Goal: Communication & Community: Answer question/provide support

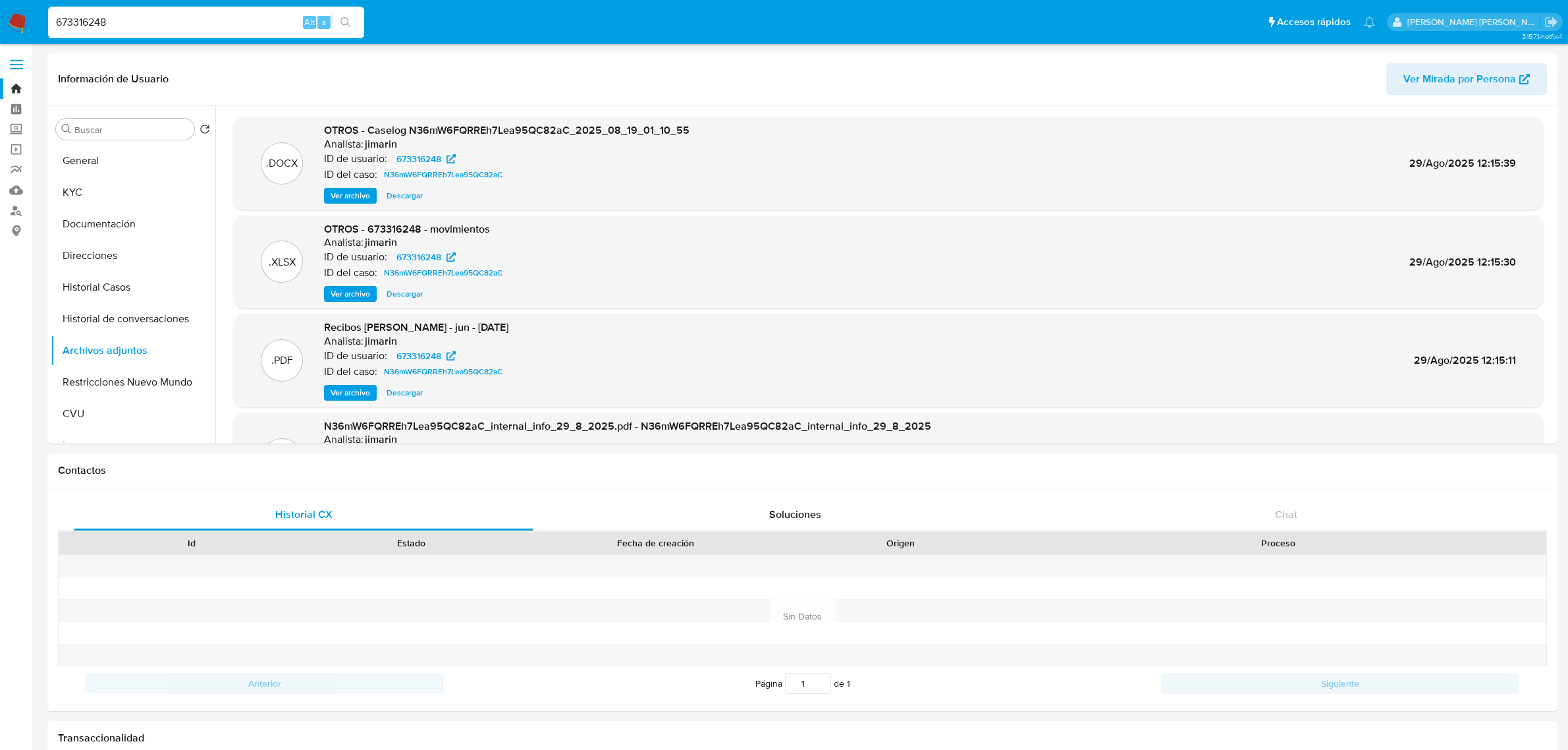
select select "10"
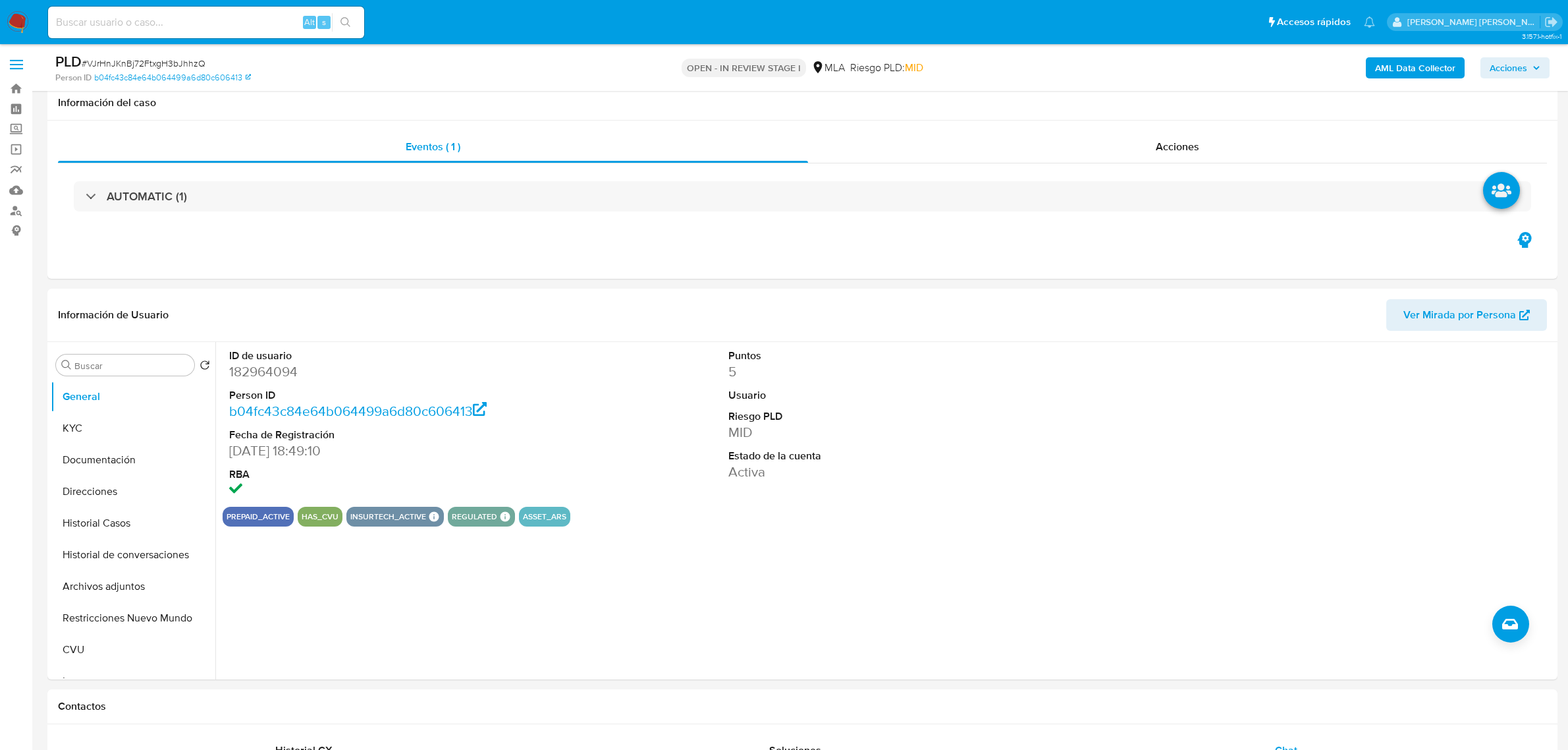
select select "10"
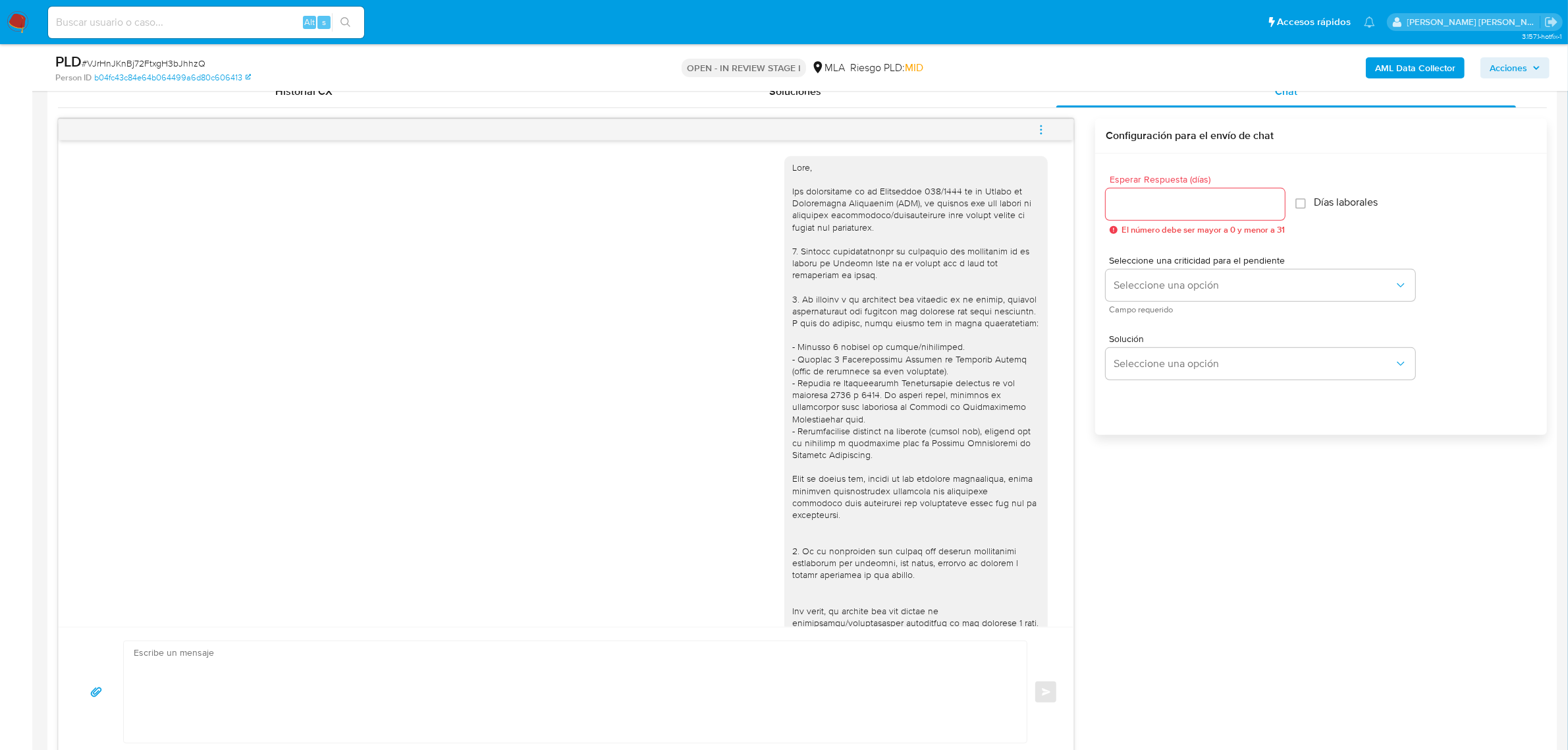
scroll to position [505, 0]
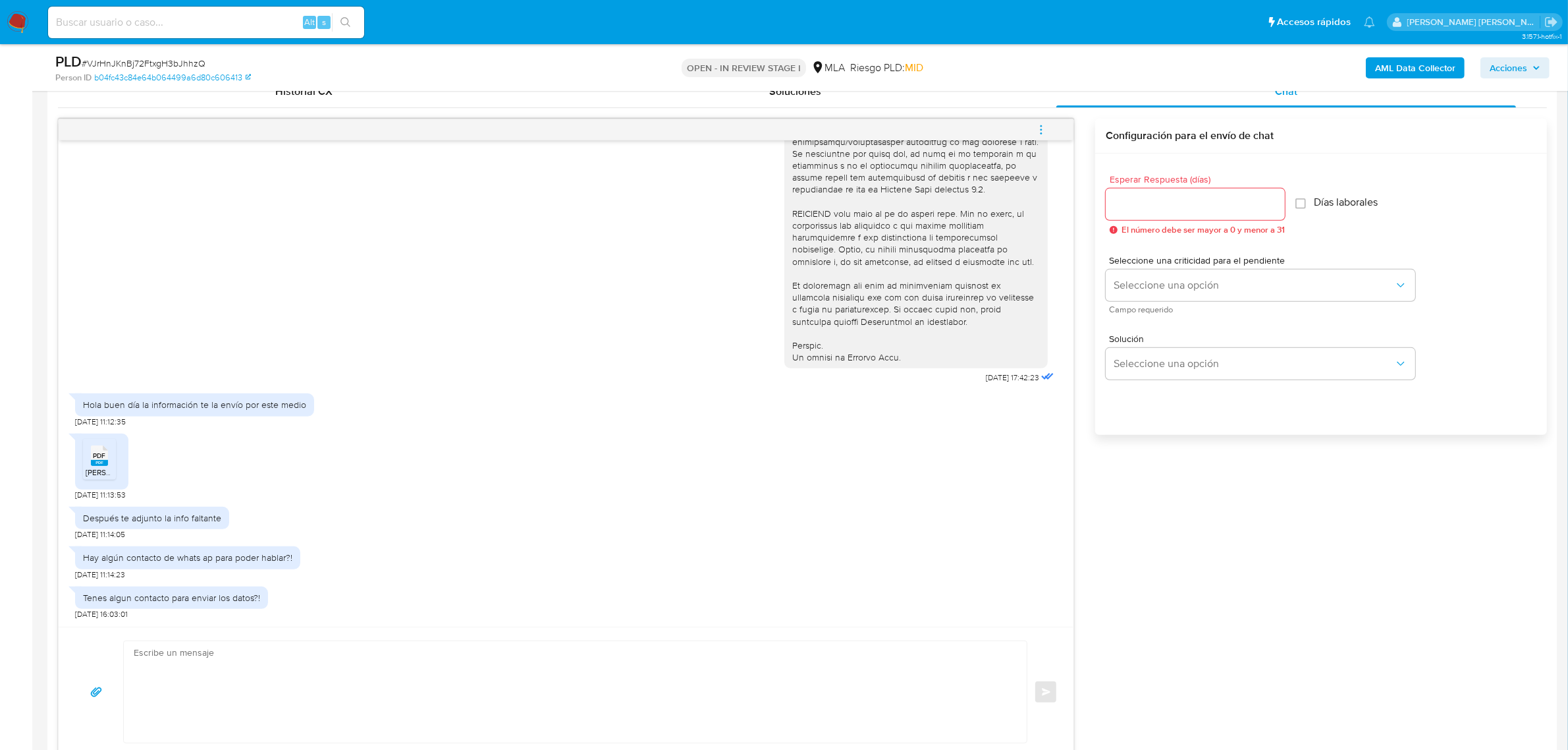
click at [106, 464] on rect at bounding box center [100, 463] width 17 height 6
click at [91, 467] on icon "PDF" at bounding box center [100, 455] width 17 height 23
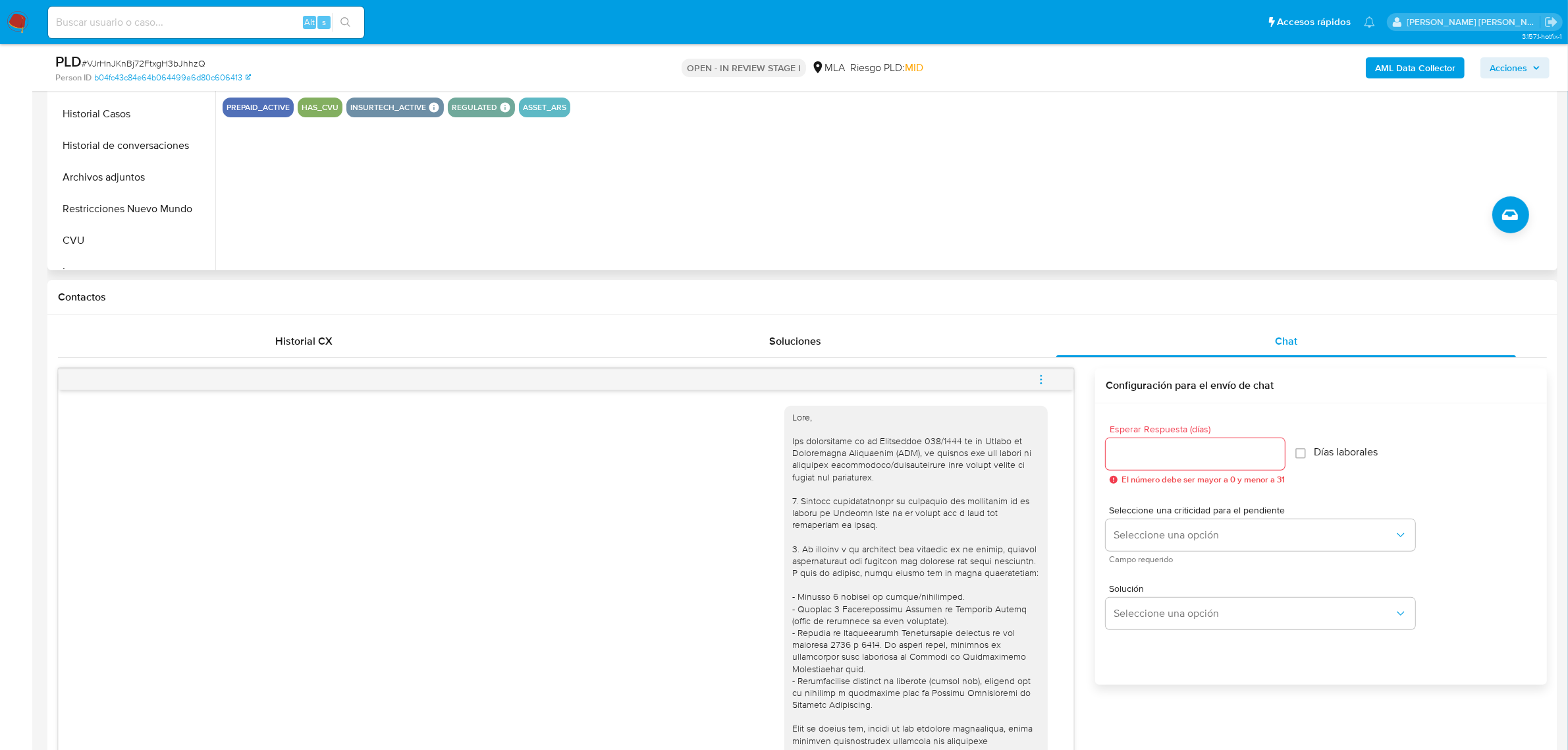
scroll to position [247, 0]
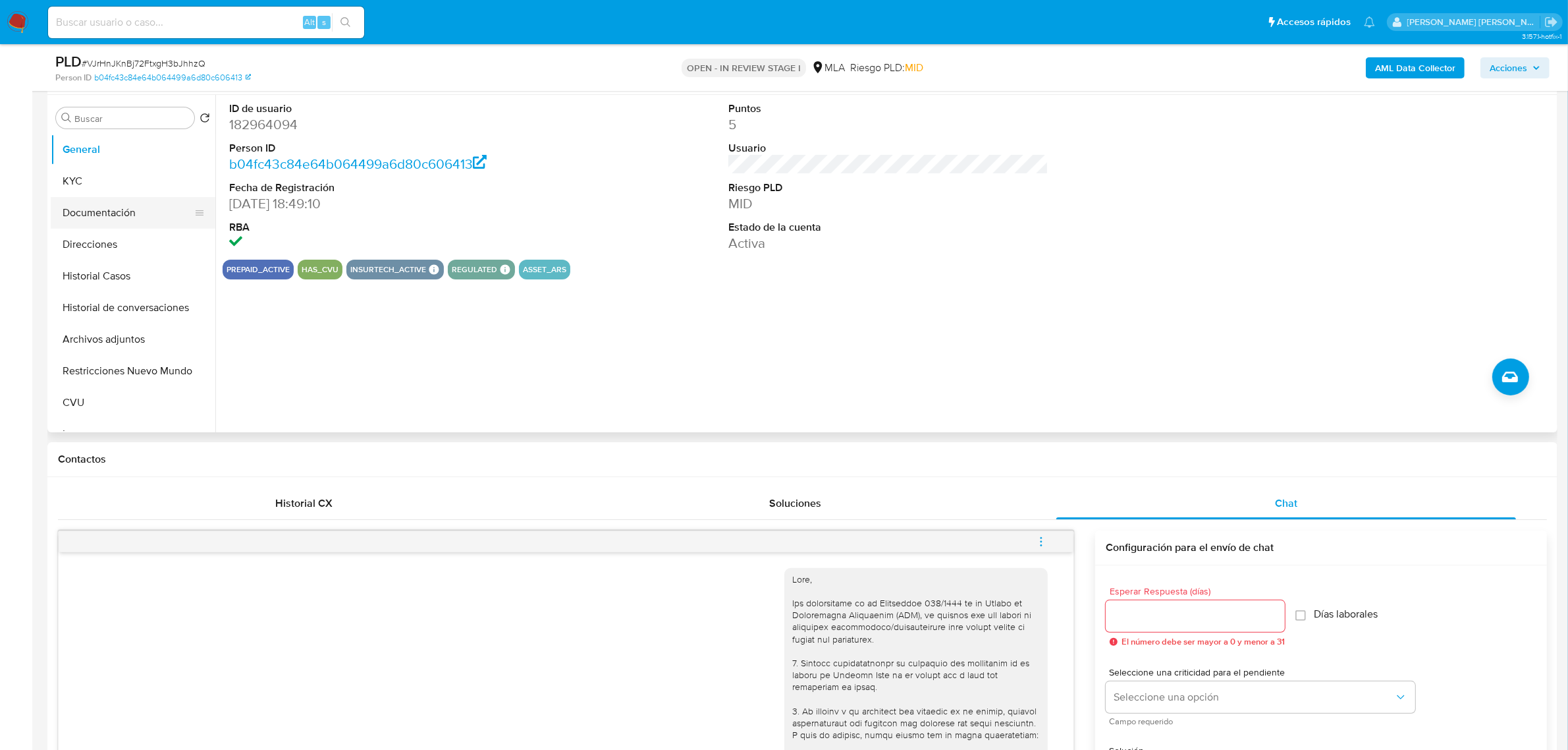
click at [95, 211] on button "Documentación" at bounding box center [128, 212] width 154 height 32
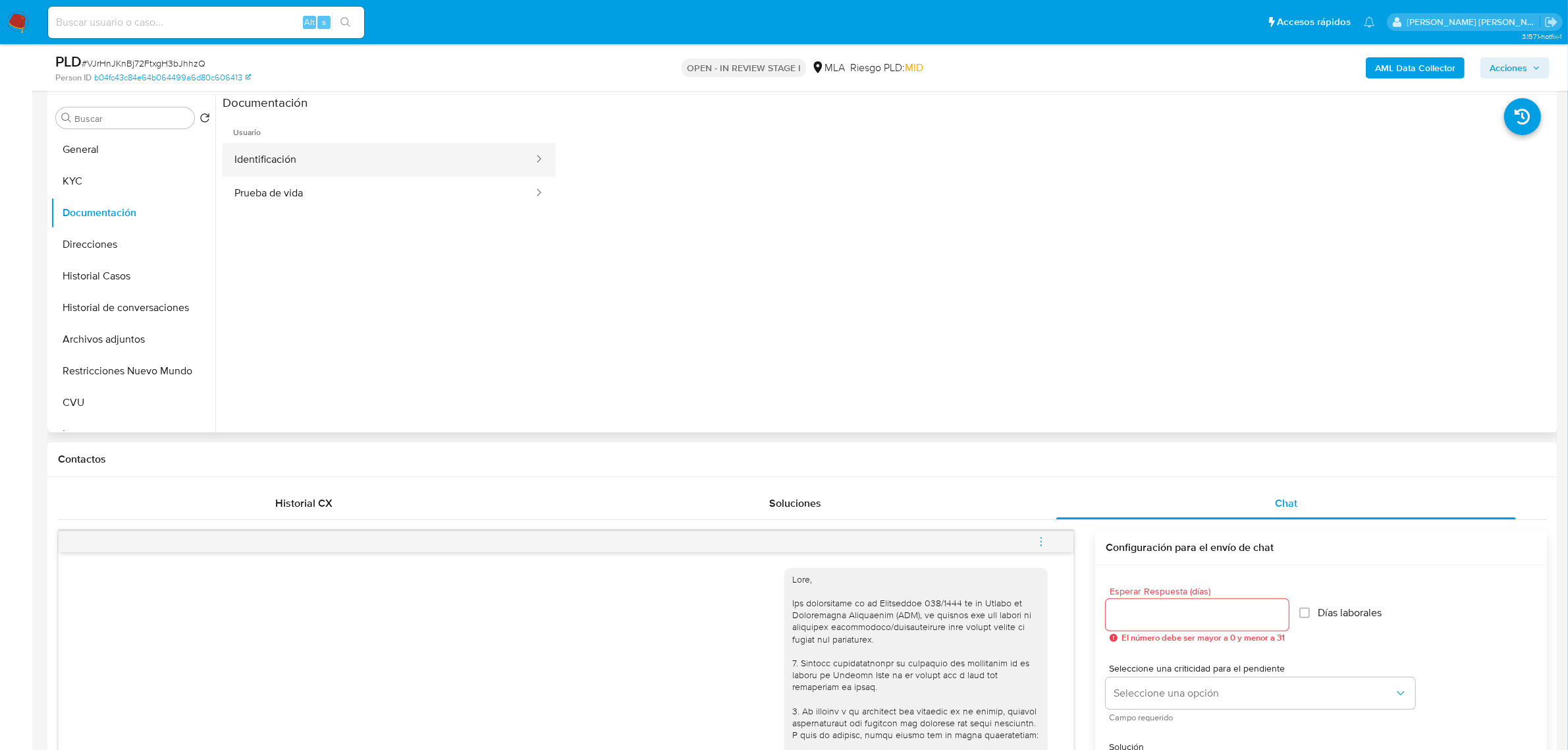
click at [285, 152] on button "Identificación" at bounding box center [378, 159] width 313 height 33
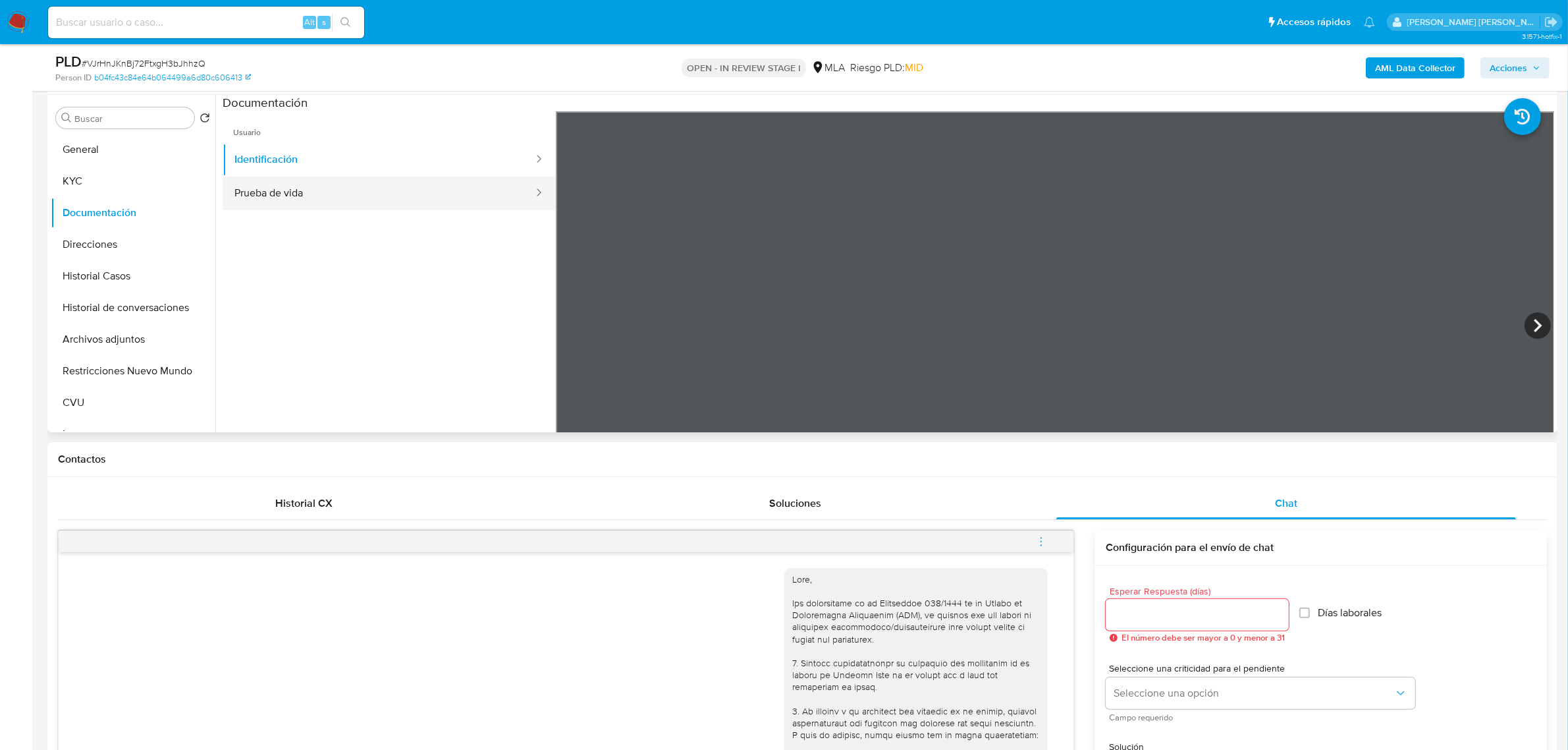
click at [483, 190] on button "Prueba de vida" at bounding box center [378, 193] width 313 height 33
click at [100, 180] on button "KYC" at bounding box center [128, 181] width 154 height 32
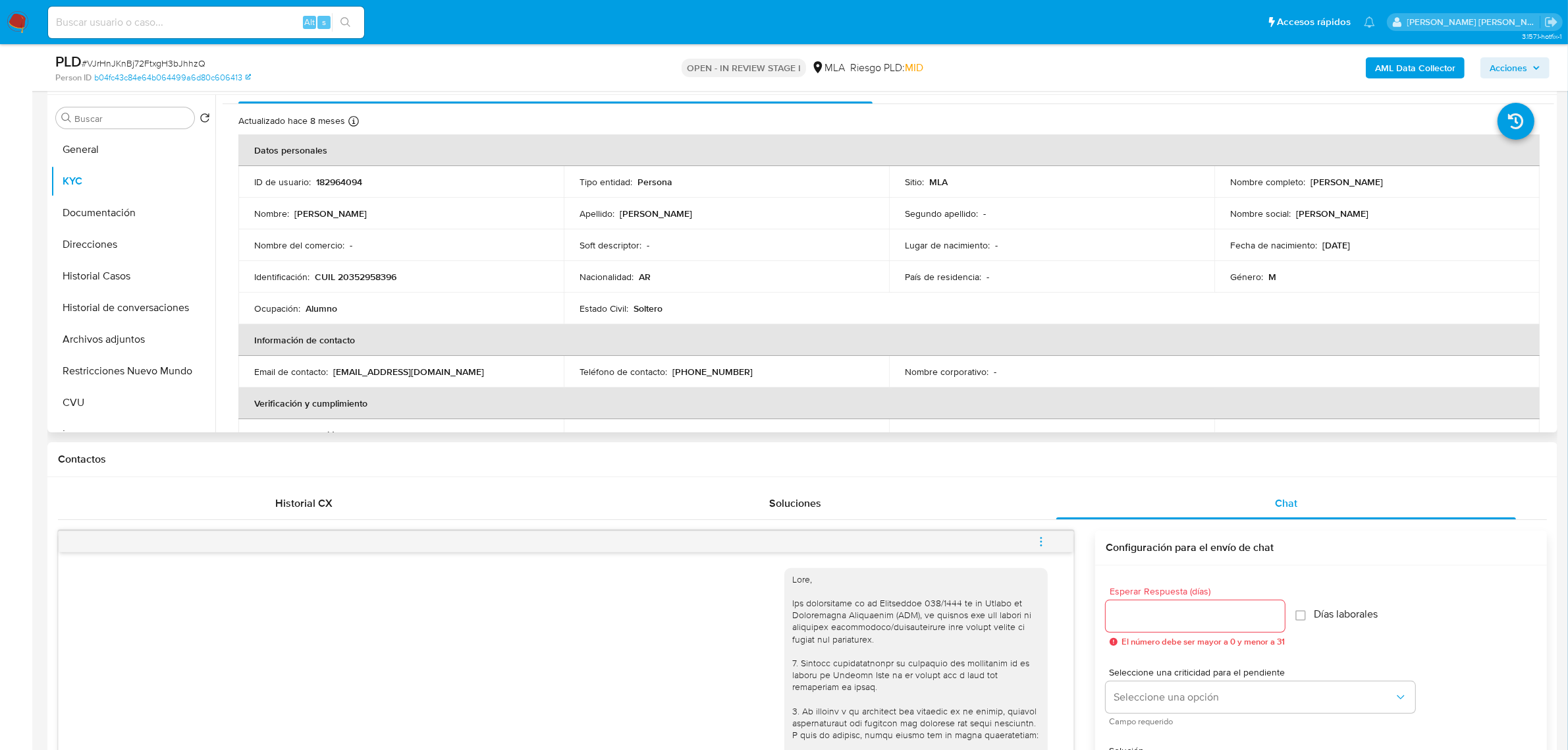
scroll to position [0, 0]
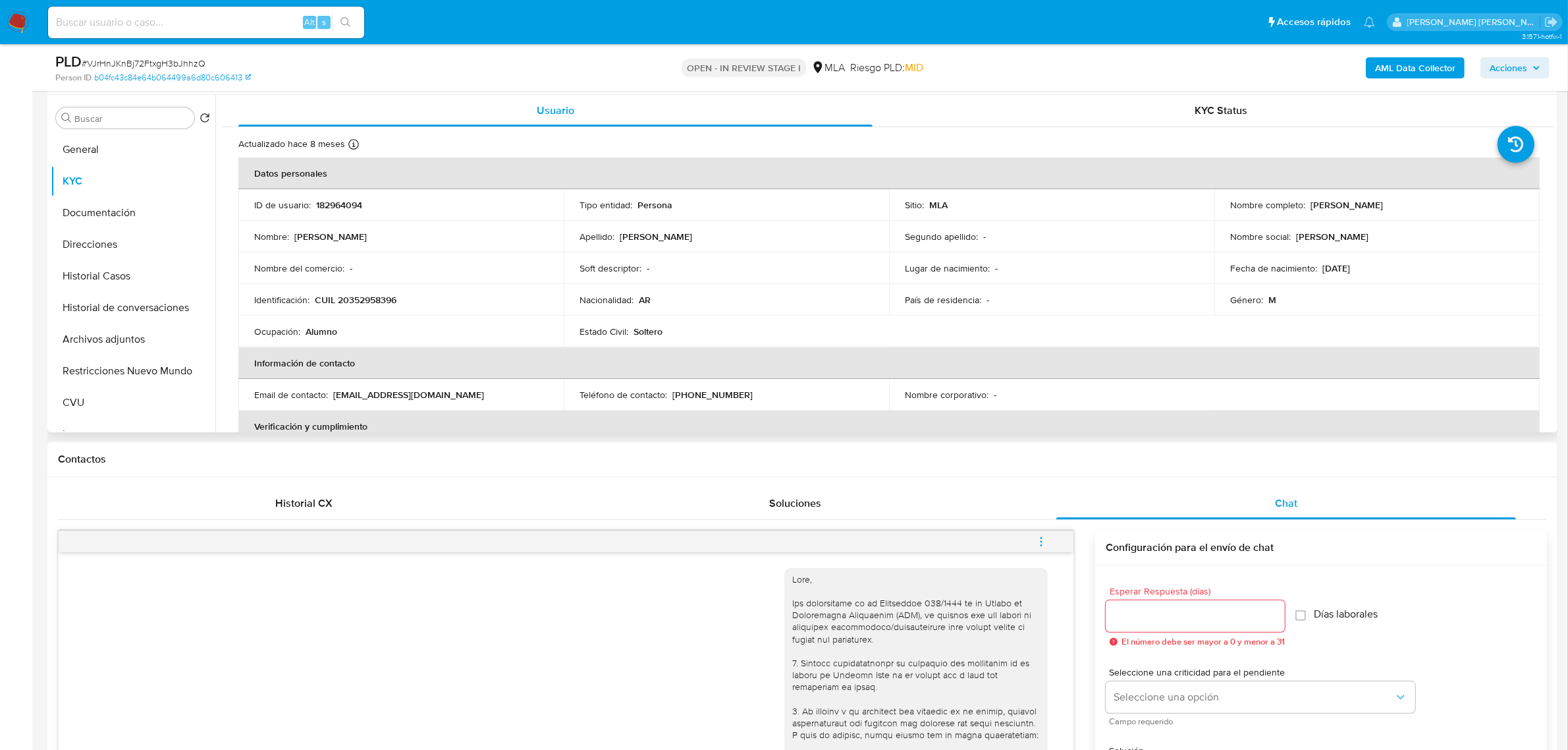
drag, startPoint x: 1304, startPoint y: 203, endPoint x: 1400, endPoint y: 205, distance: 96.0
click at [1400, 205] on div "Nombre completo : Carlos Damian Tauber" at bounding box center [1377, 205] width 294 height 12
click at [121, 212] on button "Documentación" at bounding box center [128, 212] width 154 height 32
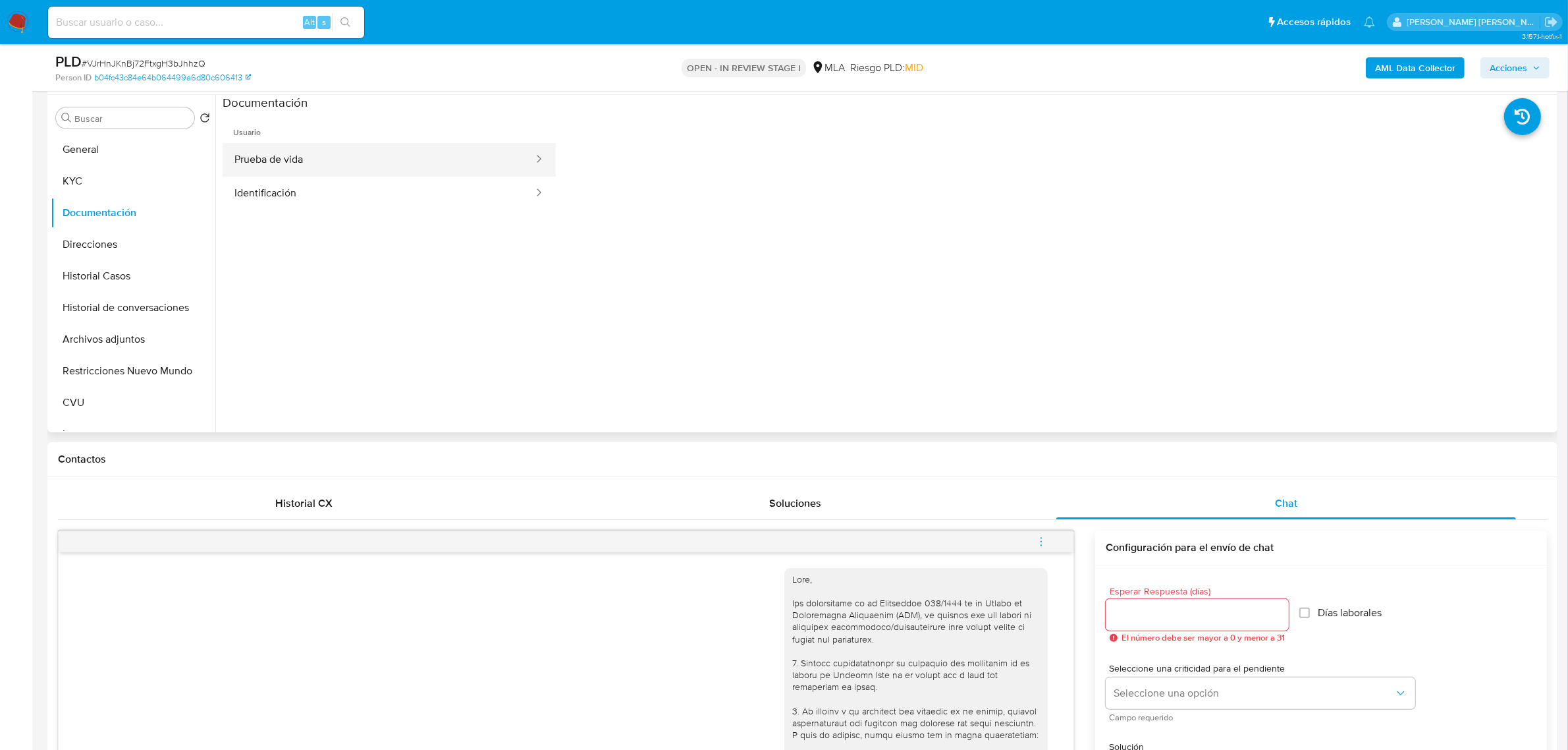
click at [285, 156] on button "Prueba de vida" at bounding box center [378, 159] width 313 height 33
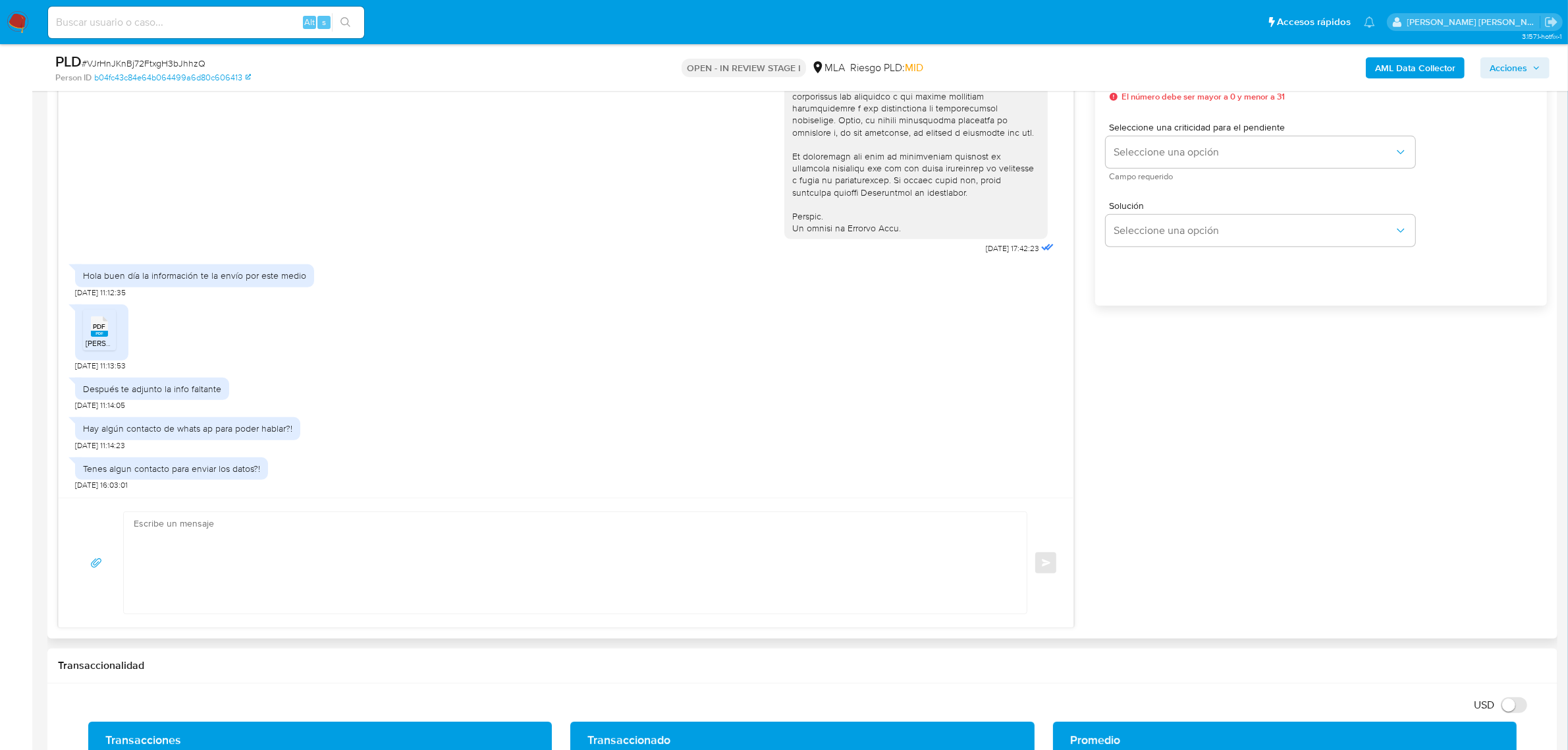
scroll to position [824, 0]
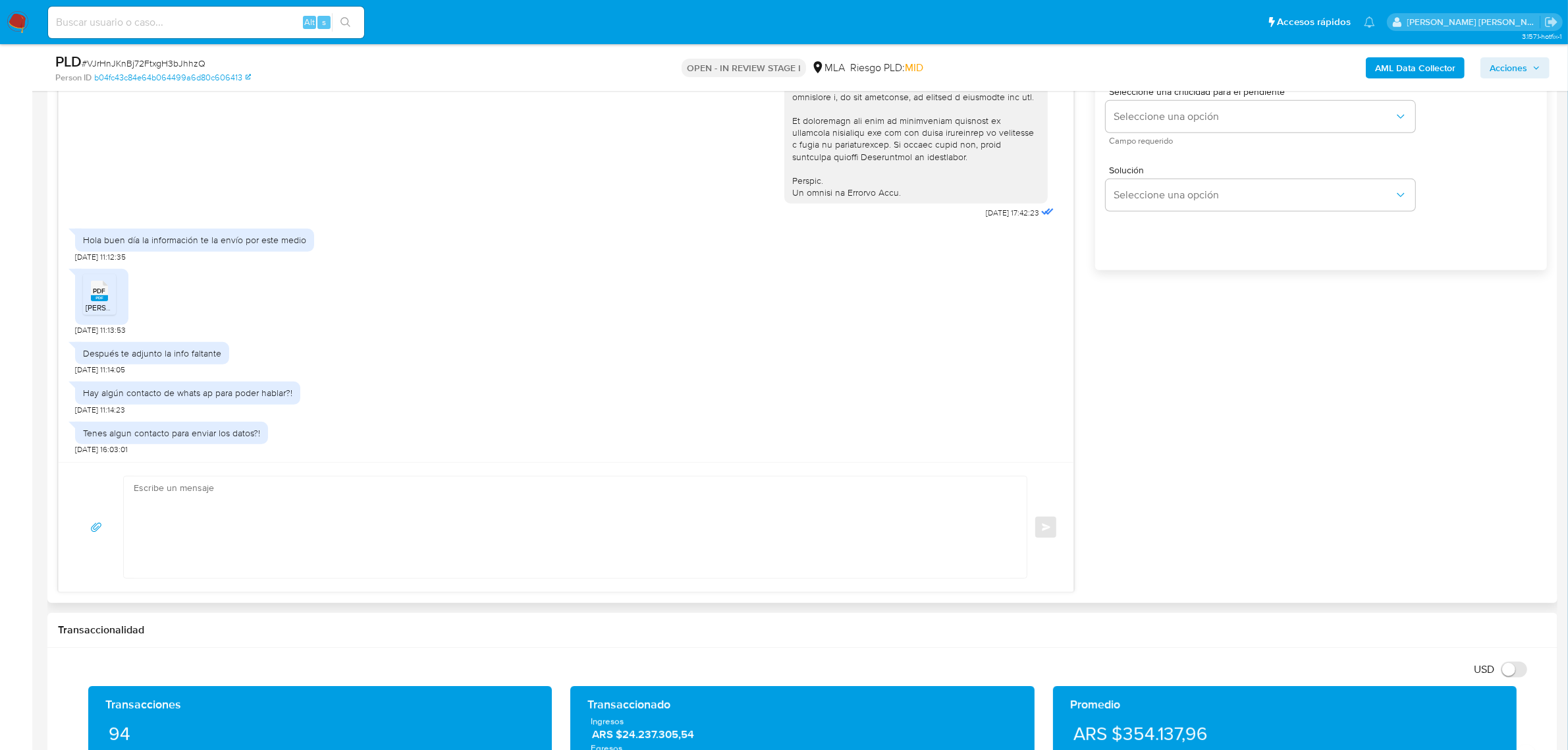
click at [233, 528] on textarea at bounding box center [571, 527] width 876 height 101
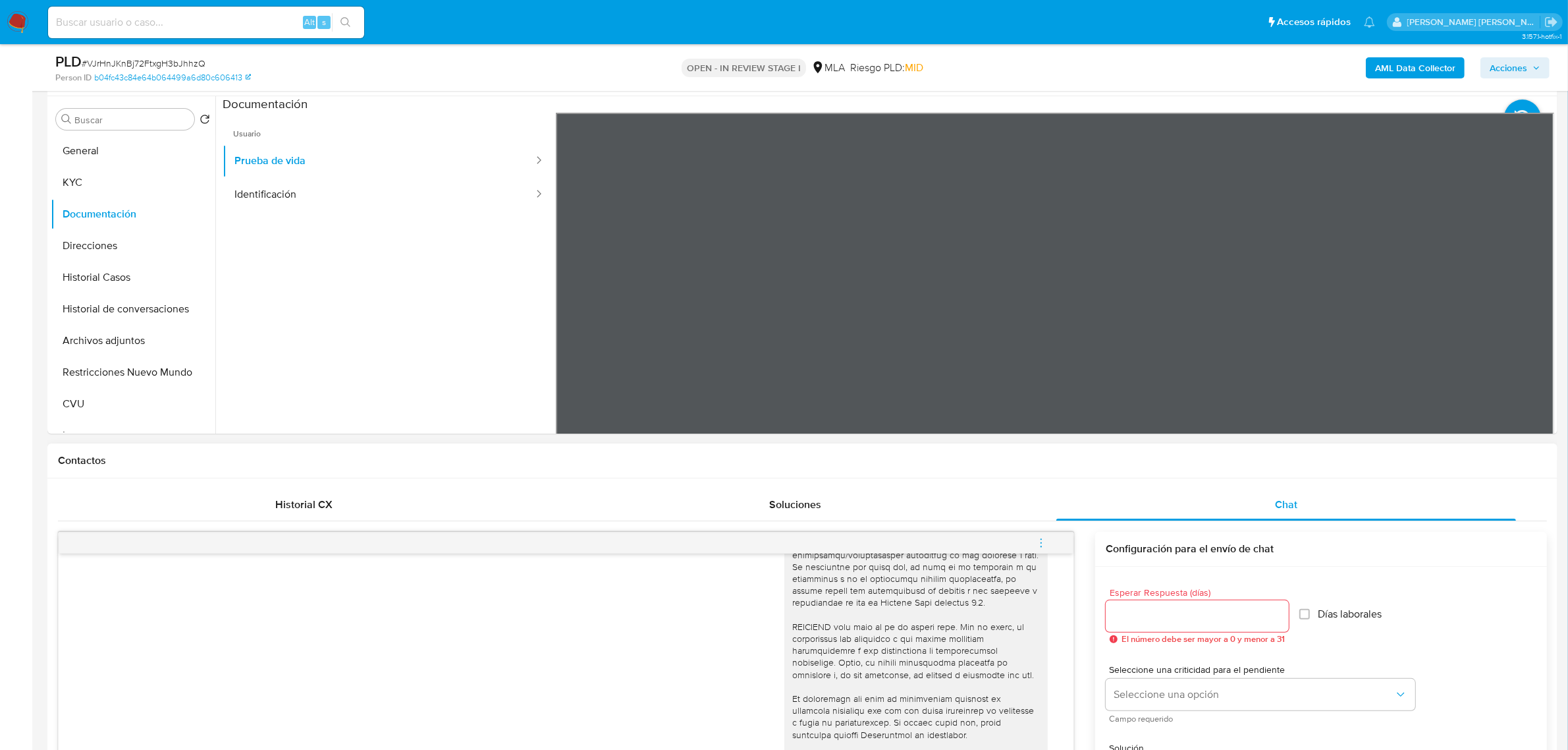
scroll to position [83, 0]
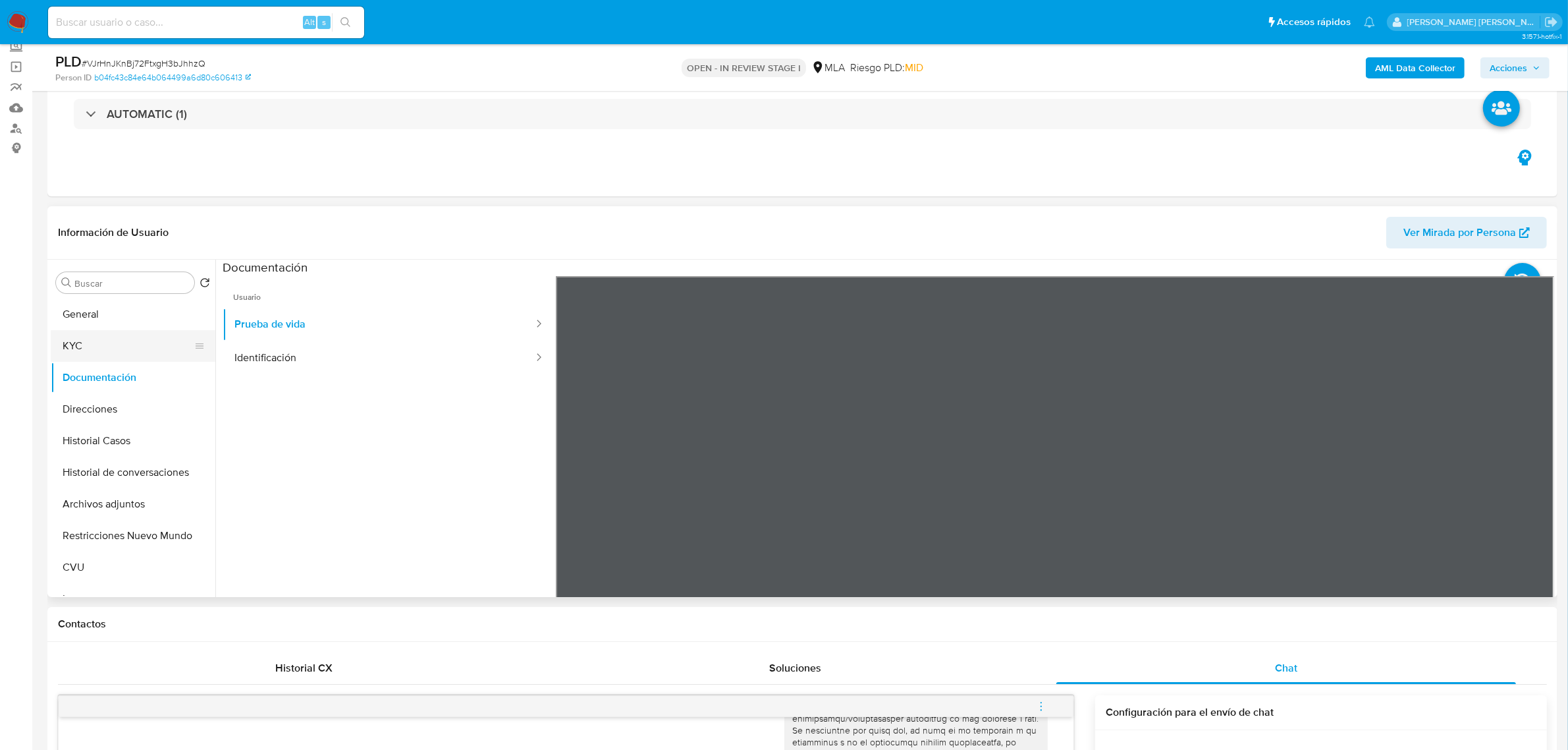
click at [90, 349] on button "KYC" at bounding box center [128, 345] width 154 height 32
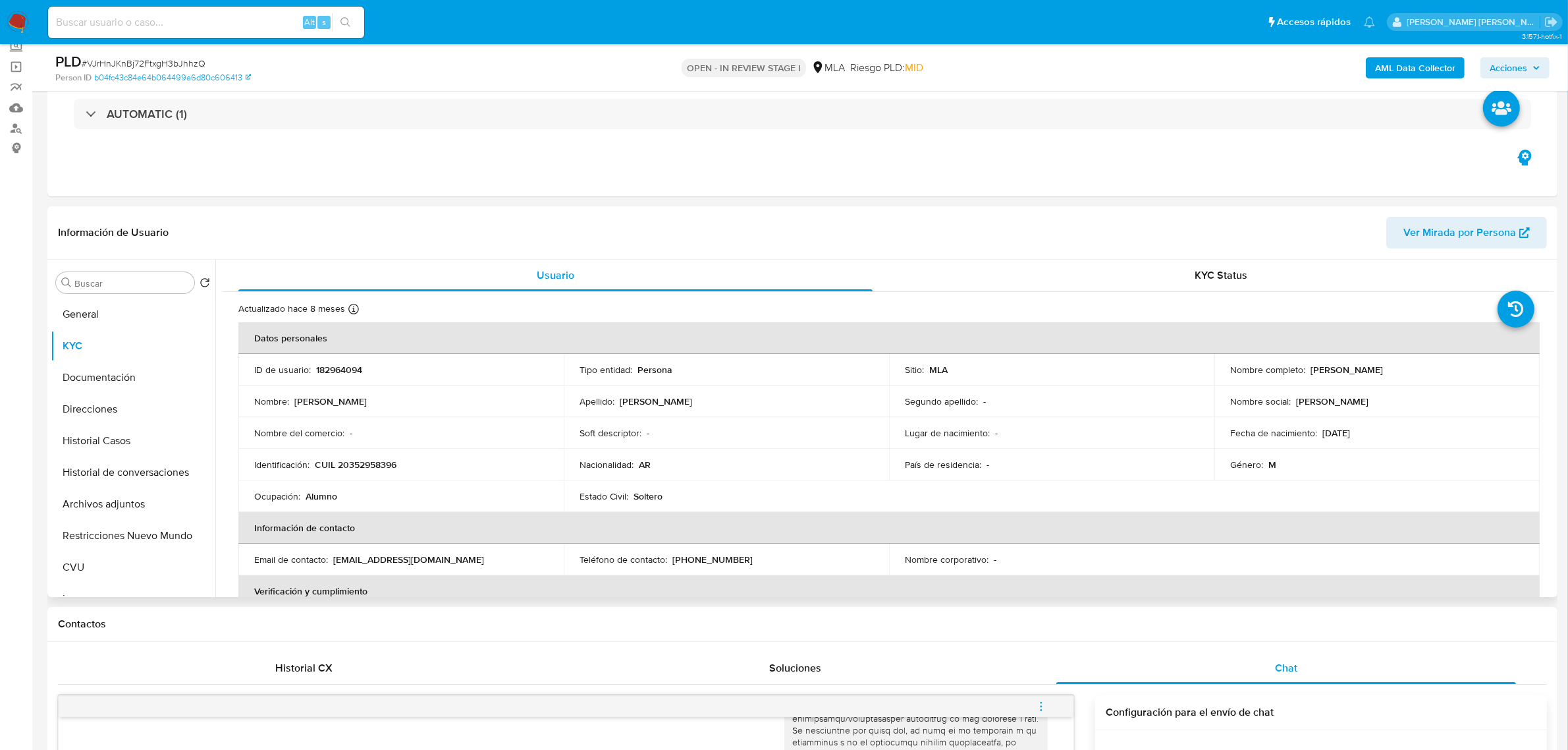
drag, startPoint x: 1308, startPoint y: 371, endPoint x: 1397, endPoint y: 370, distance: 89.0
click at [1383, 370] on p "Carlos Damian Tauber" at bounding box center [1347, 370] width 72 height 12
copy p "Carlos Damian Tauber"
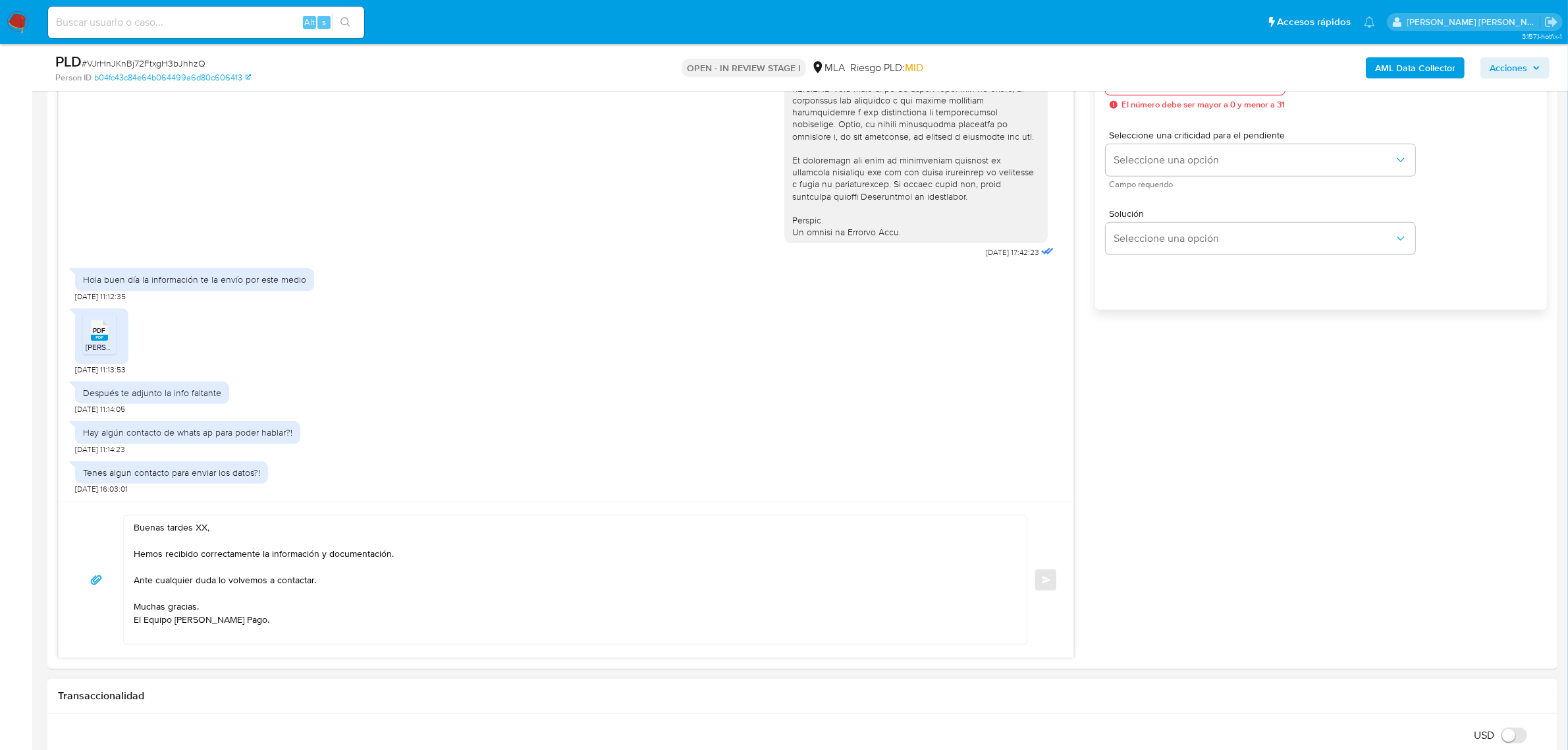
scroll to position [906, 0]
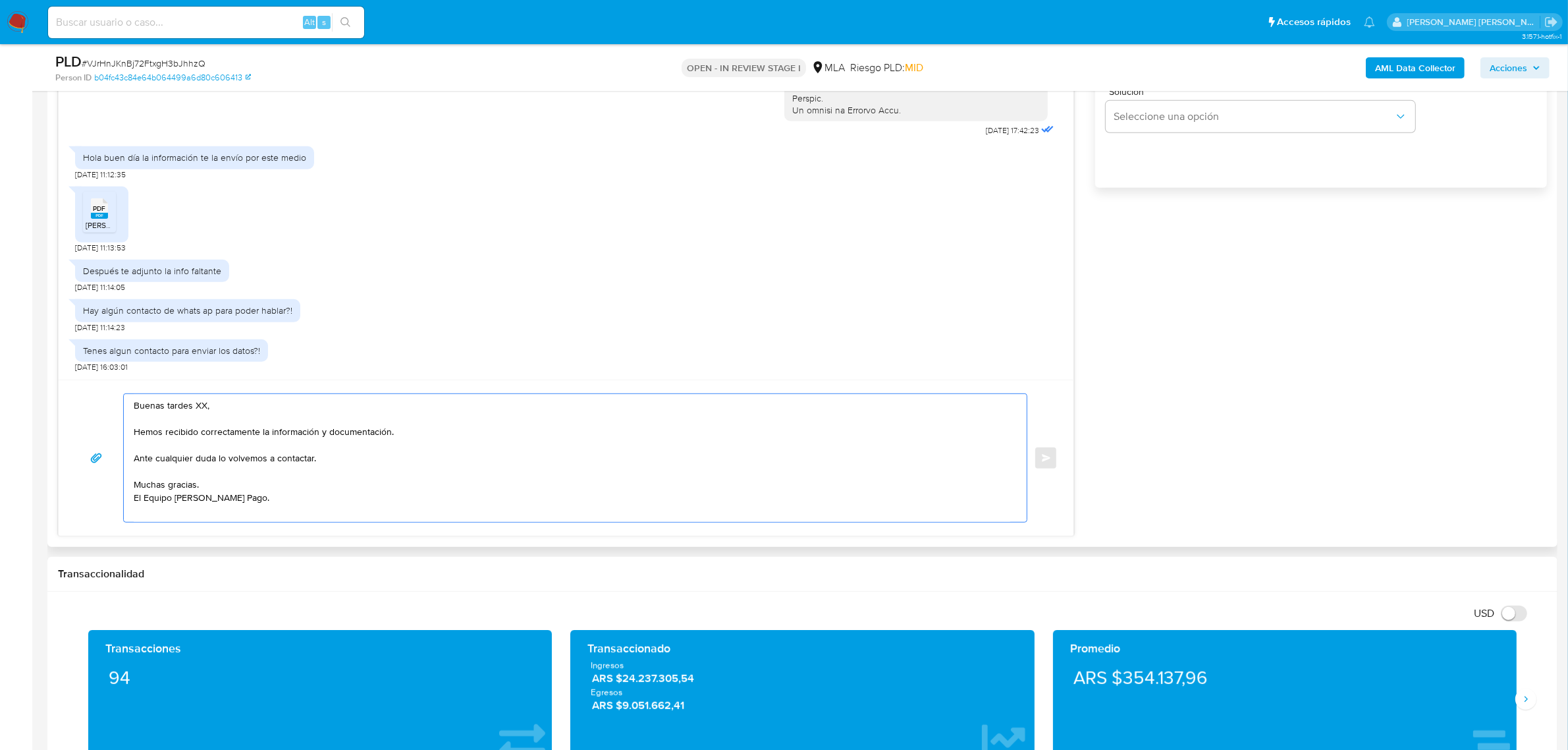
drag, startPoint x: 196, startPoint y: 407, endPoint x: 222, endPoint y: 407, distance: 26.0
click at [222, 407] on textarea "Buenas tardes XX, Hemos recibido correctamente la información y documentación. …" at bounding box center [571, 458] width 876 height 128
paste textarea "Carlos Damian Tauber"
drag, startPoint x: 259, startPoint y: 409, endPoint x: 307, endPoint y: 410, distance: 48.0
click at [307, 410] on textarea "Buenas tardes Carlos Damian Tauber Hemos recibido correctamente la información …" at bounding box center [571, 458] width 876 height 128
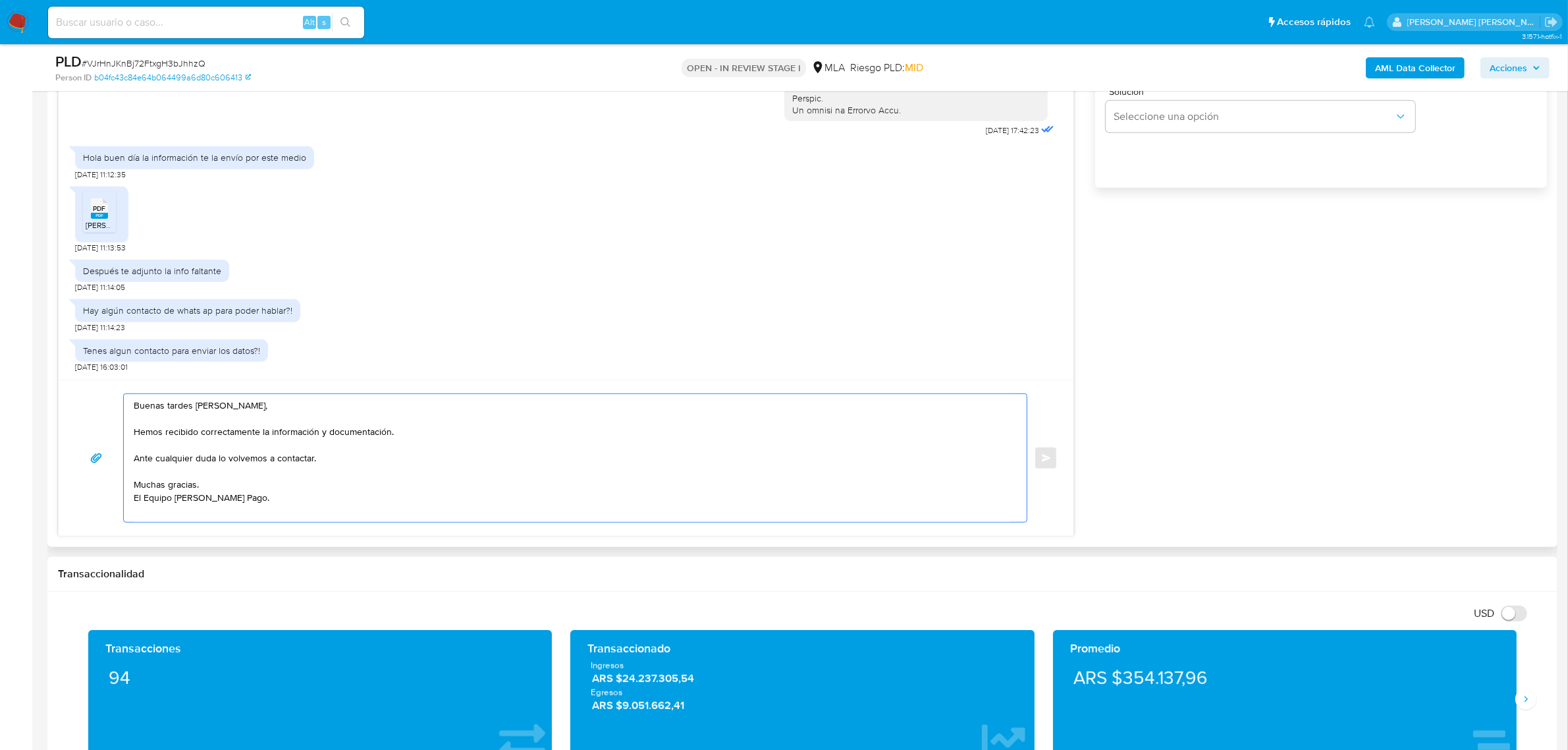
drag, startPoint x: 205, startPoint y: 488, endPoint x: 135, endPoint y: 488, distance: 70.0
click at [135, 488] on textarea "Buenas tardes Carlos Damian, Hemos recibido correctamente la información y docu…" at bounding box center [571, 458] width 876 height 128
drag, startPoint x: 259, startPoint y: 435, endPoint x: 126, endPoint y: 430, distance: 133.1
click at [126, 430] on div "Buenas tardes Carlos Damian, Hemos recibido correctamente la información y docu…" at bounding box center [571, 458] width 897 height 128
paste textarea "Muchas gracias."
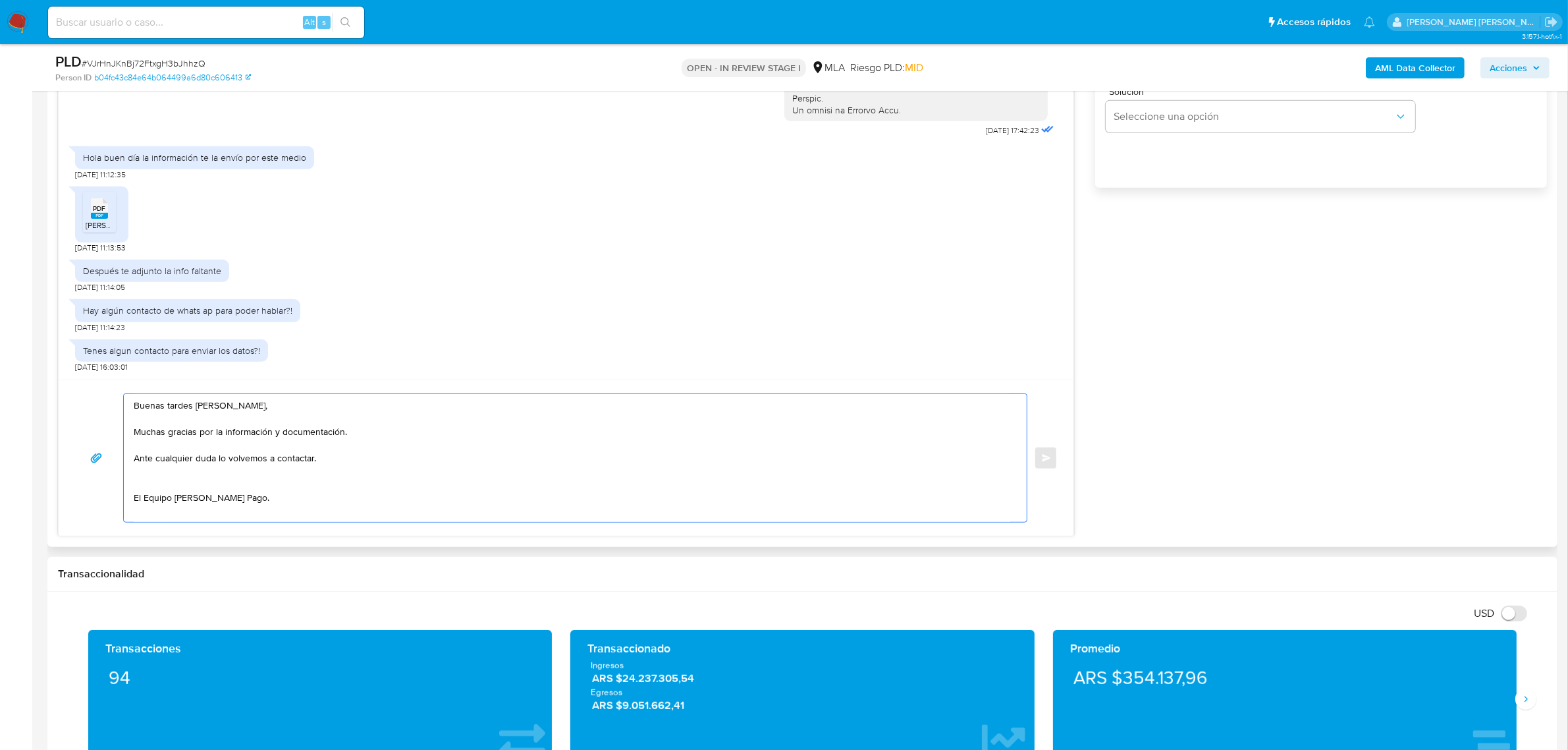
drag, startPoint x: 282, startPoint y: 433, endPoint x: 349, endPoint y: 441, distance: 67.5
click at [349, 441] on textarea "Buenas tardes Carlos Damian, Muchas gracias por la información y documentación.…" at bounding box center [571, 458] width 876 height 128
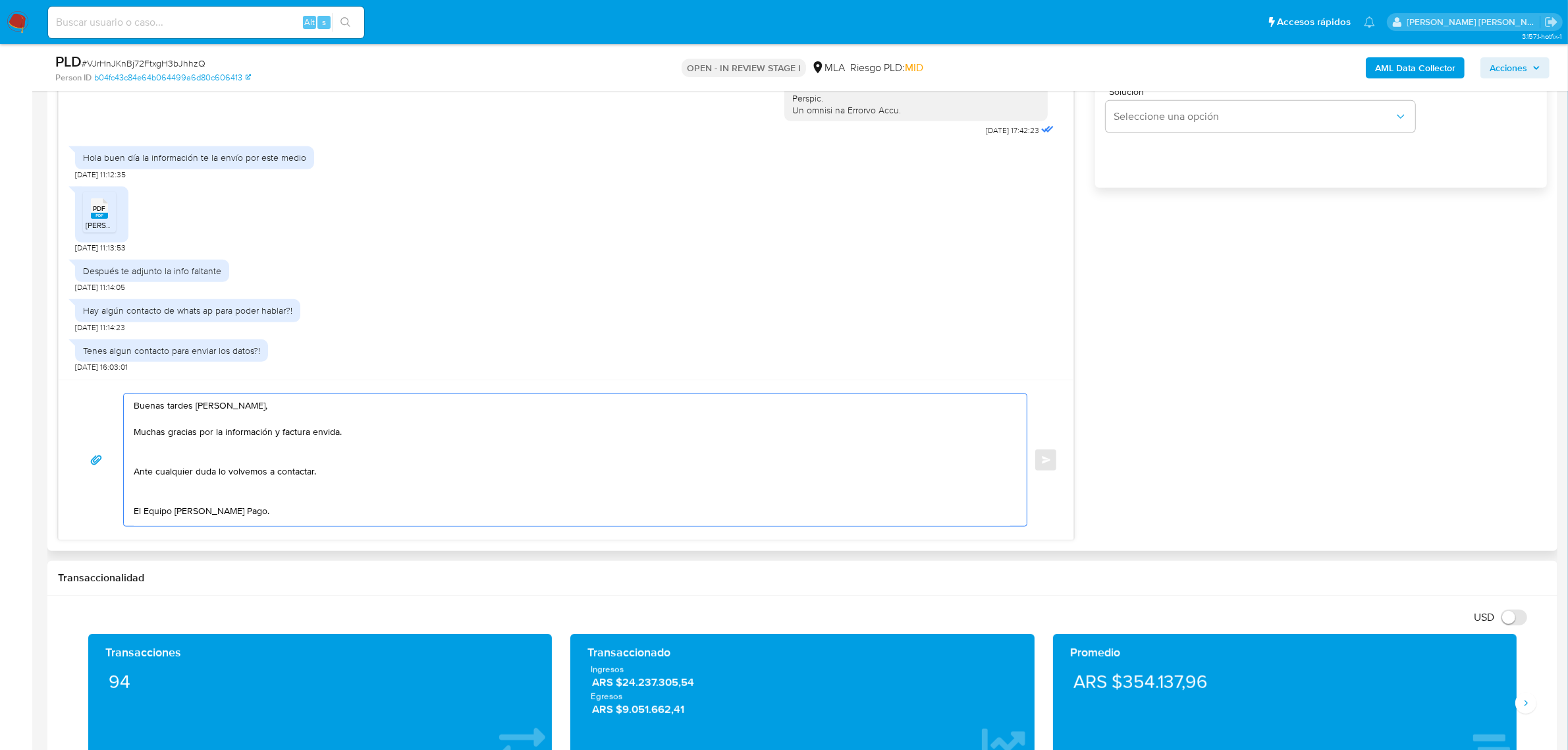
click at [164, 473] on textarea "Buenas tardes Carlos Damian, Muchas gracias por la información y factura envida…" at bounding box center [571, 459] width 876 height 132
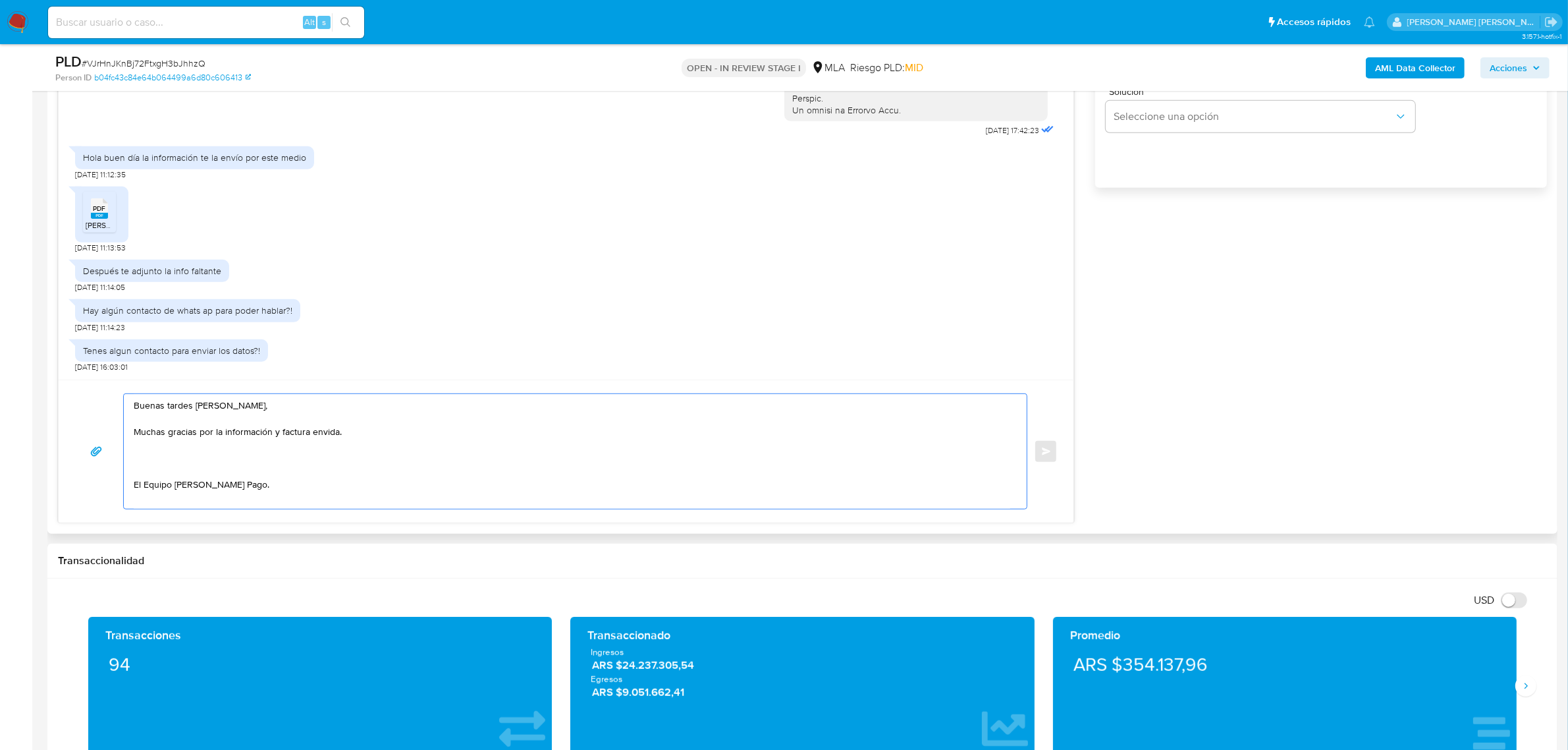
paste textarea "En función de las operaciones registradas en tu cuenta de Mercado Pago, necesit…"
click at [135, 461] on textarea "Buenas tardes Carlos Damian, Muchas gracias por la información y factura envida…" at bounding box center [571, 451] width 876 height 115
drag, startPoint x: 438, startPoint y: 460, endPoint x: 129, endPoint y: 461, distance: 309.0
click at [129, 461] on div "Buenas tardes Carlos Damian, Muchas gracias por la información y factura envida…" at bounding box center [571, 451] width 897 height 115
click at [189, 463] on textarea "Buenas tardes Carlos Damian, Muchas gracias por la información y factura envida…" at bounding box center [571, 451] width 876 height 115
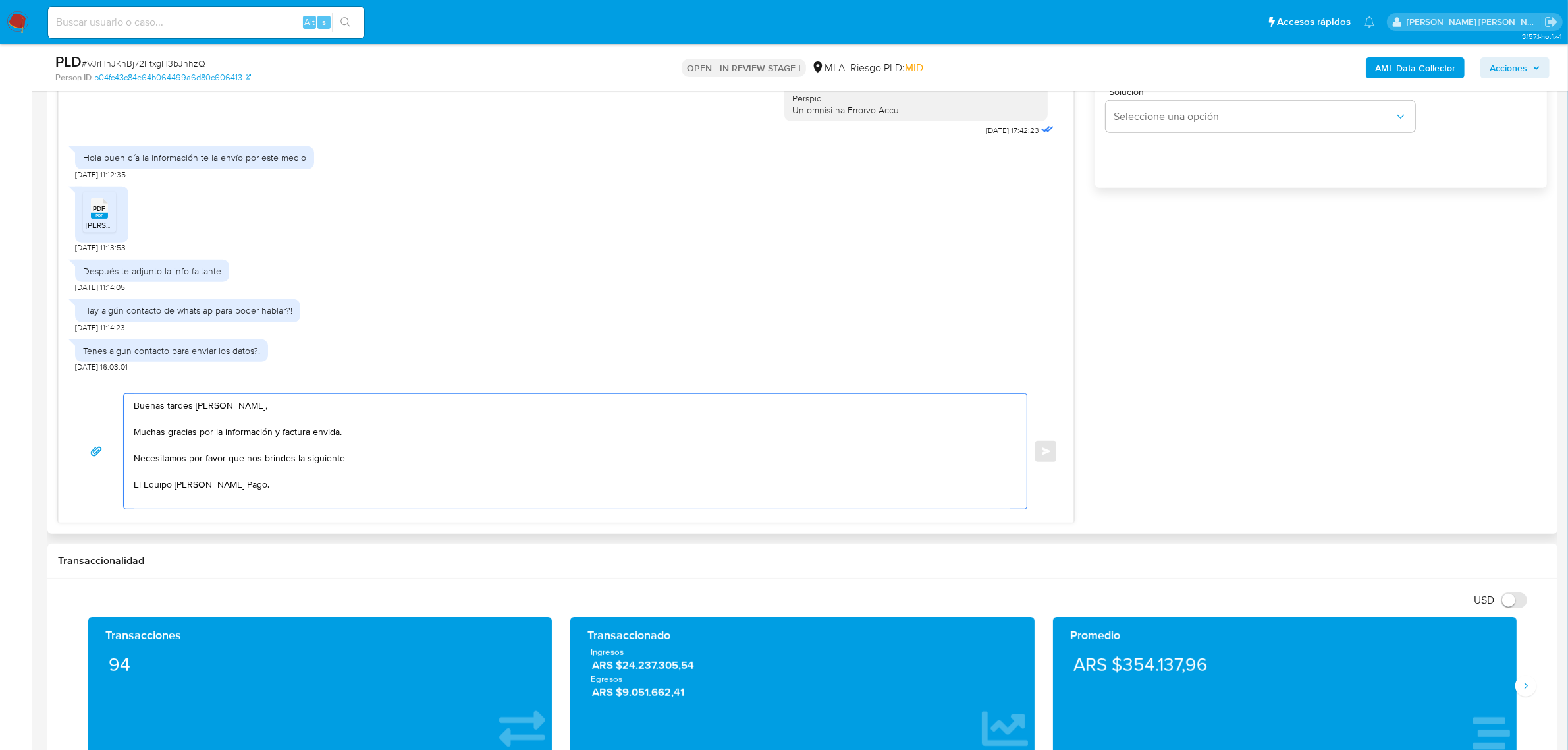
click at [302, 460] on textarea "Buenas tardes Carlos Damian, Muchas gracias por la información y factura envida…" at bounding box center [571, 451] width 876 height 115
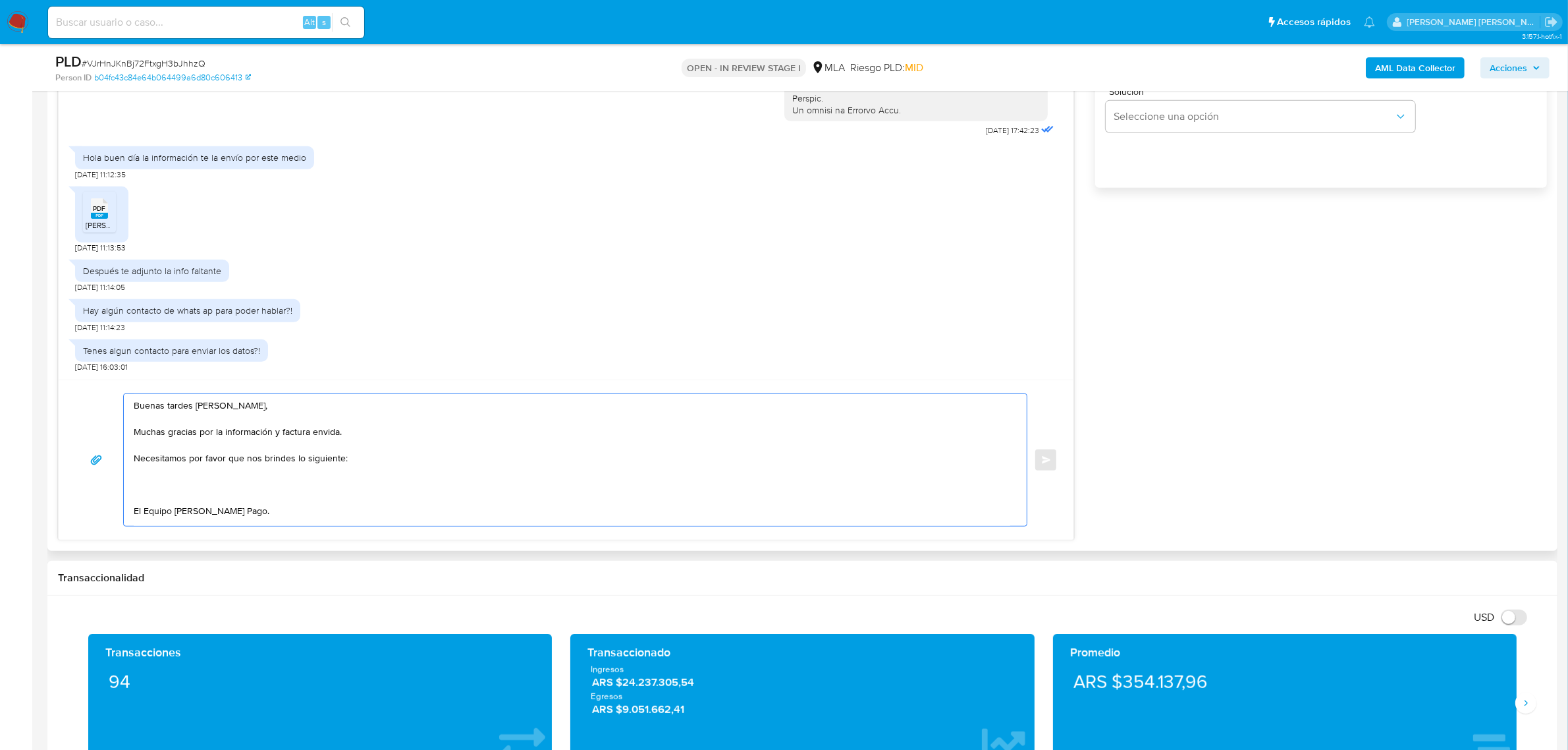
click at [327, 435] on textarea "Buenas tardes Carlos Damian, Muchas gracias por la información y factura envida…" at bounding box center [571, 459] width 876 height 132
click at [192, 482] on textarea "Buenas tardes Carlos Damian, Muchas gracias por la información y factura enviad…" at bounding box center [571, 459] width 876 height 132
paste textarea "- Detalla la actividad que realizas a través de tu cuenta. De corresponder a un…"
click at [134, 488] on textarea "Buenas tardes Carlos Damian, Muchas gracias por la información y factura enviad…" at bounding box center [571, 459] width 876 height 132
click at [362, 482] on textarea "Buenas tardes Carlos Damian, Muchas gracias por la información y factura enviad…" at bounding box center [571, 459] width 876 height 132
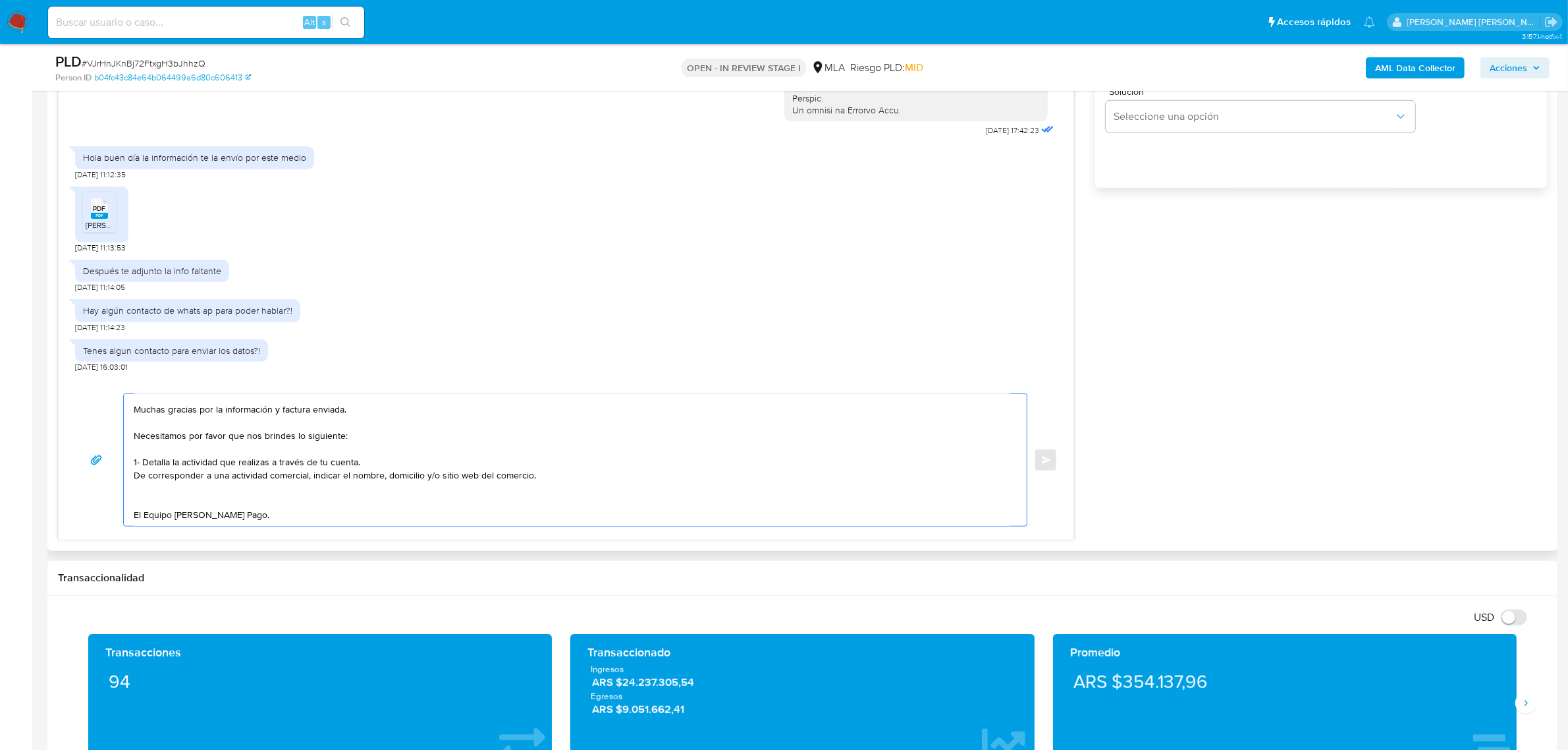
scroll to position [35, 0]
click at [310, 478] on textarea "Buenas tardes Carlos Damian, Muchas gracias por la información y factura enviad…" at bounding box center [571, 459] width 876 height 132
paste textarea "documentación. A modo de ejemplo, puedes enviar uno de estos comprobantes: - Úl…"
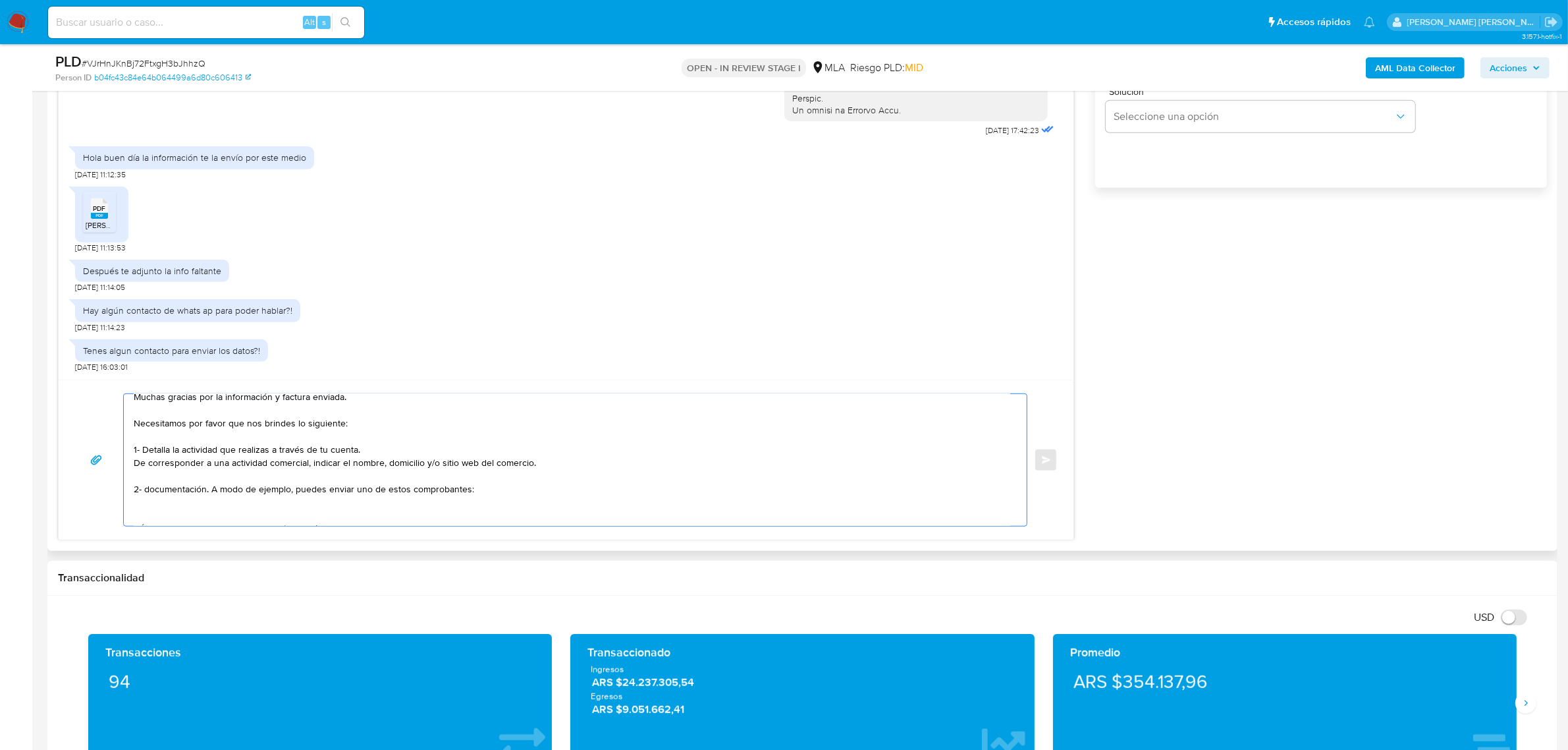
scroll to position [71, 0]
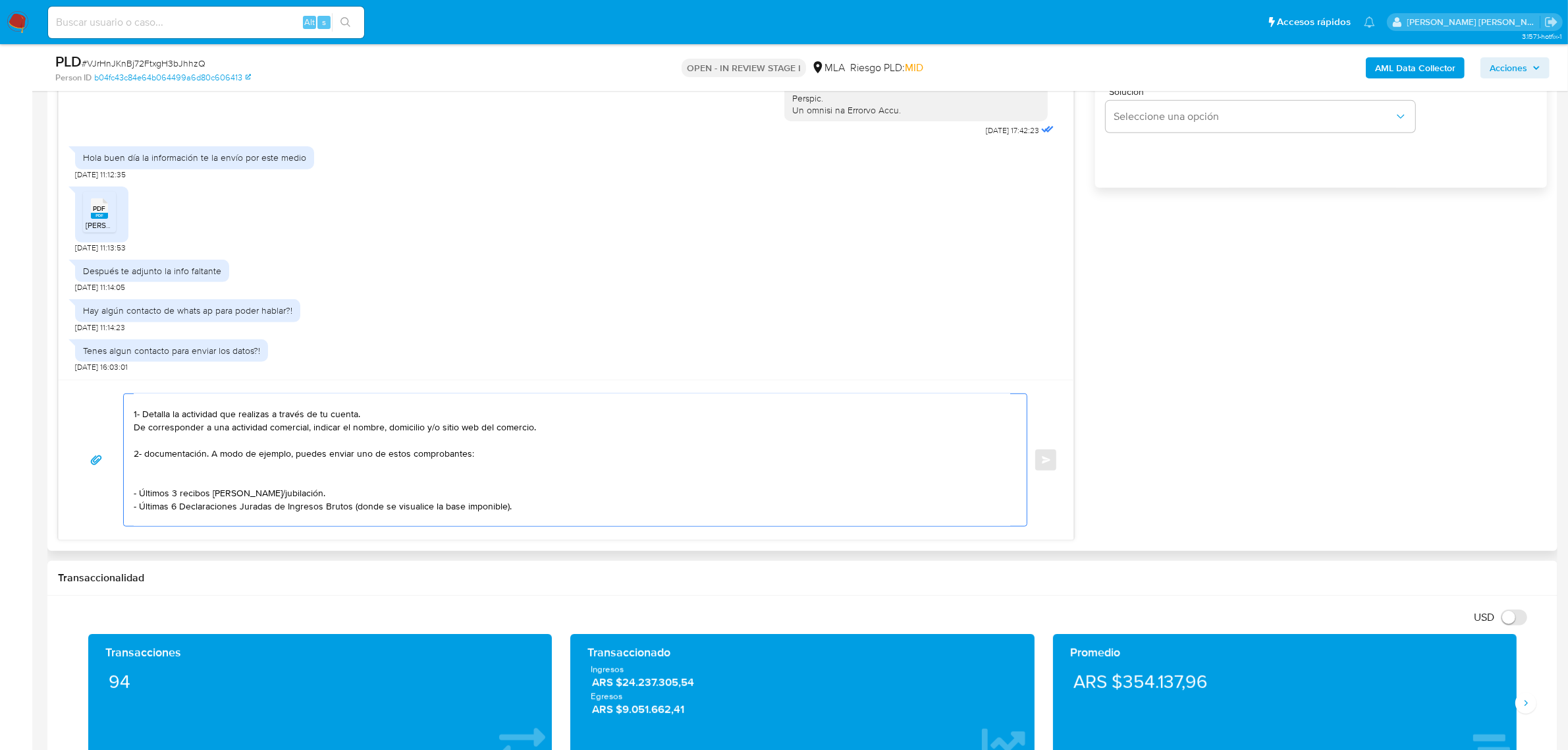
click at [152, 455] on textarea "Buenas tardes Carlos Damian, Muchas gracias por la información y factura enviad…" at bounding box center [571, 459] width 876 height 132
click at [209, 455] on textarea "Buenas tardes Carlos Damian, Muchas gracias por la información y factura enviad…" at bounding box center [571, 459] width 876 height 132
click at [251, 453] on textarea "Buenas tardes Carlos Damian, Muchas gracias por la información y factura enviad…" at bounding box center [571, 459] width 876 height 132
click at [241, 499] on textarea "Buenas tardes Carlos Damian, Muchas gracias por la información y factura enviad…" at bounding box center [571, 459] width 876 height 132
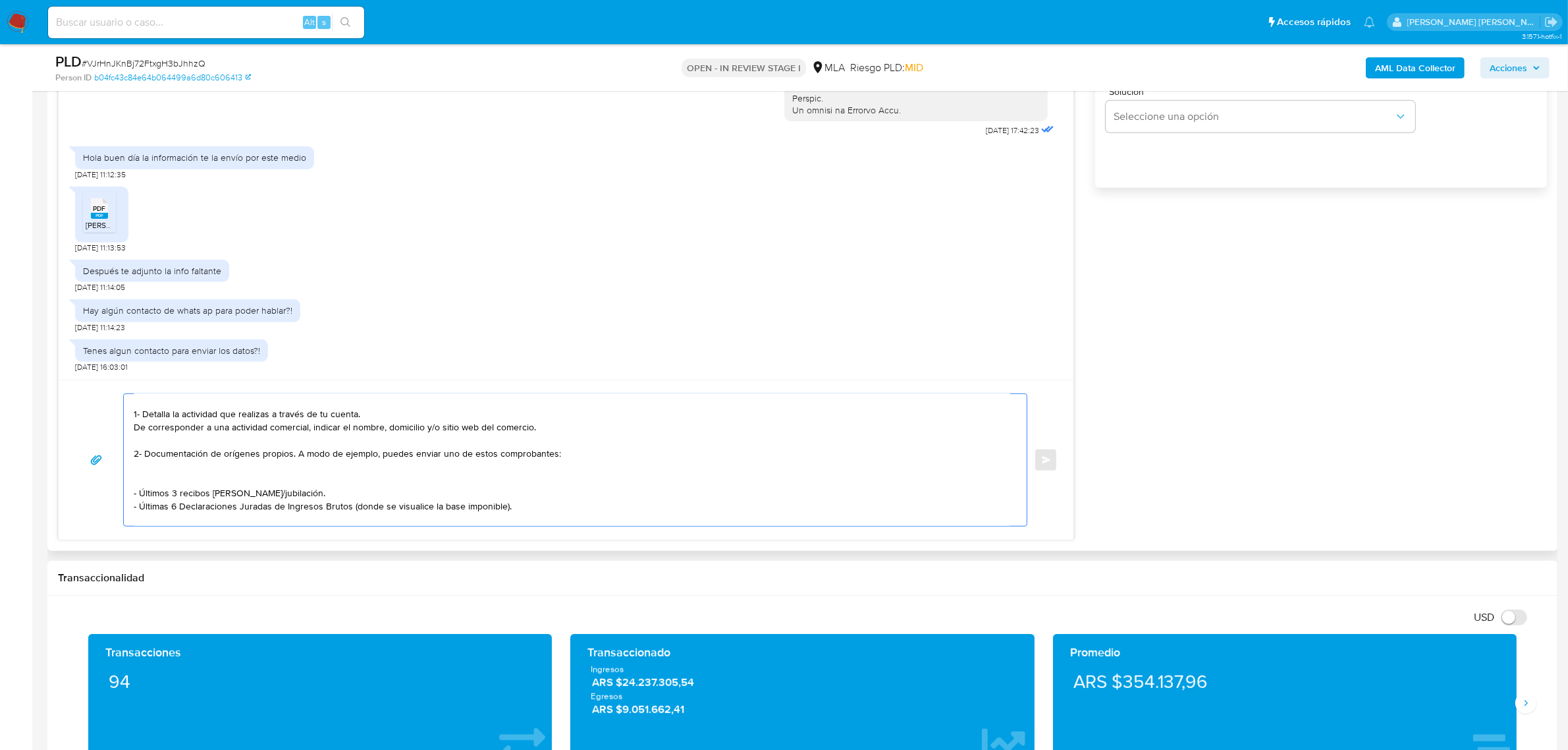
click at [241, 499] on textarea "Buenas tardes Carlos Damian, Muchas gracias por la información y factura enviad…" at bounding box center [571, 459] width 876 height 132
click at [170, 482] on textarea "Buenas tardes Carlos Damian, Muchas gracias por la información y factura enviad…" at bounding box center [571, 459] width 876 height 132
click at [143, 493] on textarea "Buenas tardes Carlos Damian, Muchas gracias por la información y factura enviad…" at bounding box center [571, 459] width 876 height 132
paste textarea "- Certificación contable de ingresos (último año), firmada por un contador y le…"
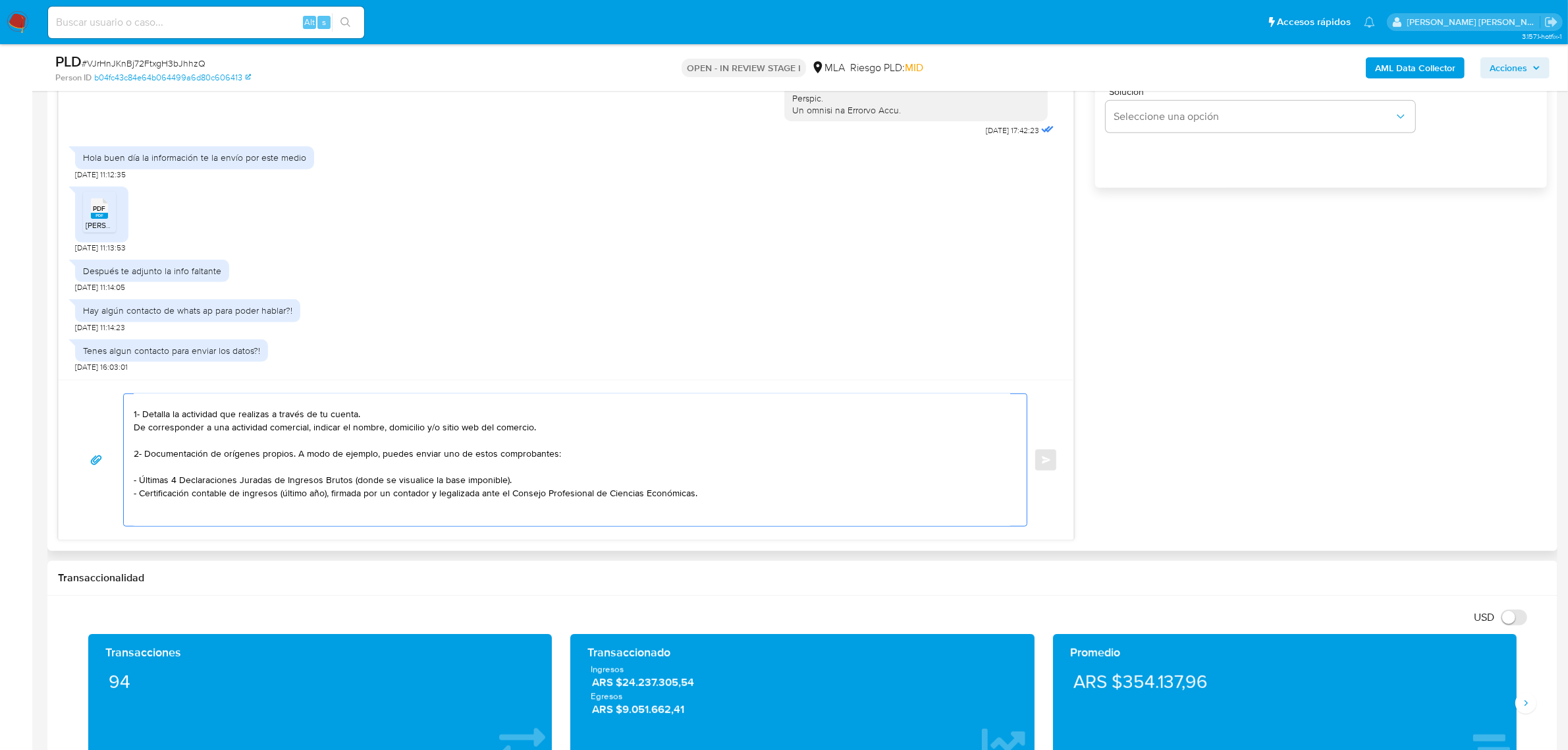
scroll to position [110, 0]
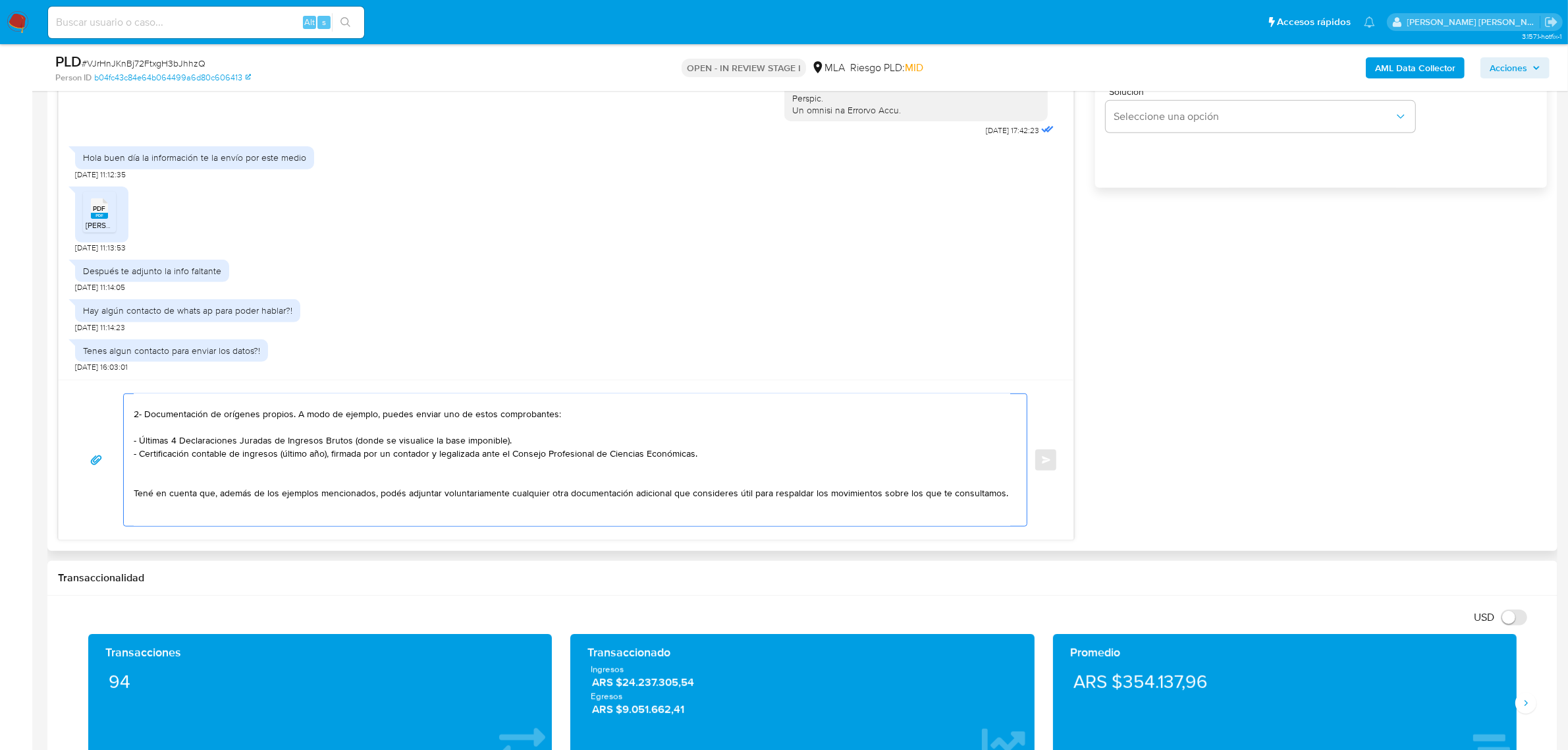
drag, startPoint x: 809, startPoint y: 495, endPoint x: 820, endPoint y: 505, distance: 14.9
click at [820, 505] on textarea "Buenas tardes Carlos Damian, Muchas gracias por la información y factura enviad…" at bounding box center [571, 459] width 876 height 132
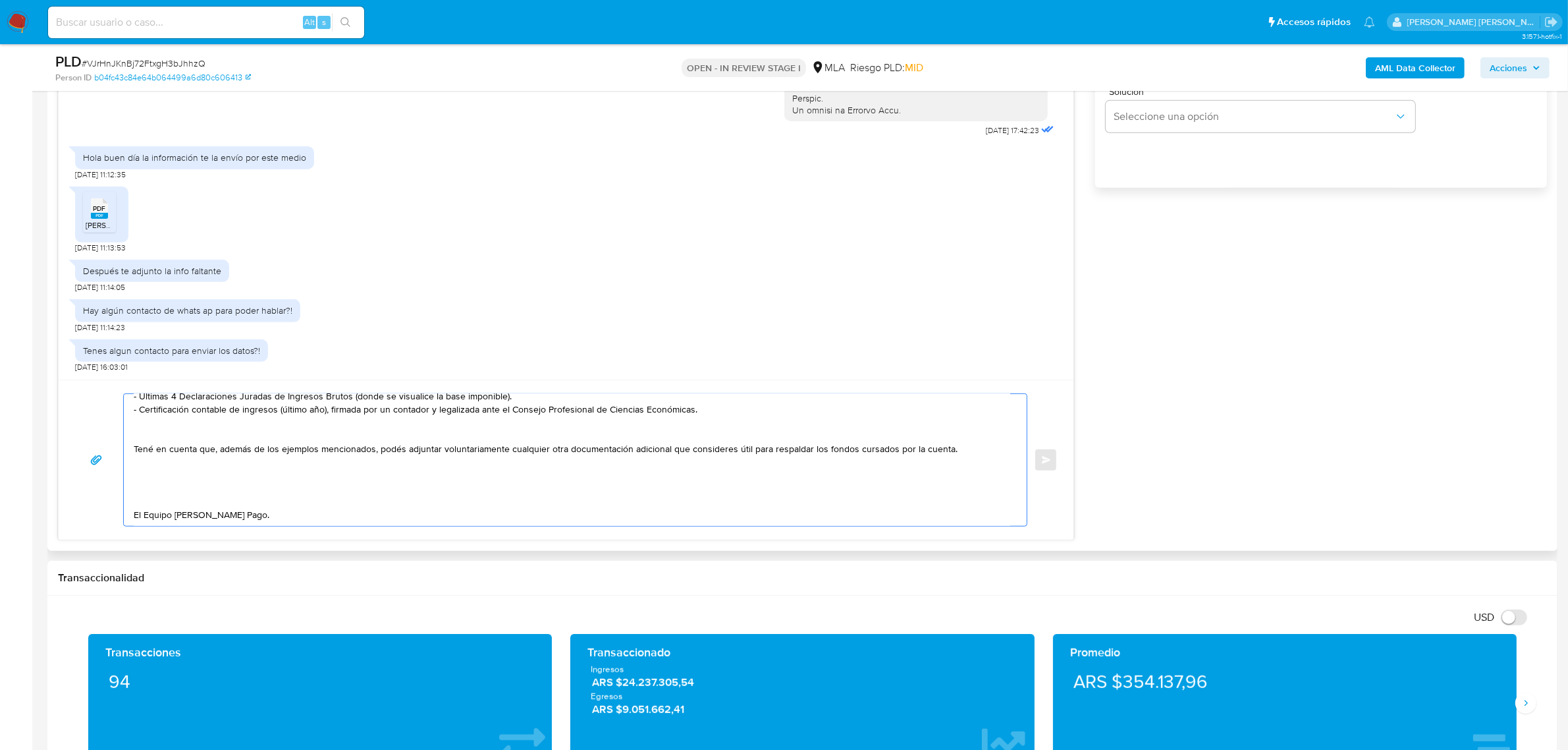
paste textarea "vínculo con las siguientes contrapartes con las que operaste, el motivo de las …"
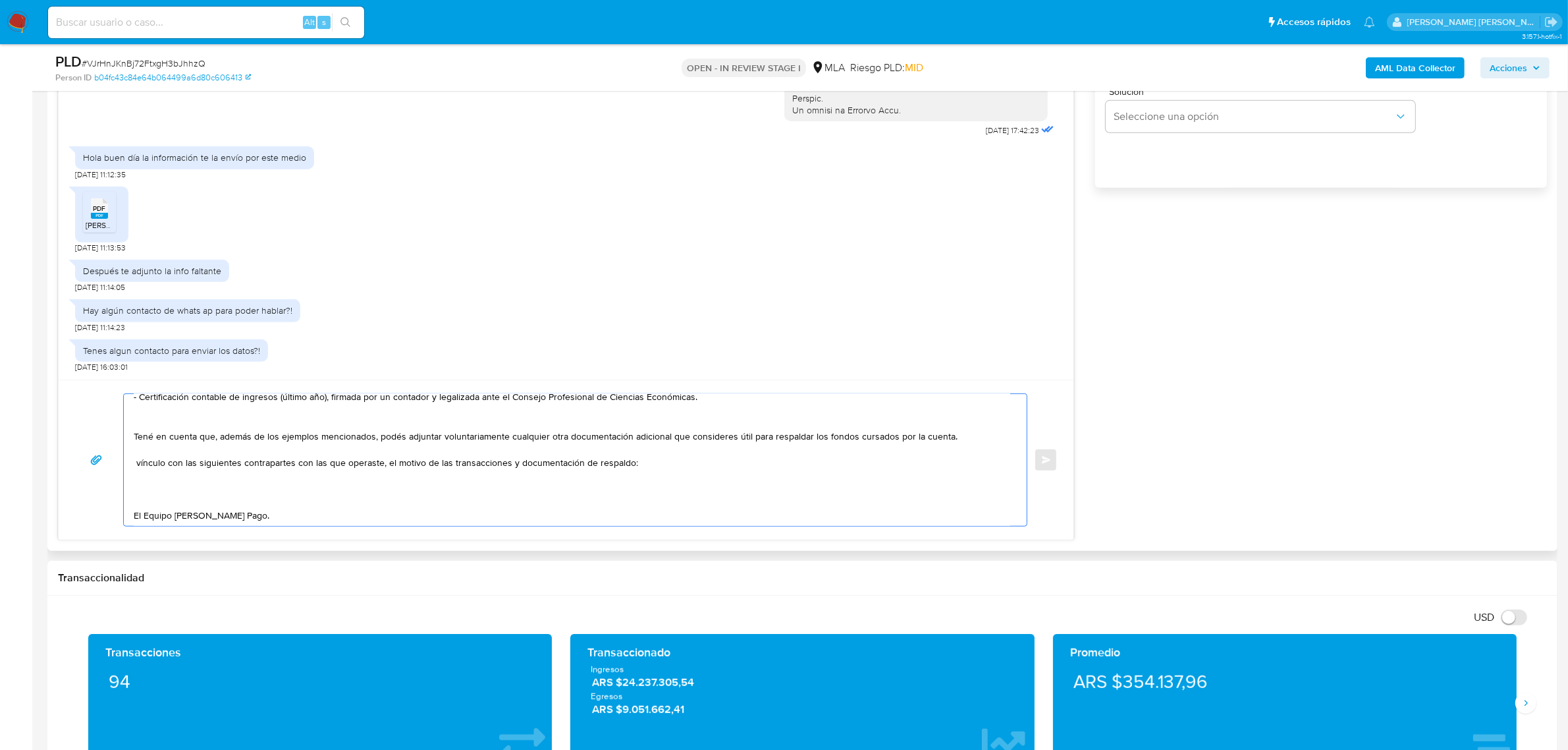
drag, startPoint x: 132, startPoint y: 460, endPoint x: 135, endPoint y: 466, distance: 6.7
click at [135, 465] on div "Buenas tardes Carlos Damian, Muchas gracias por la información y factura enviad…" at bounding box center [571, 459] width 897 height 132
click at [135, 466] on textarea "Buenas tardes Carlos Damian, Muchas gracias por la información y factura enviad…" at bounding box center [571, 459] width 876 height 132
click at [135, 468] on textarea "Buenas tardes Carlos Damian, Muchas gracias por la información y factura enviad…" at bounding box center [571, 459] width 876 height 132
click at [198, 484] on textarea "Buenas tardes Carlos Damian, Muchas gracias por la información y factura enviad…" at bounding box center [571, 459] width 876 height 132
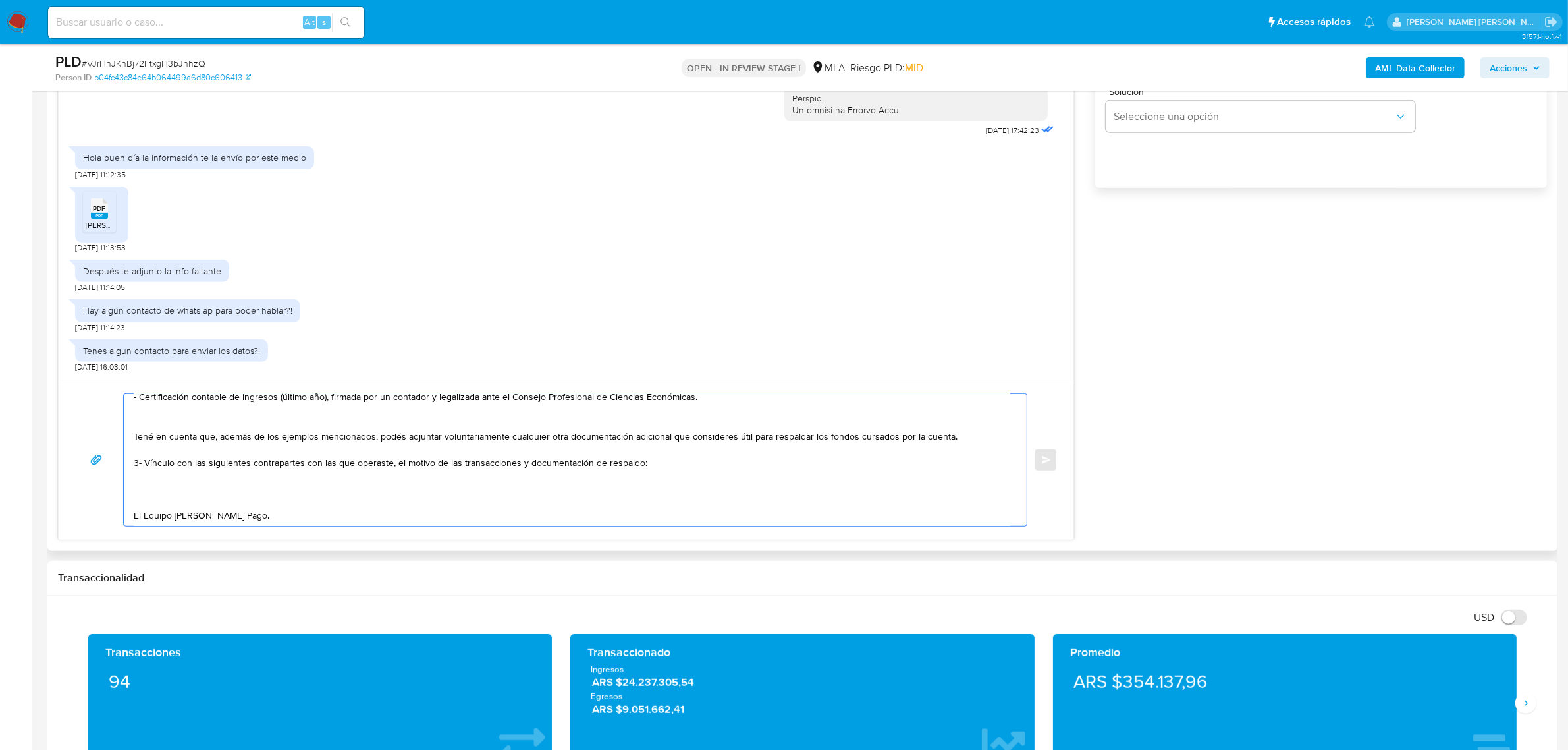
paste textarea "- Molteni Santiago CUIT 20340148526 (ACTIVIDAD: Venta al por menor de huevos, c…"
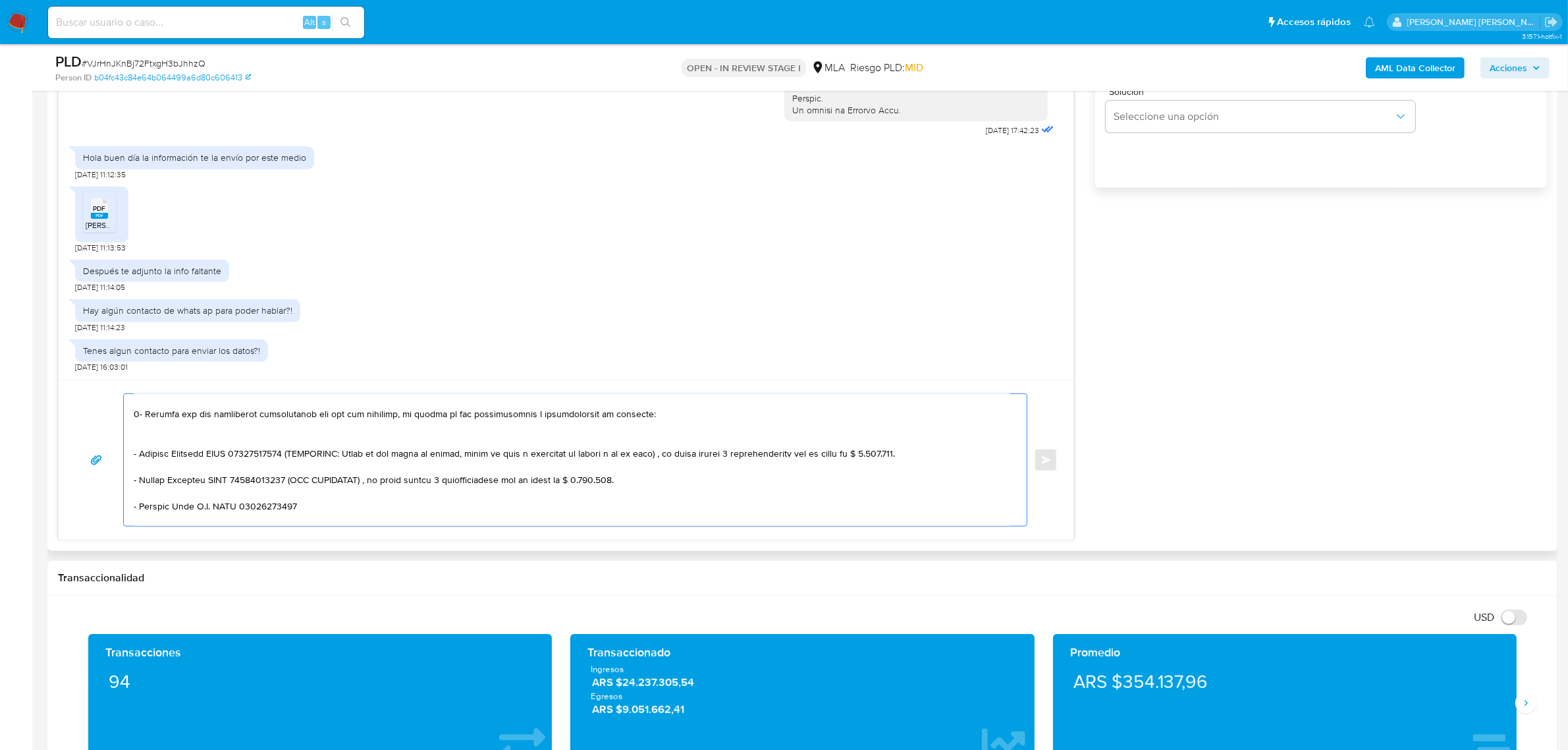
drag, startPoint x: 289, startPoint y: 453, endPoint x: 314, endPoint y: 472, distance: 31.4
click at [314, 472] on textarea at bounding box center [571, 459] width 876 height 132
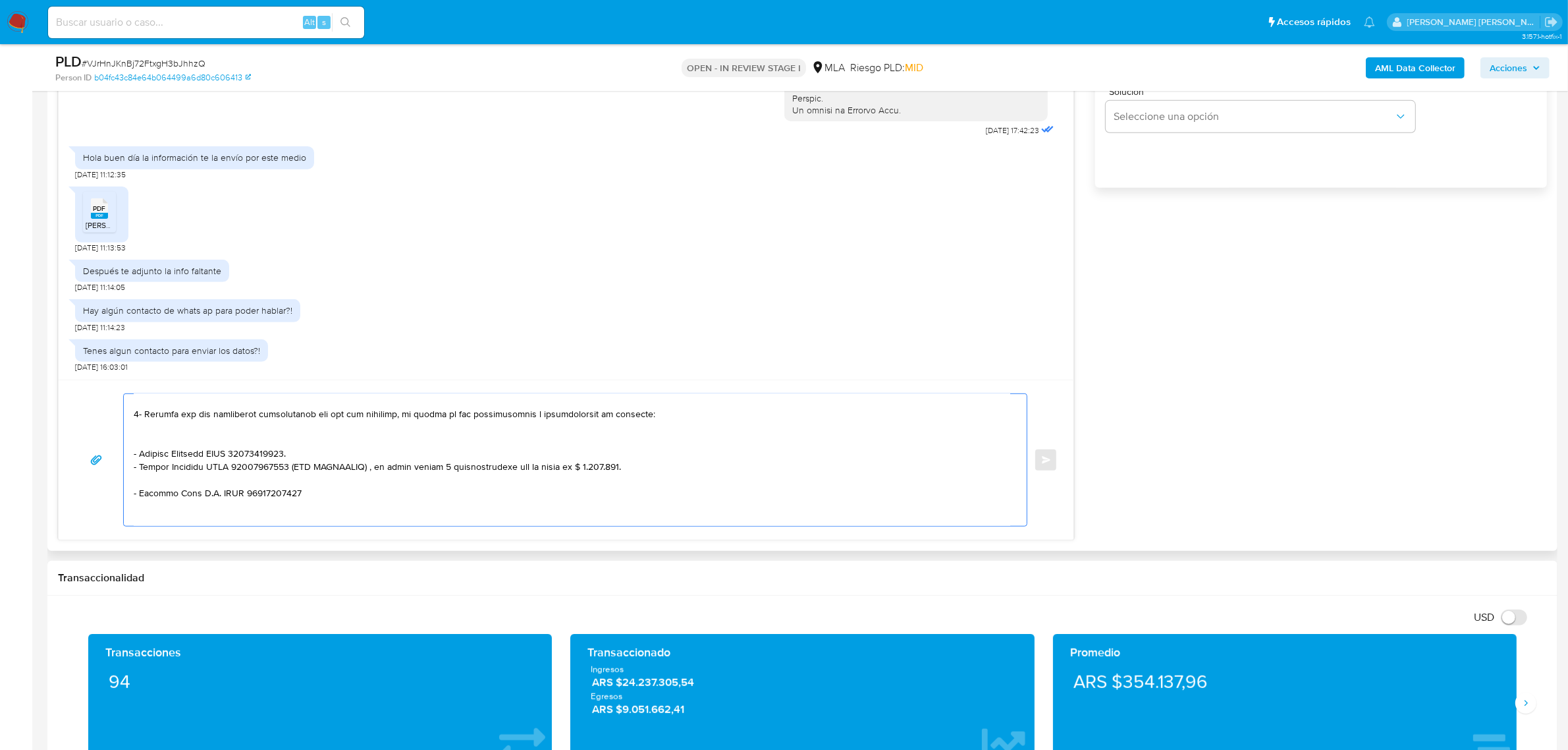
drag, startPoint x: 279, startPoint y: 469, endPoint x: 301, endPoint y: 482, distance: 25.6
click at [301, 482] on textarea at bounding box center [571, 459] width 876 height 132
click at [285, 482] on textarea at bounding box center [571, 459] width 876 height 132
paste textarea "- Carlos Atilio Maria Tauber CUIT 20126576960 (ACTIVIDAD: Venta al por menor de…"
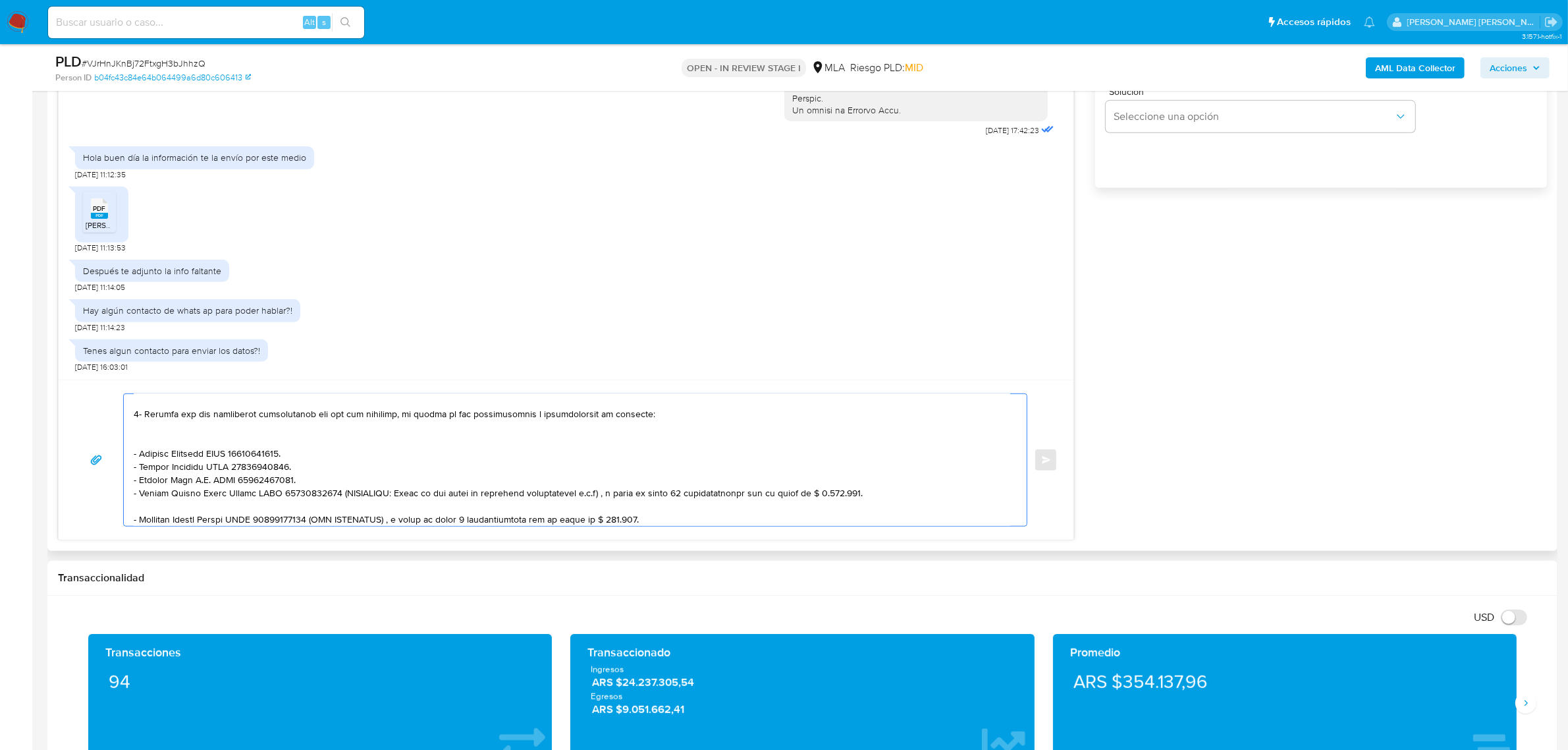
scroll to position [255, 0]
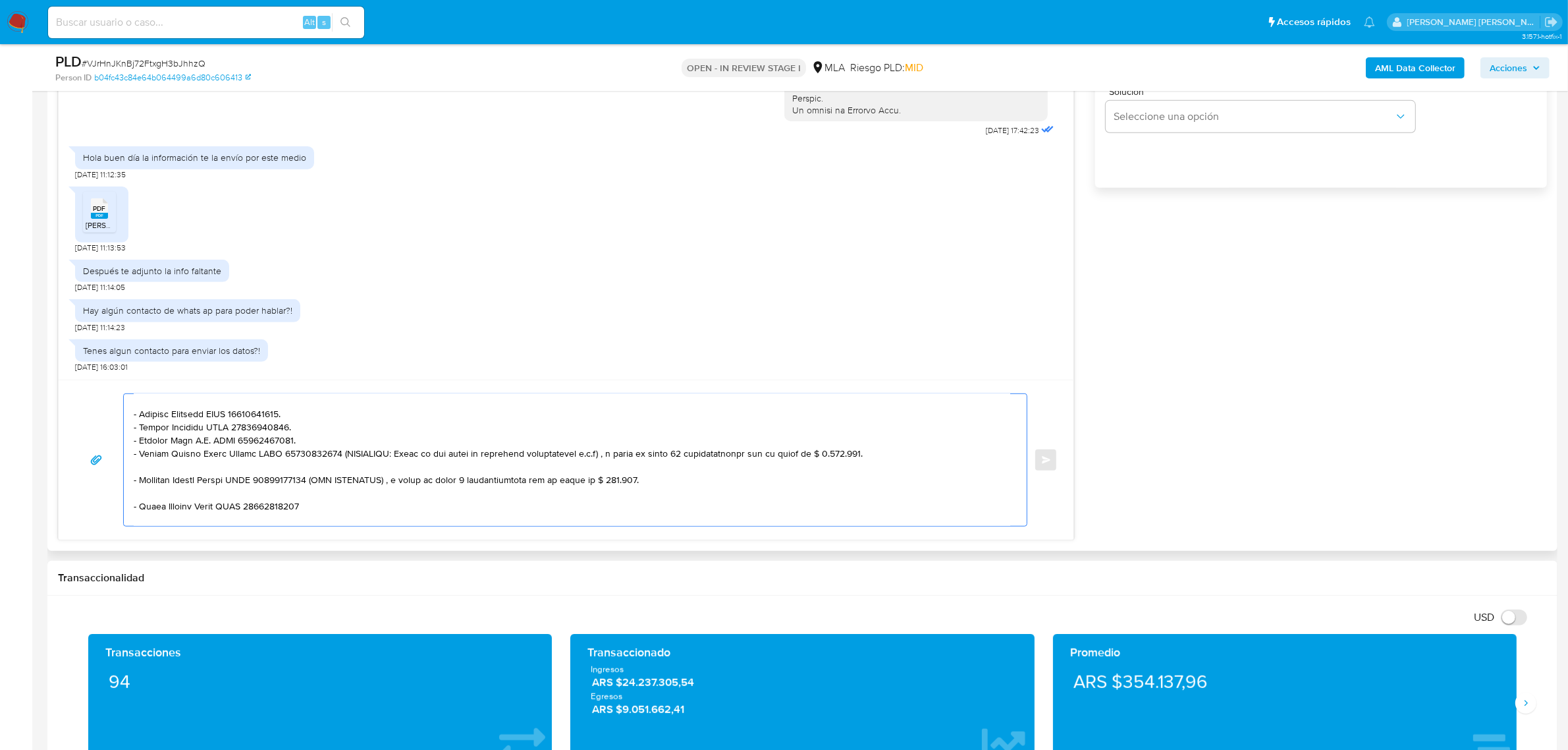
drag, startPoint x: 325, startPoint y: 455, endPoint x: 347, endPoint y: 470, distance: 26.6
click at [347, 470] on textarea at bounding box center [571, 459] width 876 height 132
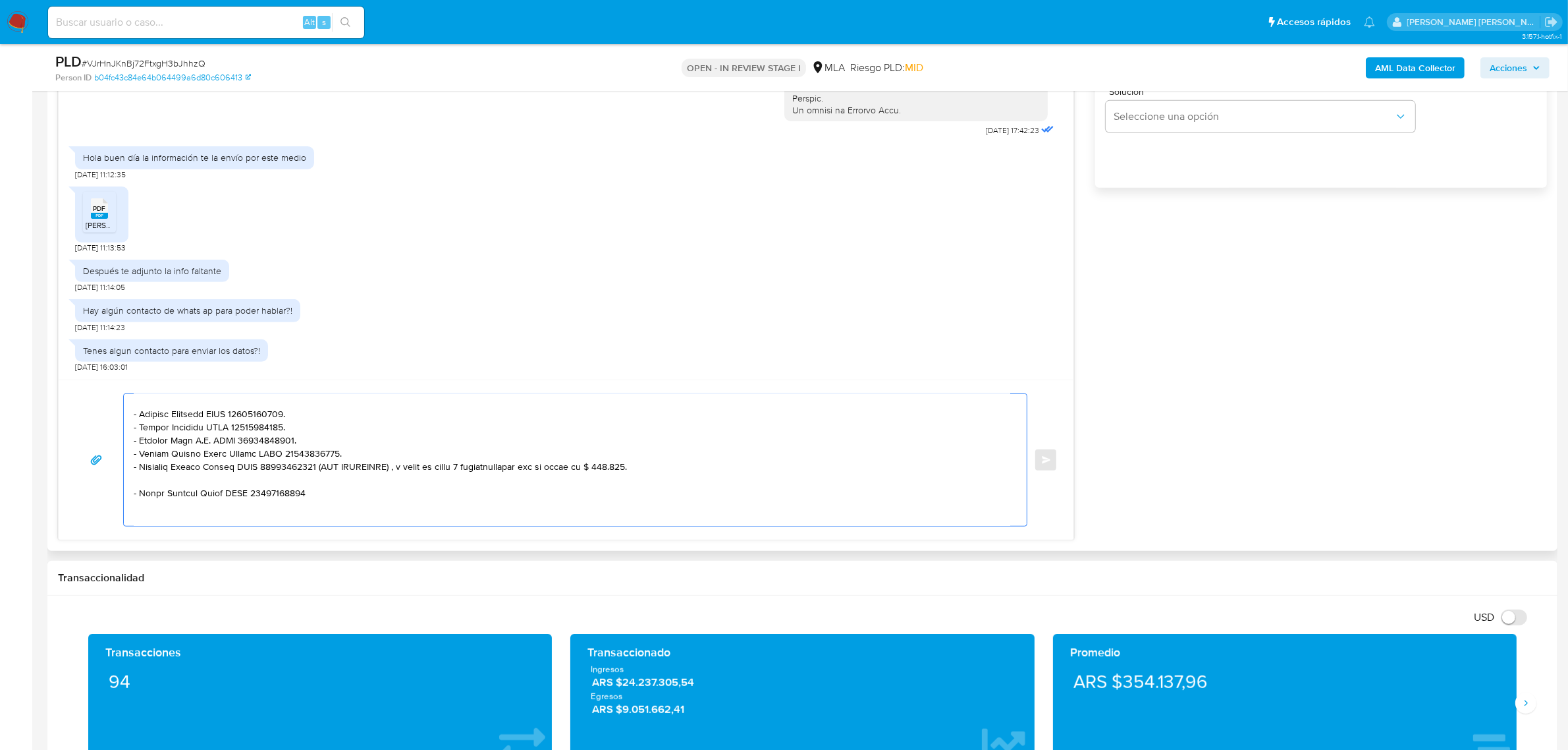
drag, startPoint x: 310, startPoint y: 464, endPoint x: 340, endPoint y: 480, distance: 34.0
click at [340, 480] on textarea at bounding box center [571, 459] width 876 height 132
click at [305, 483] on textarea at bounding box center [571, 459] width 876 height 132
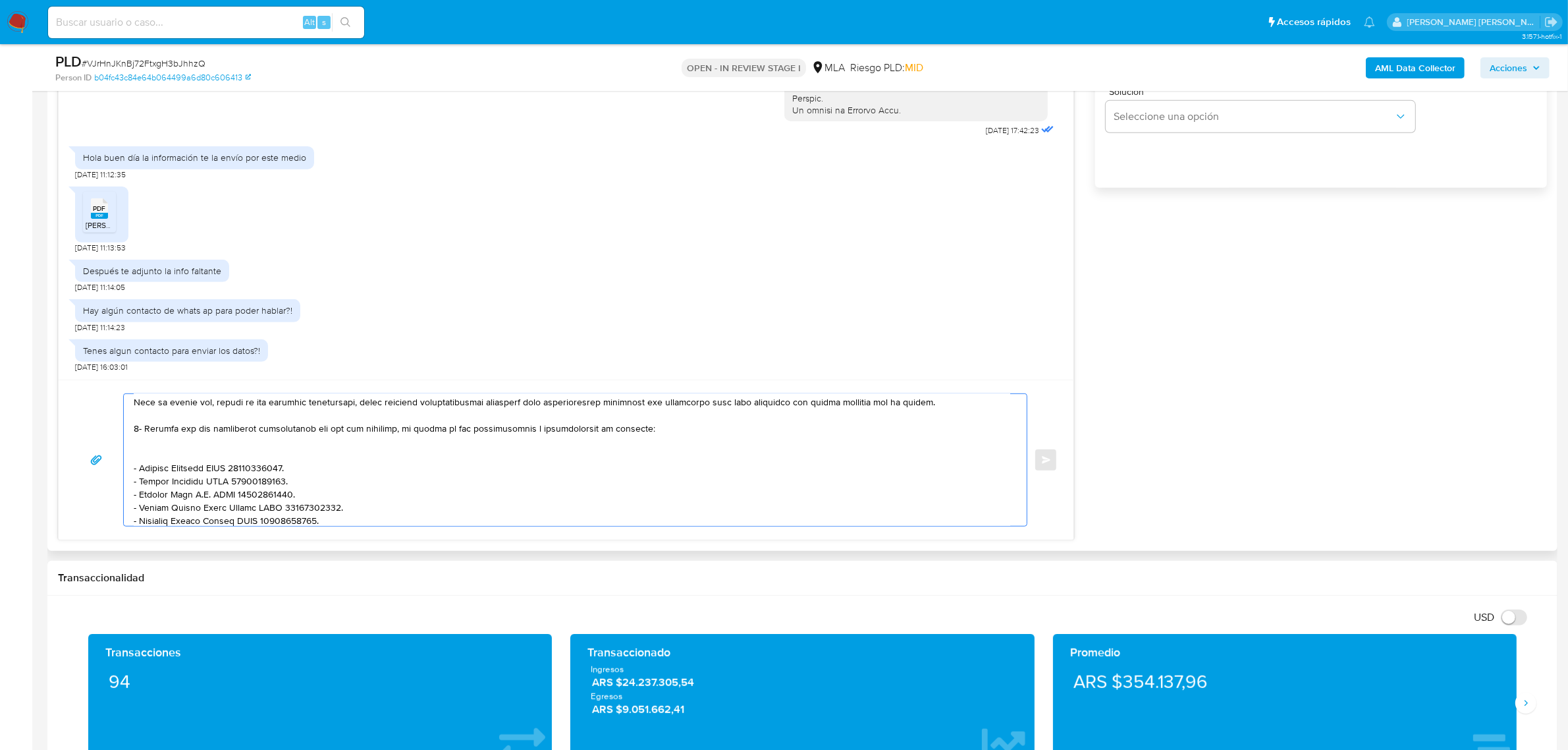
scroll to position [173, 0]
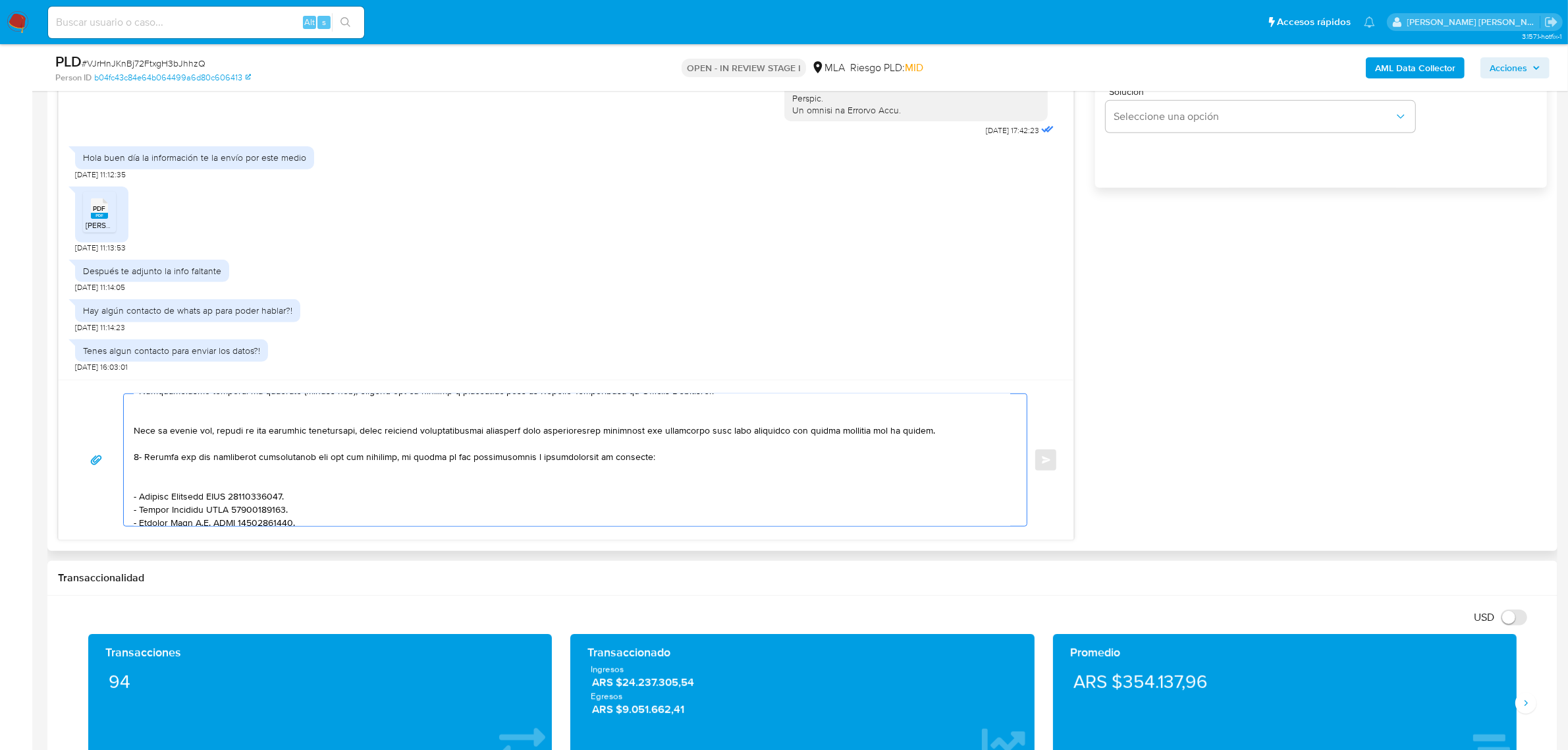
click at [191, 485] on textarea at bounding box center [571, 459] width 876 height 132
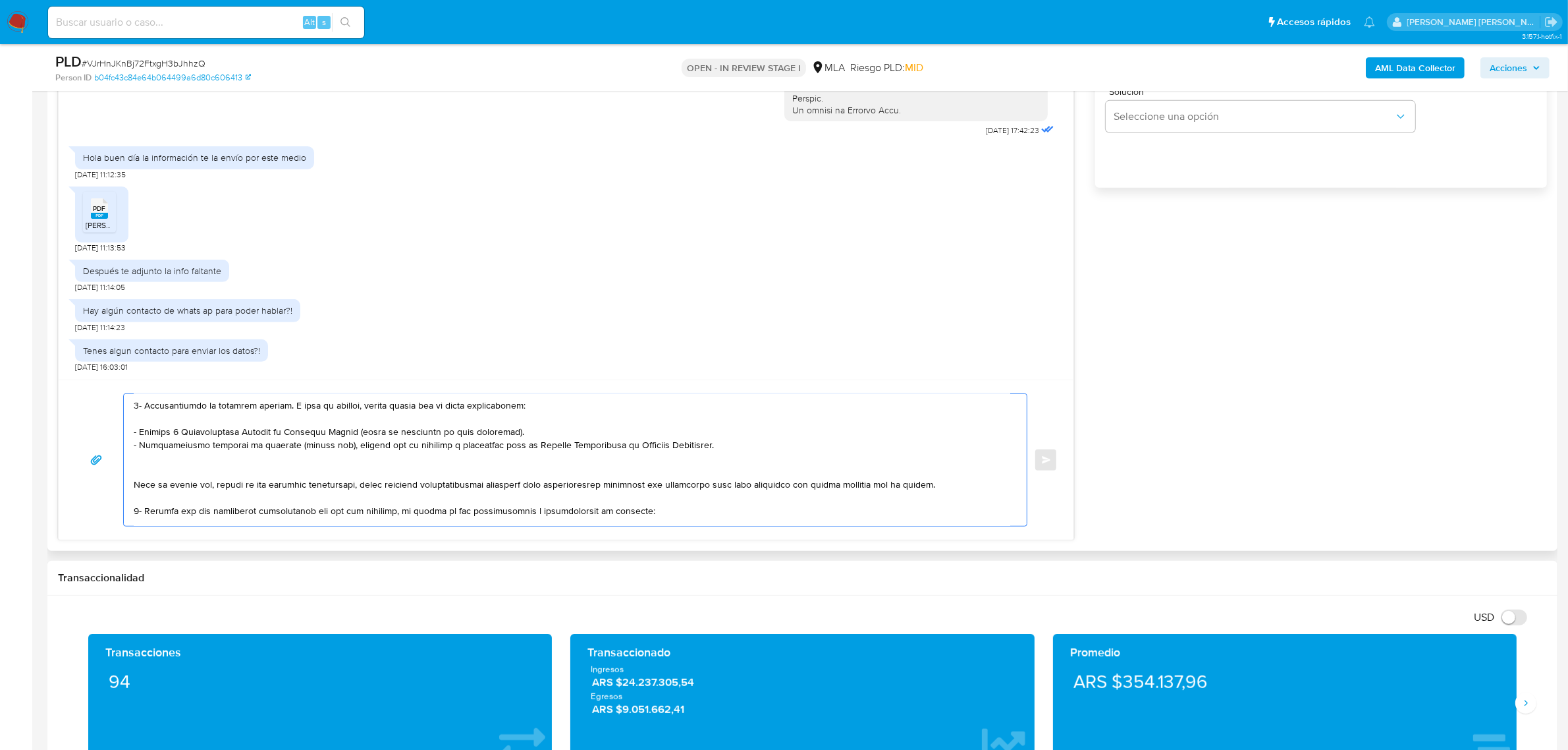
scroll to position [90, 0]
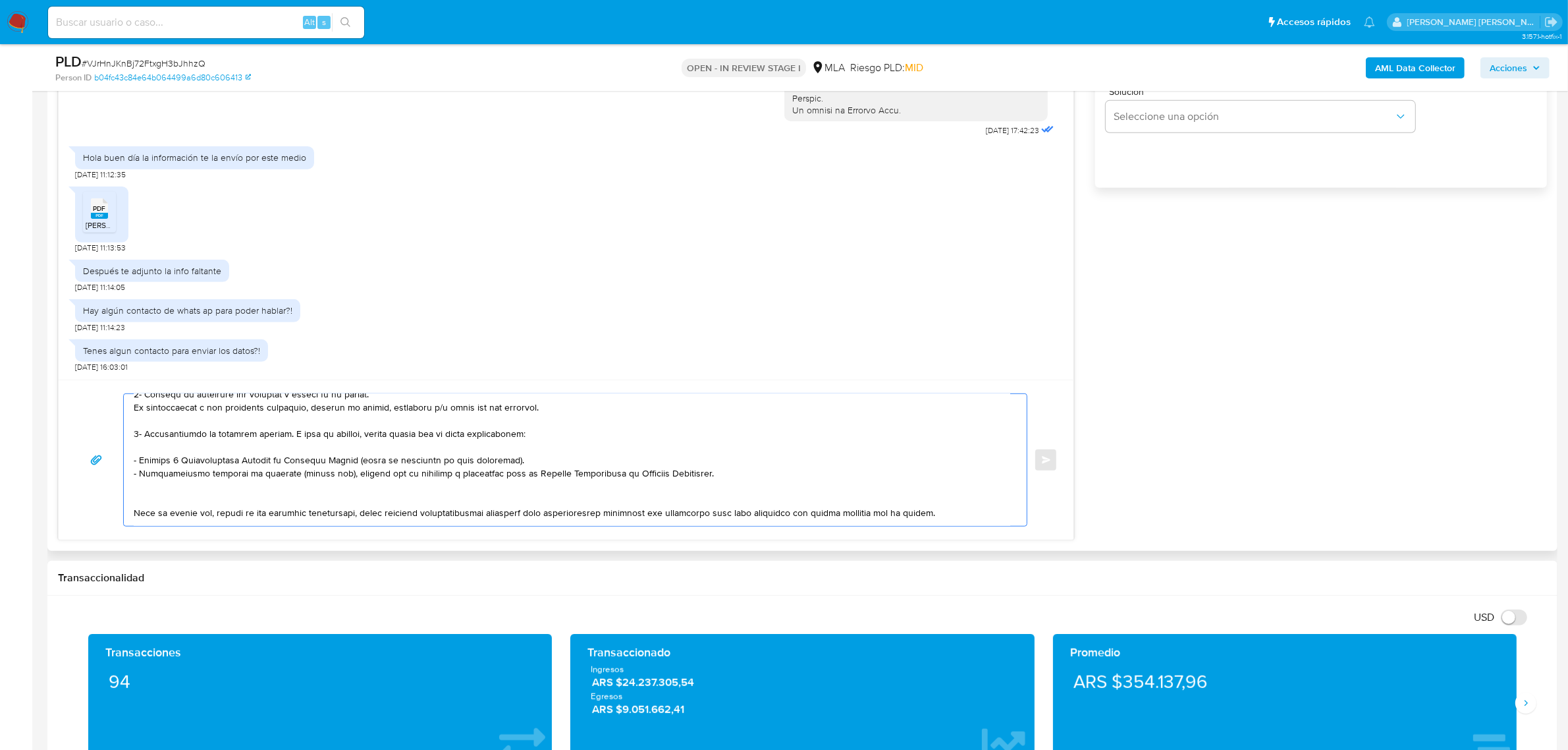
click at [171, 489] on textarea at bounding box center [571, 459] width 876 height 132
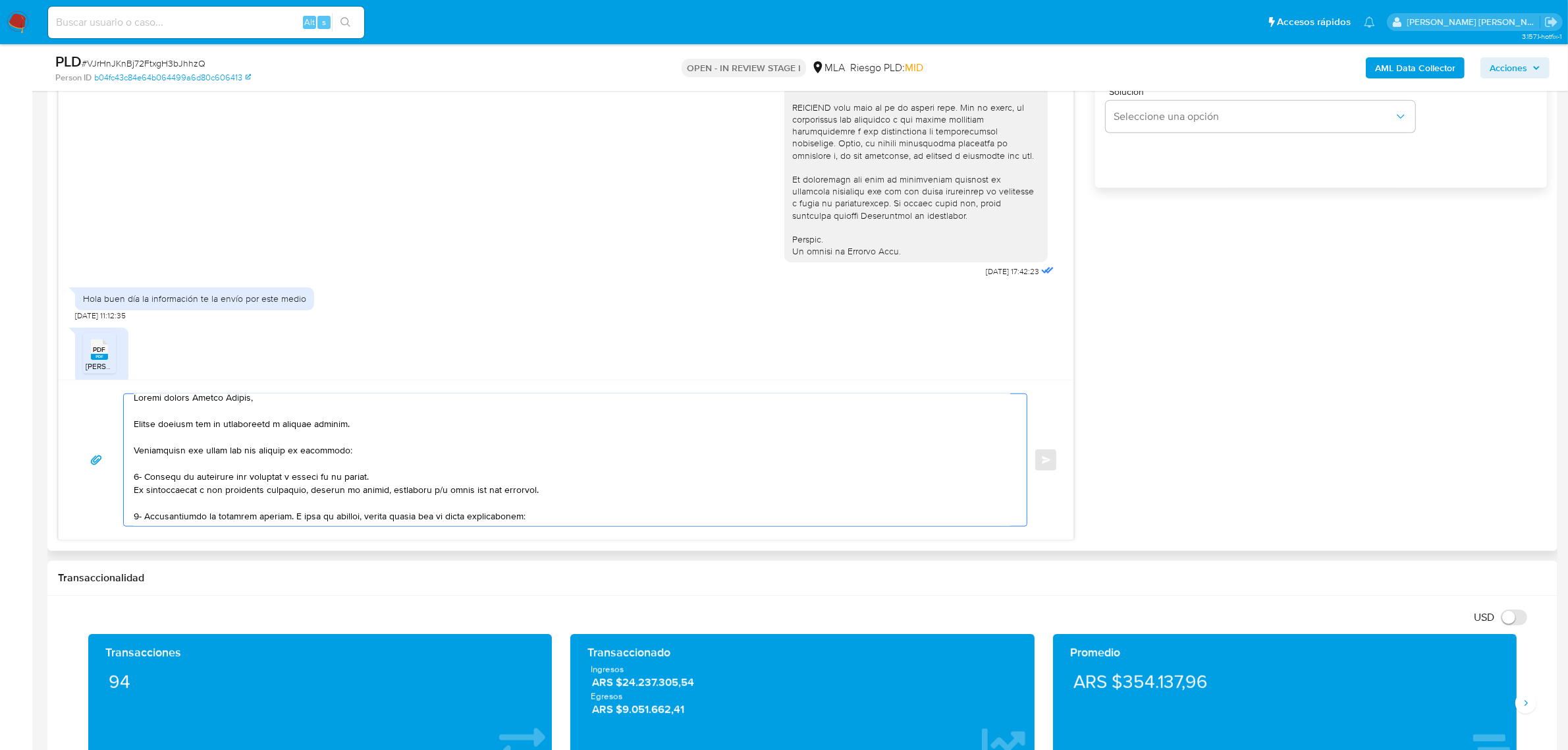
scroll to position [505, 0]
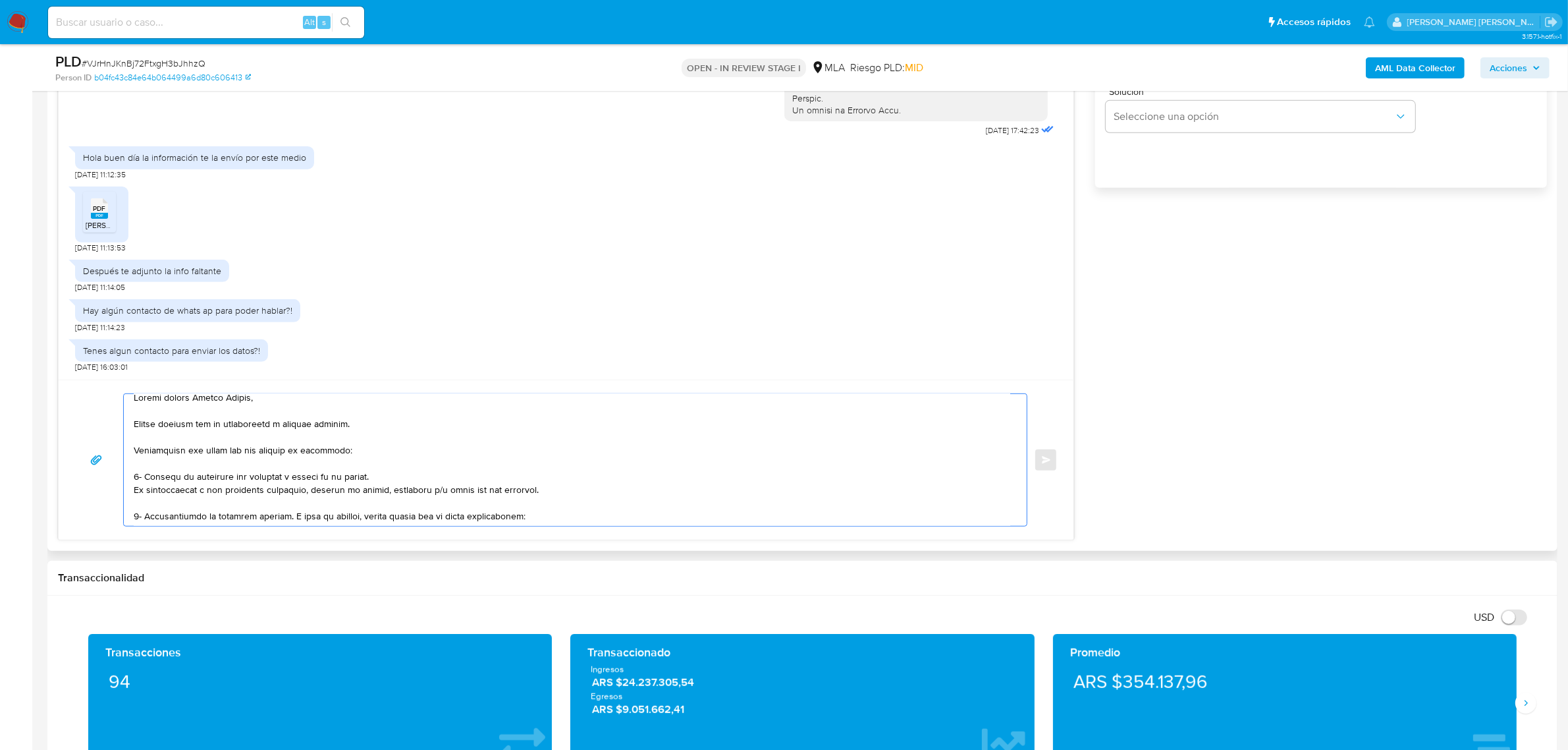
drag, startPoint x: 280, startPoint y: 424, endPoint x: 215, endPoint y: 422, distance: 65.0
click at [215, 422] on textarea at bounding box center [571, 459] width 876 height 132
click at [135, 450] on textarea at bounding box center [571, 459] width 876 height 132
paste textarea "unción de las operaciones registradas en tu cuenta de Mercado Pago"
click at [254, 453] on textarea at bounding box center [571, 459] width 876 height 132
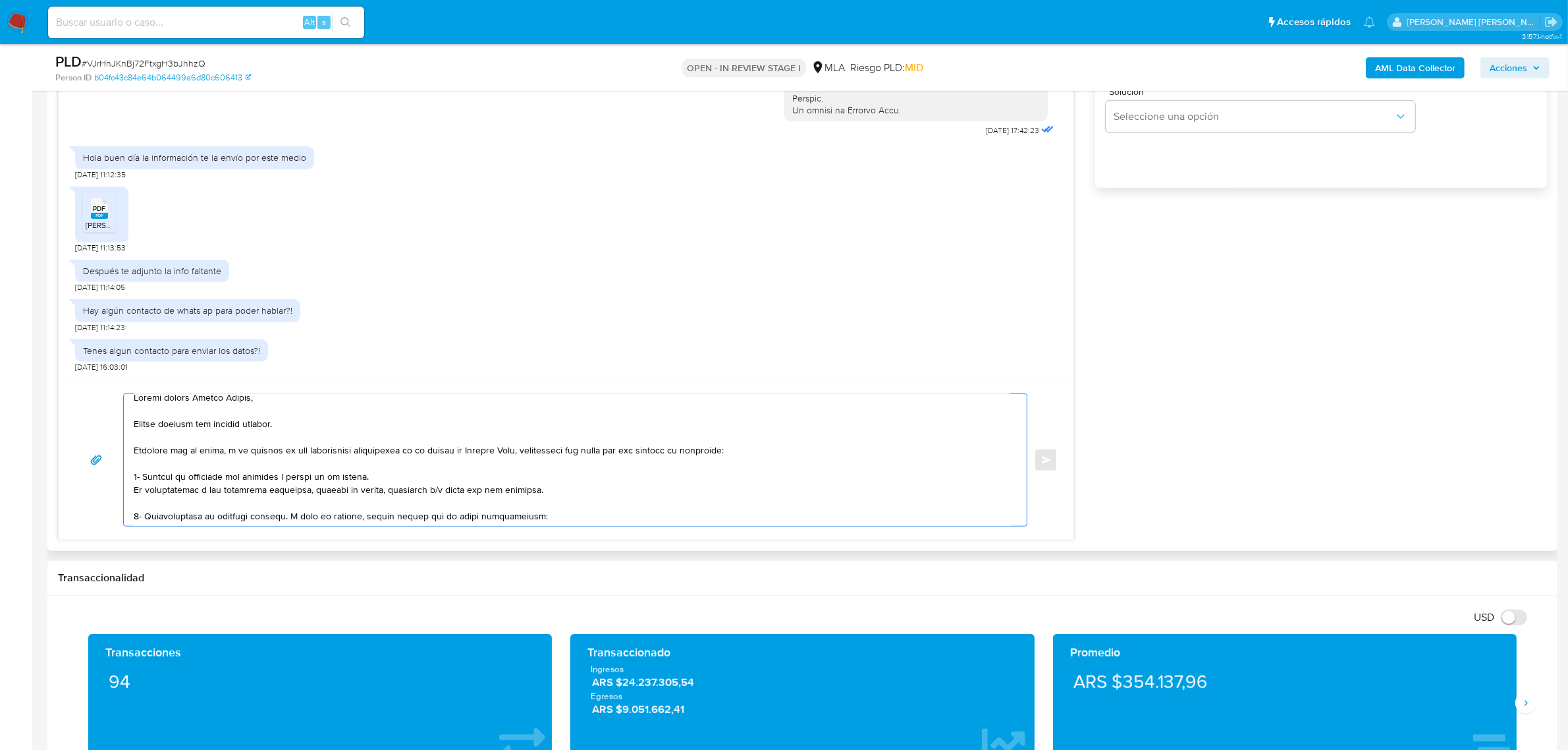
click at [146, 420] on textarea at bounding box center [571, 459] width 876 height 132
click at [273, 403] on textarea at bounding box center [571, 459] width 876 height 132
click at [146, 453] on textarea at bounding box center [571, 459] width 876 height 132
click at [181, 468] on textarea at bounding box center [571, 459] width 876 height 132
click at [165, 455] on textarea at bounding box center [571, 459] width 876 height 132
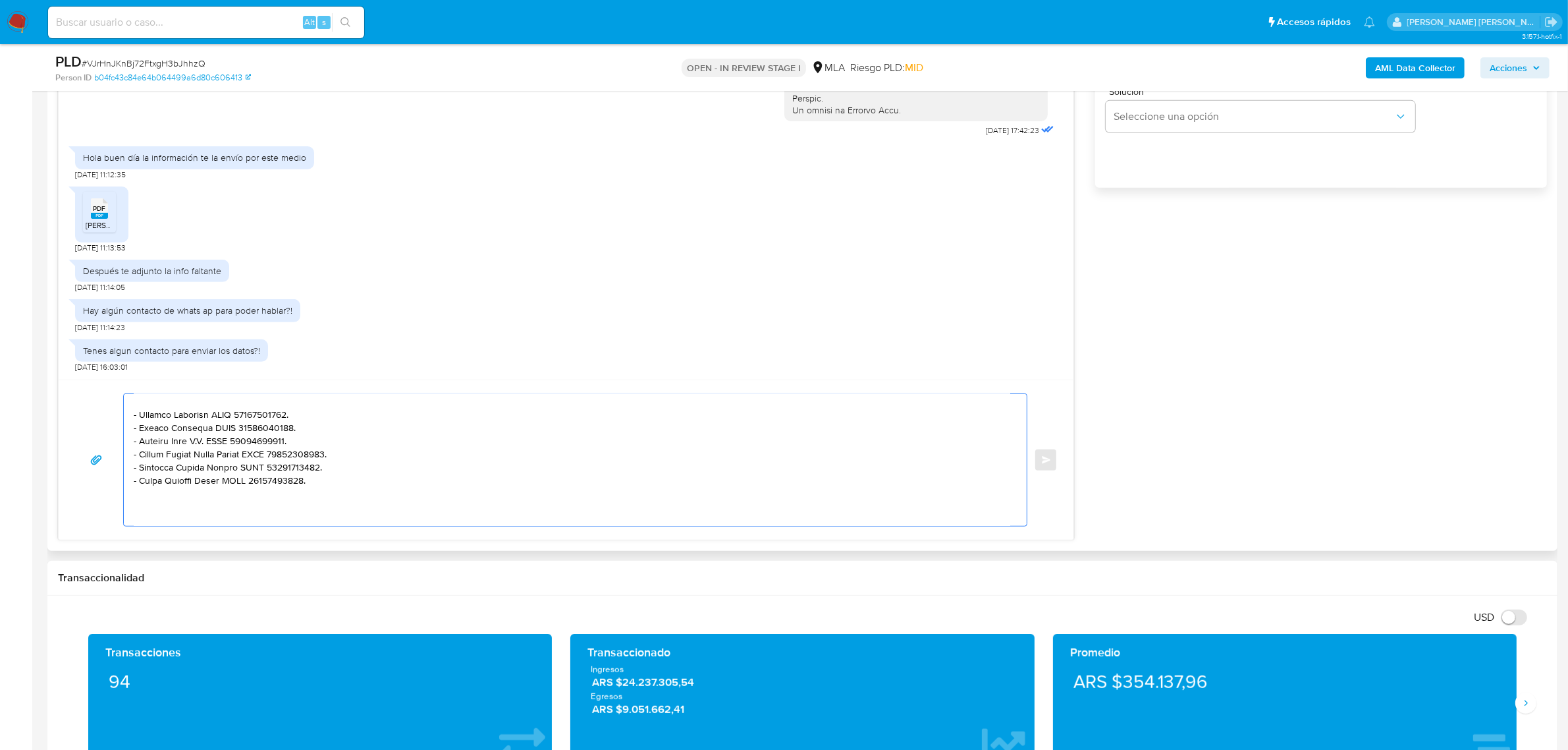
scroll to position [255, 0]
click at [226, 494] on textarea at bounding box center [571, 459] width 876 height 132
click at [171, 483] on textarea at bounding box center [571, 459] width 876 height 132
paste textarea "Es importante que sepas que, en caso de no responder a lo solicitado o si lo pr…"
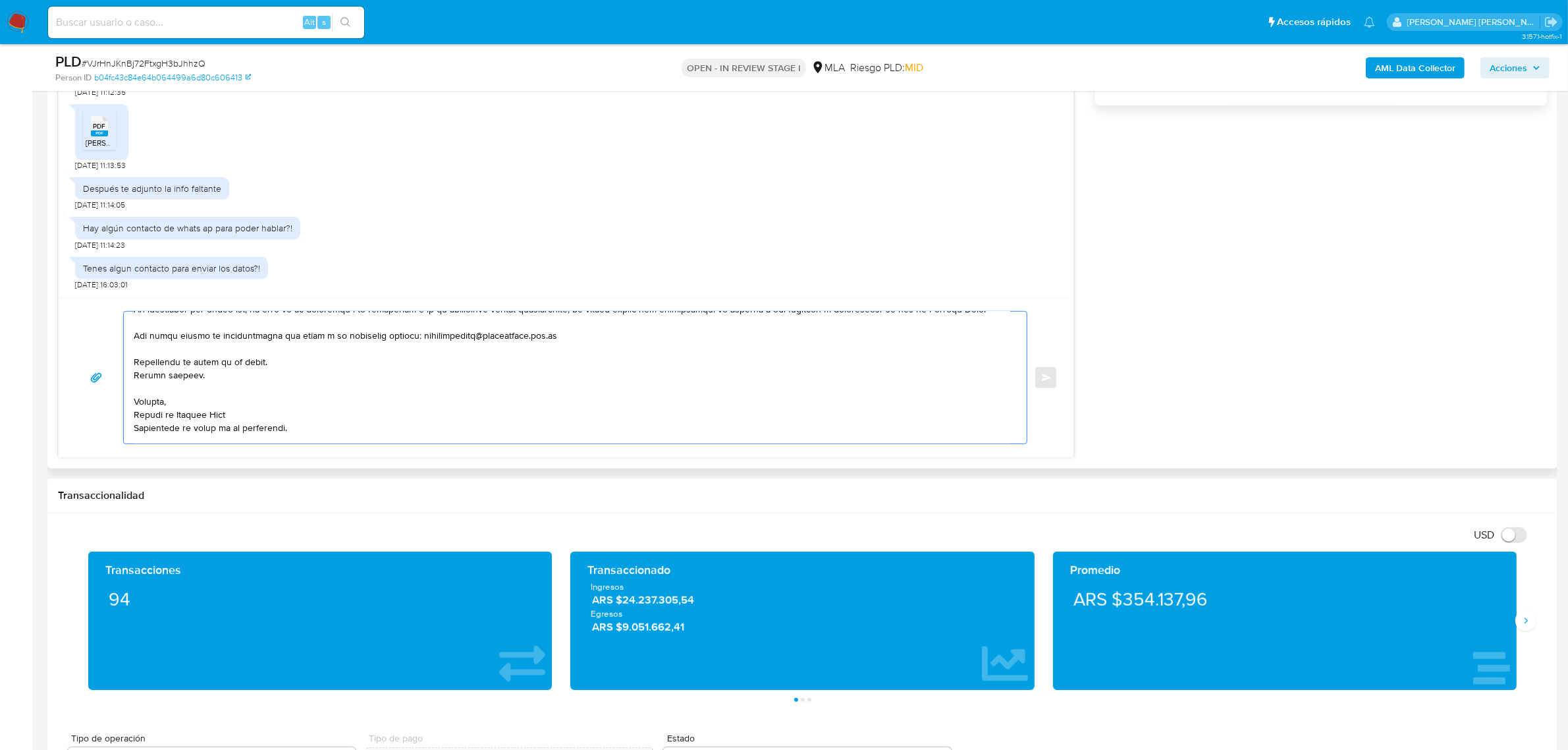
scroll to position [321, 0]
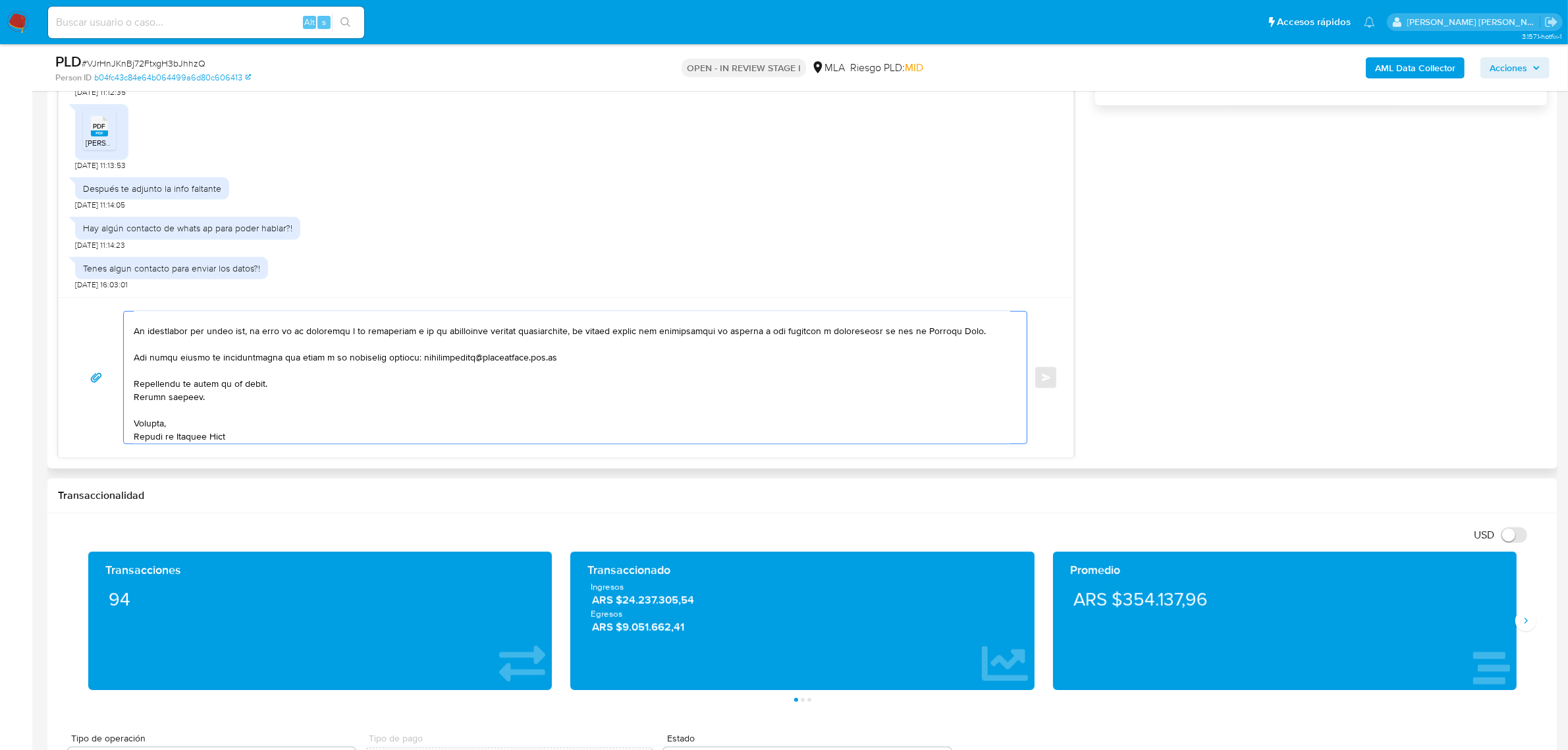
drag, startPoint x: 238, startPoint y: 372, endPoint x: 135, endPoint y: 379, distance: 103.2
click at [135, 379] on textarea at bounding box center [571, 378] width 876 height 132
click at [159, 362] on textarea at bounding box center [571, 378] width 876 height 132
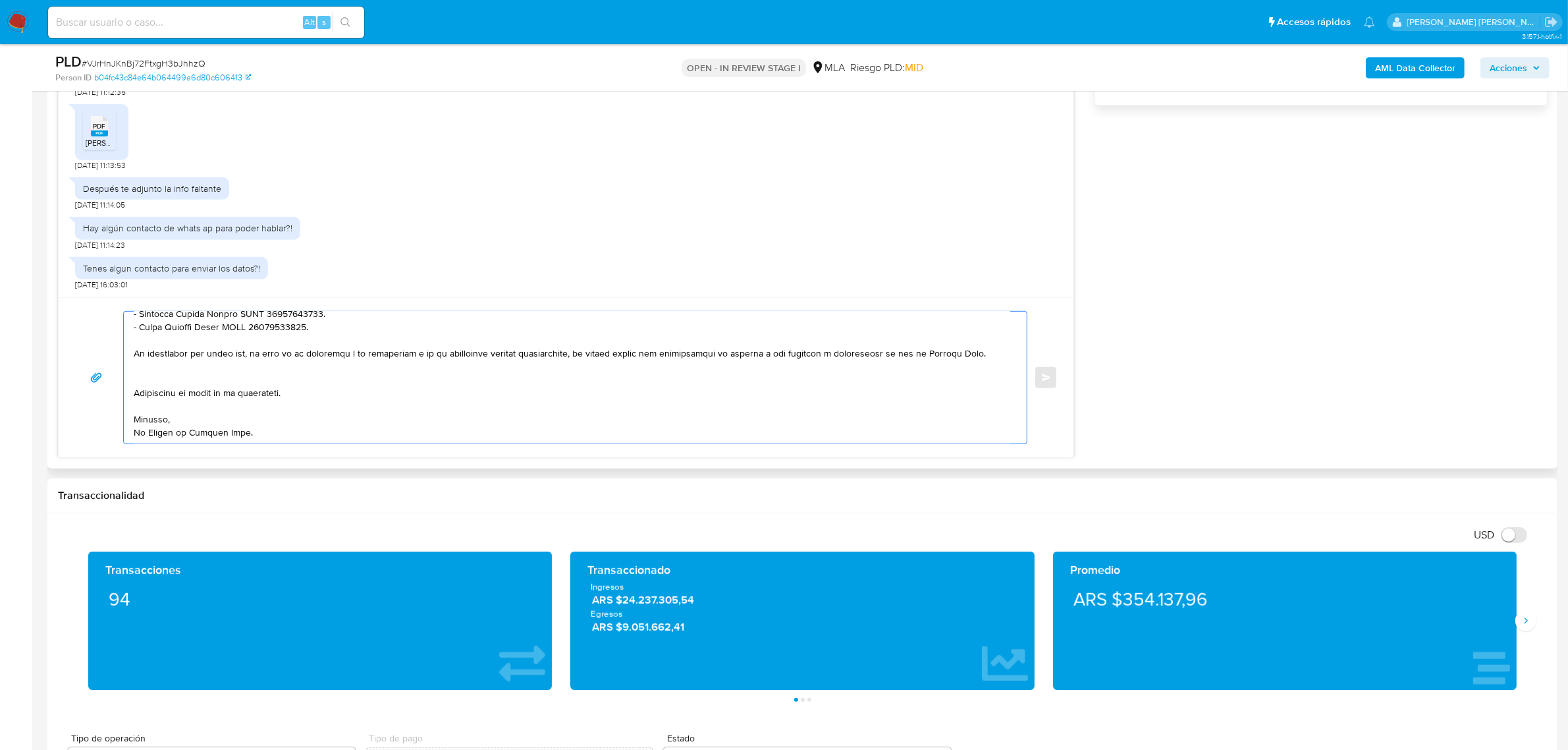
scroll to position [298, 0]
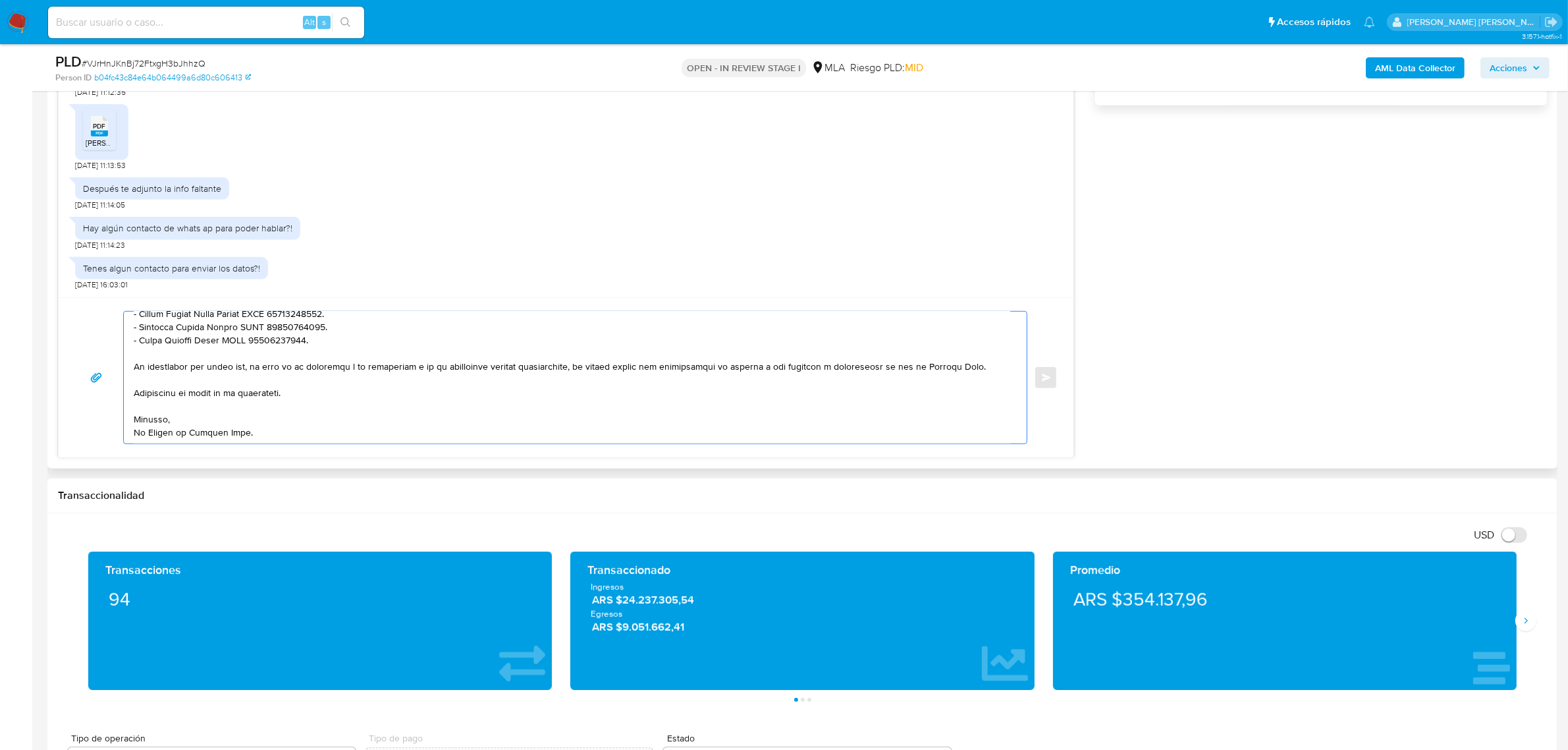
click at [158, 396] on textarea at bounding box center [571, 378] width 876 height 132
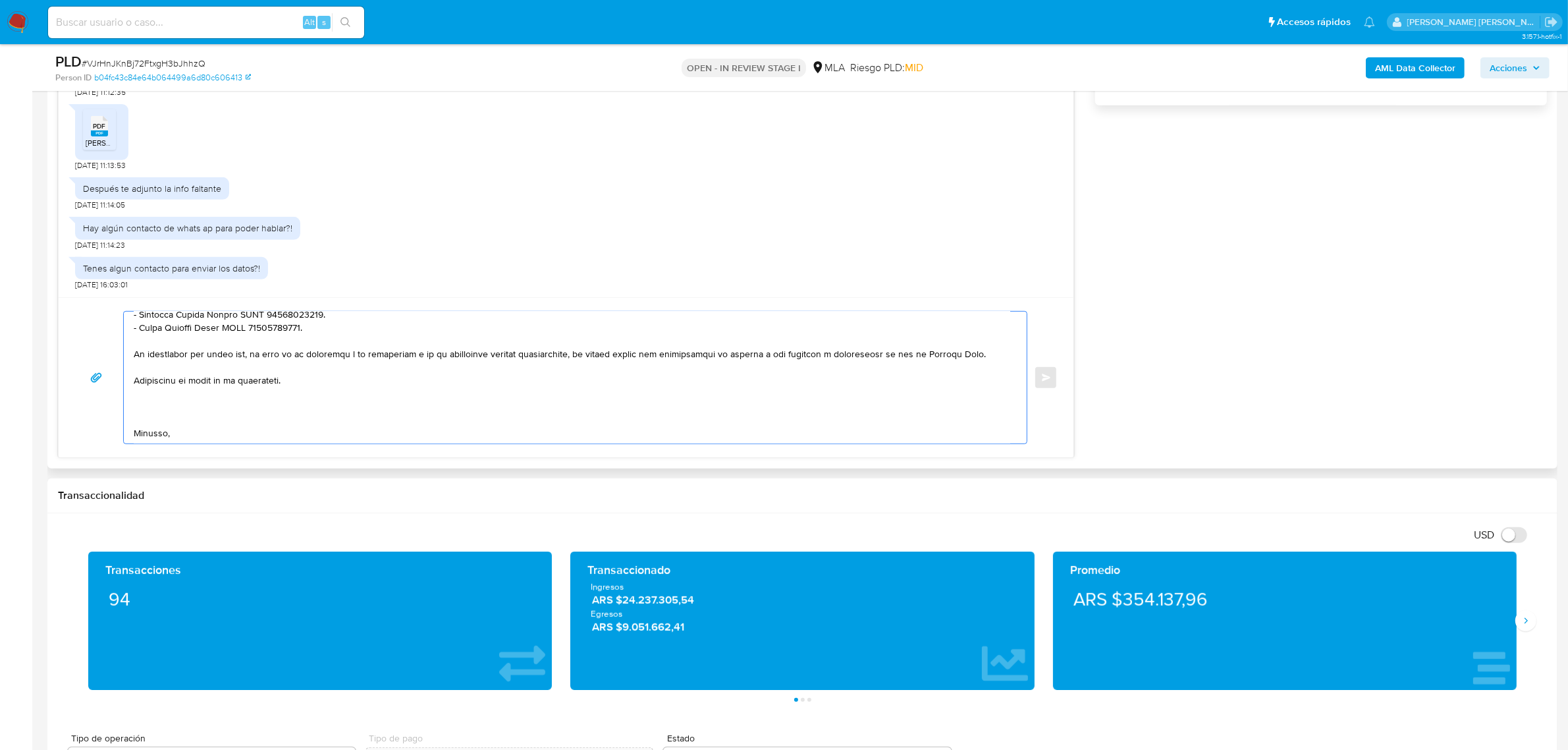
paste textarea "Por favor enviar la documentación vía email a la siguiente casilla: documentaci…"
click at [286, 380] on textarea at bounding box center [571, 378] width 876 height 132
drag, startPoint x: 258, startPoint y: 406, endPoint x: 118, endPoint y: 414, distance: 140.2
click at [118, 414] on div "Enviar" at bounding box center [566, 378] width 984 height 133
click at [287, 420] on textarea at bounding box center [571, 378] width 876 height 132
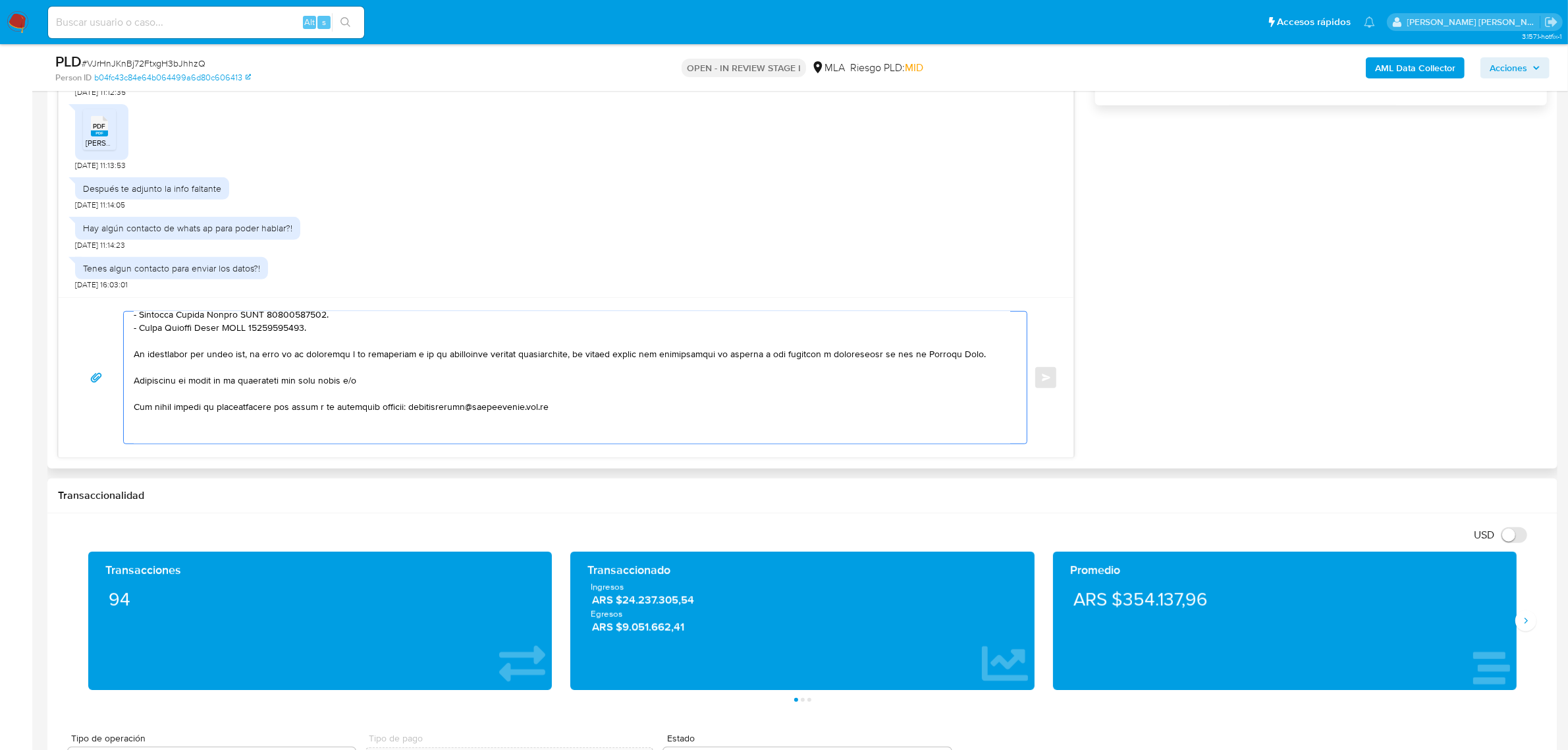
drag, startPoint x: 272, startPoint y: 410, endPoint x: 122, endPoint y: 403, distance: 150.2
click at [122, 404] on div "Enviar" at bounding box center [566, 378] width 984 height 133
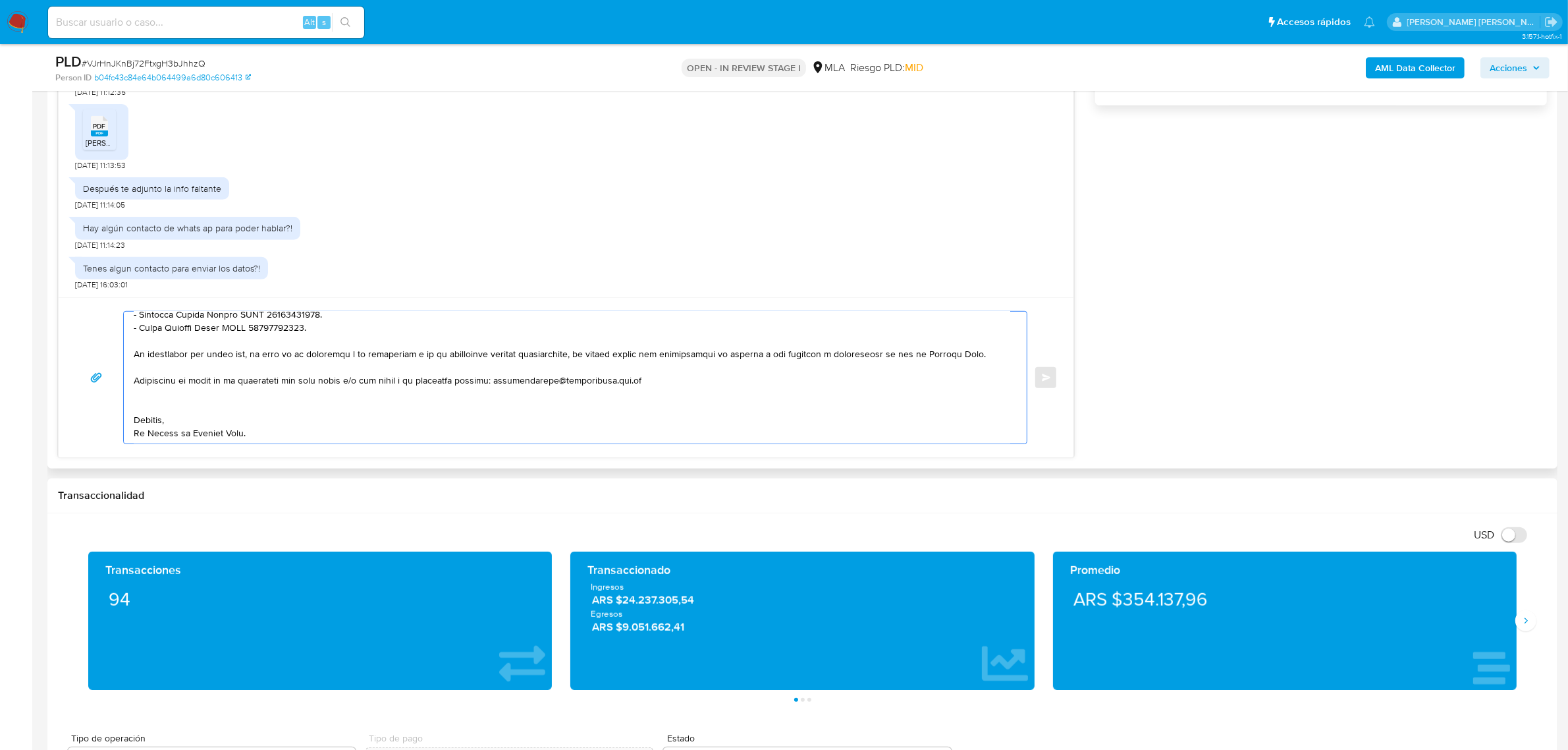
click at [319, 418] on textarea at bounding box center [571, 378] width 876 height 132
click at [234, 401] on textarea at bounding box center [571, 378] width 876 height 132
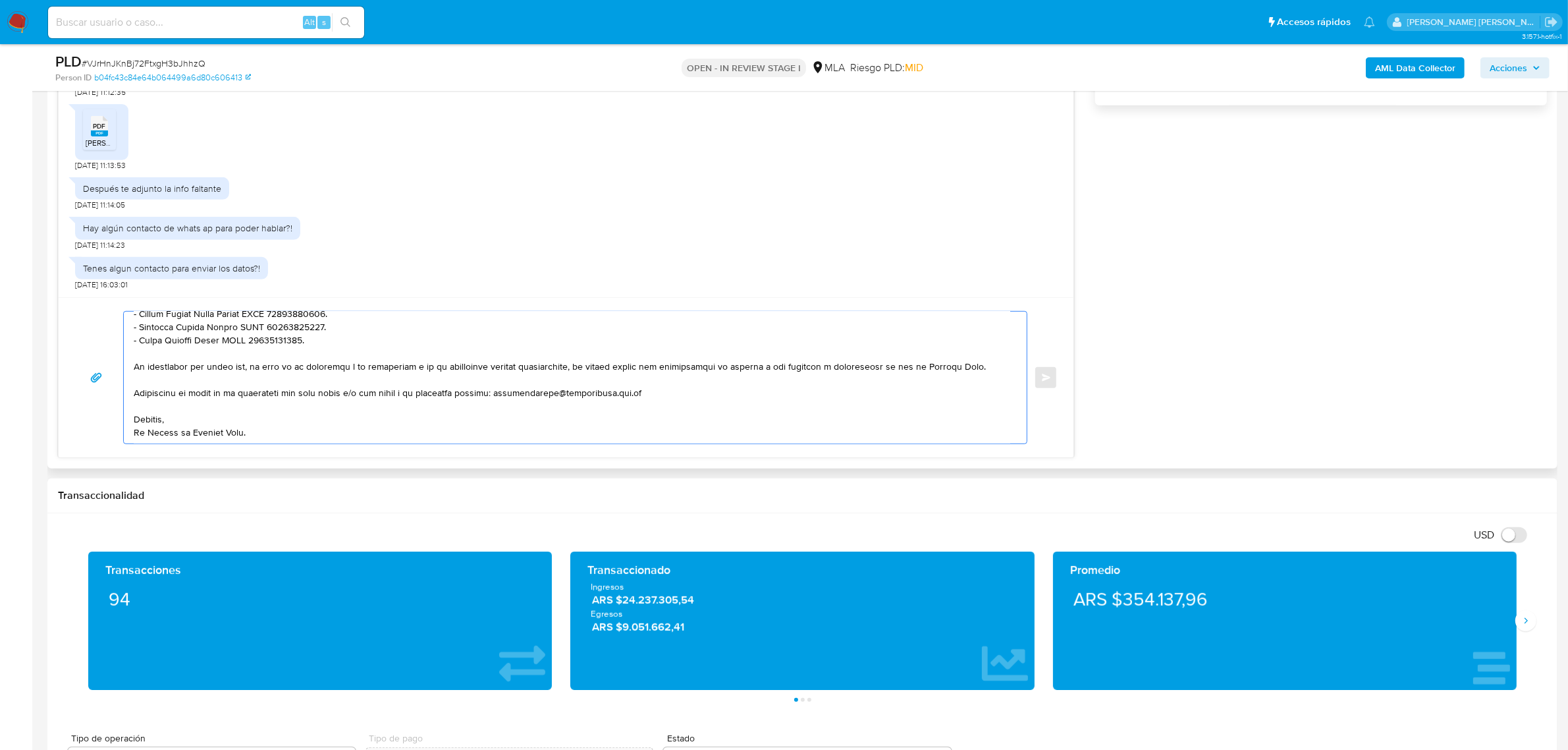
click at [148, 441] on textarea at bounding box center [571, 378] width 876 height 132
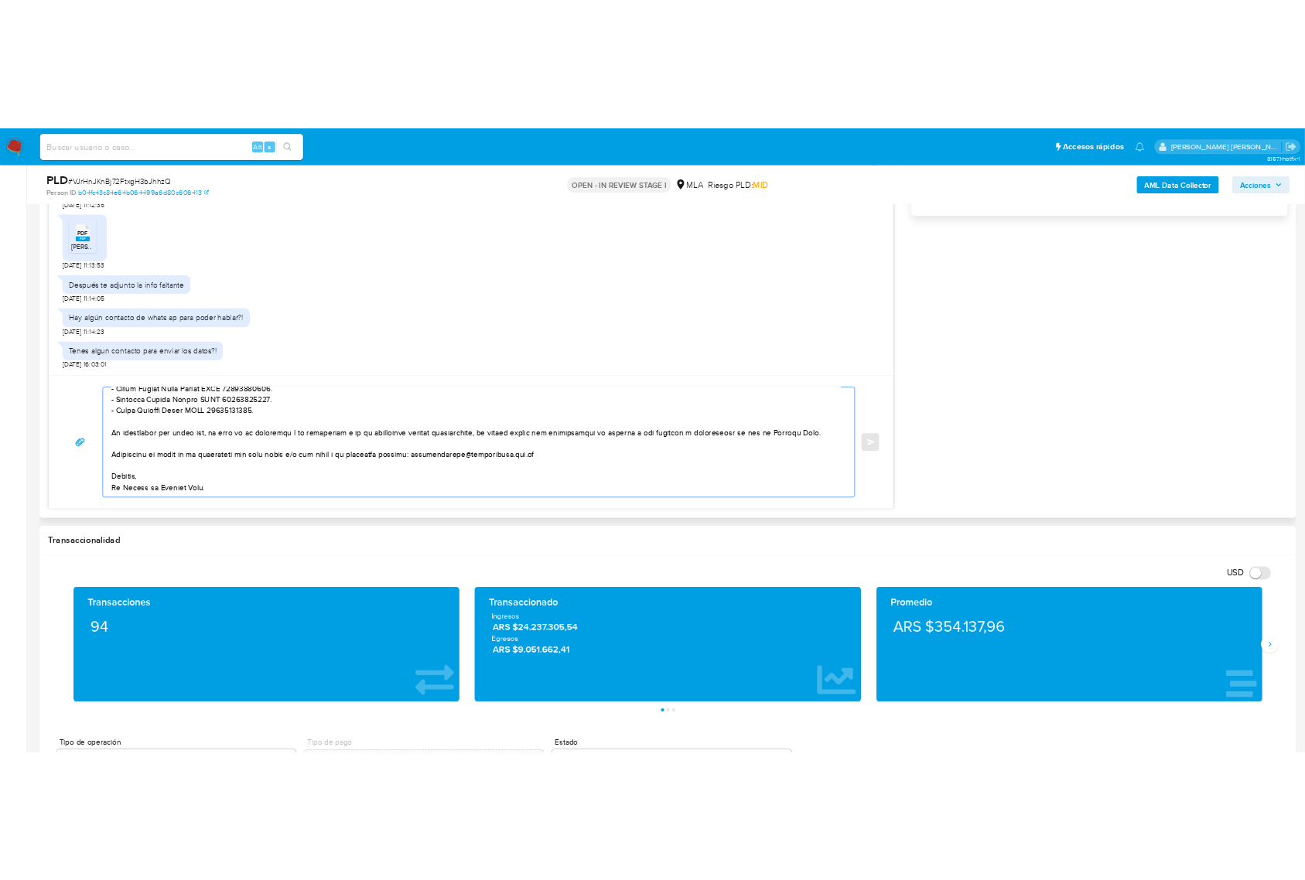
scroll to position [335, 0]
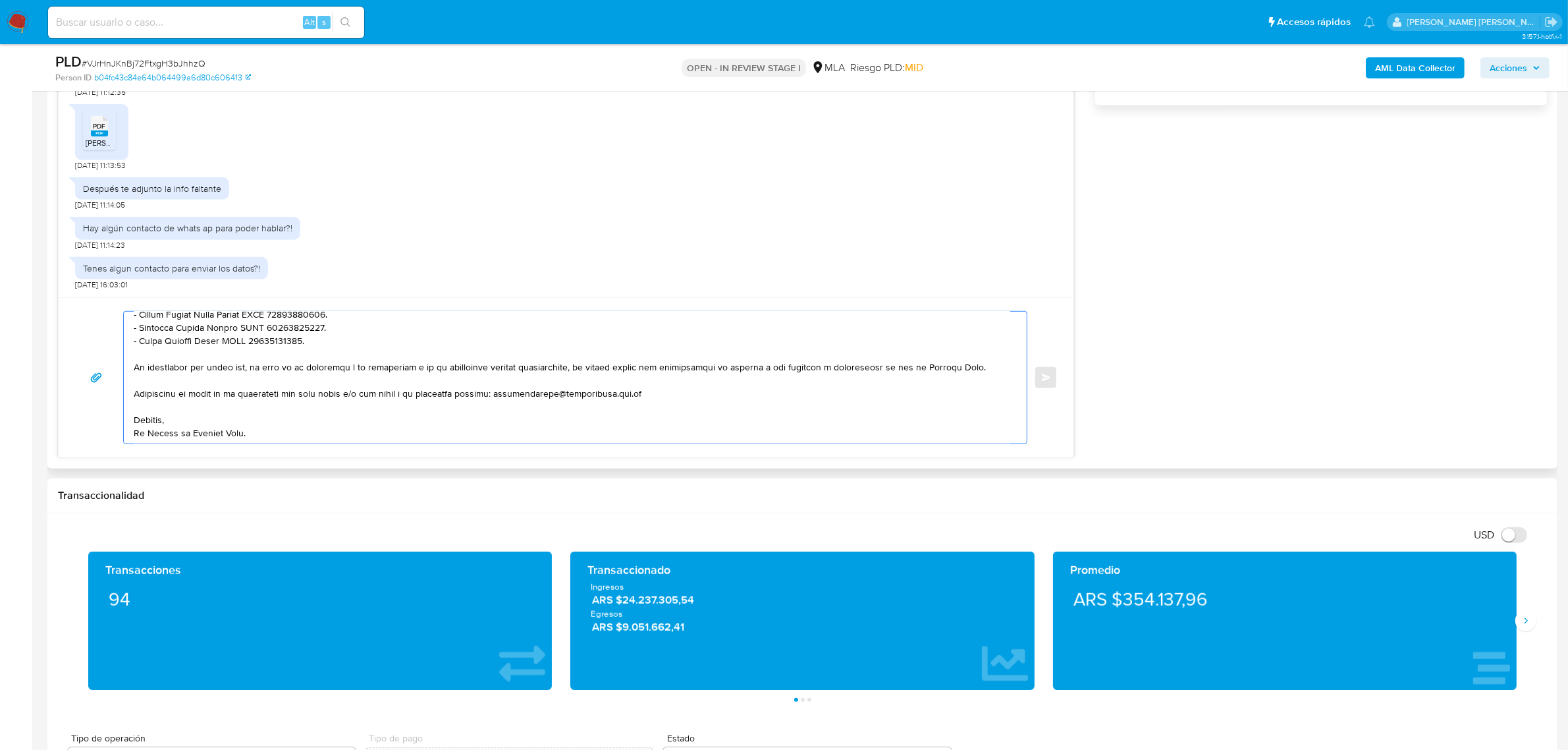
click at [667, 394] on textarea at bounding box center [571, 378] width 876 height 132
click at [654, 416] on textarea at bounding box center [571, 378] width 876 height 132
drag, startPoint x: 751, startPoint y: 393, endPoint x: 743, endPoint y: 393, distance: 8.0
click at [743, 393] on textarea at bounding box center [571, 378] width 876 height 132
click at [755, 423] on textarea at bounding box center [571, 378] width 876 height 132
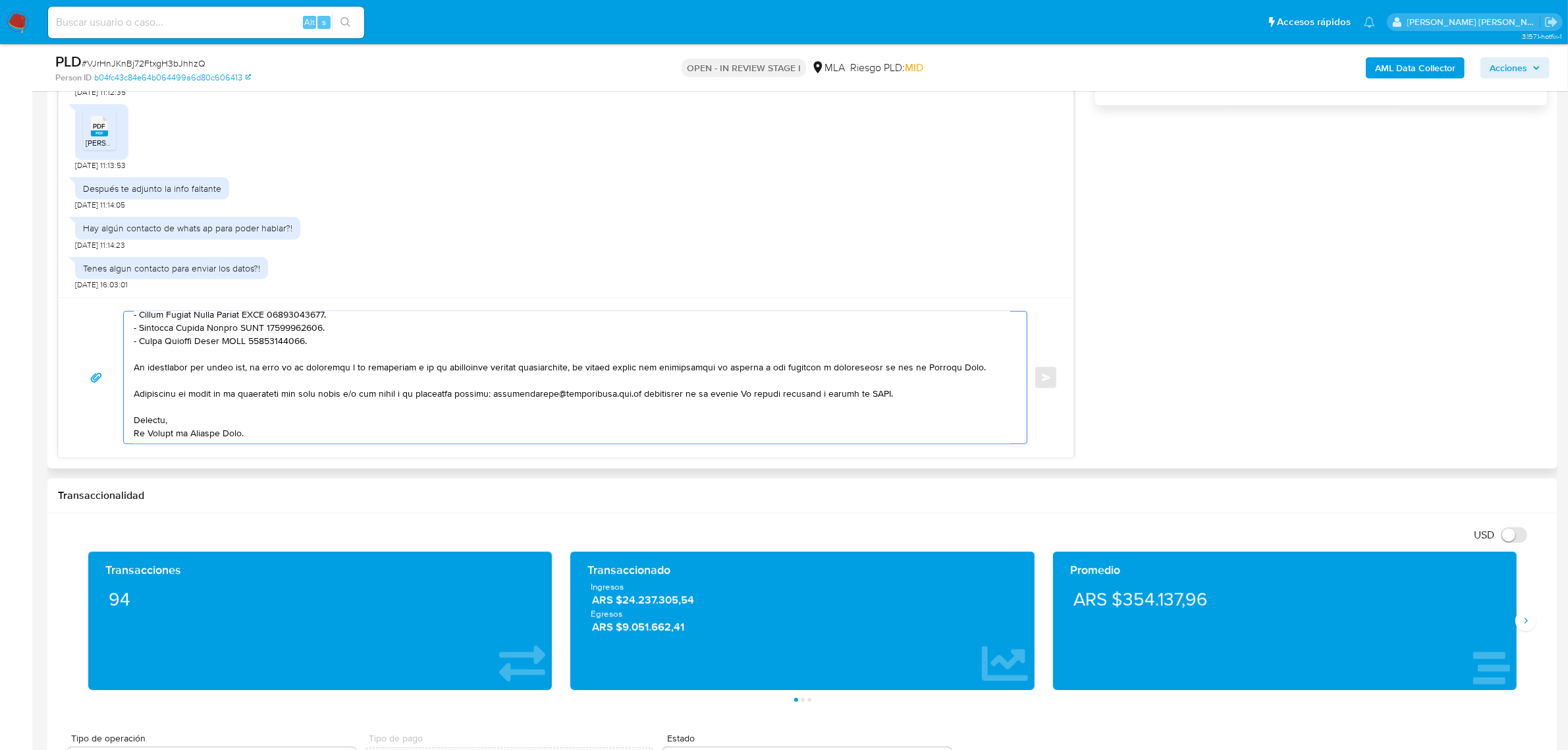
click at [745, 395] on textarea at bounding box center [571, 378] width 876 height 132
click at [761, 410] on textarea at bounding box center [571, 378] width 876 height 132
click at [211, 397] on textarea at bounding box center [571, 378] width 876 height 132
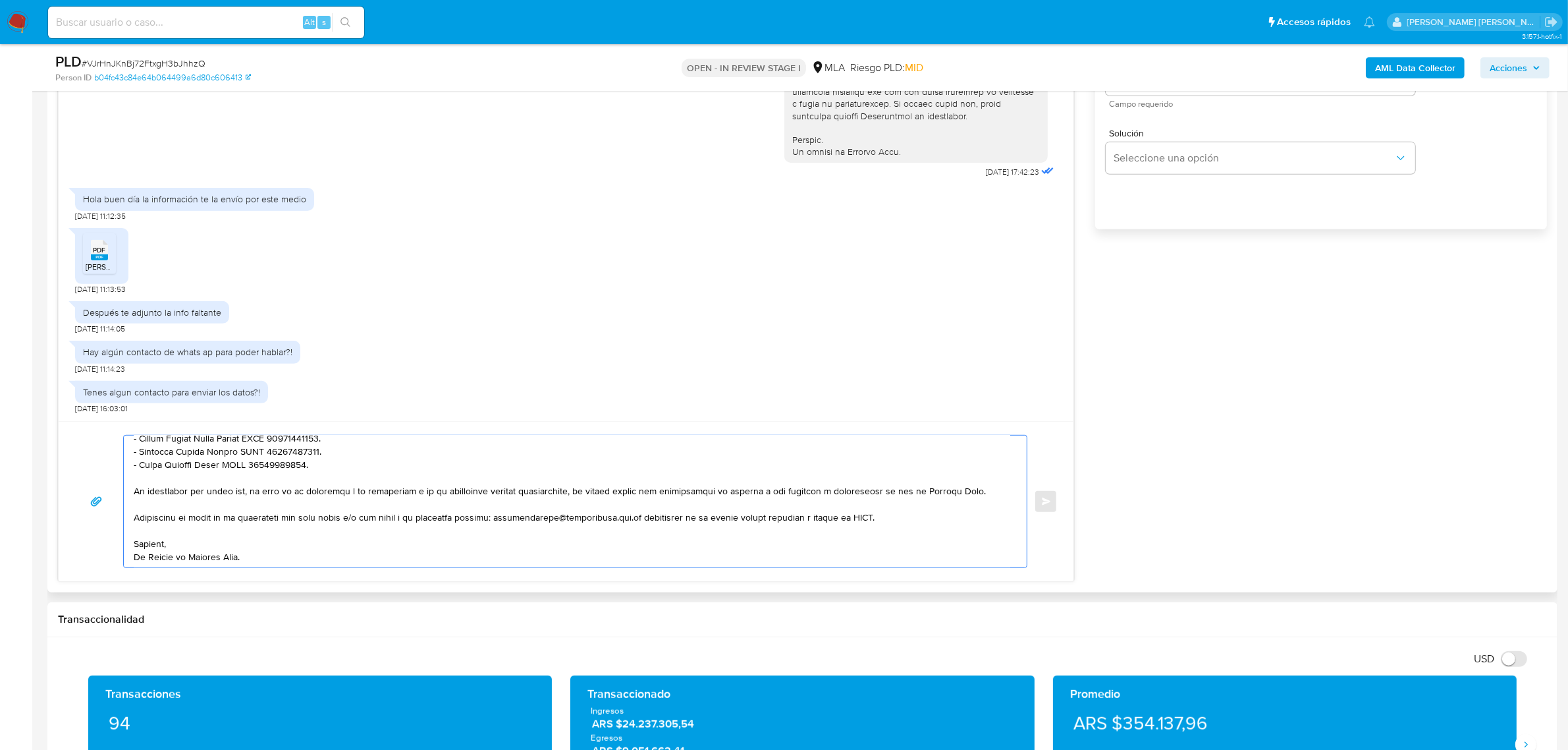
scroll to position [659, 0]
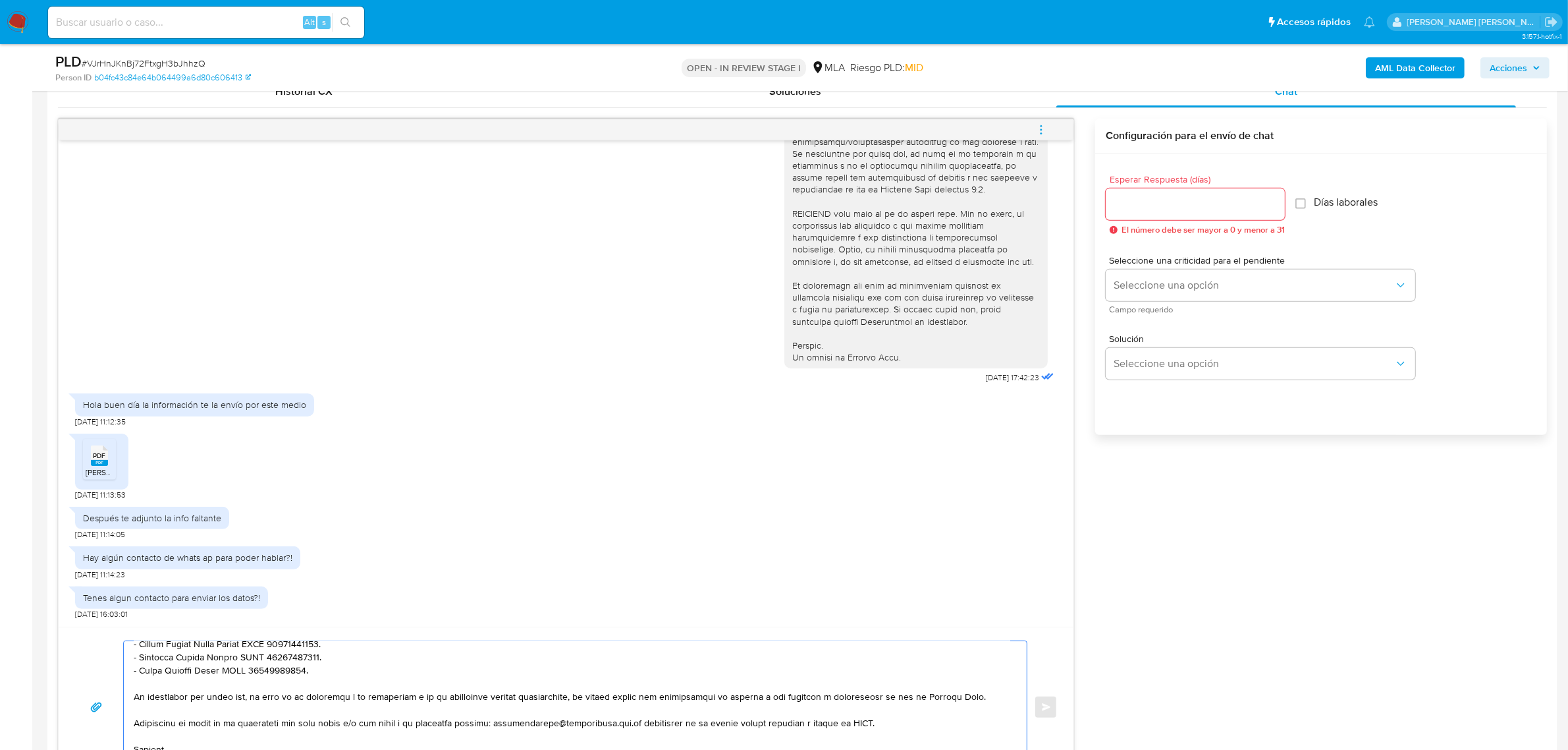
type textarea "Buenas tardes Carlos Damian, Muchas gracias por factura enviada. De acuerdo con…"
click at [1221, 199] on input "Esperar Respuesta (días)" at bounding box center [1195, 205] width 179 height 17
type input "2"
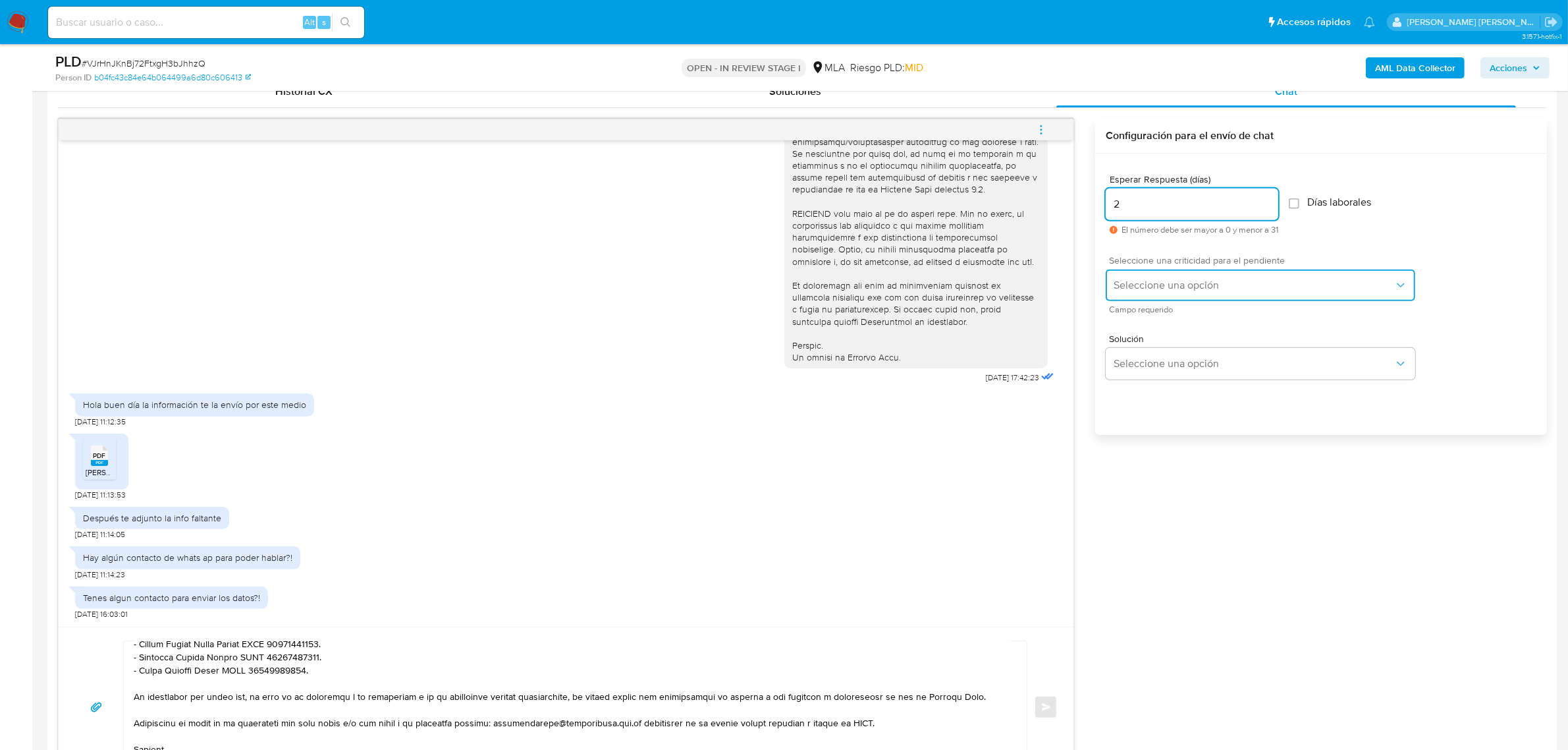
click at [1200, 278] on button "Seleccione una opción" at bounding box center [1260, 285] width 309 height 32
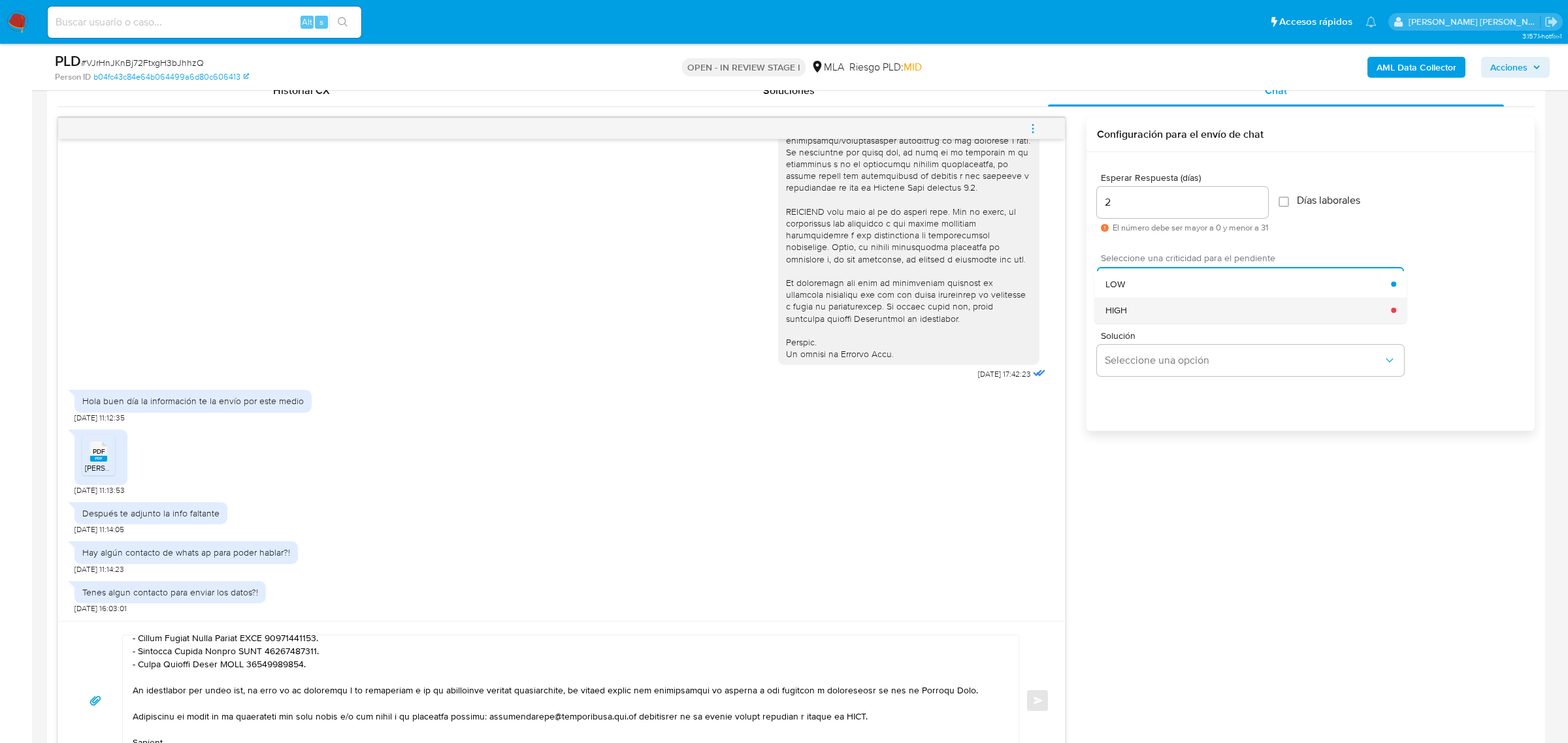
click at [1141, 310] on div "HIGH" at bounding box center [1249, 310] width 286 height 26
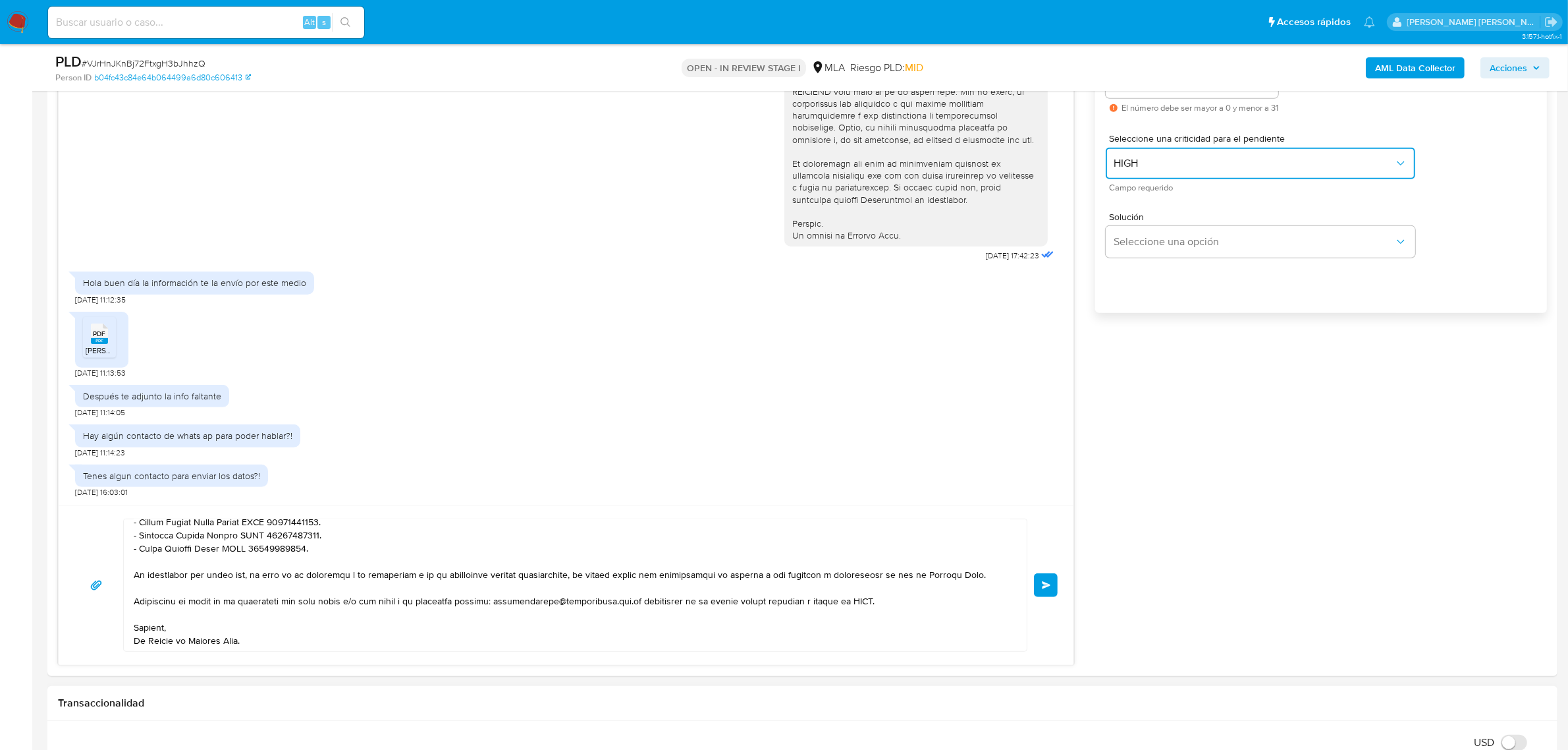
scroll to position [906, 0]
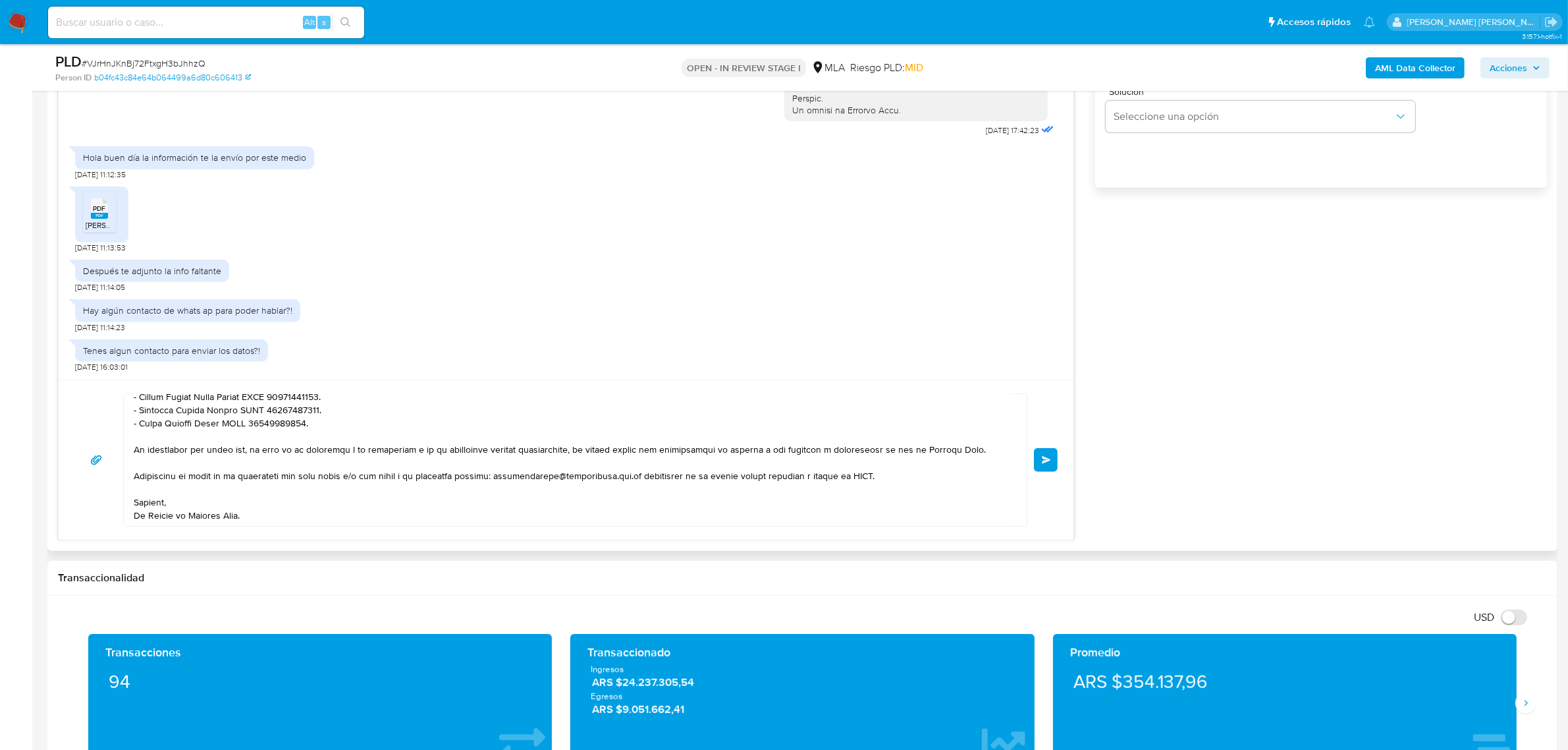
click at [1044, 467] on button "Enviar" at bounding box center [1046, 460] width 24 height 24
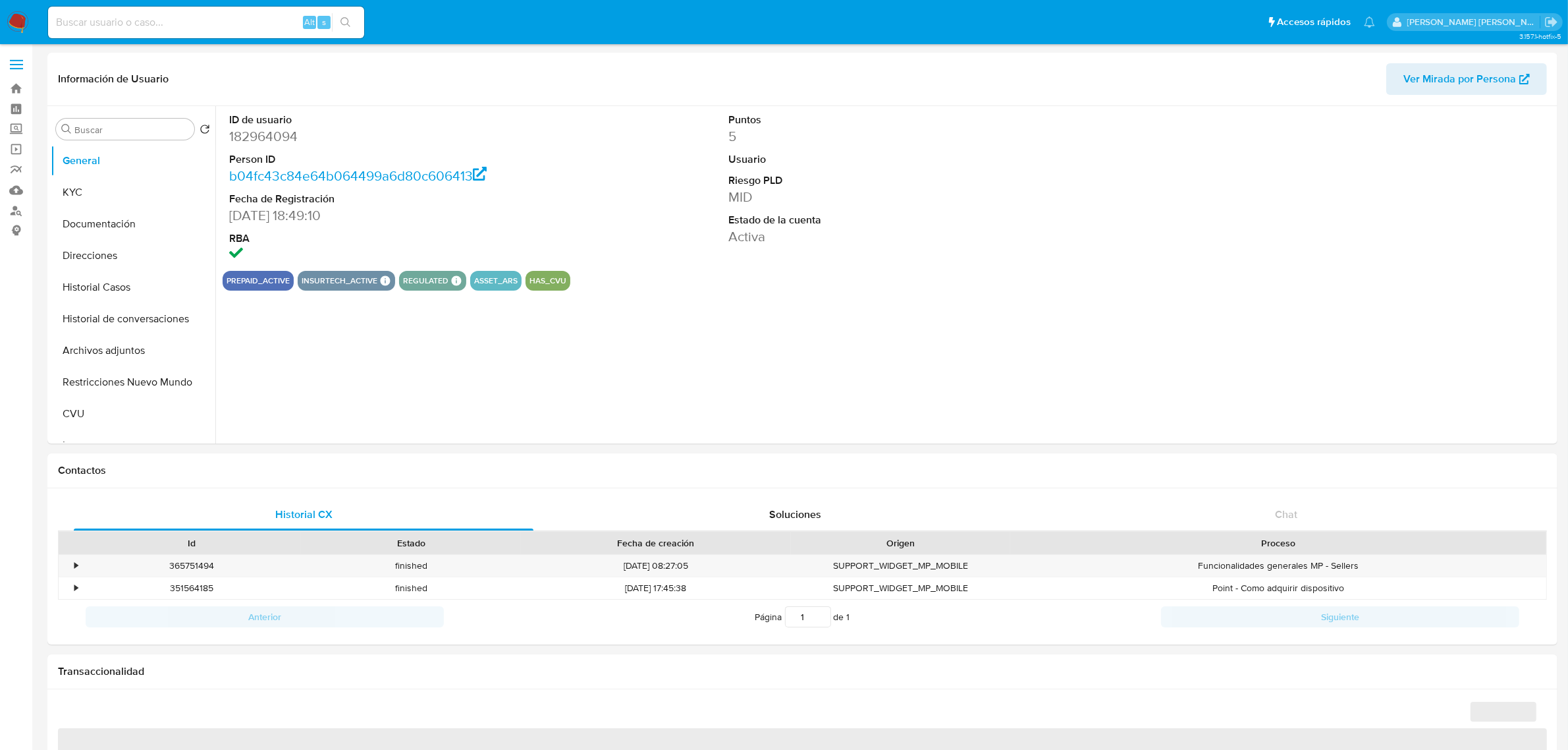
select select "10"
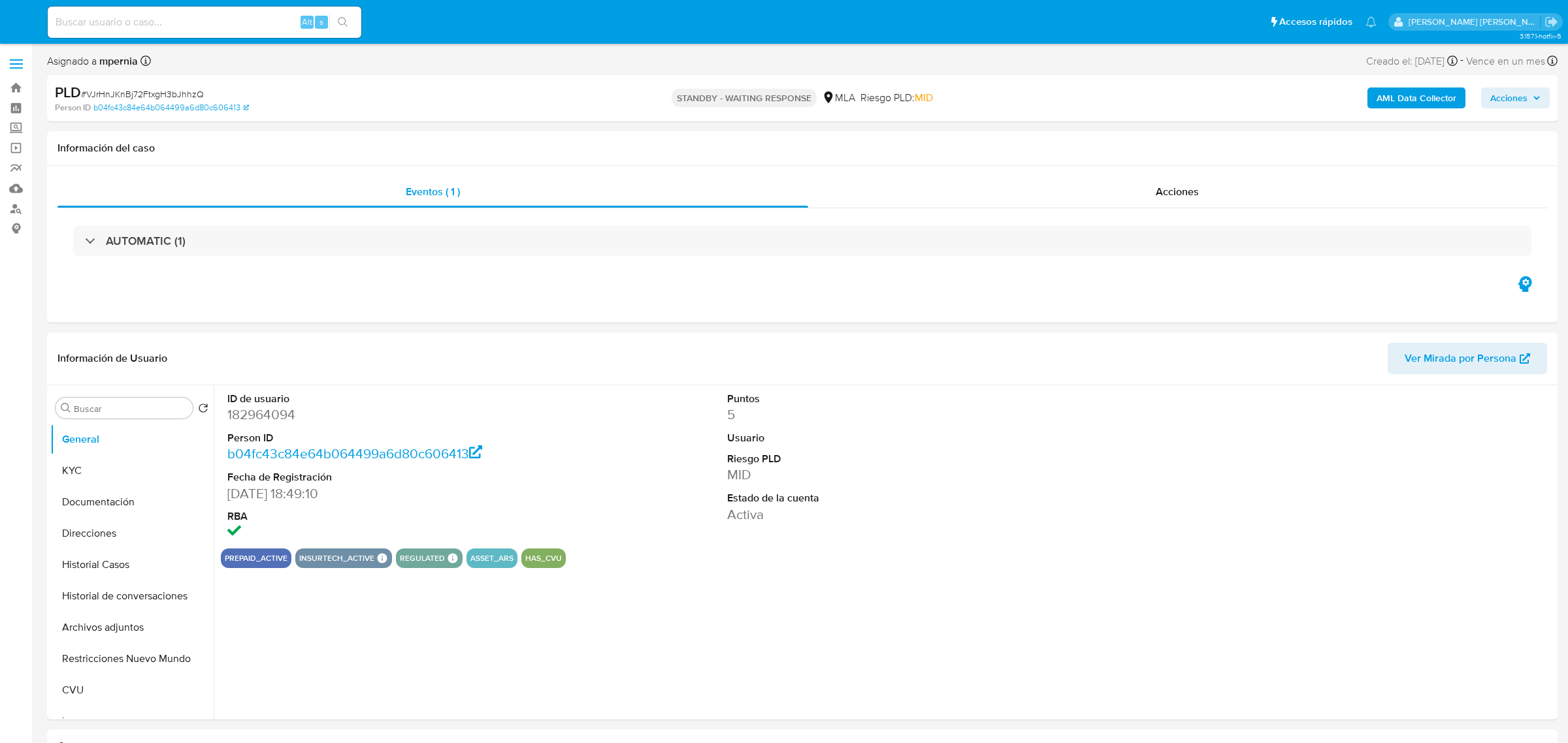
select select "10"
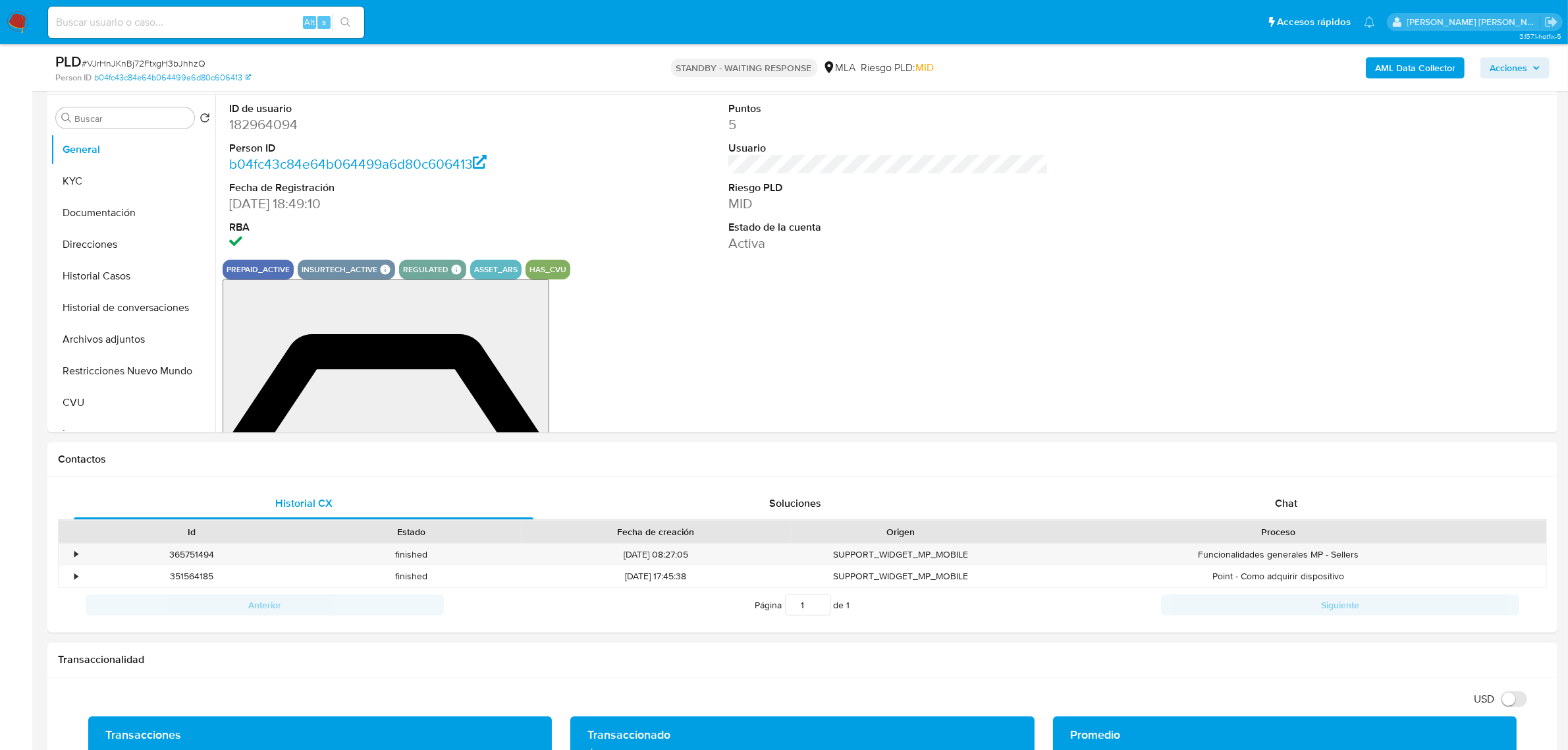
scroll to position [412, 0]
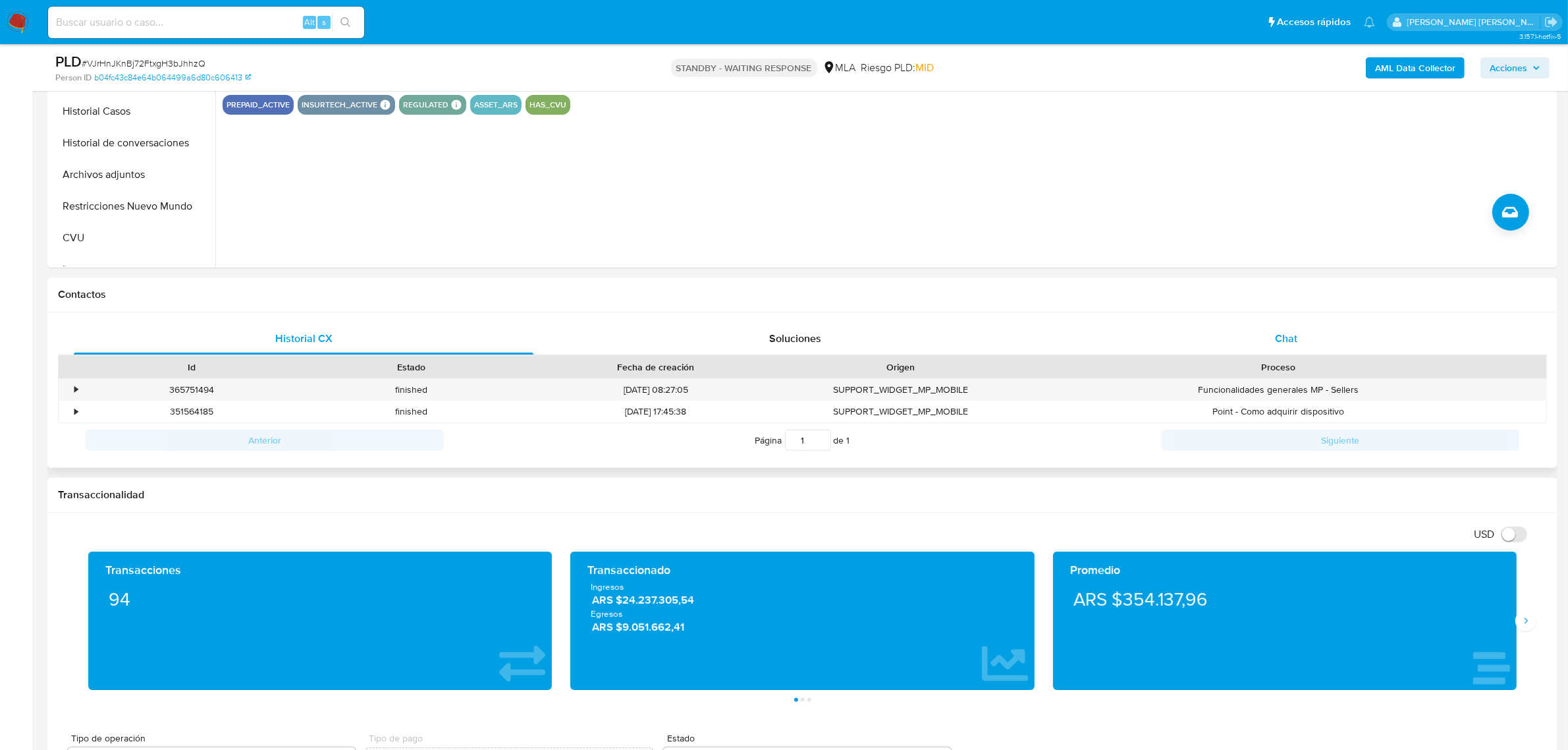
click at [1284, 337] on span "Chat" at bounding box center [1286, 338] width 22 height 15
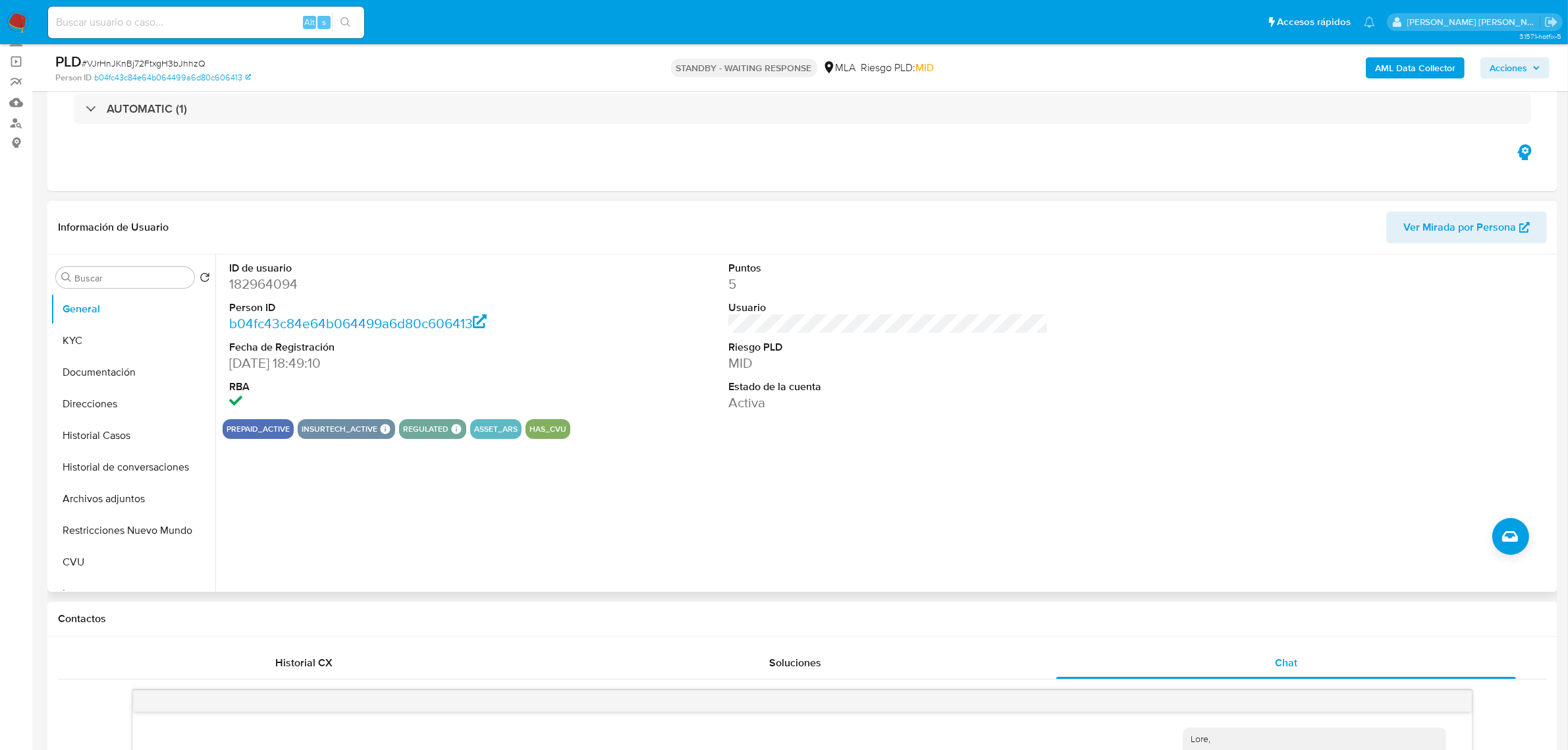
scroll to position [0, 0]
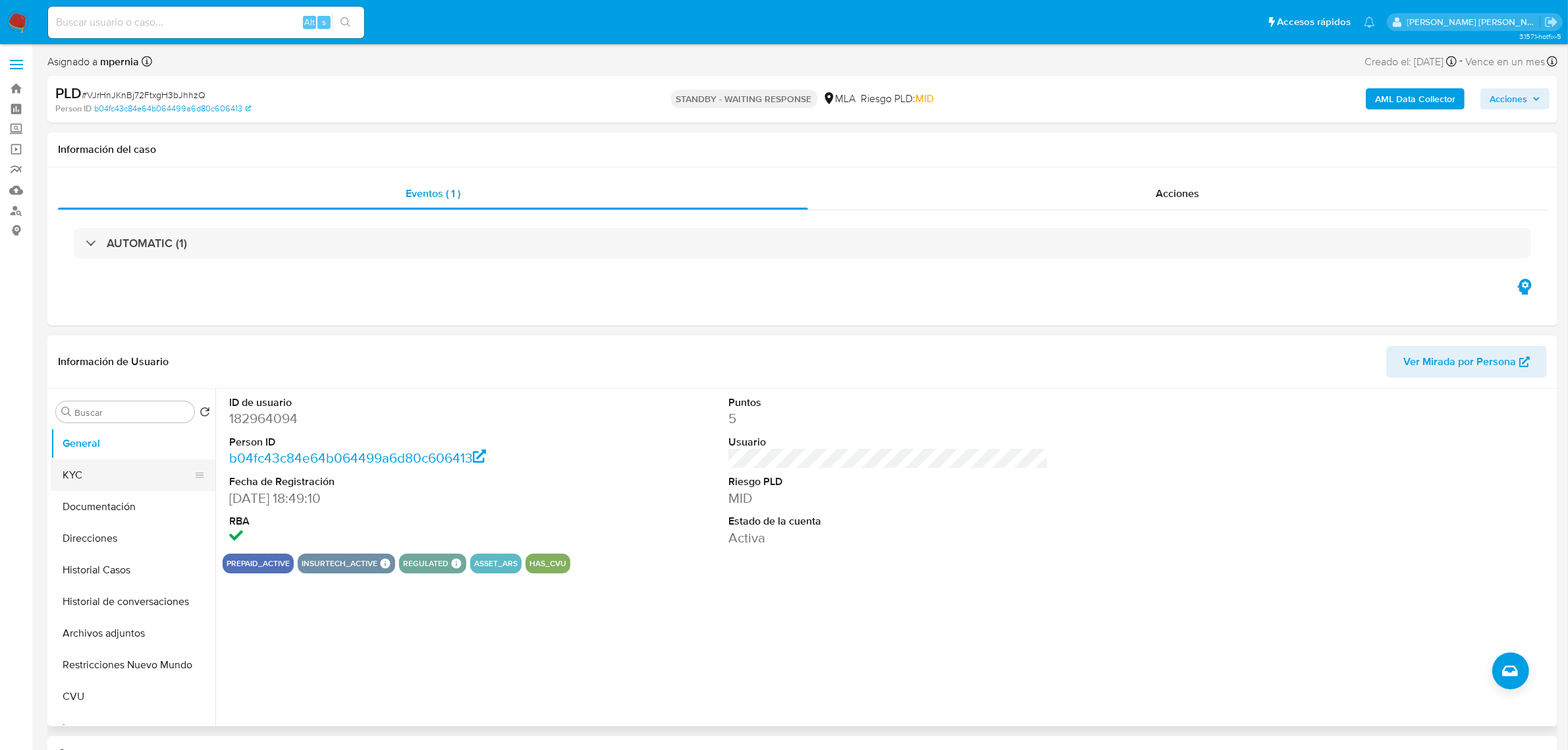
click at [89, 473] on button "KYC" at bounding box center [128, 475] width 154 height 32
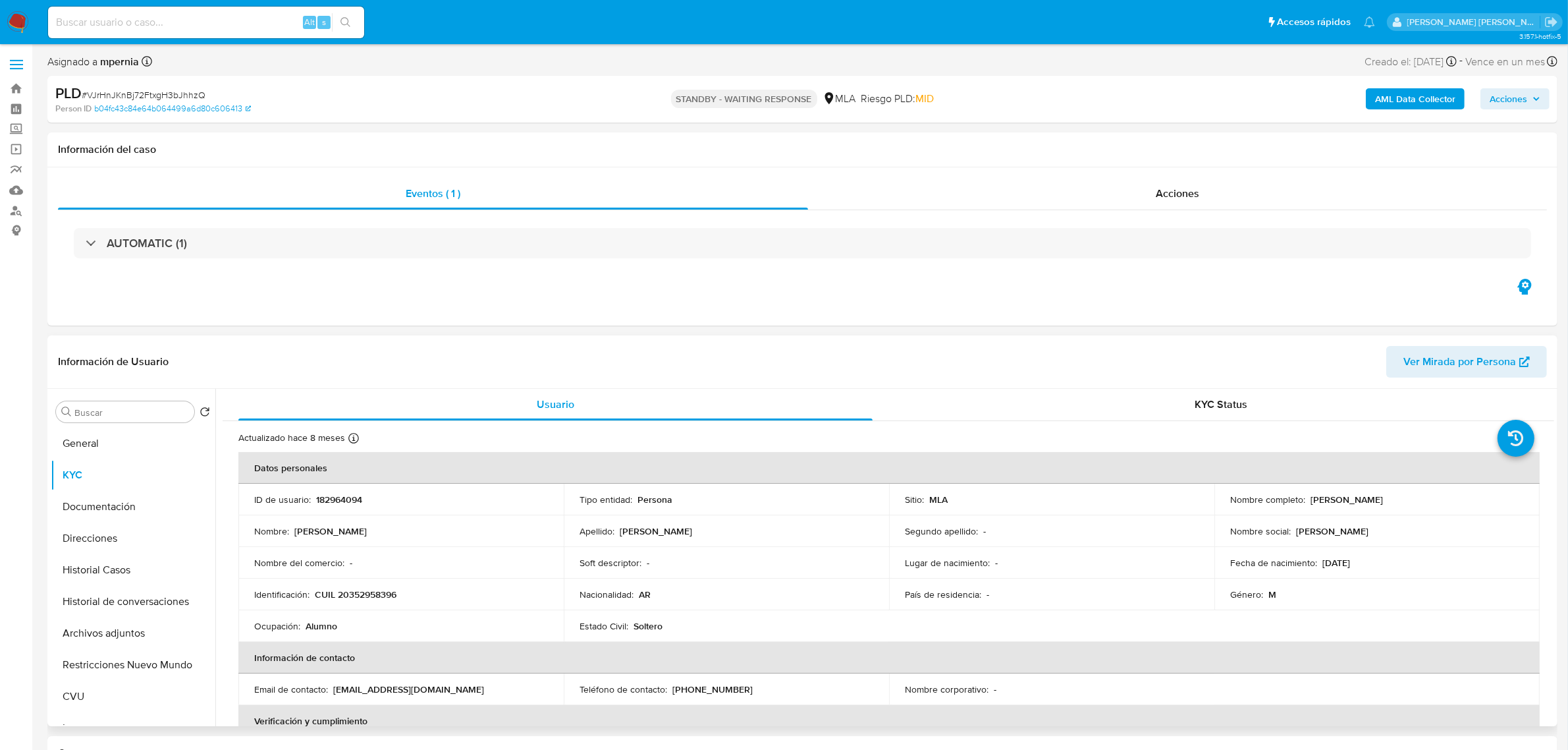
click at [376, 593] on p "CUIL 20352958396" at bounding box center [356, 595] width 82 height 12
copy p "20352958396"
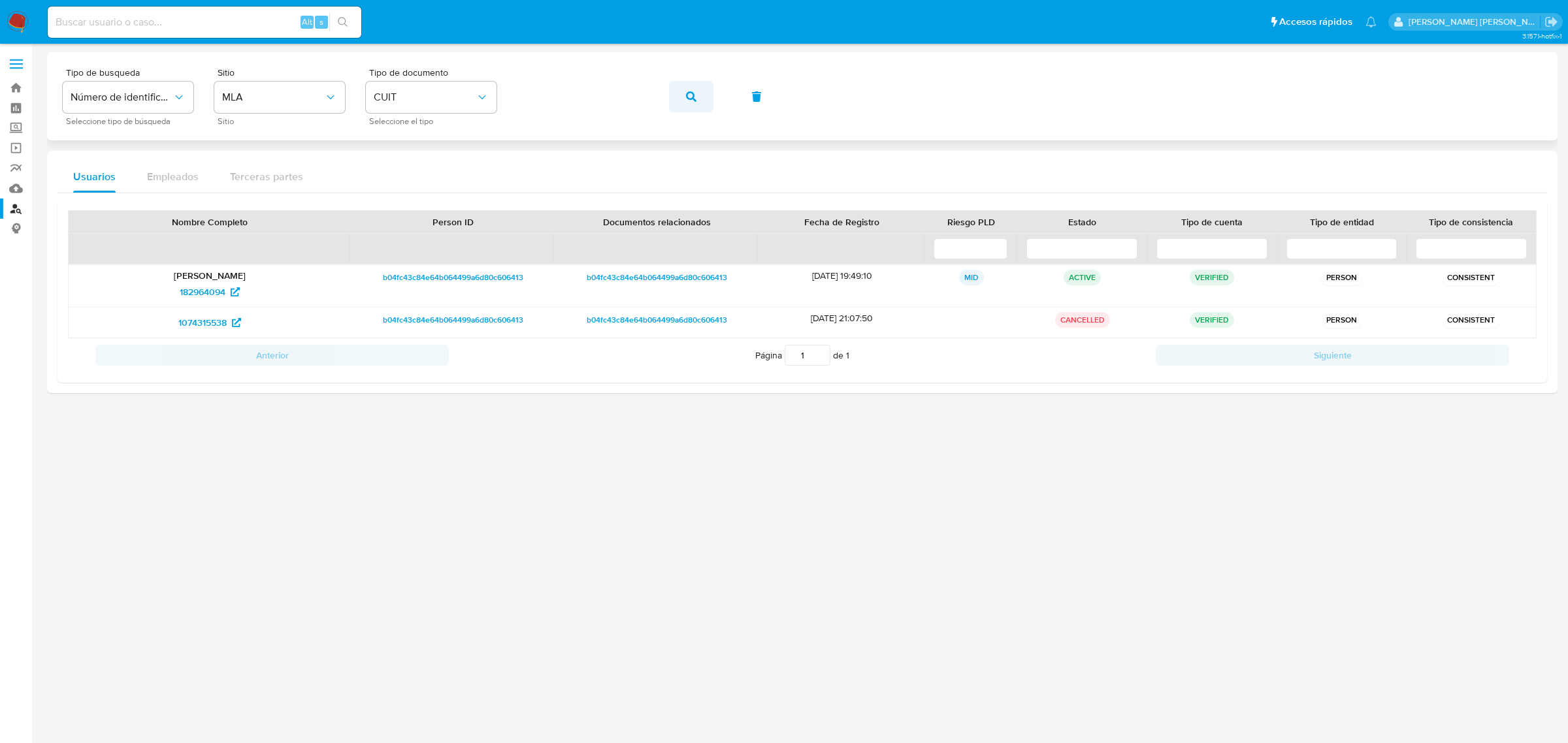
click at [689, 106] on span "button" at bounding box center [691, 96] width 10 height 29
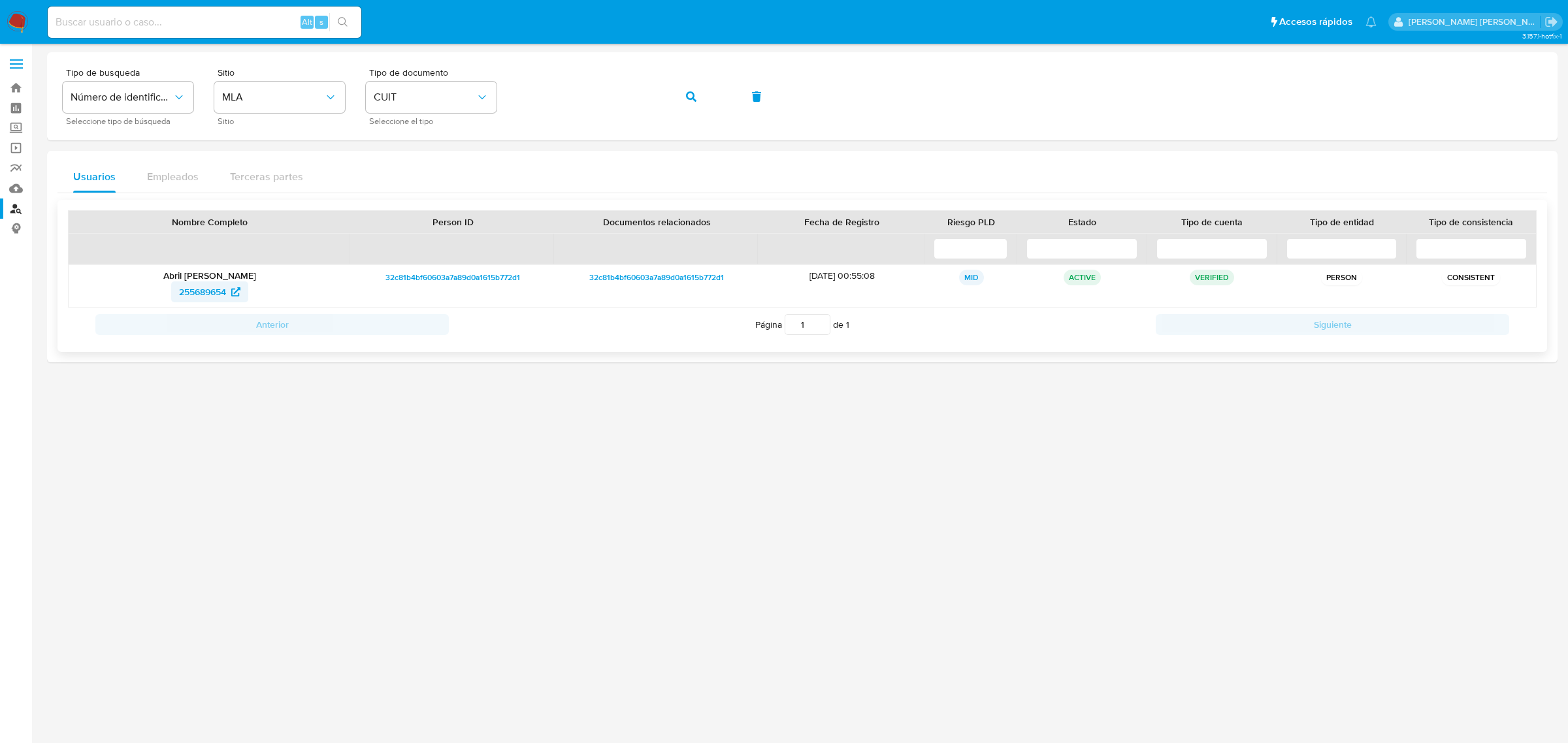
click at [201, 294] on span "255689654" at bounding box center [203, 291] width 47 height 21
click at [181, 296] on span "255689654" at bounding box center [203, 291] width 47 height 21
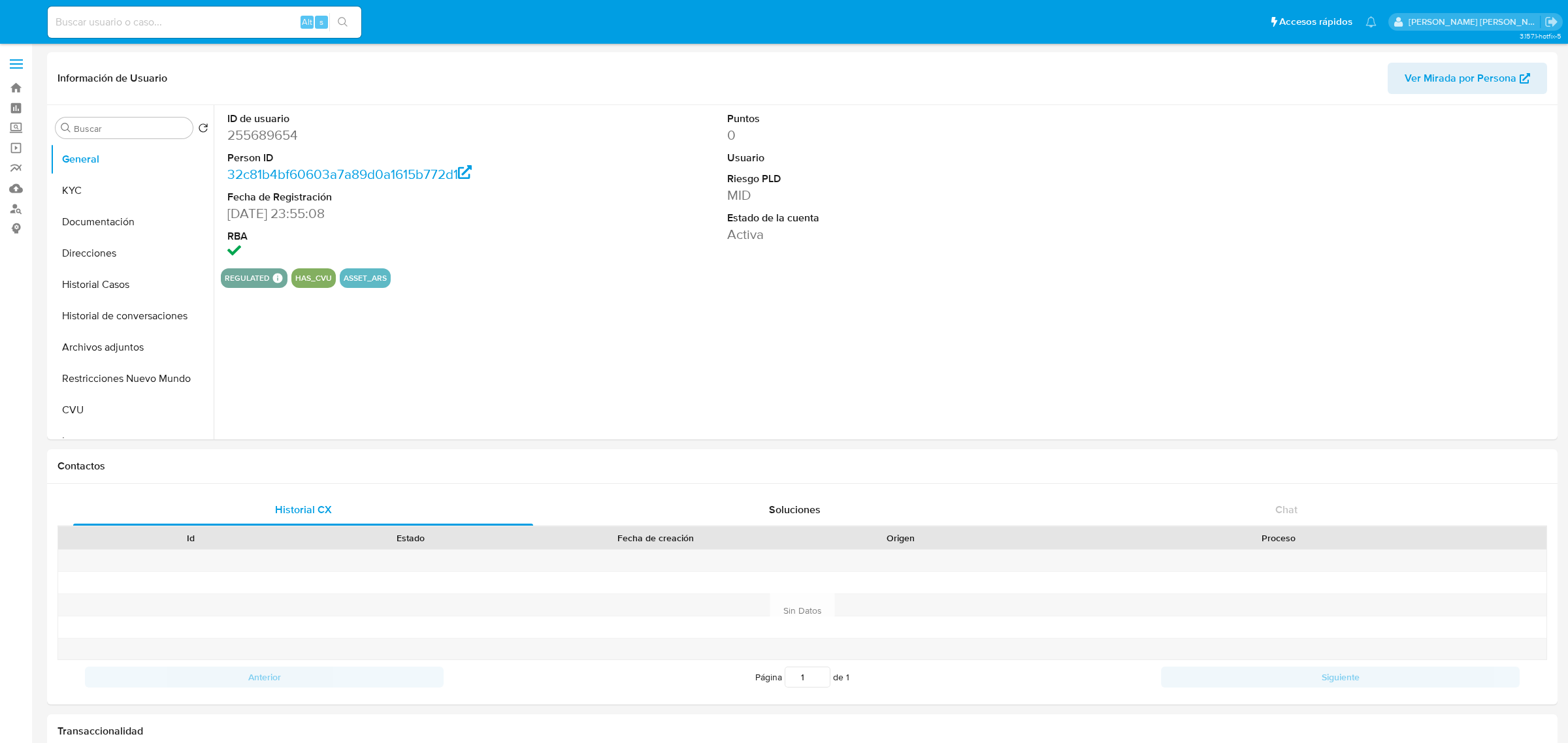
select select "10"
click at [117, 283] on button "Historial Casos" at bounding box center [127, 285] width 153 height 31
select select "10"
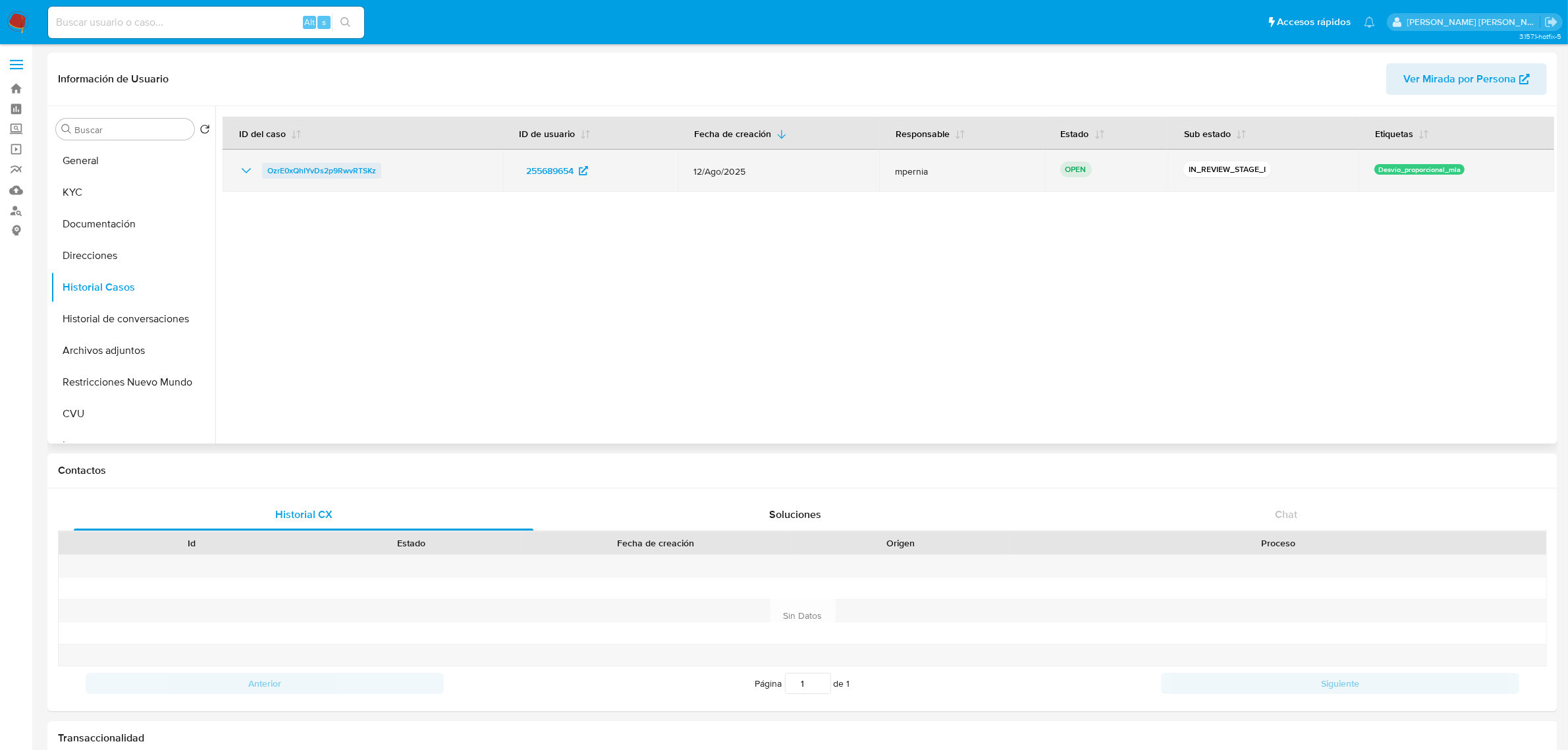
click at [301, 170] on span "OzrE0xQhIYvDs2p9RwvRTSKz" at bounding box center [322, 170] width 109 height 16
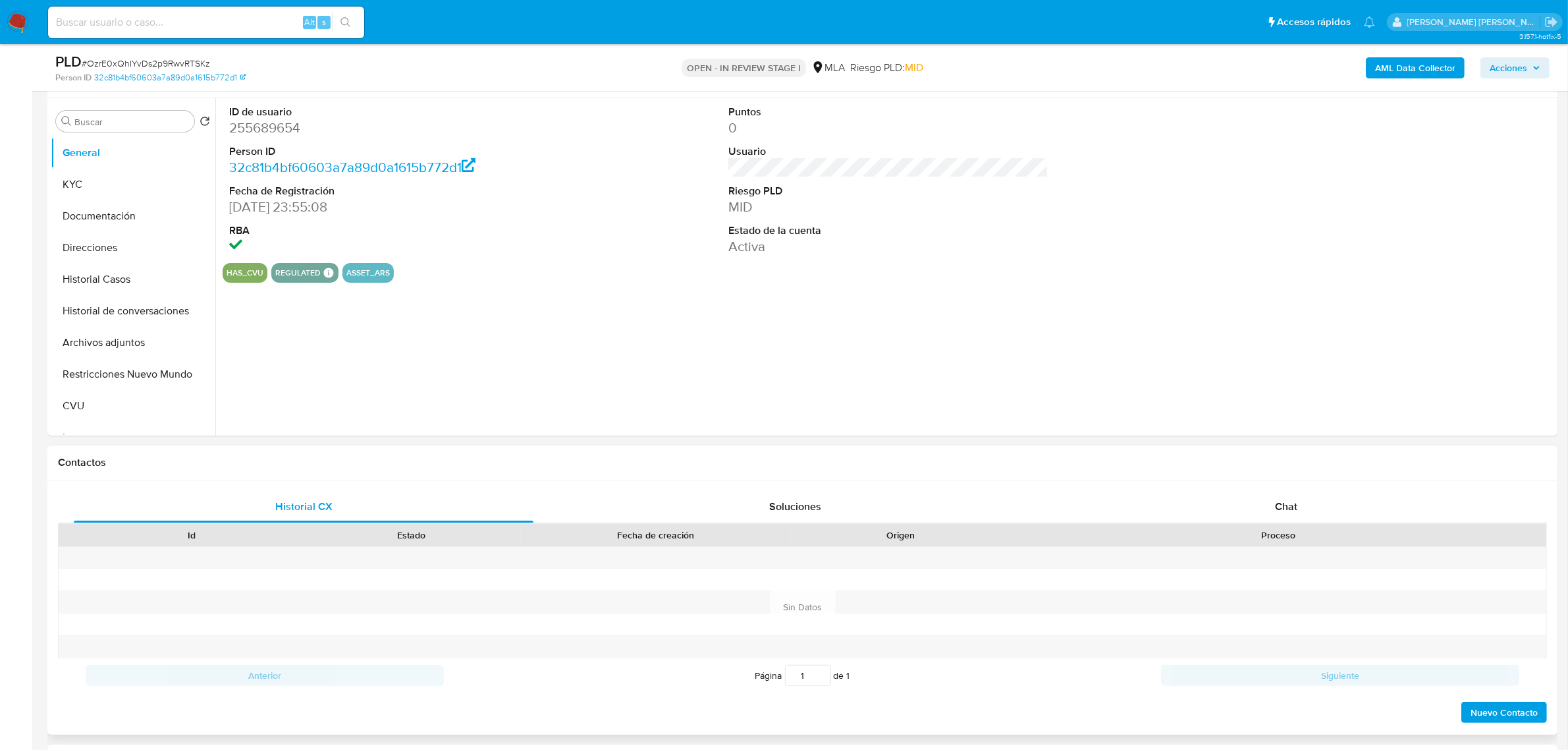
scroll to position [247, 0]
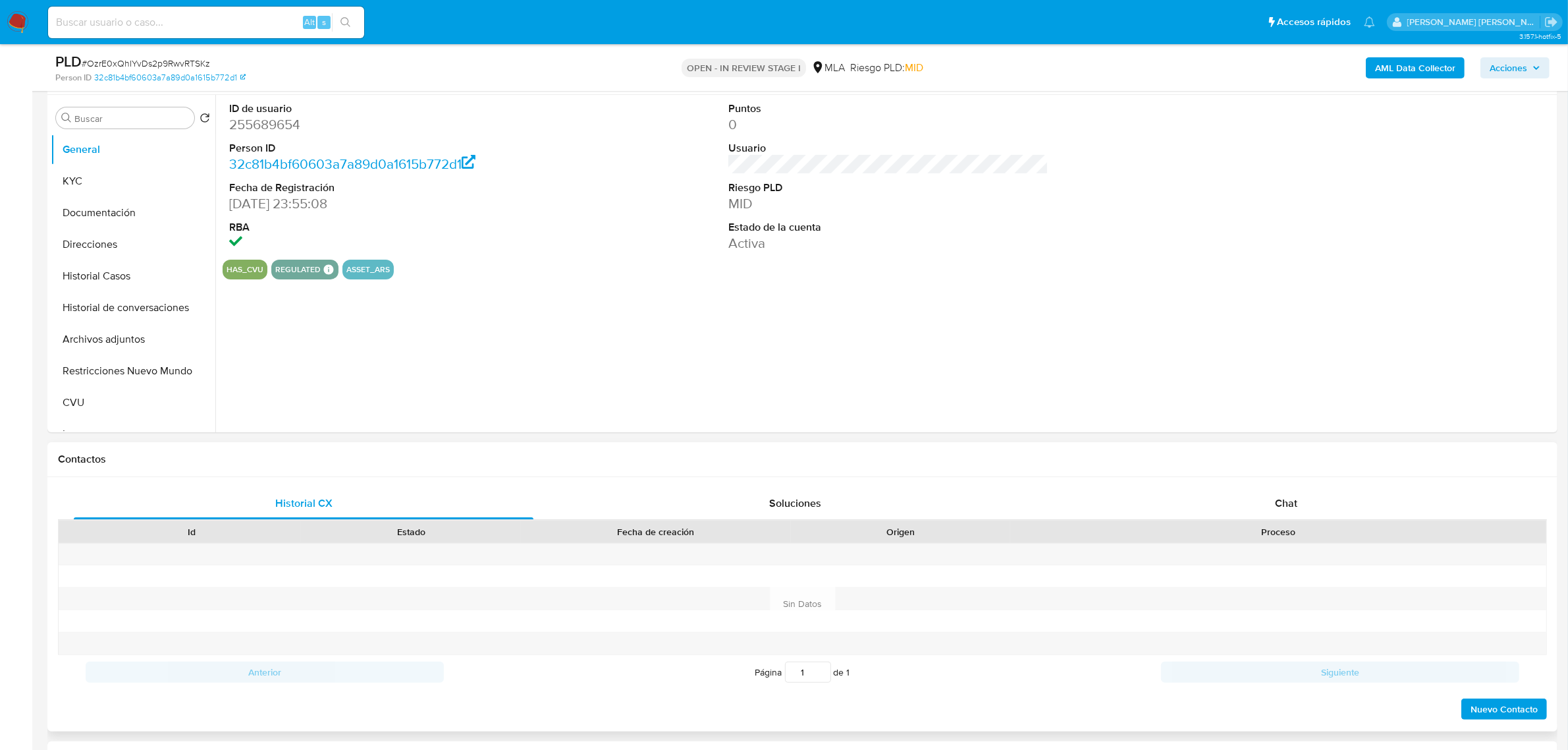
select select "10"
click at [1293, 505] on span "Chat" at bounding box center [1286, 504] width 22 height 15
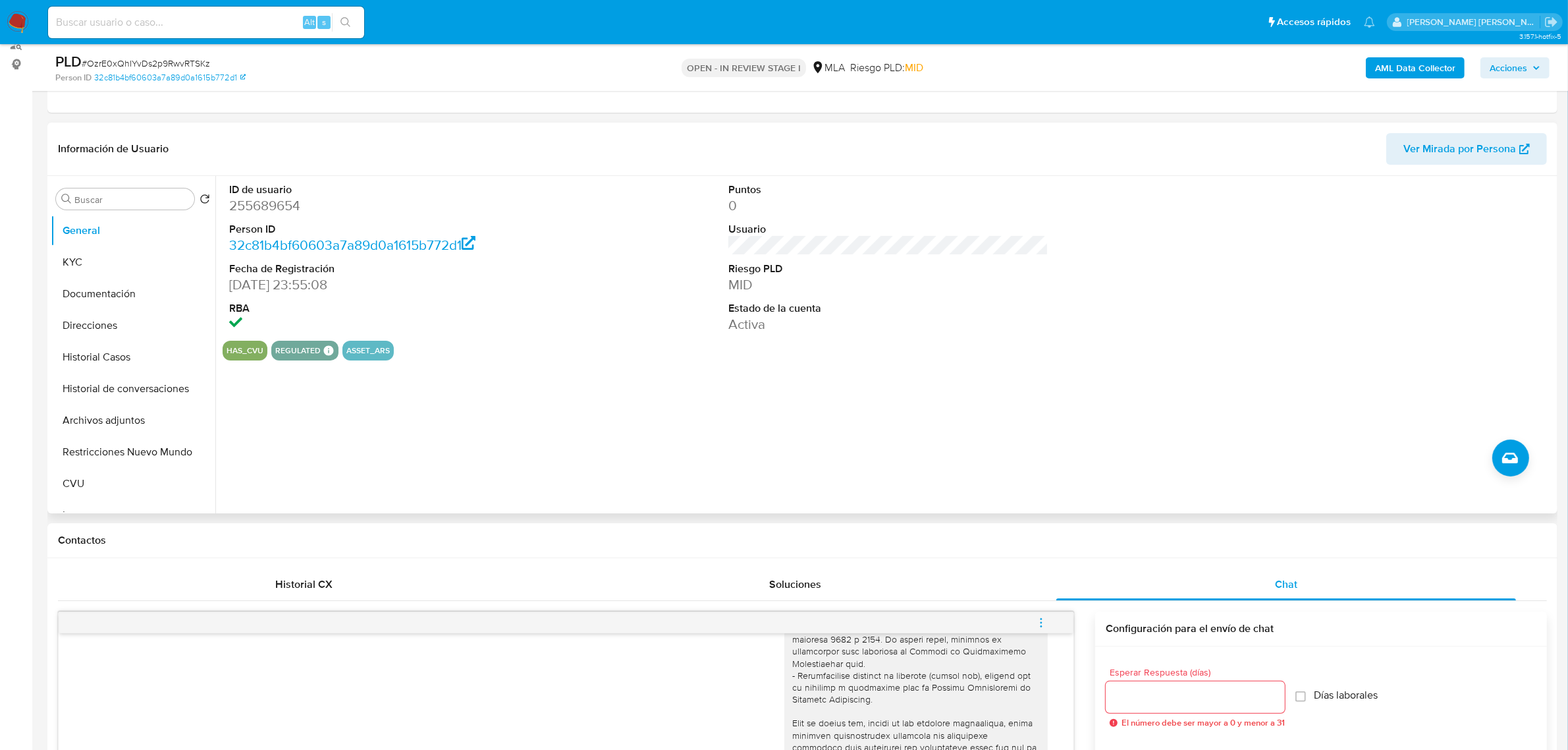
scroll to position [0, 0]
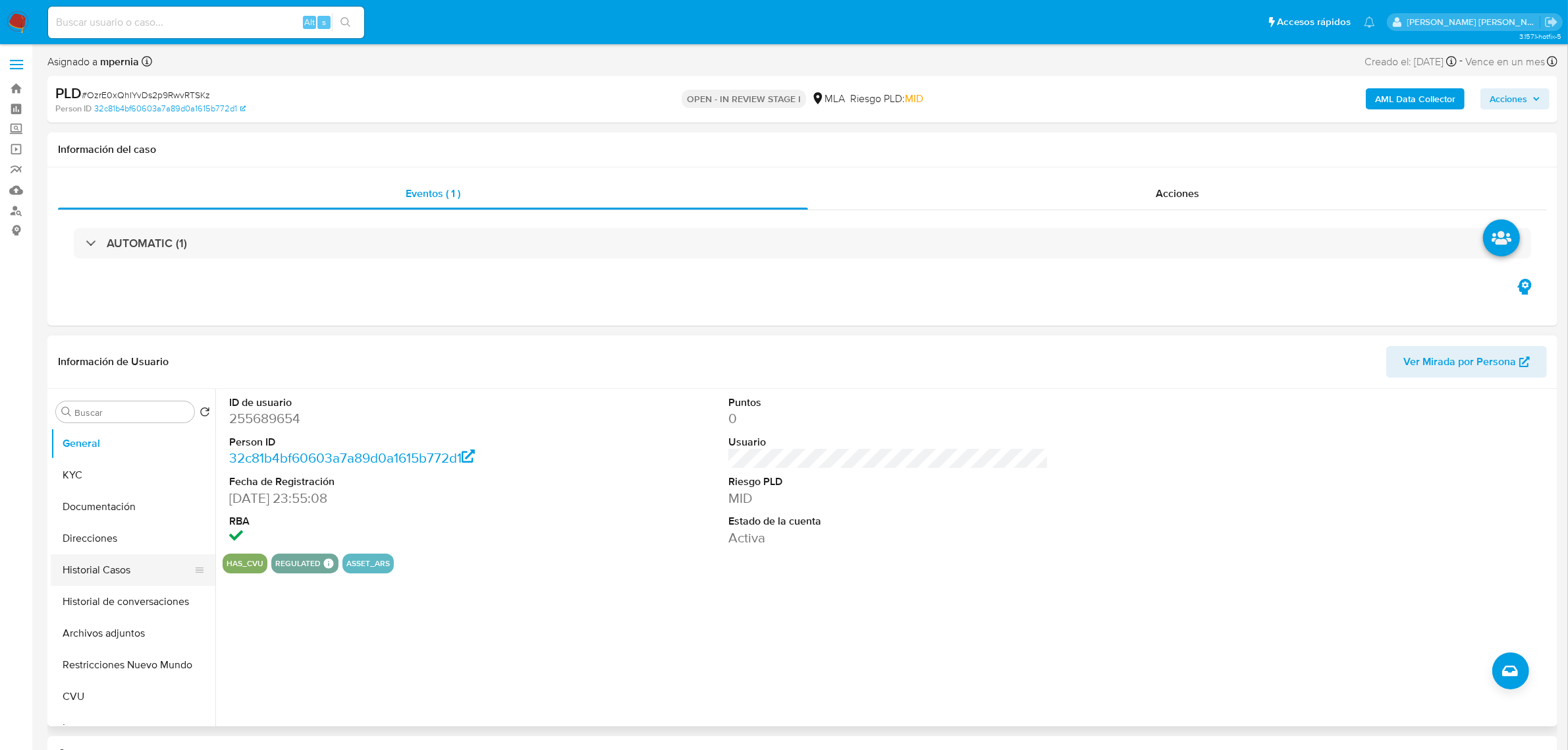
click at [72, 571] on button "Historial Casos" at bounding box center [128, 569] width 154 height 32
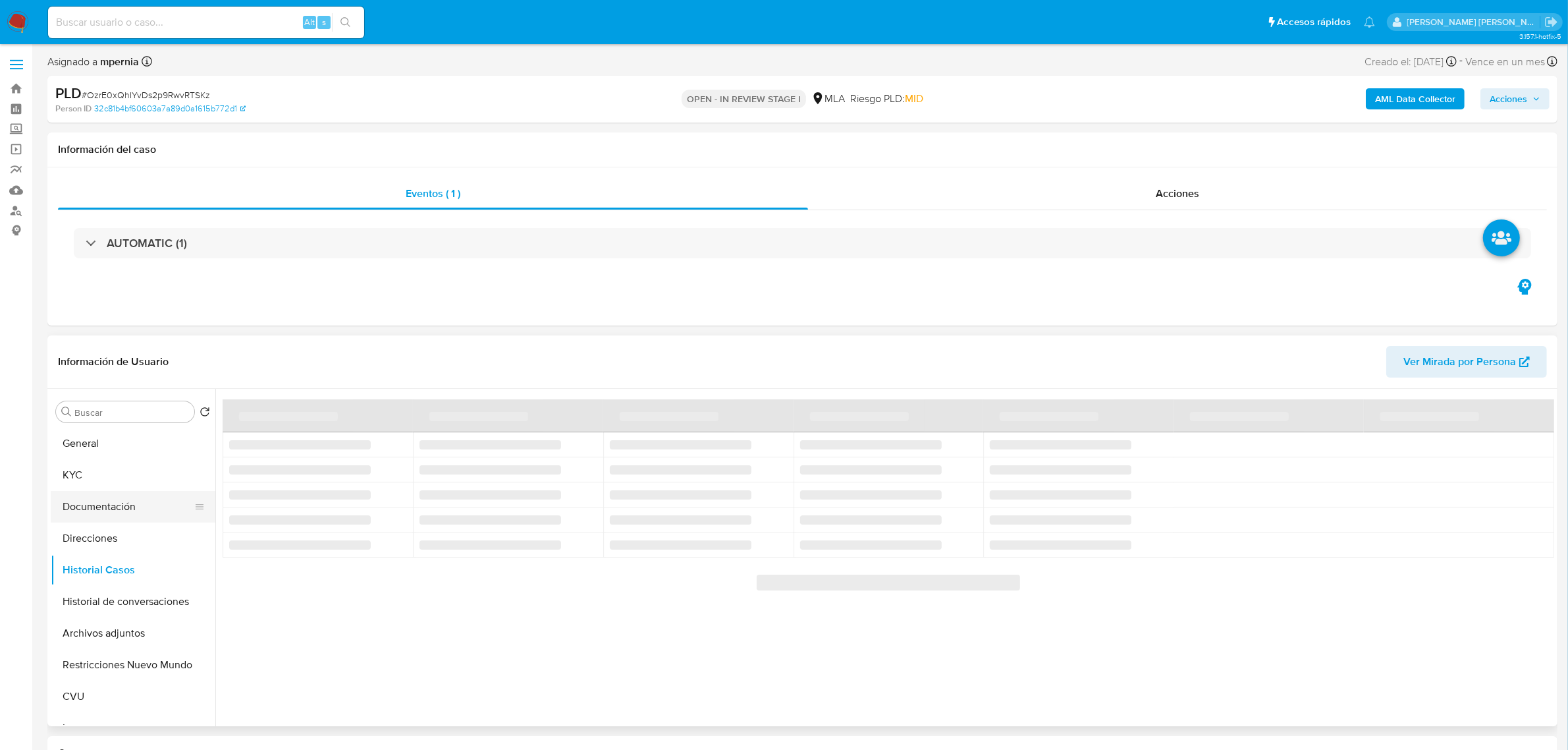
click at [97, 507] on button "Documentación" at bounding box center [128, 506] width 154 height 32
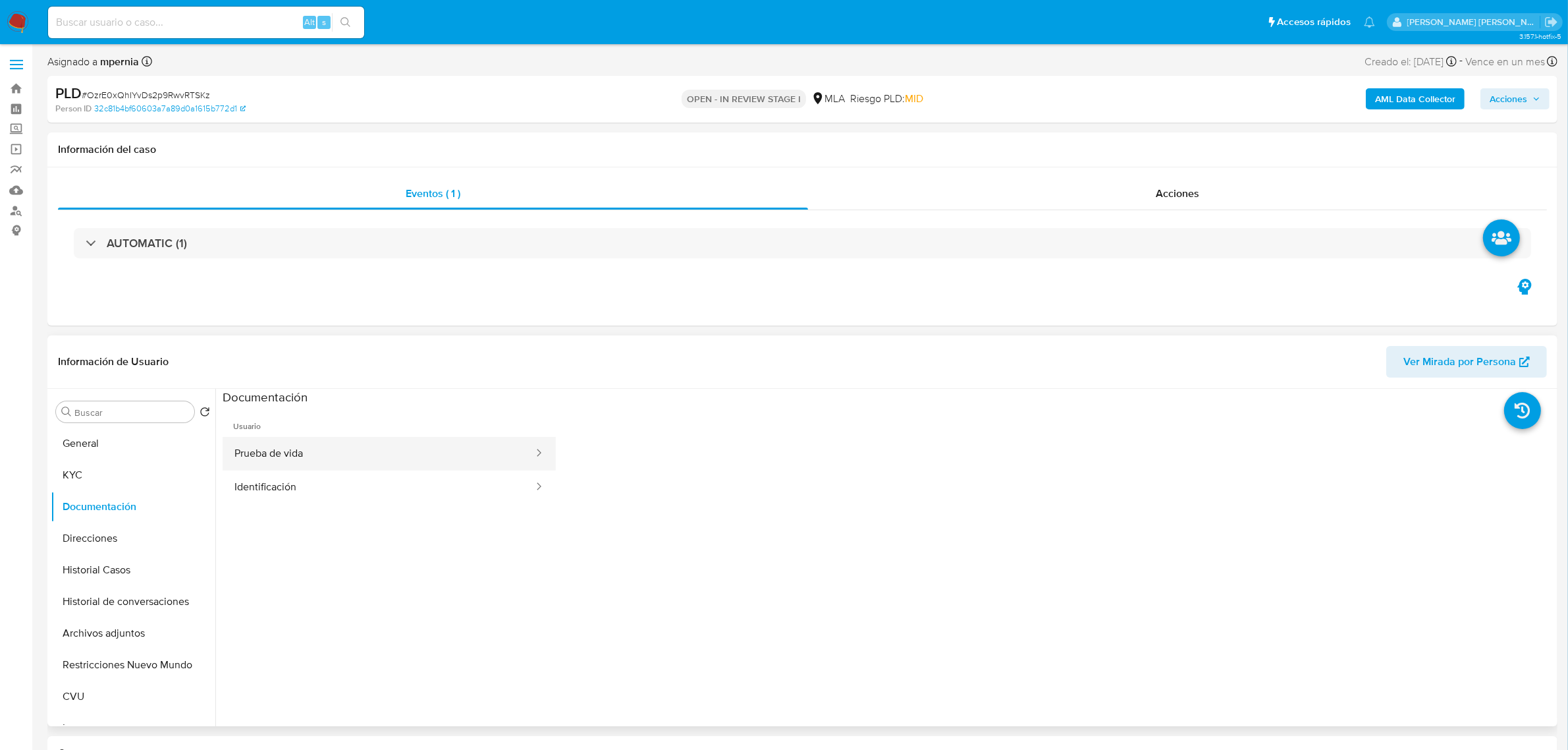
click at [267, 449] on button "Prueba de vida" at bounding box center [378, 453] width 313 height 33
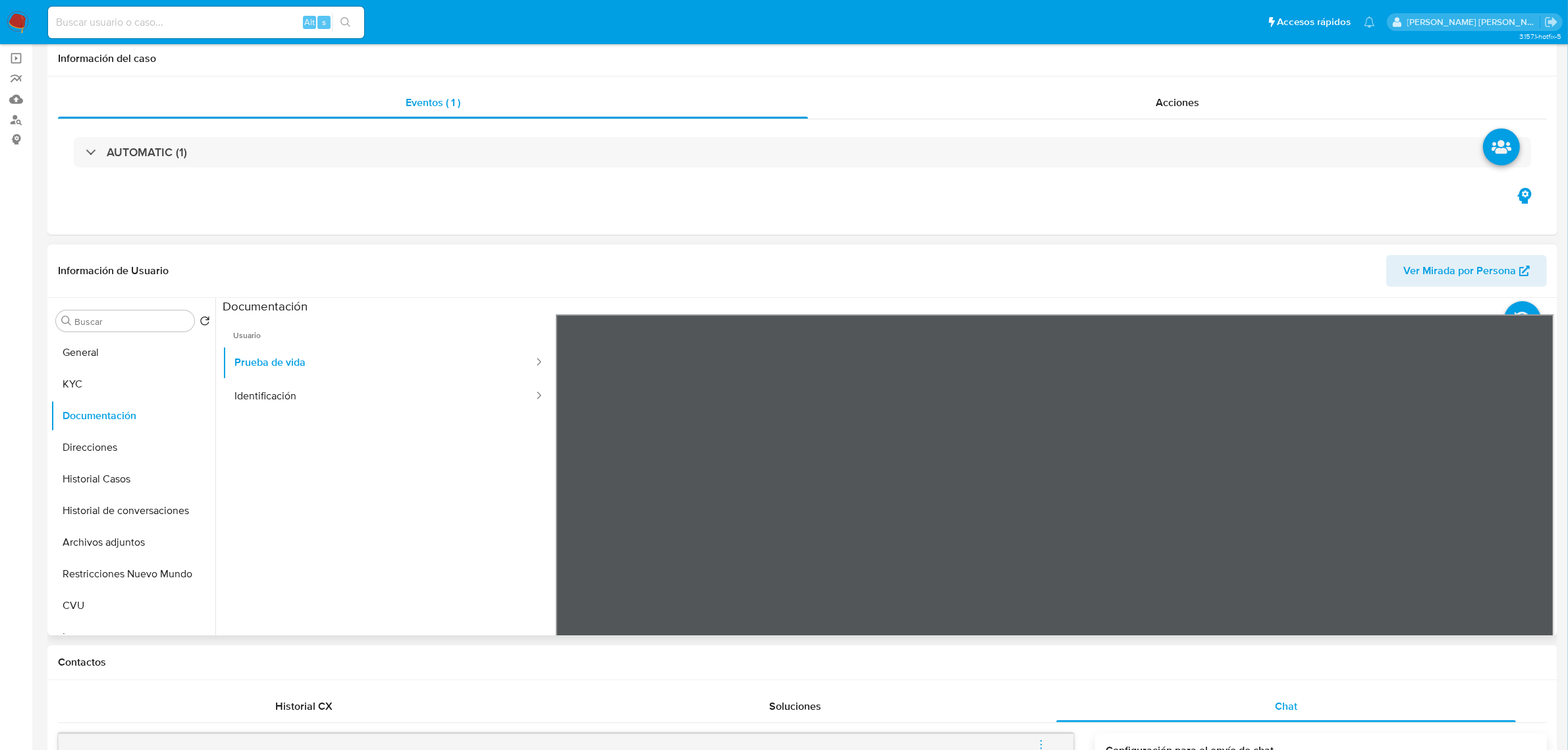
scroll to position [164, 0]
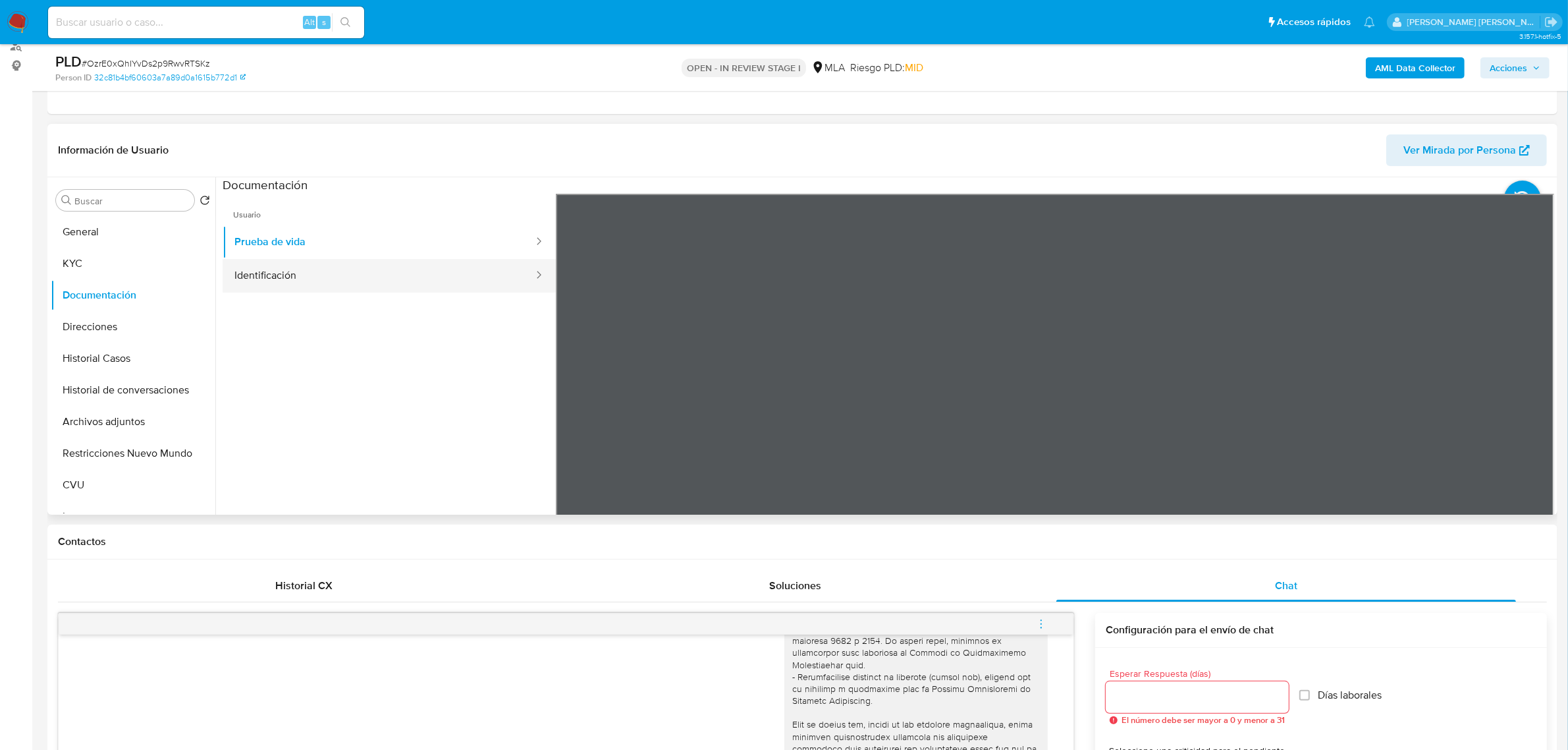
click at [305, 272] on button "Identificación" at bounding box center [378, 275] width 313 height 33
click at [76, 263] on button "KYC" at bounding box center [128, 263] width 154 height 32
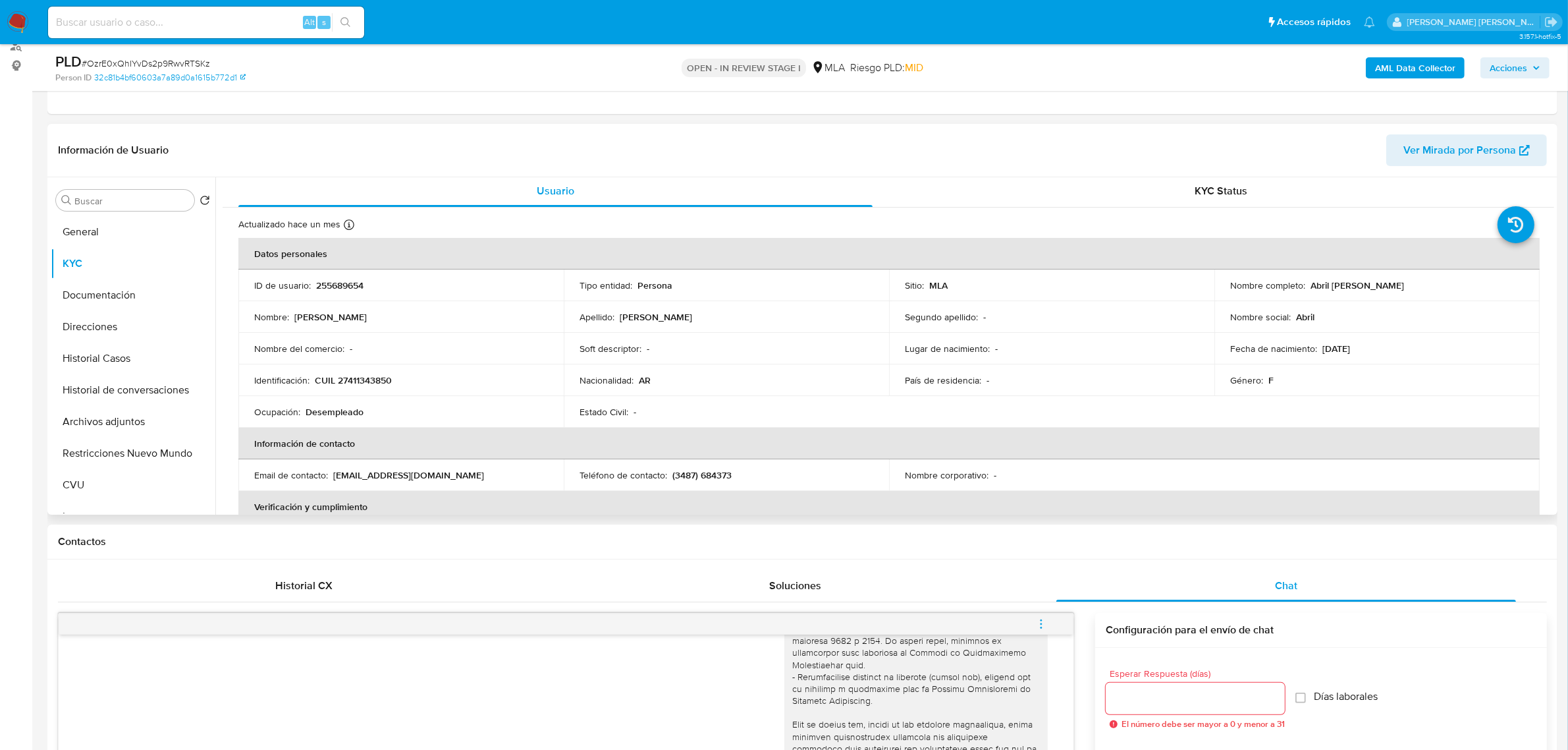
scroll to position [0, 0]
drag, startPoint x: 1308, startPoint y: 289, endPoint x: 1387, endPoint y: 293, distance: 79.1
click at [1418, 291] on div "Nombre completo : Abril Agustina Troncoso" at bounding box center [1377, 287] width 294 height 12
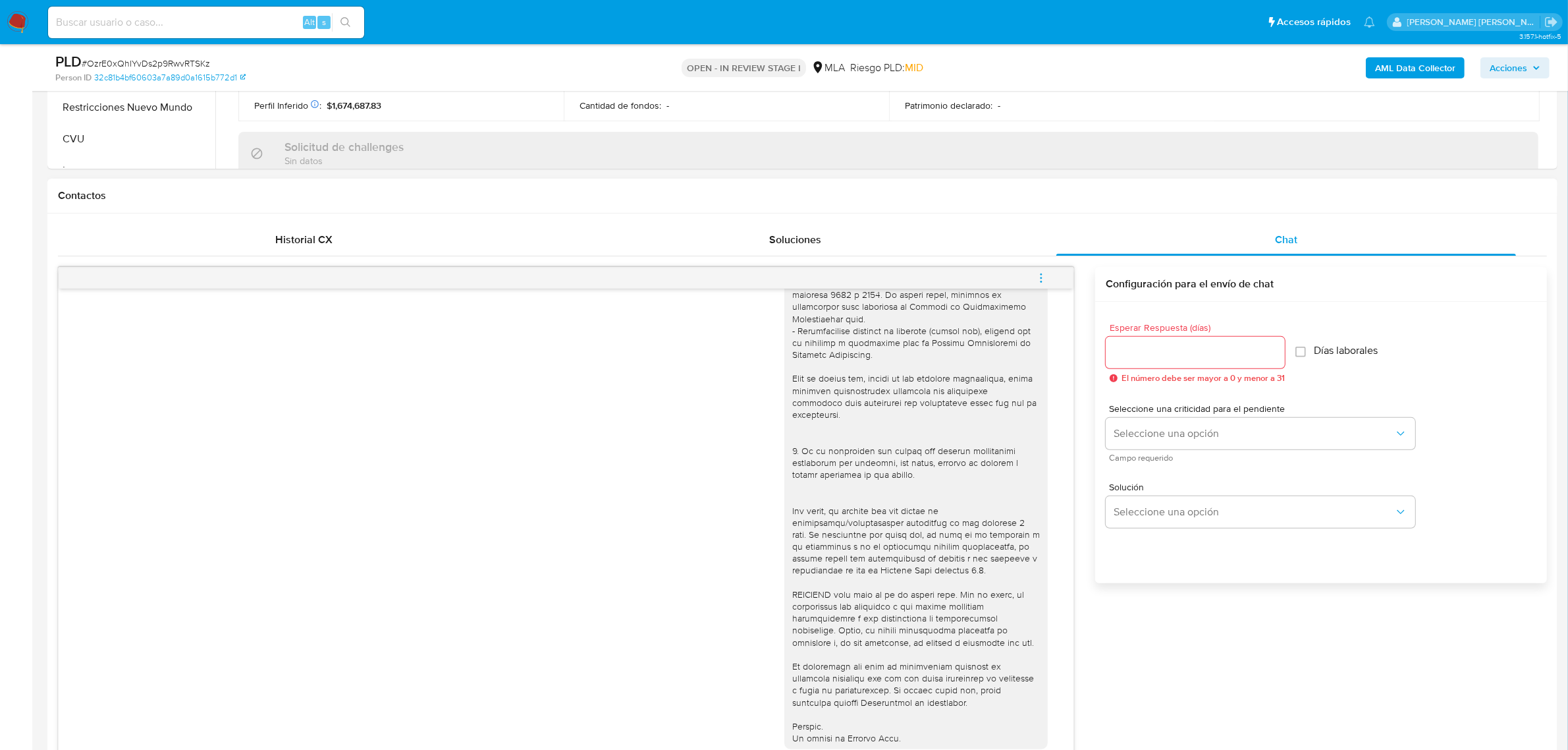
scroll to position [577, 0]
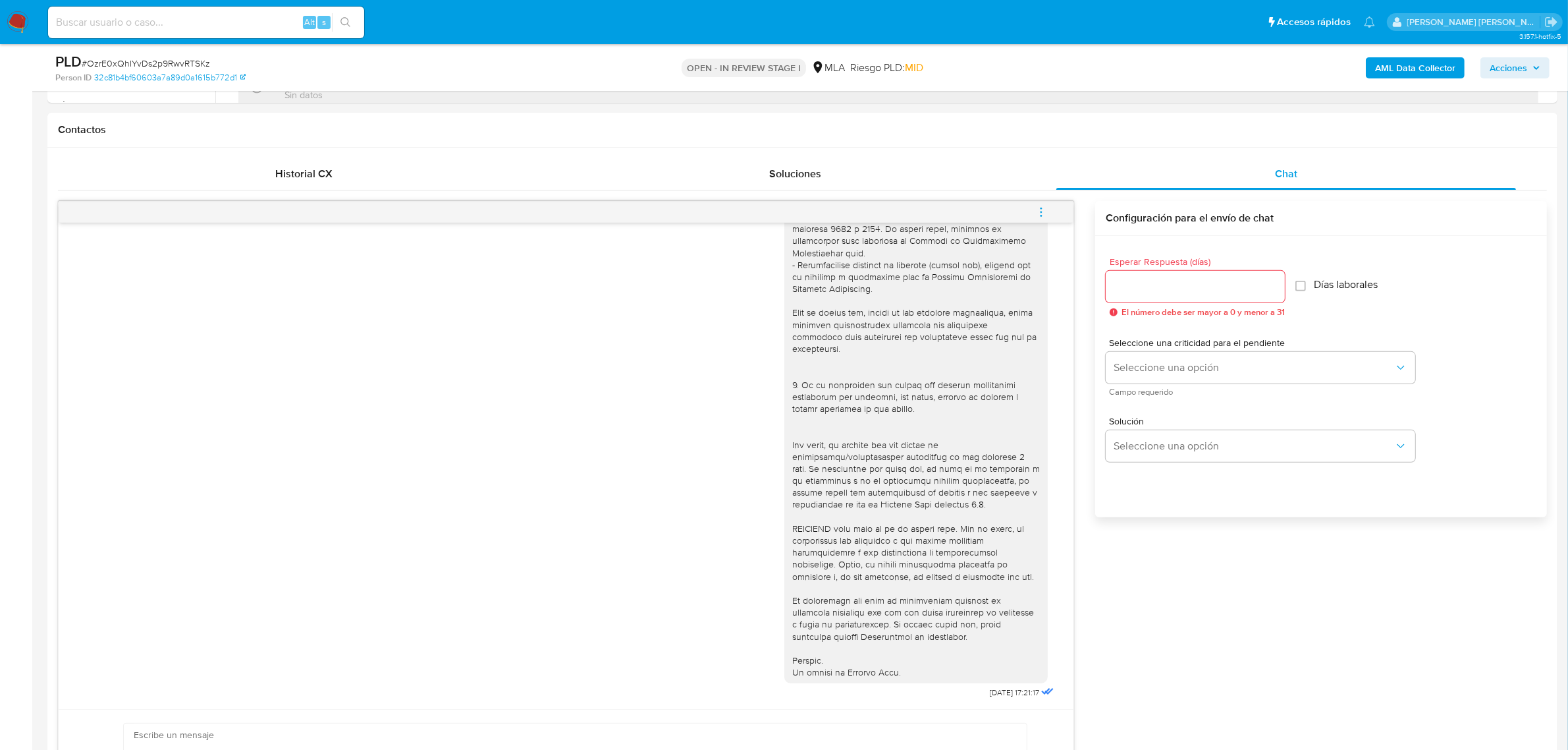
click at [1042, 211] on icon "menu-action" at bounding box center [1042, 212] width 12 height 12
click at [979, 188] on li "Cerrar conversación" at bounding box center [952, 188] width 135 height 24
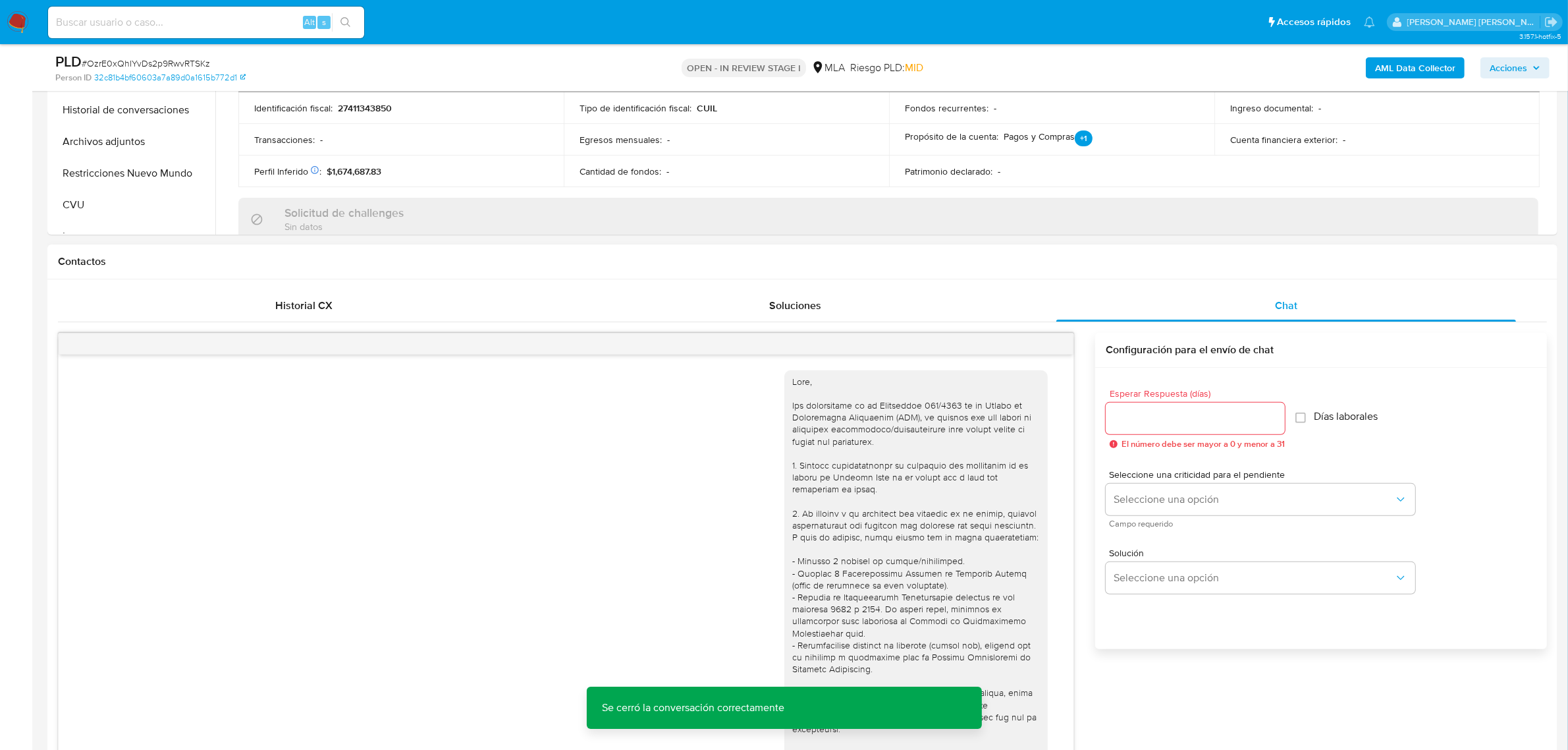
scroll to position [247, 0]
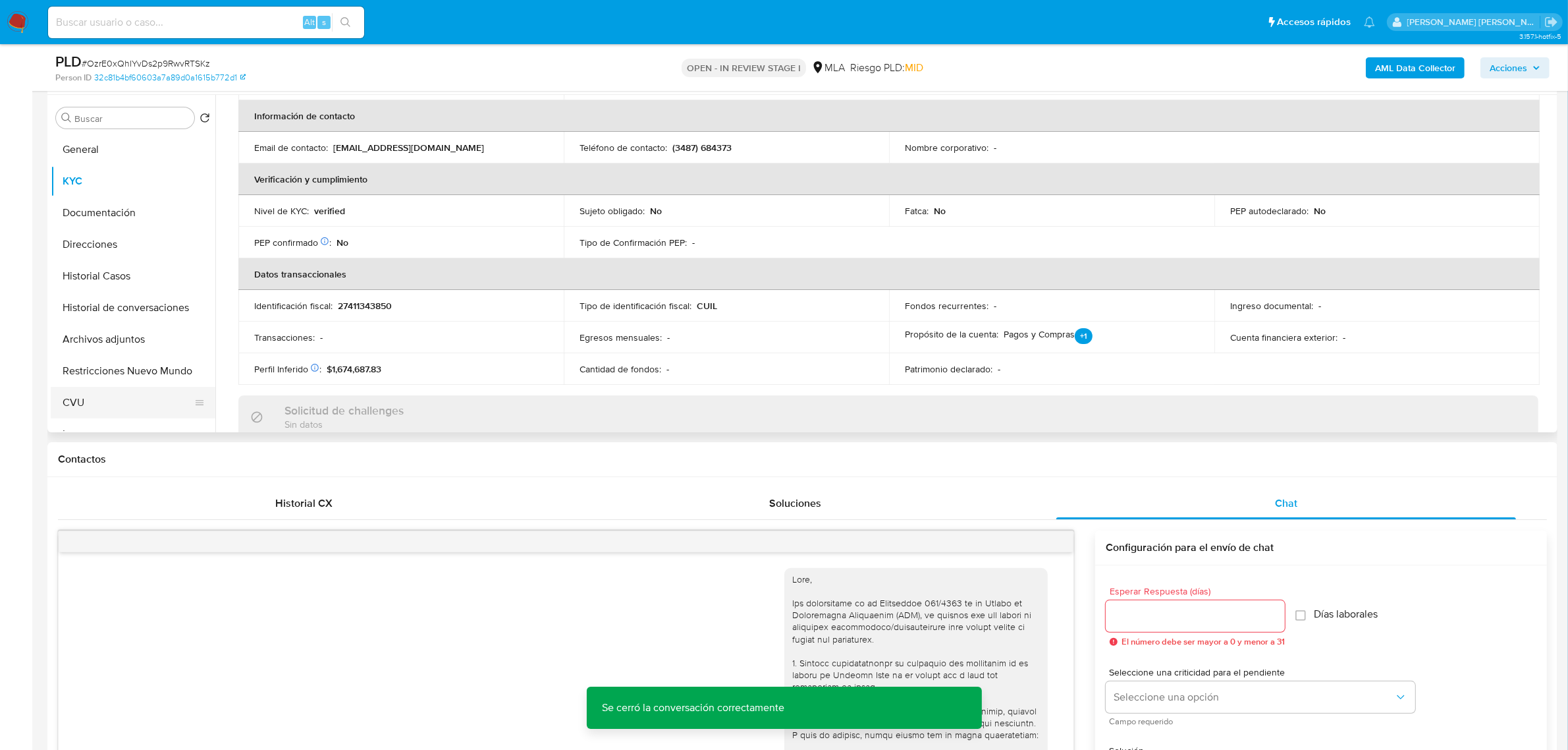
click at [74, 397] on button "CVU" at bounding box center [128, 402] width 154 height 32
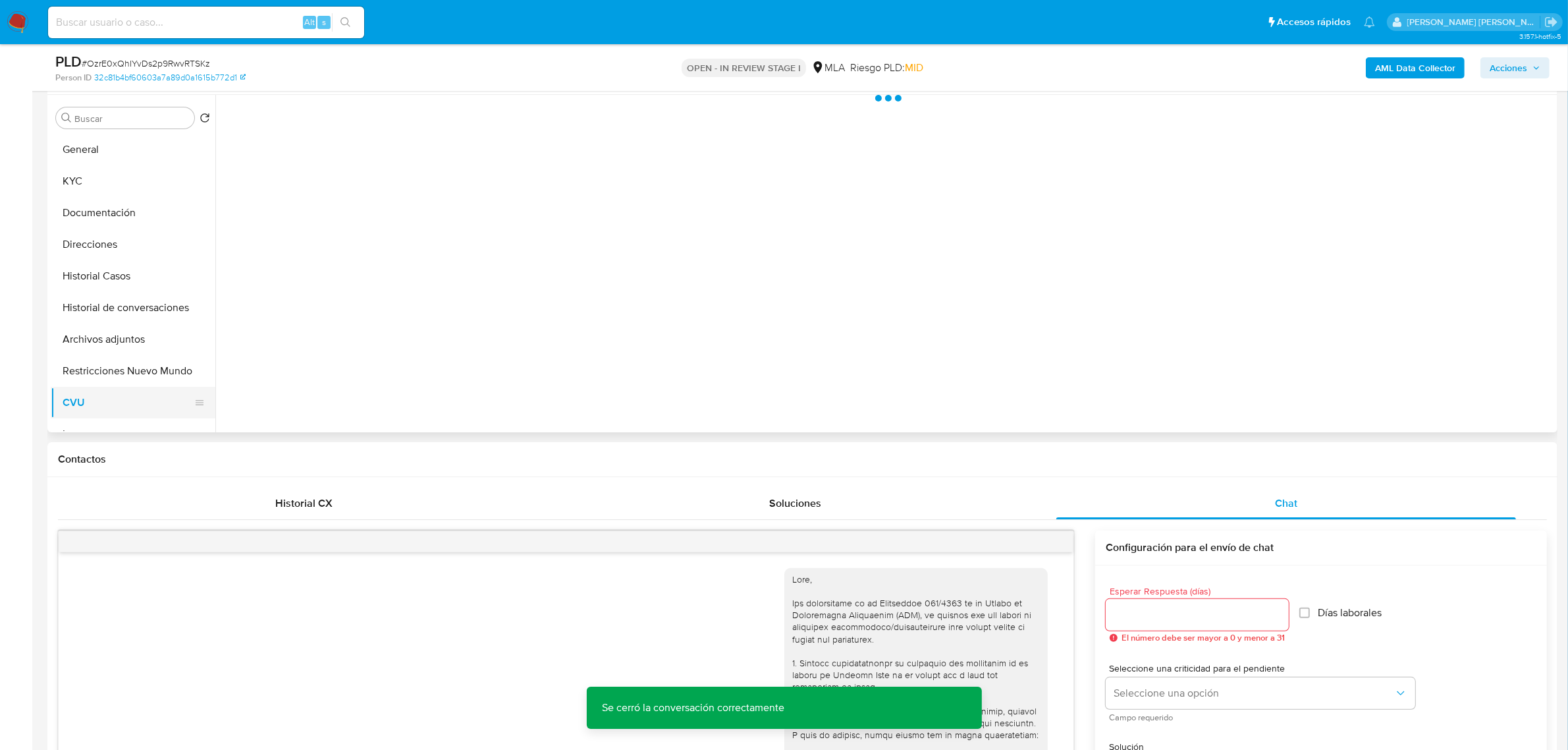
scroll to position [0, 0]
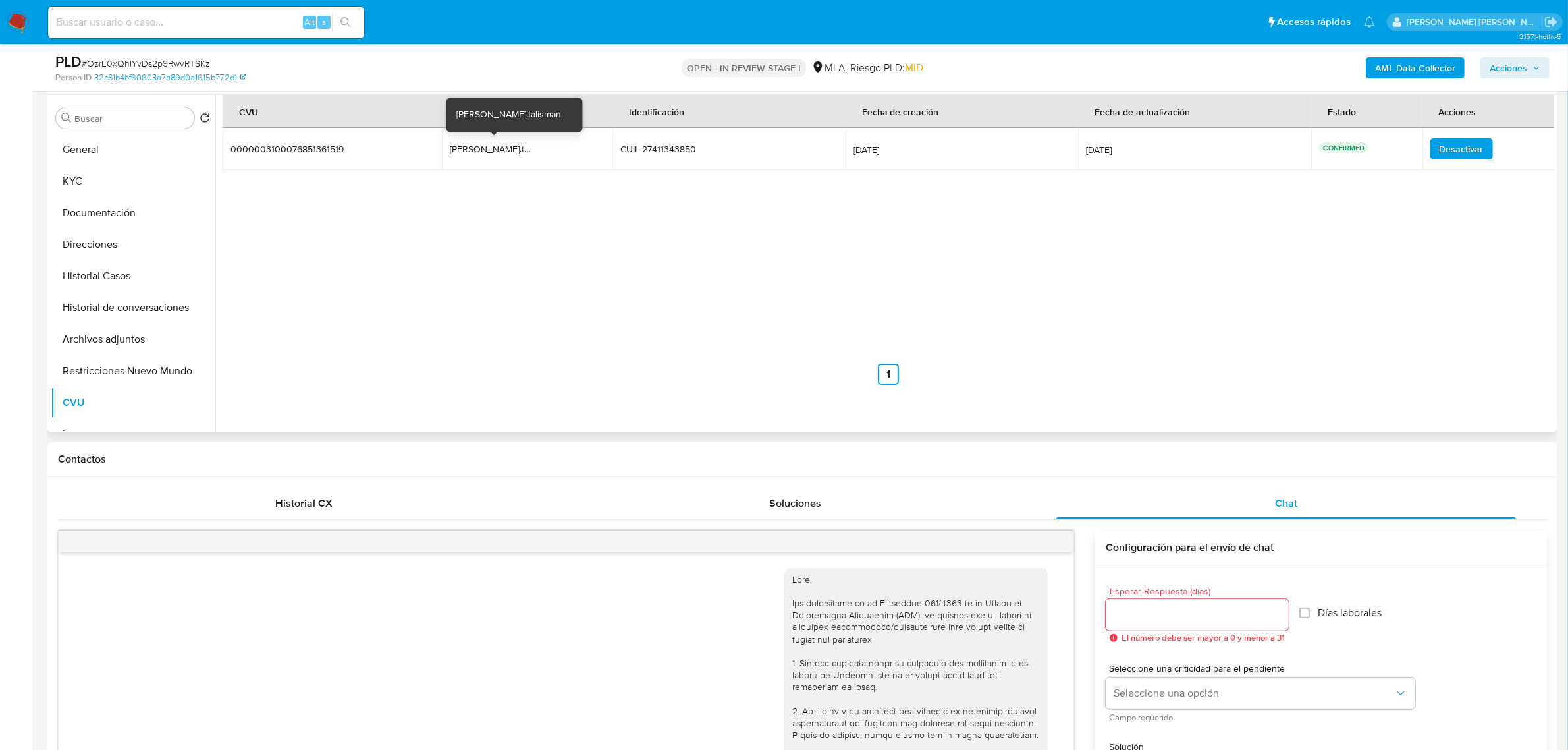
click at [487, 150] on div "sabrina.talisman" at bounding box center [491, 149] width 84 height 12
click at [1385, 65] on b "AML Data Collector" at bounding box center [1416, 67] width 80 height 21
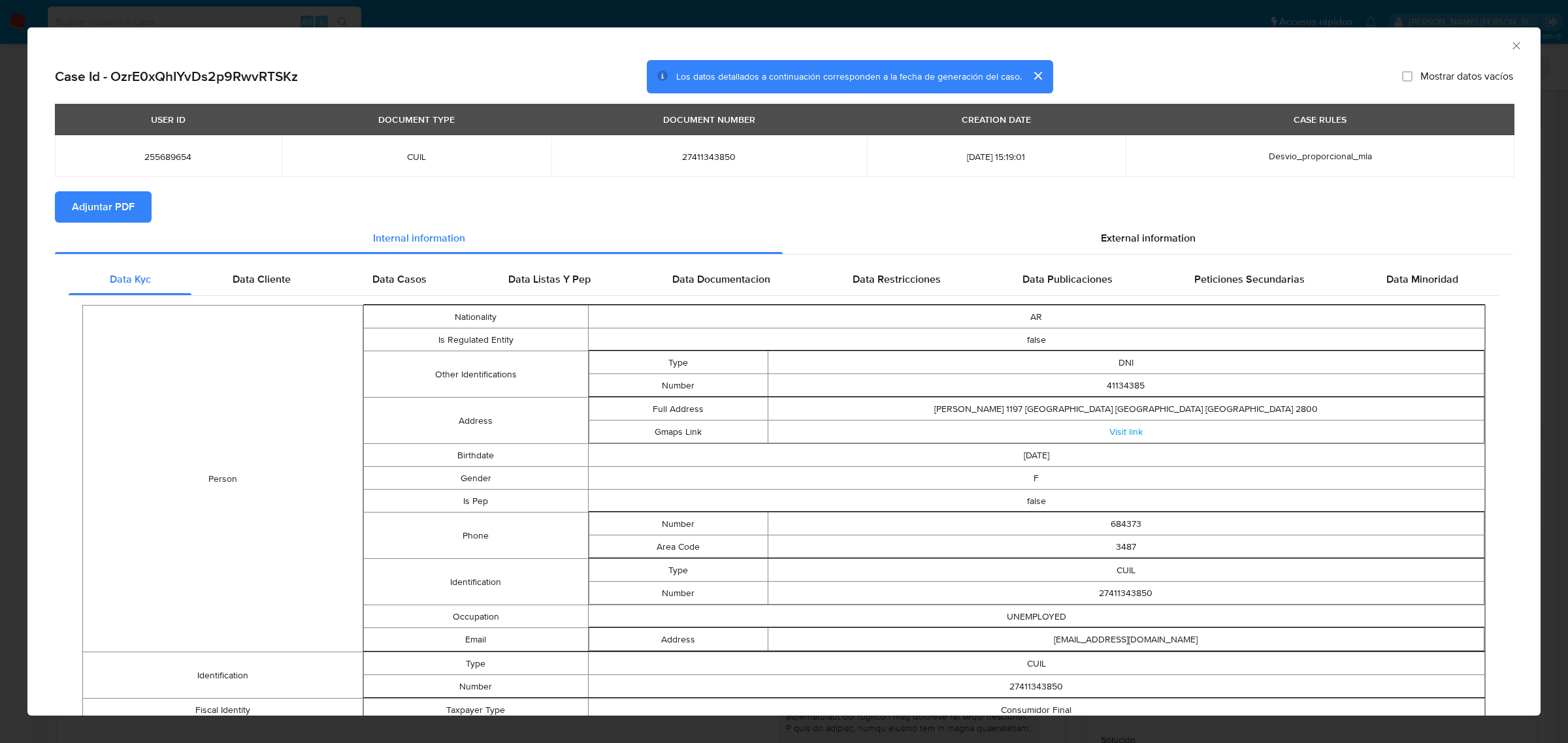
click at [95, 214] on span "Adjuntar PDF" at bounding box center [103, 207] width 63 height 29
click at [1510, 46] on icon "Cerrar ventana" at bounding box center [1516, 45] width 13 height 13
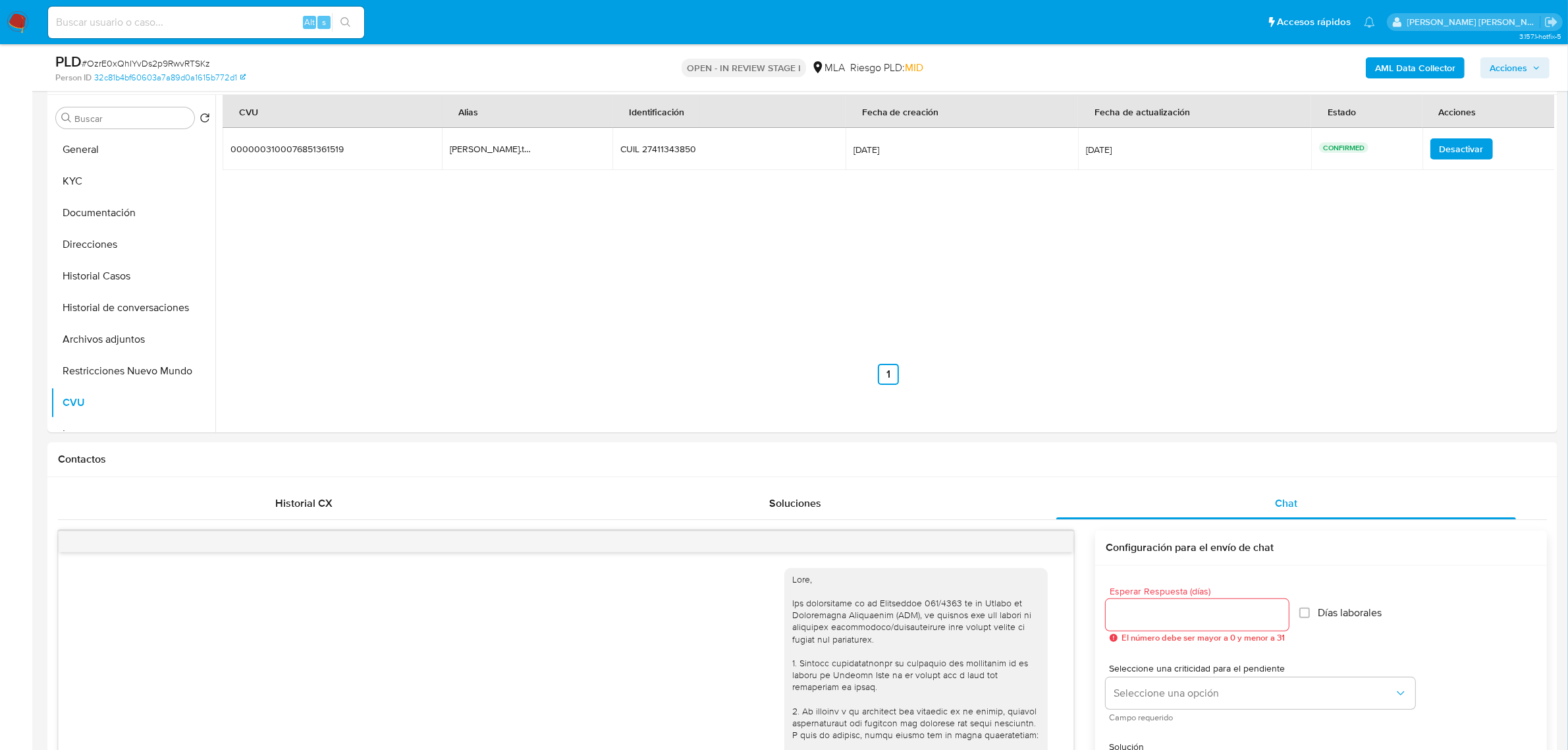
scroll to position [330, 0]
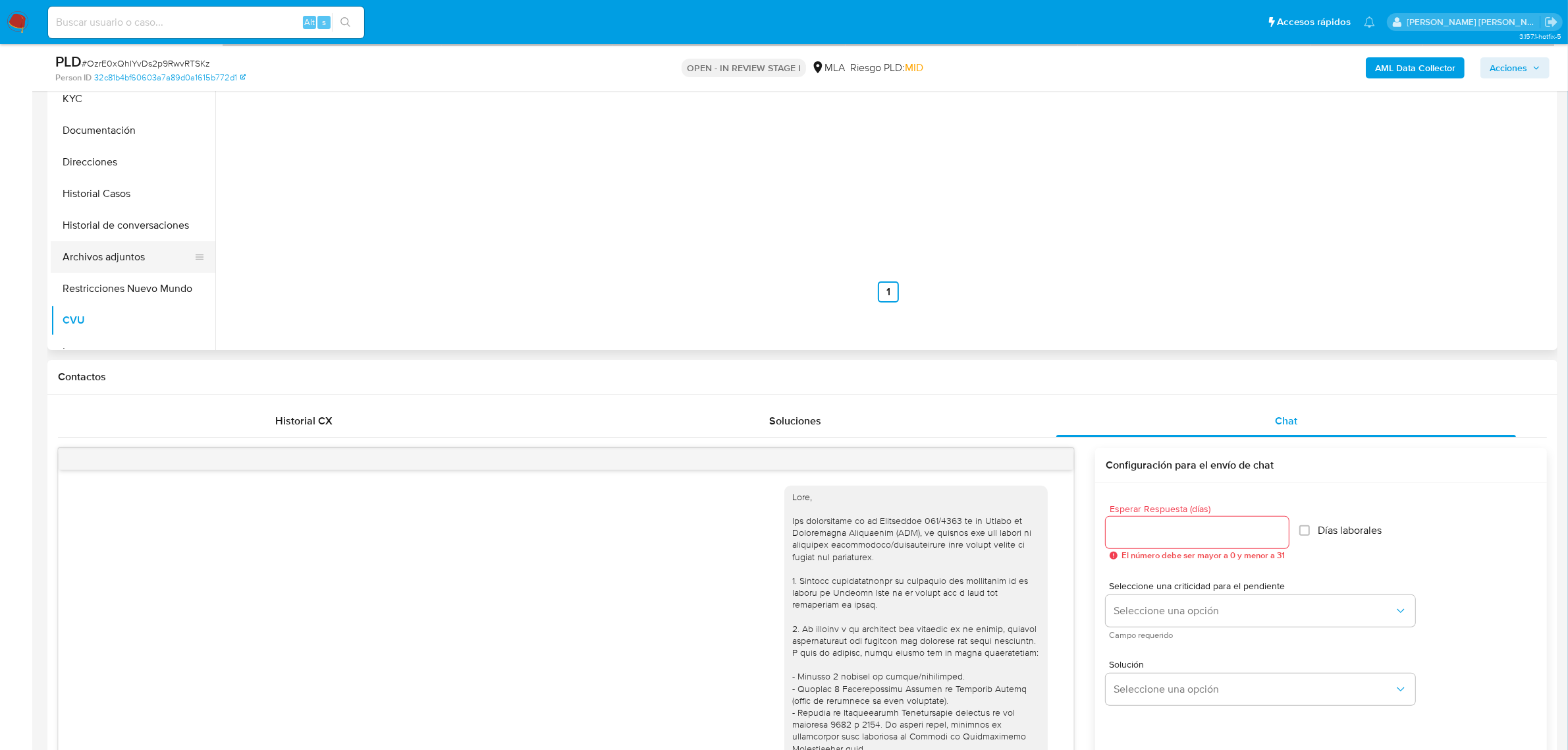
click at [157, 262] on button "Archivos adjuntos" at bounding box center [128, 257] width 154 height 32
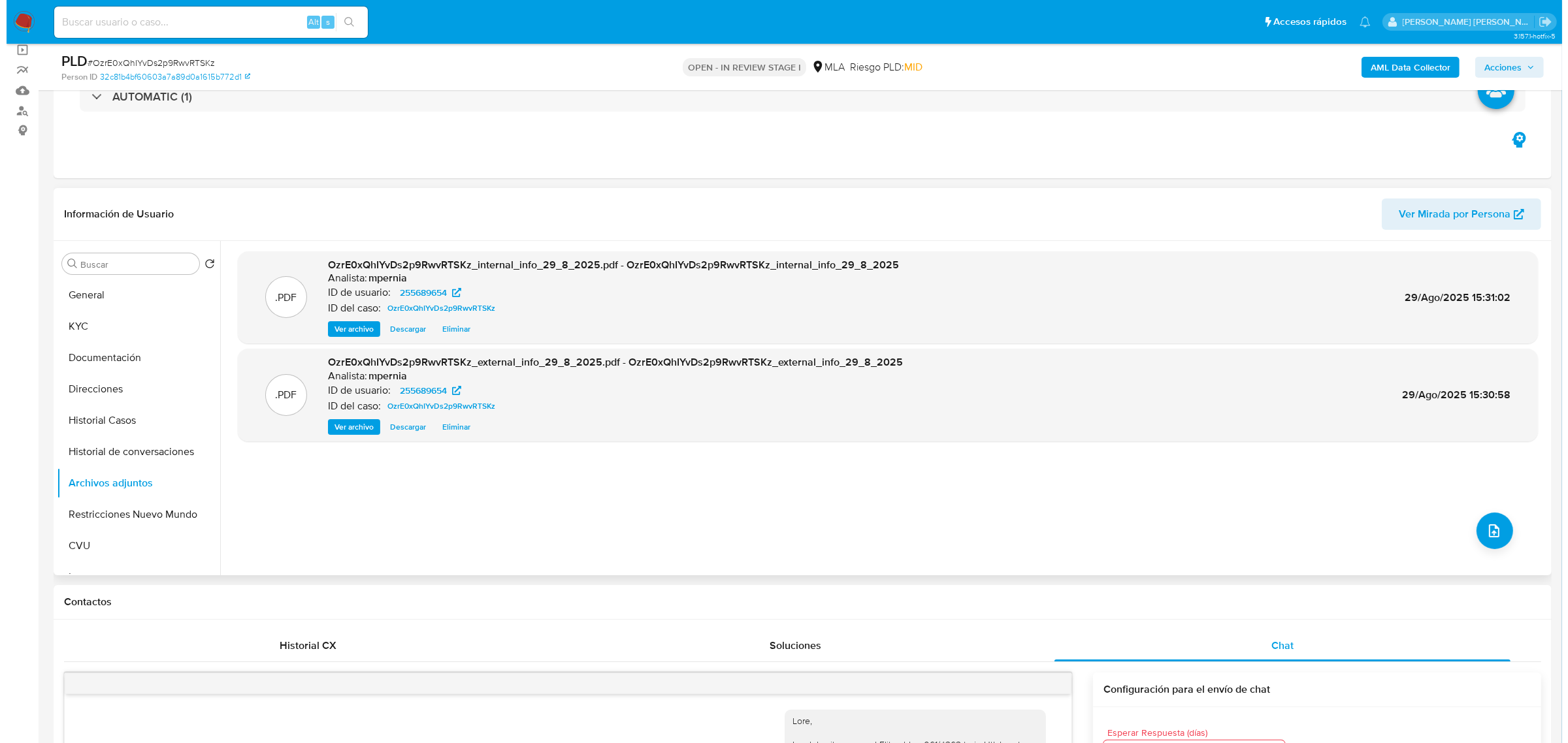
scroll to position [82, 0]
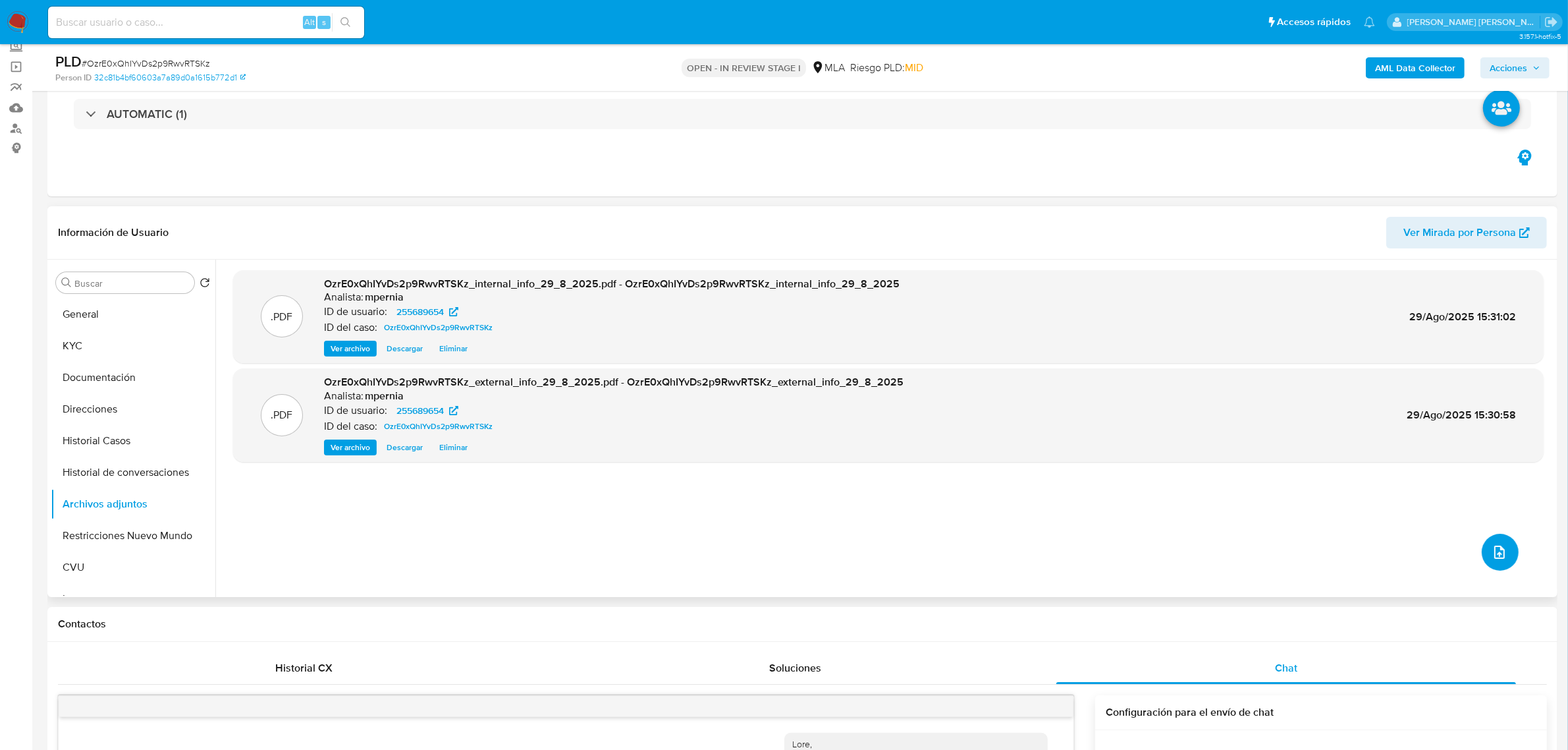
click at [1484, 556] on button "upload-file" at bounding box center [1500, 551] width 37 height 37
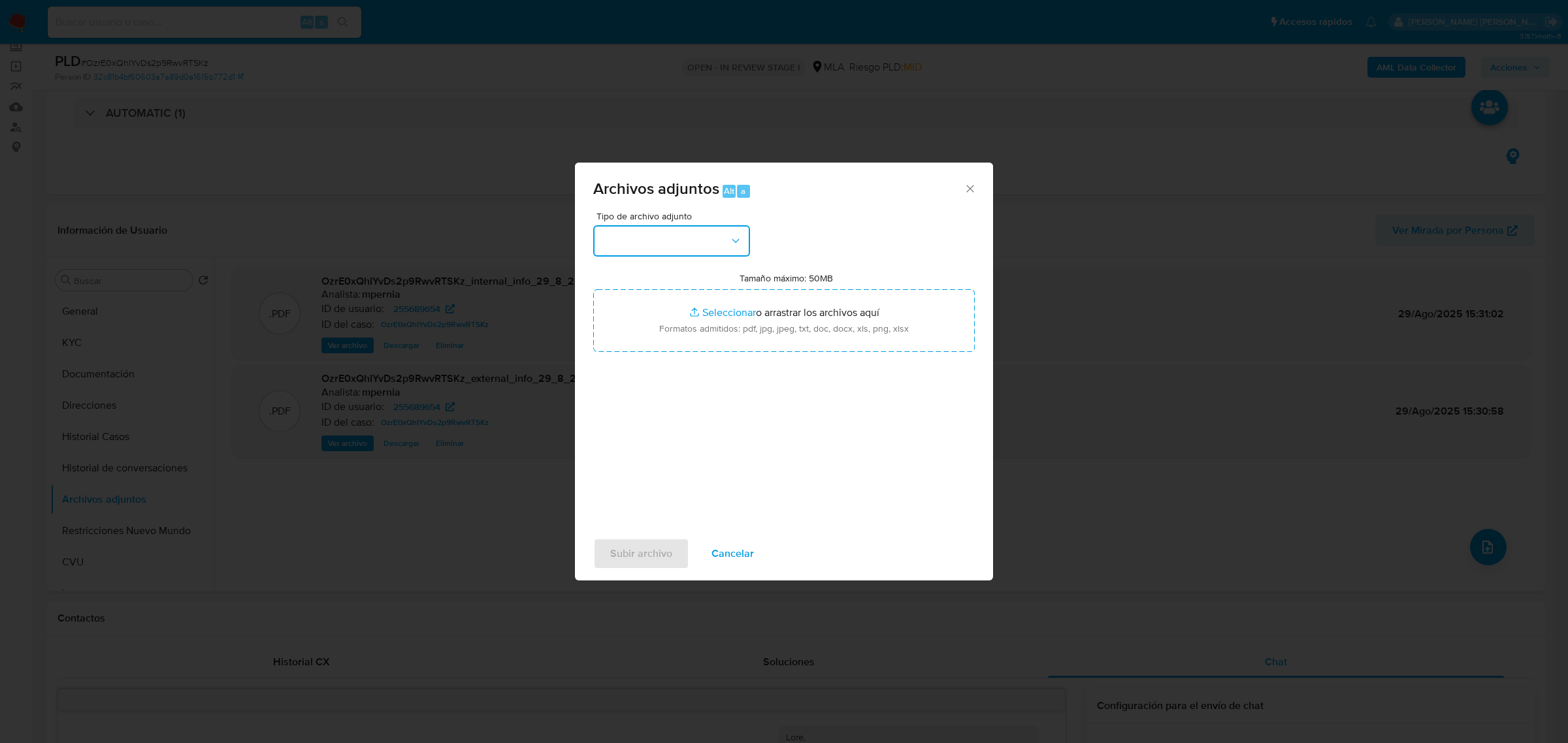
click at [727, 241] on button "button" at bounding box center [672, 241] width 157 height 31
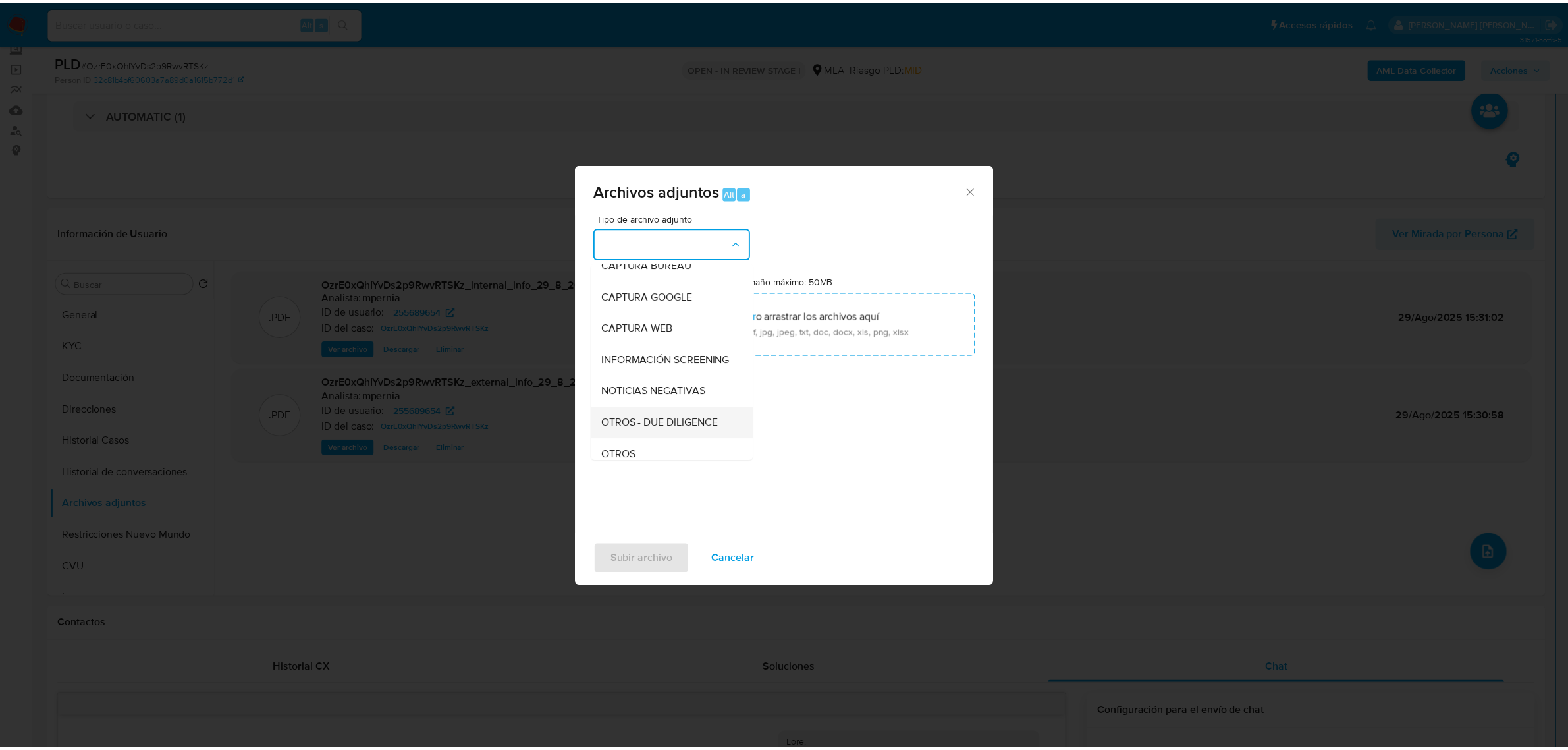
scroll to position [164, 0]
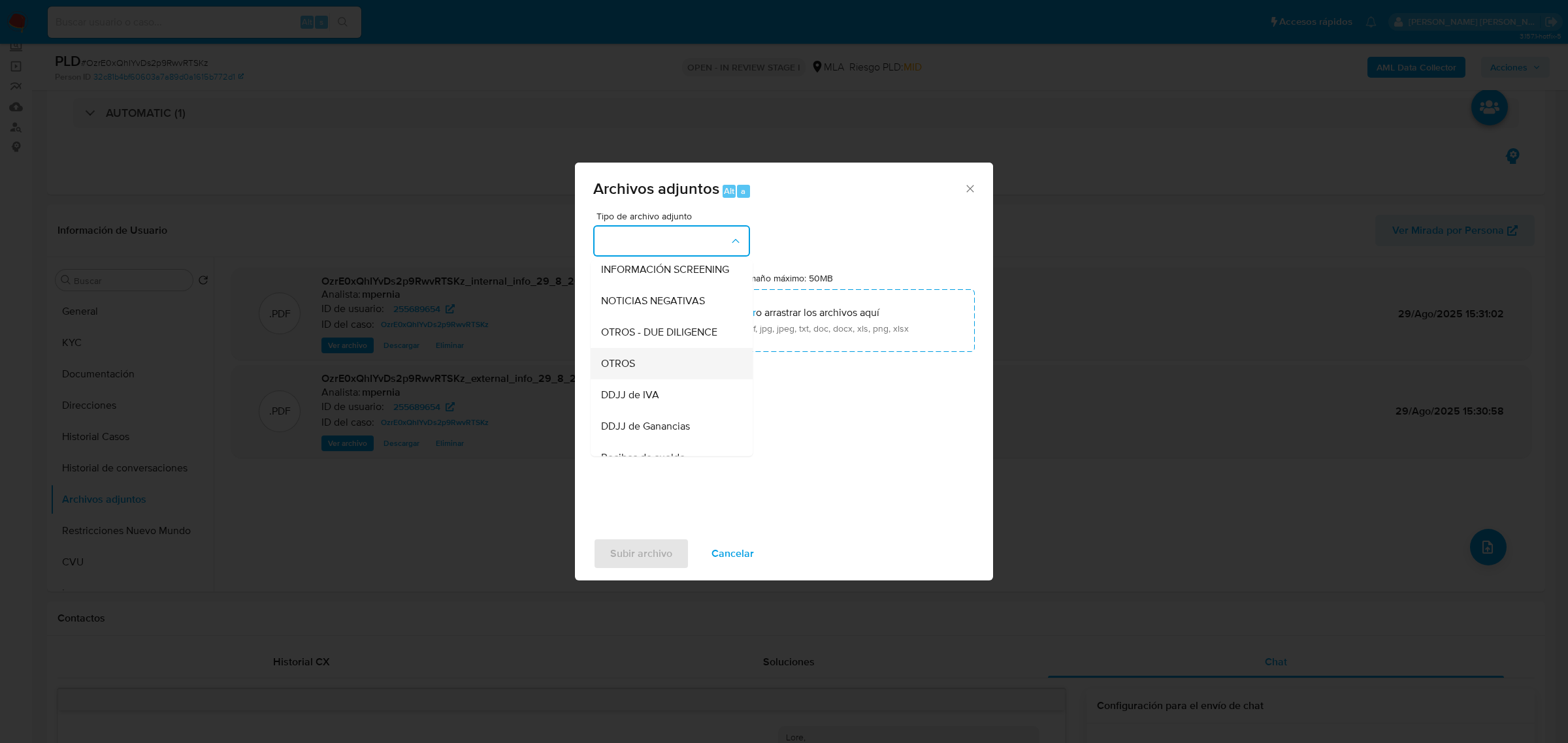
click at [639, 373] on div "OTROS" at bounding box center [667, 362] width 133 height 31
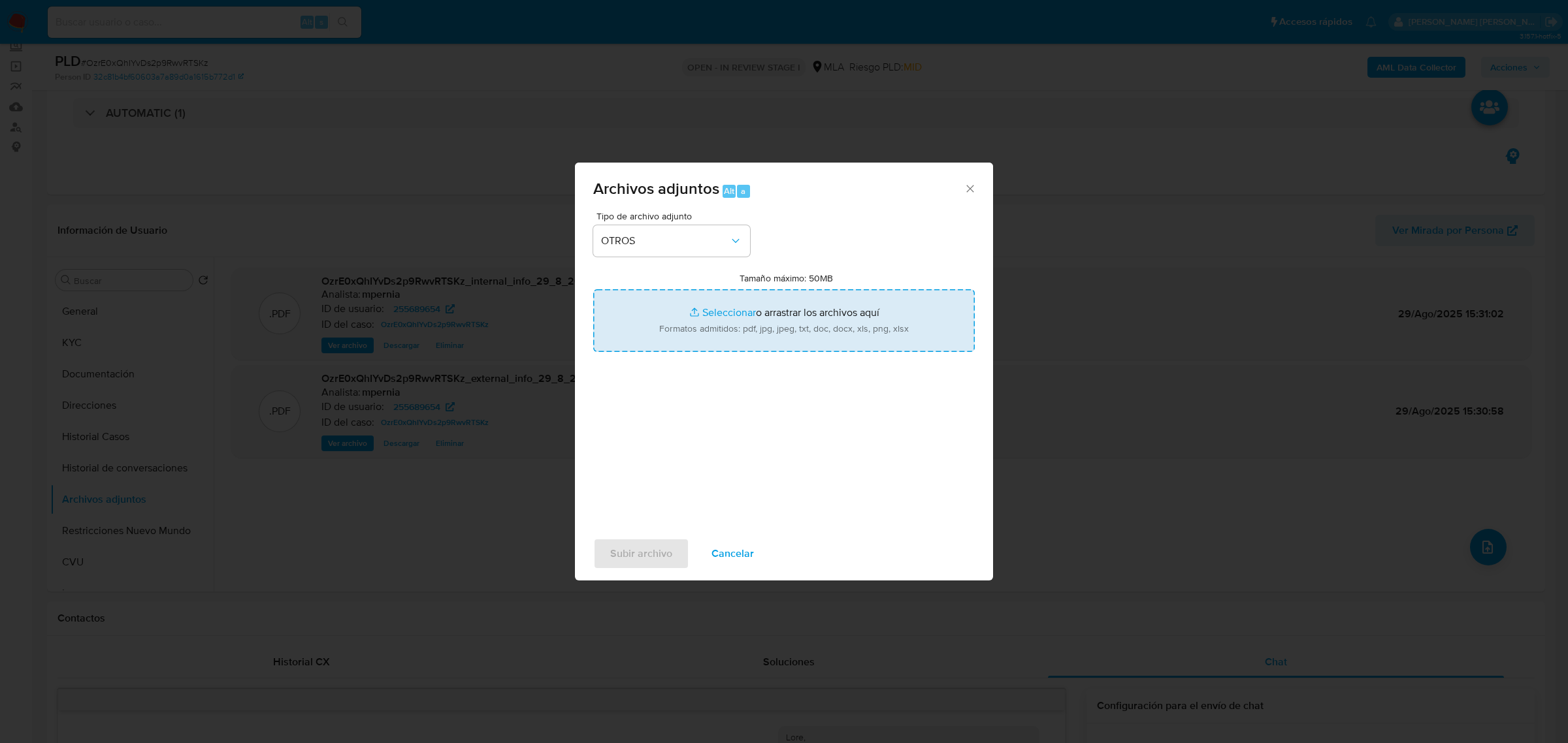
type input "C:\fakepath\Movimientos-Aladdin-255689654.xlsx"
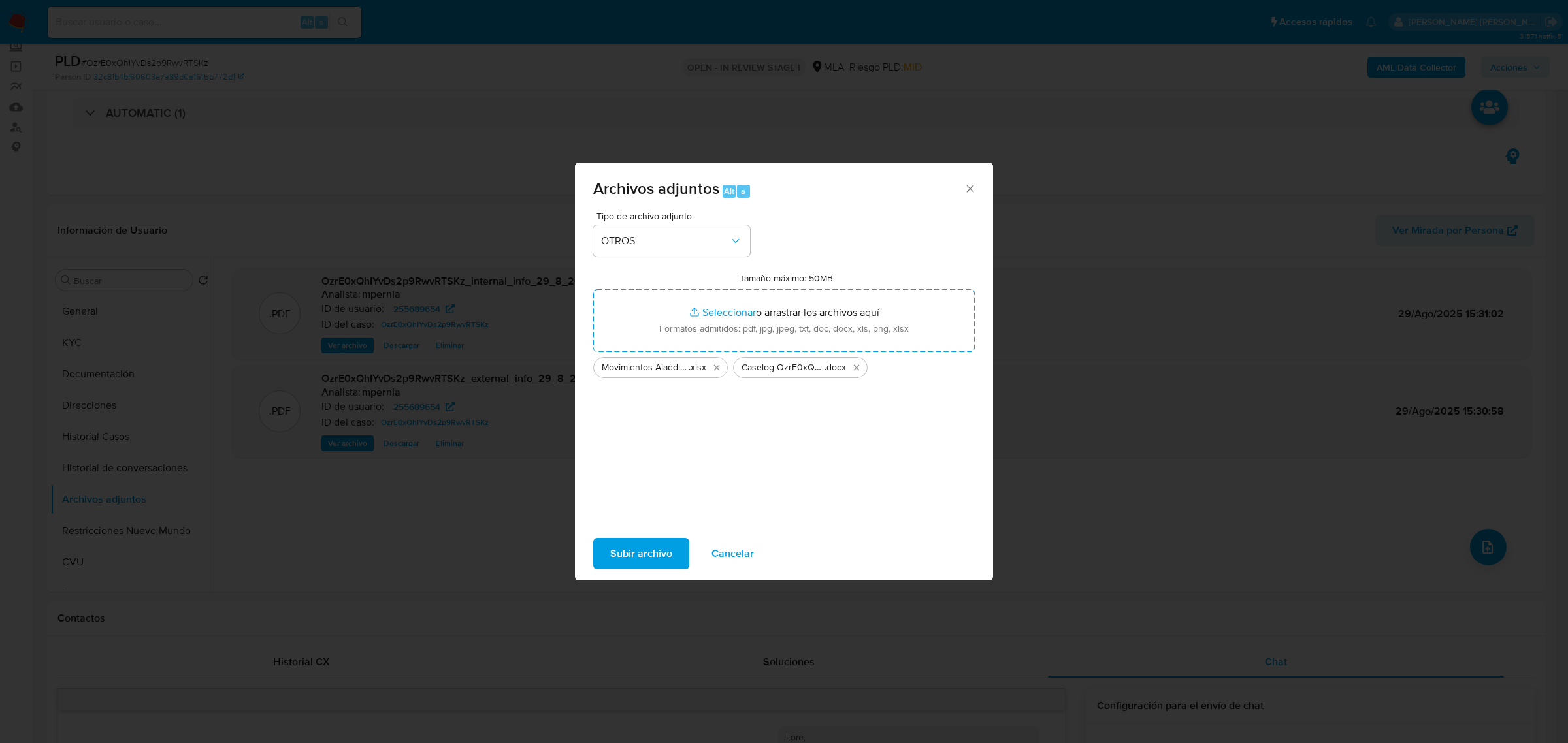
click at [665, 552] on span "Subir archivo" at bounding box center [640, 554] width 62 height 29
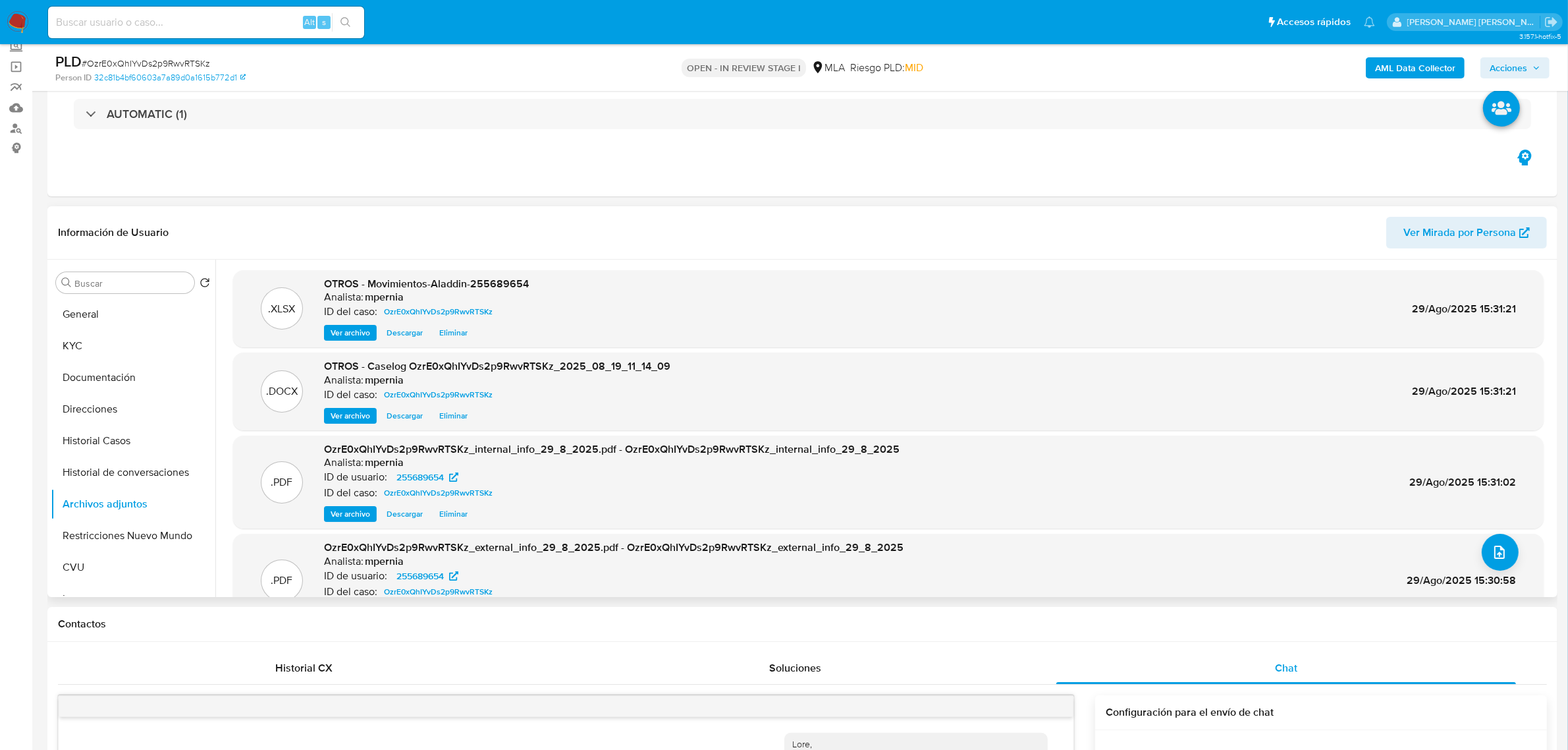
scroll to position [42, 0]
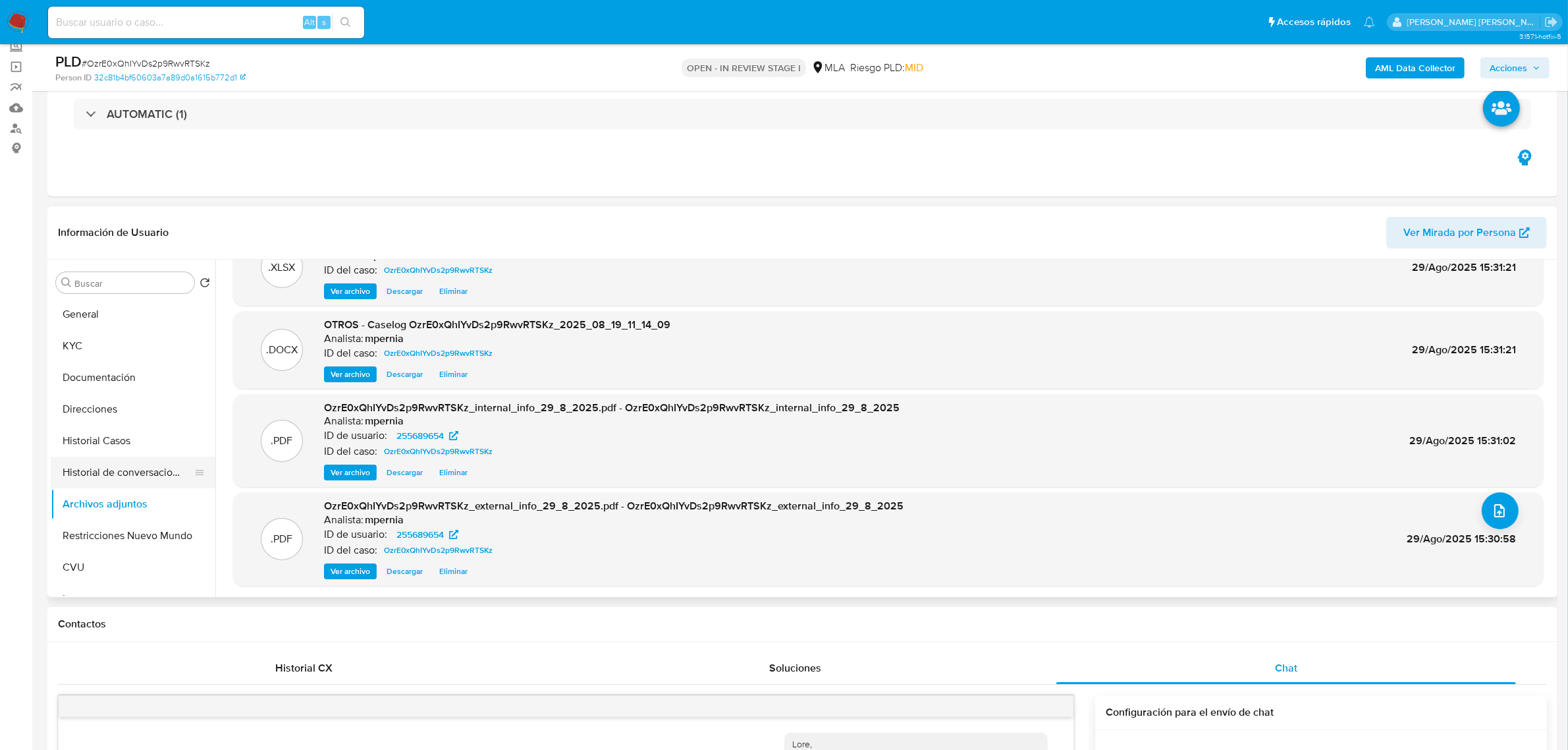
click at [101, 482] on button "Historial de conversaciones" at bounding box center [128, 472] width 154 height 32
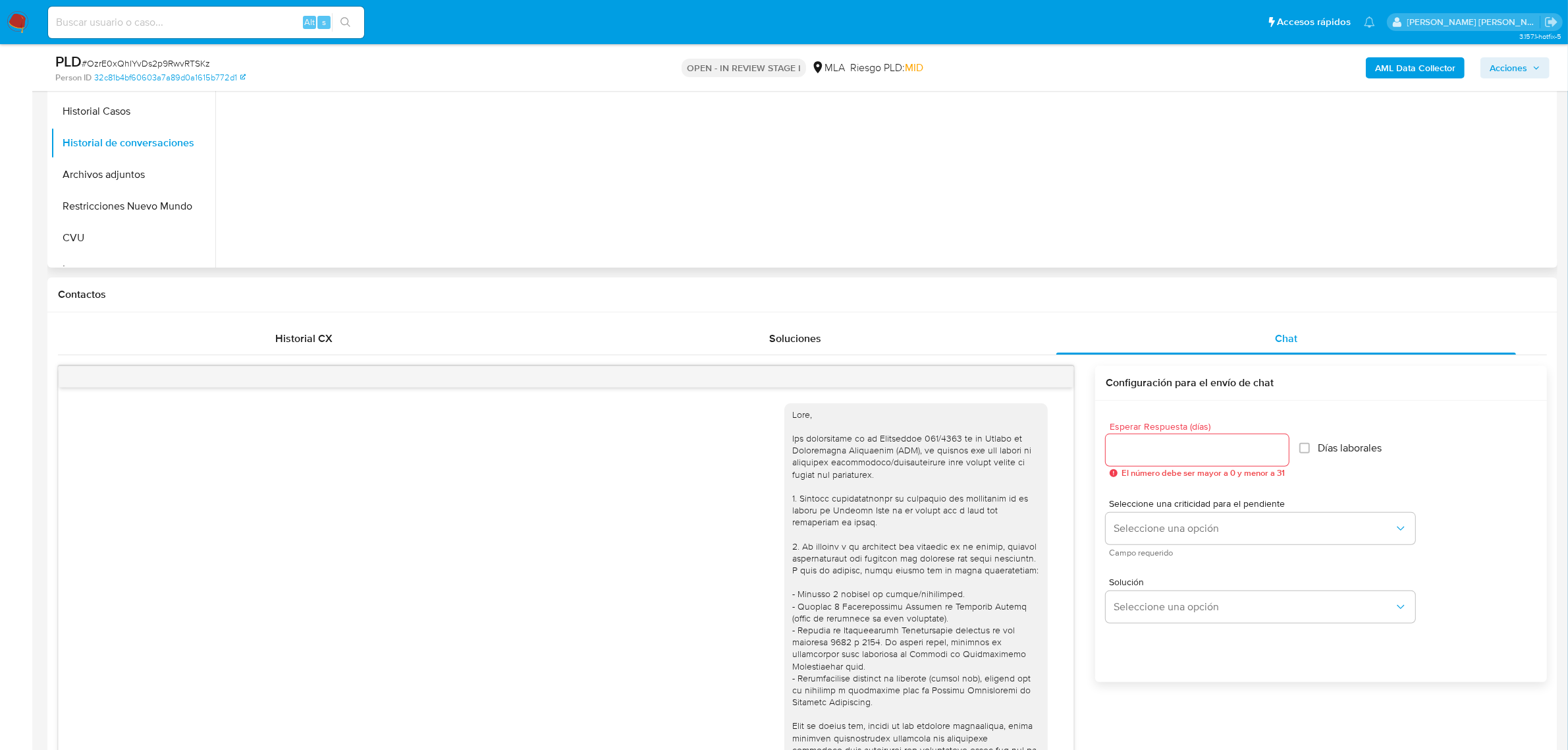
scroll to position [164, 0]
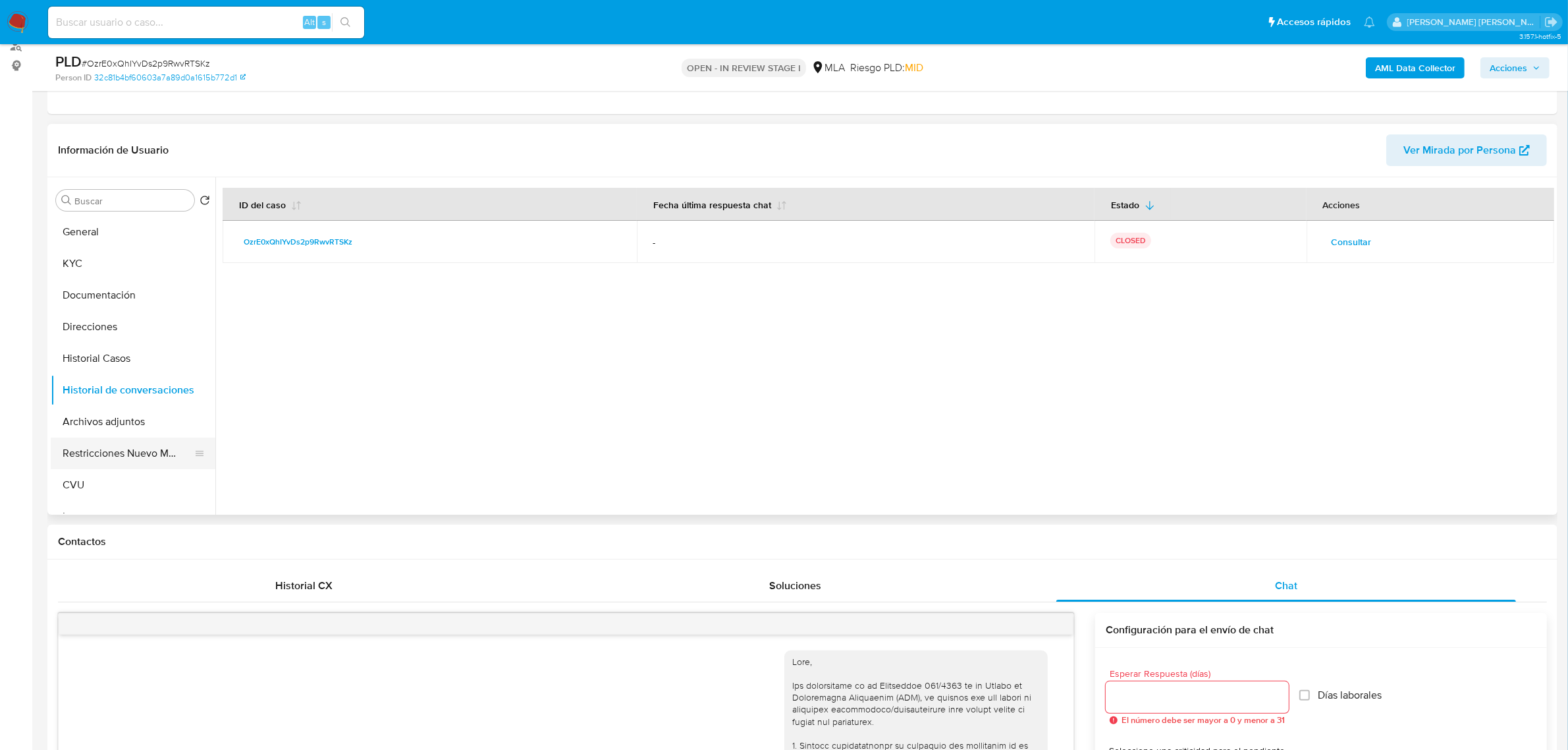
click at [129, 458] on button "Restricciones Nuevo Mundo" at bounding box center [128, 453] width 154 height 32
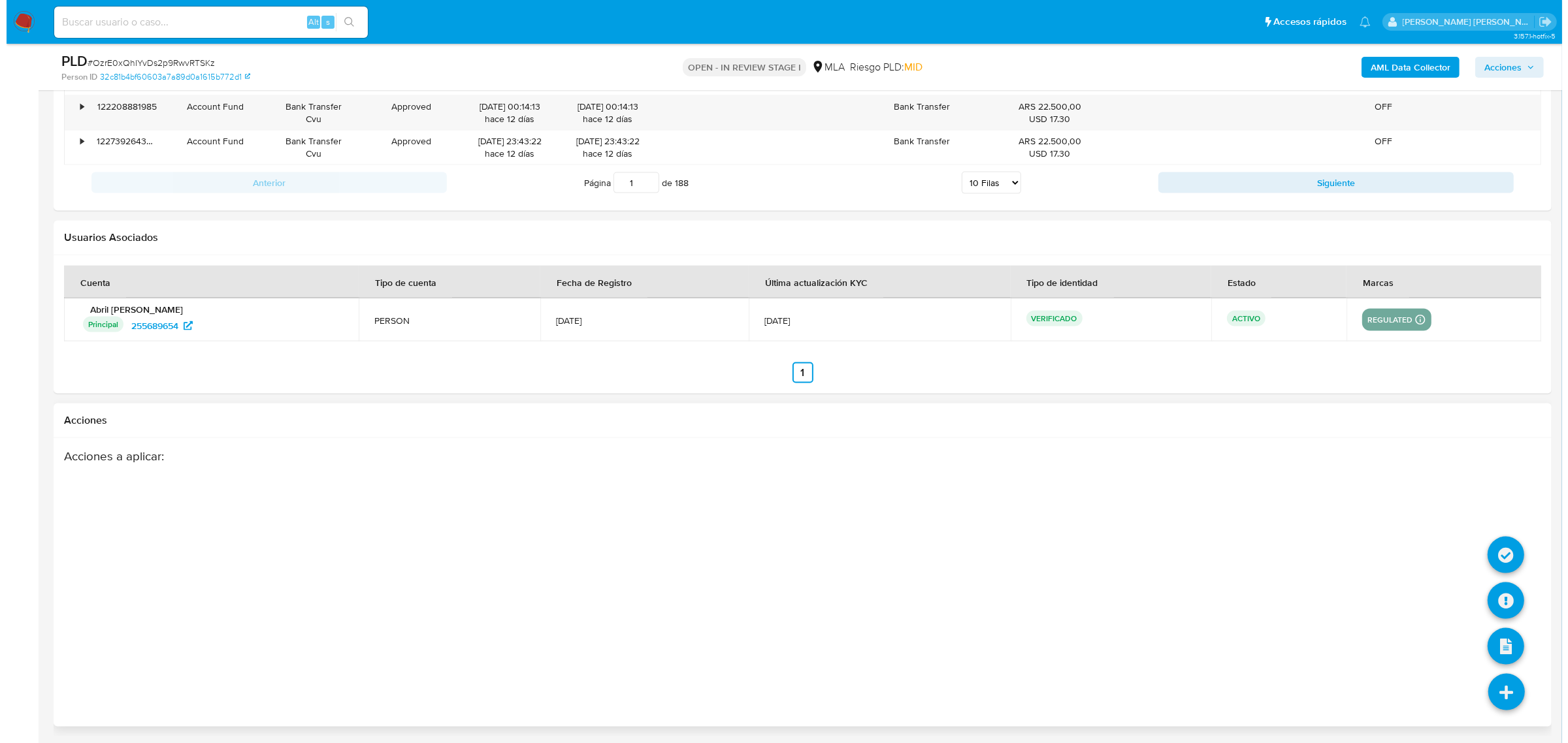
scroll to position [2300, 0]
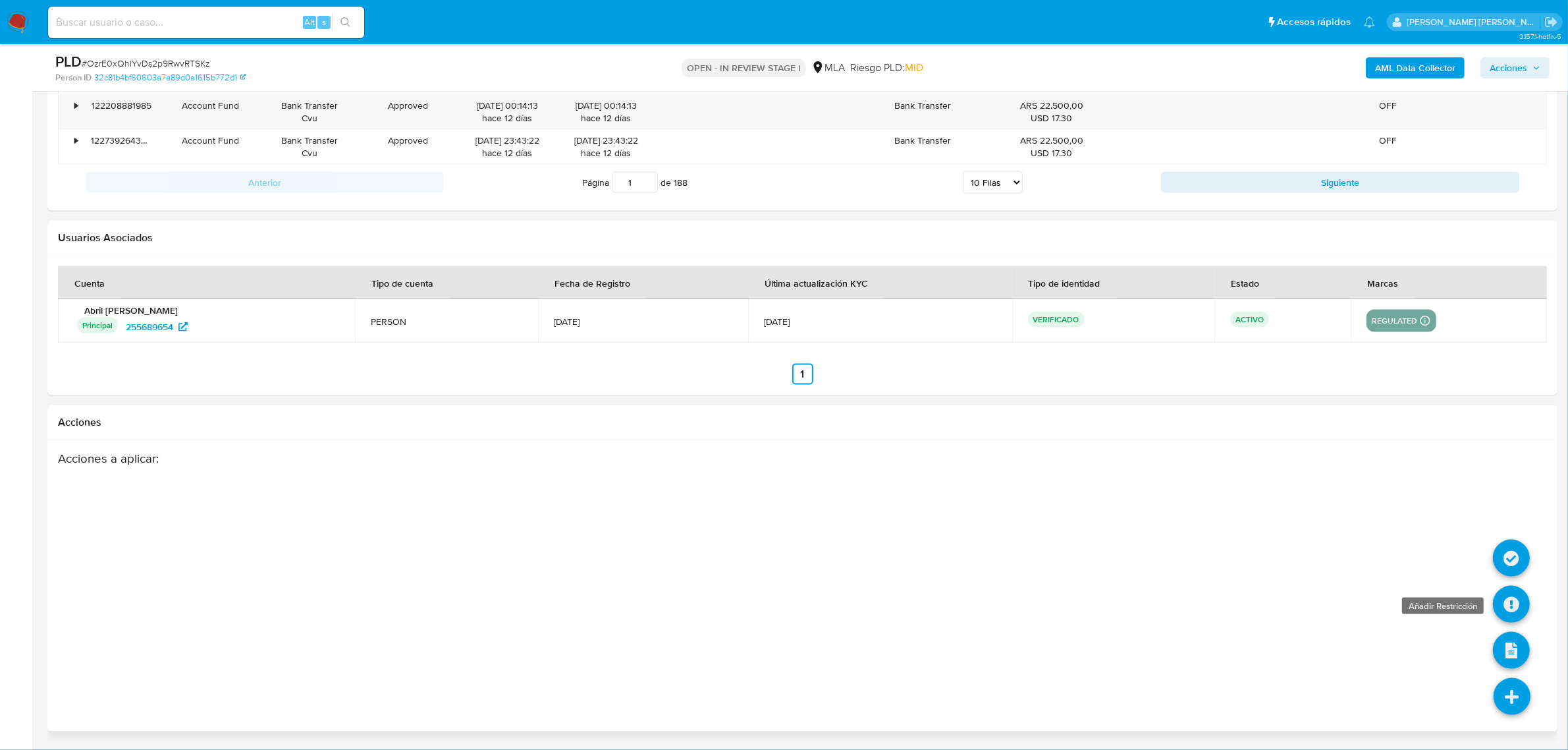
click at [1503, 601] on icon at bounding box center [1511, 604] width 37 height 37
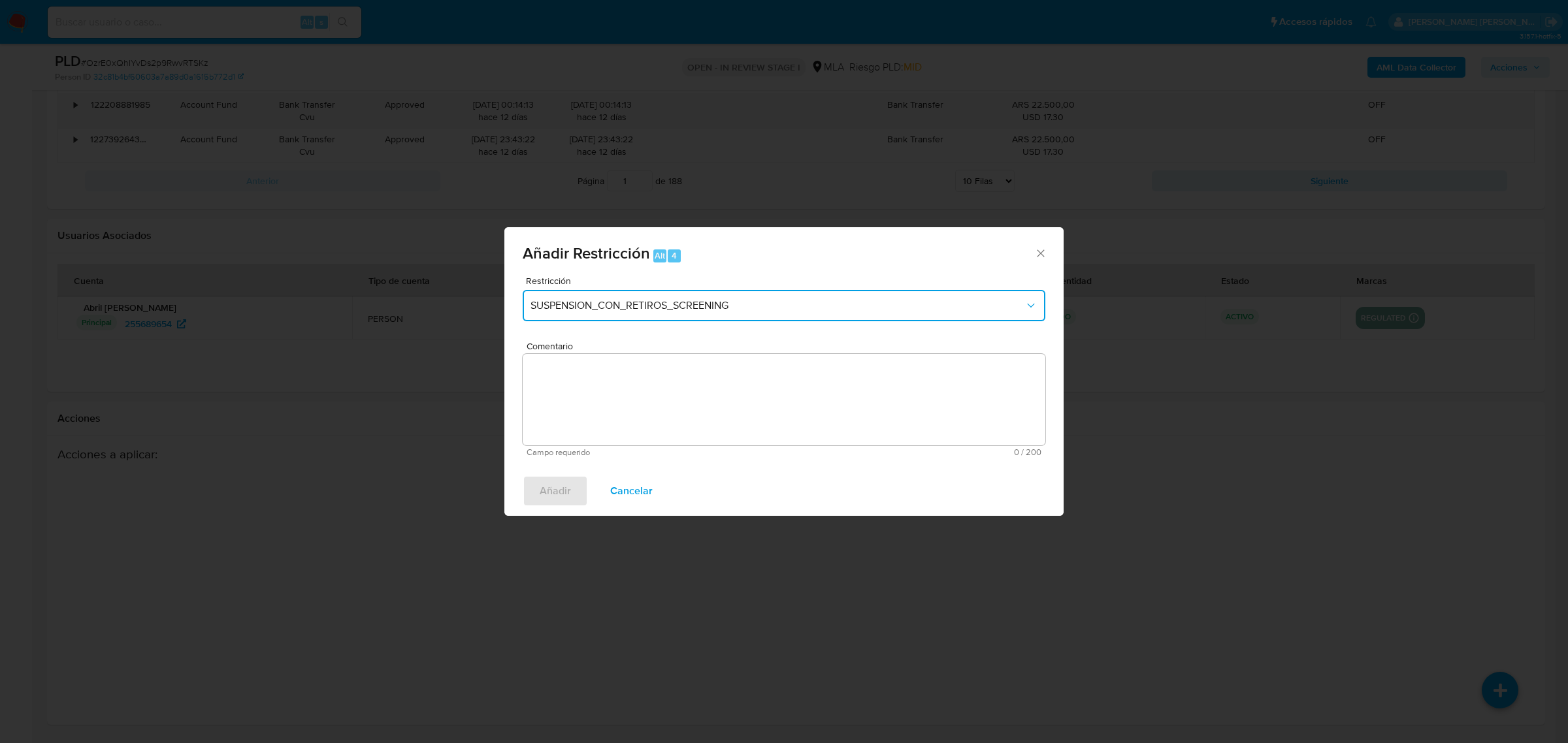
click at [854, 308] on span "SUSPENSION_CON_RETIROS_SCREENING" at bounding box center [777, 305] width 494 height 13
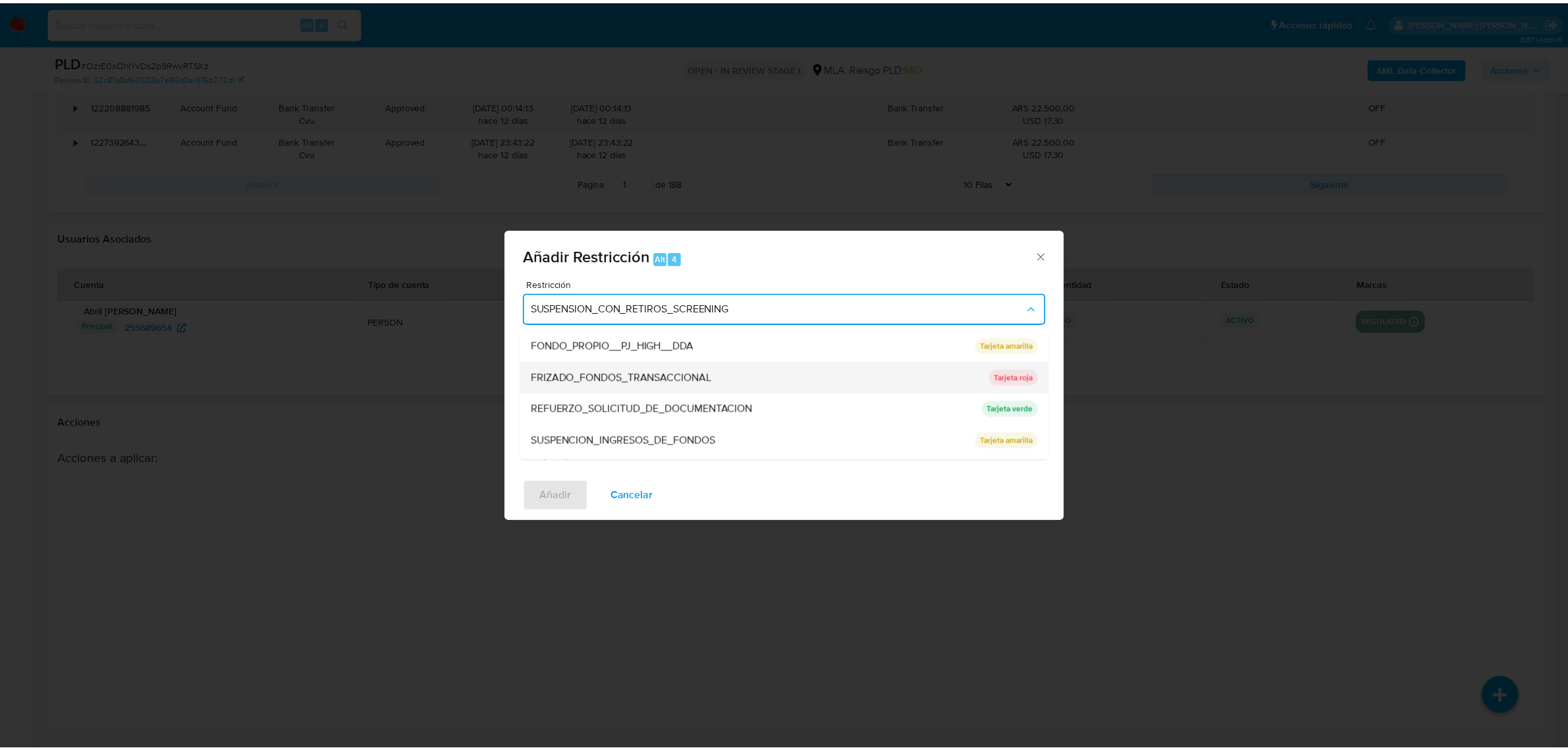
scroll to position [247, 0]
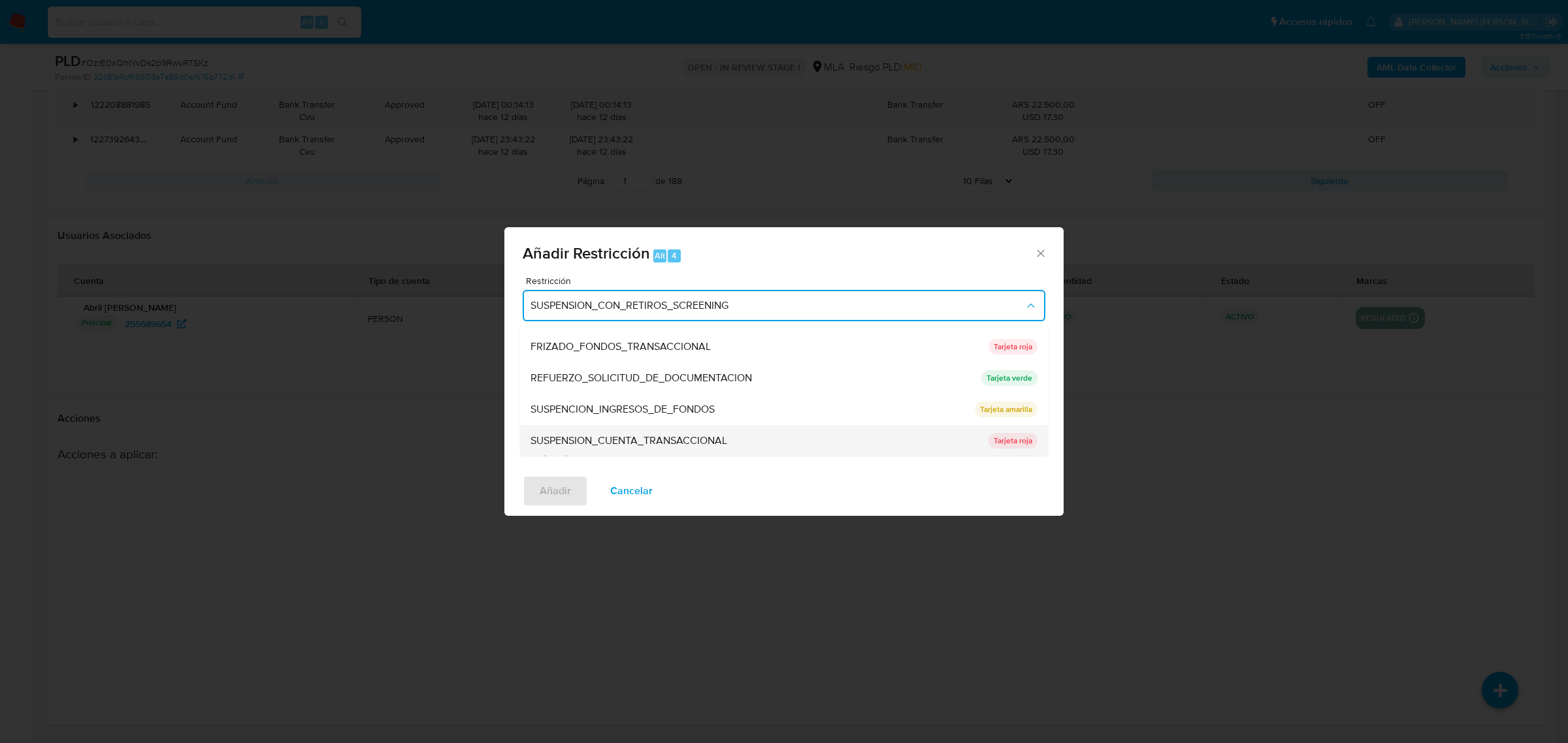
click at [719, 435] on span "SUSPENSION_CUENTA_TRANSACCIONAL" at bounding box center [629, 440] width 197 height 13
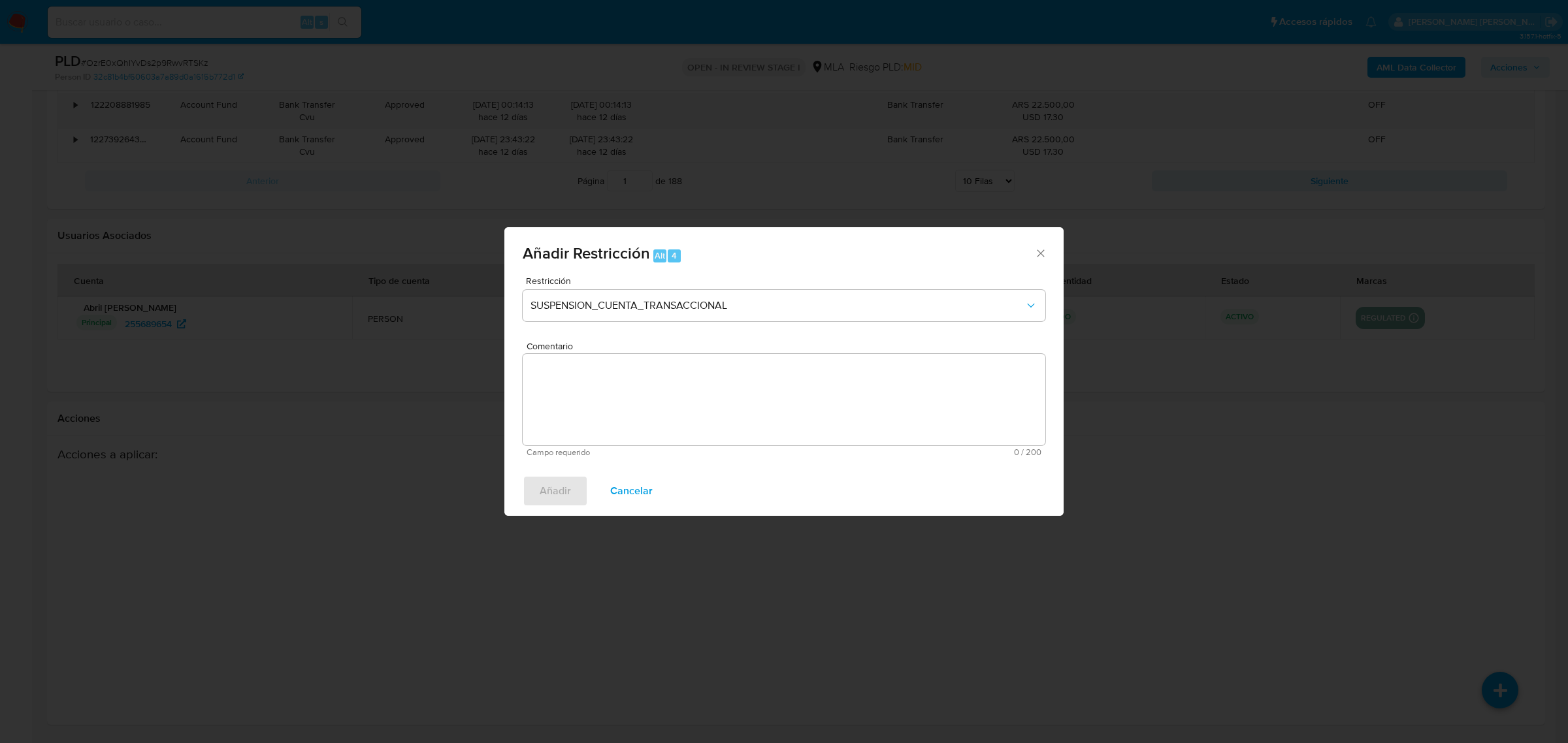
click at [710, 412] on textarea "Comentario" at bounding box center [784, 399] width 523 height 91
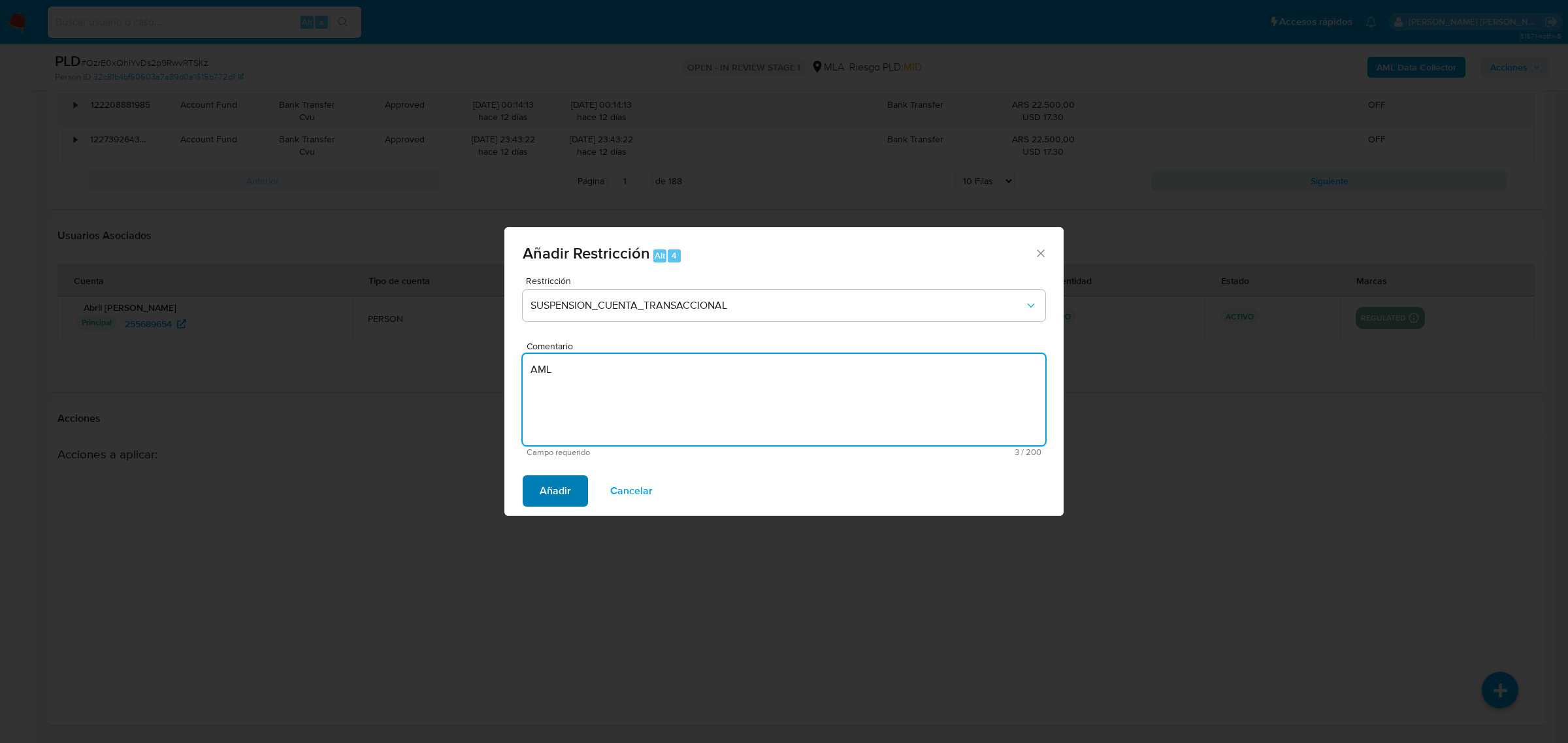
type textarea "AML"
click at [542, 491] on span "Añadir" at bounding box center [555, 491] width 31 height 29
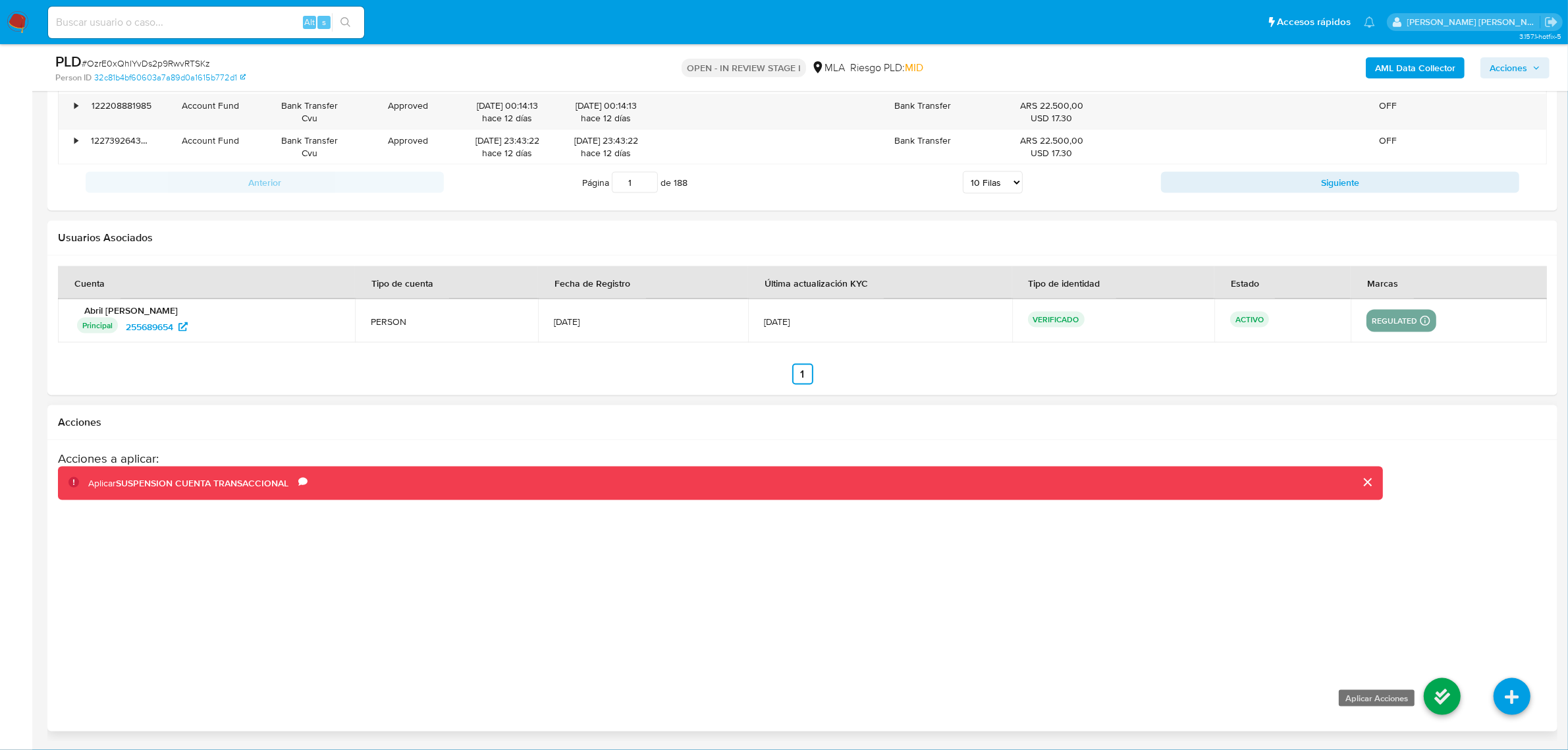
click at [1434, 710] on icon at bounding box center [1442, 696] width 37 height 37
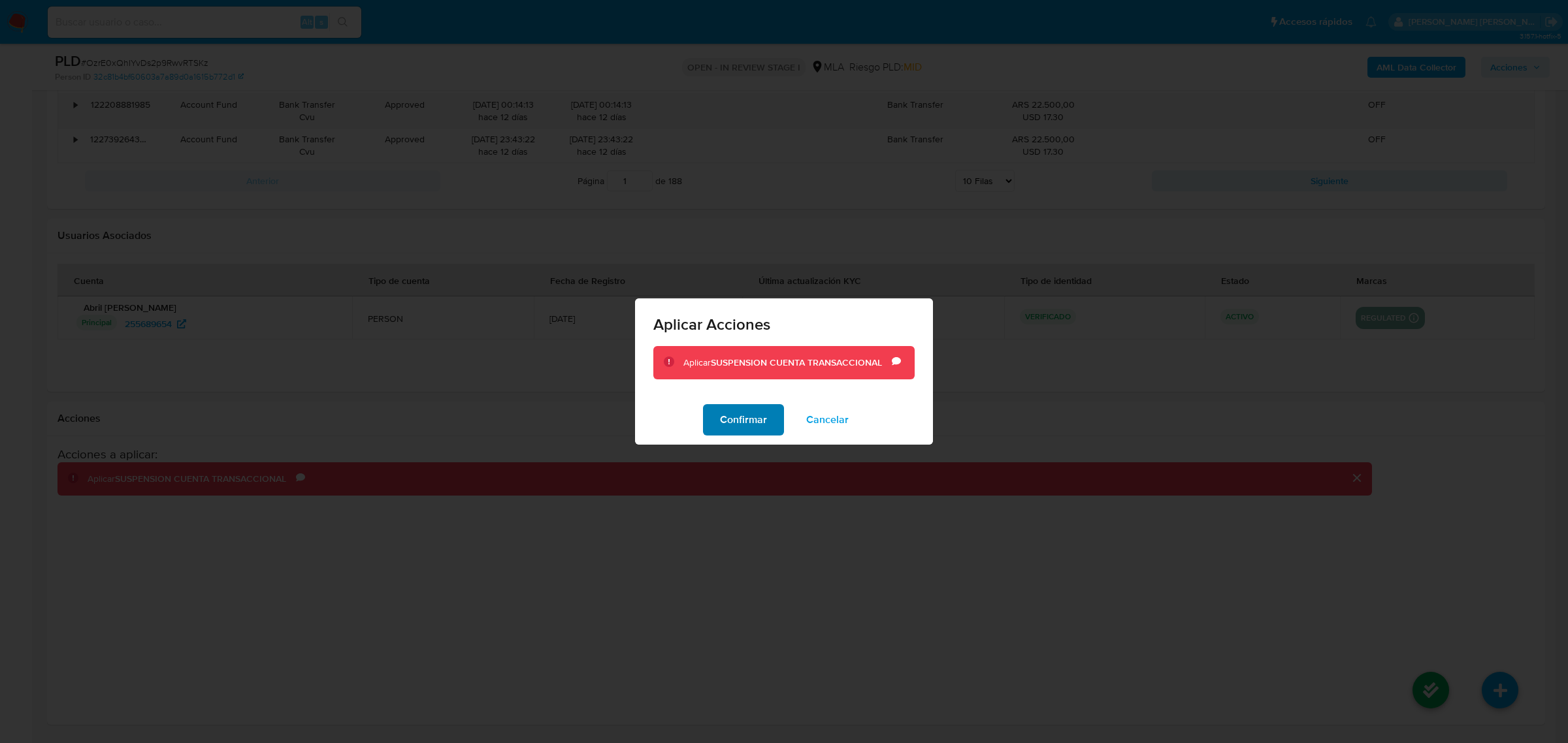
click at [729, 421] on span "Confirmar" at bounding box center [743, 420] width 47 height 29
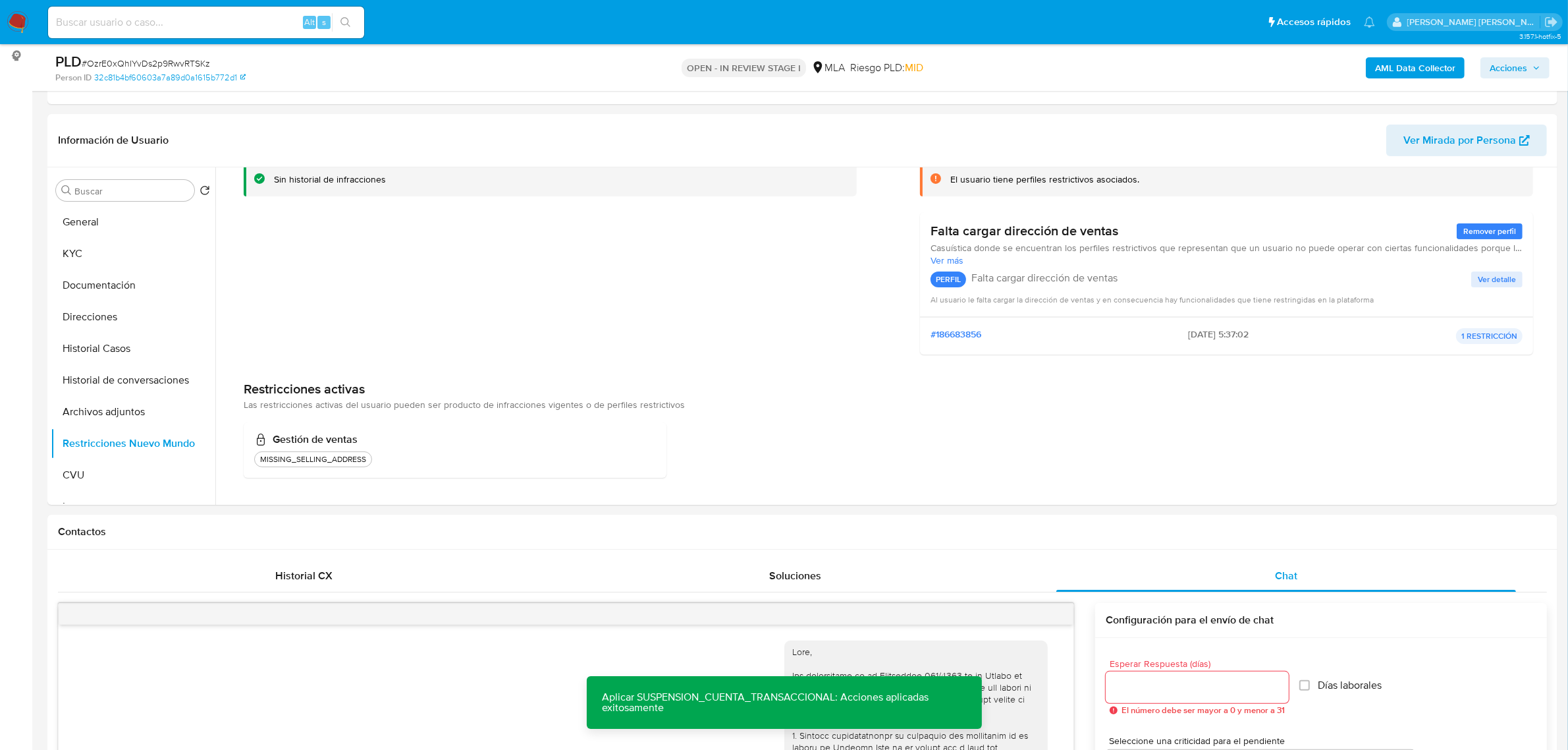
scroll to position [0, 0]
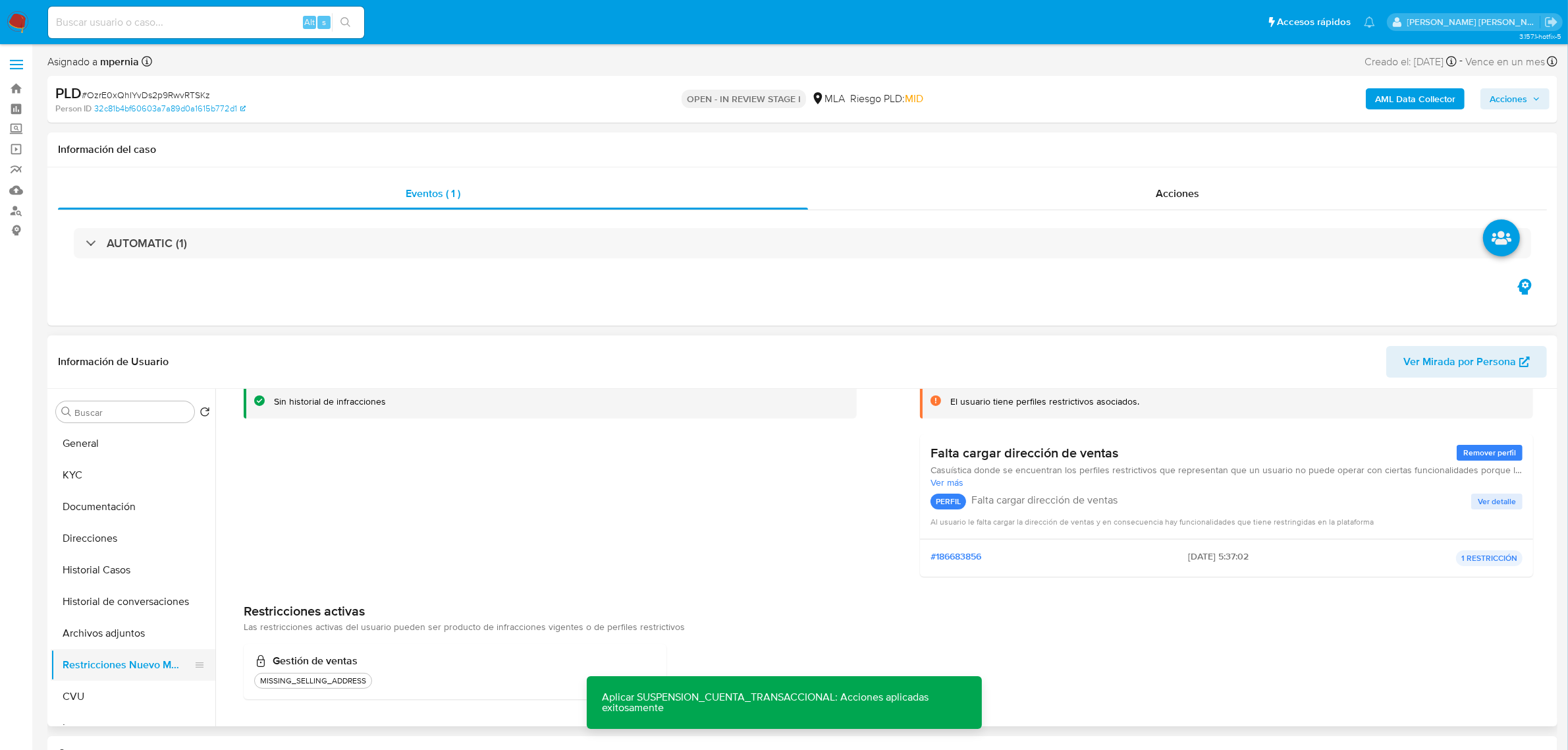
drag, startPoint x: 118, startPoint y: 639, endPoint x: 123, endPoint y: 658, distance: 19.6
click at [117, 639] on button "Archivos adjuntos" at bounding box center [133, 633] width 164 height 32
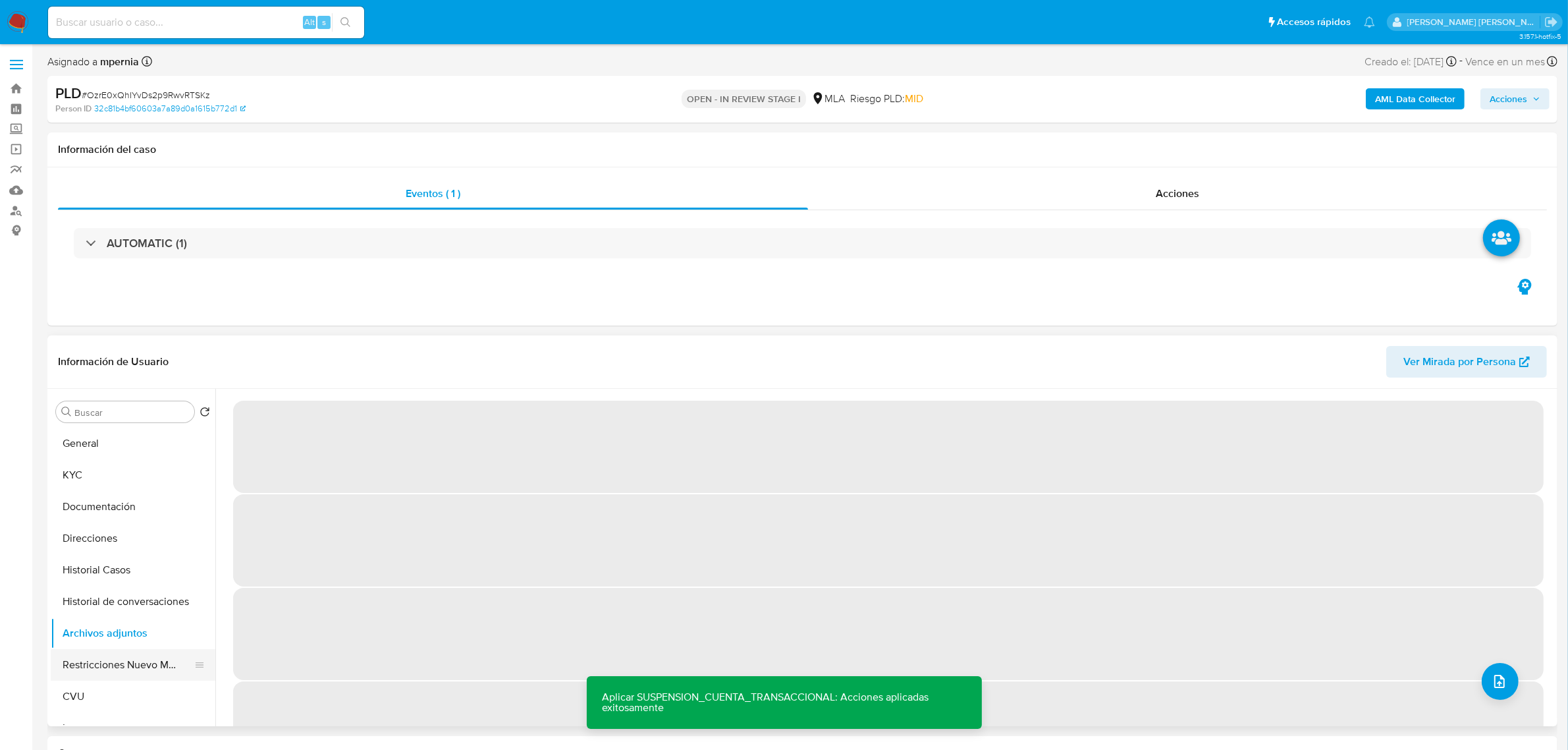
click at [123, 662] on button "Restricciones Nuevo Mundo" at bounding box center [128, 665] width 154 height 32
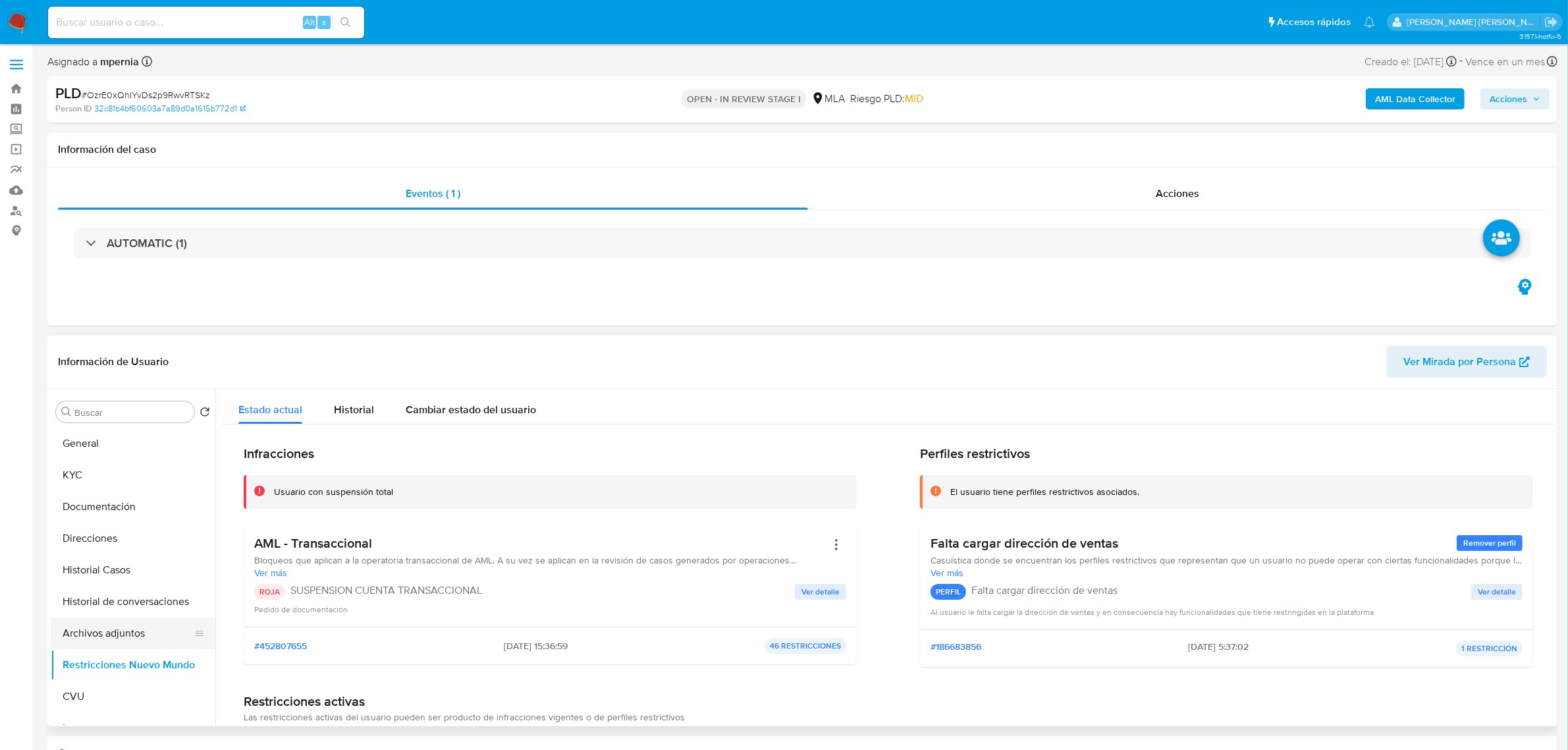
click at [106, 630] on button "Archivos adjuntos" at bounding box center [128, 633] width 154 height 32
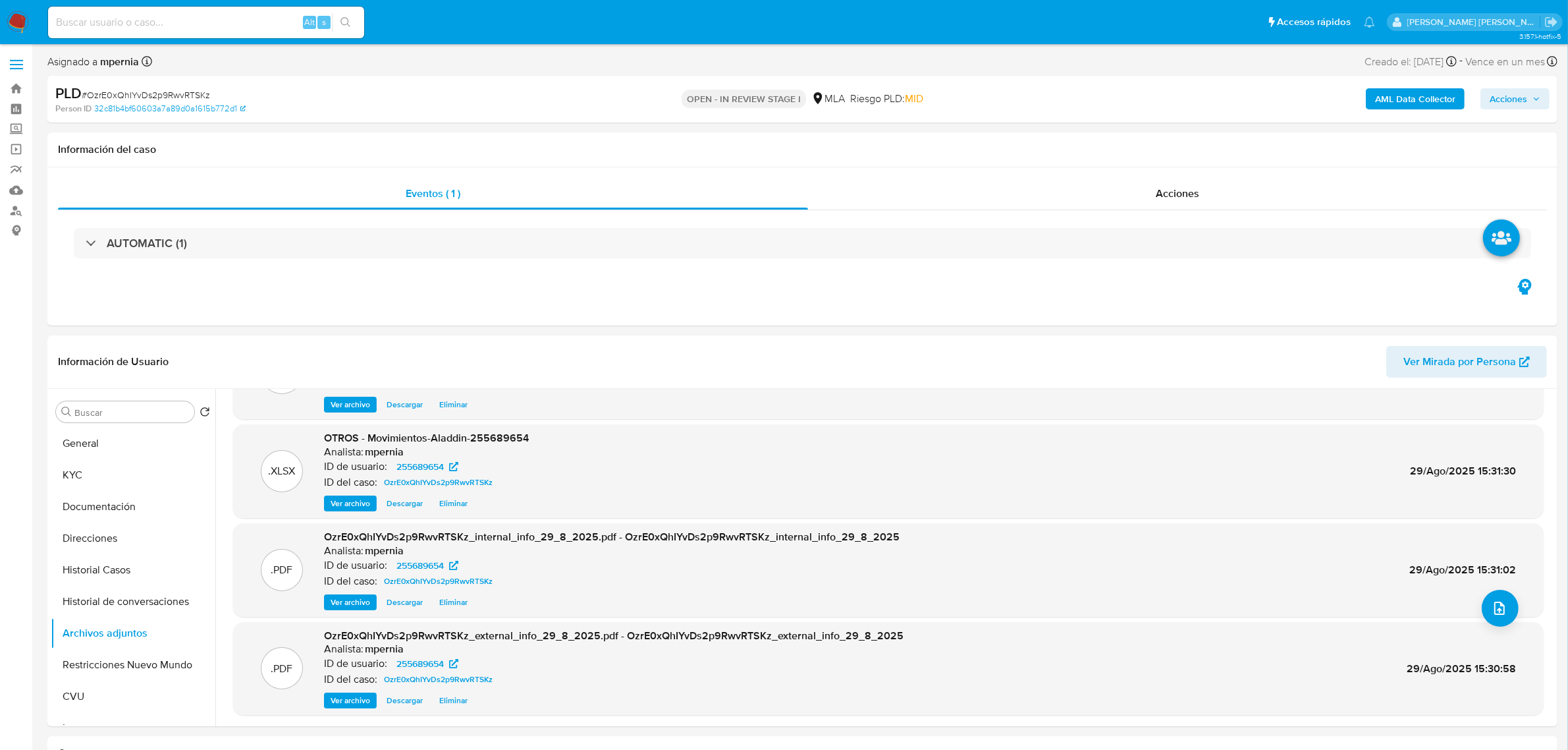
click at [1501, 97] on span "Acciones" at bounding box center [1508, 99] width 37 height 21
click at [1186, 149] on div "Resolución del caso Alt r" at bounding box center [1157, 141] width 126 height 34
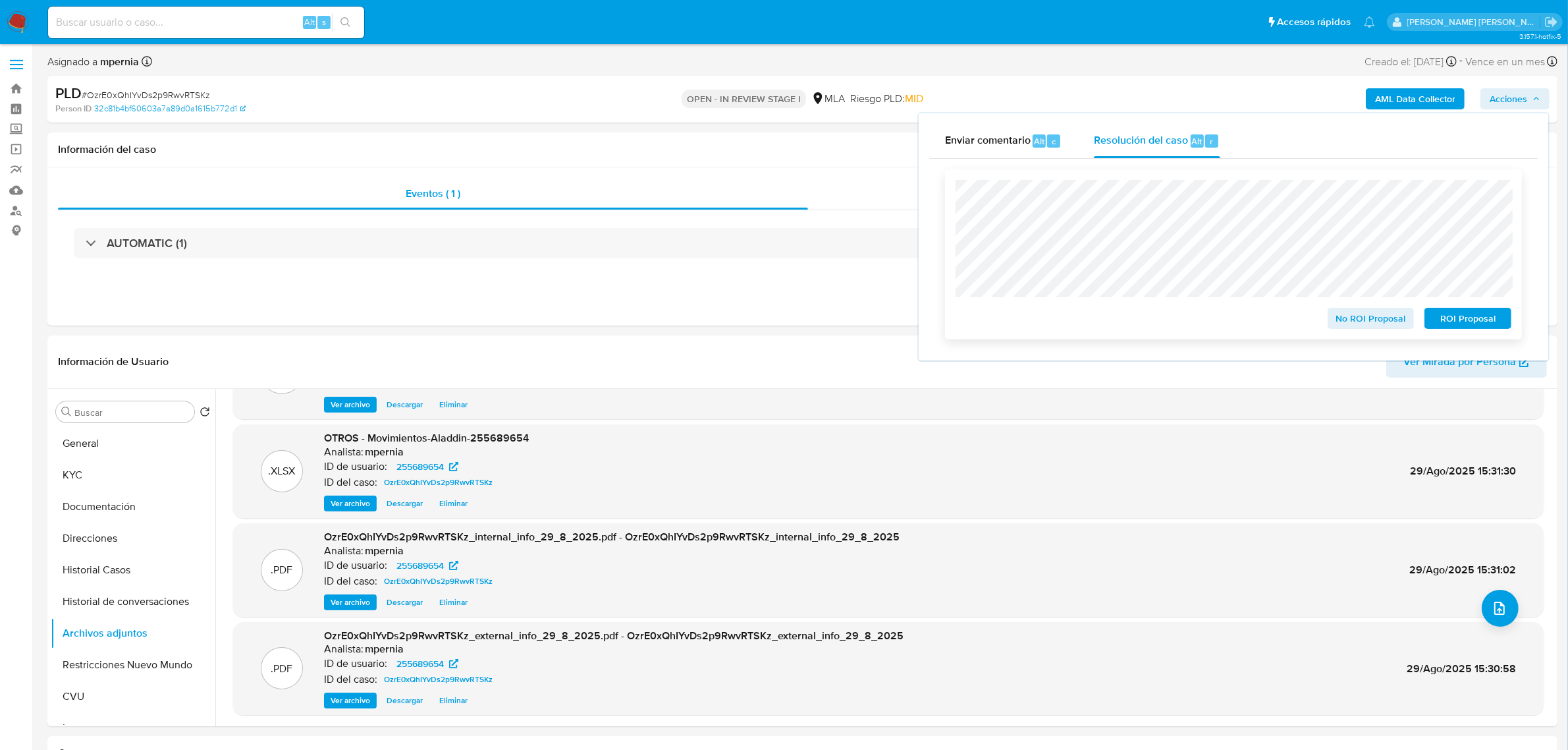
click at [1473, 325] on span "ROI Proposal" at bounding box center [1468, 319] width 68 height 19
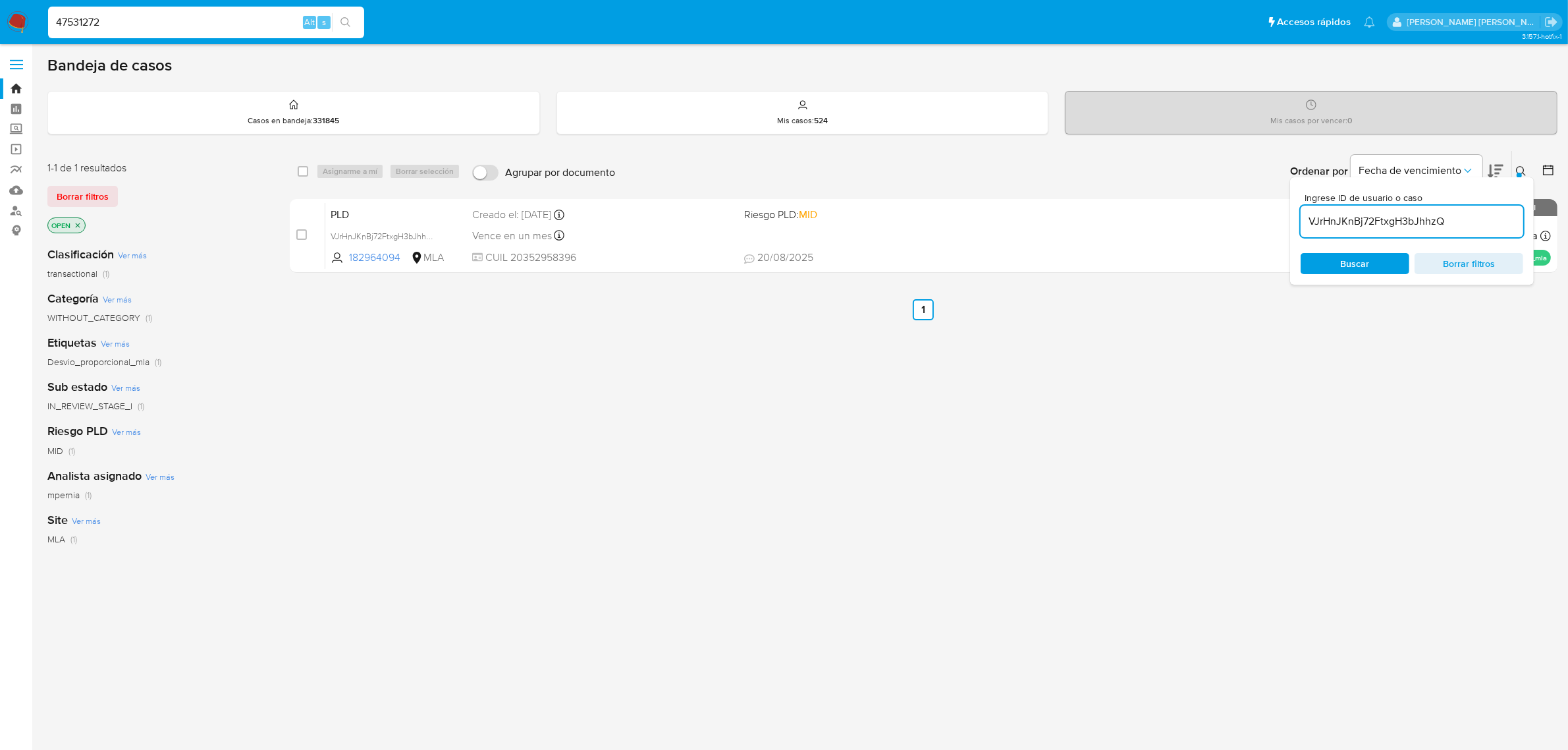
type input "47531272"
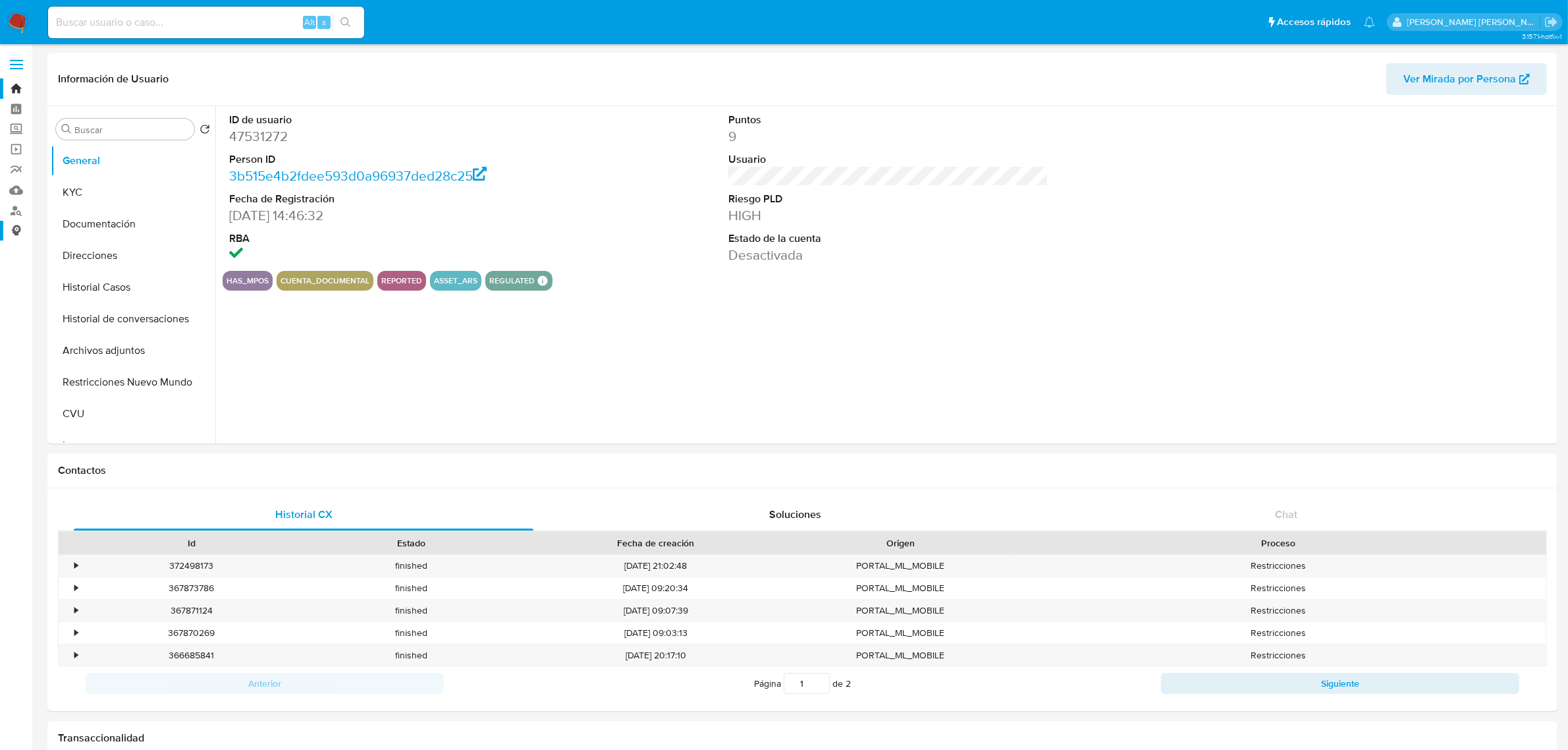
select select "10"
click at [77, 284] on button "Historial Casos" at bounding box center [128, 287] width 154 height 32
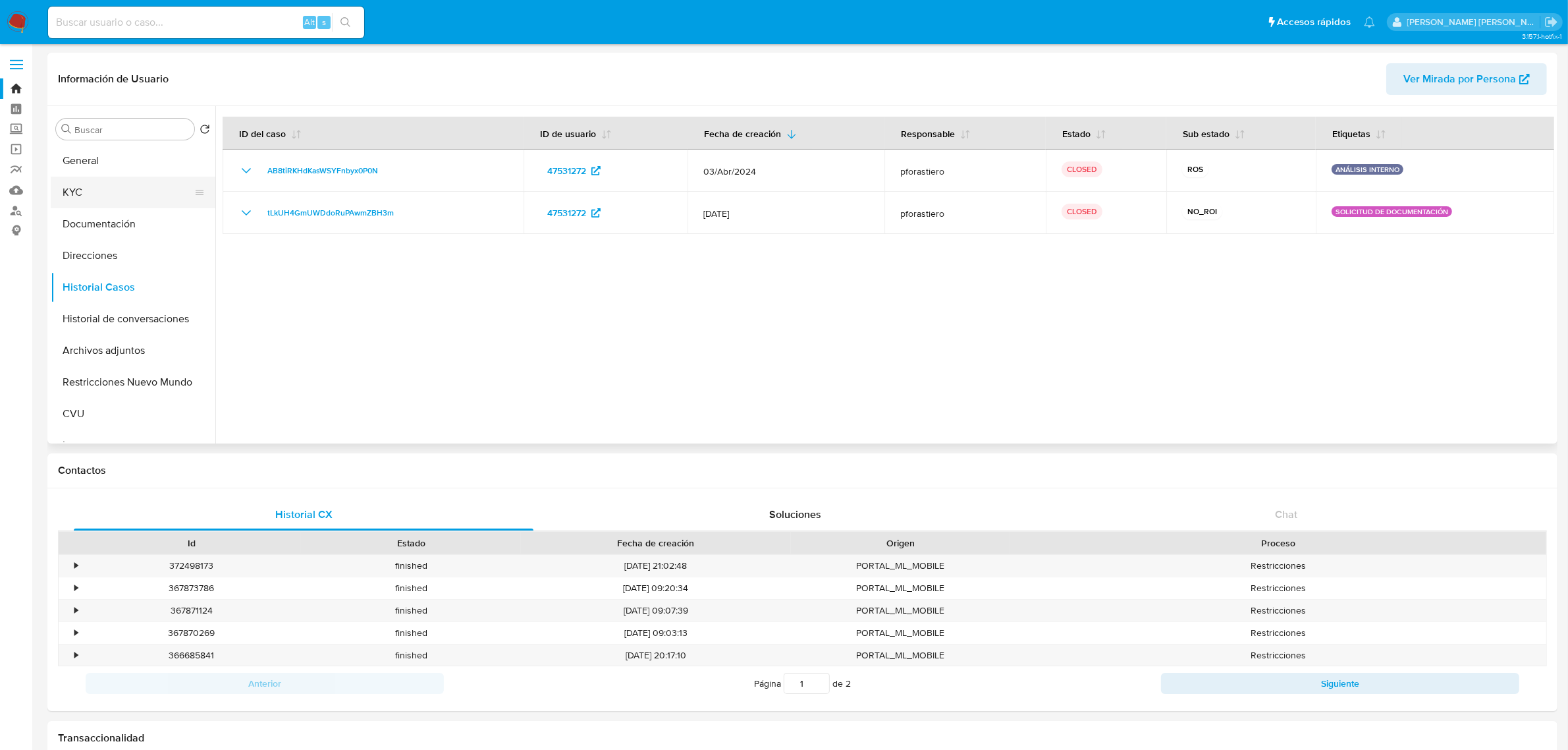
click at [106, 196] on button "KYC" at bounding box center [128, 192] width 154 height 32
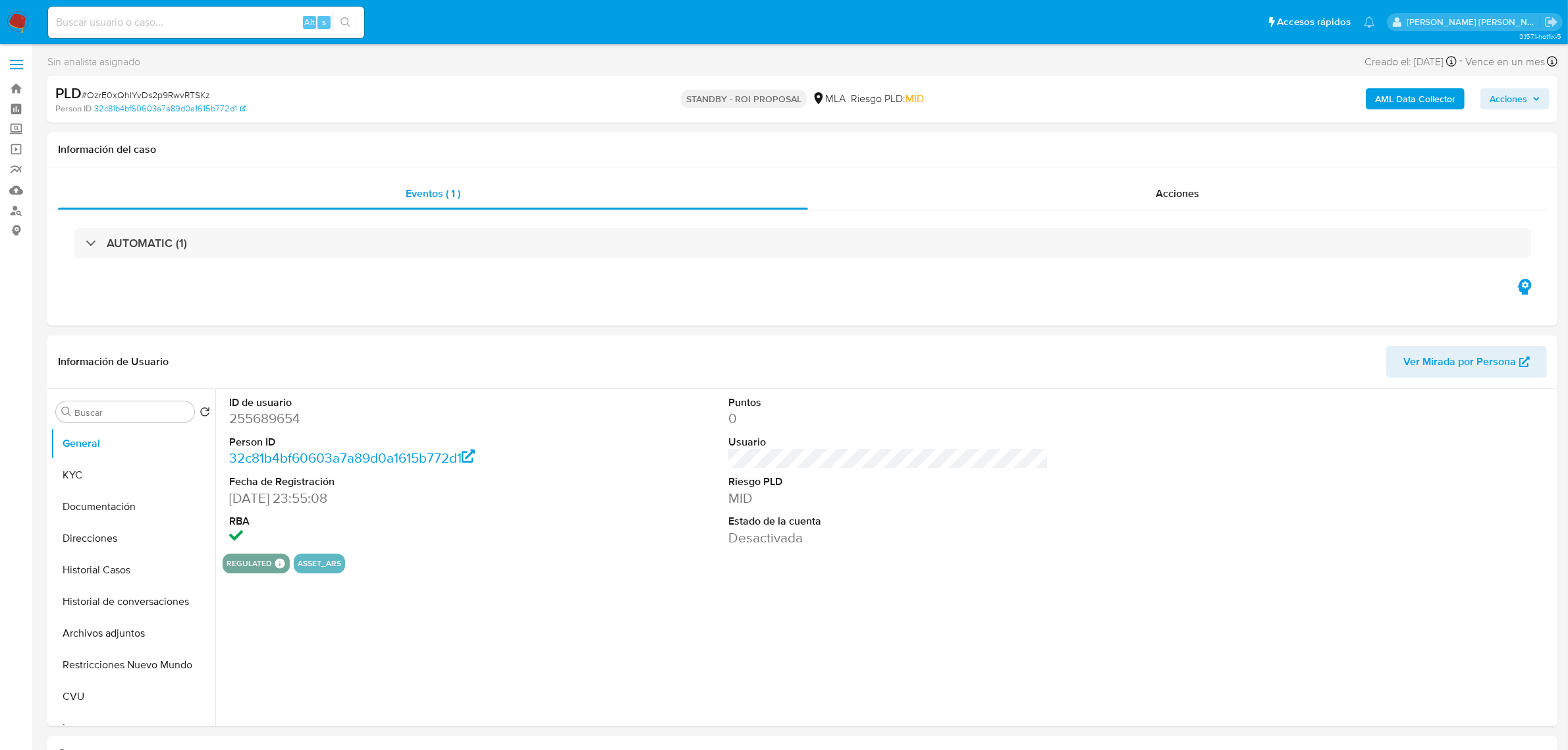
select select "10"
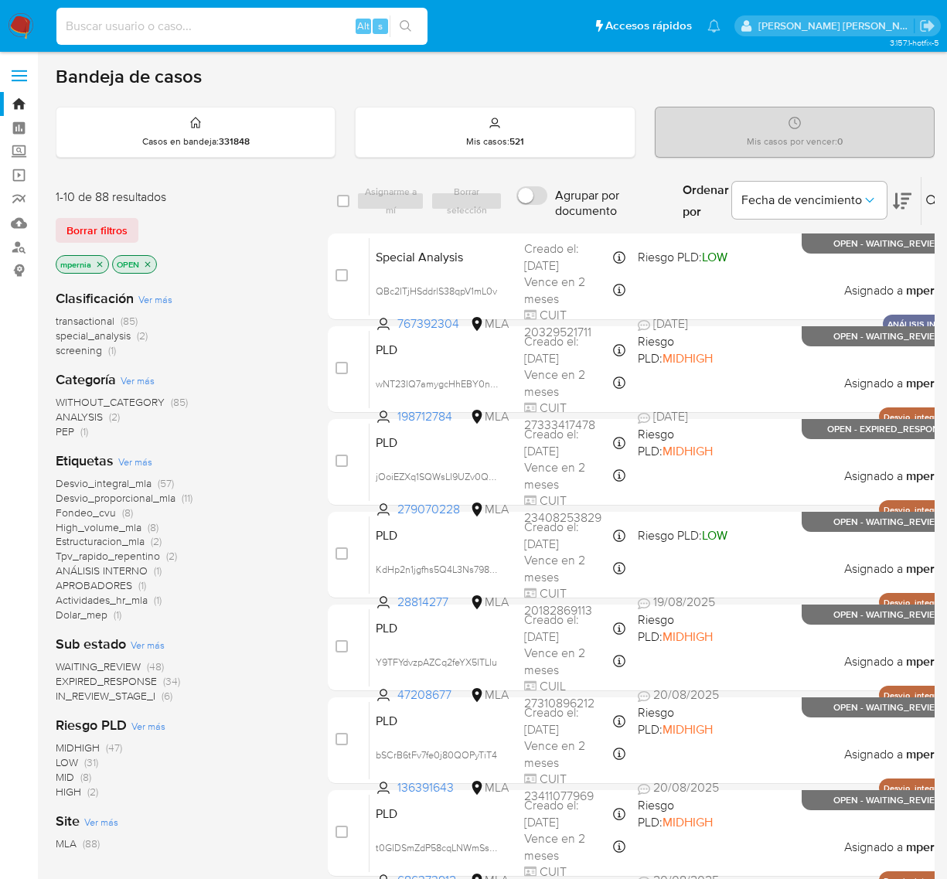
click at [135, 29] on input at bounding box center [241, 26] width 371 height 20
paste input "1186456238"
type input "1186456238"
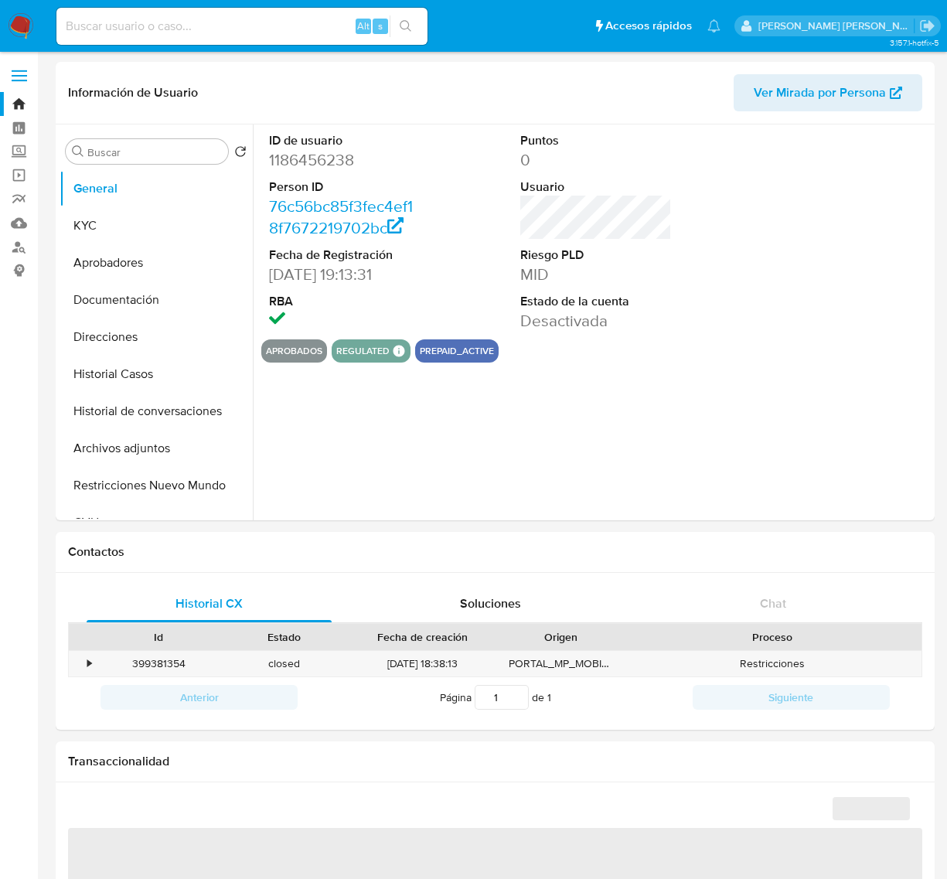
select select "10"
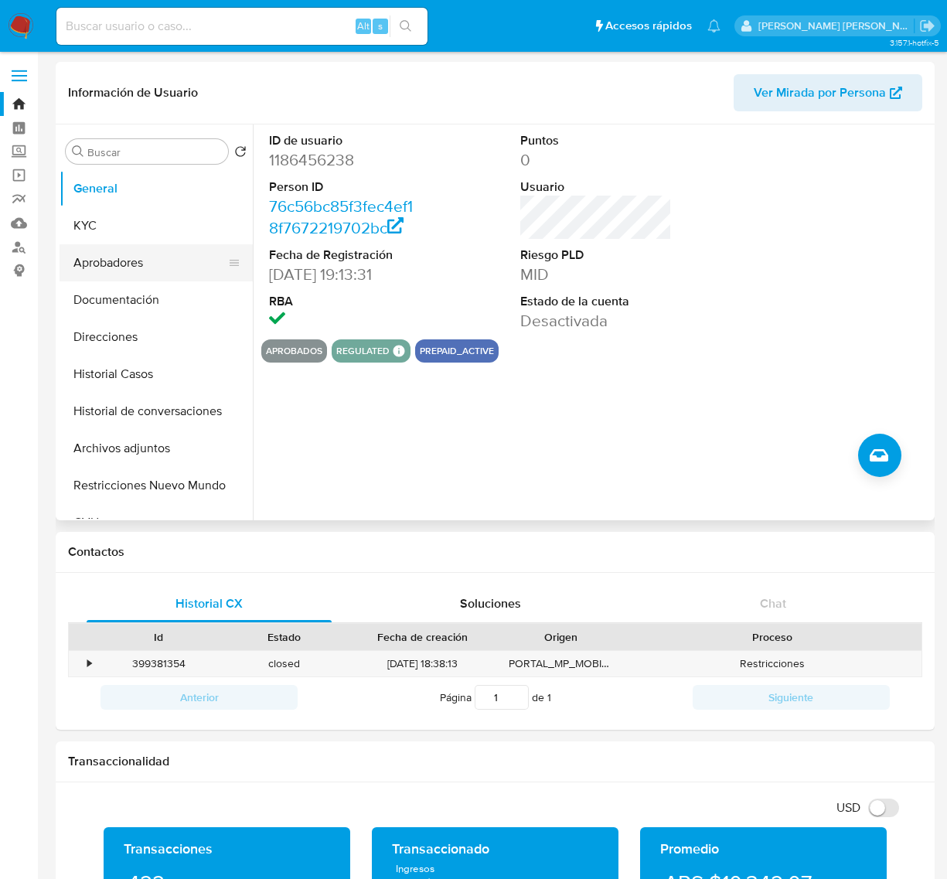
click at [132, 272] on button "Aprobadores" at bounding box center [150, 262] width 181 height 37
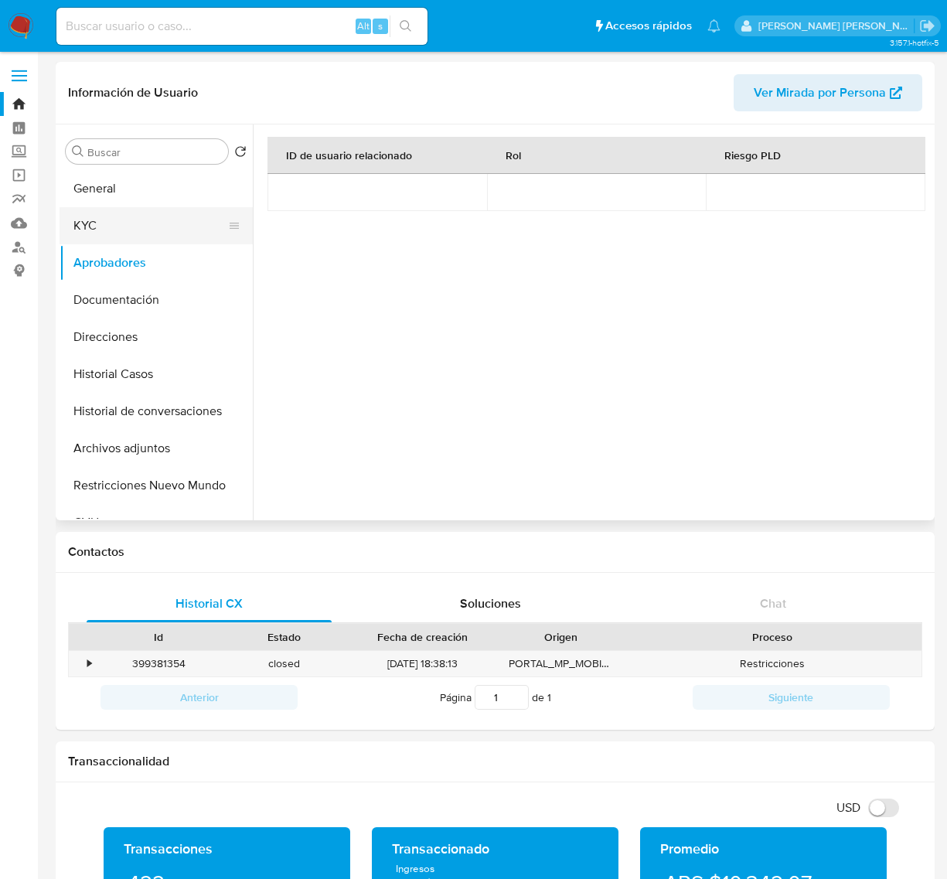
click at [125, 225] on button "KYC" at bounding box center [150, 225] width 181 height 37
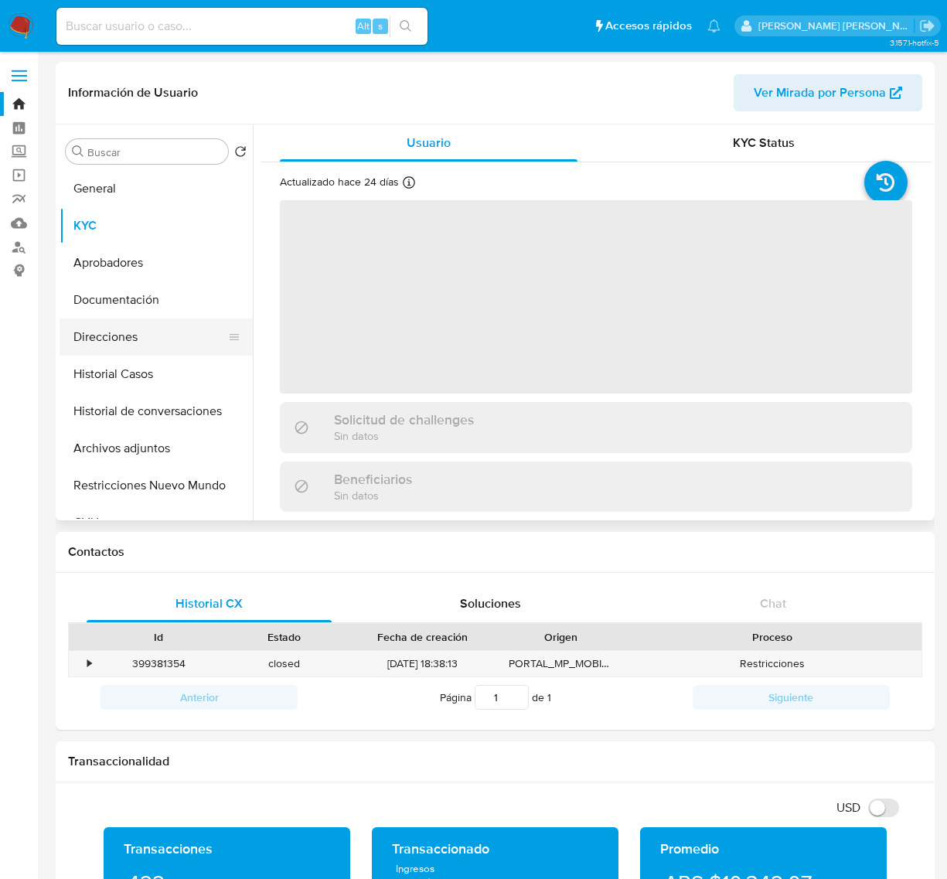
click at [131, 333] on button "Direcciones" at bounding box center [150, 337] width 181 height 37
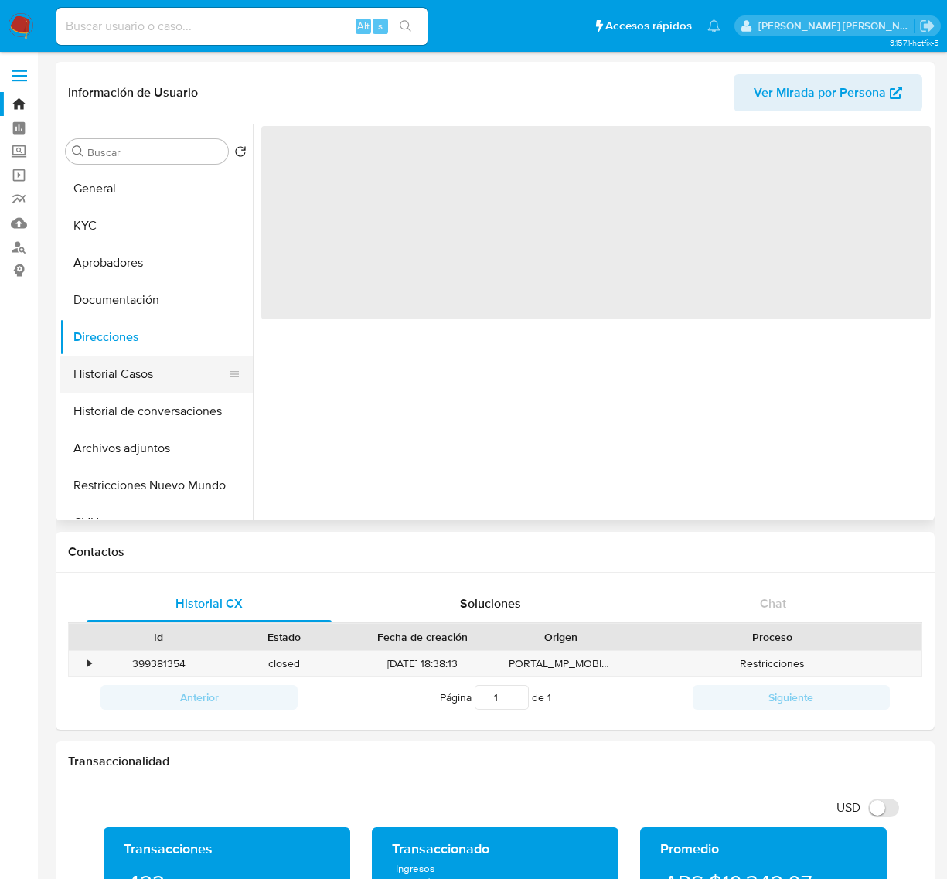
click at [116, 376] on button "Historial Casos" at bounding box center [150, 374] width 181 height 37
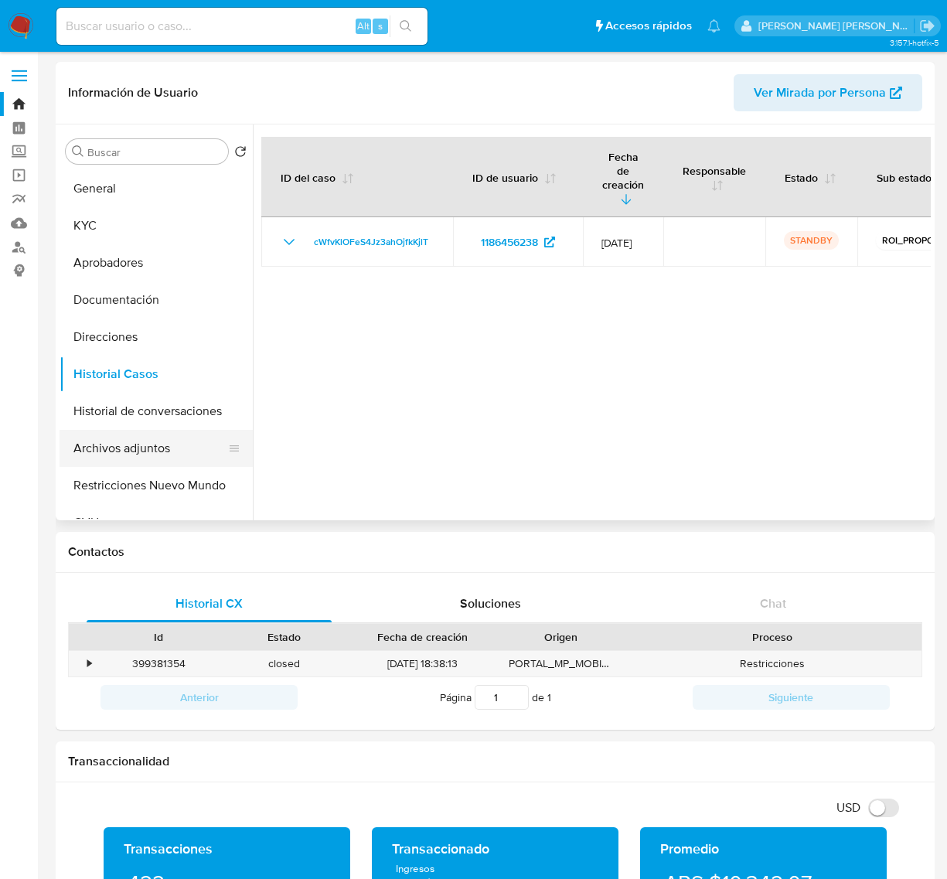
click at [106, 439] on button "Archivos adjuntos" at bounding box center [150, 448] width 181 height 37
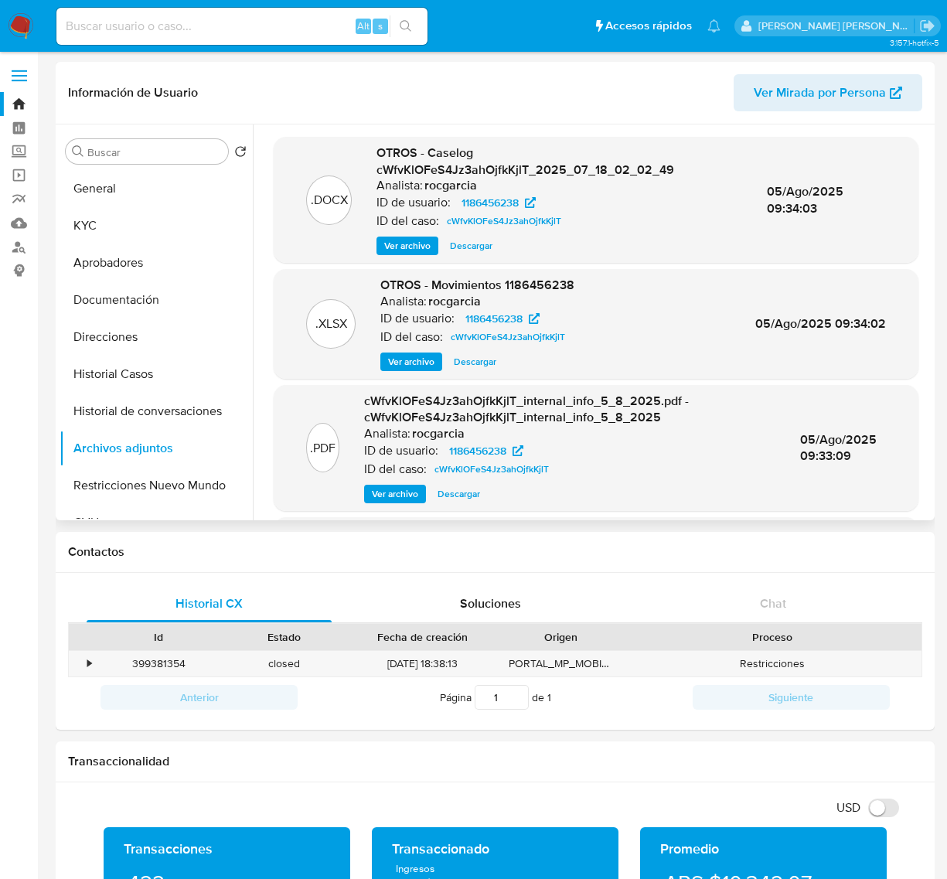
click at [408, 247] on span "Ver archivo" at bounding box center [407, 245] width 46 height 15
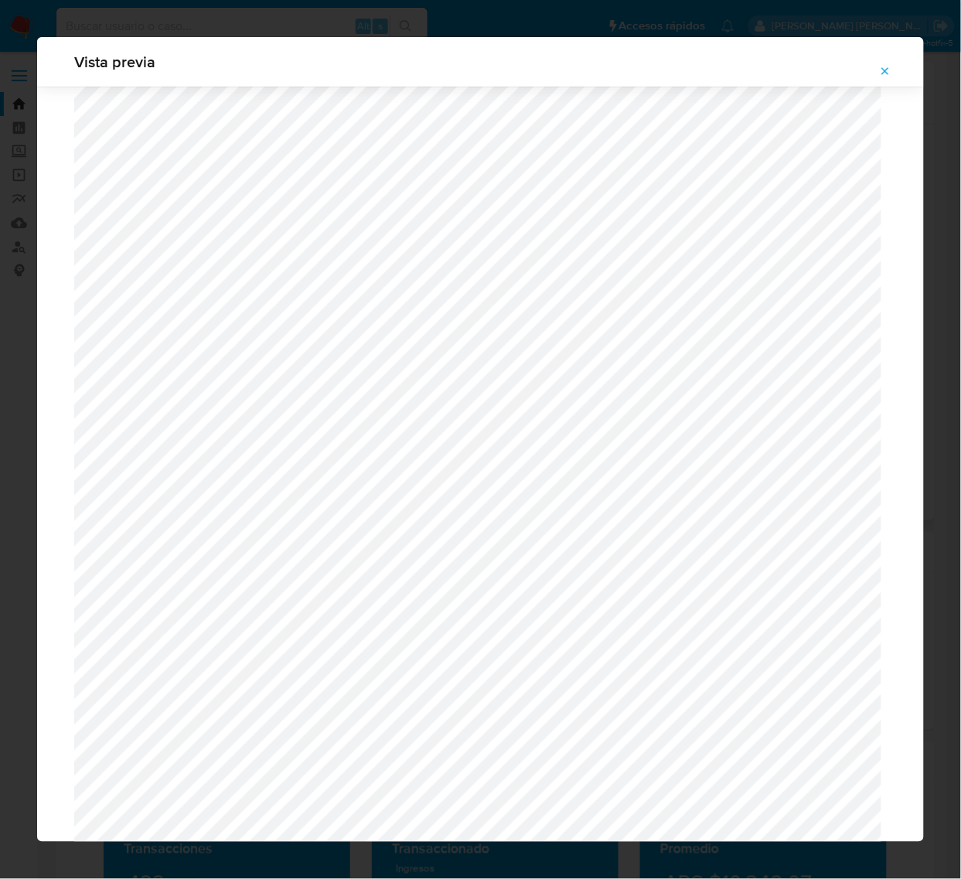
scroll to position [1458, 0]
click at [889, 70] on icon "Attachment preview" at bounding box center [885, 71] width 12 height 12
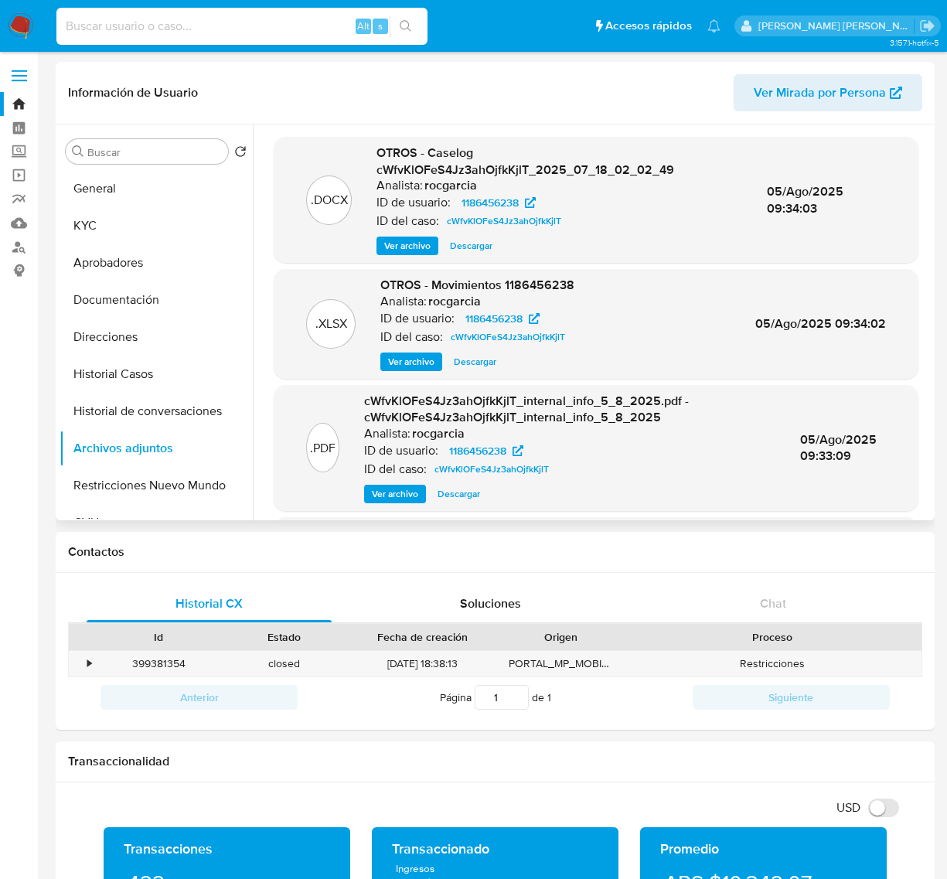
click at [176, 22] on input at bounding box center [241, 26] width 371 height 20
paste input "198331677"
type input "198331677"
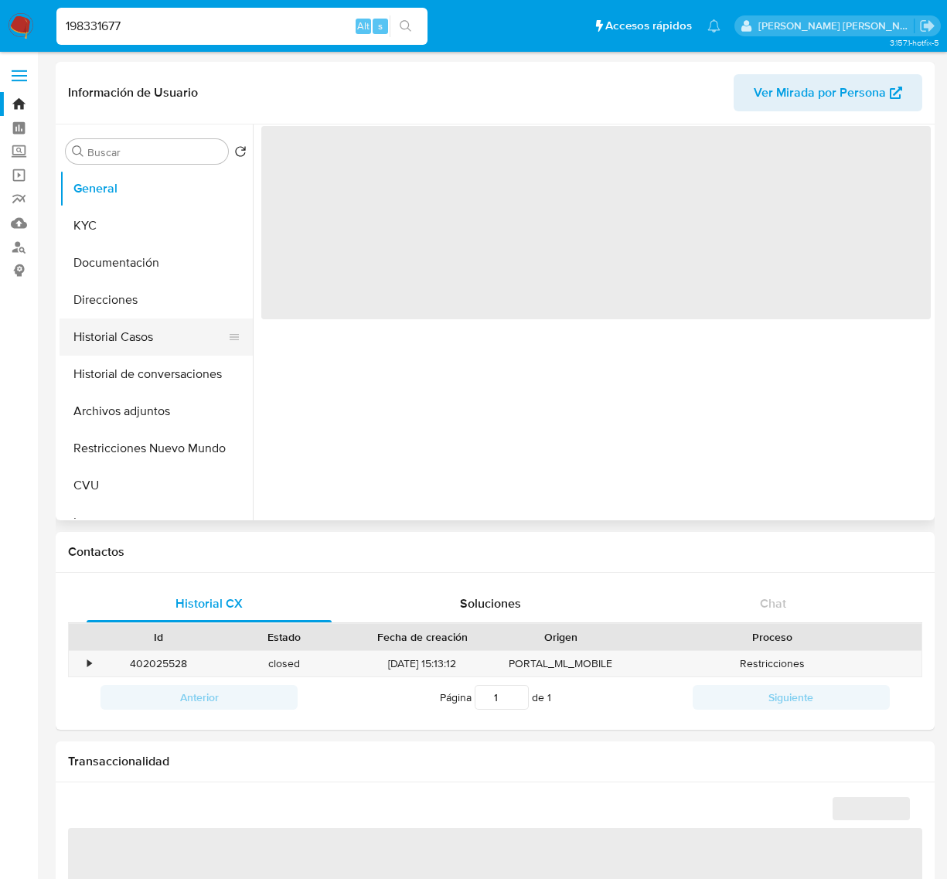
click at [151, 345] on button "Historial Casos" at bounding box center [150, 337] width 181 height 37
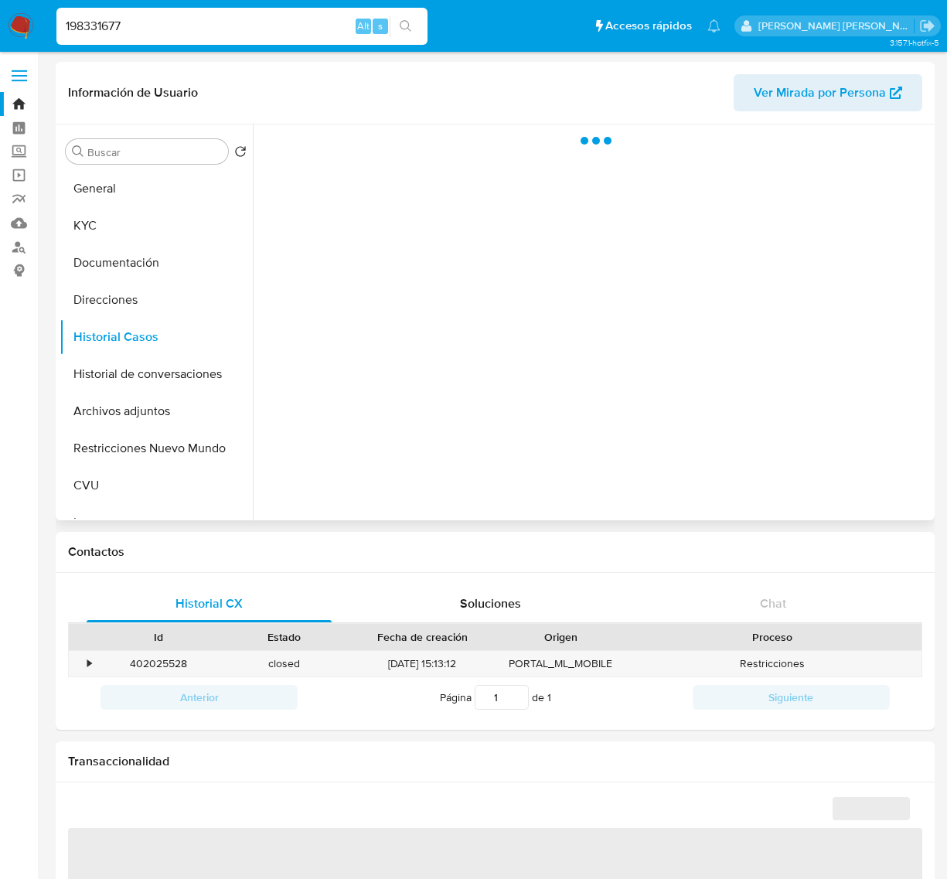
select select "10"
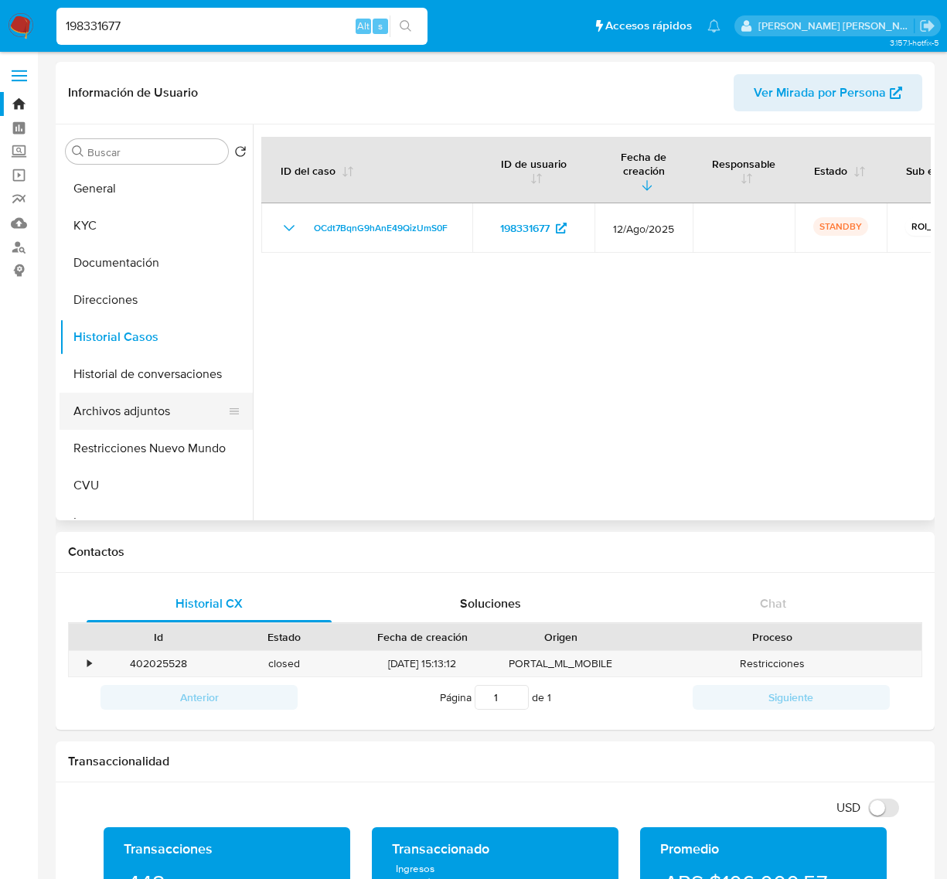
click at [125, 404] on button "Archivos adjuntos" at bounding box center [150, 411] width 181 height 37
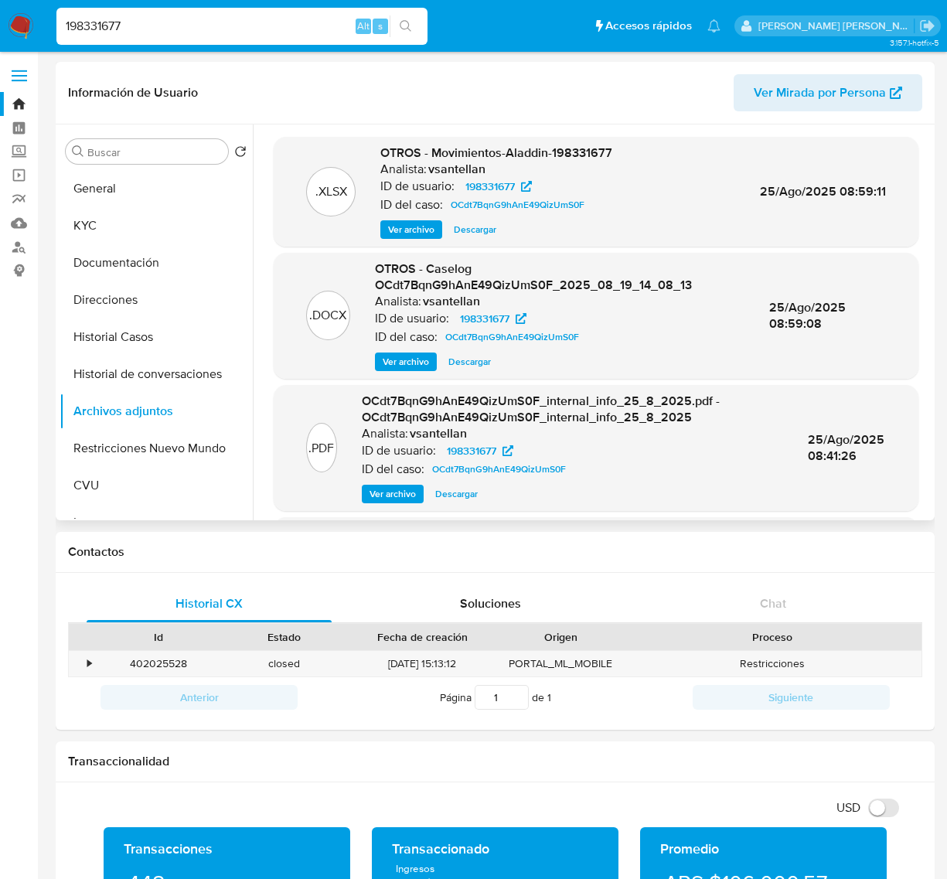
click at [423, 364] on span "Ver archivo" at bounding box center [406, 361] width 46 height 15
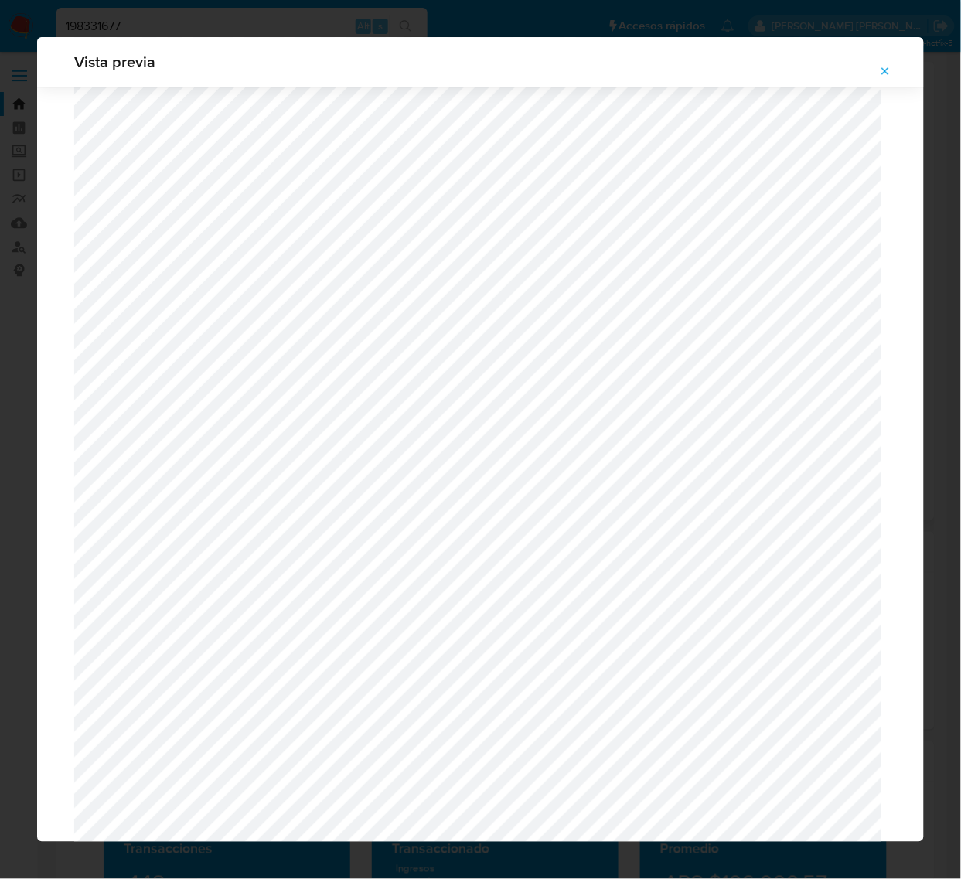
scroll to position [1296, 0]
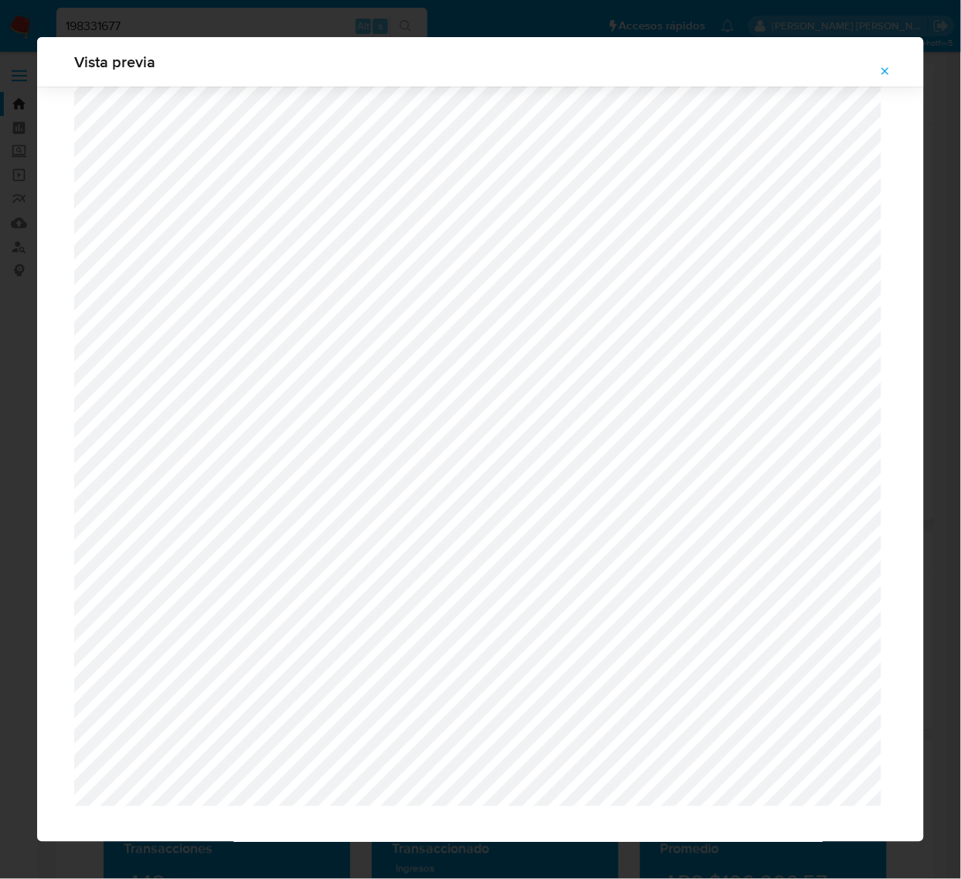
click at [880, 67] on icon "Attachment preview" at bounding box center [885, 71] width 12 height 12
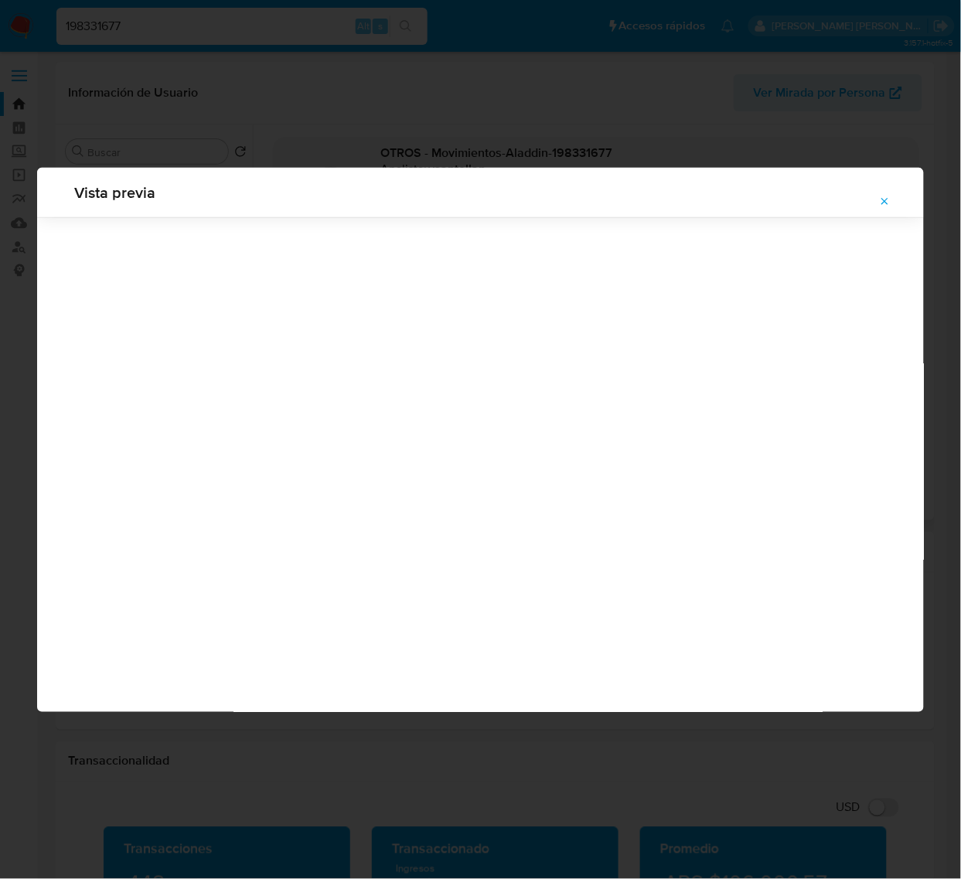
scroll to position [0, 0]
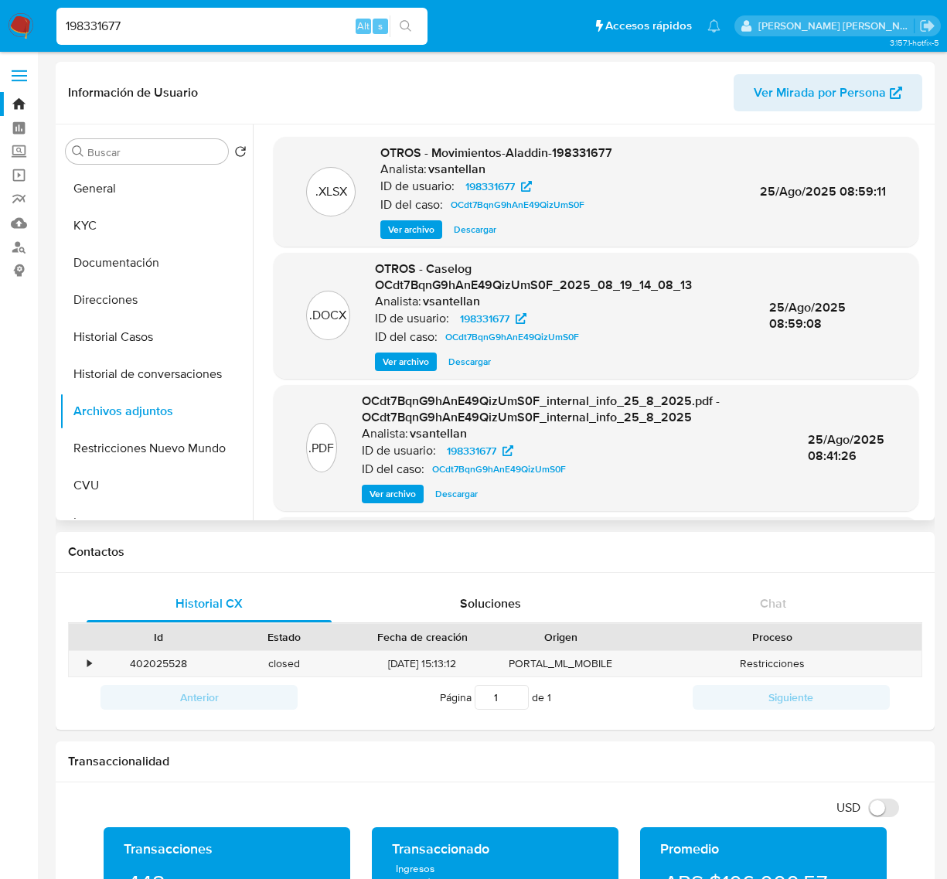
click at [102, 18] on input "198331677" at bounding box center [241, 26] width 371 height 20
paste input "2535234883"
type input "2535234883"
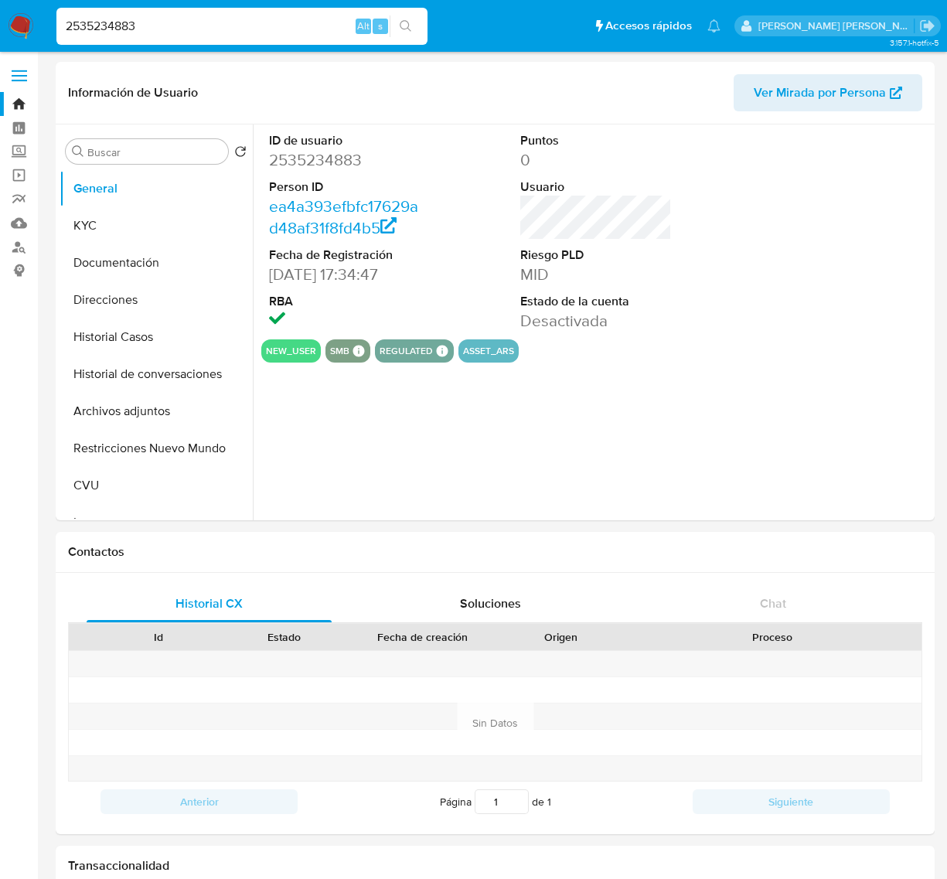
select select "10"
click at [145, 336] on button "Historial Casos" at bounding box center [150, 337] width 181 height 37
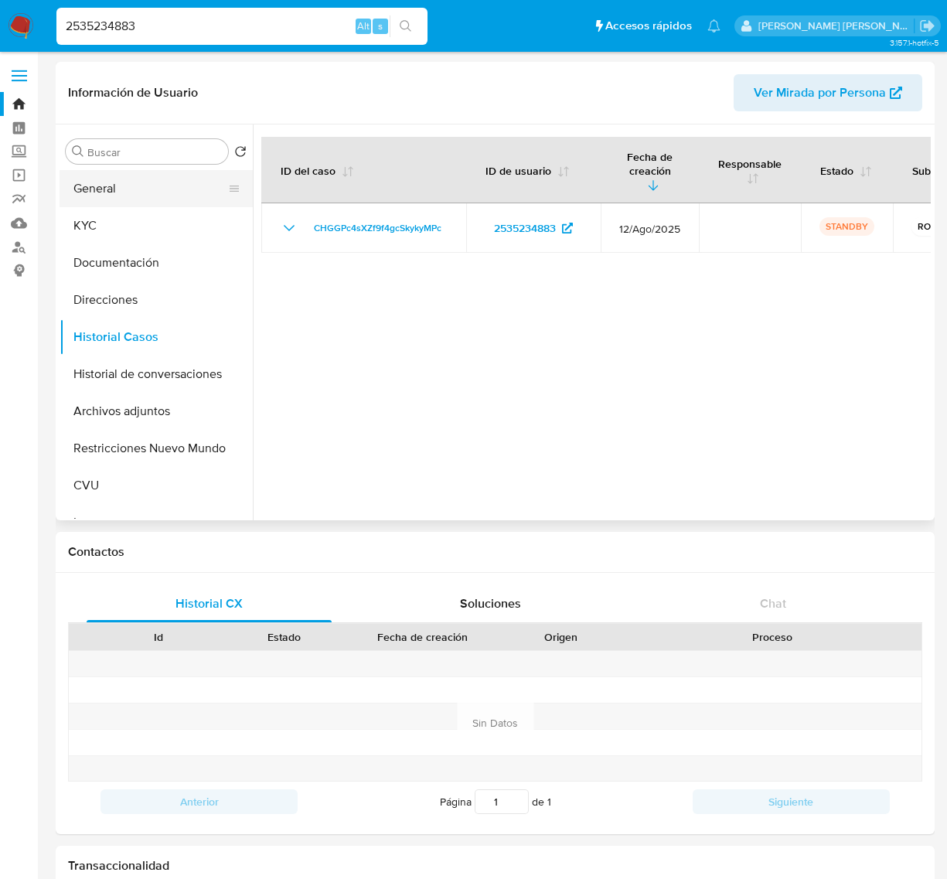
click at [94, 191] on button "General" at bounding box center [150, 188] width 181 height 37
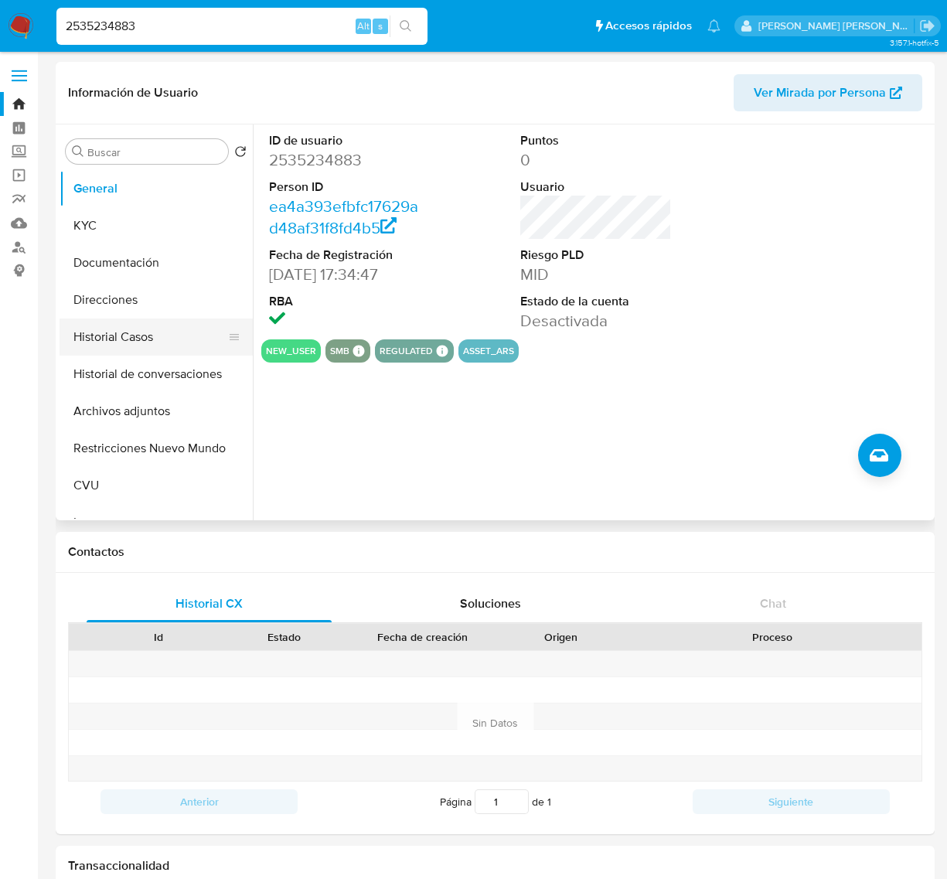
click at [113, 340] on button "Historial Casos" at bounding box center [150, 337] width 181 height 37
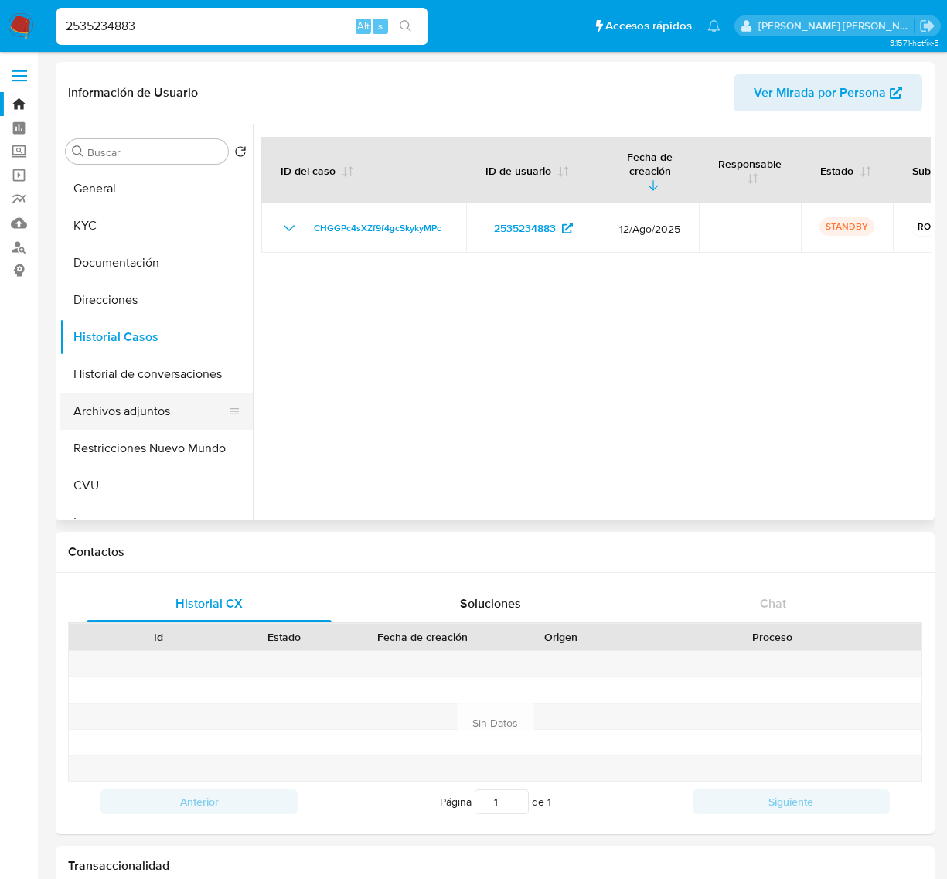
click at [122, 412] on button "Archivos adjuntos" at bounding box center [150, 411] width 181 height 37
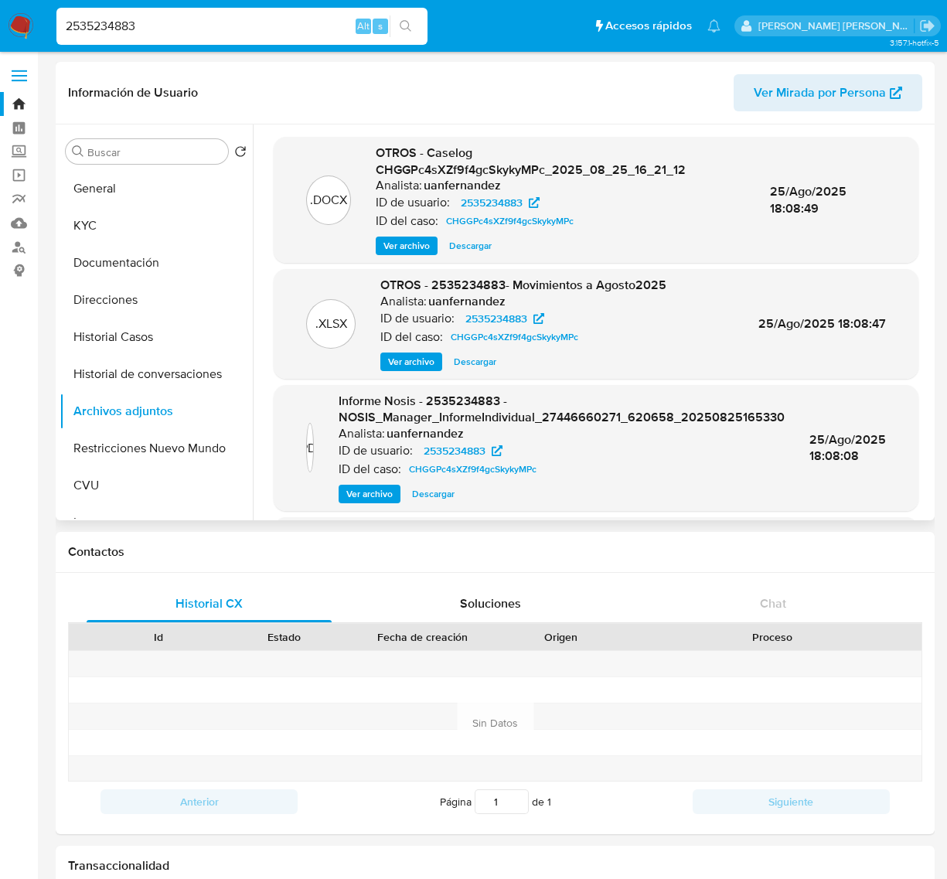
click at [403, 250] on span "Ver archivo" at bounding box center [407, 245] width 46 height 15
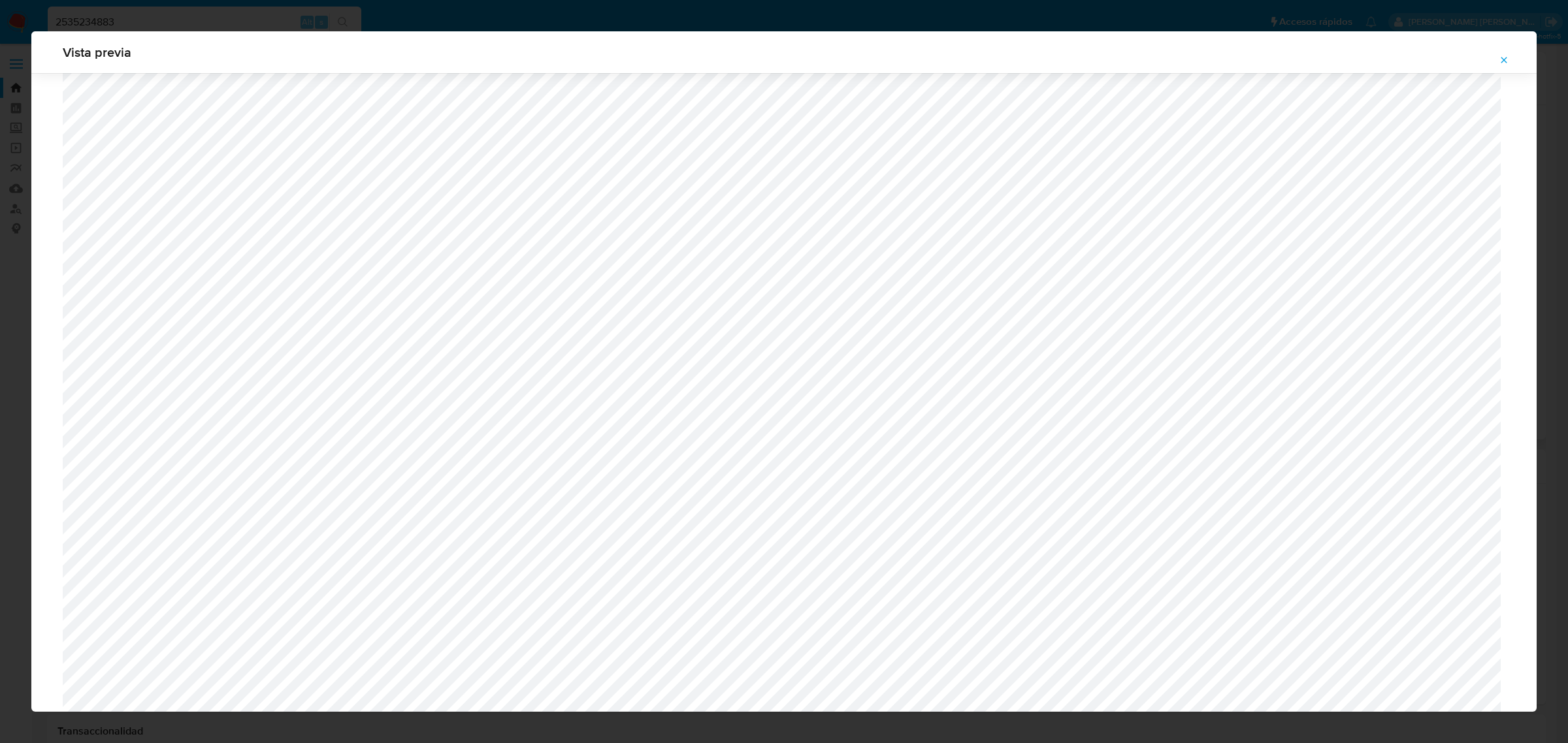
scroll to position [1001, 0]
click at [812, 53] on span "Attachment preview" at bounding box center [1504, 60] width 10 height 19
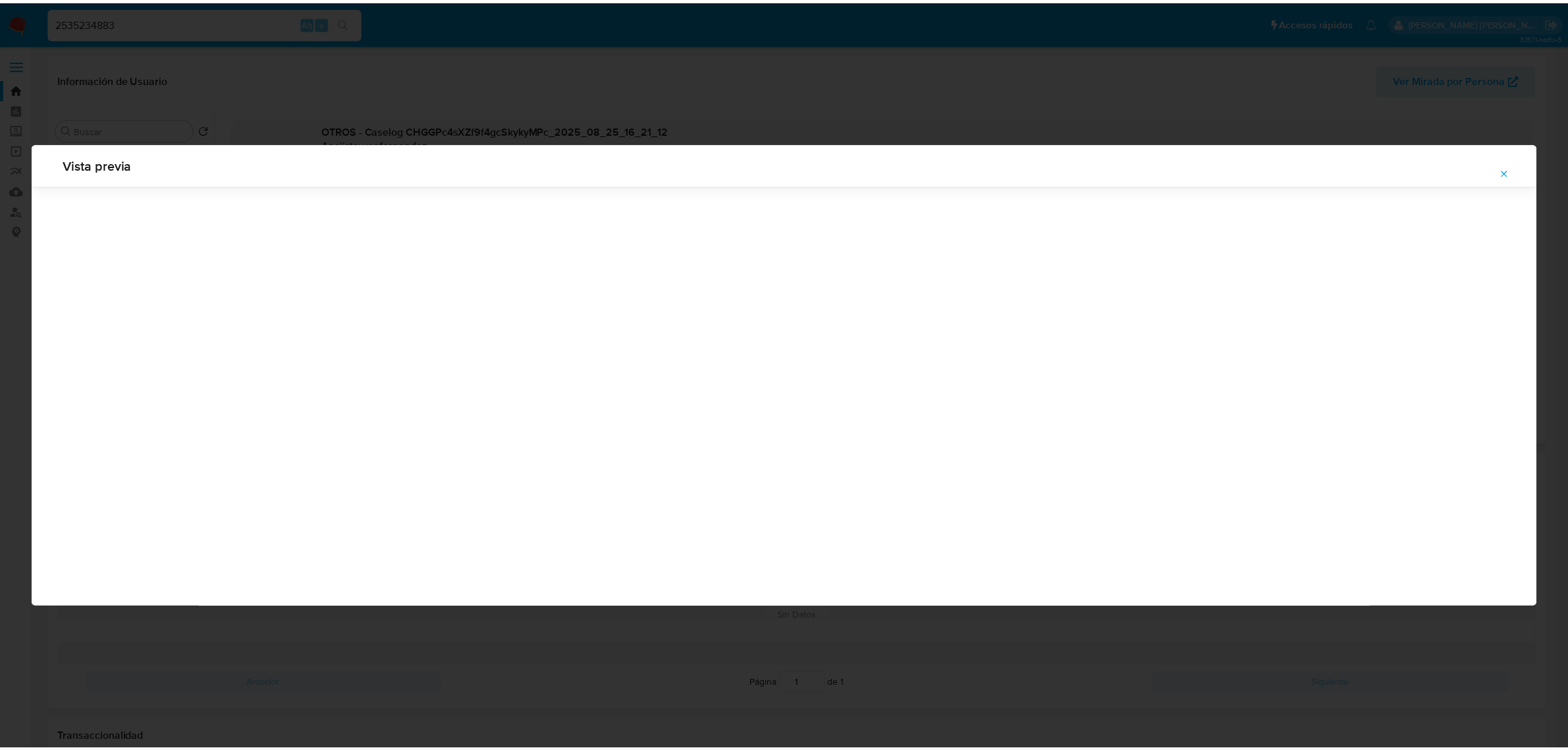
scroll to position [0, 0]
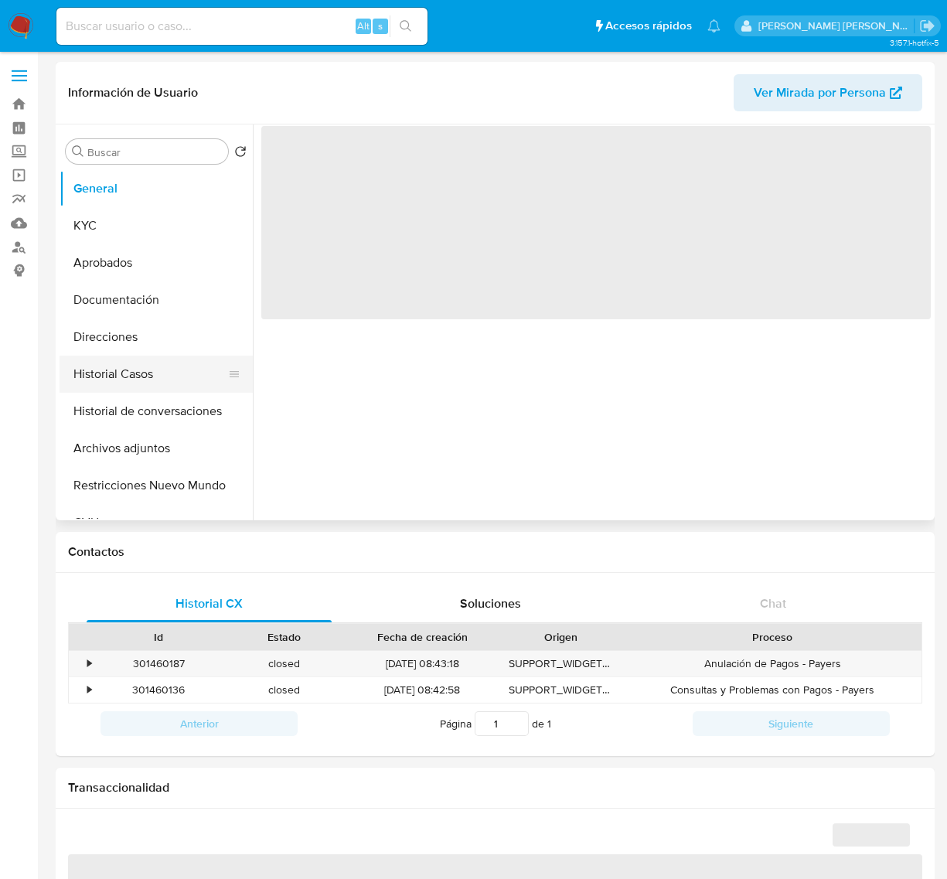
click at [108, 379] on button "Historial Casos" at bounding box center [150, 374] width 181 height 37
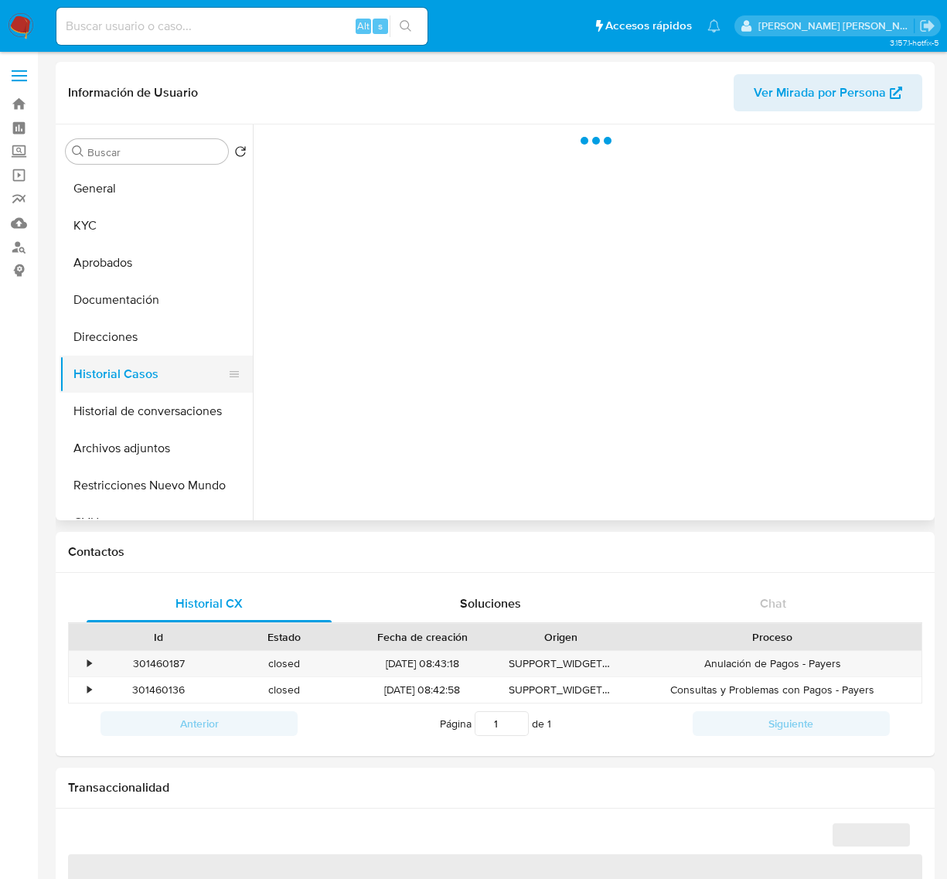
select select "10"
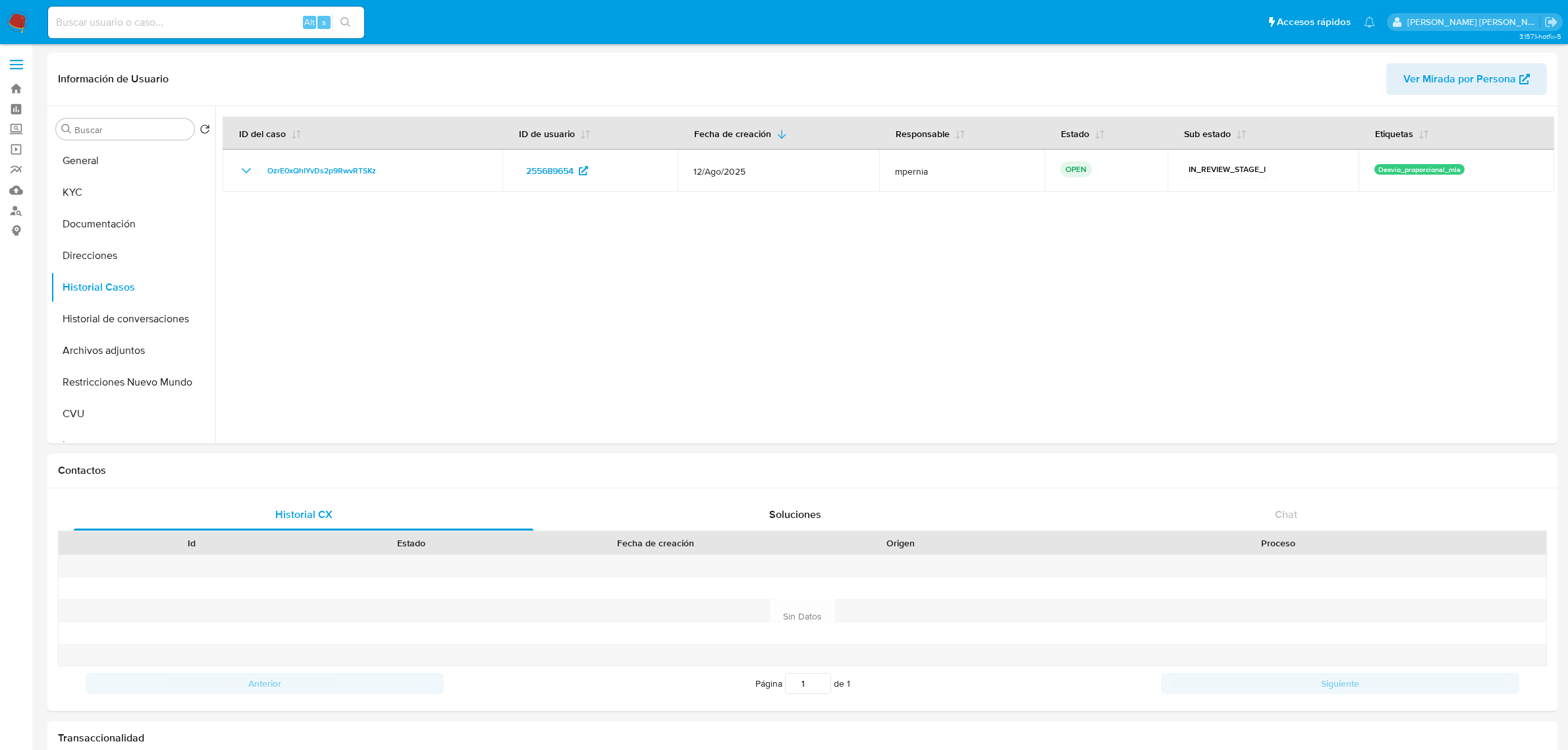
select select "10"
click at [77, 267] on button "Direcciones" at bounding box center [133, 256] width 164 height 32
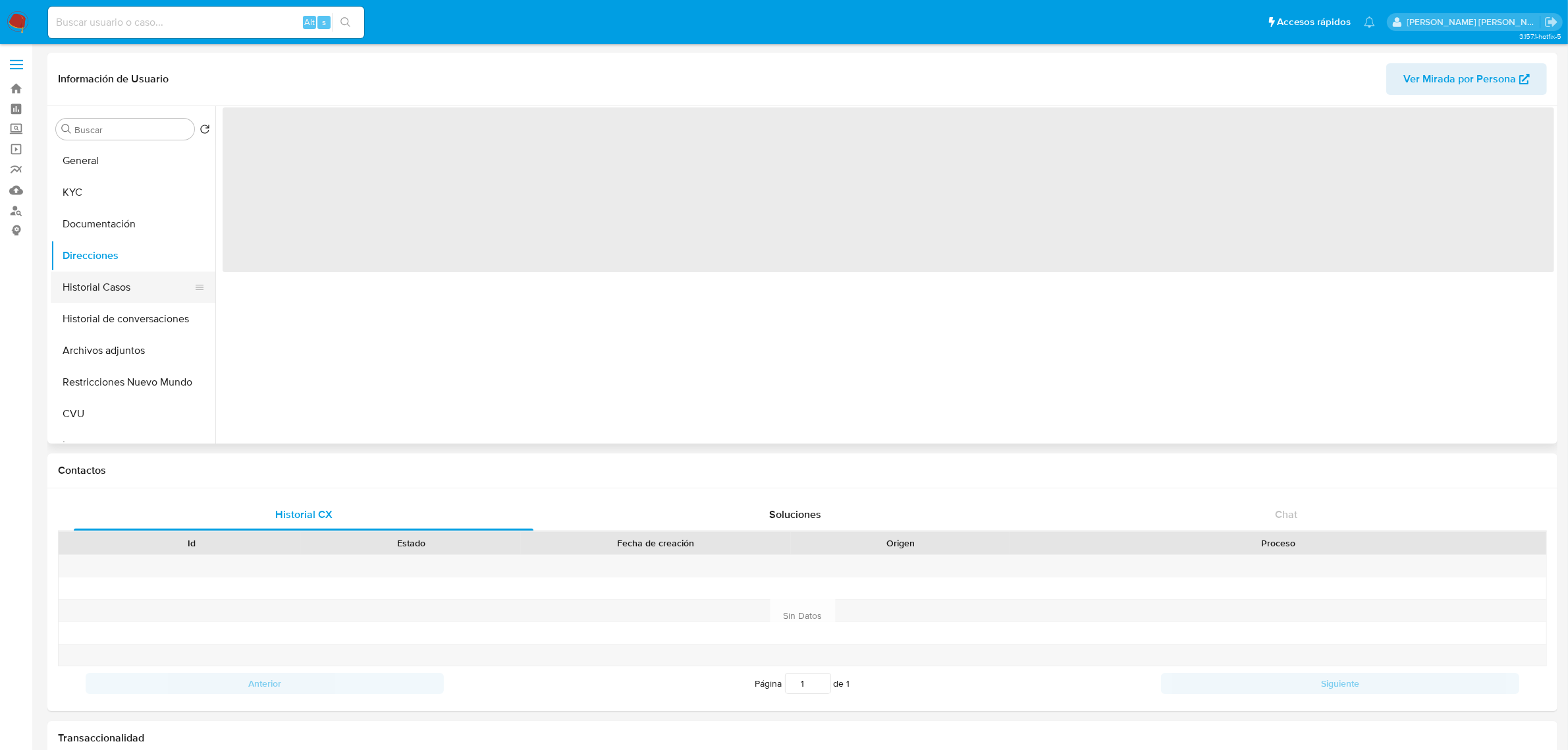
click at [72, 284] on button "Historial Casos" at bounding box center [128, 287] width 154 height 32
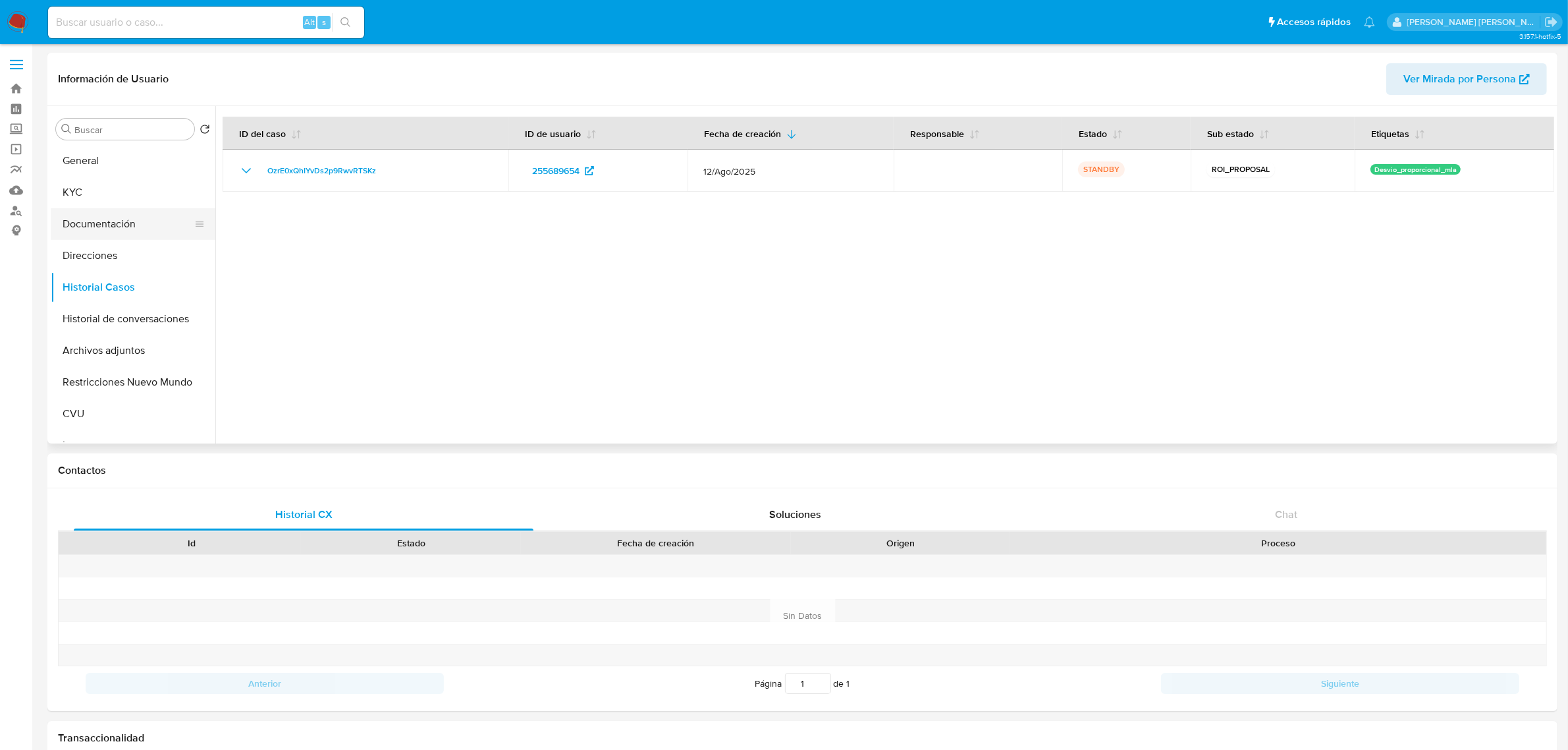
drag, startPoint x: 72, startPoint y: 285, endPoint x: 103, endPoint y: 228, distance: 64.9
click at [61, 279] on button "Historial Casos" at bounding box center [133, 287] width 164 height 32
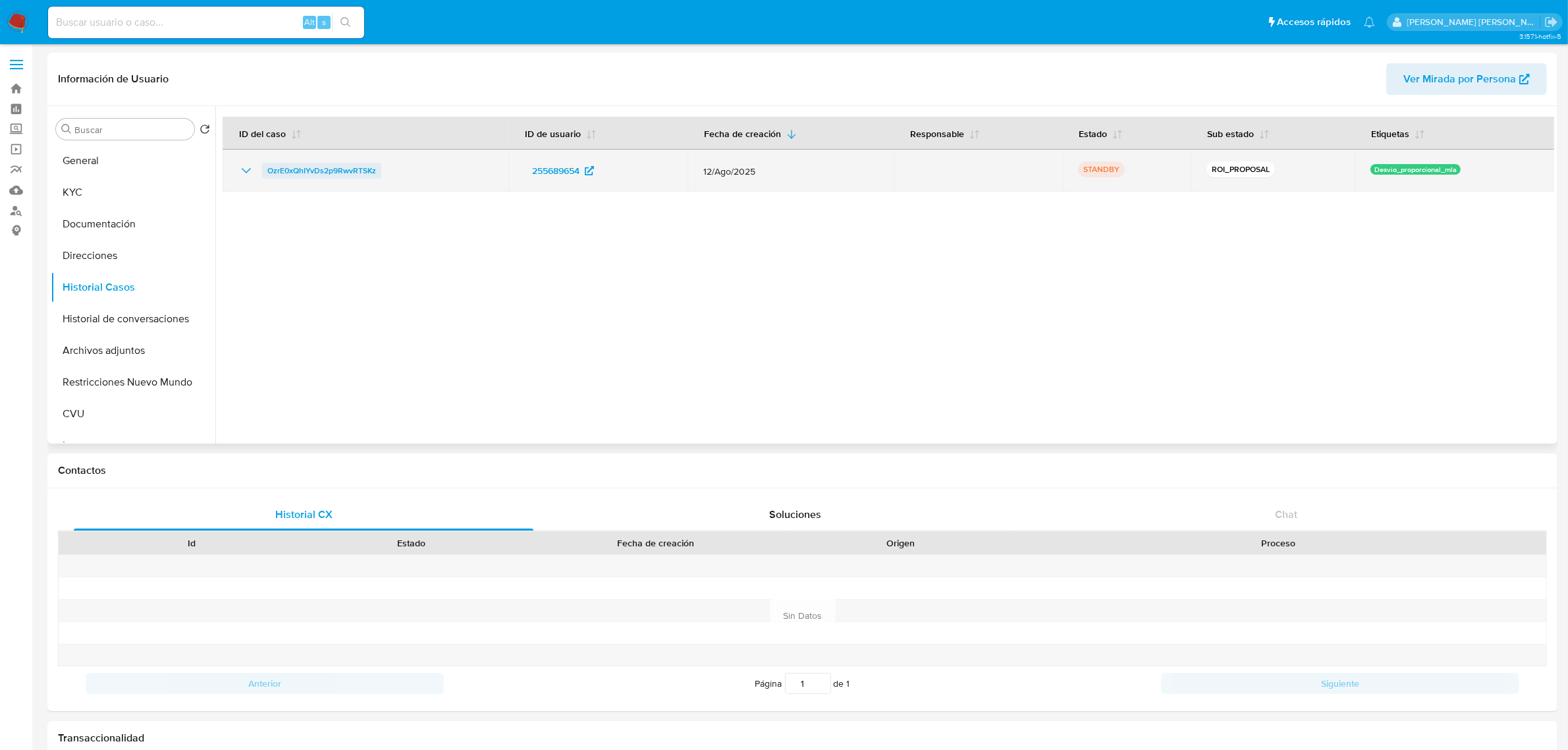
click at [330, 173] on span "OzrE0xQhIYvDs2p9RwvRTSKz" at bounding box center [322, 170] width 109 height 16
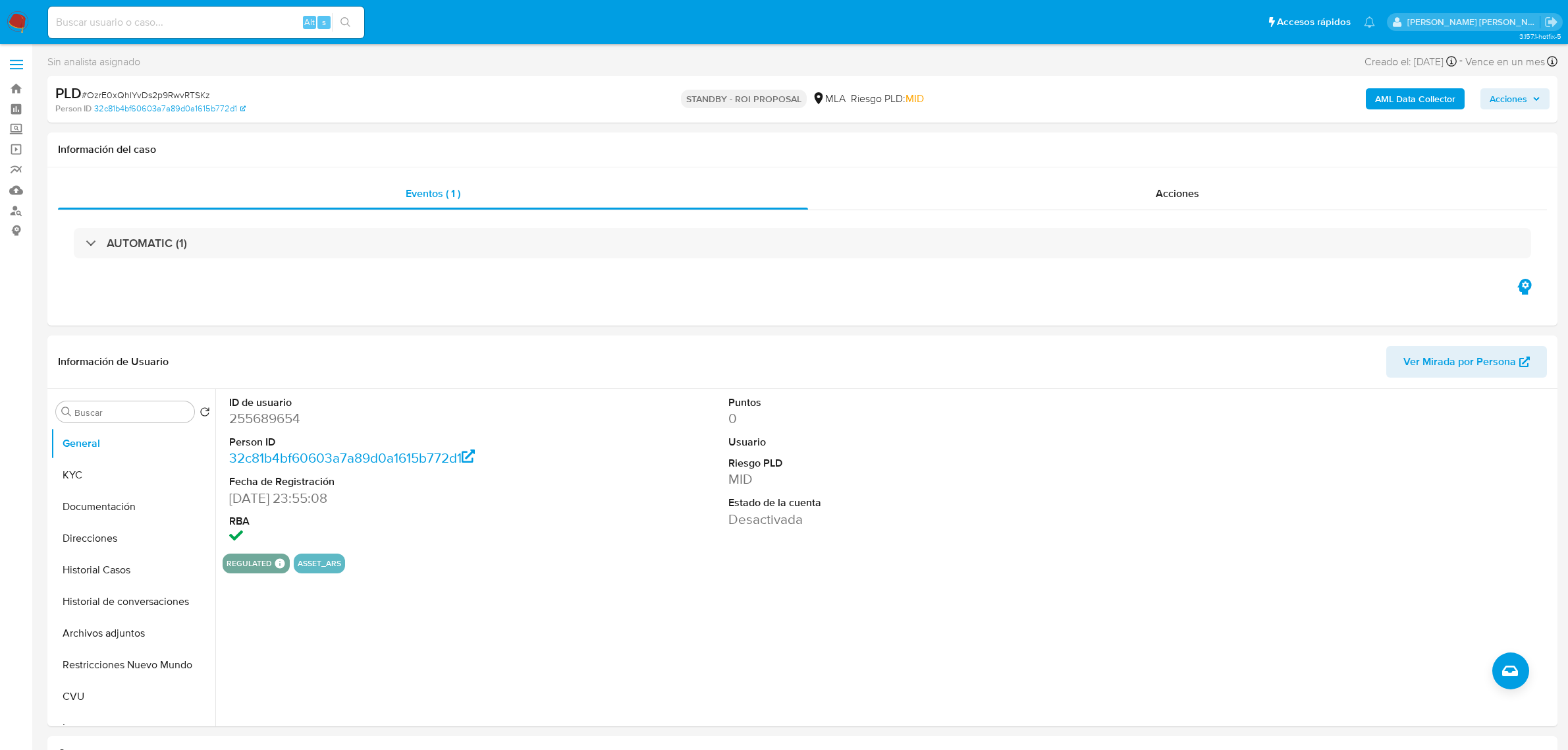
select select "10"
click at [228, 25] on input at bounding box center [205, 22] width 316 height 17
paste input "sMAXxMBAGI8Yc3q1J3BMhKrL"
type input "sMAXxMBAGI8Yc3q1J3BMhKrL"
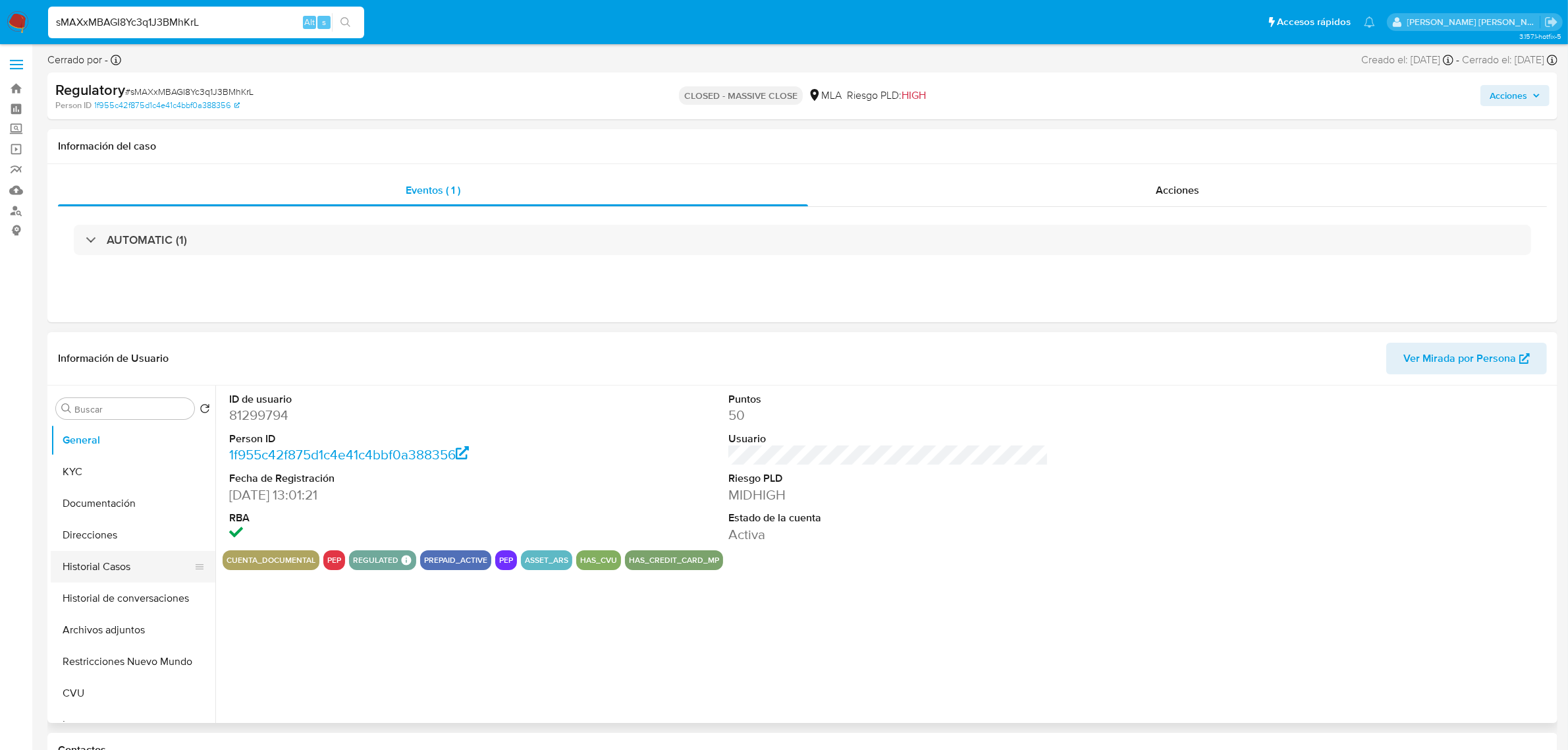
select select "10"
click at [111, 572] on button "Historial Casos" at bounding box center [128, 567] width 154 height 32
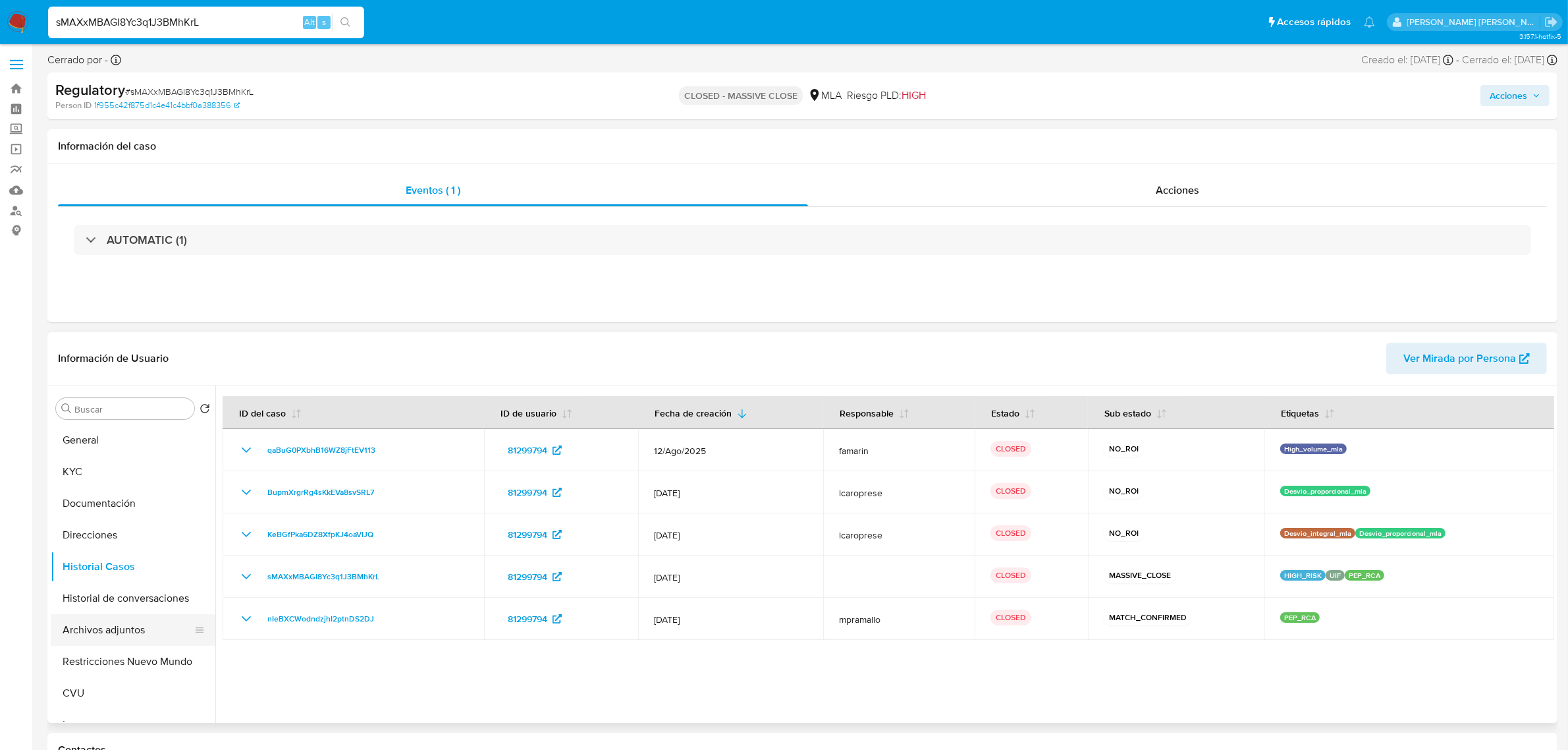
click at [125, 620] on button "Archivos adjuntos" at bounding box center [128, 630] width 154 height 32
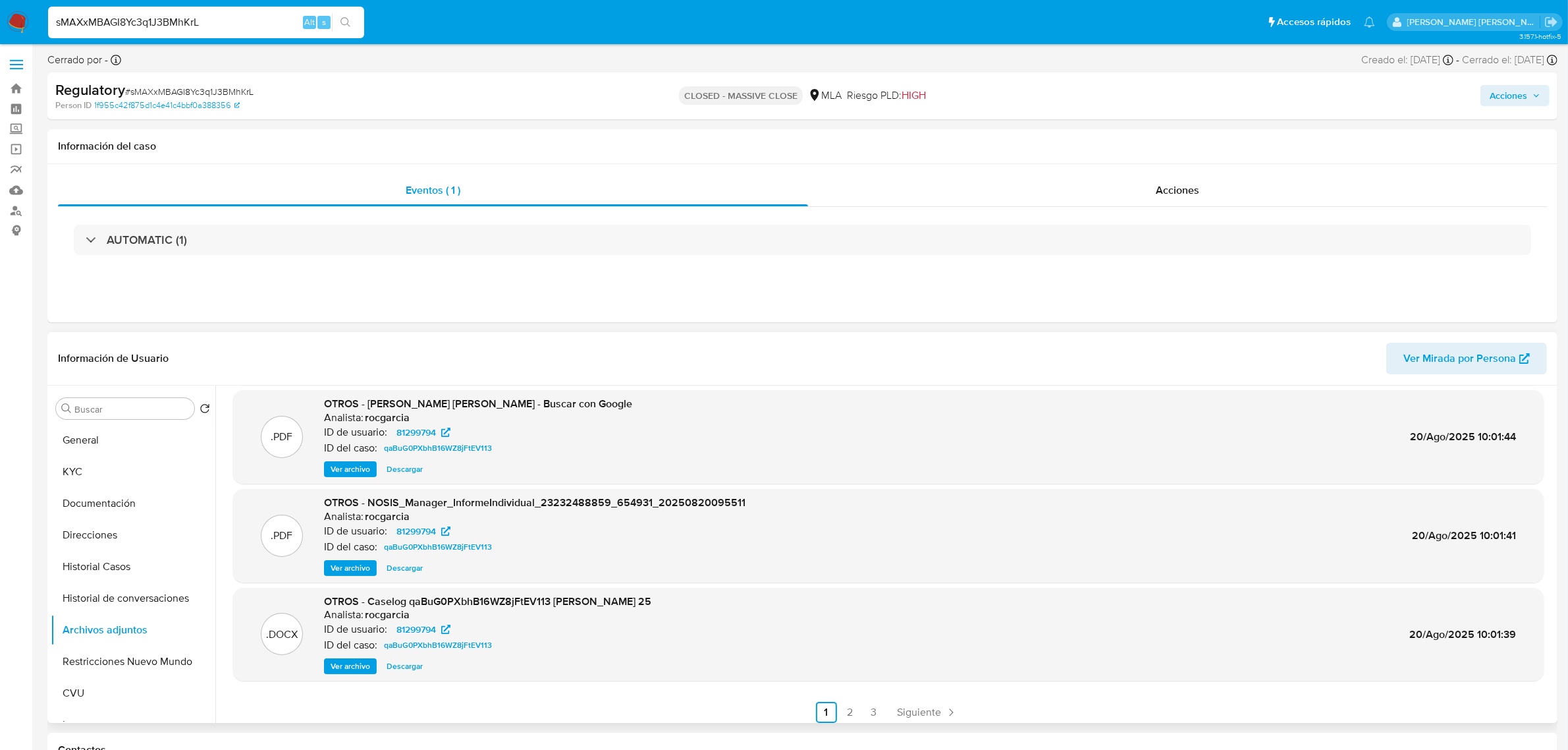
scroll to position [110, 0]
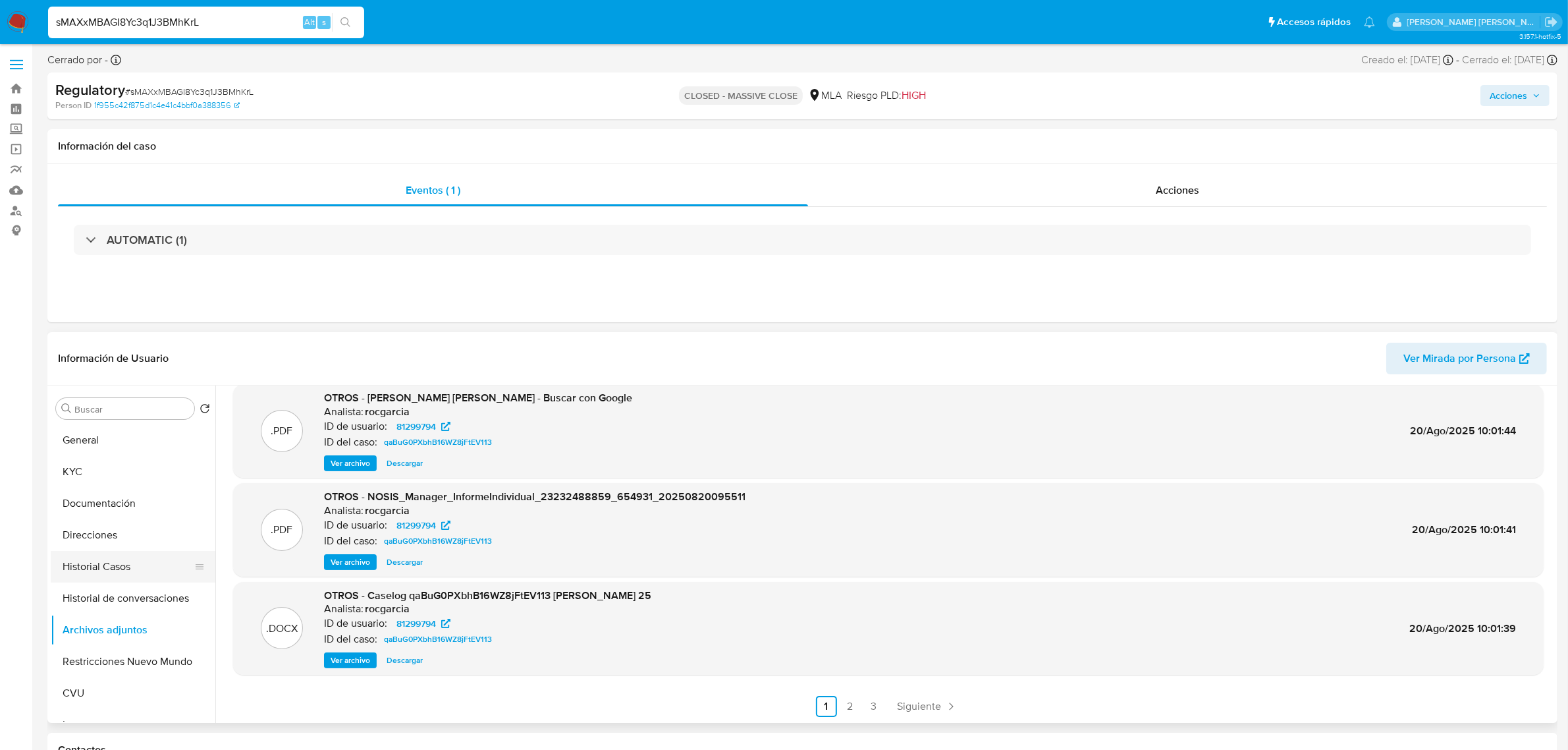
click at [86, 570] on button "Historial Casos" at bounding box center [128, 567] width 154 height 32
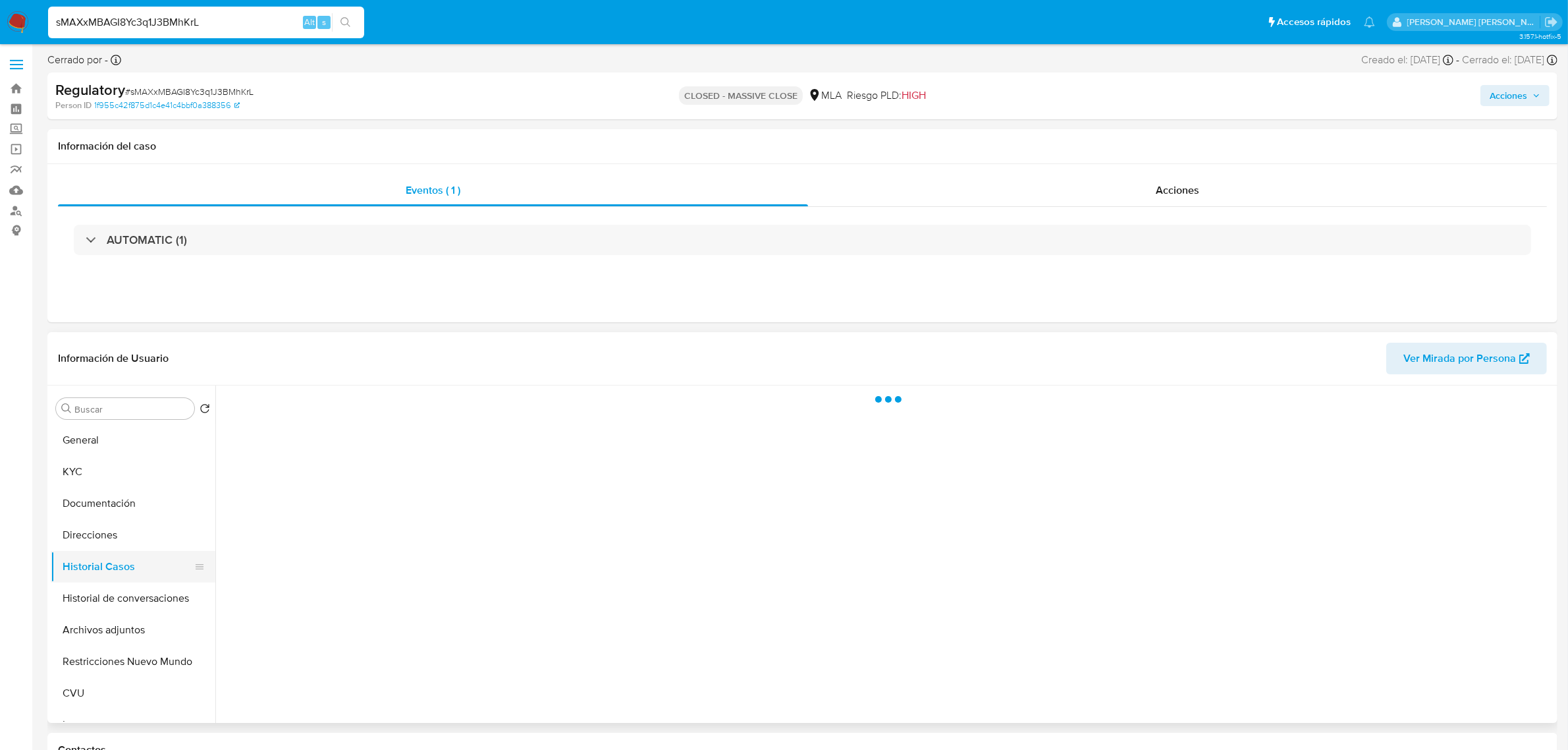
scroll to position [0, 0]
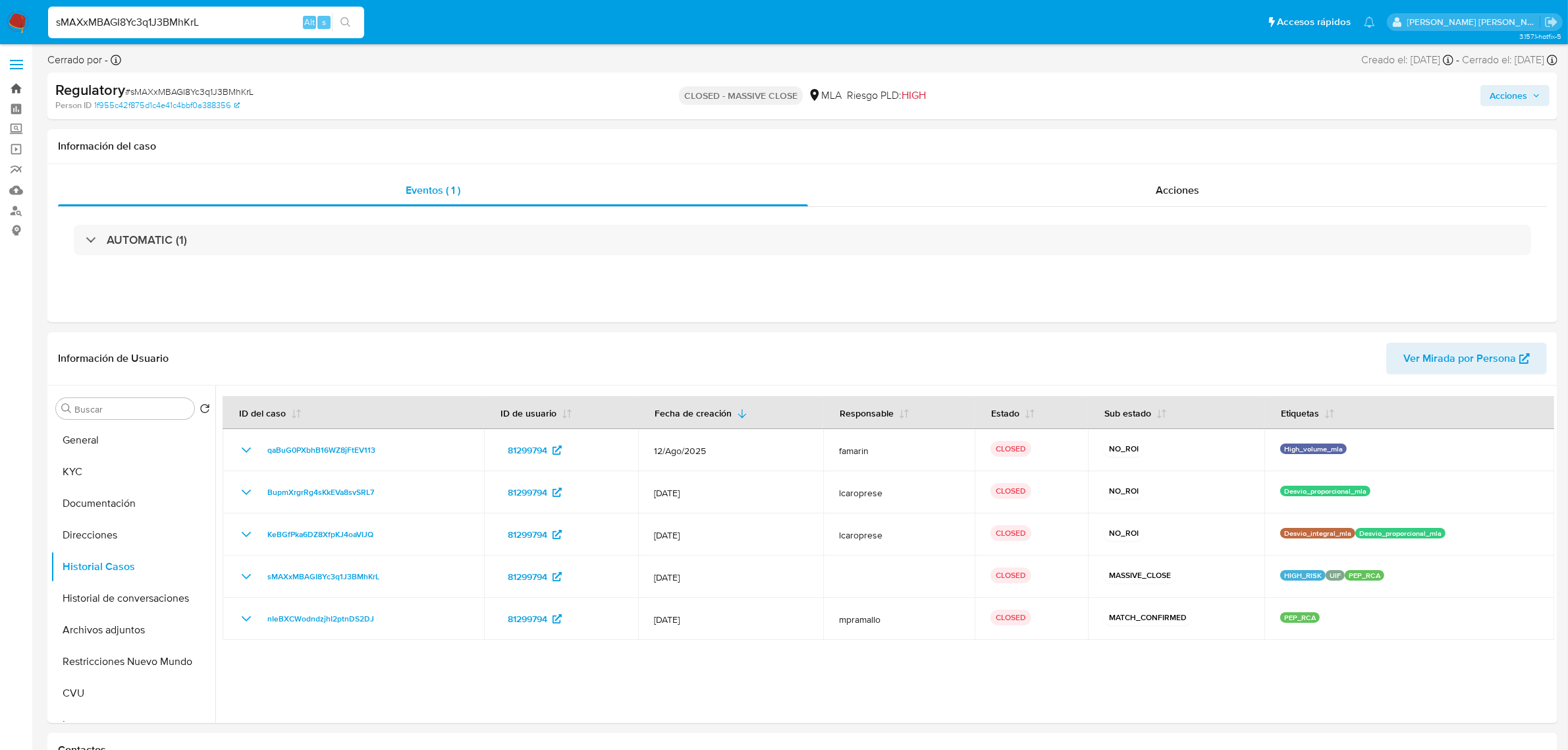
click at [20, 87] on link "Bandeja" at bounding box center [78, 89] width 157 height 20
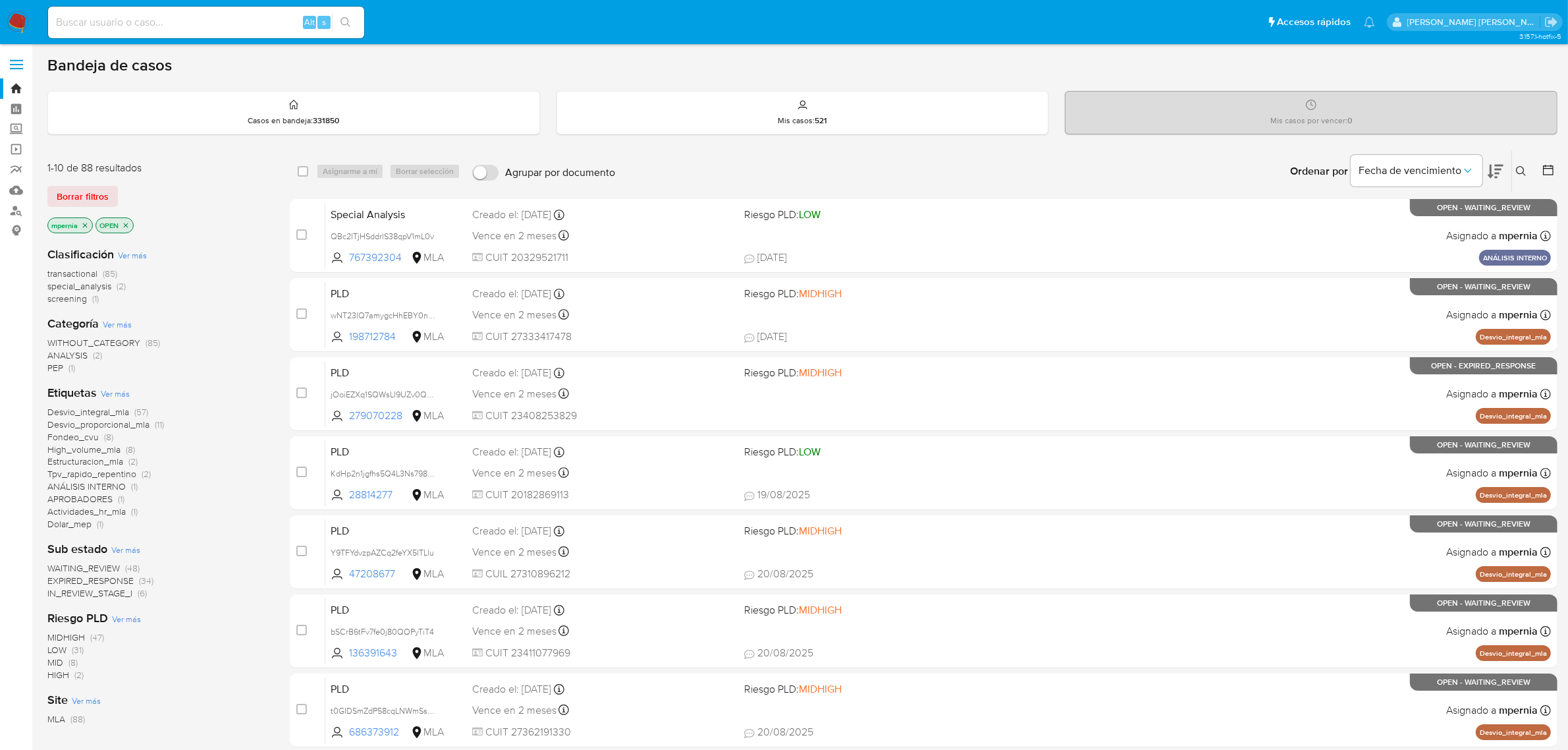
click at [81, 225] on icon "close-filter" at bounding box center [84, 225] width 8 height 8
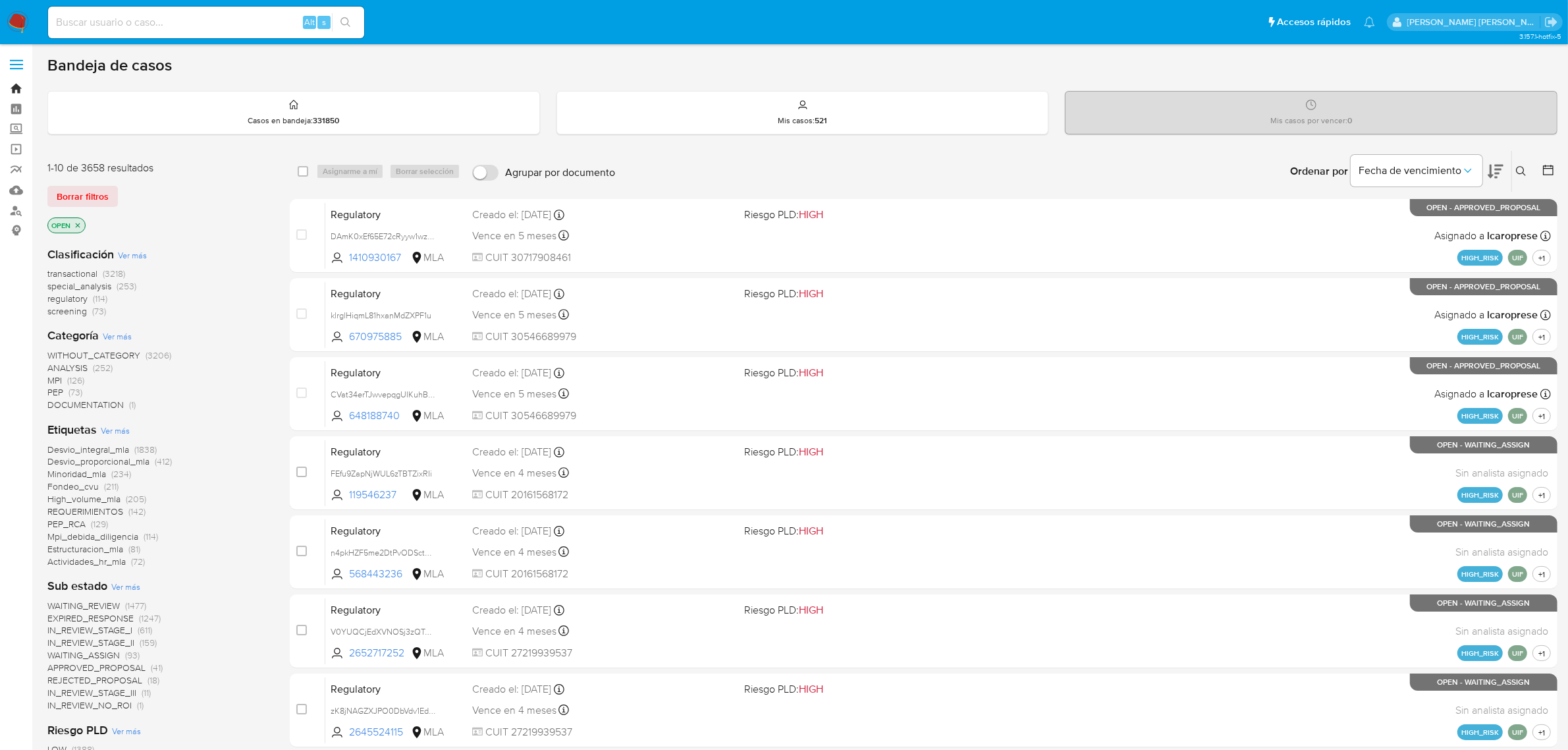
click at [14, 89] on link "Bandeja" at bounding box center [78, 89] width 157 height 20
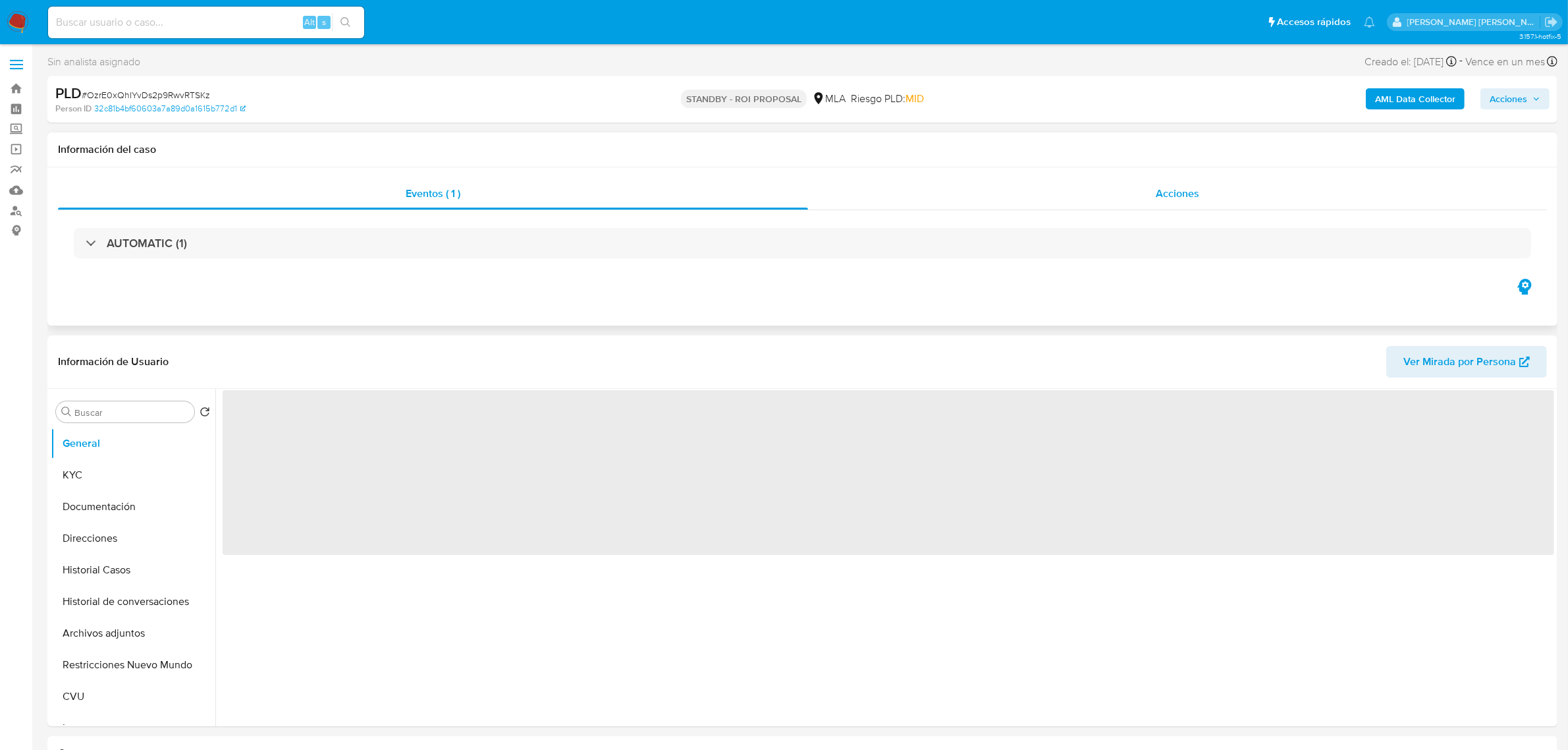
click at [1210, 190] on div "Acciones" at bounding box center [1178, 193] width 739 height 32
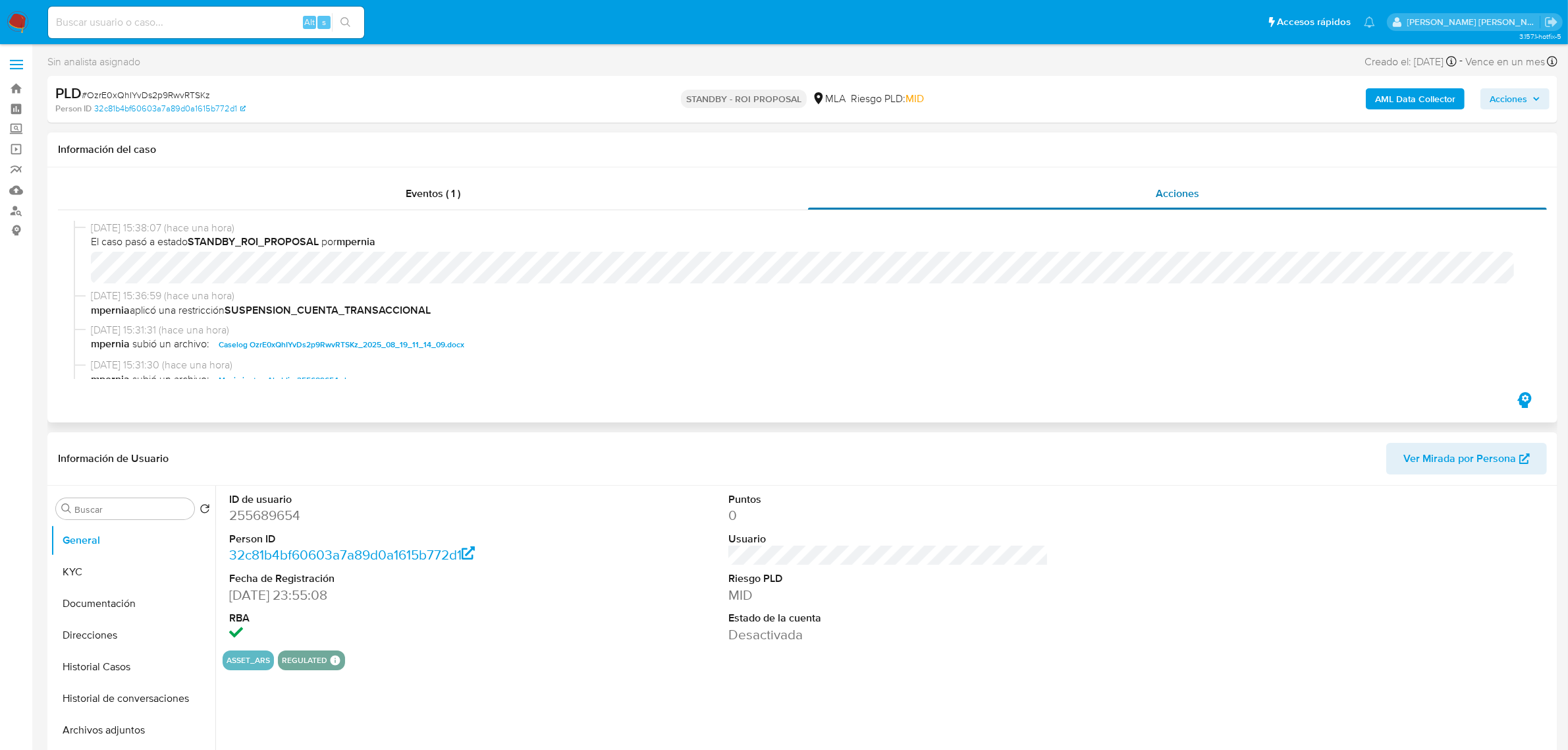
select select "10"
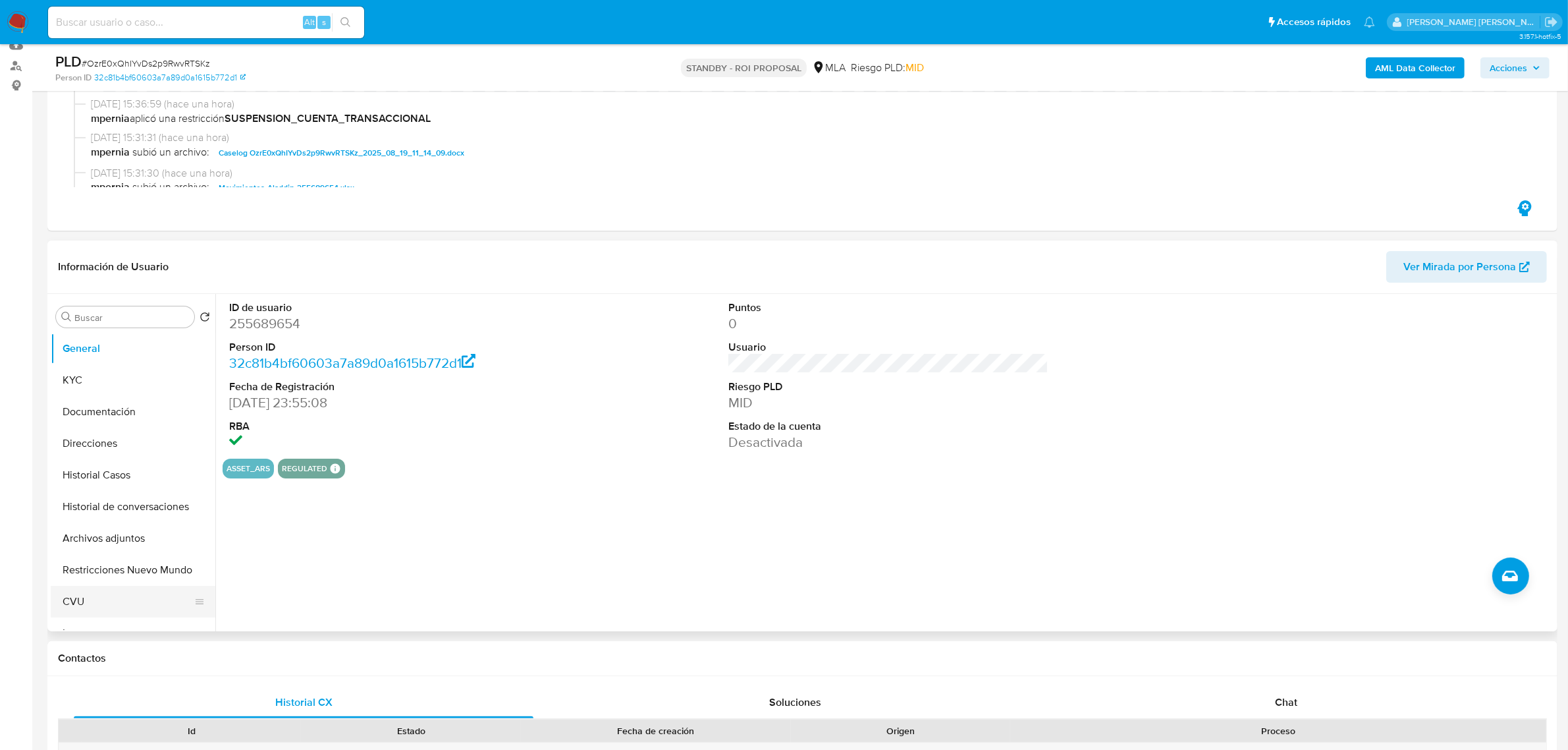
scroll to position [164, 0]
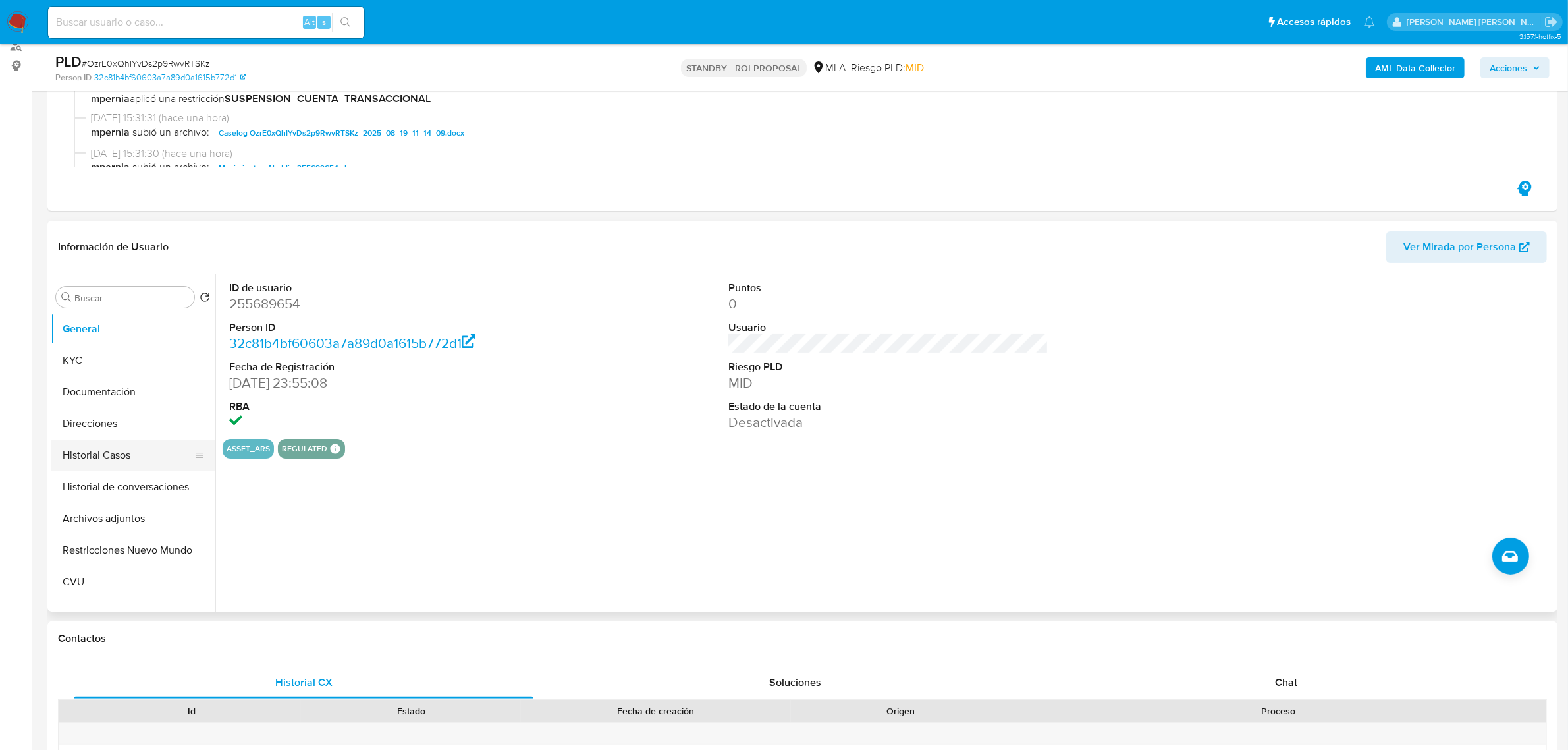
click at [103, 457] on button "Historial Casos" at bounding box center [128, 455] width 154 height 32
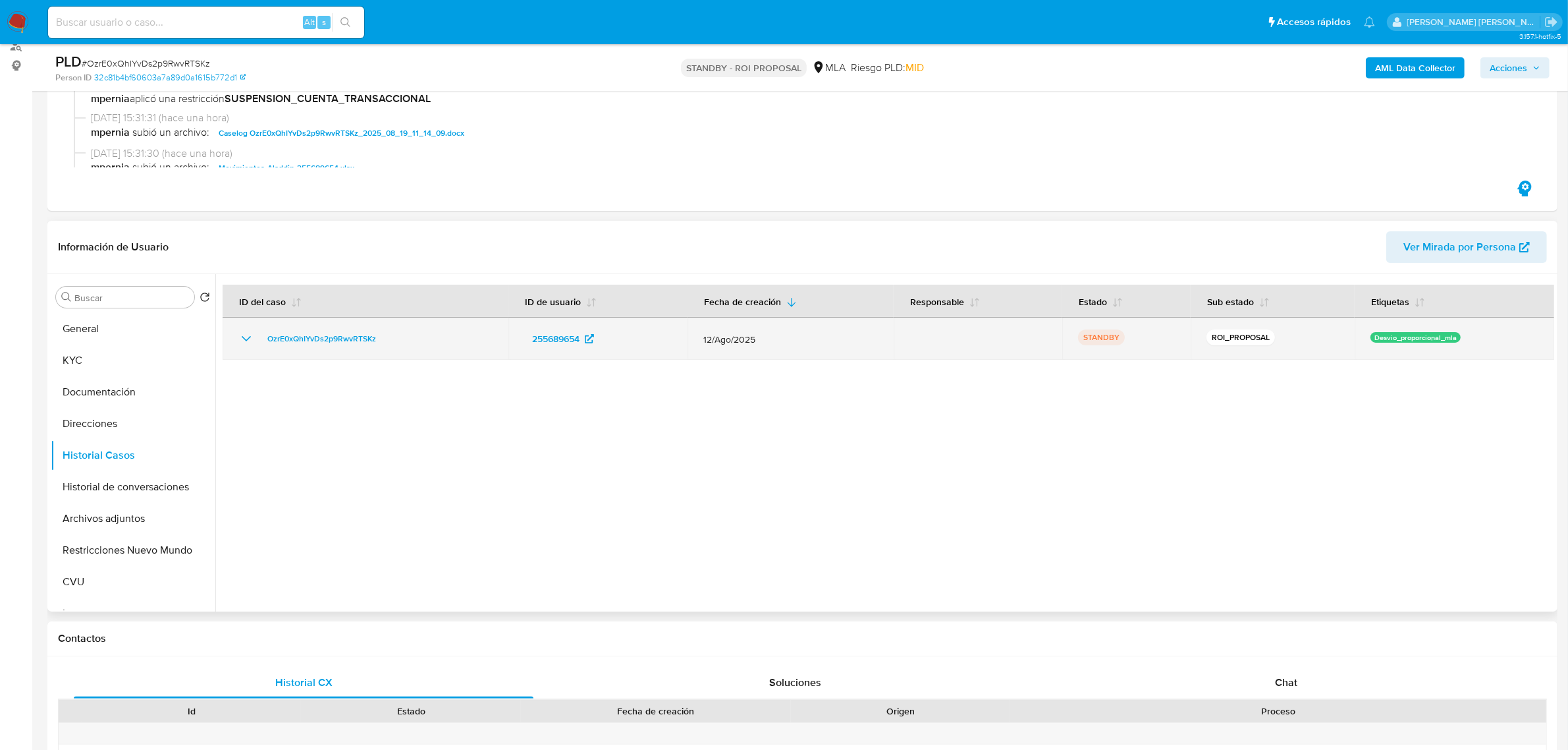
click at [245, 343] on icon "Mostrar/Ocultar" at bounding box center [246, 338] width 16 height 16
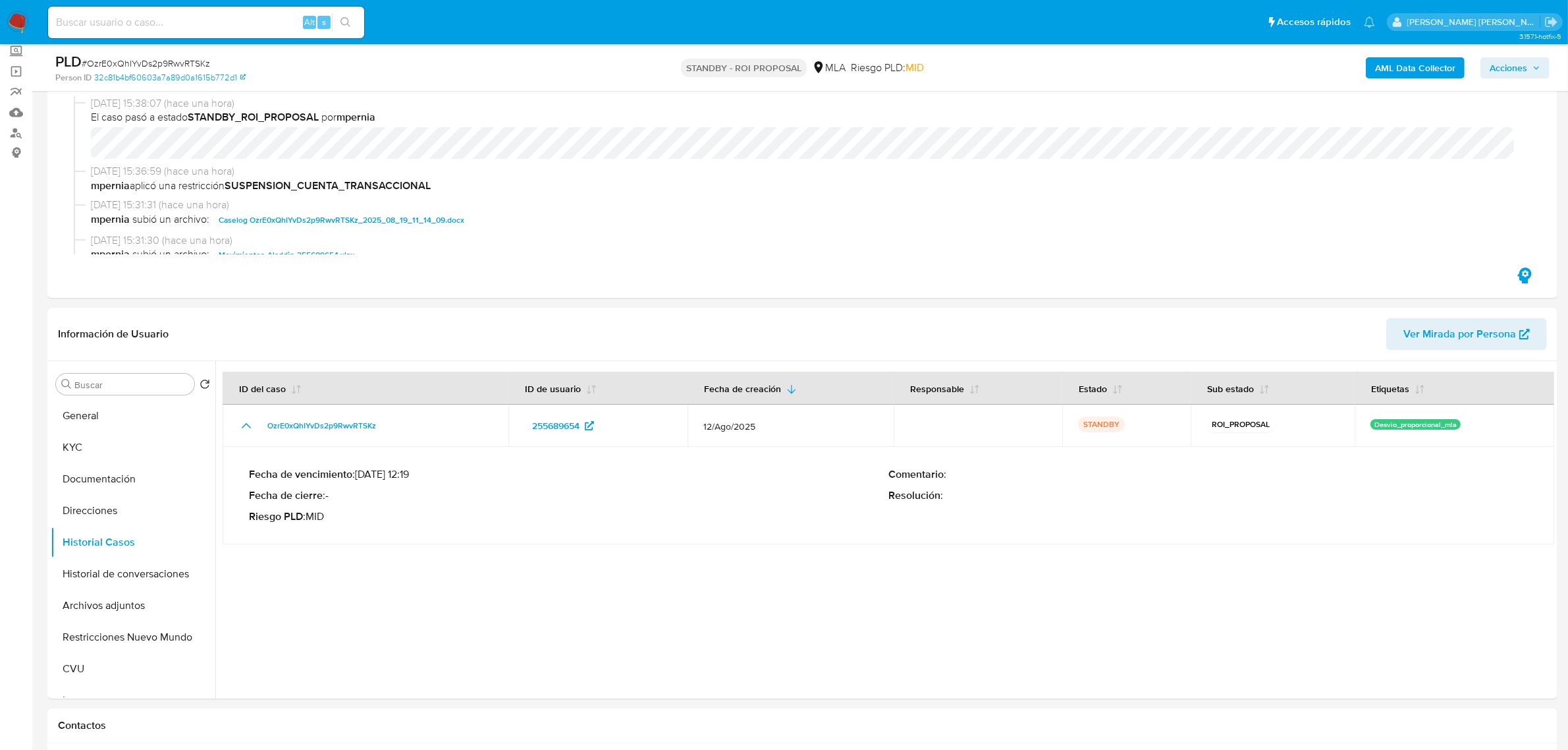
scroll to position [0, 0]
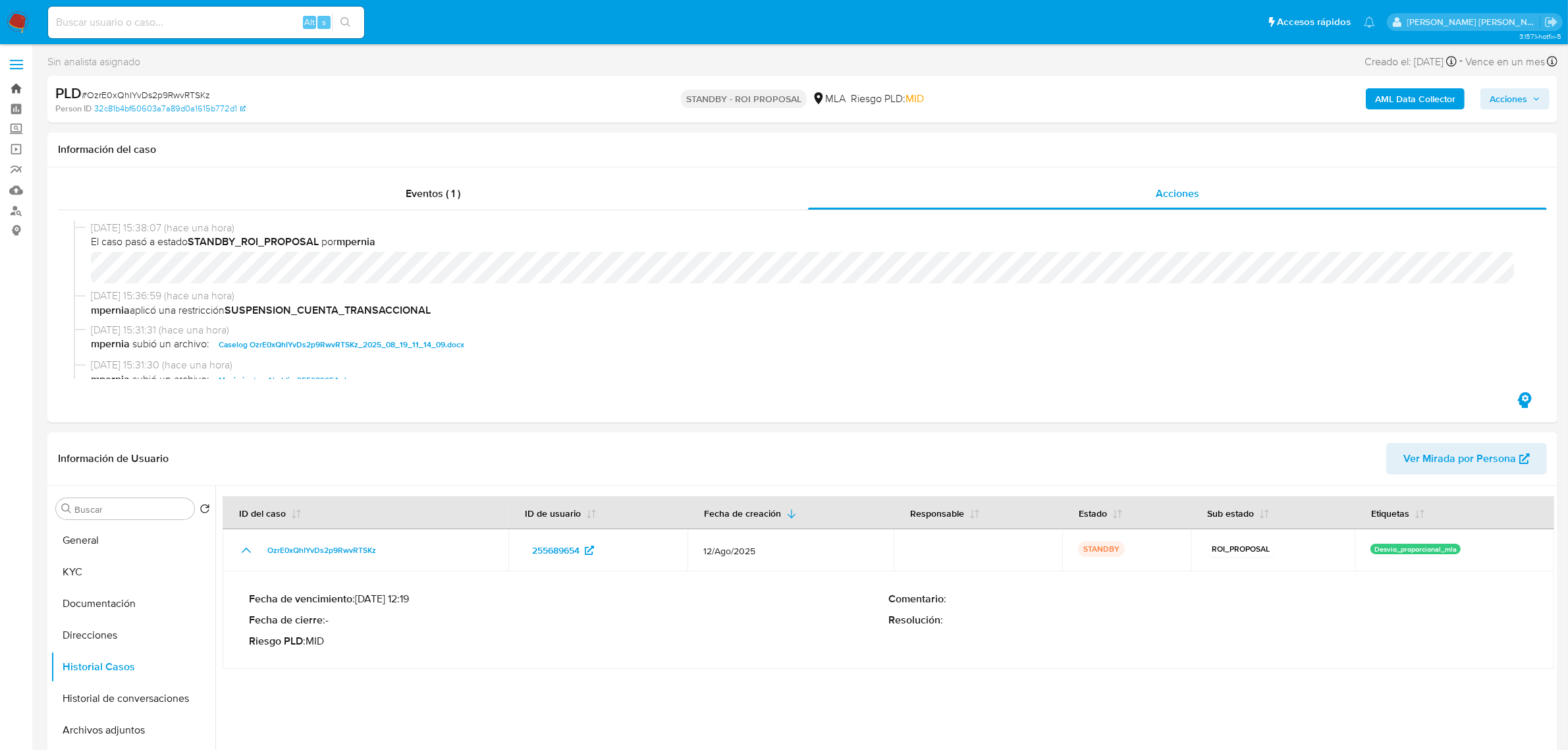
click at [19, 86] on link "Bandeja" at bounding box center [78, 89] width 157 height 20
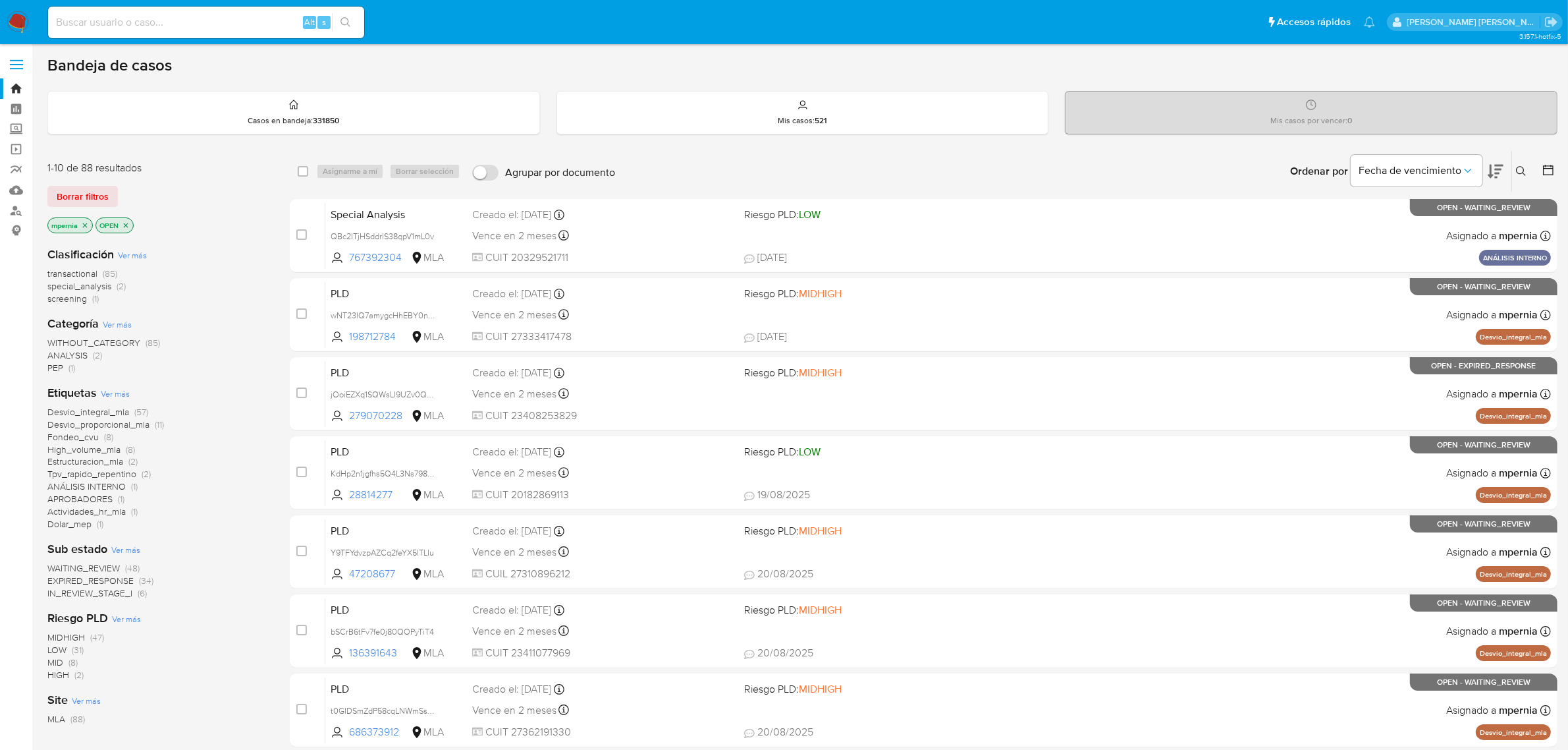
click at [86, 226] on icon "close-filter" at bounding box center [84, 225] width 8 height 8
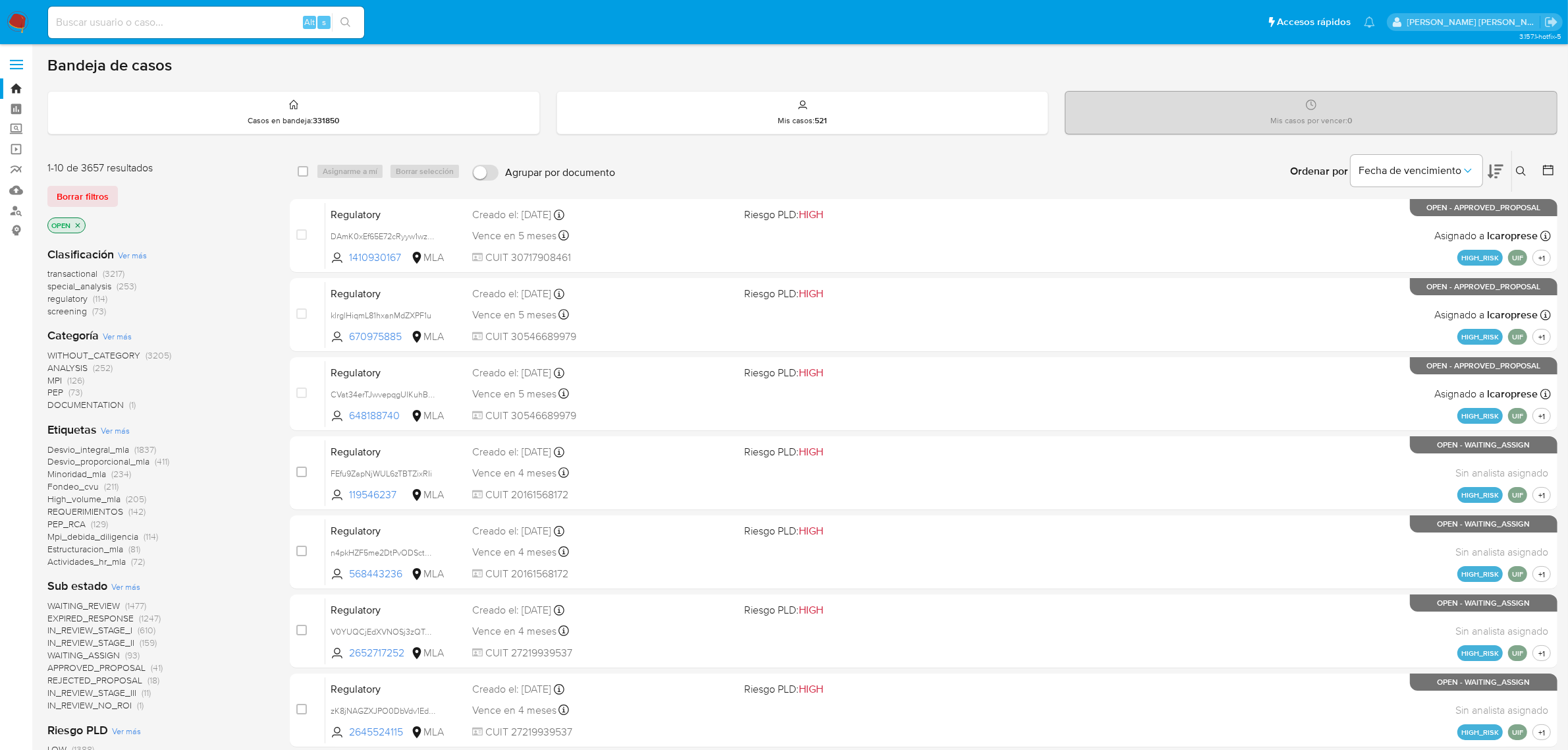
click at [83, 224] on p "OPEN" at bounding box center [66, 225] width 37 height 14
click at [74, 224] on icon "close-filter" at bounding box center [78, 225] width 8 height 8
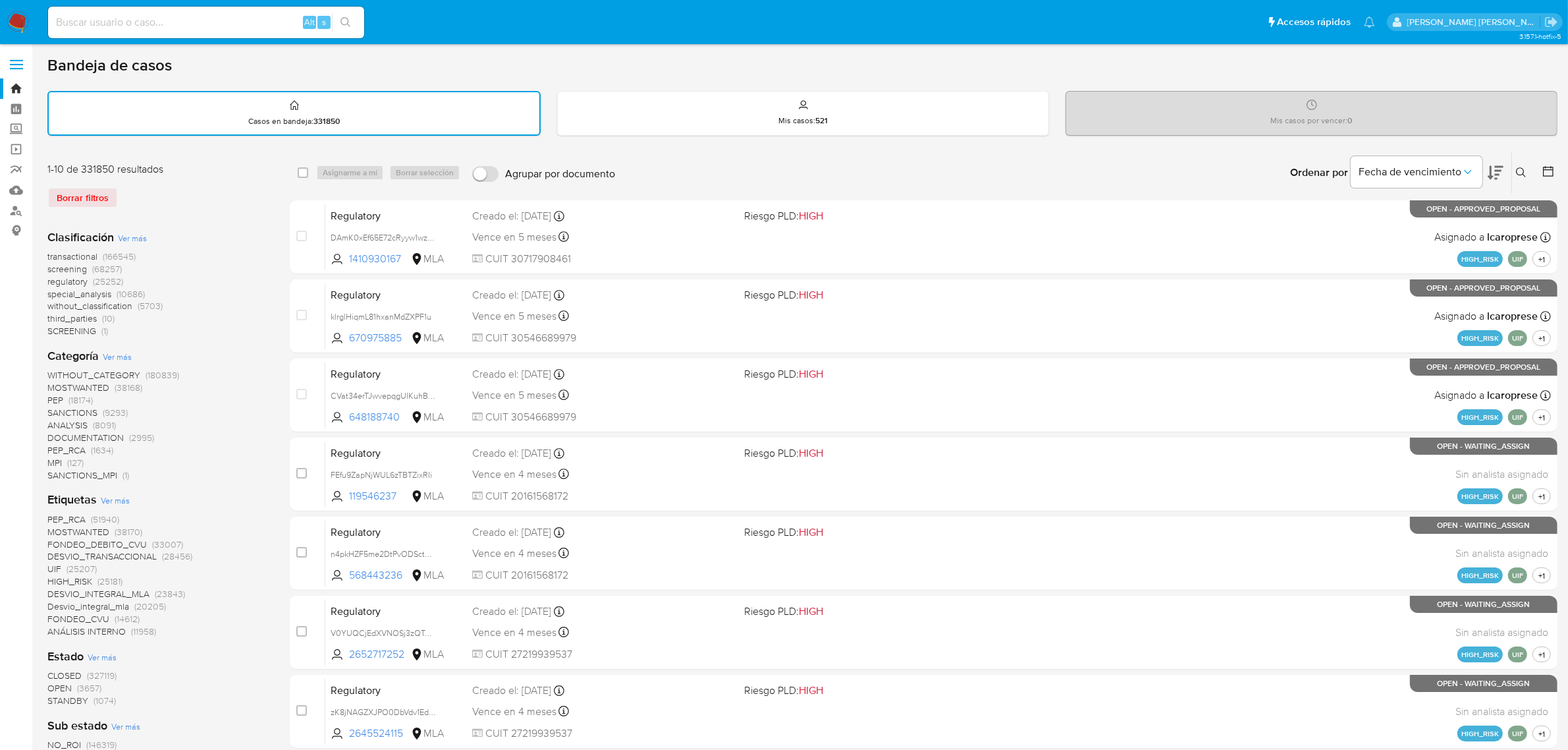
click at [58, 254] on span "transactional" at bounding box center [72, 256] width 50 height 13
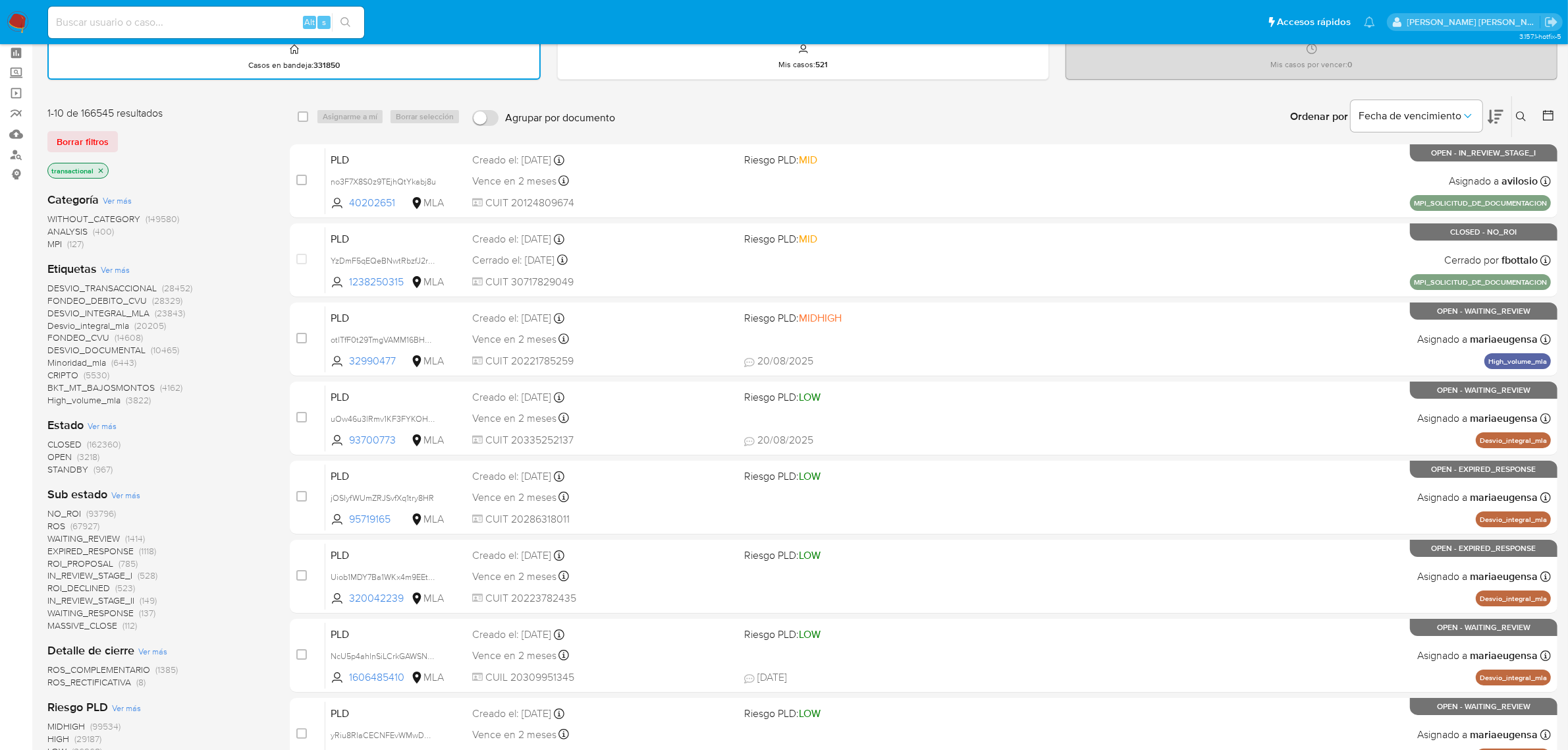
scroll to position [83, 0]
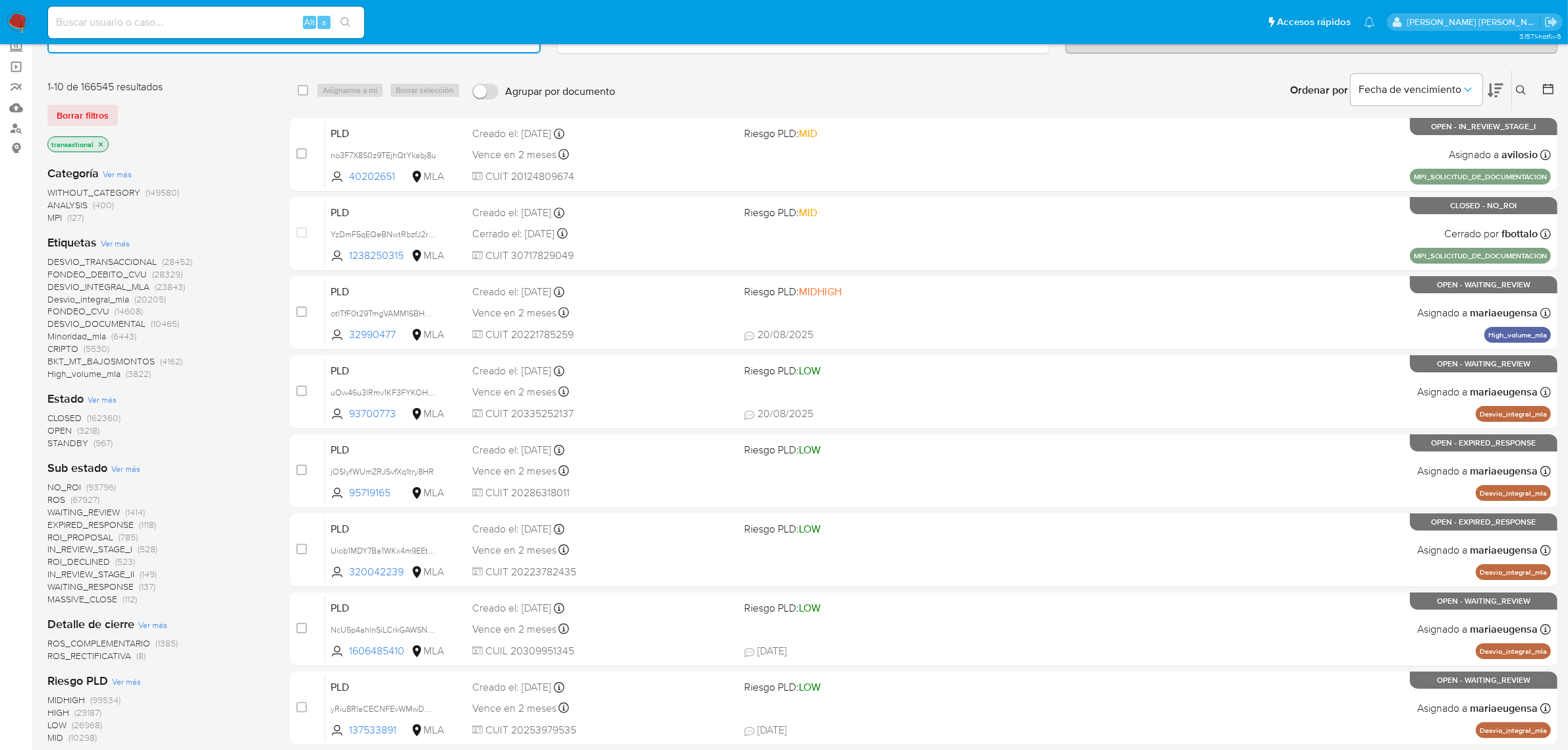
click at [72, 440] on span "STANDBY" at bounding box center [68, 442] width 41 height 13
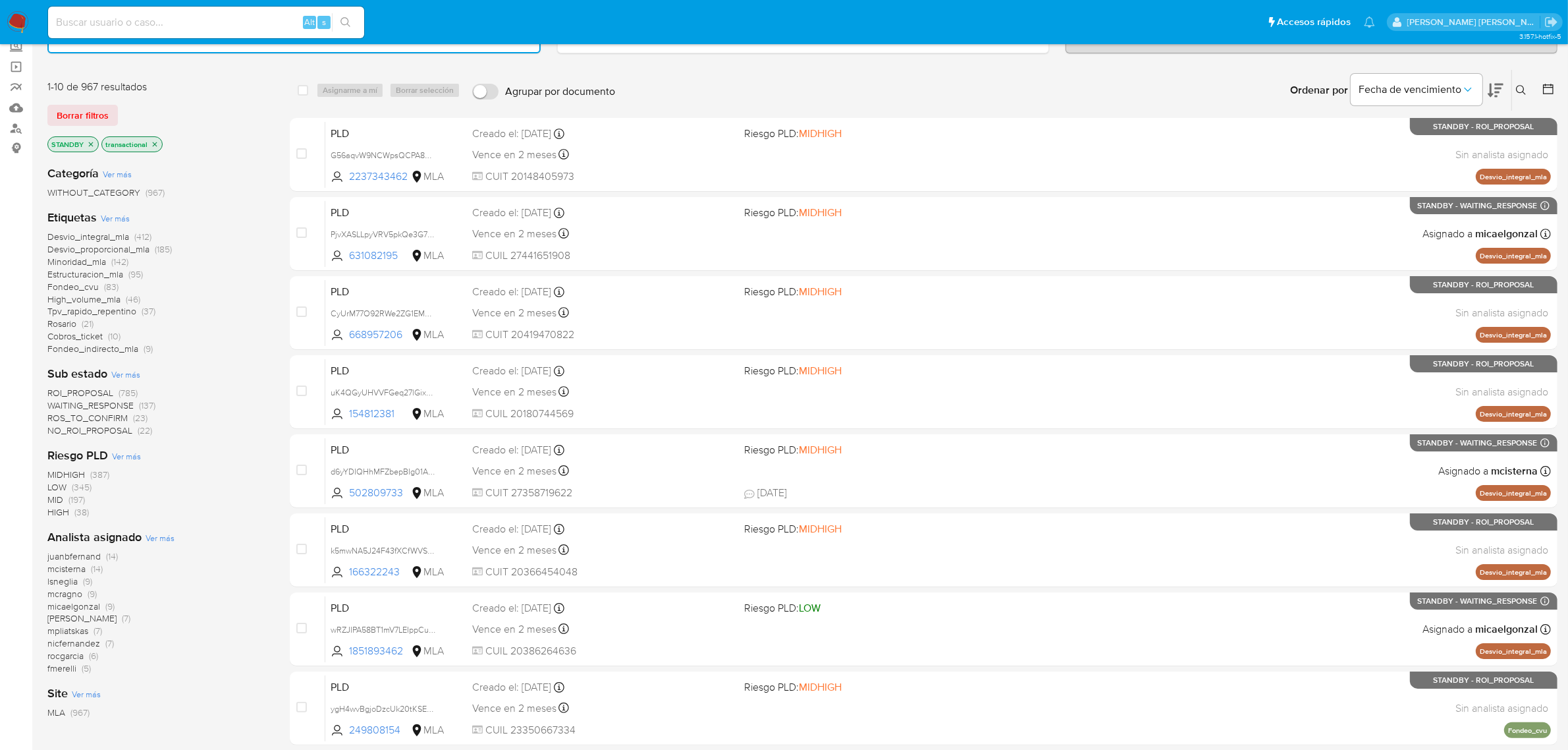
click at [71, 657] on span "rocgarcia" at bounding box center [66, 655] width 37 height 13
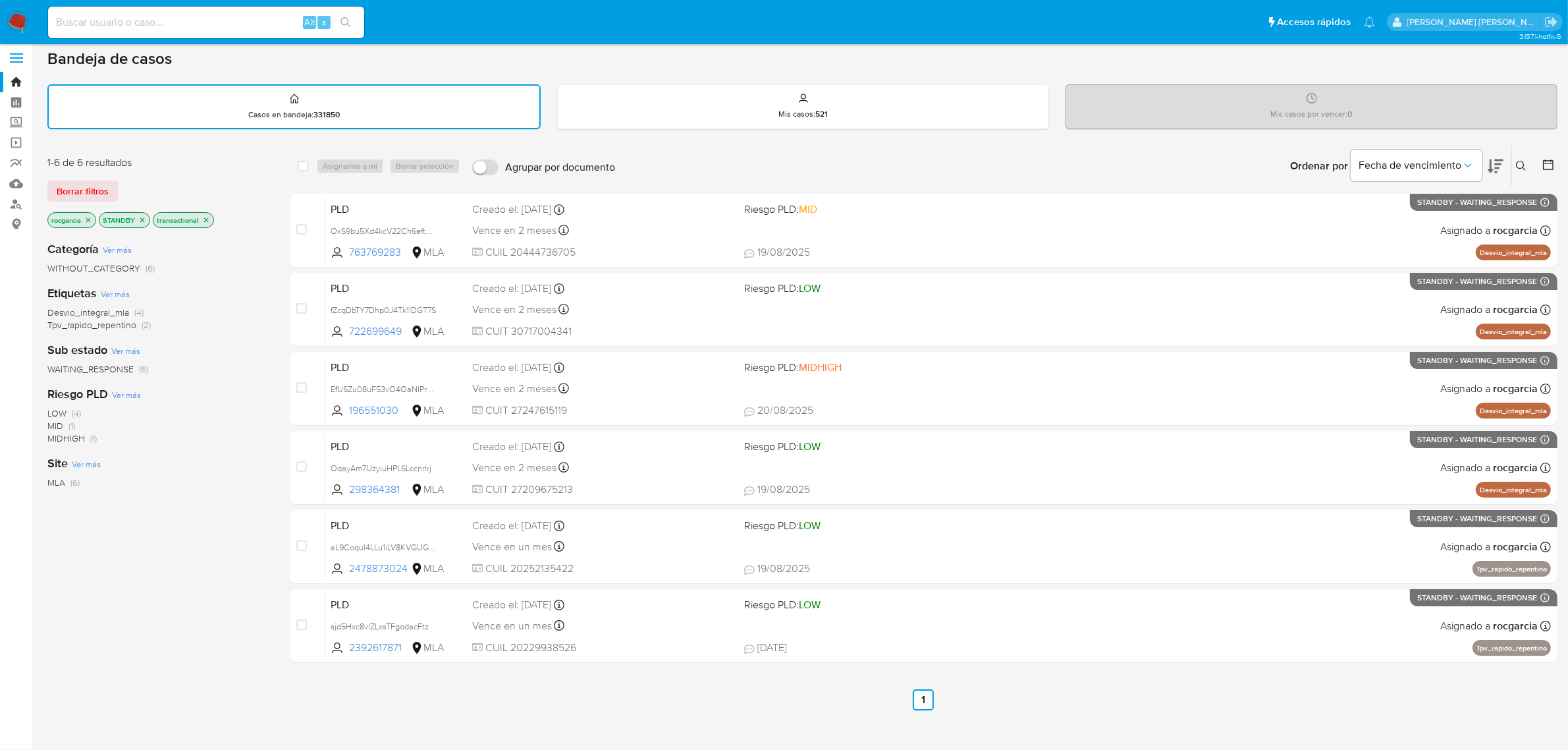
scroll to position [4, 0]
click at [204, 218] on icon "close-filter" at bounding box center [205, 222] width 8 height 8
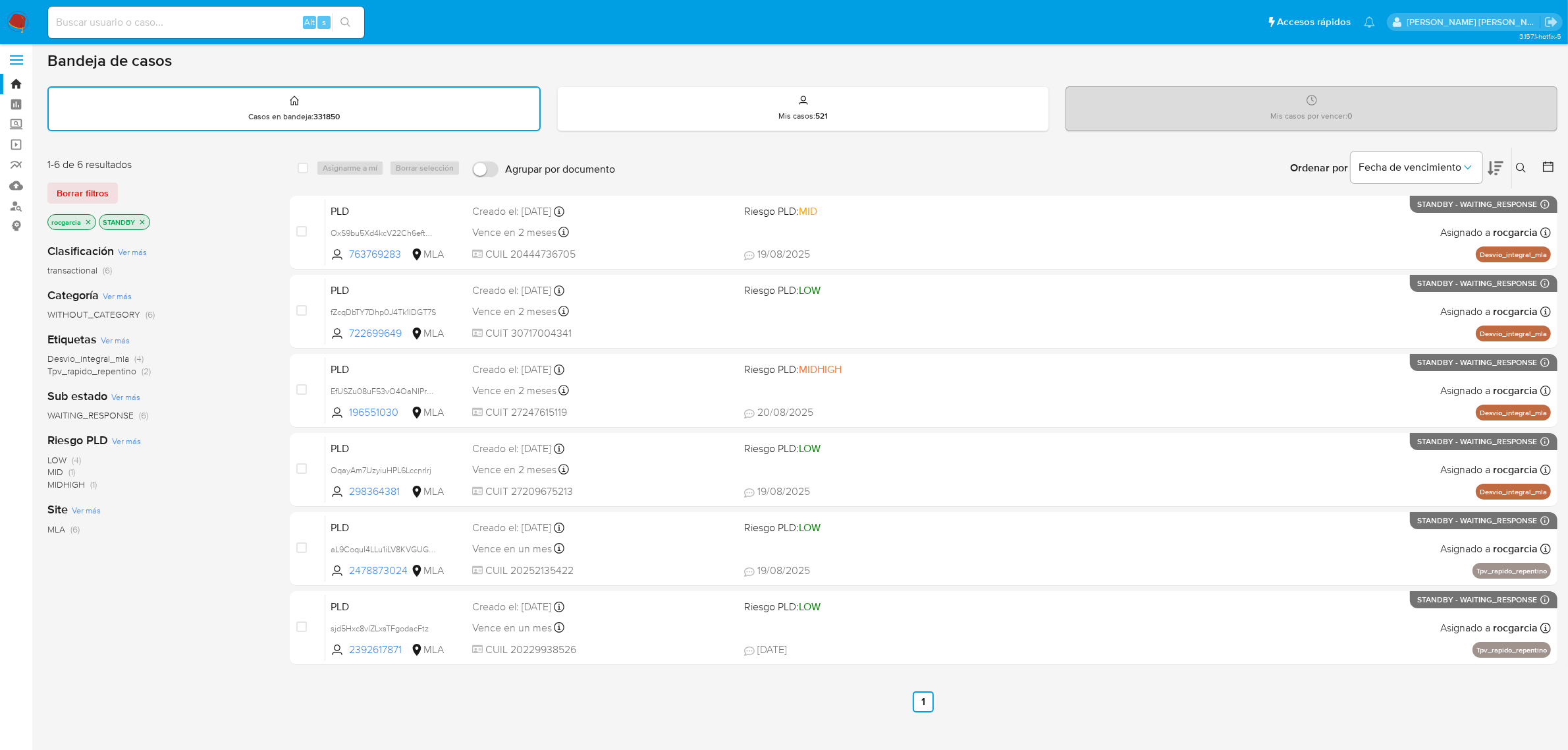
click at [141, 222] on icon "close-filter" at bounding box center [141, 222] width 8 height 8
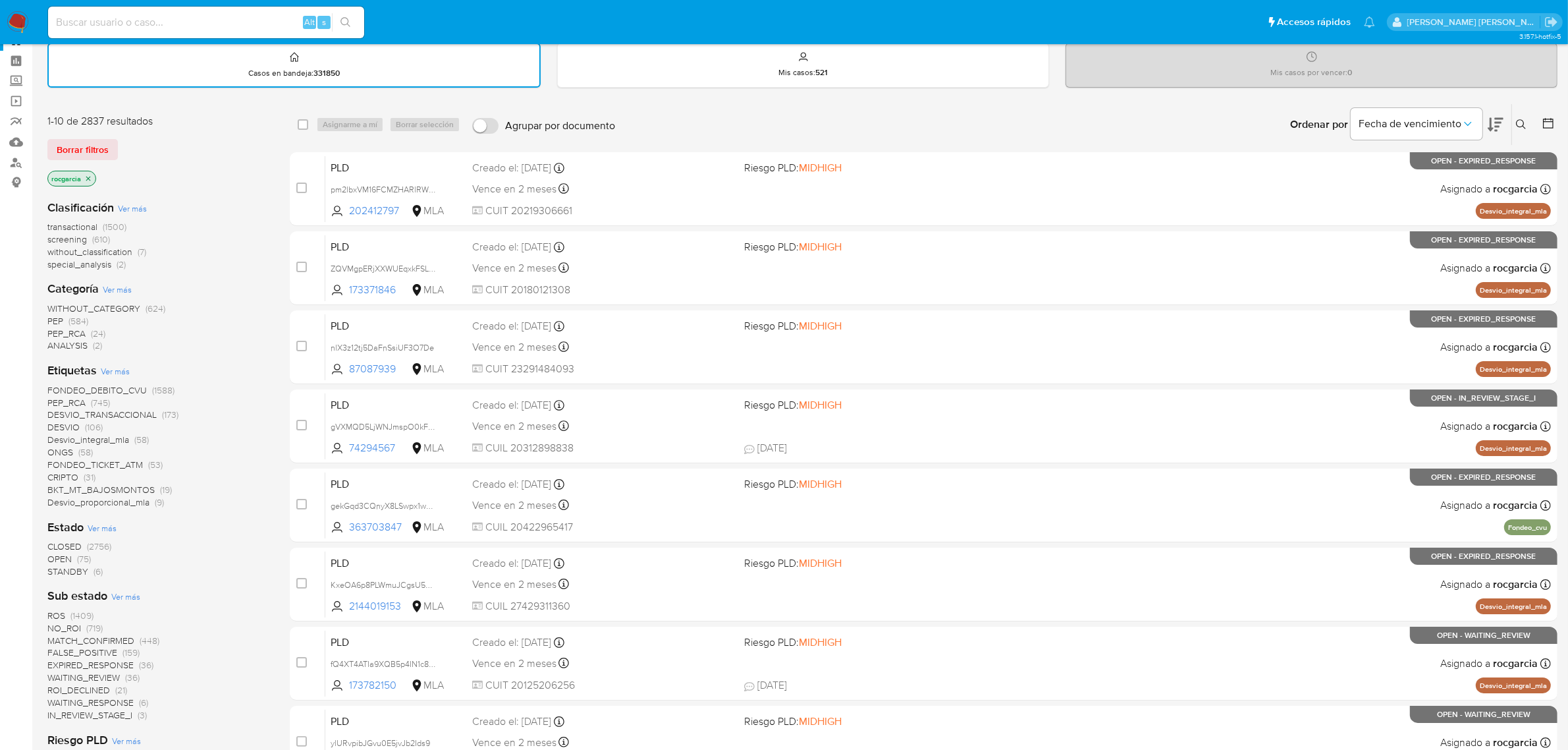
scroll to position [87, 0]
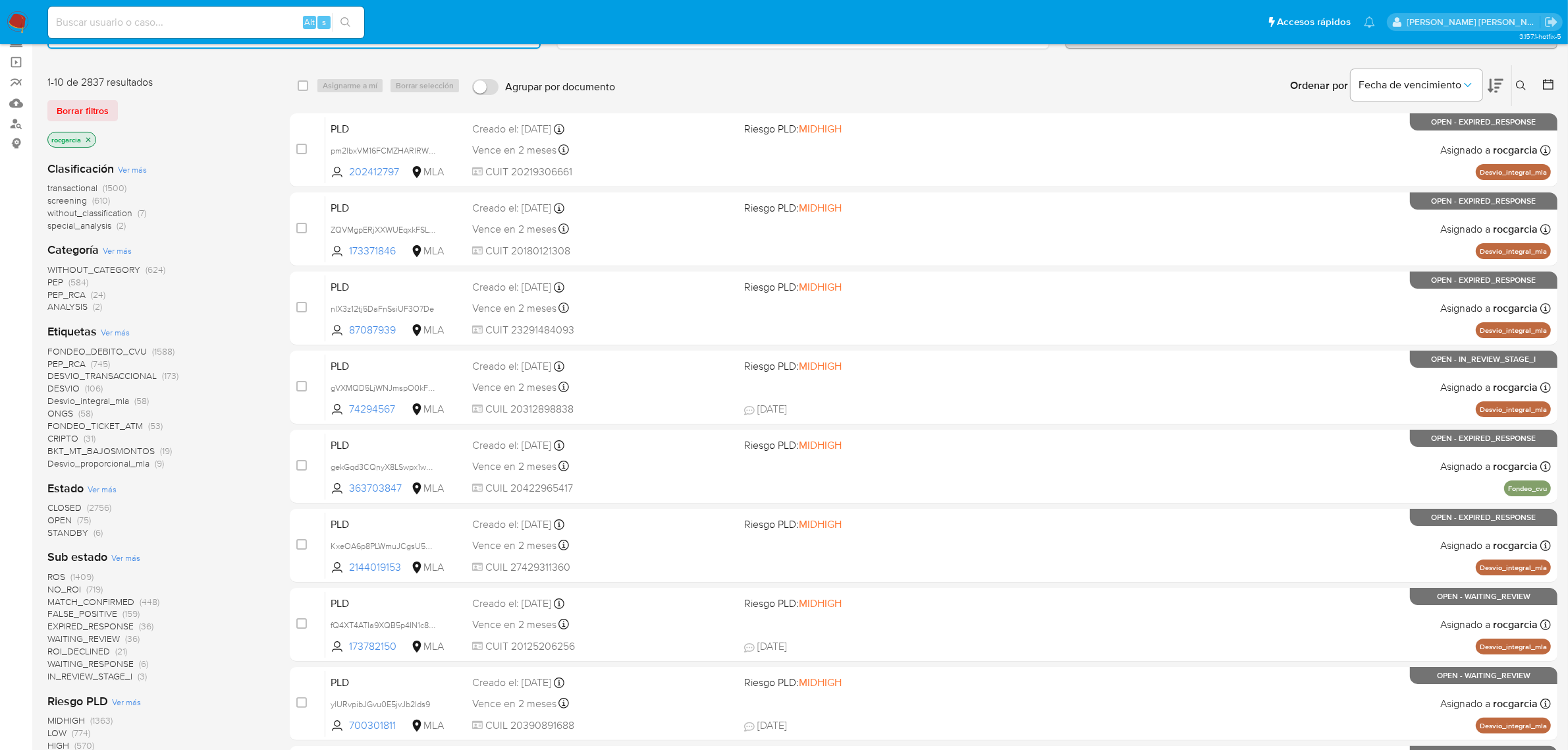
click at [58, 574] on span "ROS" at bounding box center [56, 576] width 18 height 13
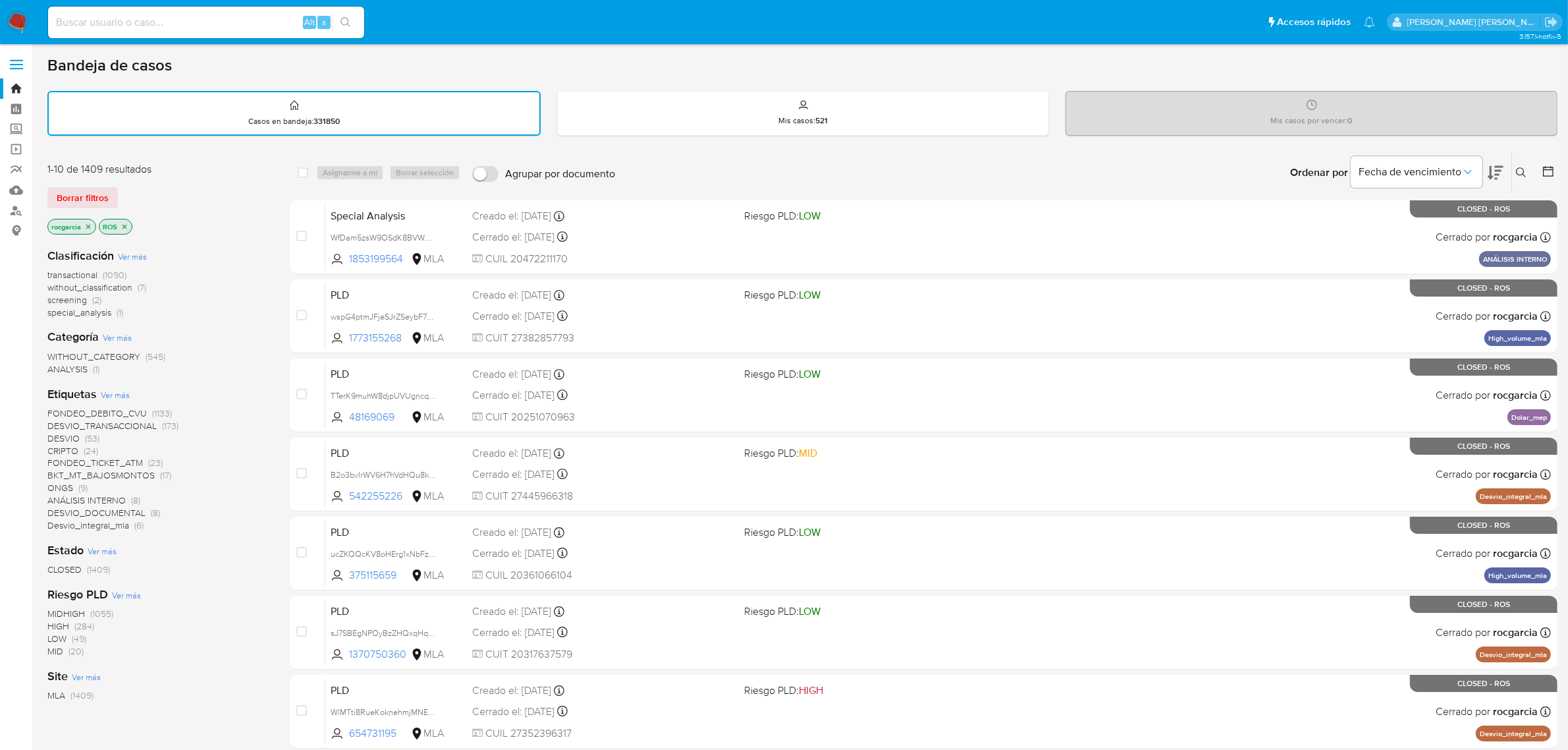
click at [123, 225] on icon "close-filter" at bounding box center [124, 226] width 8 height 8
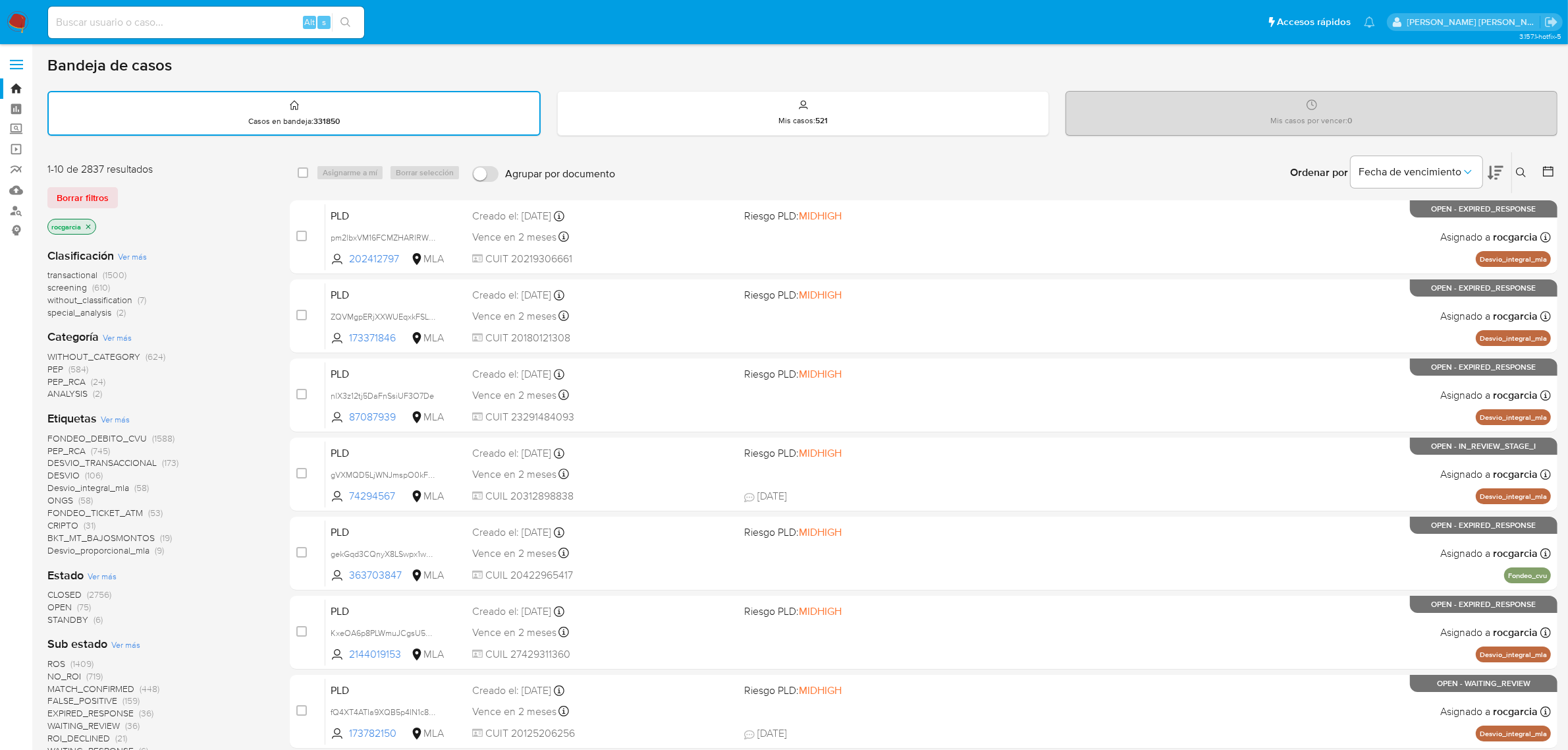
click at [88, 226] on icon "close-filter" at bounding box center [88, 226] width 8 height 8
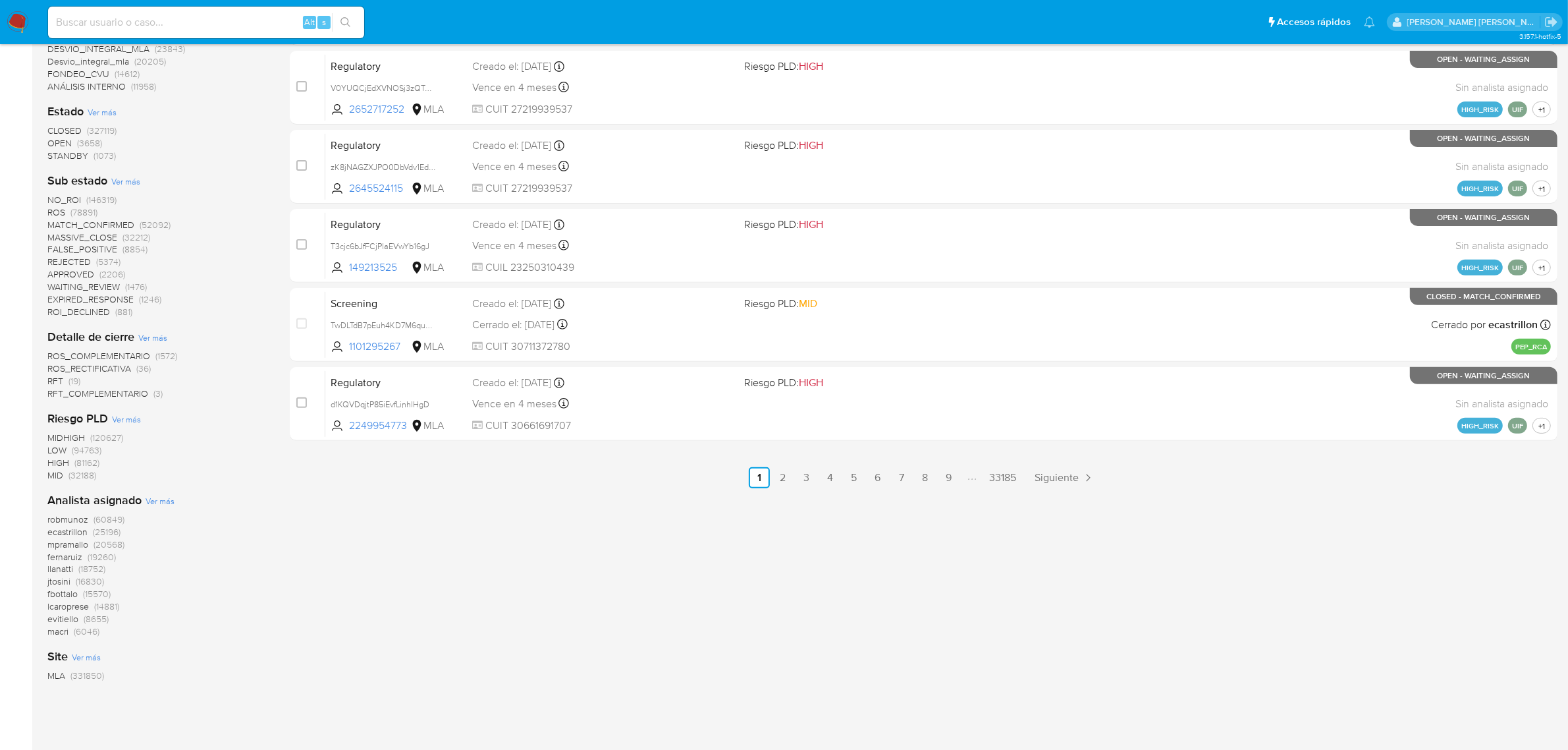
scroll to position [545, 0]
click at [60, 274] on span "APPROVED" at bounding box center [71, 273] width 47 height 13
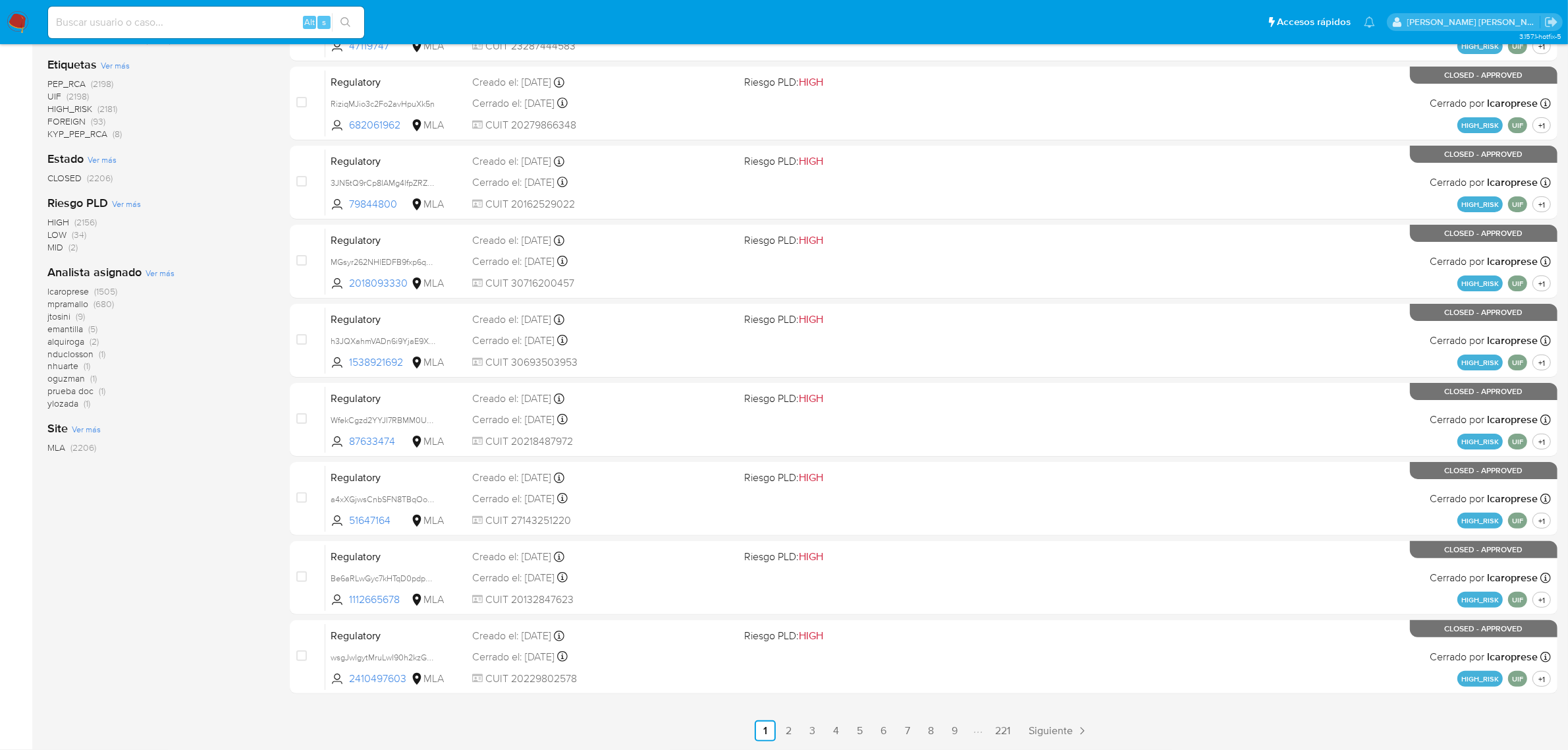
scroll to position [289, 0]
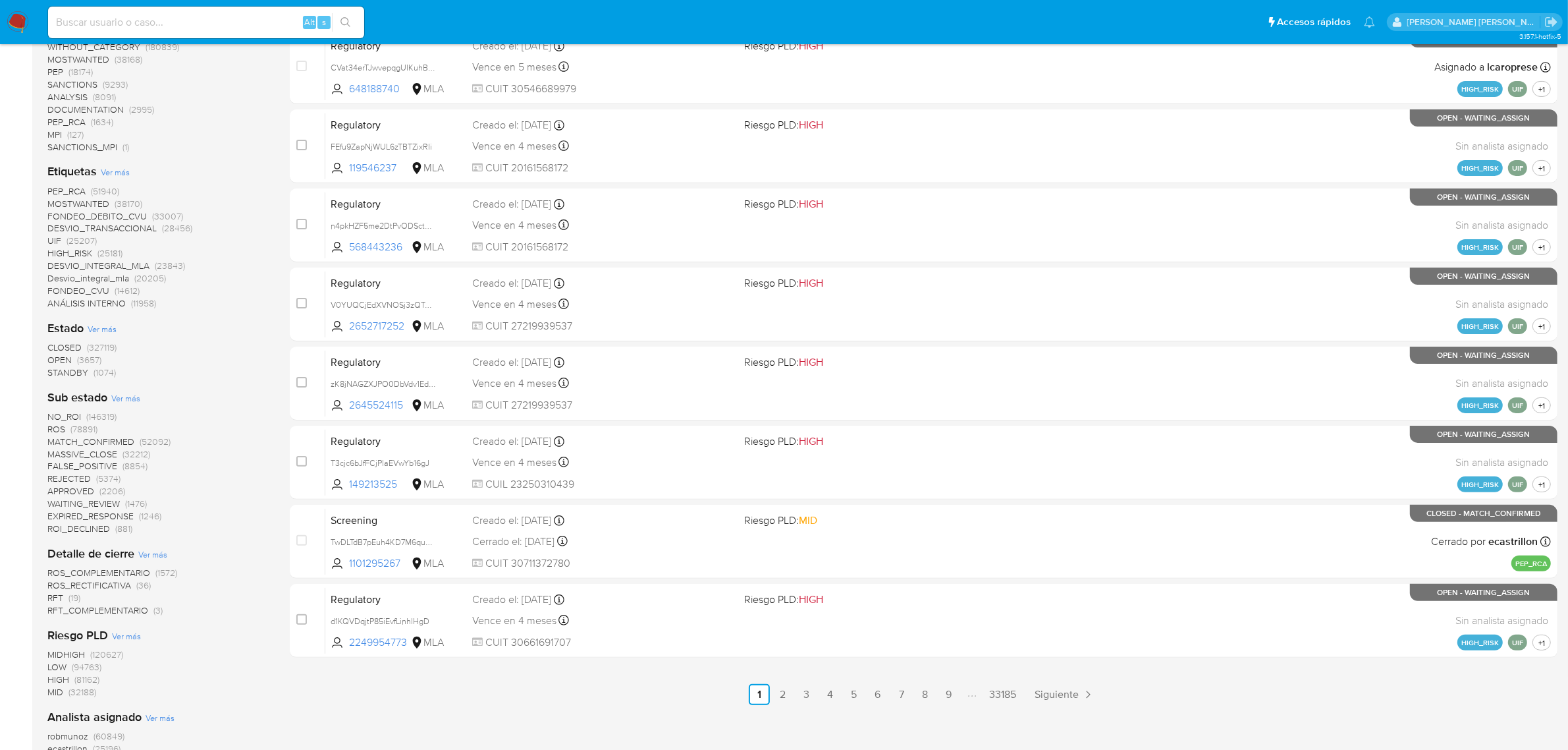
scroll to position [298, 0]
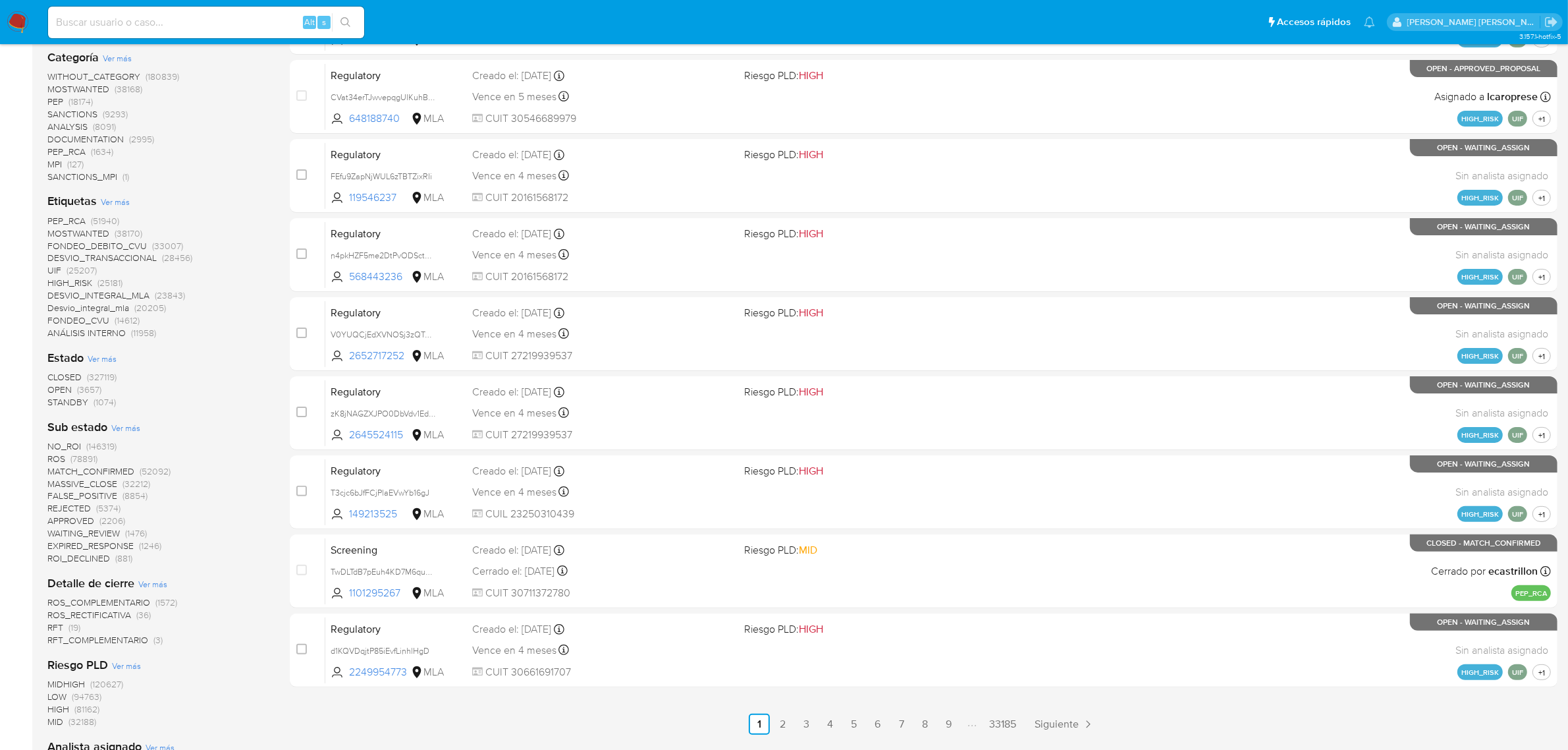
click at [74, 401] on span "STANDBY" at bounding box center [68, 401] width 41 height 13
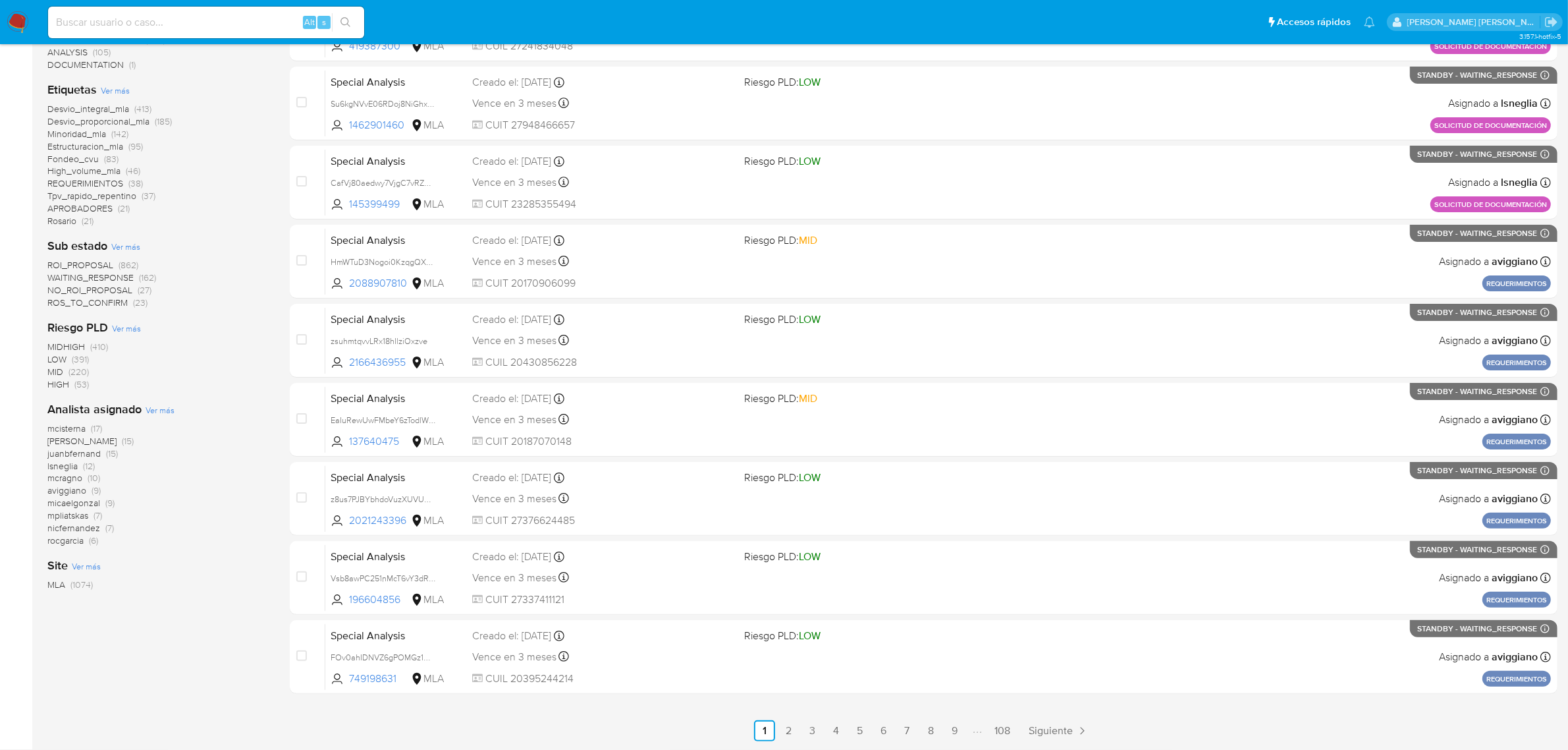
scroll to position [289, 0]
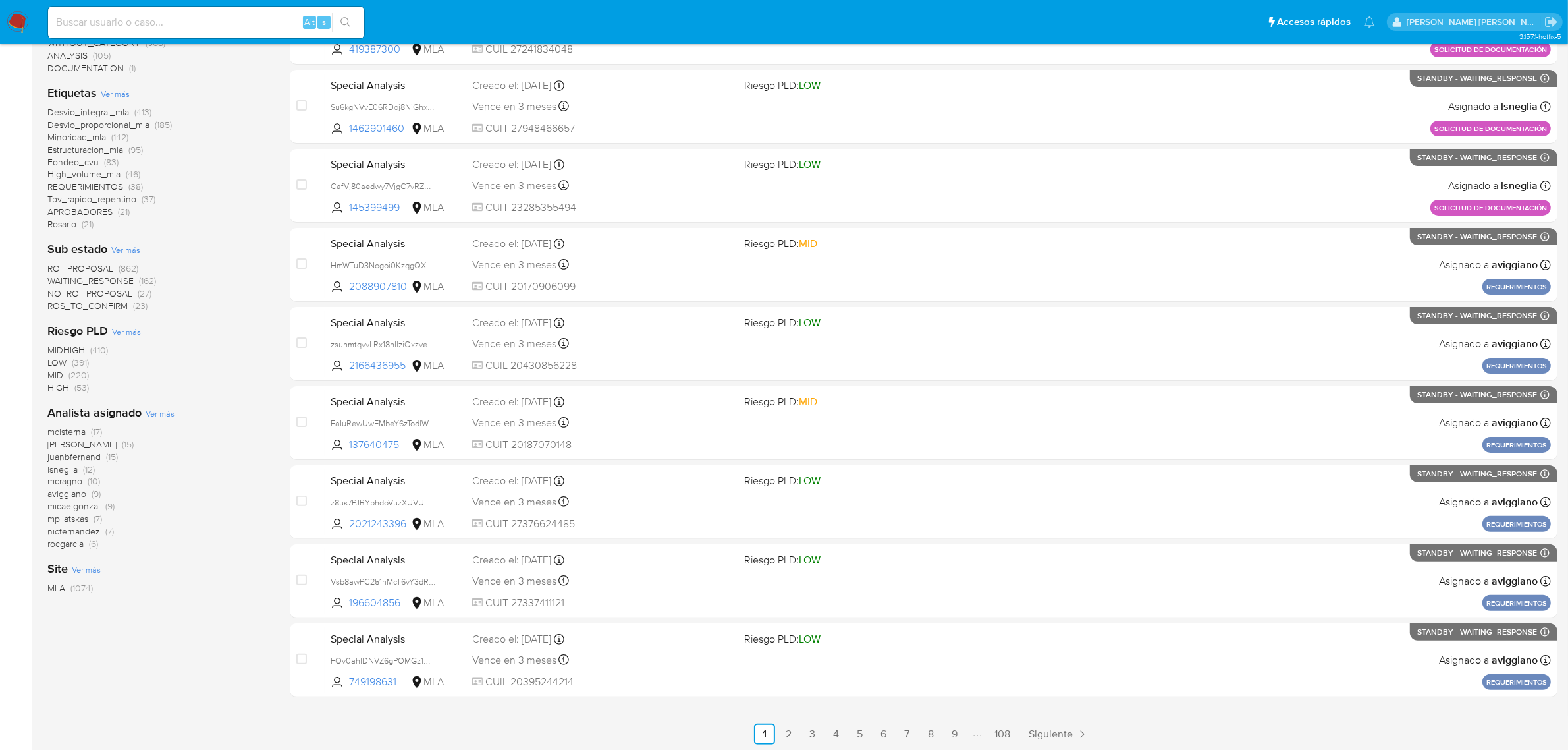
click at [80, 268] on span "ROI_PROPOSAL" at bounding box center [80, 268] width 66 height 13
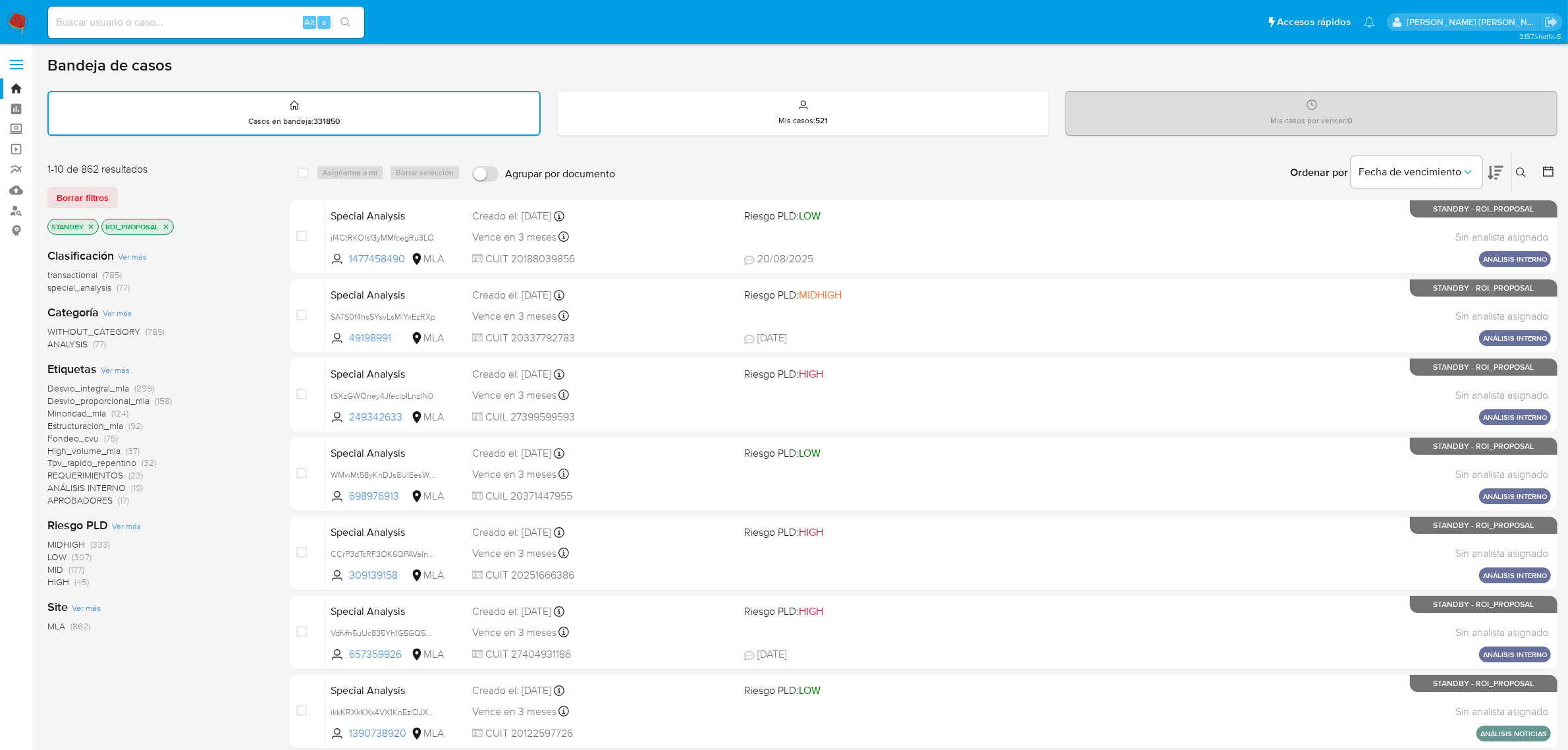
click at [79, 274] on span "transactional" at bounding box center [72, 274] width 50 height 13
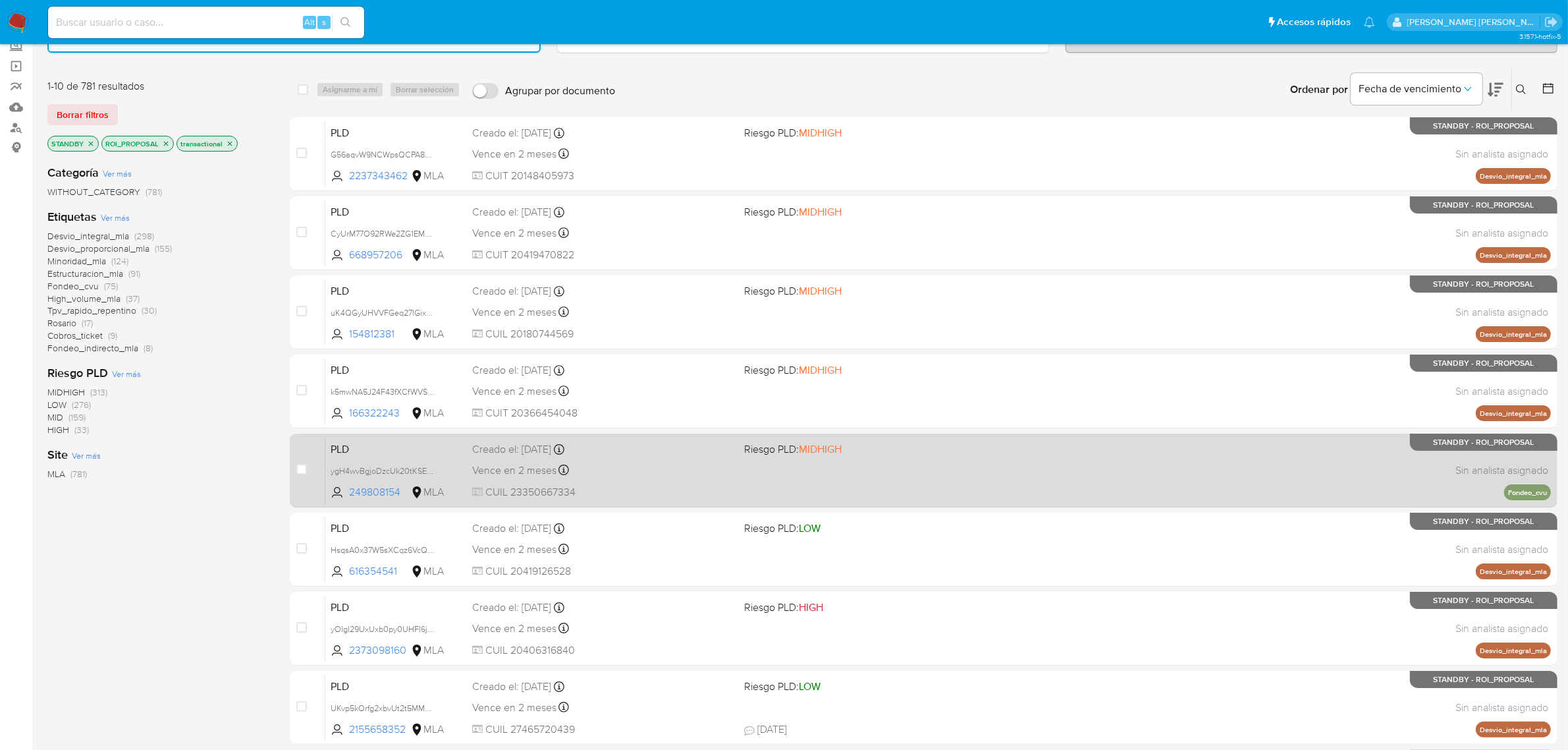
scroll to position [289, 0]
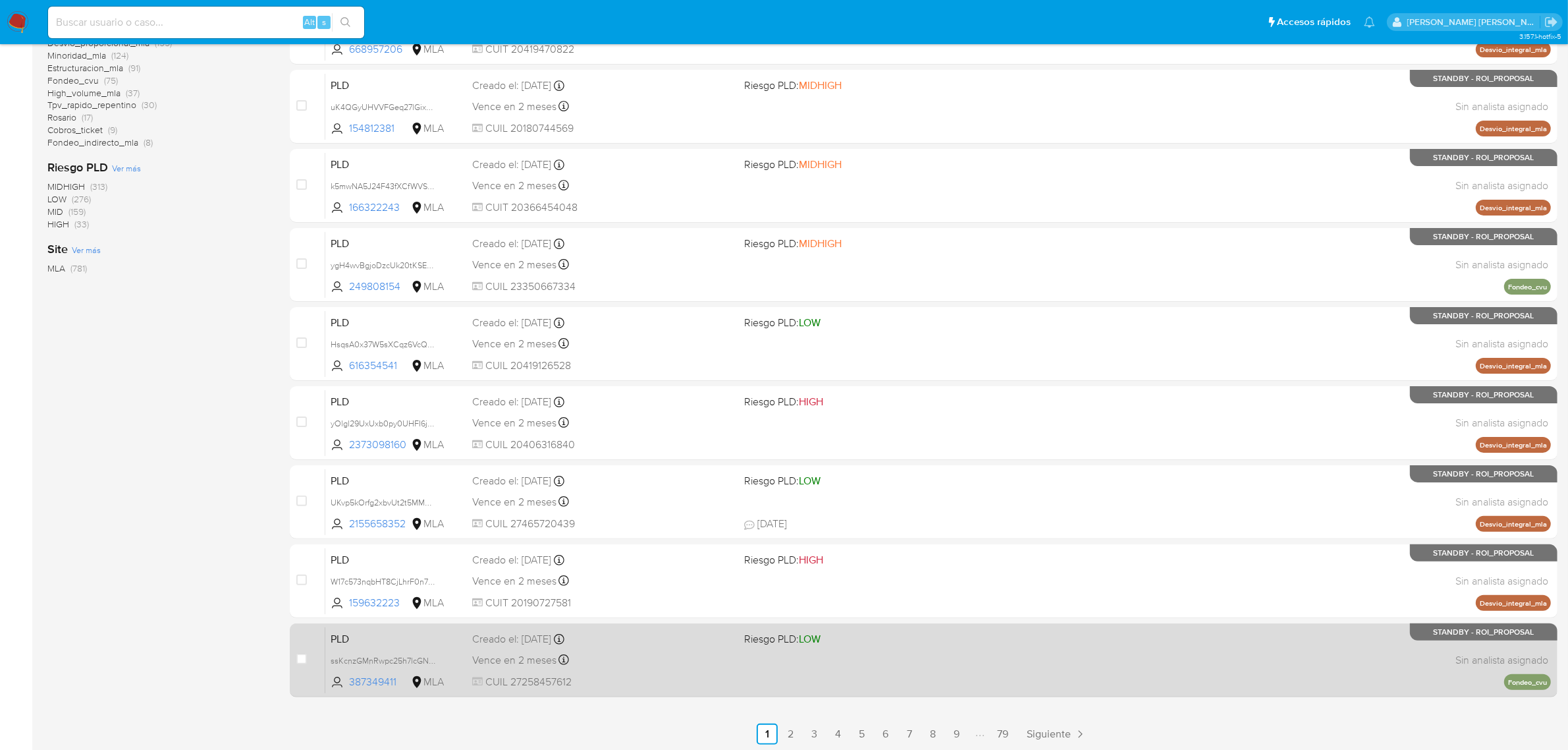
click at [510, 653] on span "Vence en 2 meses" at bounding box center [514, 660] width 84 height 14
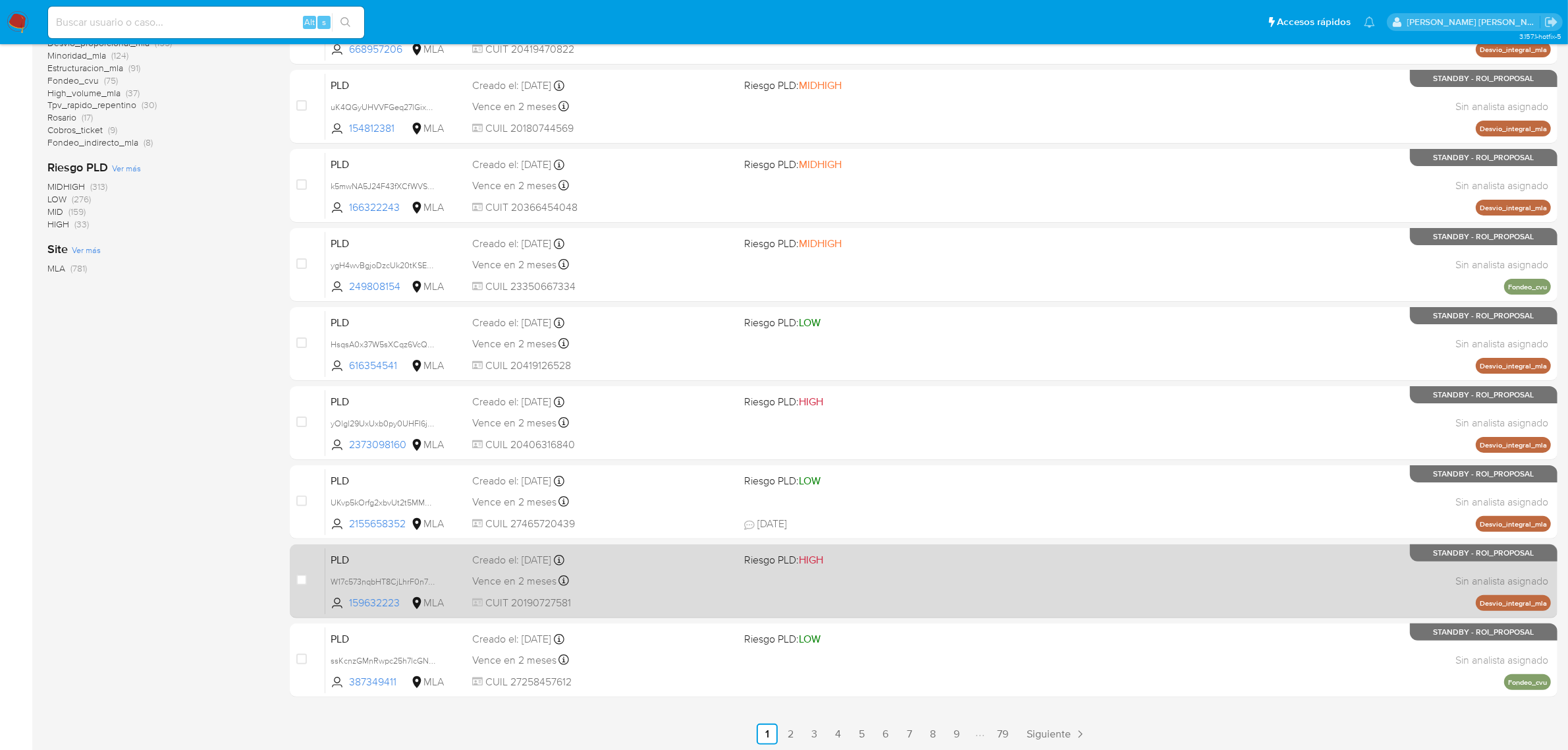
click at [527, 564] on div "Creado el: 12/08/2025 Creado el: 12/08/2025 12:39:16" at bounding box center [604, 560] width 262 height 14
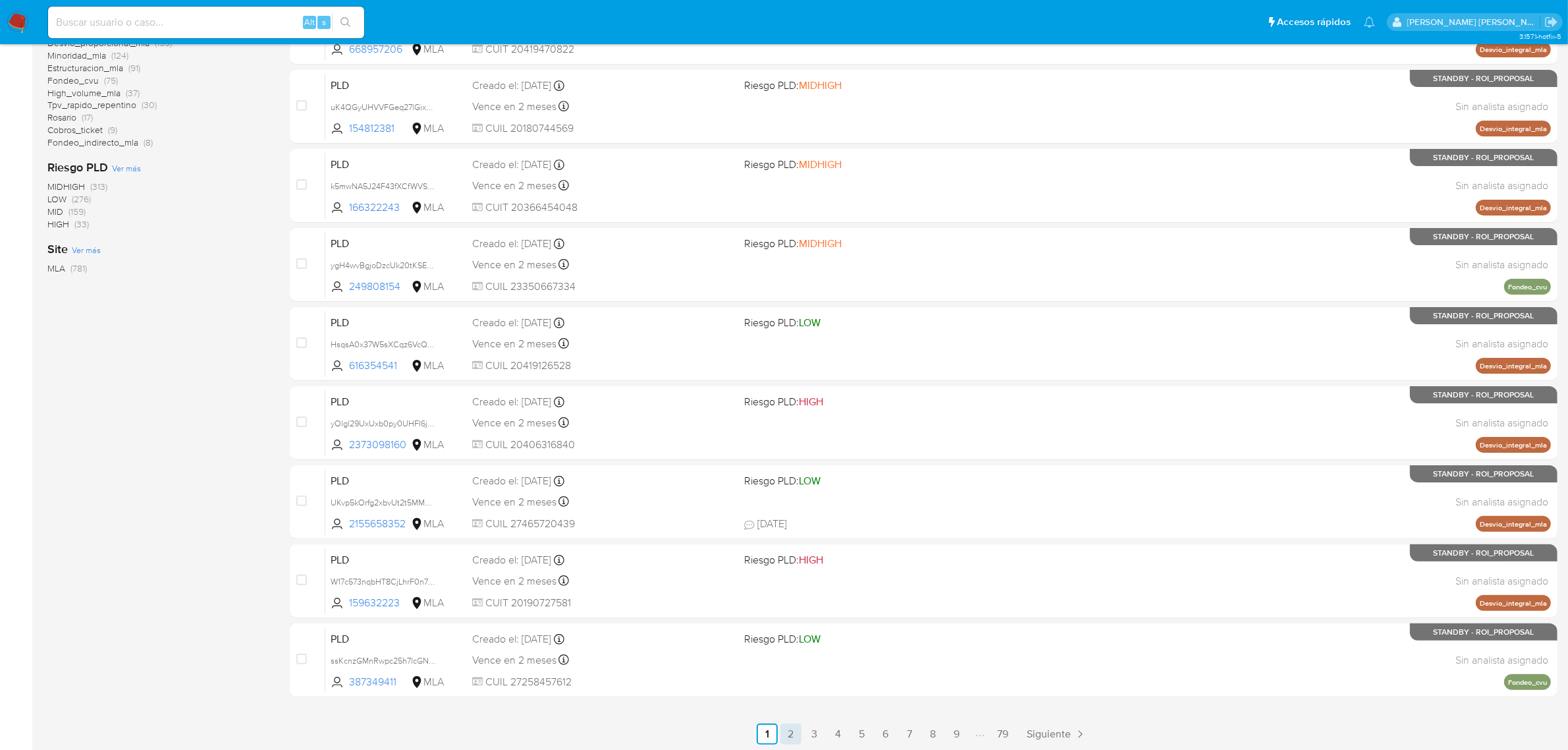
click at [789, 730] on link "2" at bounding box center [790, 734] width 21 height 21
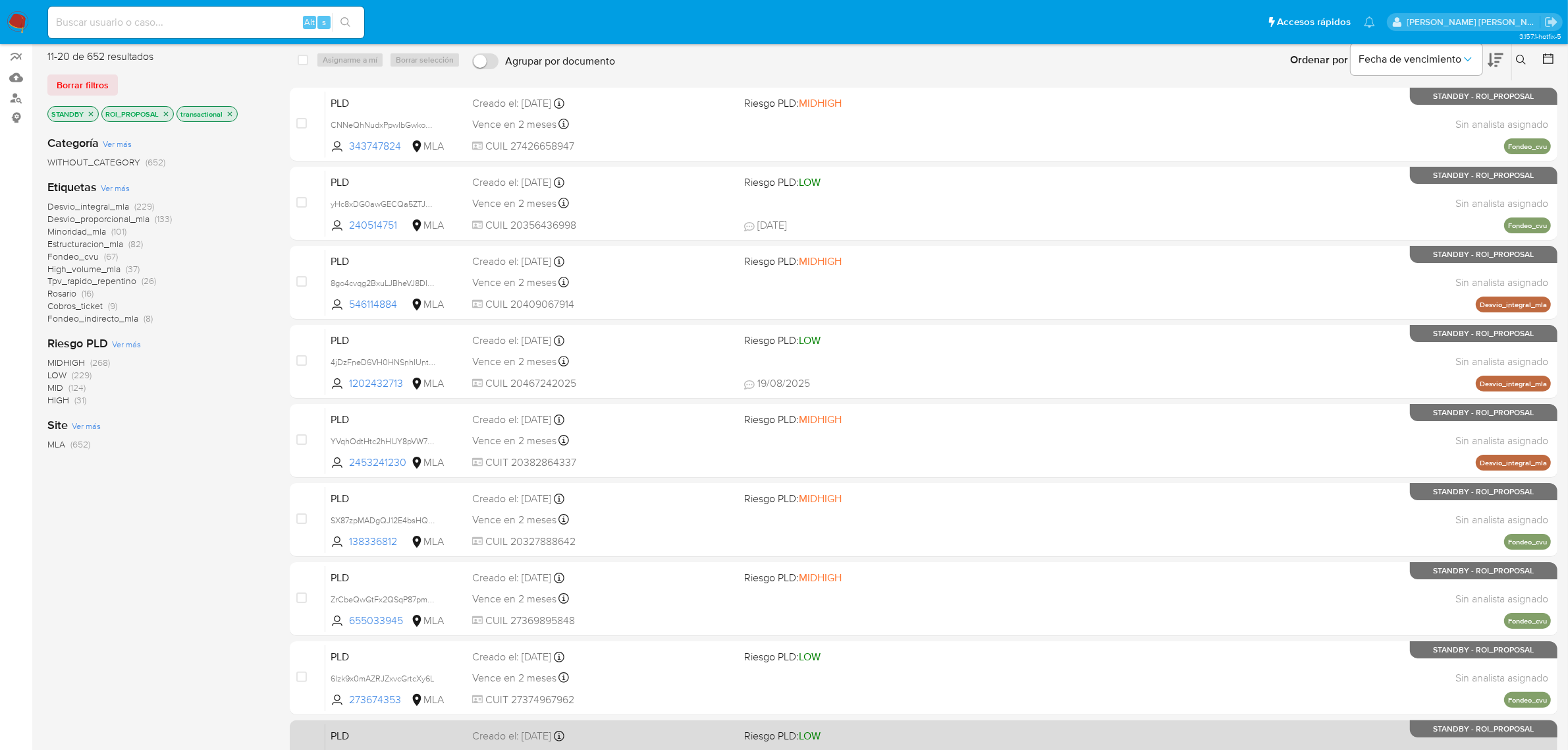
scroll to position [289, 0]
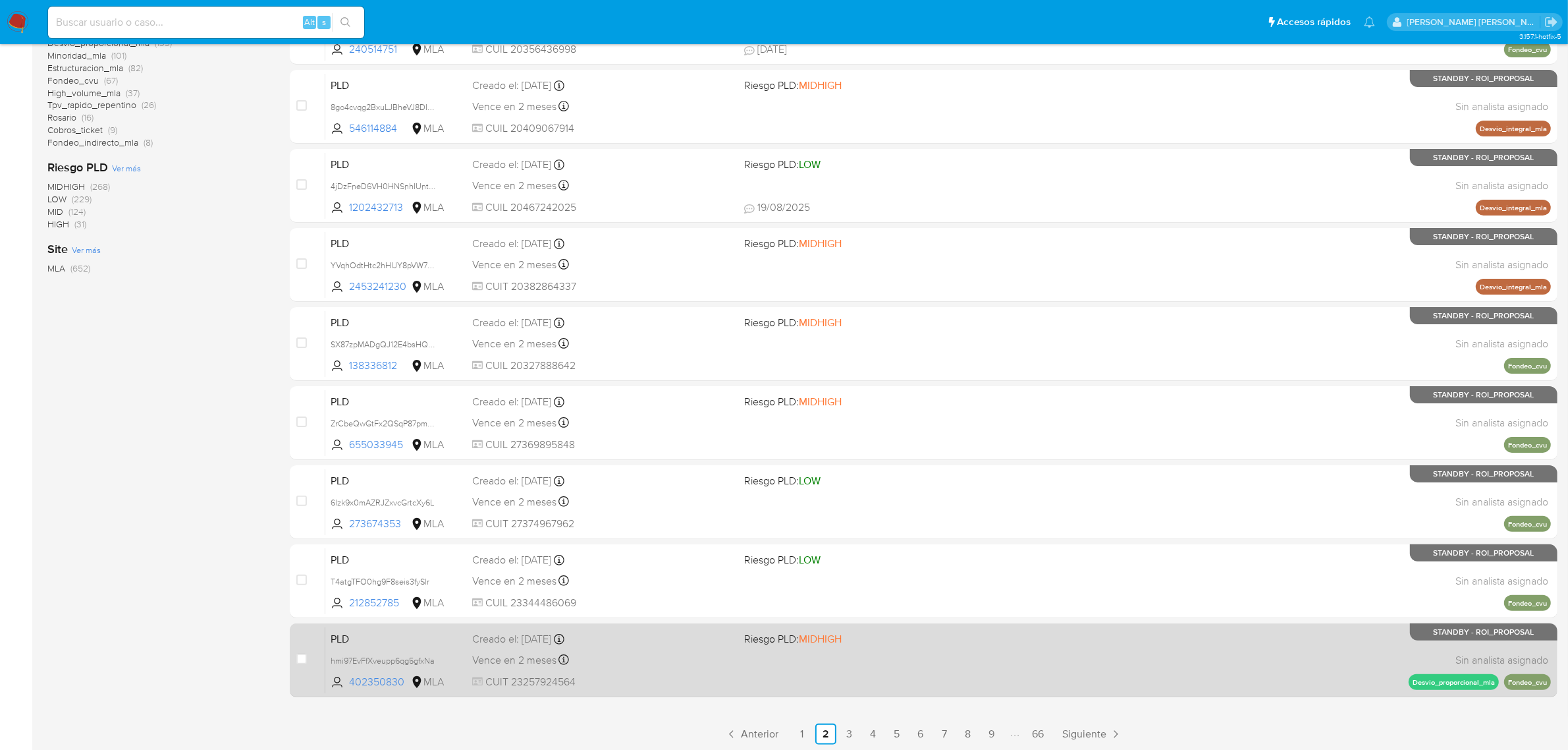
click at [507, 653] on span "Vence en 2 meses" at bounding box center [514, 660] width 84 height 14
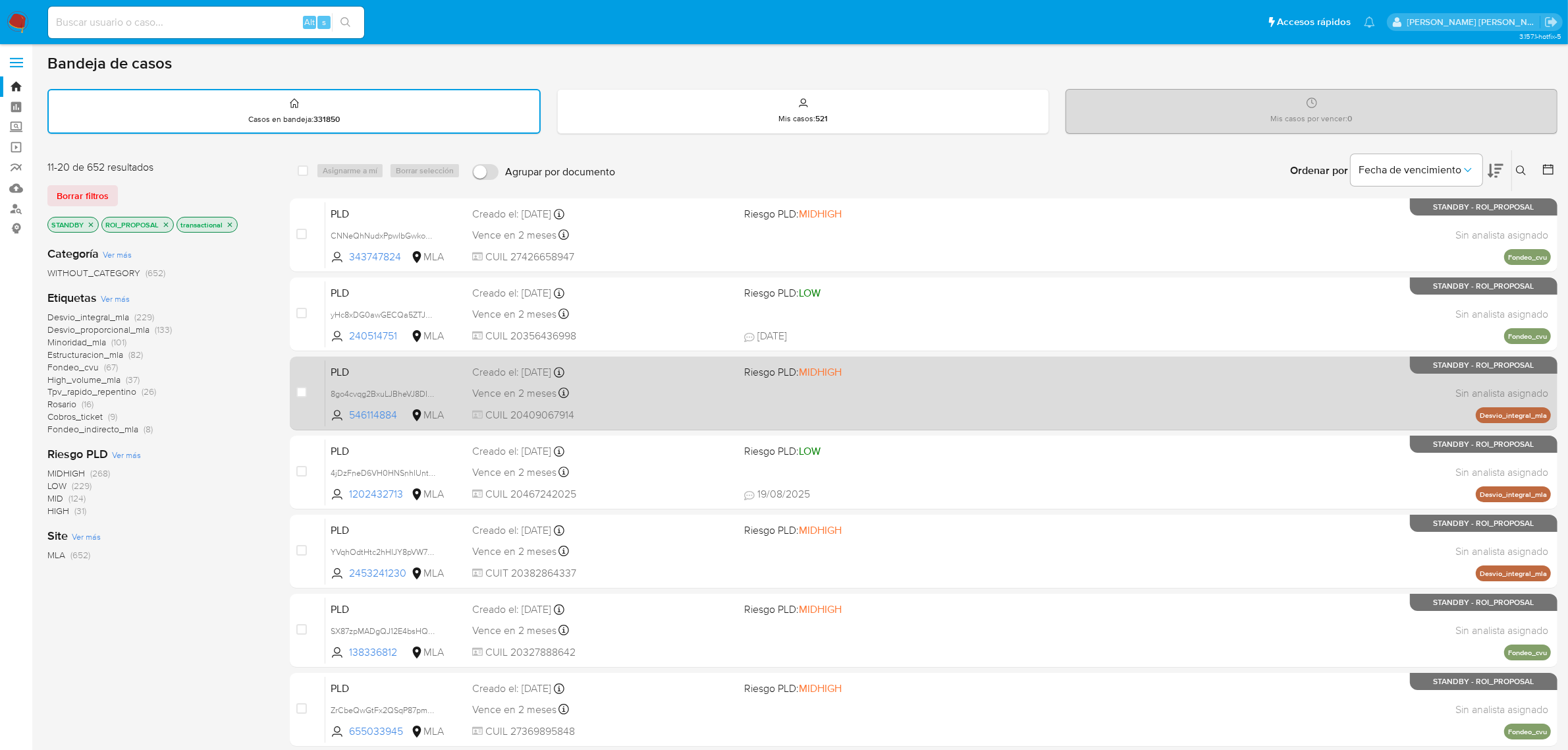
scroll to position [0, 0]
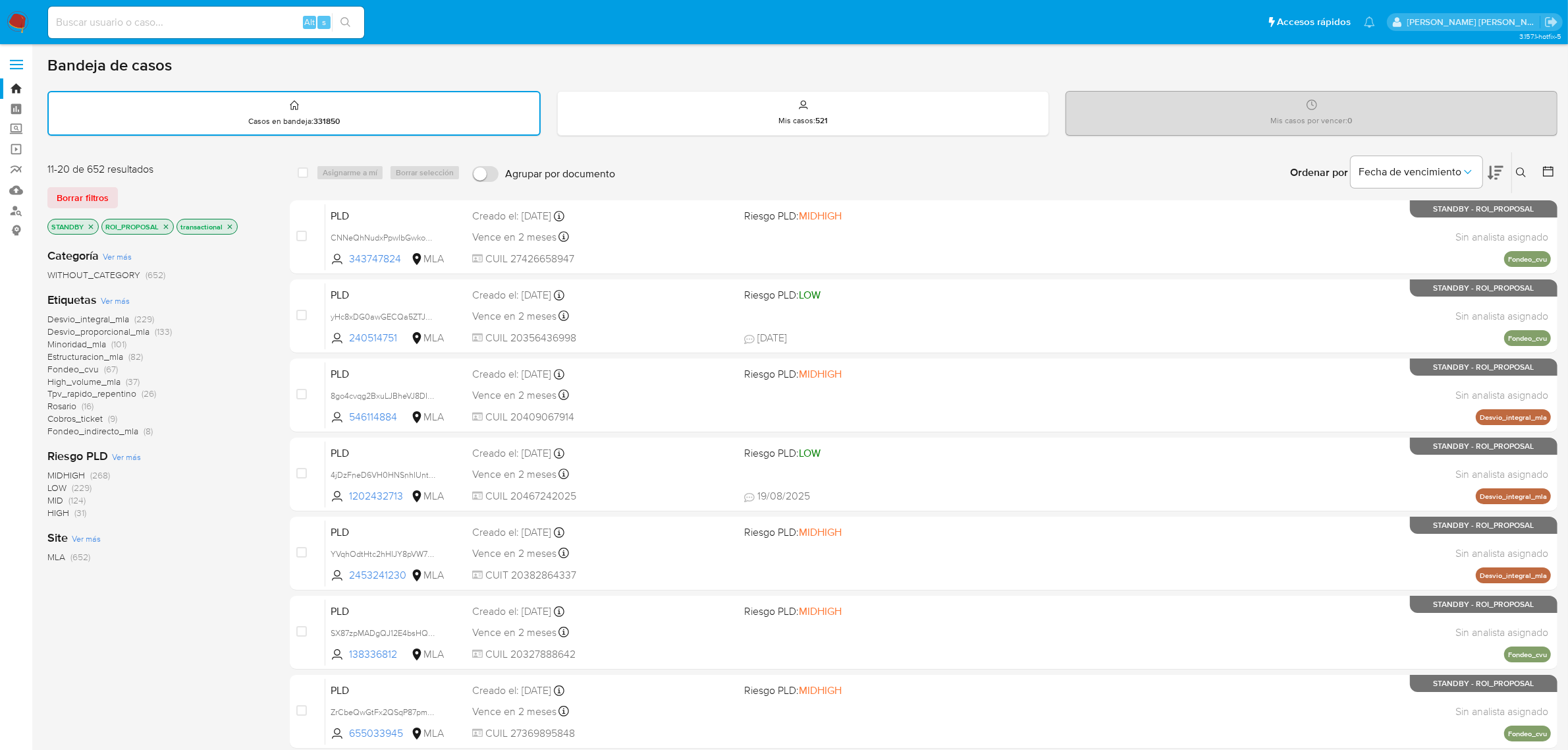
click at [1490, 170] on icon at bounding box center [1496, 172] width 16 height 16
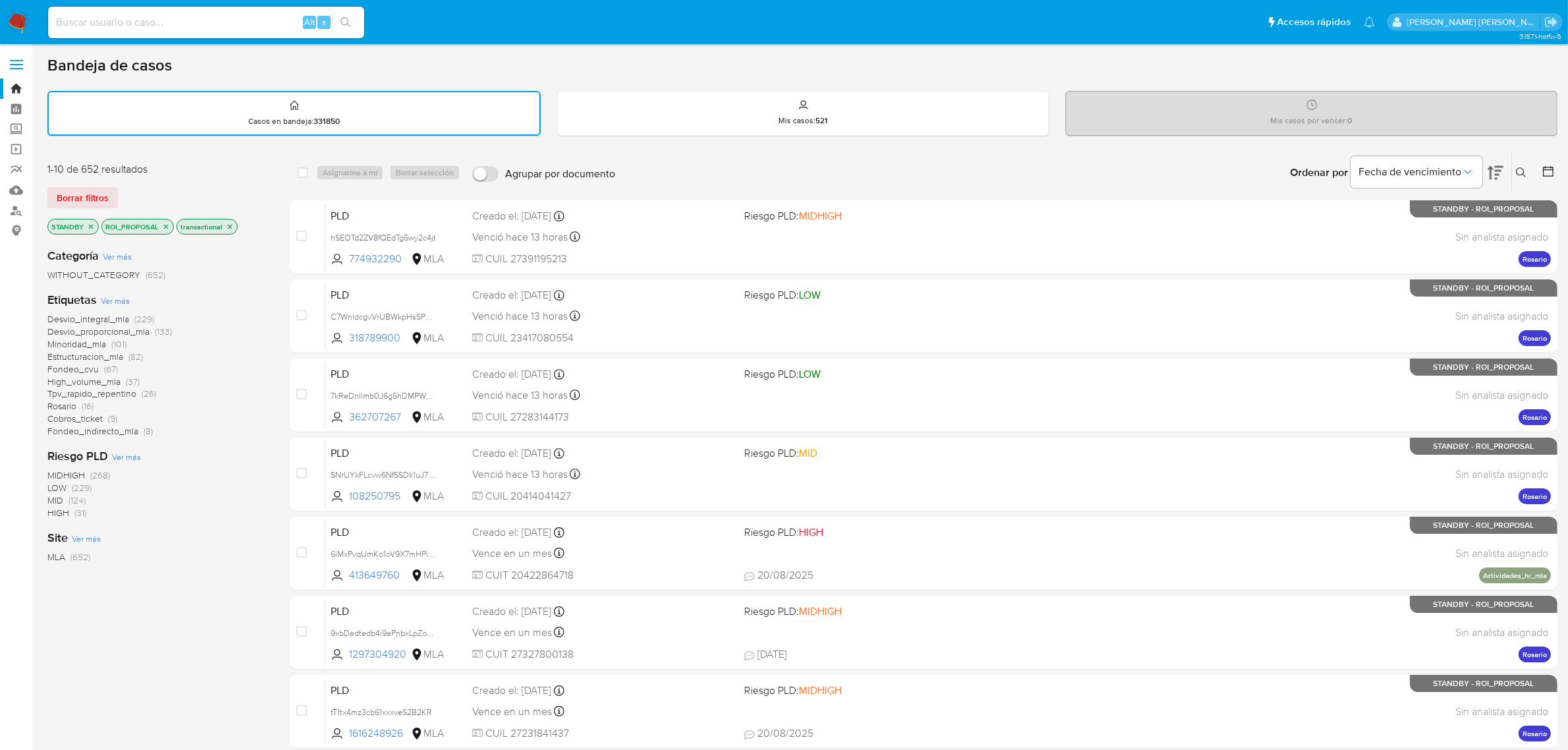
click at [1490, 170] on icon at bounding box center [1496, 172] width 16 height 16
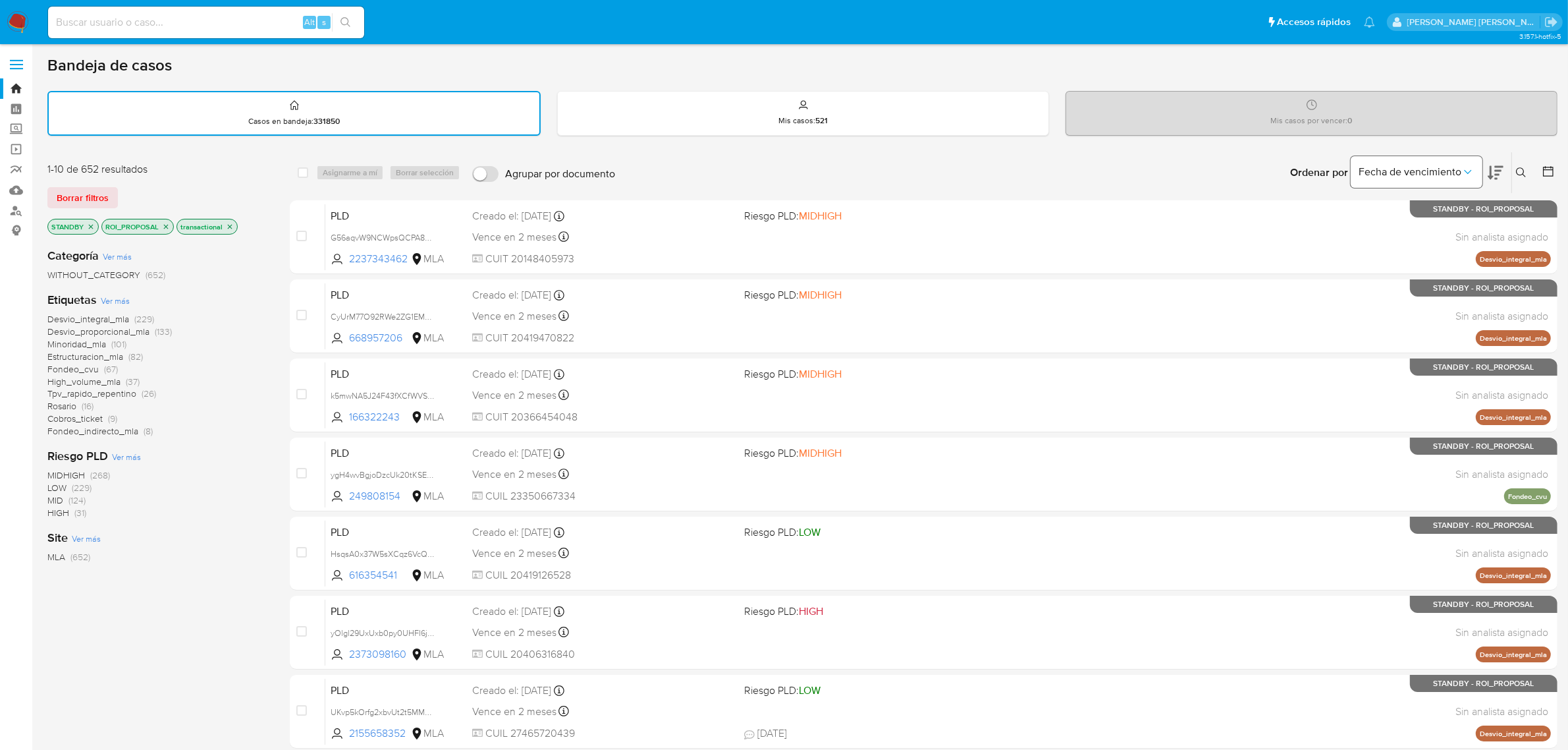
click at [1467, 173] on icon "Ordenar por" at bounding box center [1467, 171] width 13 height 13
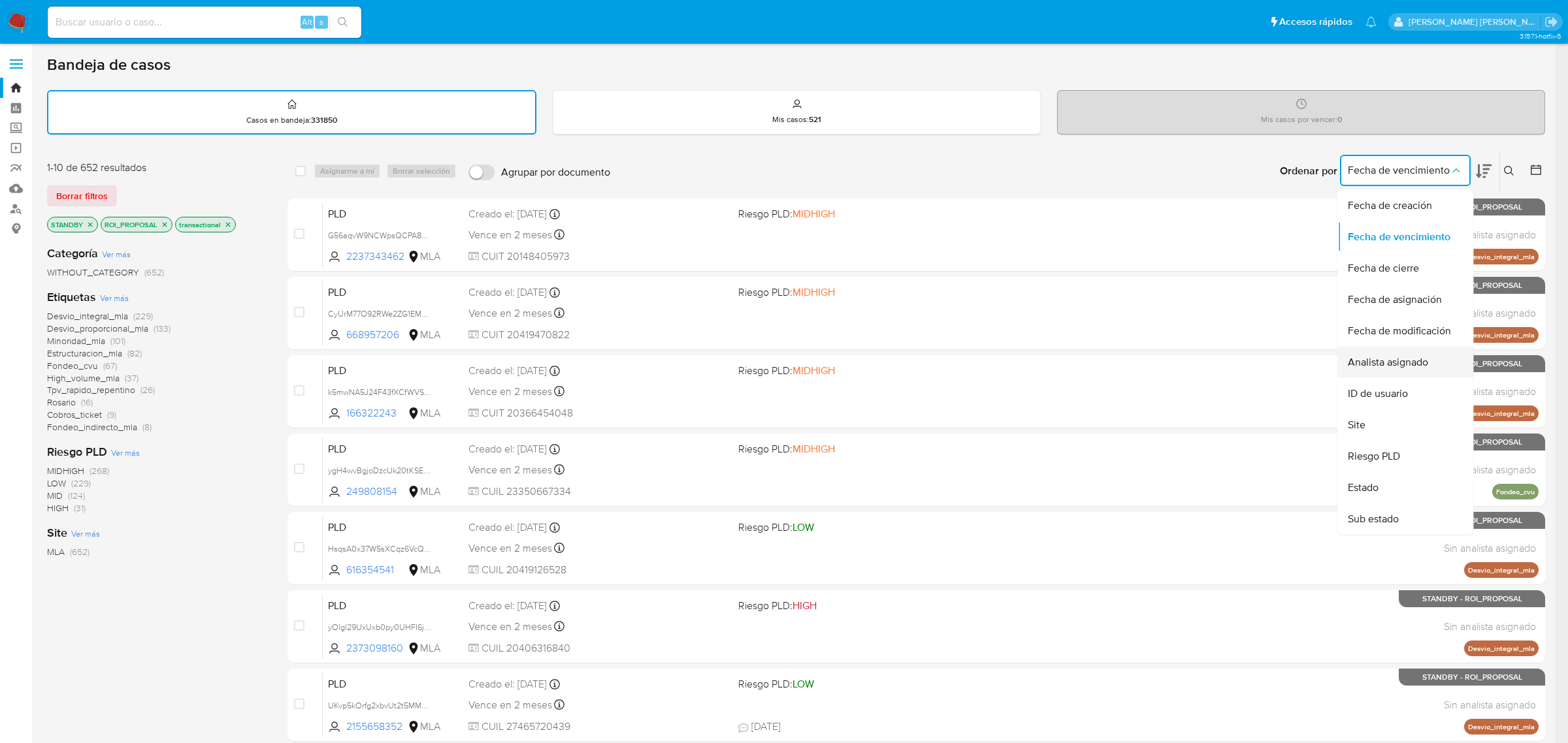
click at [1386, 360] on span "Analista asignado" at bounding box center [1387, 361] width 80 height 13
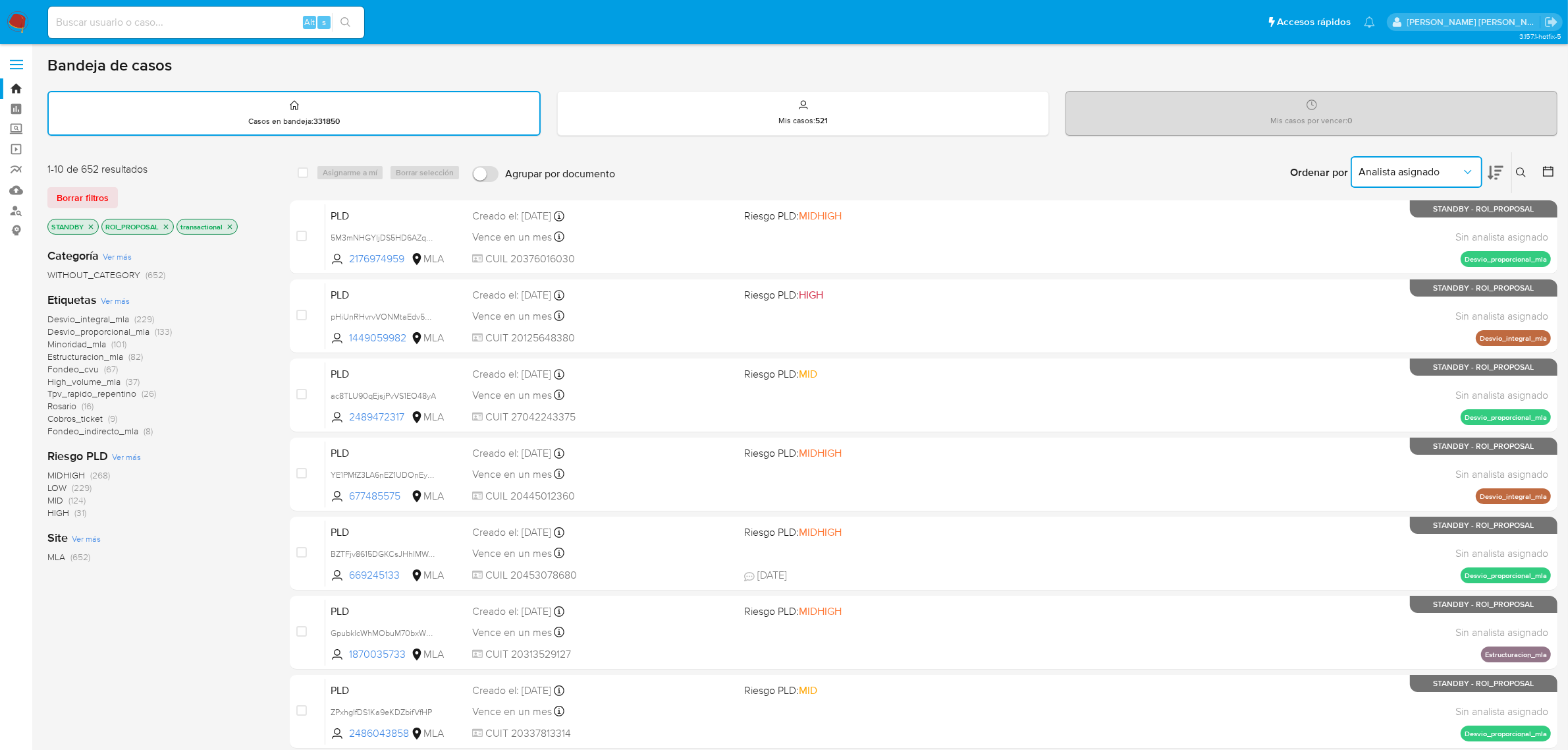
click at [1420, 165] on span "Analista asignado" at bounding box center [1410, 171] width 103 height 13
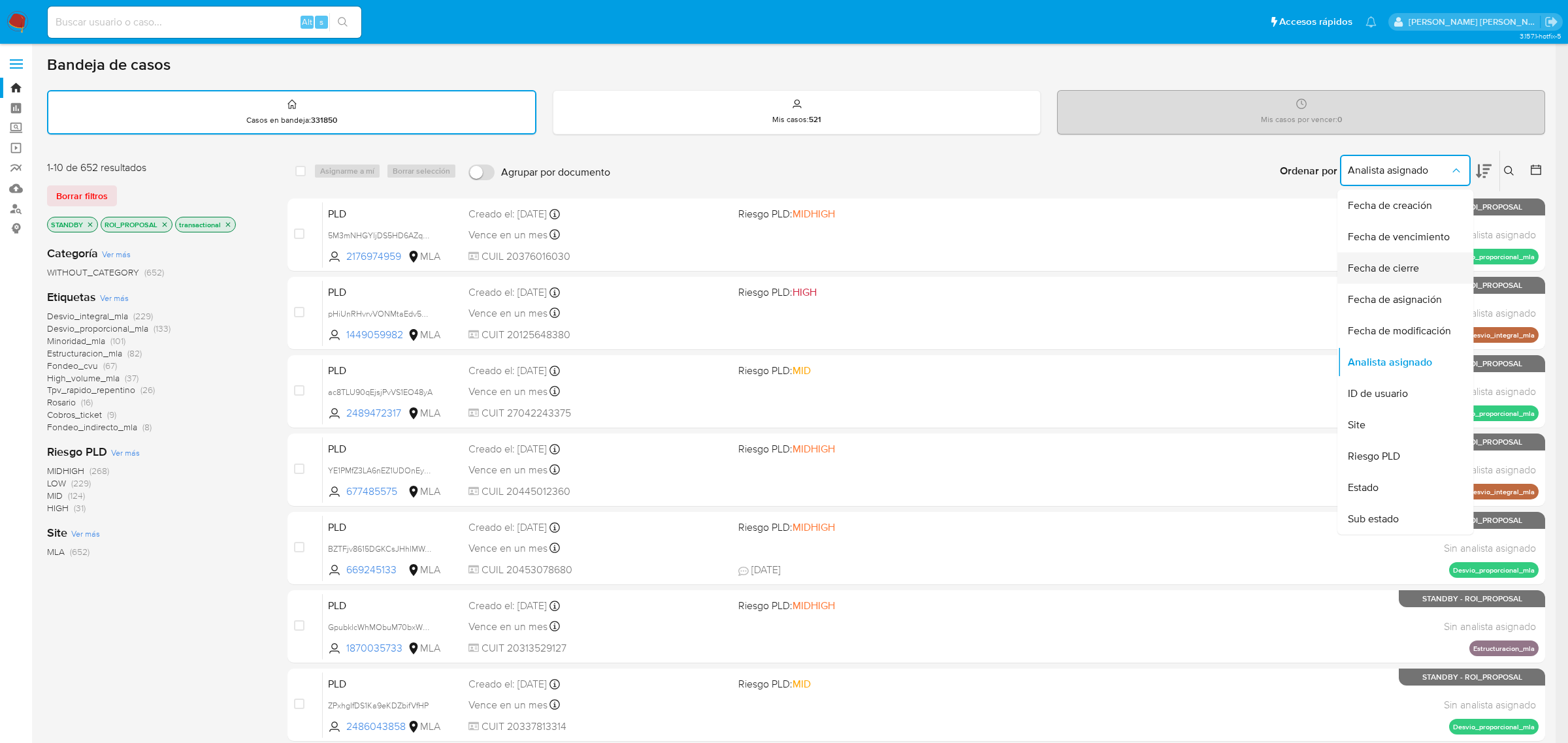
click at [1380, 264] on span "Fecha de cierre" at bounding box center [1383, 268] width 71 height 13
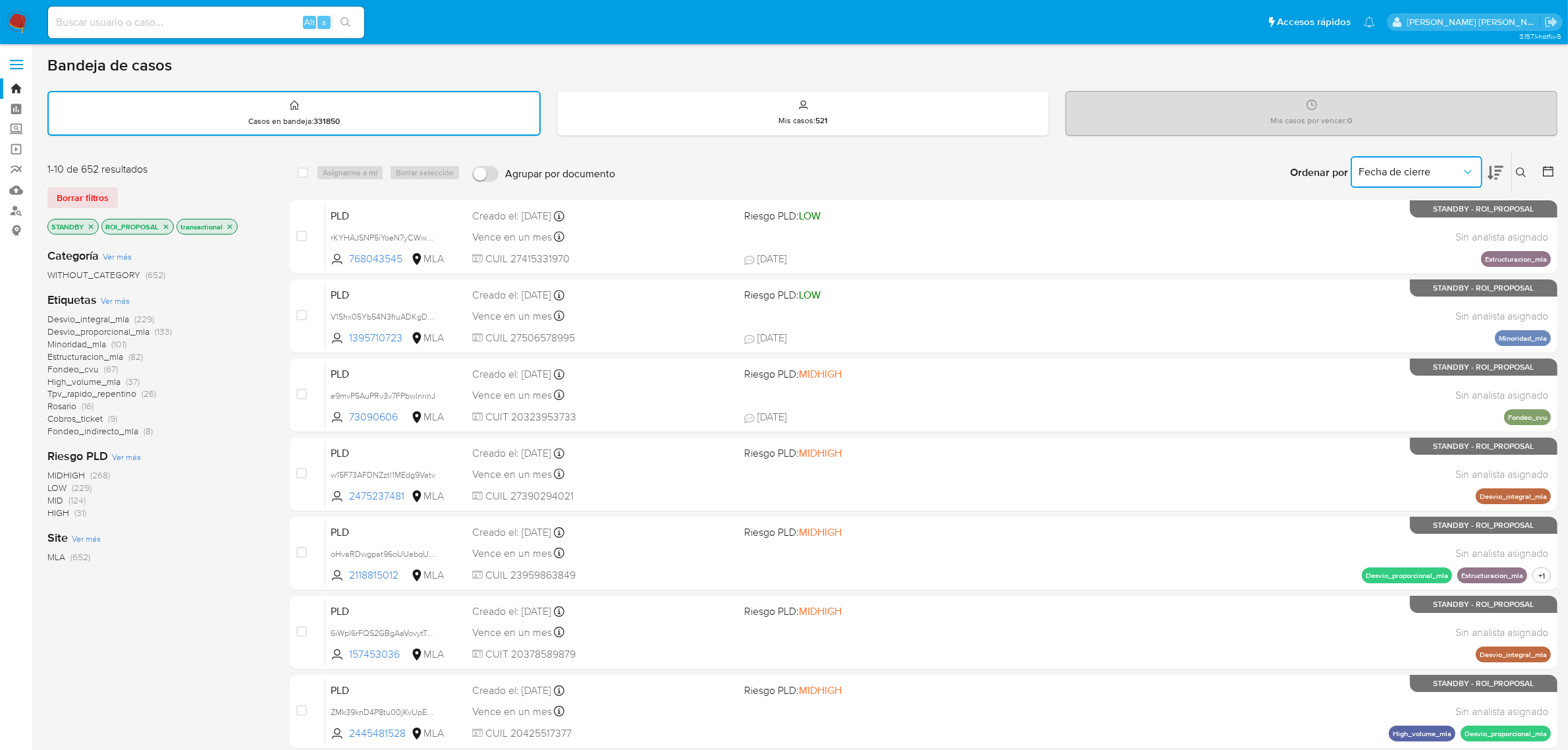
click at [1444, 165] on span "Fecha de cierre" at bounding box center [1410, 171] width 103 height 13
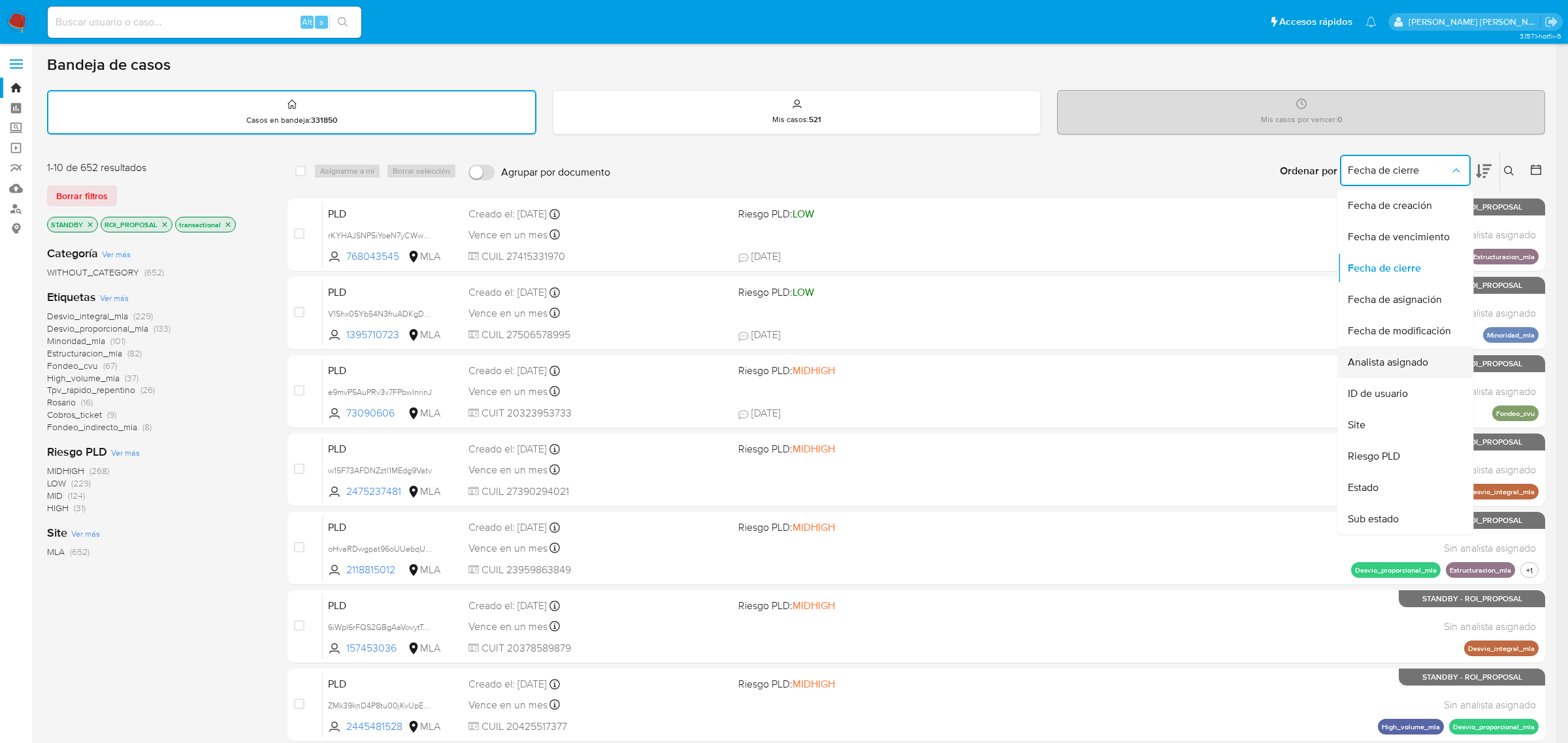
click at [1393, 366] on span "Analista asignado" at bounding box center [1387, 361] width 80 height 13
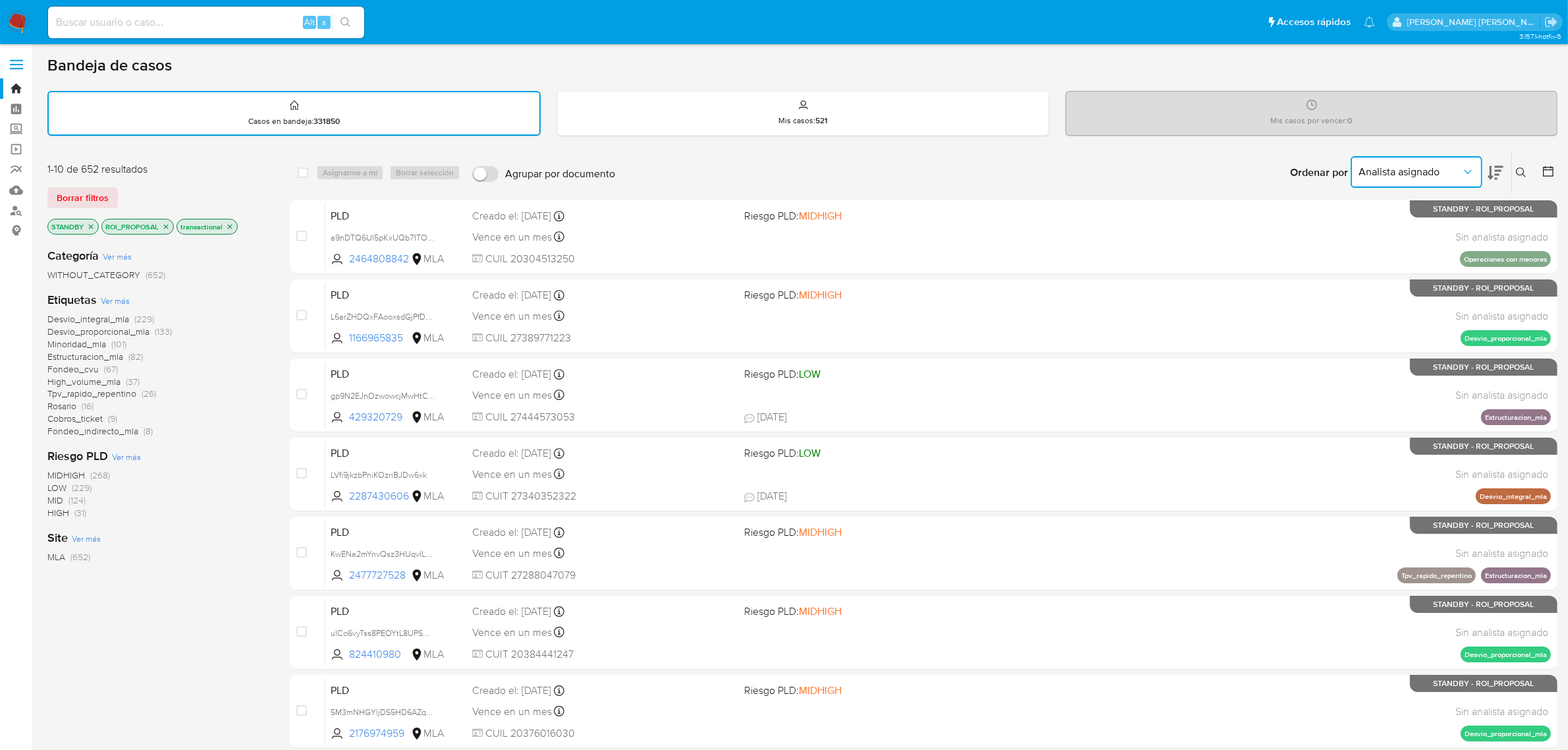
click at [1434, 169] on span "Analista asignado" at bounding box center [1410, 171] width 103 height 13
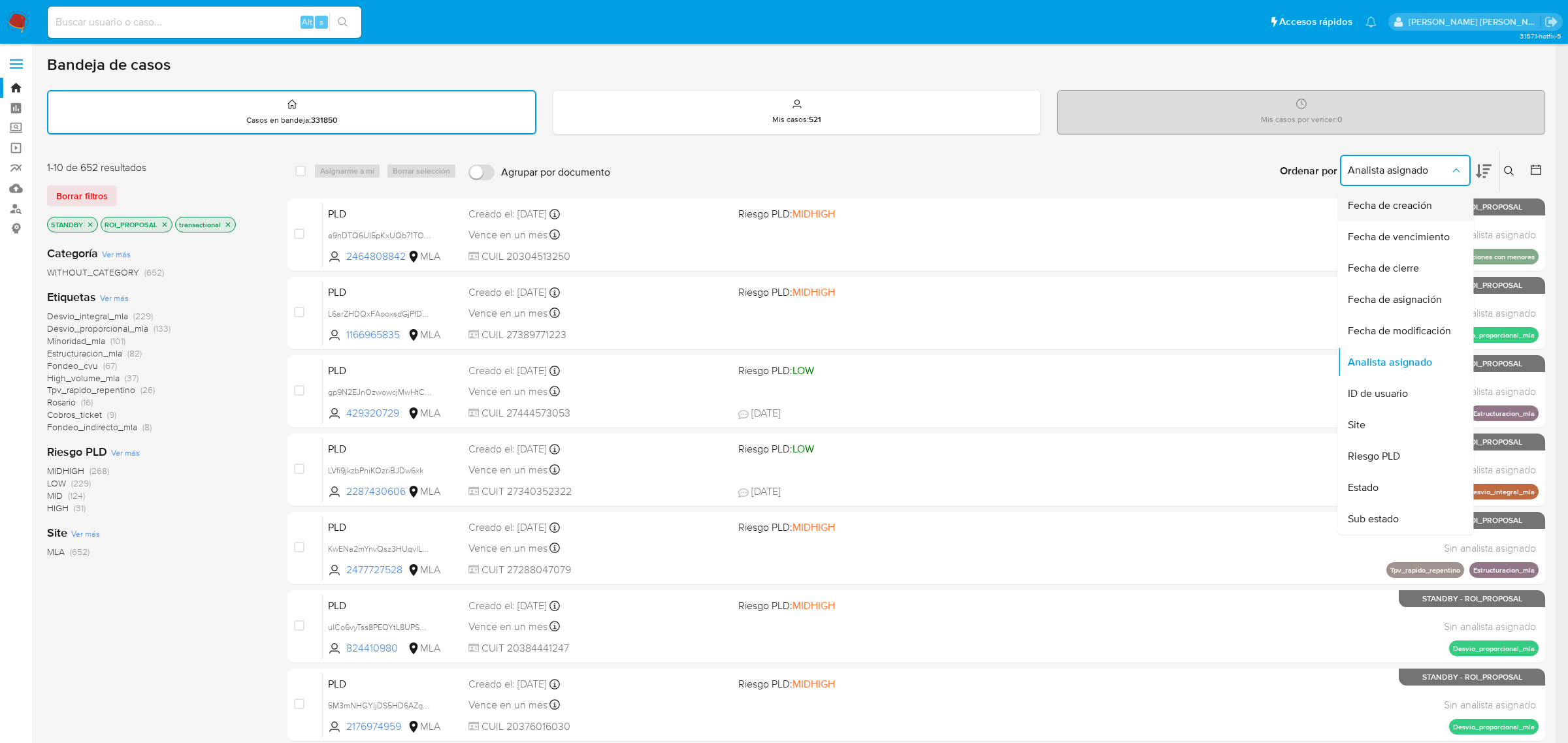
click at [1383, 209] on span "Fecha de creación" at bounding box center [1390, 205] width 84 height 13
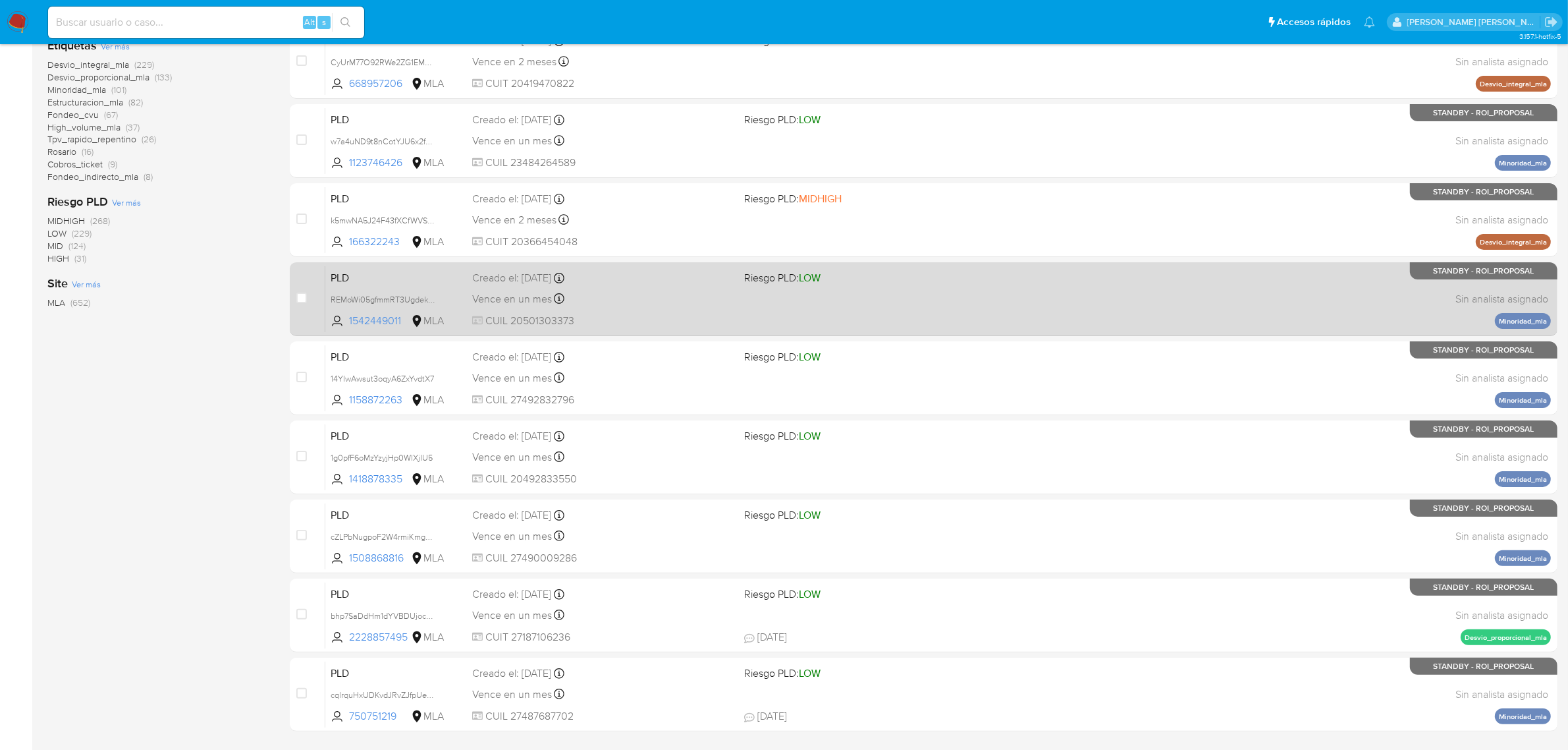
scroll to position [289, 0]
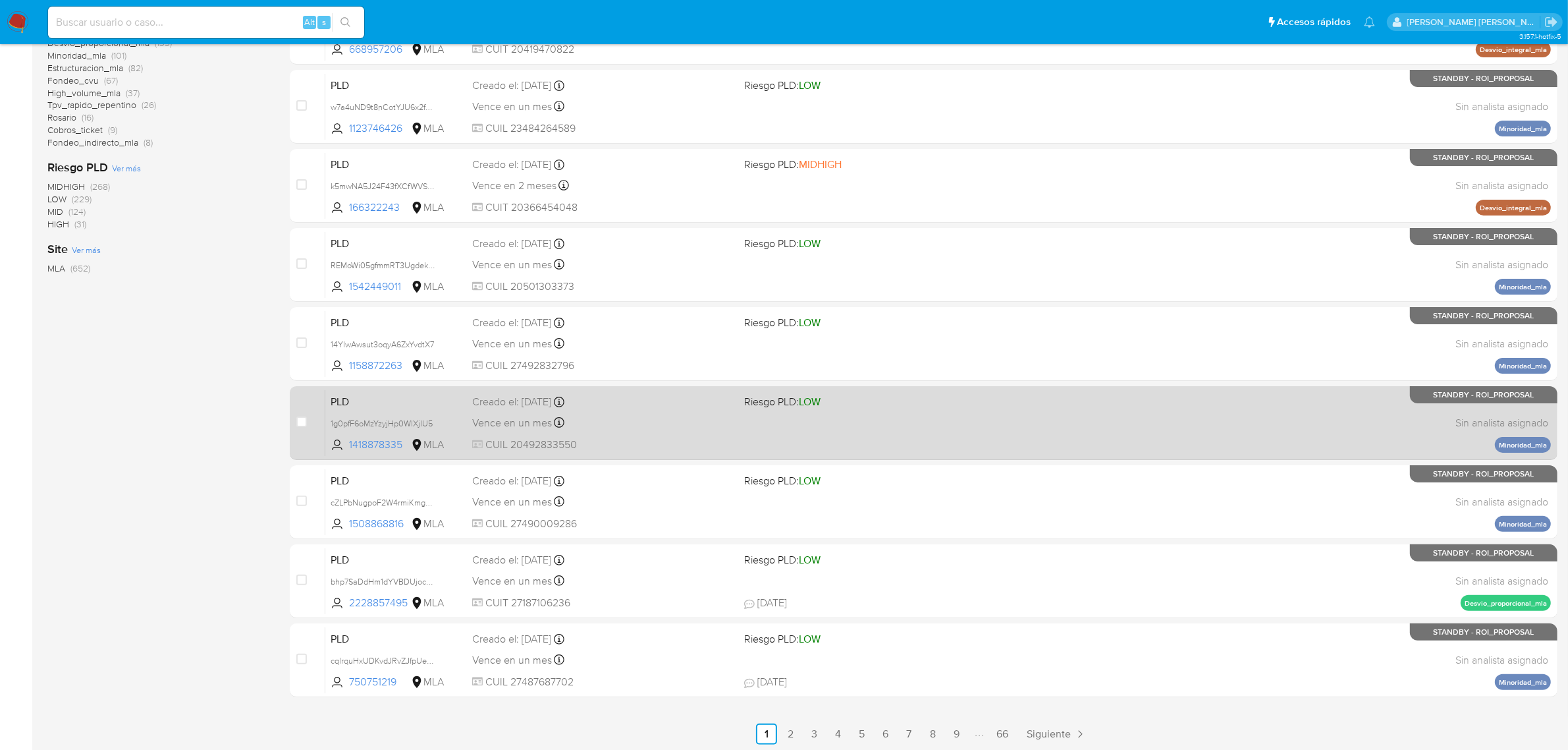
click at [542, 418] on span "Vence en un mes" at bounding box center [513, 423] width 80 height 14
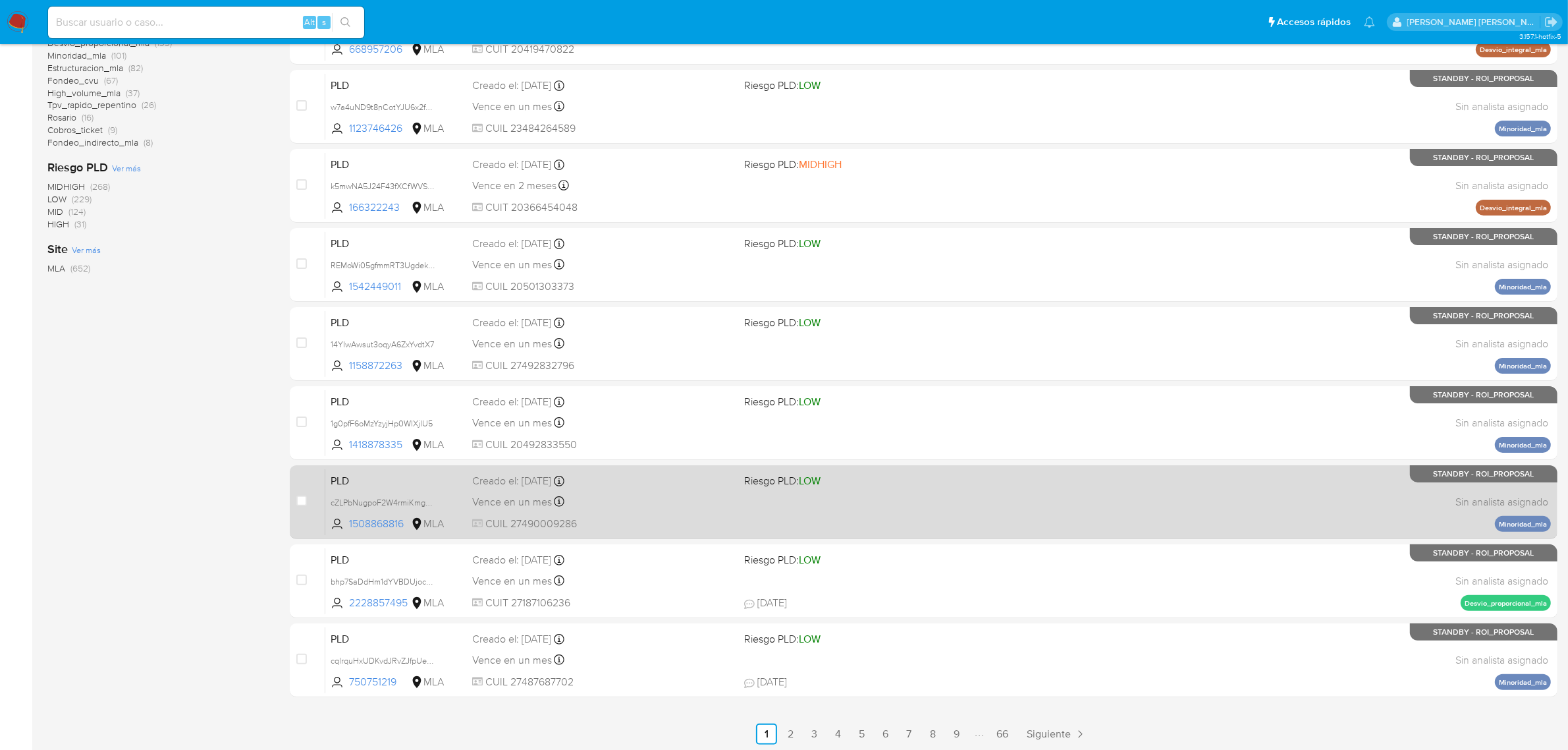
click at [515, 503] on span "Vence en un mes" at bounding box center [513, 502] width 80 height 14
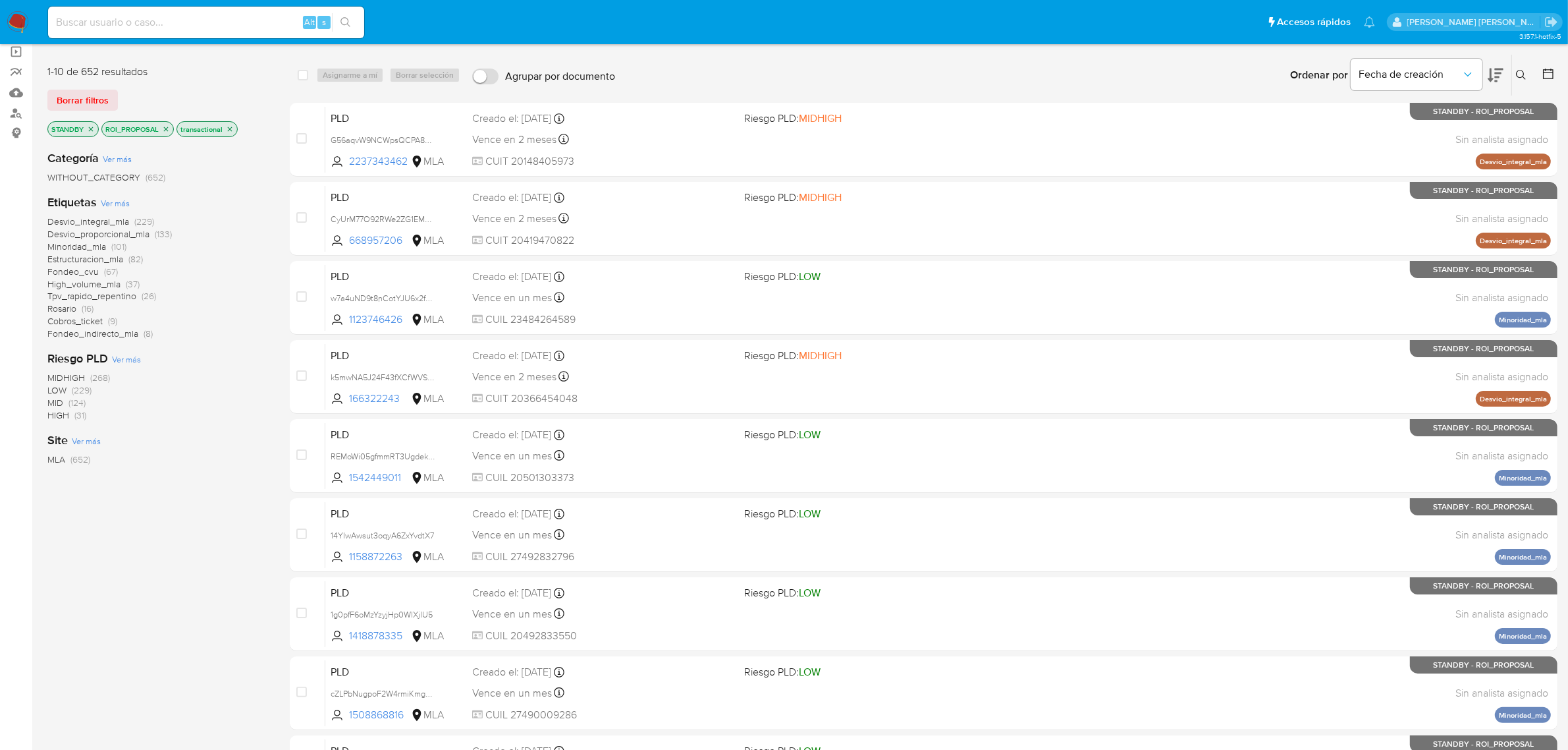
scroll to position [42, 0]
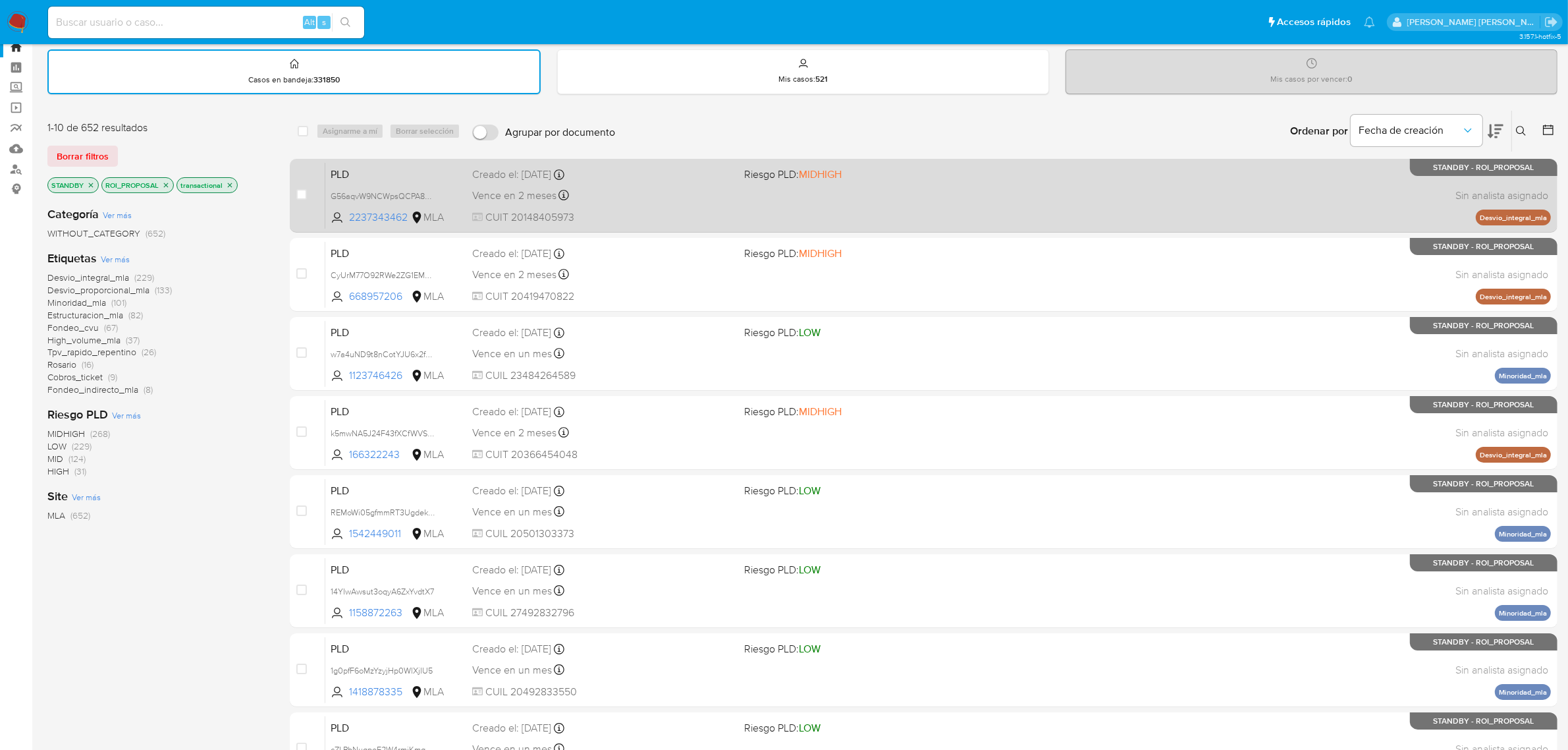
click at [501, 188] on span "Vence en 2 meses" at bounding box center [514, 195] width 84 height 14
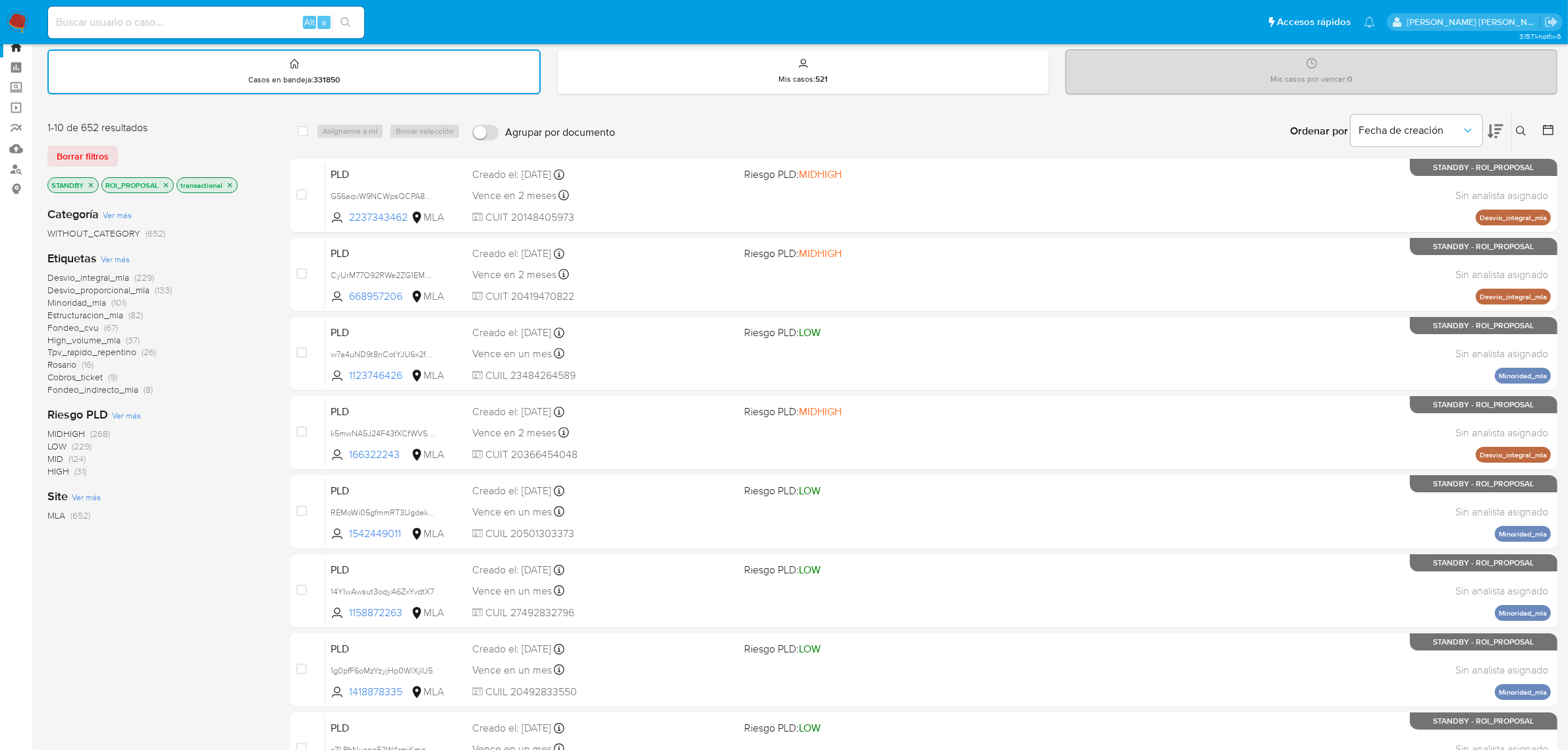
scroll to position [289, 0]
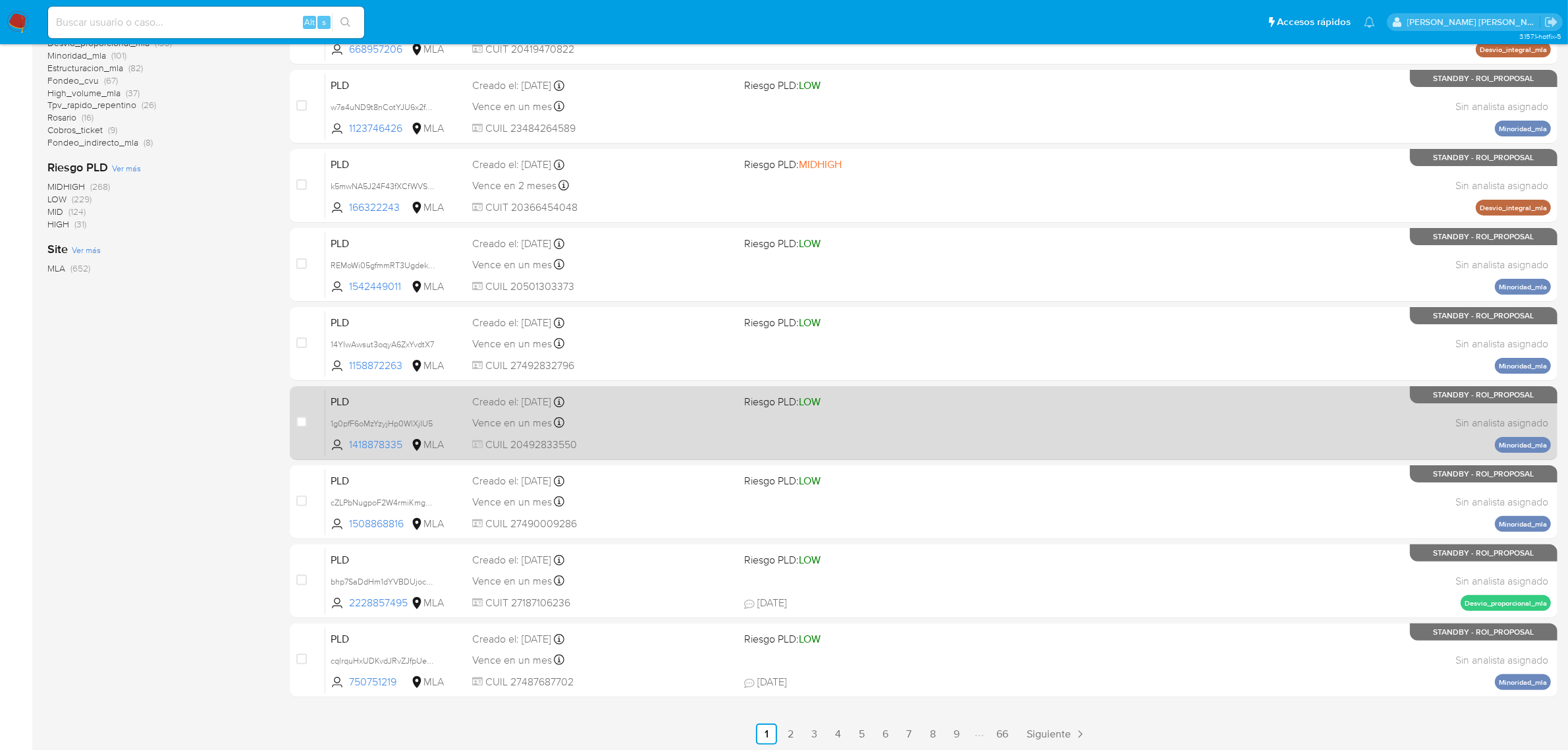
click at [790, 729] on link "2" at bounding box center [790, 734] width 21 height 21
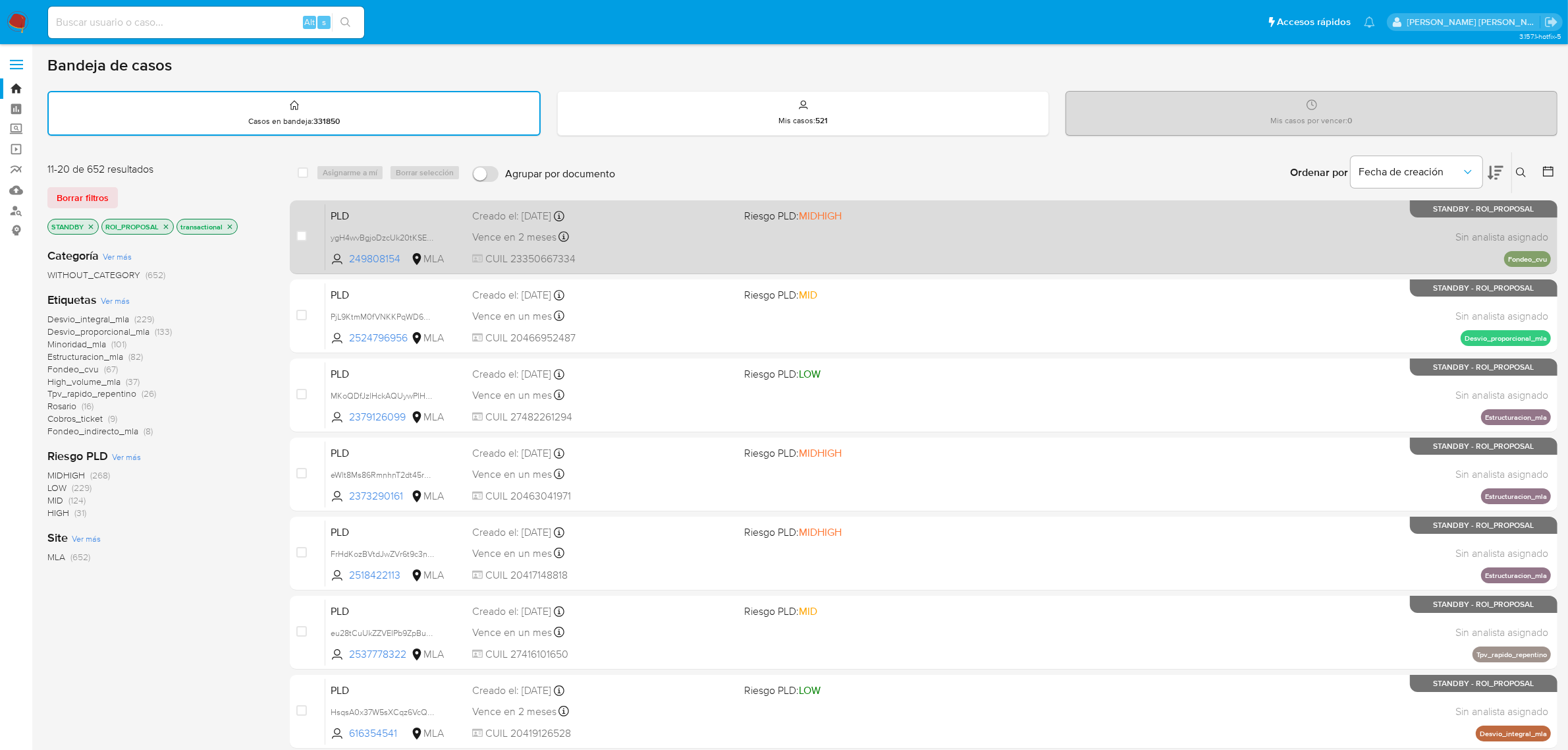
click at [490, 234] on span "Vence en 2 meses" at bounding box center [514, 237] width 84 height 14
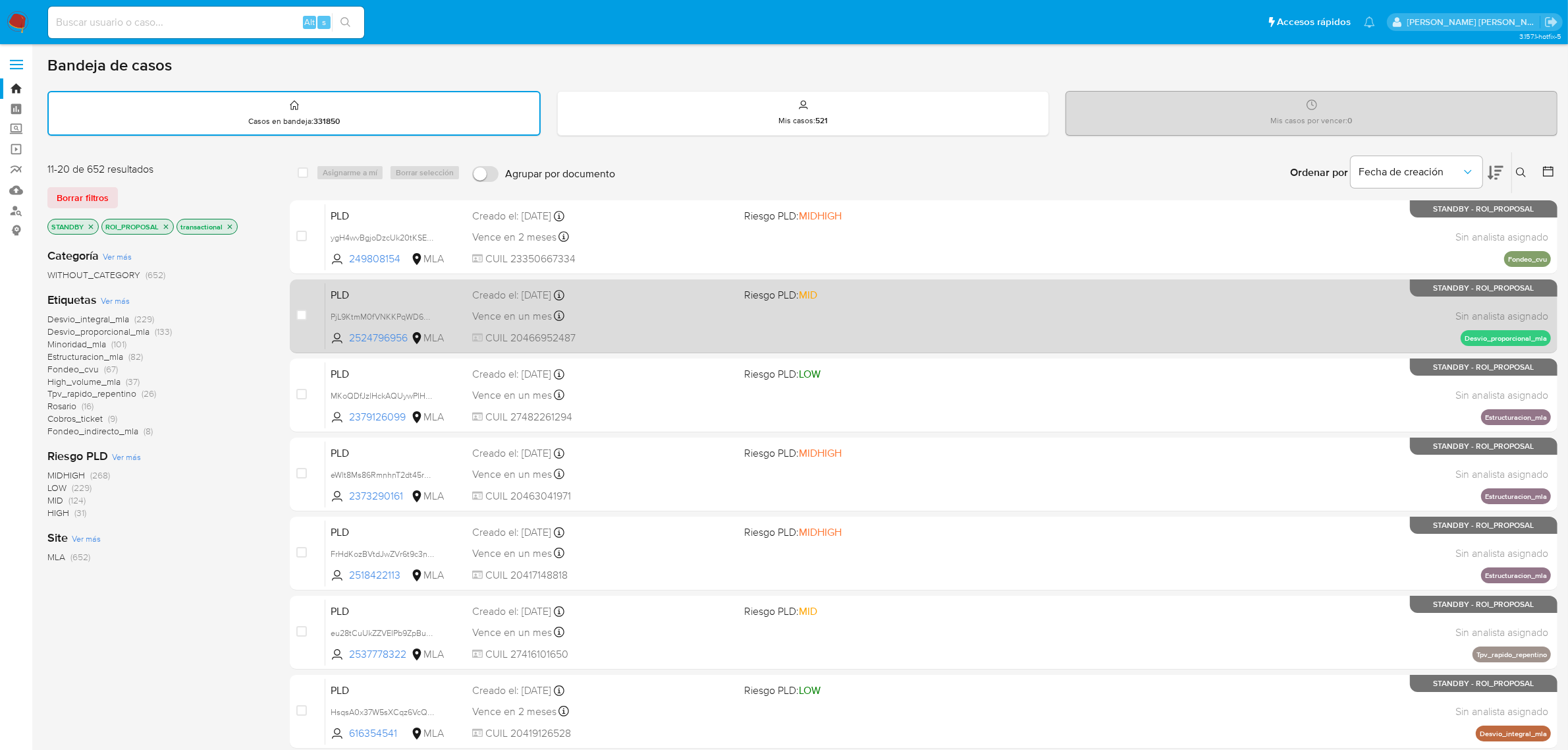
click at [510, 312] on span "Vence en un mes" at bounding box center [513, 316] width 80 height 14
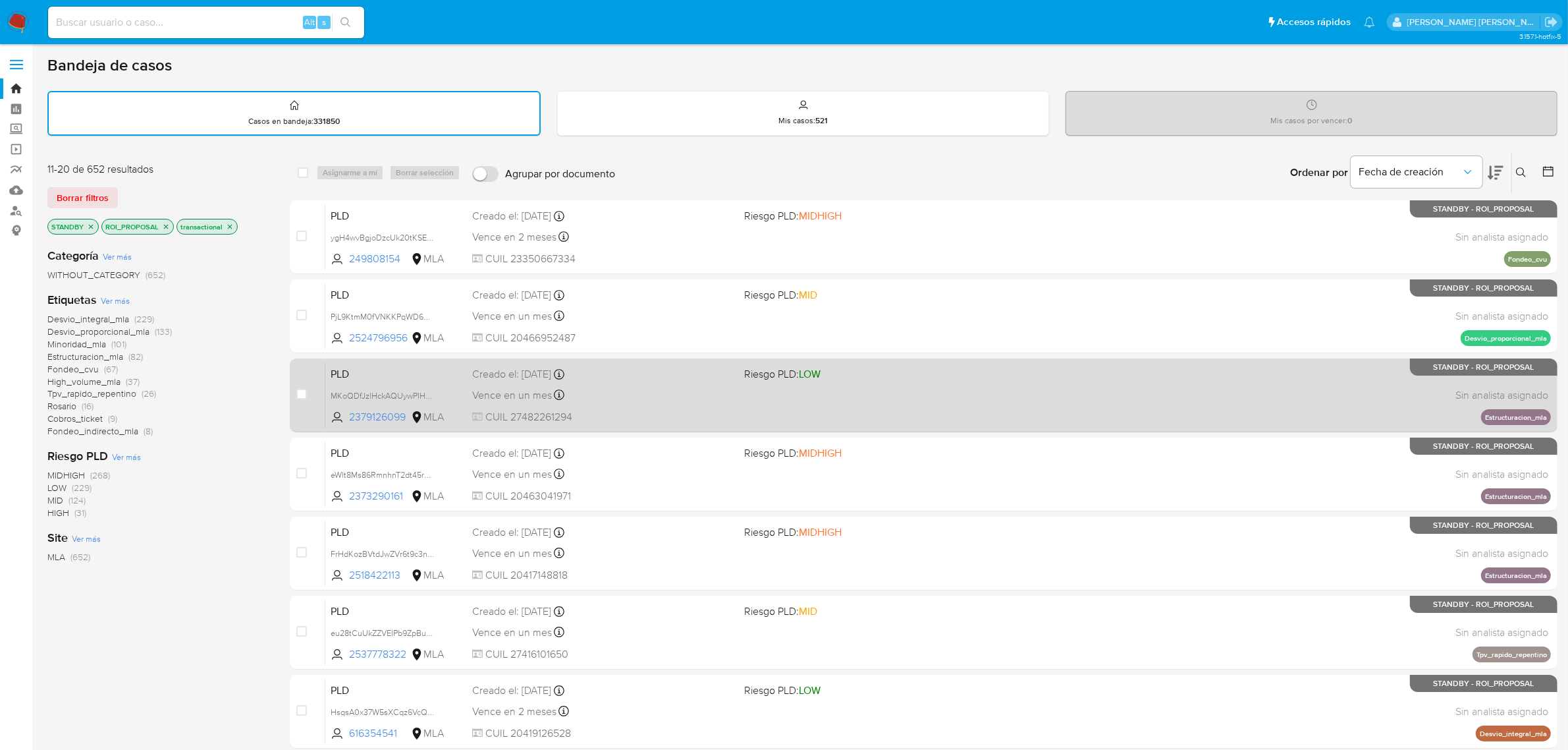
click at [519, 389] on span "Vence en un mes" at bounding box center [513, 395] width 80 height 14
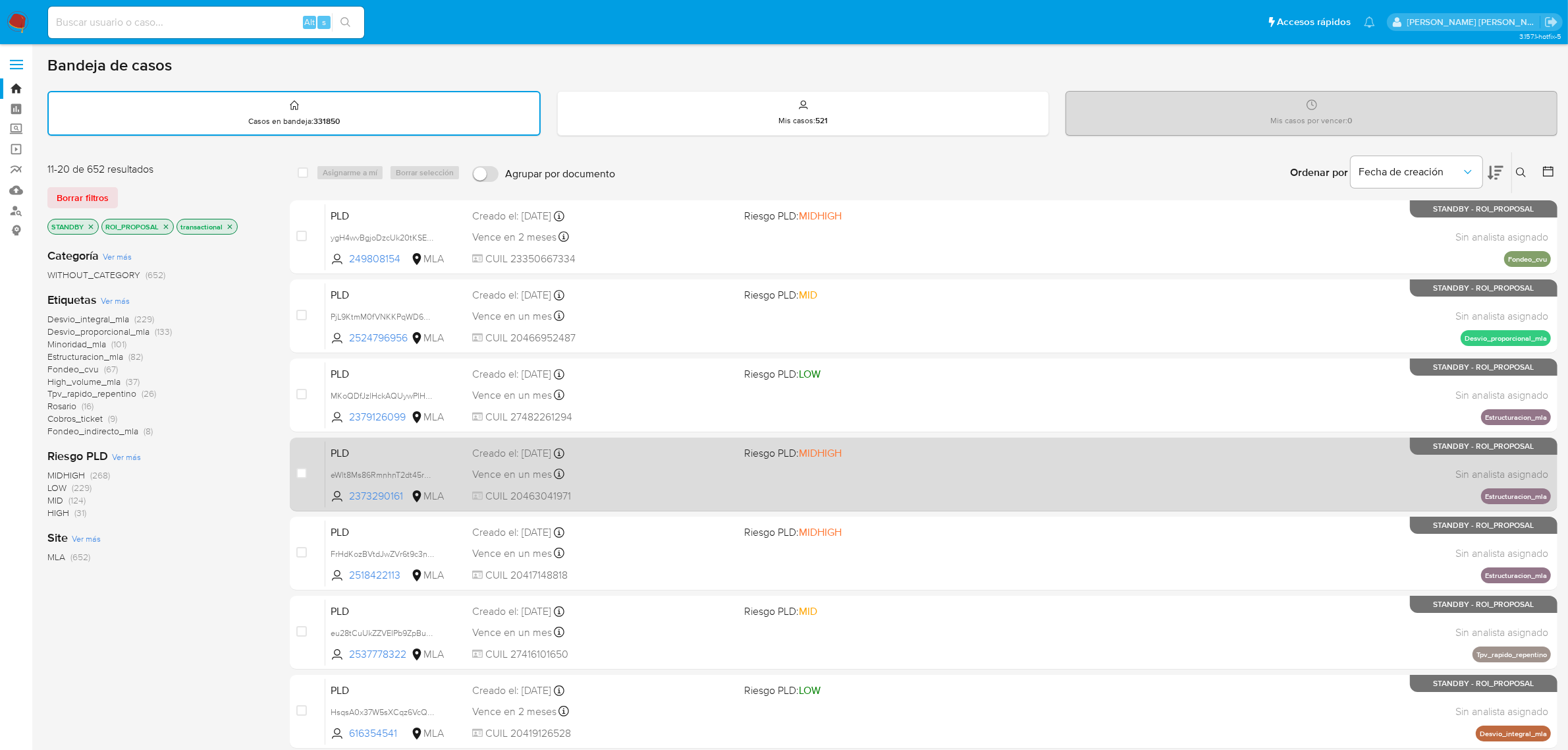
click at [499, 478] on span "Vence en un mes" at bounding box center [513, 474] width 80 height 14
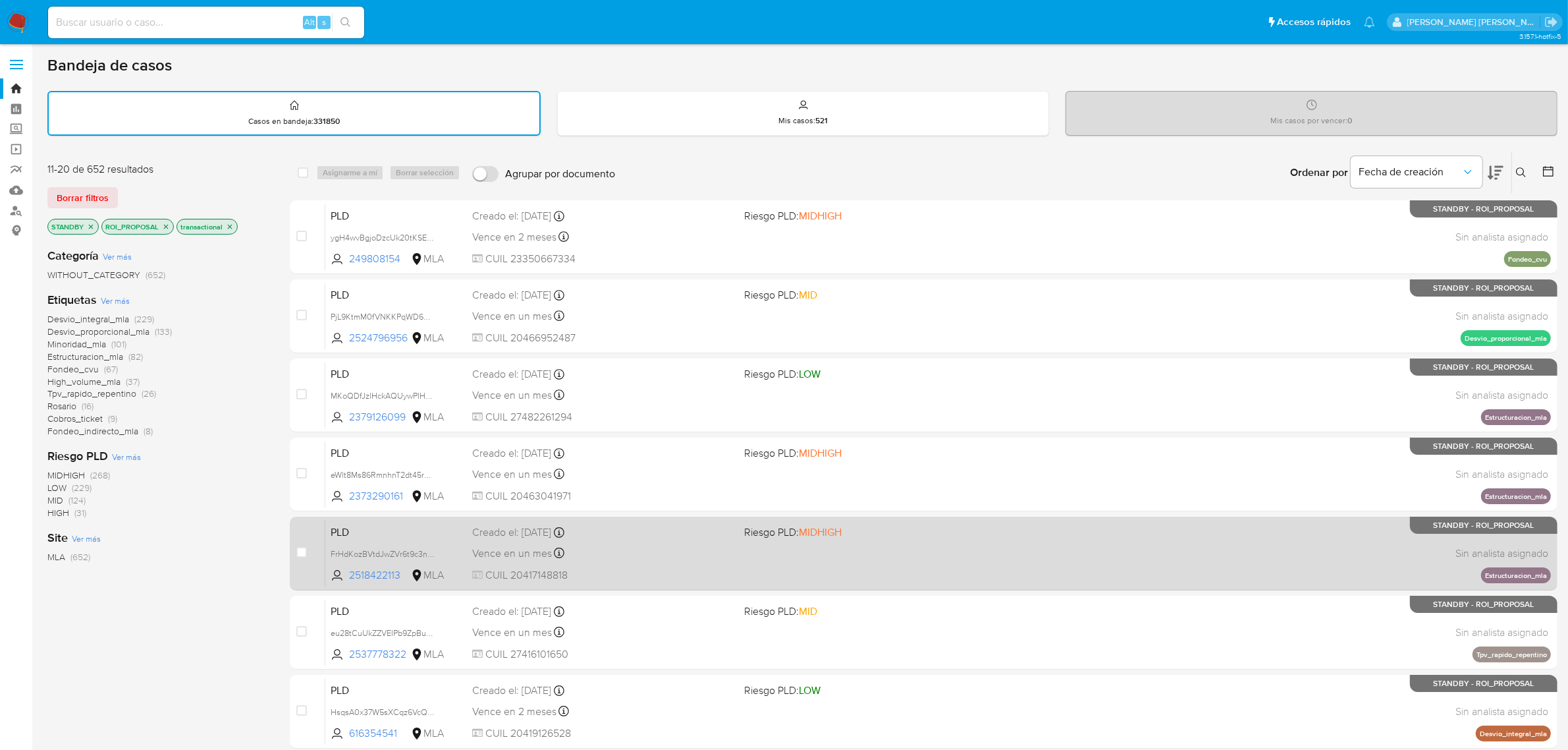
click at [510, 551] on span "Vence en un mes" at bounding box center [513, 553] width 80 height 14
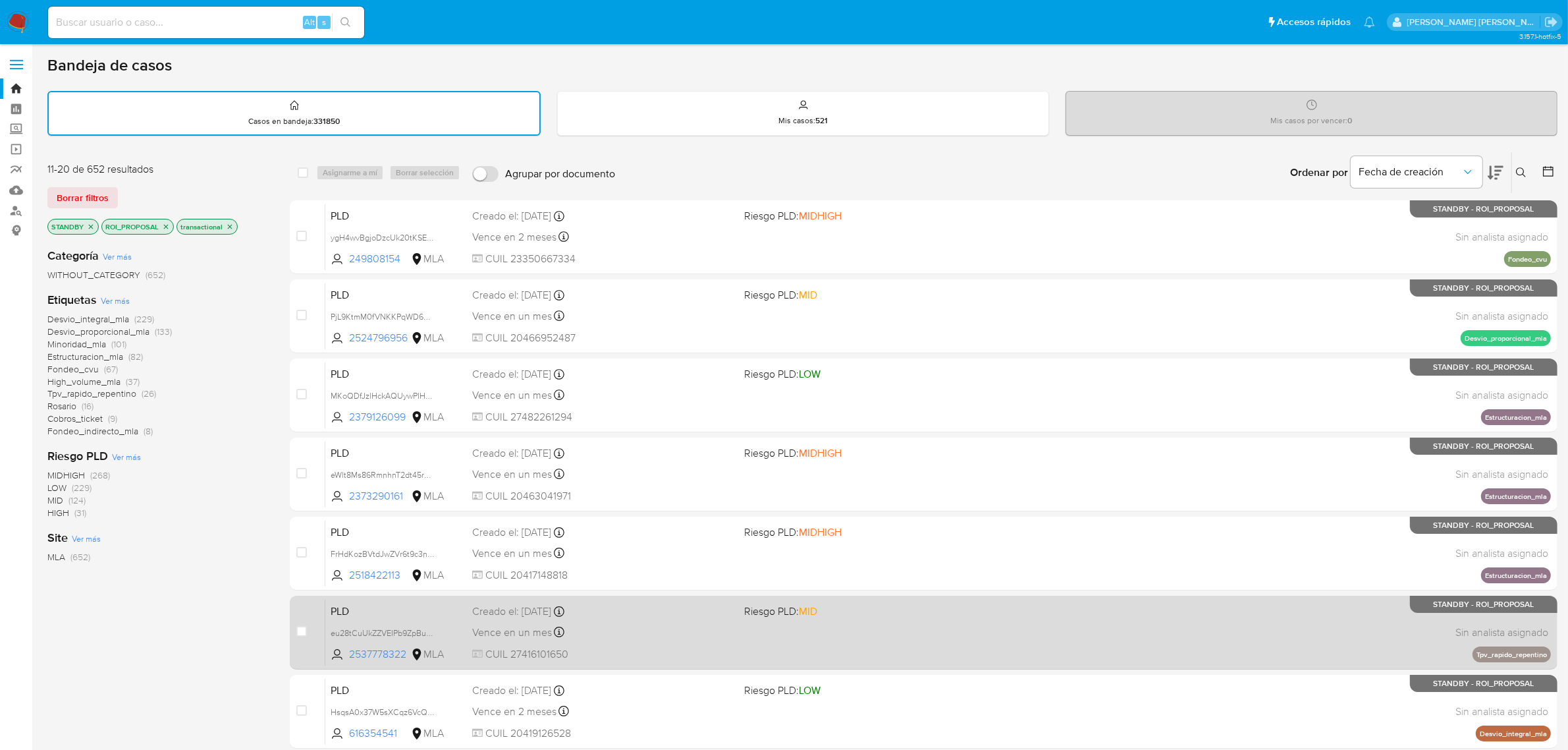
click at [509, 647] on span "CUIL 27416101650" at bounding box center [604, 654] width 262 height 14
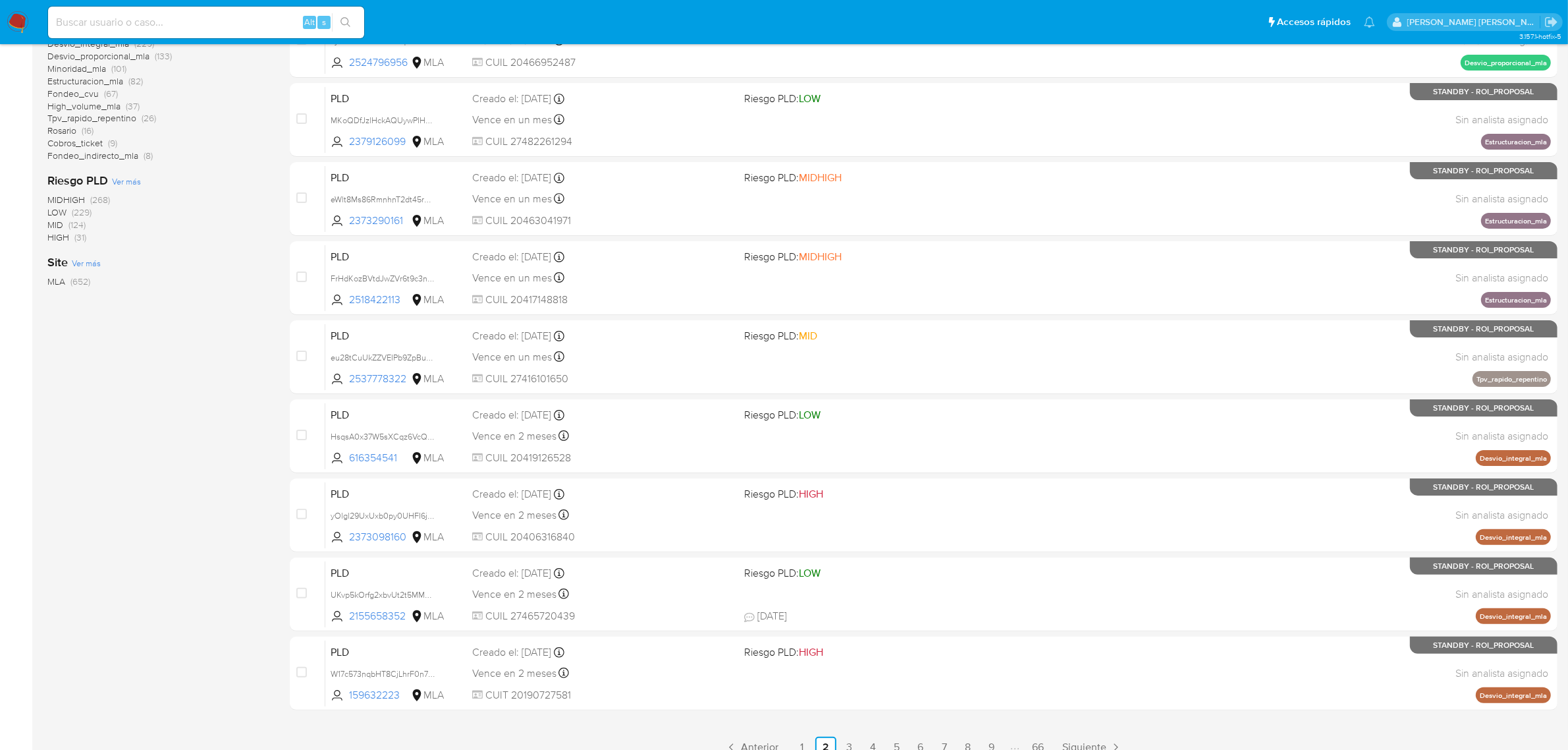
scroll to position [289, 0]
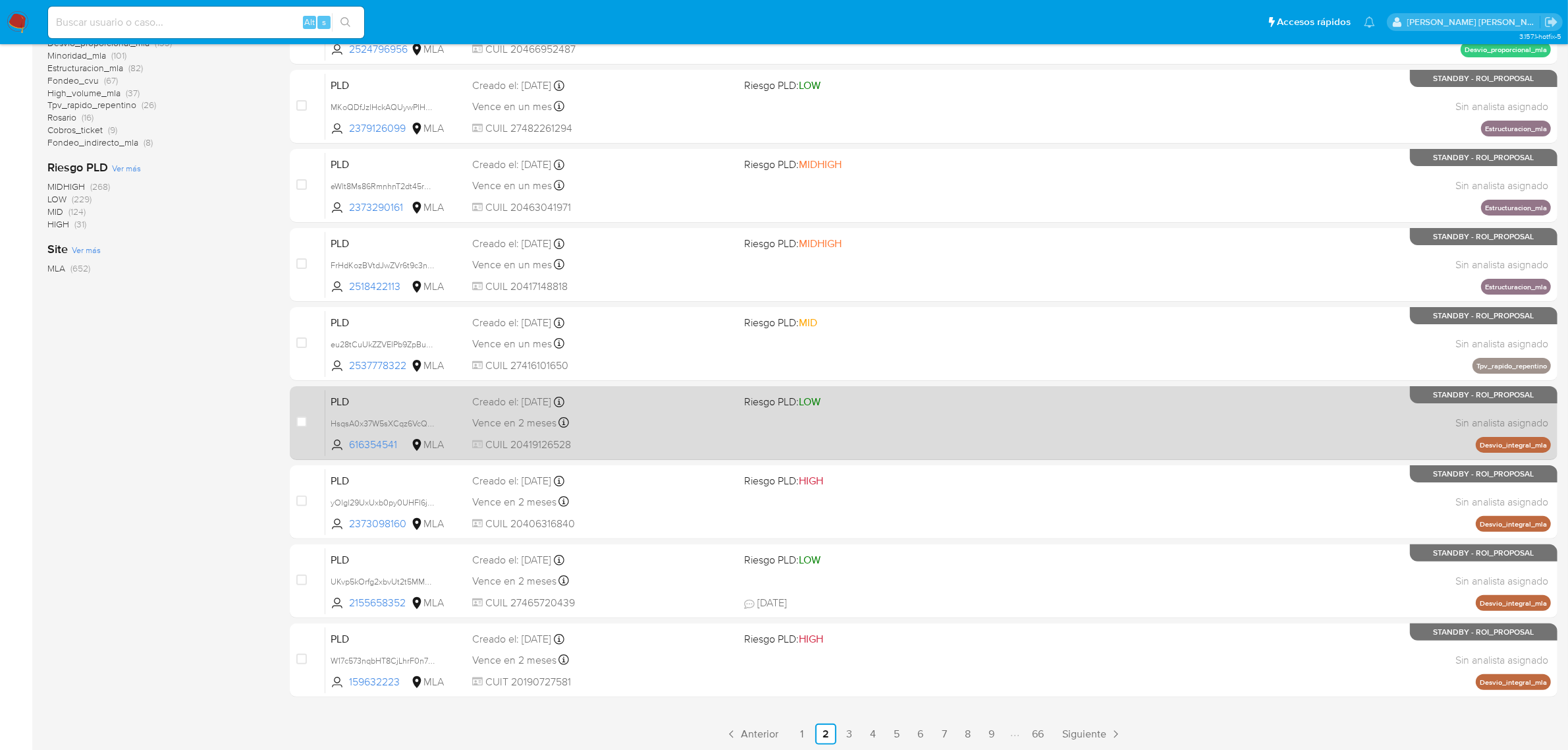
click at [525, 418] on span "Vence en 2 meses" at bounding box center [514, 423] width 84 height 14
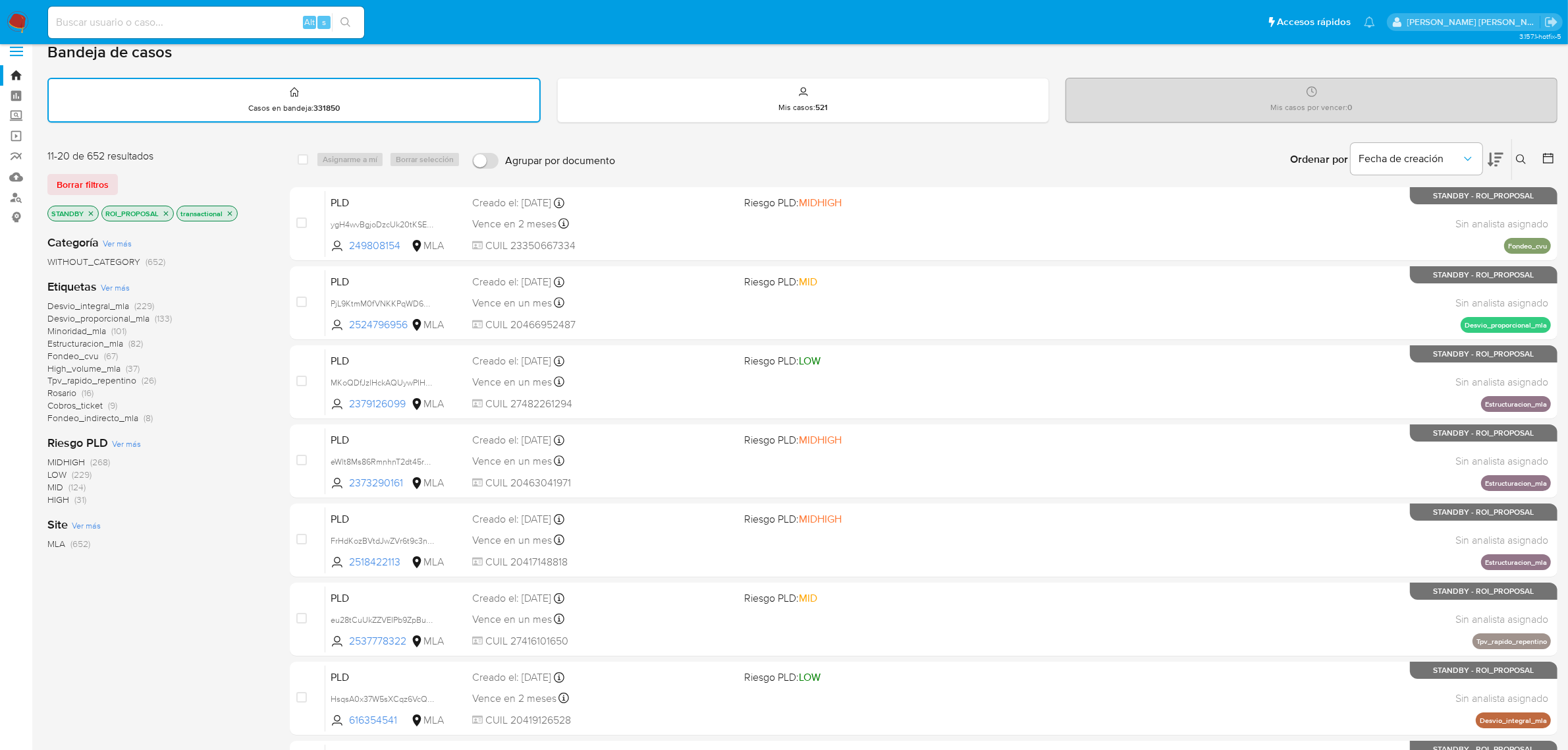
scroll to position [0, 0]
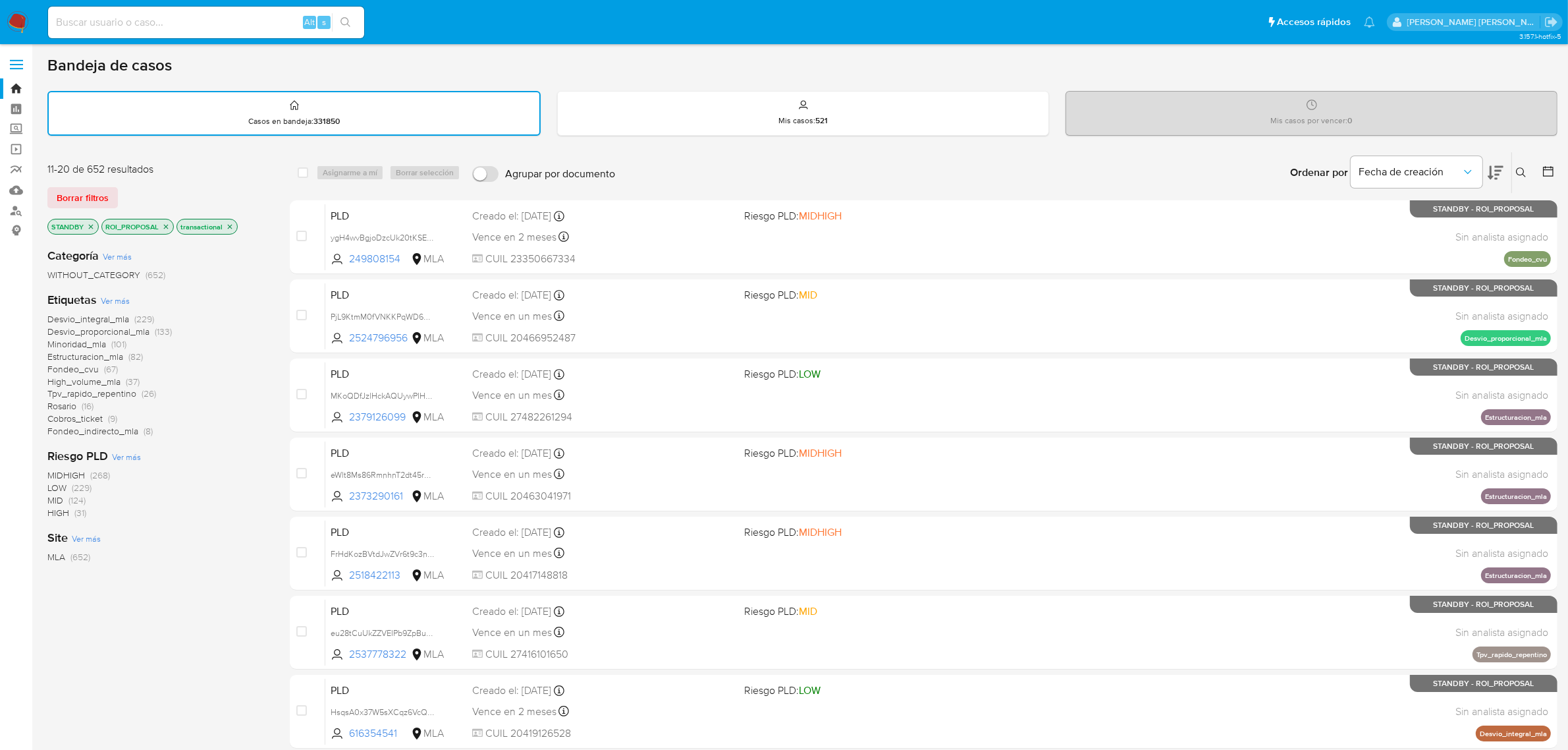
click at [1553, 170] on icon at bounding box center [1548, 170] width 13 height 13
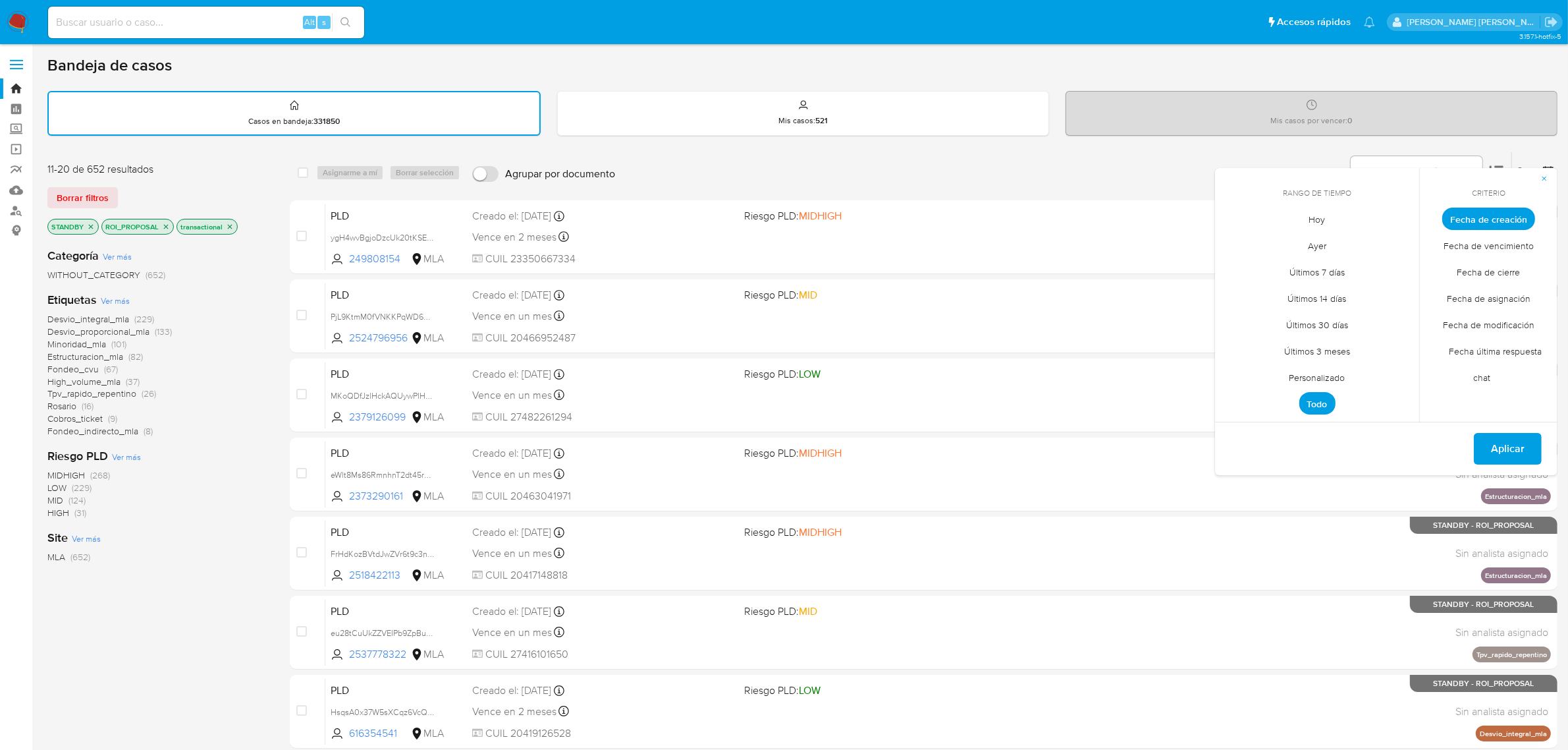
click at [1312, 215] on span "Hoy" at bounding box center [1318, 220] width 44 height 27
click at [1503, 453] on span "Aplicar" at bounding box center [1508, 449] width 33 height 29
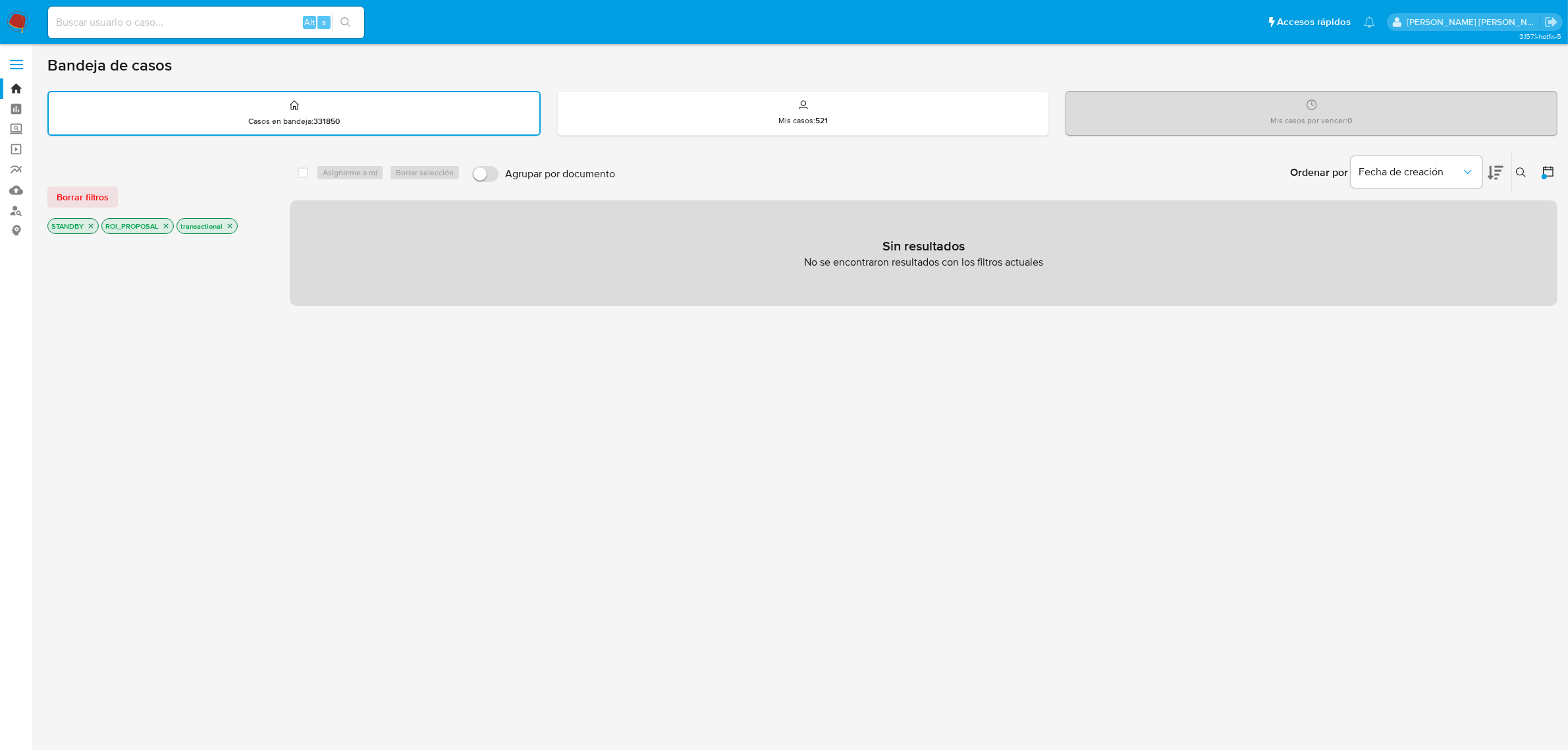
click at [1549, 166] on icon at bounding box center [1548, 170] width 13 height 13
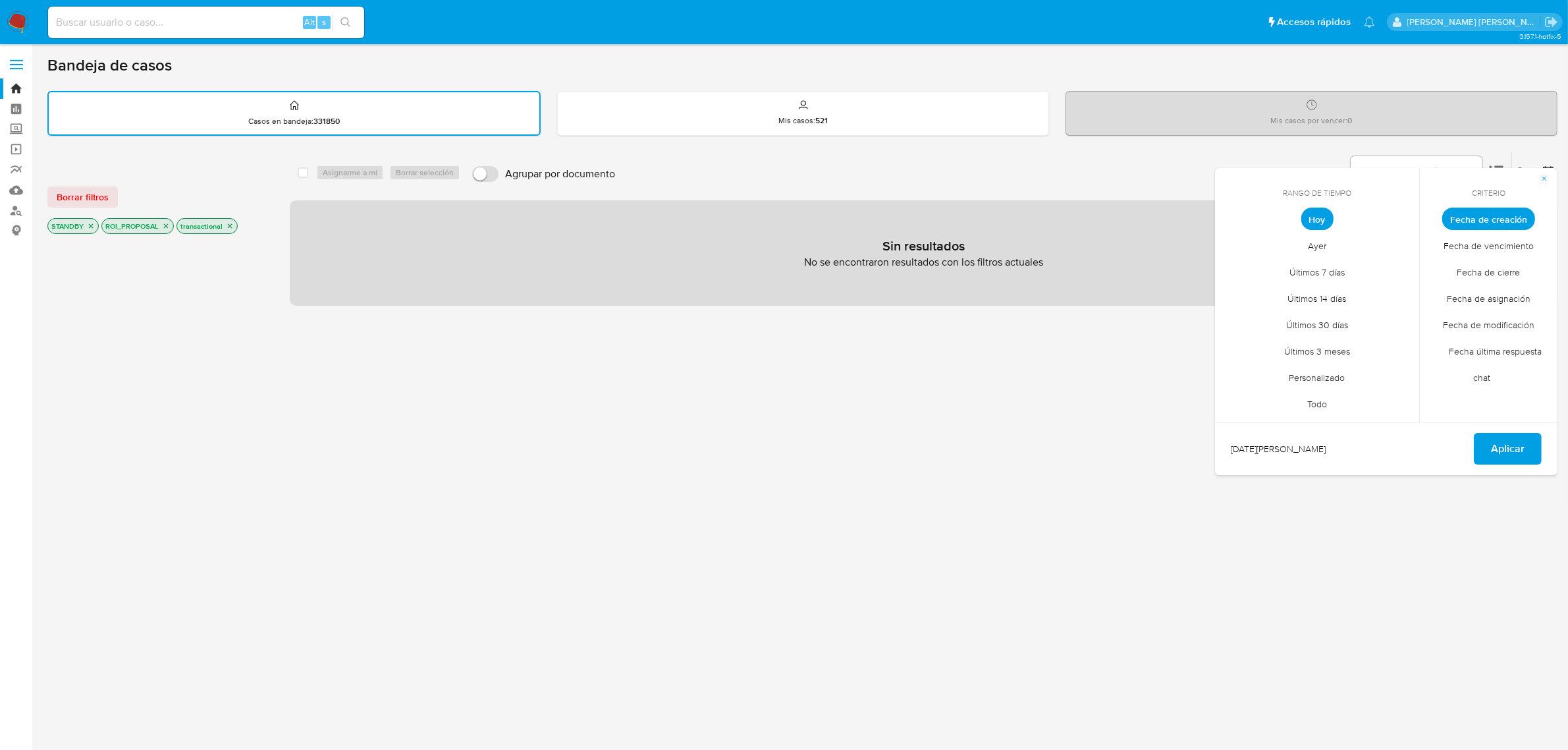
click at [1467, 324] on span "Fecha de modificación" at bounding box center [1489, 326] width 119 height 27
click at [1519, 457] on span "Aplicar" at bounding box center [1508, 449] width 33 height 29
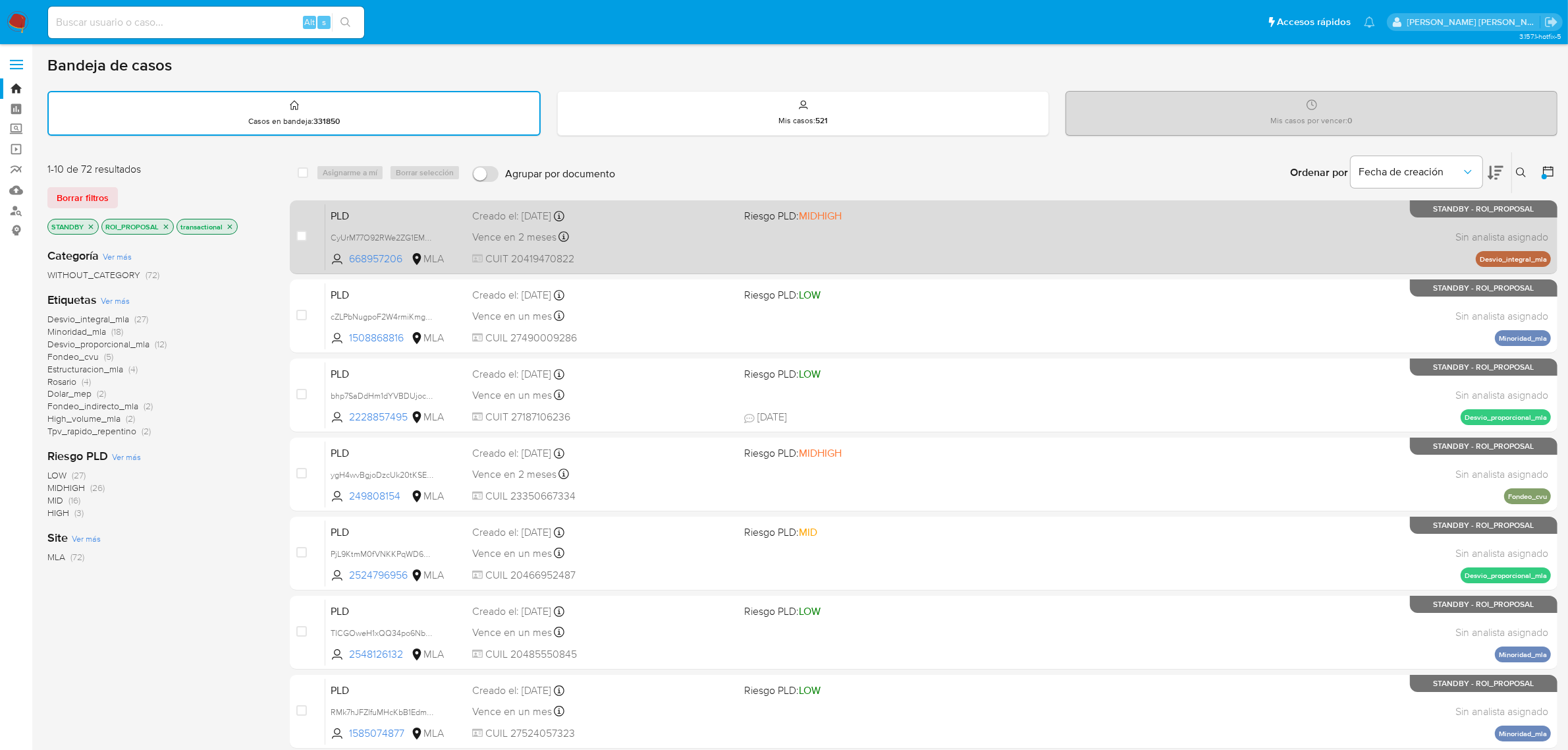
click at [482, 222] on div "PLD CyUrM77O92RWe2ZG1EMCjStn 668957206 MLA Riesgo PLD: MIDHIGH Creado el: 12/08…" at bounding box center [938, 237] width 1226 height 66
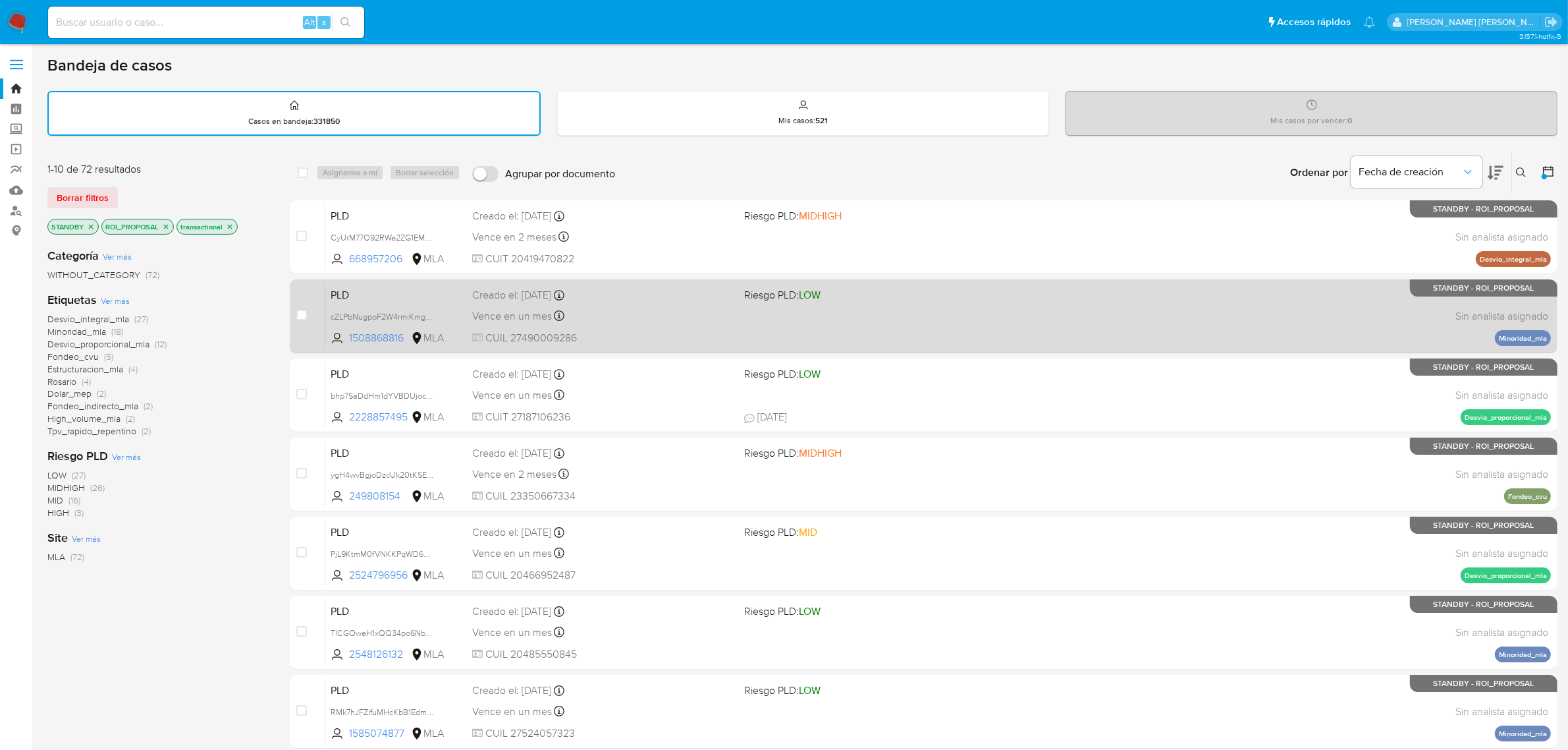
click at [522, 327] on div "PLD cZLPbNugpoF2W4rmiKmgDjwQ 1508868816 MLA Riesgo PLD: LOW Creado el: 12/08/20…" at bounding box center [938, 316] width 1226 height 66
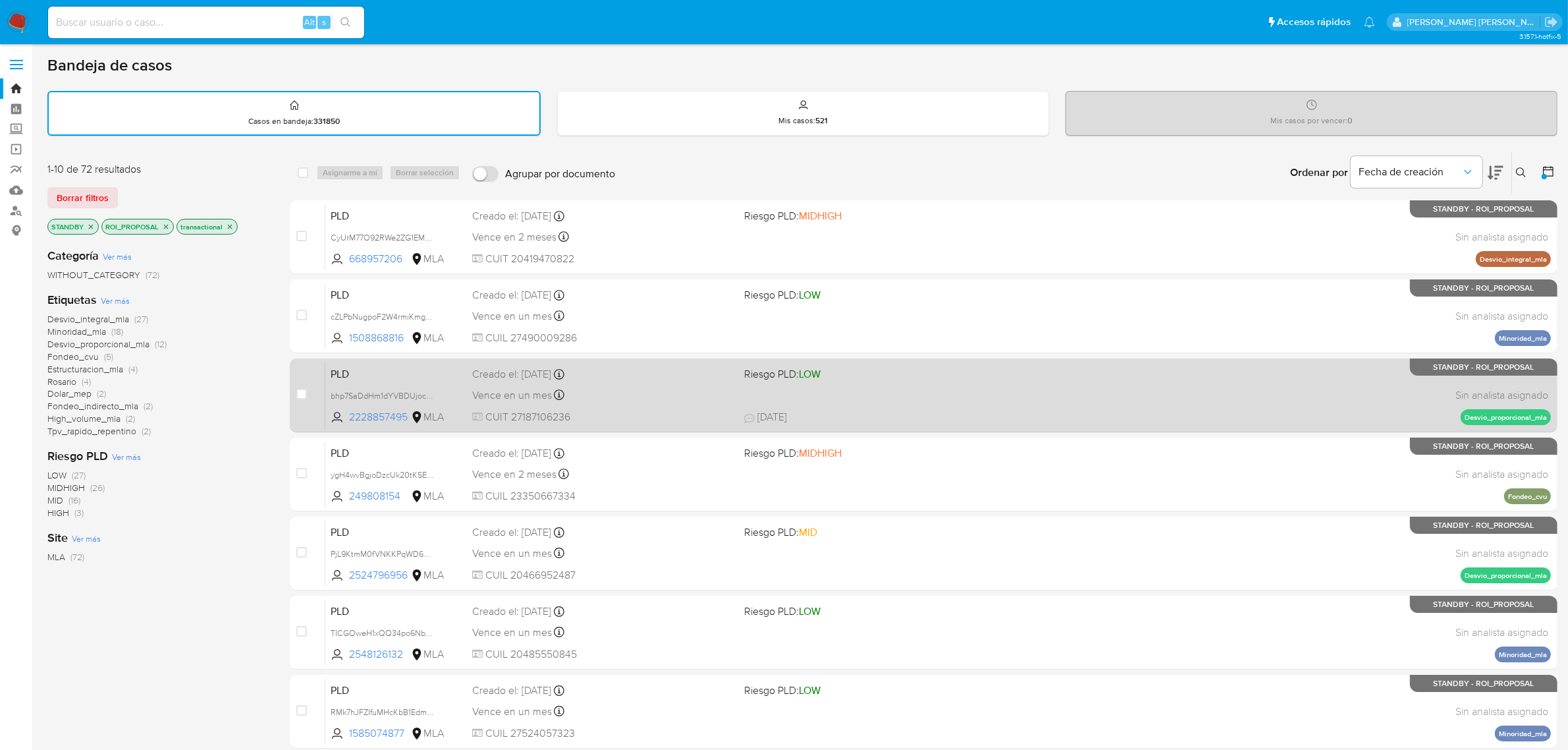
click at [504, 401] on div "Vence en un mes Vence el 14/10/2025 12:42:26" at bounding box center [604, 395] width 262 height 18
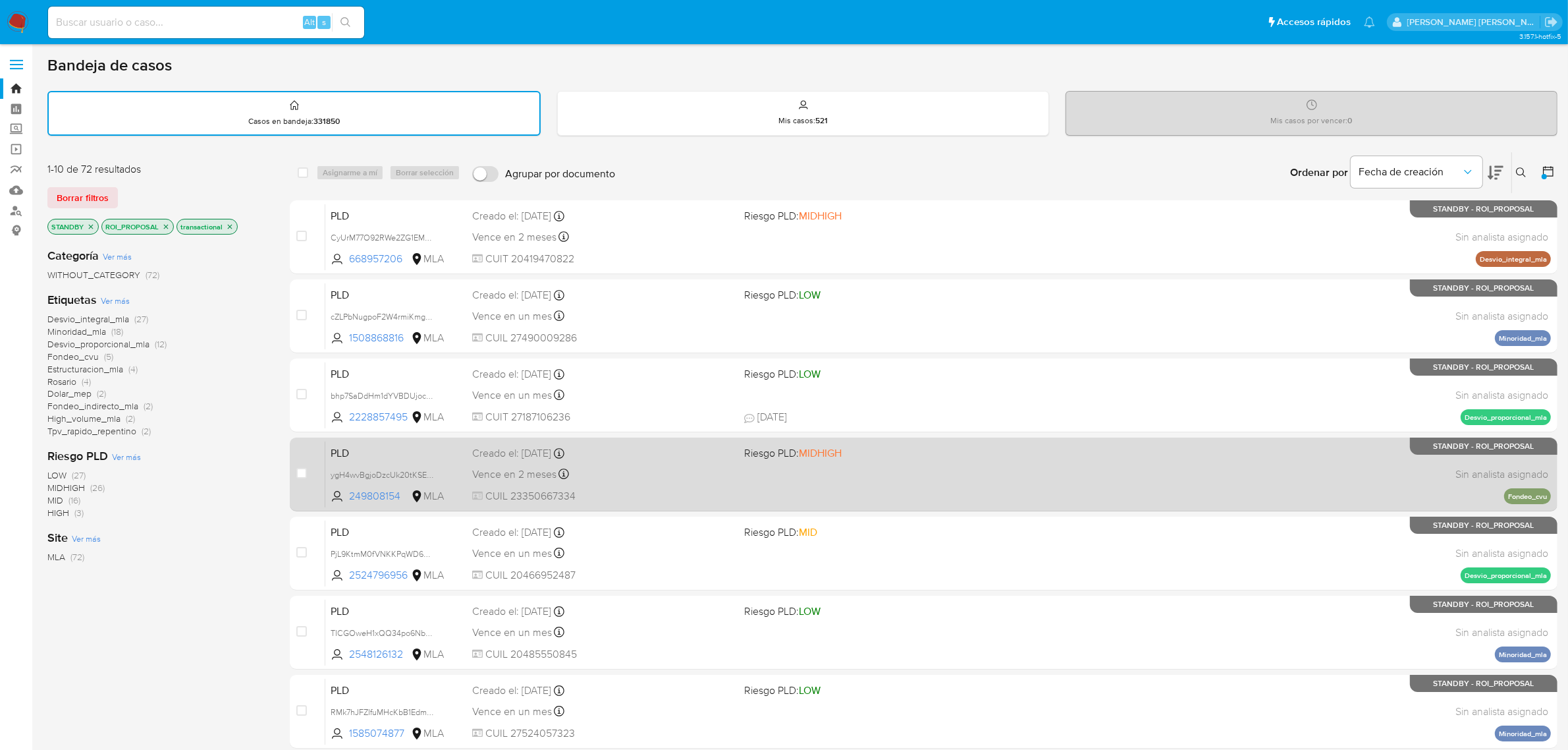
click at [509, 480] on div "PLD ygH4wvBgjoDzcUk20tKSEXuN 249808154 MLA Riesgo PLD: MIDHIGH Creado el: 12/08…" at bounding box center [938, 474] width 1226 height 66
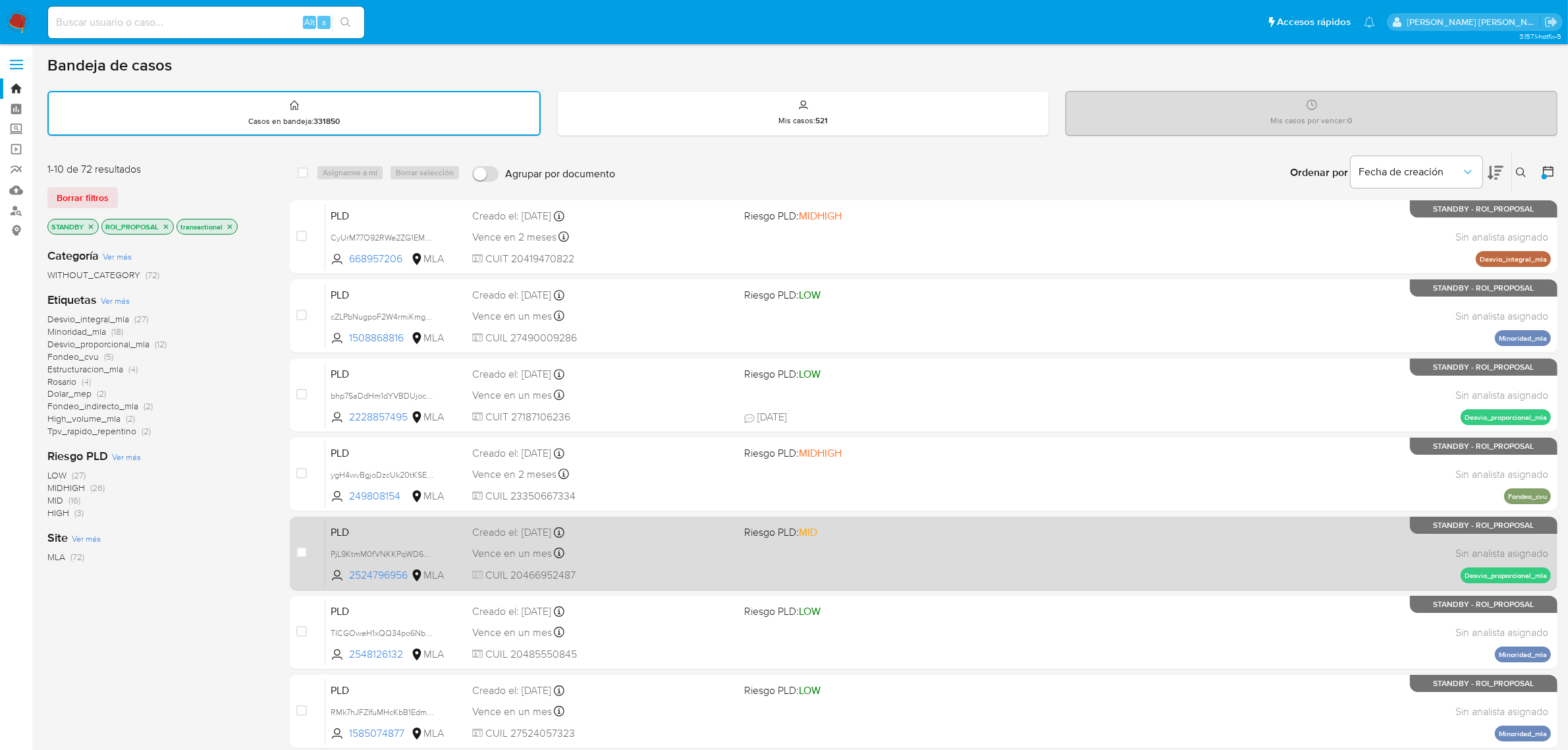
click at [482, 548] on span "Vence en un mes" at bounding box center [513, 553] width 80 height 14
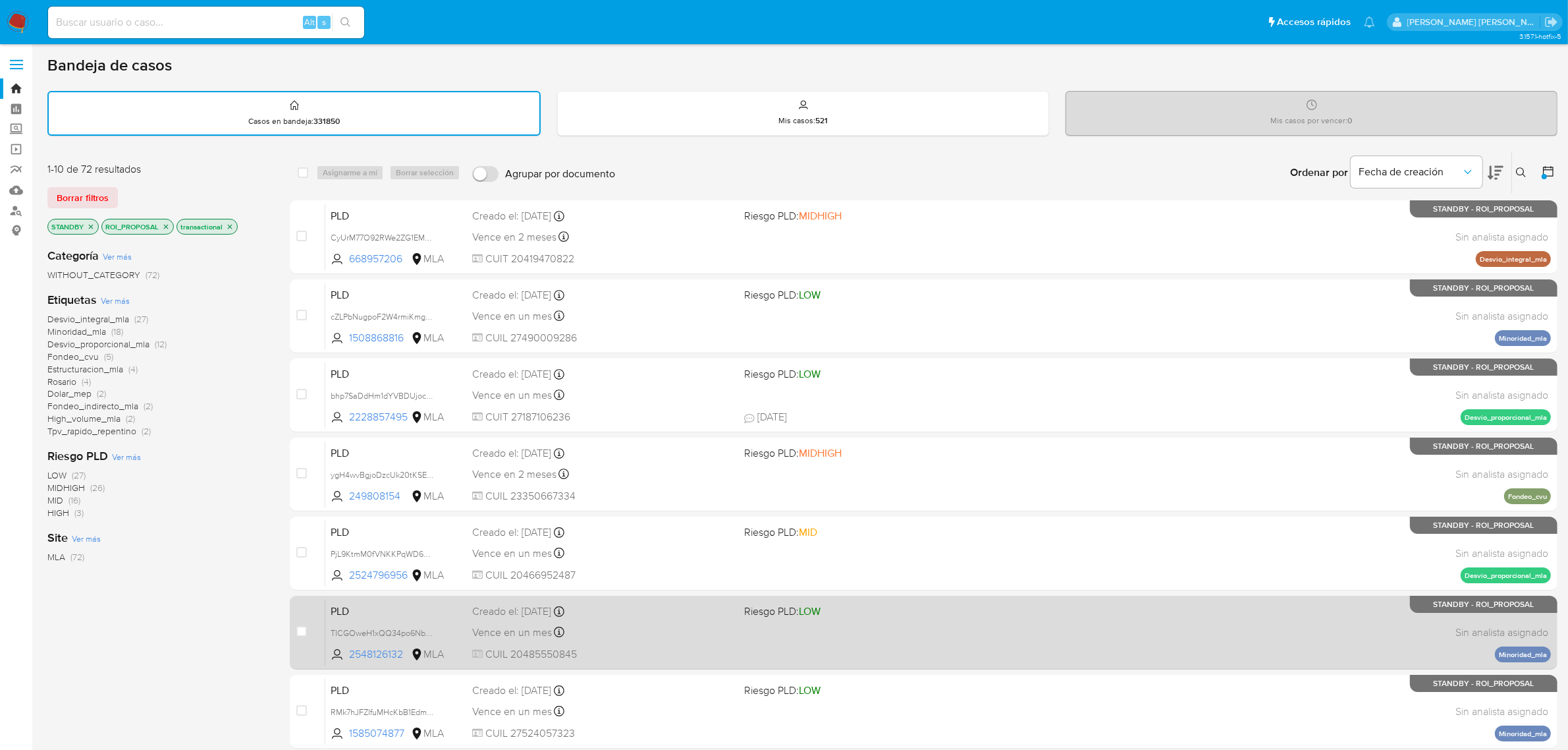
click at [494, 616] on div "Creado el: 12/08/2025 Creado el: 12/08/2025 12:38:19" at bounding box center [604, 611] width 262 height 14
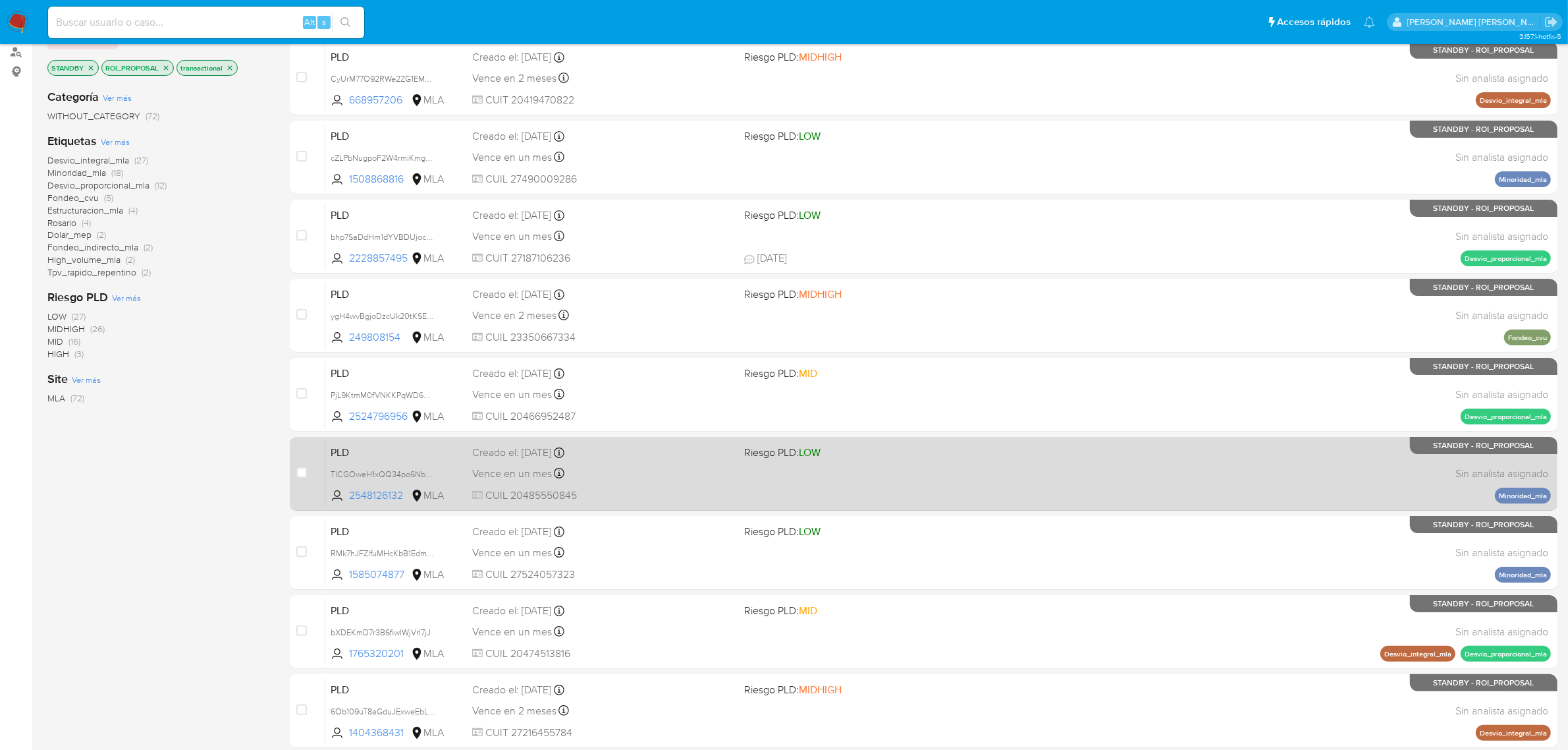
scroll to position [289, 0]
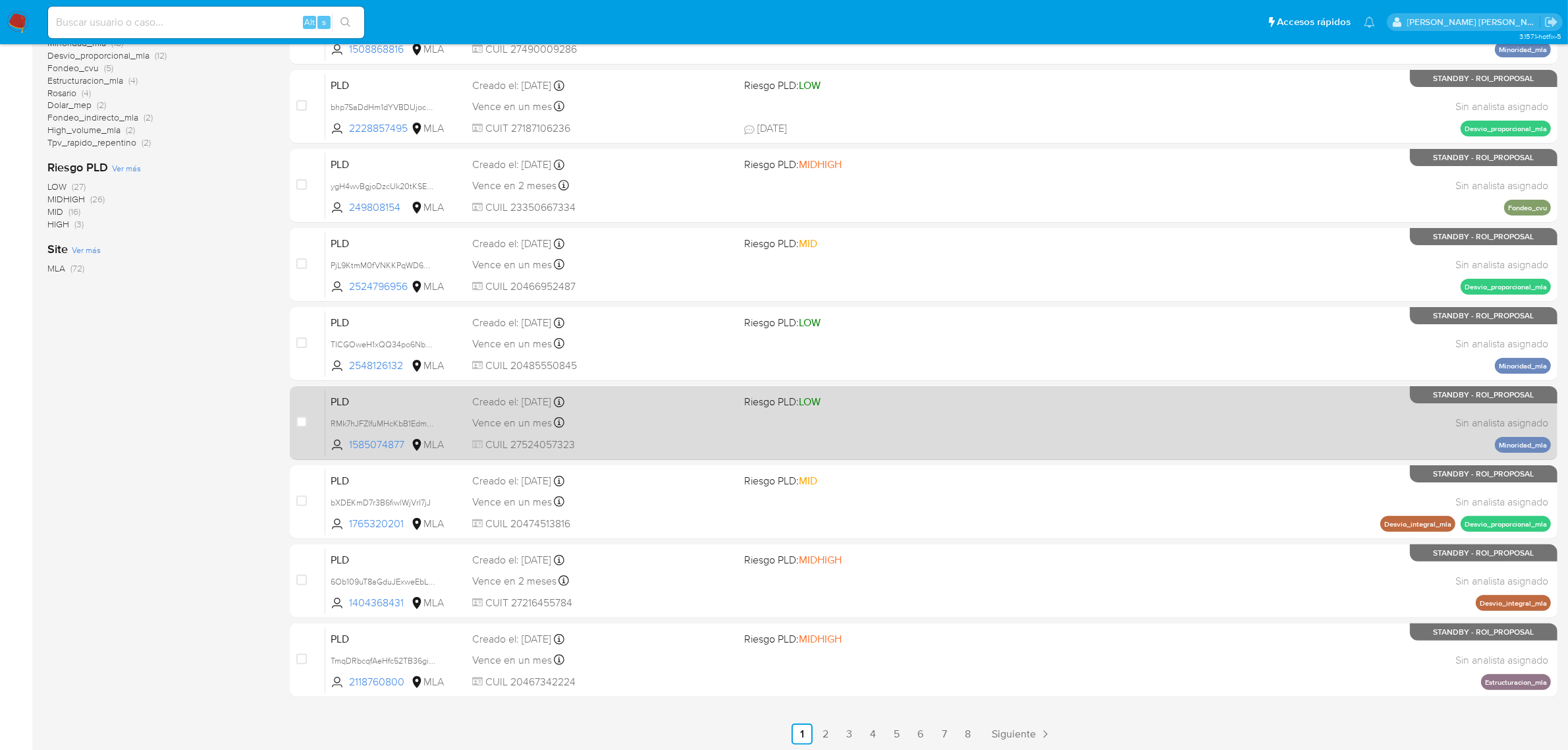
click at [517, 407] on div "PLD RMk7hJFZIfuMHcKbB1Edm0B5 1585074877 MLA Riesgo PLD: LOW Creado el: 12/08/20…" at bounding box center [938, 423] width 1226 height 66
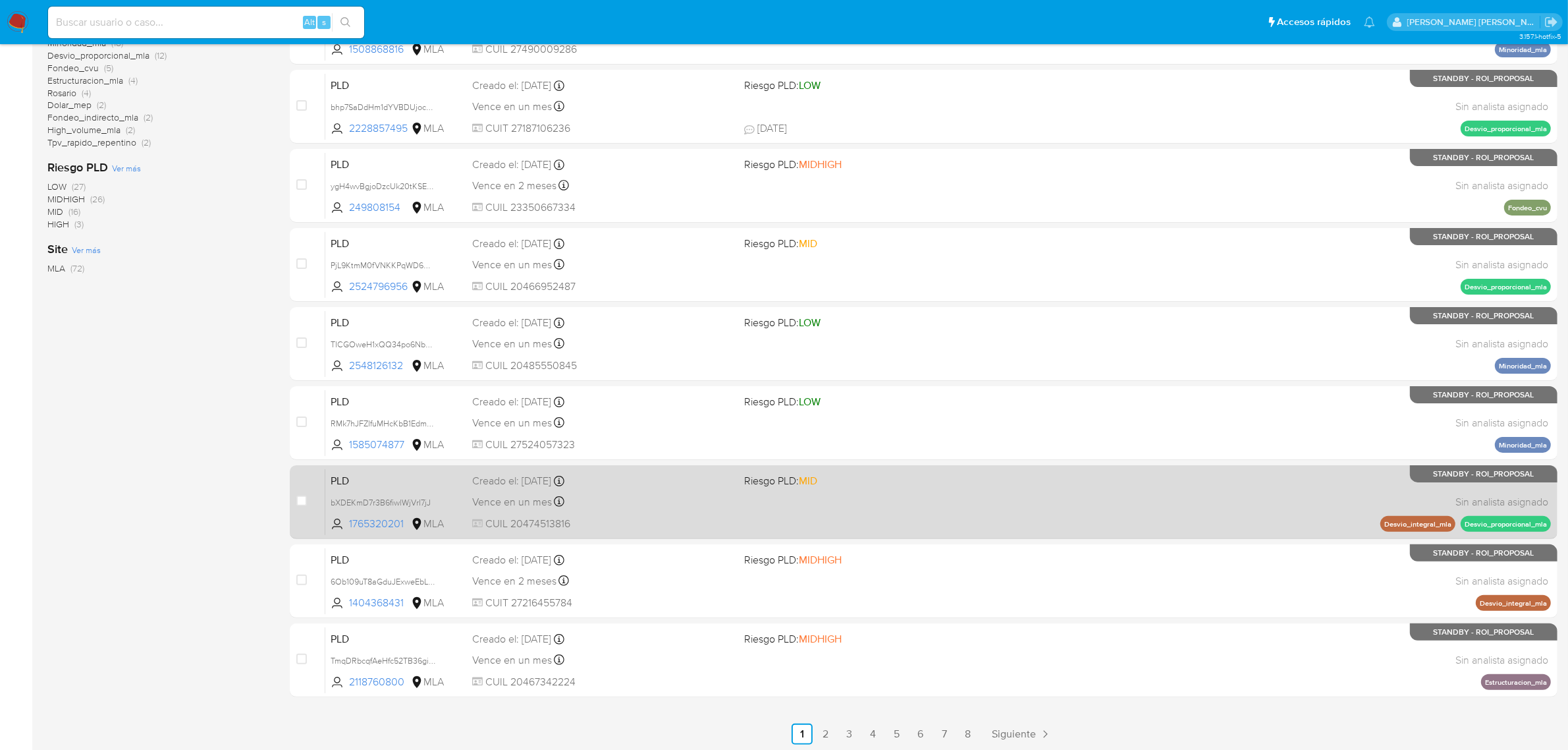
click at [507, 511] on div "PLD bXDEKmD7r3B6fiwlWjVrI7jJ 1765320201 MLA Riesgo PLD: MID Creado el: 12/08/20…" at bounding box center [938, 502] width 1226 height 66
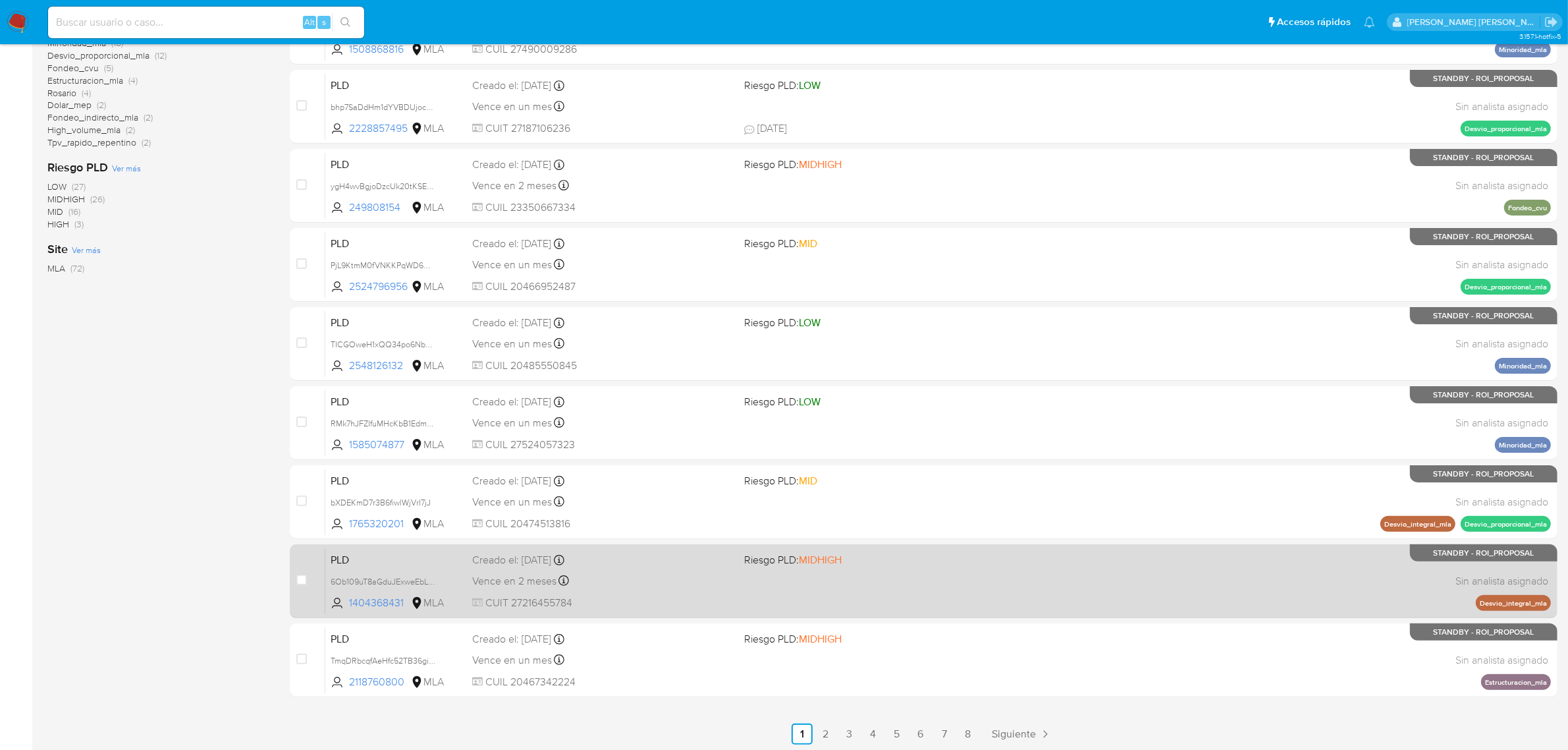
click at [540, 577] on span "Vence en 2 meses" at bounding box center [514, 581] width 84 height 14
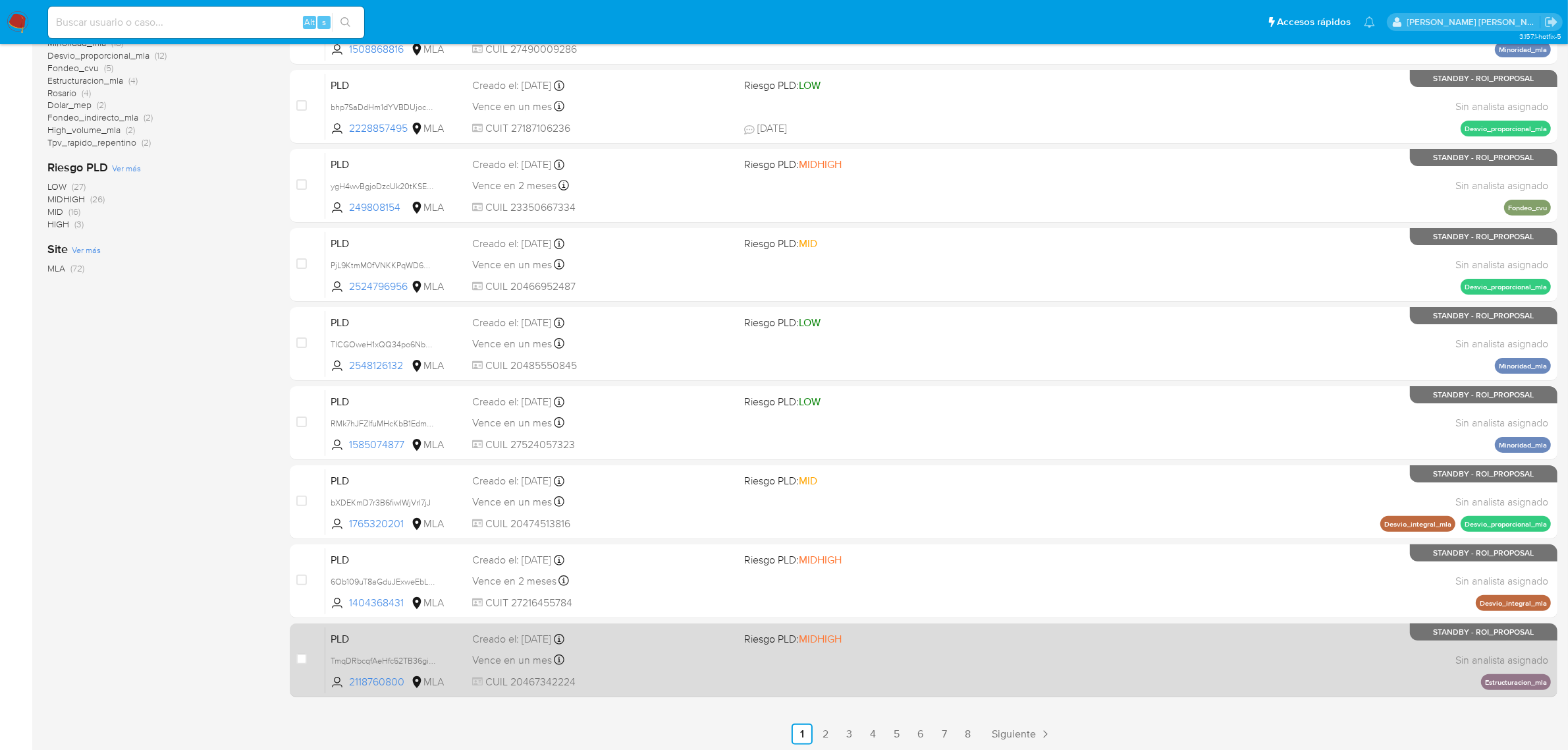
click at [509, 651] on div "Vence en un mes Vence el 14/10/2025 12:36:12" at bounding box center [604, 660] width 262 height 18
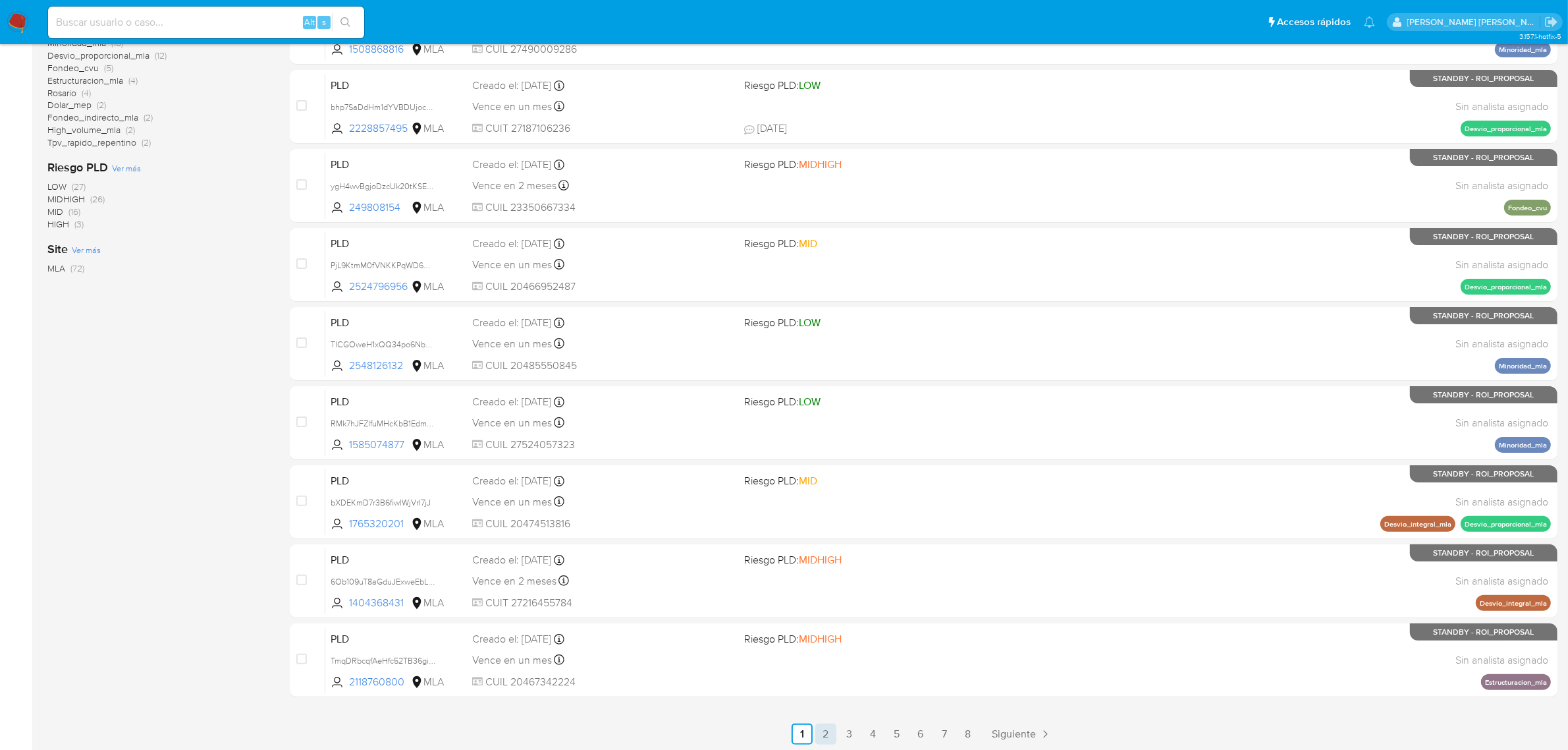
click at [827, 733] on link "2" at bounding box center [825, 734] width 21 height 21
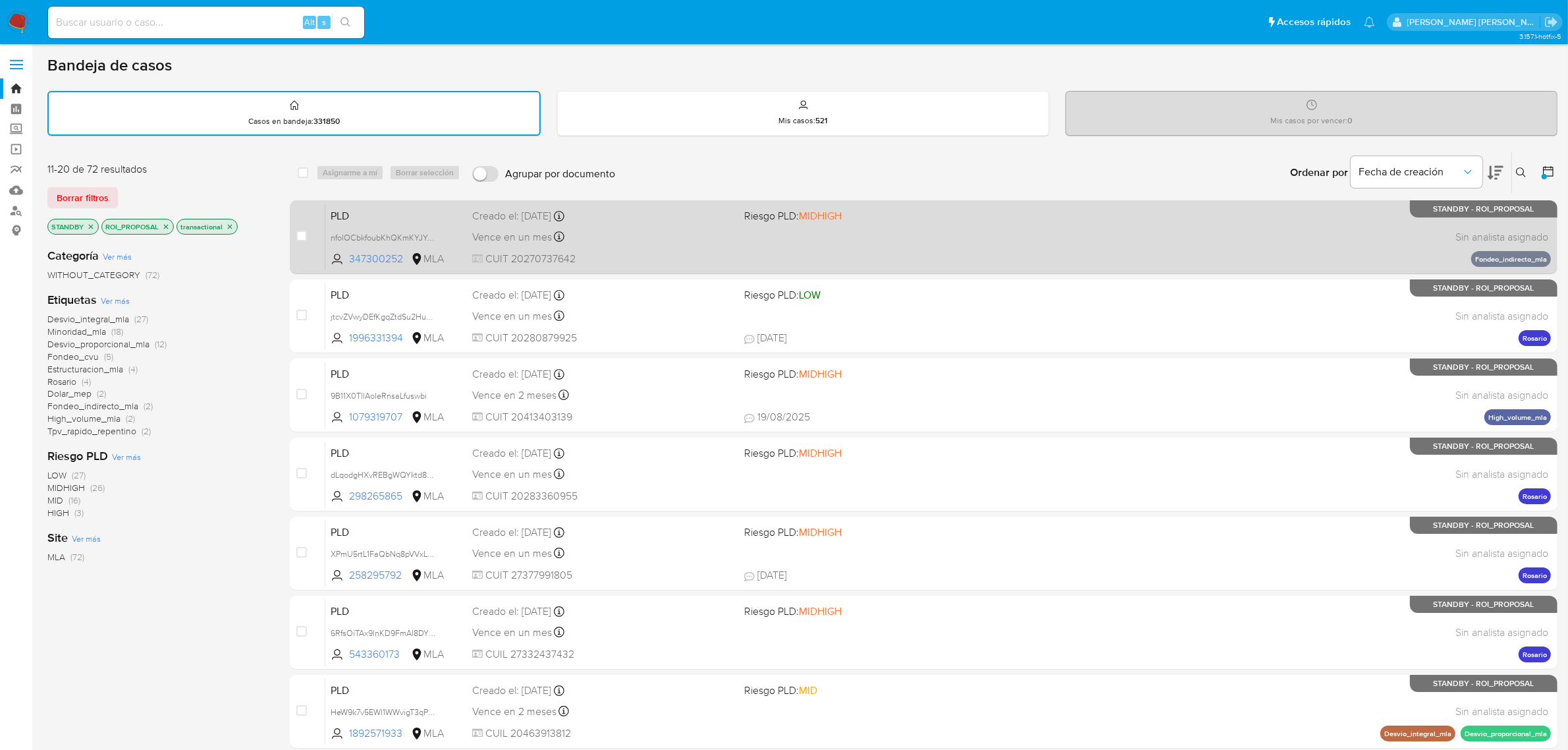
click at [510, 234] on span "Vence en un mes" at bounding box center [513, 237] width 80 height 14
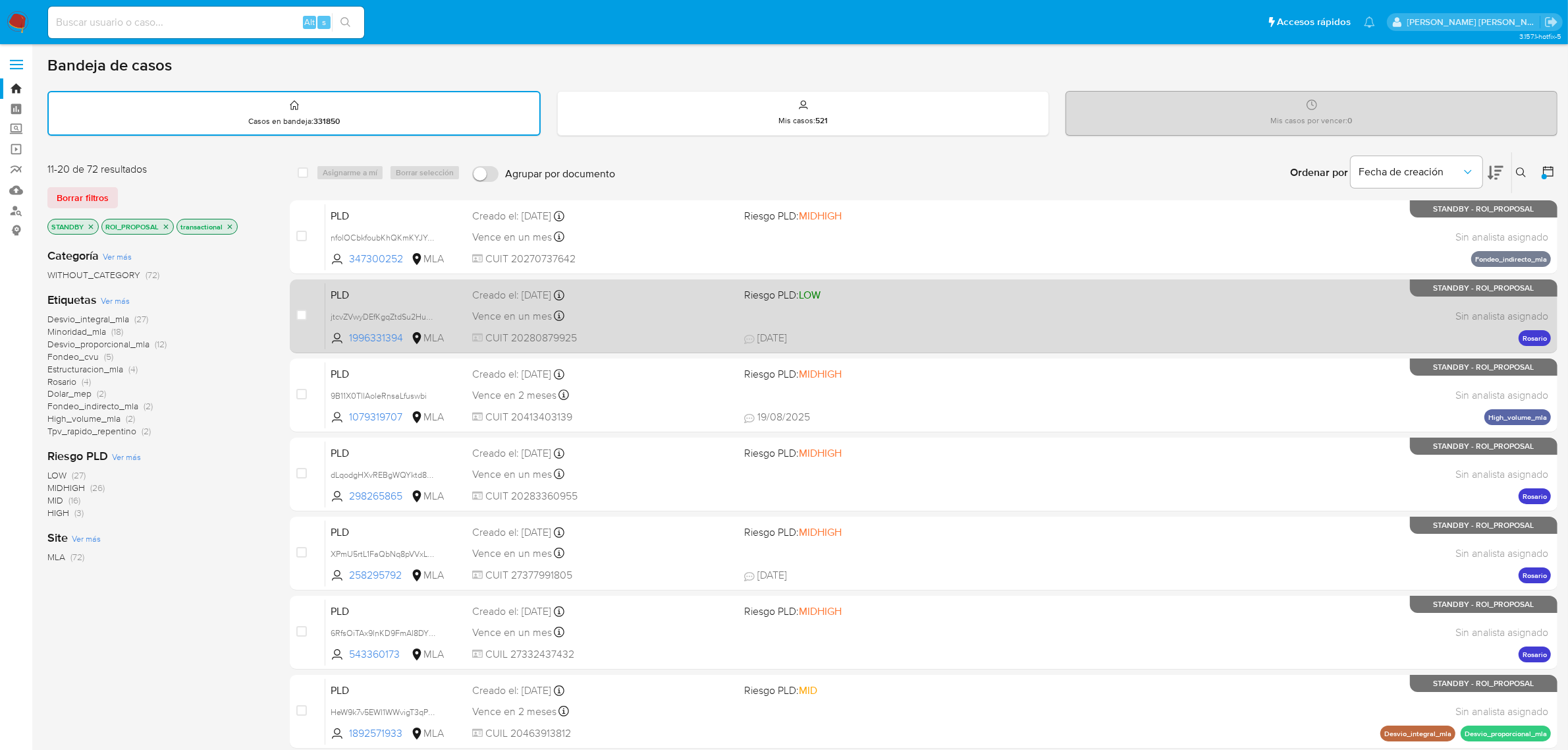
click at [514, 309] on span "Vence en un mes" at bounding box center [513, 316] width 80 height 14
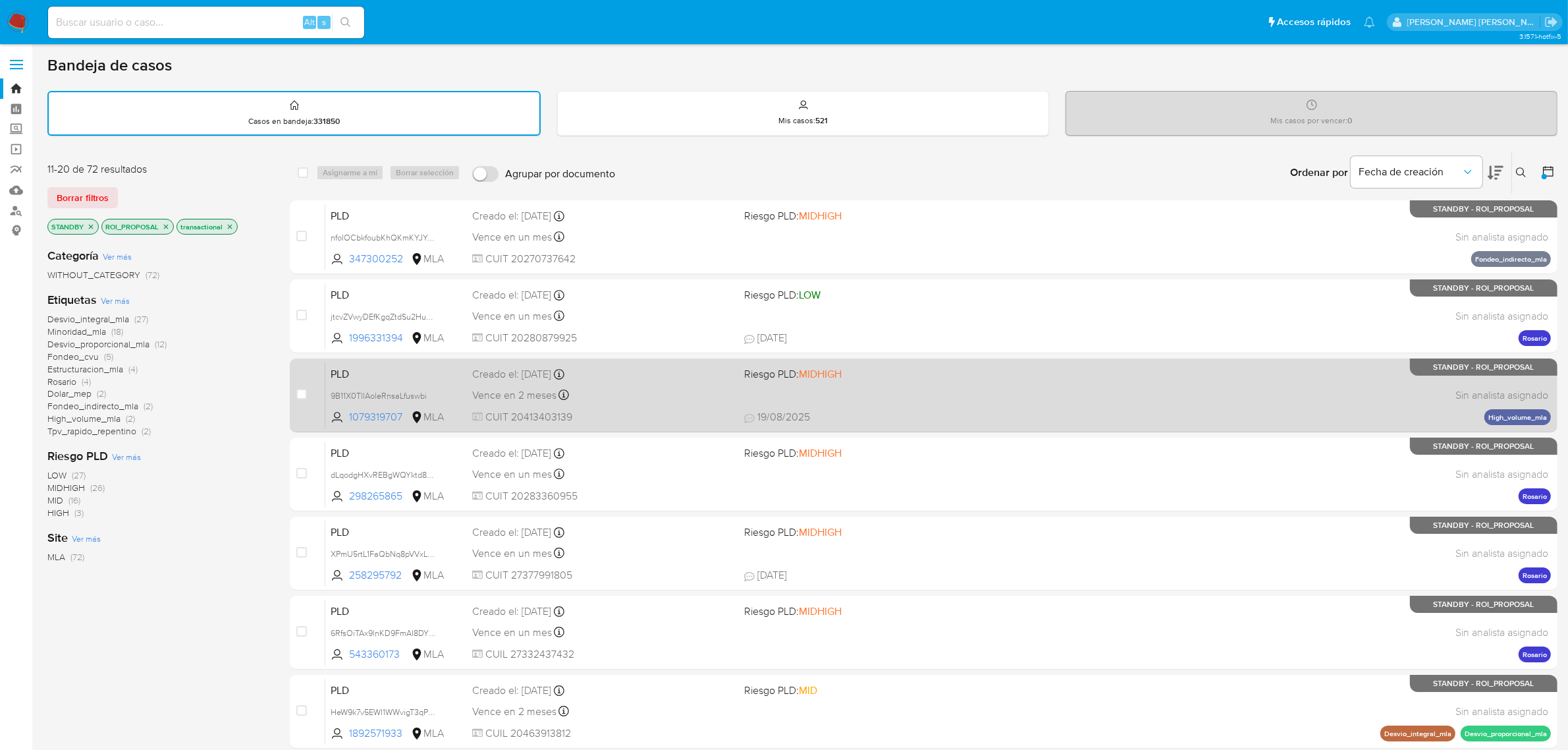
click at [492, 389] on span "Vence en 2 meses" at bounding box center [514, 395] width 84 height 14
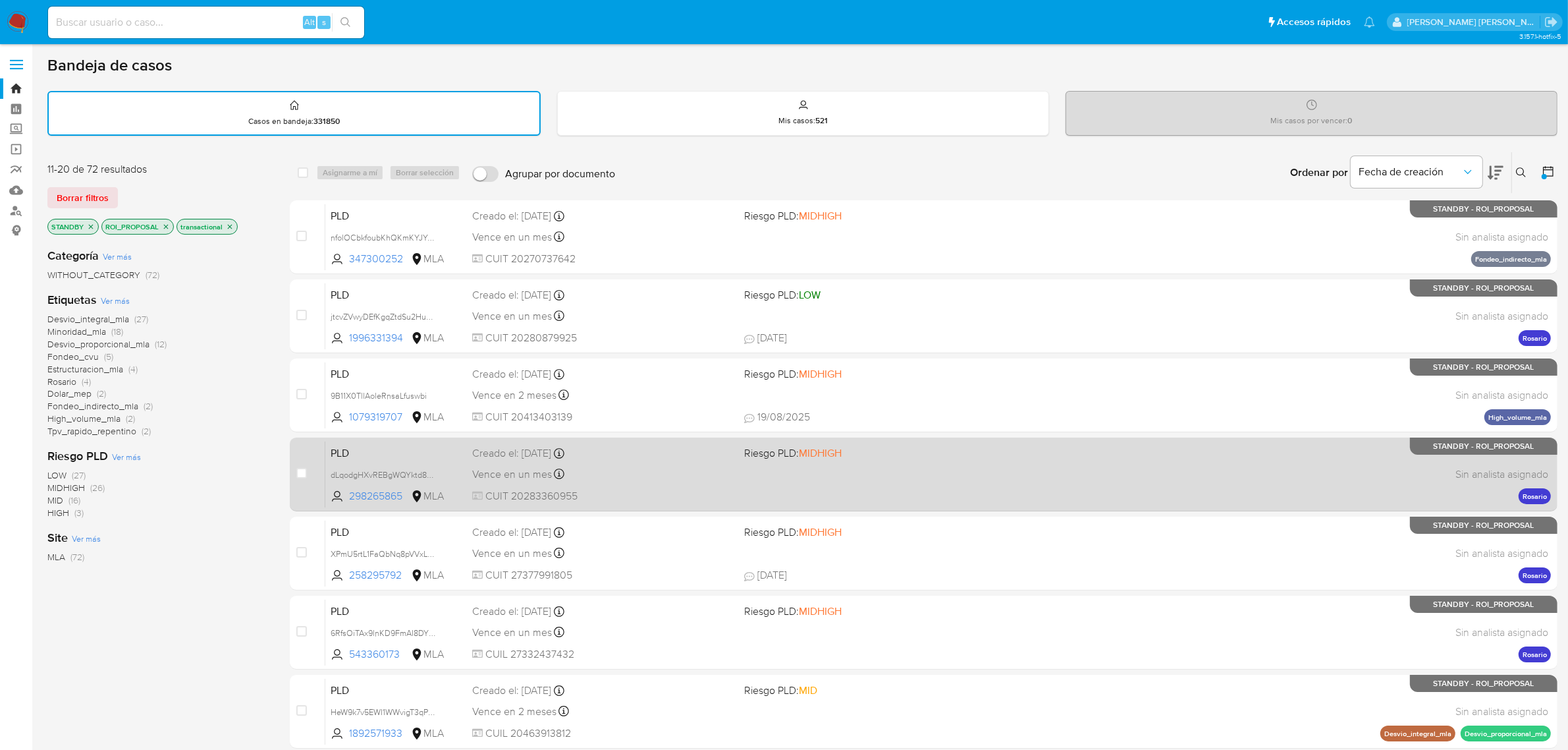
click at [504, 486] on div "PLD dLqodgHXvREBgWQYktd8MJEz 298265865 MLA Riesgo PLD: MIDHIGH Creado el: 12/08…" at bounding box center [938, 474] width 1226 height 66
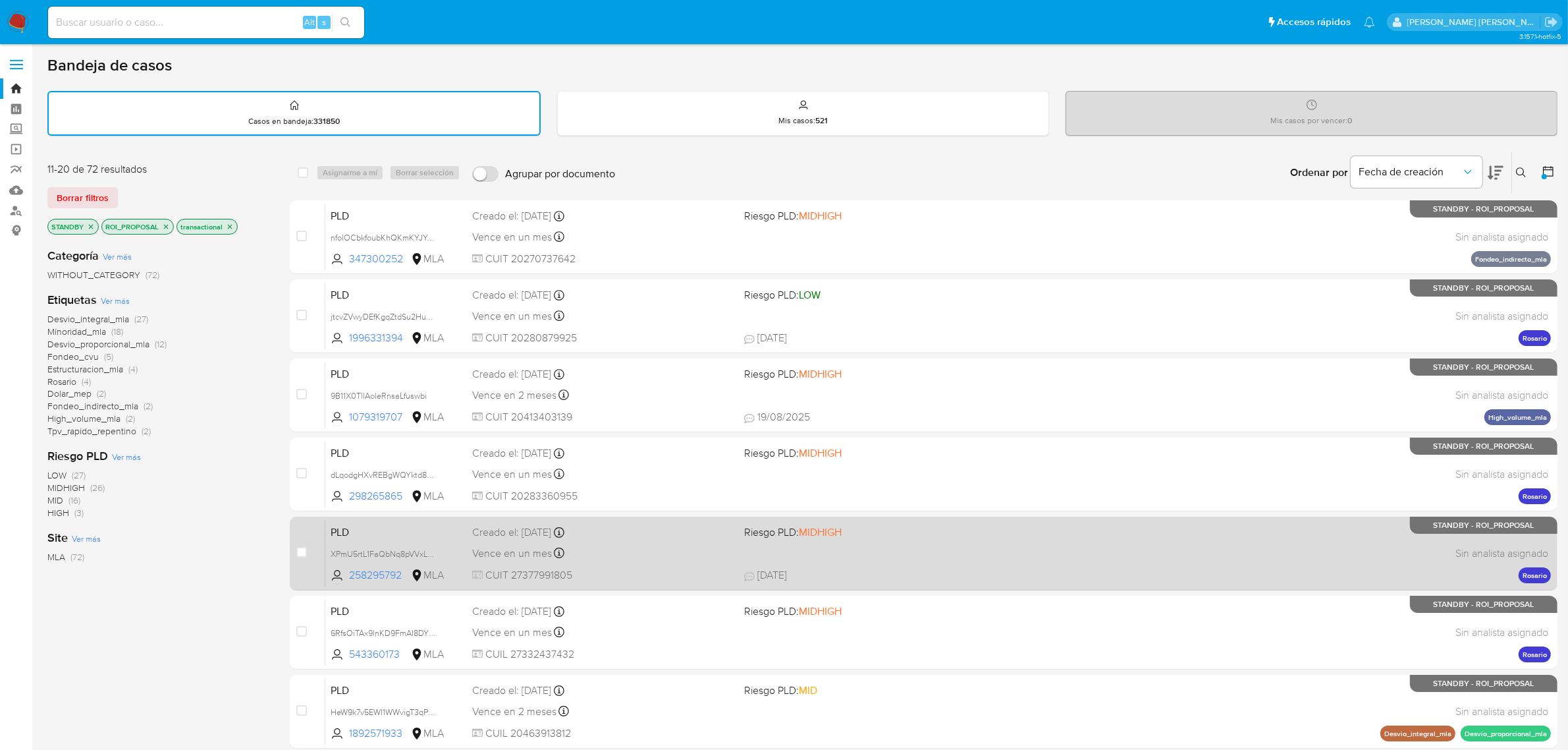
click at [496, 545] on div "Vence en un mes Vence el 29/09/2025 12:29:31" at bounding box center [604, 553] width 262 height 18
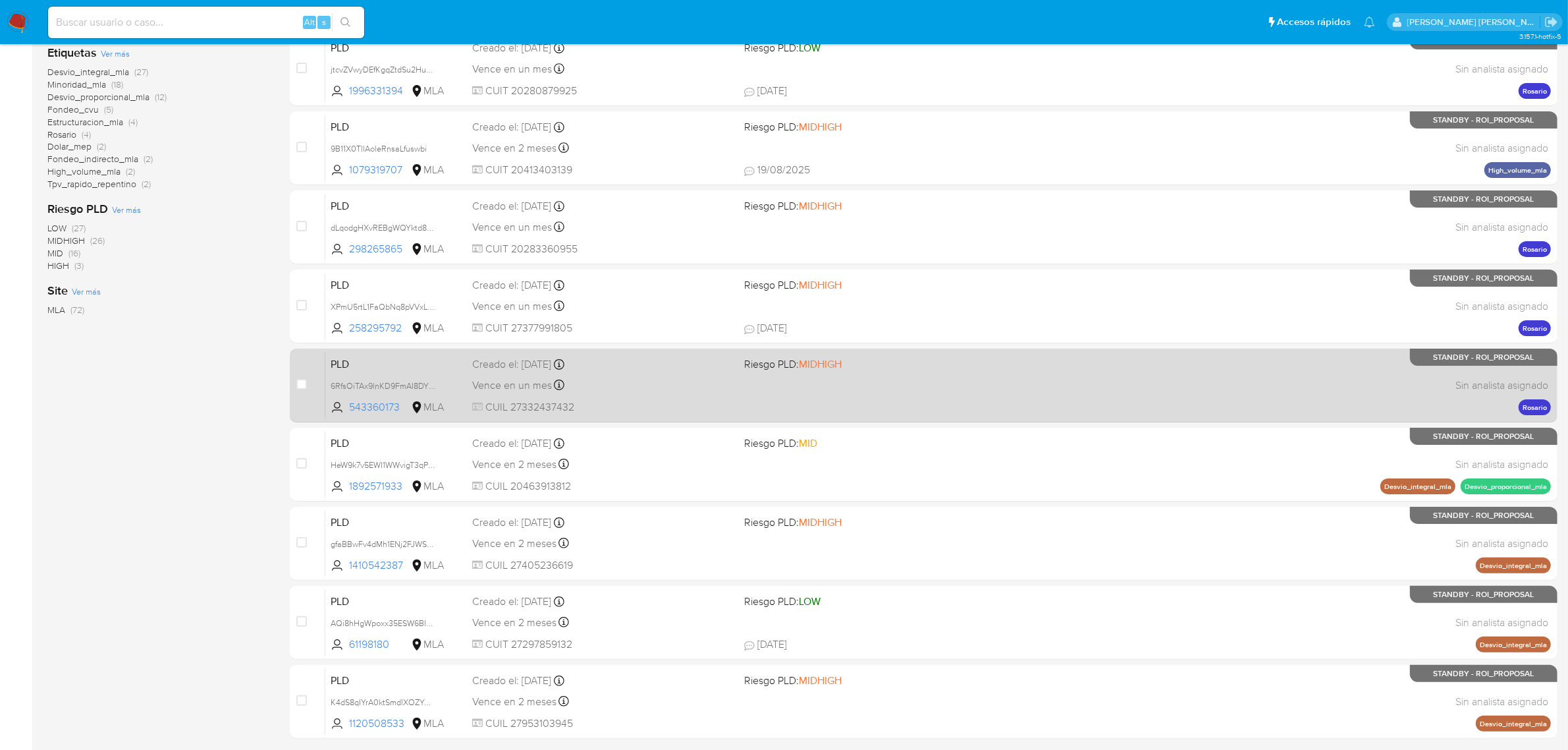
scroll to position [289, 0]
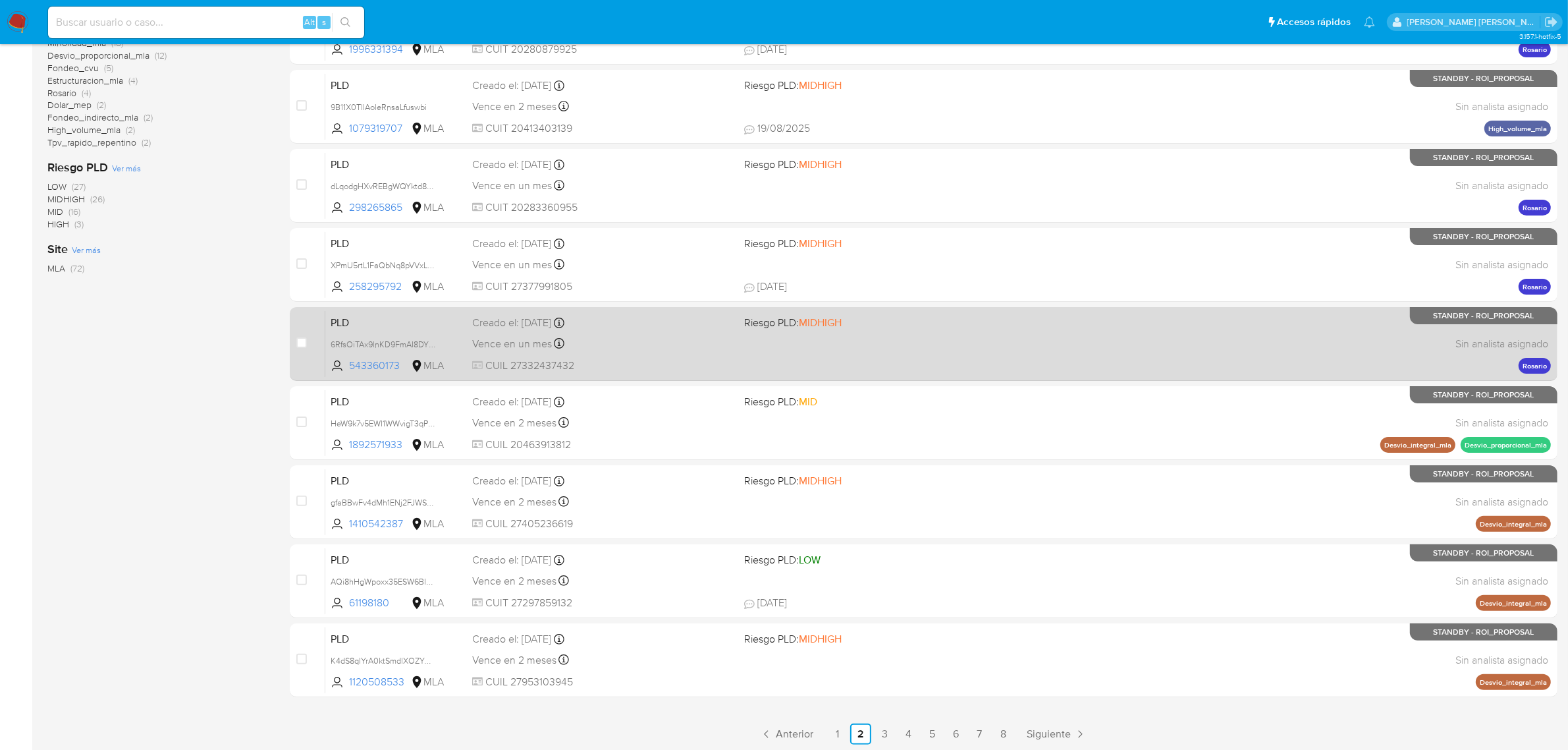
click at [531, 343] on span "Vence en un mes" at bounding box center [513, 343] width 80 height 14
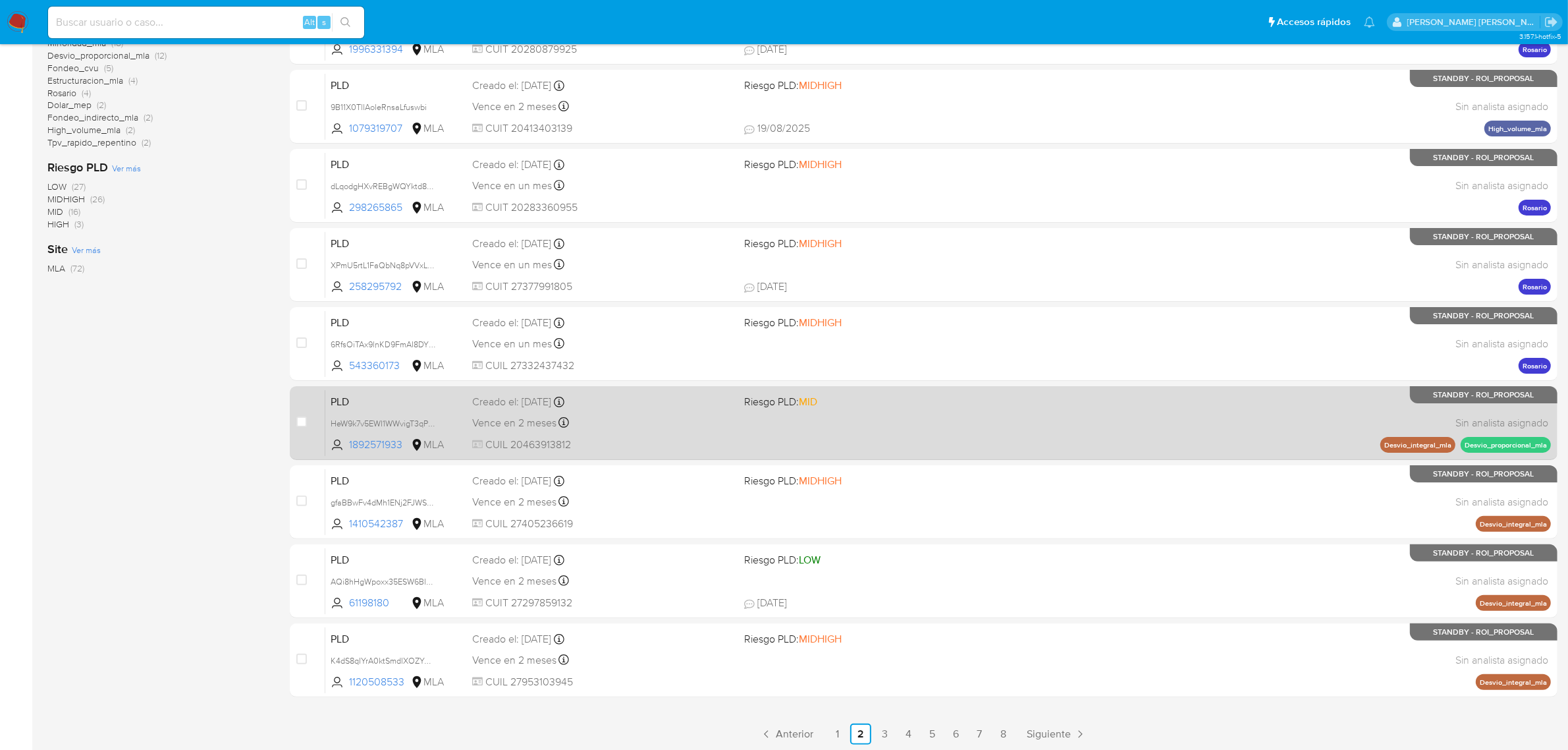
click at [511, 423] on span "Vence en 2 meses" at bounding box center [514, 423] width 84 height 14
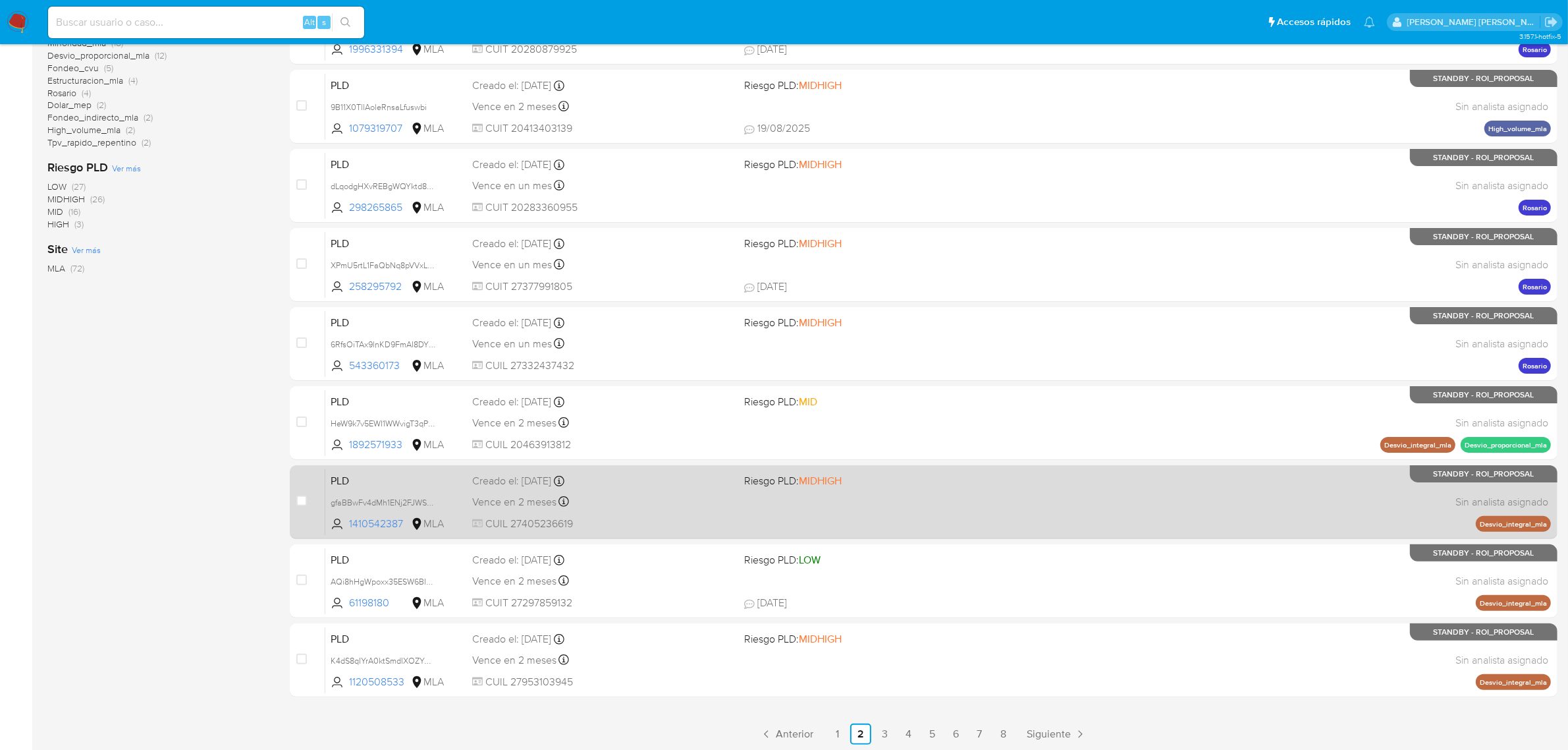
click at [506, 482] on div "Creado el: 12/08/2025 Creado el: 12/08/2025 12:26:19" at bounding box center [604, 481] width 262 height 14
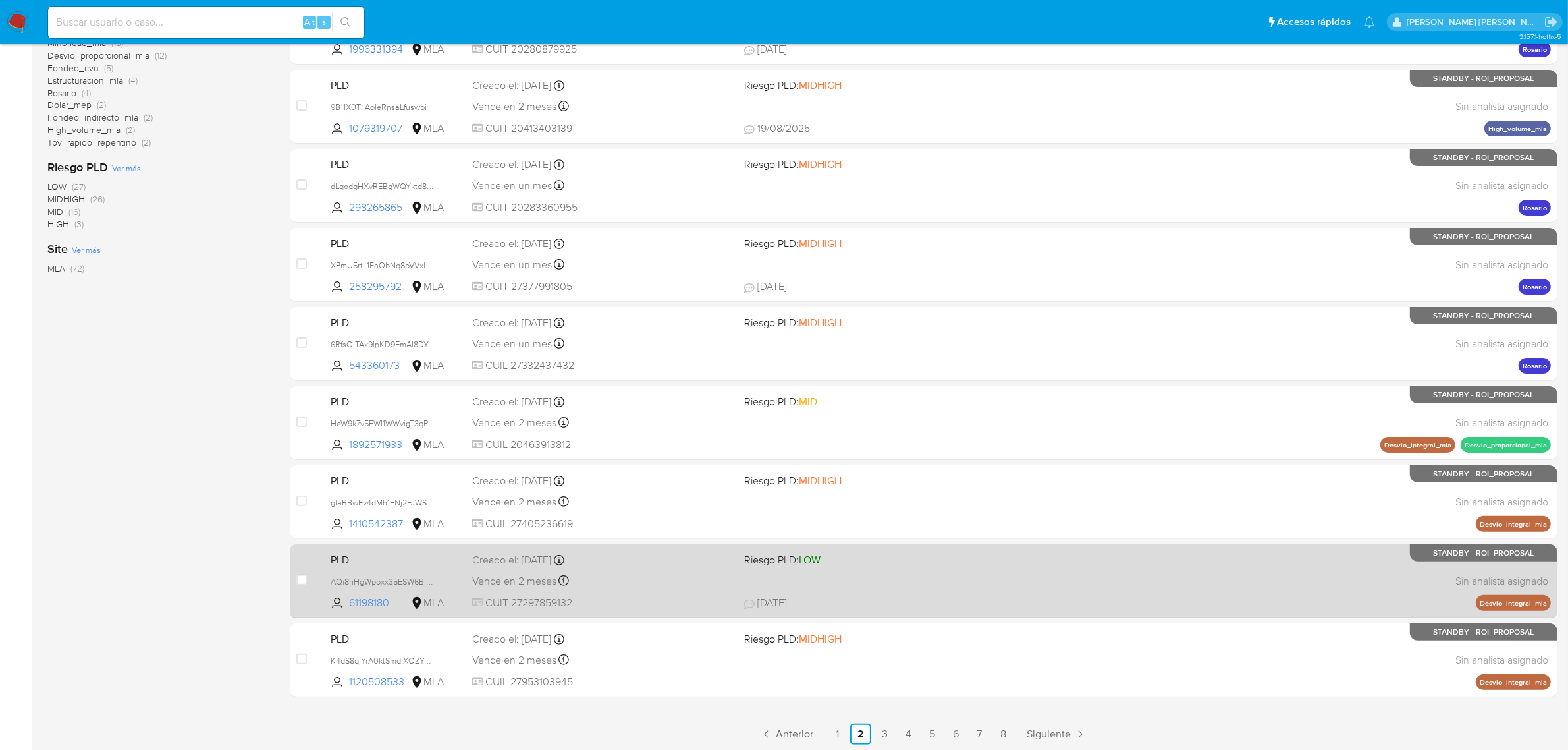
click at [502, 574] on span "Vence en 2 meses" at bounding box center [514, 581] width 84 height 14
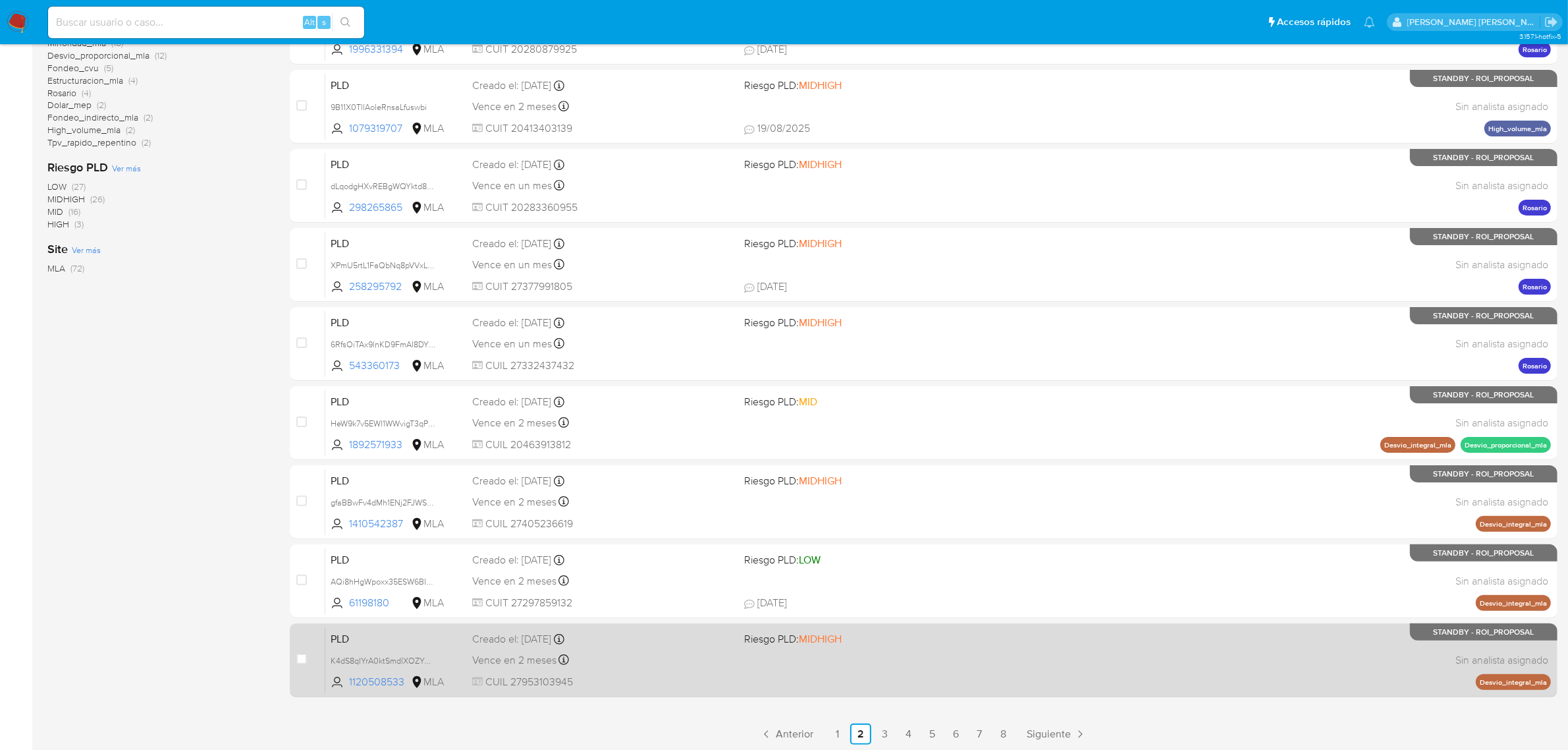
click at [485, 653] on span "Vence en 2 meses" at bounding box center [514, 660] width 84 height 14
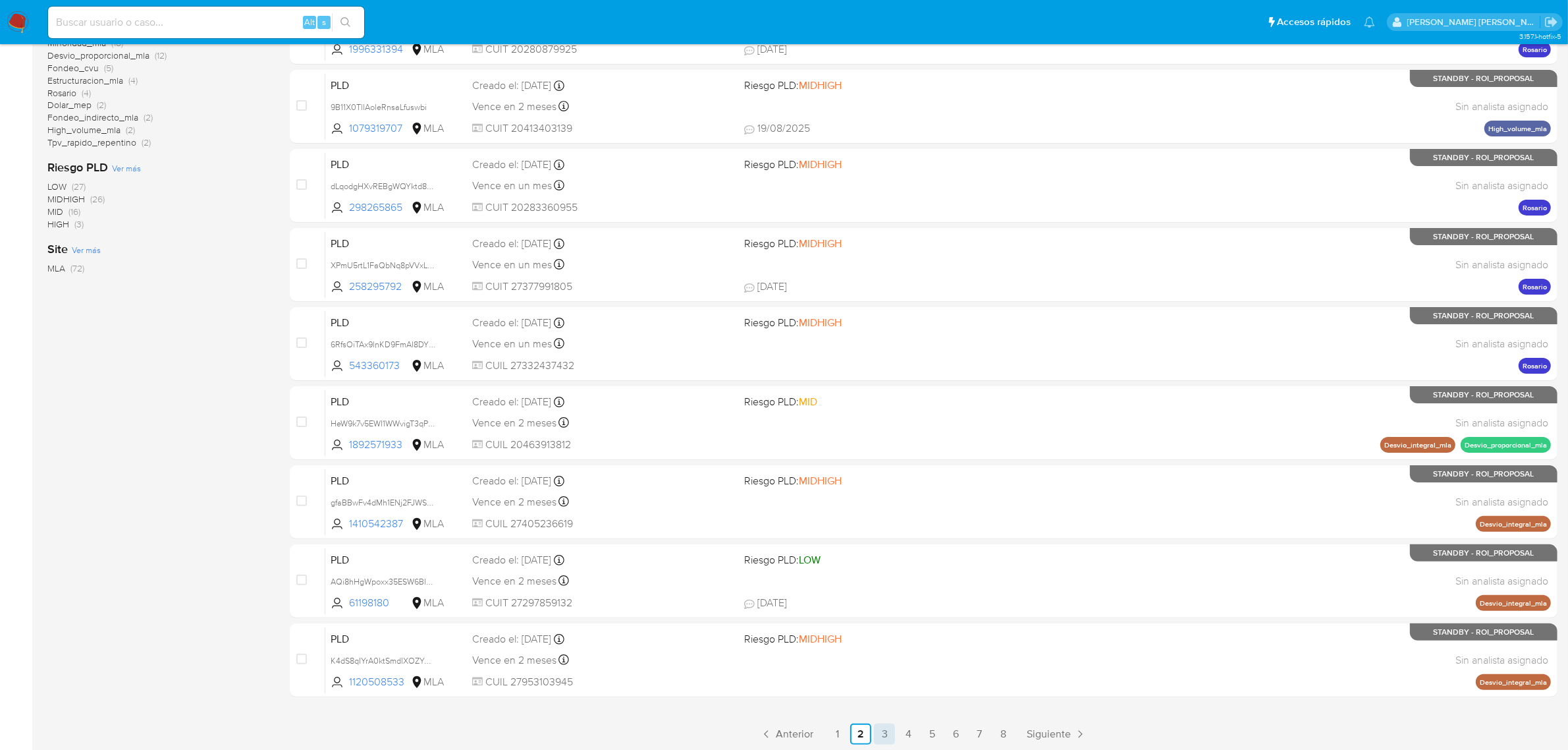
click at [887, 734] on link "3" at bounding box center [884, 734] width 21 height 21
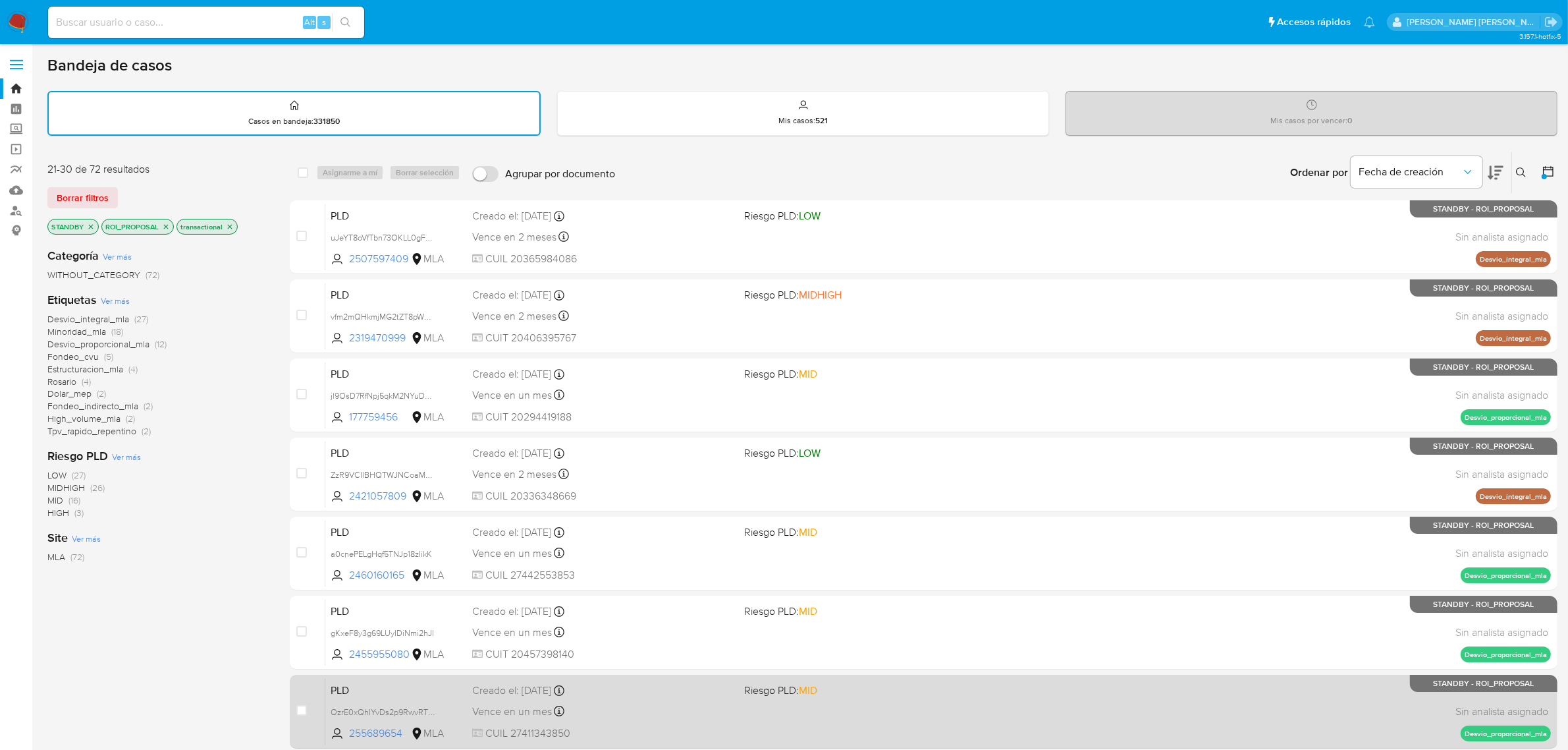
scroll to position [289, 0]
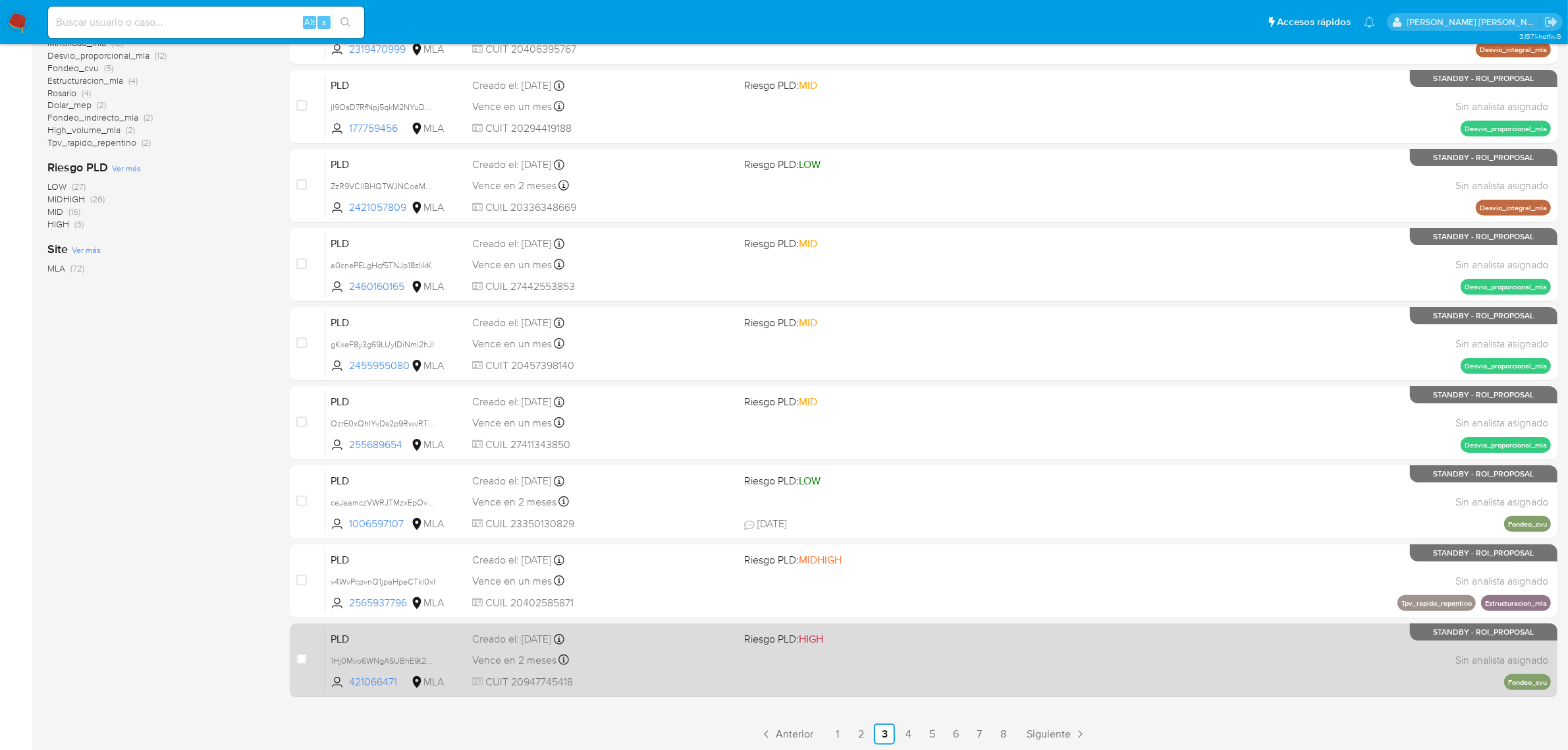
click at [503, 641] on div "Creado el: 12/08/2025 Creado el: 12/08/2025 12:17:39" at bounding box center [604, 639] width 262 height 14
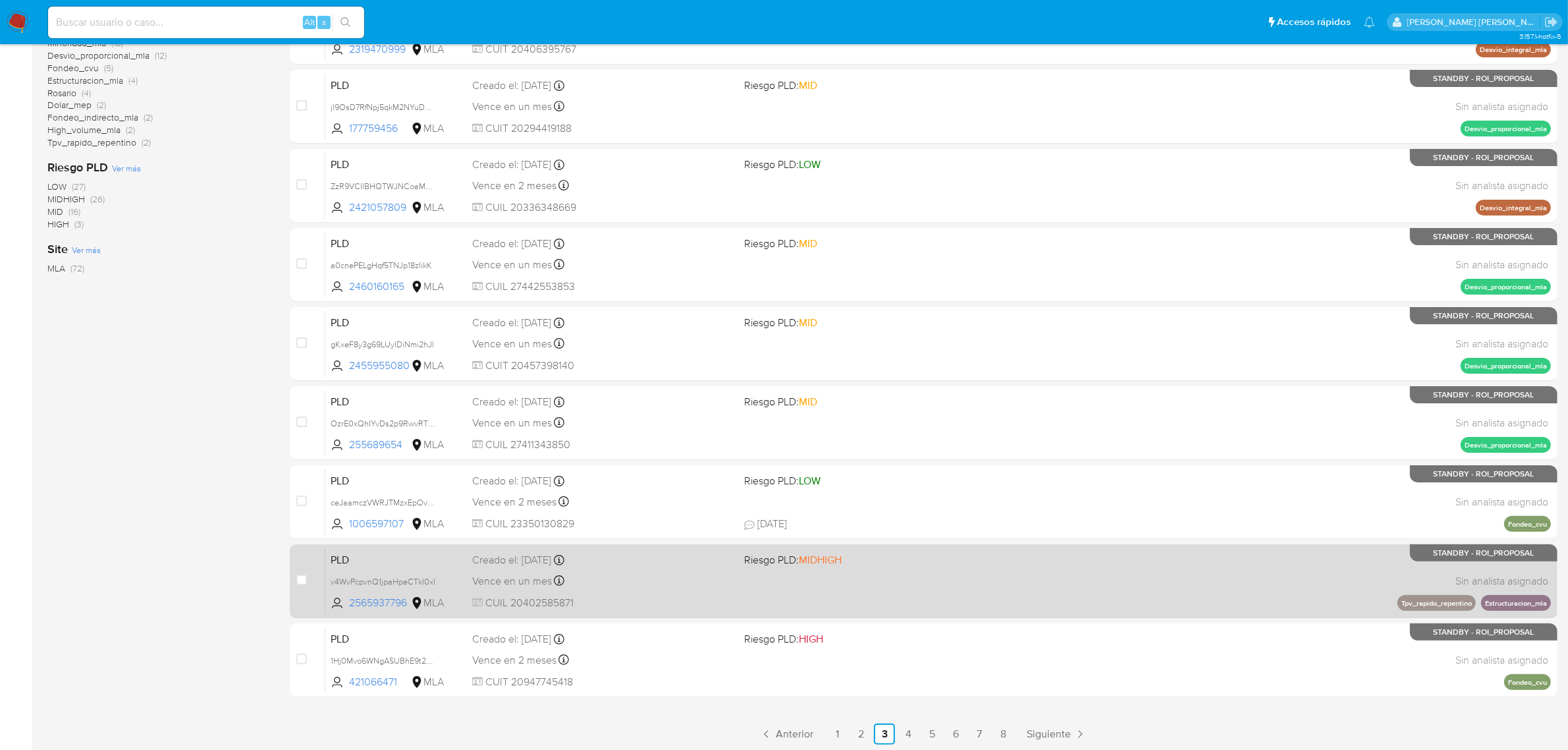
click at [531, 580] on span "Vence en un mes" at bounding box center [513, 581] width 80 height 14
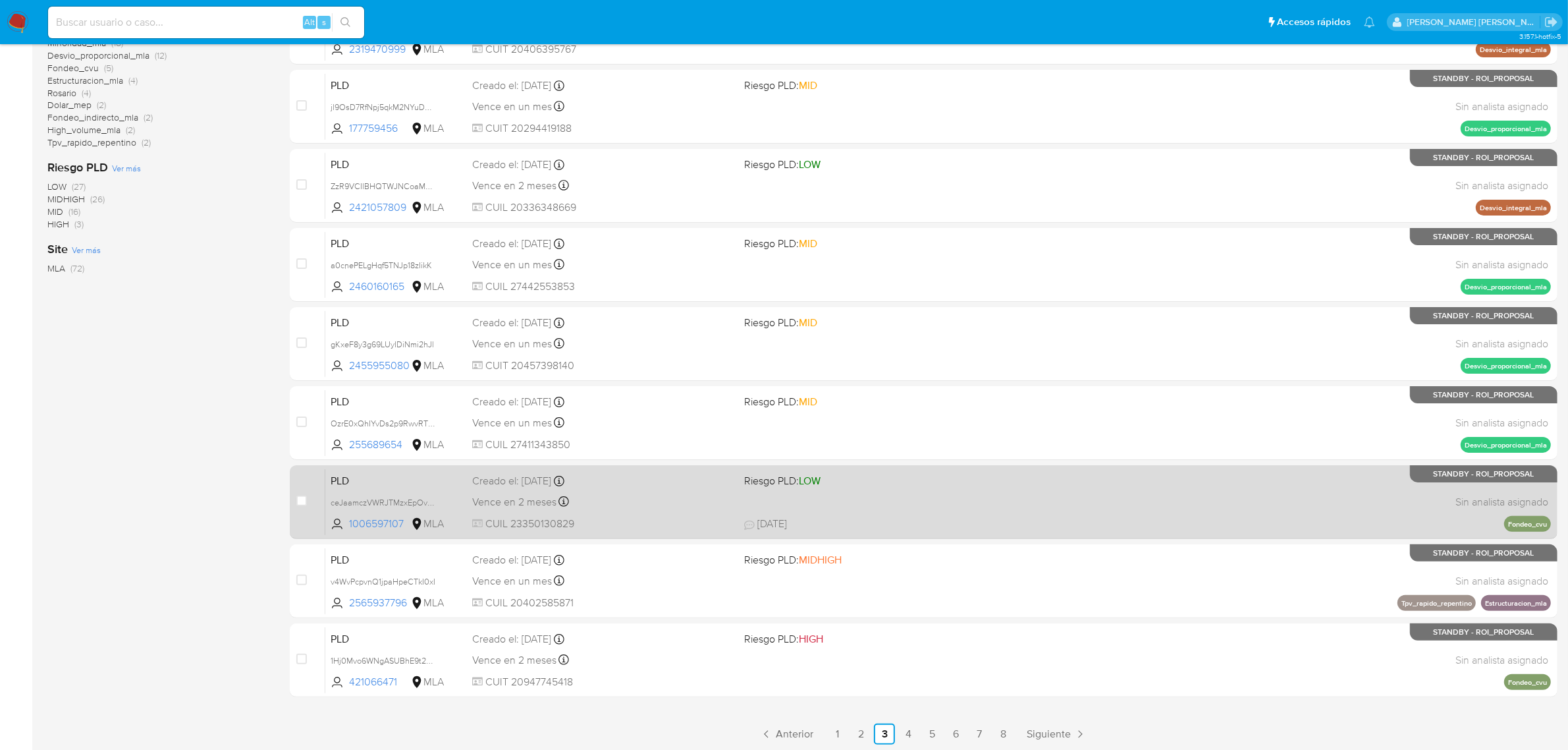
click at [531, 489] on div "PLD ceJaamczVWRJTMzxEpOvbFqH 1006597107 MLA Riesgo PLD: LOW Creado el: 12/08/20…" at bounding box center [938, 502] width 1226 height 66
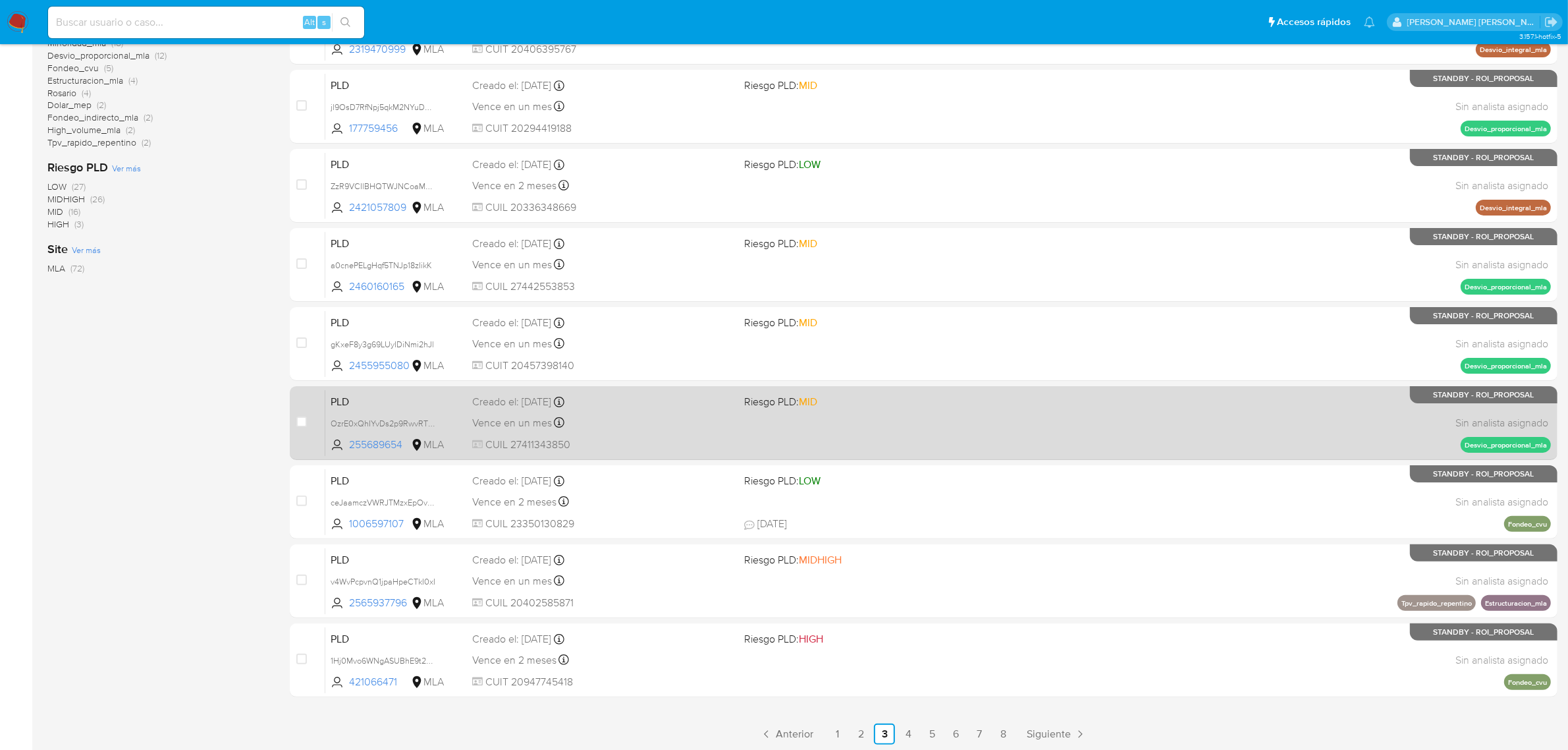
click at [514, 404] on div "Creado el: 12/08/2025 Creado el: 12/08/2025 12:19:00" at bounding box center [604, 401] width 262 height 14
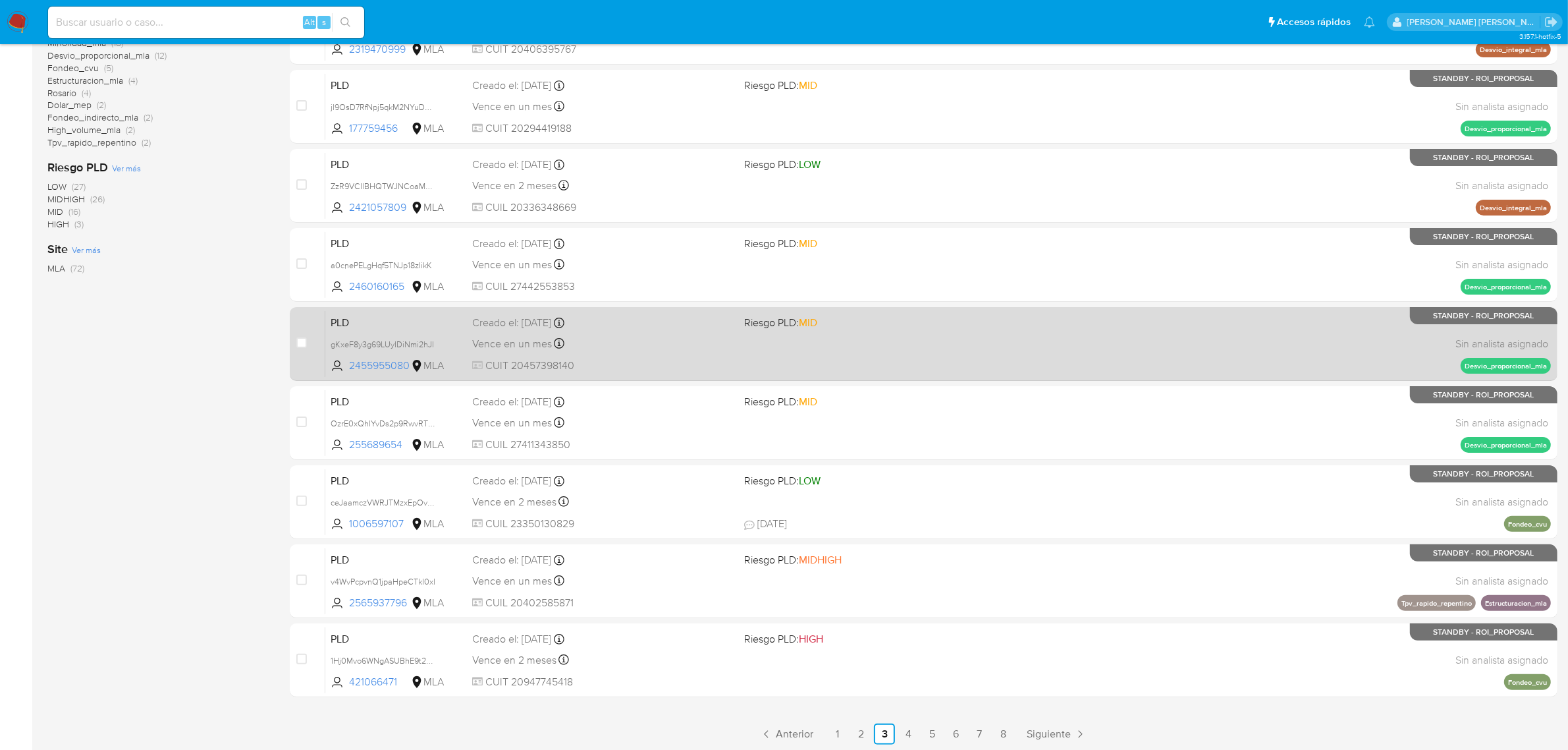
click at [508, 359] on span "CUIT 20457398140" at bounding box center [604, 366] width 262 height 14
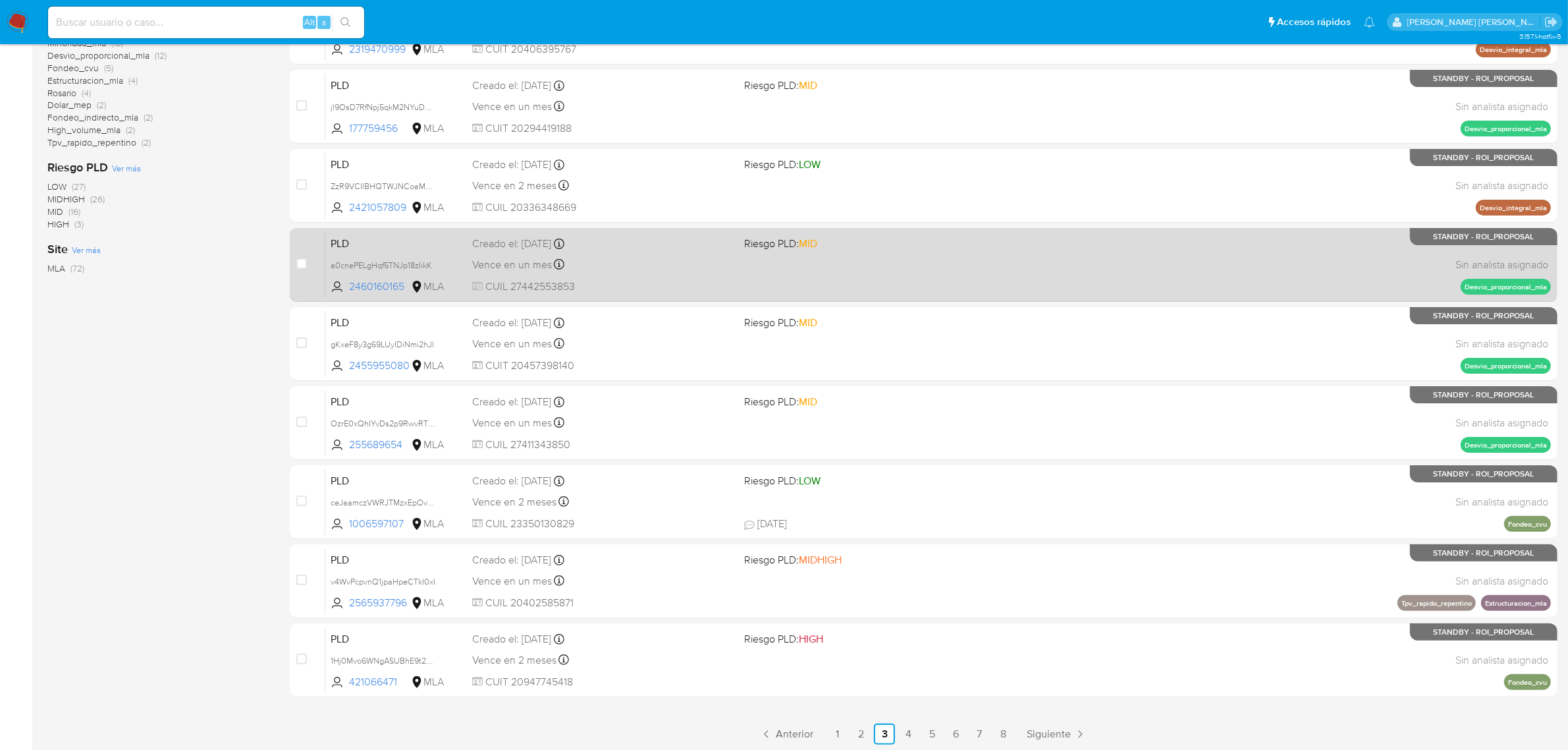
click at [525, 269] on div "Vence en un mes Vence el 14/10/2025 12:19:47" at bounding box center [604, 264] width 262 height 18
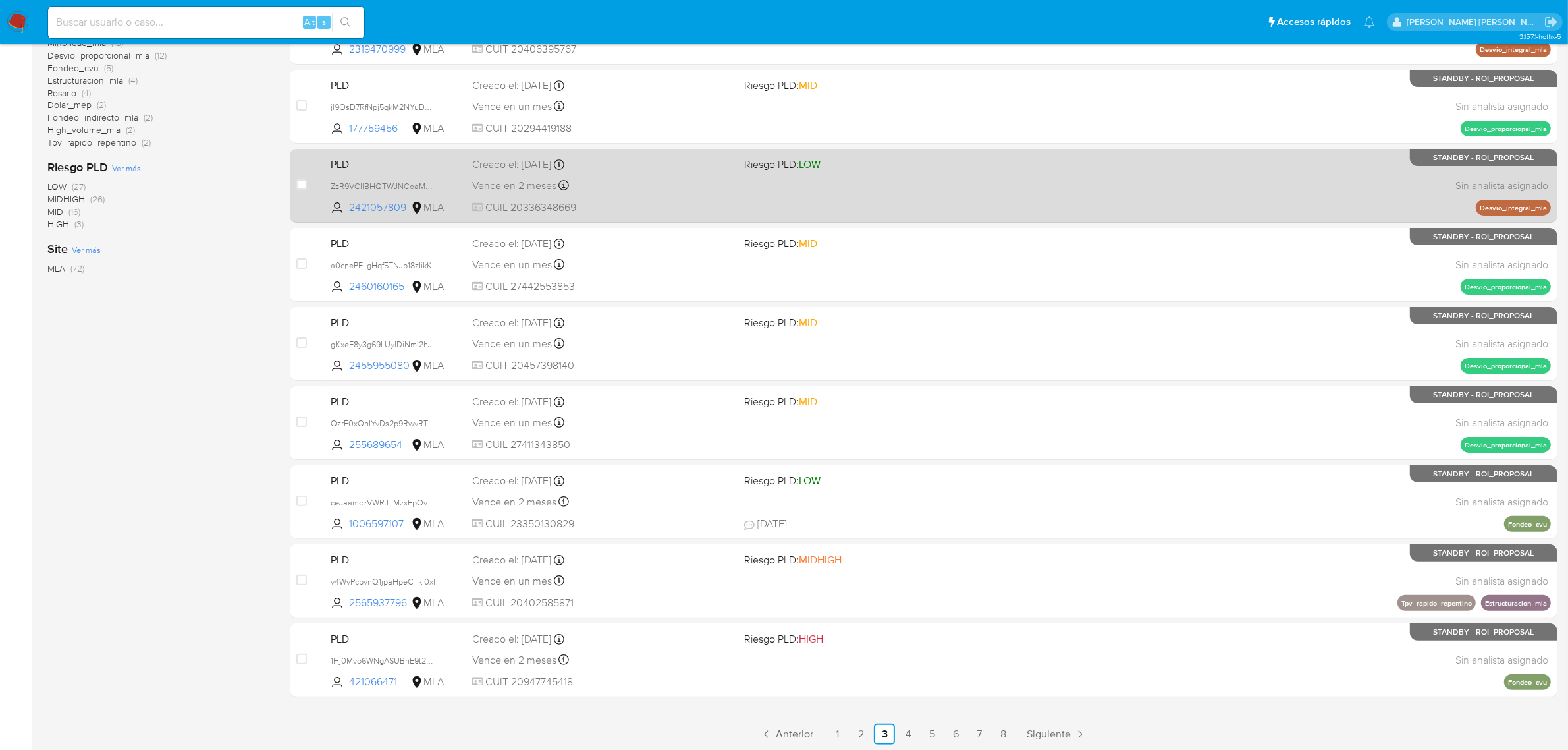
click at [501, 179] on span "Vence en 2 meses" at bounding box center [514, 186] width 84 height 14
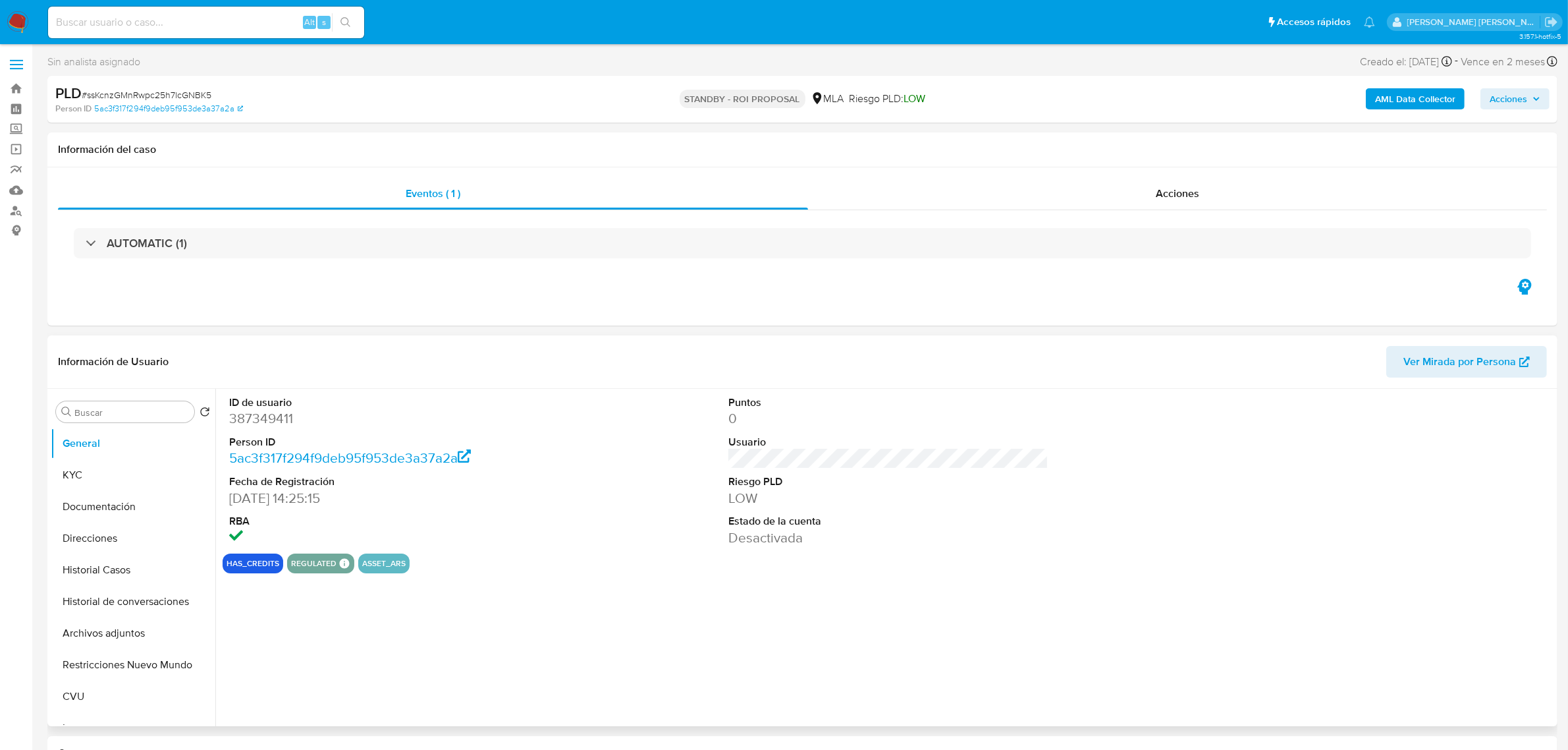
select select "10"
click at [129, 637] on button "Archivos adjuntos" at bounding box center [128, 633] width 154 height 32
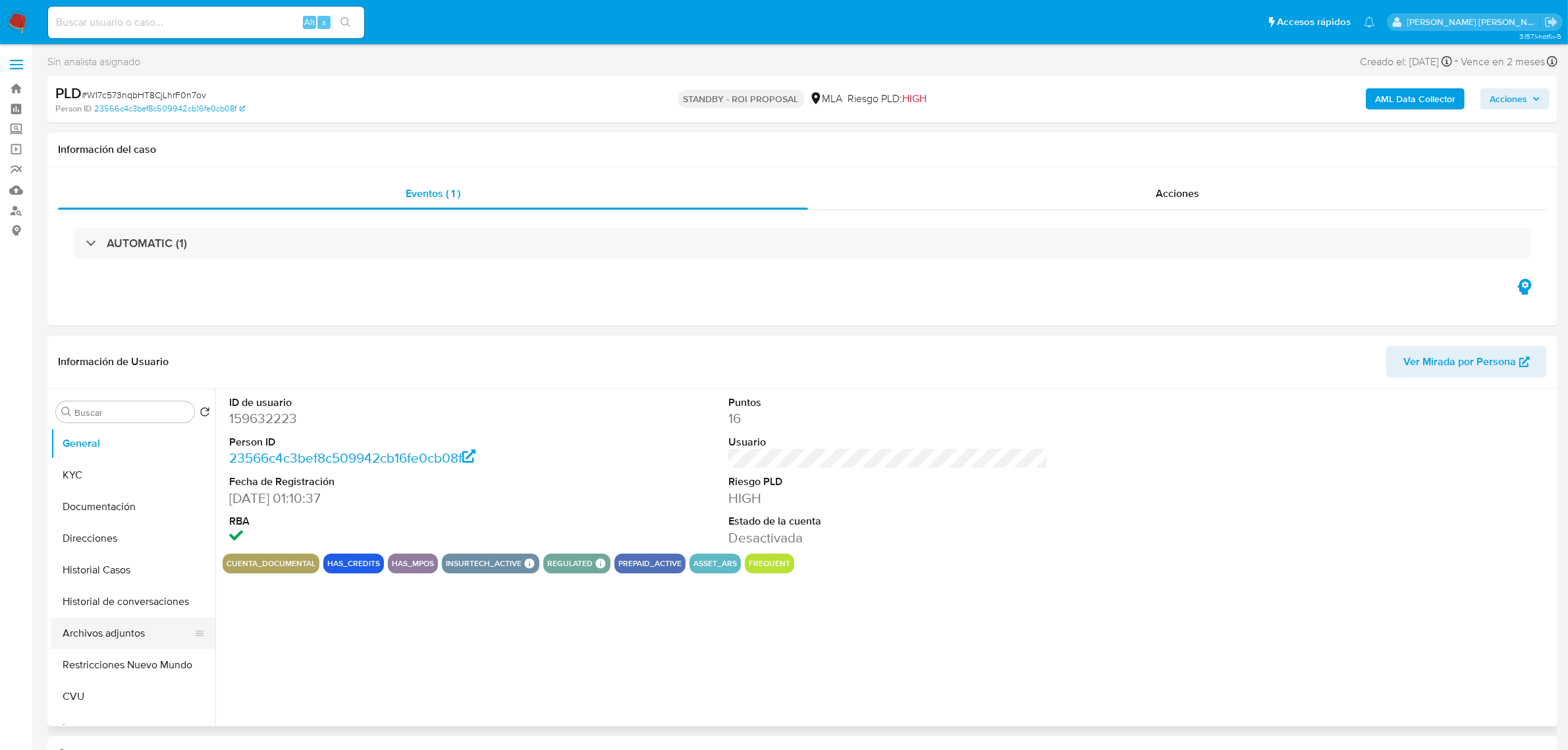
click at [135, 643] on button "Archivos adjuntos" at bounding box center [128, 633] width 154 height 32
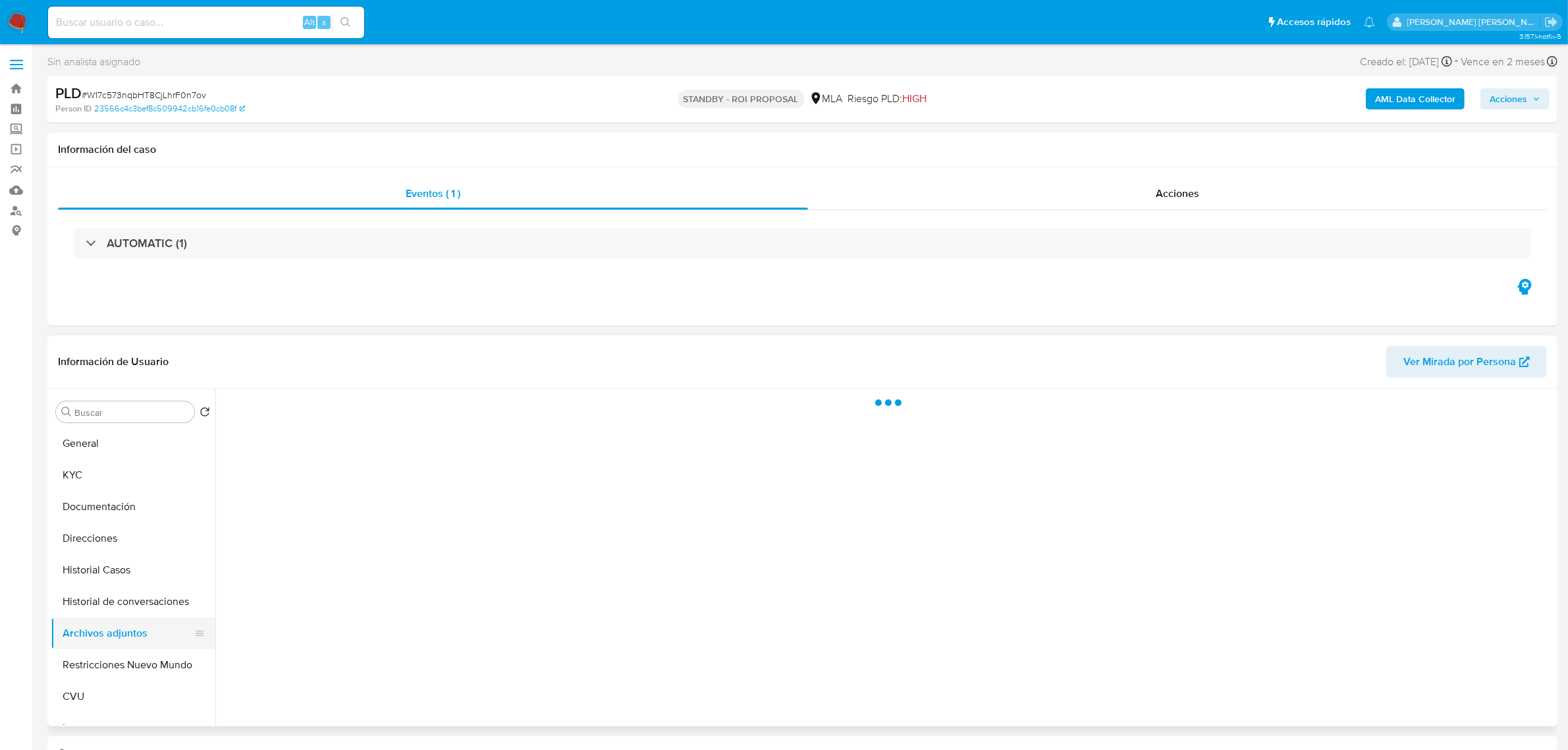
select select "10"
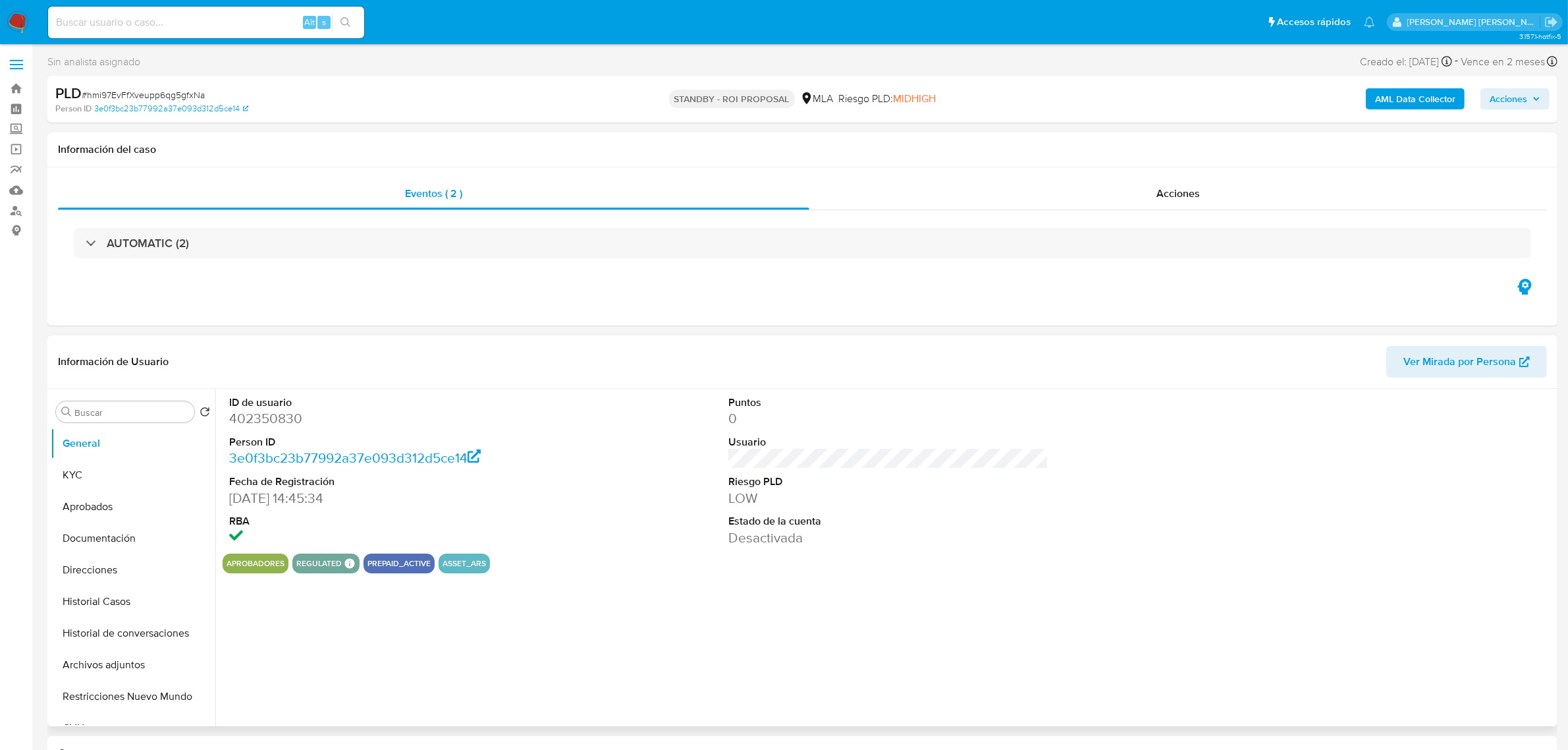
select select "10"
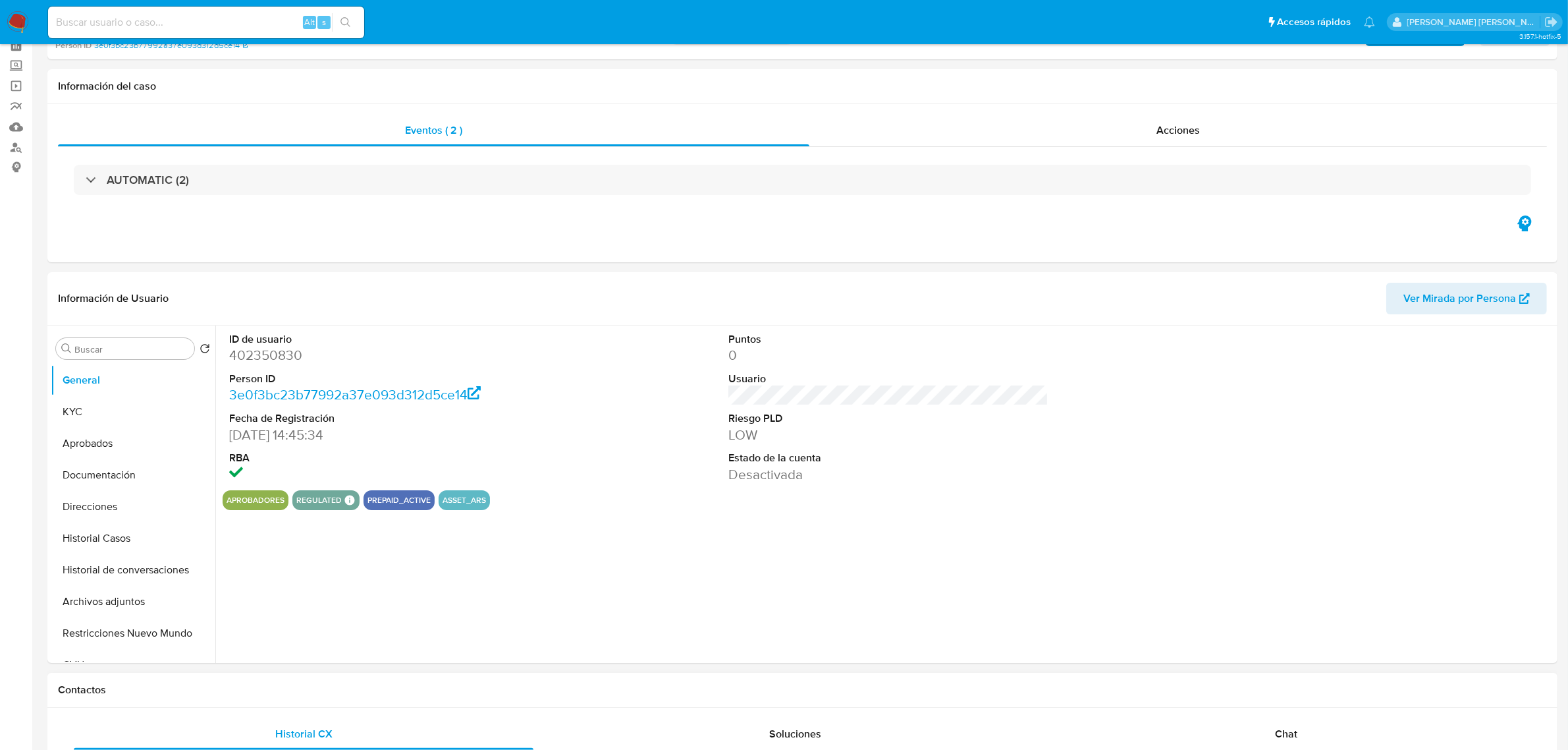
scroll to position [83, 0]
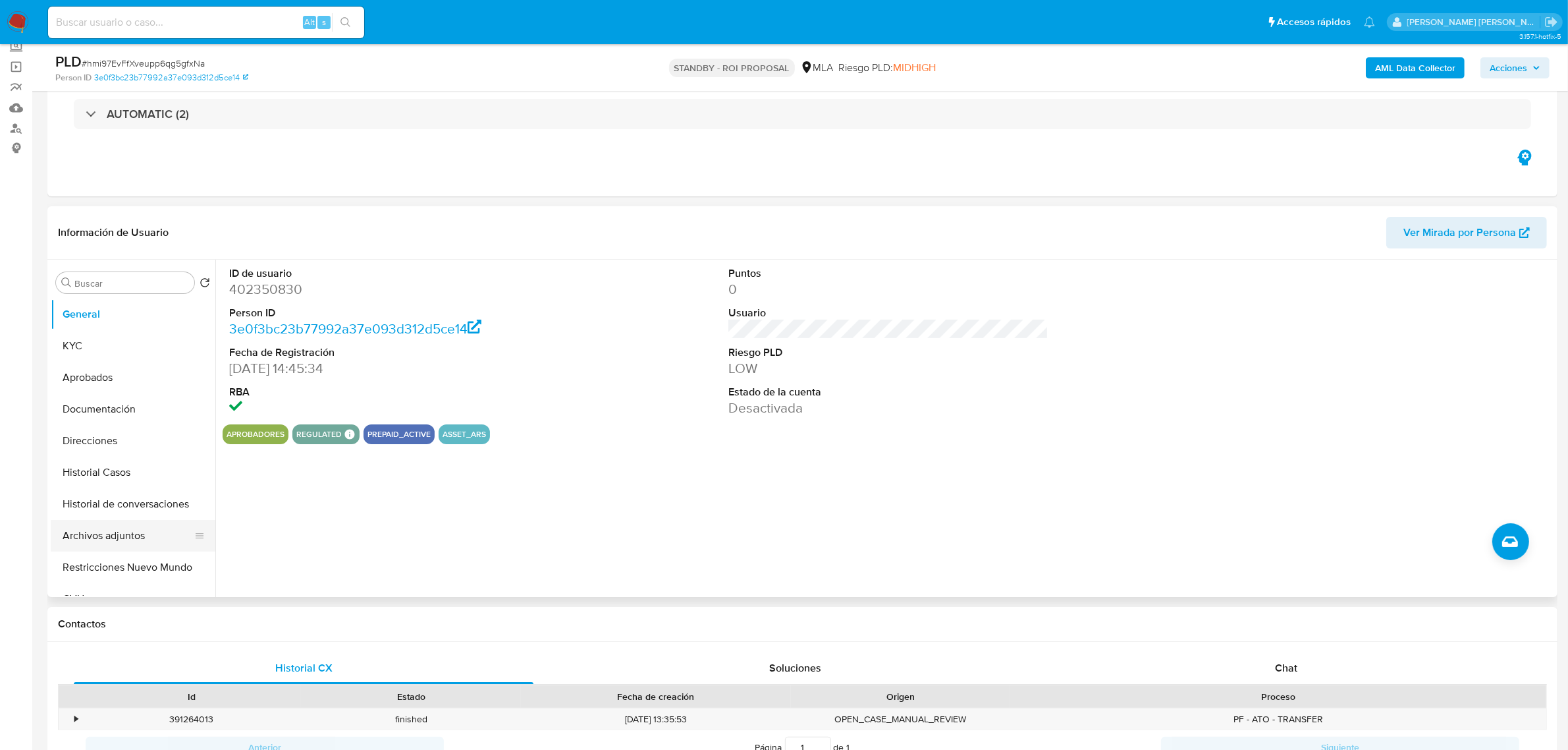
click at [102, 525] on button "Archivos adjuntos" at bounding box center [128, 535] width 154 height 32
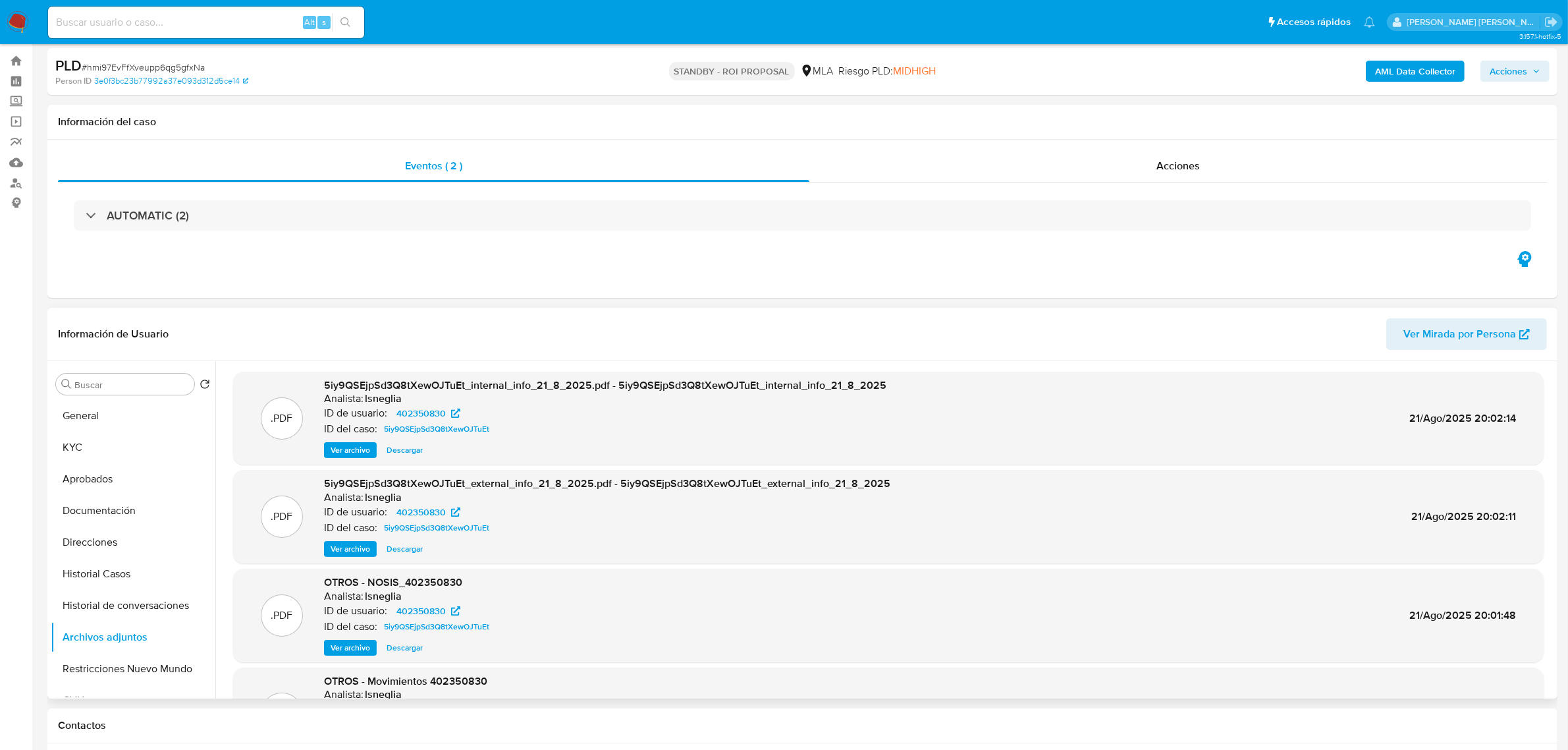
scroll to position [0, 0]
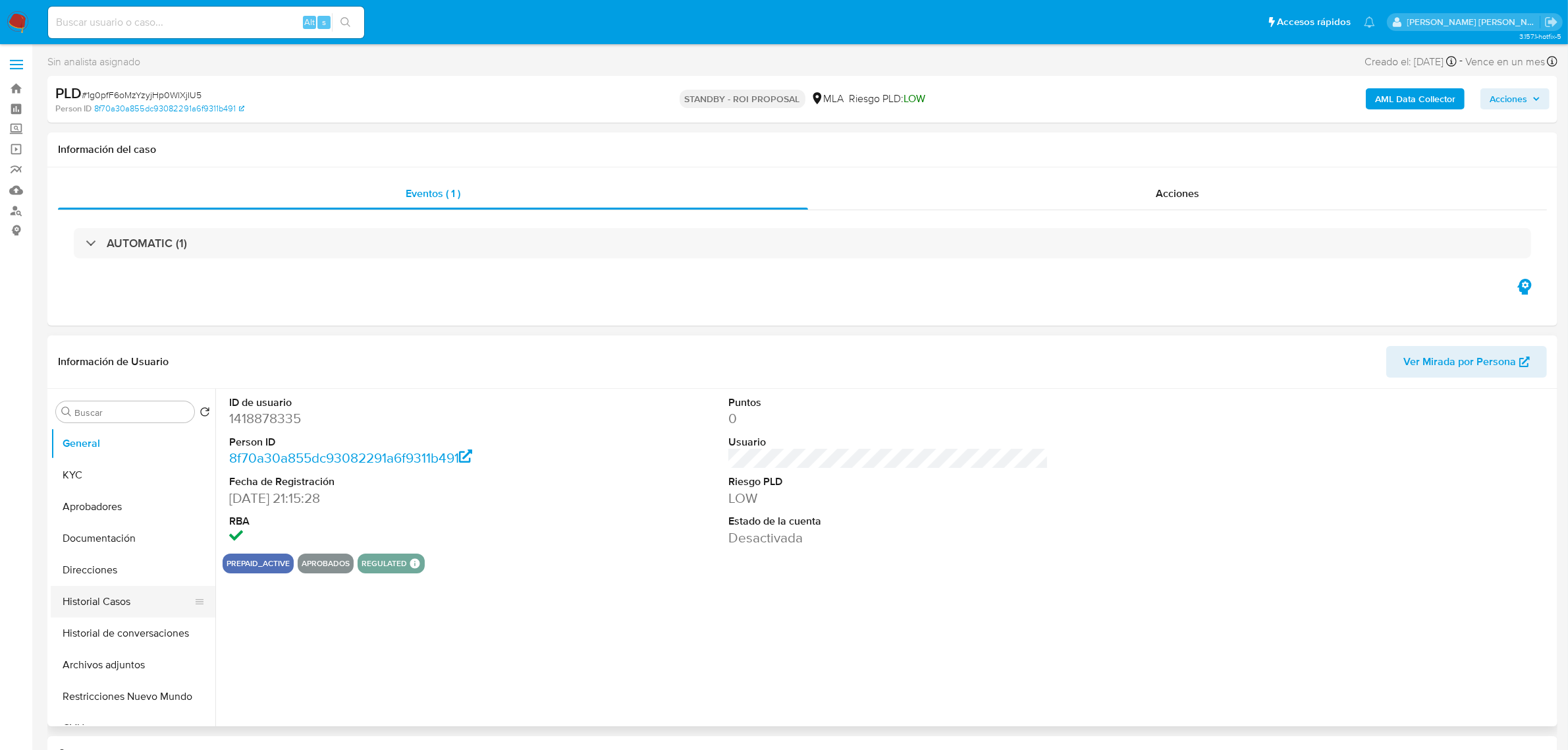
click at [91, 609] on button "Historial Casos" at bounding box center [128, 602] width 154 height 32
select select "10"
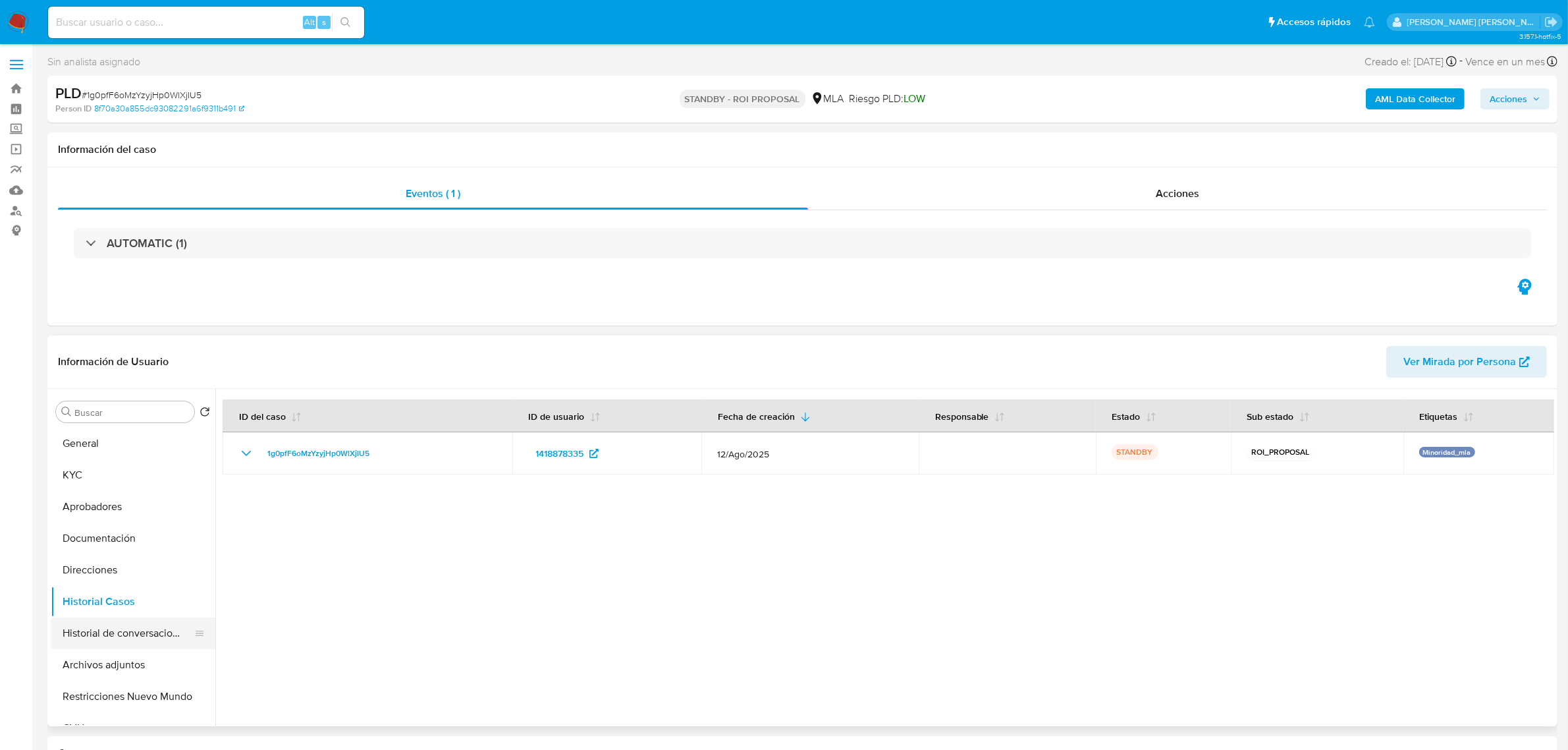
click at [94, 634] on button "Historial de conversaciones" at bounding box center [128, 633] width 154 height 32
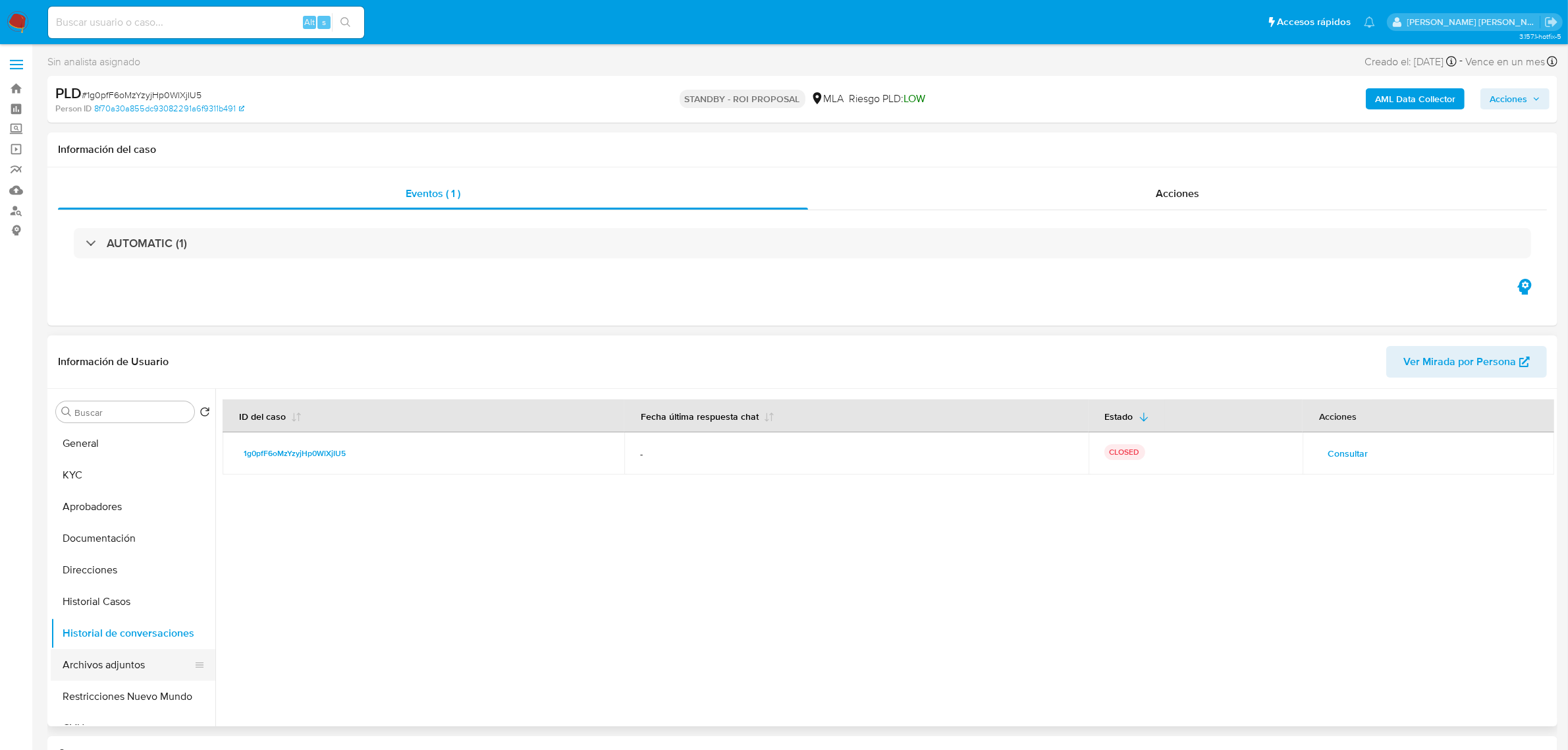
click at [99, 667] on button "Archivos adjuntos" at bounding box center [128, 665] width 154 height 32
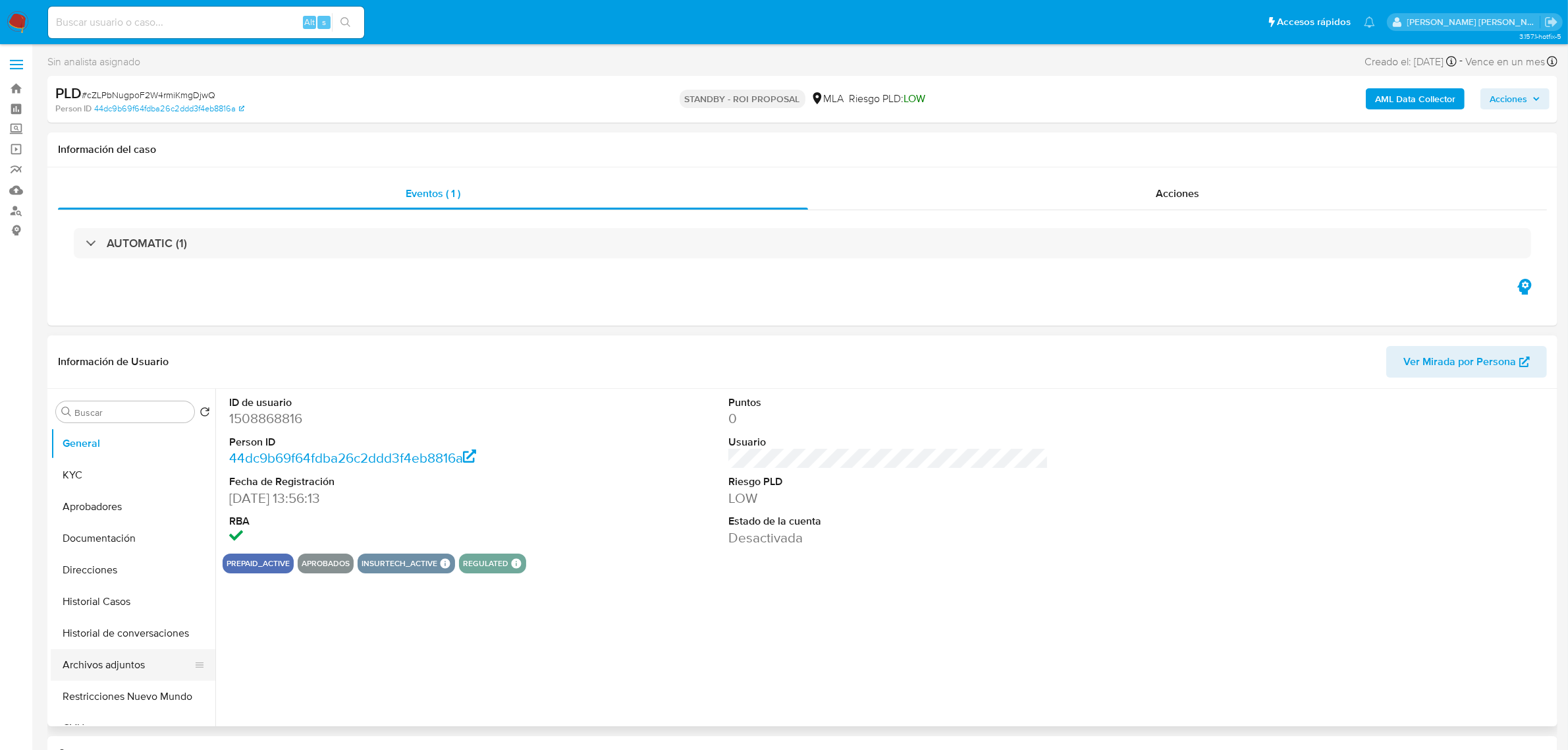
click at [106, 661] on button "Archivos adjuntos" at bounding box center [128, 665] width 154 height 32
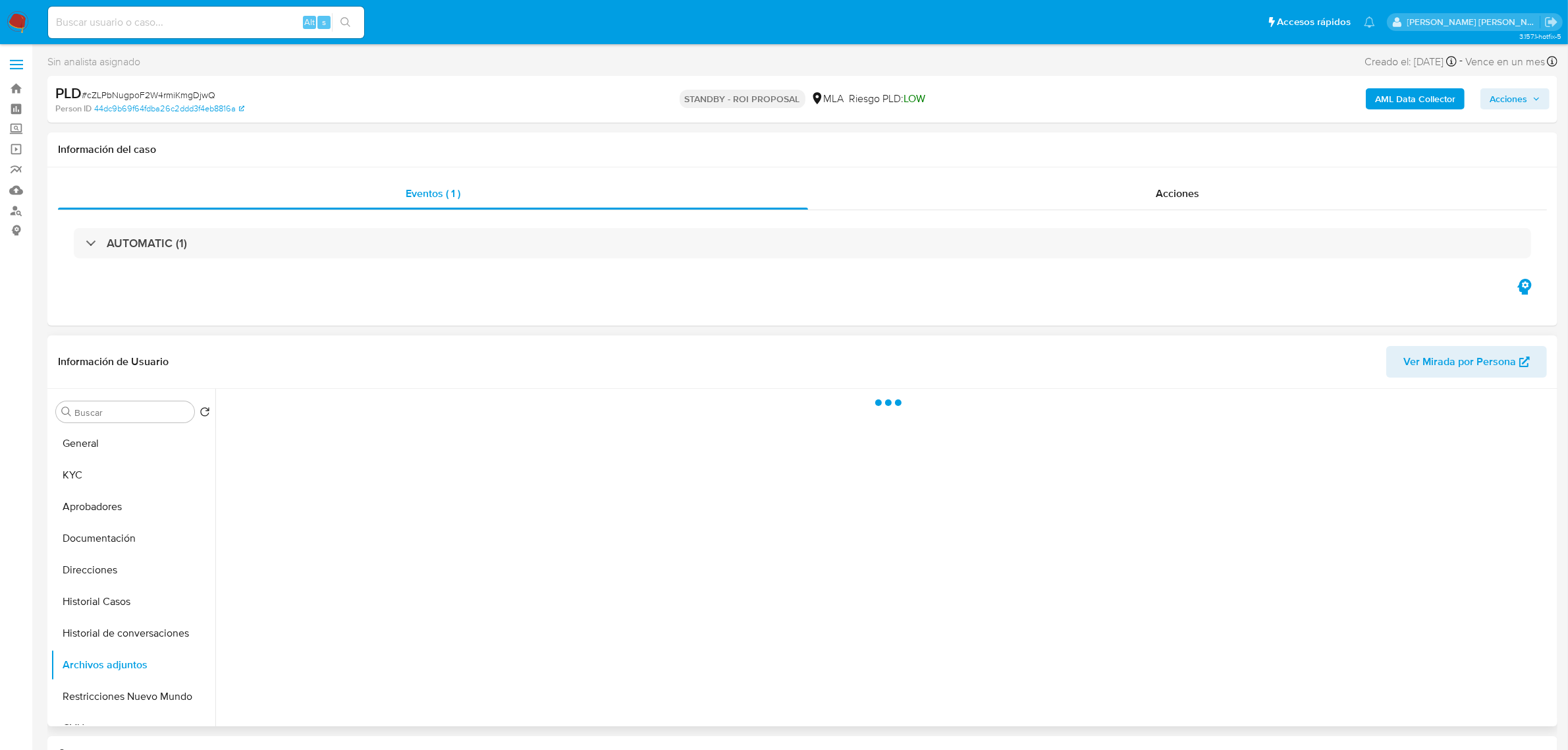
select select "10"
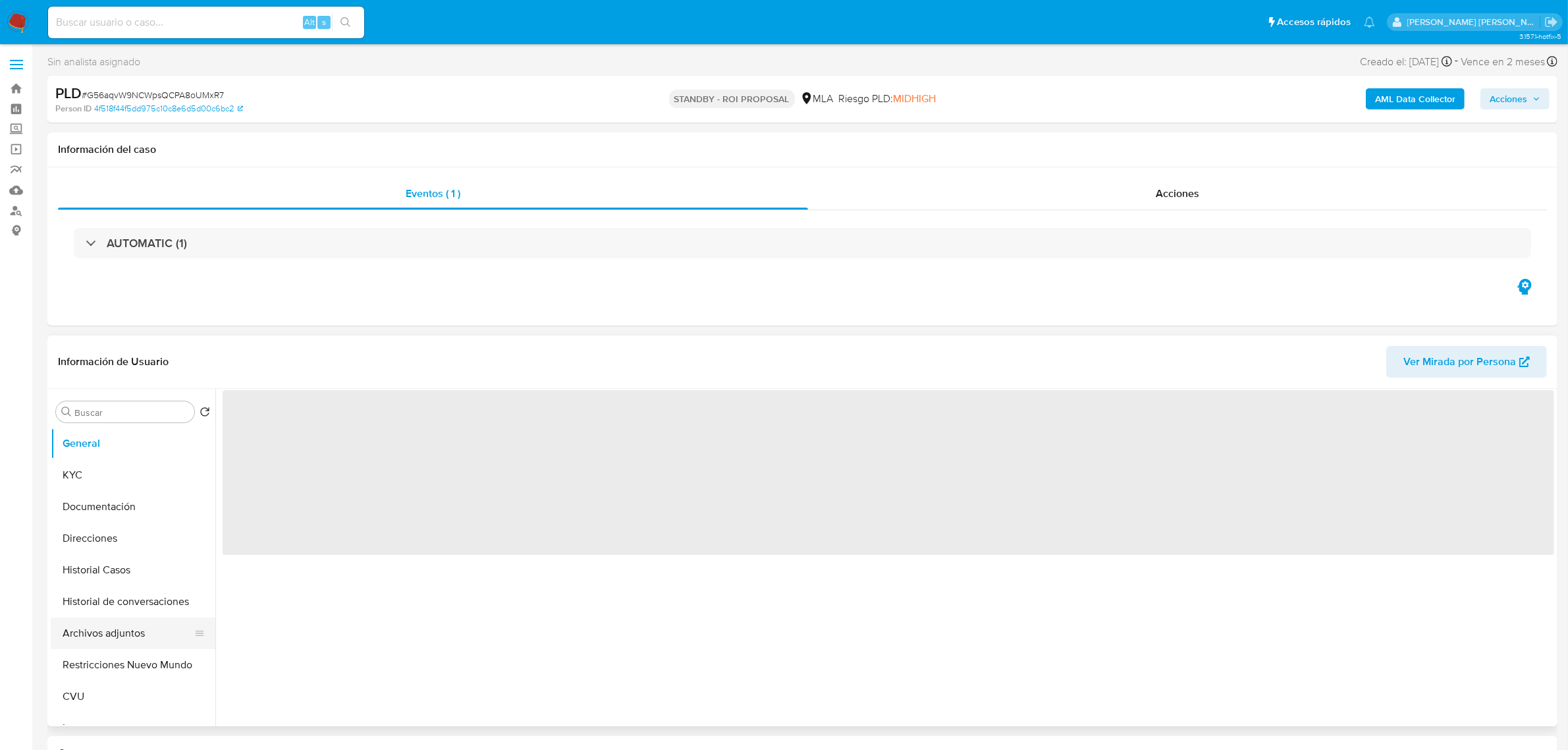
click at [99, 632] on button "Archivos adjuntos" at bounding box center [128, 633] width 154 height 32
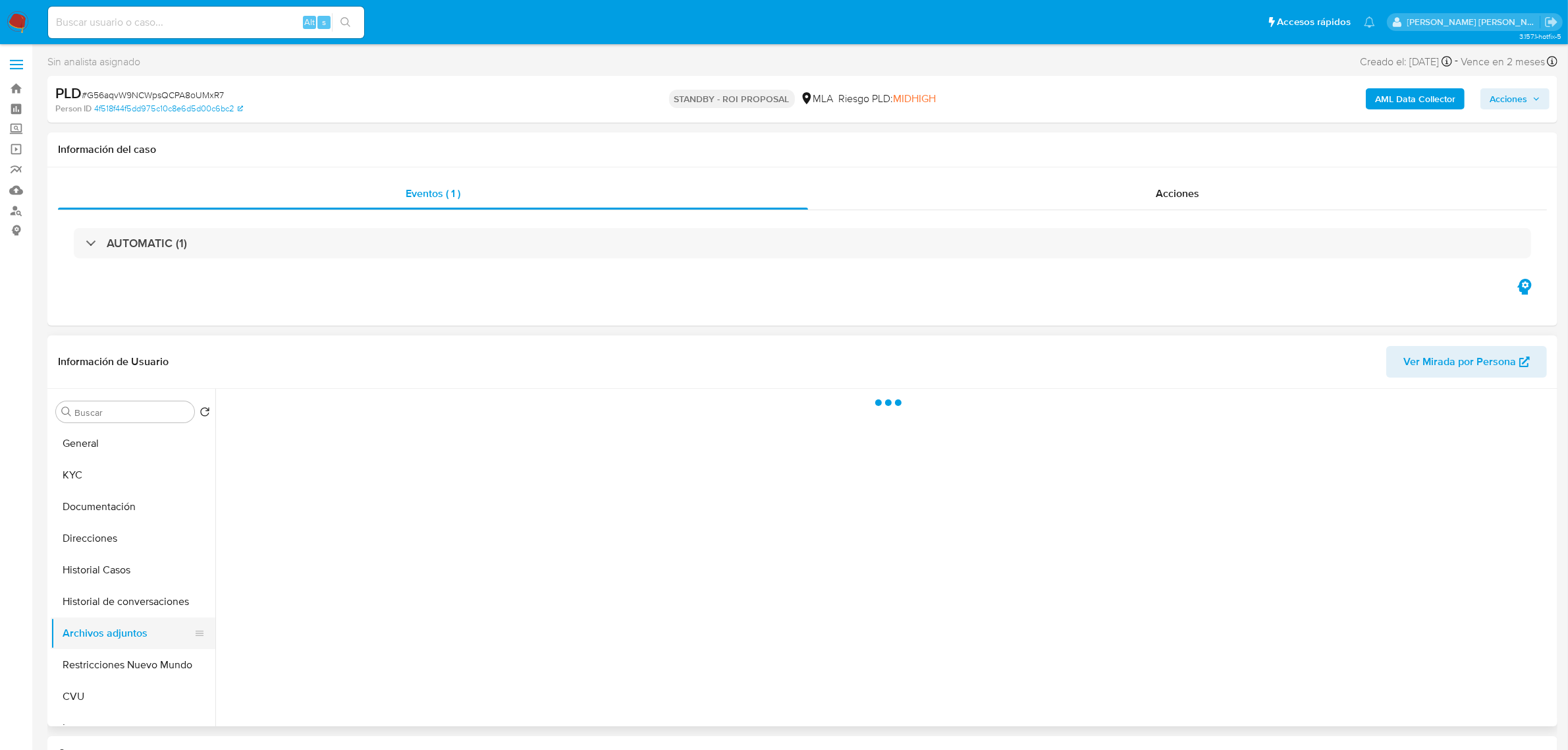
select select "10"
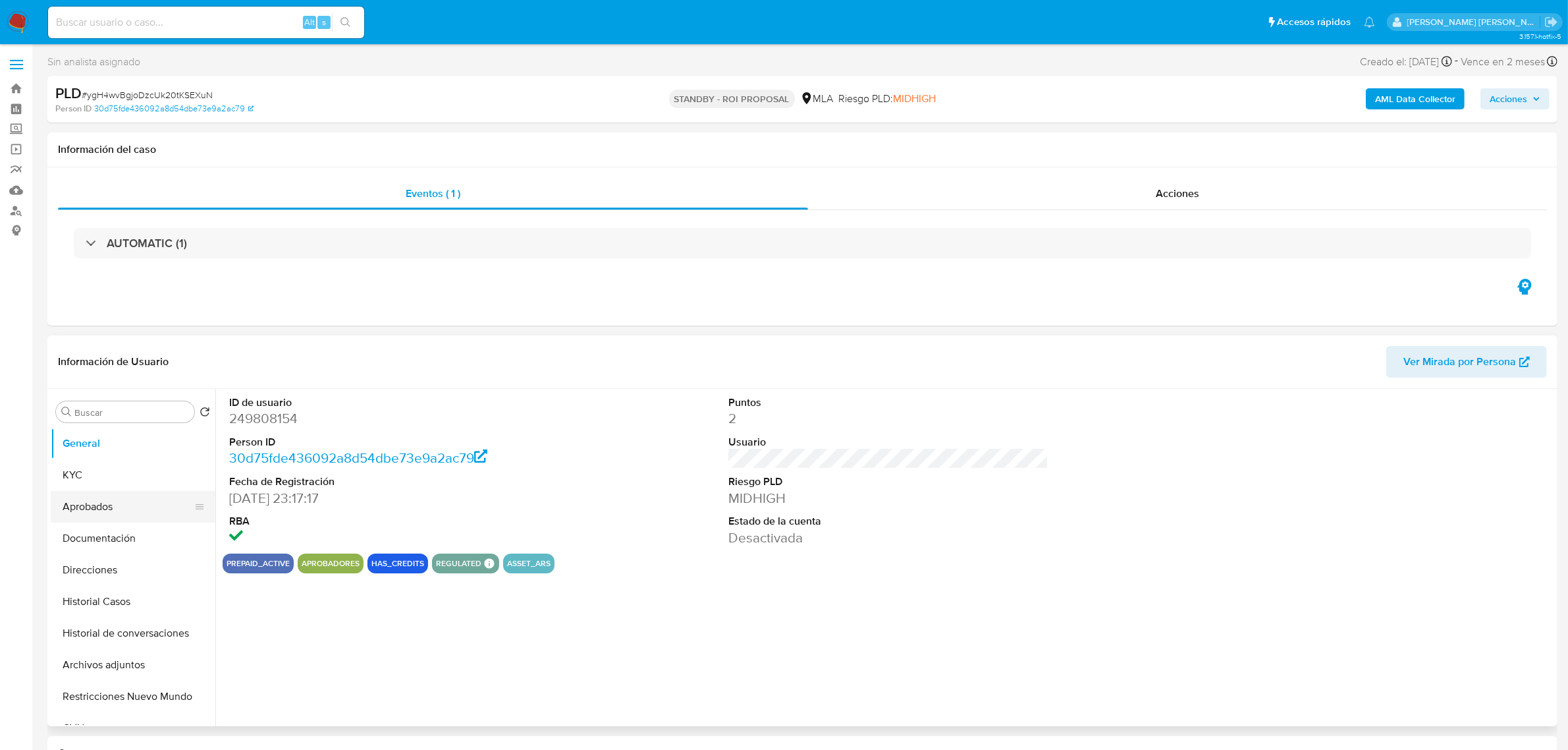
select select "10"
click at [100, 663] on button "Archivos adjuntos" at bounding box center [128, 665] width 154 height 32
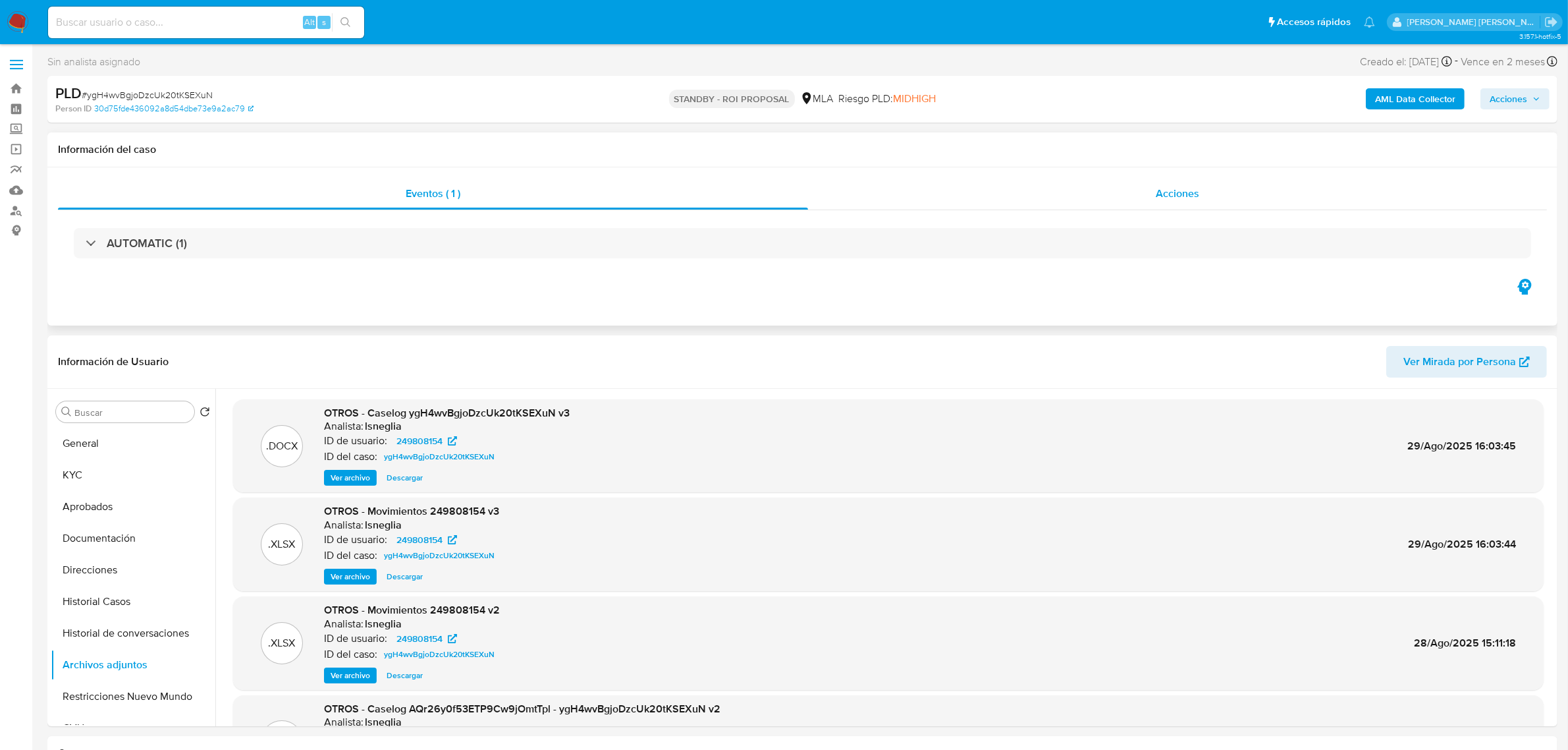
click at [1173, 187] on span "Acciones" at bounding box center [1177, 193] width 43 height 15
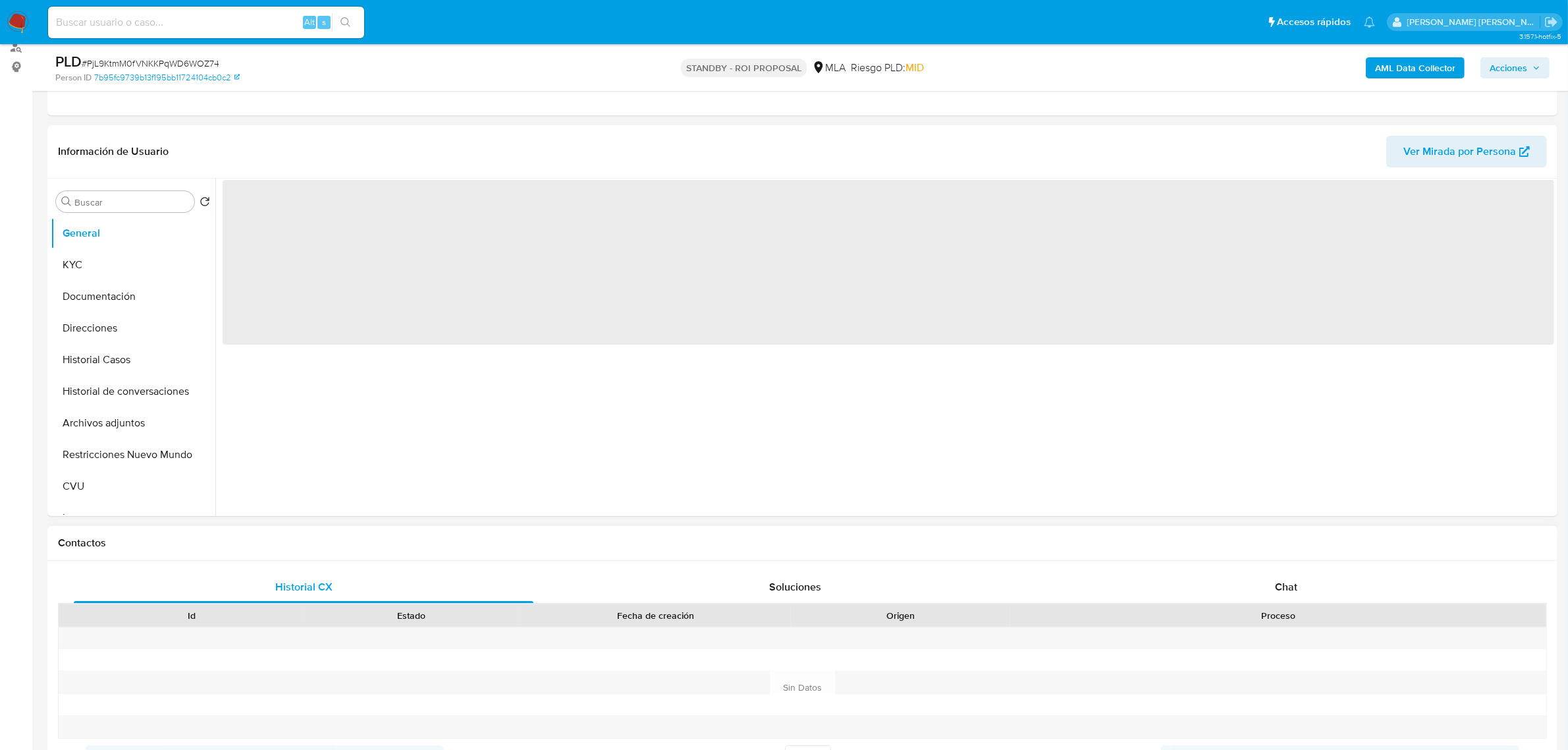
scroll to position [164, 0]
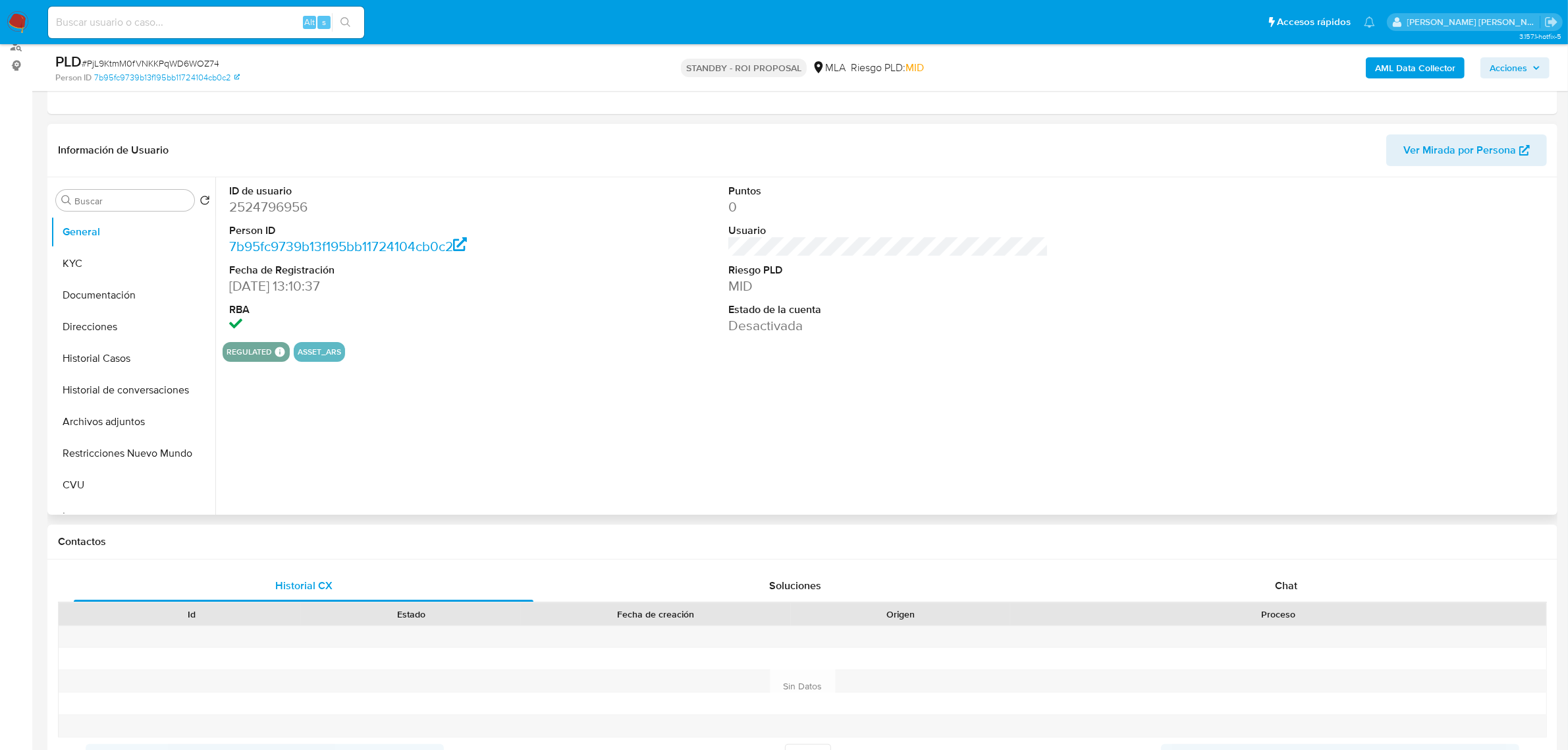
select select "10"
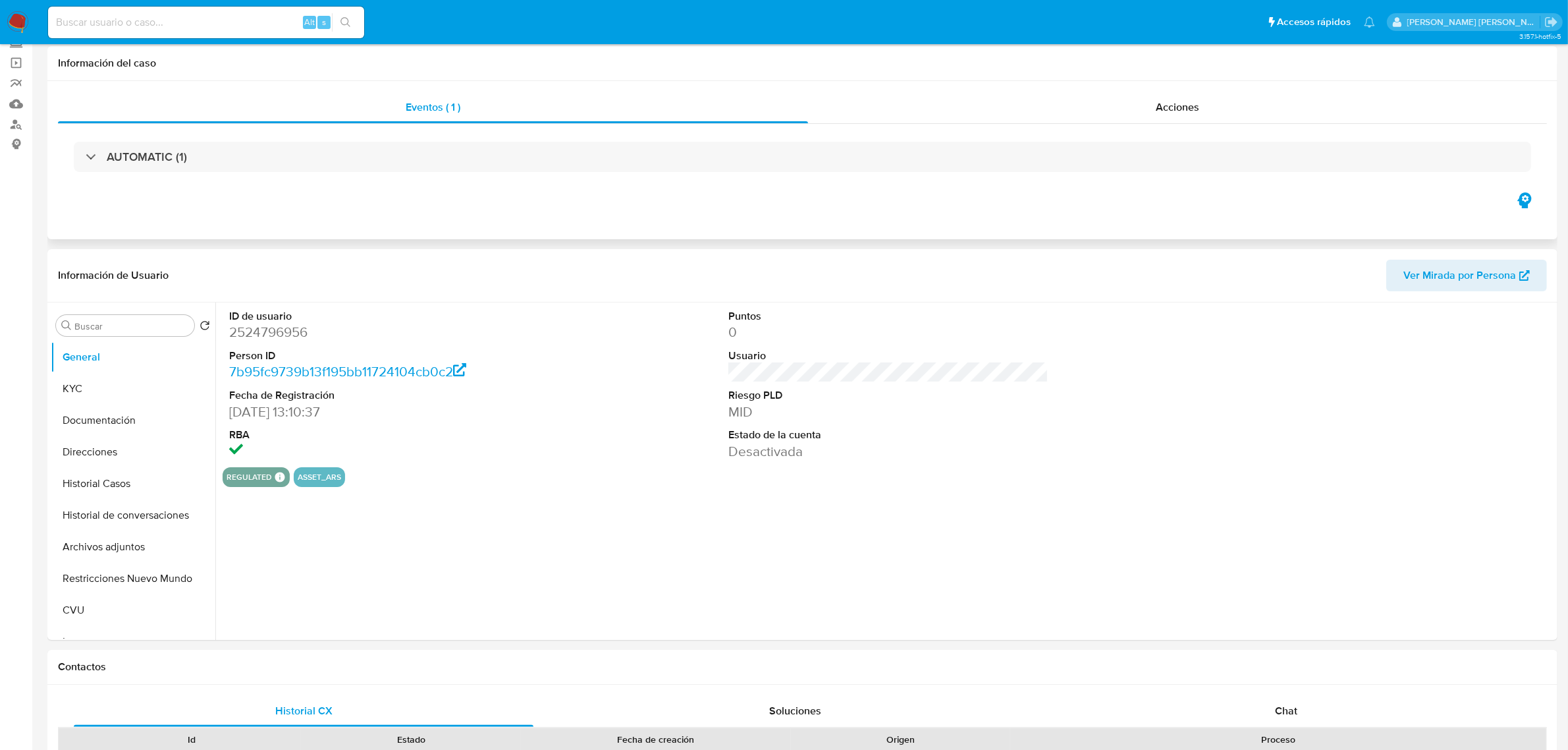
scroll to position [0, 0]
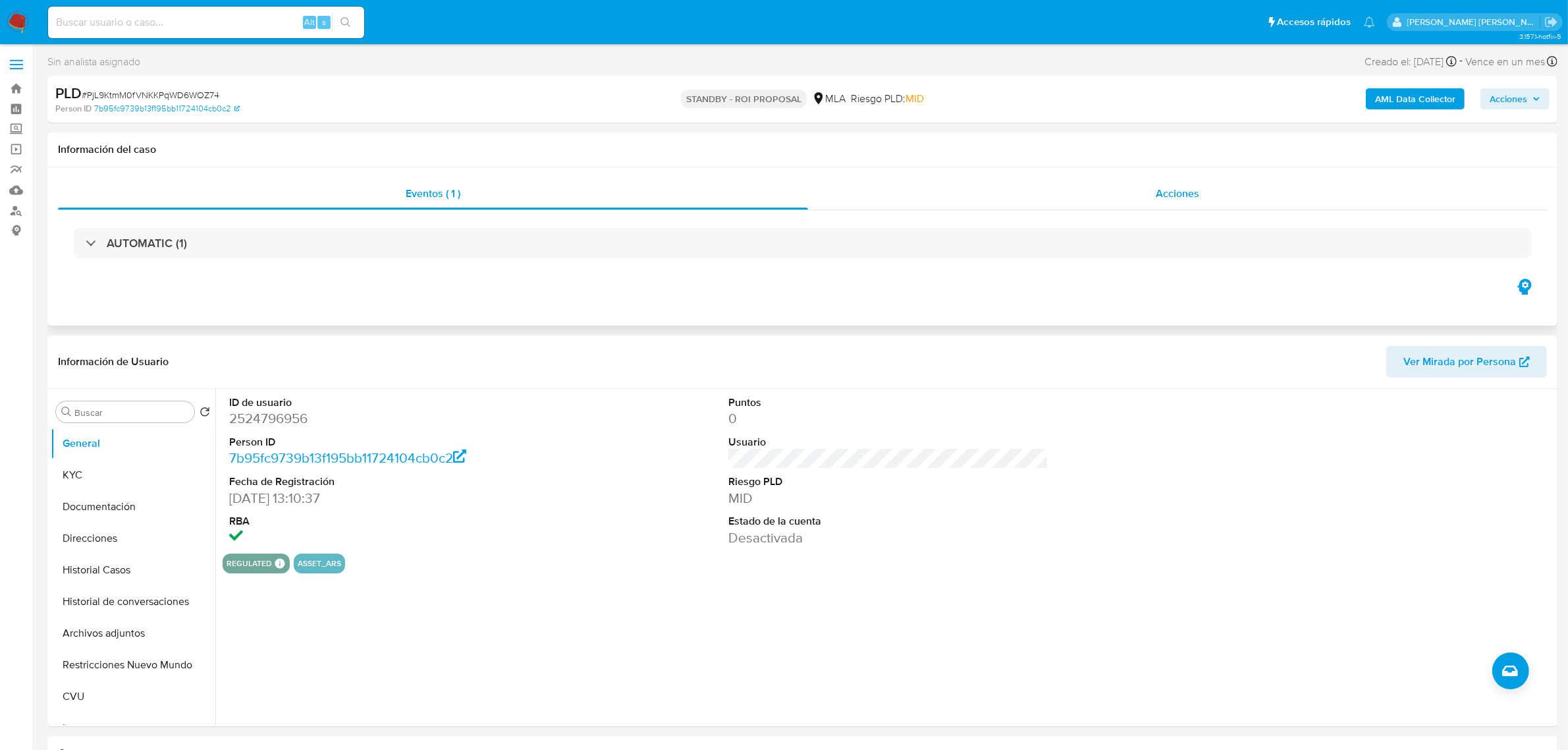
click at [1155, 202] on div "Acciones" at bounding box center [1178, 193] width 739 height 32
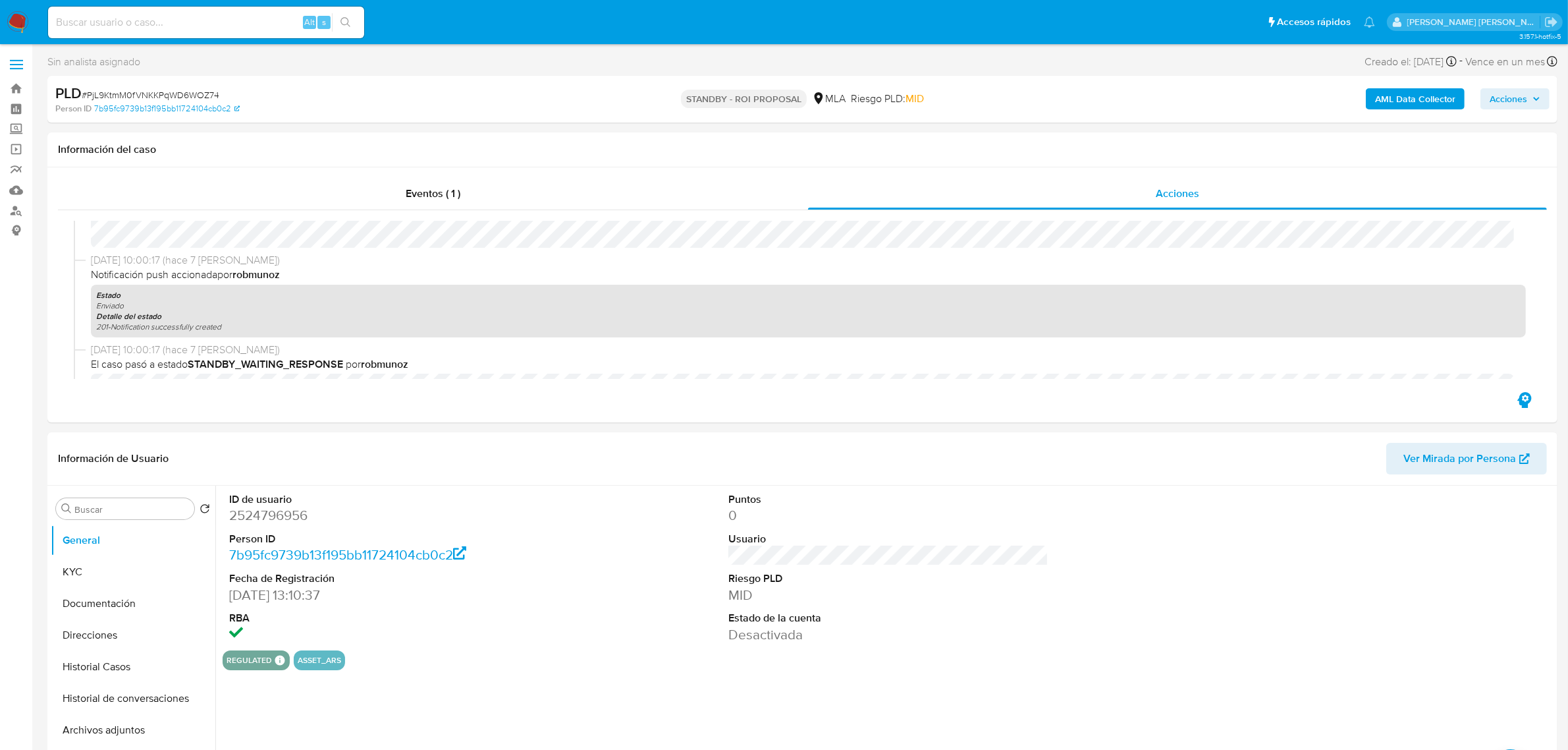
scroll to position [494, 0]
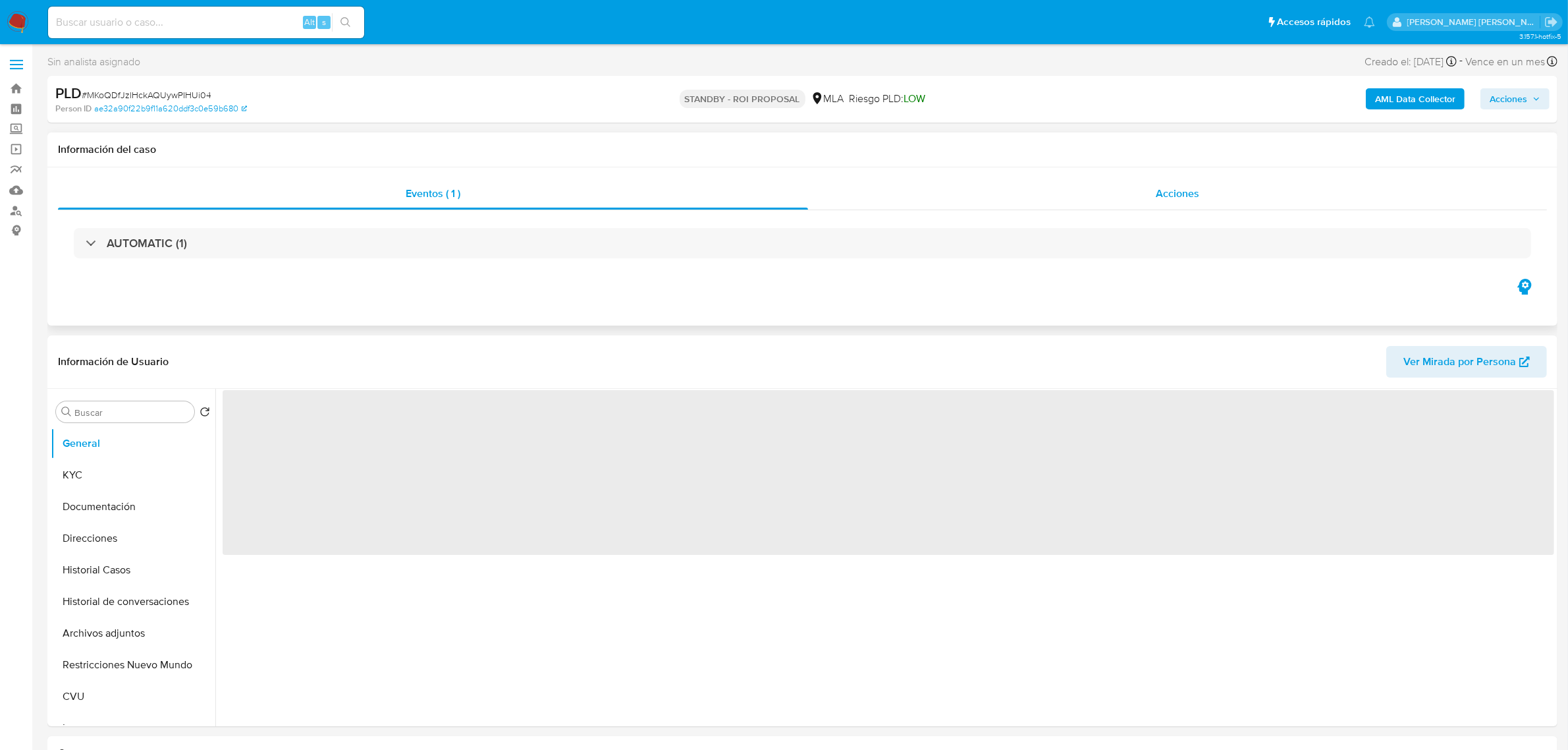
click at [1164, 193] on span "Acciones" at bounding box center [1177, 193] width 43 height 15
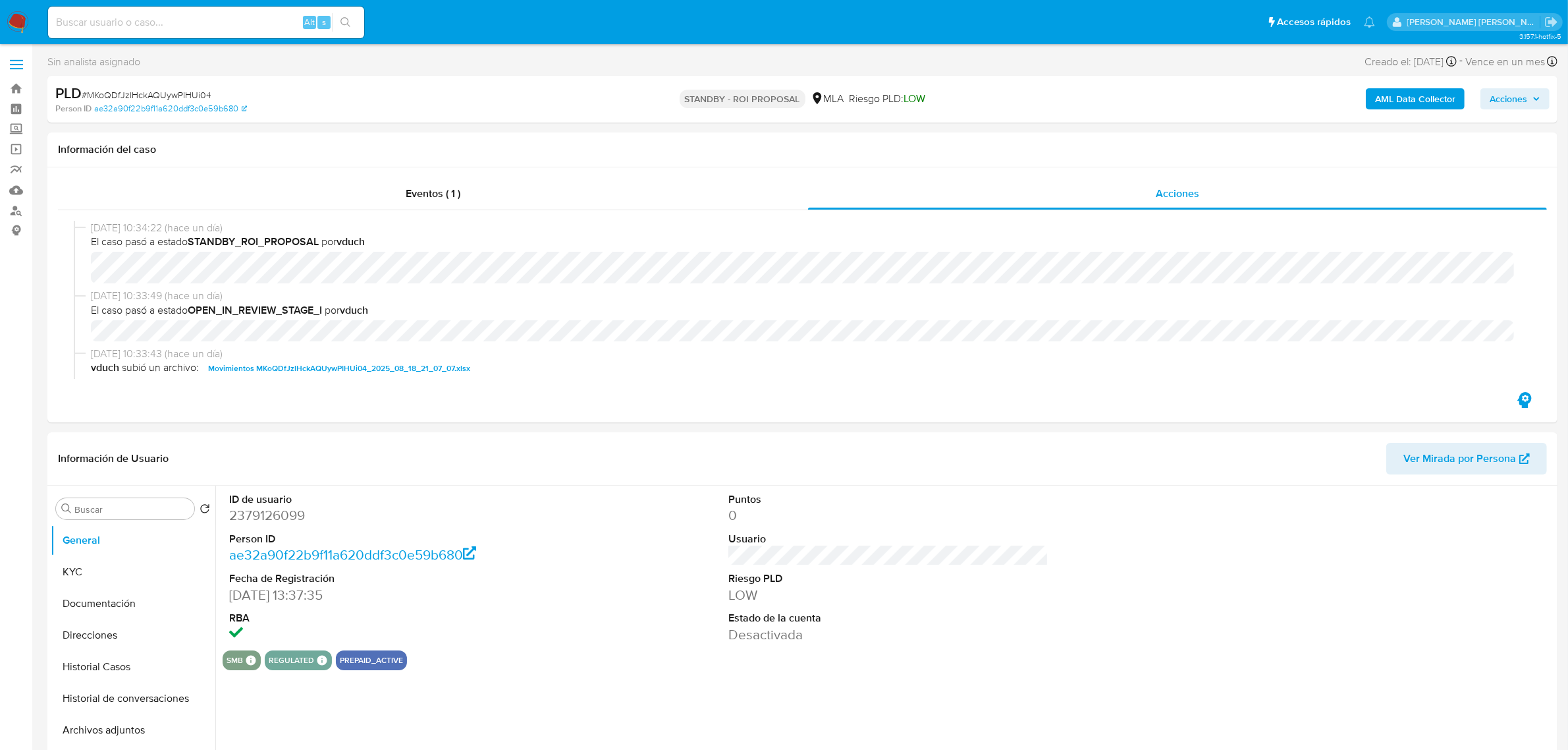
select select "10"
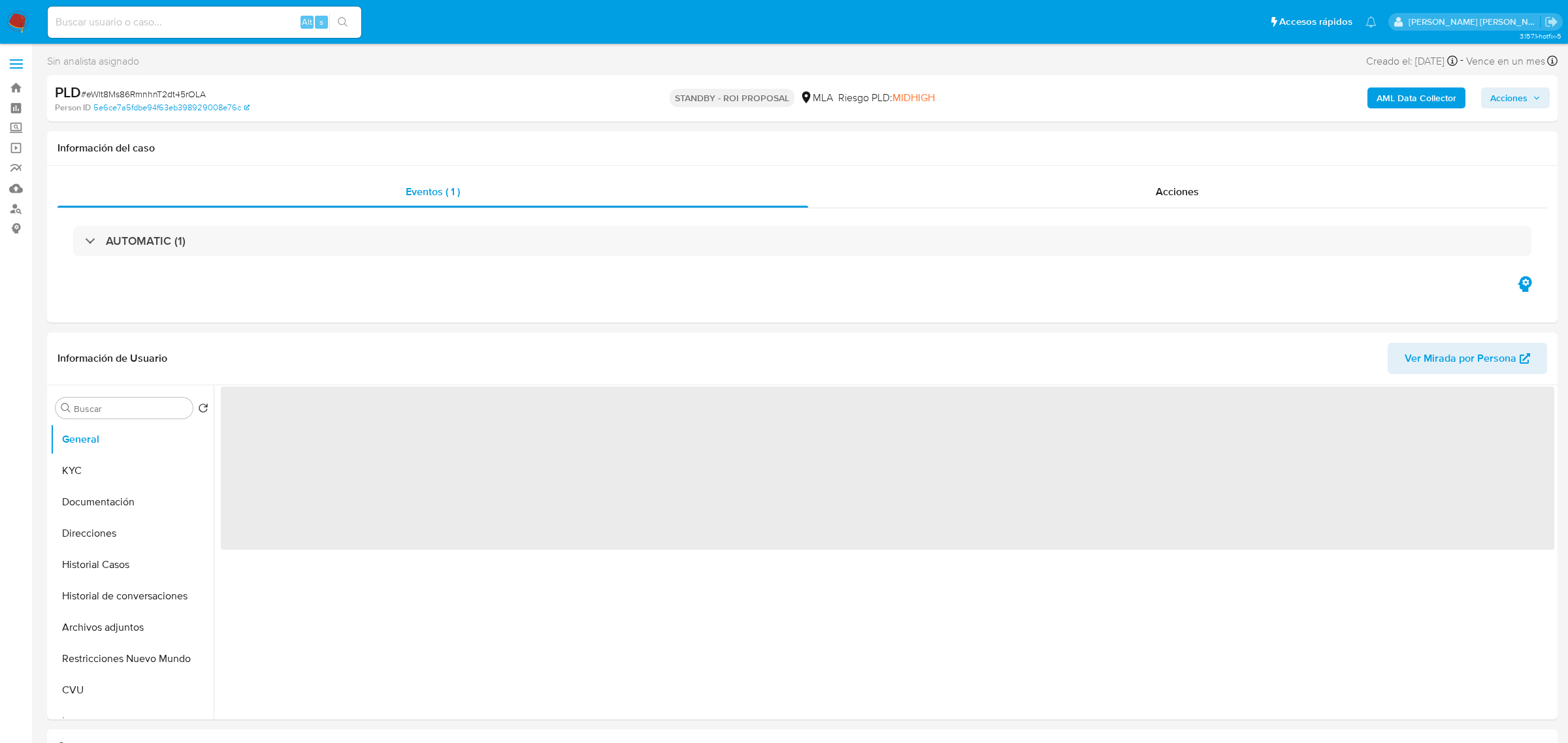
select select "10"
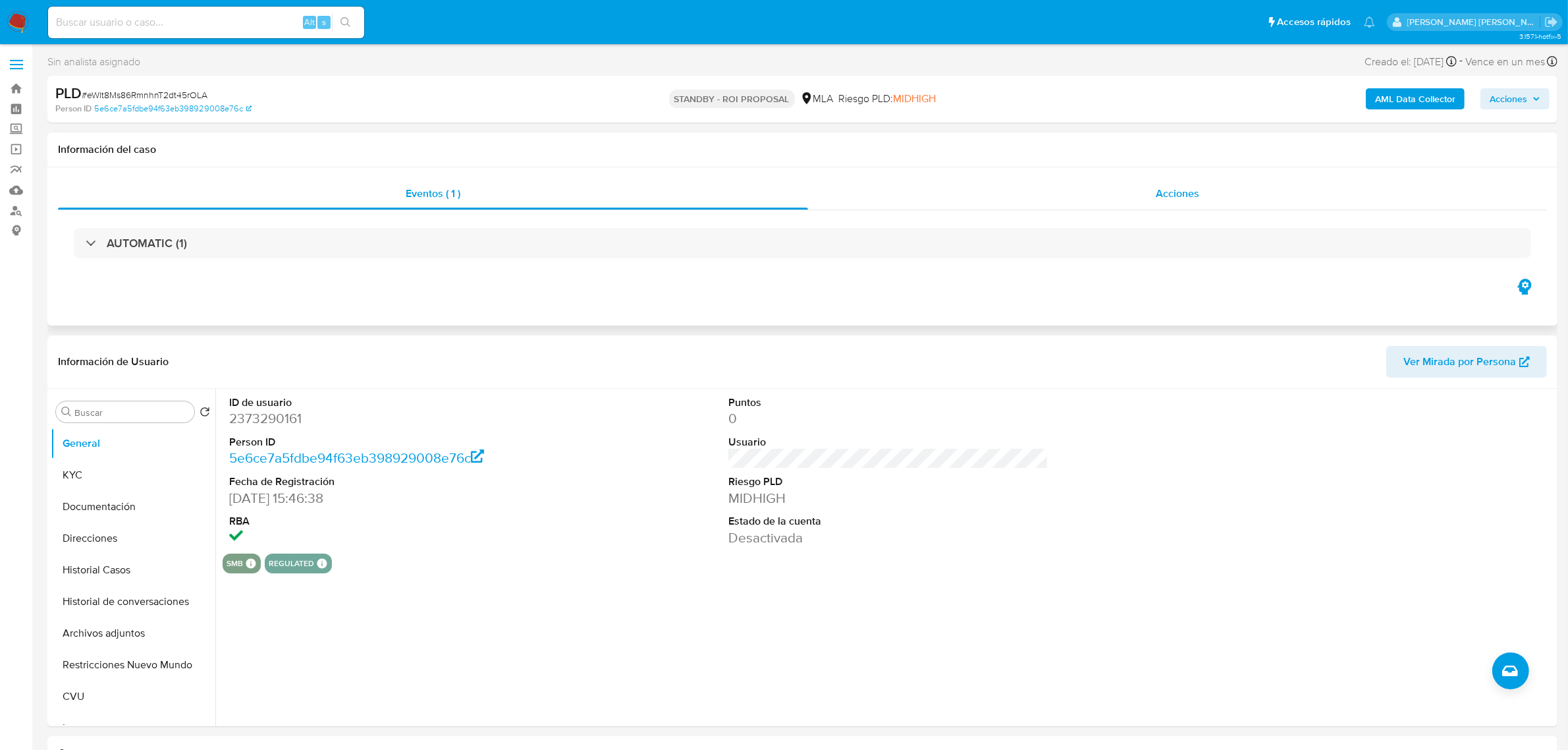
click at [1198, 198] on span "Acciones" at bounding box center [1177, 193] width 43 height 15
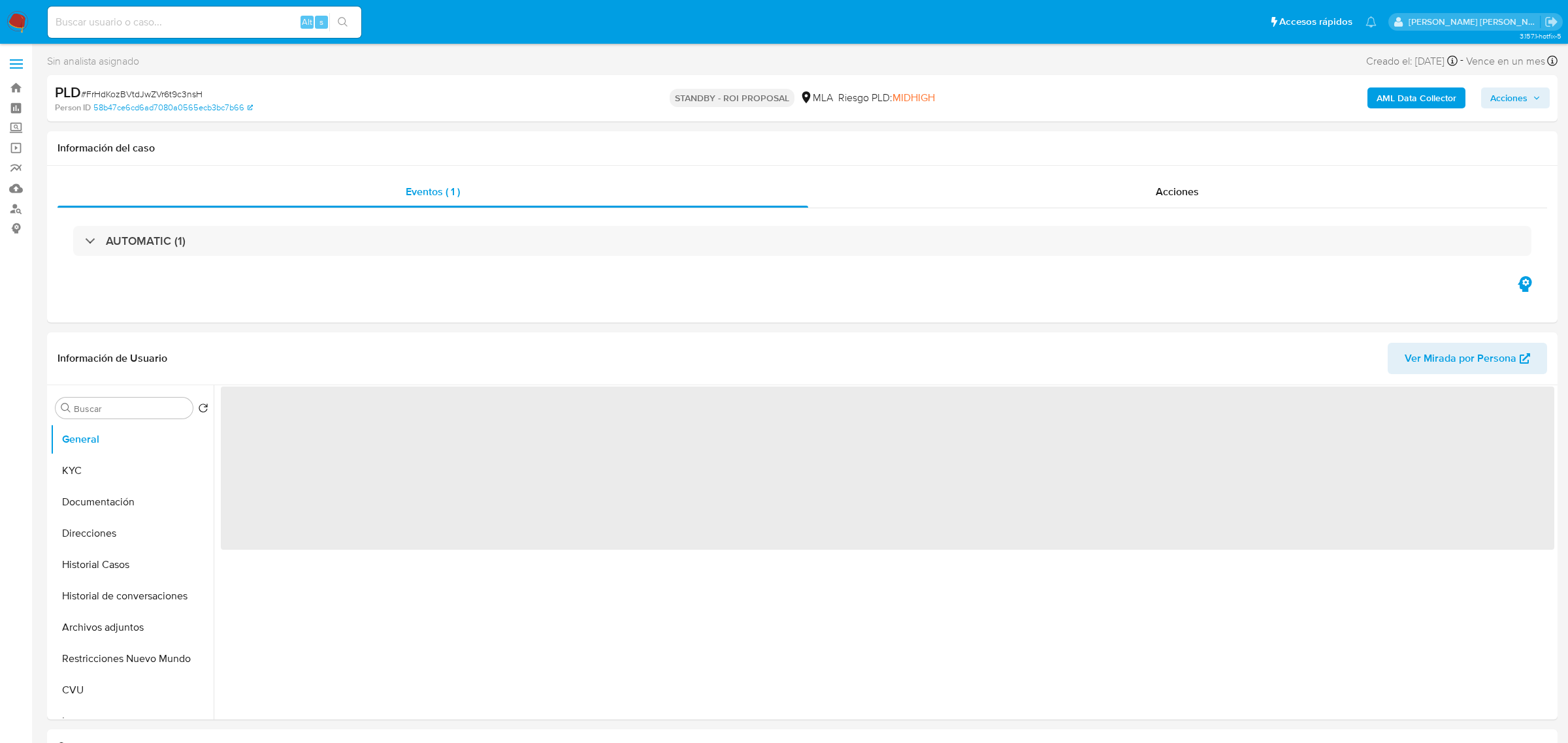
select select "10"
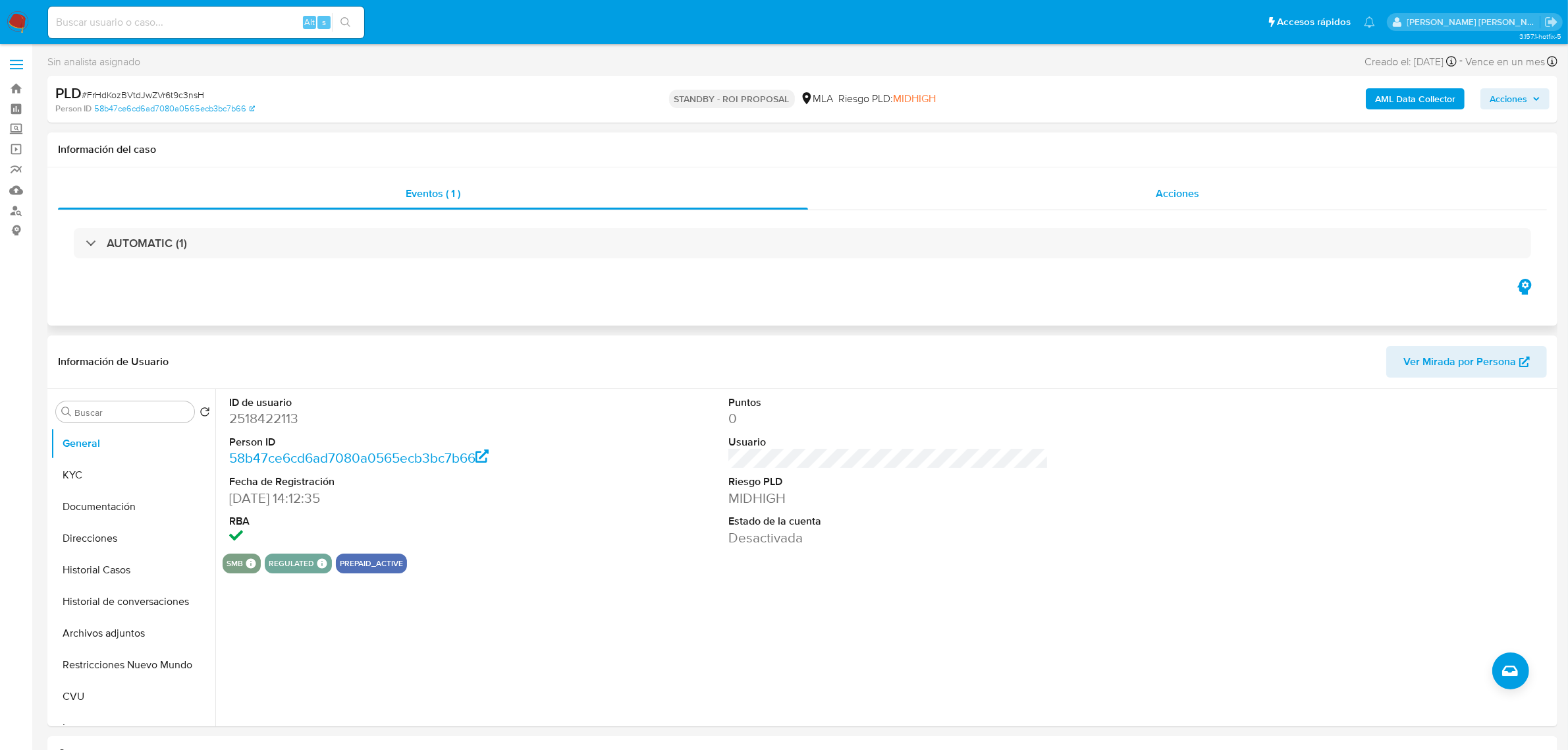
click at [1204, 189] on div "Acciones" at bounding box center [1178, 193] width 739 height 32
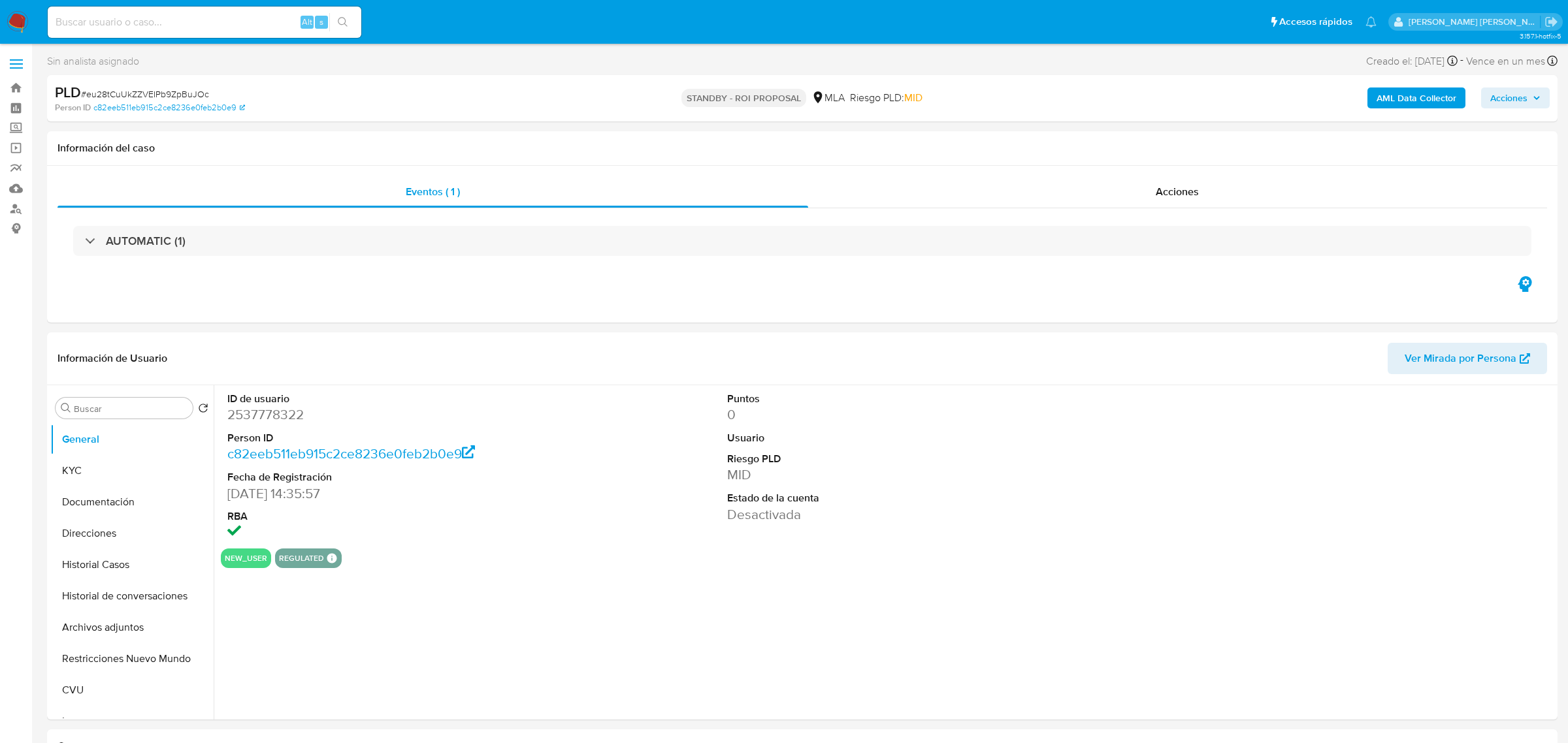
select select "10"
click at [1163, 198] on span "Acciones" at bounding box center [1168, 192] width 43 height 15
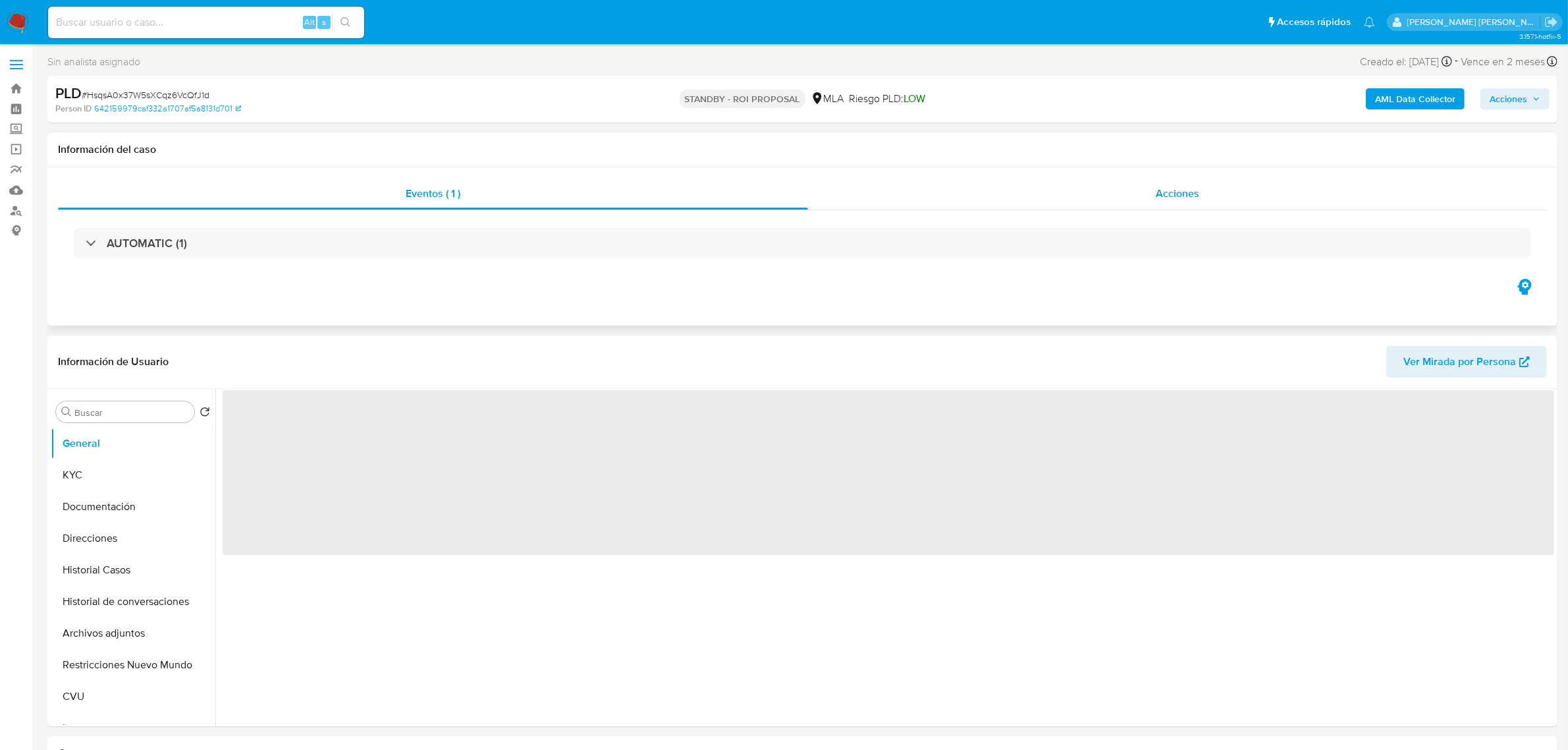
click at [1187, 202] on div "Acciones" at bounding box center [1178, 193] width 739 height 32
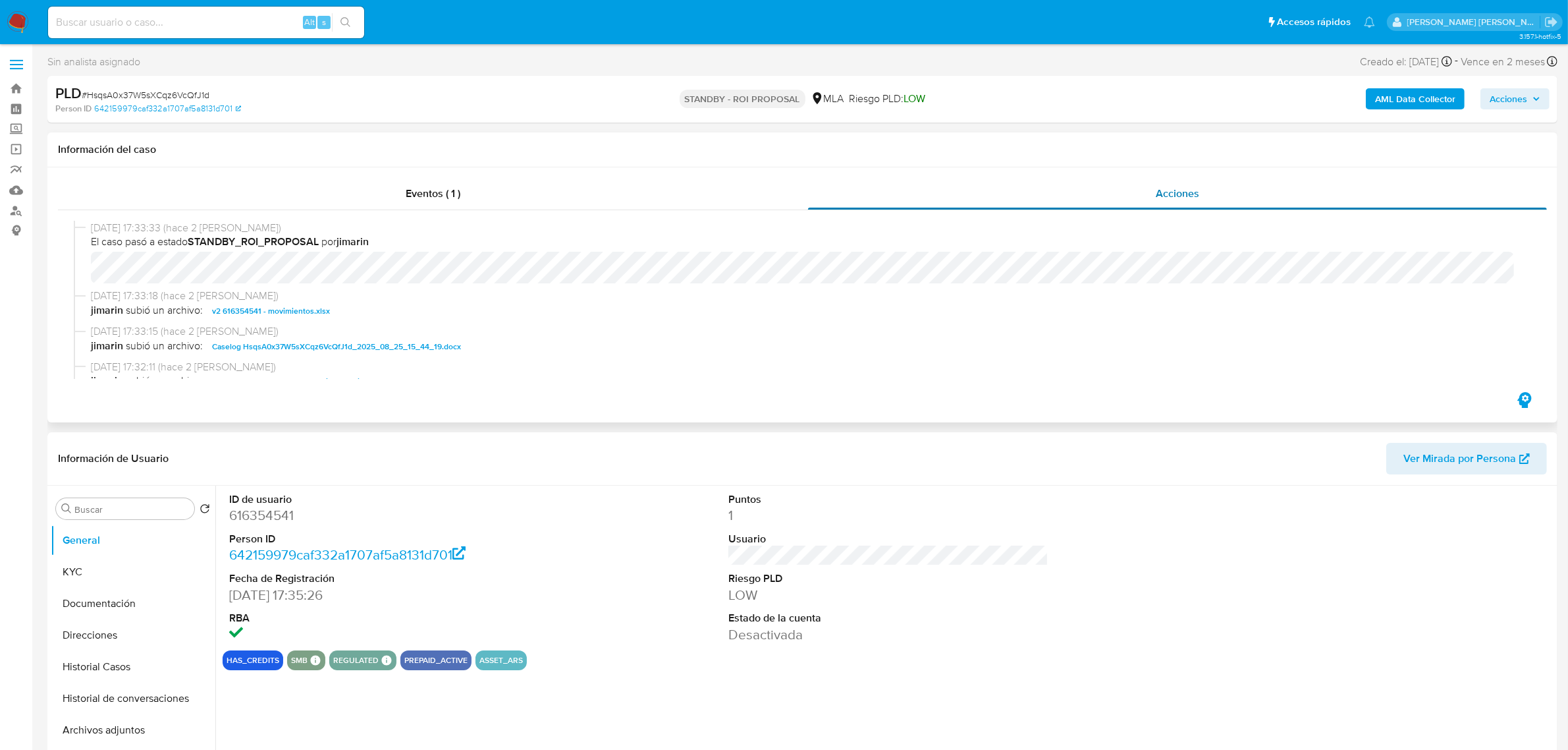
select select "10"
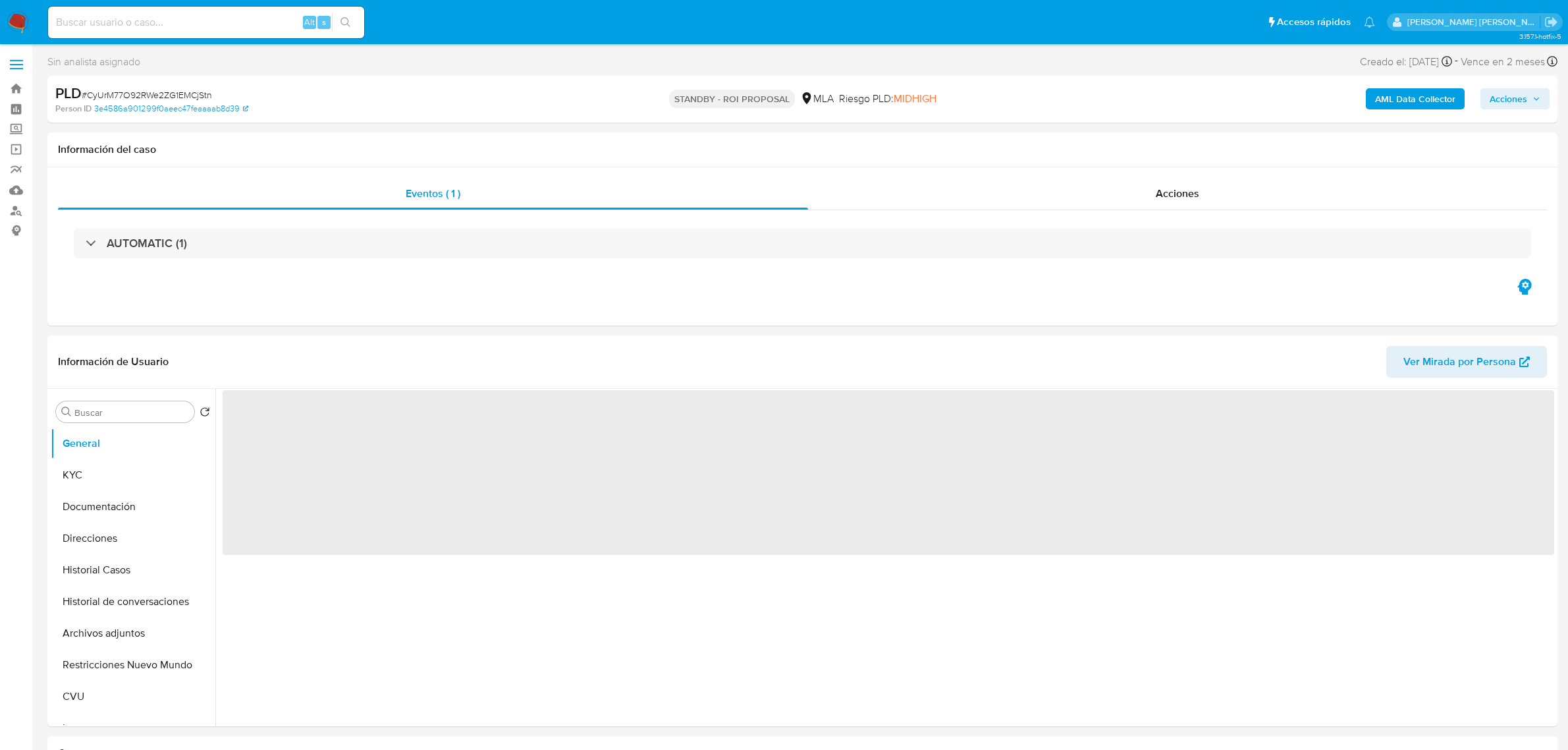
select select "10"
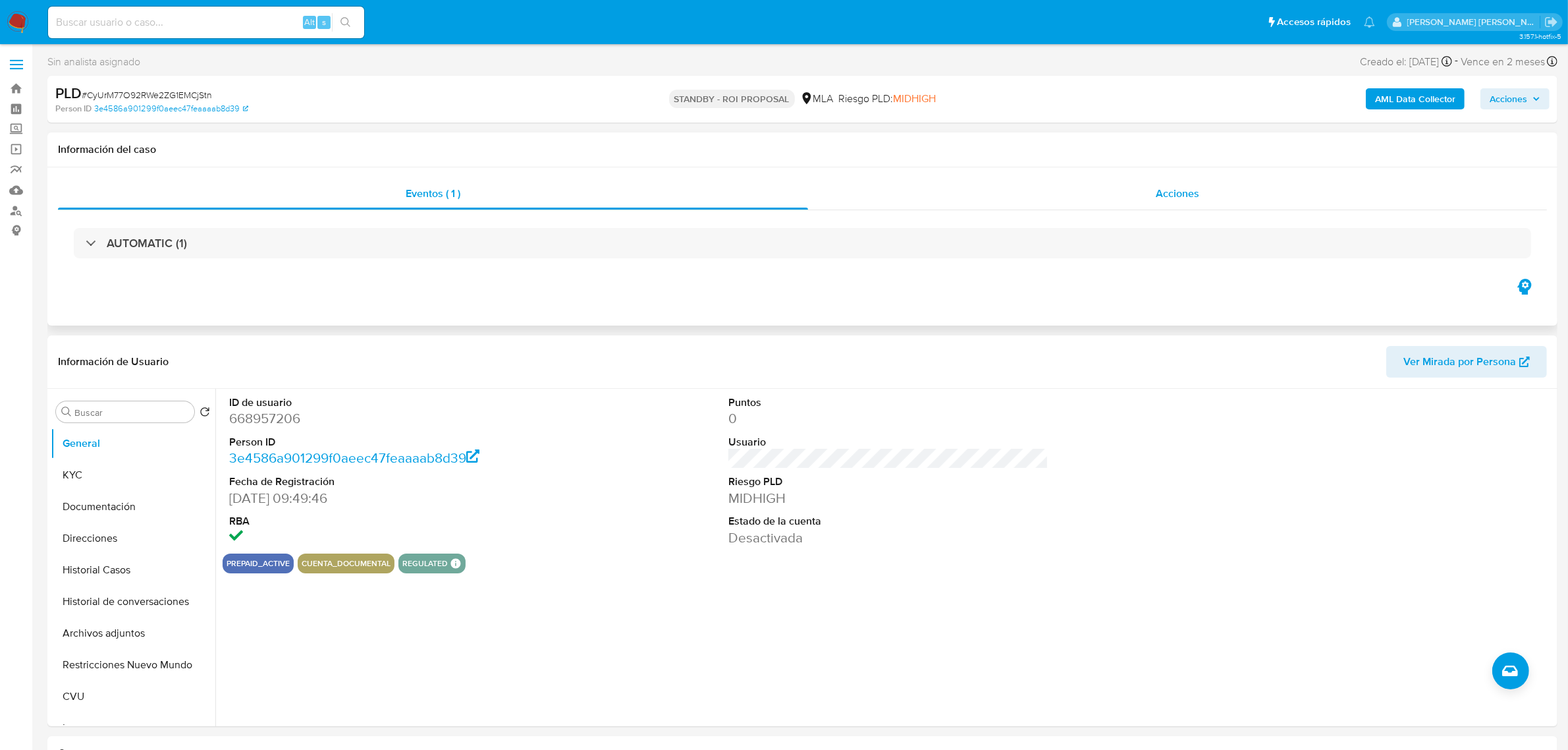
click at [1190, 201] on span "Acciones" at bounding box center [1177, 193] width 43 height 15
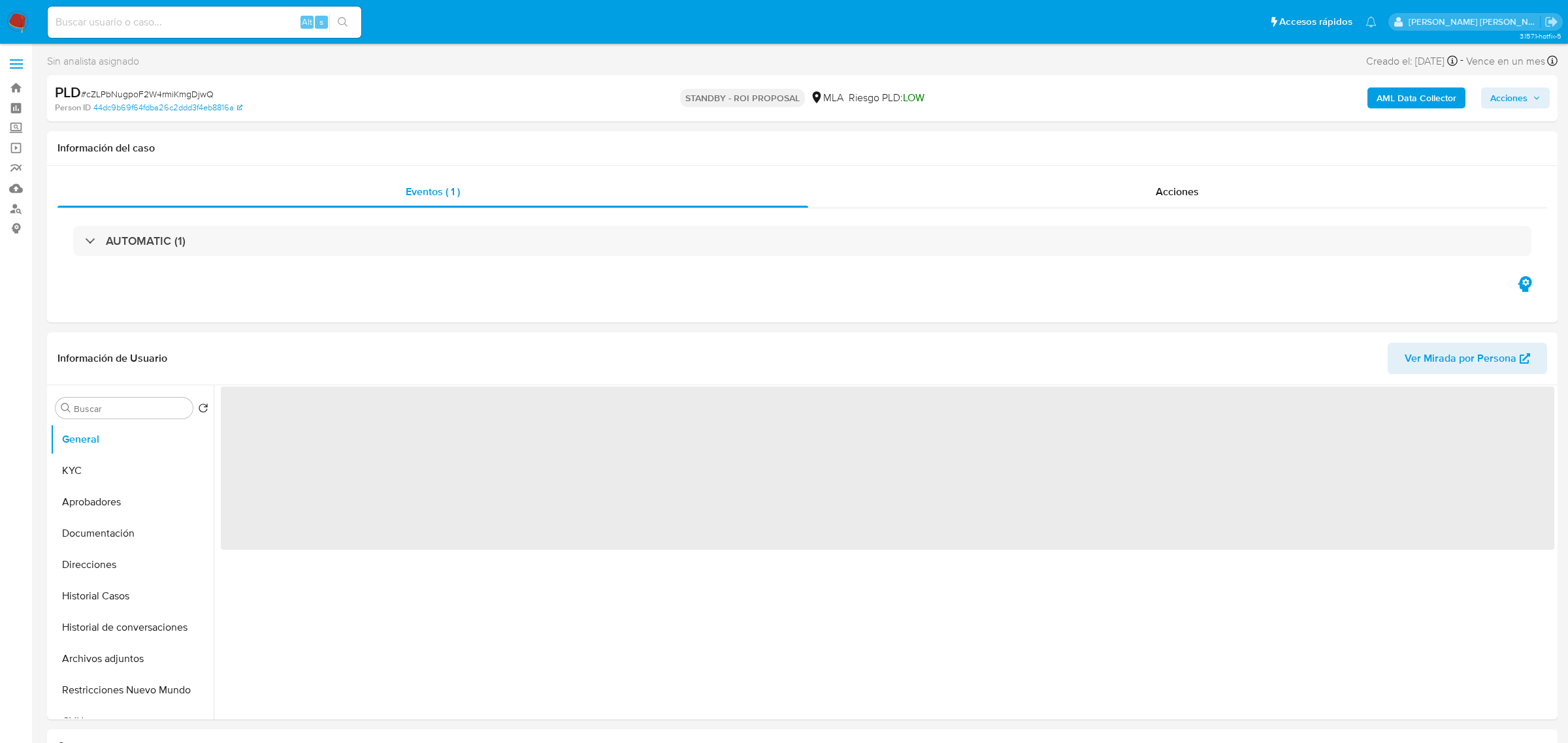
select select "10"
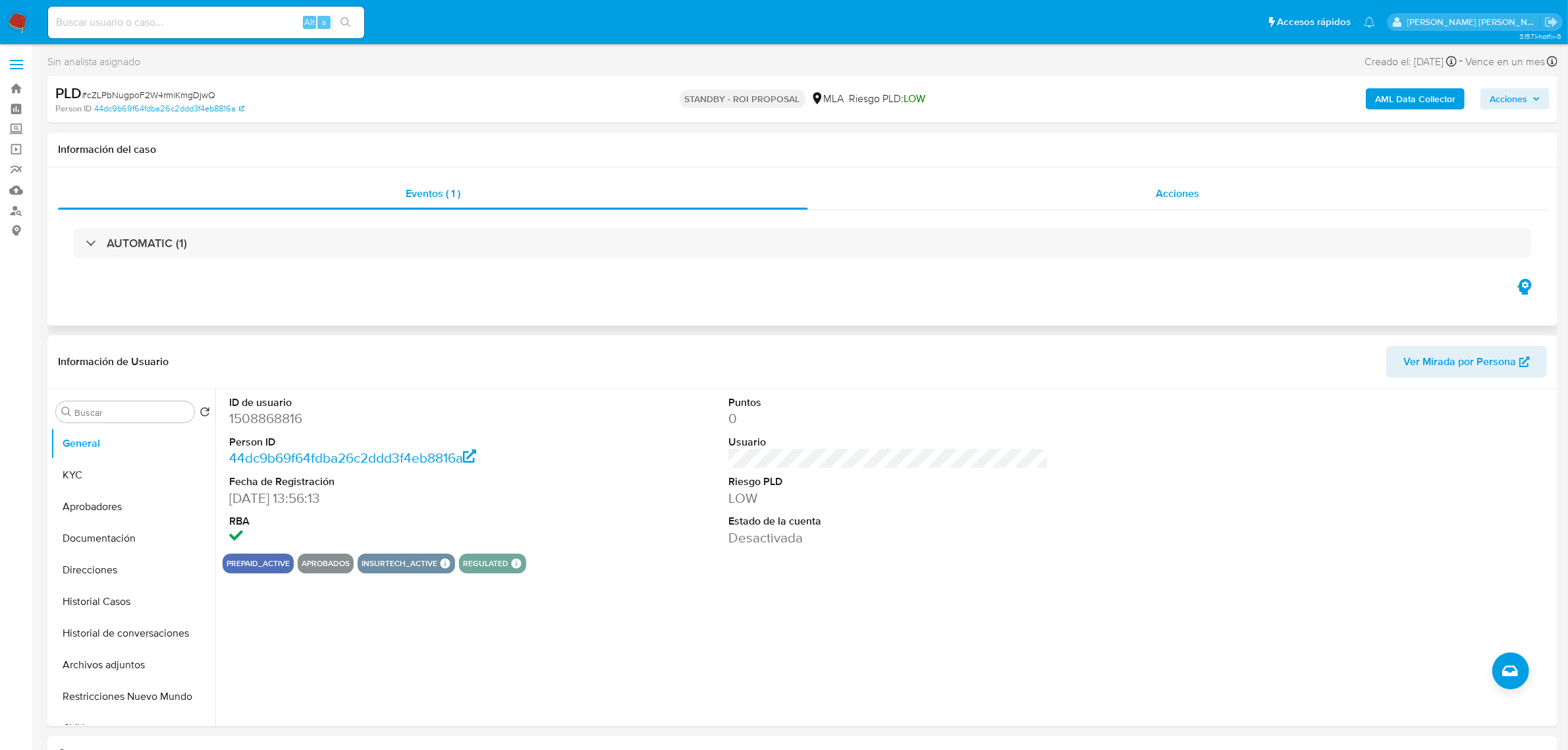
click at [1141, 185] on div "Acciones" at bounding box center [1178, 193] width 739 height 32
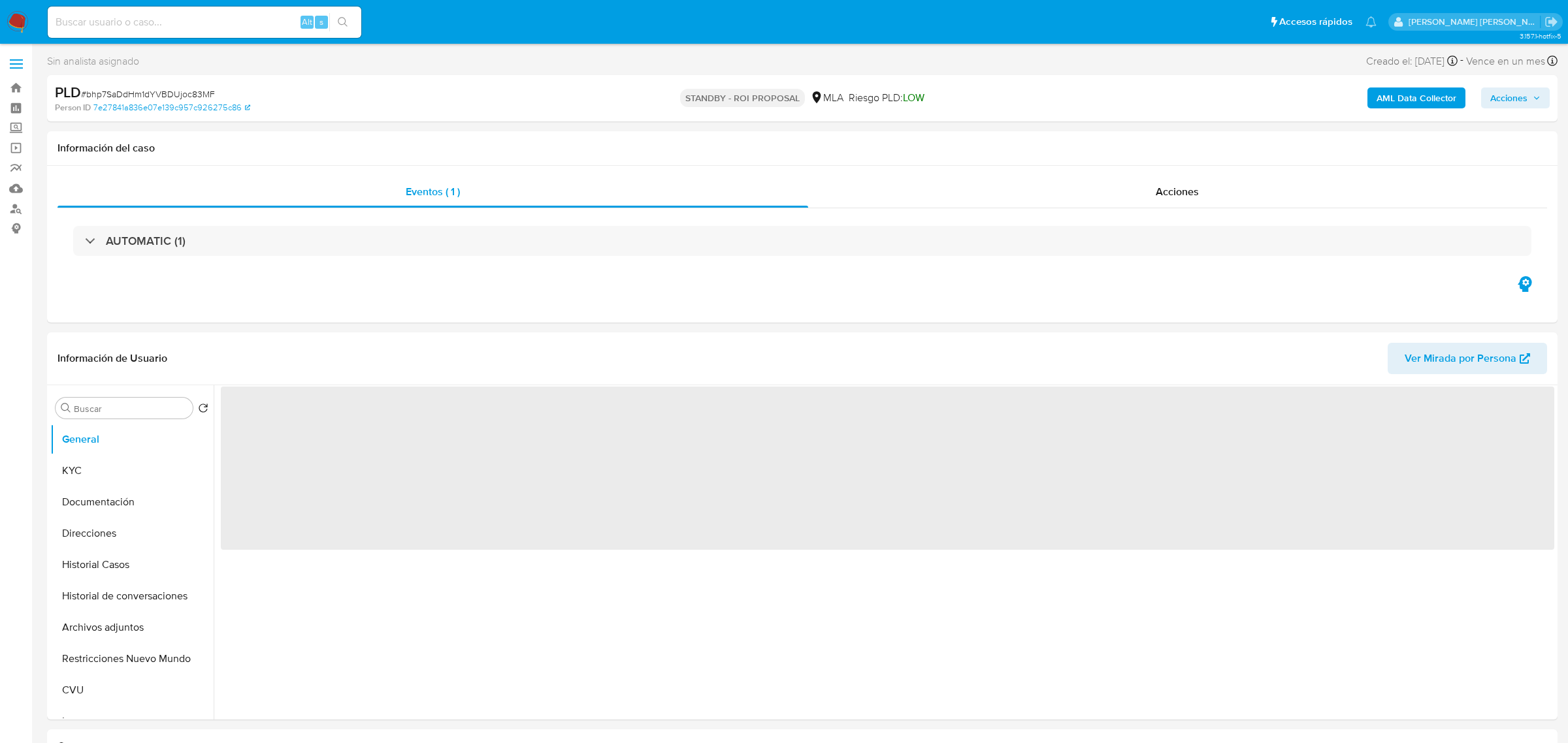
select select "10"
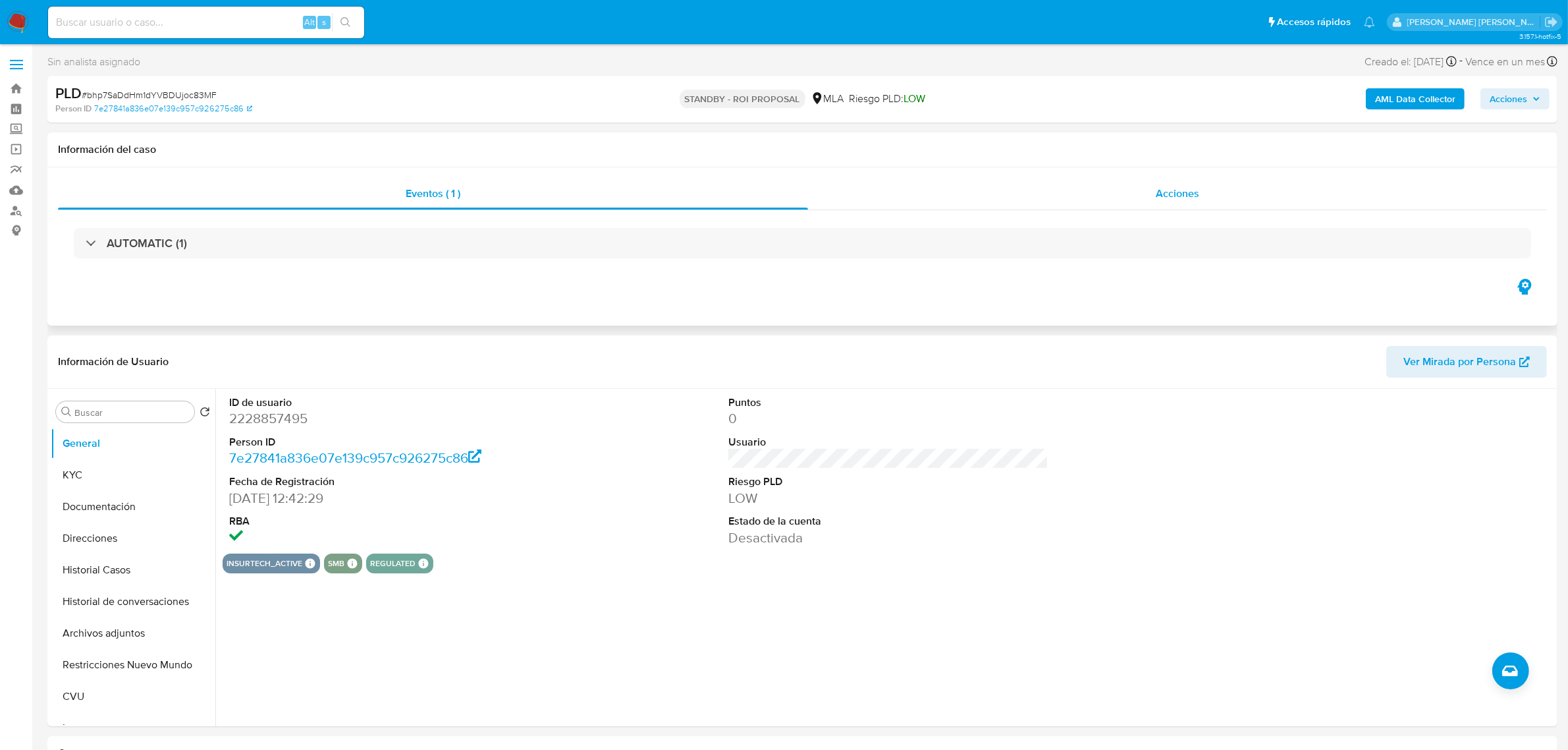
click at [1160, 193] on span "Acciones" at bounding box center [1177, 193] width 43 height 15
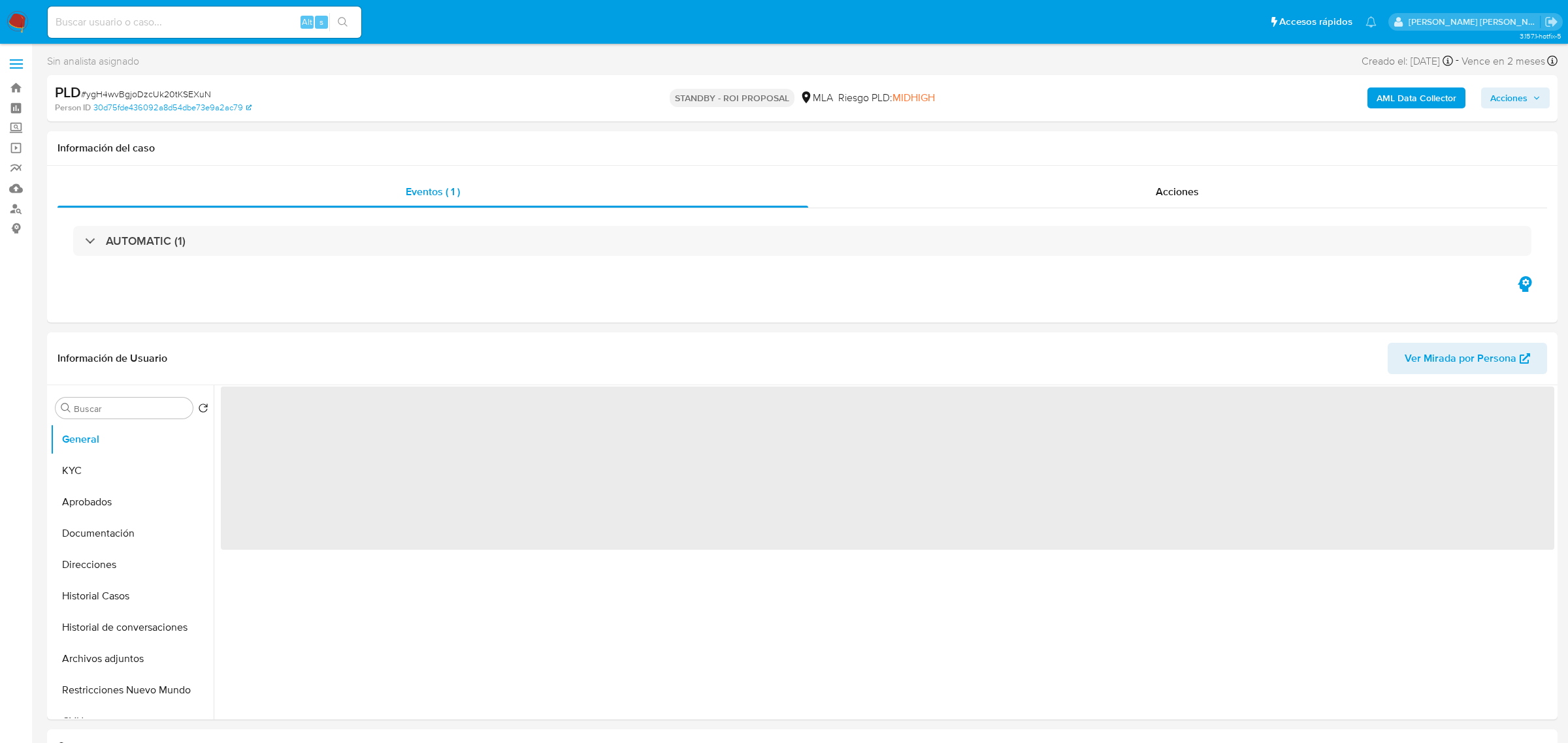
select select "10"
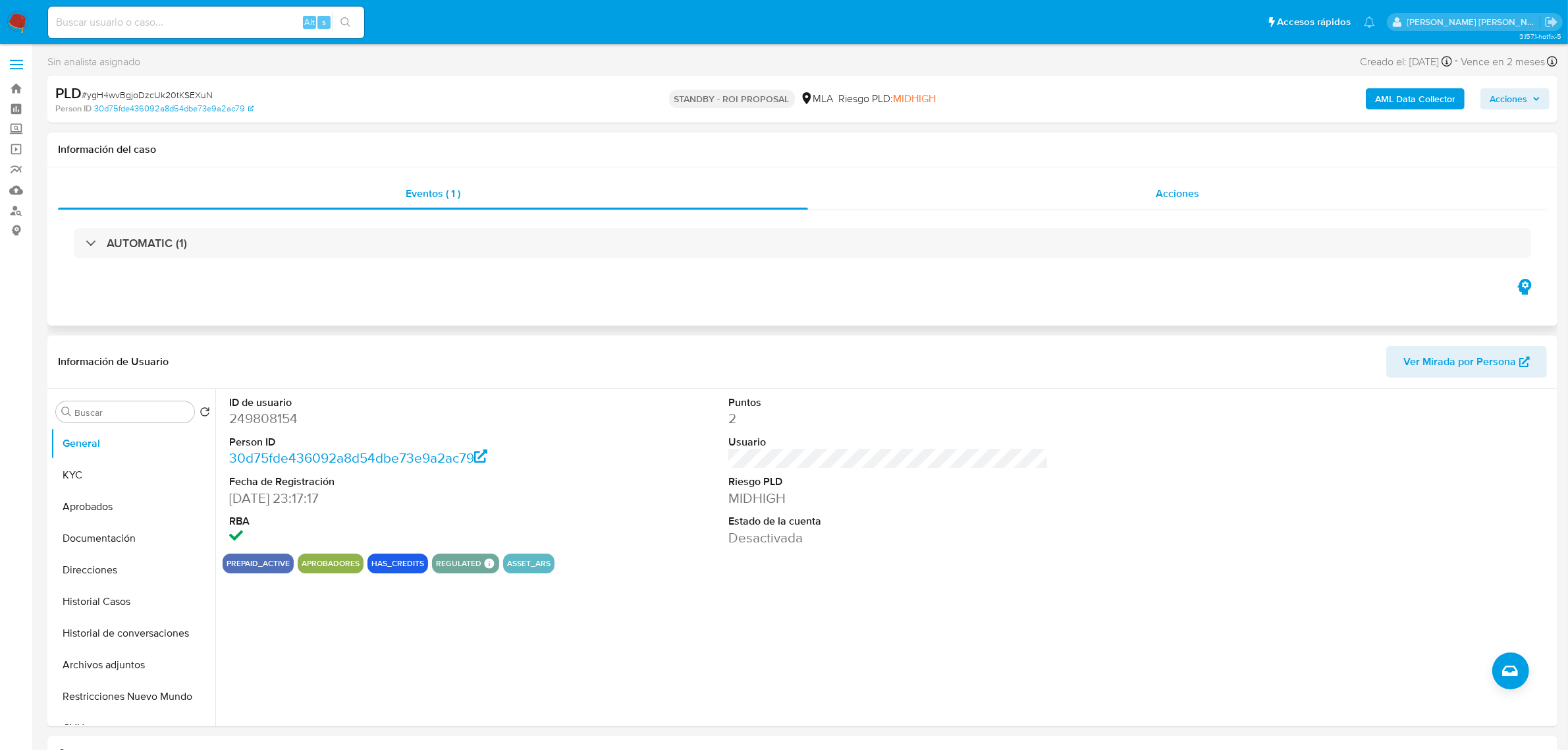
click at [1144, 189] on div "Acciones" at bounding box center [1178, 193] width 739 height 32
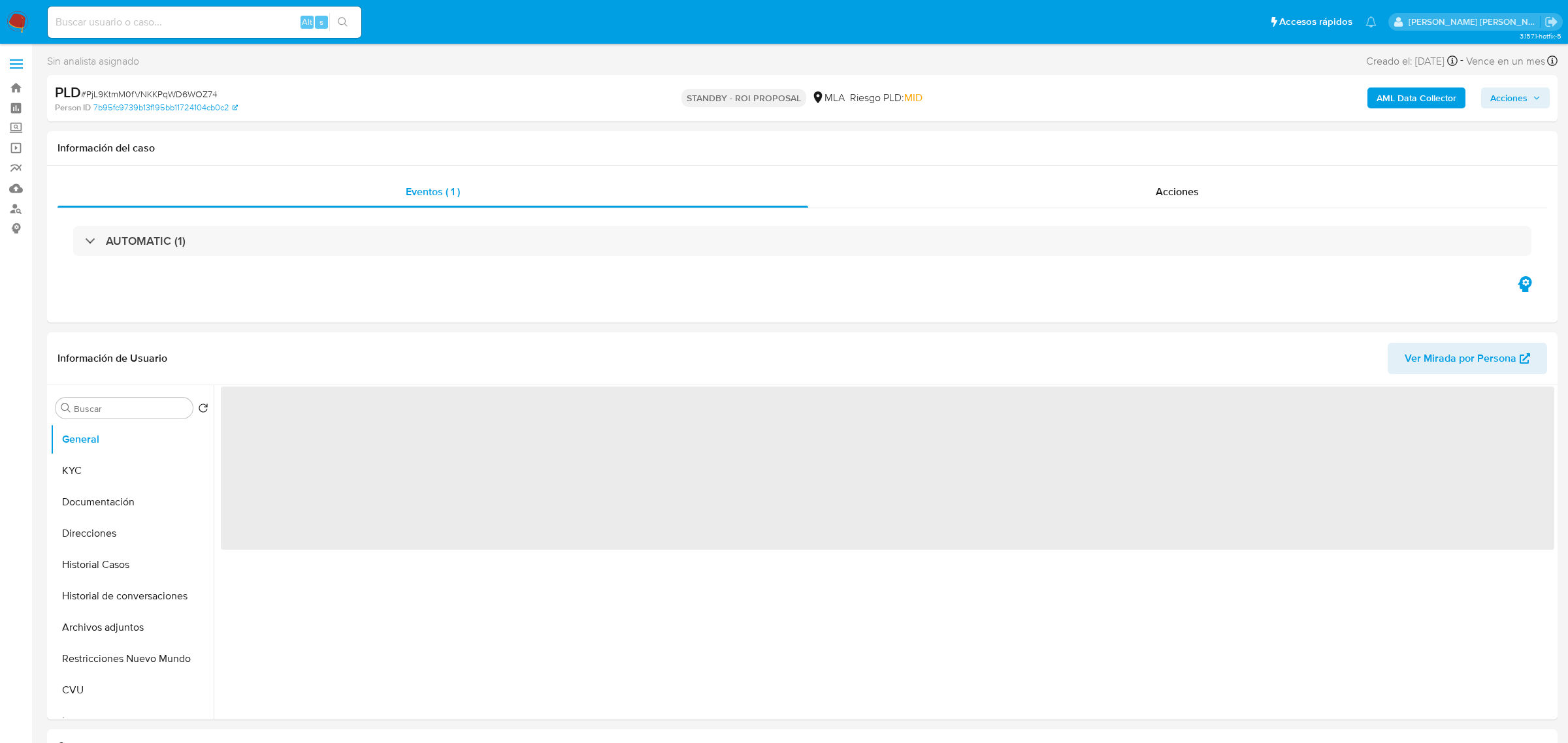
select select "10"
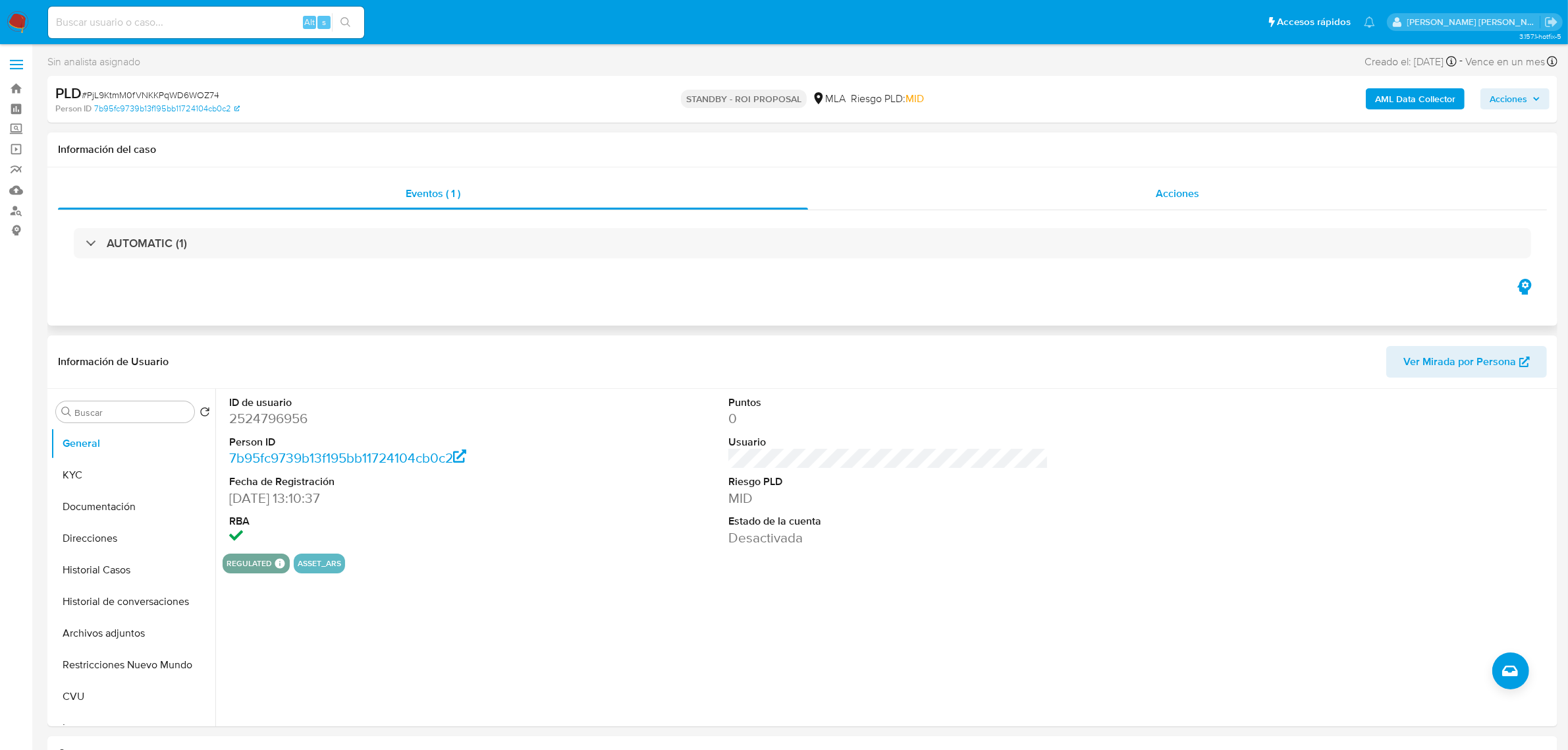
click at [1161, 191] on span "Acciones" at bounding box center [1177, 193] width 43 height 15
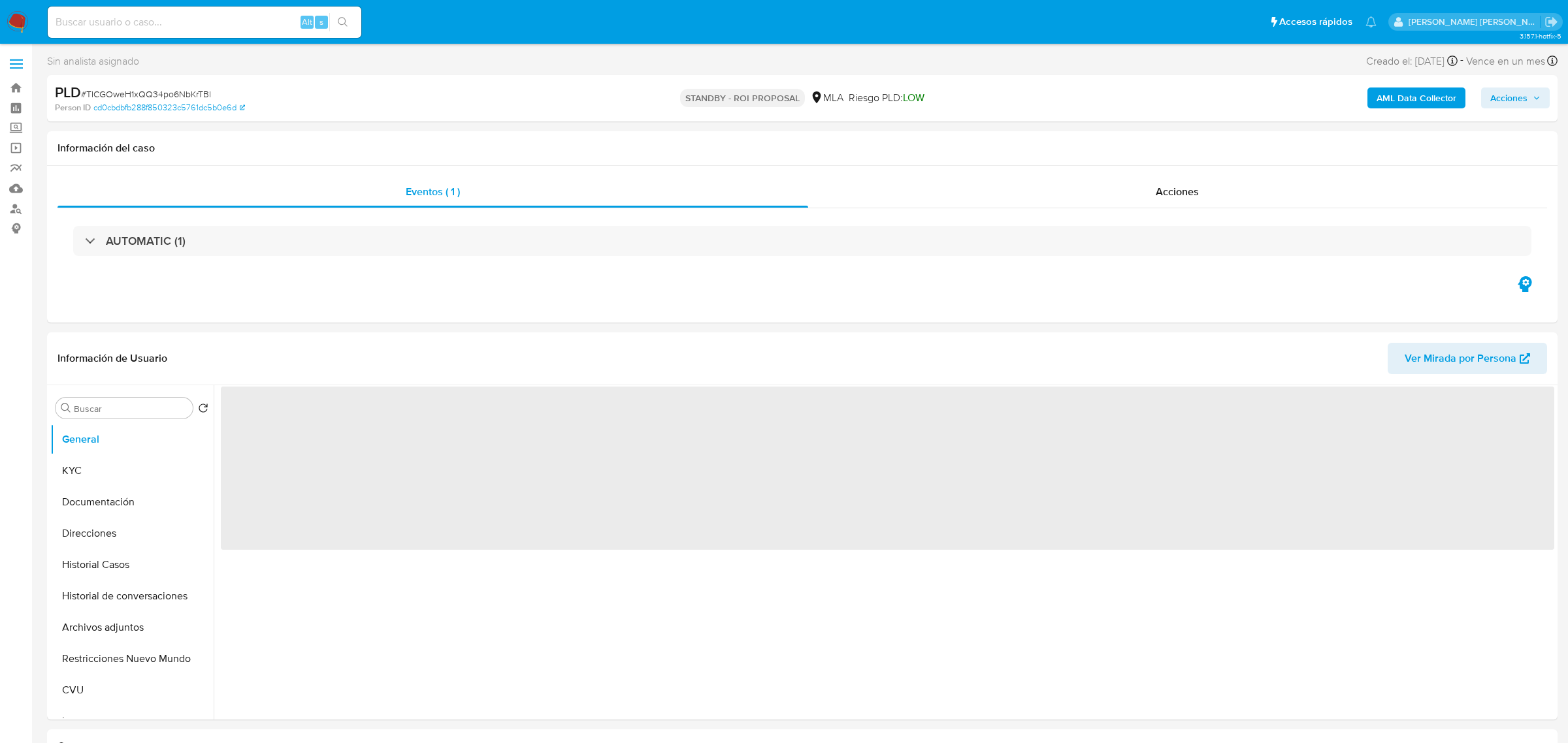
select select "10"
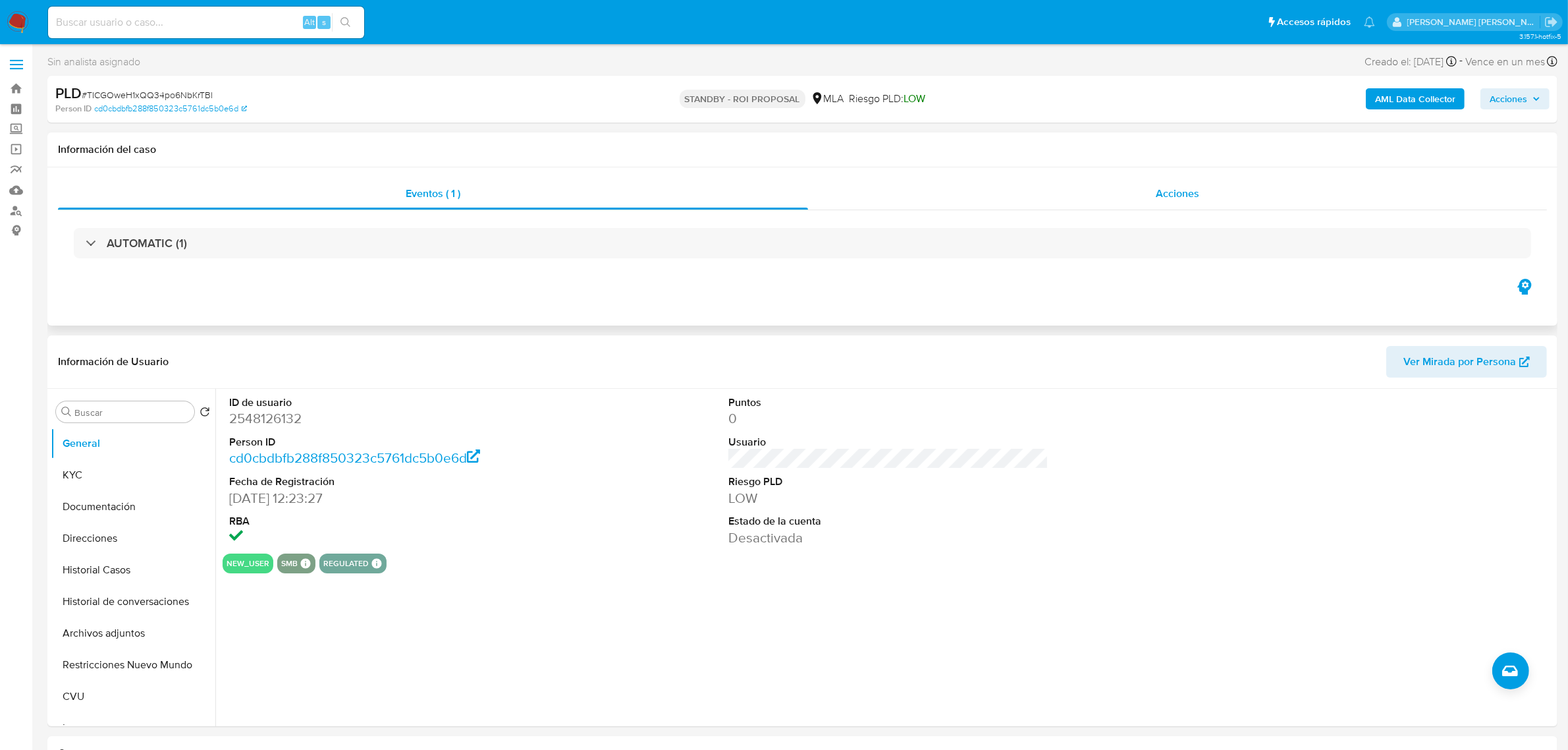
click at [1157, 191] on span "Acciones" at bounding box center [1177, 193] width 43 height 15
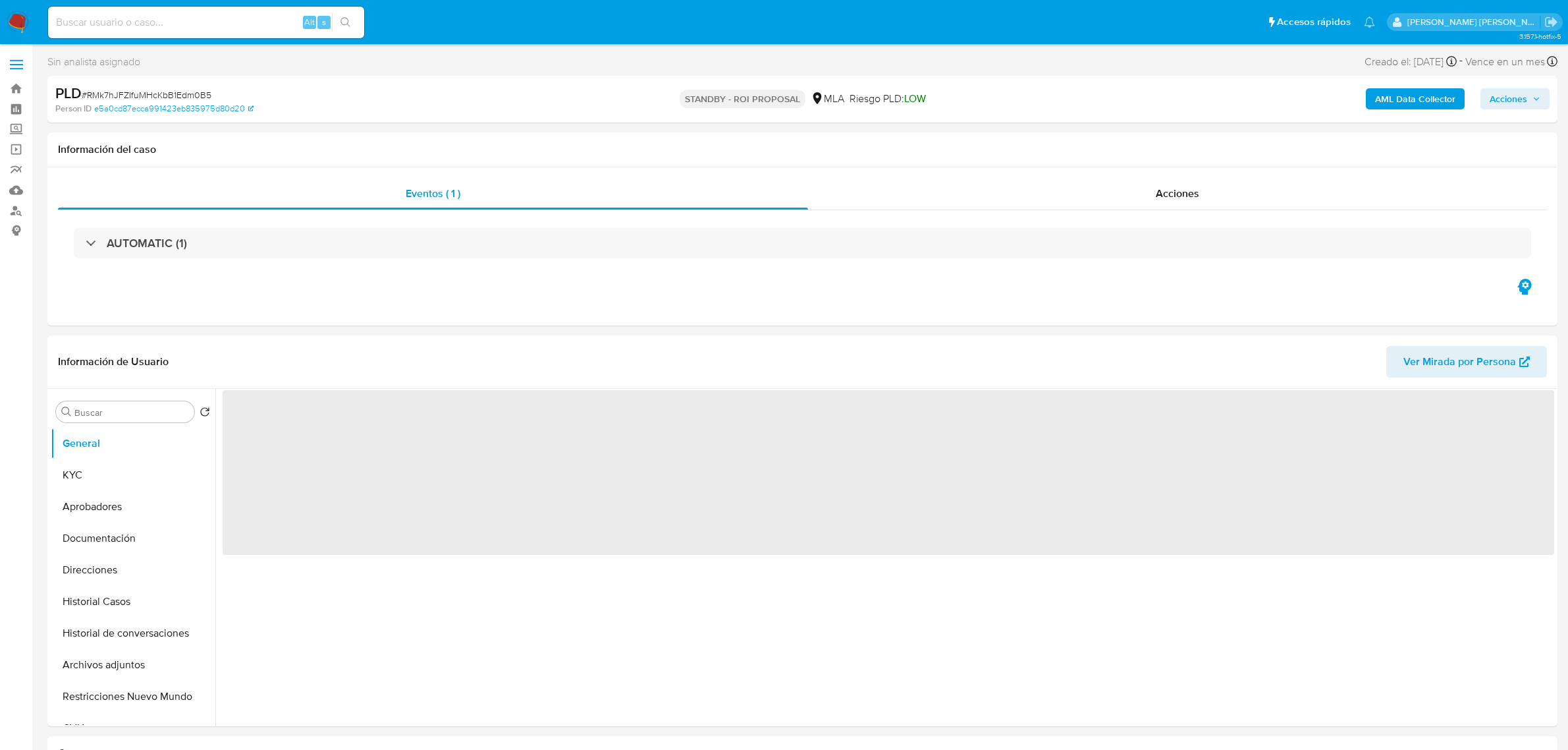
select select "10"
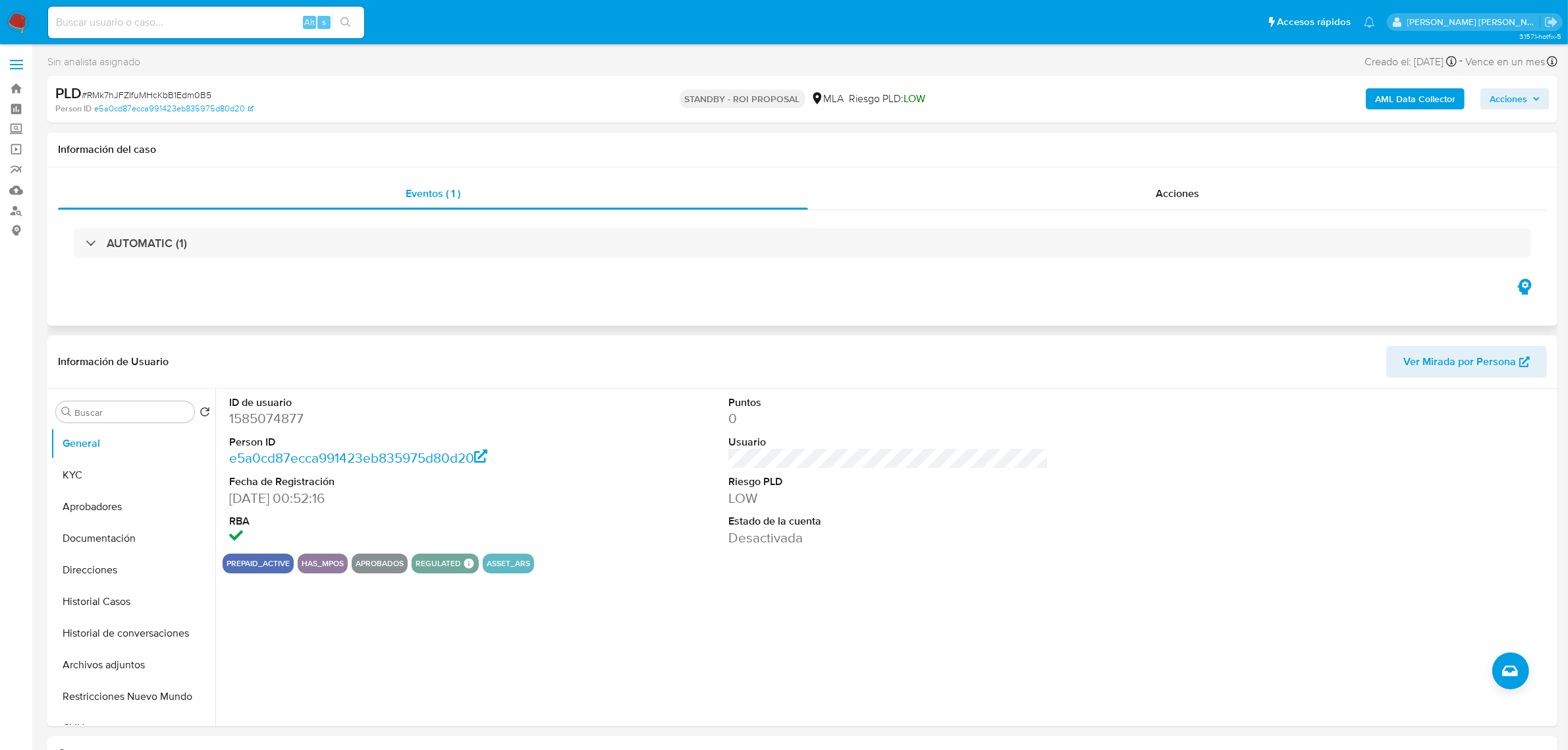
click at [1167, 173] on div "Eventos ( 1 ) Acciones AUTOMATIC (1)" at bounding box center [802, 246] width 1510 height 159
click at [1171, 196] on span "Acciones" at bounding box center [1177, 193] width 43 height 15
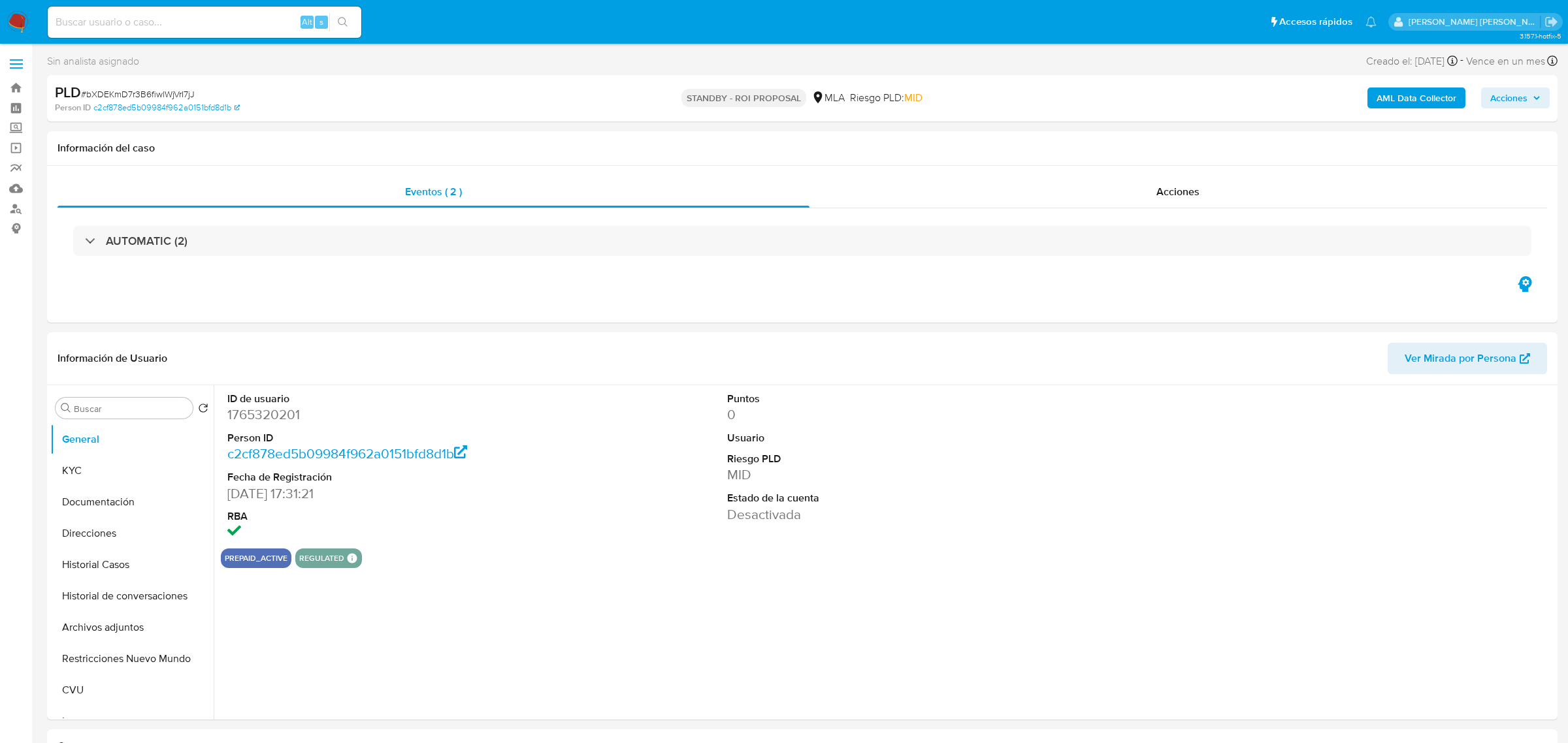
select select "10"
click at [1200, 176] on div "Eventos ( 2 ) Acciones AUTOMATIC (2)" at bounding box center [796, 244] width 1498 height 157
click at [1194, 188] on div "Acciones" at bounding box center [1168, 192] width 732 height 31
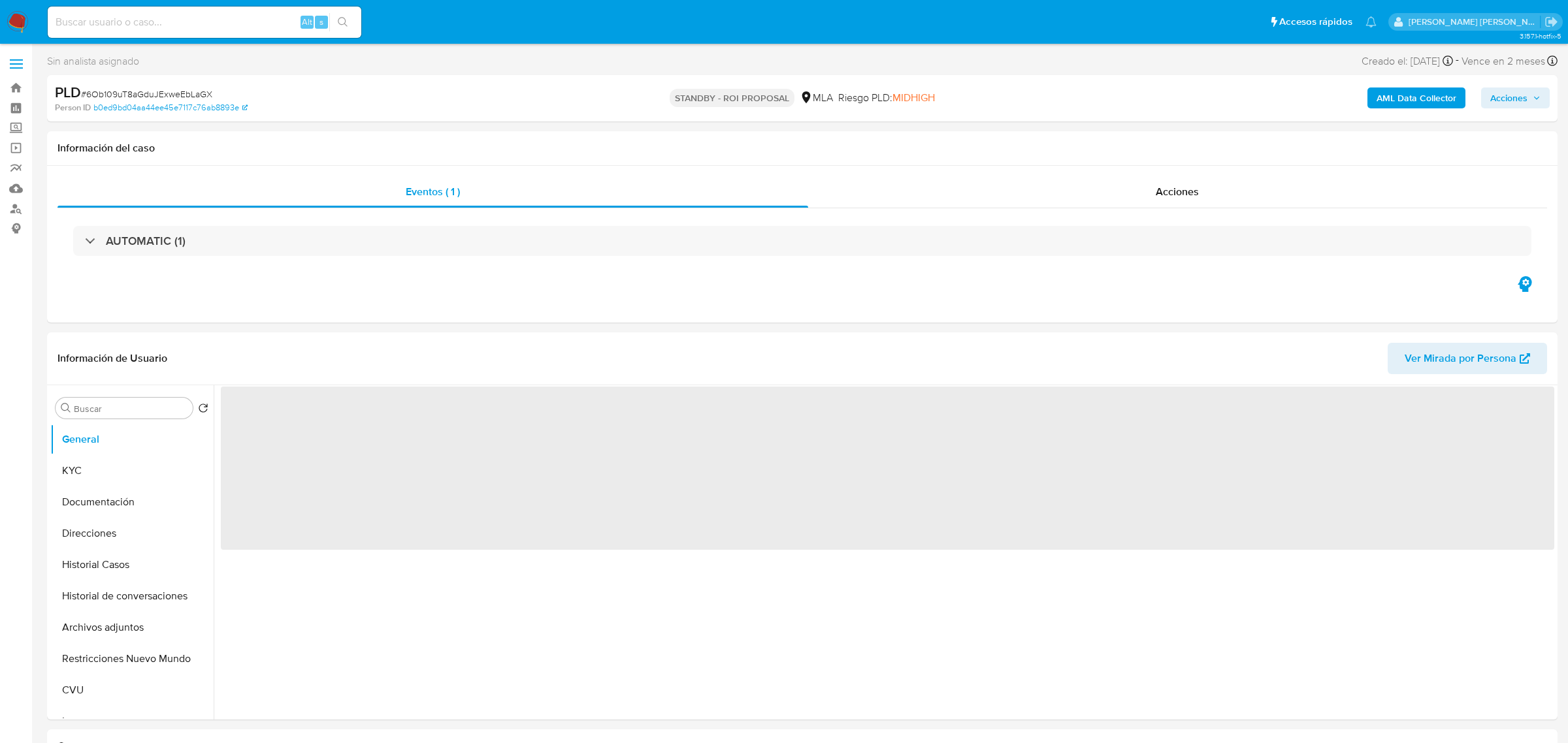
select select "10"
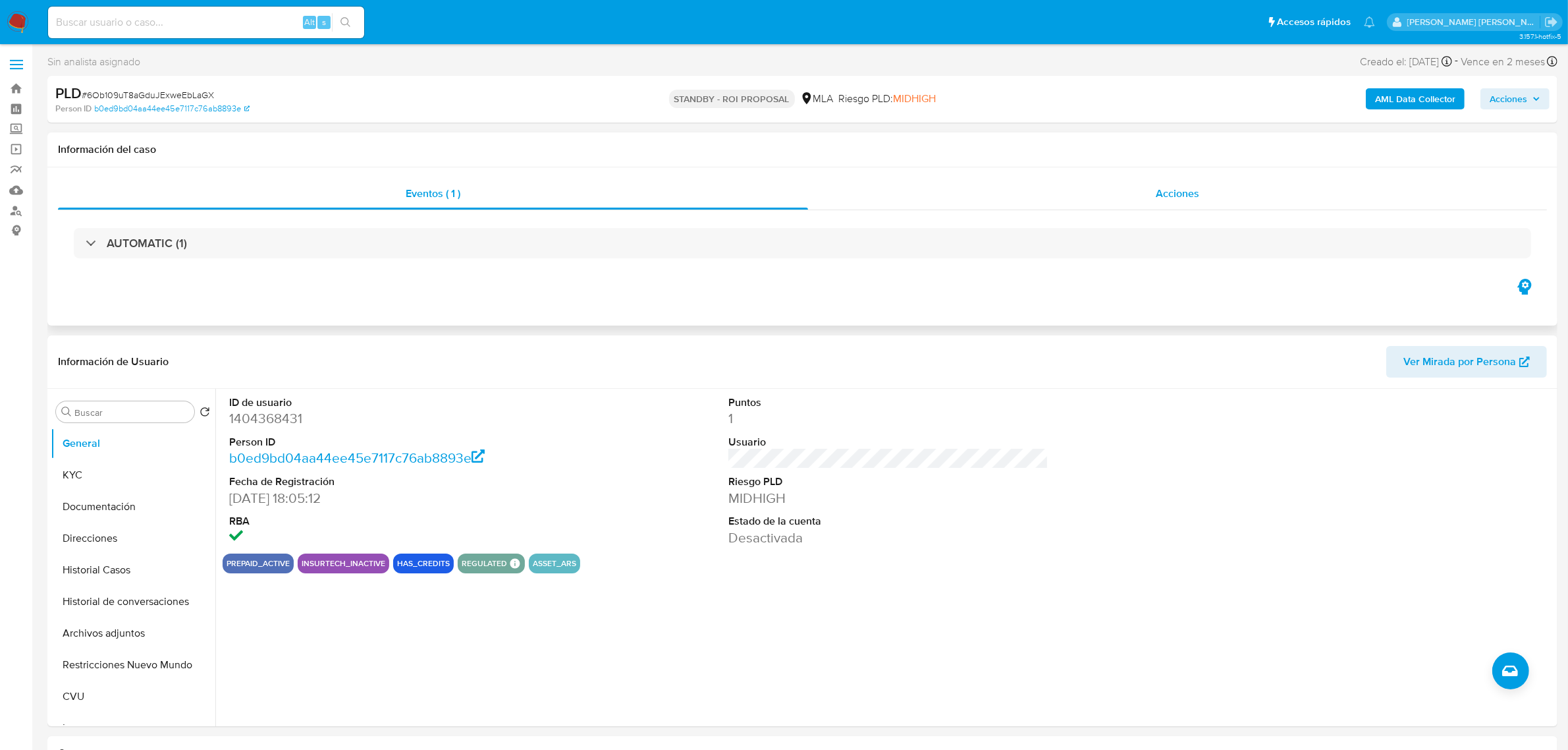
click at [1182, 202] on div "Acciones" at bounding box center [1178, 193] width 739 height 32
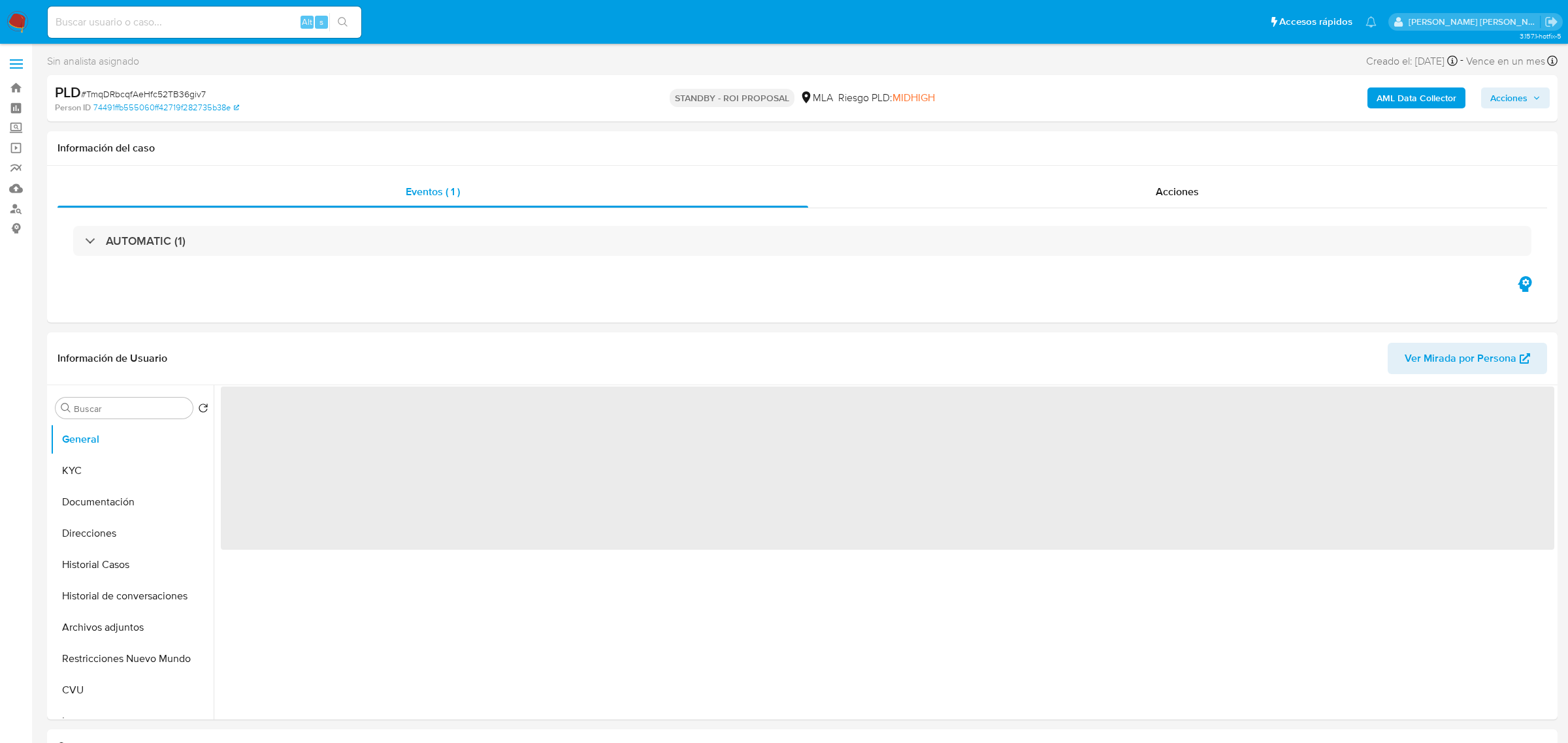
select select "10"
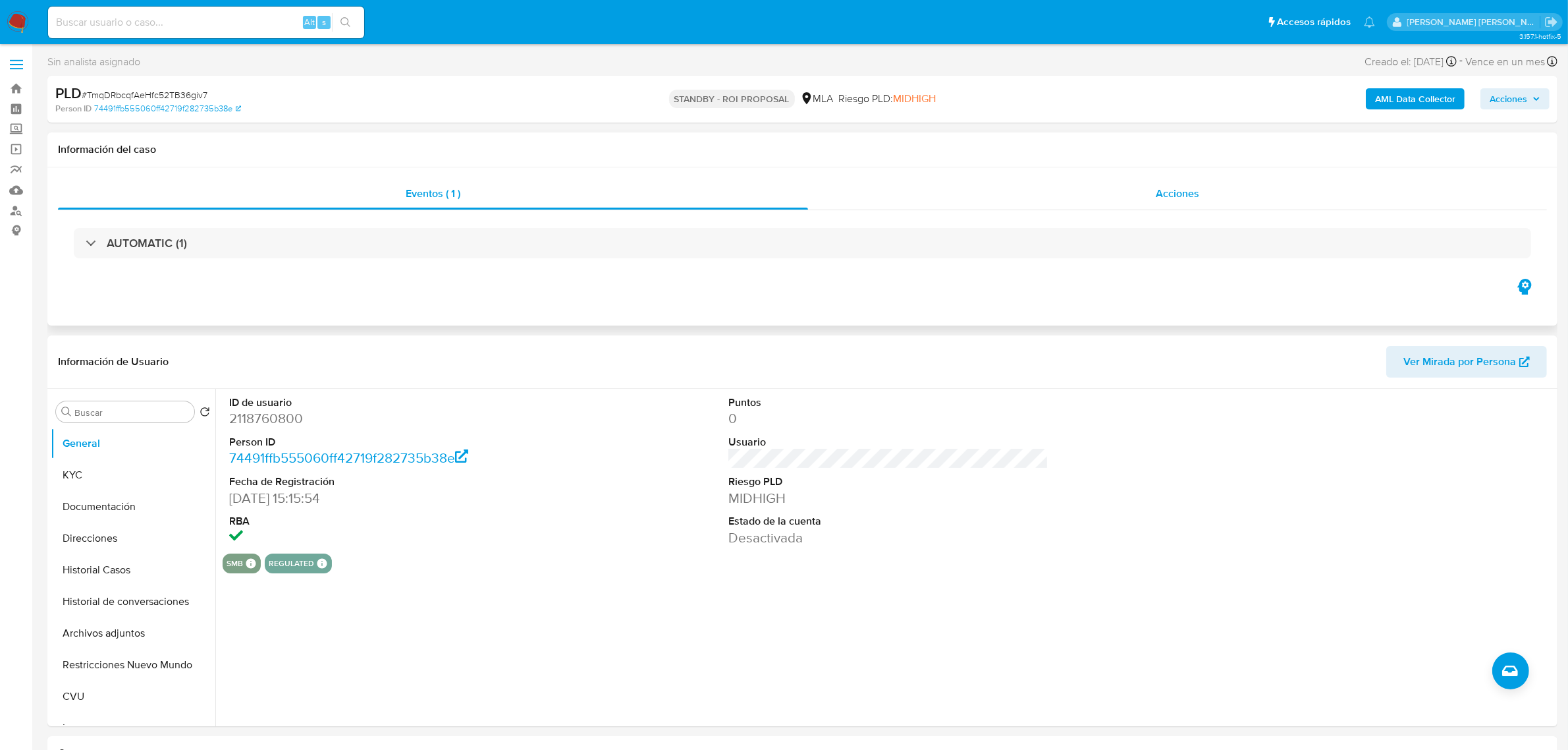
click at [1179, 191] on span "Acciones" at bounding box center [1177, 193] width 43 height 15
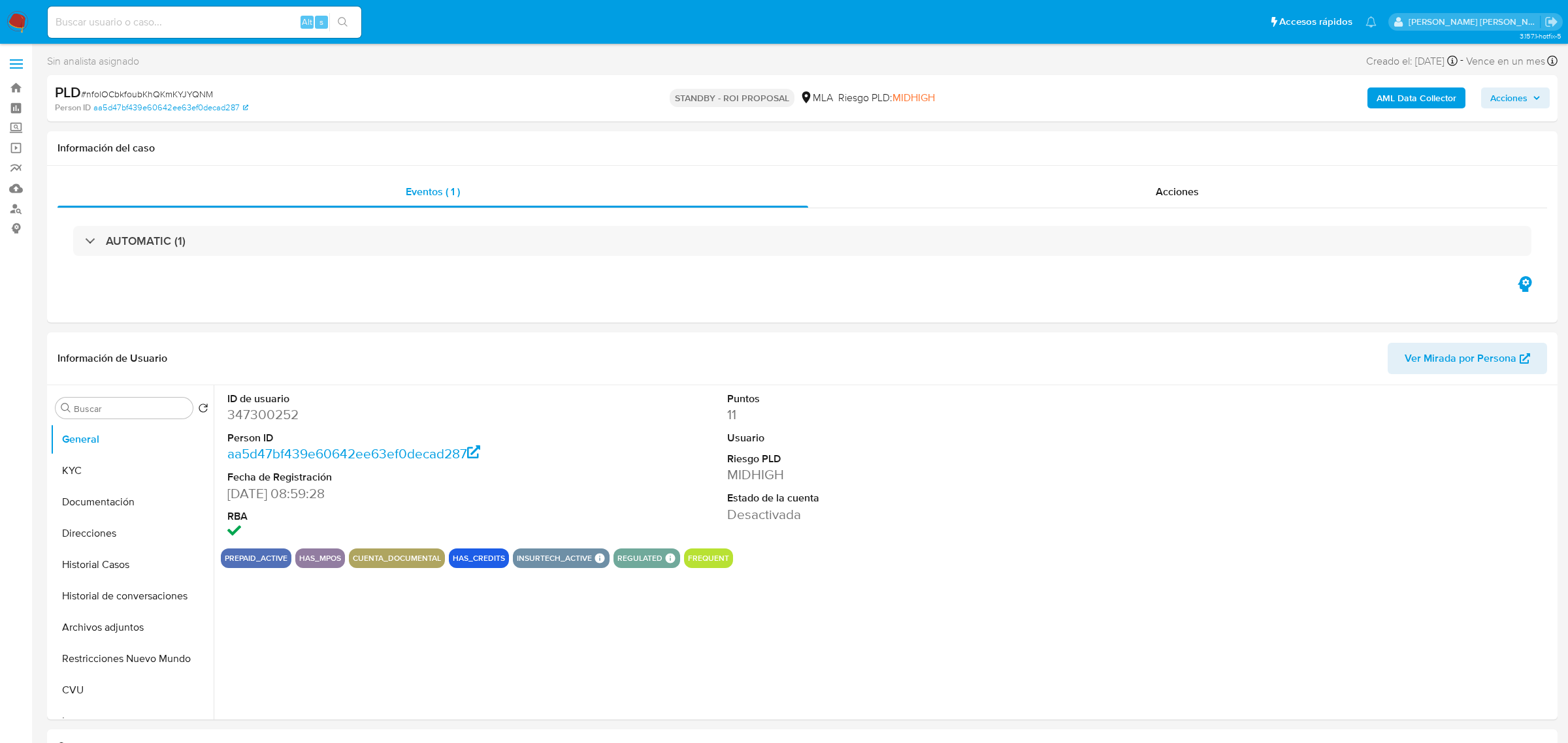
select select "10"
click at [1152, 194] on span "Acciones" at bounding box center [1168, 192] width 43 height 15
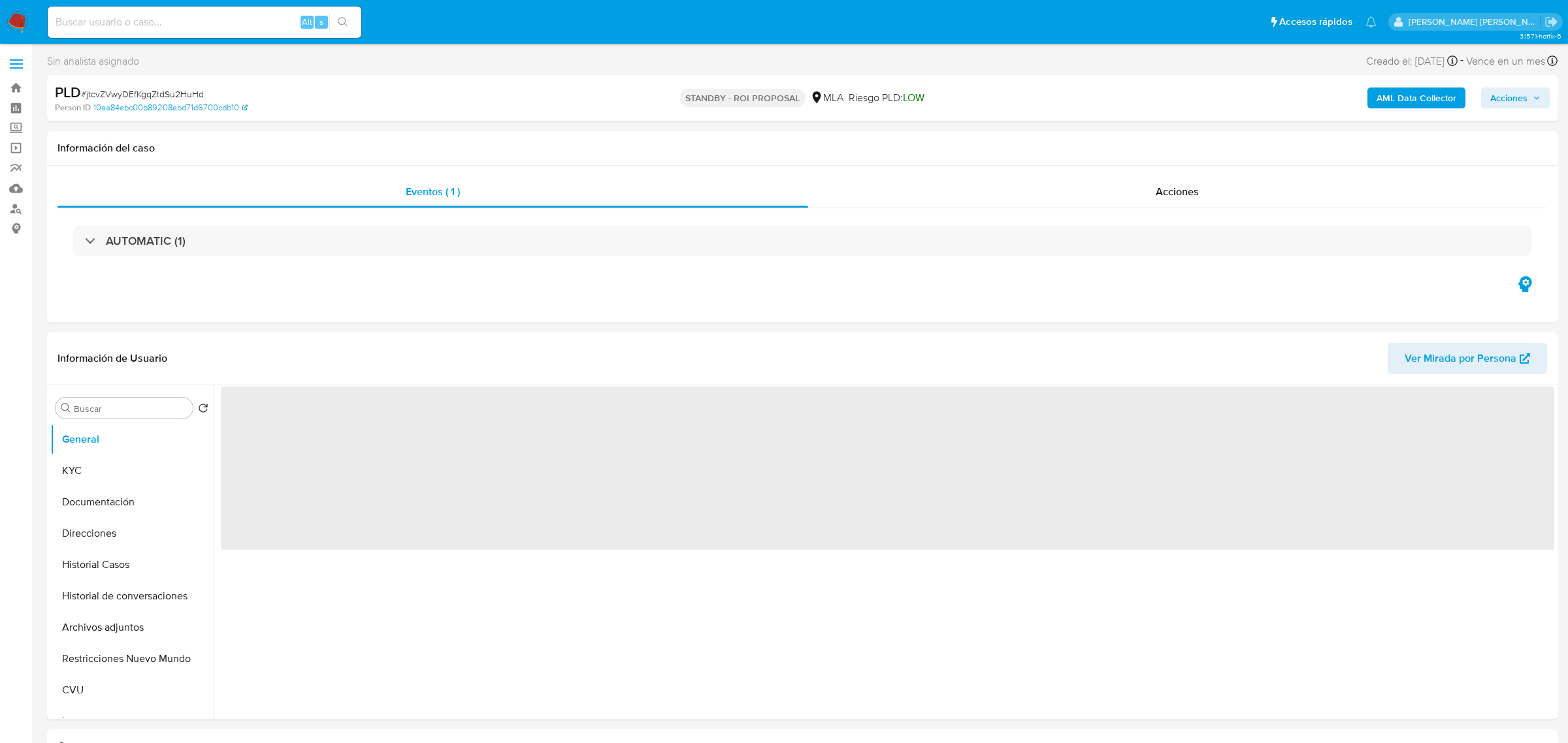
select select "10"
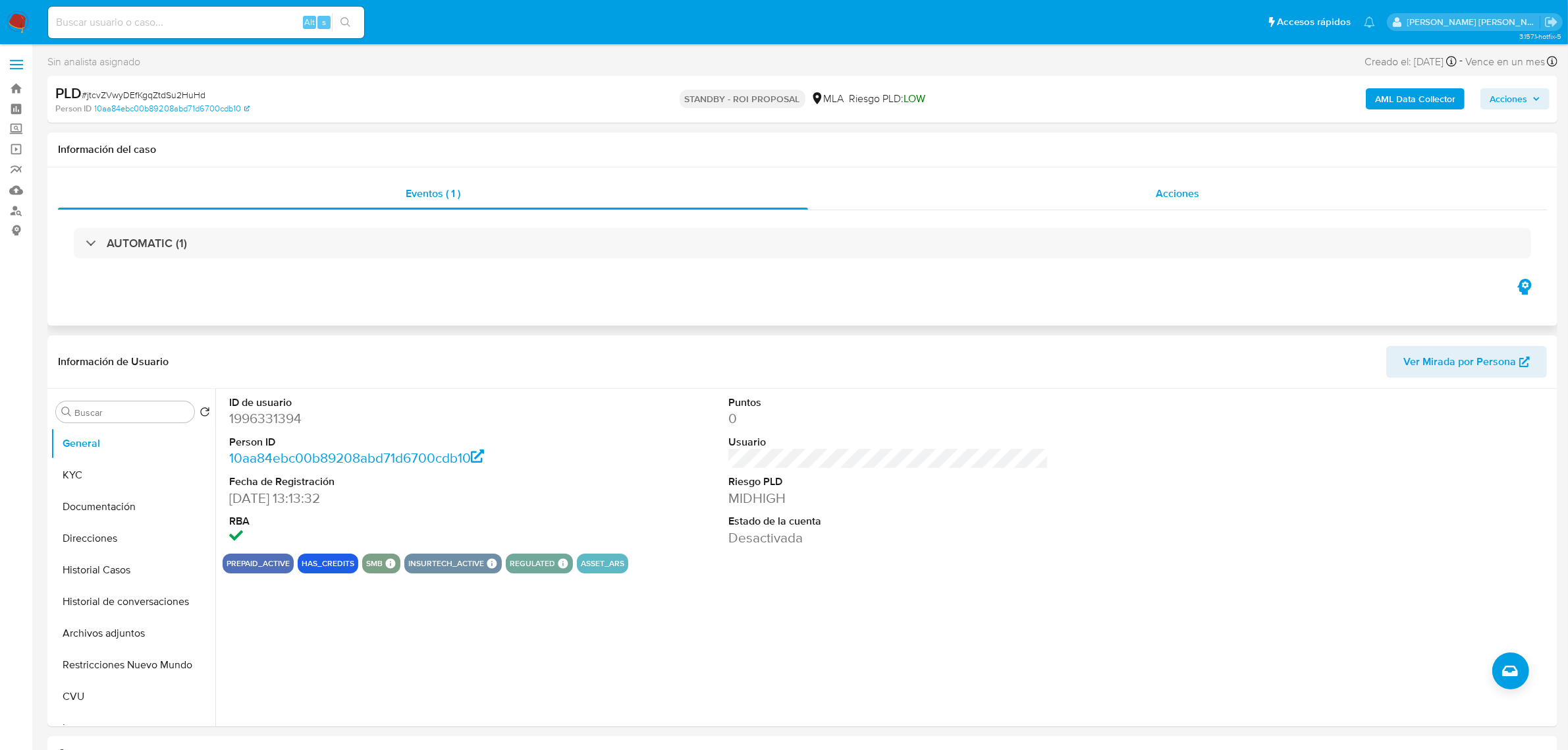
click at [1189, 189] on span "Acciones" at bounding box center [1177, 193] width 43 height 15
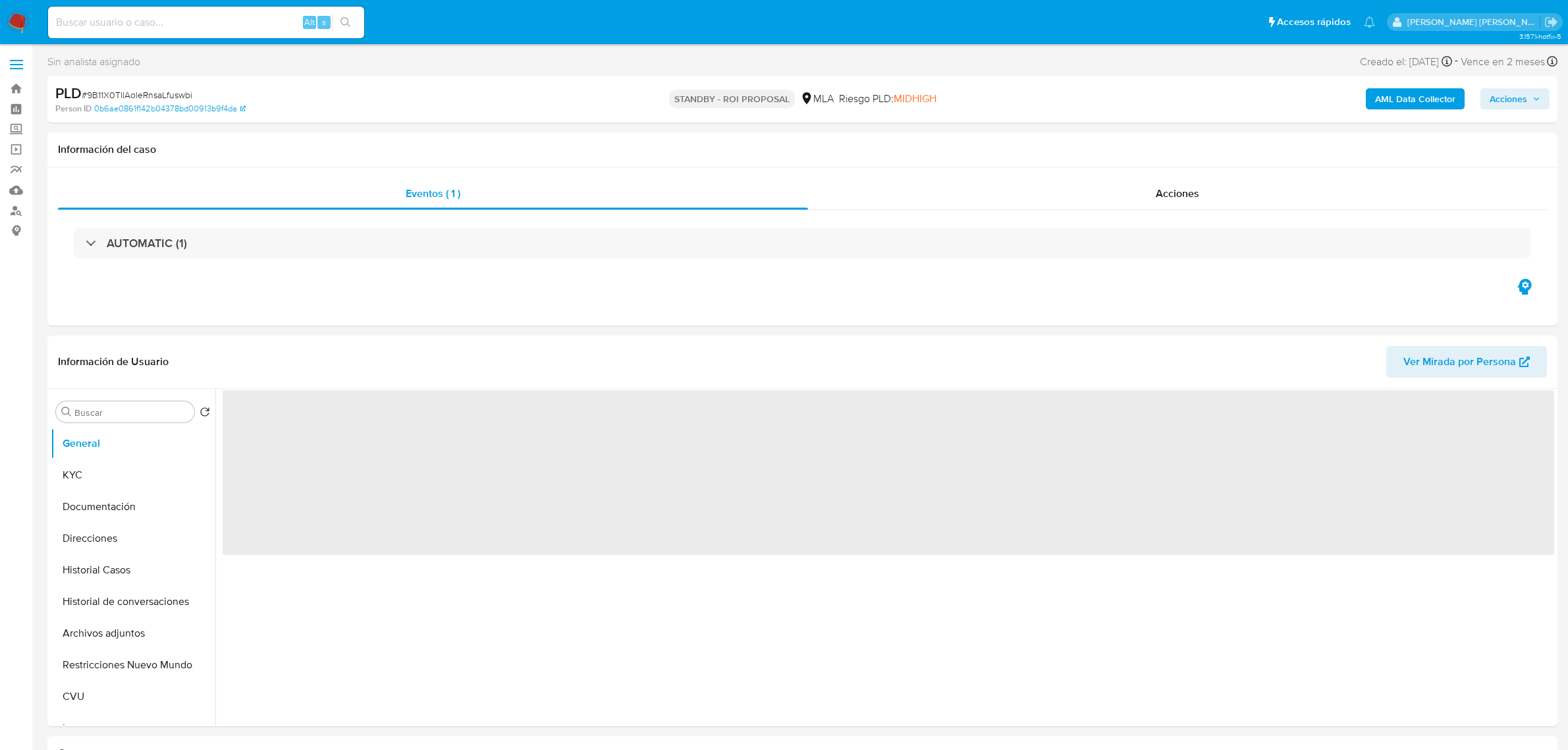
select select "10"
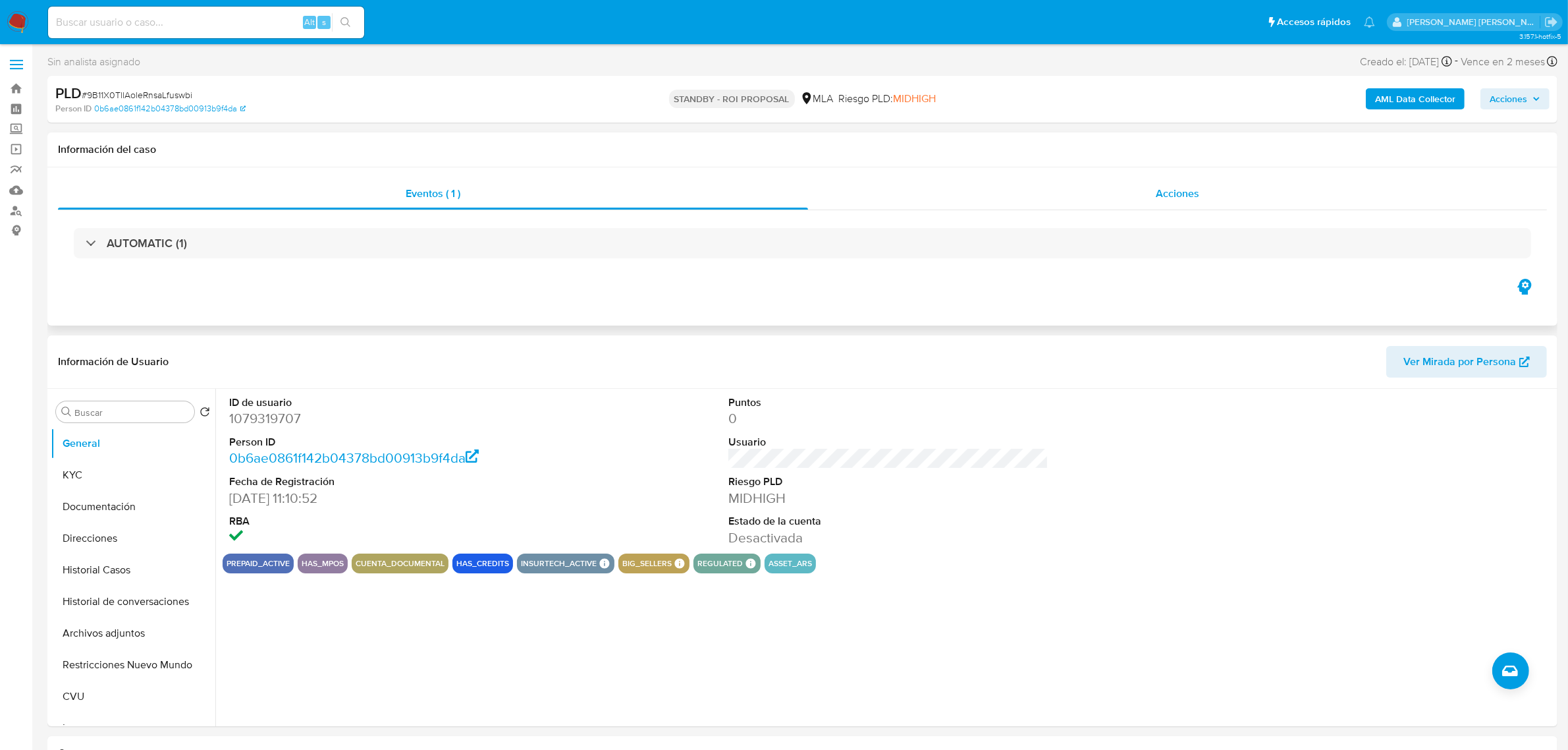
click at [1164, 187] on span "Acciones" at bounding box center [1177, 193] width 43 height 15
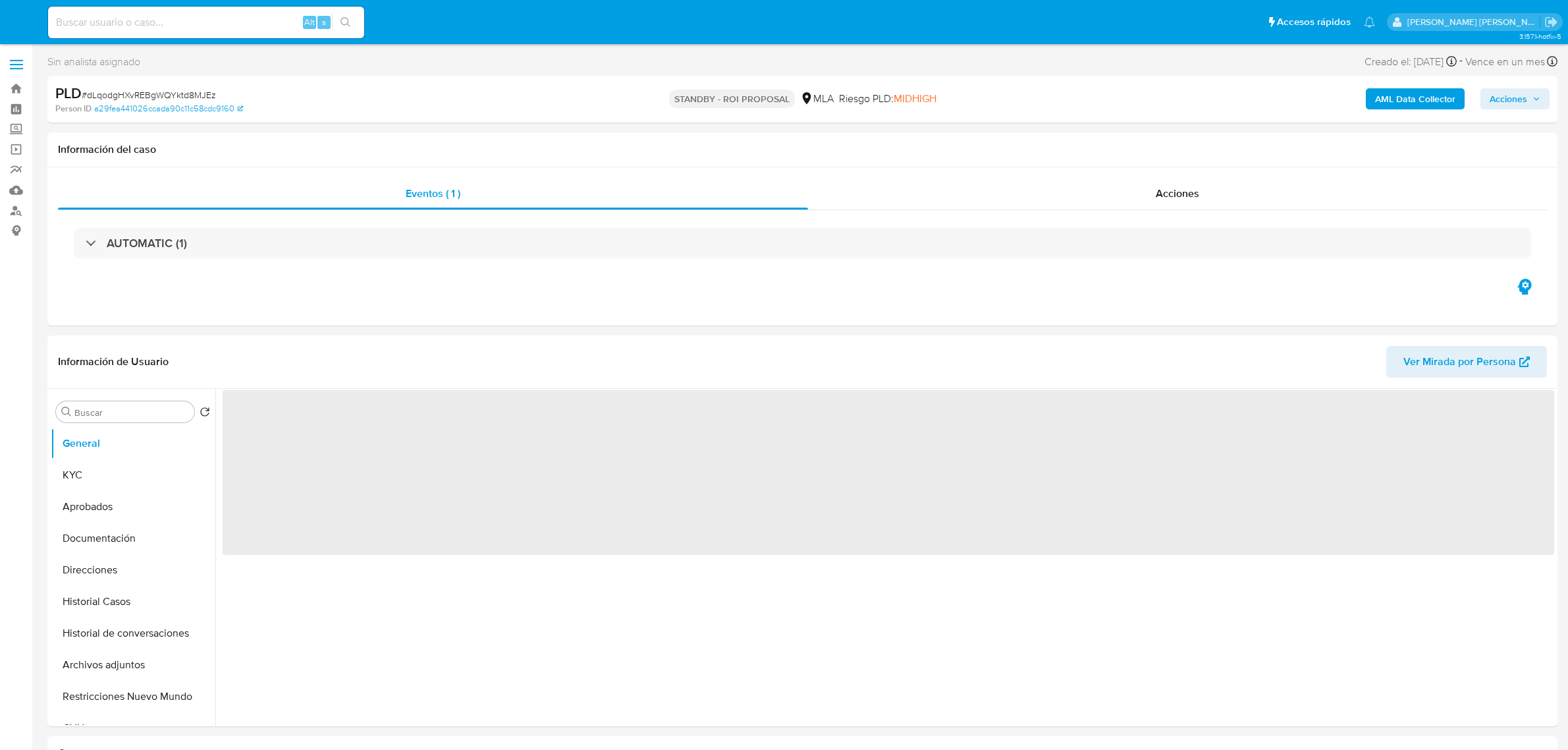
select select "10"
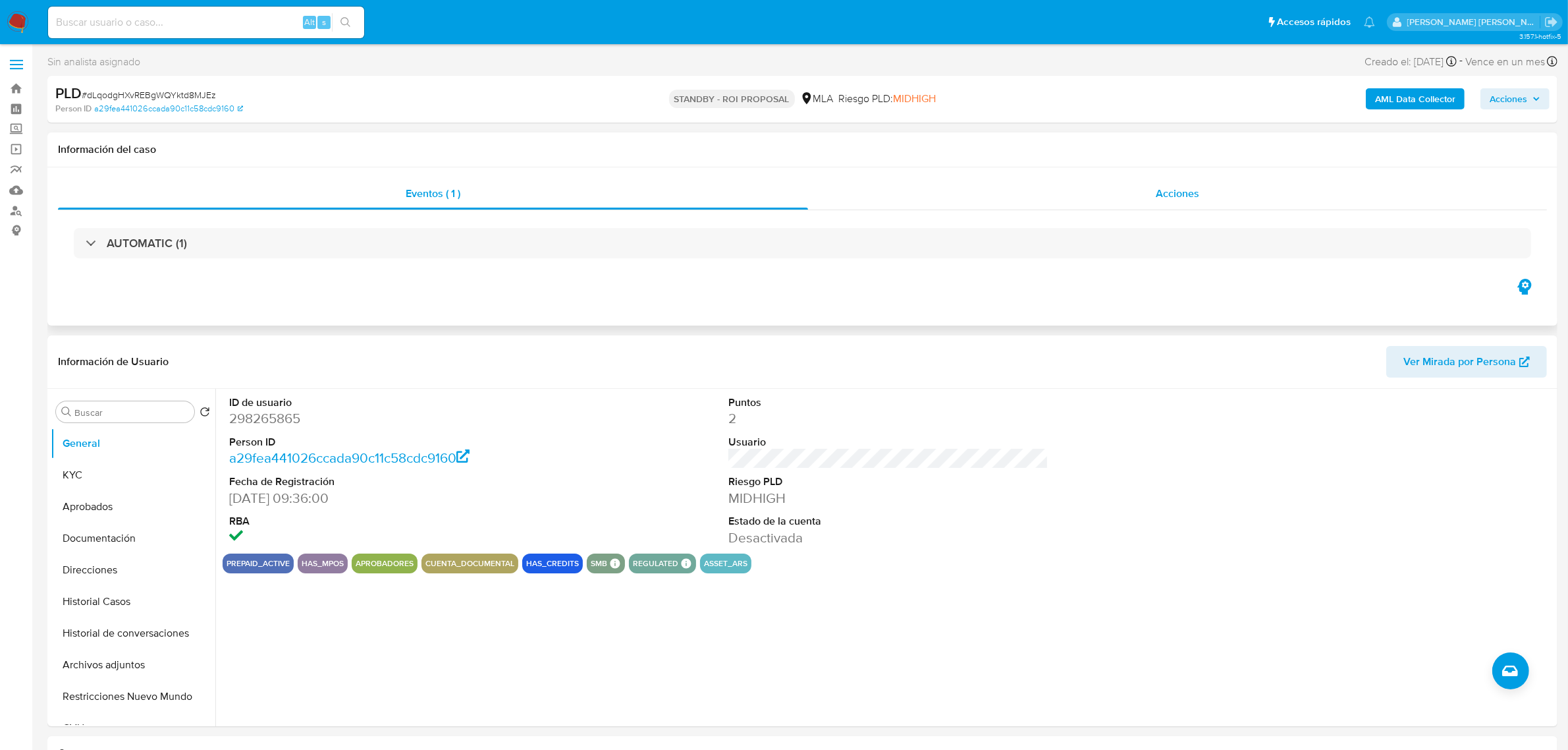
click at [1169, 188] on span "Acciones" at bounding box center [1177, 193] width 43 height 15
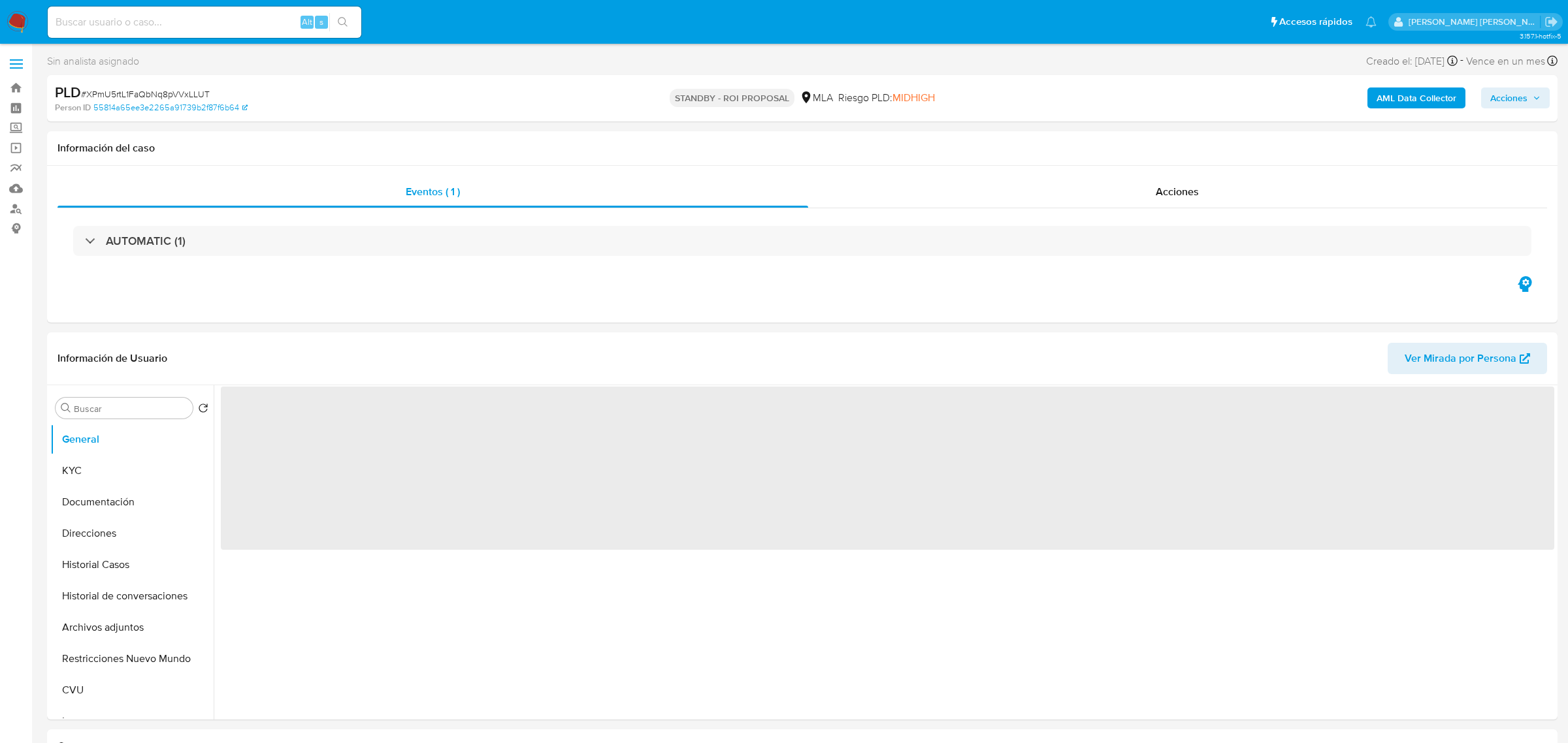
select select "10"
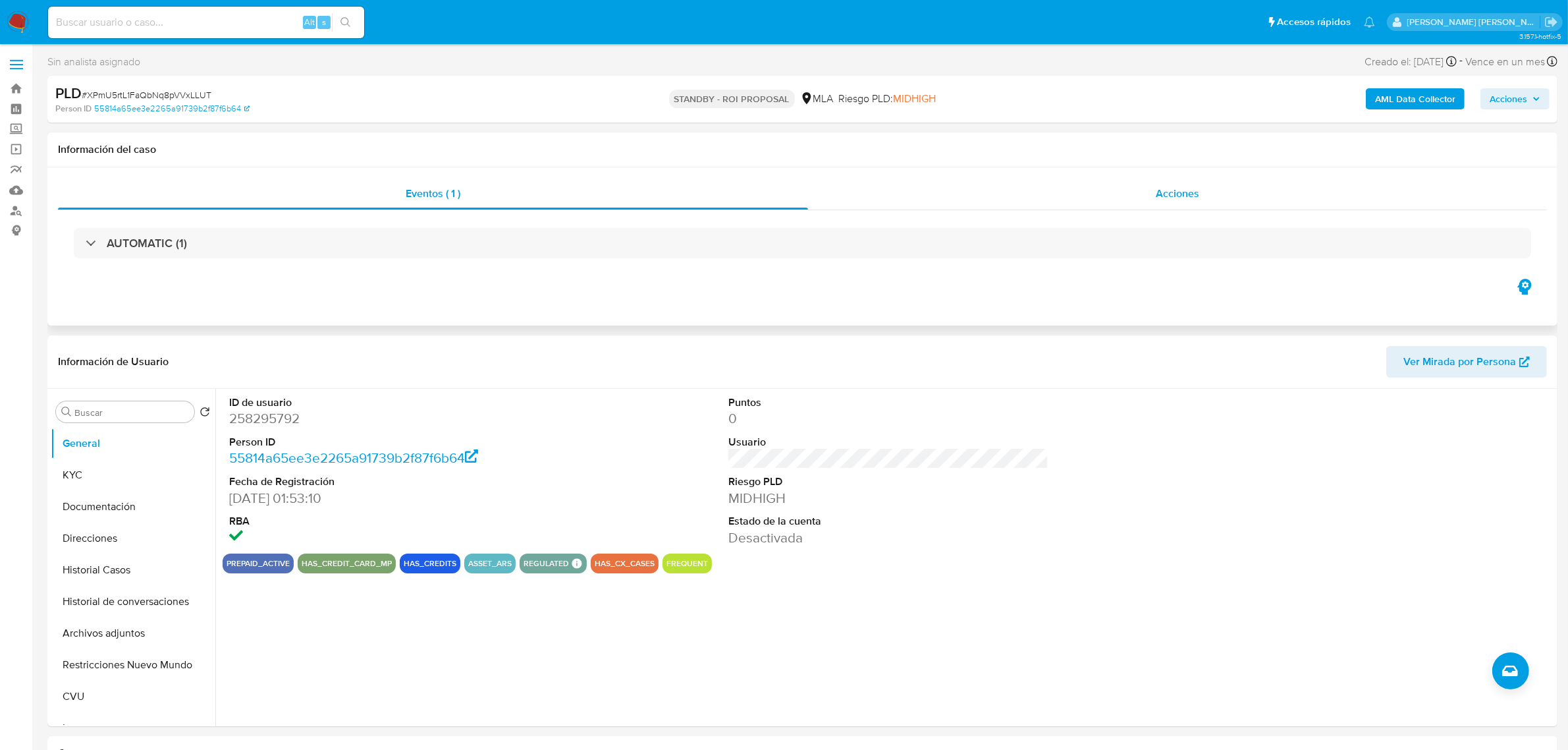
click at [1181, 193] on span "Acciones" at bounding box center [1177, 193] width 43 height 15
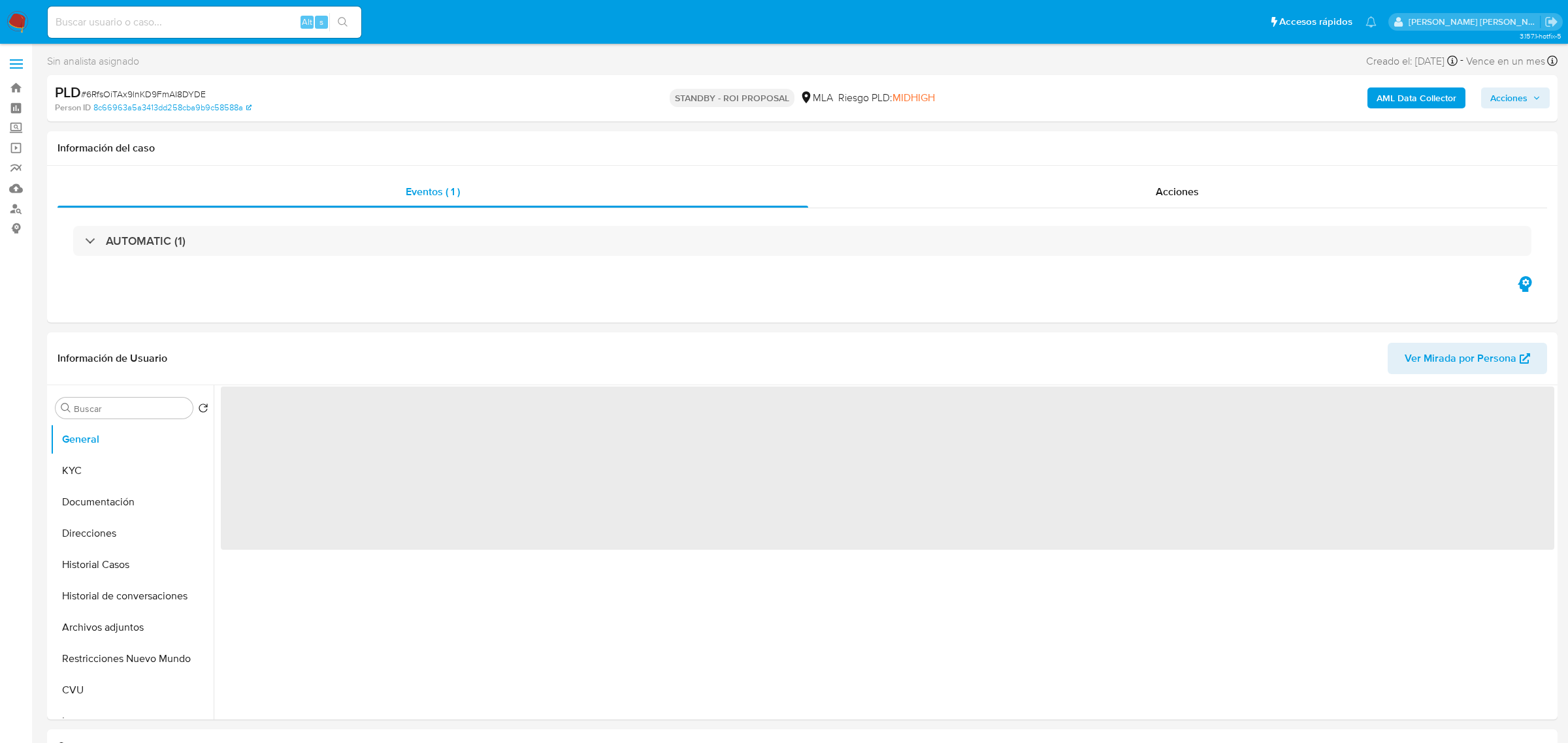
select select "10"
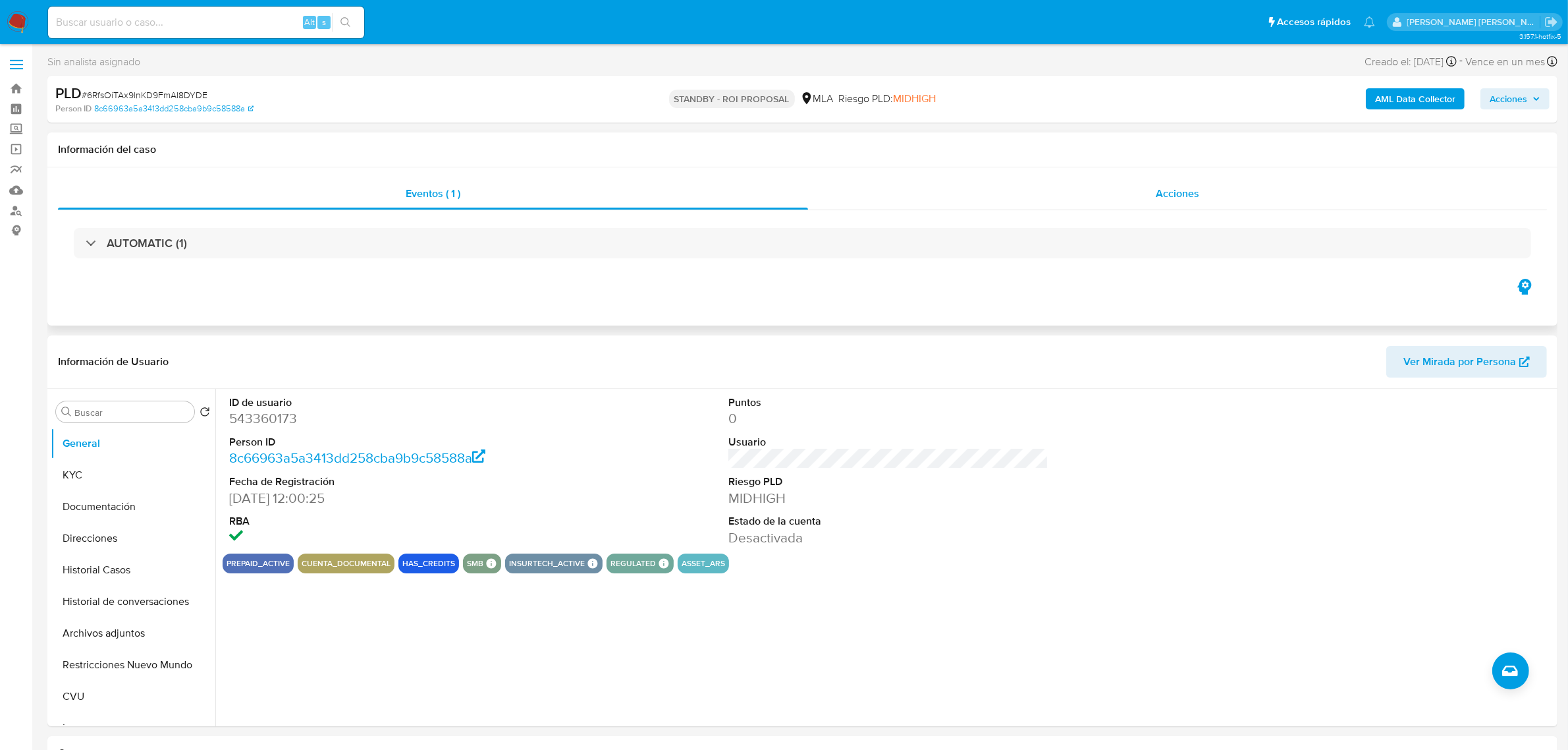
click at [1197, 205] on div "Acciones" at bounding box center [1178, 193] width 739 height 32
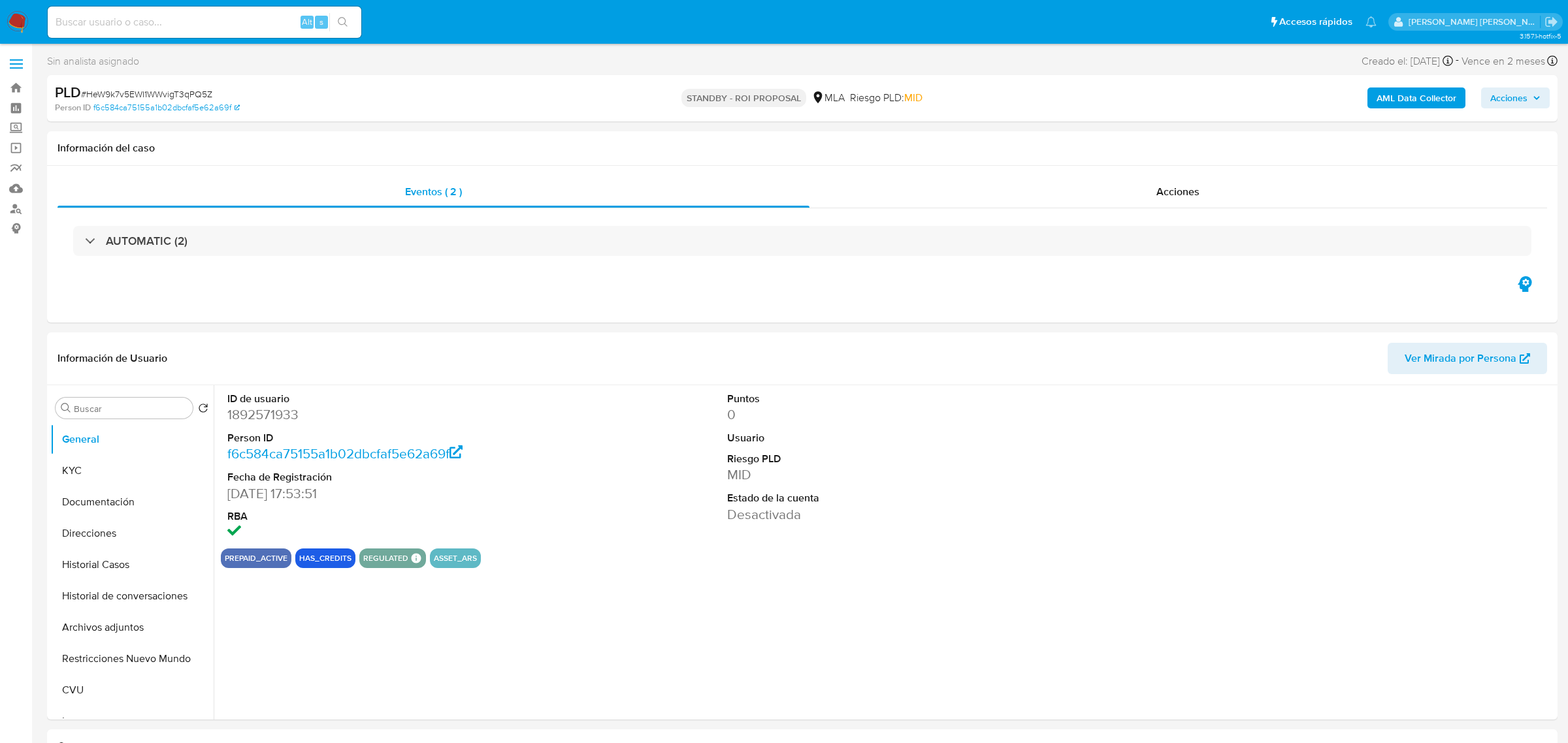
select select "10"
click at [1191, 209] on div "AUTOMATIC (2)" at bounding box center [796, 241] width 1478 height 65
click at [1178, 193] on span "Acciones" at bounding box center [1168, 192] width 43 height 15
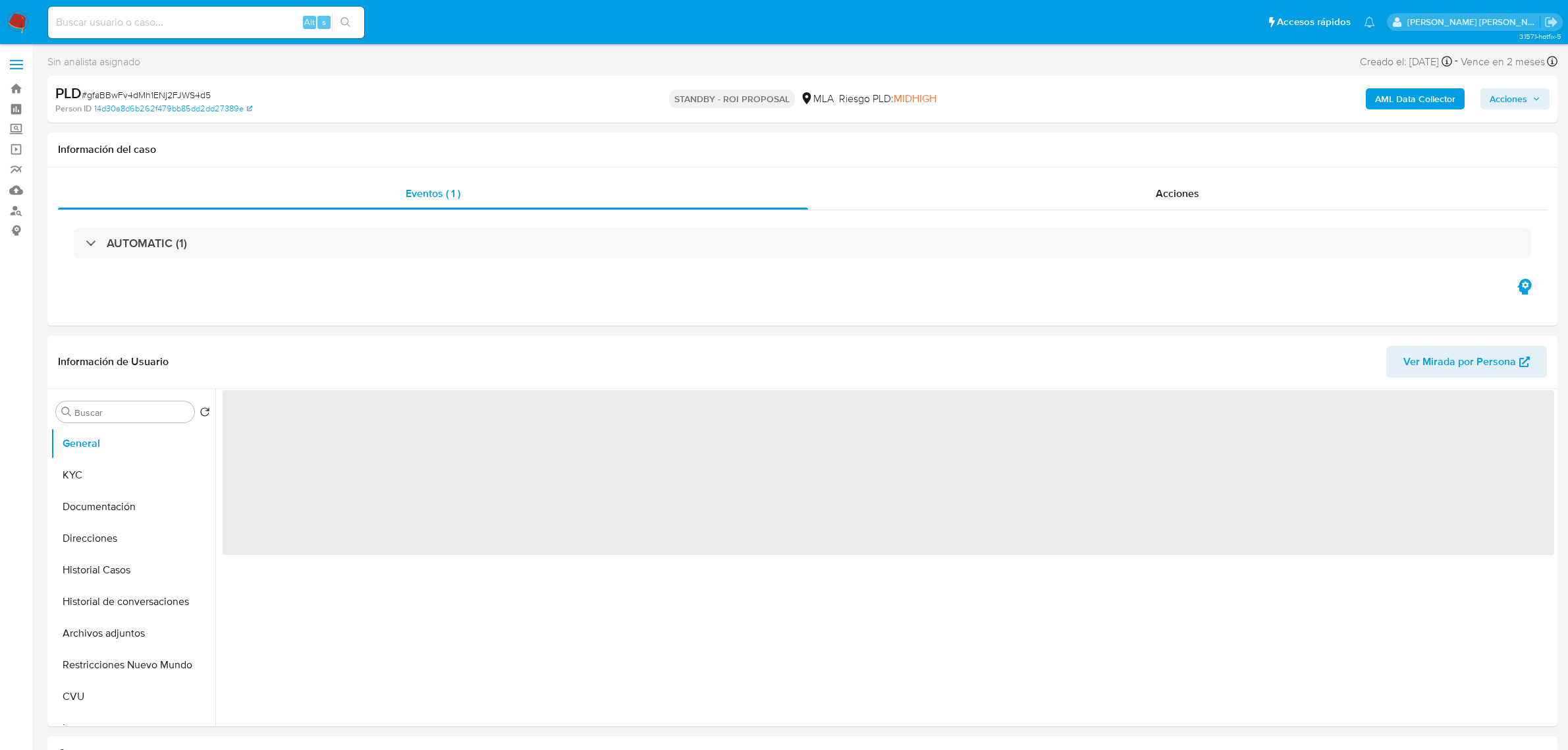
select select "10"
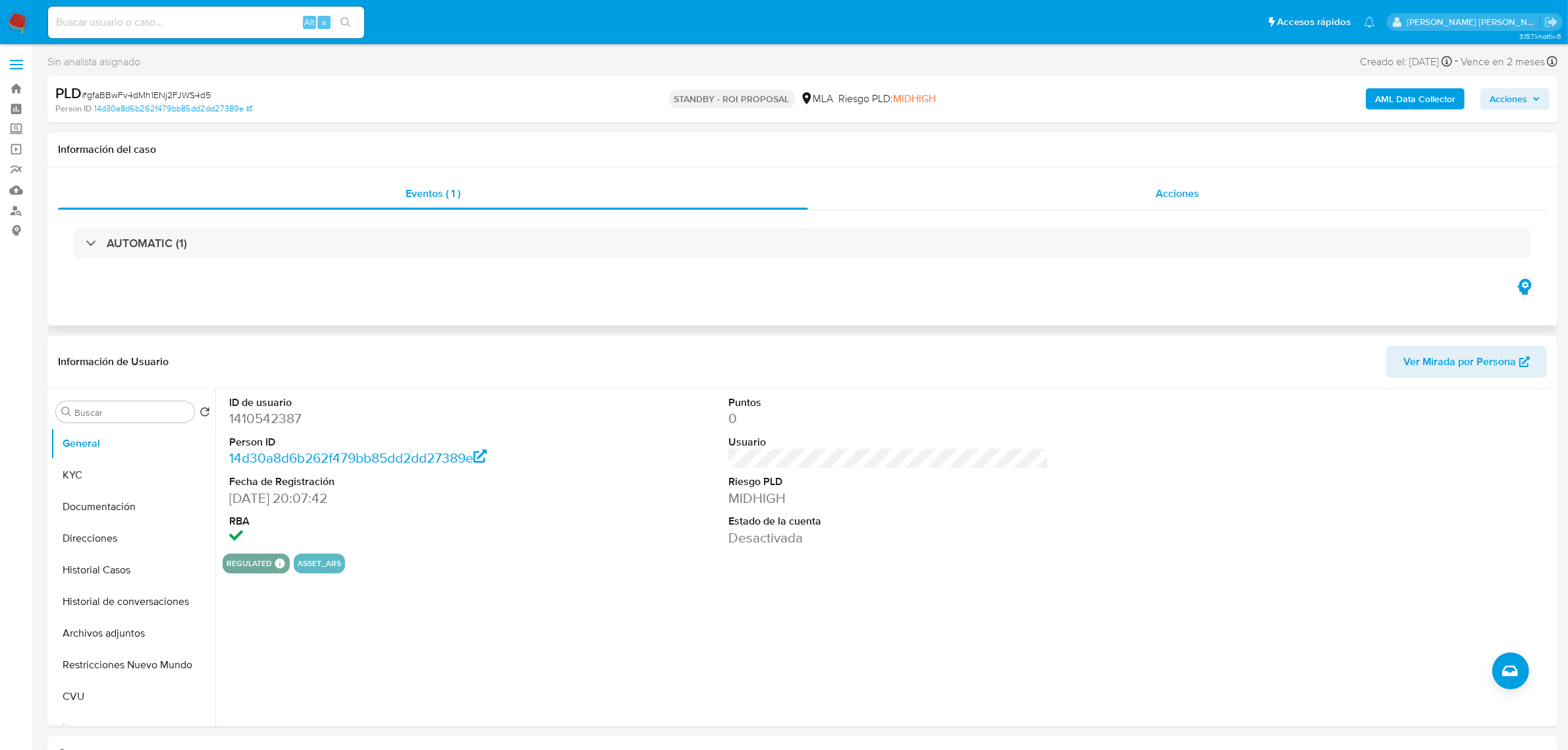
click at [1178, 196] on span "Acciones" at bounding box center [1177, 193] width 43 height 15
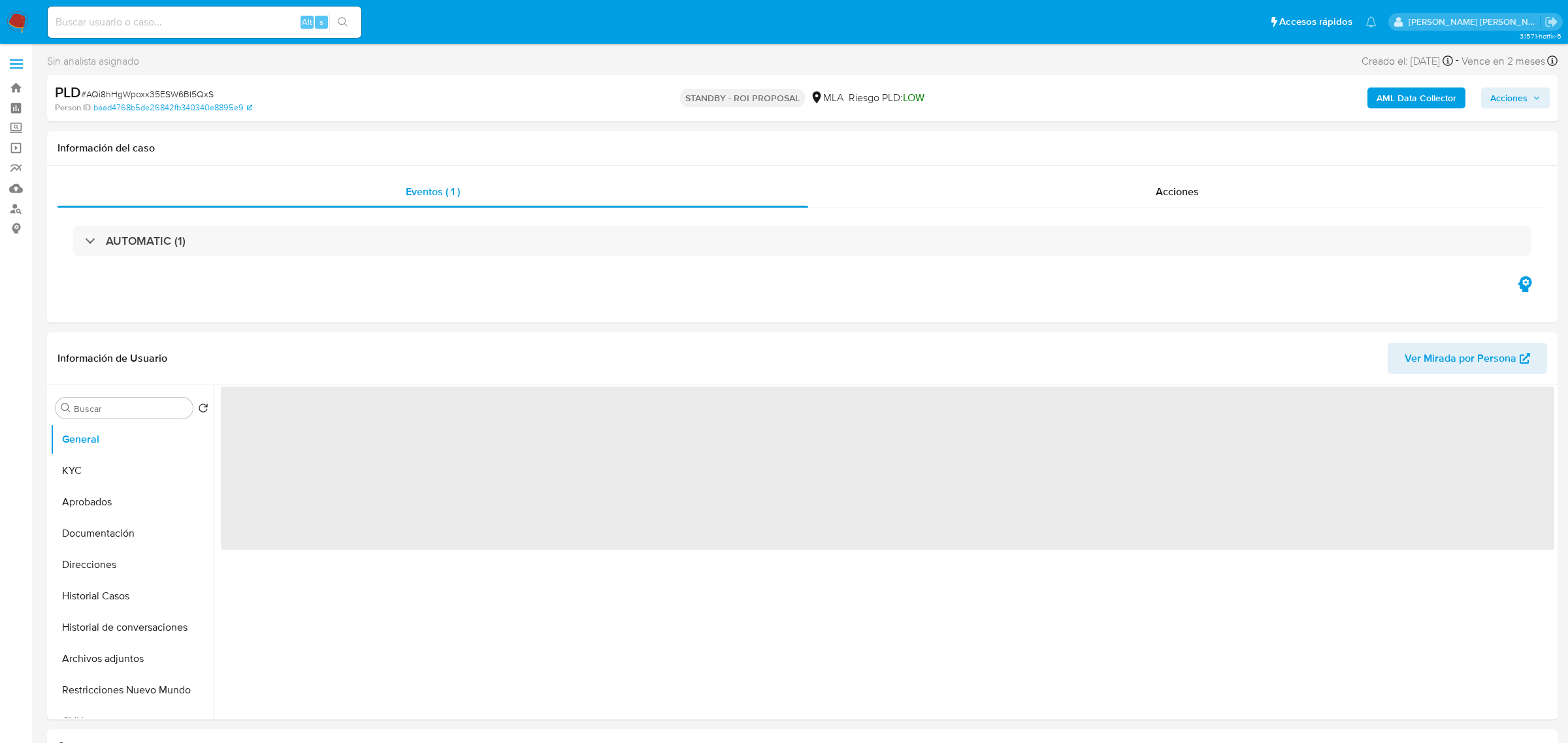
select select "10"
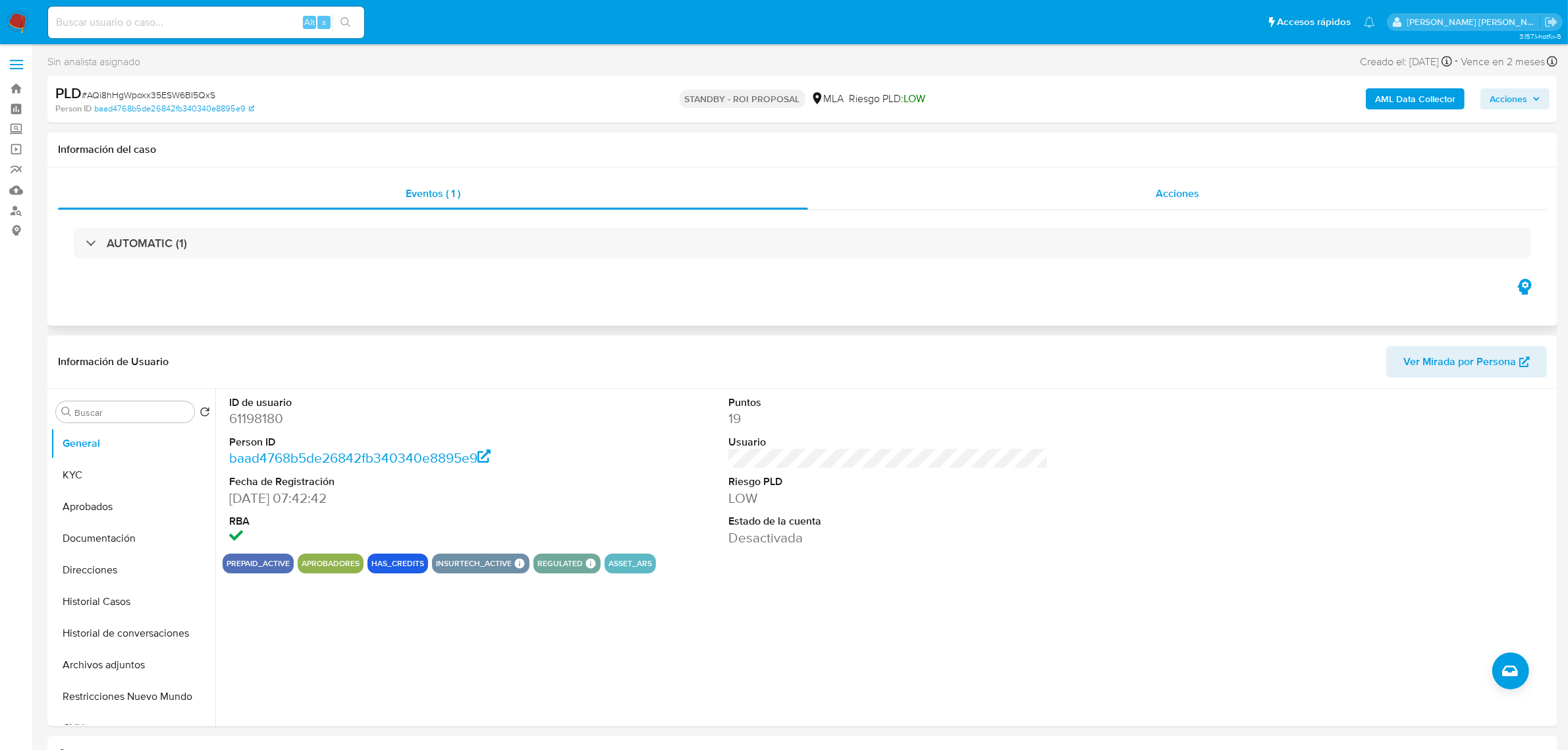
click at [1193, 191] on span "Acciones" at bounding box center [1177, 193] width 43 height 15
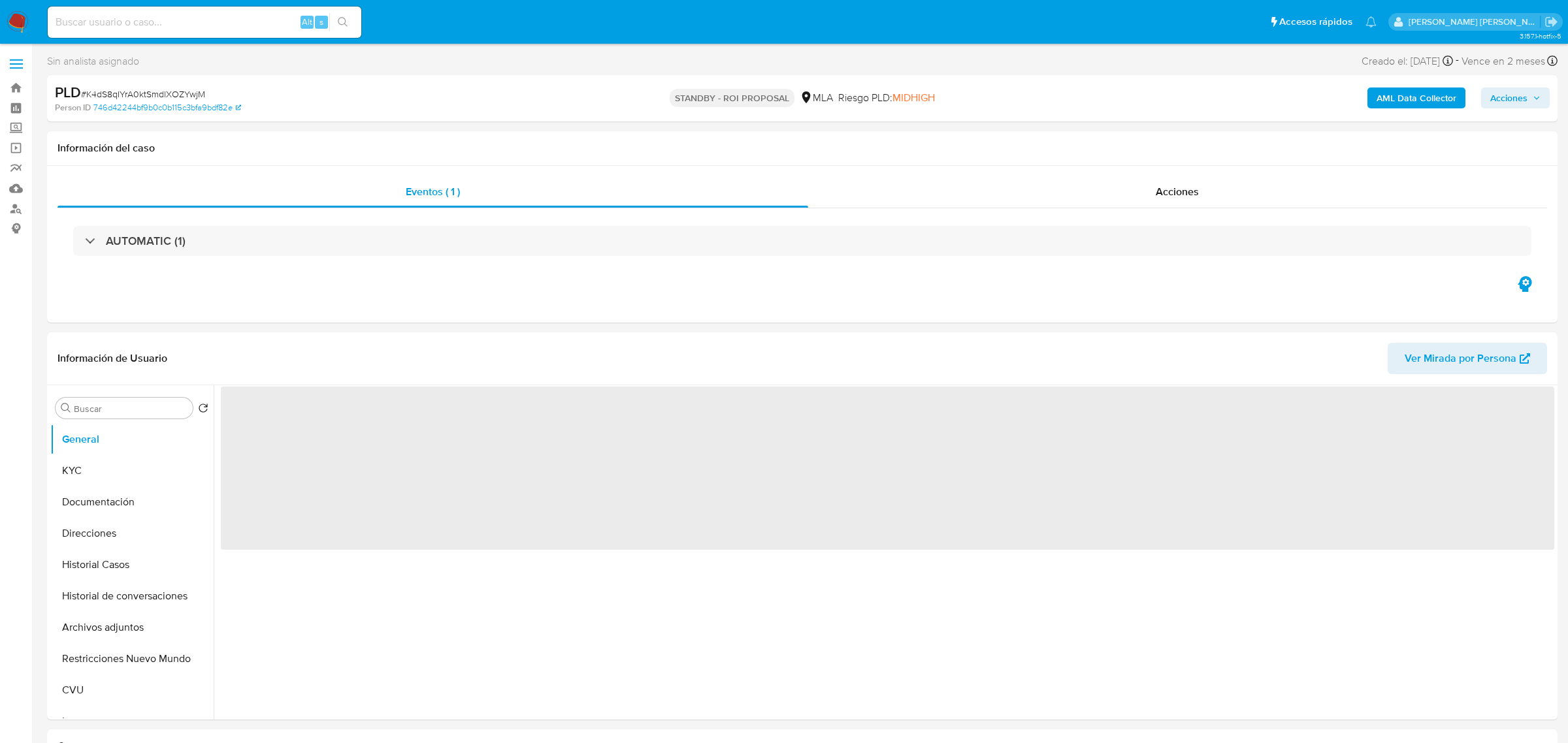
select select "10"
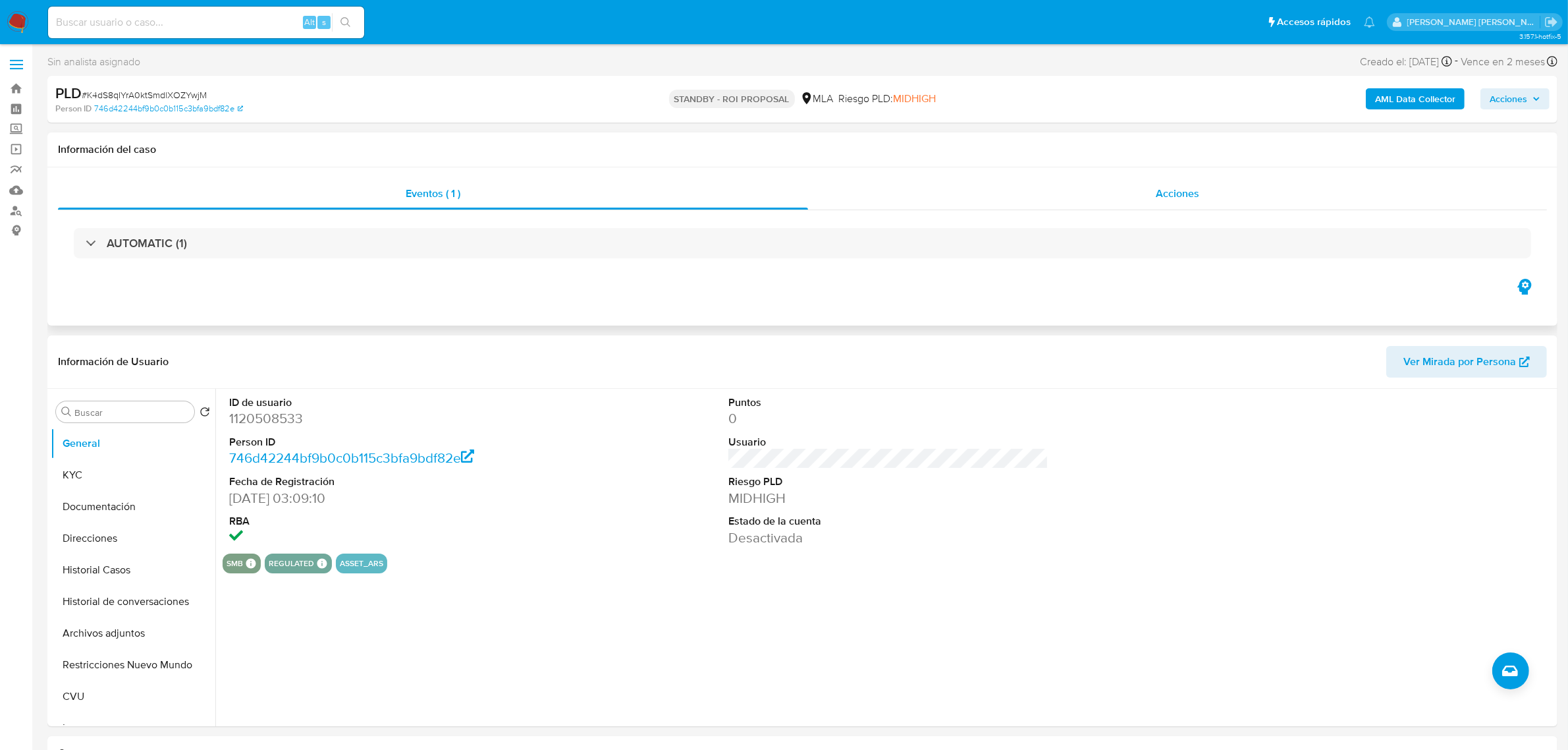
click at [1168, 199] on span "Acciones" at bounding box center [1177, 193] width 43 height 15
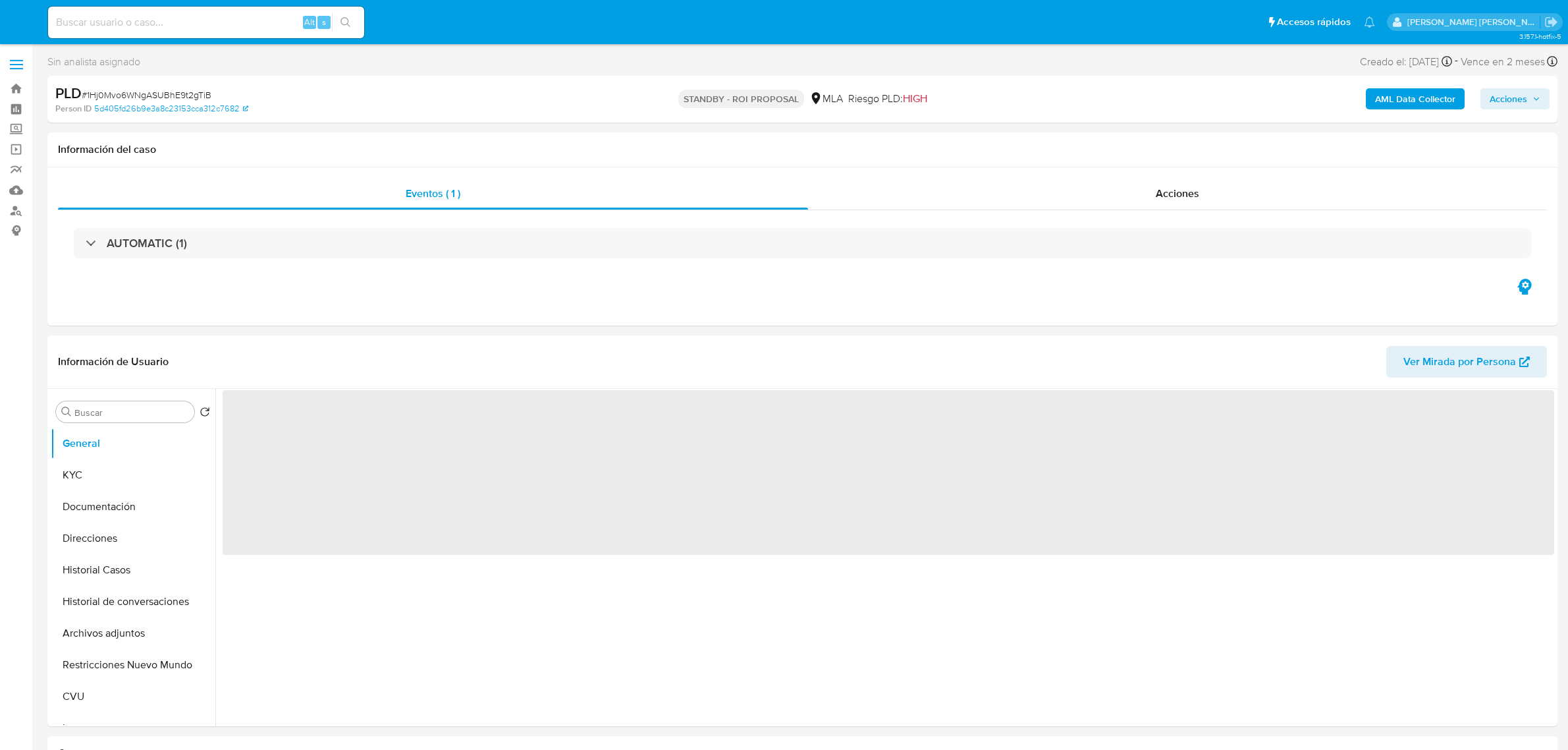
select select "10"
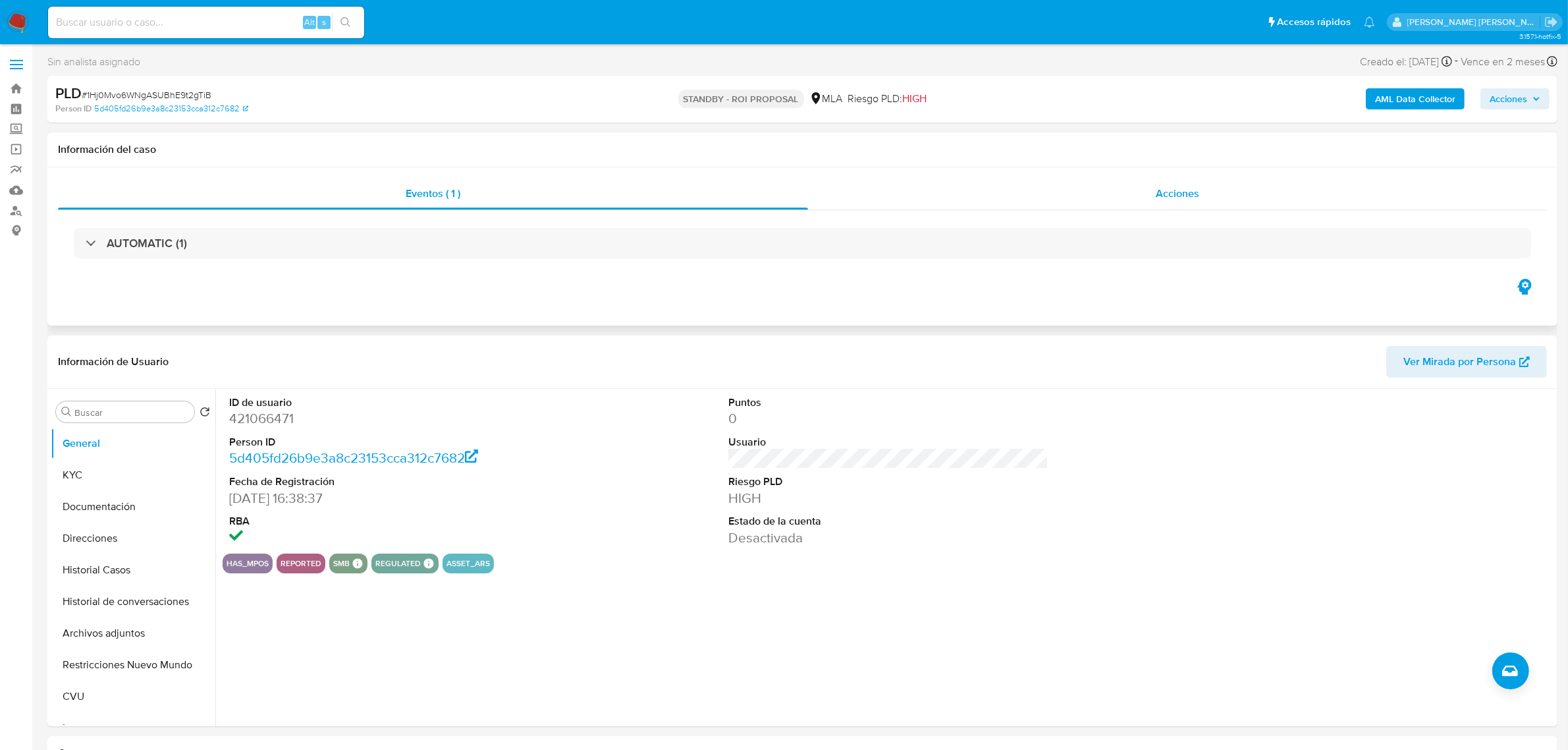
click at [1161, 187] on span "Acciones" at bounding box center [1177, 193] width 43 height 15
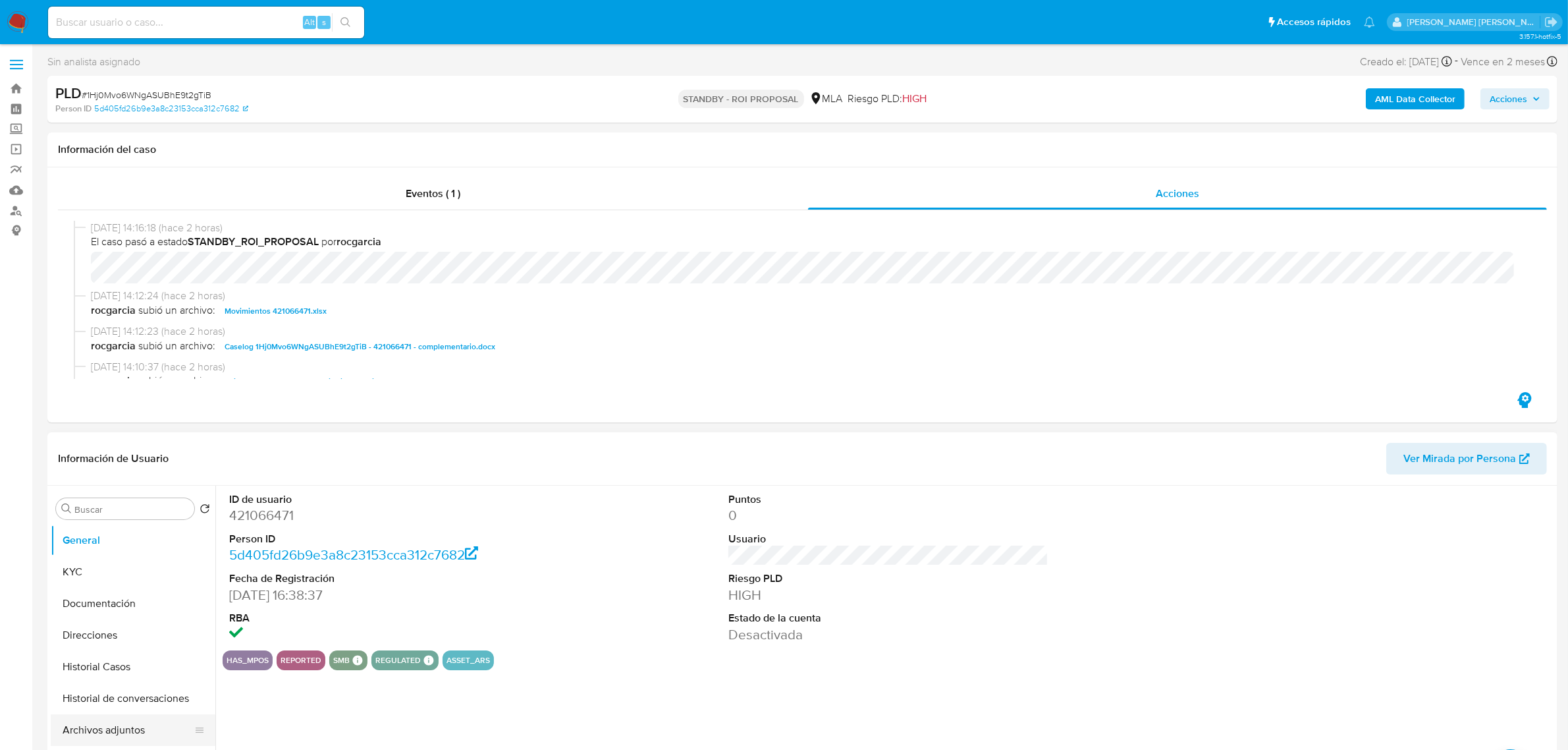
click at [106, 725] on button "Archivos adjuntos" at bounding box center [128, 730] width 154 height 32
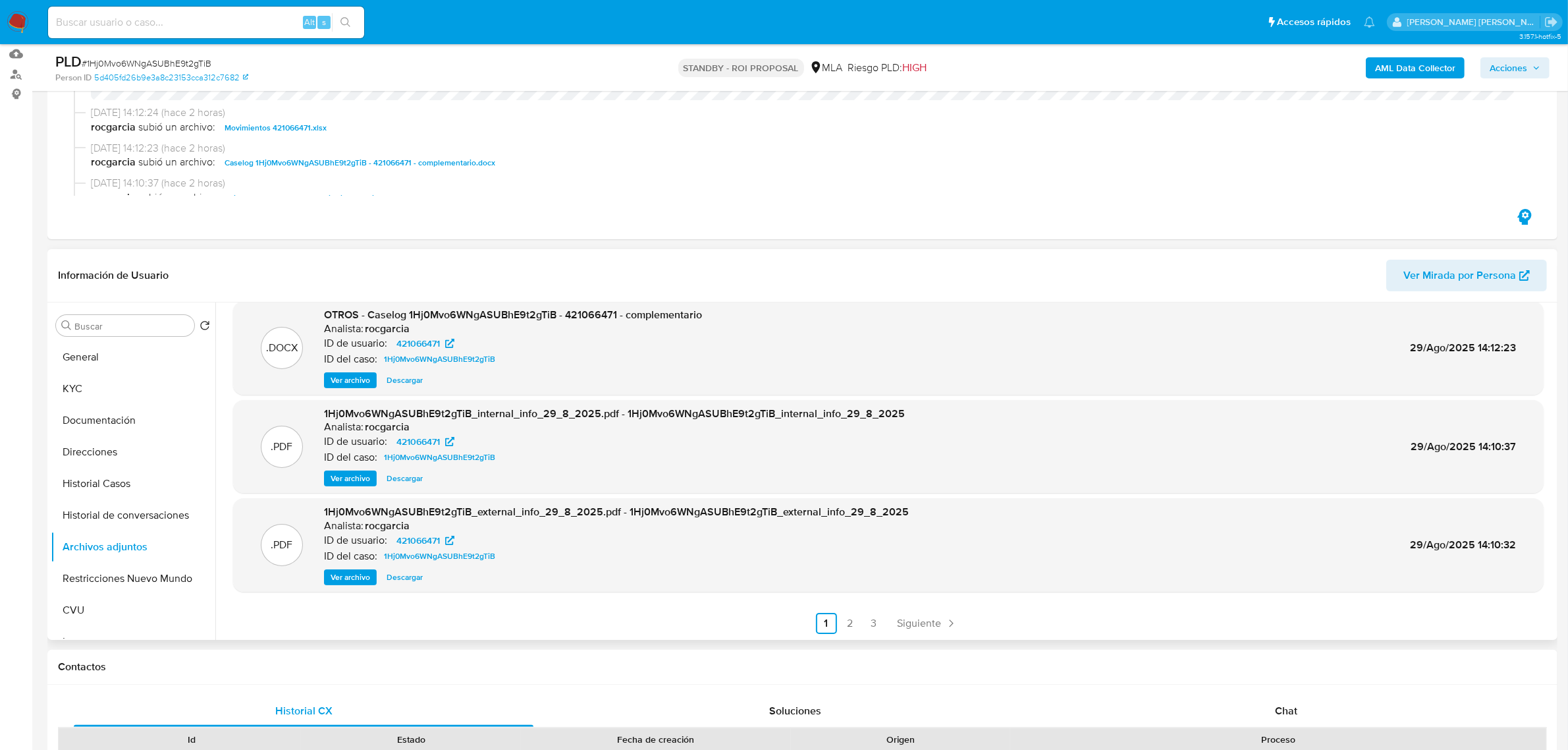
scroll to position [164, 0]
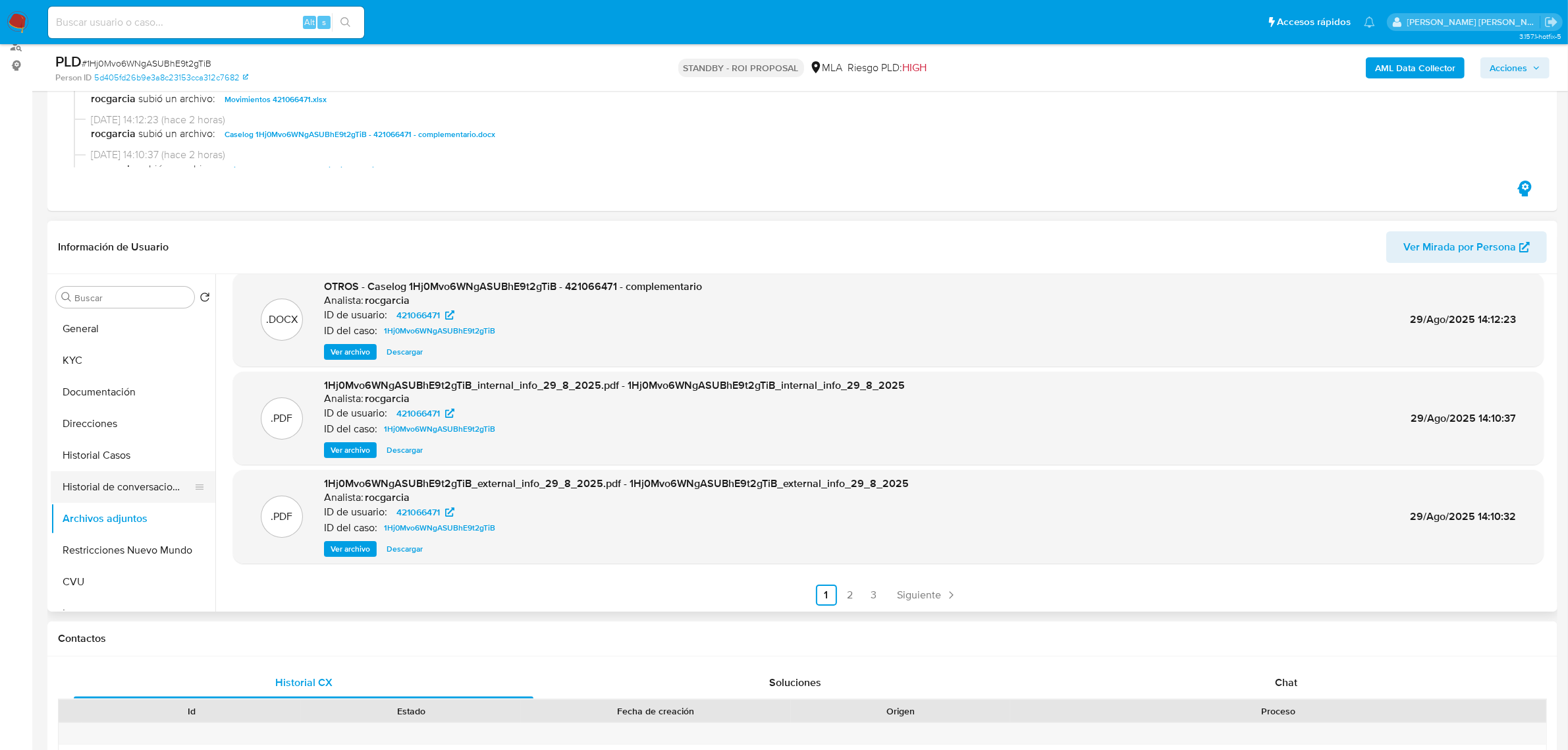
click at [109, 488] on button "Historial de conversaciones" at bounding box center [128, 487] width 154 height 32
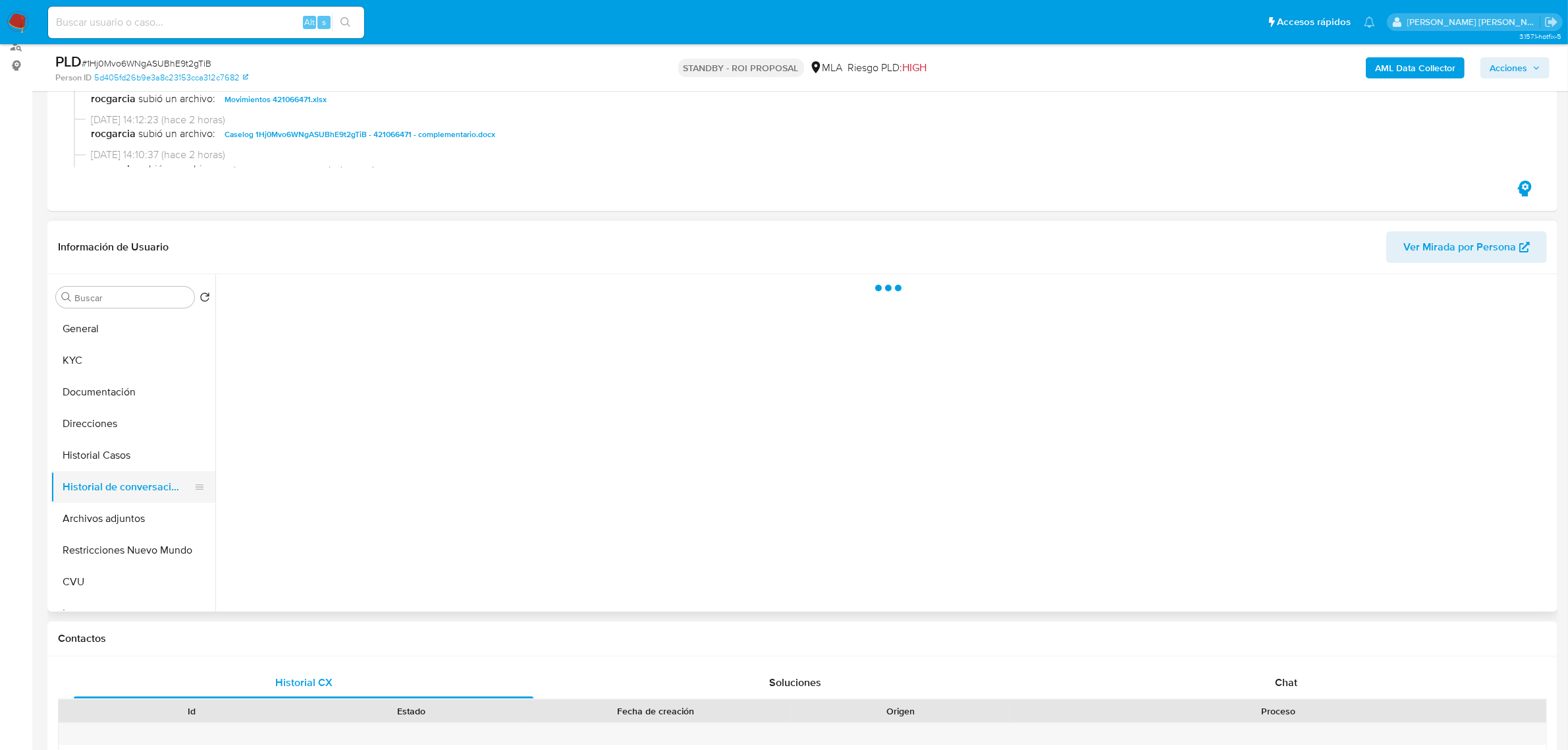
scroll to position [0, 0]
click at [100, 450] on button "Historial Casos" at bounding box center [128, 455] width 154 height 32
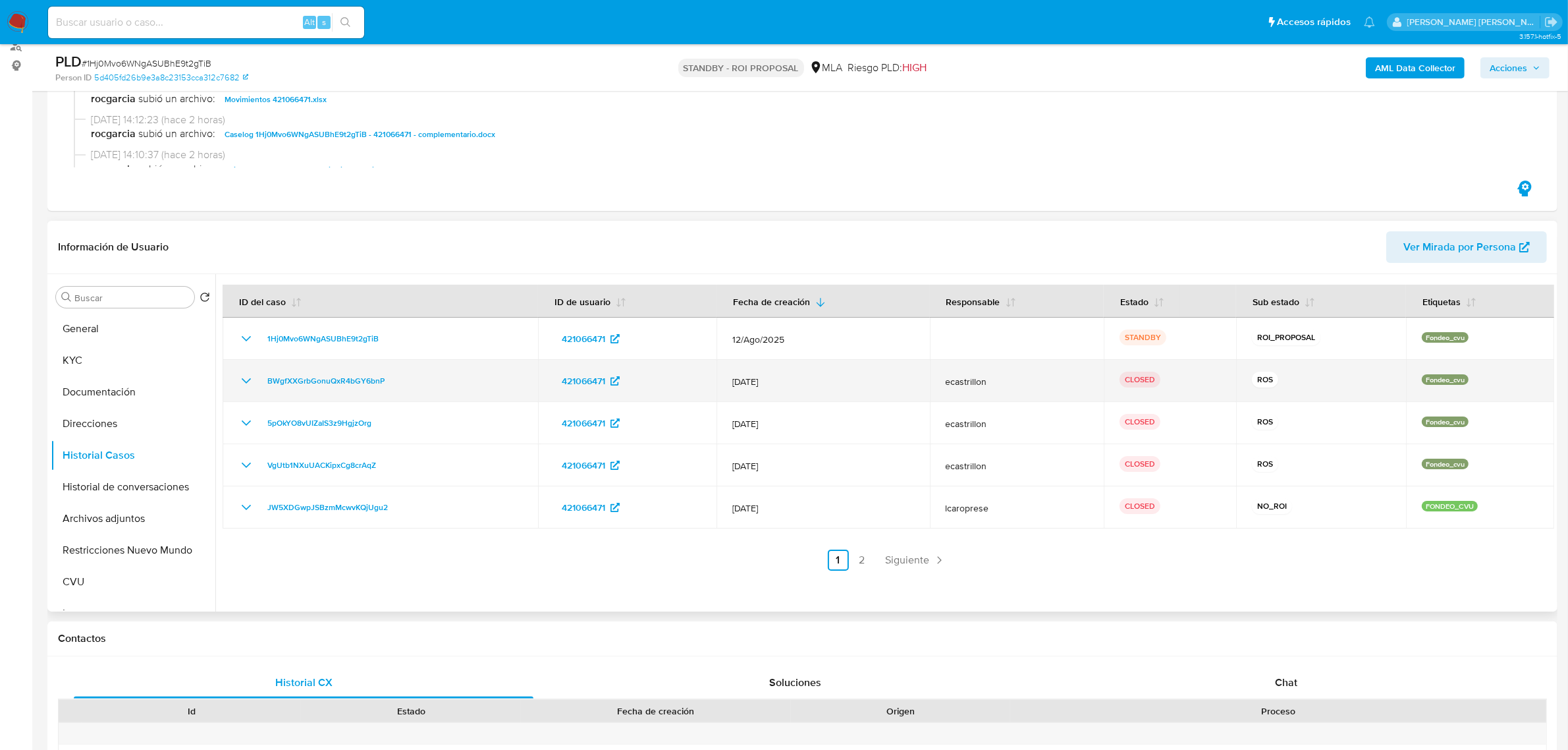
click at [244, 383] on icon "Mostrar/Ocultar" at bounding box center [246, 381] width 16 height 16
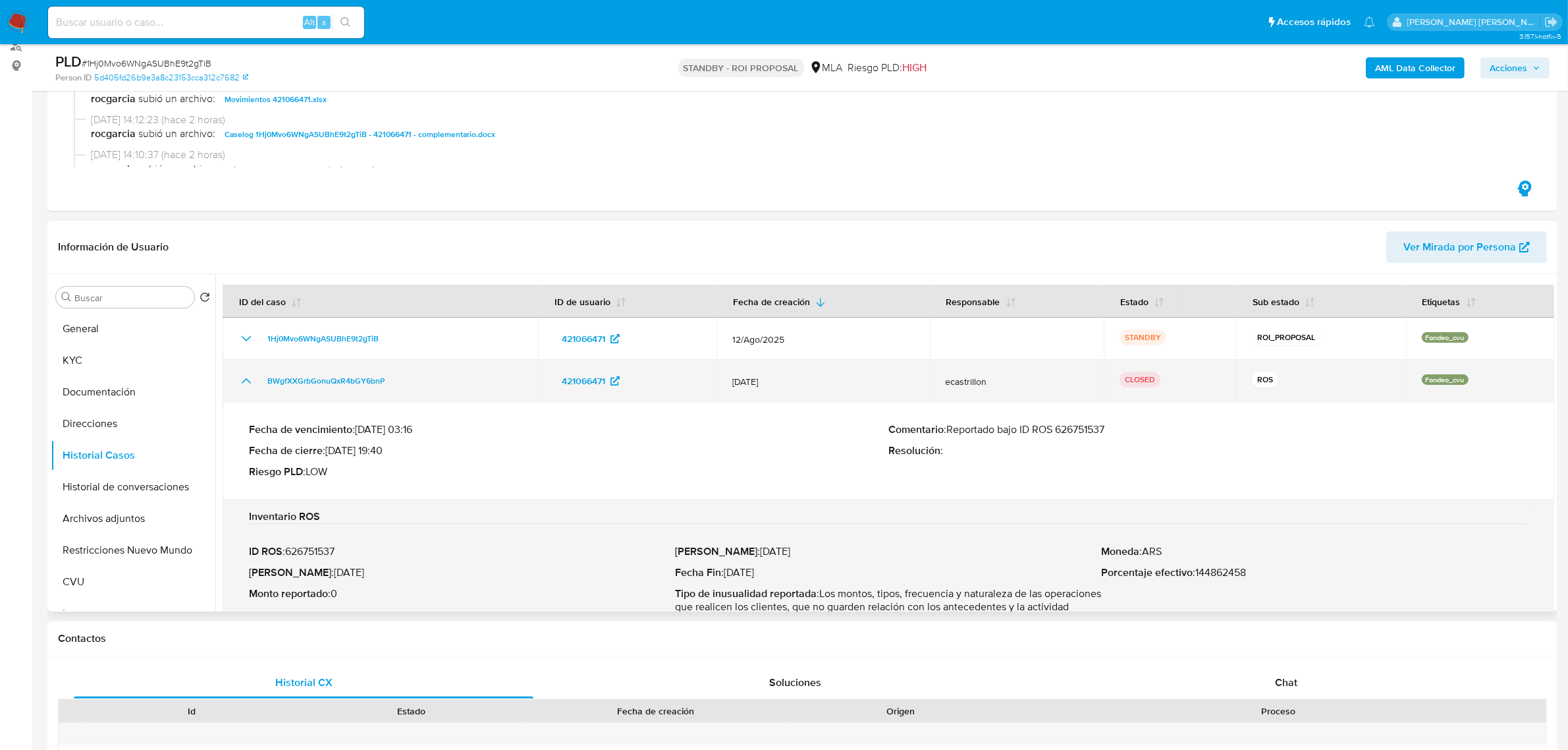
click at [244, 383] on icon "Mostrar/Ocultar" at bounding box center [246, 381] width 16 height 16
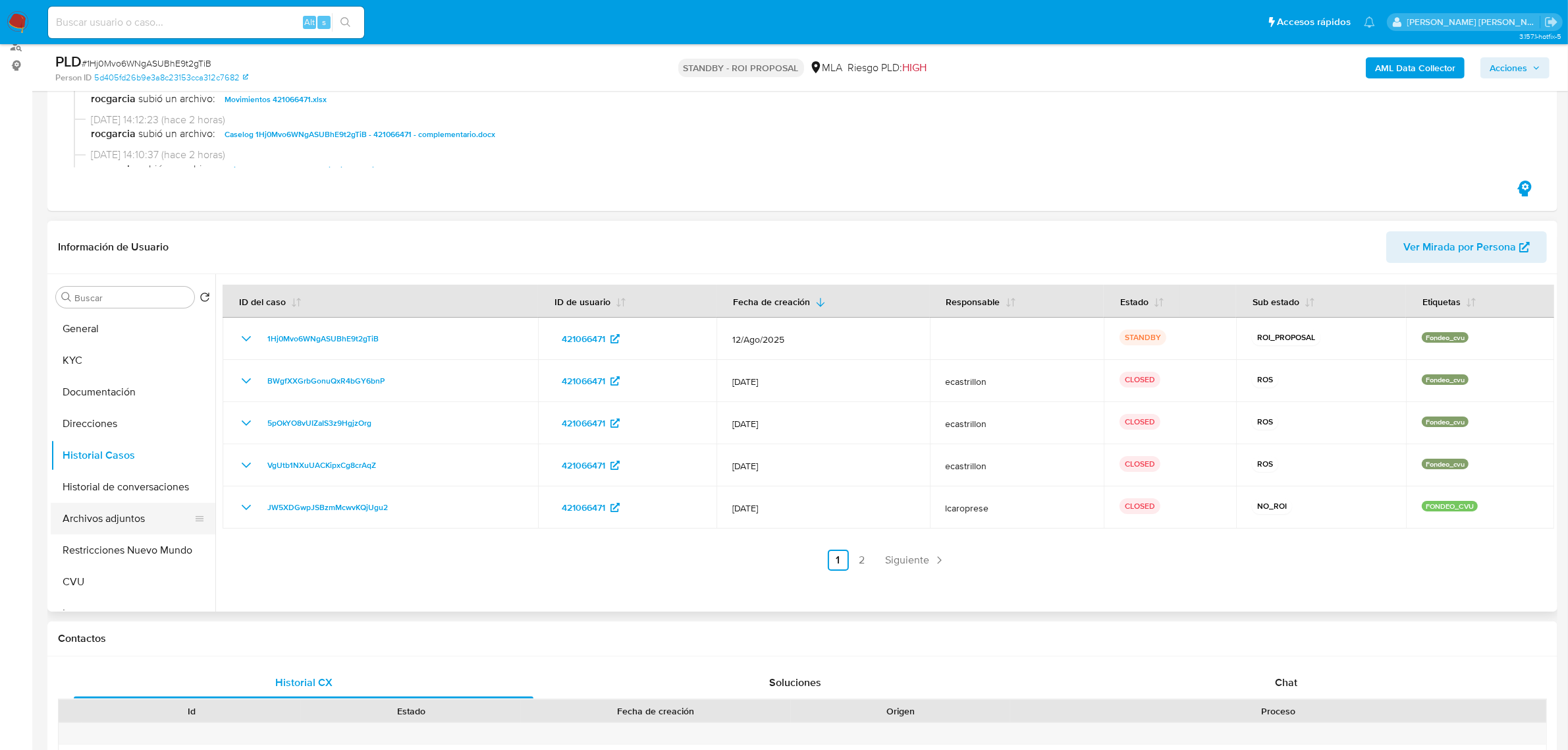
click at [106, 519] on button "Archivos adjuntos" at bounding box center [128, 518] width 154 height 32
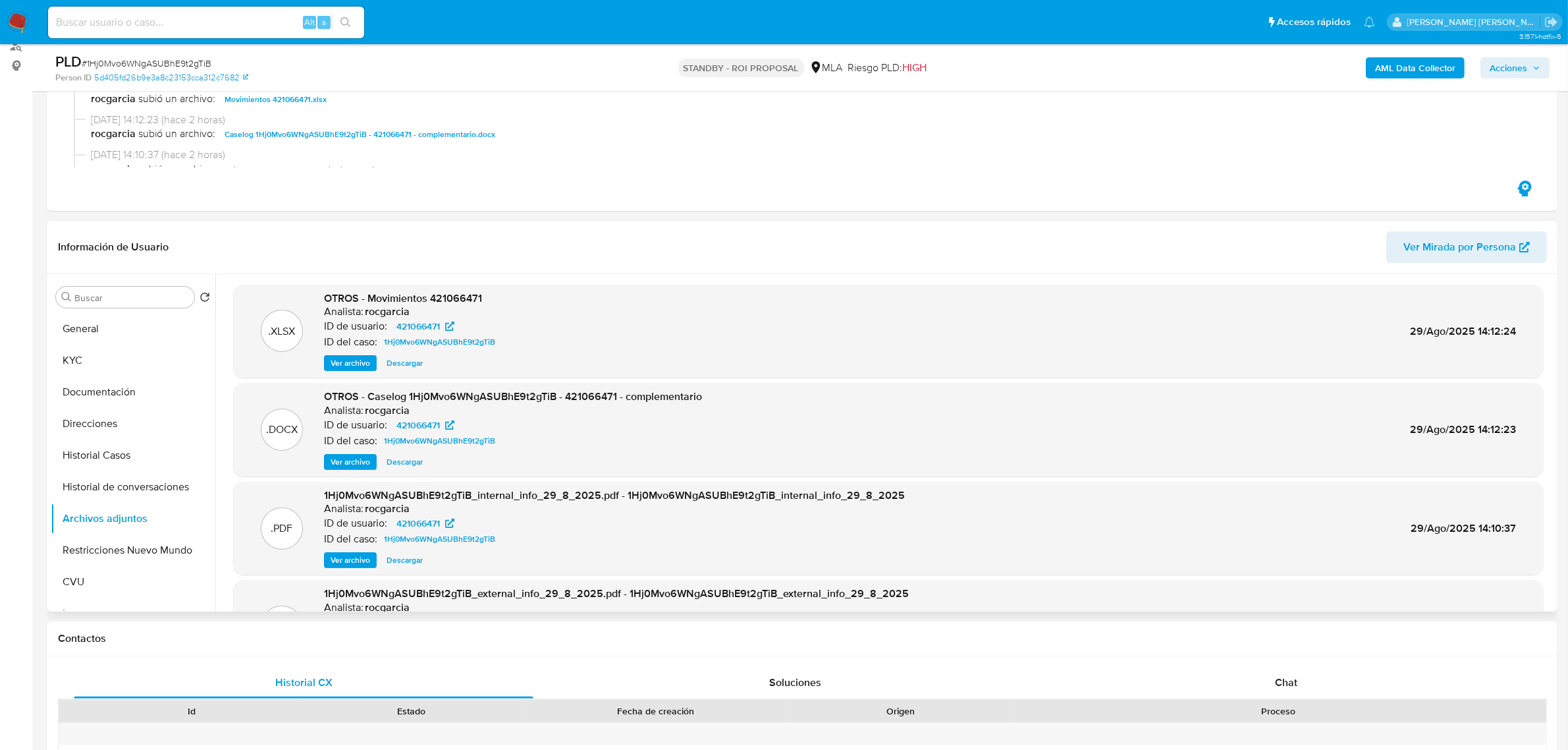
scroll to position [110, 0]
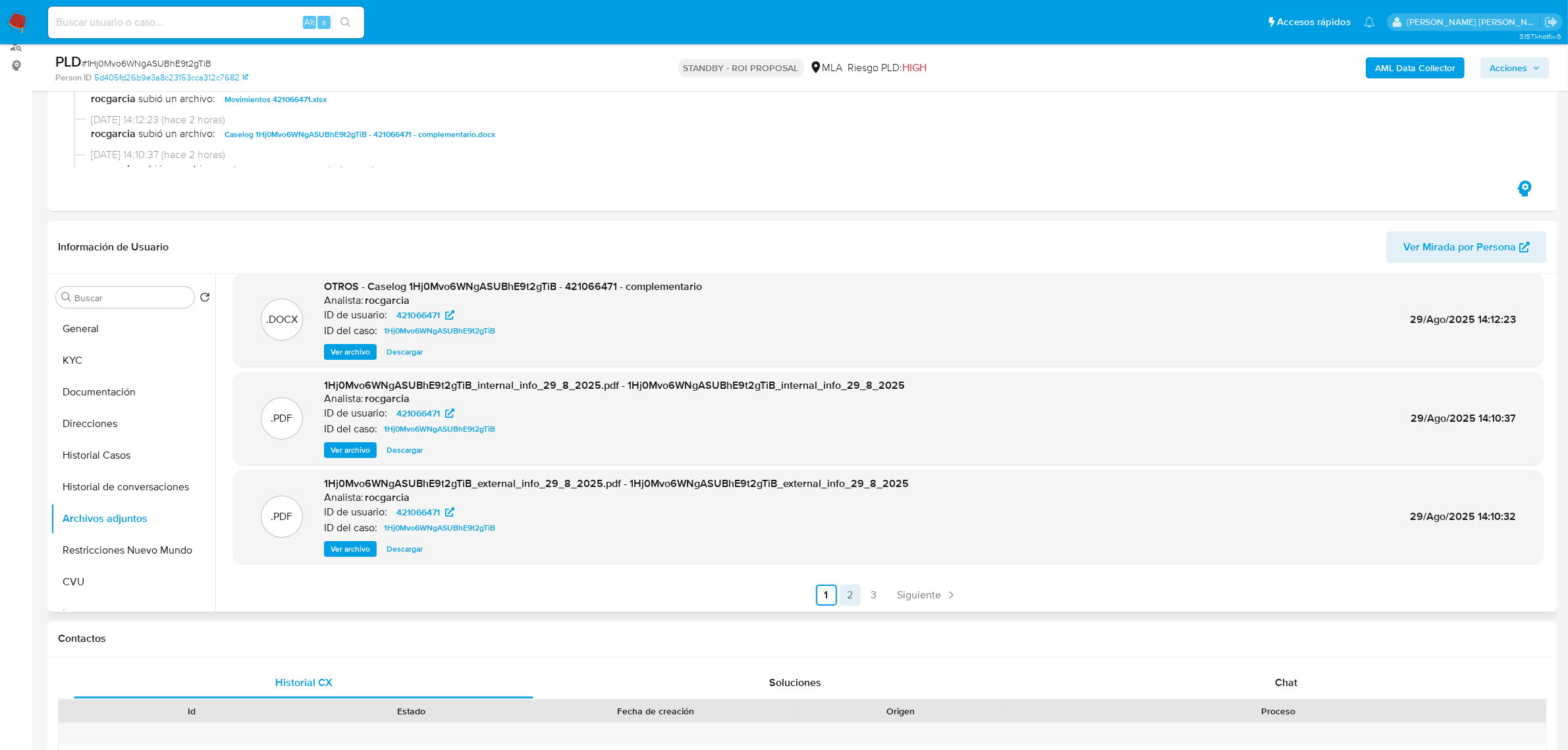
click at [848, 590] on link "2" at bounding box center [850, 595] width 21 height 21
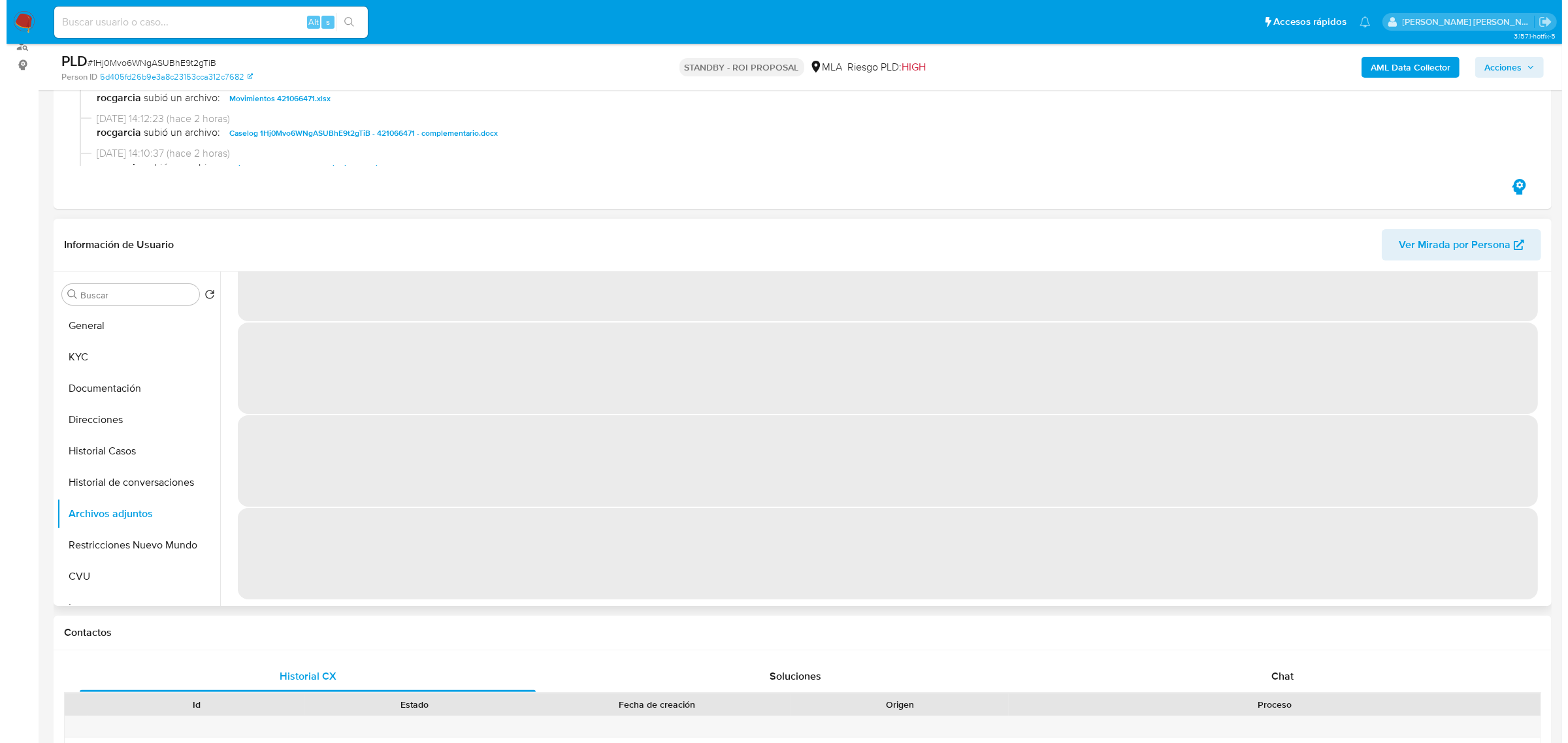
scroll to position [0, 0]
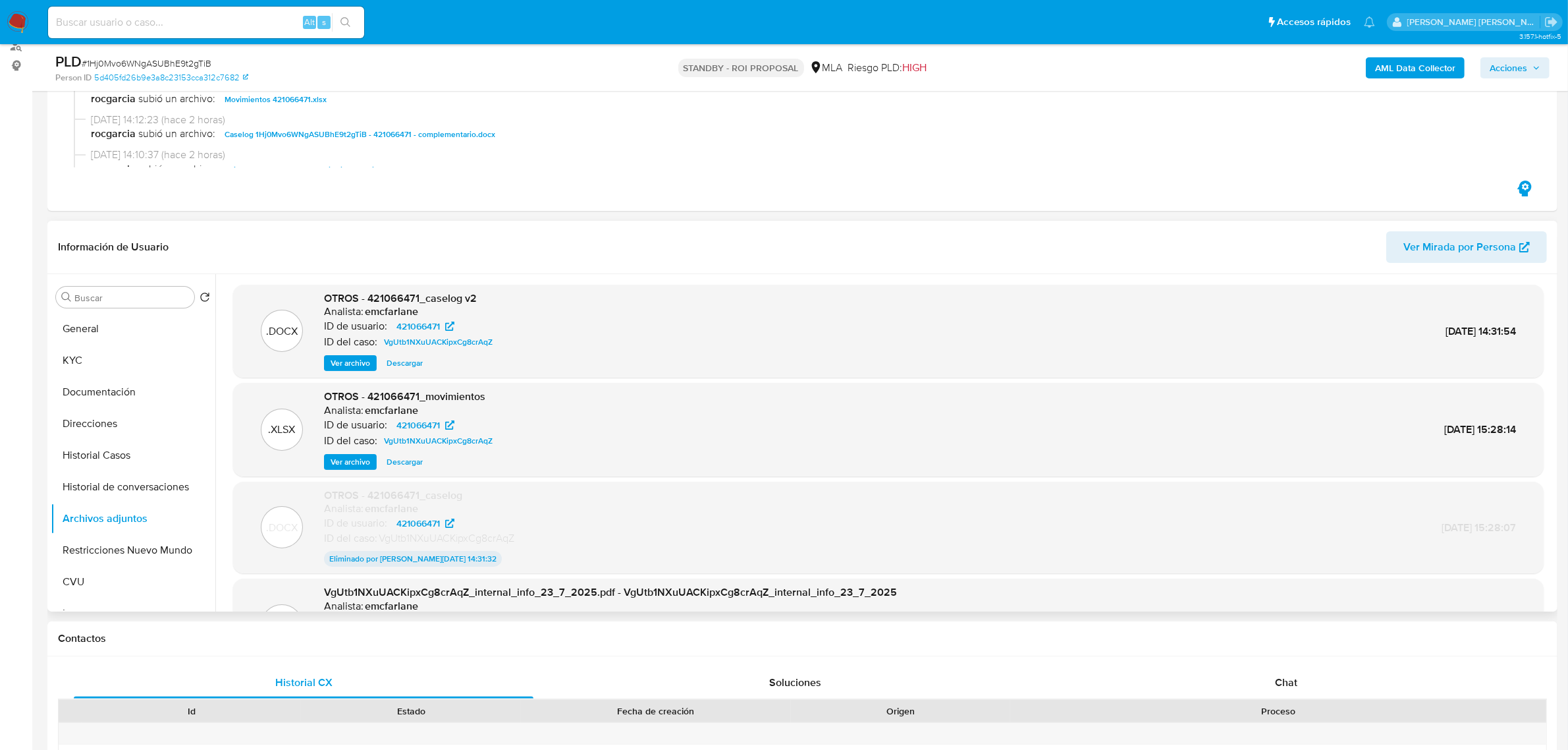
click at [336, 369] on span "Ver archivo" at bounding box center [350, 362] width 39 height 13
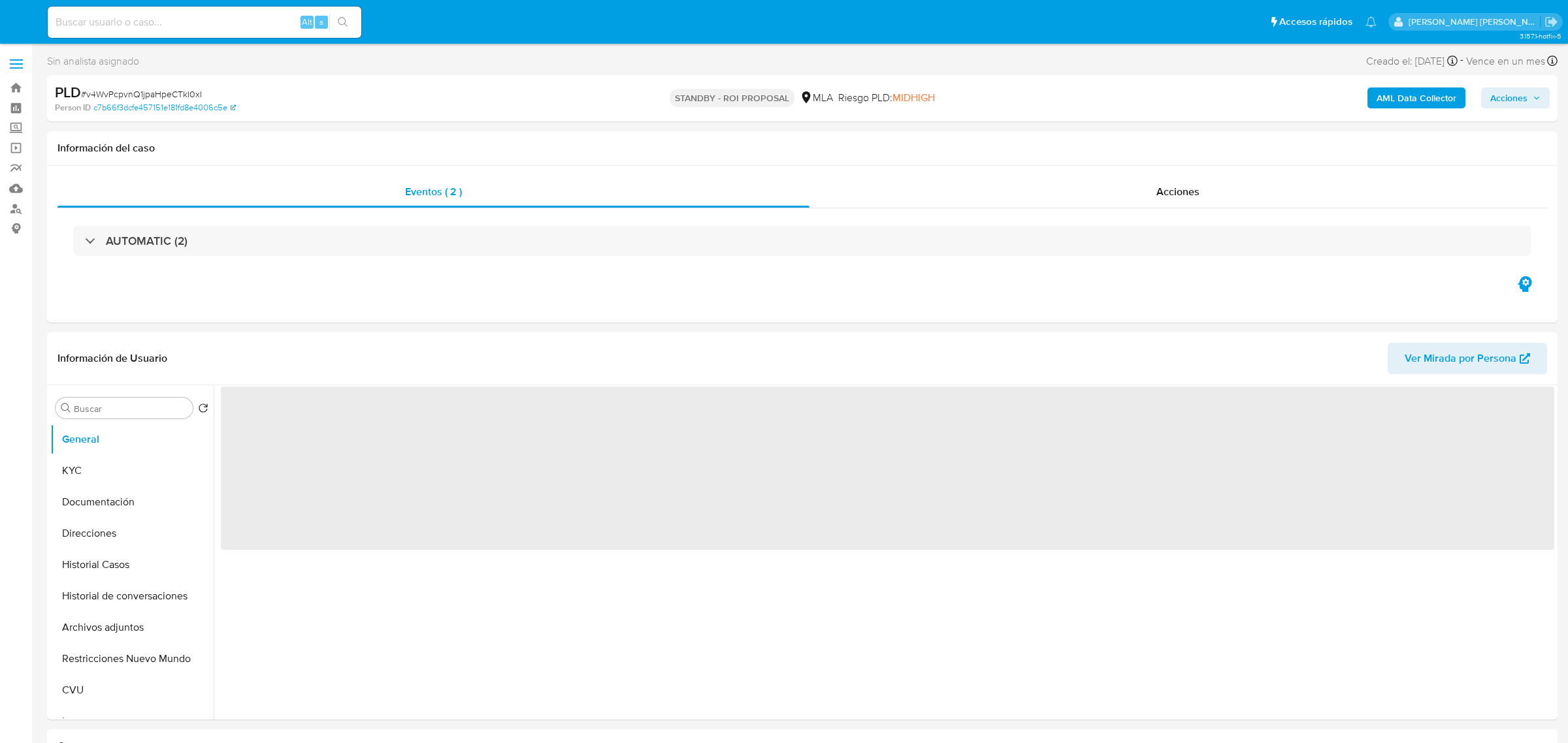
select select "10"
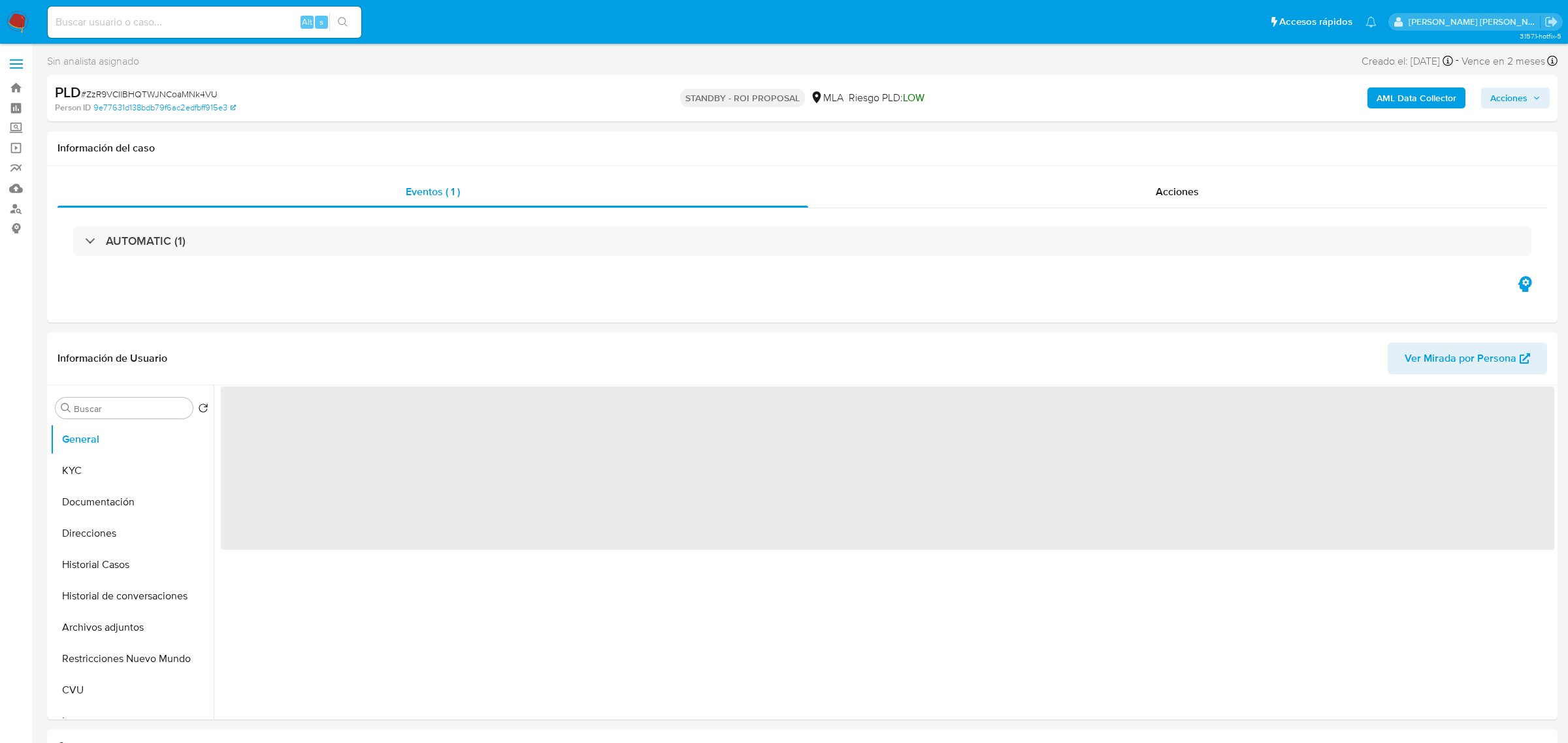
select select "10"
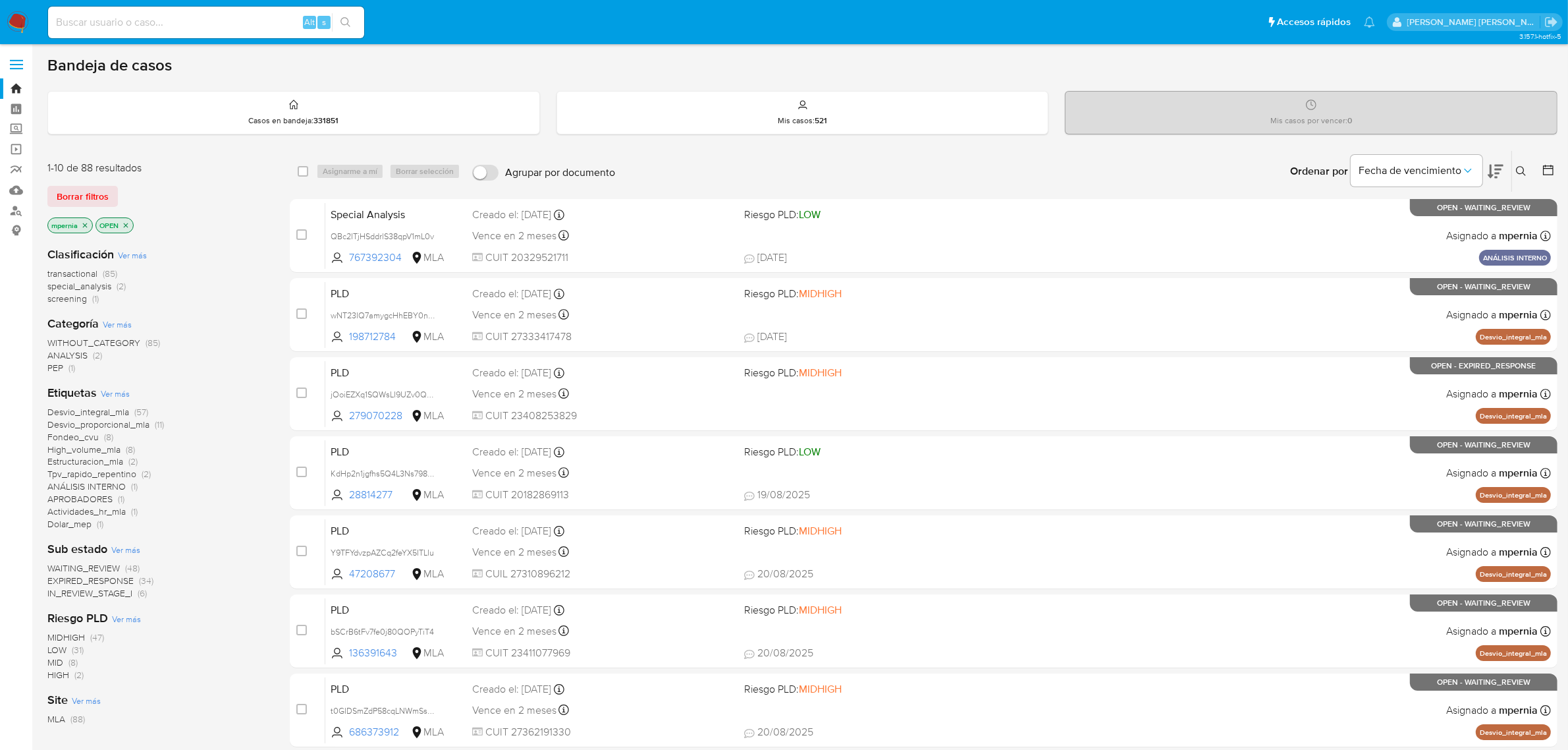
click at [74, 272] on span "transactional" at bounding box center [72, 273] width 50 height 13
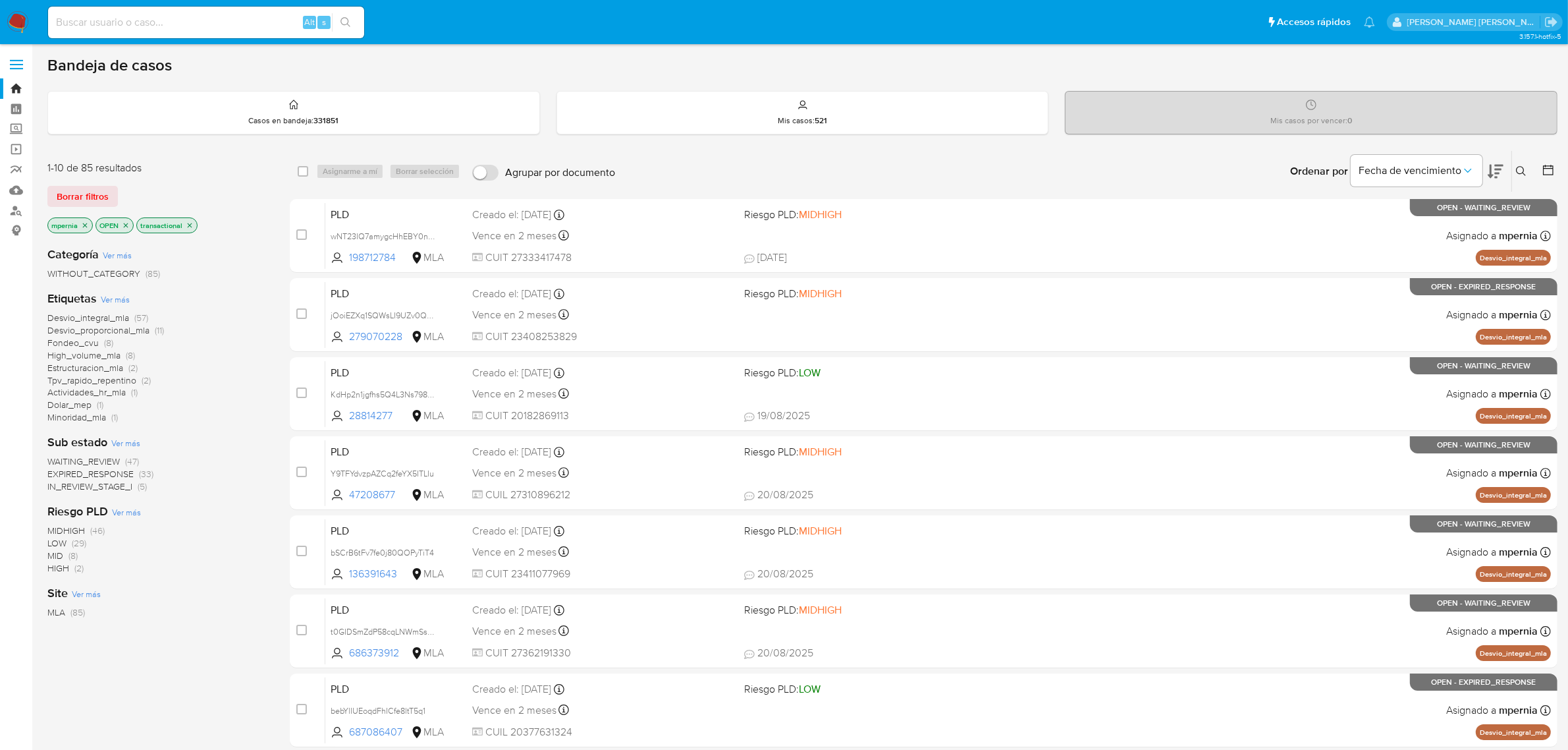
click at [87, 222] on icon "close-filter" at bounding box center [84, 225] width 8 height 8
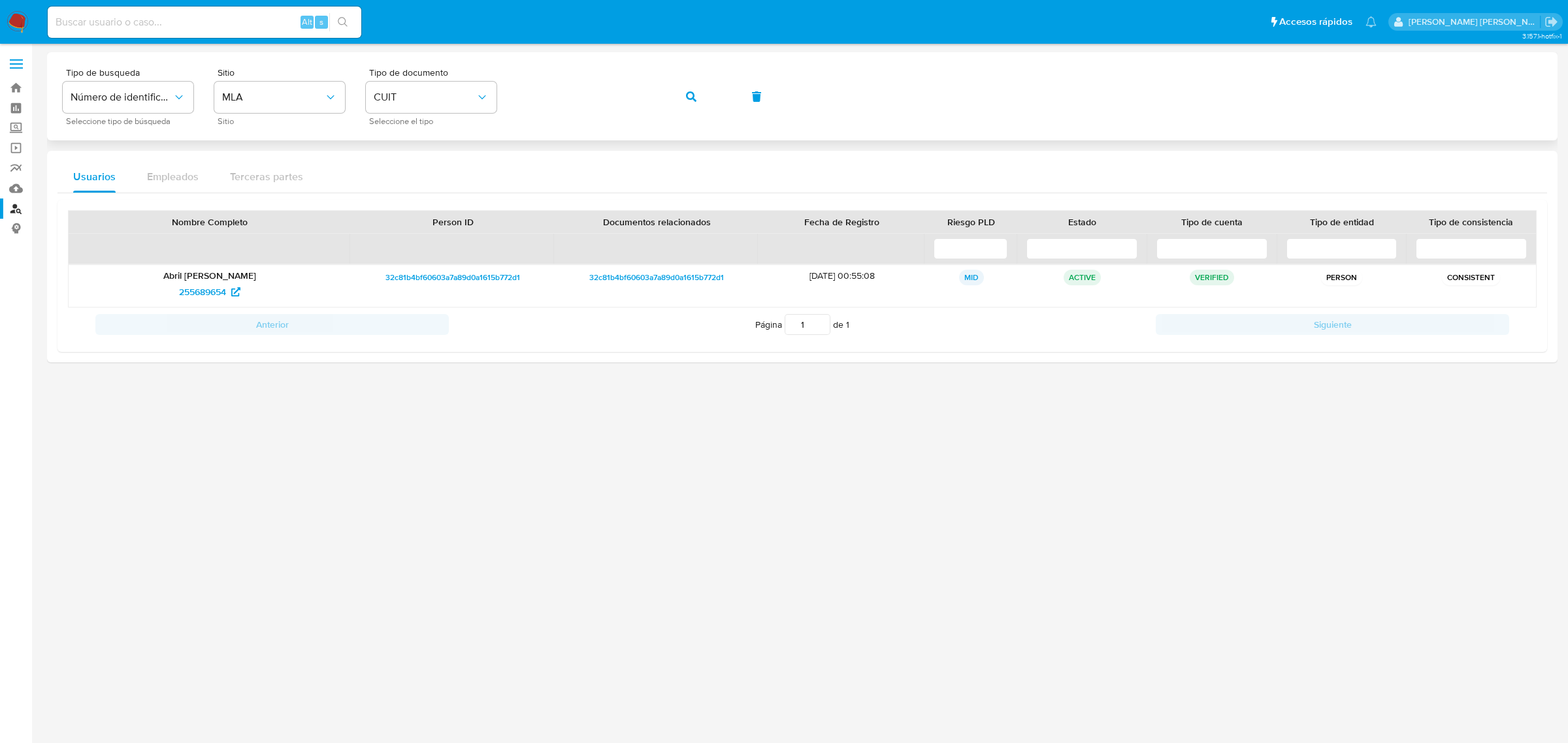
click at [686, 98] on icon "button" at bounding box center [691, 96] width 10 height 10
click at [206, 290] on span "422828350" at bounding box center [203, 291] width 47 height 21
click at [690, 98] on icon "button" at bounding box center [691, 96] width 10 height 10
click at [216, 290] on span "1622133281" at bounding box center [203, 291] width 46 height 21
click at [696, 90] on button "button" at bounding box center [691, 96] width 45 height 31
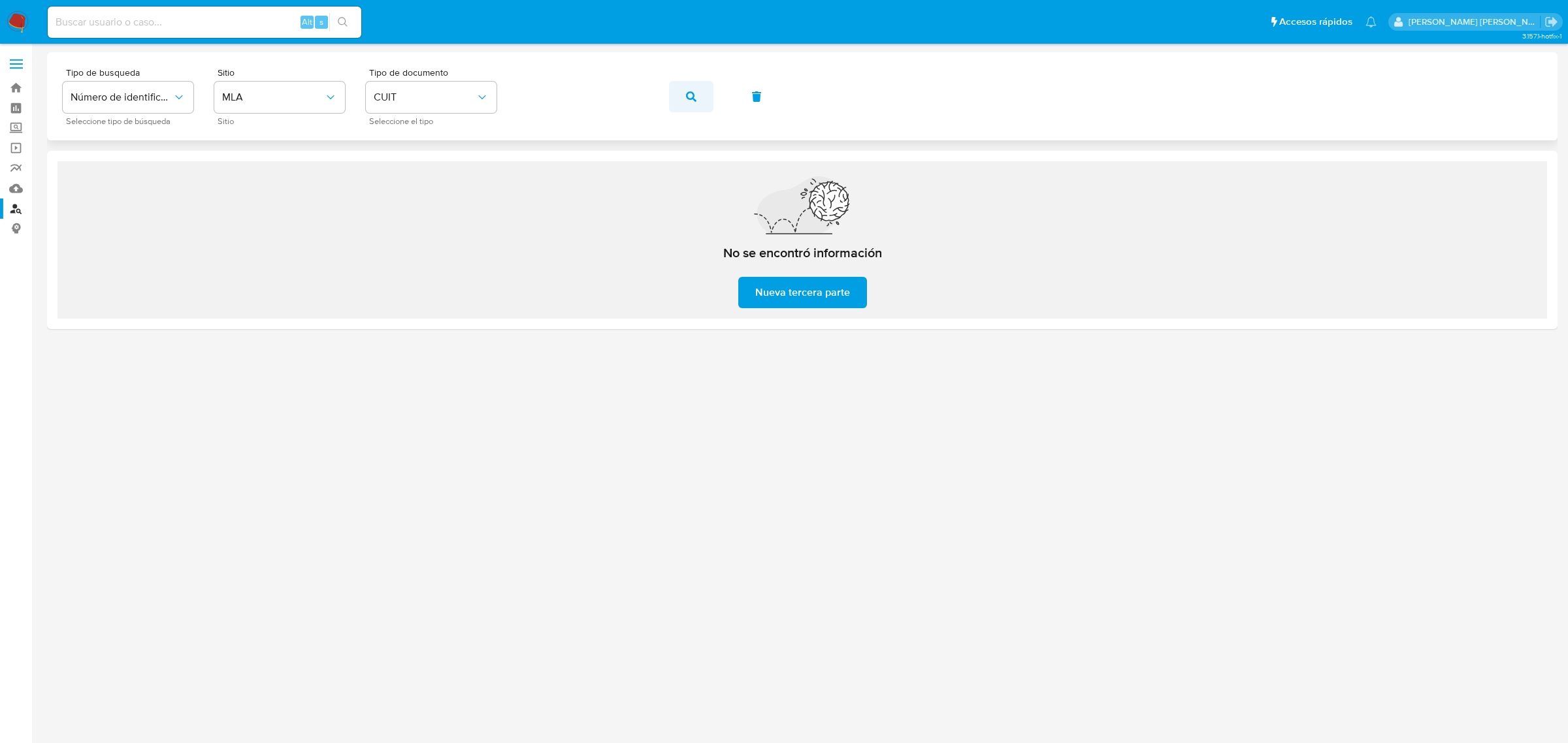
click at [688, 102] on span "button" at bounding box center [691, 96] width 10 height 29
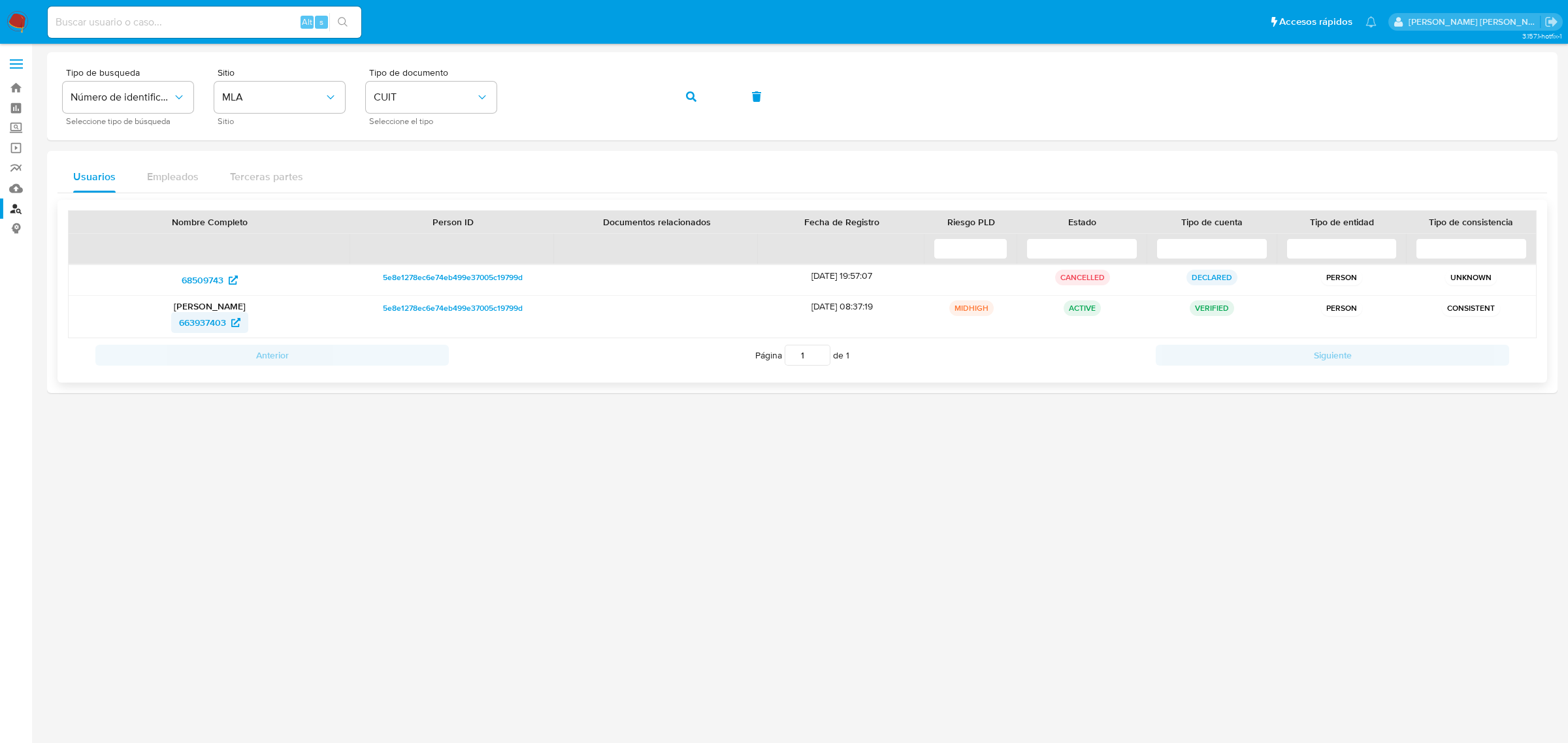
click at [200, 324] on span "663937403" at bounding box center [203, 323] width 47 height 21
click at [681, 95] on button "button" at bounding box center [691, 96] width 45 height 31
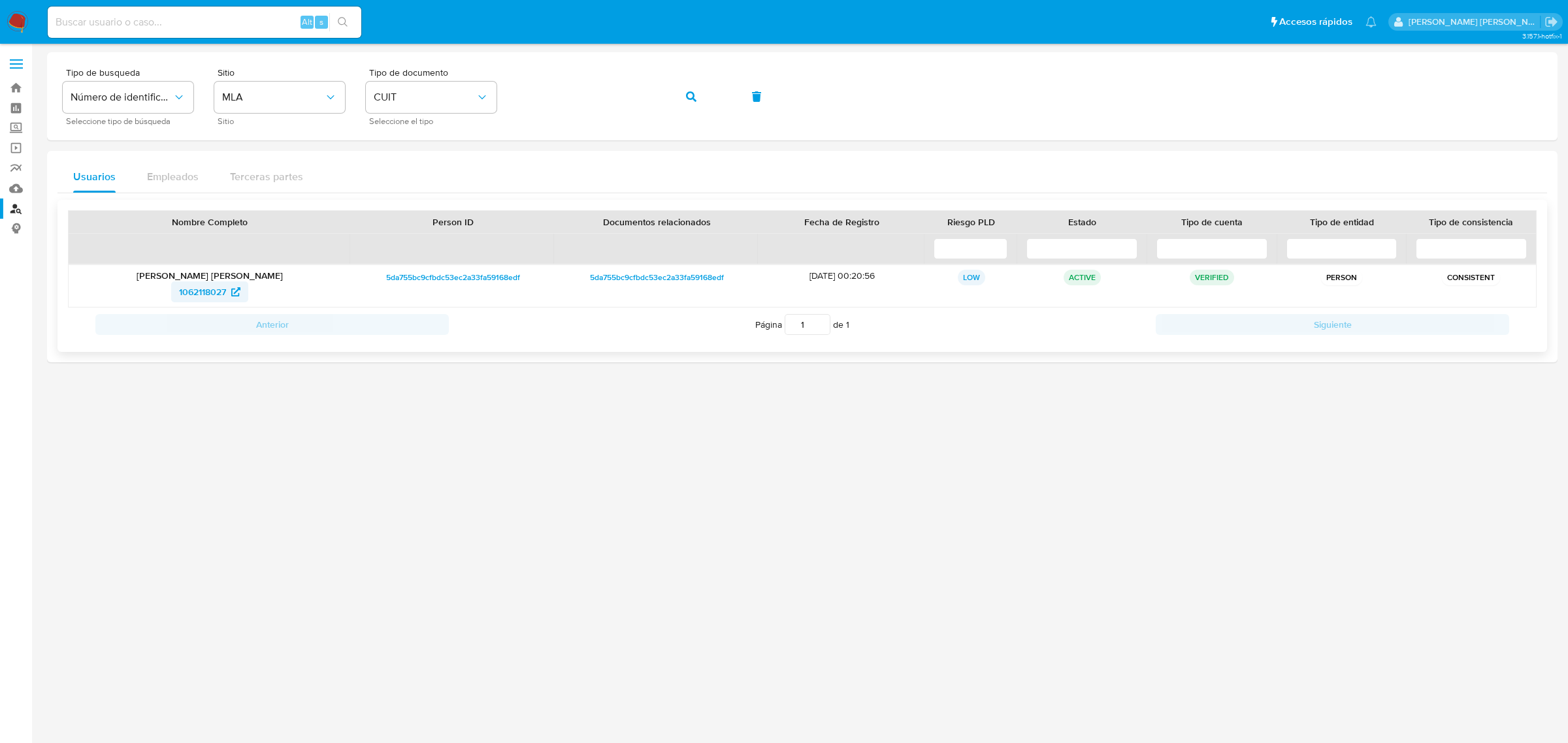
click at [194, 296] on span "1062118027" at bounding box center [203, 291] width 47 height 21
click at [678, 93] on button "button" at bounding box center [691, 96] width 45 height 31
click at [200, 291] on span "1415202944" at bounding box center [203, 291] width 49 height 21
click at [687, 99] on icon "button" at bounding box center [691, 96] width 10 height 10
click at [209, 290] on span "1148749553" at bounding box center [203, 291] width 47 height 21
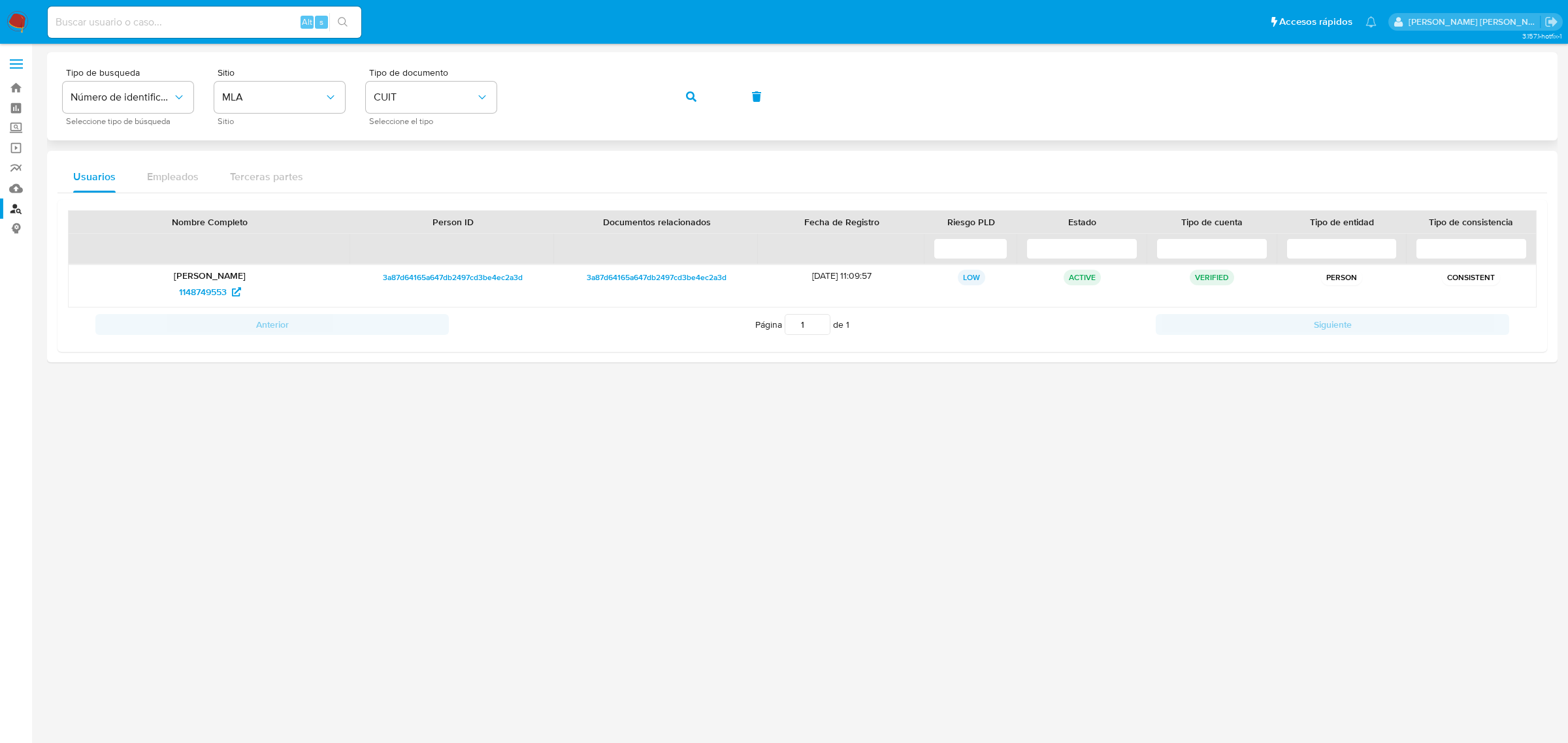
drag, startPoint x: 703, startPoint y: 106, endPoint x: 696, endPoint y: 100, distance: 9.2
click at [700, 101] on button "button" at bounding box center [691, 96] width 45 height 31
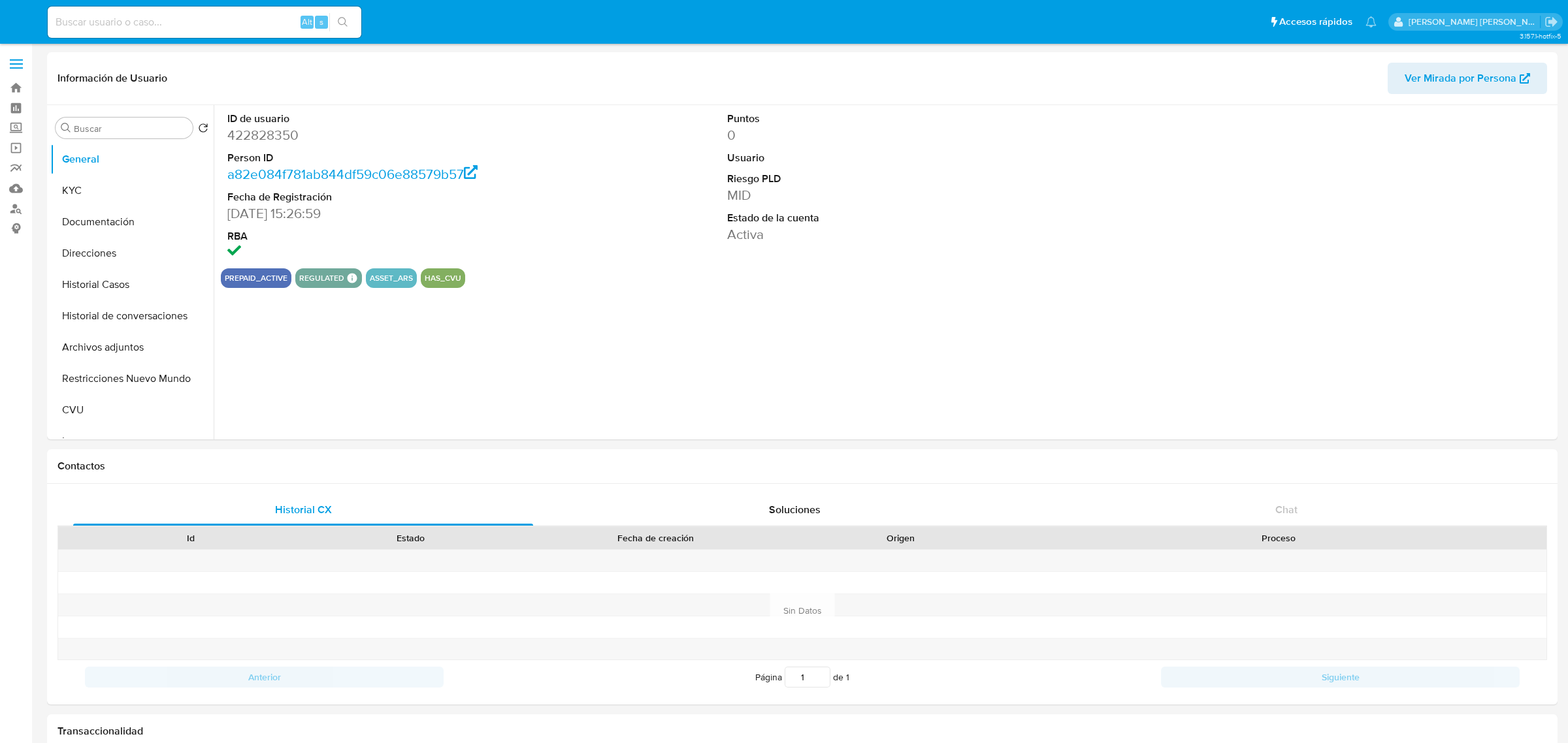
select select "10"
click at [74, 286] on button "Historial Casos" at bounding box center [127, 285] width 153 height 31
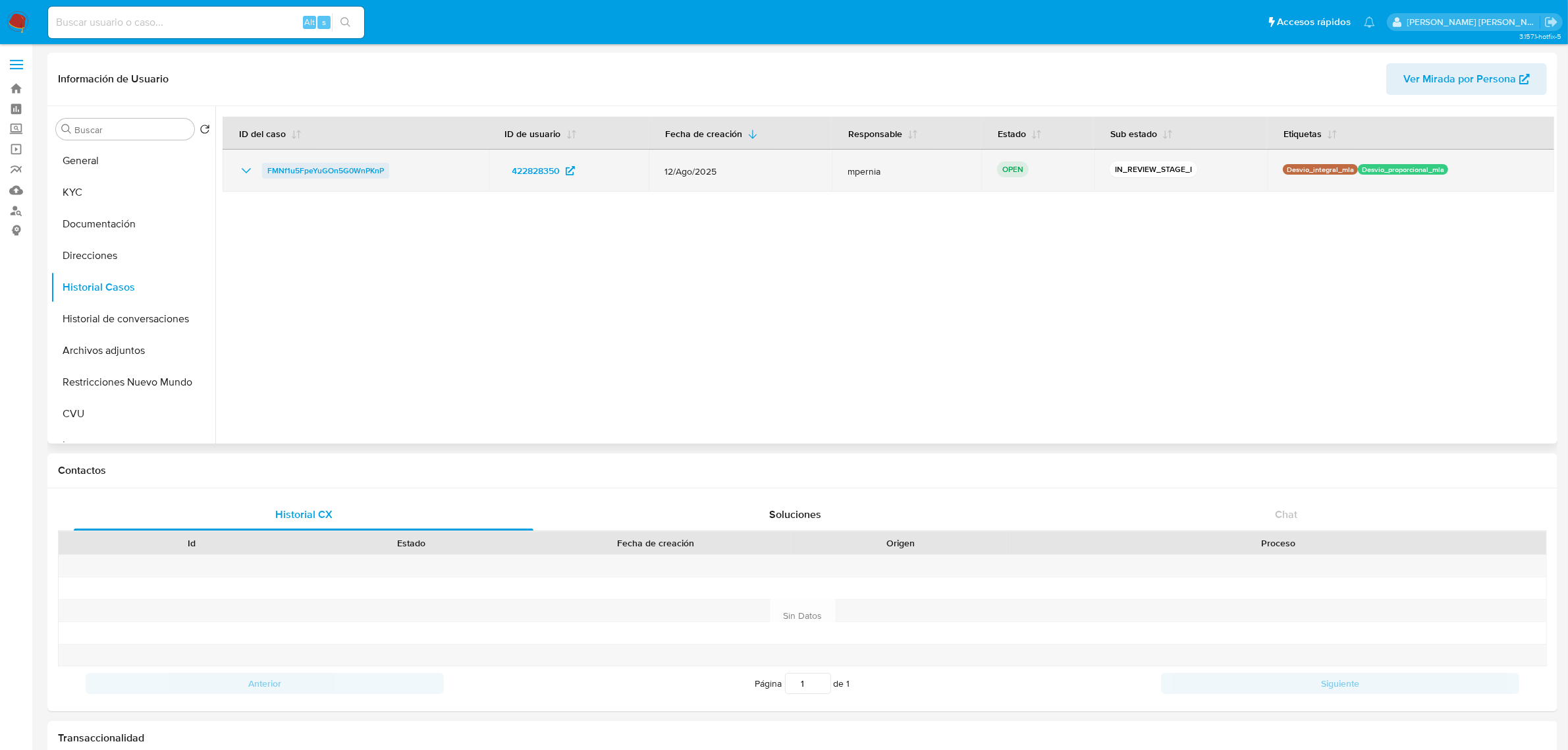
click at [327, 170] on span "FMNf1u5FpeYuGOn5G0WnPKnP" at bounding box center [325, 170] width 117 height 16
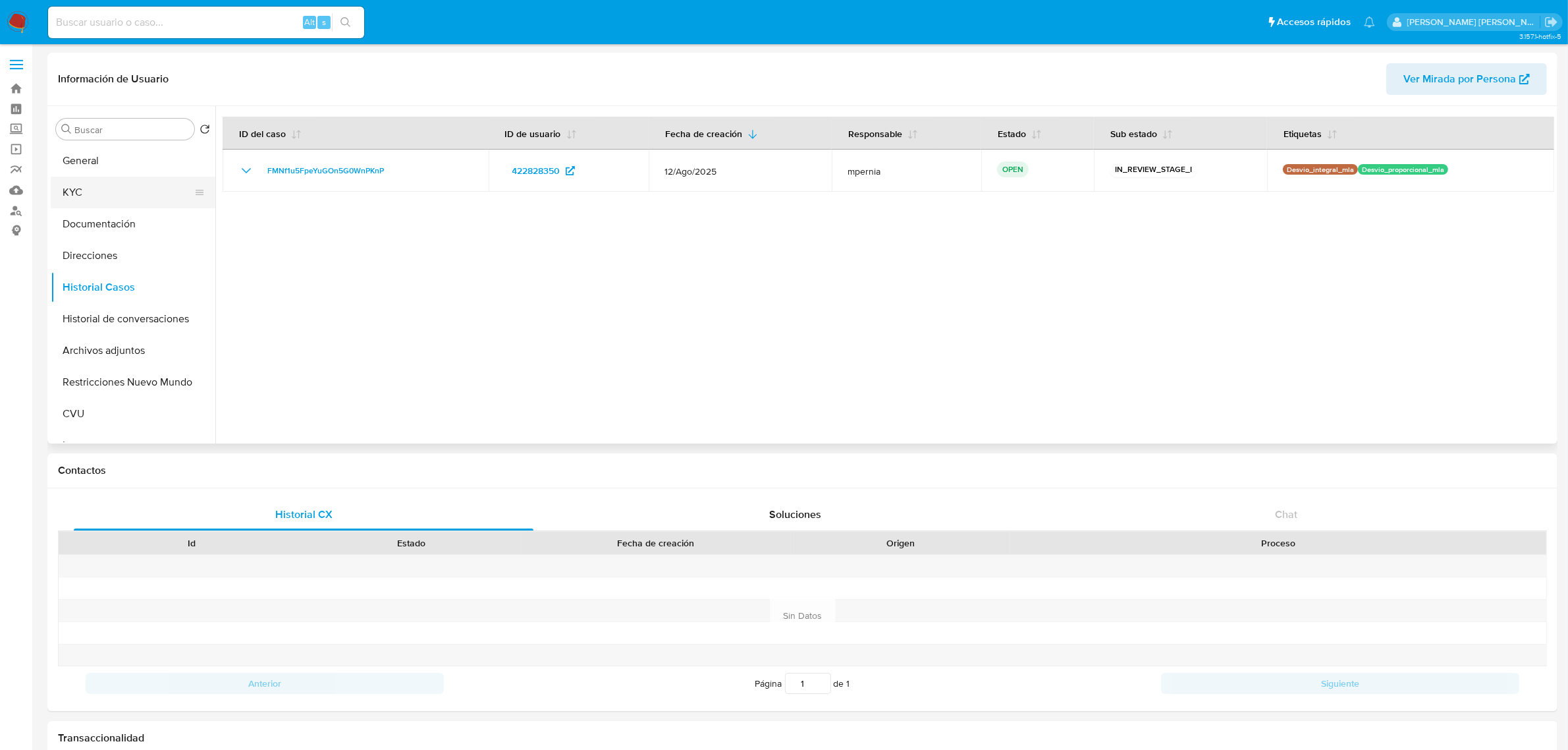
click at [61, 188] on button "KYC" at bounding box center [128, 192] width 154 height 32
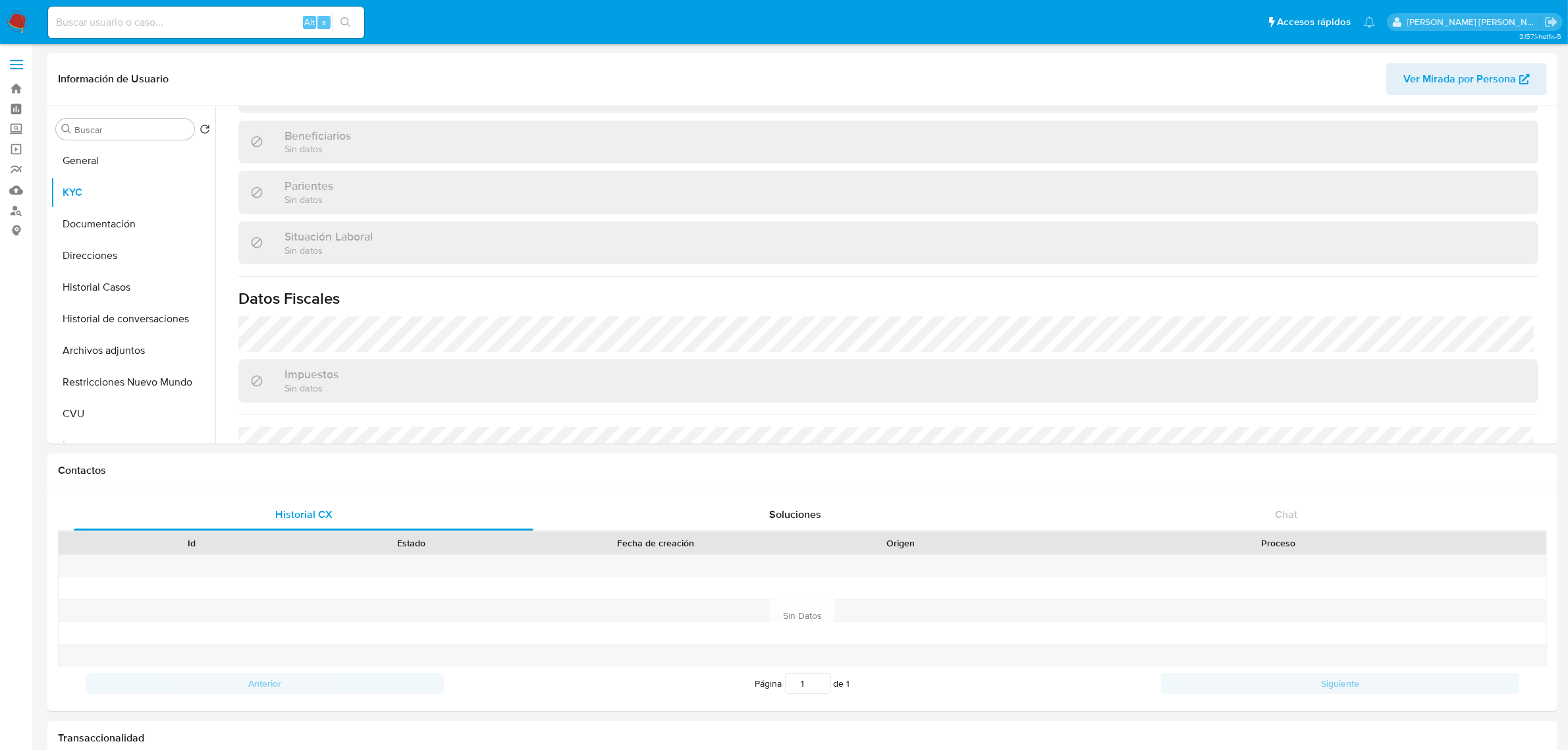
scroll to position [659, 0]
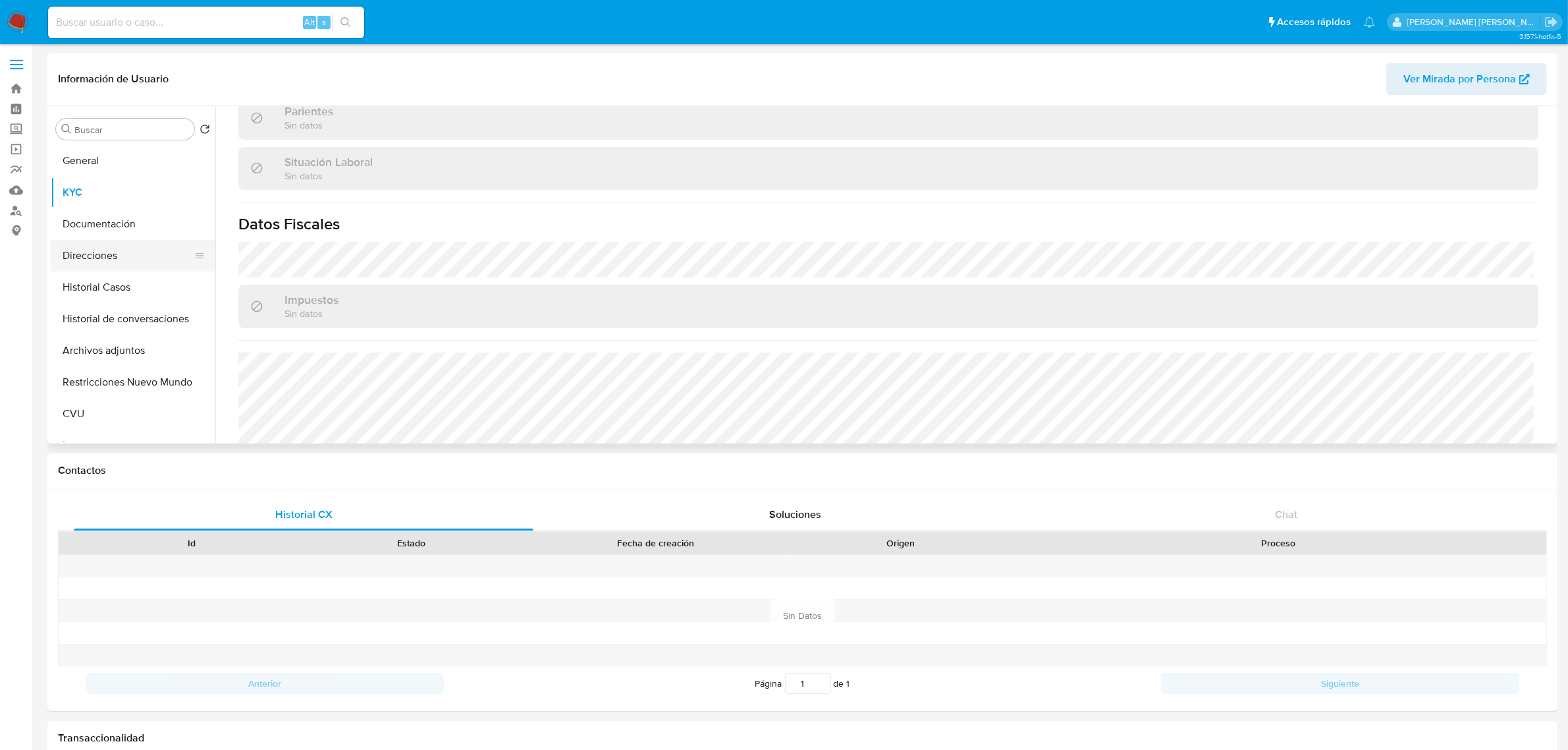
click at [101, 266] on button "Direcciones" at bounding box center [128, 256] width 154 height 32
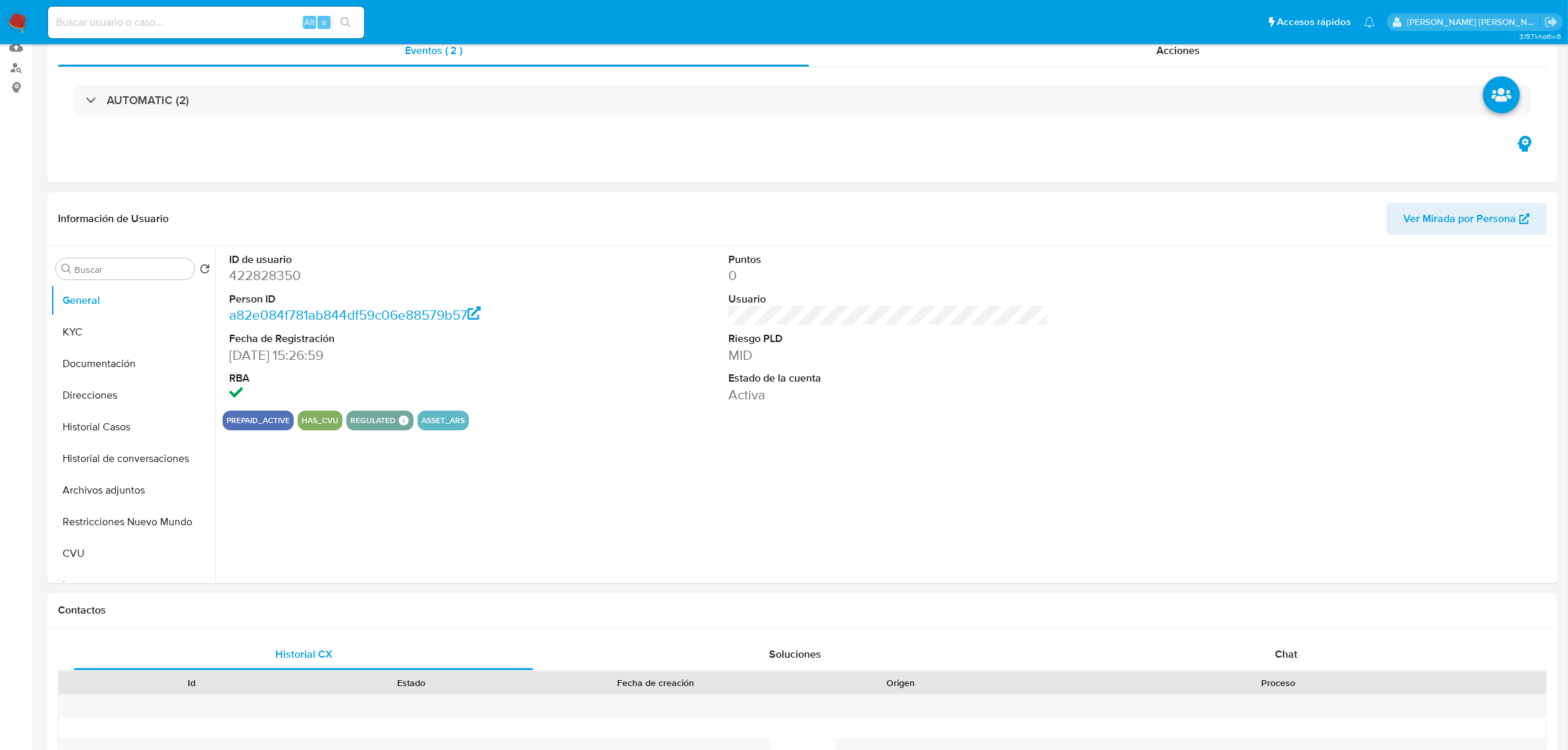
select select "10"
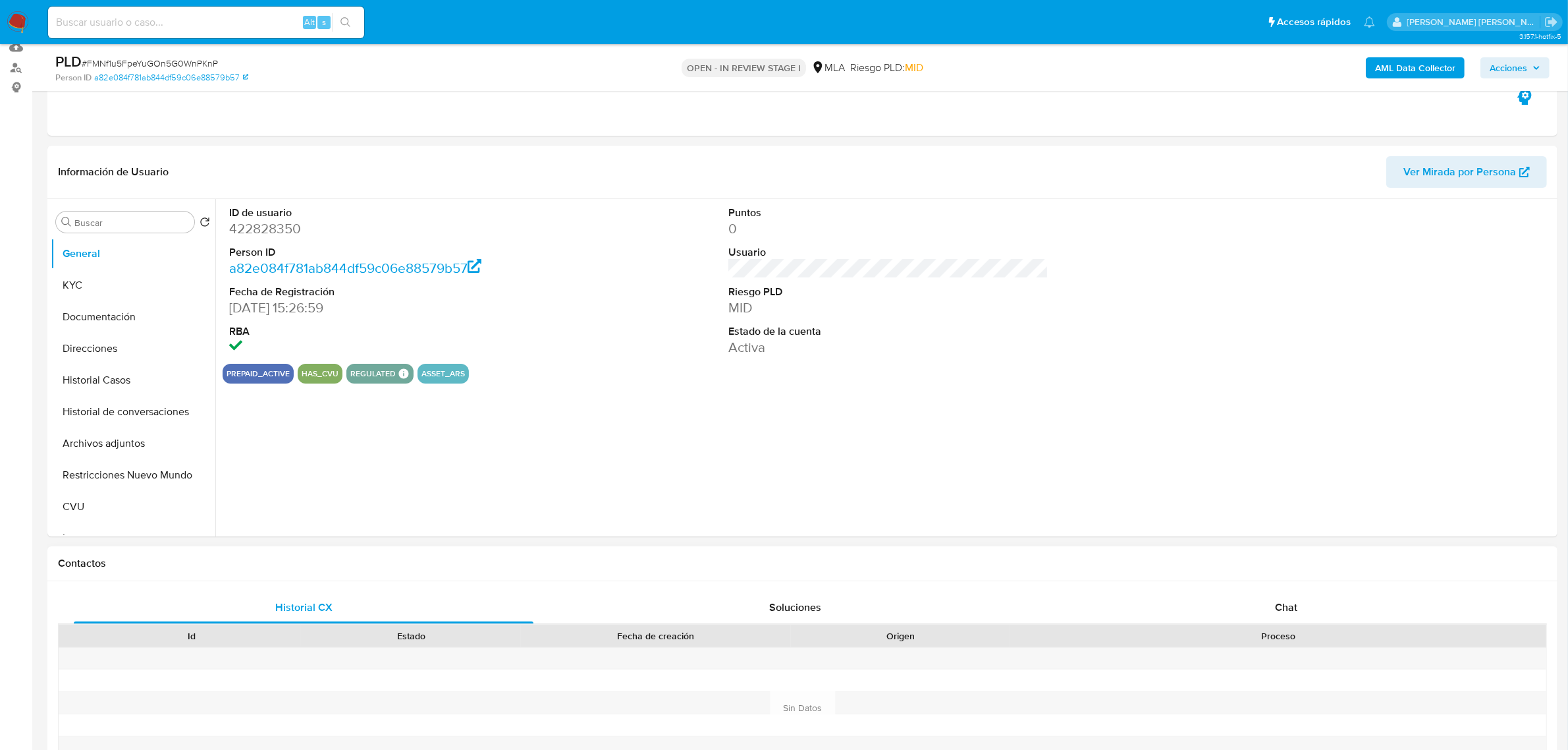
scroll to position [330, 0]
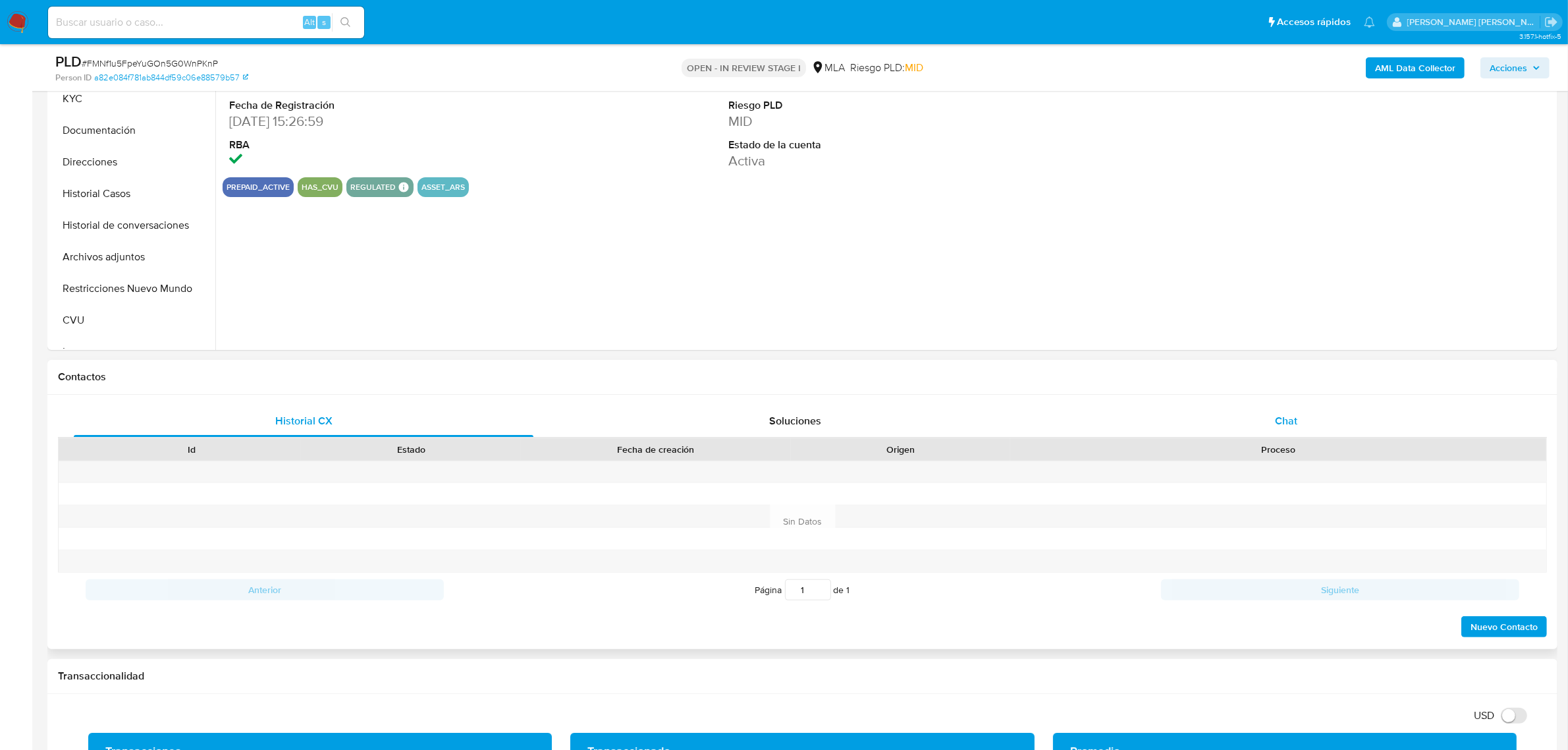
click at [1295, 422] on span "Chat" at bounding box center [1286, 421] width 22 height 15
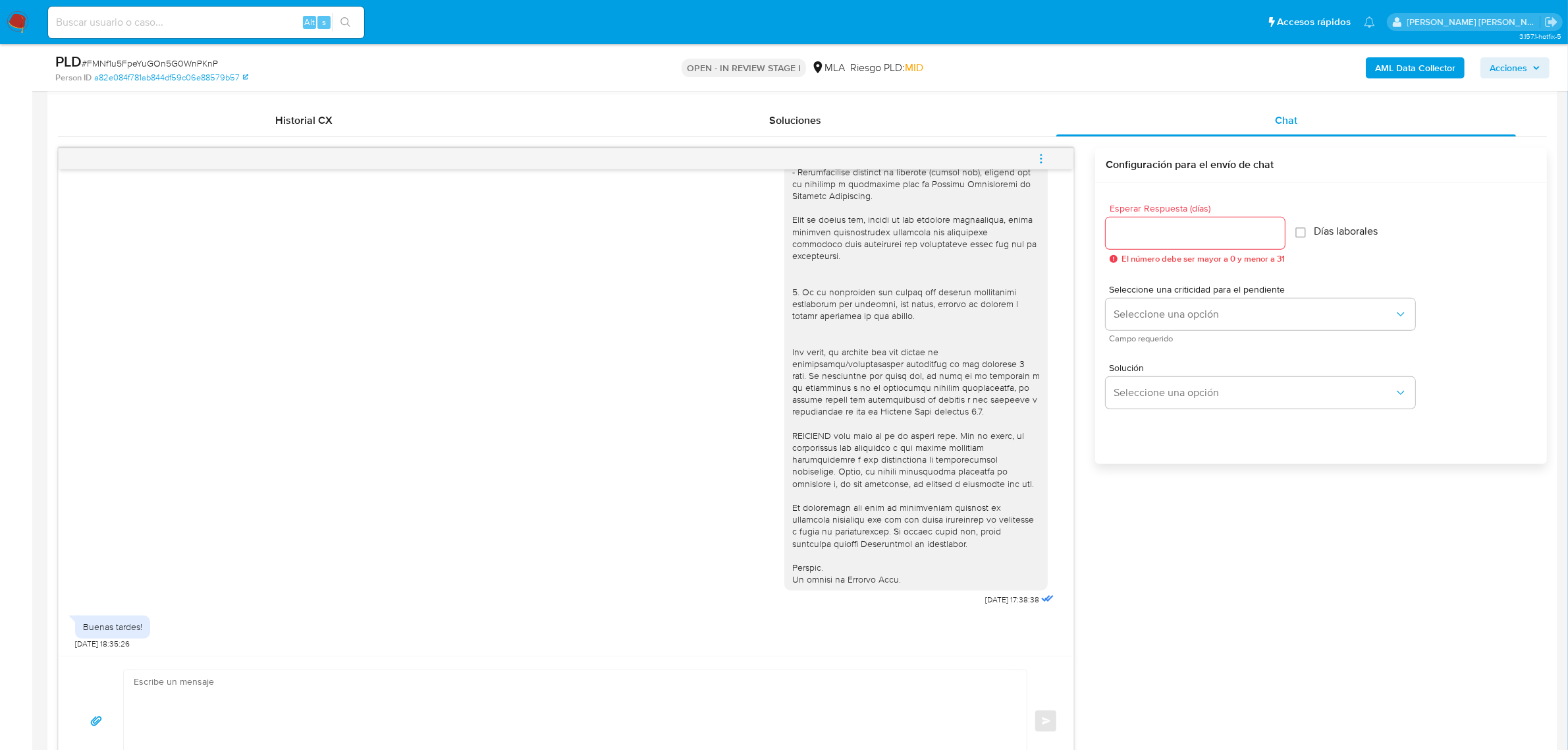
scroll to position [659, 0]
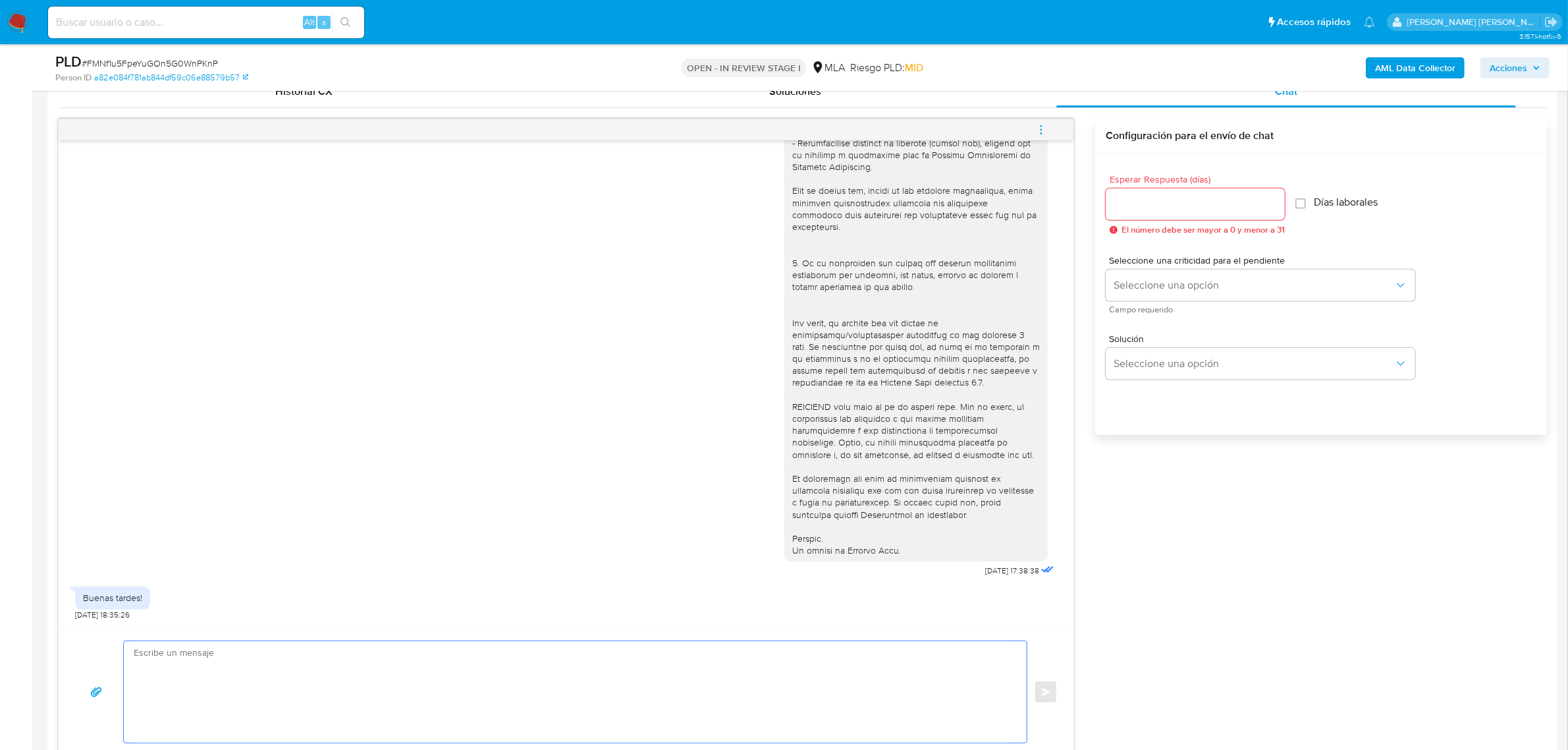
click at [229, 658] on textarea at bounding box center [571, 691] width 876 height 101
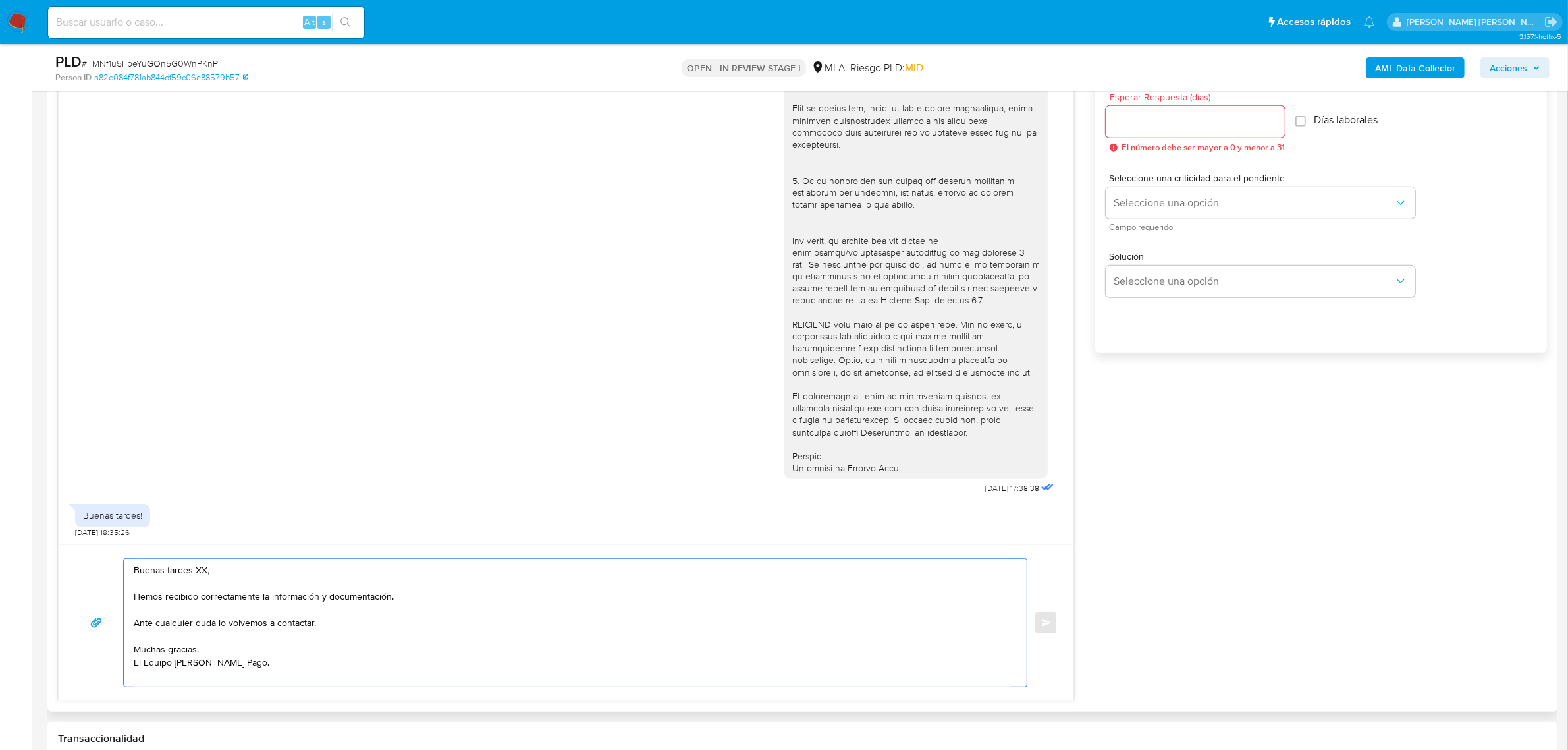
drag, startPoint x: 326, startPoint y: 626, endPoint x: 194, endPoint y: 572, distance: 142.6
click at [194, 572] on textarea "Buenas tardes XX, Hemos recibido correctamente la información y documentación. …" at bounding box center [571, 623] width 876 height 128
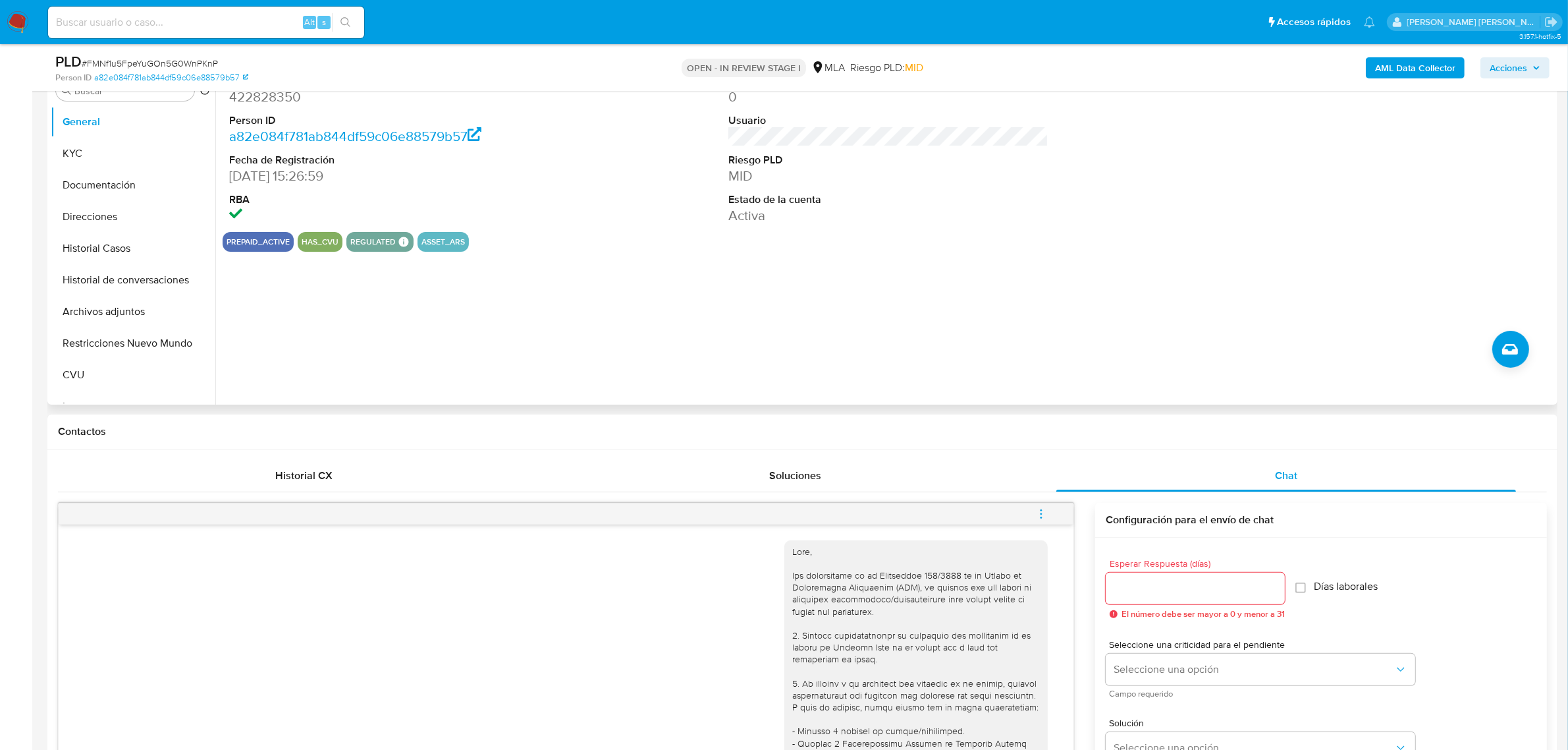
scroll to position [247, 0]
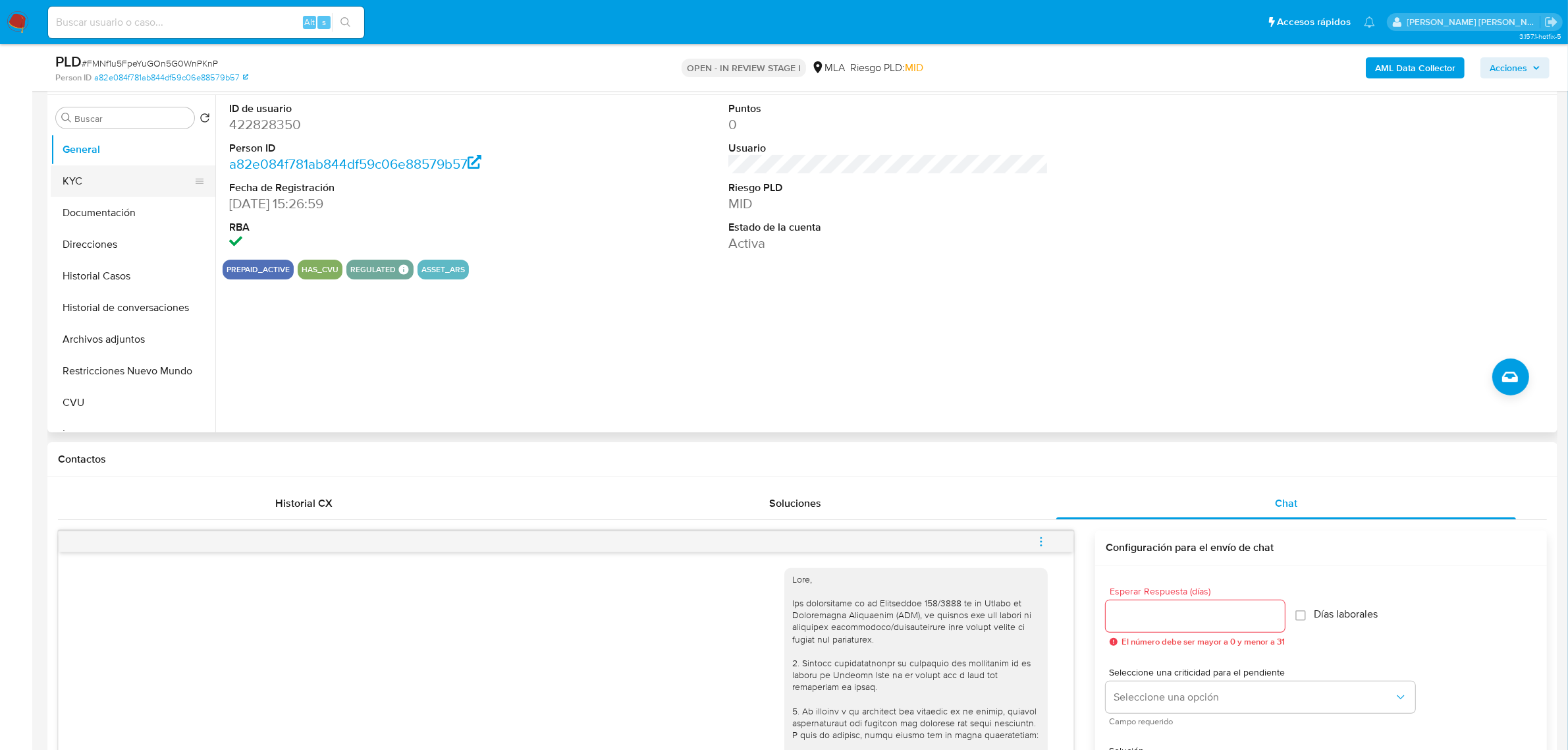
click at [68, 176] on button "KYC" at bounding box center [128, 181] width 154 height 32
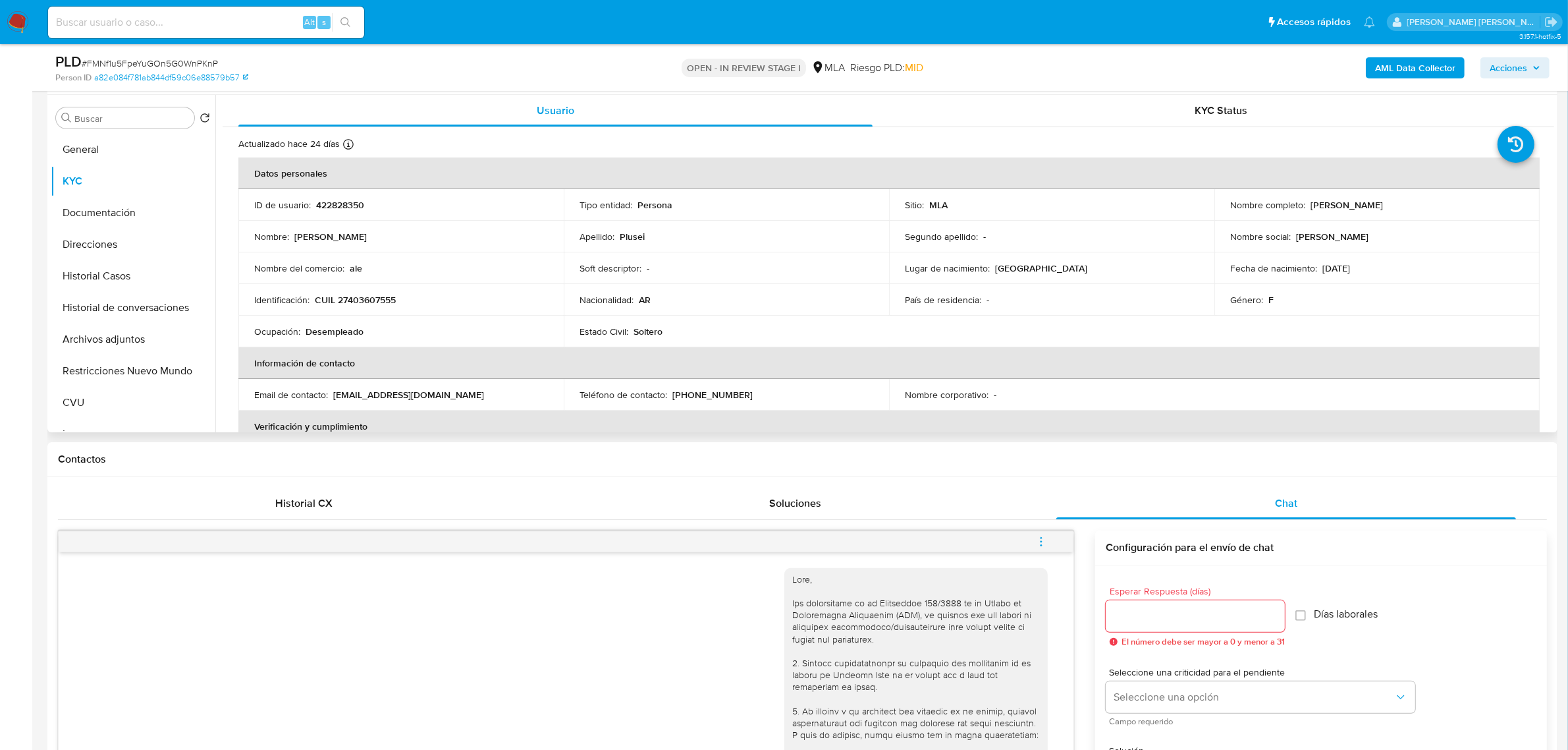
drag, startPoint x: 1304, startPoint y: 203, endPoint x: 1374, endPoint y: 209, distance: 70.3
click at [1374, 209] on div "Nombre completo : Jesica Alejandra Plusei" at bounding box center [1377, 205] width 294 height 12
copy div "Jesica Alejandra"
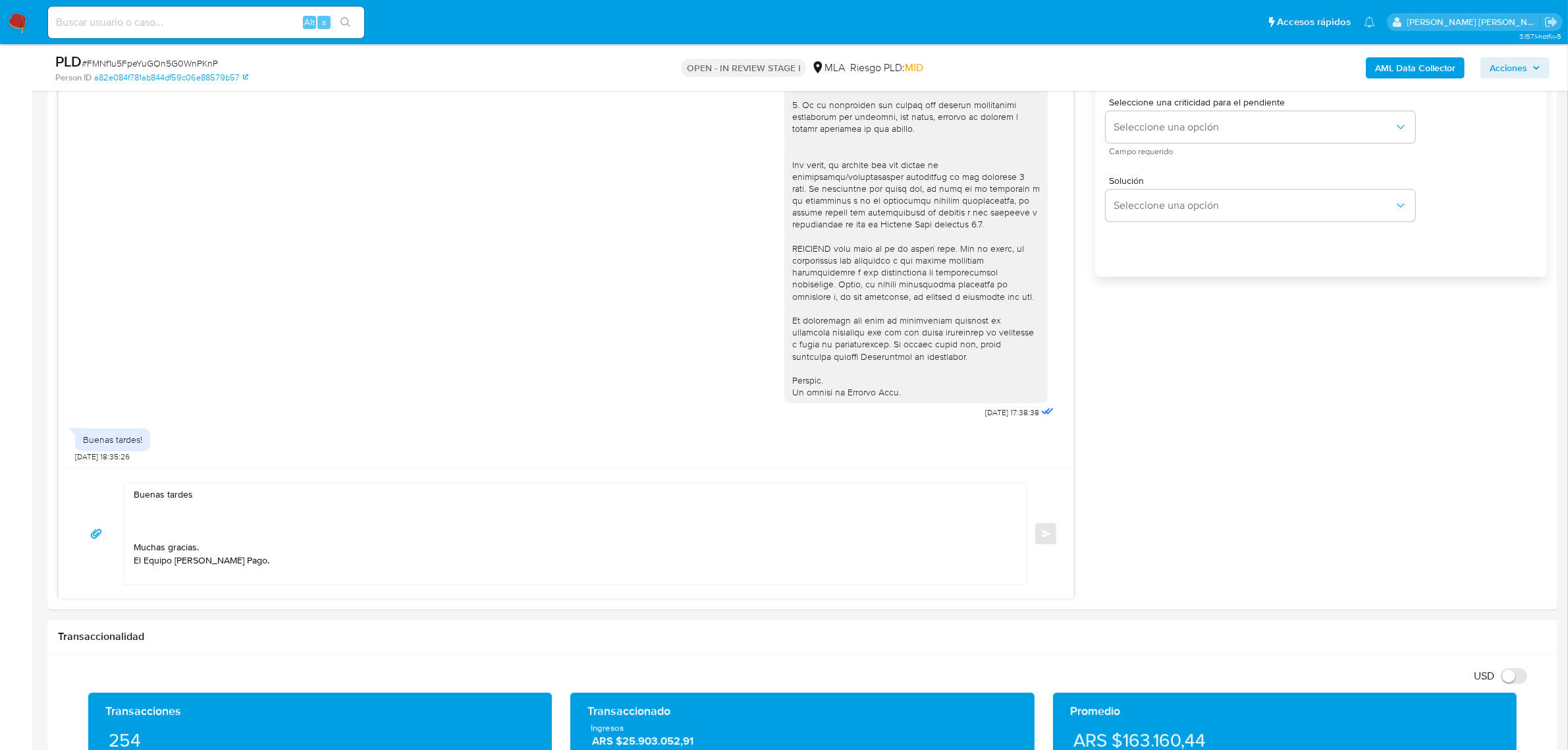
scroll to position [1071, 0]
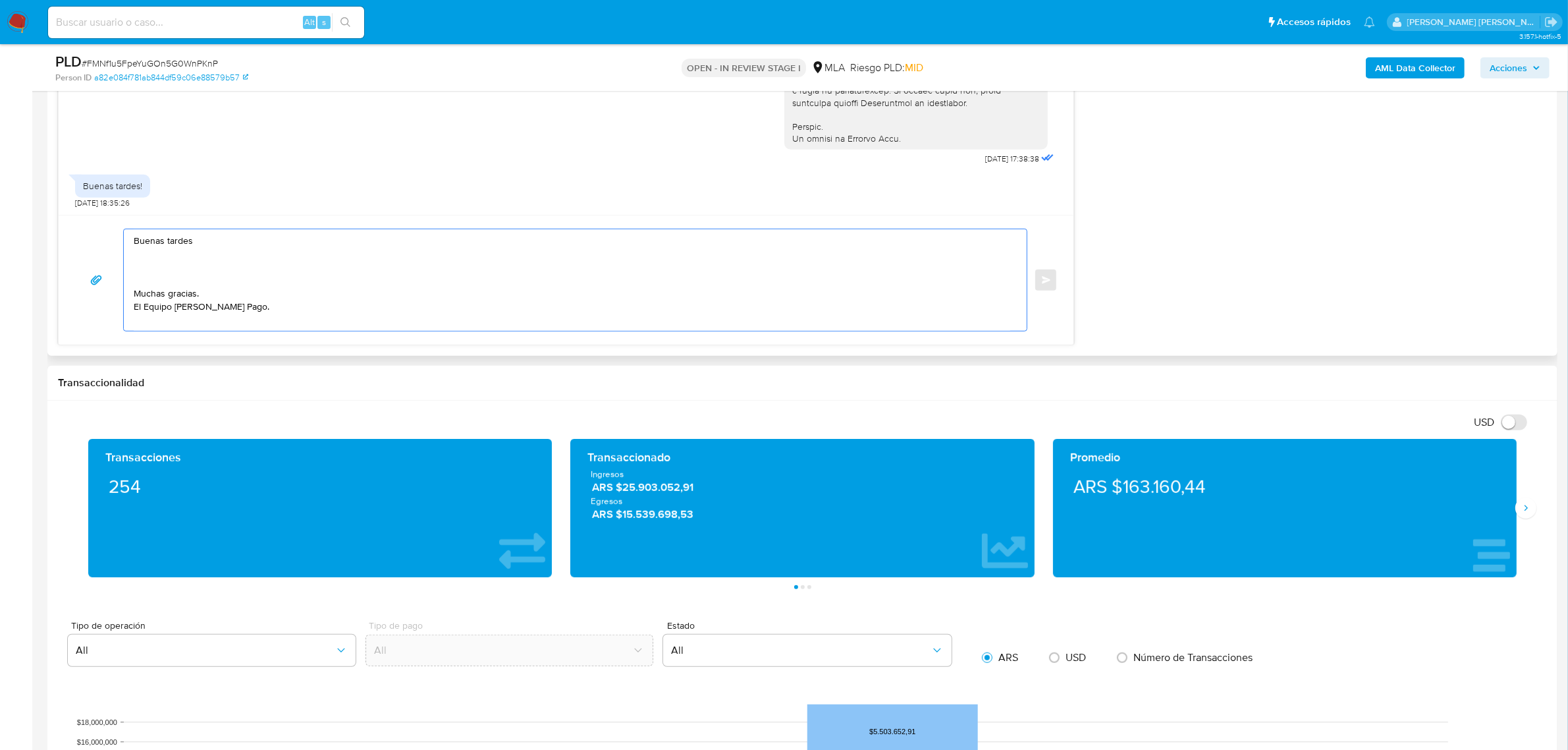
click at [220, 240] on textarea "Buenas tardes Muchas gracias. El Equipo de Mercado Pago." at bounding box center [571, 280] width 876 height 101
paste textarea "[PERSON_NAME]"
click at [309, 265] on textarea "Buenas tardes Jesica Alejandra, esperamos te encuentres bien. Muchas gracias. E…" at bounding box center [571, 280] width 876 height 101
paste textarea "n función de las operaciones registradas en tu cuenta de Mercado Pago, necesita…"
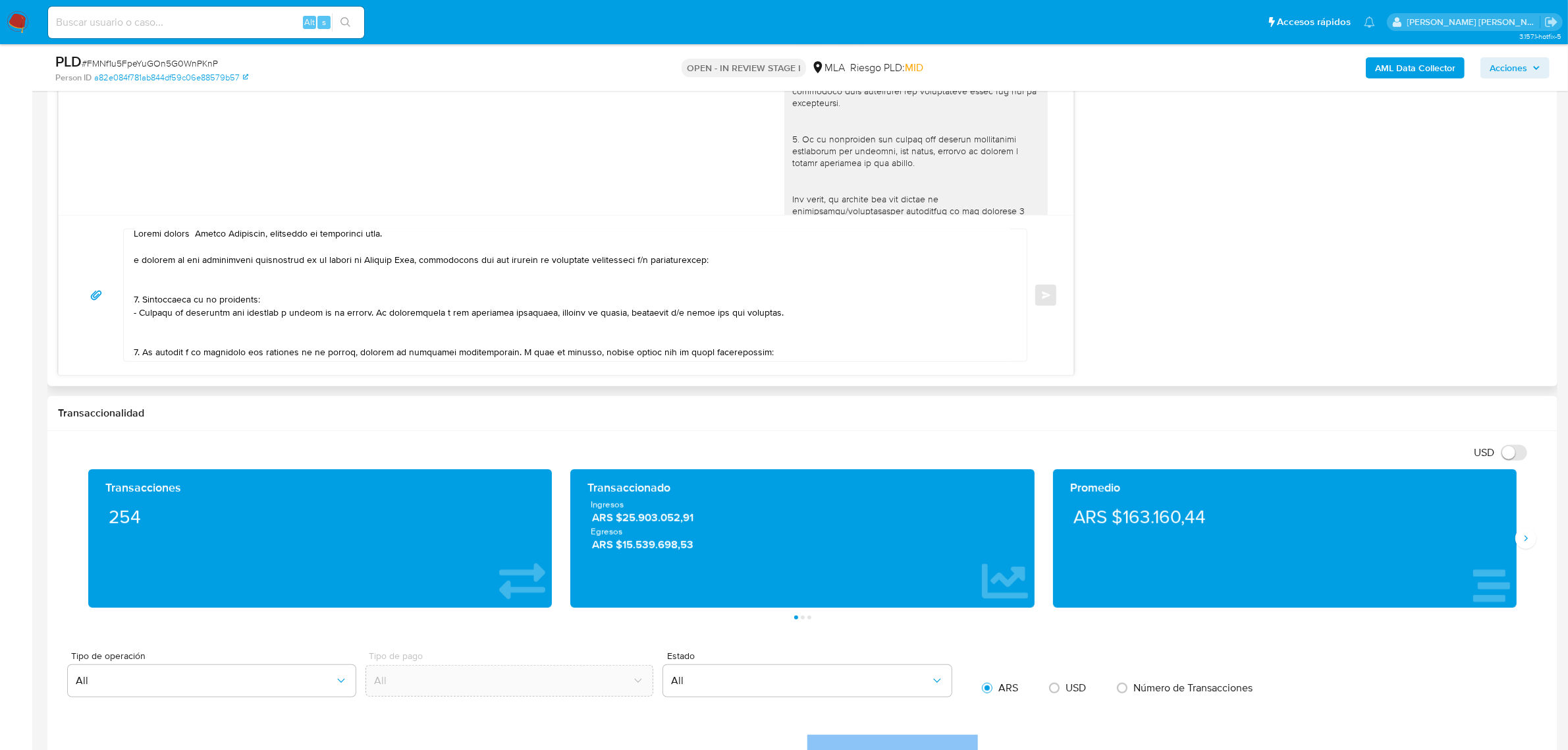
scroll to position [0, 0]
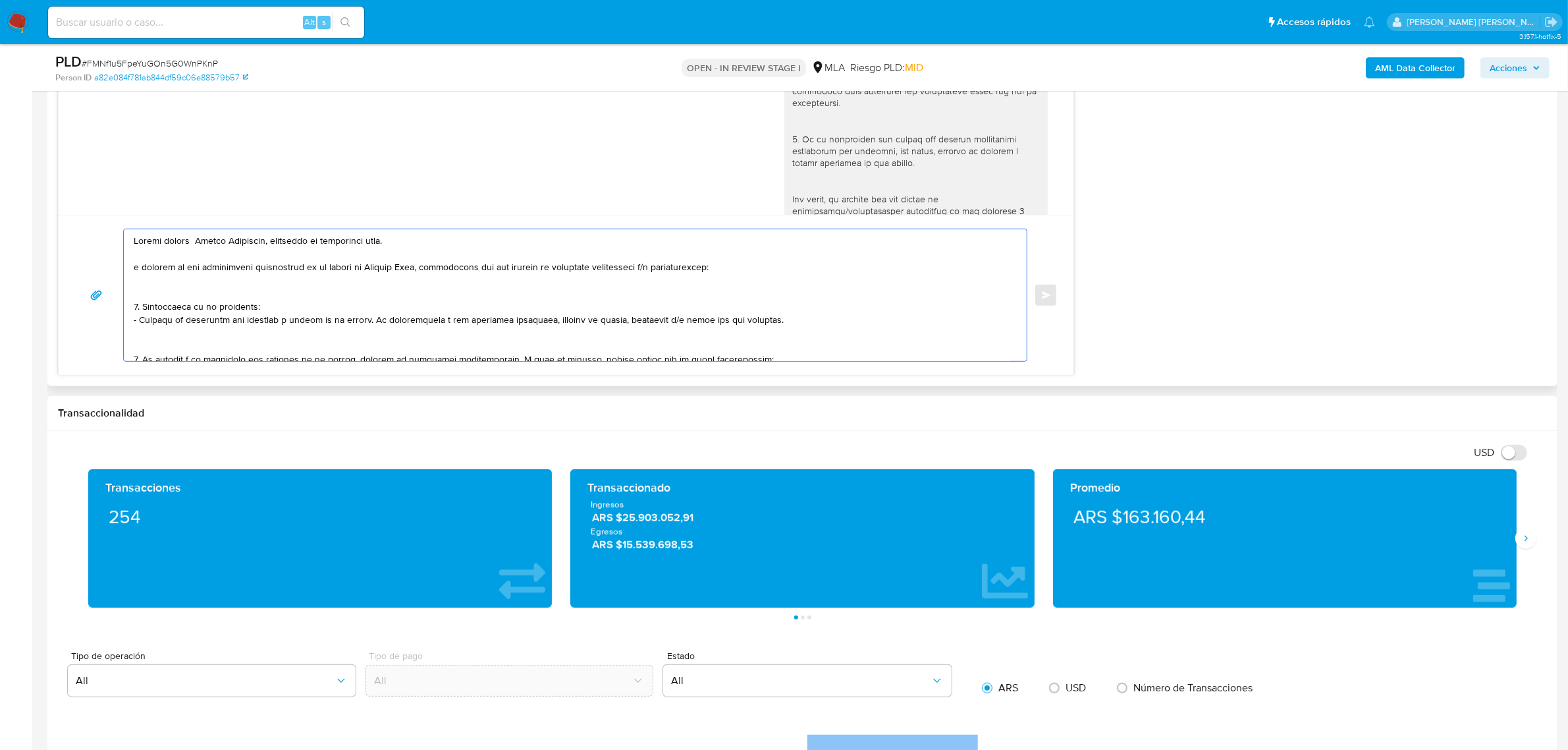
click at [135, 265] on textarea at bounding box center [571, 295] width 876 height 132
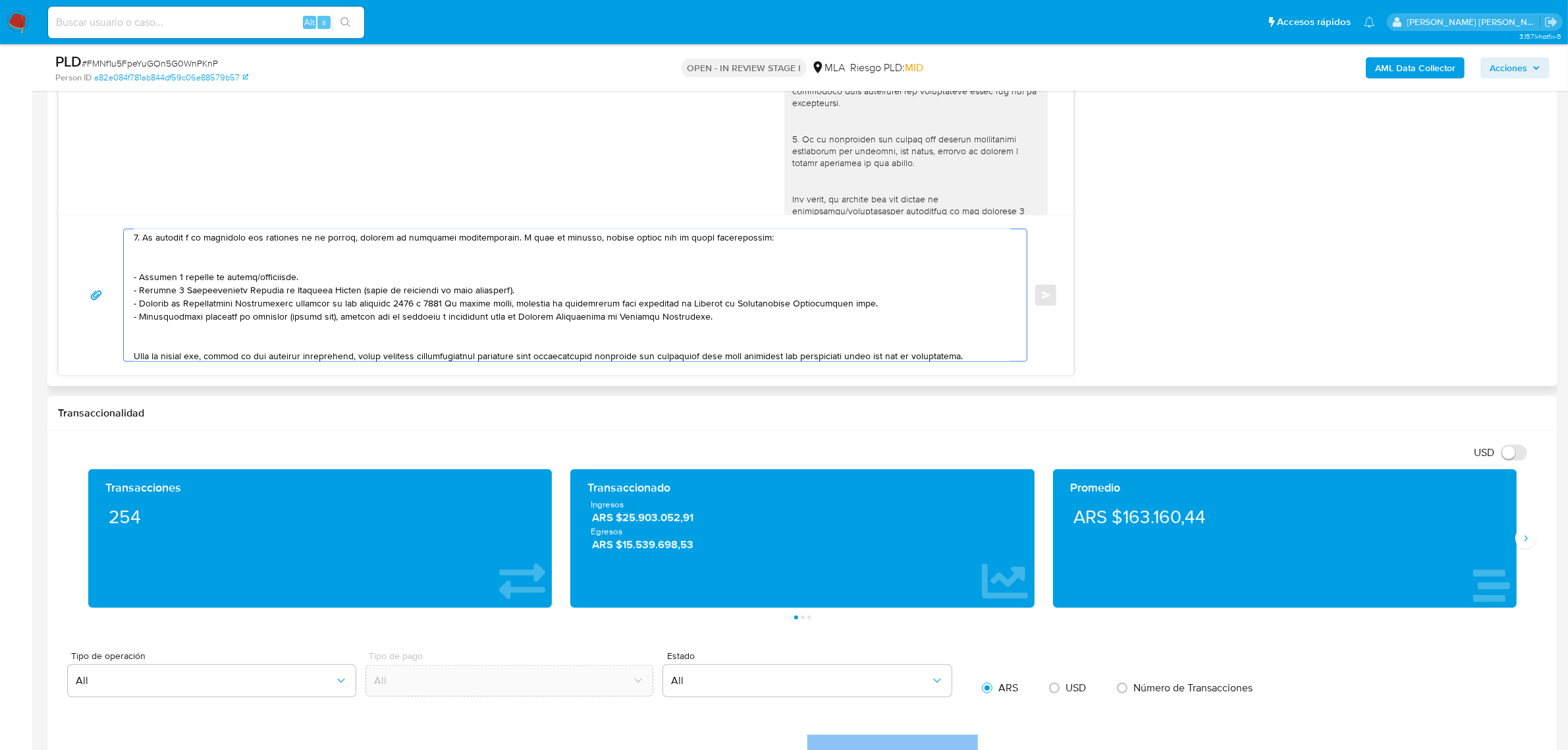
scroll to position [83, 0]
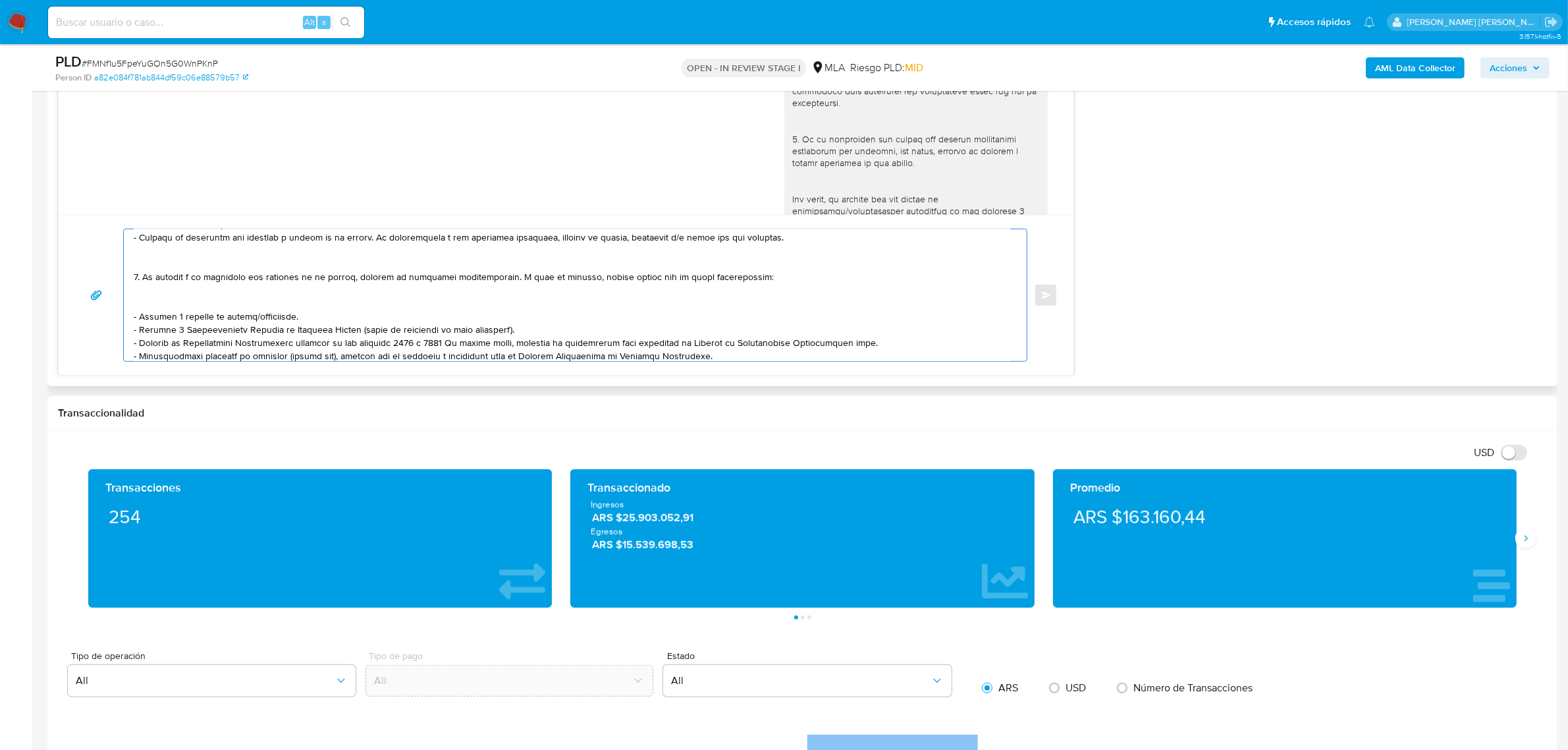
click at [191, 301] on textarea at bounding box center [571, 295] width 876 height 132
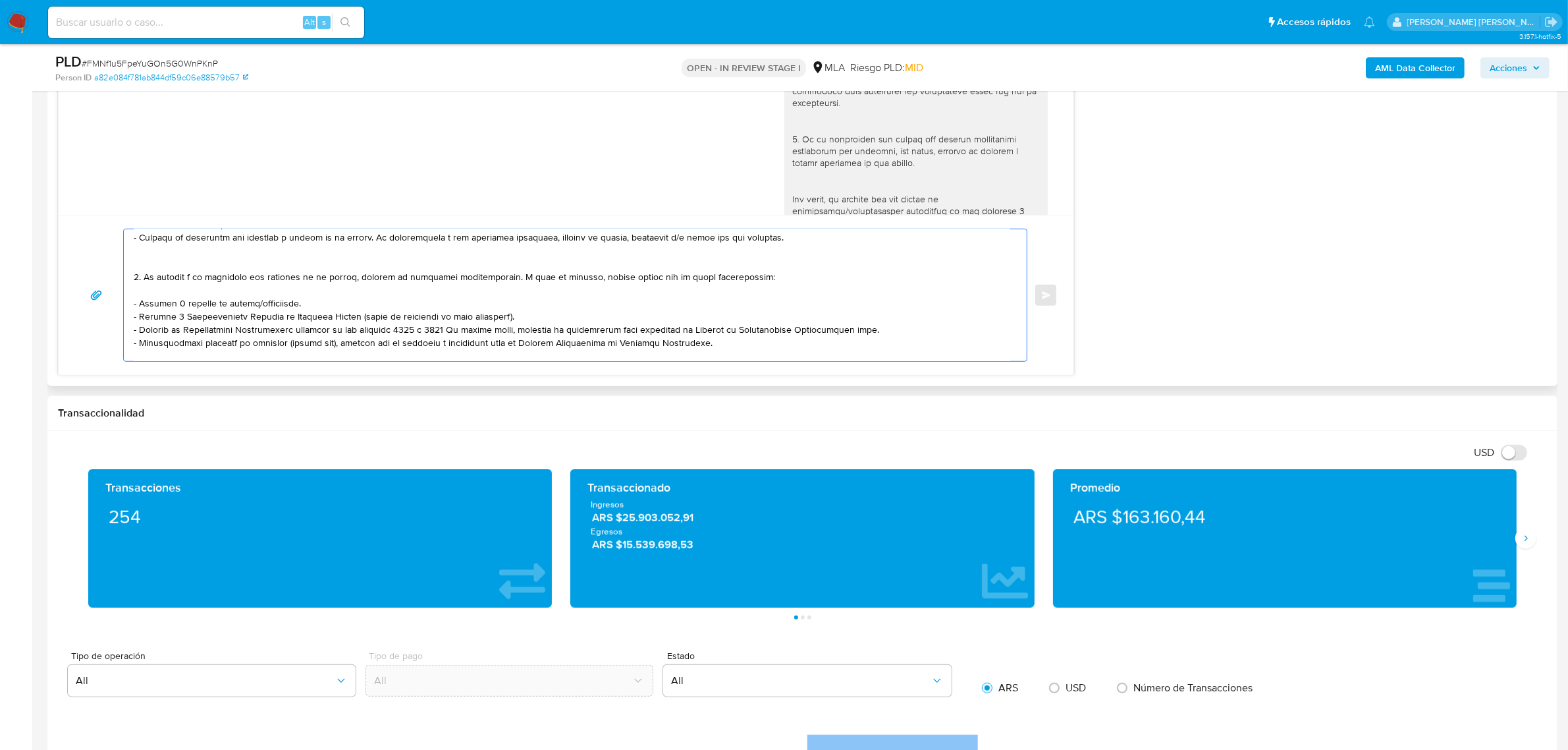
scroll to position [220, 0]
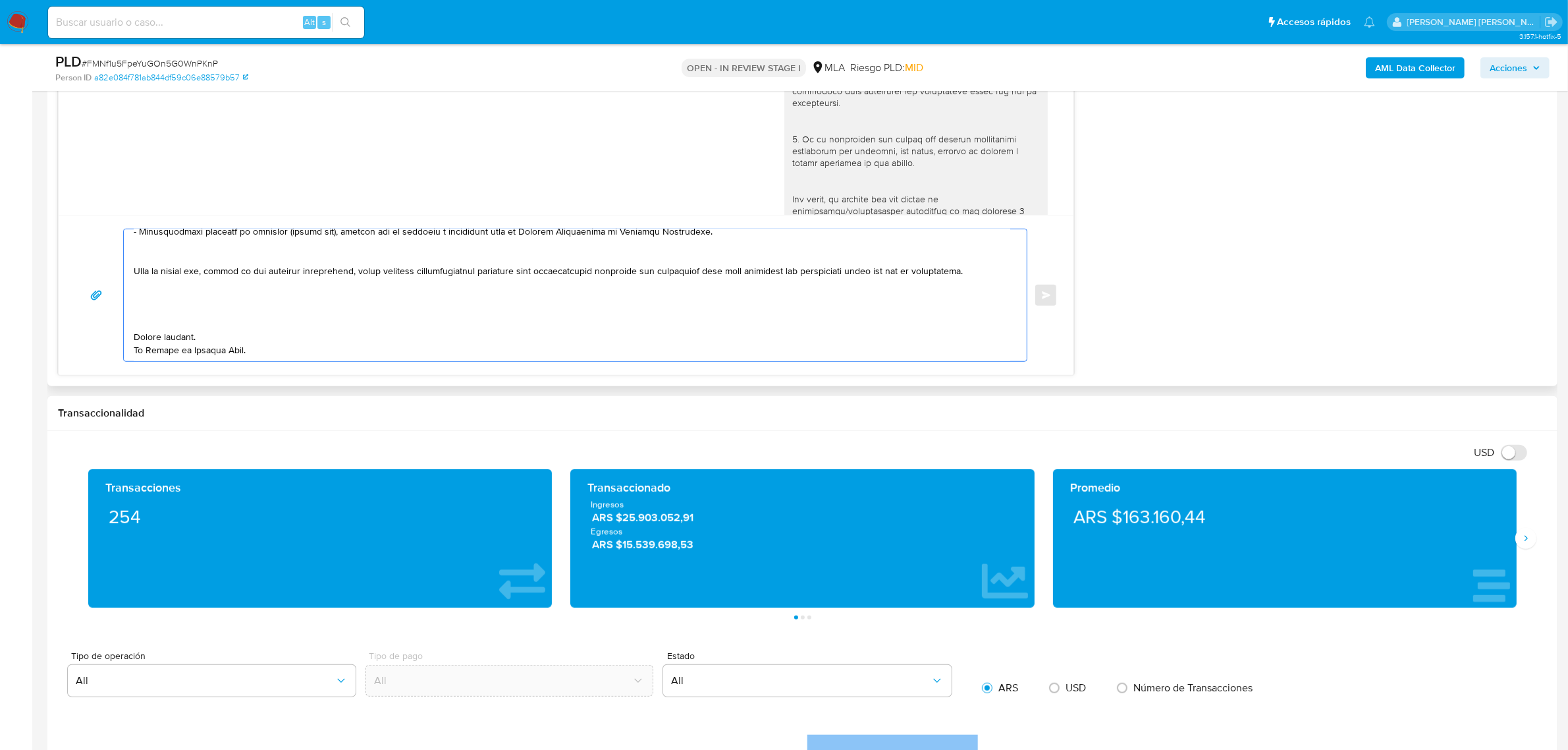
click at [175, 295] on textarea at bounding box center [571, 295] width 876 height 132
paste textarea "- Maciel Carlos Javier CUIT 20371463365, a quien le envía 16 transferencias por…"
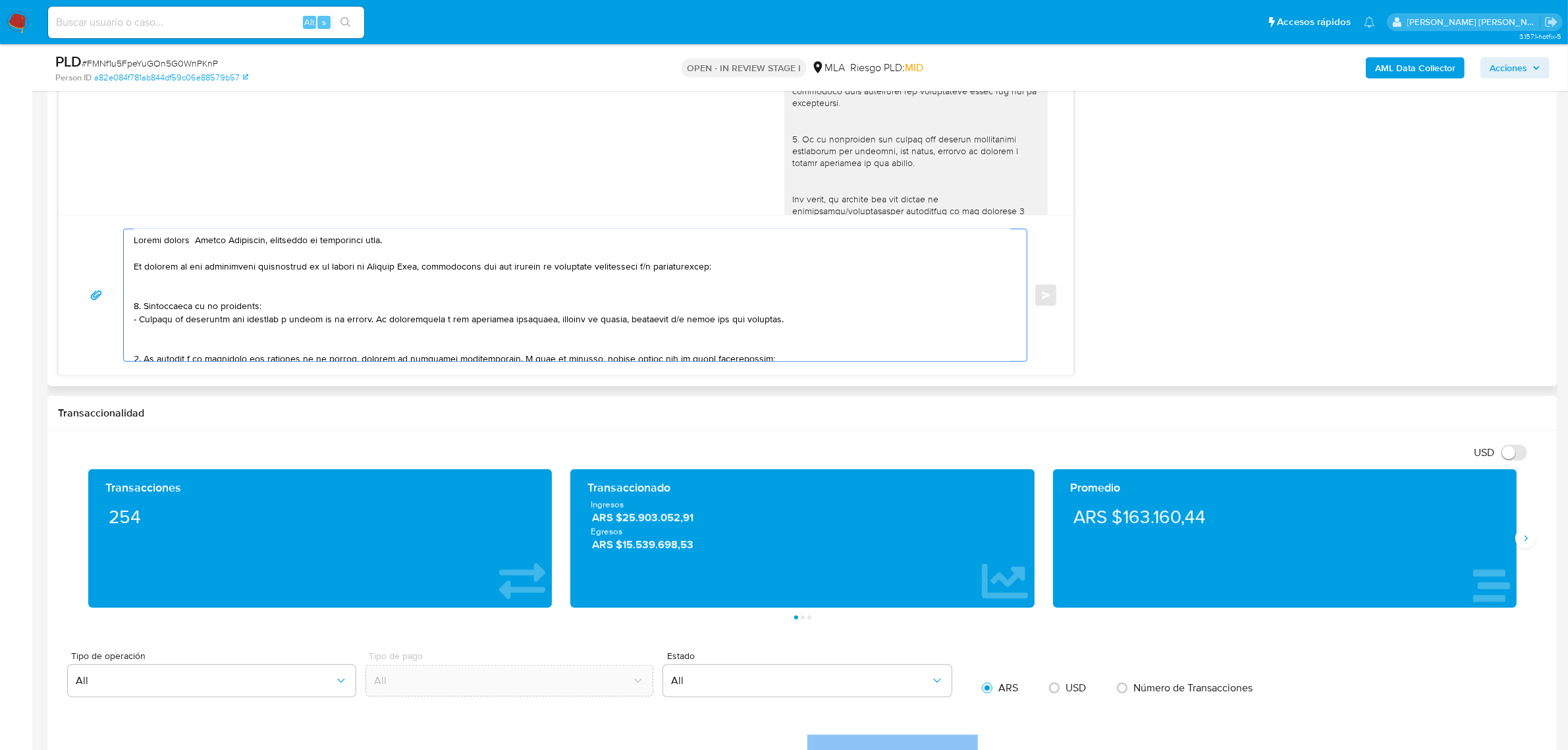
scroll to position [0, 0]
drag, startPoint x: 141, startPoint y: 321, endPoint x: 145, endPoint y: 312, distance: 9.8
click at [145, 312] on textarea at bounding box center [571, 295] width 876 height 132
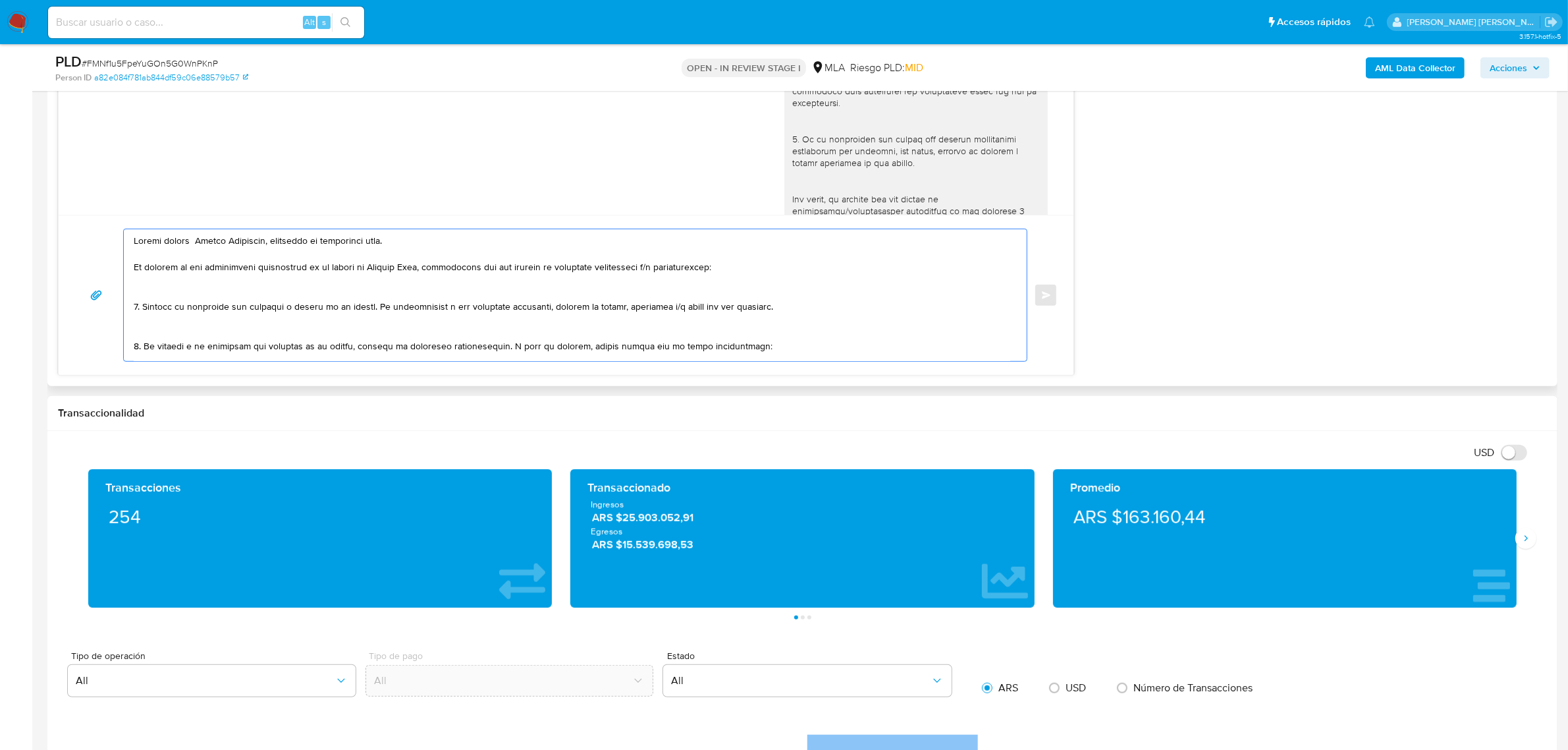
click at [360, 307] on textarea at bounding box center [571, 295] width 876 height 132
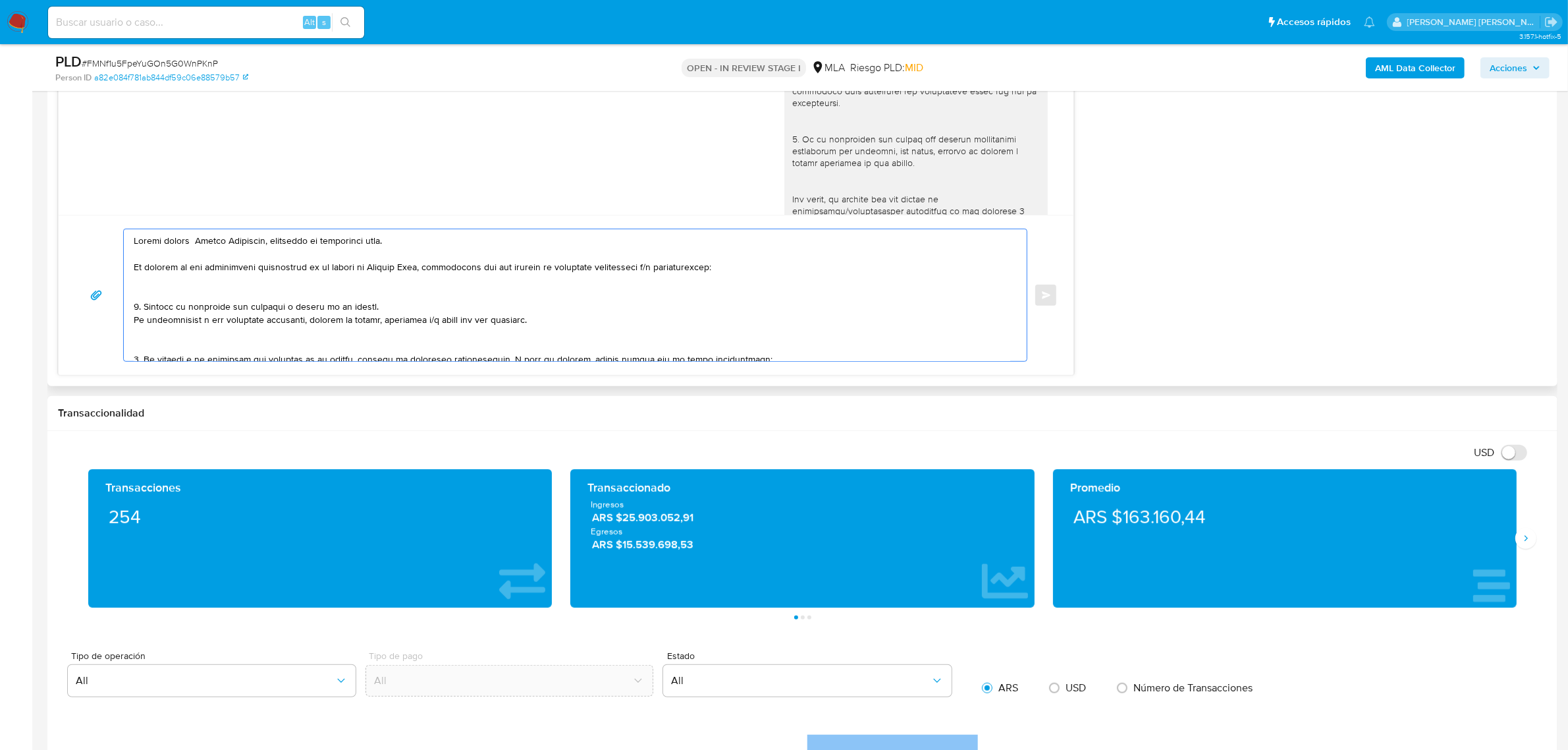
click at [272, 286] on textarea at bounding box center [571, 295] width 876 height 132
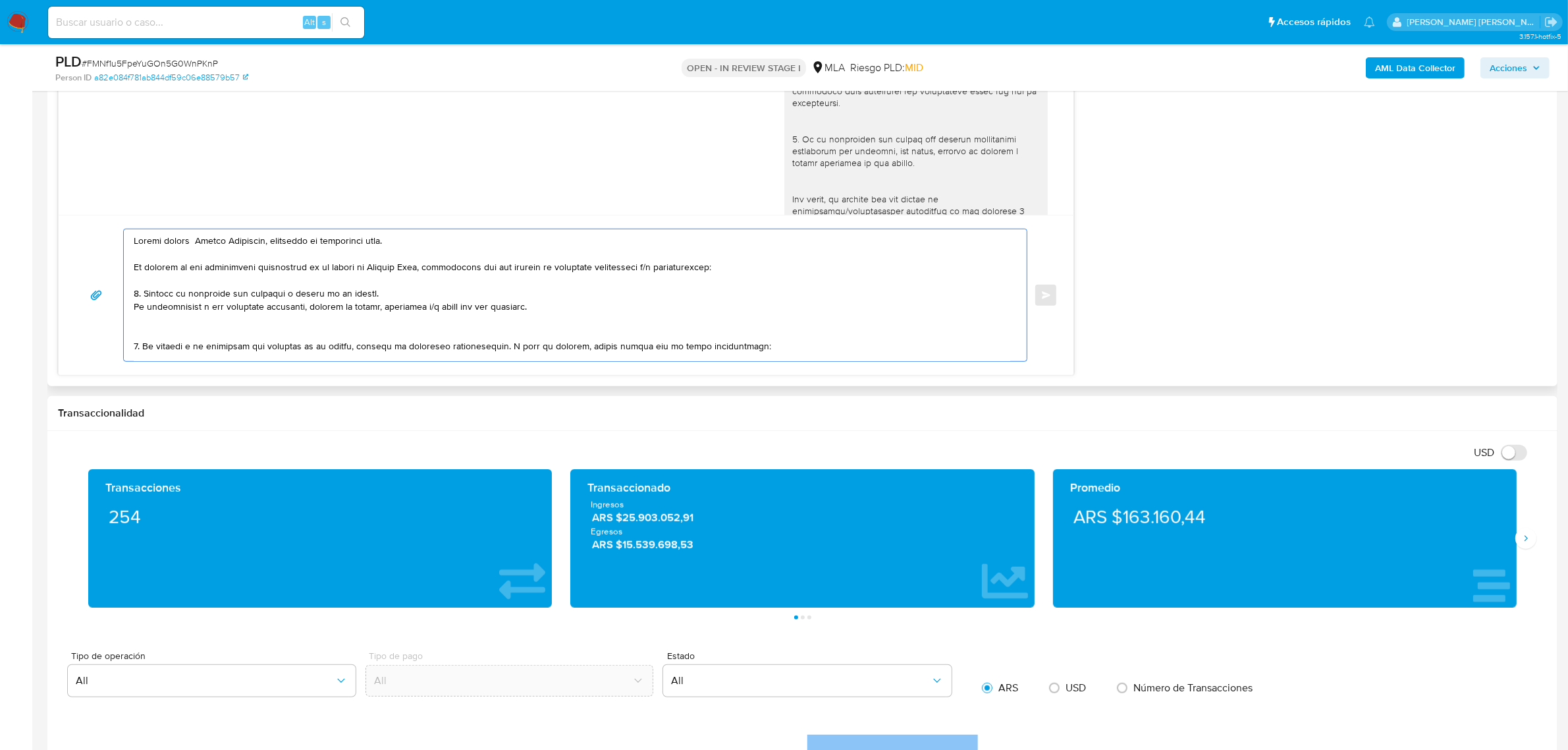
scroll to position [26, 0]
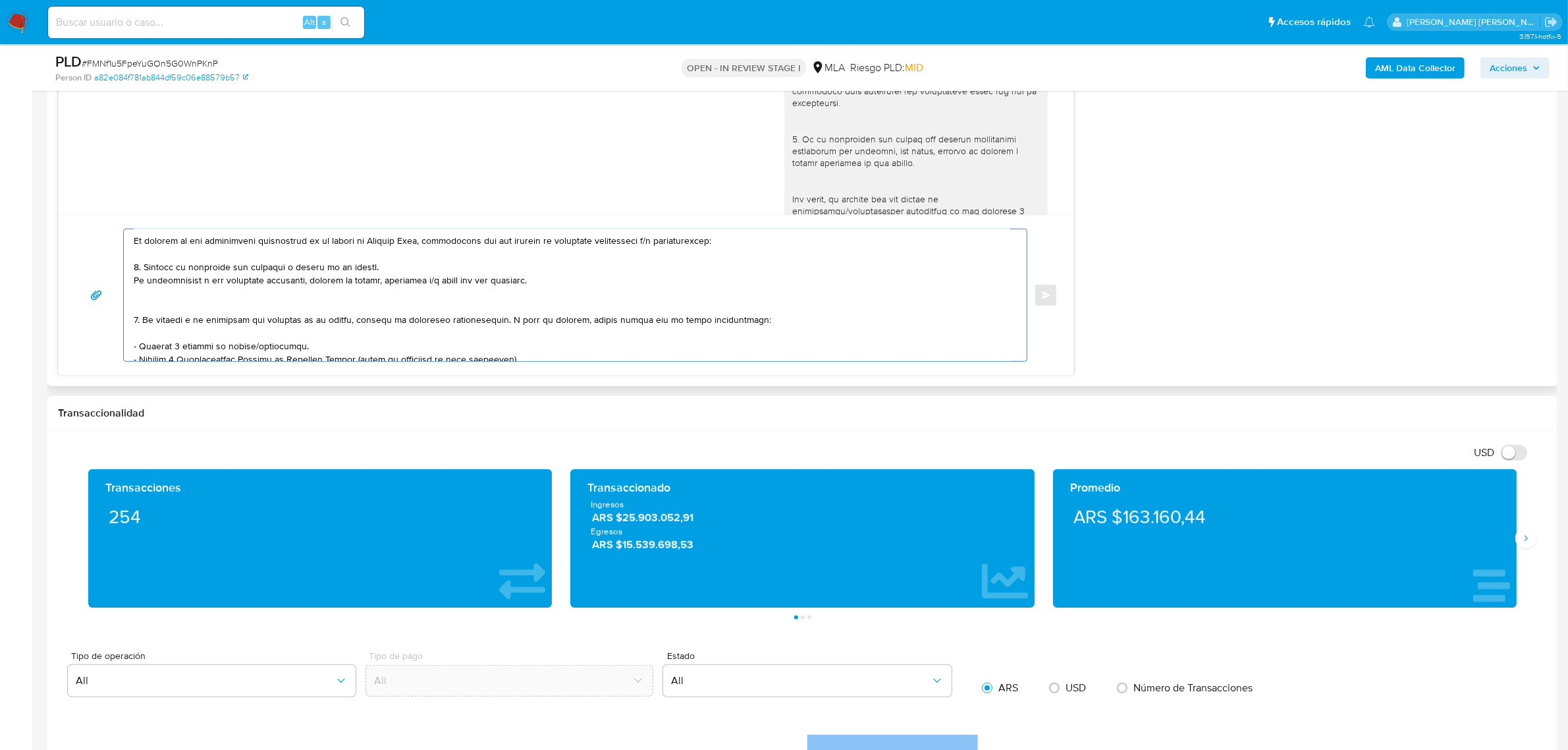
drag, startPoint x: 441, startPoint y: 348, endPoint x: 150, endPoint y: 321, distance: 292.2
click at [150, 321] on textarea at bounding box center [571, 295] width 876 height 132
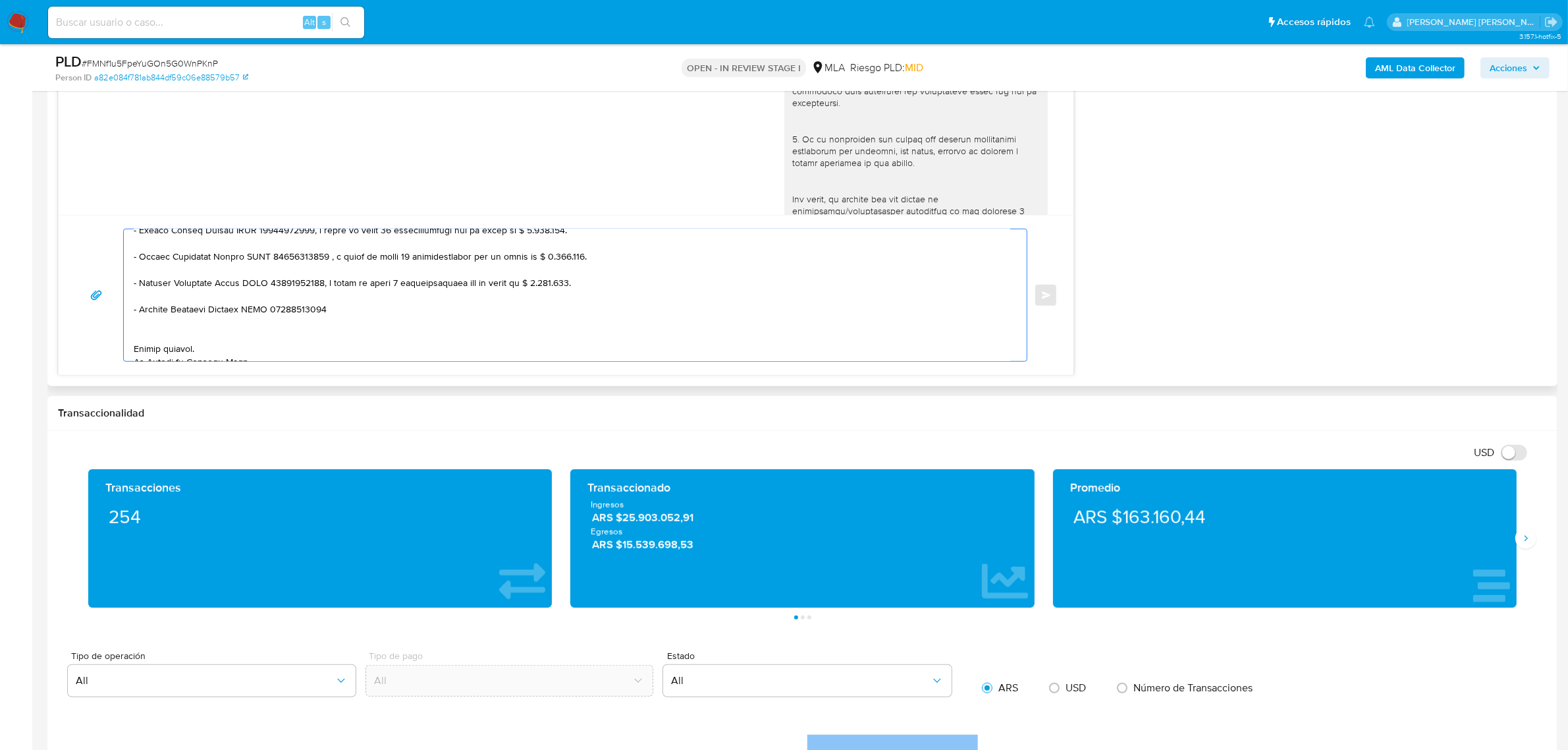
scroll to position [115, 0]
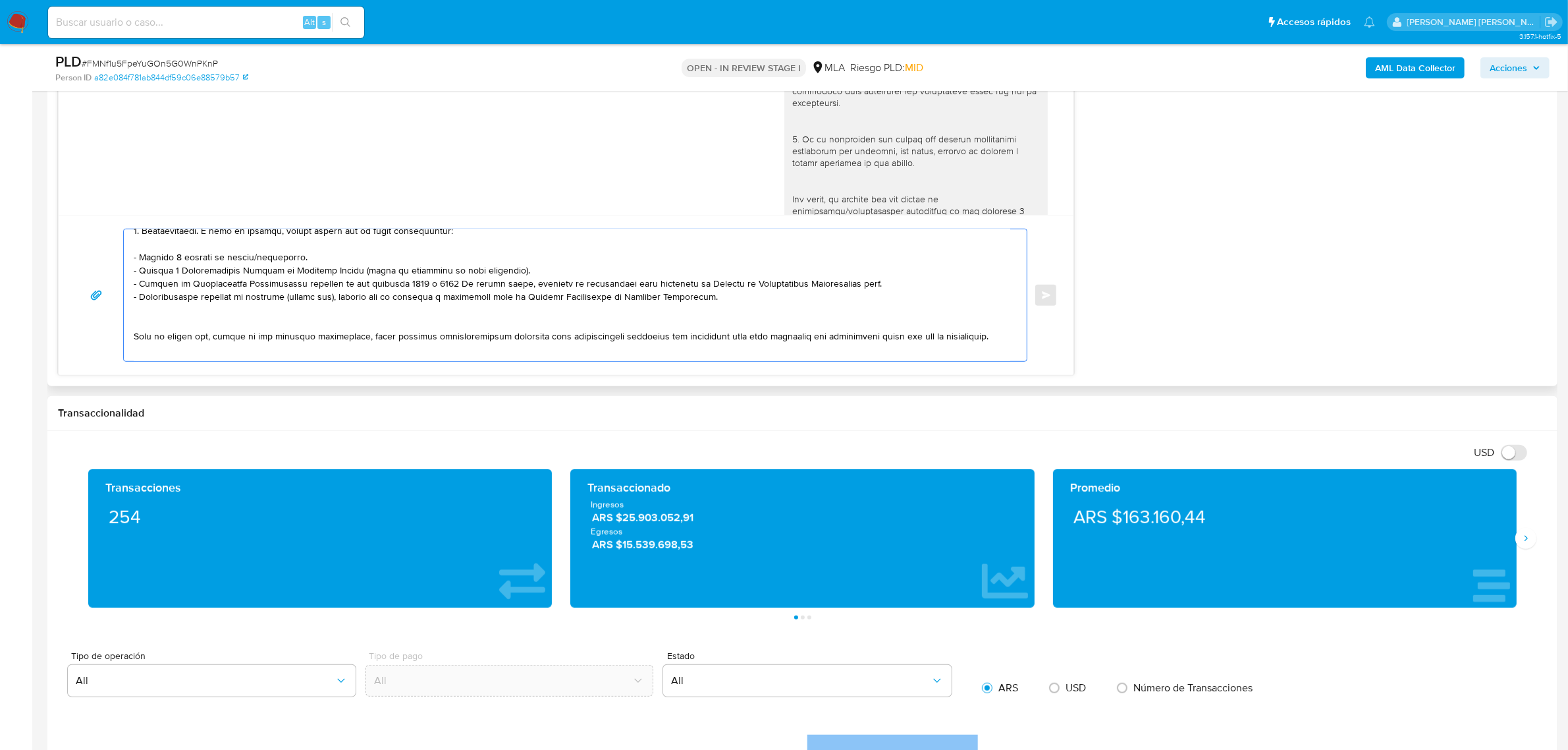
drag, startPoint x: 206, startPoint y: 320, endPoint x: 721, endPoint y: 309, distance: 515.1
click at [721, 309] on textarea at bounding box center [571, 295] width 876 height 132
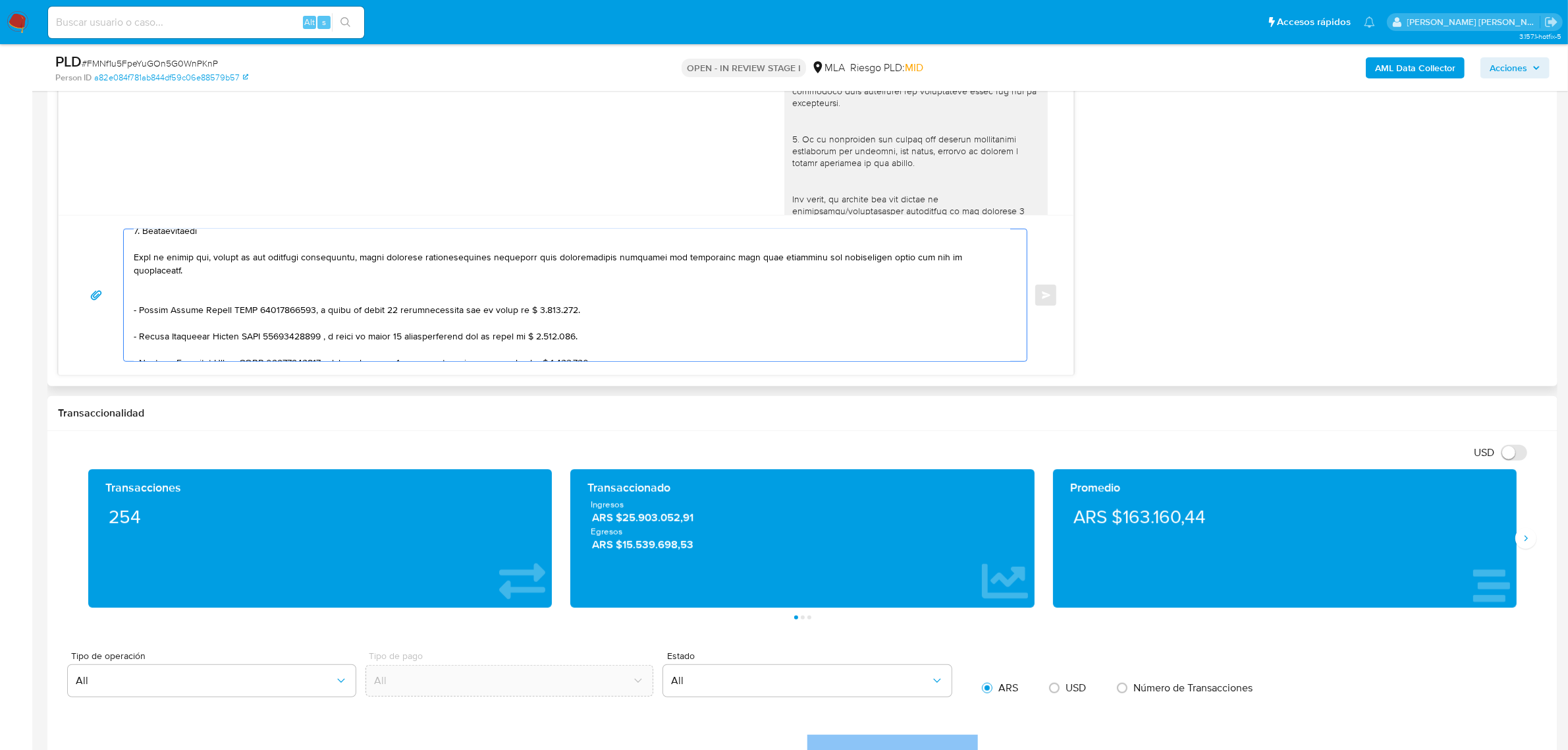
scroll to position [37, 0]
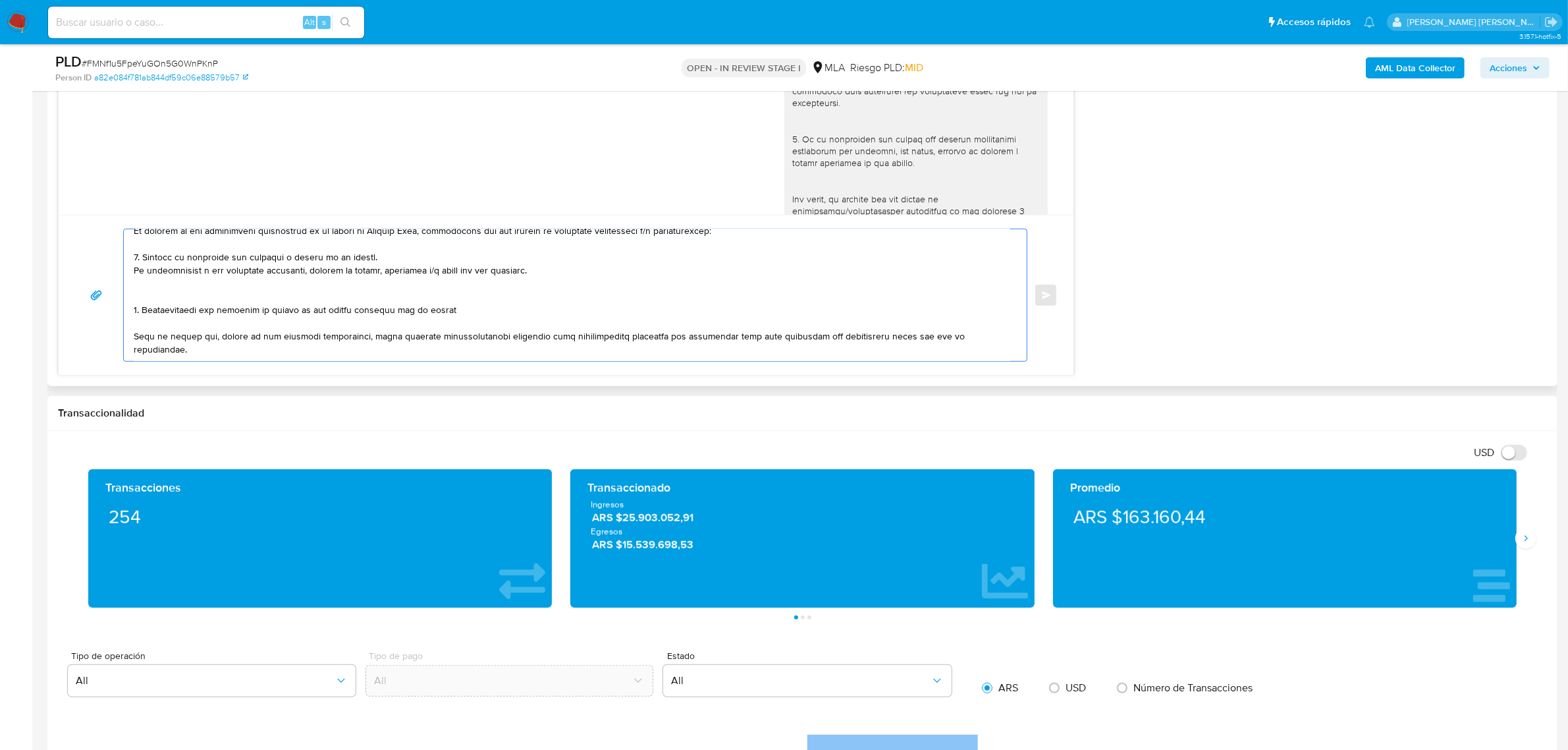
click at [491, 319] on textarea at bounding box center [571, 295] width 876 height 132
click at [485, 309] on textarea at bounding box center [571, 295] width 876 height 132
drag, startPoint x: 219, startPoint y: 338, endPoint x: 379, endPoint y: 338, distance: 160.0
click at [379, 338] on textarea at bounding box center [571, 295] width 876 height 132
click at [684, 346] on textarea at bounding box center [571, 295] width 876 height 132
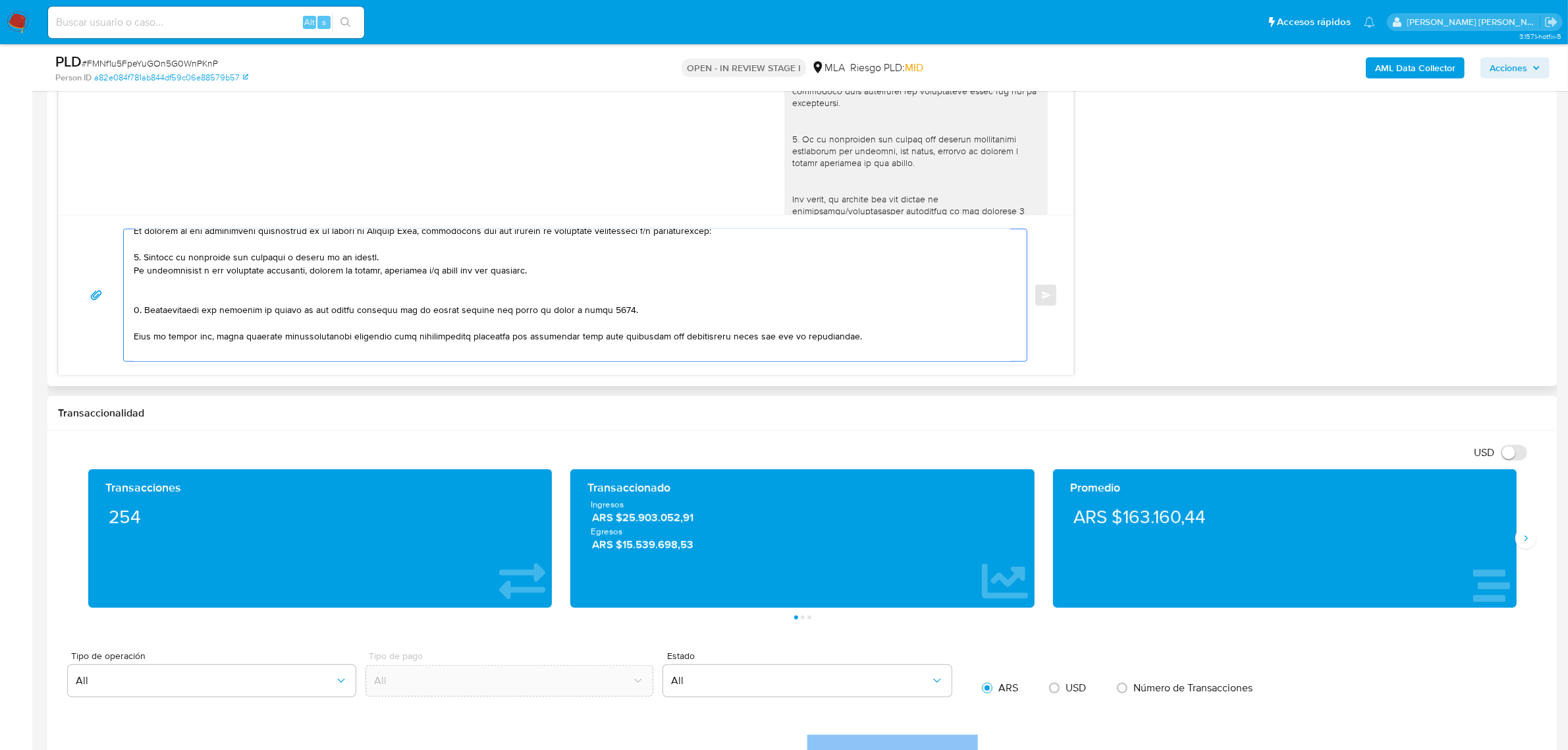
scroll to position [118, 0]
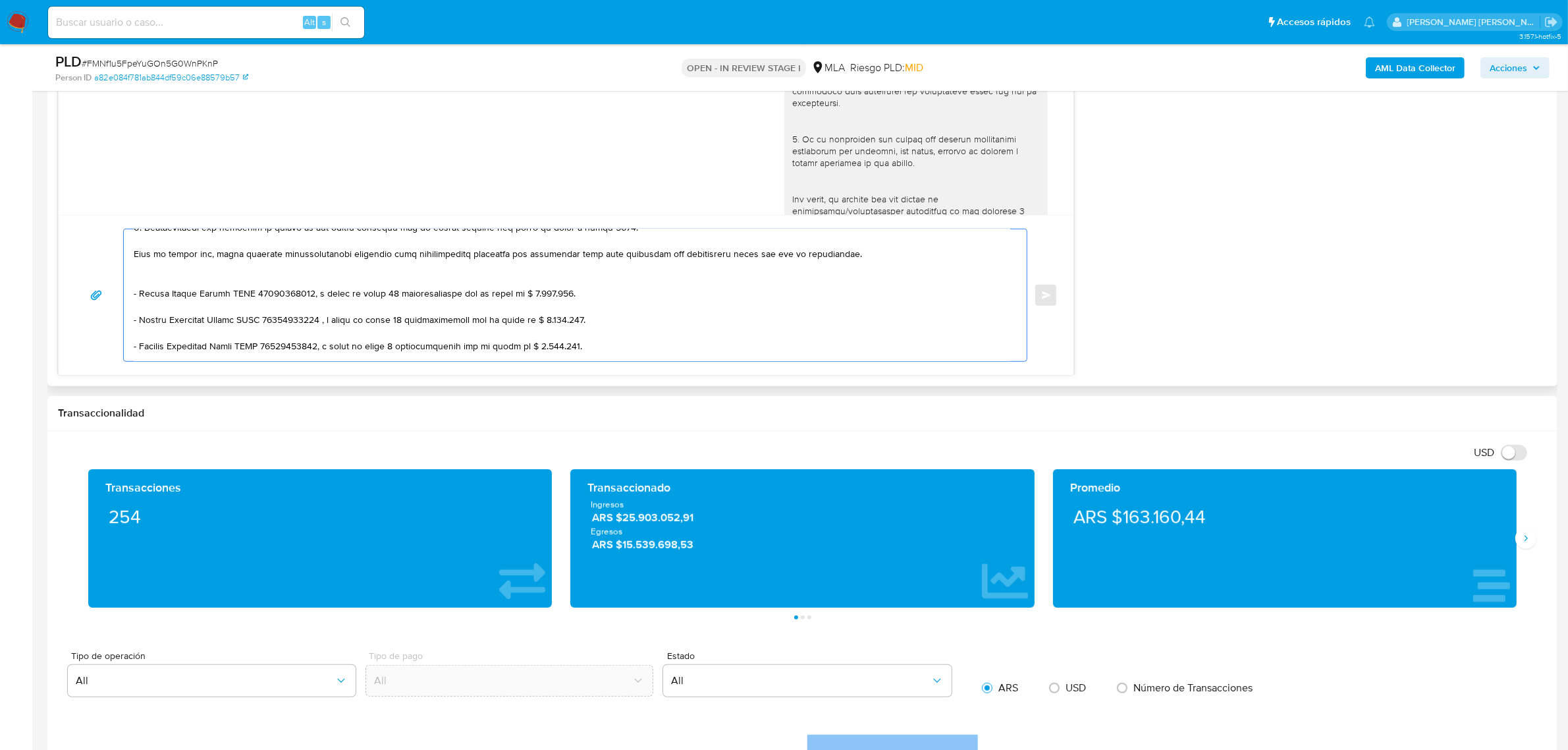
click at [156, 281] on textarea at bounding box center [571, 295] width 876 height 132
paste textarea "vínculo con las siguientes contrapartes con las que operaste, el motivo de las …"
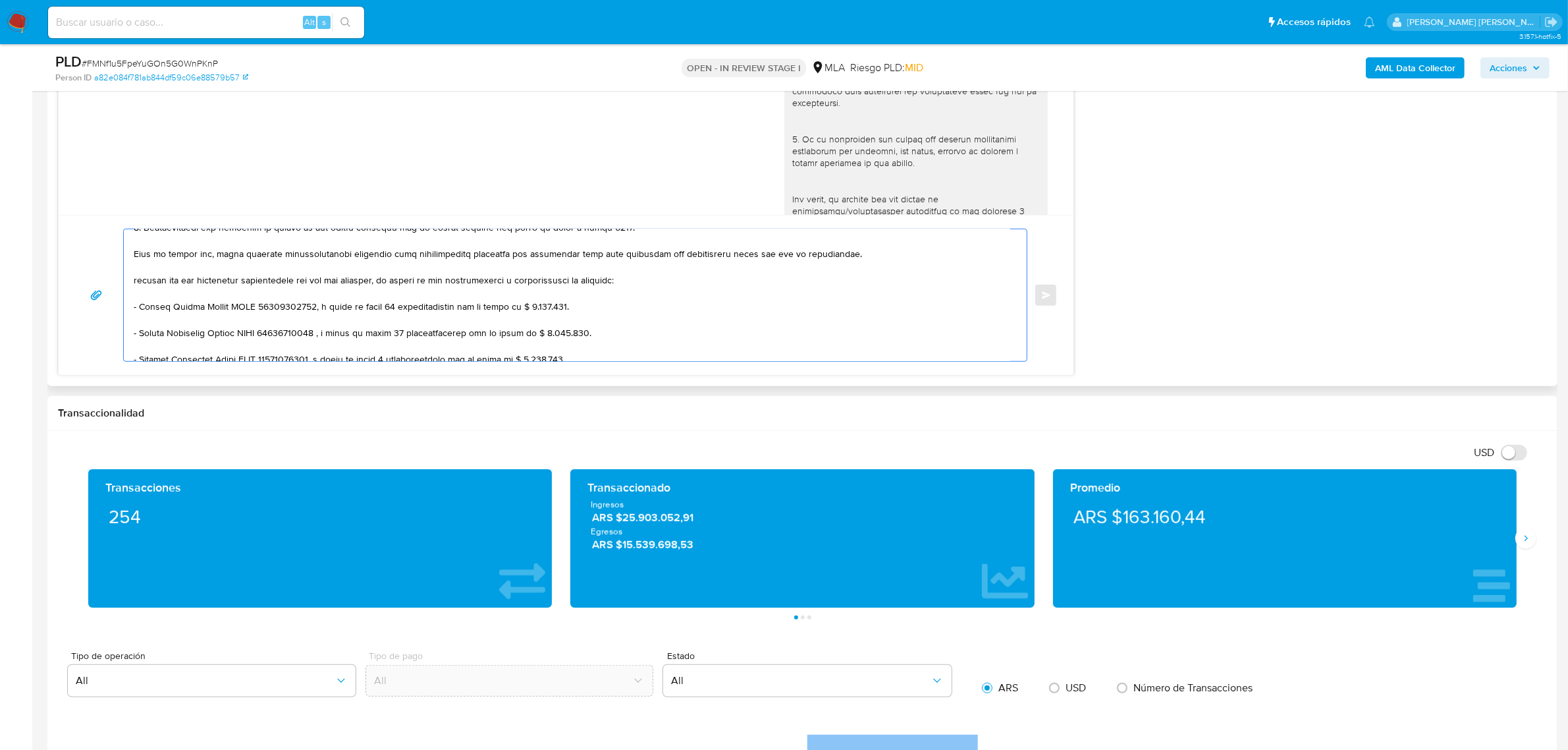
click at [135, 280] on textarea at bounding box center [571, 295] width 876 height 132
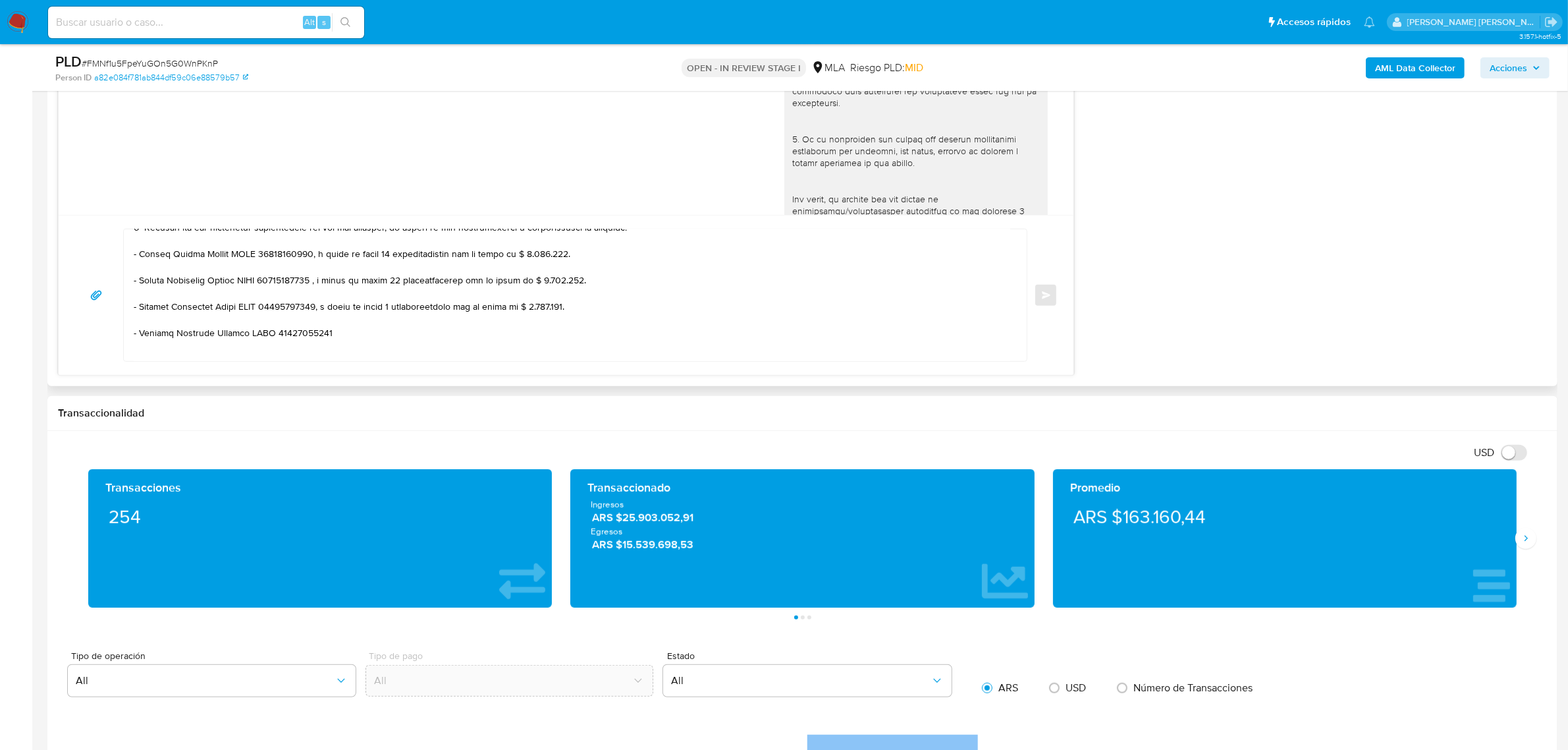
scroll to position [220, 0]
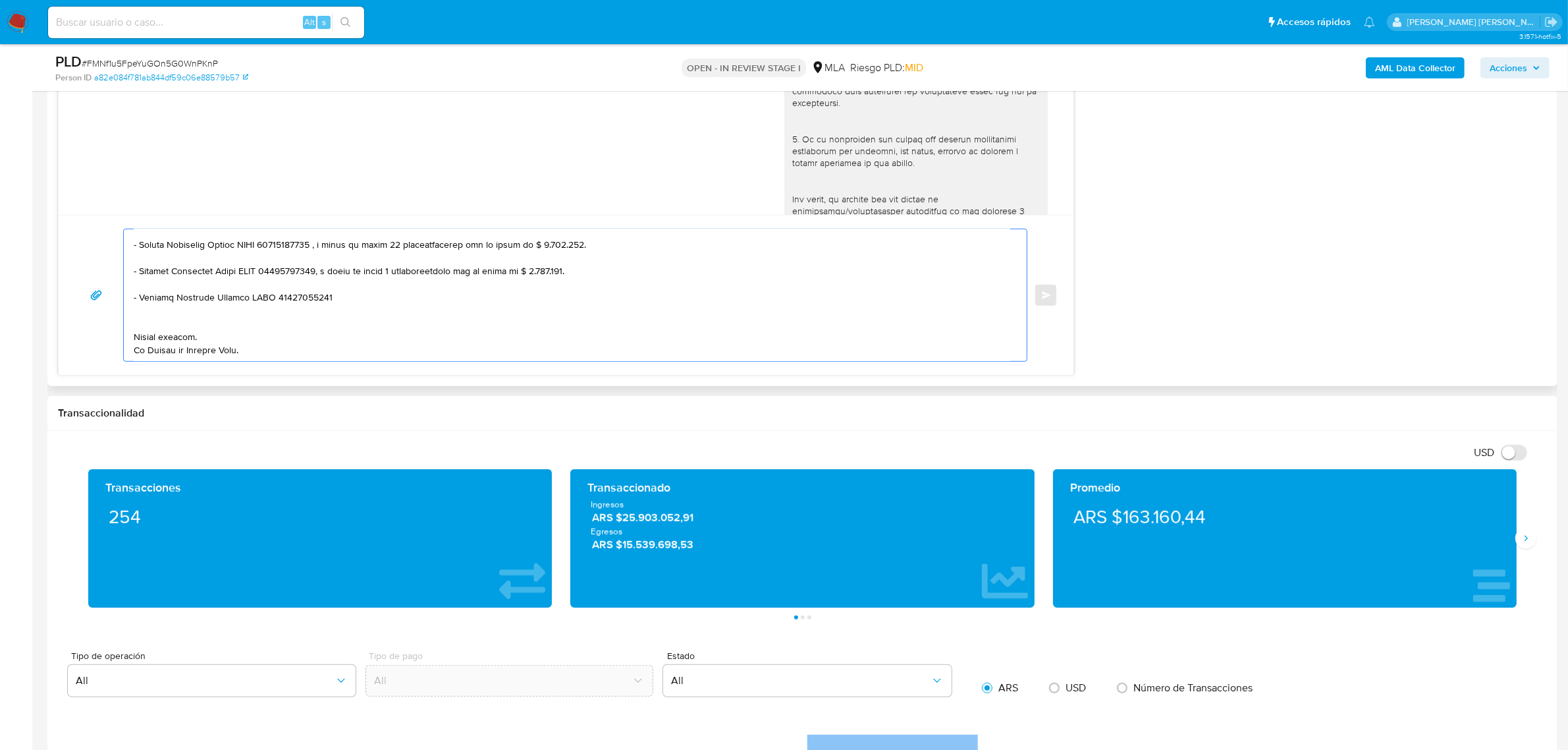
click at [254, 289] on textarea at bounding box center [571, 295] width 876 height 132
click at [254, 288] on textarea at bounding box center [571, 295] width 876 height 132
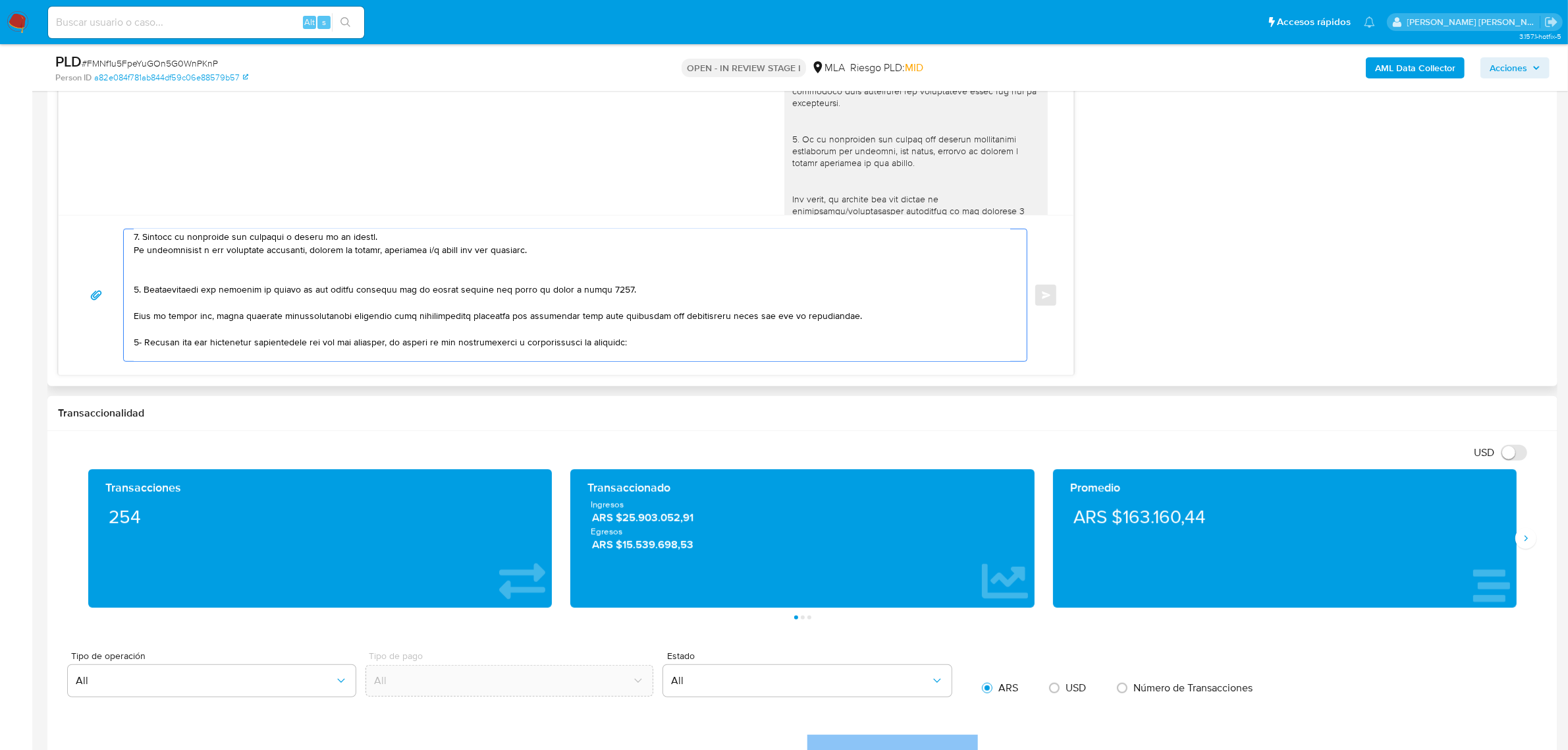
scroll to position [42, 0]
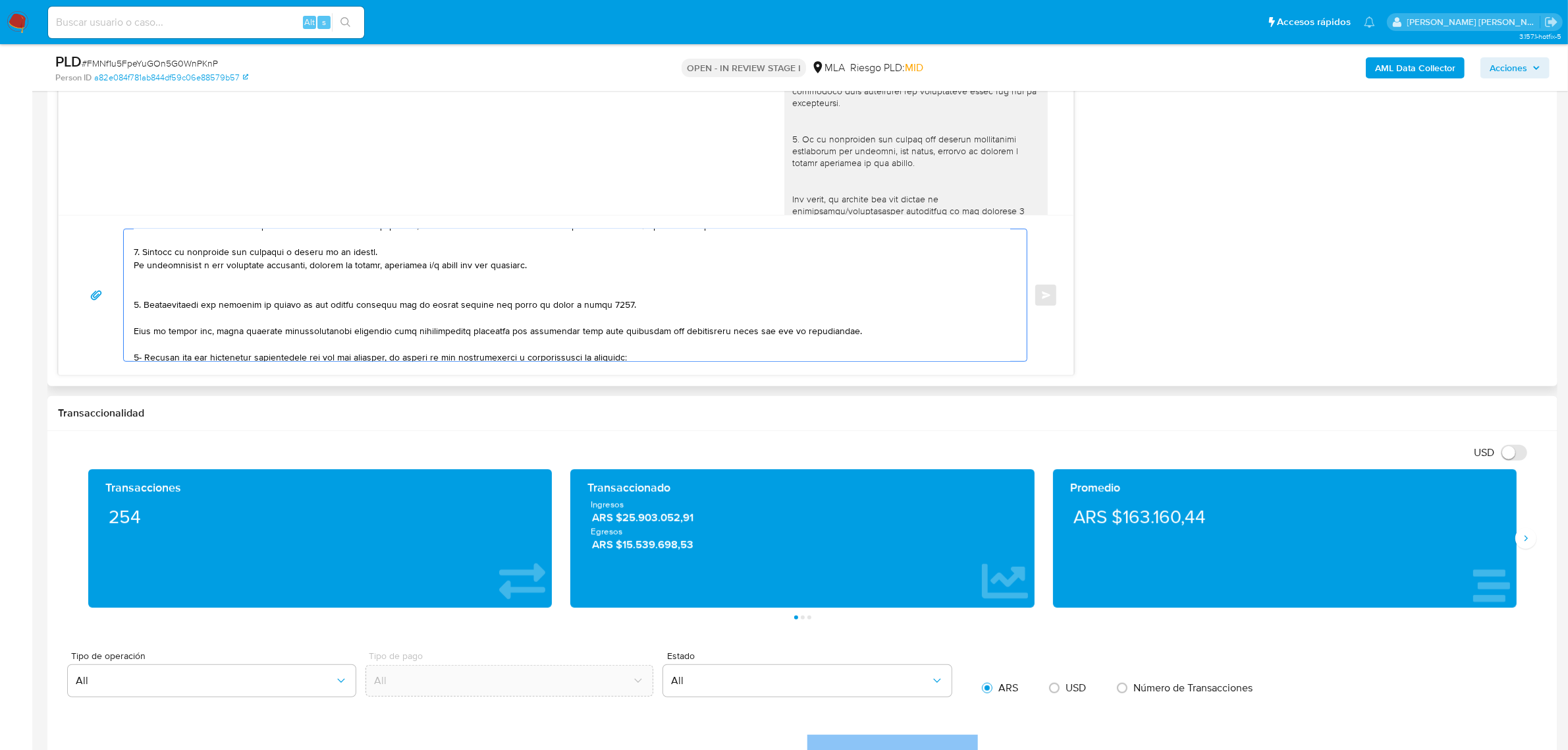
click at [166, 318] on textarea at bounding box center [571, 295] width 876 height 132
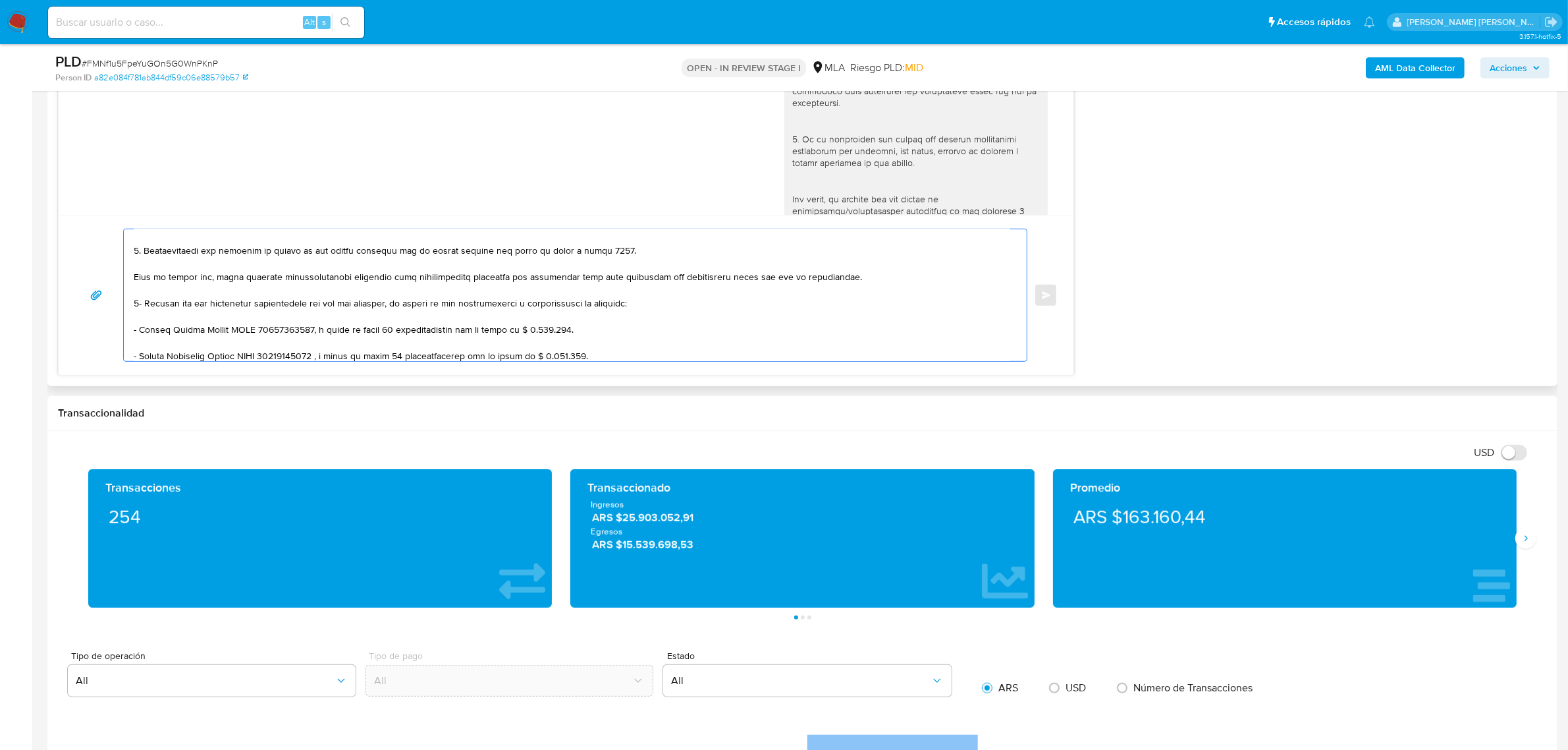
scroll to position [124, 0]
click at [152, 289] on textarea at bounding box center [571, 295] width 876 height 132
paste textarea "- Nicolas Ezequiel Delgado CUIT 20402334011"
click at [130, 292] on div at bounding box center [571, 295] width 897 height 132
click at [134, 286] on textarea at bounding box center [571, 295] width 876 height 132
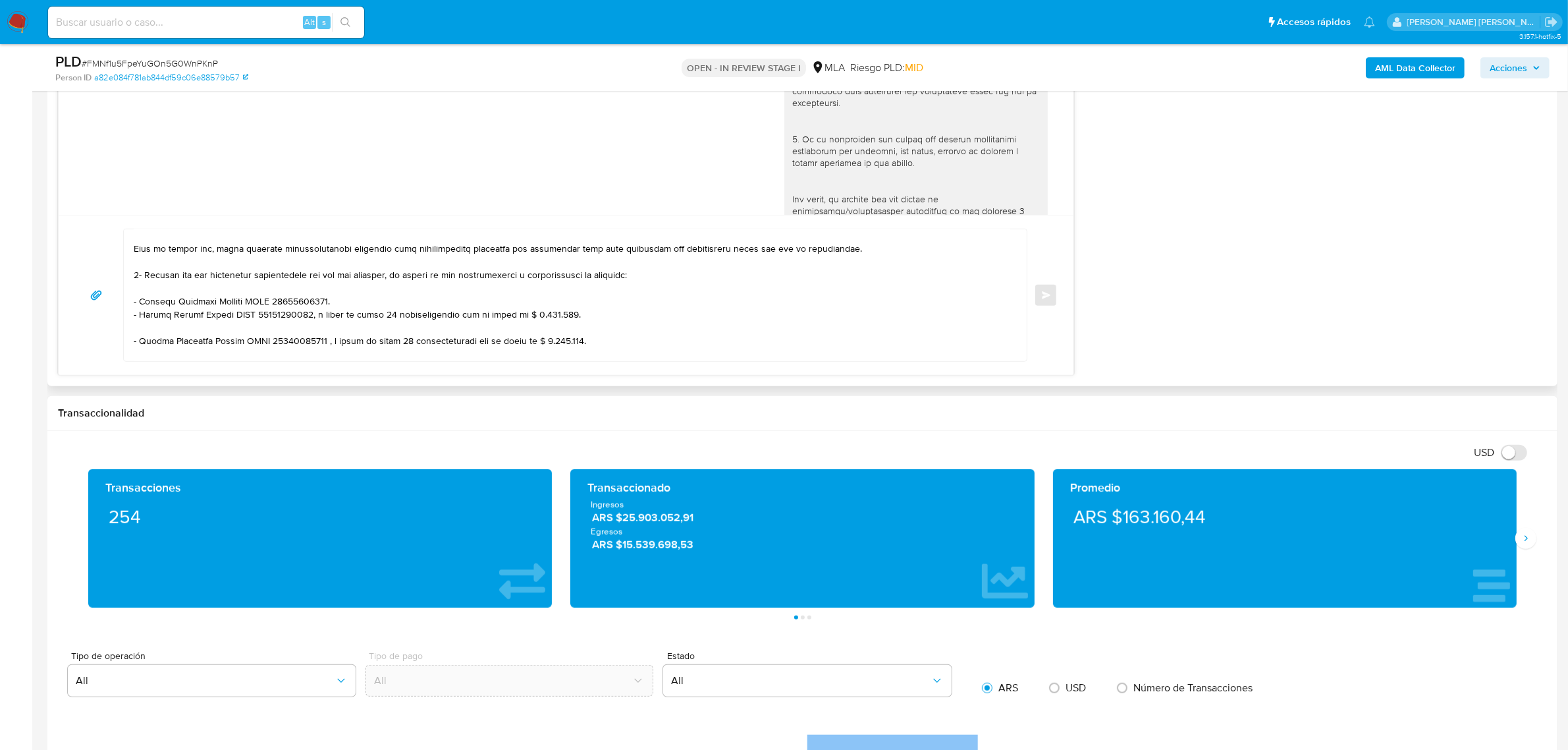
click at [173, 333] on textarea at bounding box center [571, 295] width 876 height 132
drag, startPoint x: 301, startPoint y: 320, endPoint x: 560, endPoint y: 311, distance: 259.2
click at [560, 311] on textarea at bounding box center [571, 295] width 876 height 132
drag, startPoint x: 315, startPoint y: 331, endPoint x: 575, endPoint y: 341, distance: 260.2
click at [575, 341] on textarea at bounding box center [571, 295] width 876 height 132
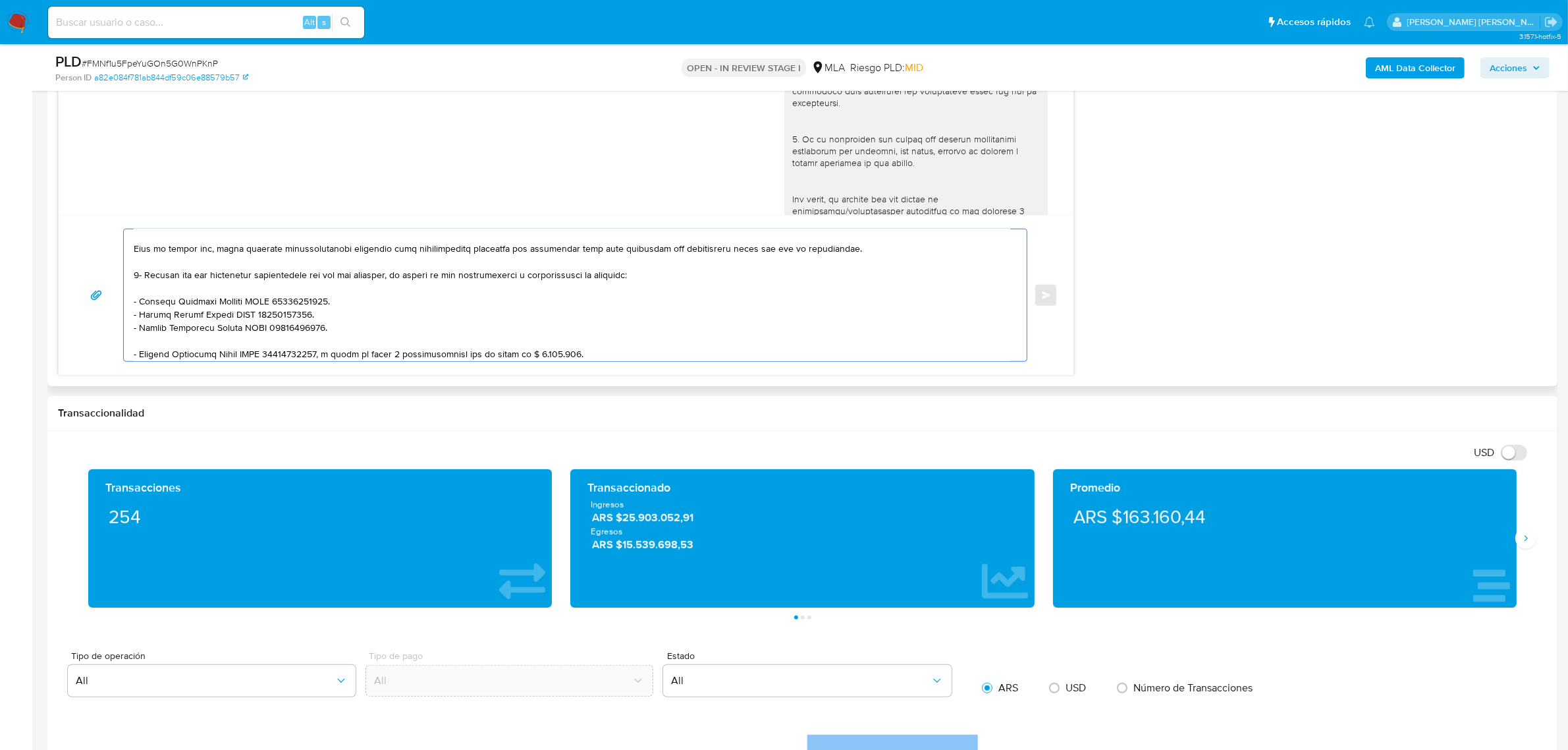
paste textarea "- Micaela Soledad Delgado CUIT 27424192959"
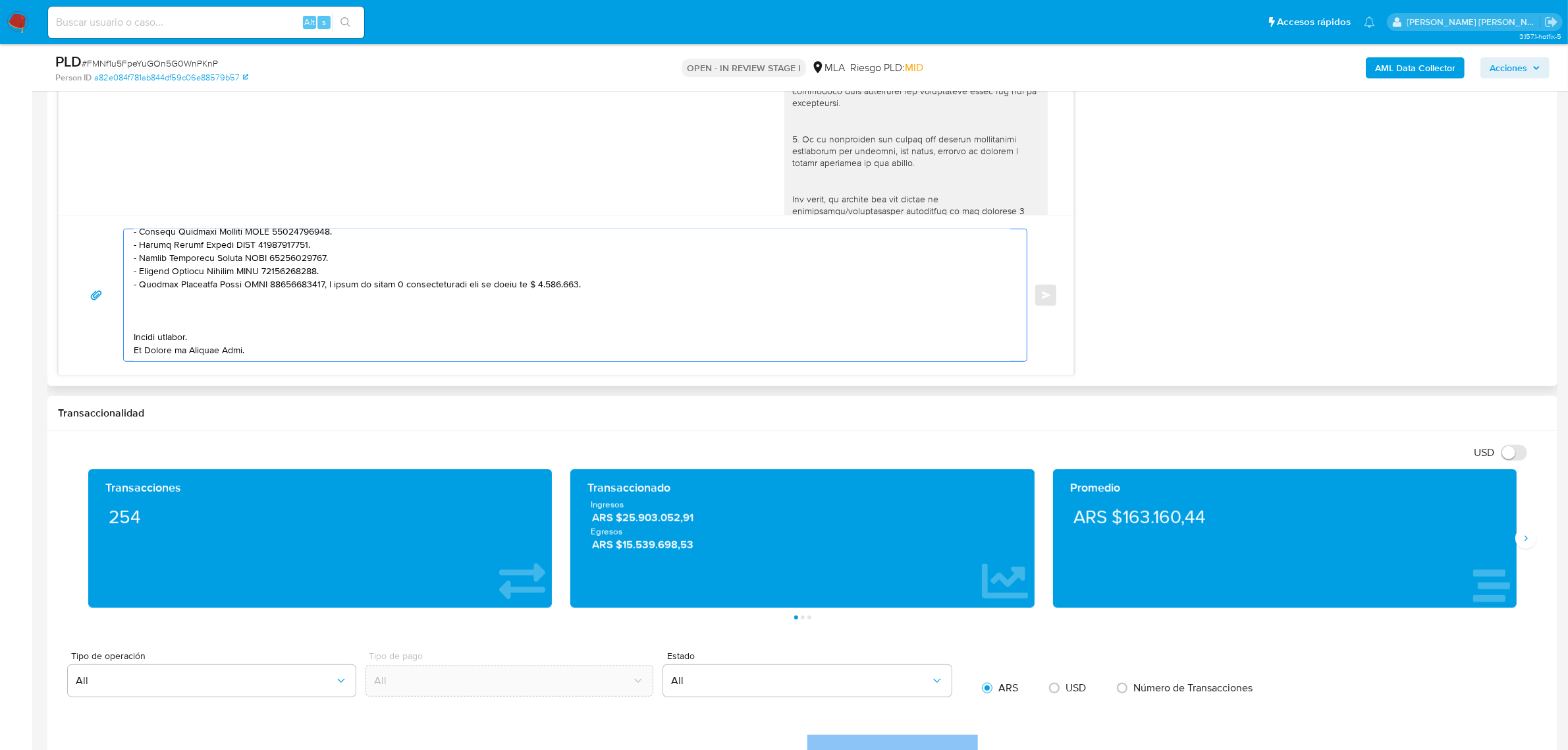
drag, startPoint x: 320, startPoint y: 359, endPoint x: 578, endPoint y: 274, distance: 271.6
click at [578, 274] on textarea at bounding box center [571, 295] width 876 height 132
click at [156, 295] on textarea at bounding box center [571, 295] width 876 height 132
paste textarea "- Explica el origen del dinero ingresado en efectivo y proporciona documentació…"
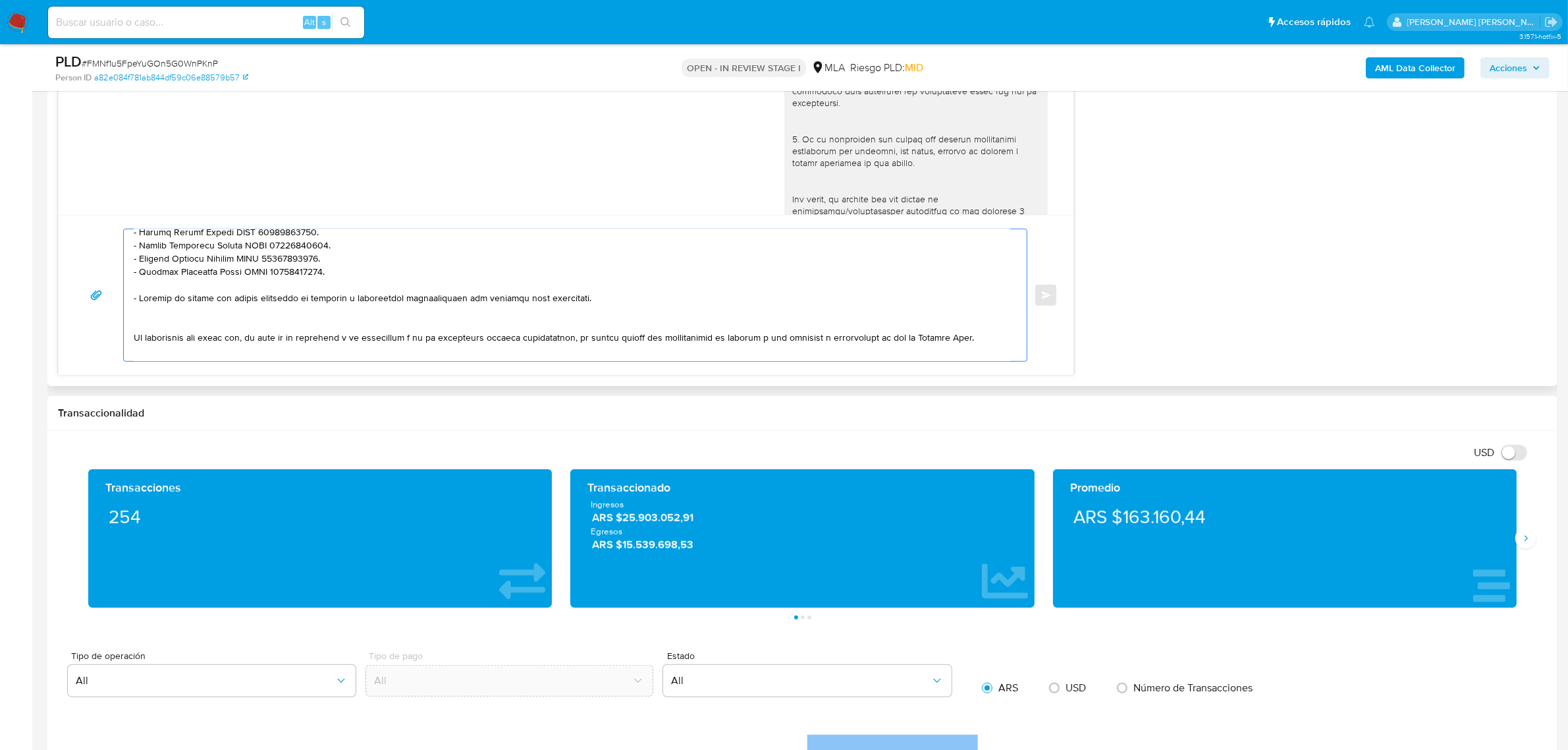
click at [135, 298] on textarea at bounding box center [571, 295] width 876 height 132
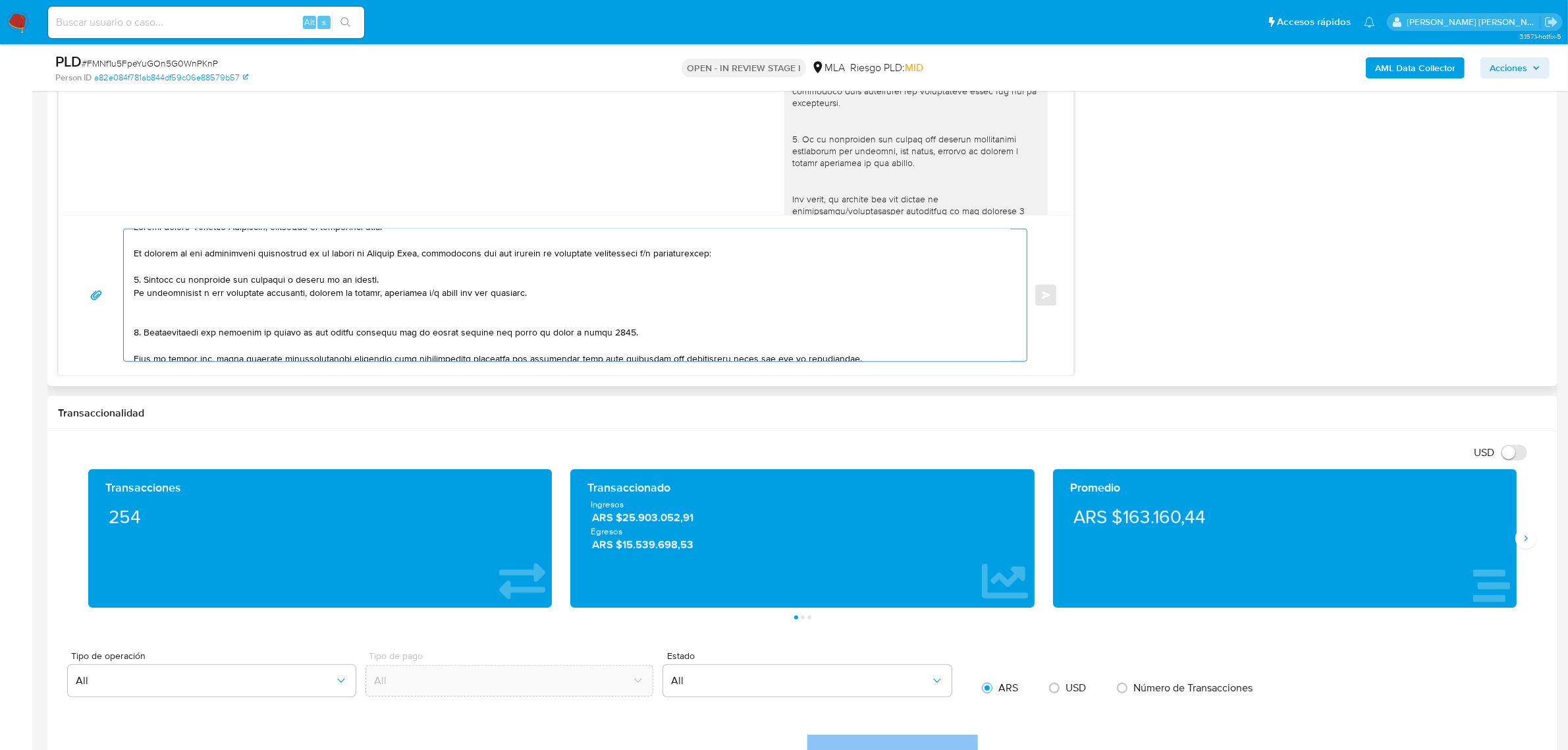
scroll to position [0, 0]
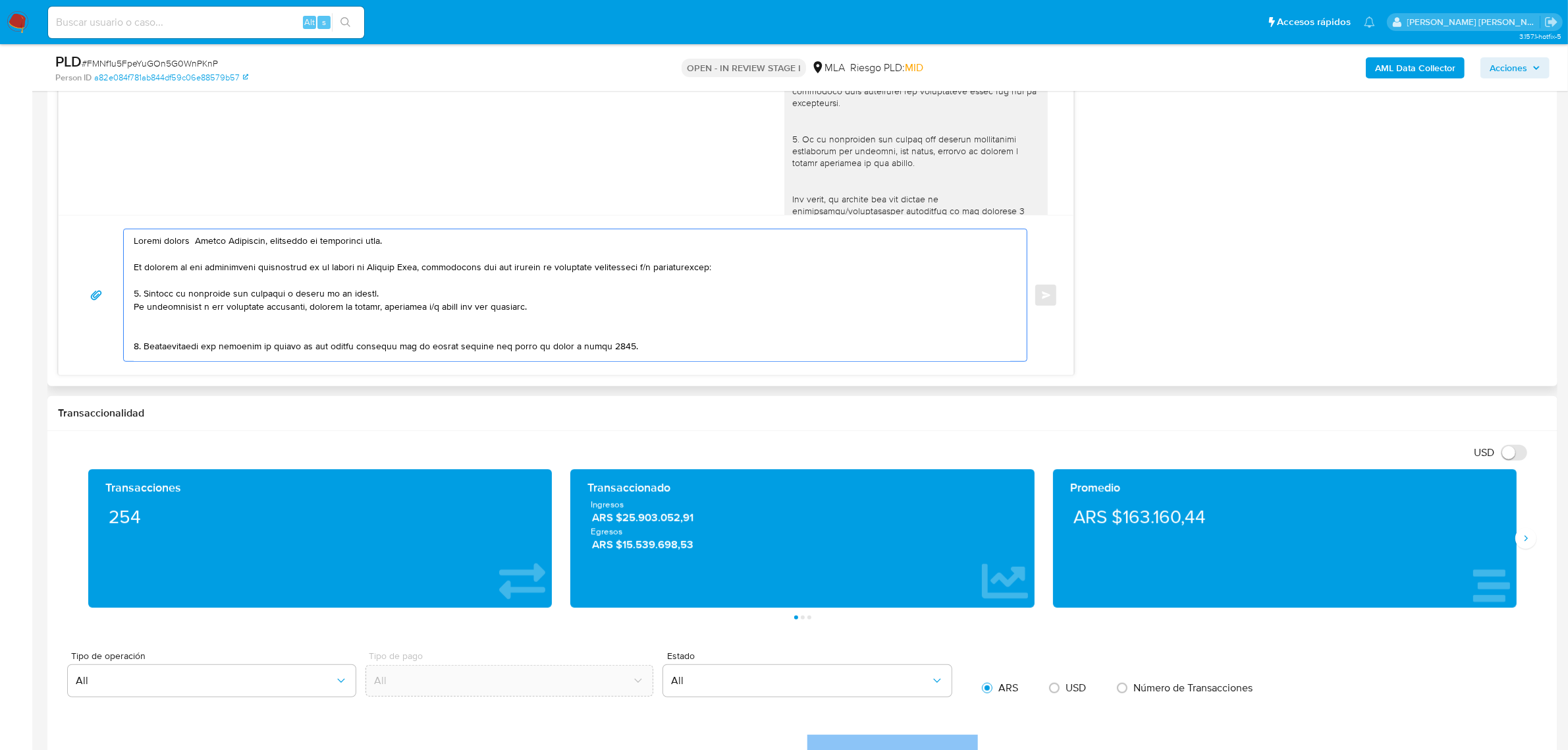
click at [137, 334] on textarea at bounding box center [571, 295] width 876 height 132
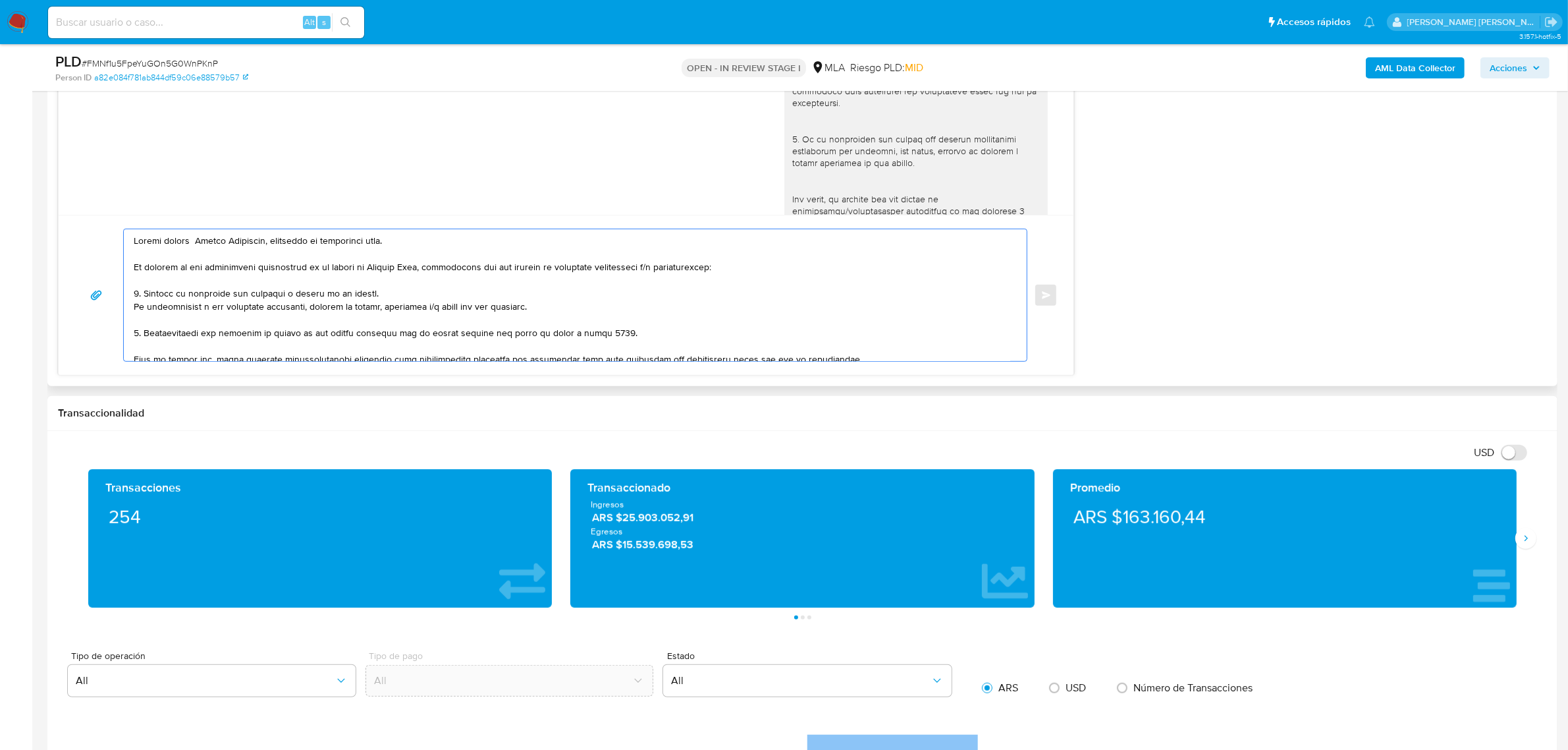
click at [135, 309] on textarea at bounding box center [571, 295] width 876 height 132
click at [135, 361] on textarea at bounding box center [571, 295] width 876 height 132
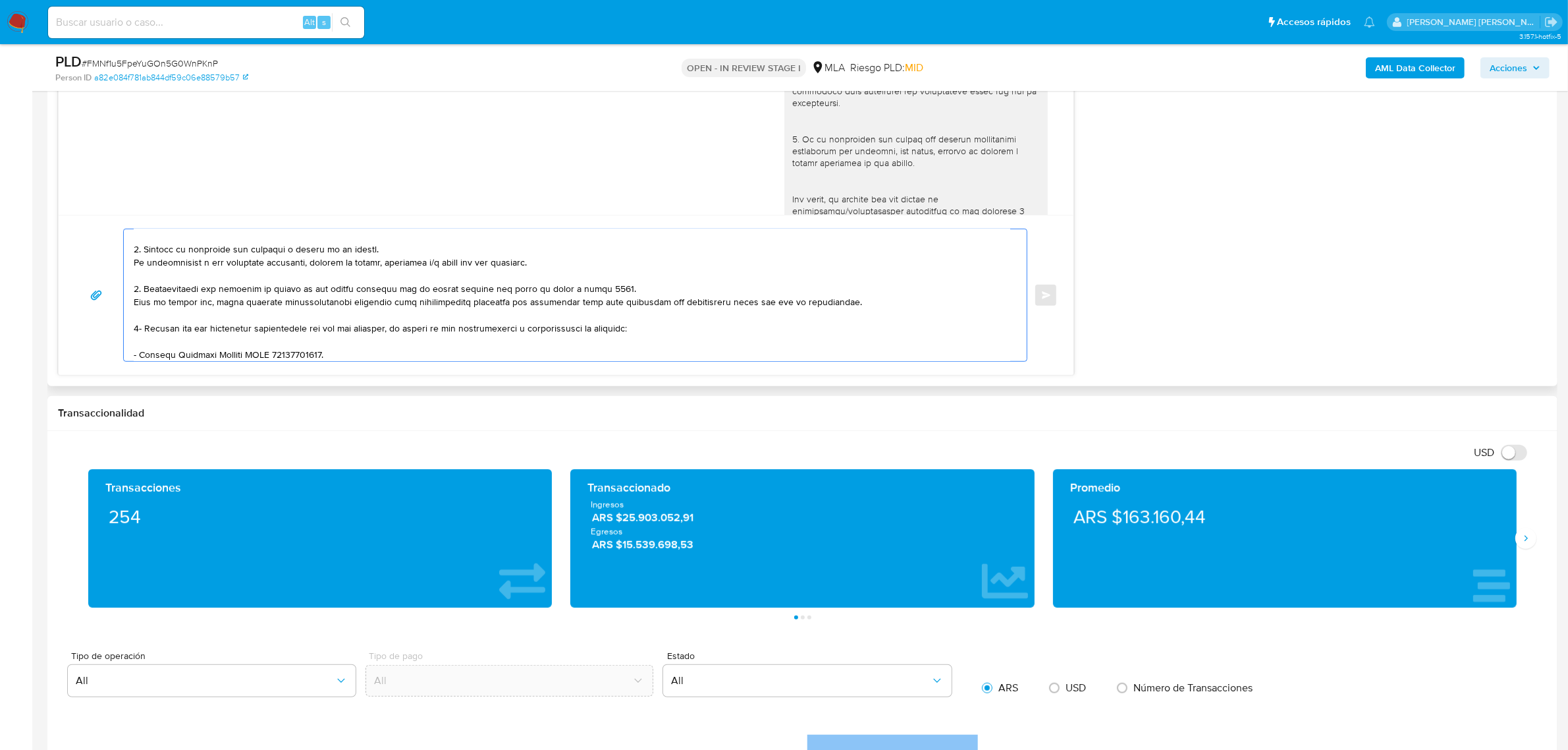
scroll to position [83, 0]
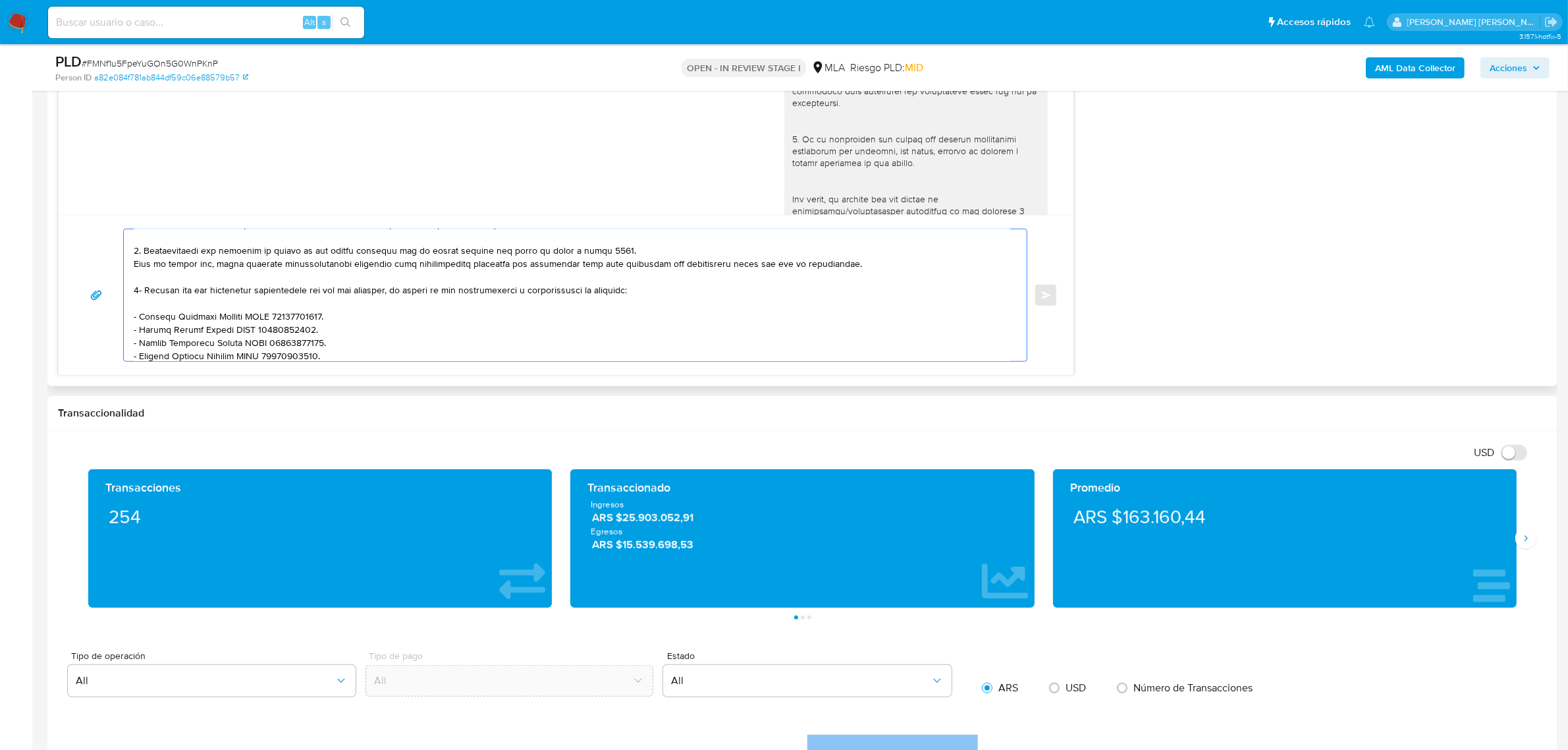
click at [135, 319] on textarea at bounding box center [571, 295] width 876 height 132
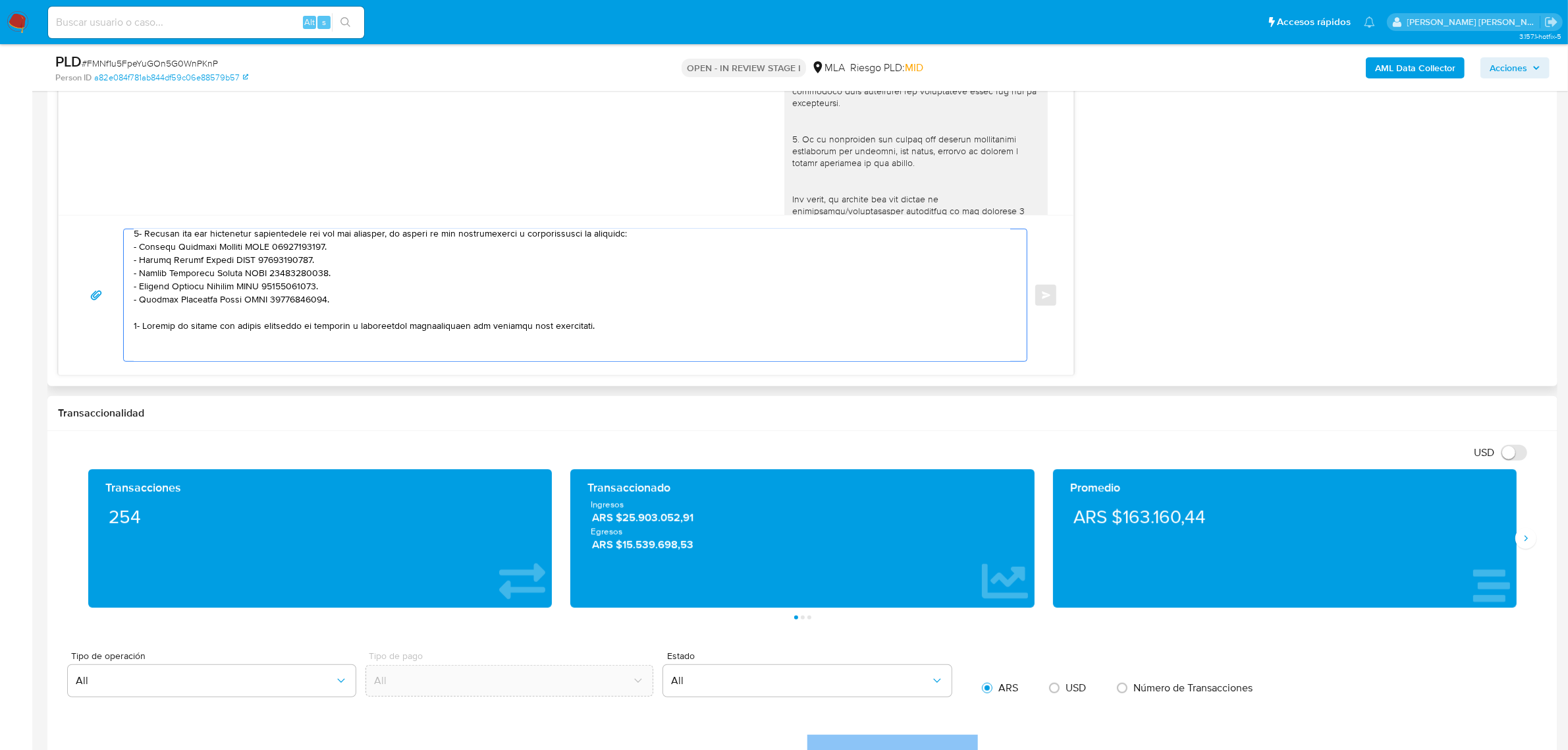
scroll to position [164, 0]
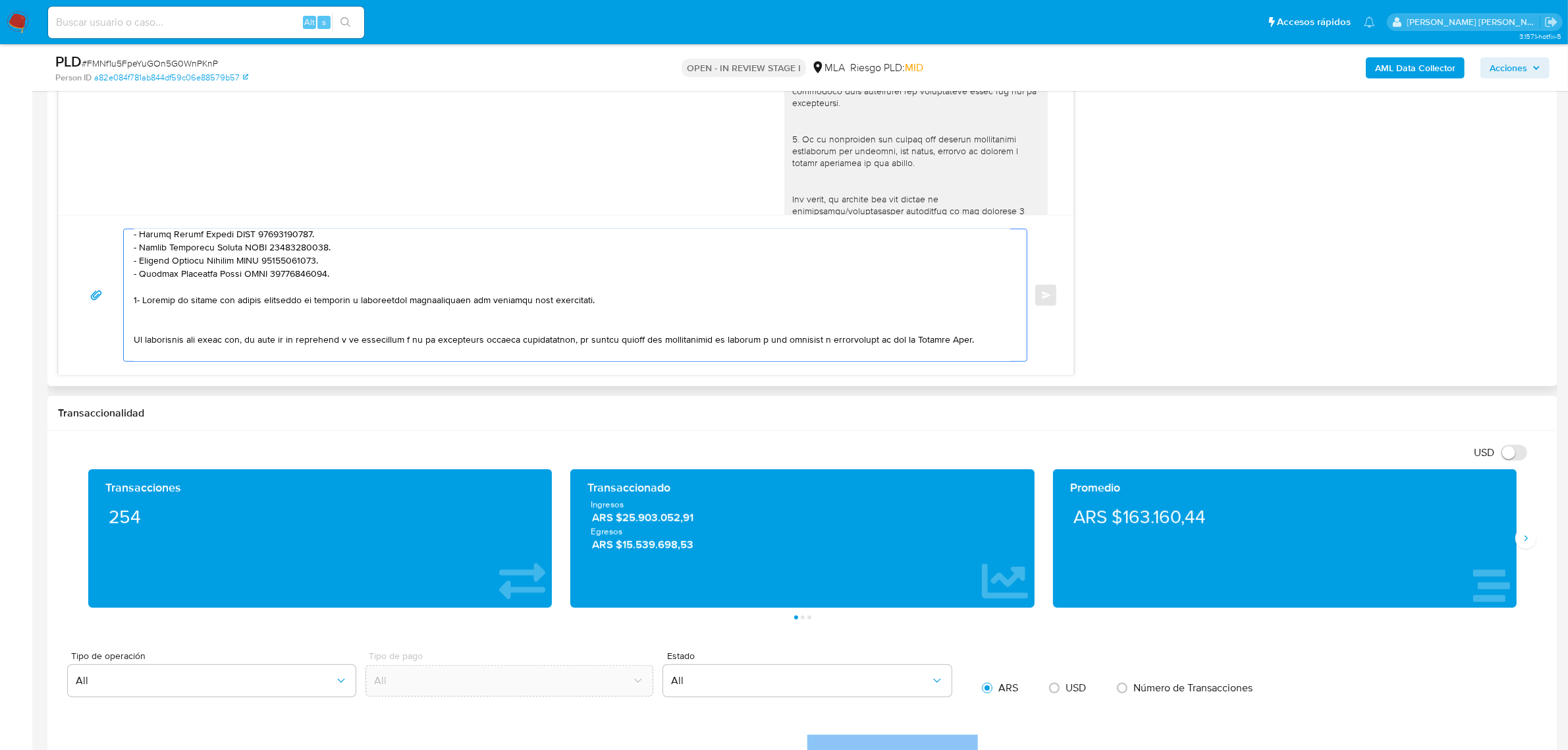
click at [198, 304] on textarea at bounding box center [571, 295] width 876 height 132
click at [264, 305] on textarea at bounding box center [571, 295] width 876 height 132
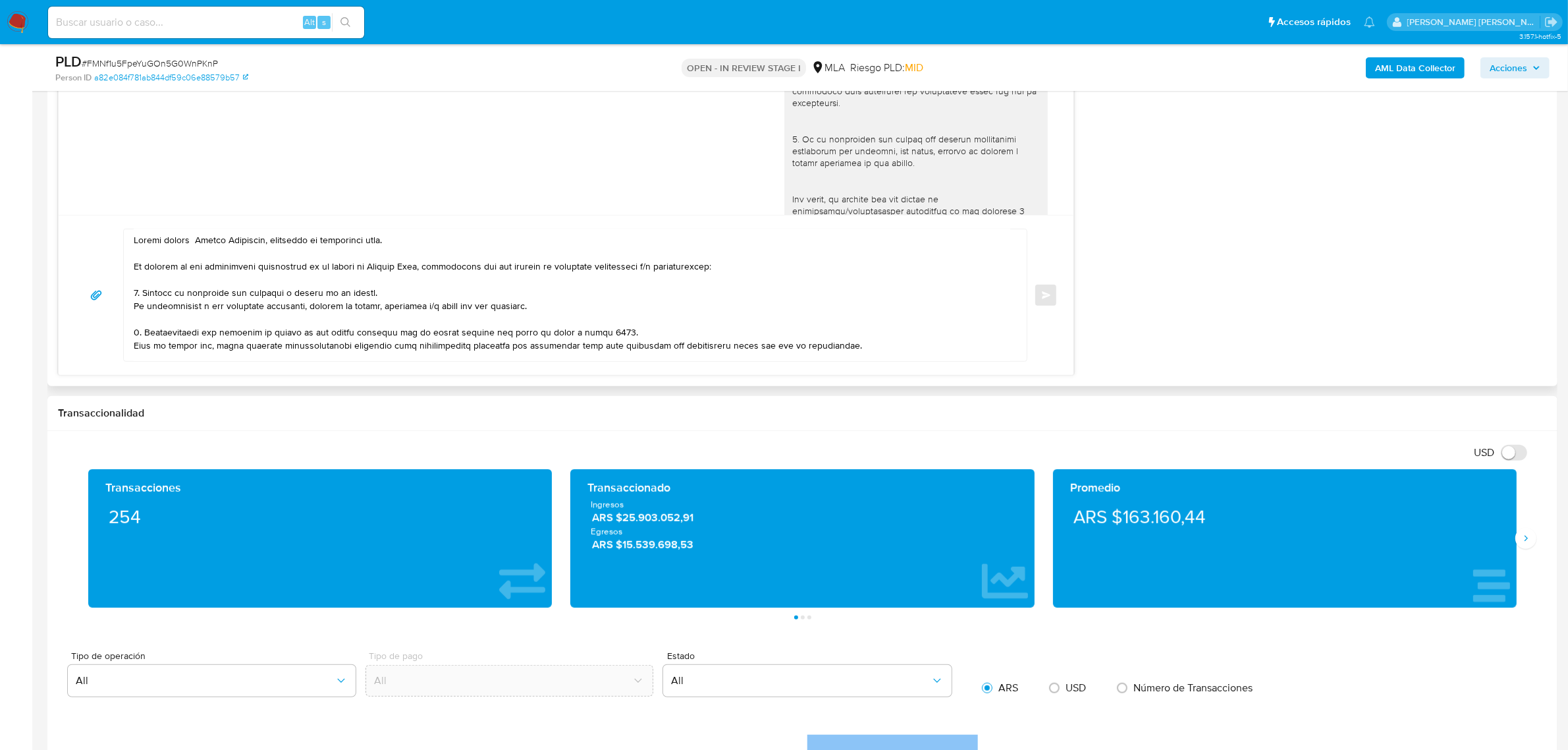
scroll to position [0, 0]
drag, startPoint x: 571, startPoint y: 338, endPoint x: 545, endPoint y: 334, distance: 26.3
click at [545, 334] on textarea at bounding box center [571, 295] width 876 height 132
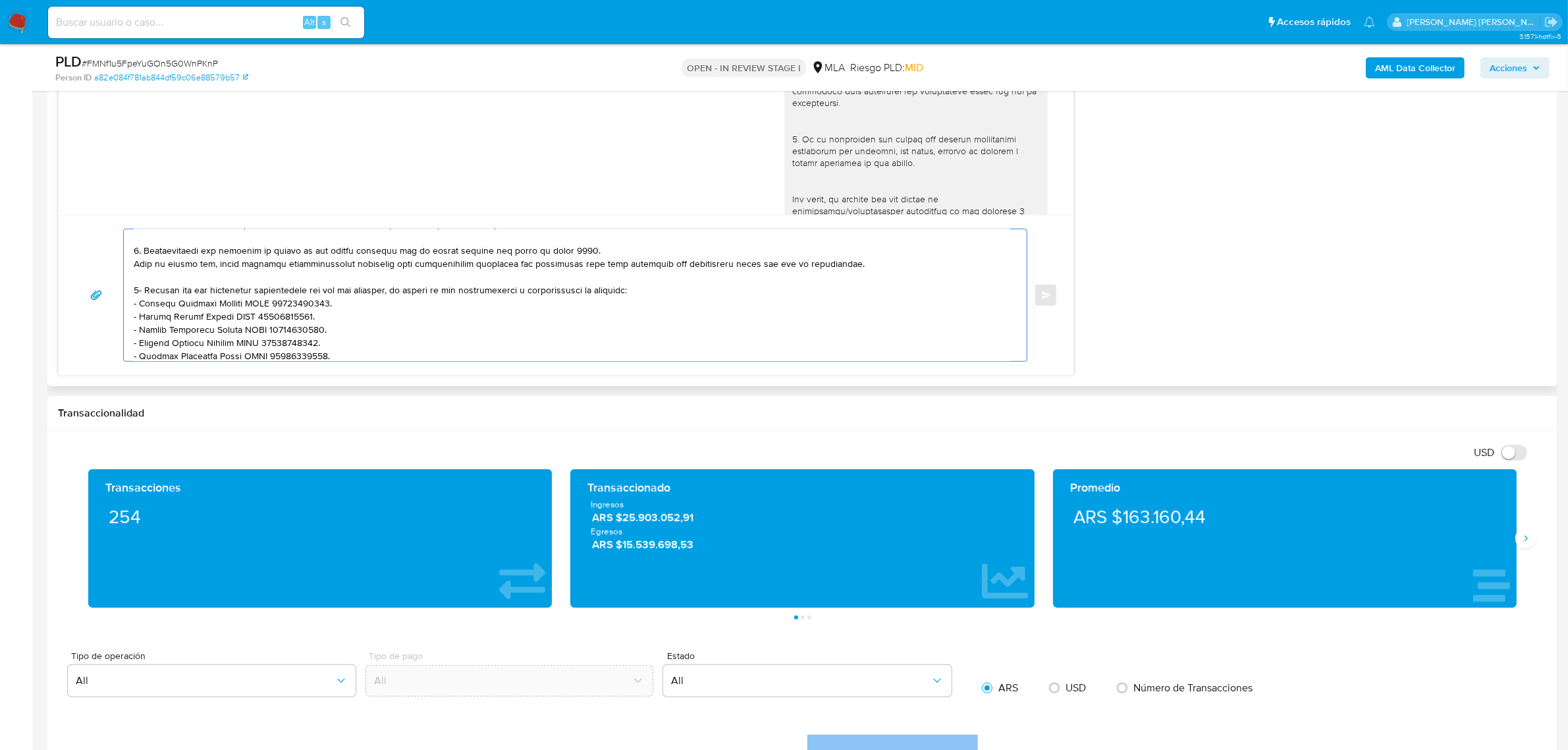
scroll to position [164, 0]
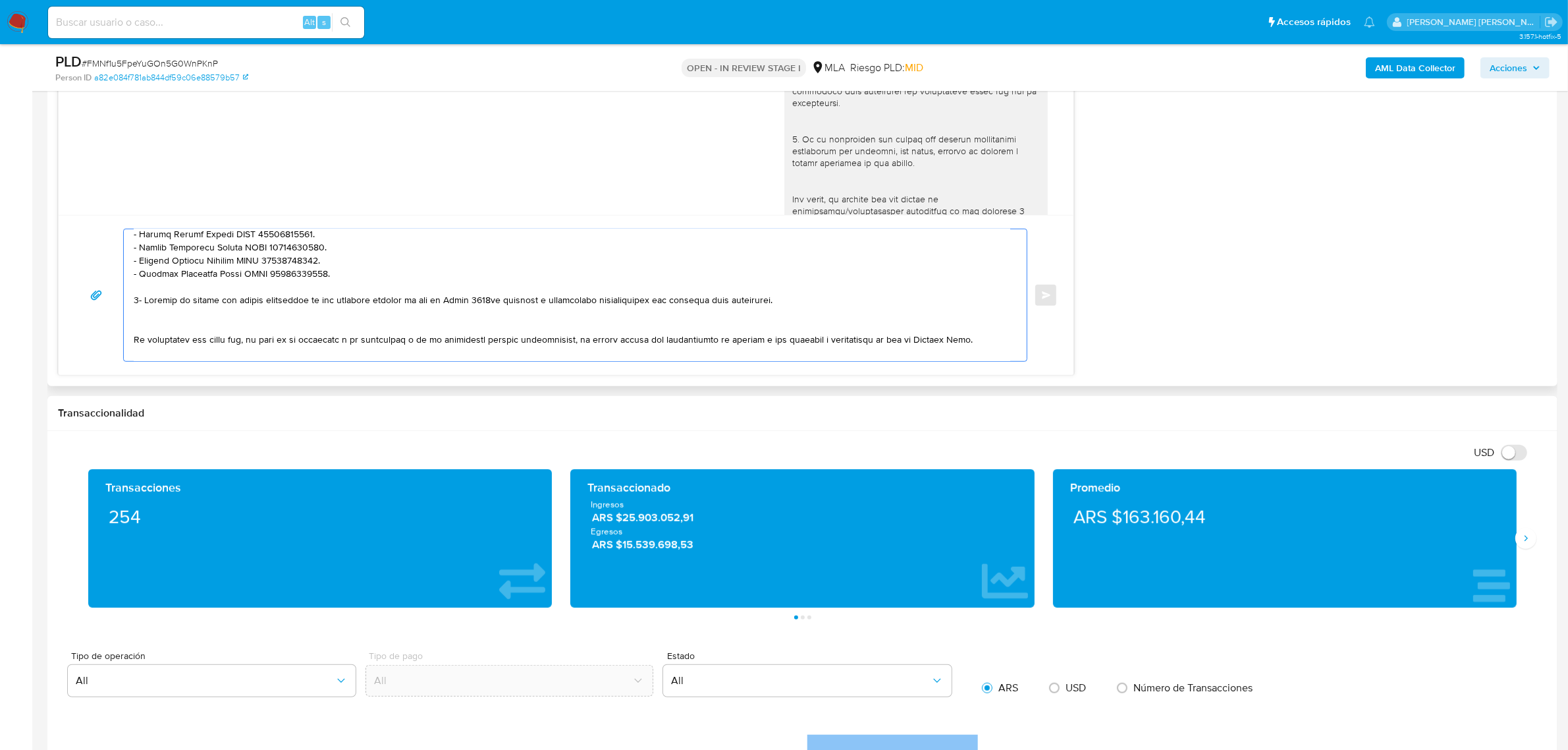
click at [298, 298] on textarea at bounding box center [571, 295] width 876 height 132
click at [359, 301] on textarea at bounding box center [571, 295] width 876 height 132
click at [488, 301] on textarea at bounding box center [571, 295] width 876 height 132
drag, startPoint x: 537, startPoint y: 302, endPoint x: 489, endPoint y: 304, distance: 48.0
click at [489, 304] on textarea at bounding box center [571, 295] width 876 height 132
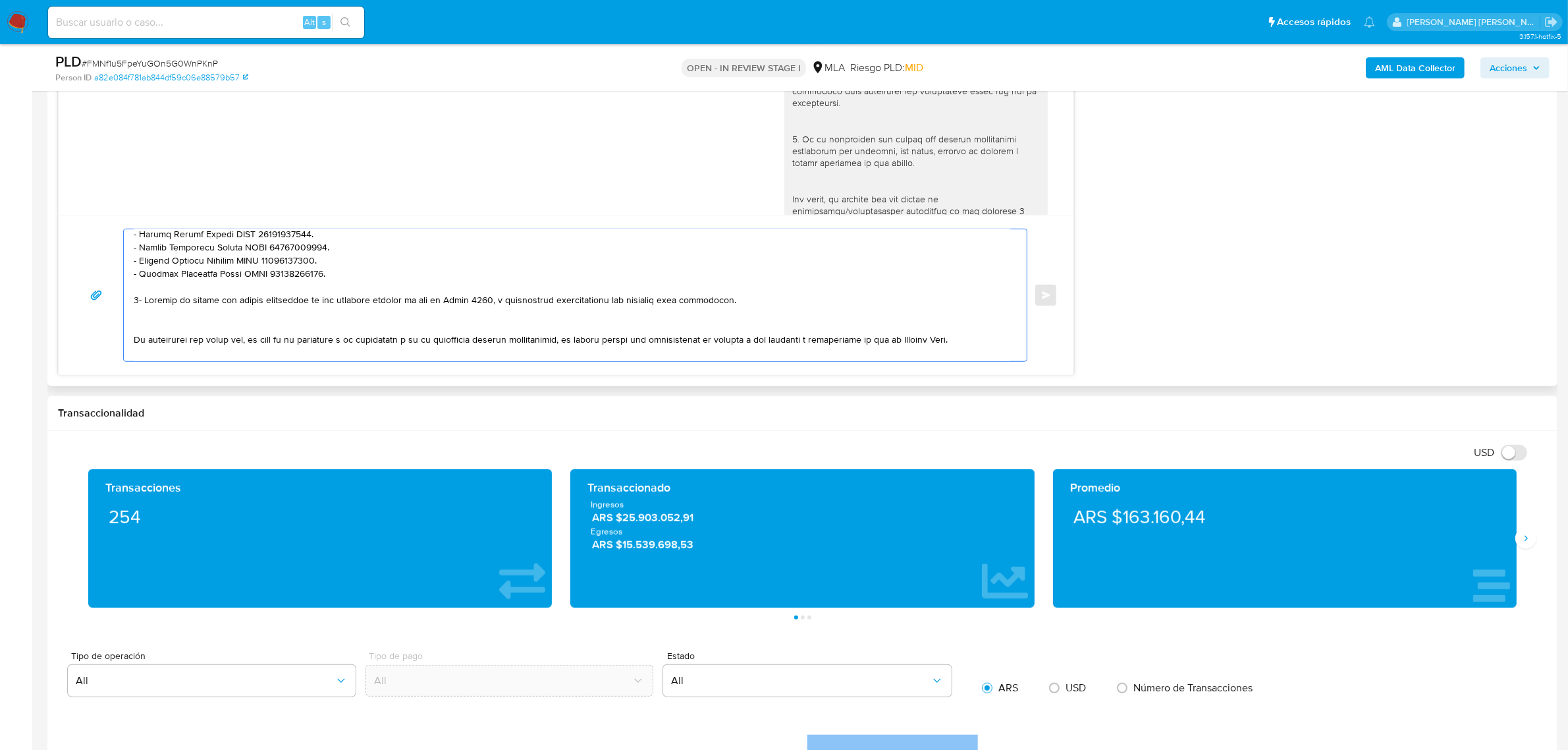
click at [738, 313] on textarea at bounding box center [571, 295] width 876 height 132
drag, startPoint x: 192, startPoint y: 302, endPoint x: 146, endPoint y: 305, distance: 46.1
click at [146, 303] on textarea at bounding box center [571, 295] width 876 height 132
drag, startPoint x: 215, startPoint y: 301, endPoint x: 188, endPoint y: 303, distance: 27.1
click at [188, 303] on textarea at bounding box center [571, 295] width 876 height 132
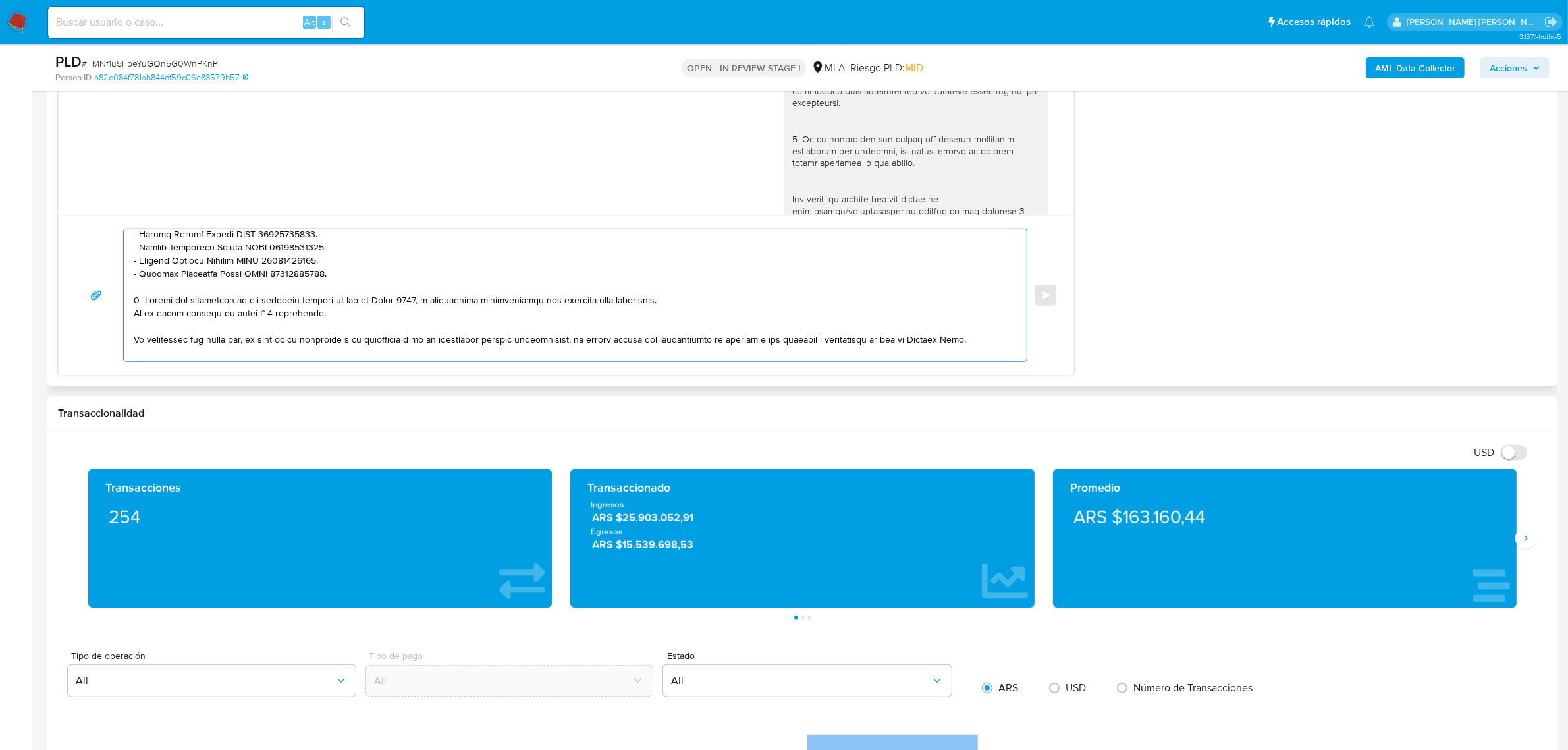
click at [344, 316] on textarea at bounding box center [571, 295] width 876 height 132
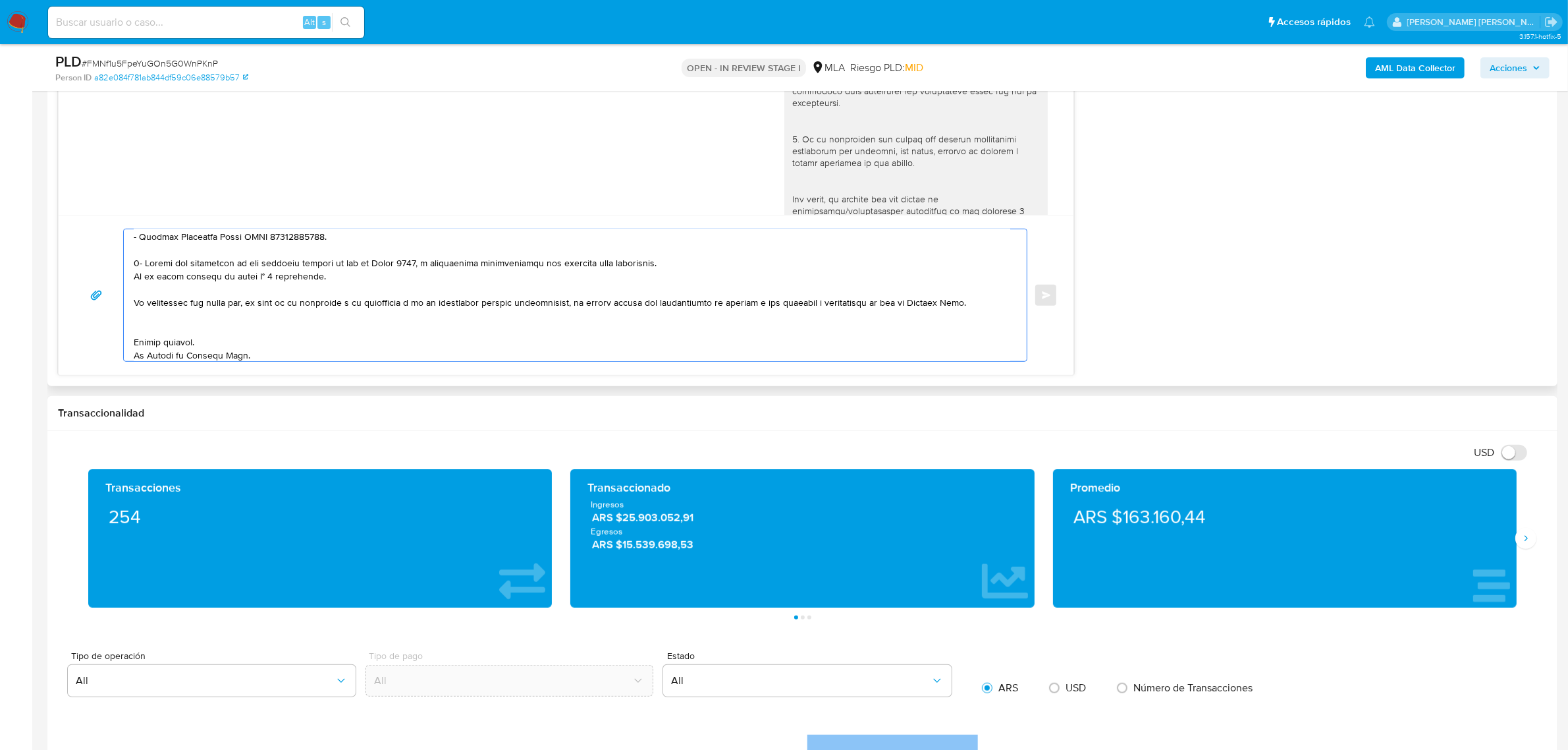
scroll to position [220, 0]
click at [163, 313] on textarea at bounding box center [571, 295] width 876 height 132
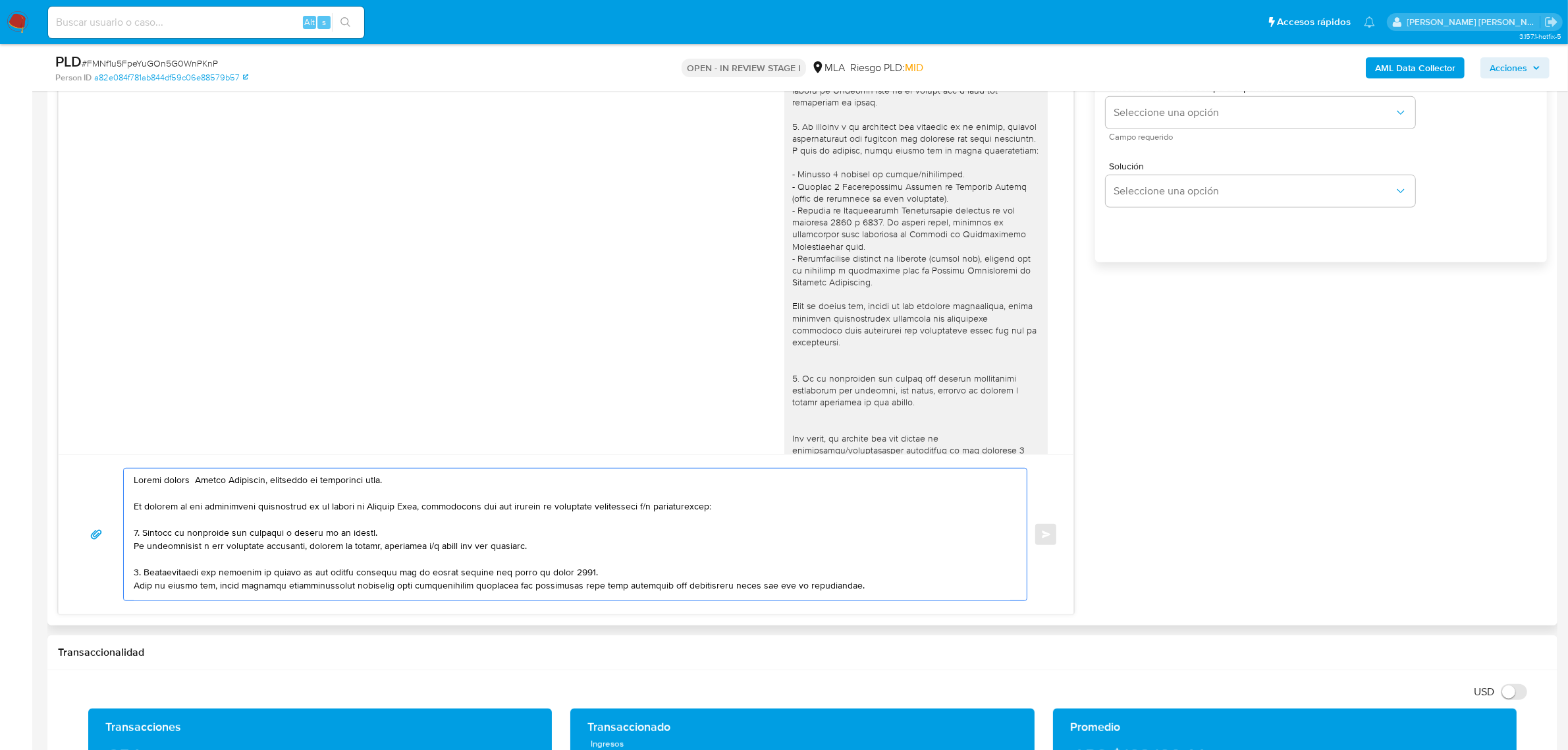
scroll to position [824, 0]
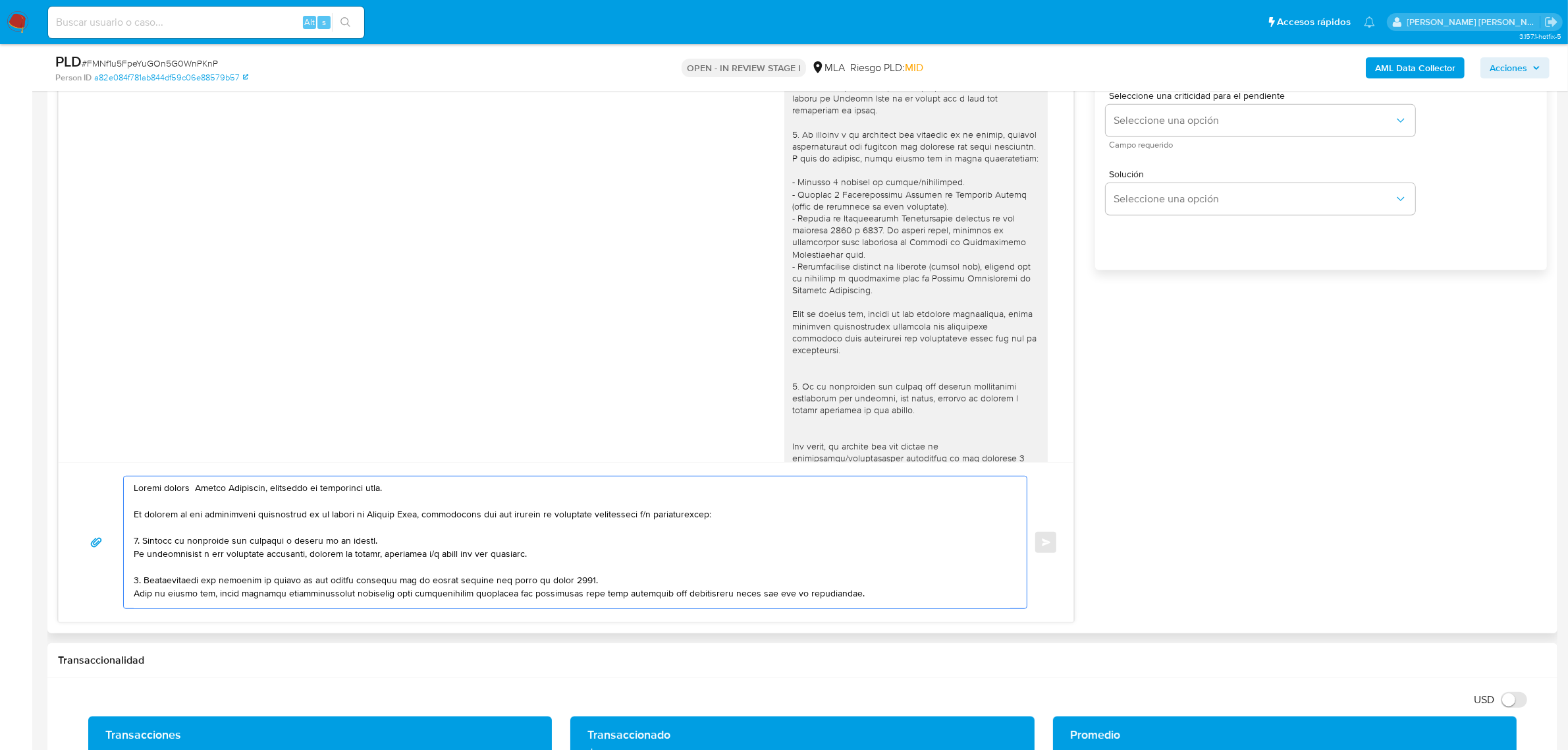
click at [199, 489] on textarea at bounding box center [571, 542] width 876 height 132
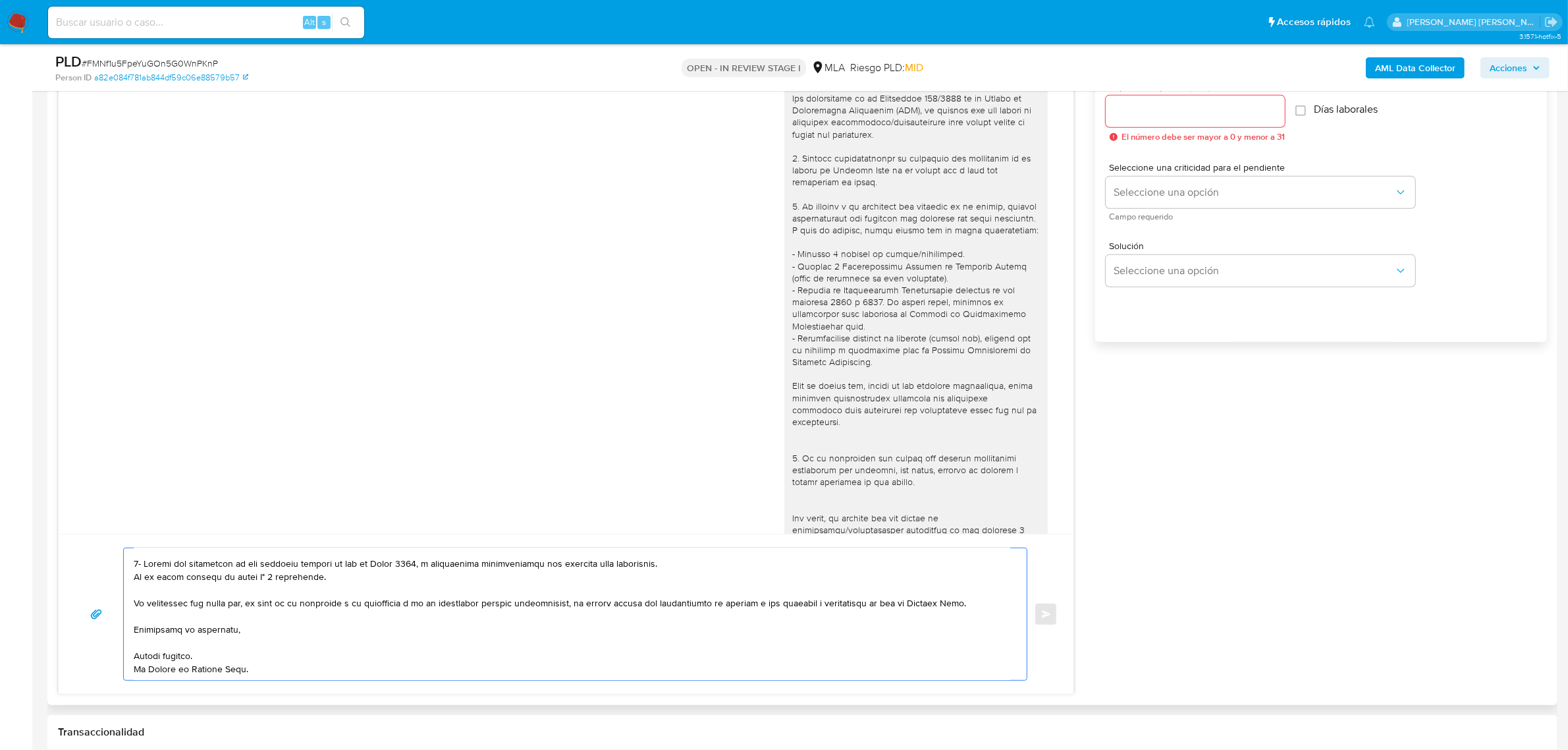
scroll to position [741, 0]
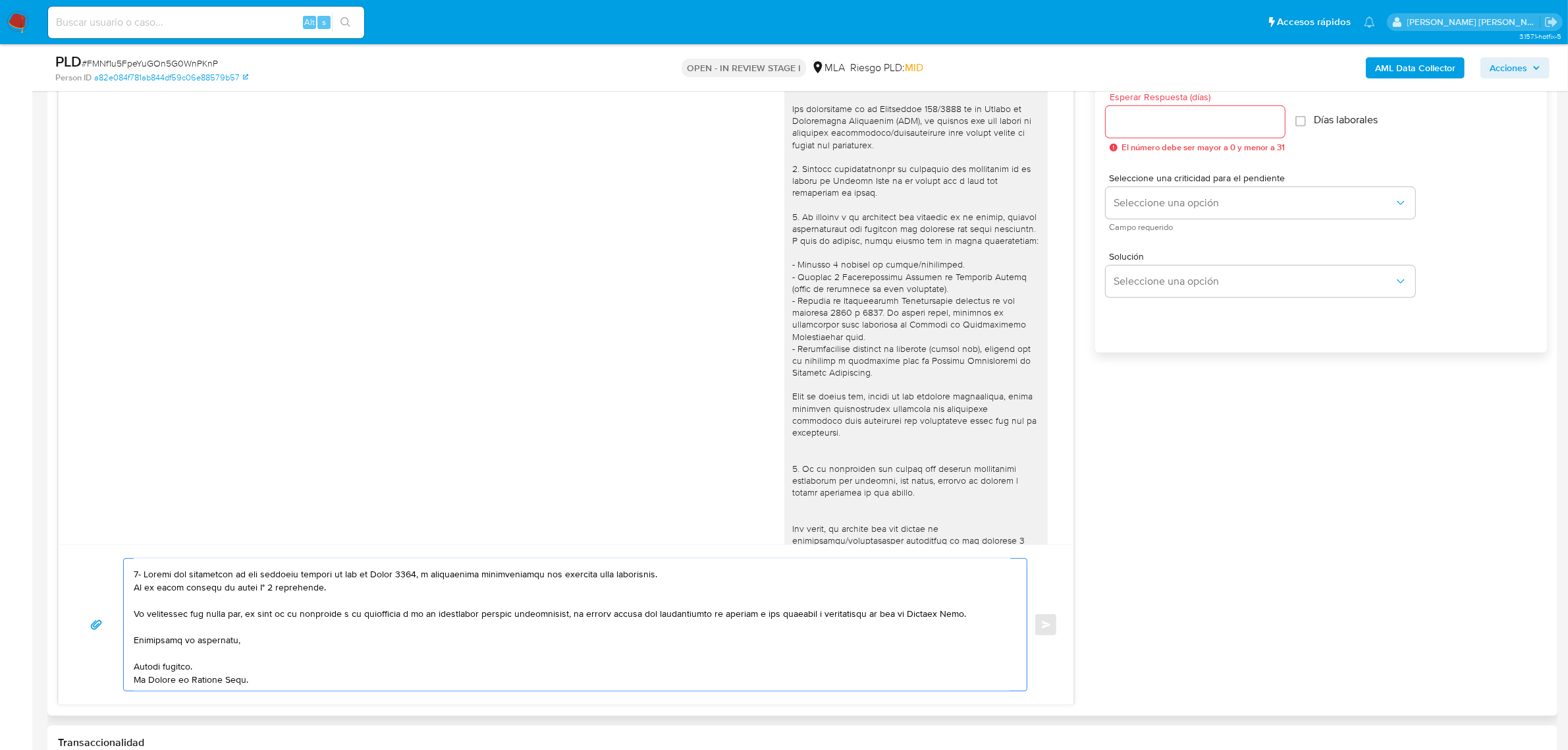
type textarea "Buenas tardes Jesica Alejandra, esperamos te encuentres bien. En función de las…"
click at [1164, 123] on input "Esperar Respuesta (días)" at bounding box center [1195, 122] width 179 height 17
type input "2"
click at [1158, 188] on button "Seleccione una opción" at bounding box center [1260, 203] width 309 height 32
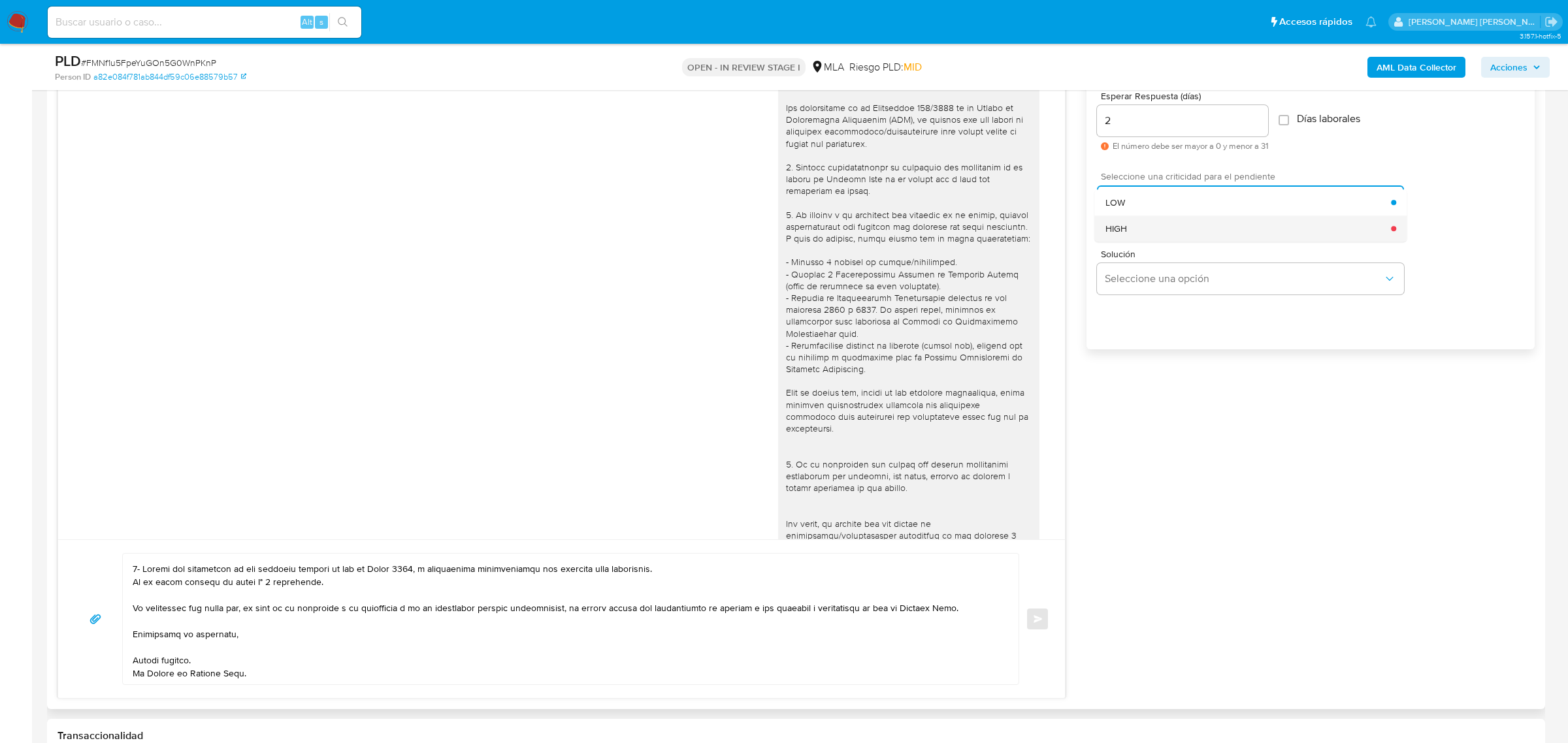
click at [1139, 234] on div "HIGH" at bounding box center [1249, 228] width 286 height 26
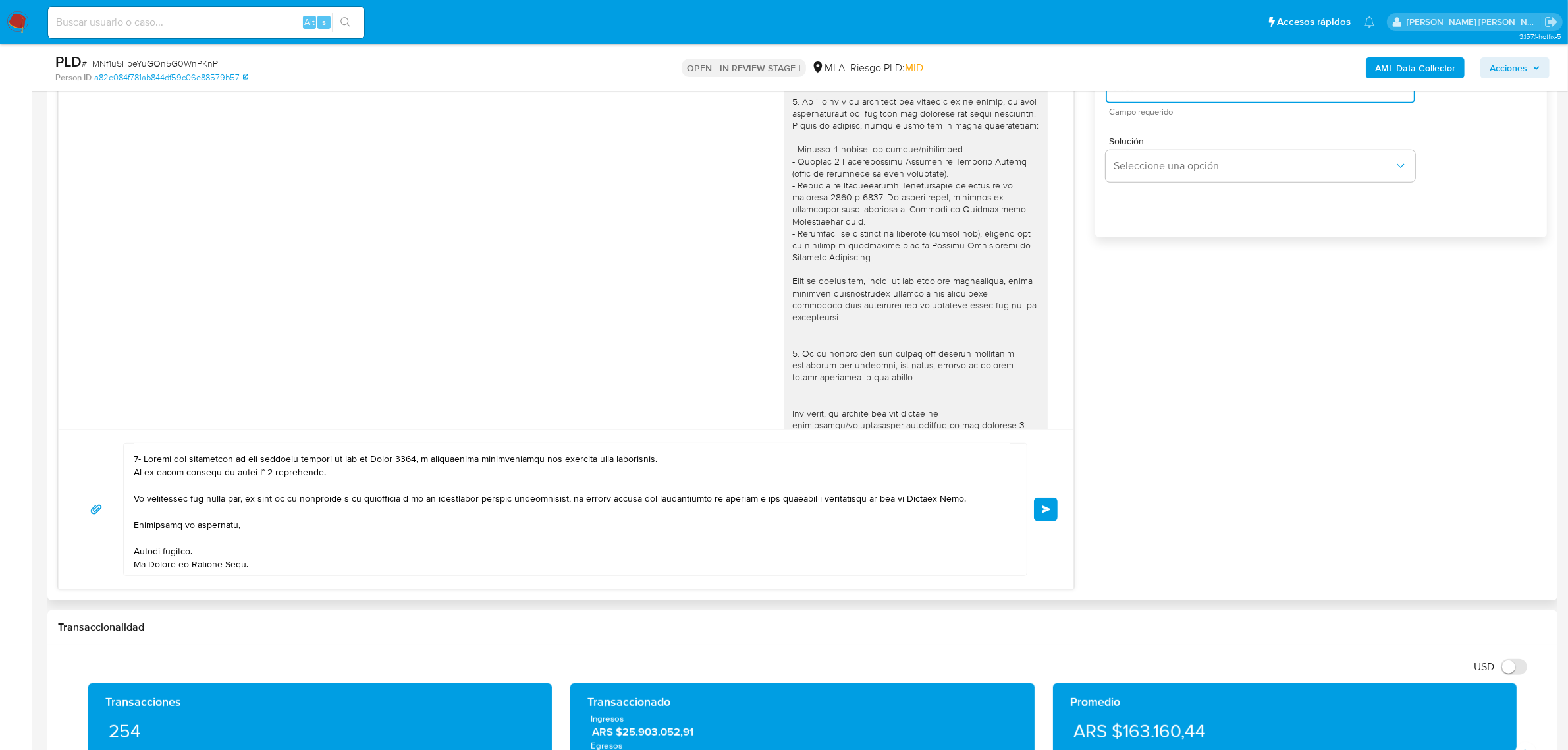
scroll to position [989, 0]
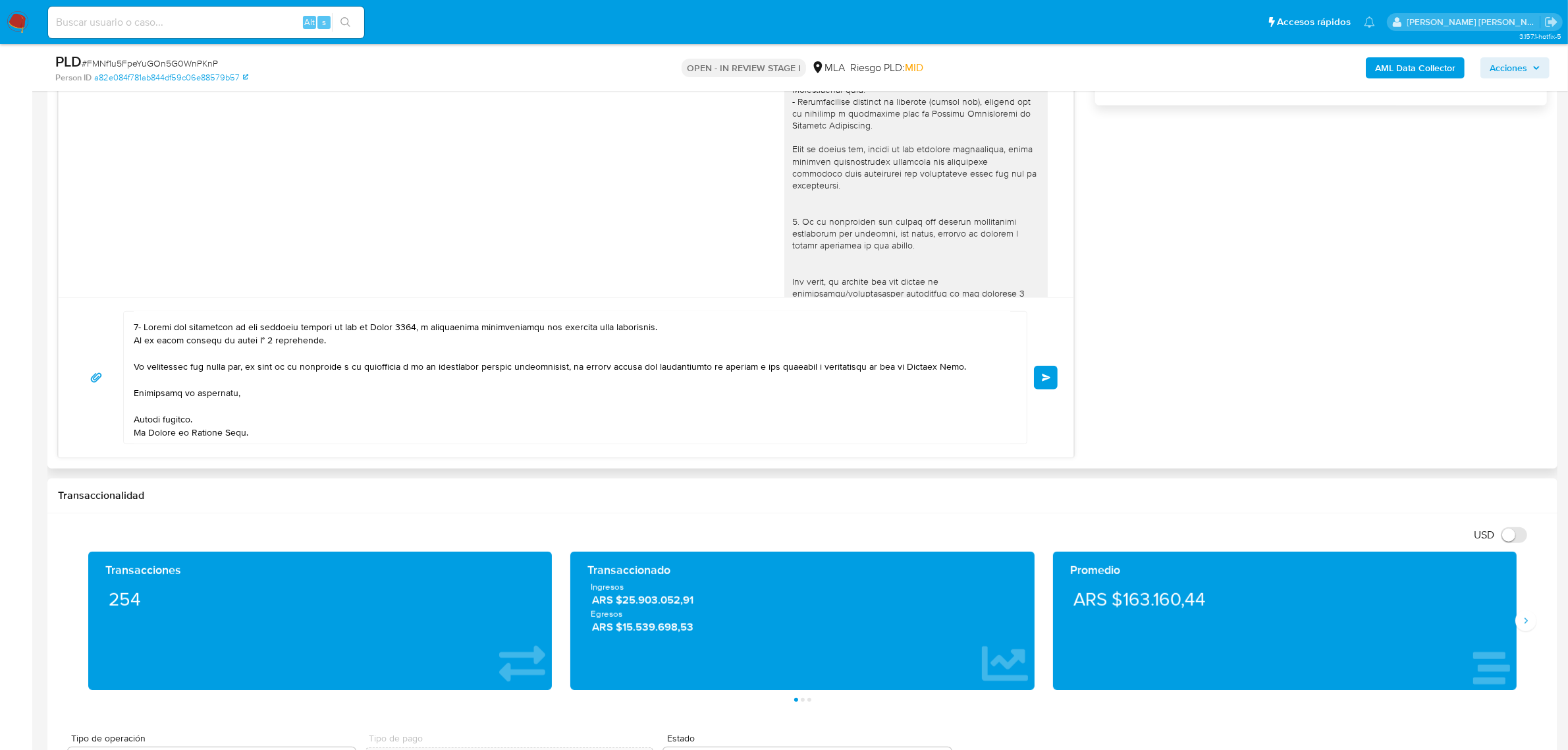
click at [1048, 379] on span "Enviar" at bounding box center [1046, 377] width 9 height 8
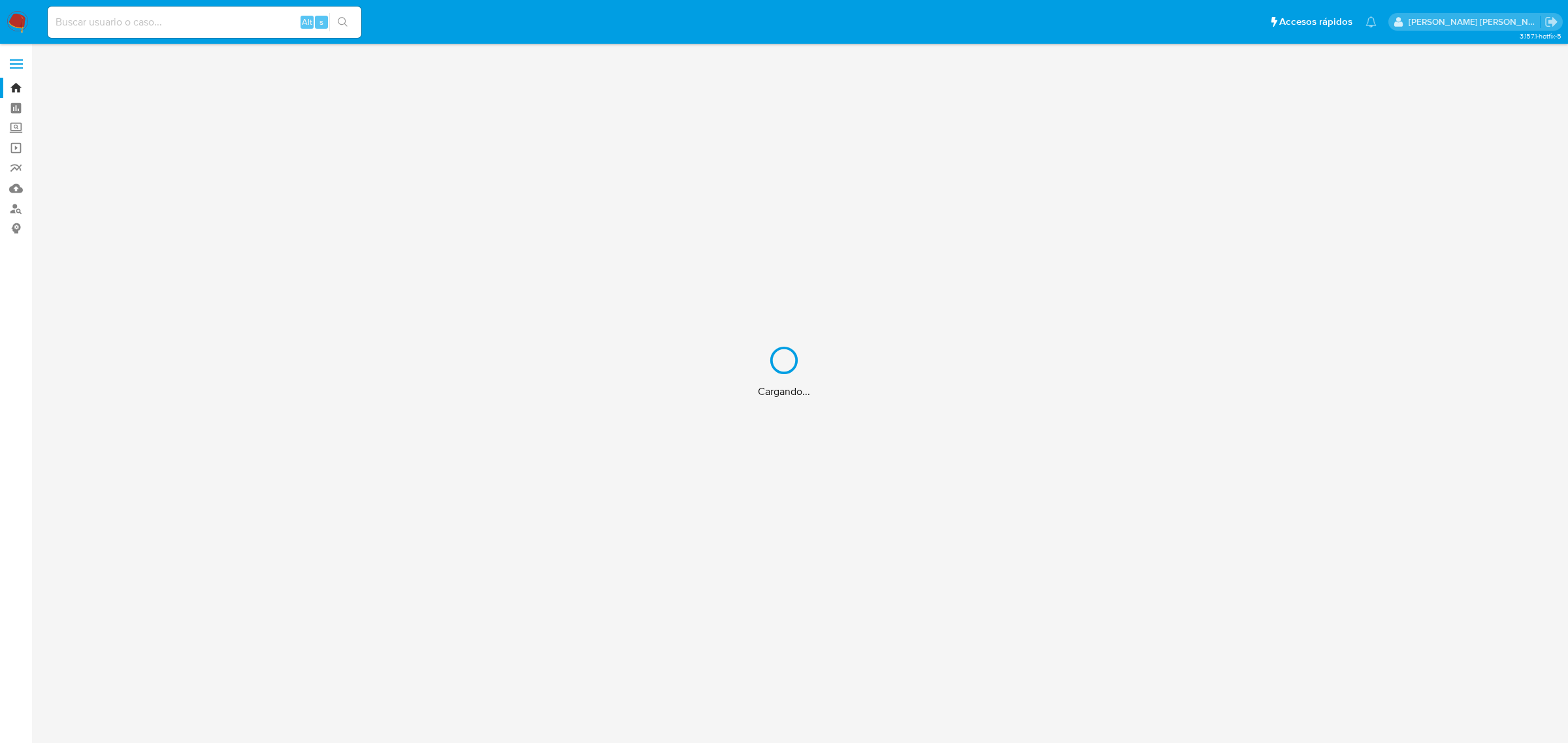
click at [177, 19] on div "Cargando..." at bounding box center [784, 372] width 1568 height 743
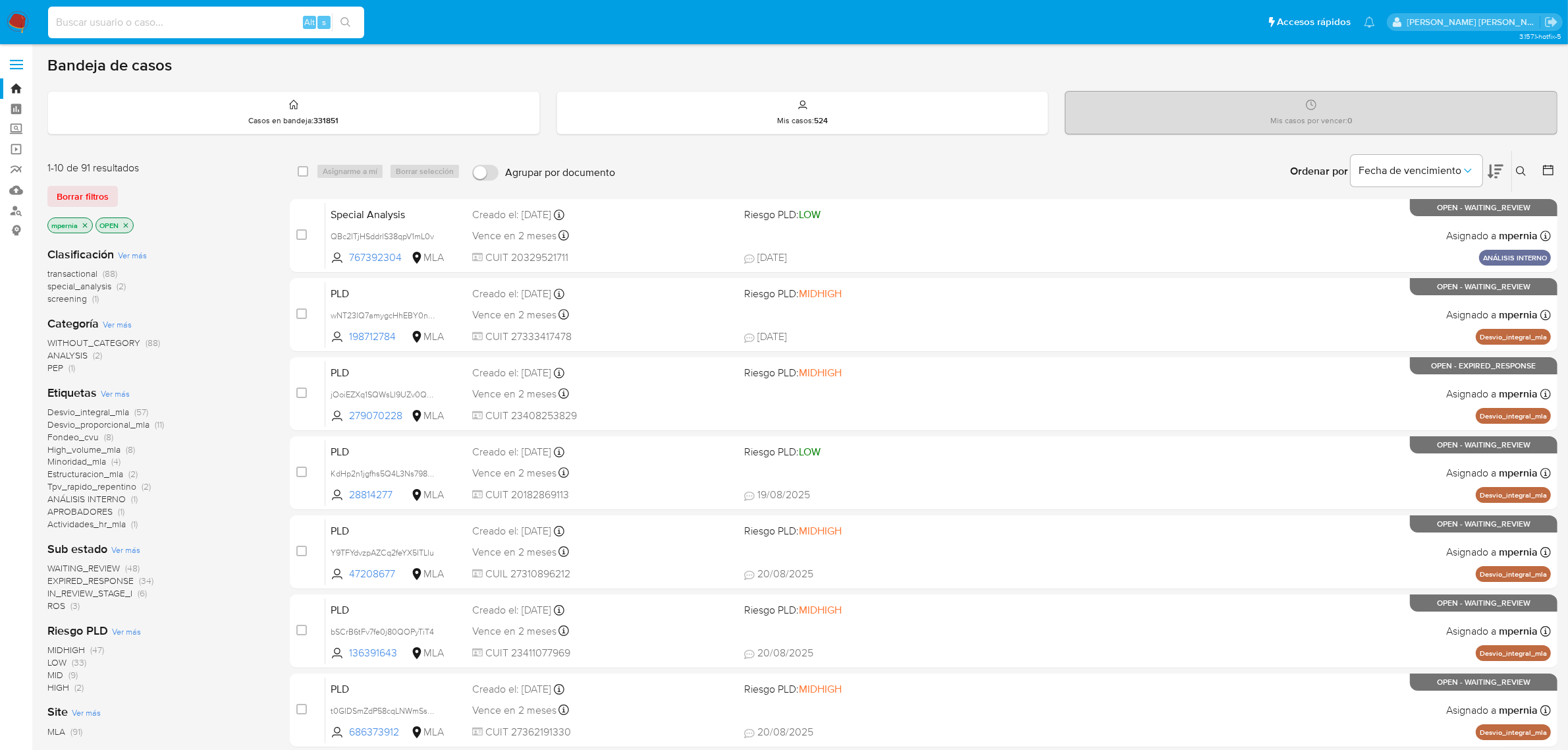
click at [110, 23] on input at bounding box center [205, 22] width 316 height 17
type input "767392304"
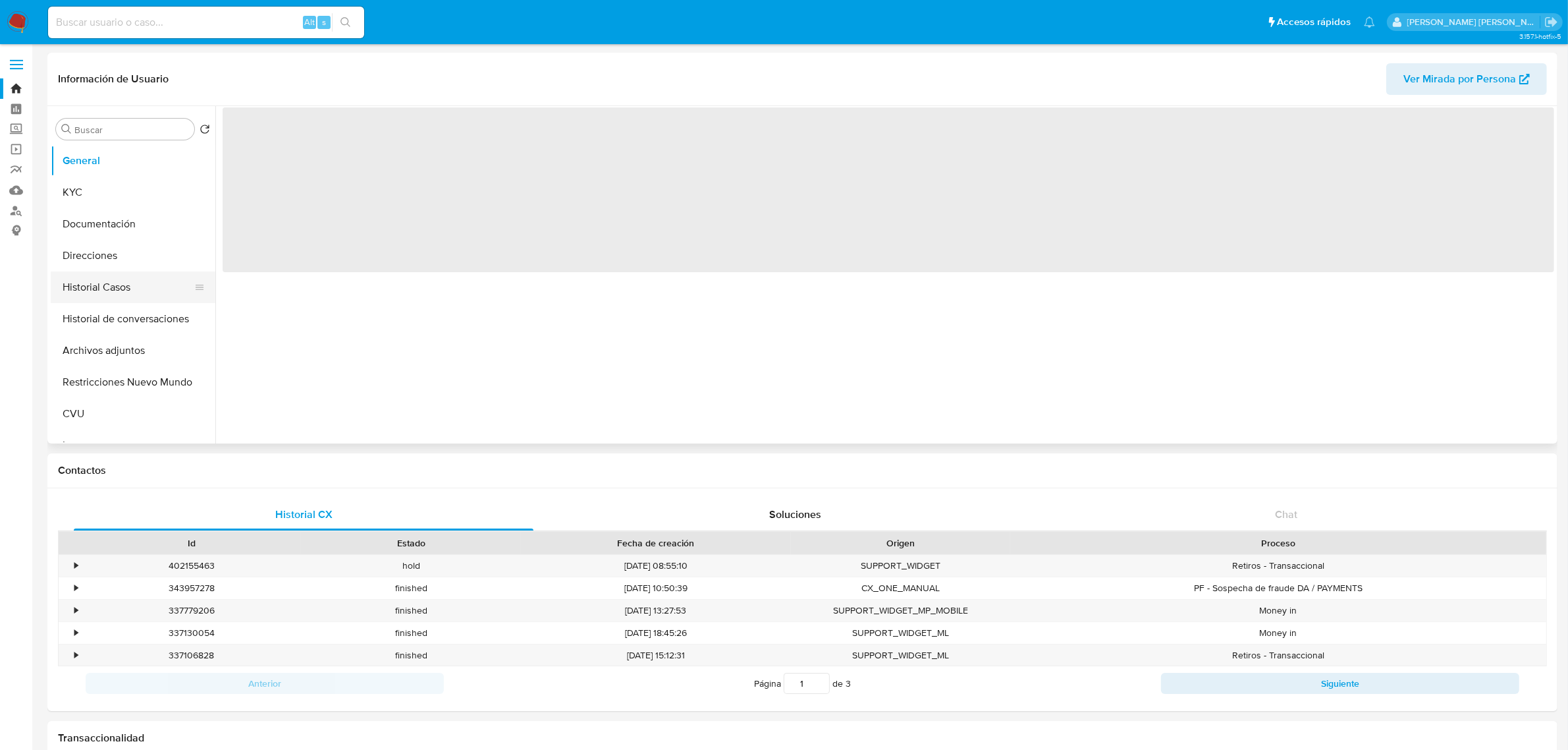
click at [84, 294] on button "Historial Casos" at bounding box center [128, 287] width 154 height 32
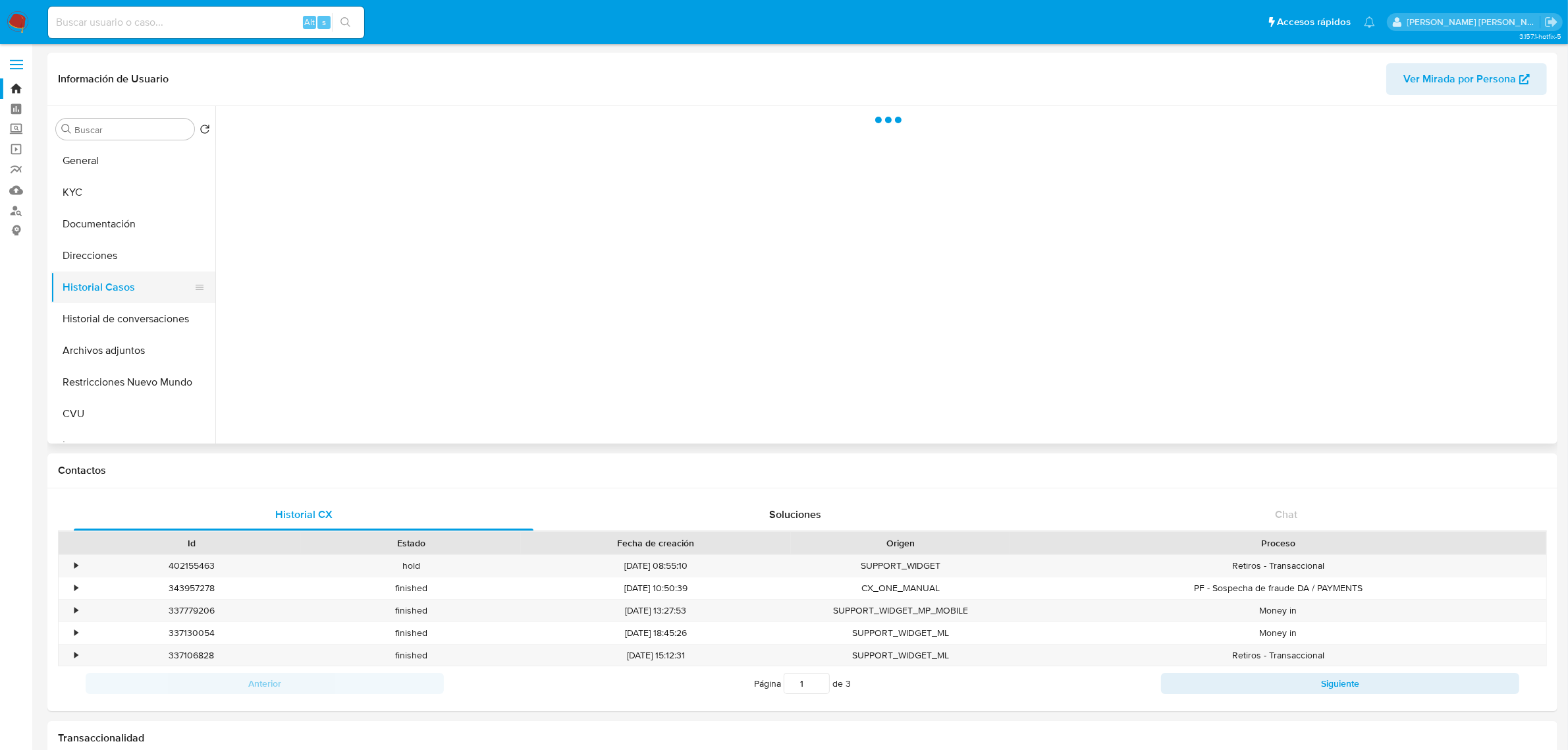
select select "10"
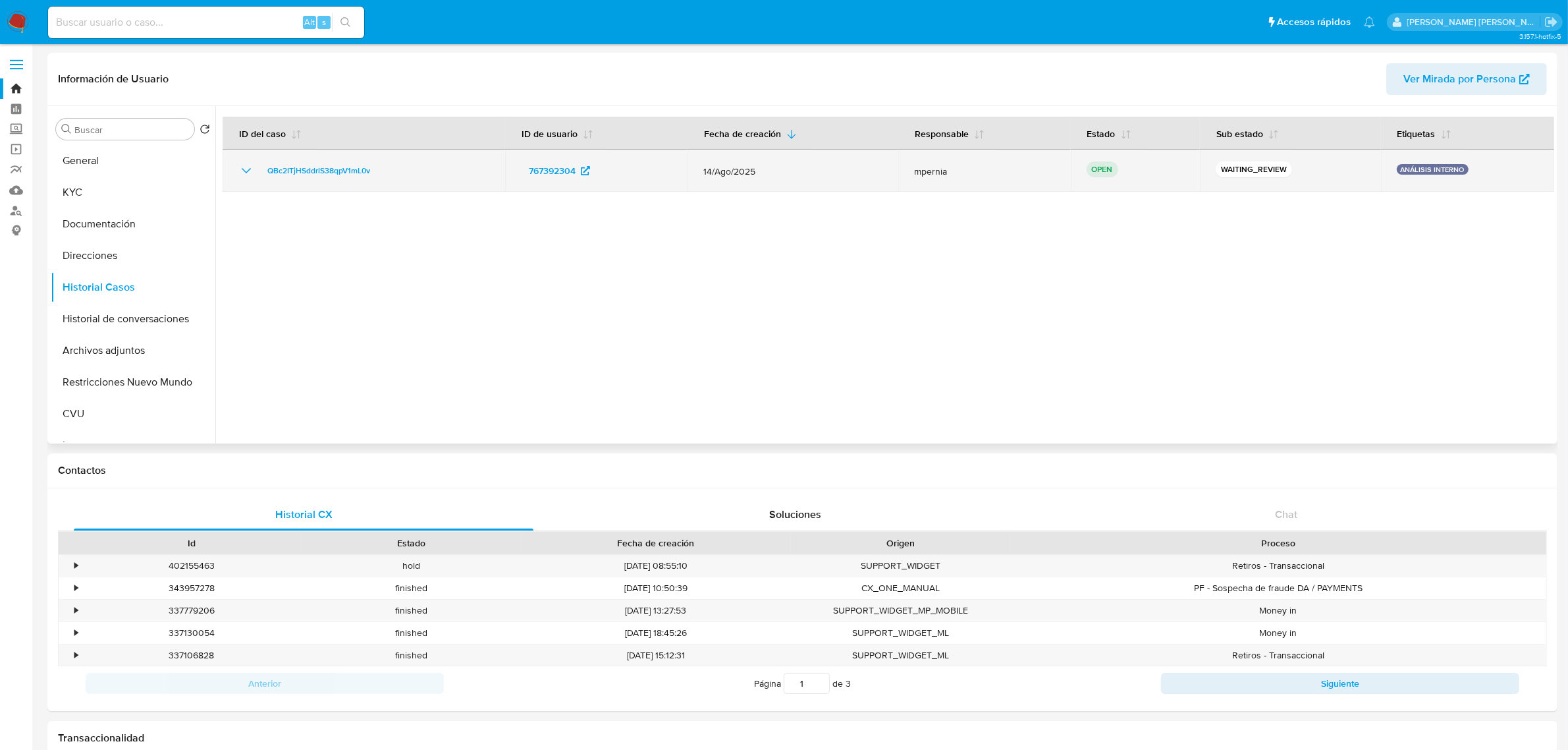
drag, startPoint x: 382, startPoint y: 169, endPoint x: 255, endPoint y: 172, distance: 127.0
click at [255, 172] on div "QBc2ITjHSddrlS38qpV1mL0v" at bounding box center [364, 170] width 251 height 16
click at [310, 170] on span "QBc2ITjHSddrlS38qpV1mL0v" at bounding box center [319, 170] width 103 height 16
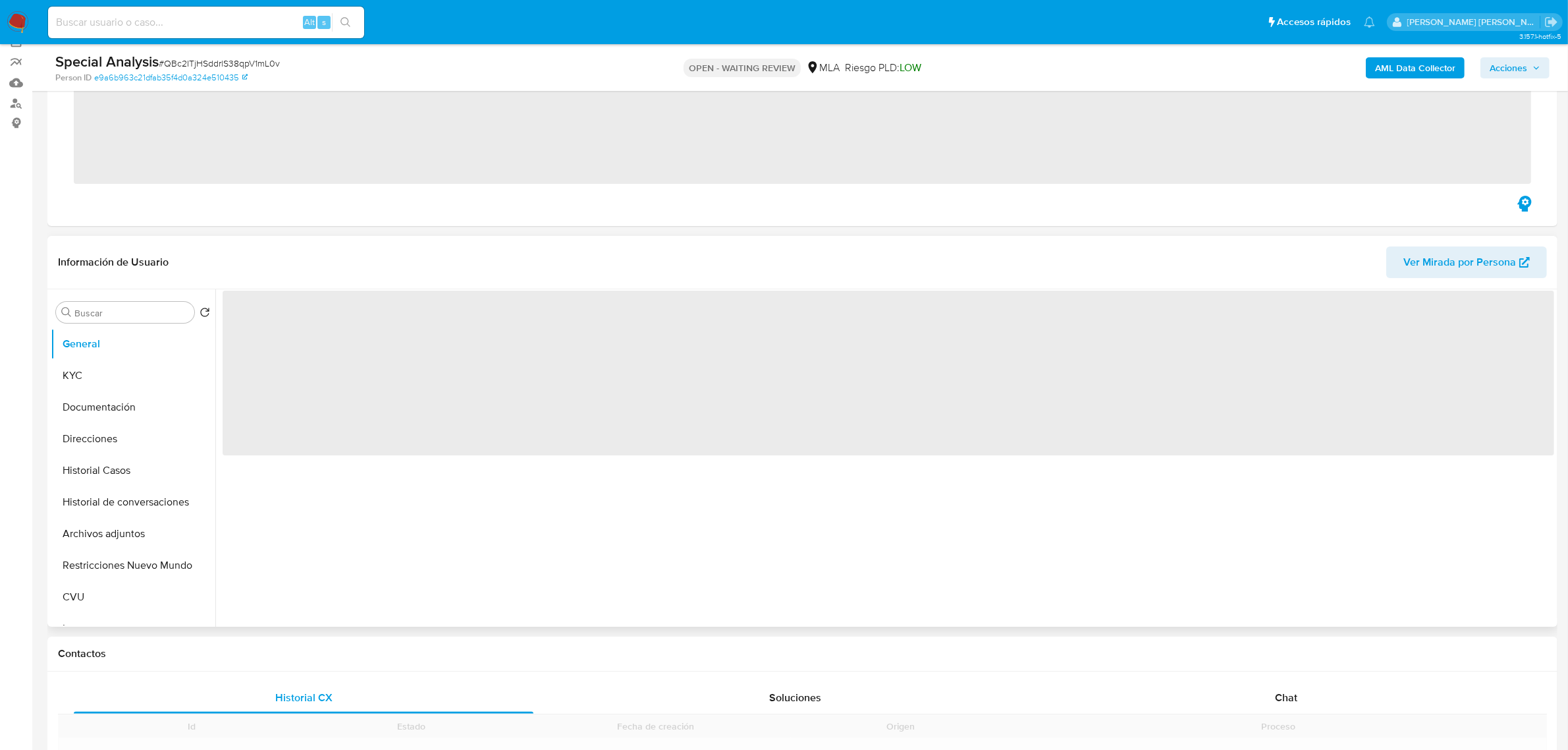
scroll to position [164, 0]
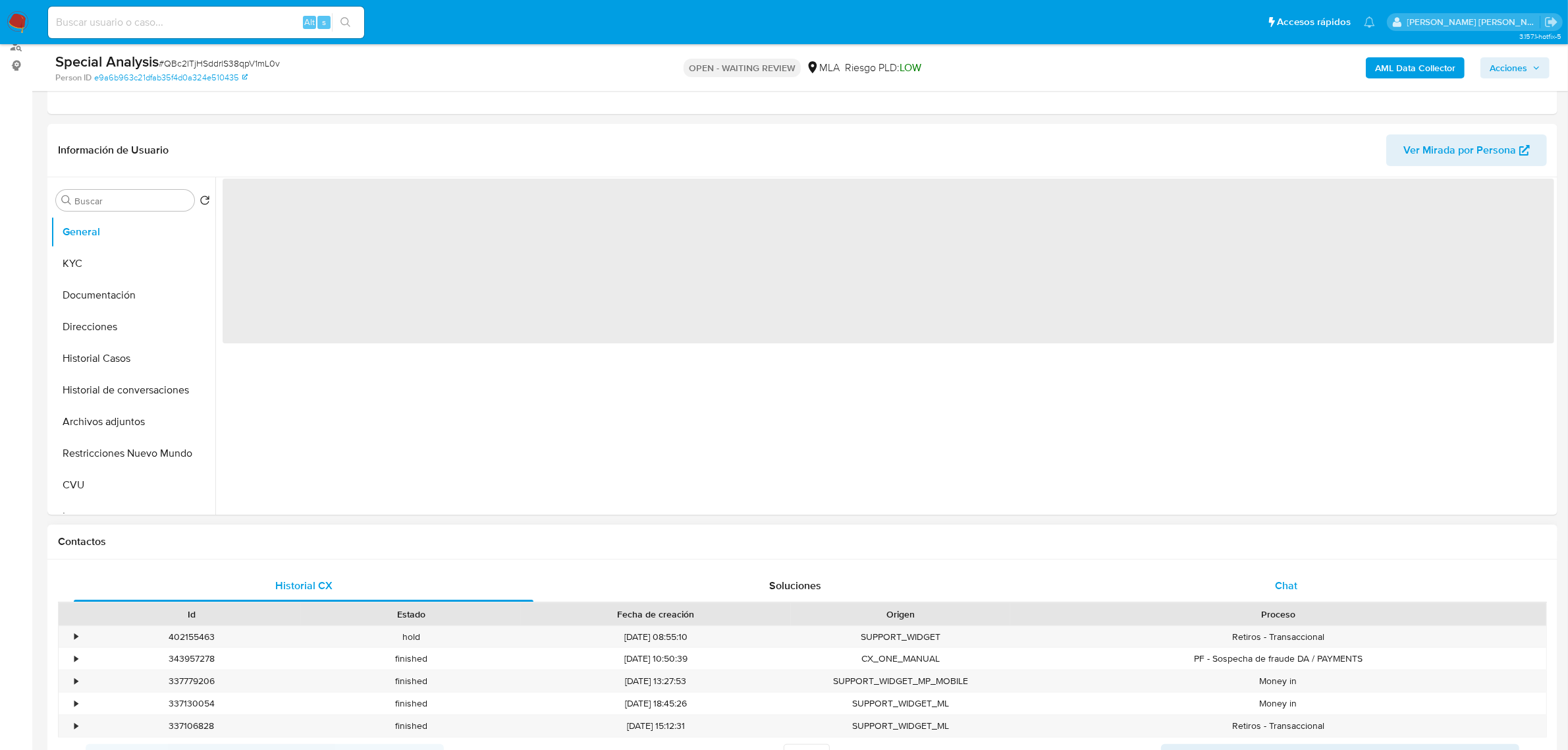
click at [1283, 591] on span "Chat" at bounding box center [1286, 586] width 22 height 15
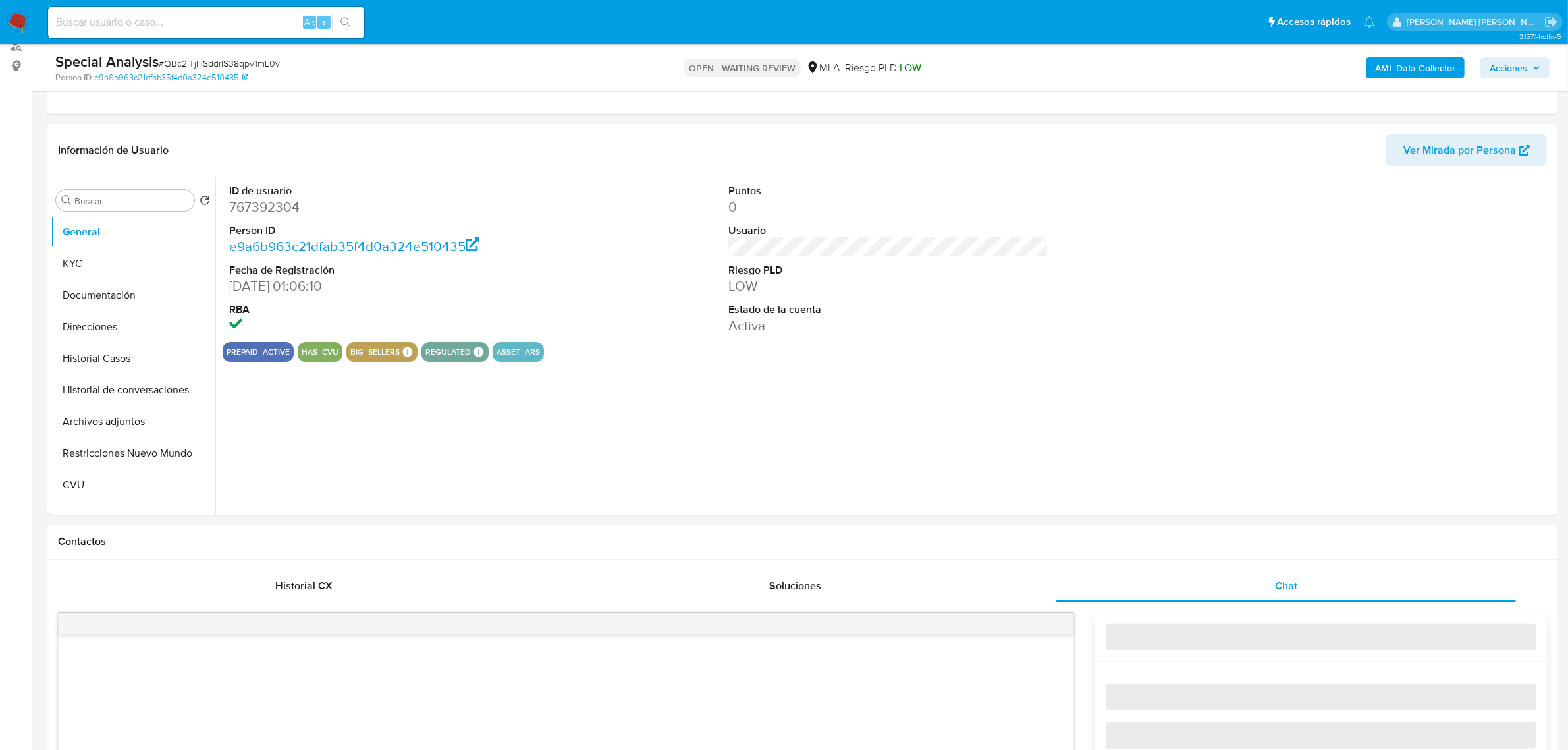
select select "10"
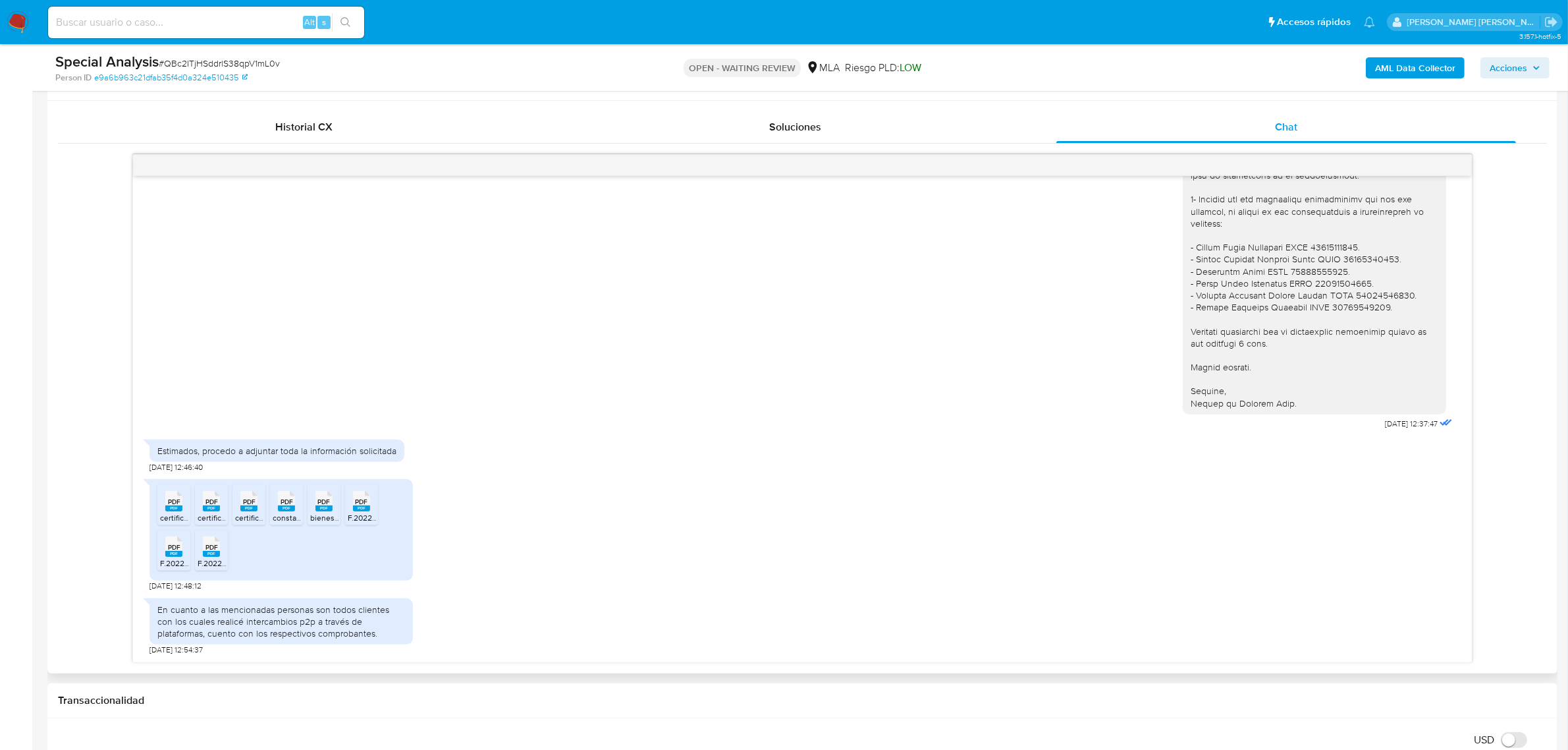
scroll to position [659, 0]
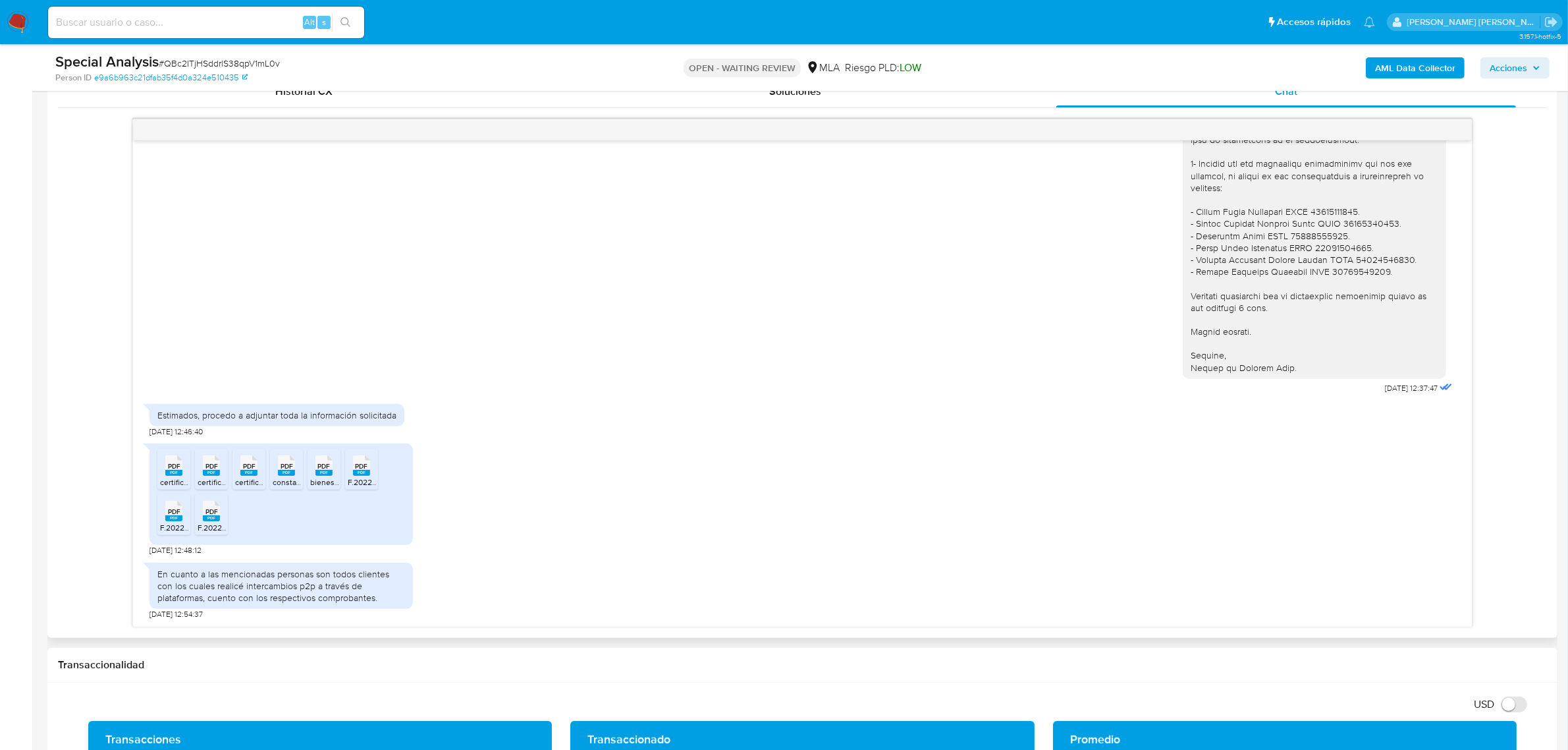
click at [169, 483] on span "certificacioncontable2307.pdf" at bounding box center [212, 482] width 104 height 11
click at [208, 470] on span "PDF" at bounding box center [211, 466] width 13 height 9
click at [251, 477] on icon "PDF" at bounding box center [249, 465] width 17 height 23
click at [317, 476] on rect at bounding box center [324, 472] width 17 height 6
click at [370, 473] on rect at bounding box center [362, 472] width 17 height 6
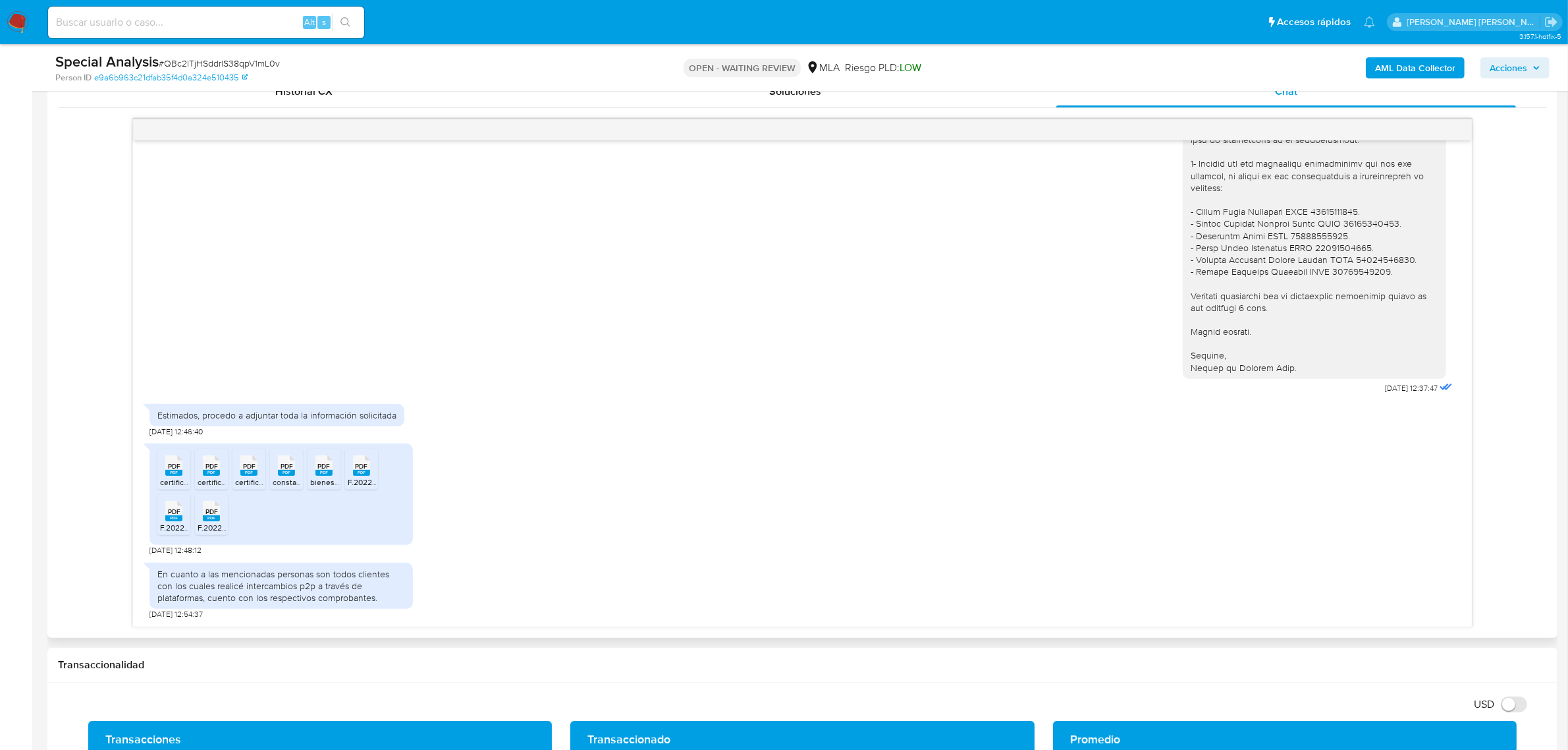
click at [160, 522] on div "PDF PDF" at bounding box center [174, 510] width 27 height 26
click at [204, 522] on rect at bounding box center [211, 518] width 17 height 6
click at [247, 469] on span "PDF" at bounding box center [249, 466] width 13 height 9
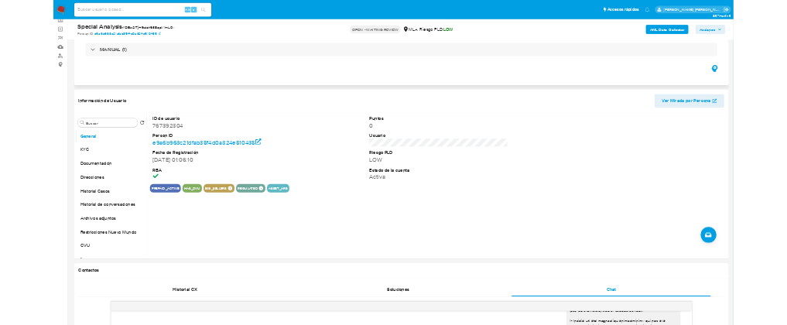
scroll to position [97, 0]
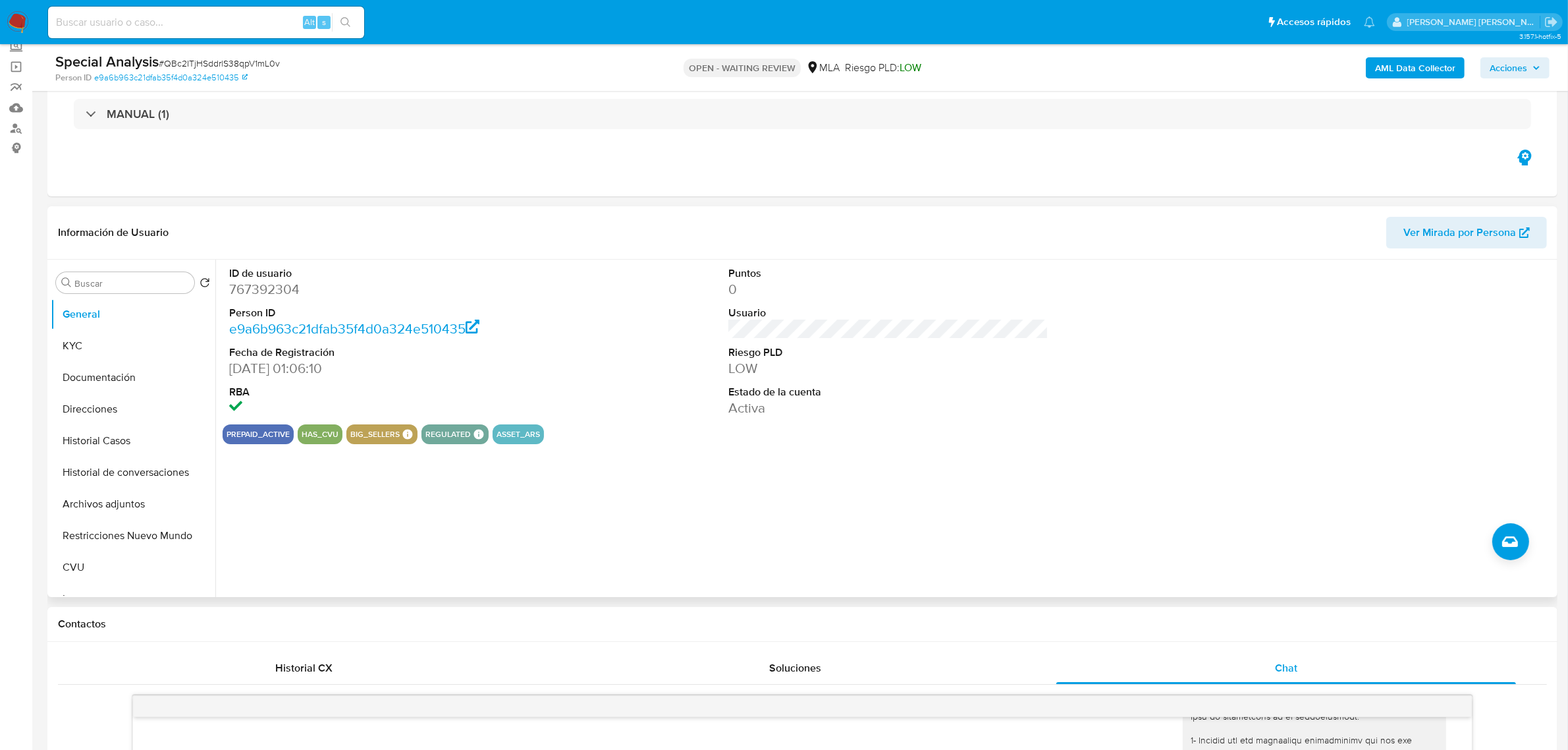
click at [245, 297] on dd "767392304" at bounding box center [389, 290] width 320 height 19
copy dd "767392304"
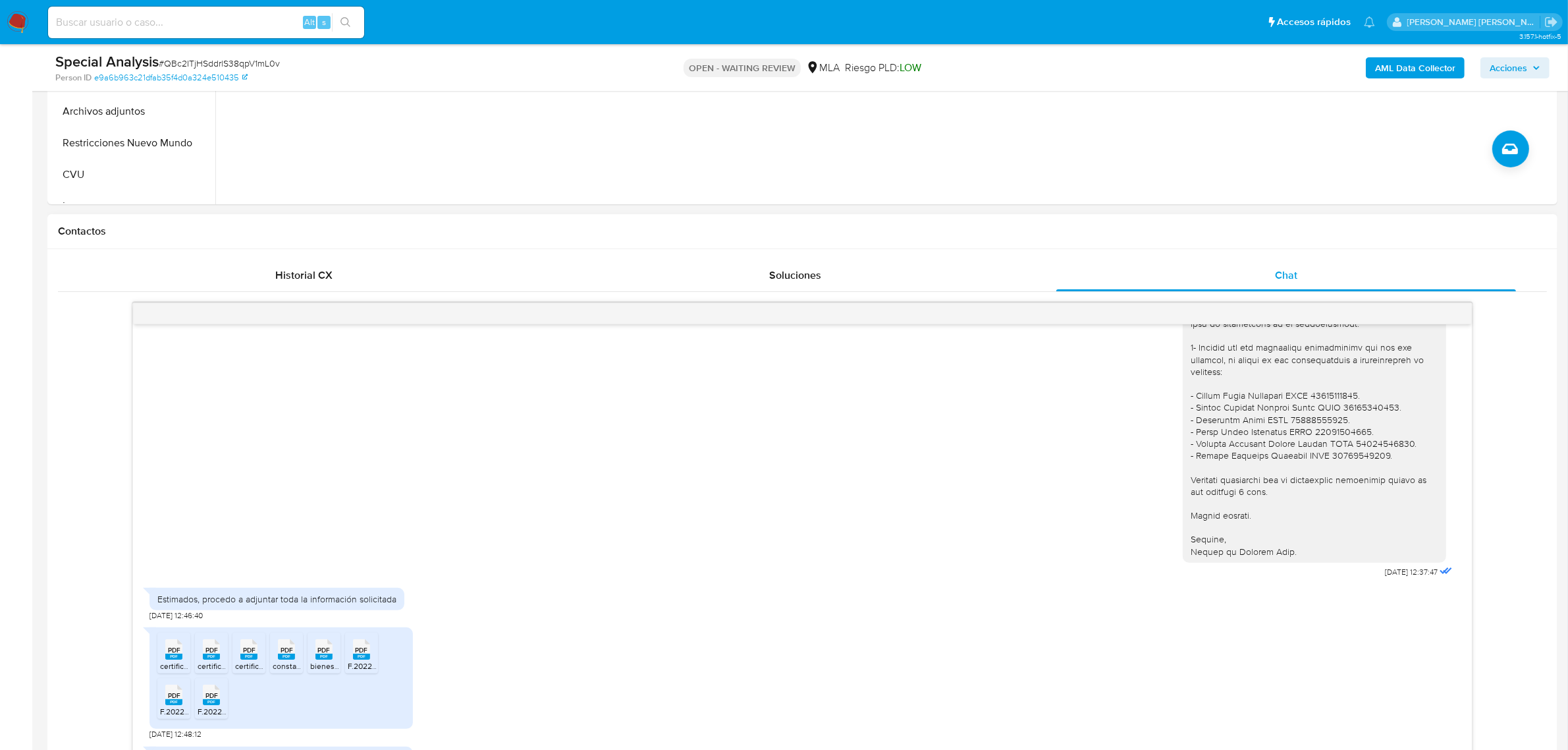
scroll to position [741, 0]
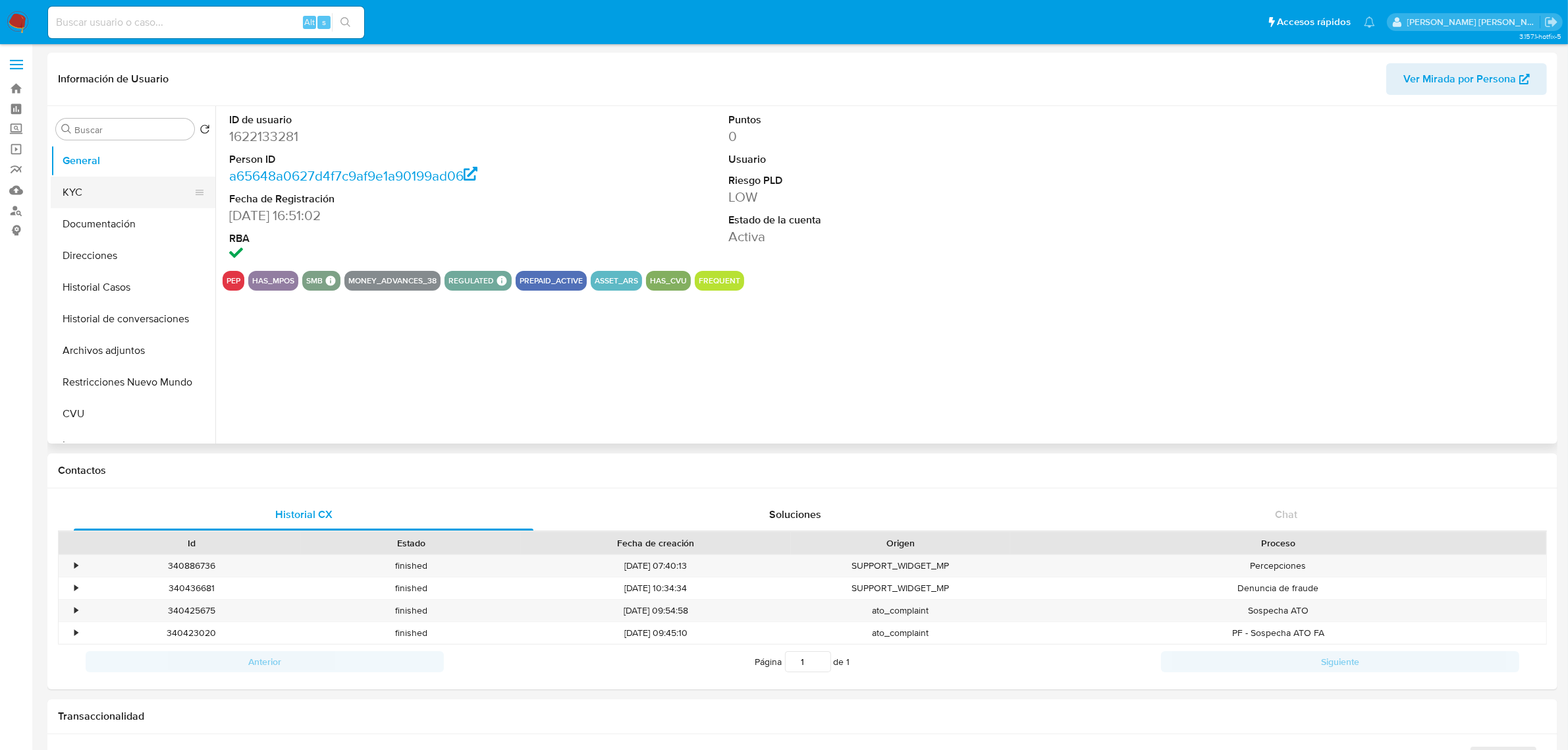
click at [112, 198] on button "KYC" at bounding box center [128, 192] width 154 height 32
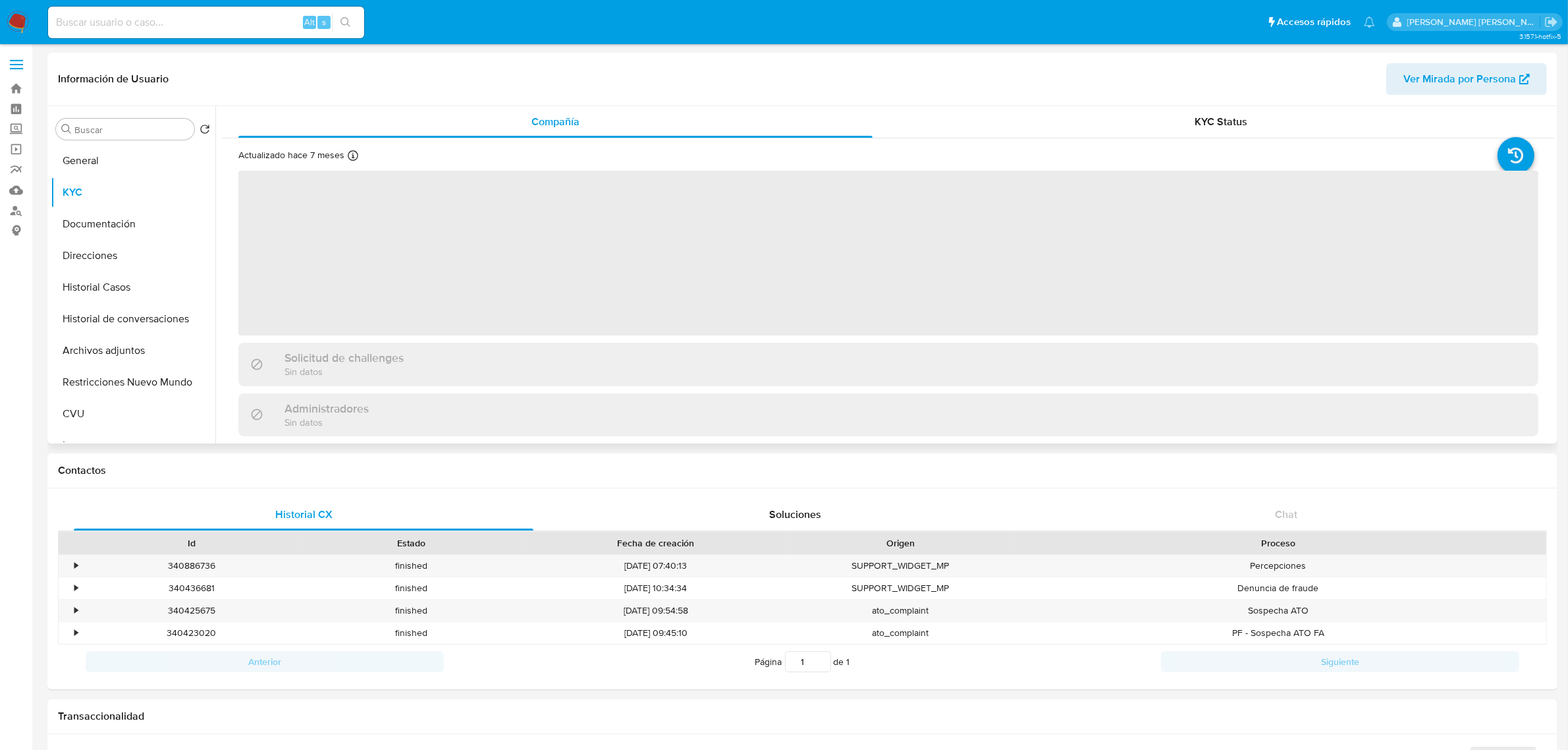
select select "10"
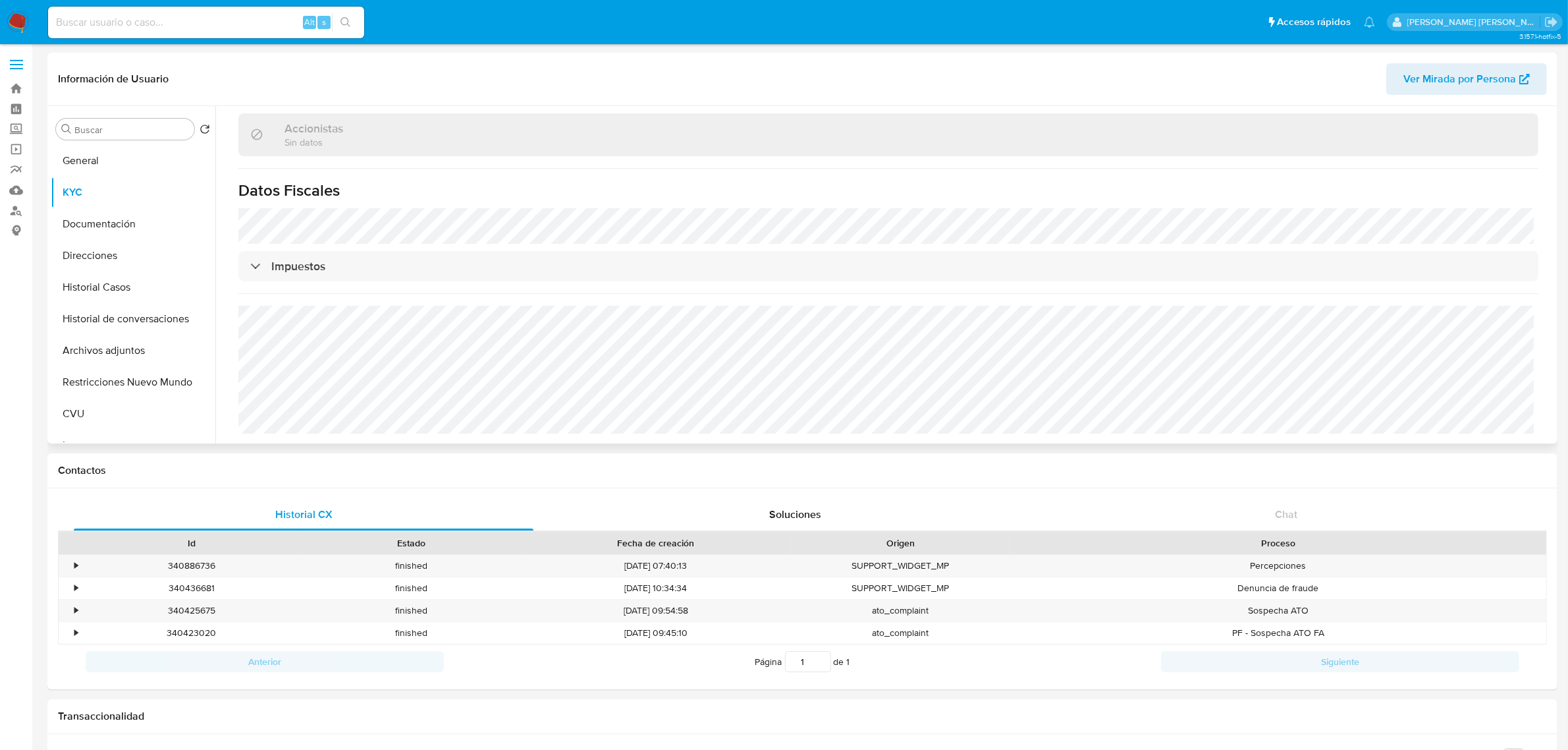
scroll to position [884, 0]
click at [88, 155] on button "General" at bounding box center [128, 160] width 154 height 32
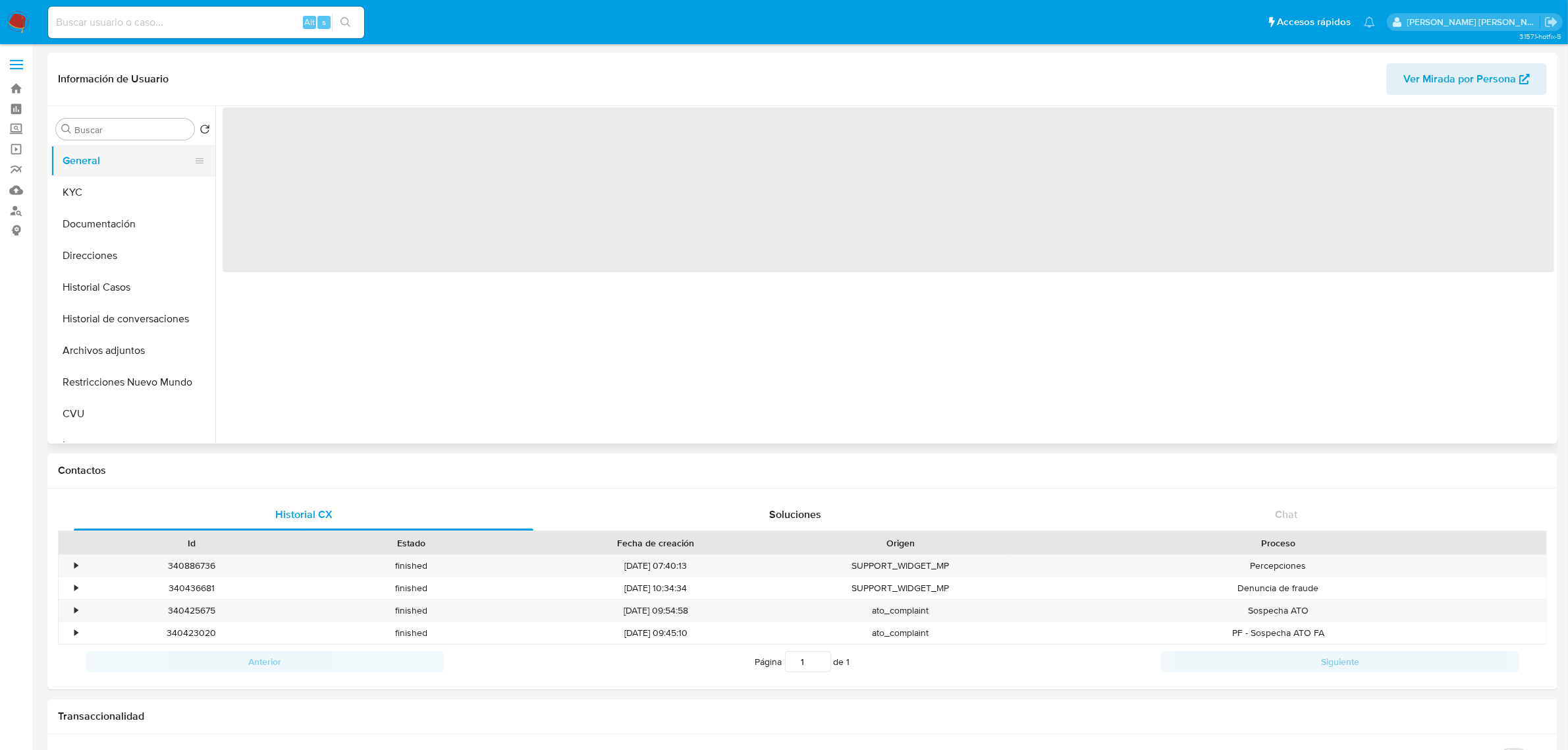
scroll to position [0, 0]
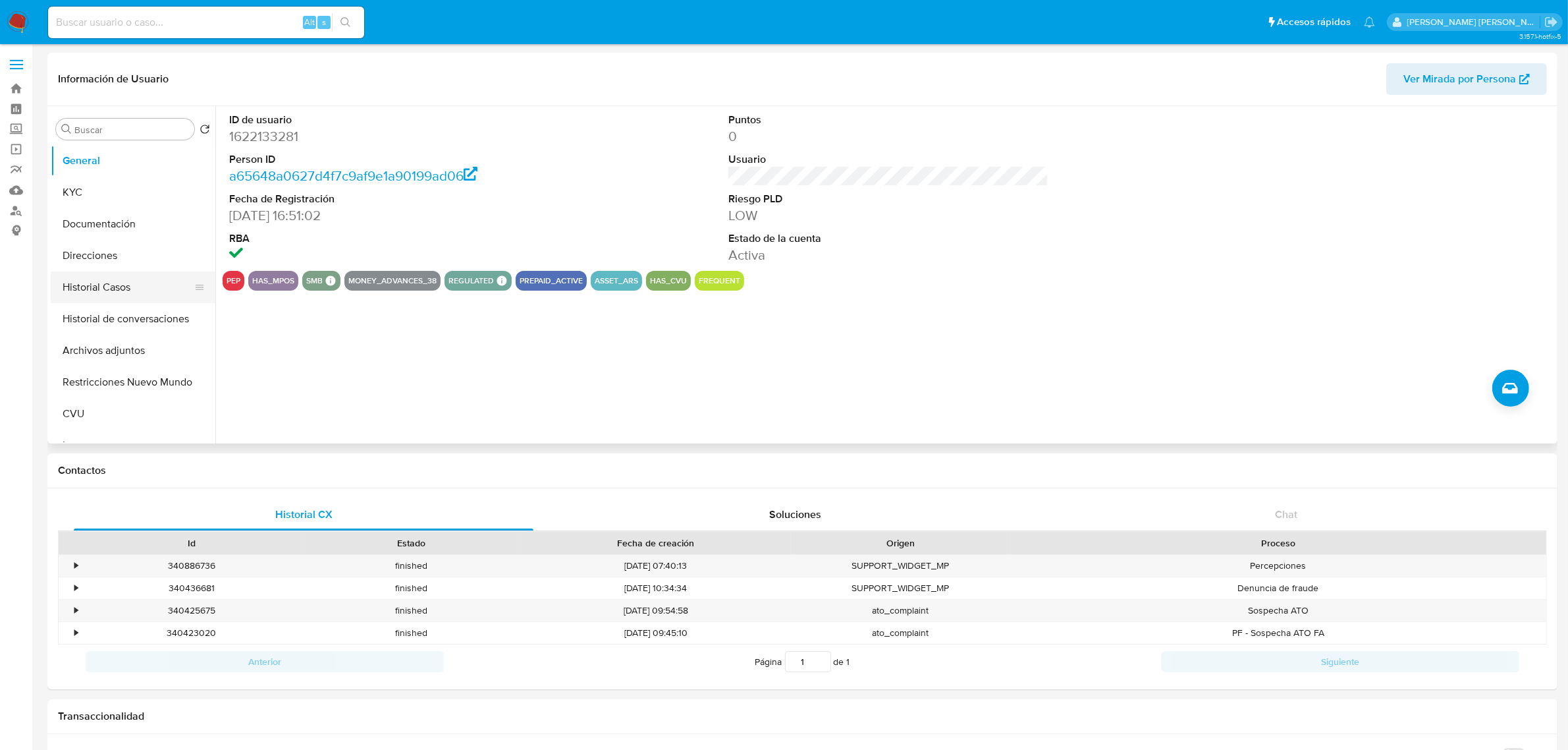
click at [83, 282] on button "Historial Casos" at bounding box center [128, 287] width 154 height 32
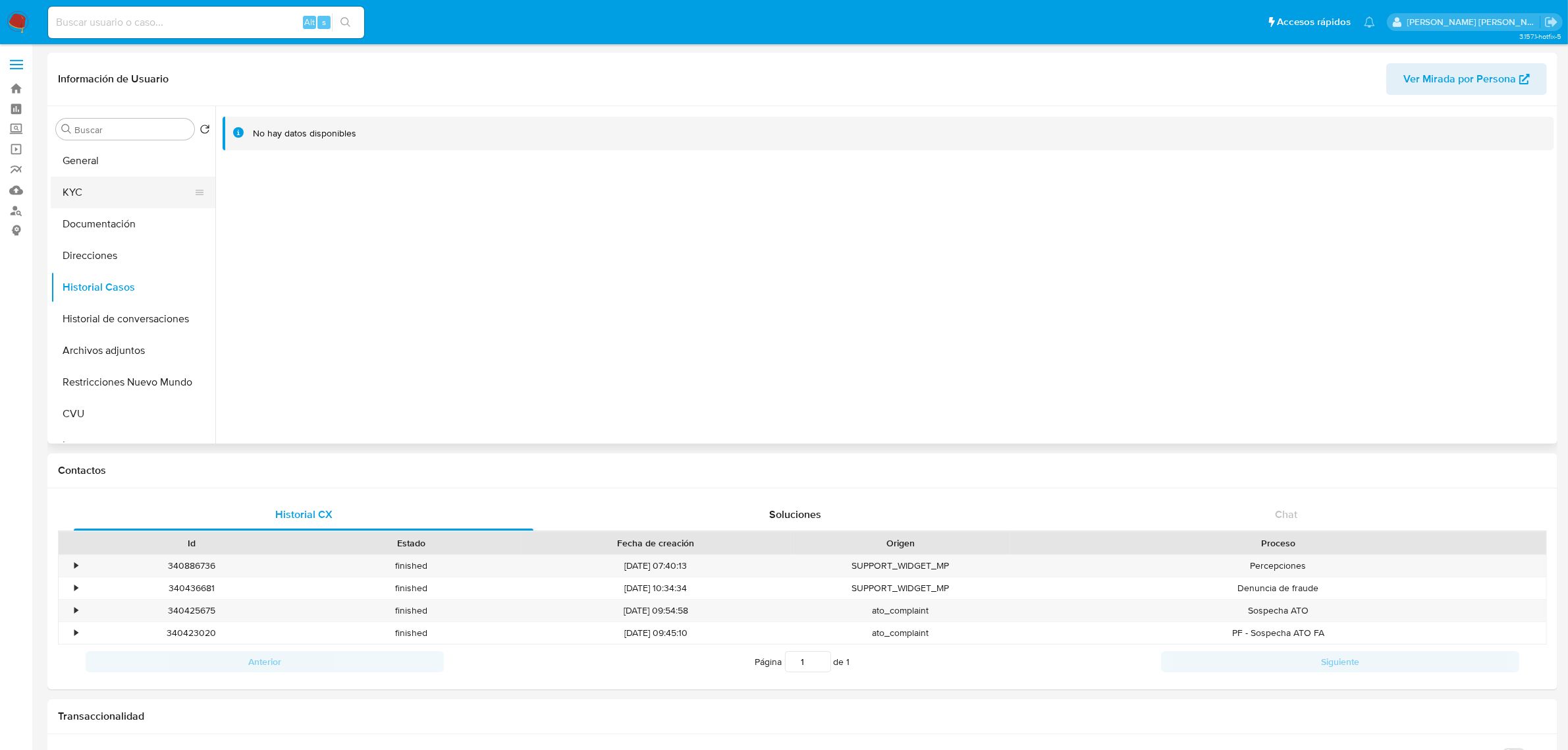
click at [125, 187] on button "KYC" at bounding box center [128, 192] width 154 height 32
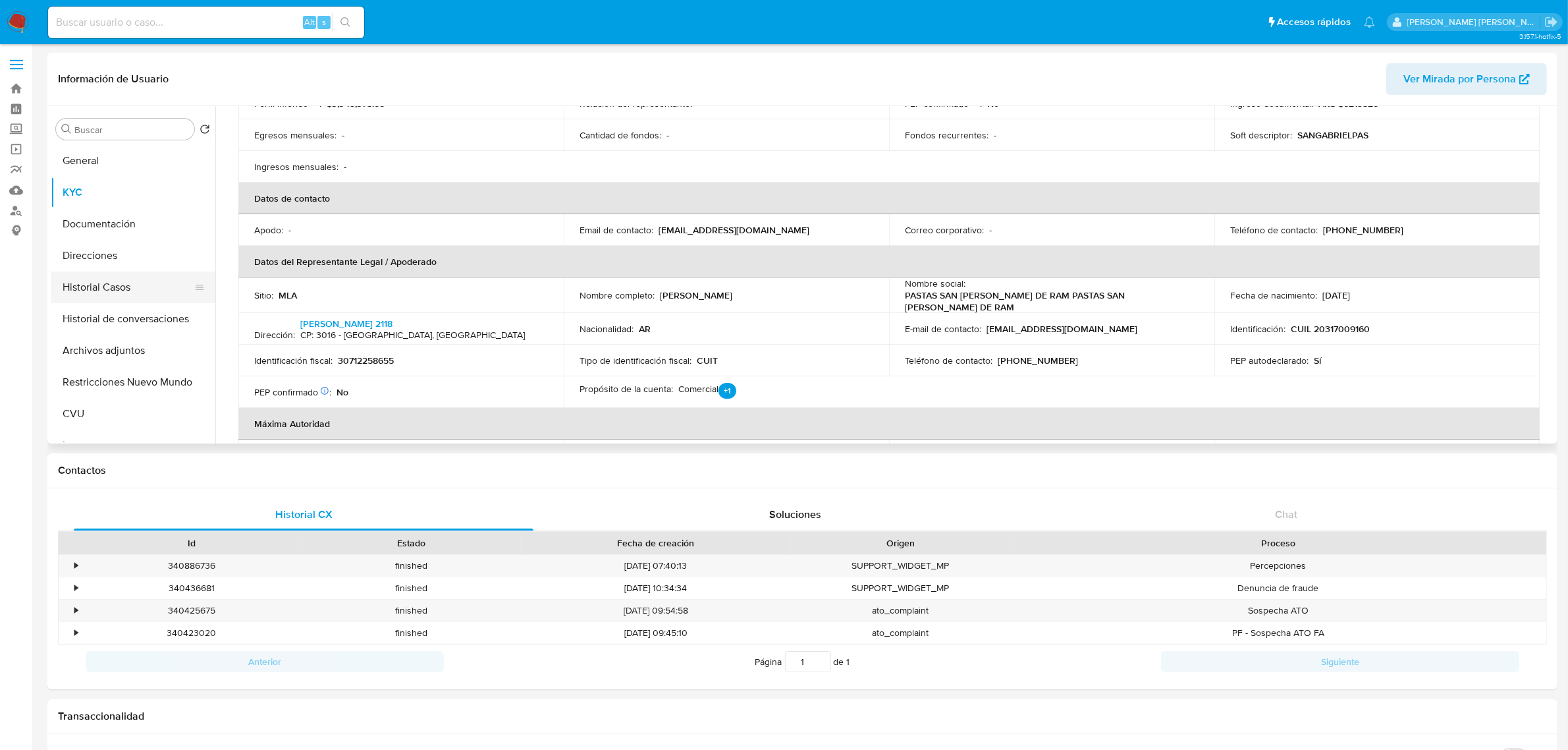
click at [110, 281] on button "Historial Casos" at bounding box center [128, 287] width 154 height 32
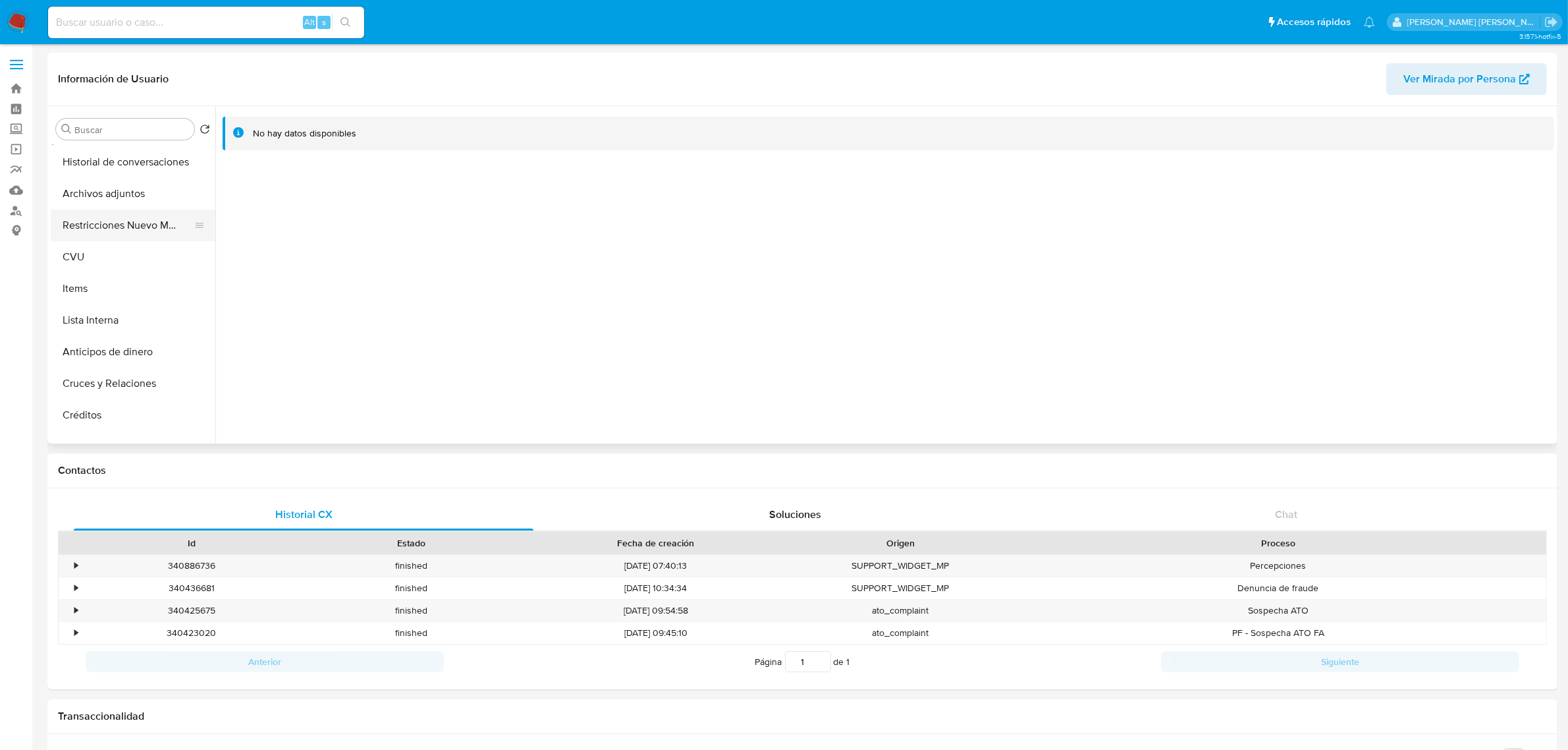
scroll to position [164, 0]
click at [109, 321] on button "Lista Interna" at bounding box center [128, 312] width 154 height 32
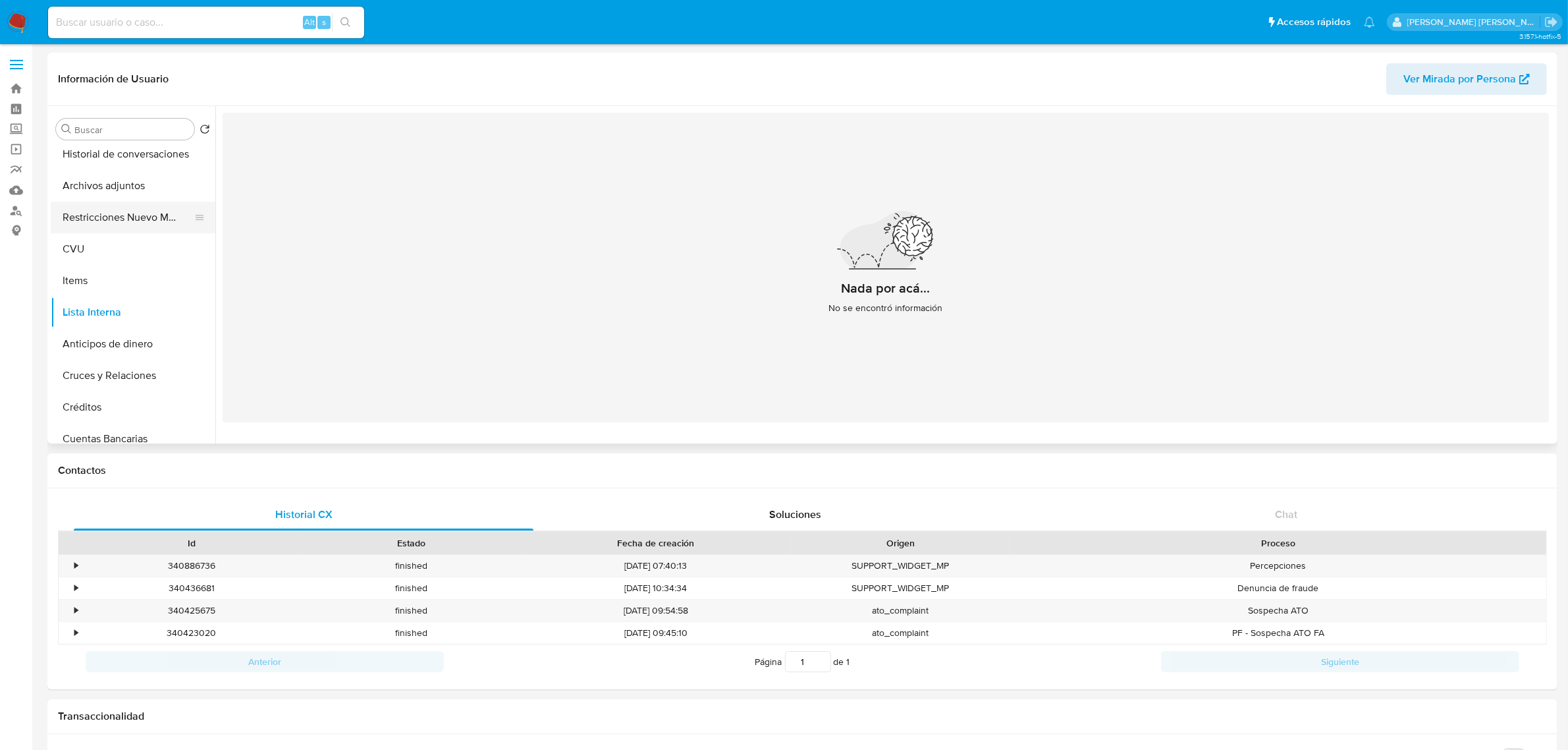
scroll to position [0, 0]
click at [112, 228] on button "Documentación" at bounding box center [128, 223] width 154 height 32
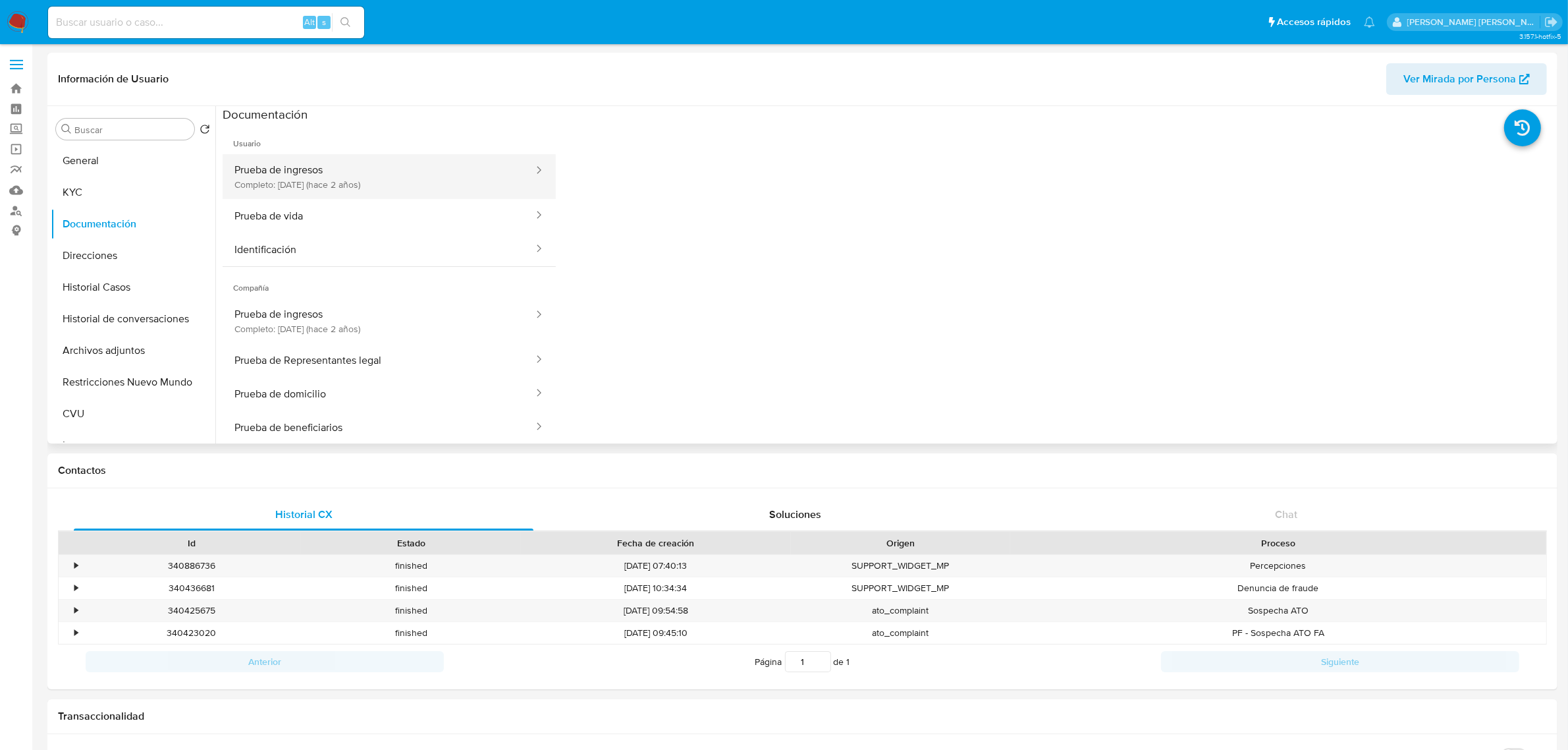
click at [342, 182] on button "Prueba de ingresos Completo: 06/01/2024 (hace 2 años)" at bounding box center [378, 176] width 313 height 45
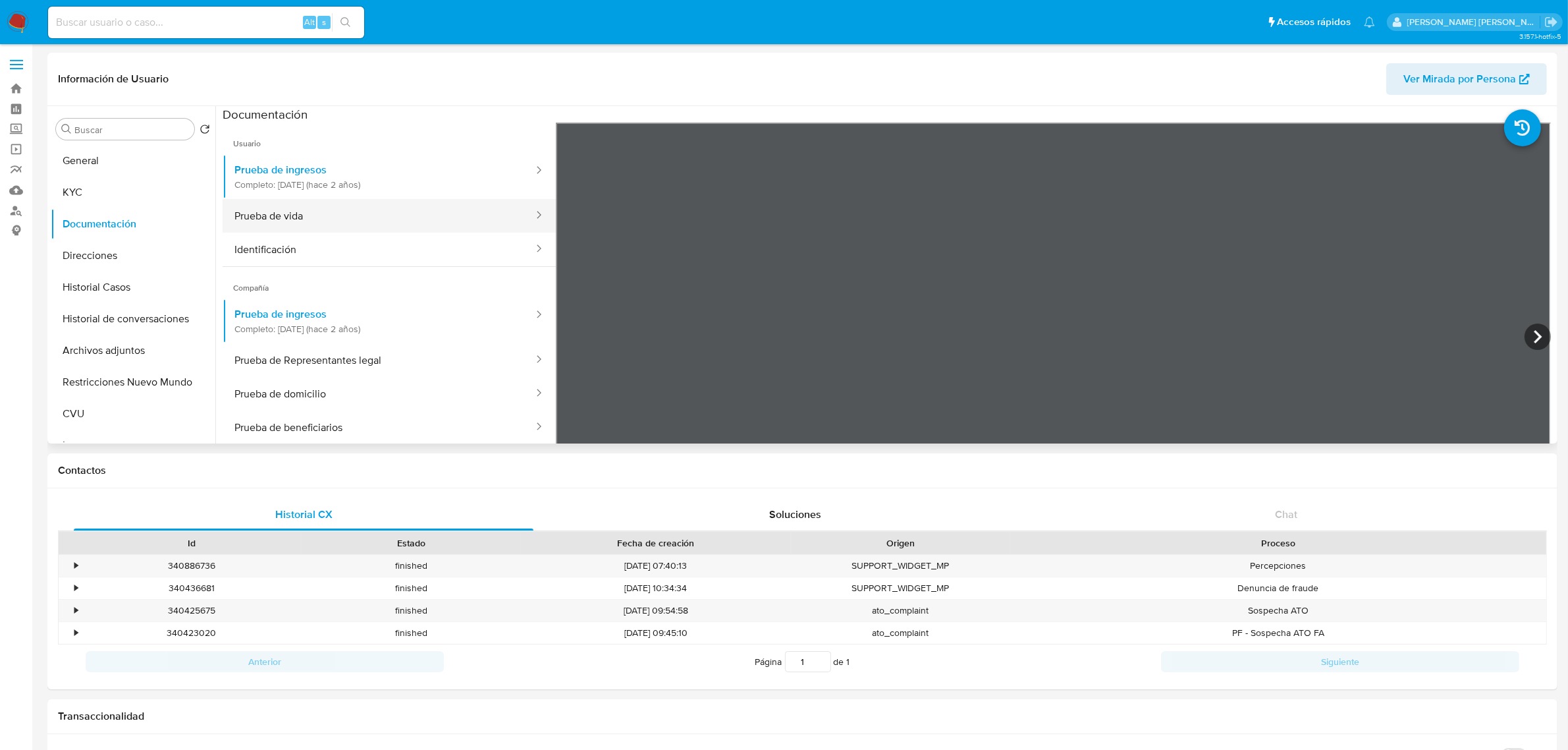
click at [319, 213] on button "Prueba de vida" at bounding box center [378, 216] width 313 height 33
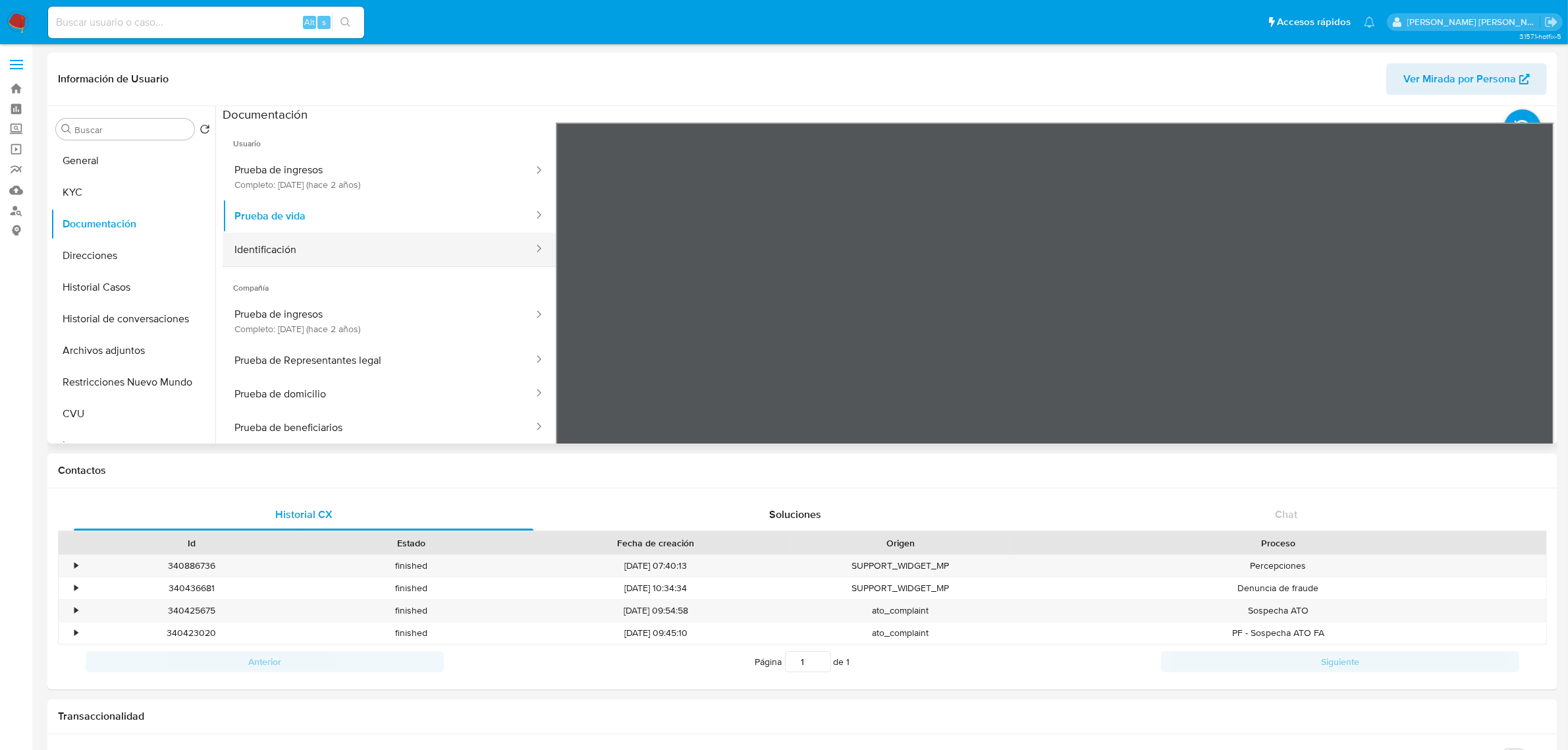
click at [327, 245] on button "Identificación" at bounding box center [378, 249] width 313 height 33
click at [1526, 327] on icon at bounding box center [1537, 337] width 26 height 26
click at [571, 342] on icon at bounding box center [571, 336] width 8 height 13
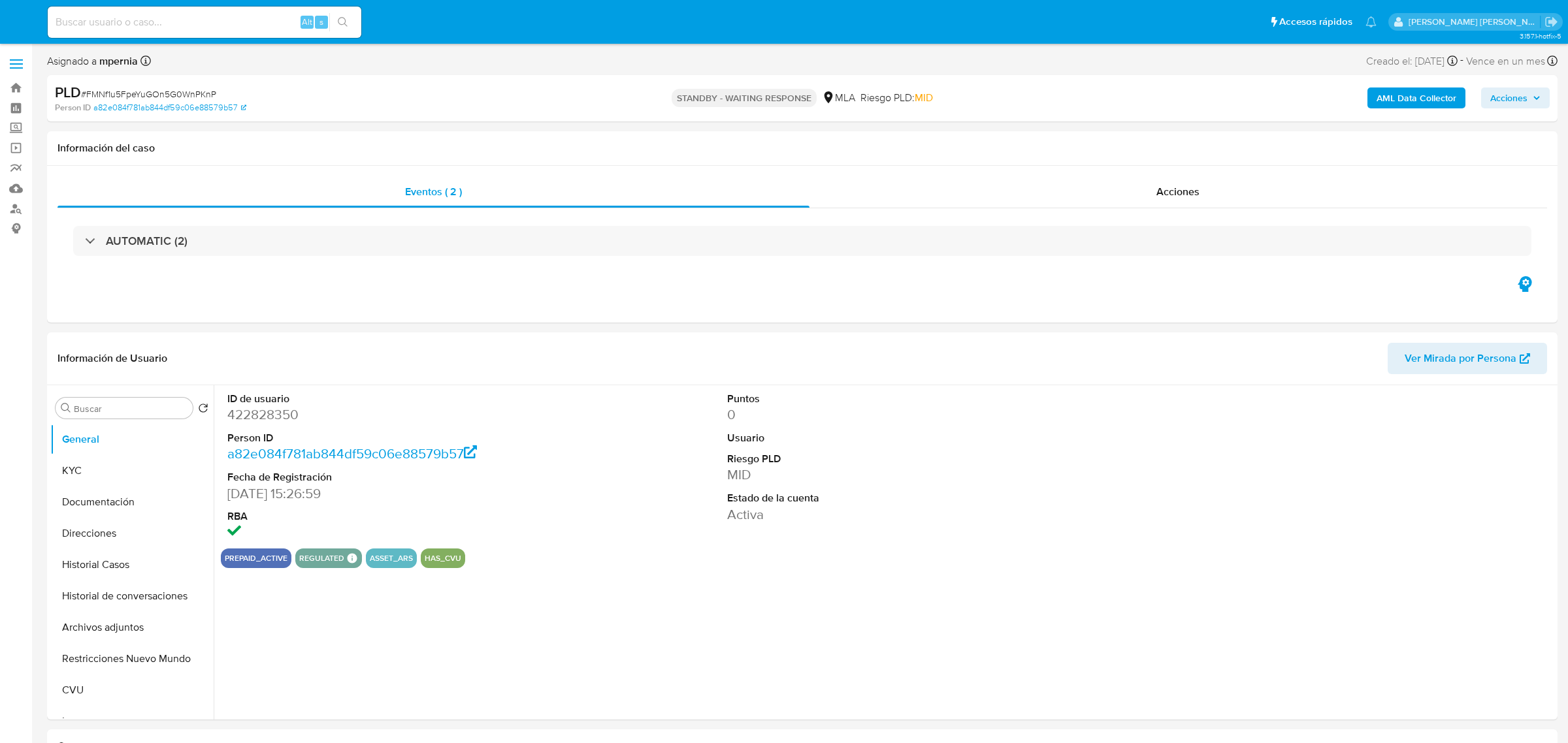
select select "10"
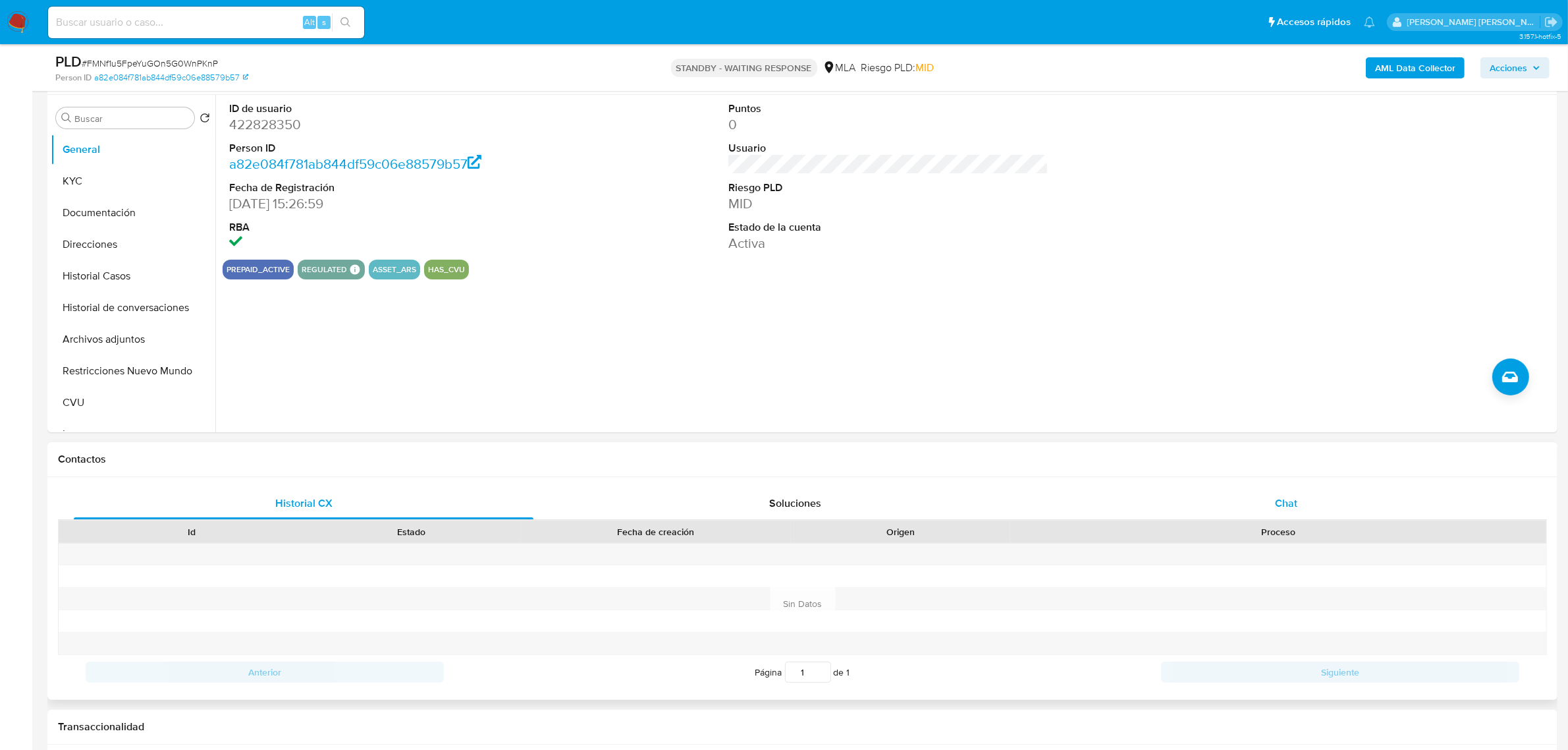
click at [1300, 505] on div "Chat" at bounding box center [1286, 503] width 460 height 32
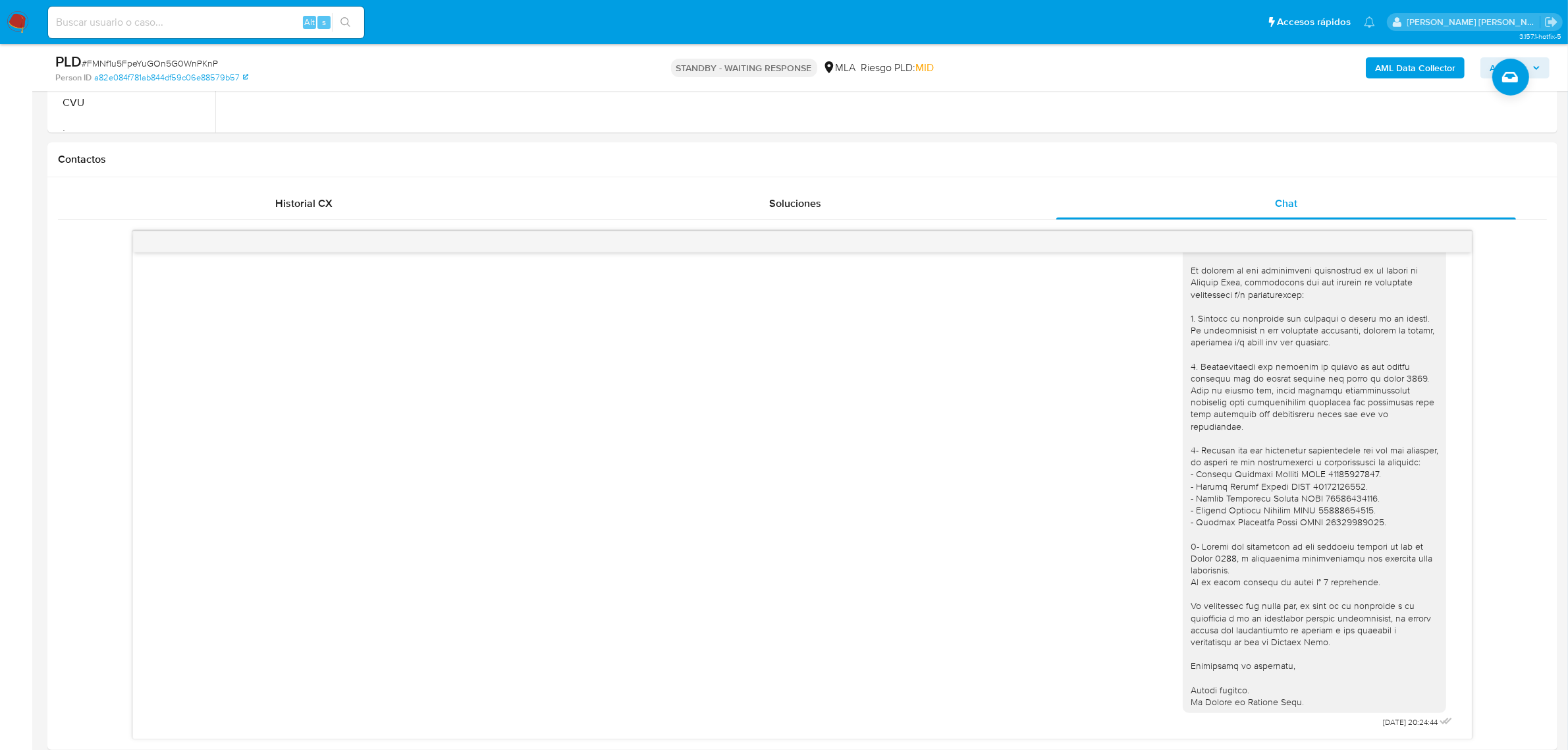
scroll to position [577, 0]
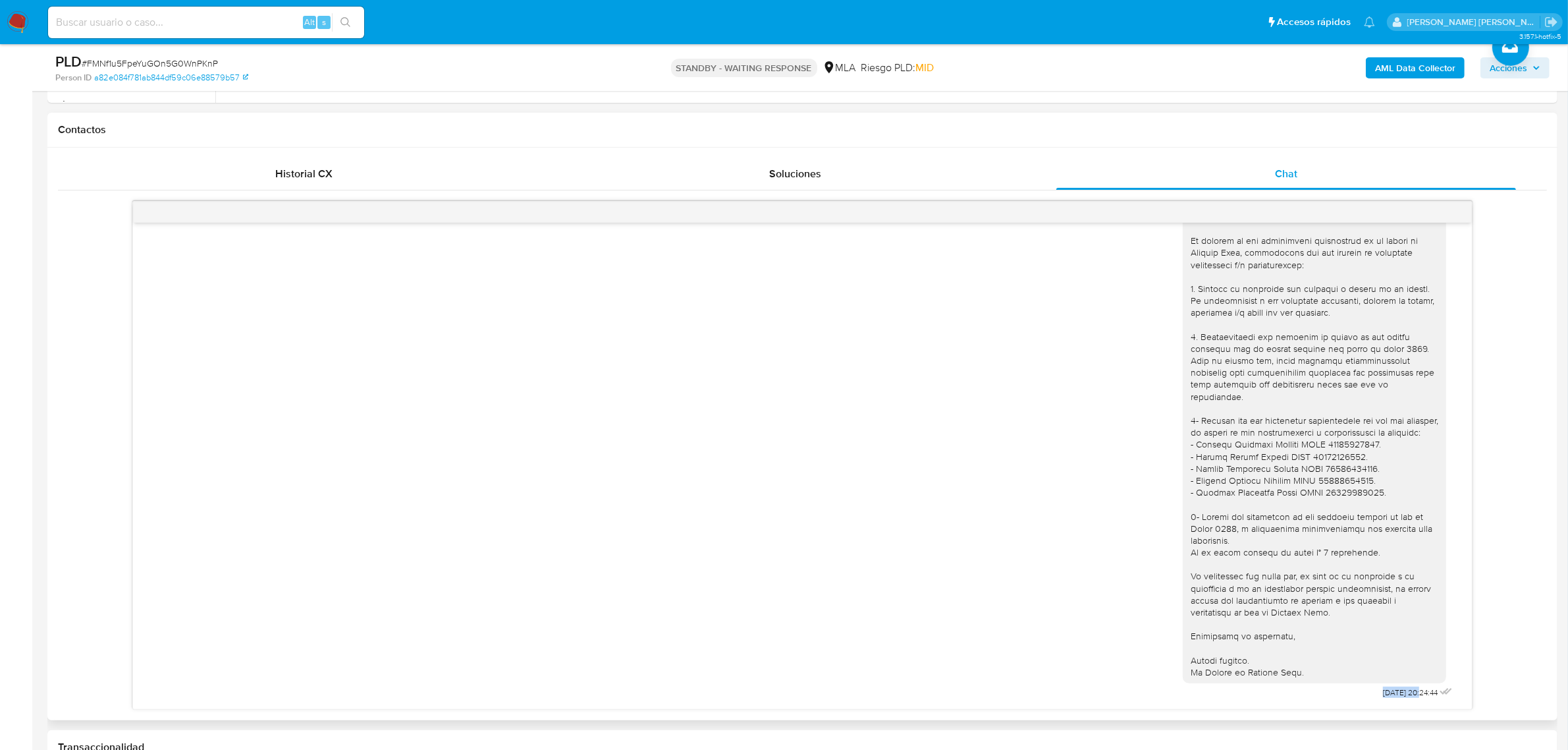
drag, startPoint x: 1347, startPoint y: 692, endPoint x: 1392, endPoint y: 692, distance: 45.0
click at [1392, 692] on div "[DATE] 20:24:44" at bounding box center [1319, 449] width 273 height 506
copy span "[DATE]"
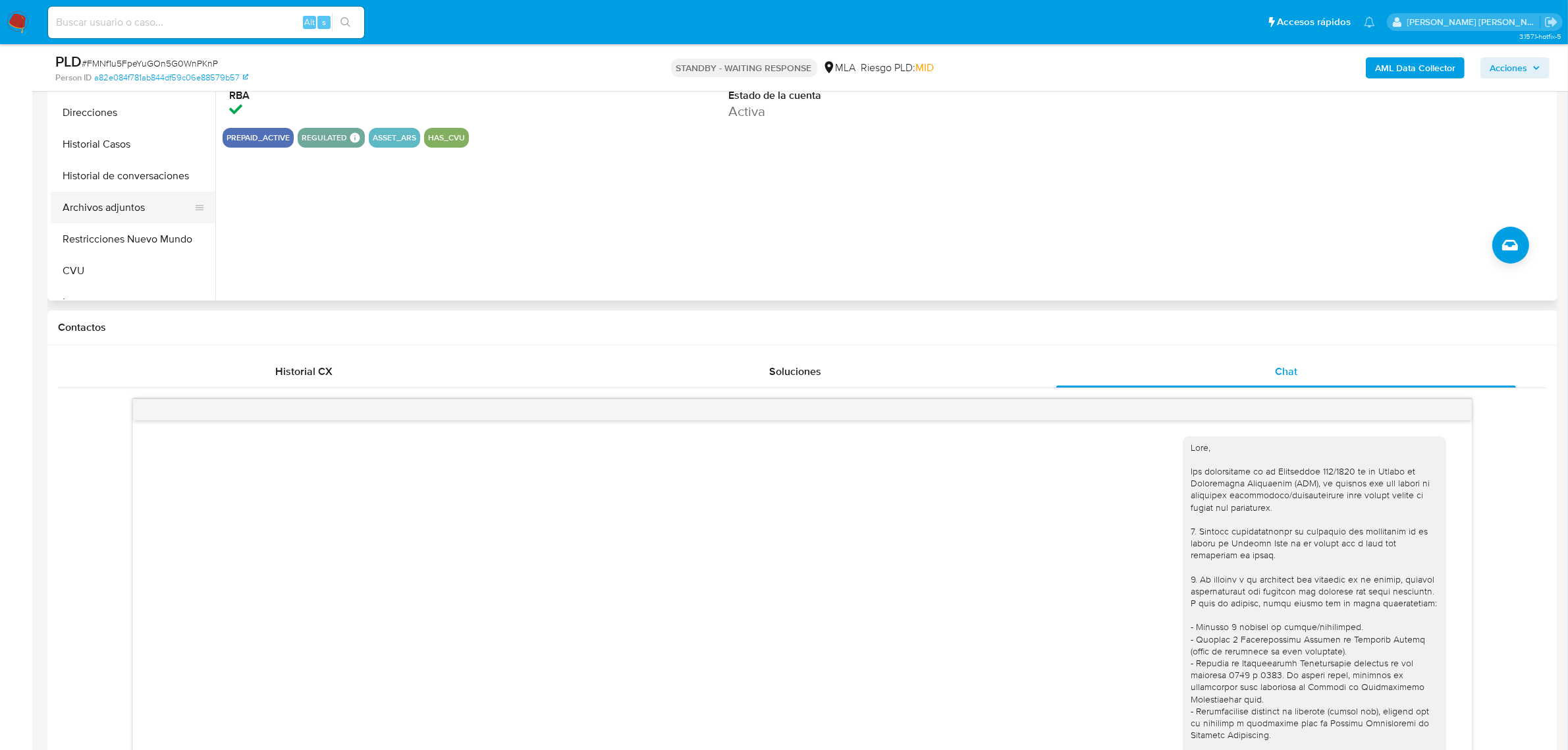
scroll to position [164, 0]
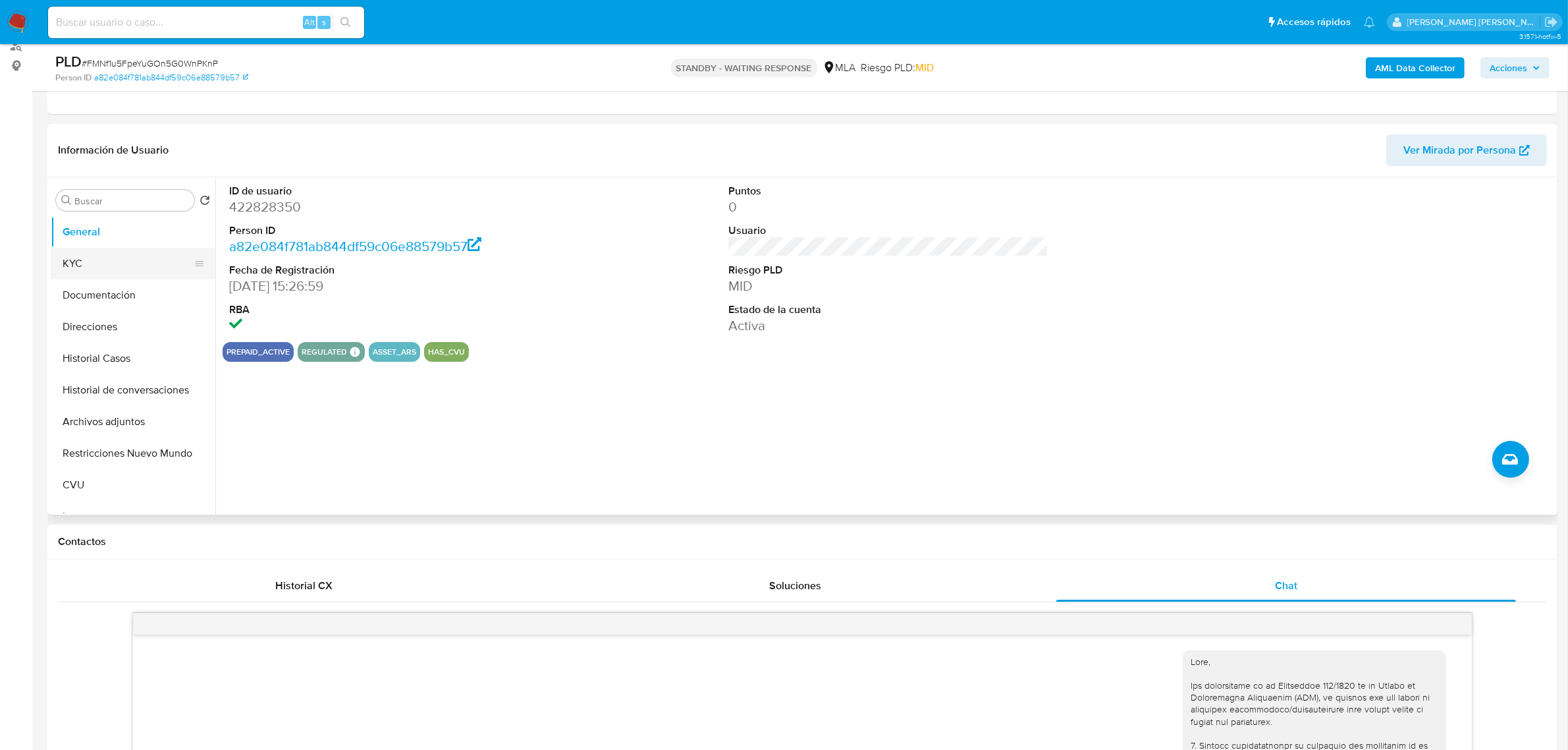
click at [74, 262] on button "KYC" at bounding box center [128, 263] width 154 height 32
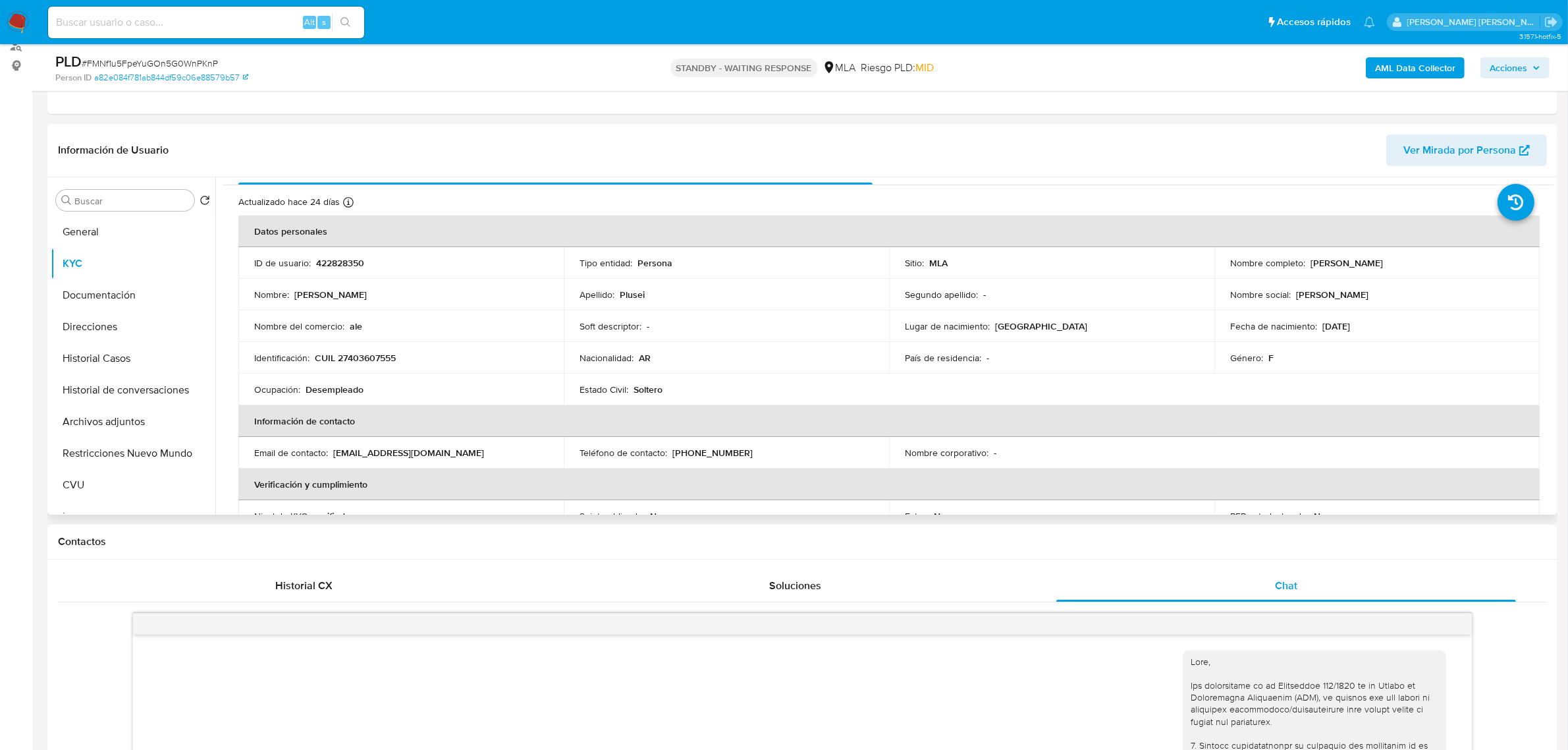
scroll to position [23, 0]
drag, startPoint x: 1305, startPoint y: 262, endPoint x: 1416, endPoint y: 264, distance: 111.0
click at [1416, 264] on div "Nombre completo : Jesica Alejandra Plusei" at bounding box center [1377, 264] width 294 height 12
click at [122, 285] on button "Documentación" at bounding box center [128, 295] width 154 height 32
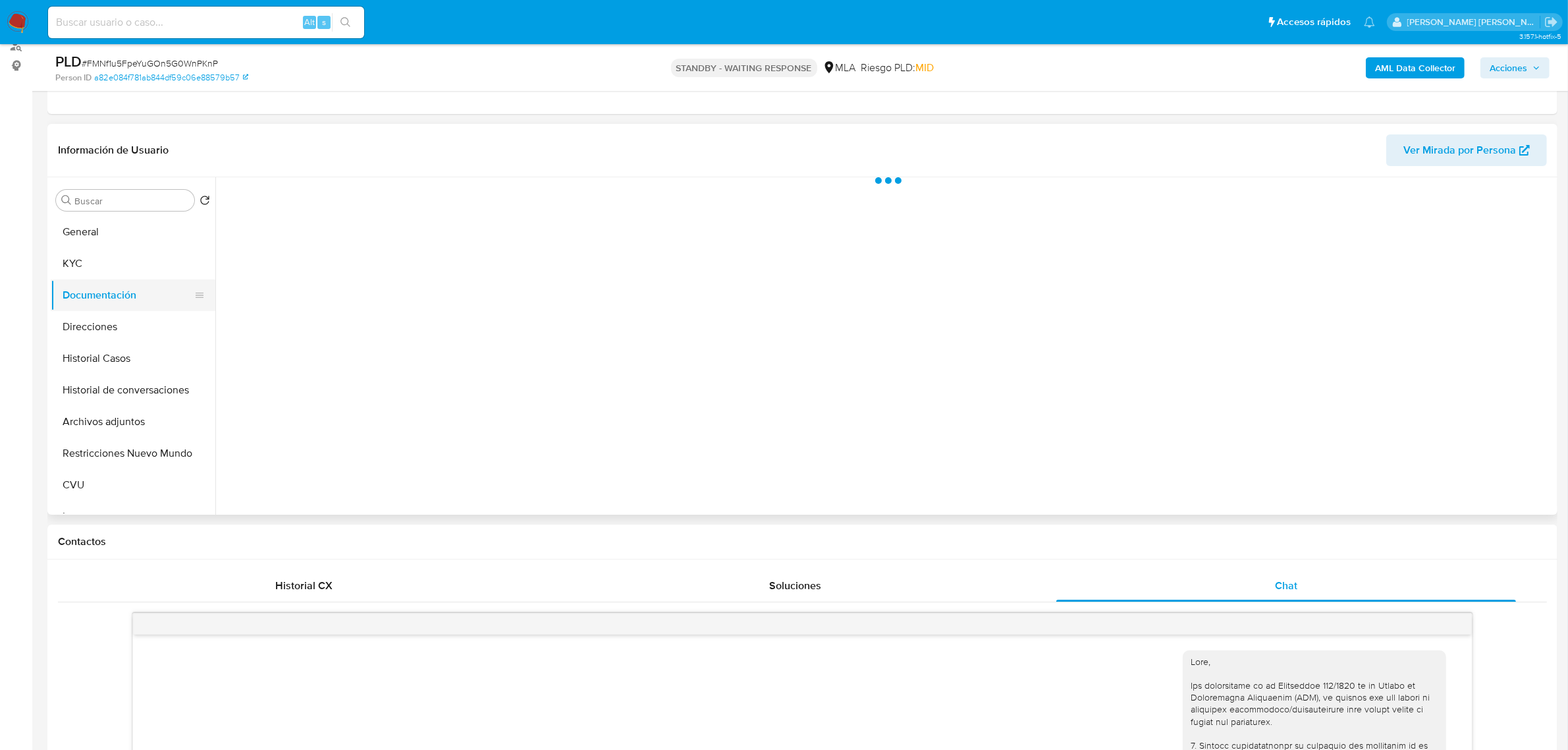
scroll to position [0, 0]
click at [370, 239] on button "Prueba de vida" at bounding box center [378, 241] width 313 height 33
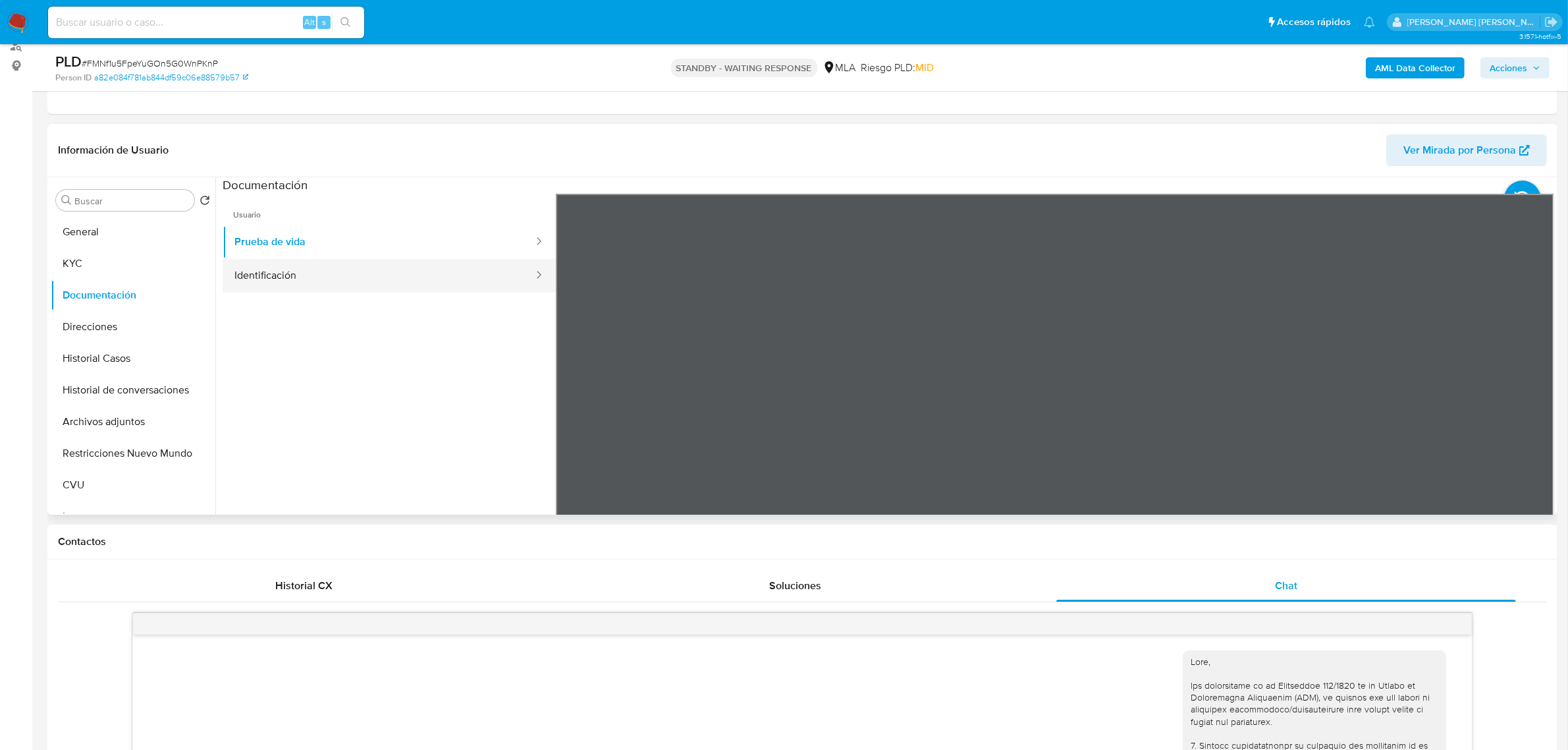
click at [353, 269] on button "Identificación" at bounding box center [378, 275] width 313 height 33
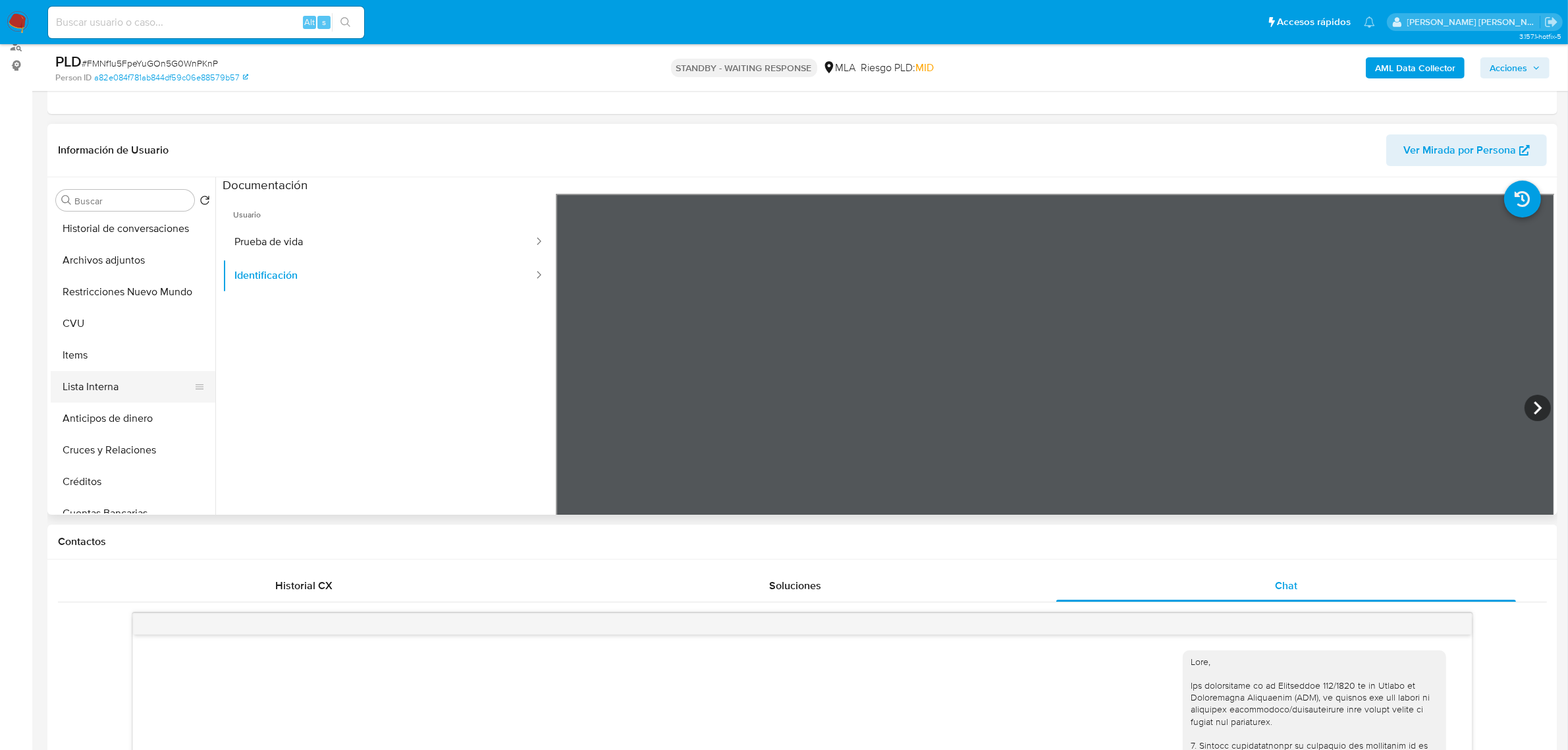
scroll to position [164, 0]
click at [89, 327] on button "CVU" at bounding box center [128, 320] width 154 height 32
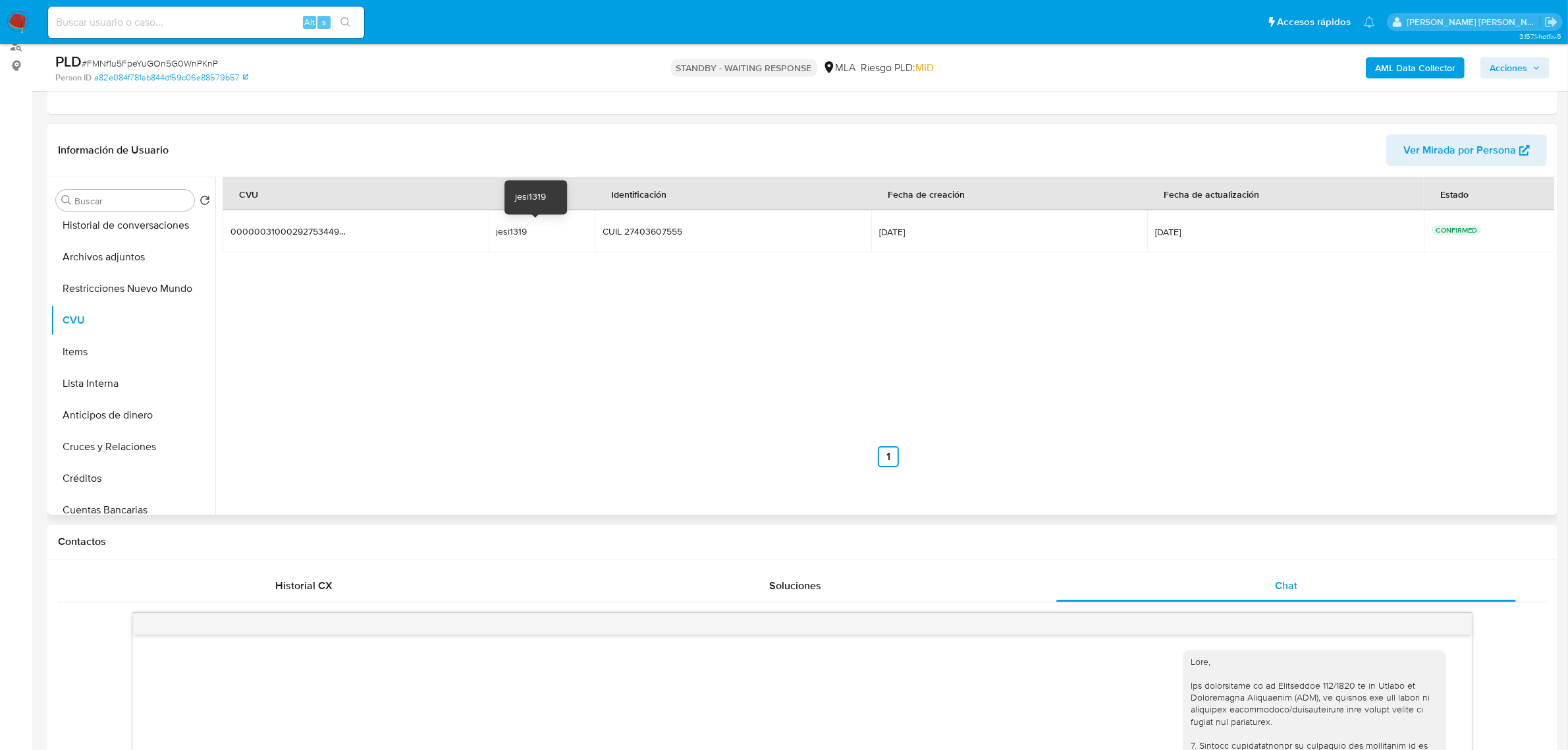
drag, startPoint x: 492, startPoint y: 228, endPoint x: 529, endPoint y: 237, distance: 38.1
click at [529, 237] on td "jesi1319 jesi1319" at bounding box center [542, 231] width 106 height 42
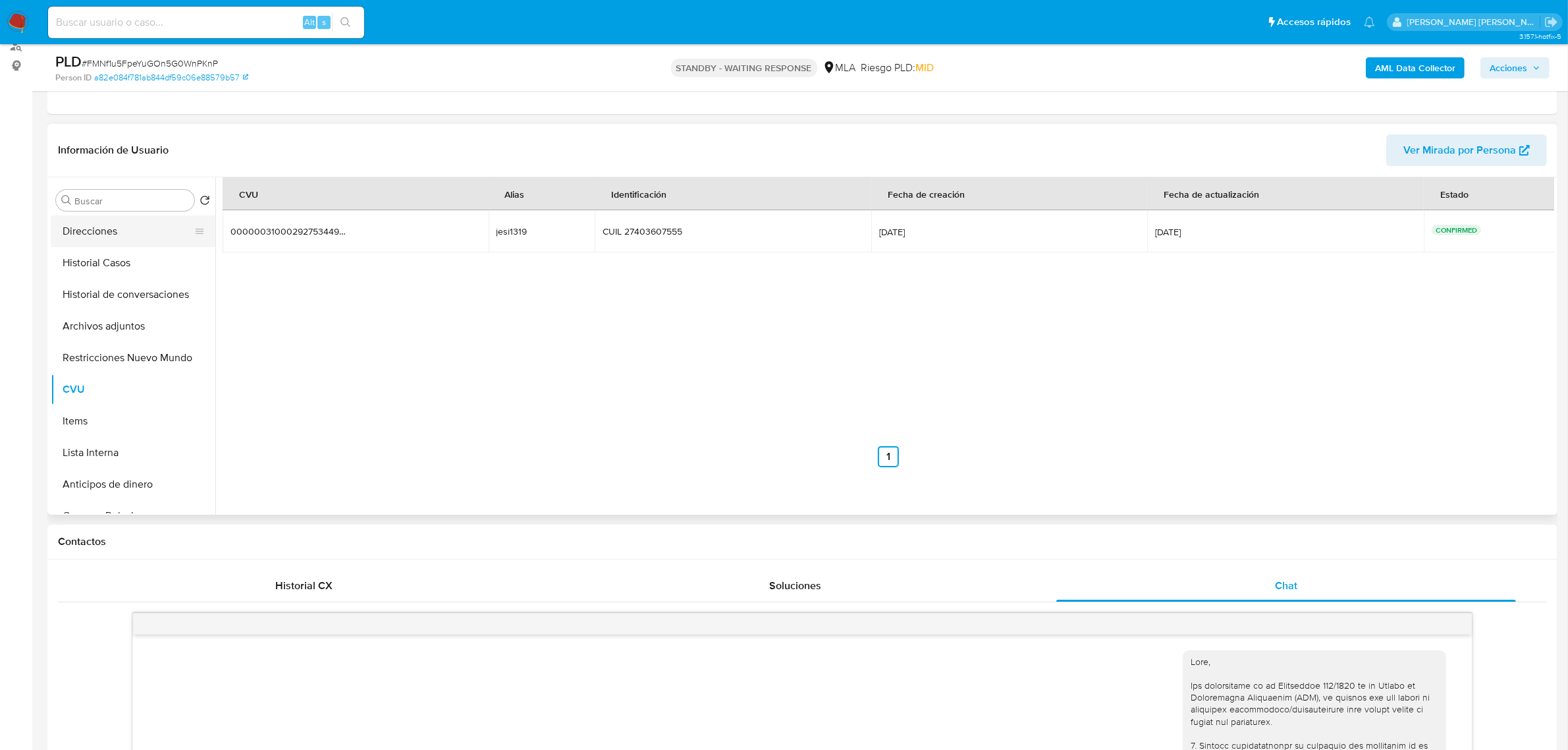
scroll to position [0, 0]
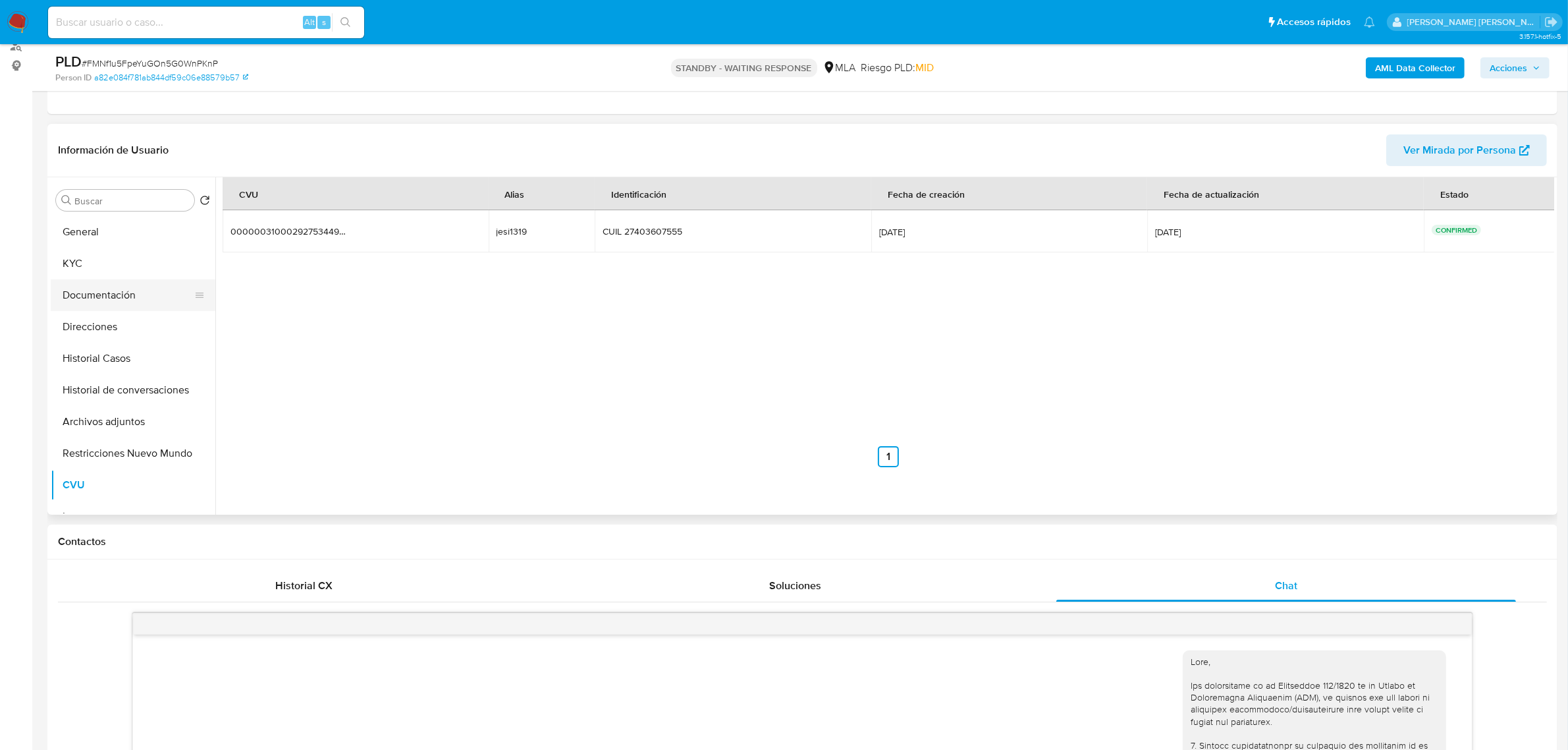
click at [91, 303] on button "Documentación" at bounding box center [128, 295] width 154 height 32
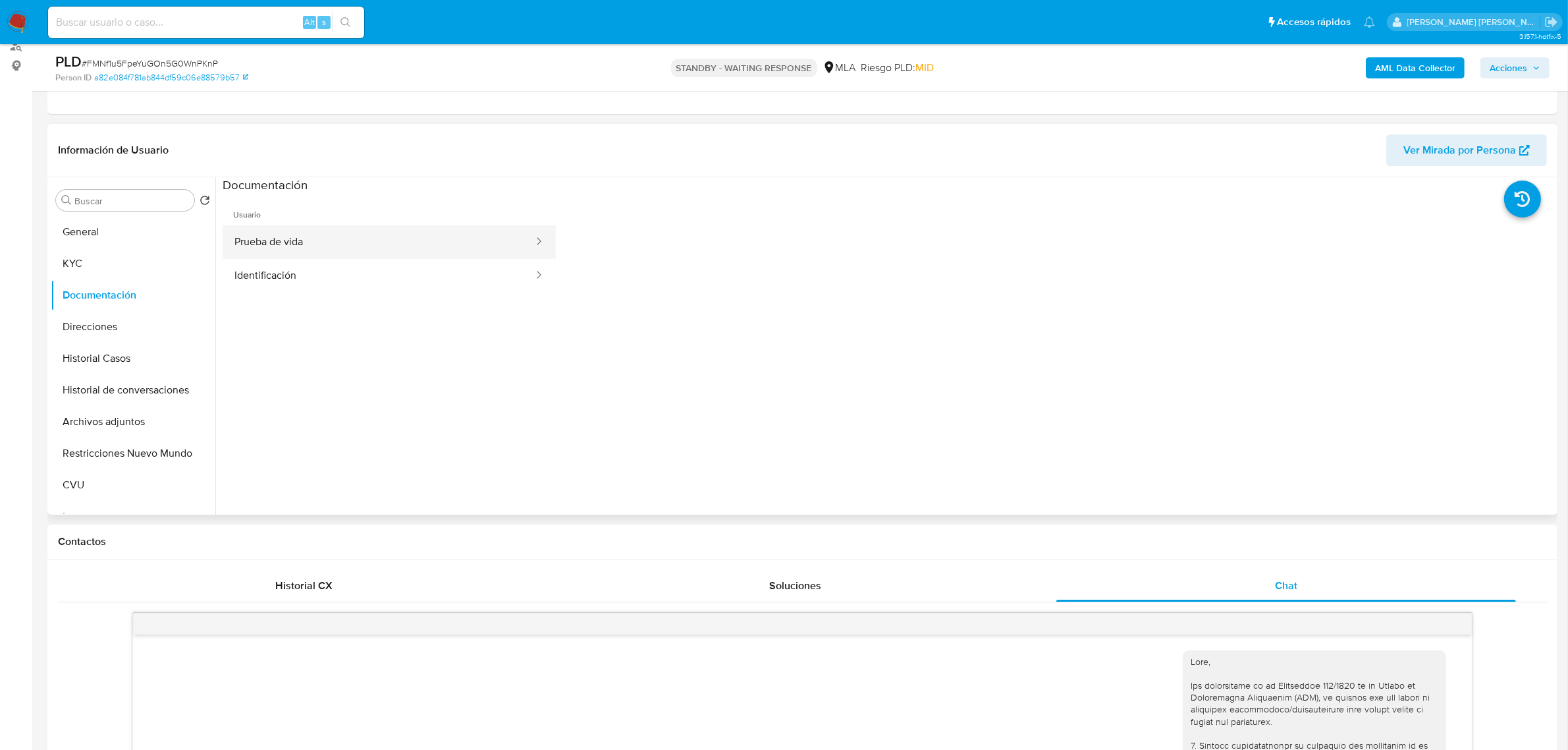
click at [310, 243] on button "Prueba de vida" at bounding box center [378, 241] width 313 height 33
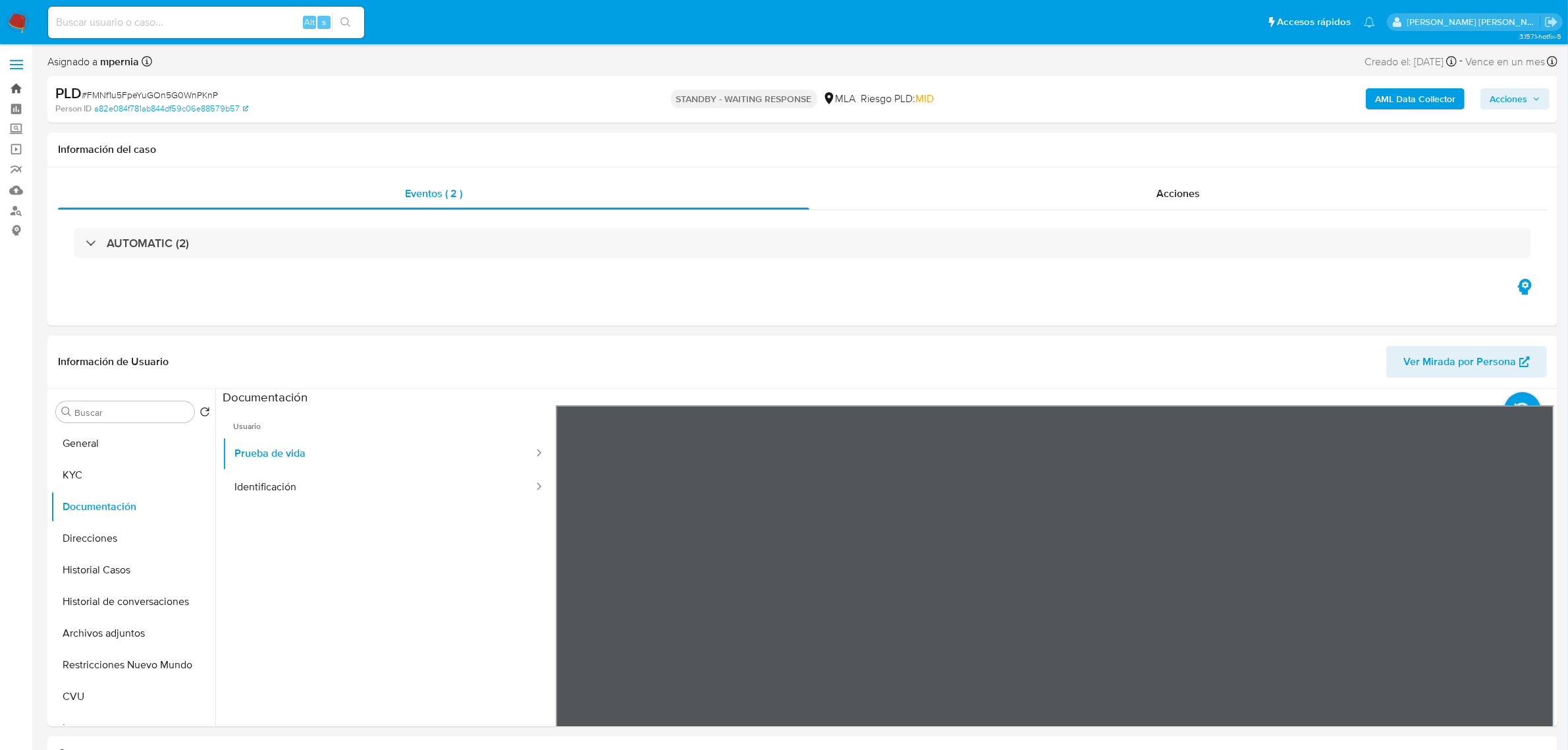
click at [18, 87] on link "Bandeja" at bounding box center [78, 89] width 157 height 20
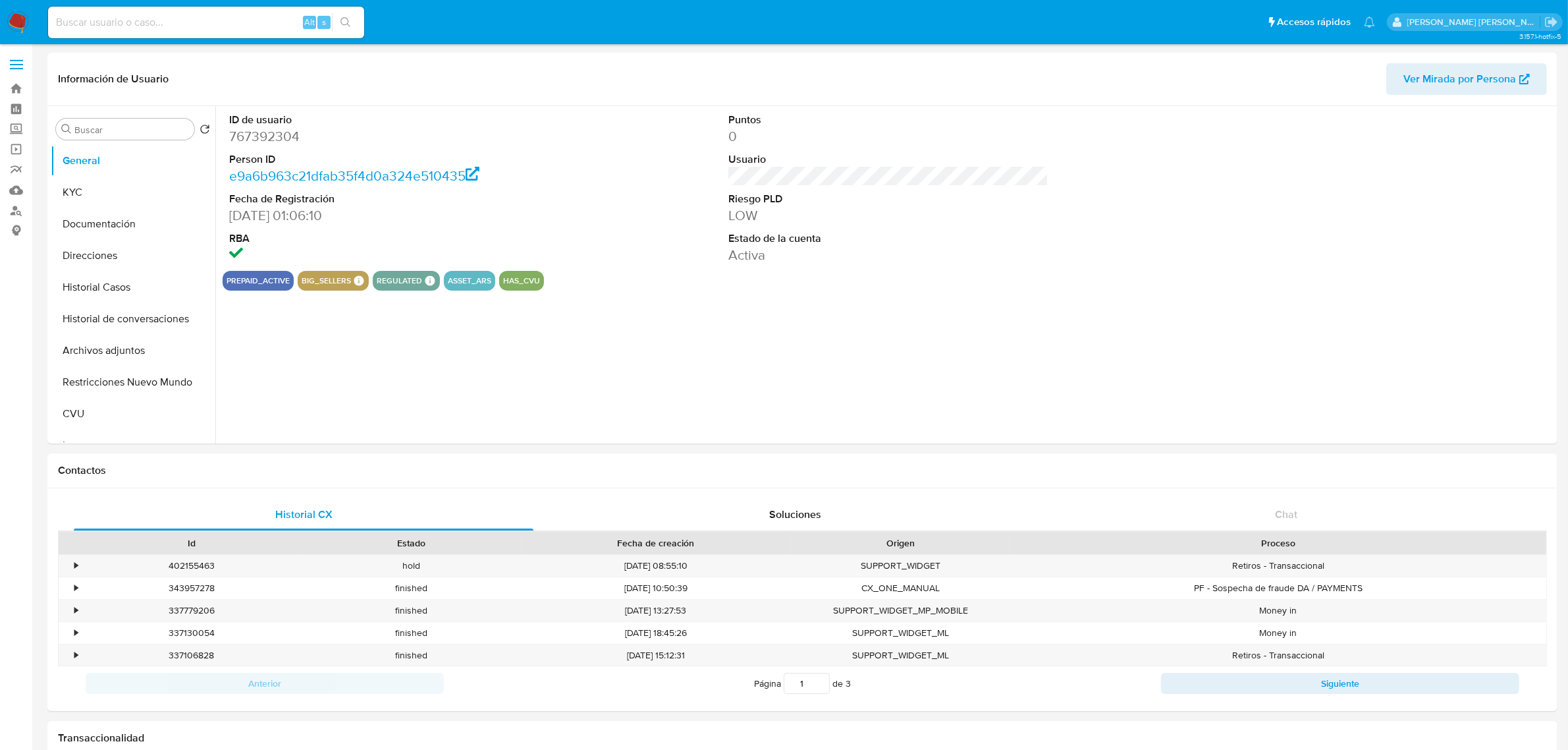
select select "10"
click at [126, 285] on button "Historial Casos" at bounding box center [128, 287] width 154 height 32
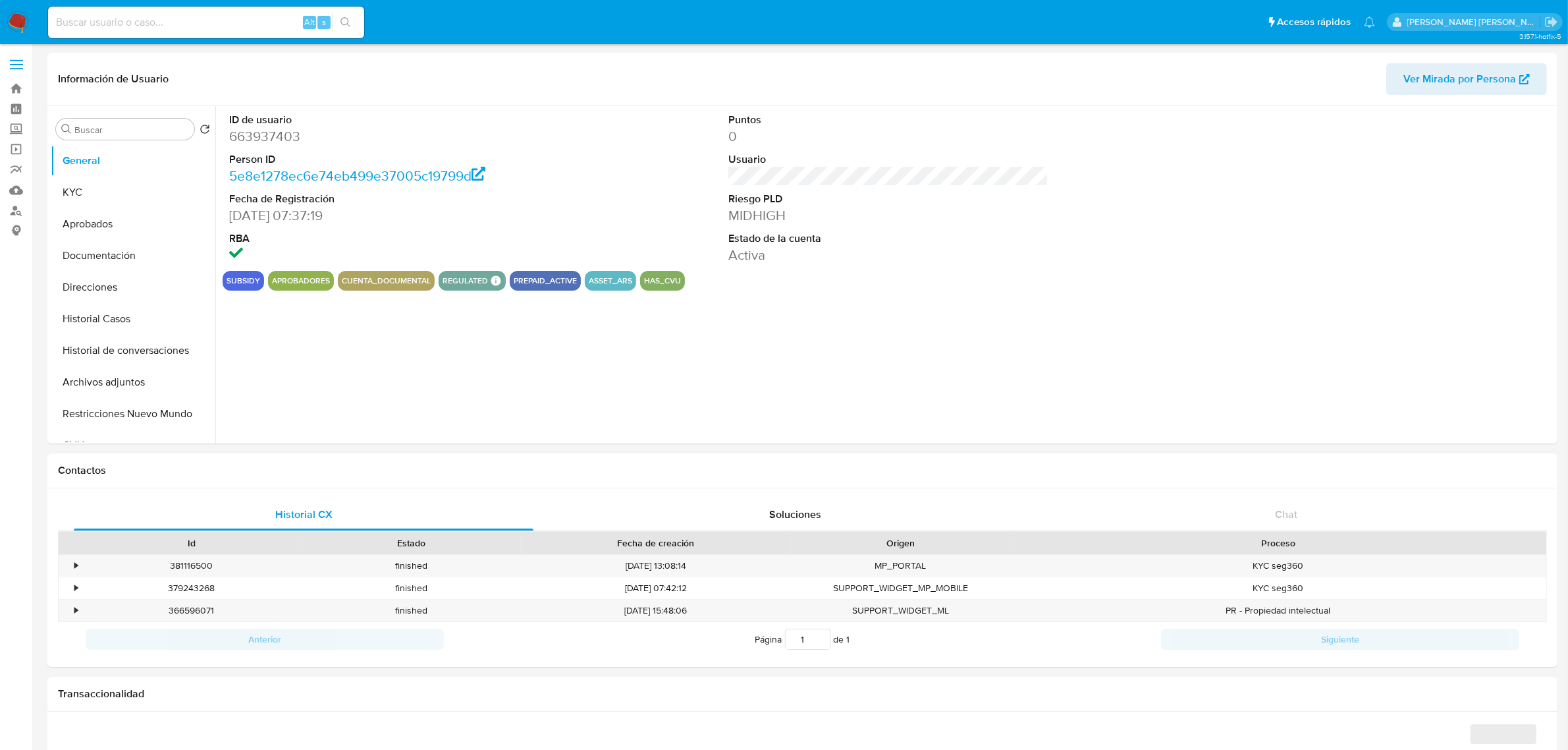
select select "10"
click at [121, 330] on button "Historial Casos" at bounding box center [128, 319] width 154 height 32
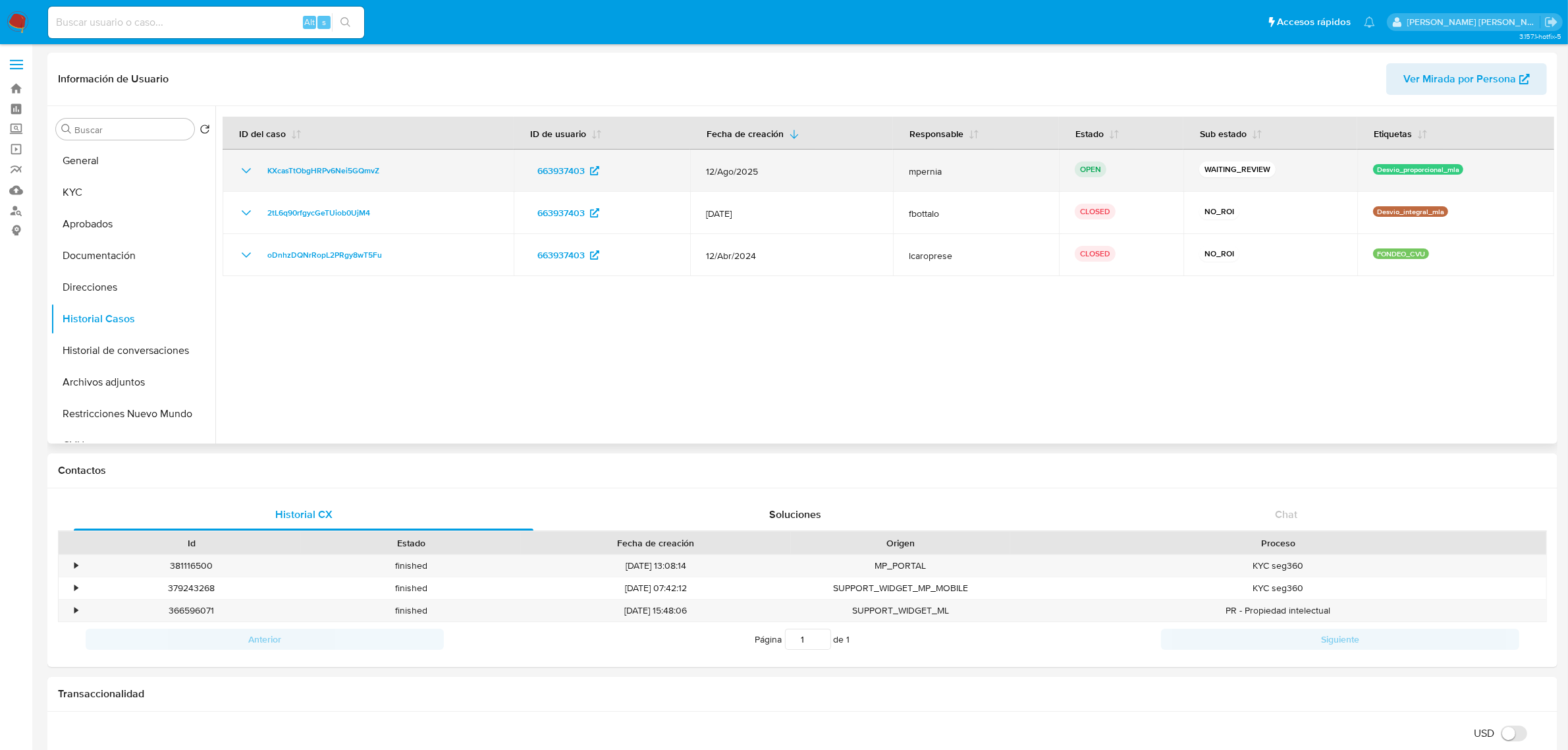
drag, startPoint x: 399, startPoint y: 176, endPoint x: 255, endPoint y: 172, distance: 144.1
click at [255, 172] on div "KXcasTtObgHRPv6Nei5GQmvZ" at bounding box center [368, 170] width 260 height 16
click at [305, 176] on span "KXcasTtObgHRPv6Nei5GQmvZ" at bounding box center [323, 170] width 112 height 16
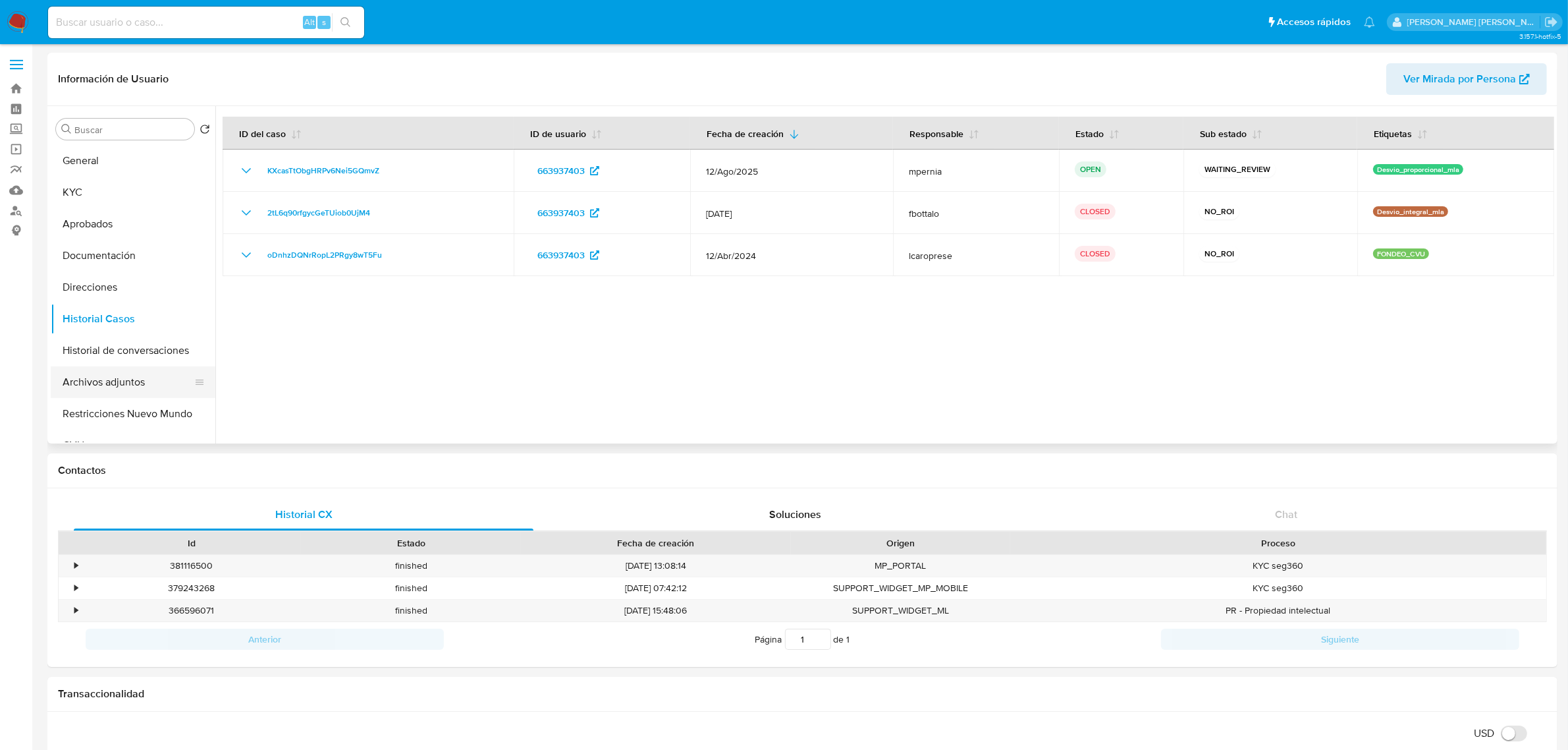
click at [106, 384] on button "Archivos adjuntos" at bounding box center [128, 382] width 154 height 32
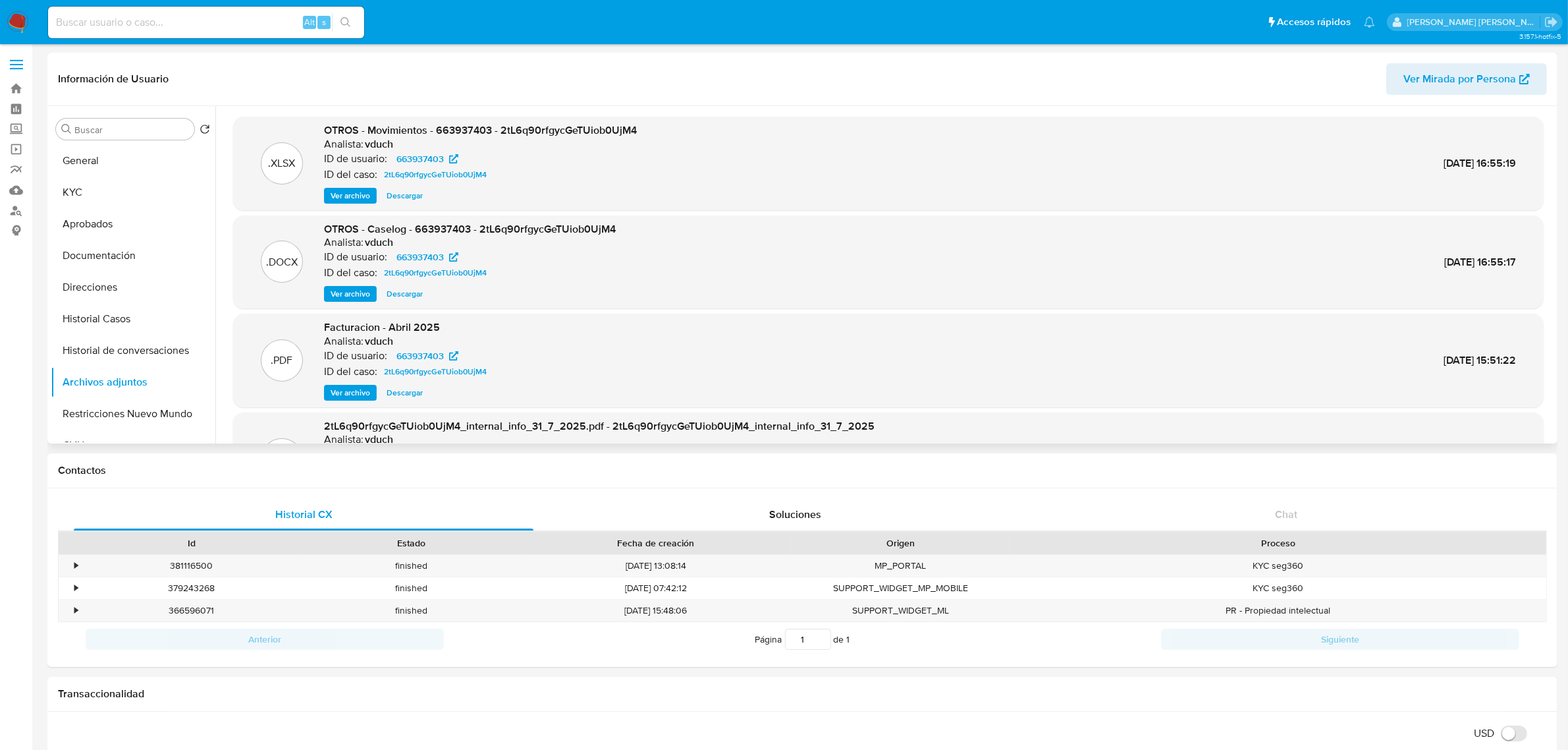
click at [356, 287] on span "Ver archivo" at bounding box center [350, 293] width 39 height 13
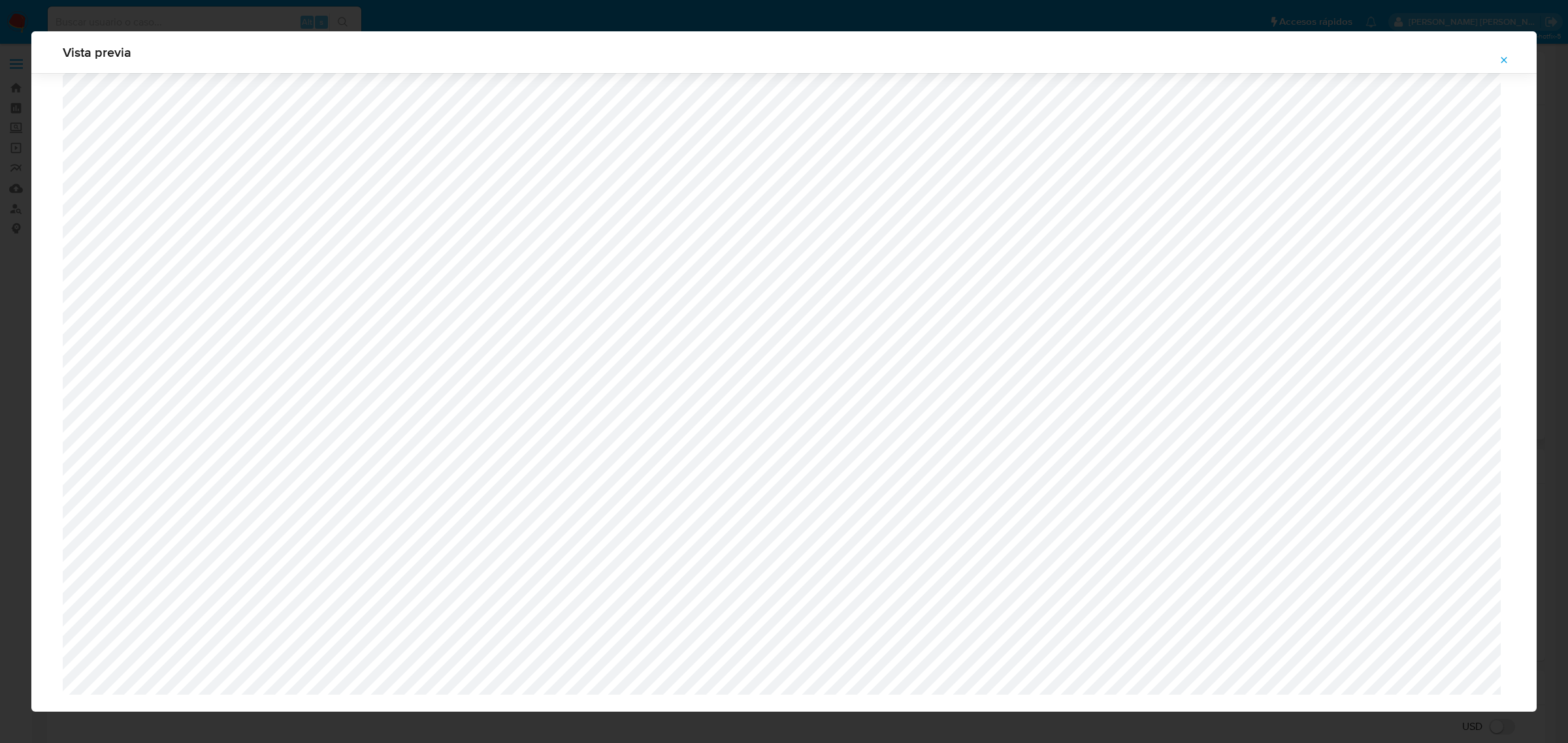
scroll to position [657, 0]
click at [1500, 53] on span "Attachment preview" at bounding box center [1504, 60] width 10 height 19
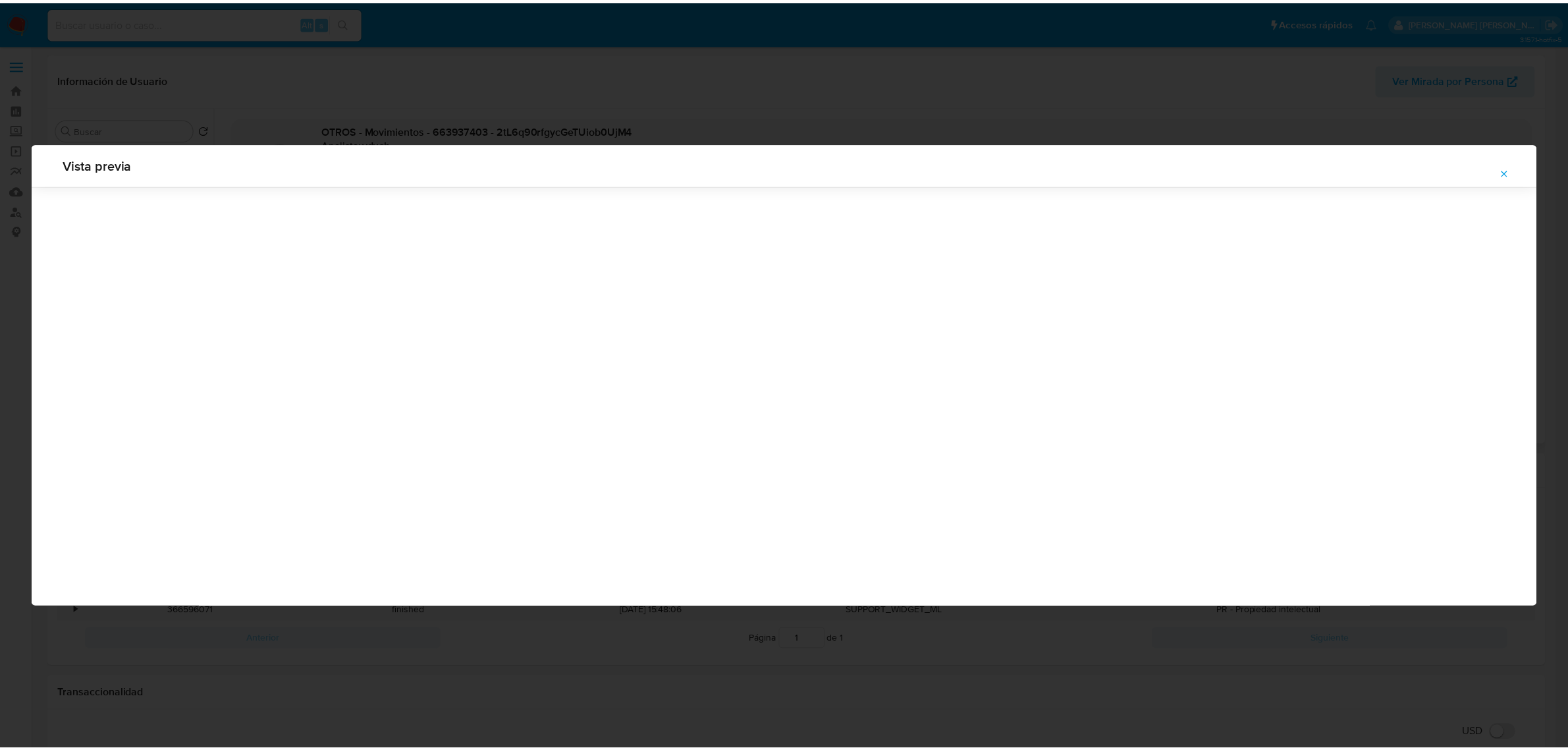
scroll to position [0, 0]
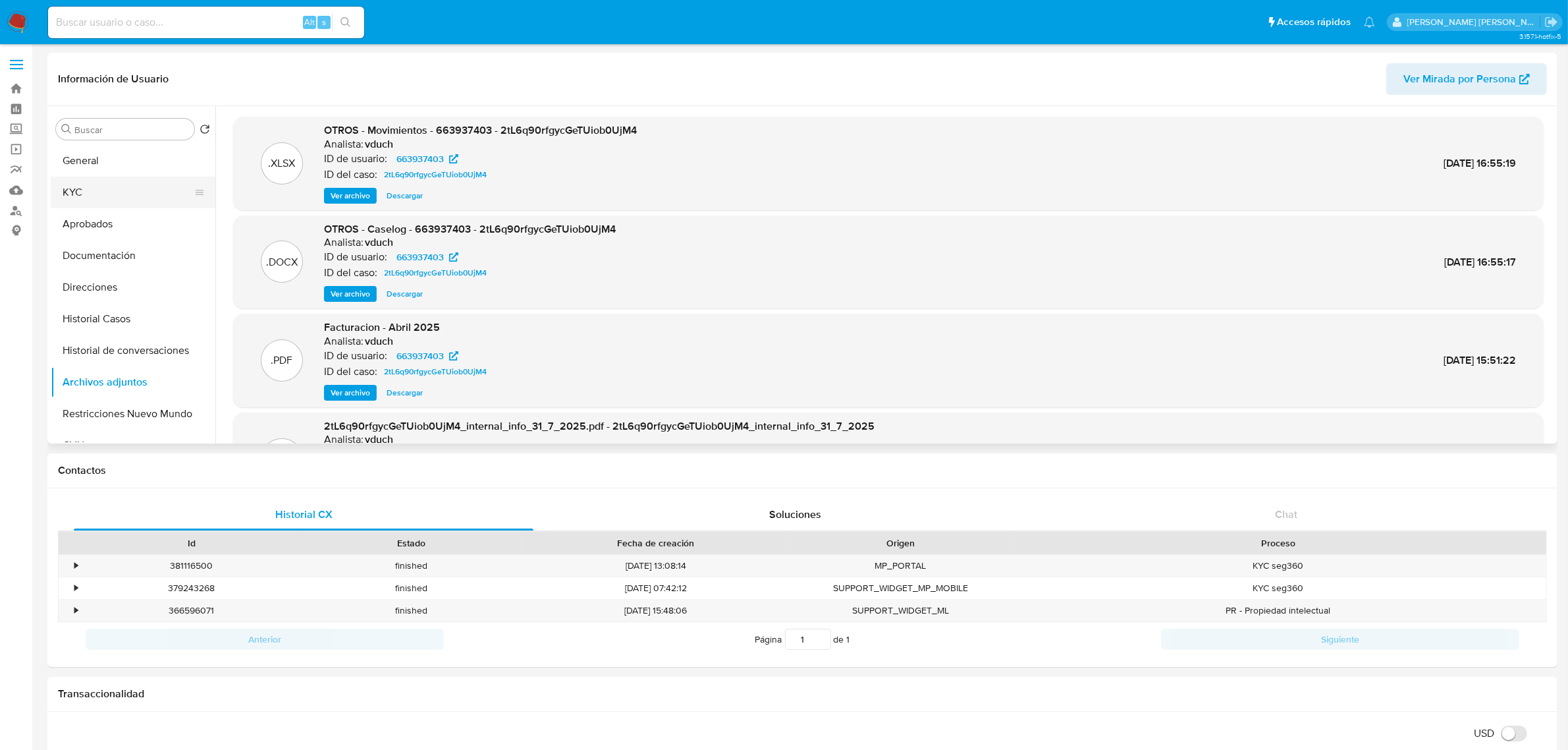
click at [78, 194] on button "KYC" at bounding box center [128, 192] width 154 height 32
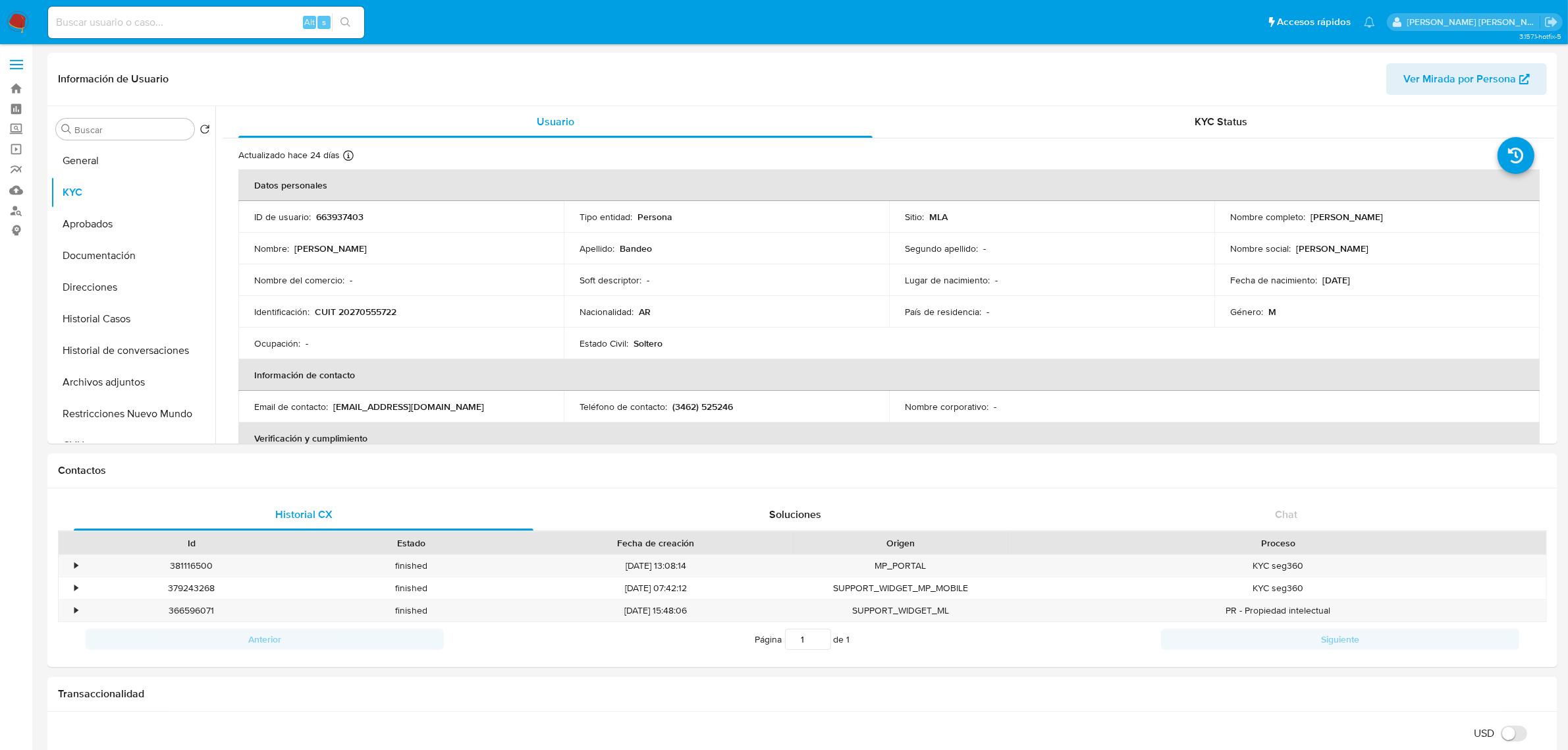
drag, startPoint x: 1307, startPoint y: 212, endPoint x: 1431, endPoint y: 219, distance: 124.2
click at [1431, 219] on div "Nombre completo : [PERSON_NAME]" at bounding box center [1377, 216] width 294 height 12
click at [80, 222] on button "Aprobados" at bounding box center [128, 223] width 154 height 32
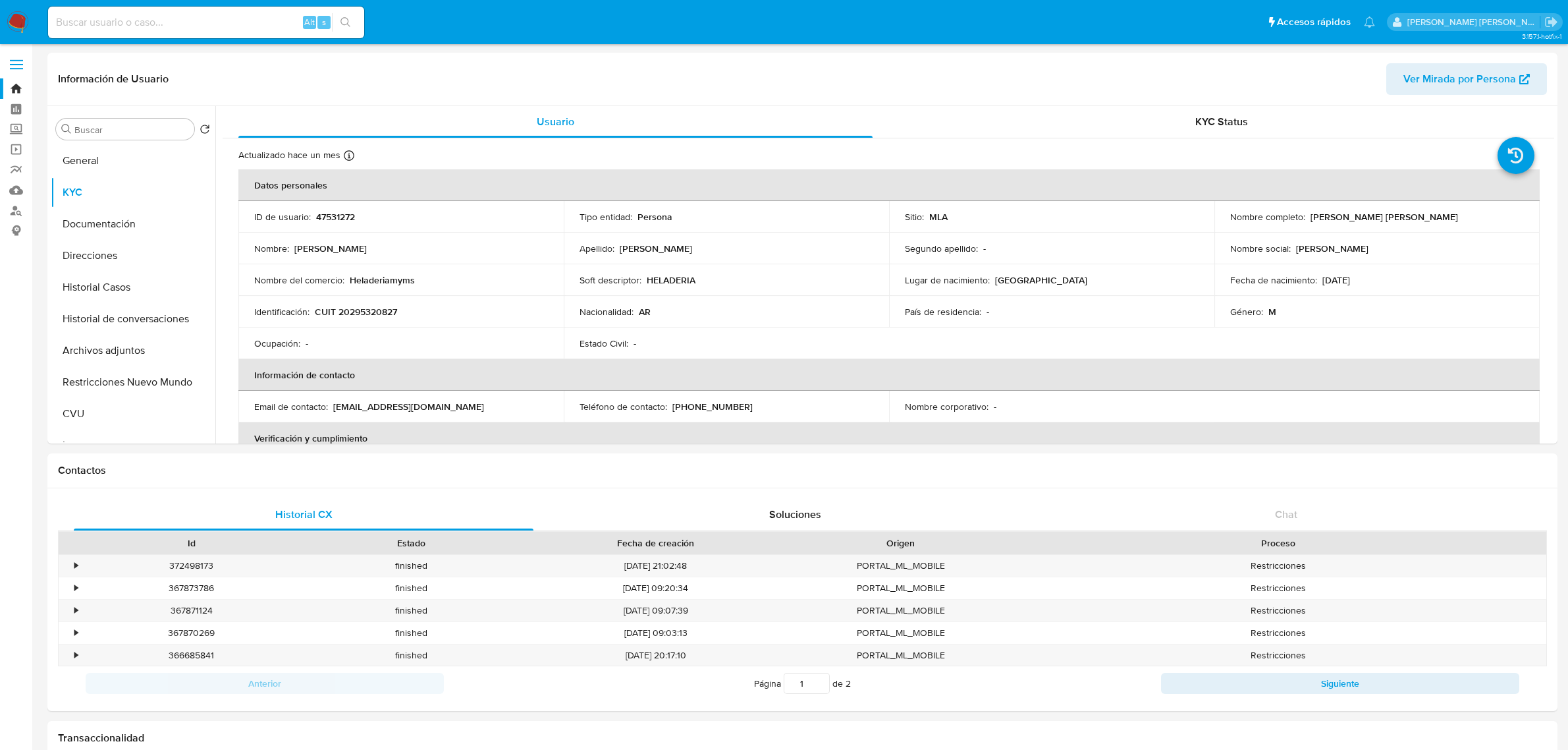
select select "10"
click at [16, 80] on link "Bandeja" at bounding box center [78, 89] width 157 height 20
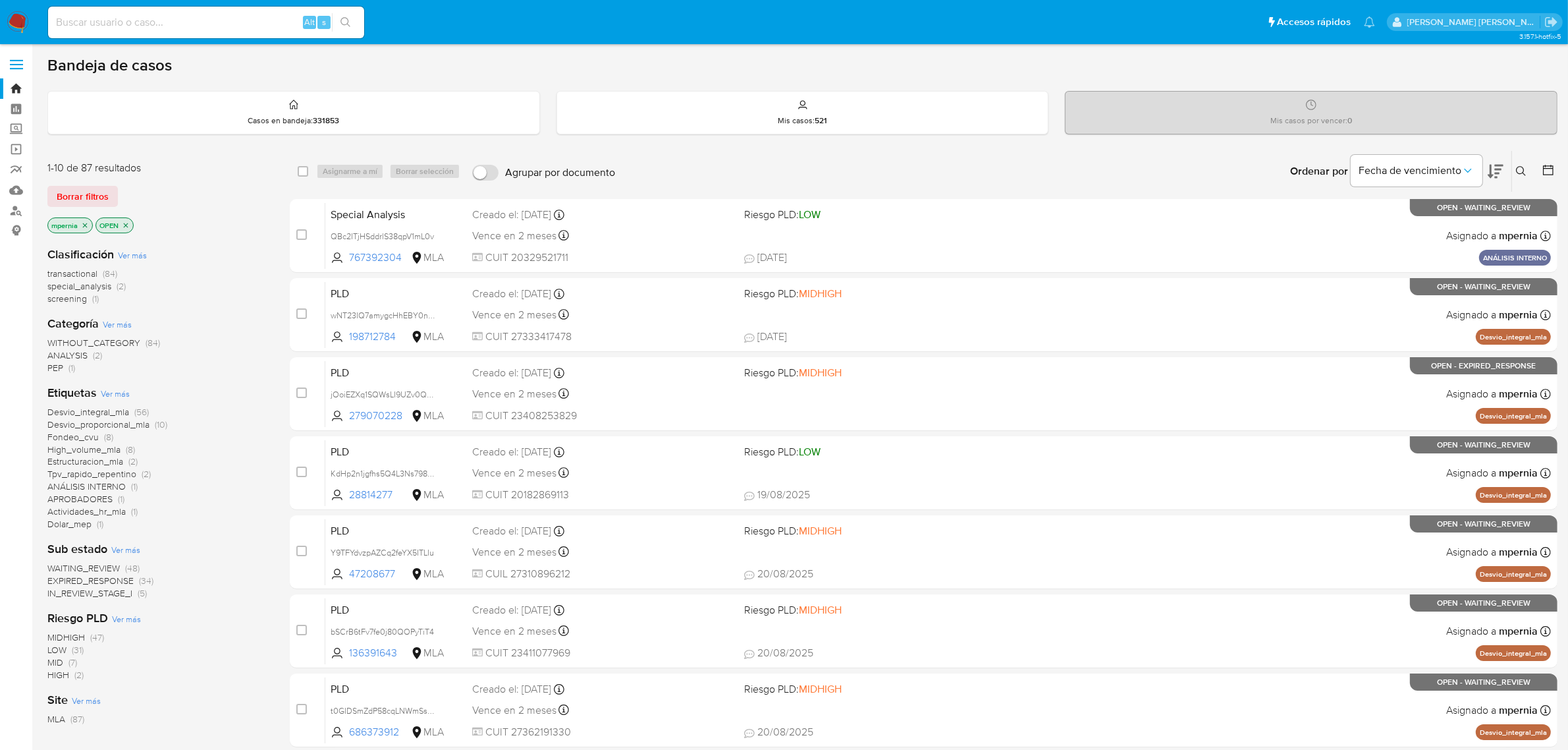
click at [1523, 167] on icon at bounding box center [1521, 171] width 10 height 10
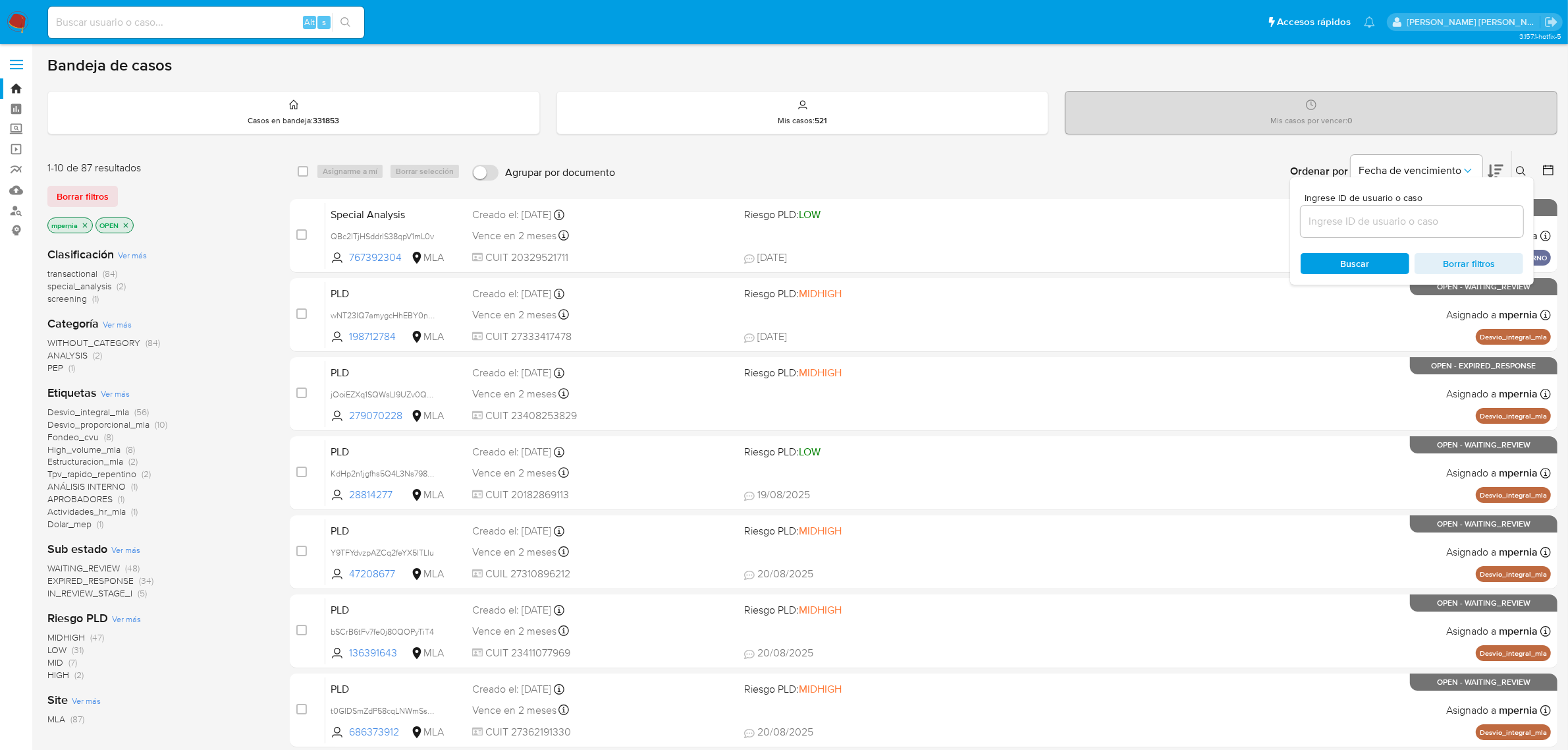
click at [1411, 226] on input at bounding box center [1411, 222] width 222 height 17
type input "KXcasTtObgHRPv6Nei5GQmvZ"
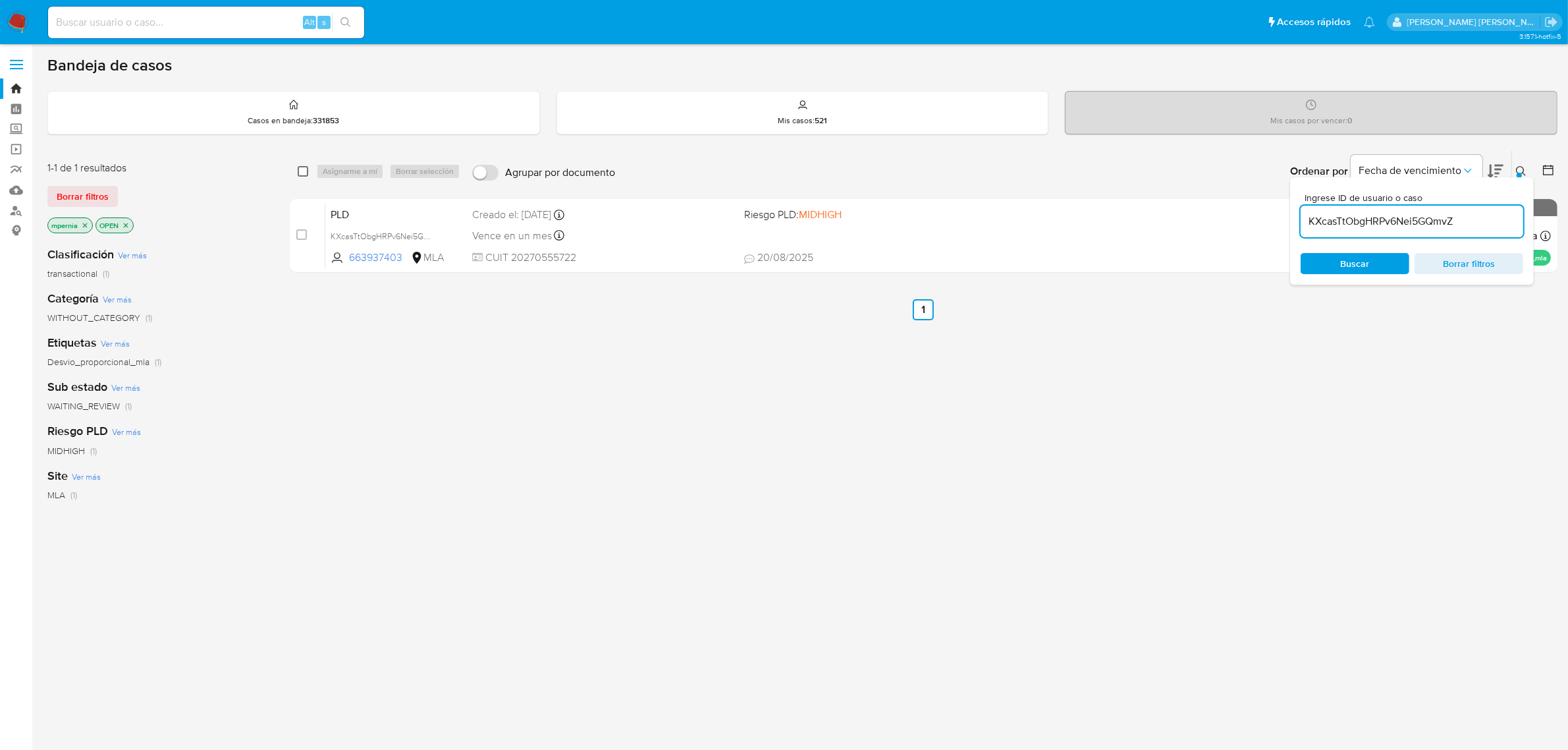
click at [301, 176] on input "checkbox" at bounding box center [303, 171] width 10 height 10
checkbox input "true"
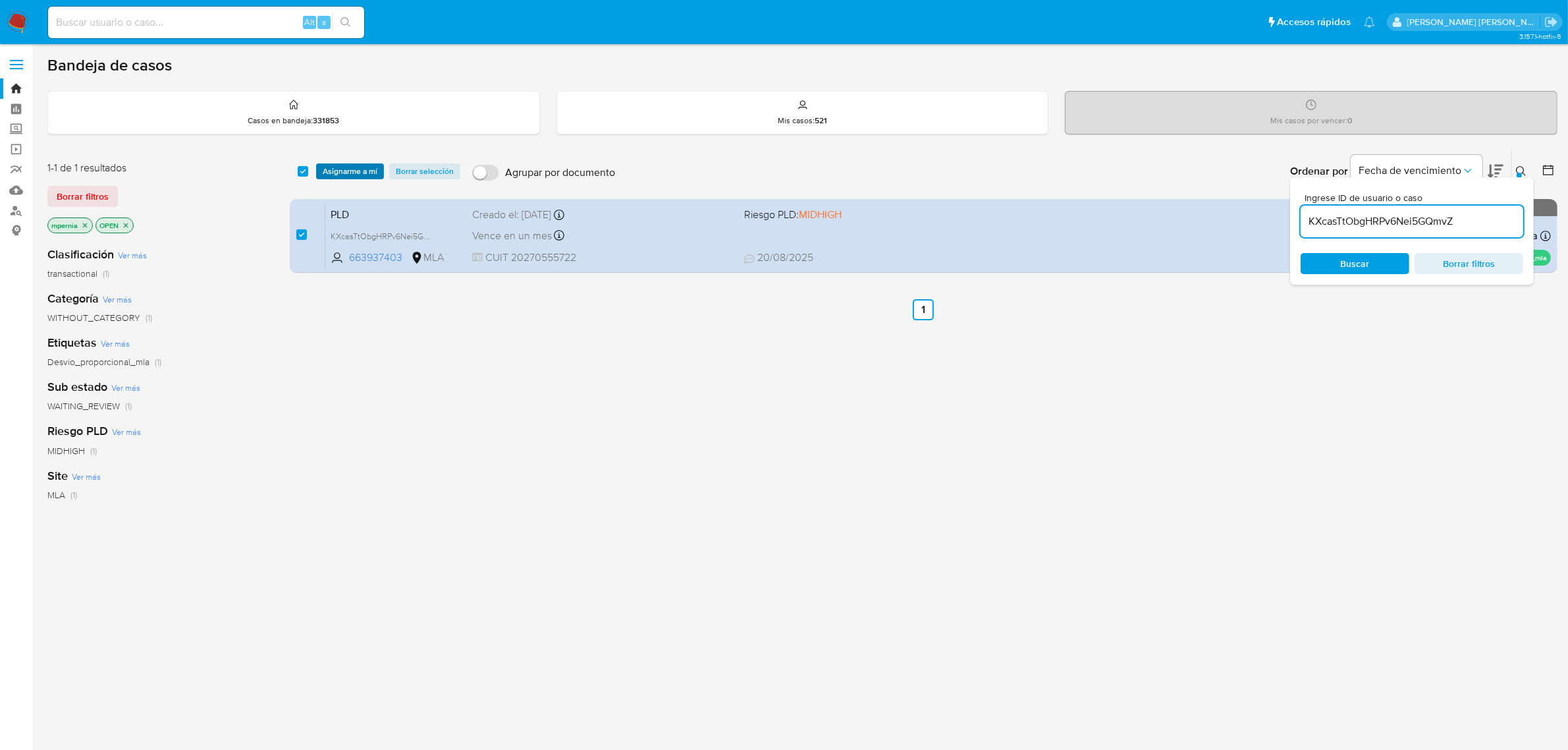
click at [344, 175] on span "Asignarme a mí" at bounding box center [350, 170] width 55 height 13
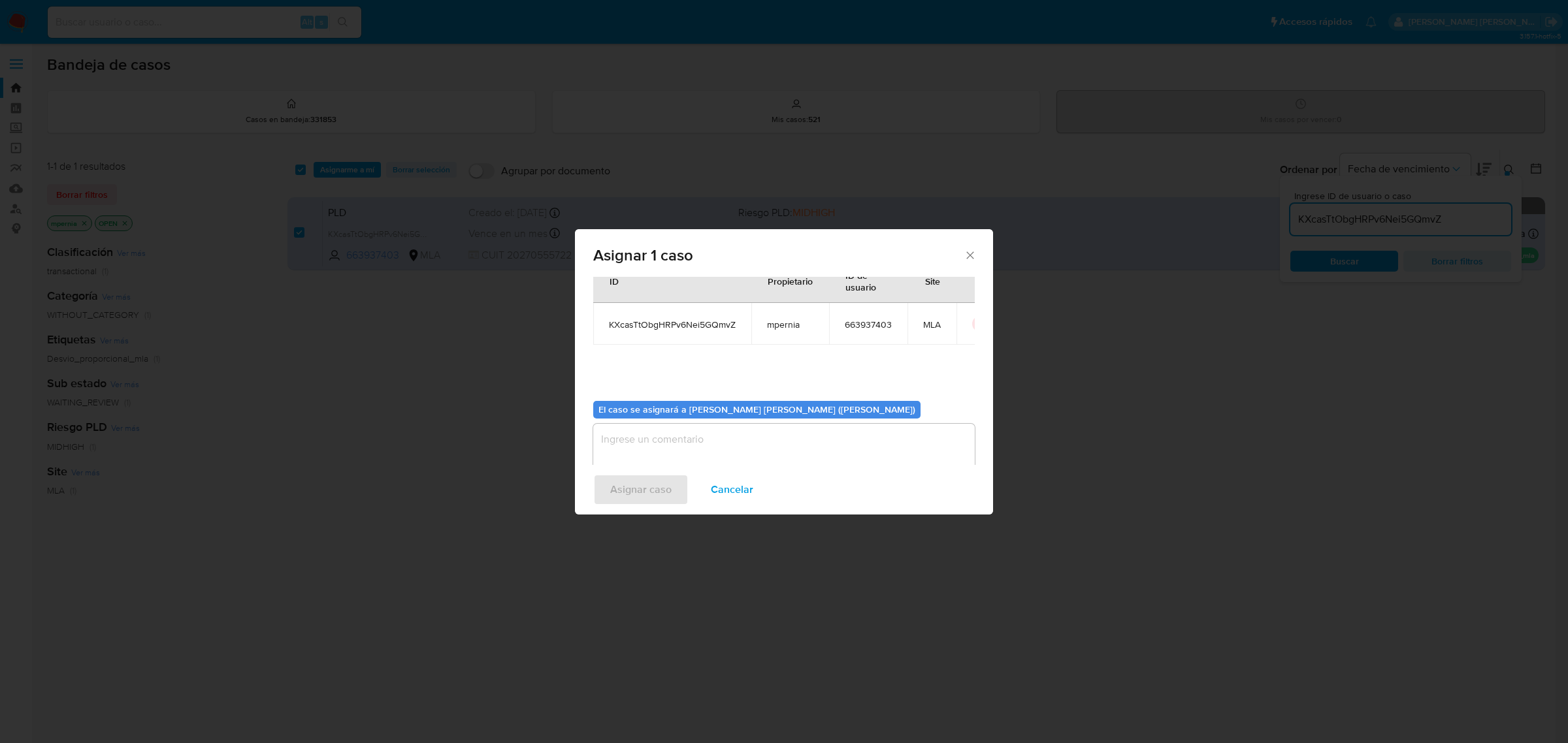
scroll to position [67, 0]
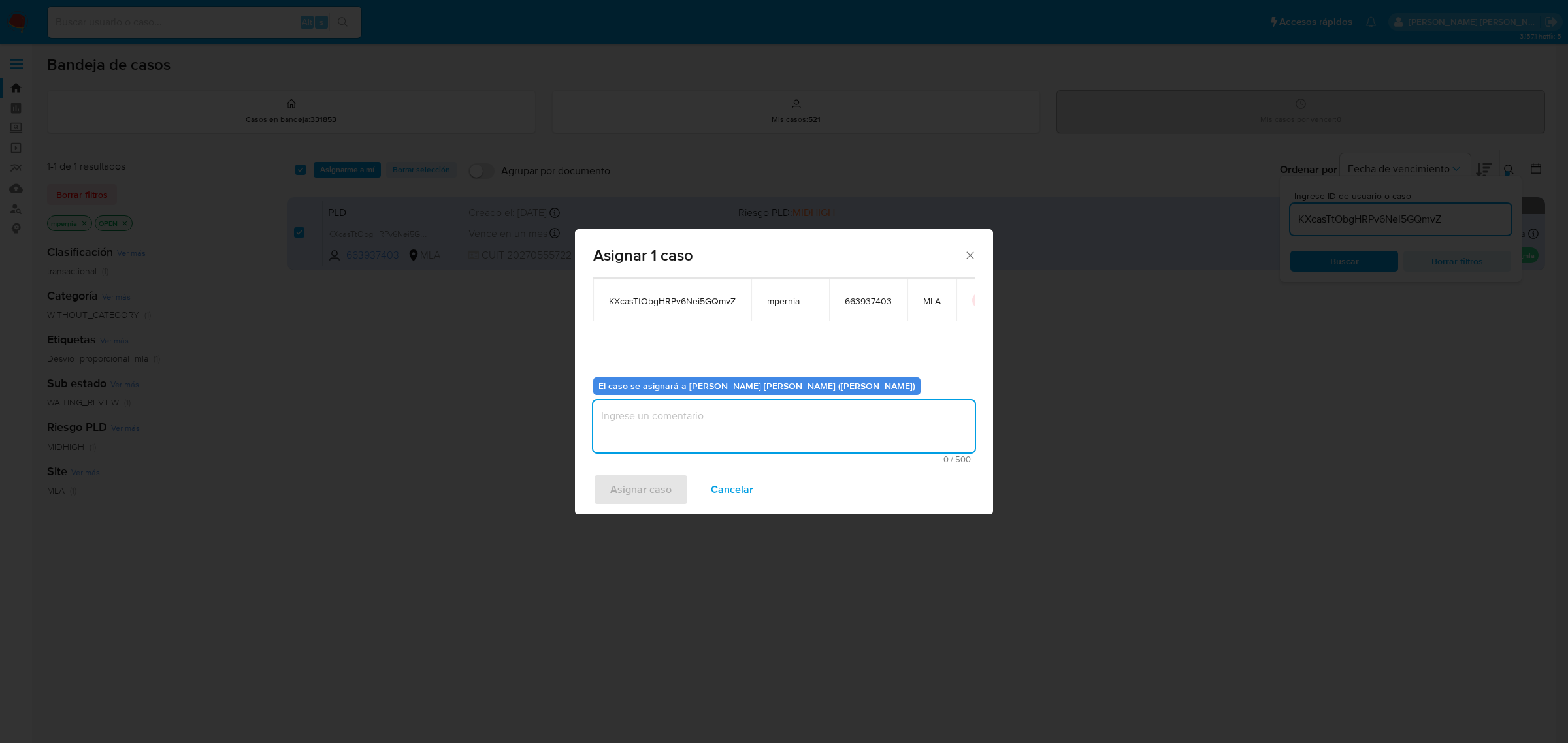
click at [780, 441] on textarea "assign-modal" at bounding box center [784, 426] width 382 height 52
type textarea "-"
click at [670, 478] on span "Asignar caso" at bounding box center [640, 490] width 62 height 29
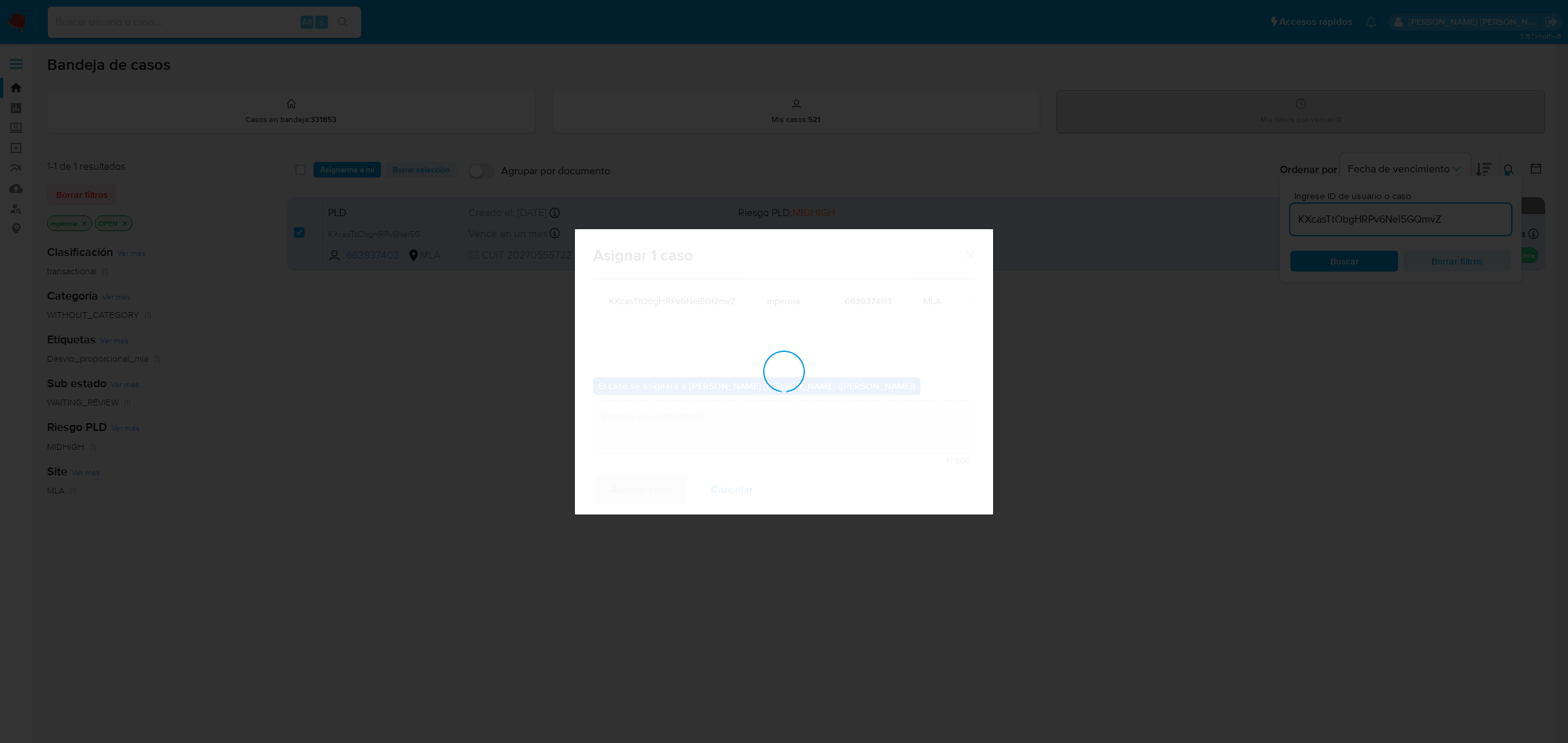
checkbox input "false"
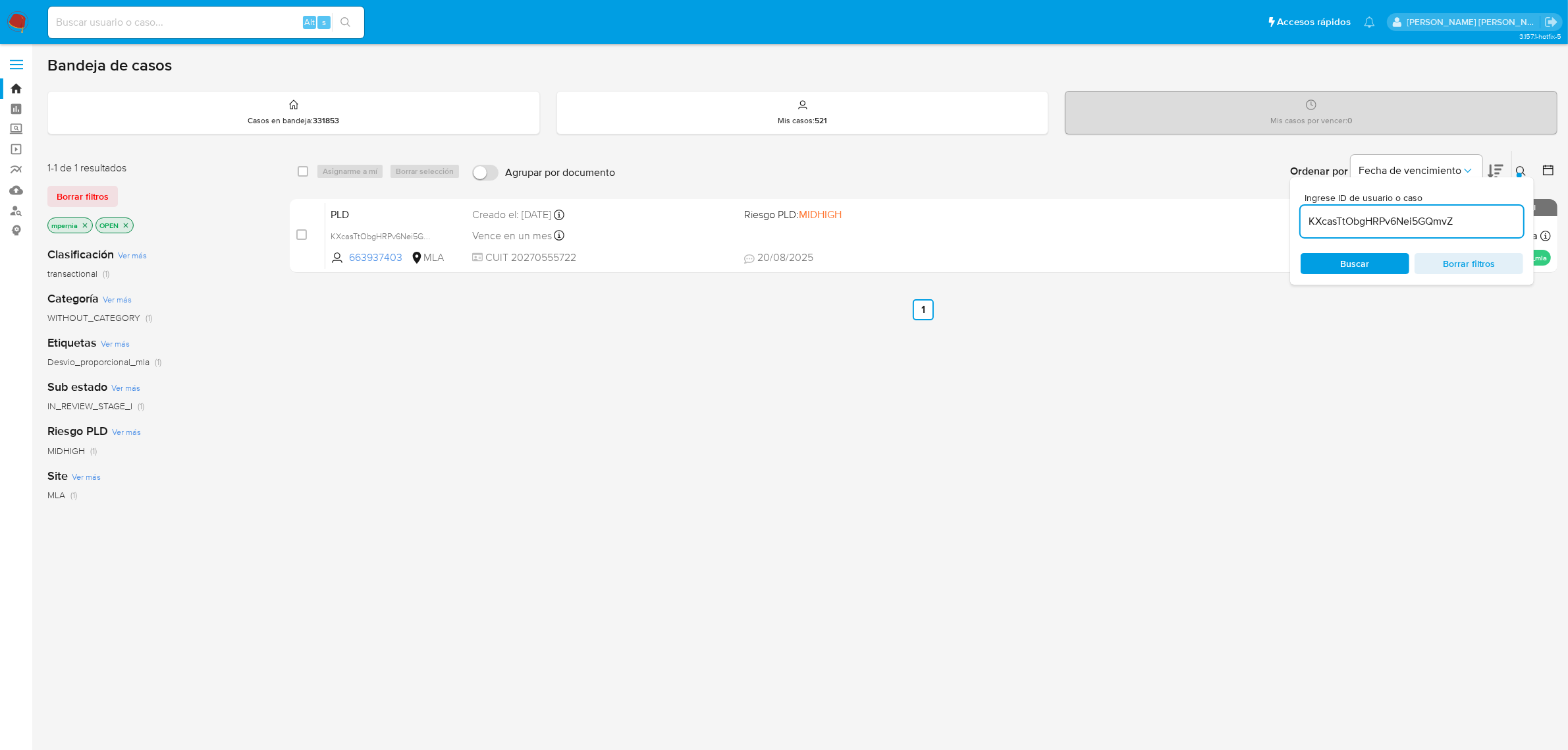
click at [1328, 221] on input "KXcasTtObgHRPv6Nei5GQmvZ" at bounding box center [1411, 222] width 222 height 17
paste input "bpsTtWCBX28PcnPp6Mnb4IVL"
type input "bpsTtWCBX28PcnPp6Mnb4IVL"
click at [301, 175] on input "checkbox" at bounding box center [303, 171] width 10 height 10
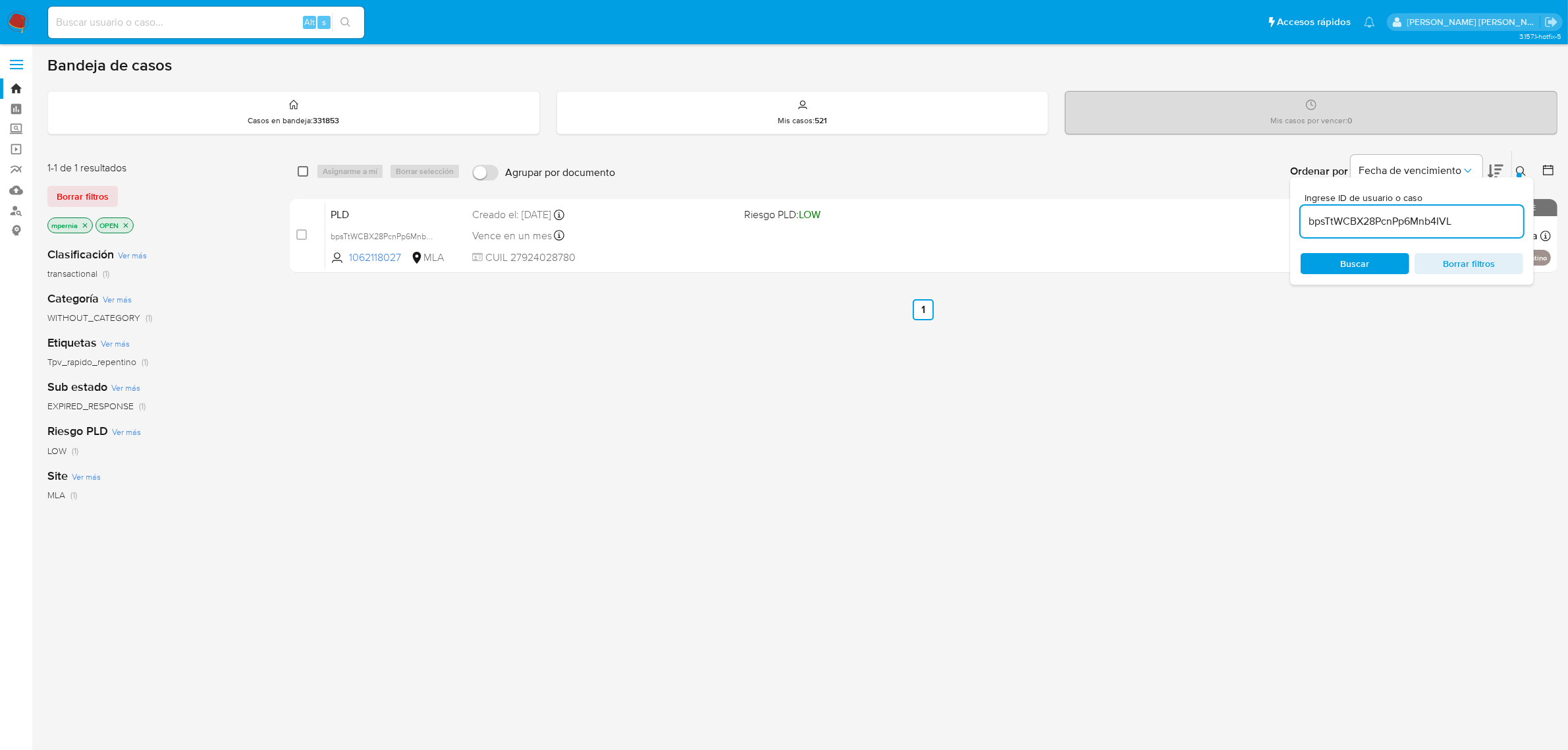
checkbox input "true"
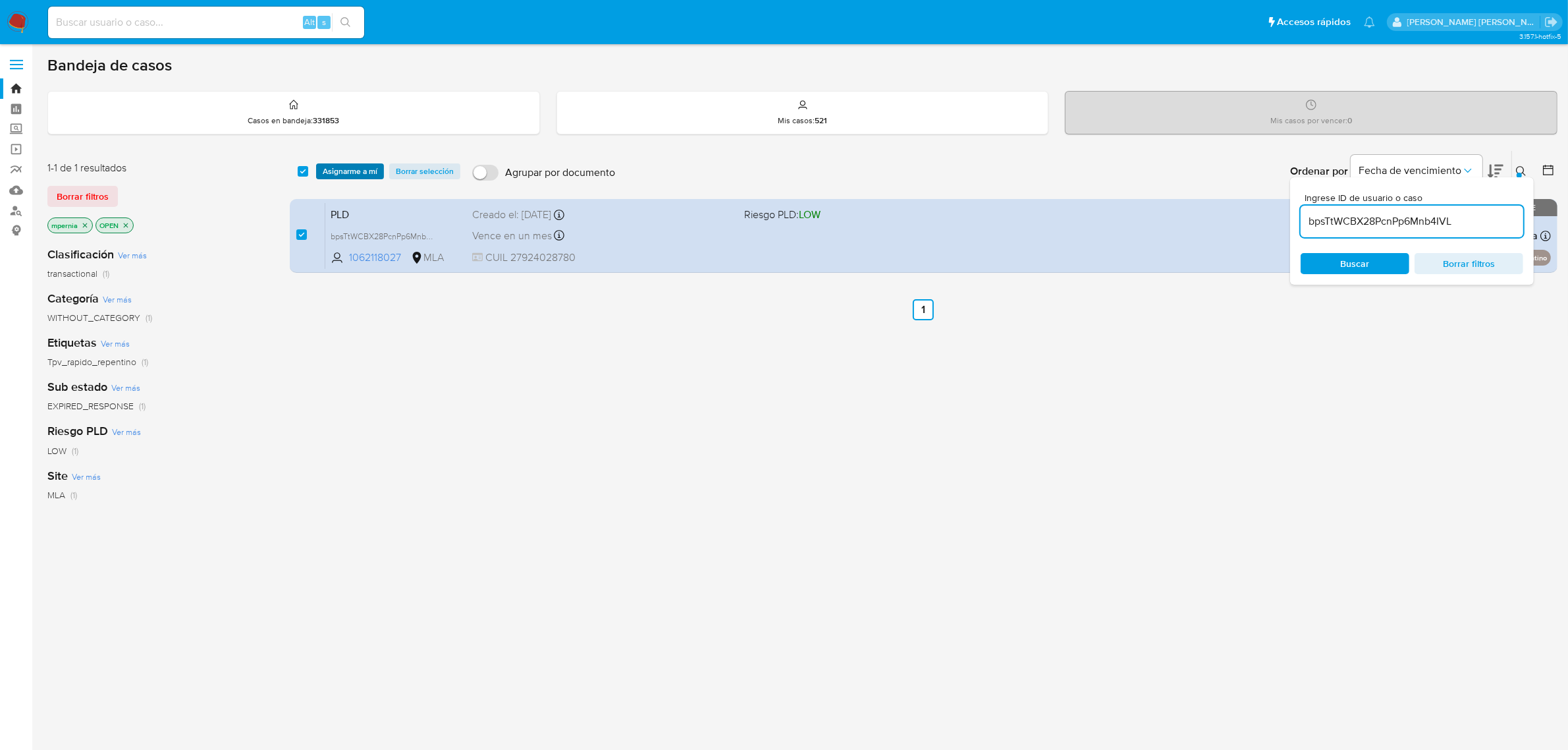
click at [350, 171] on span "Asignarme a mí" at bounding box center [350, 170] width 55 height 13
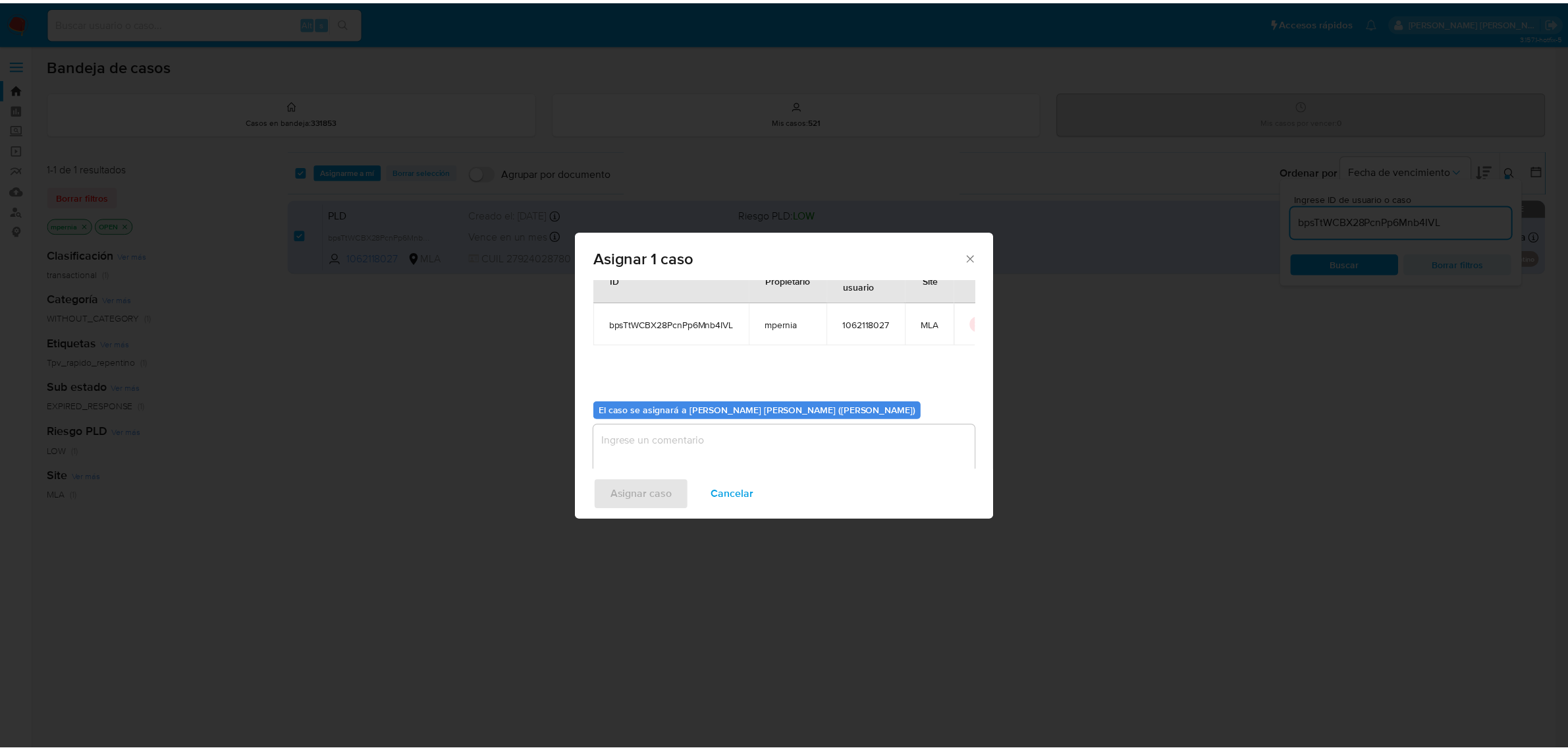
scroll to position [67, 0]
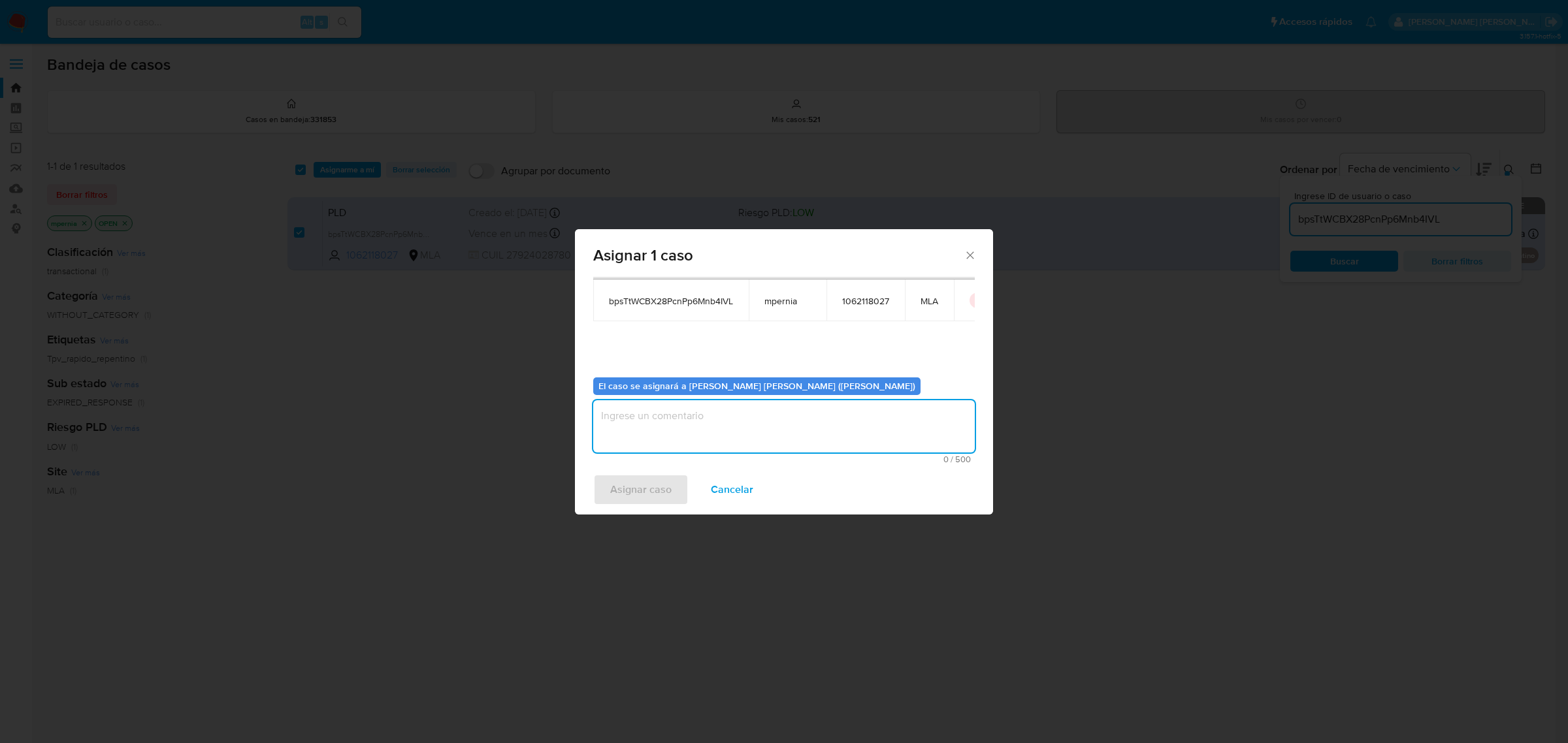
click at [730, 446] on textarea "assign-modal" at bounding box center [784, 426] width 382 height 52
type textarea "-"
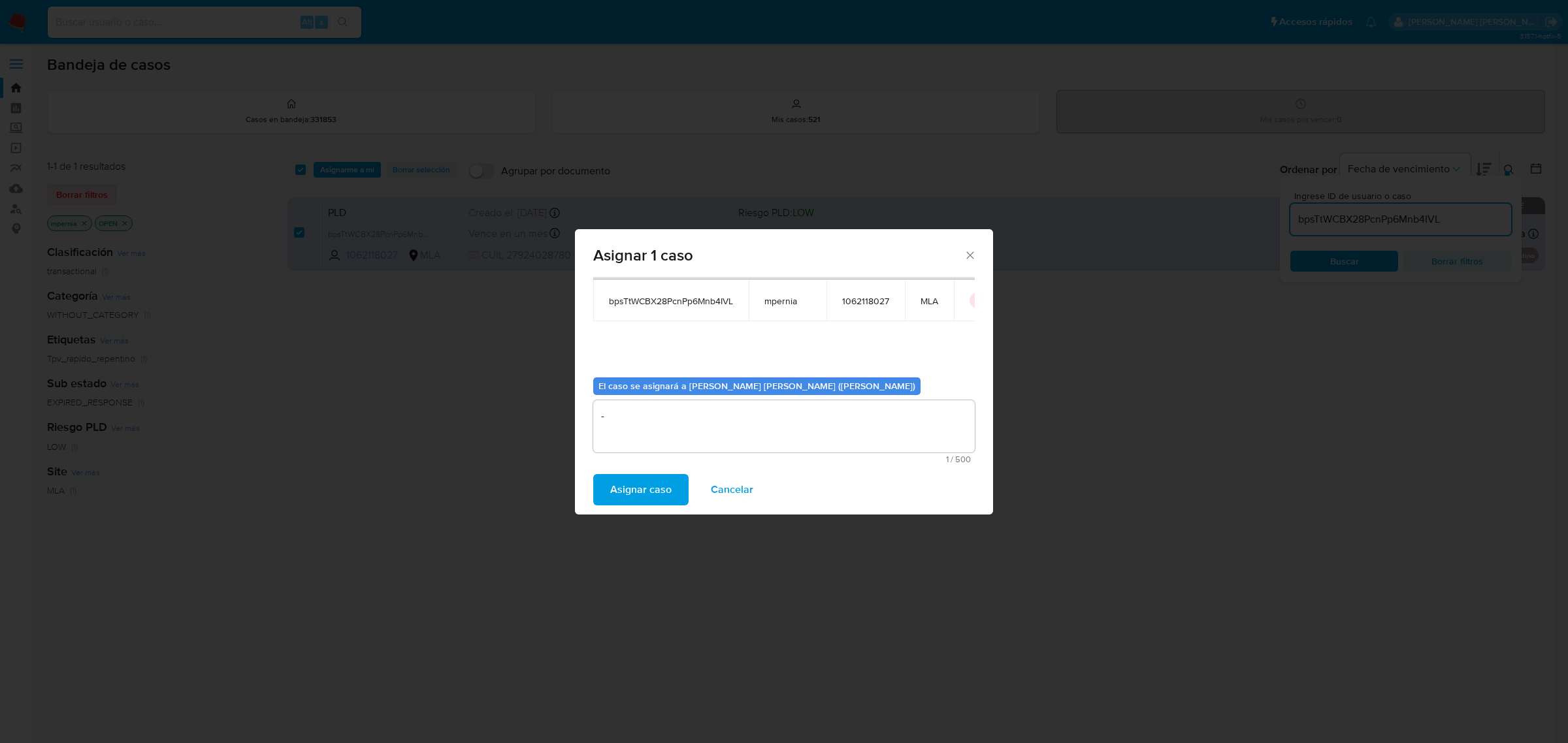
click at [661, 488] on span "Asignar caso" at bounding box center [640, 490] width 62 height 29
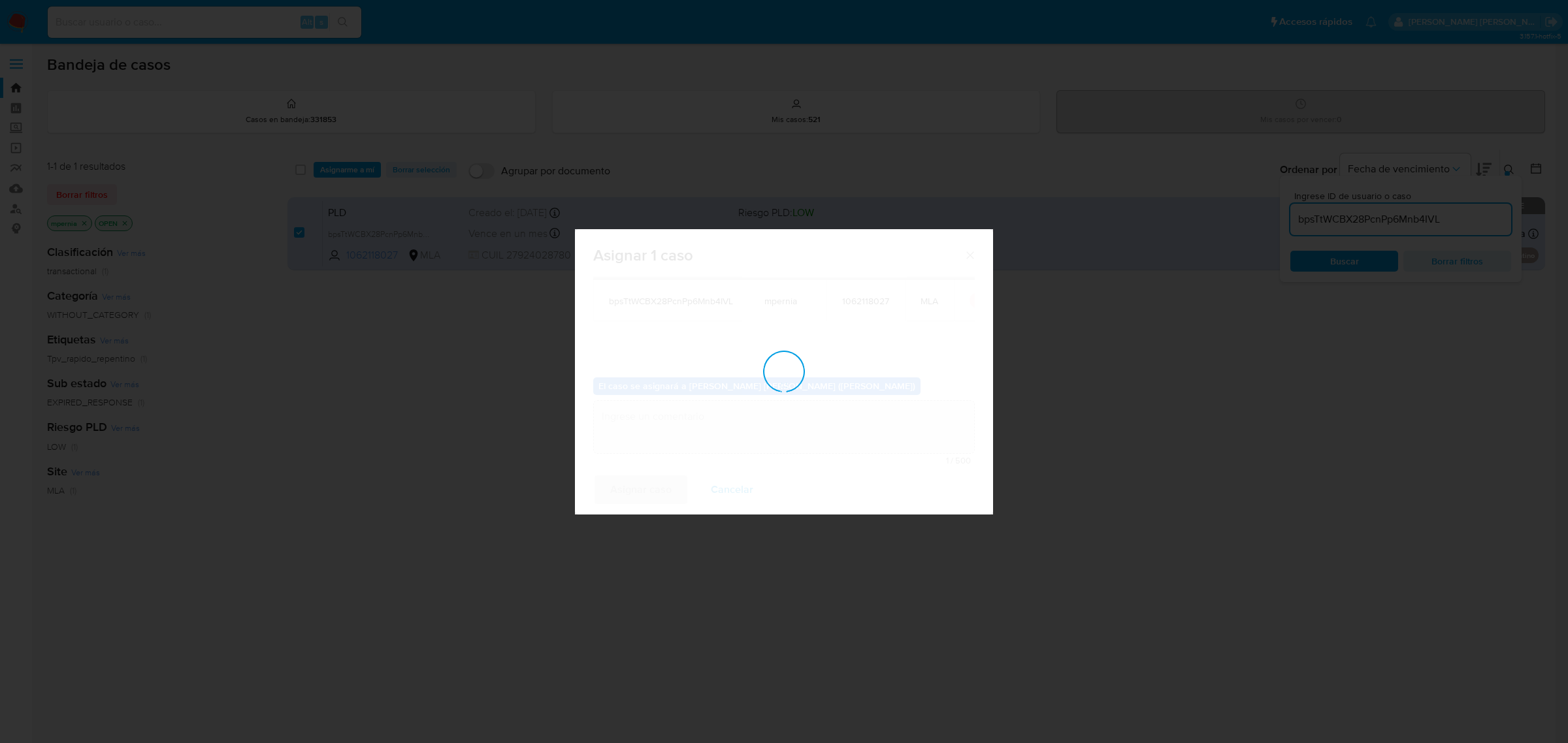
checkbox input "false"
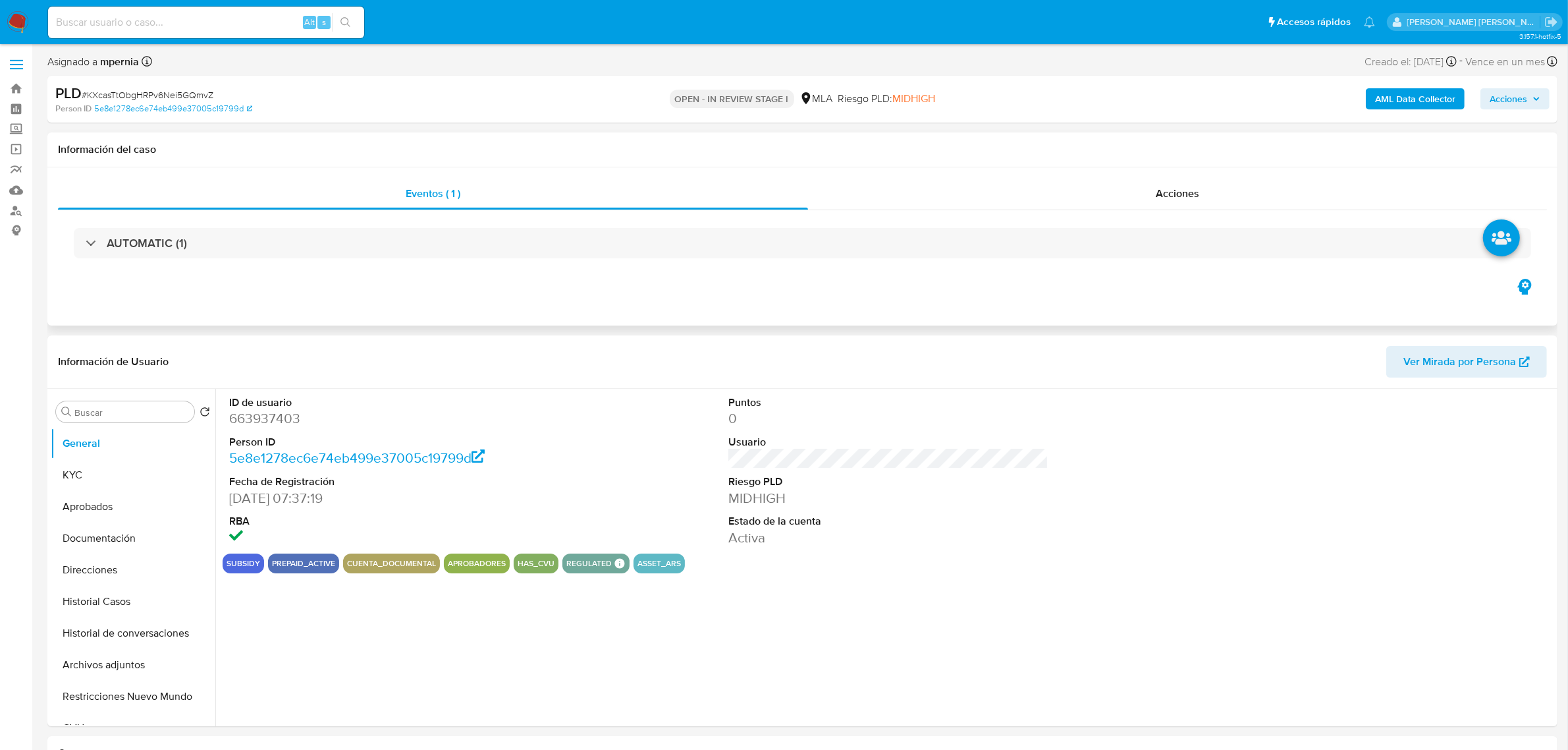
select select "10"
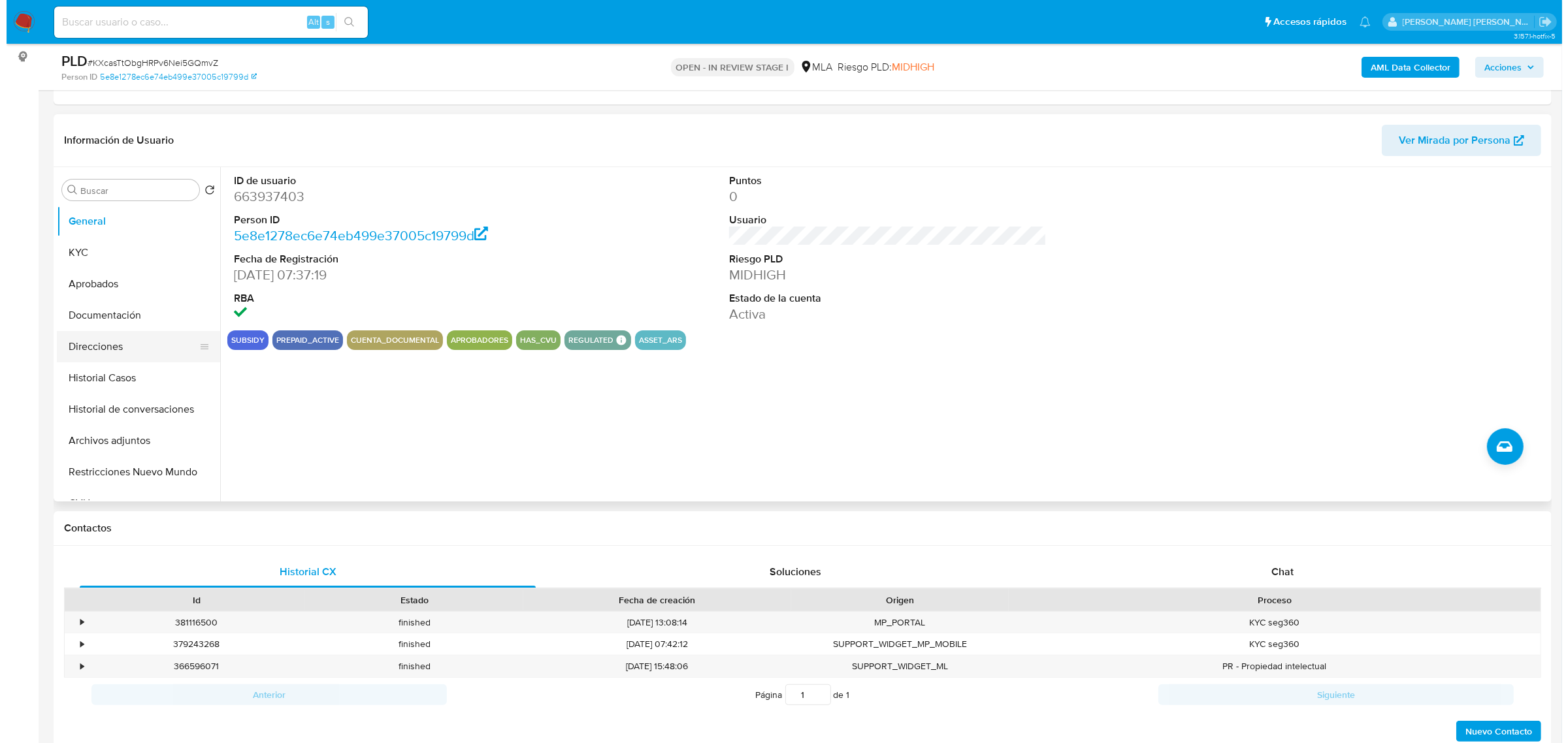
scroll to position [163, 0]
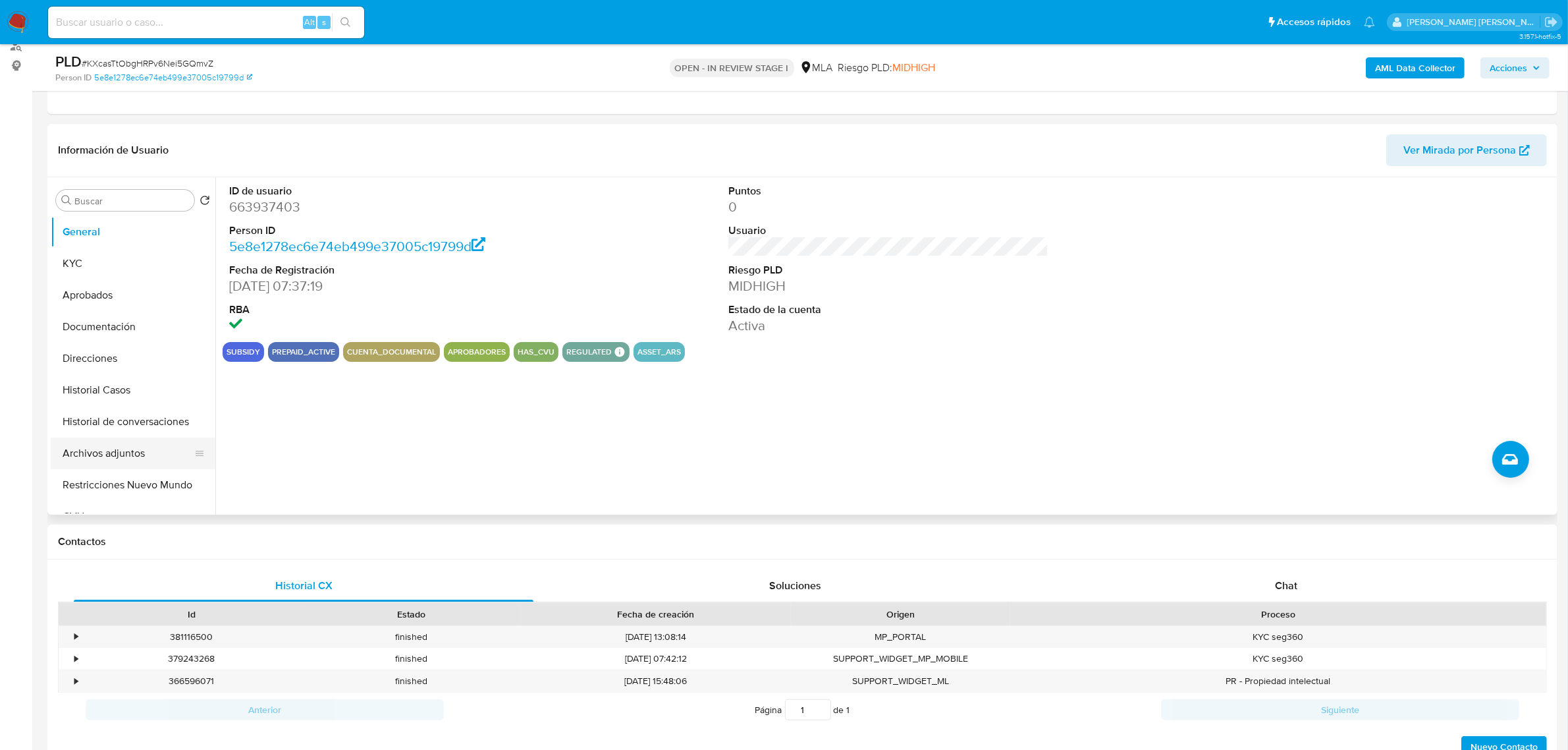
click at [94, 453] on button "Archivos adjuntos" at bounding box center [128, 453] width 154 height 32
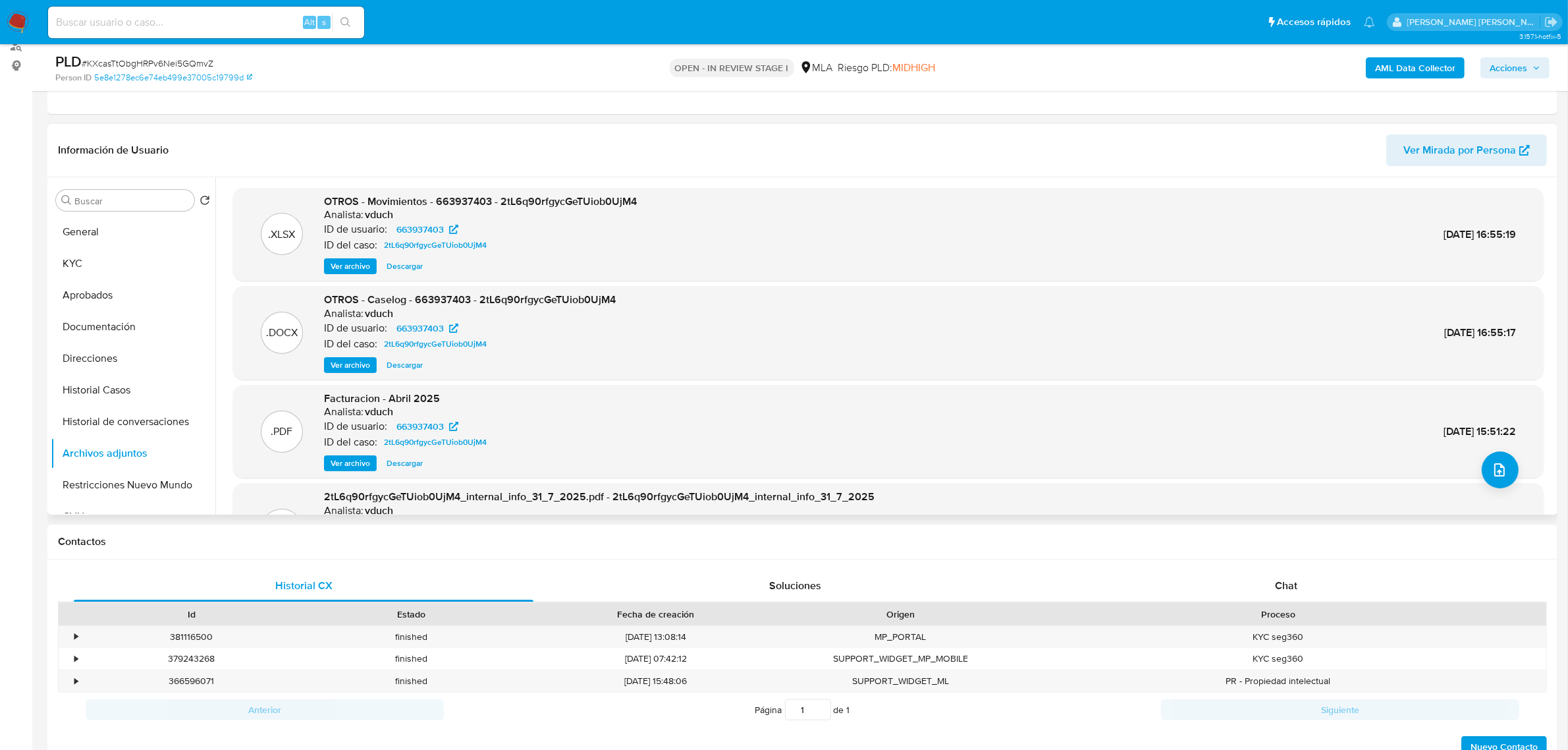
click at [349, 360] on span "Ver archivo" at bounding box center [350, 365] width 39 height 13
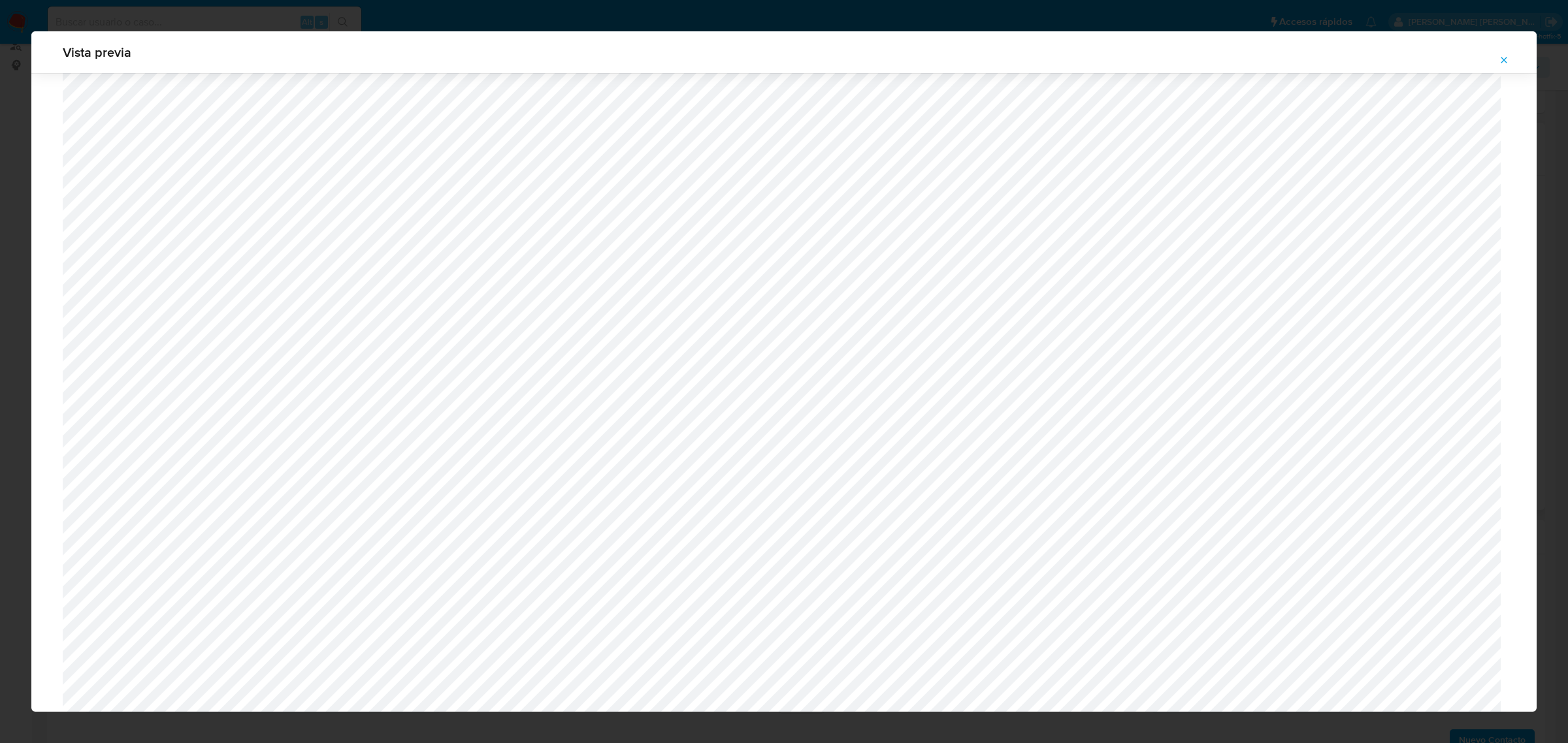
scroll to position [464, 0]
click at [1508, 62] on icon "Attachment preview" at bounding box center [1504, 60] width 10 height 10
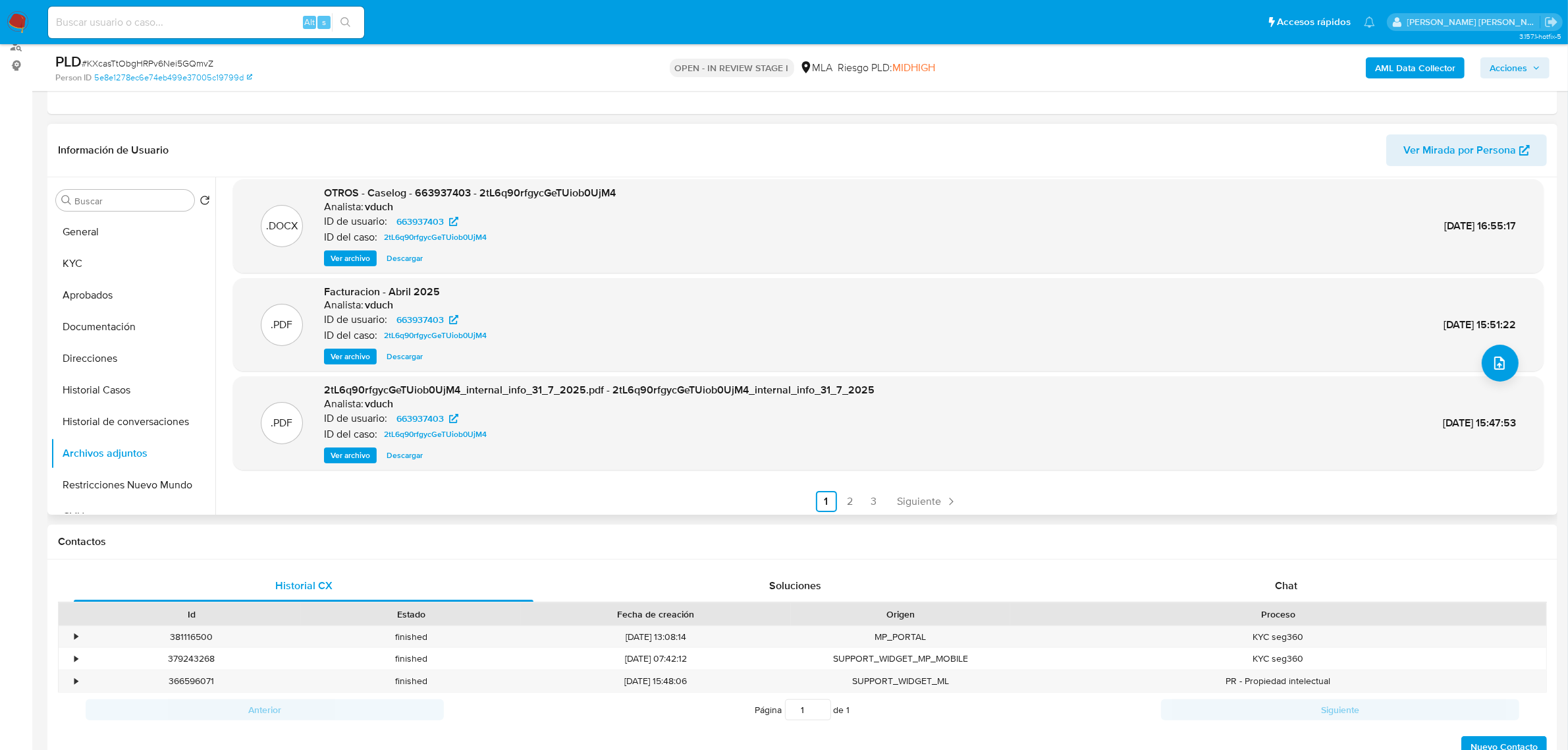
scroll to position [110, 0]
click at [1289, 578] on span "Chat" at bounding box center [1286, 586] width 22 height 15
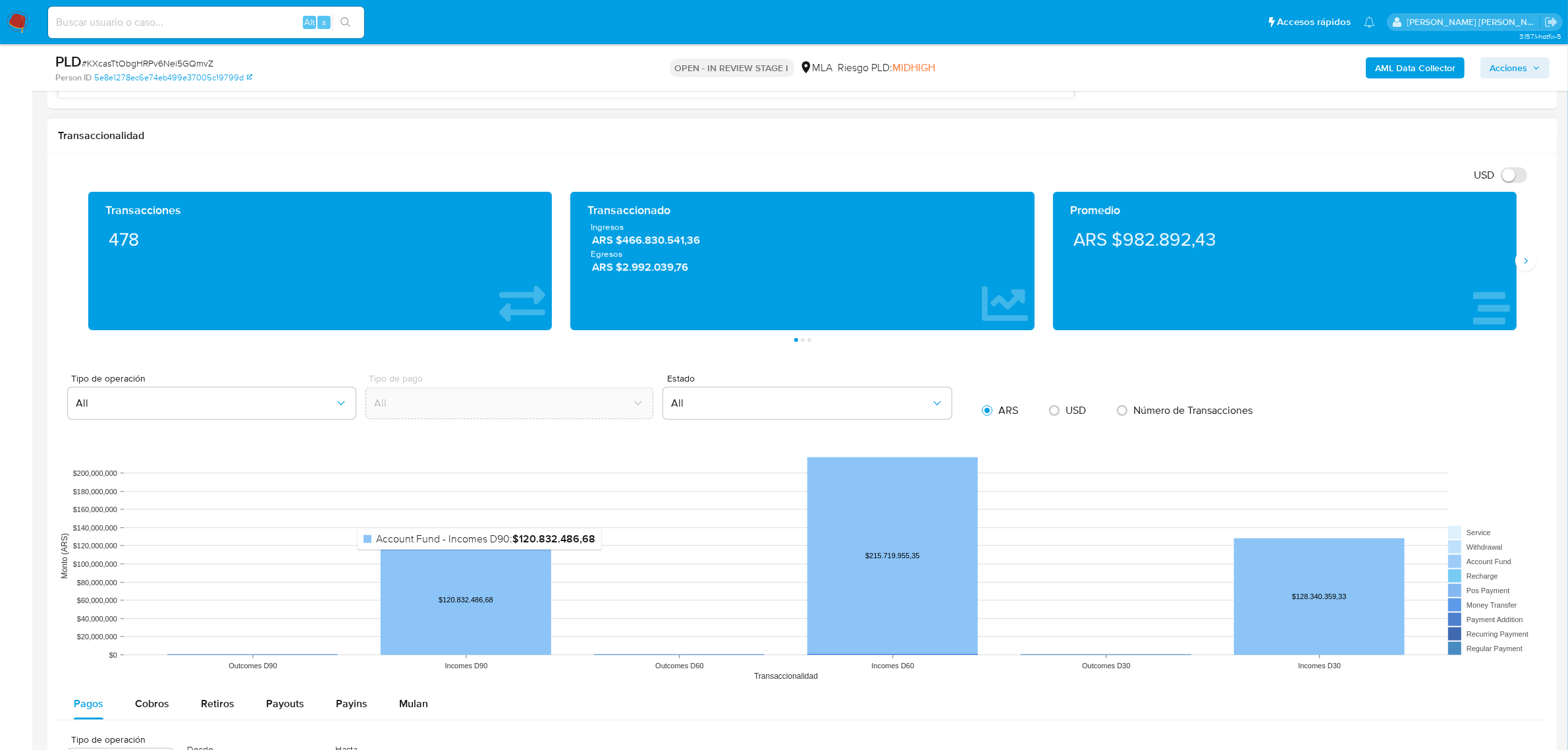
scroll to position [1647, 0]
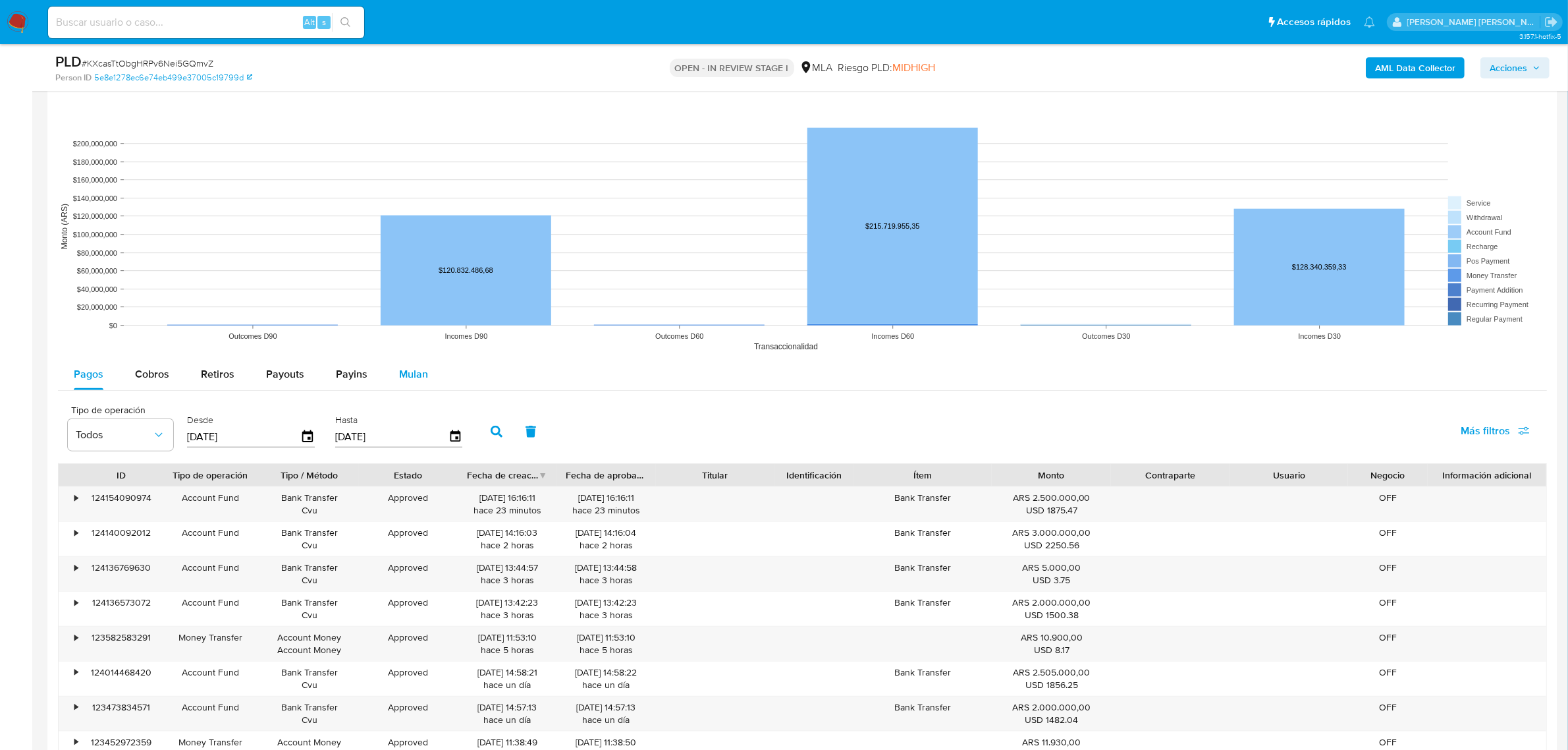
click at [422, 382] on span "Mulan" at bounding box center [414, 374] width 29 height 15
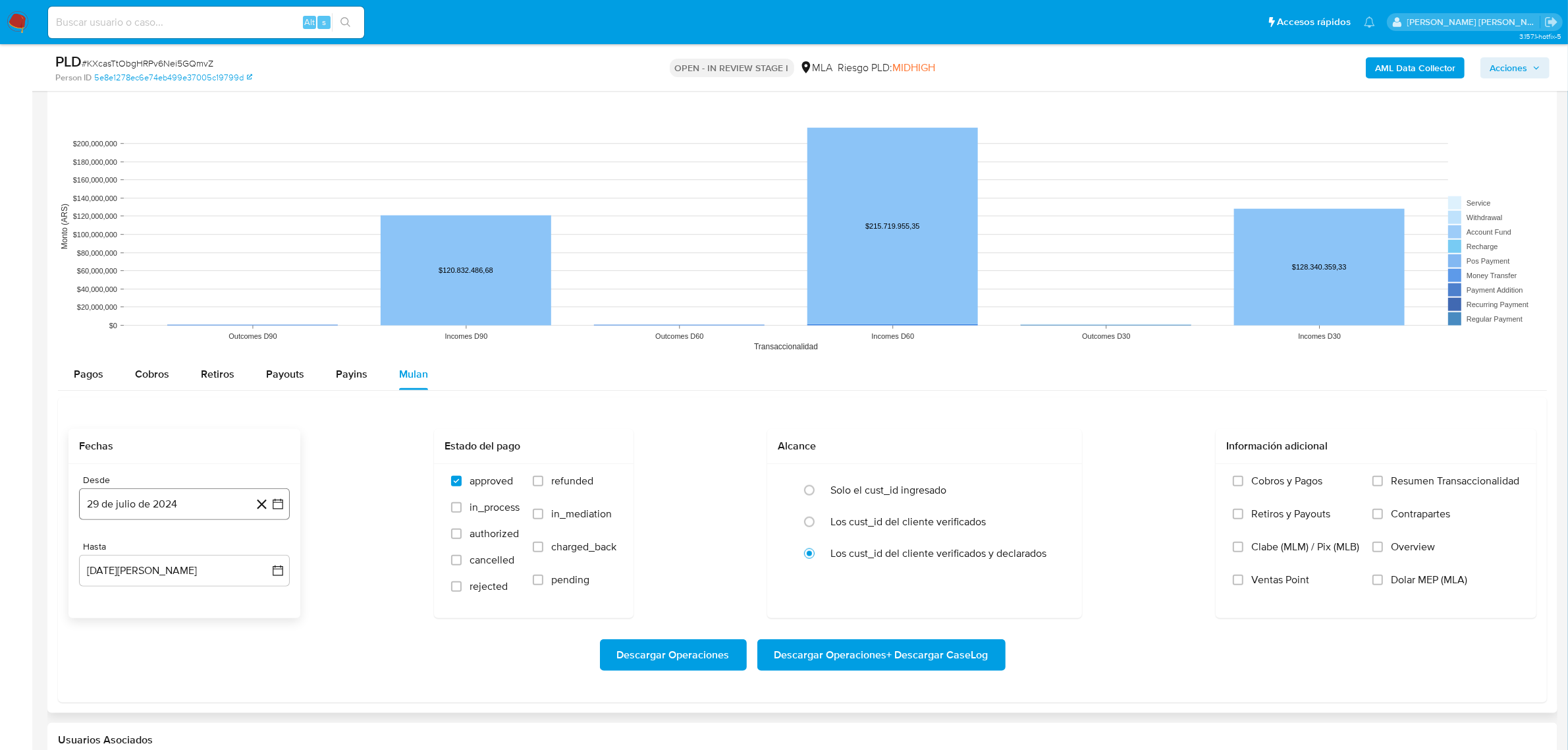
click at [158, 516] on button "29 de julio de 2024" at bounding box center [184, 504] width 210 height 32
click at [266, 554] on icon "Mes siguiente" at bounding box center [266, 551] width 16 height 16
click at [205, 556] on span "agosto 2024" at bounding box center [178, 551] width 60 height 13
click at [269, 555] on icon "Año siguiente" at bounding box center [263, 551] width 16 height 16
click at [354, 623] on div "Descargar Operaciones Descargar Operaciones + Descargar CaseLog" at bounding box center [802, 655] width 1468 height 74
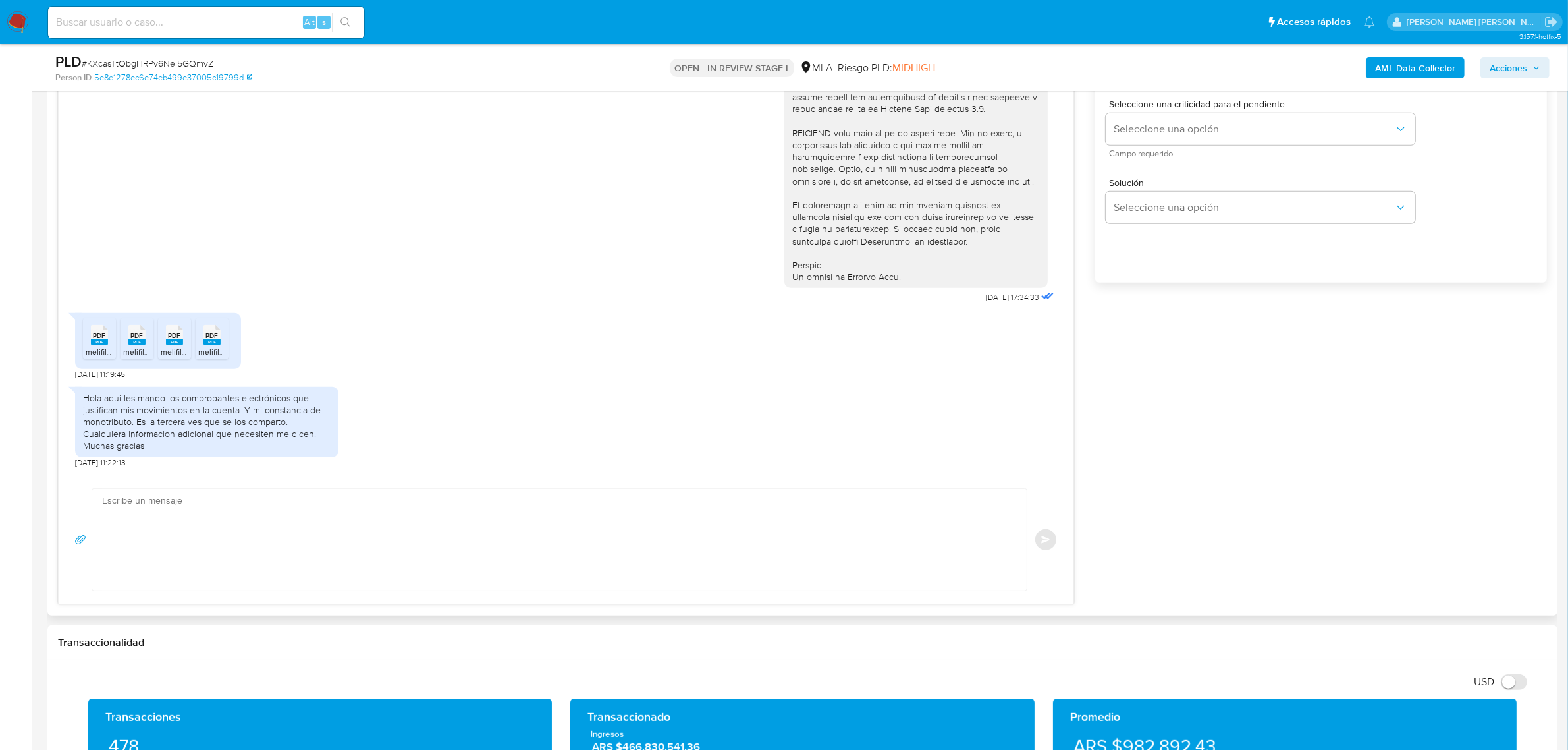
scroll to position [906, 0]
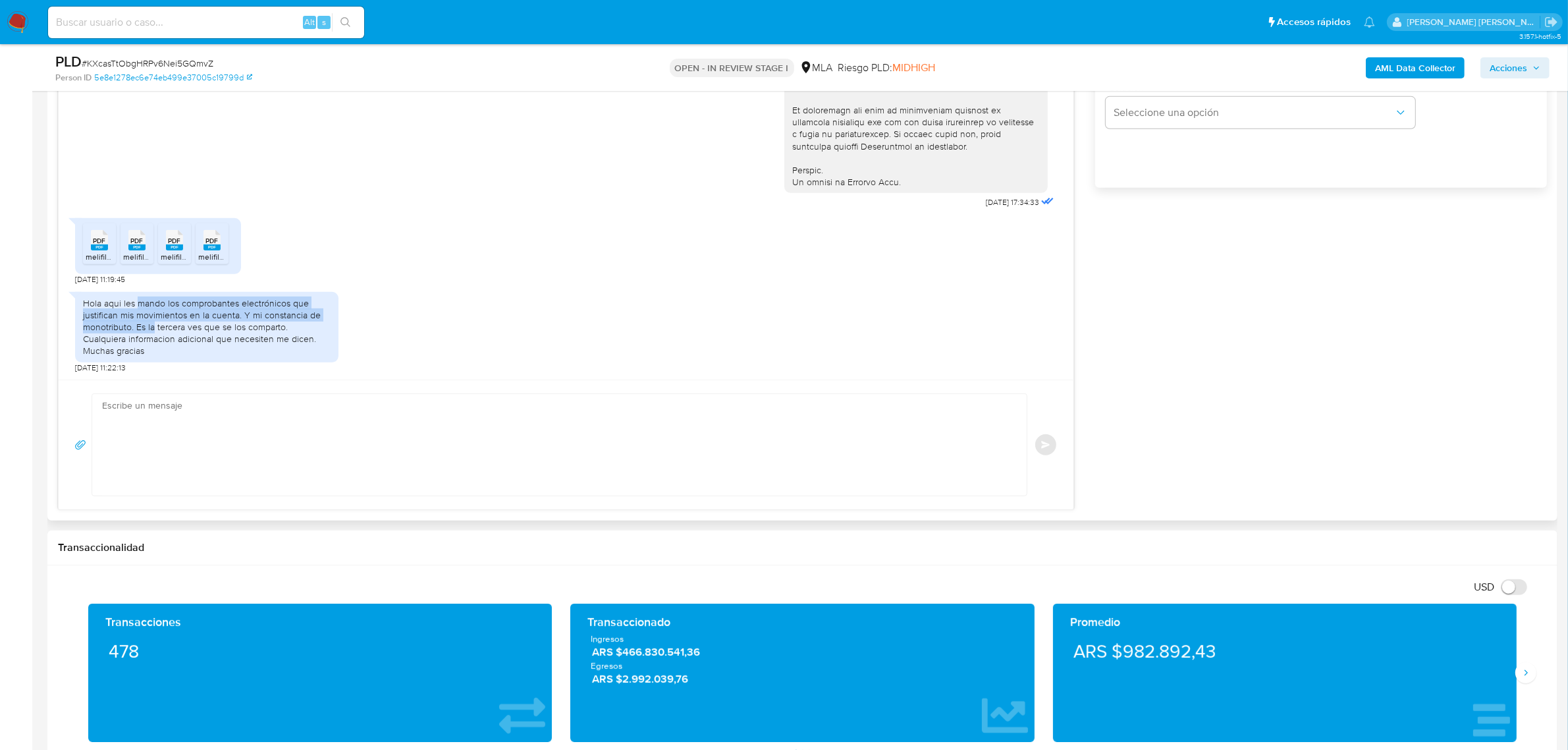
drag, startPoint x: 137, startPoint y: 305, endPoint x: 152, endPoint y: 333, distance: 31.8
click at [152, 333] on div "Hola aqui les mando los comprobantes electrónicos que justifican mis movimiento…" at bounding box center [206, 327] width 248 height 60
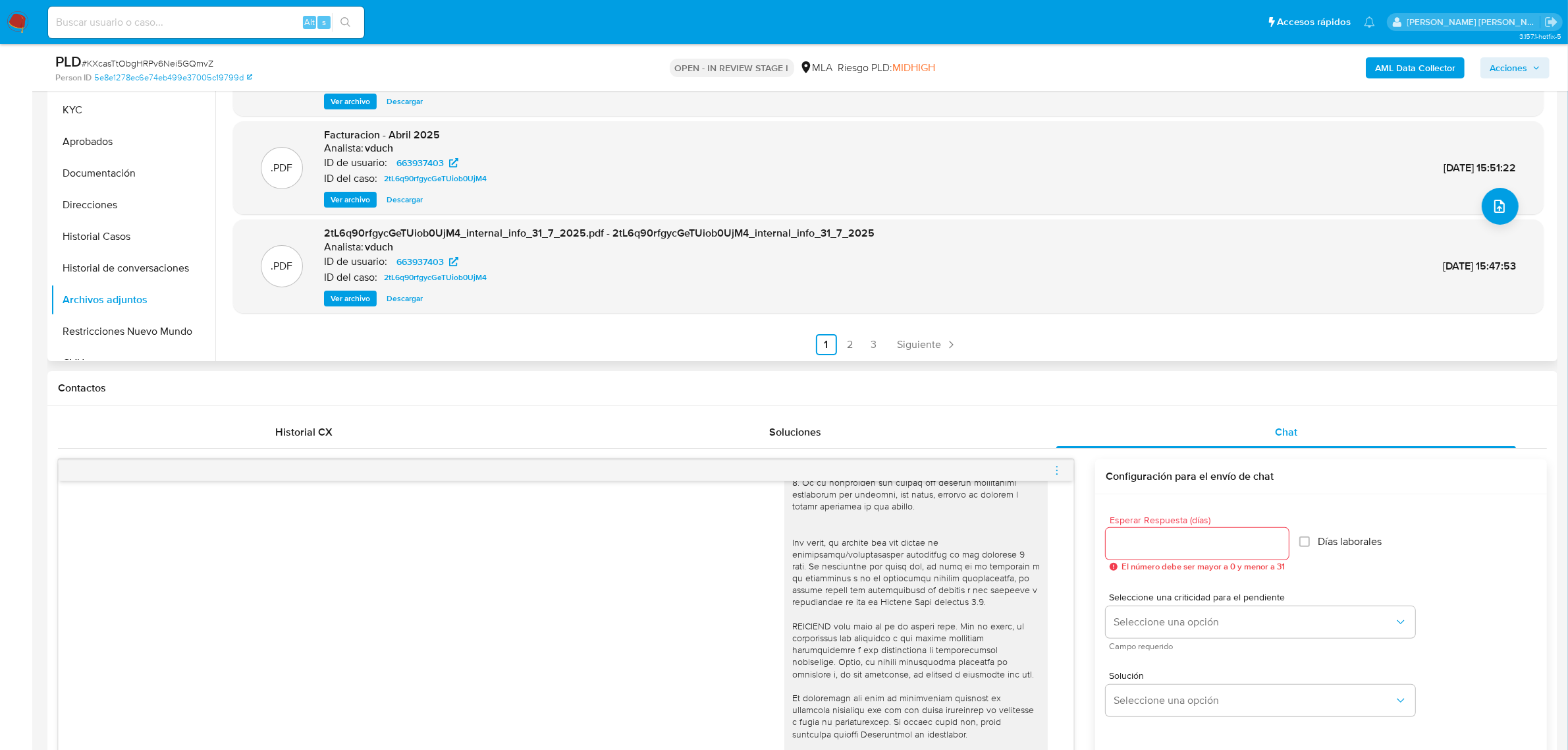
scroll to position [83, 0]
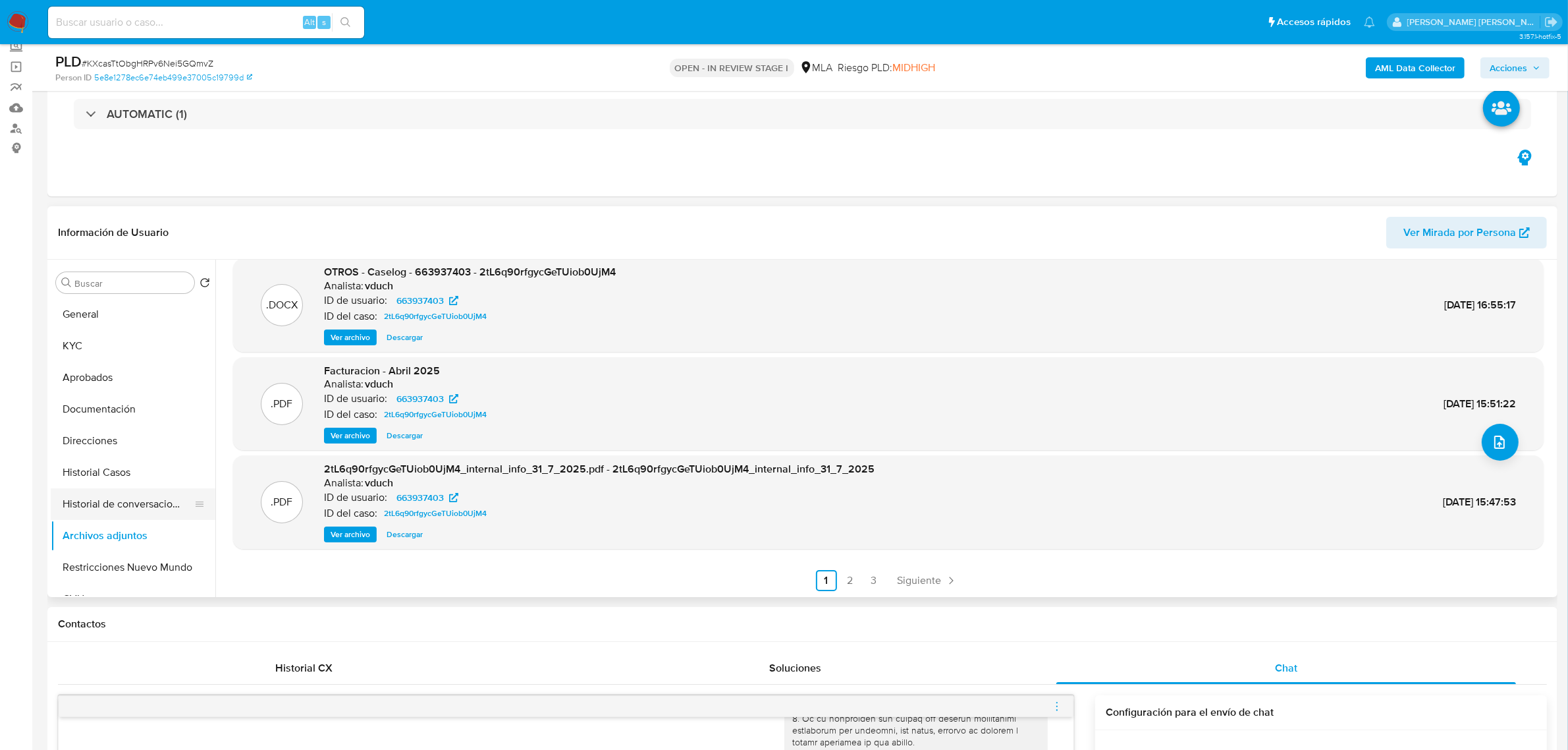
click at [113, 506] on button "Historial de conversaciones" at bounding box center [128, 504] width 154 height 32
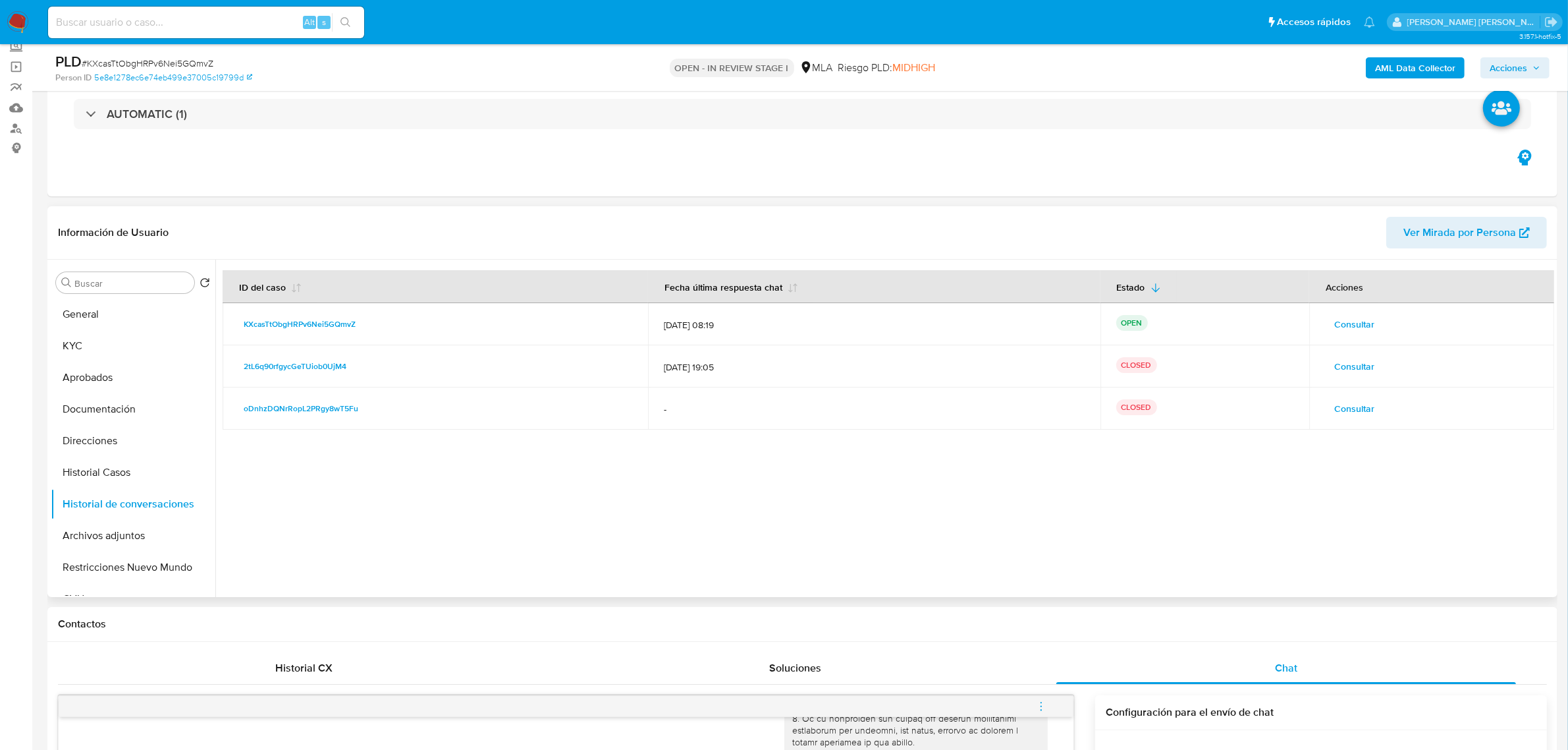
click at [1356, 401] on span "Consultar" at bounding box center [1354, 409] width 40 height 19
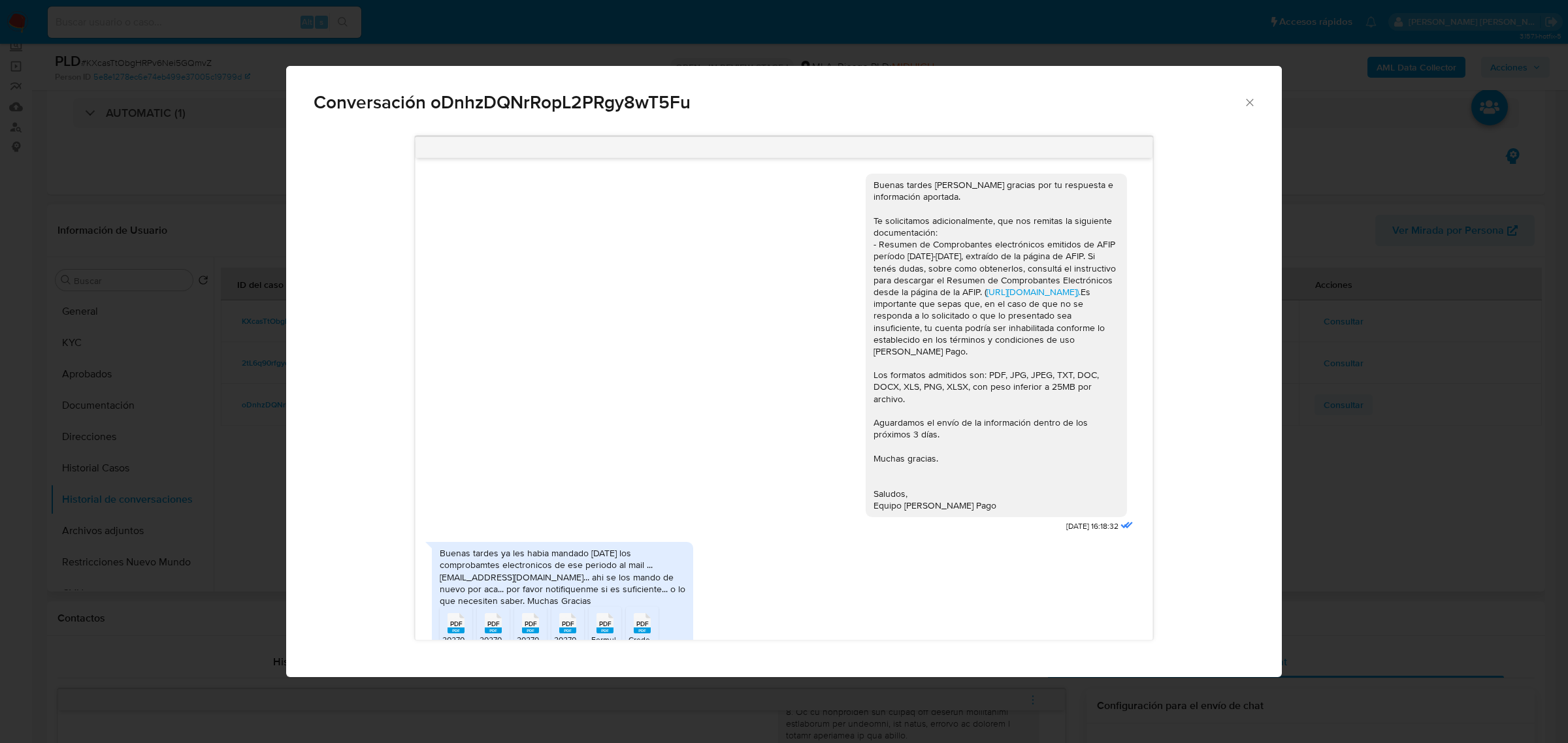
scroll to position [285, 0]
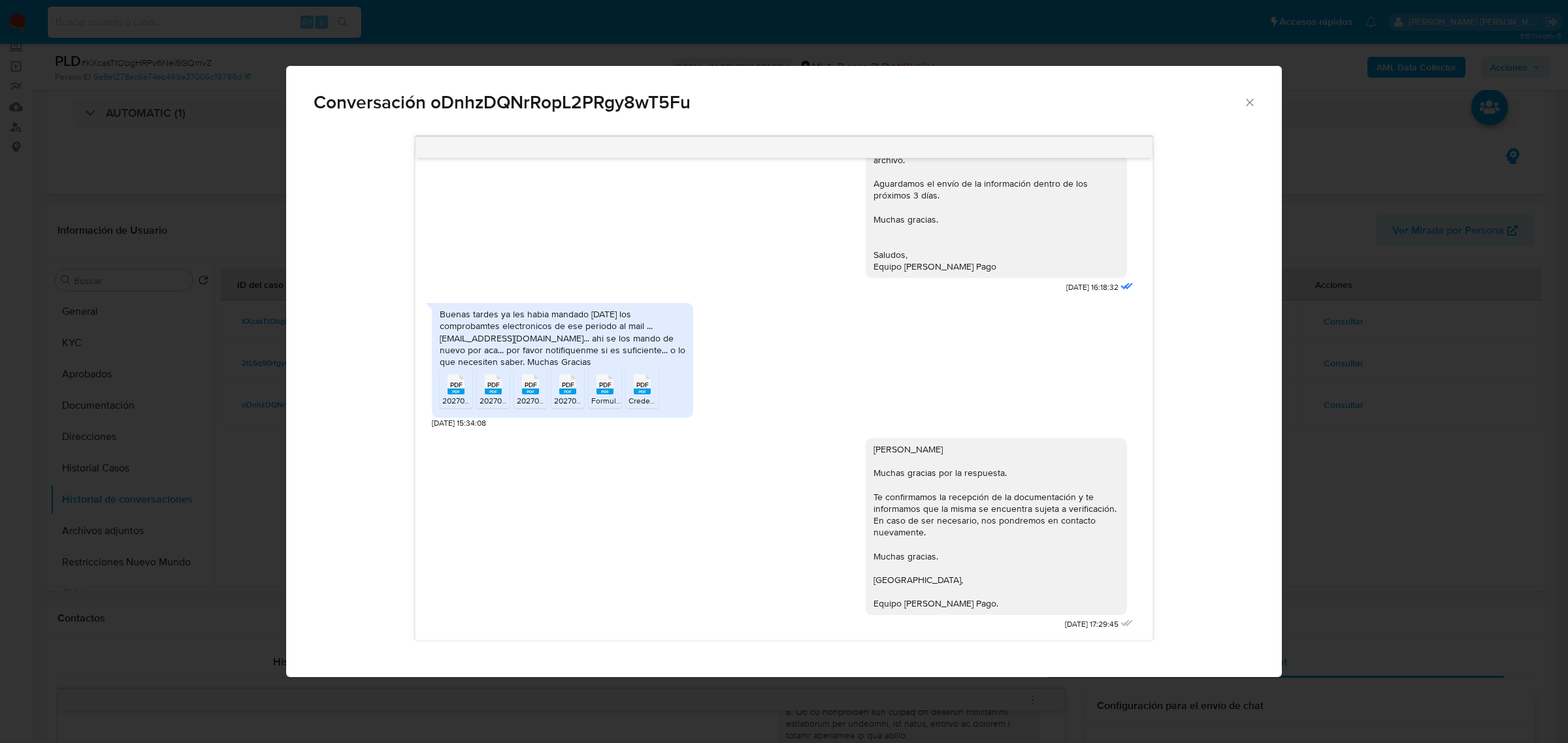
click at [1247, 106] on icon "Cerrar" at bounding box center [1250, 102] width 13 height 13
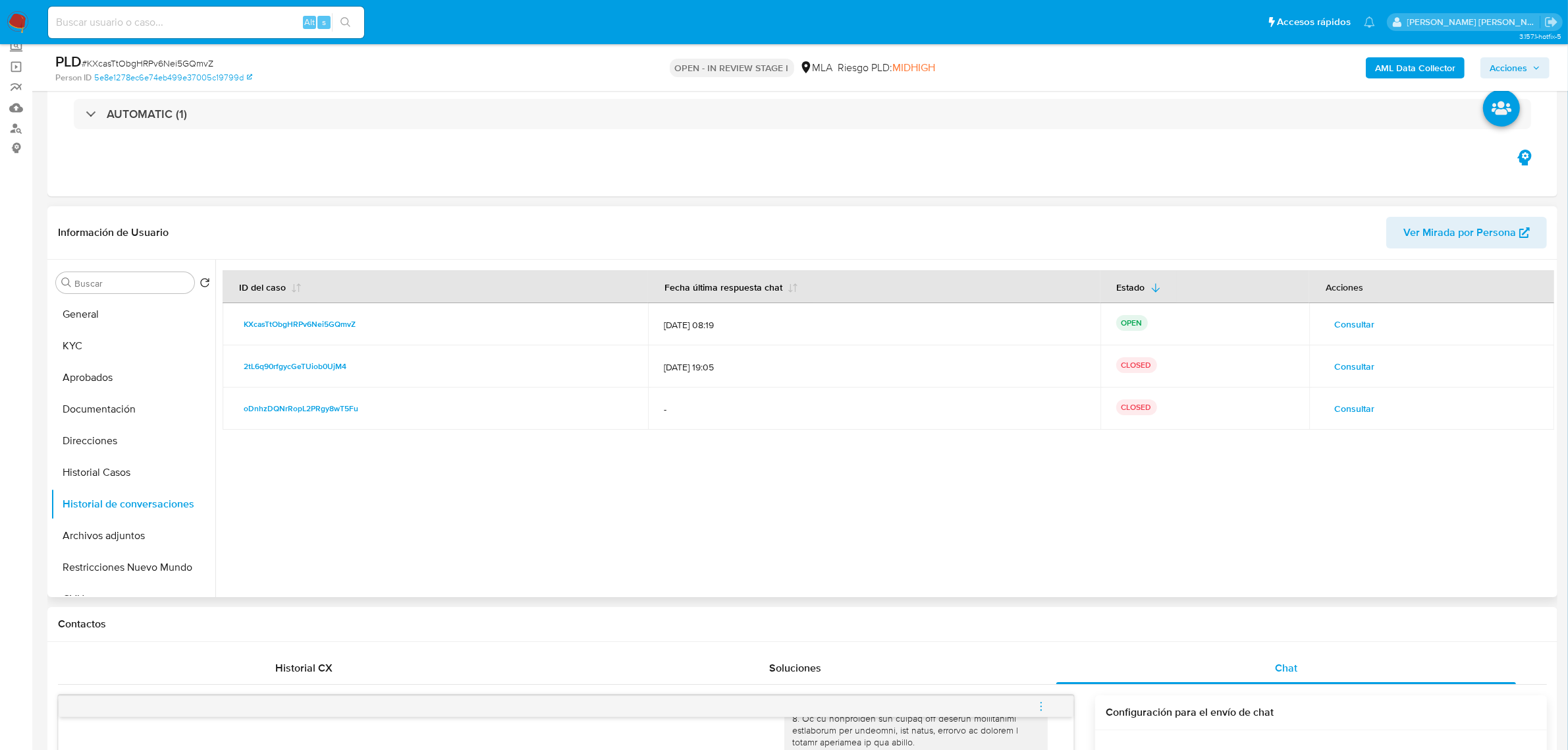
click at [1349, 335] on td "Consultar" at bounding box center [1432, 324] width 245 height 42
click at [1350, 327] on span "Consultar" at bounding box center [1354, 325] width 40 height 19
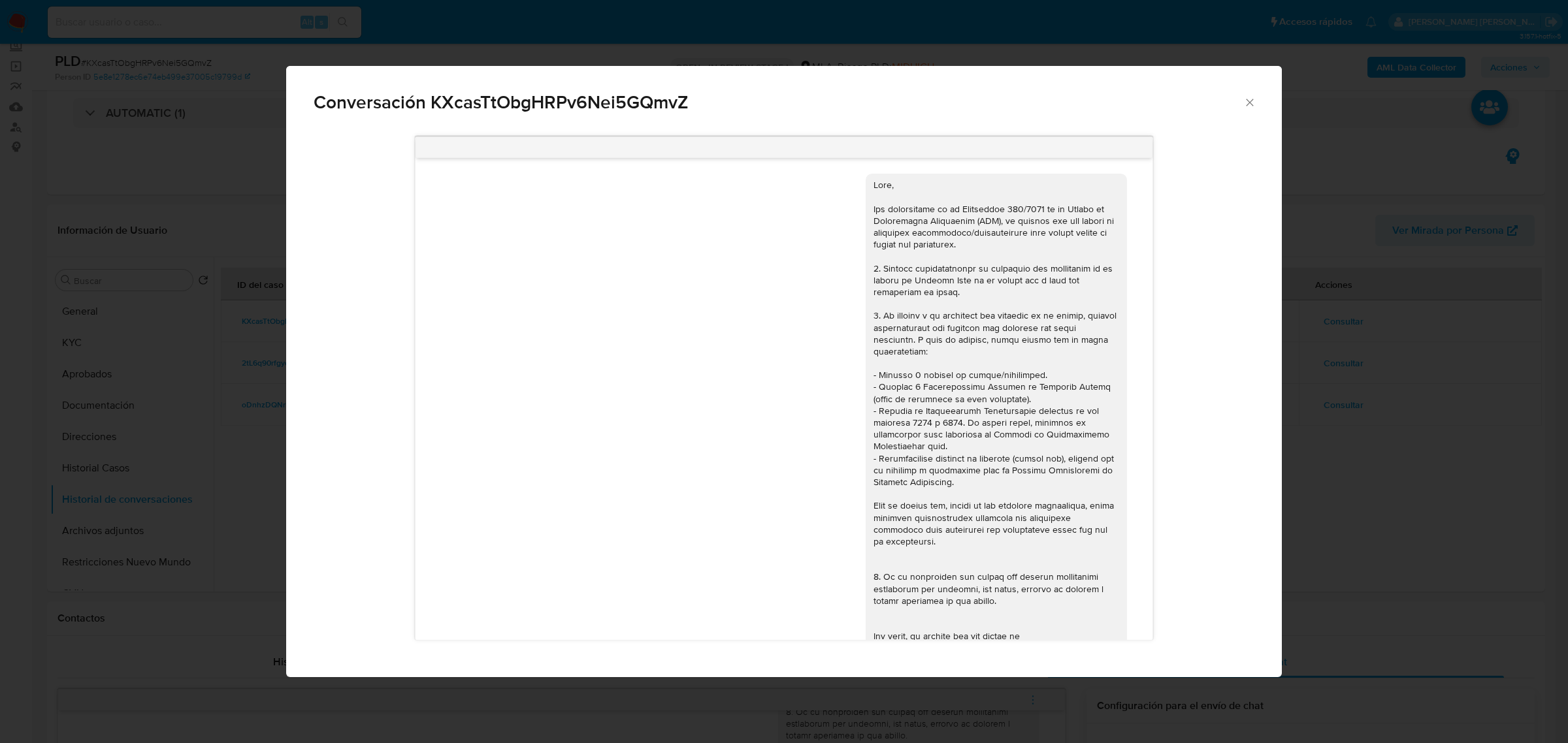
scroll to position [430, 0]
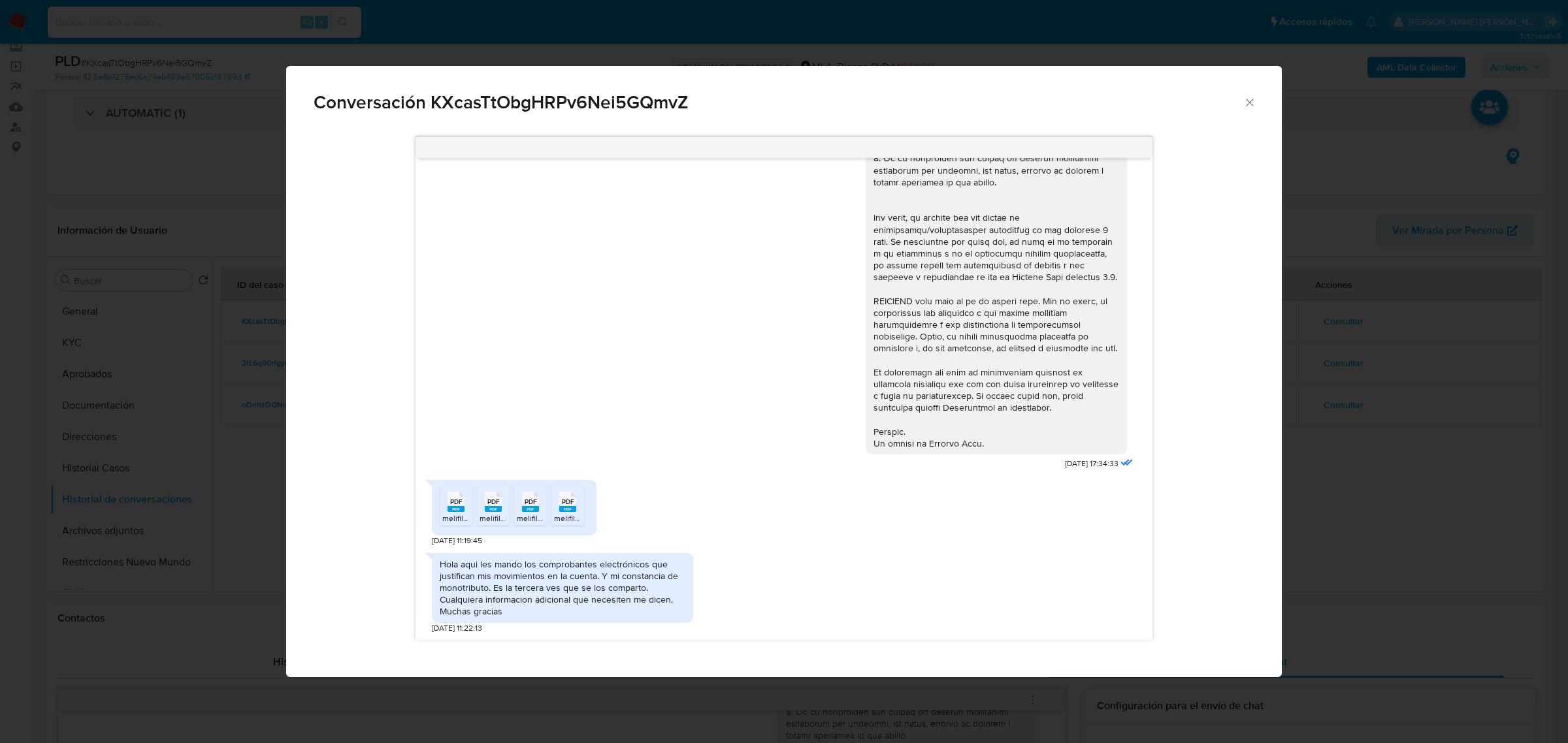
click at [1247, 101] on icon "Cerrar" at bounding box center [1250, 102] width 13 height 13
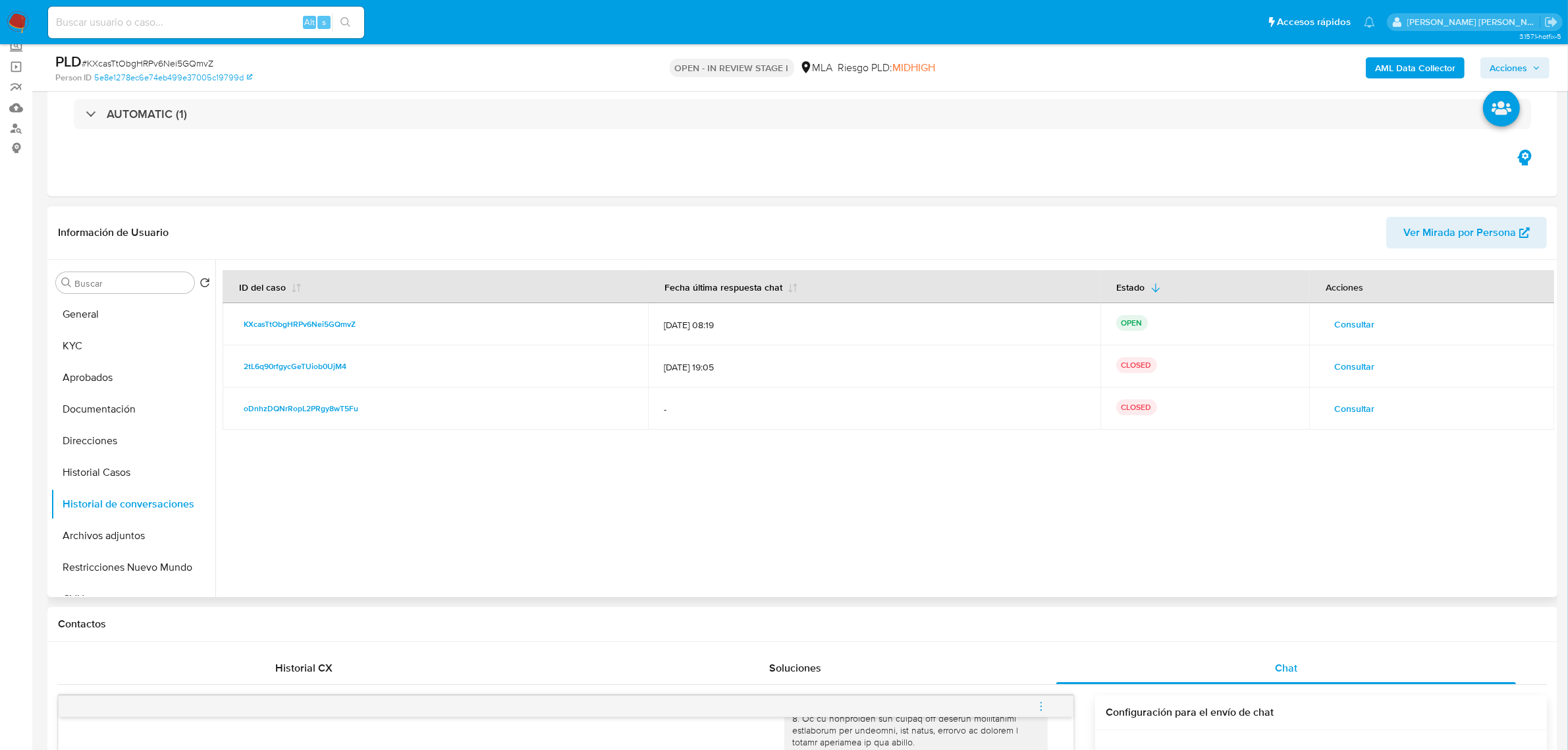
click at [1345, 373] on span "Consultar" at bounding box center [1354, 366] width 40 height 19
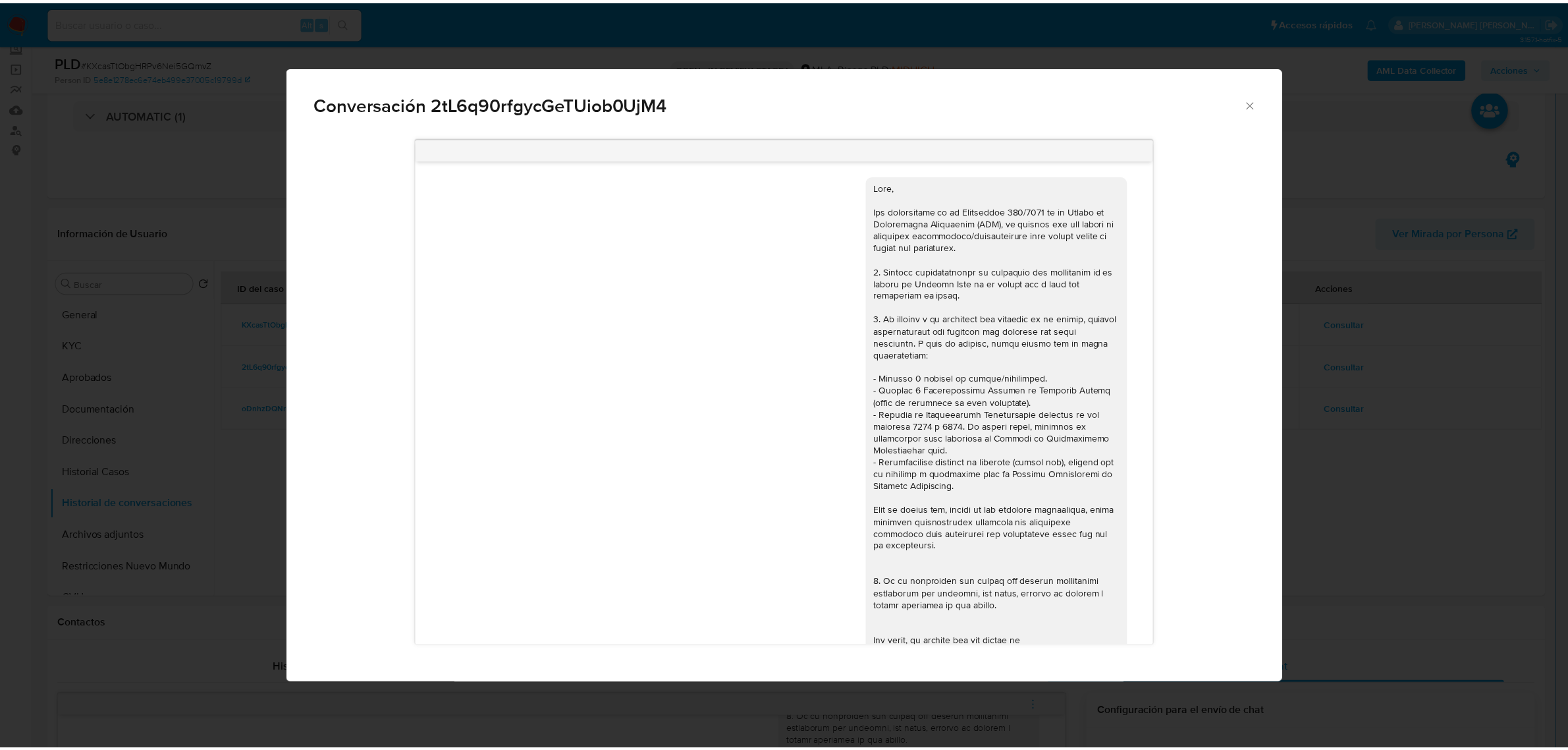
scroll to position [624, 0]
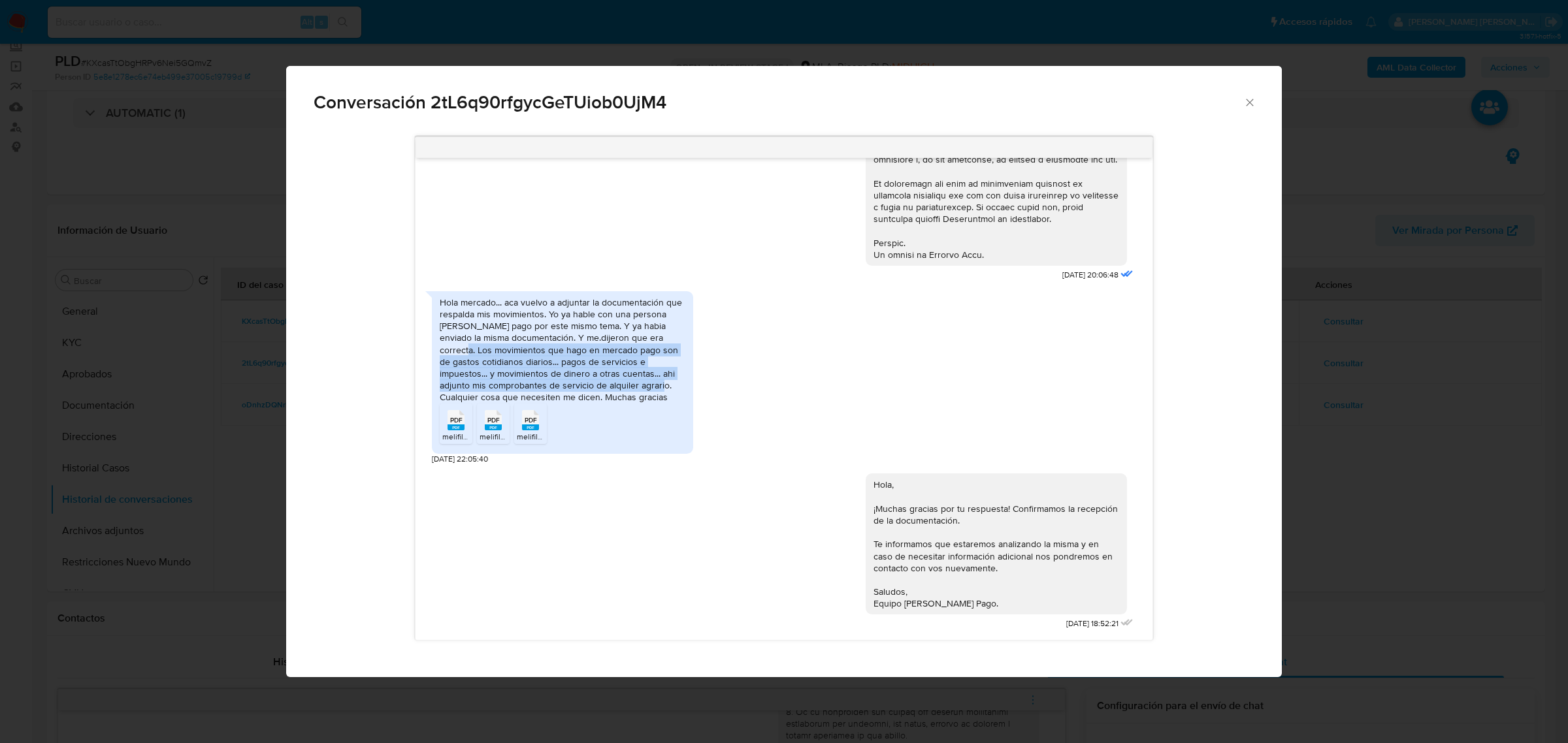
drag, startPoint x: 659, startPoint y: 339, endPoint x: 623, endPoint y: 385, distance: 58.4
click at [623, 385] on div "Hola mercado... aca vuelvo a adjuntar la documentación que respalda mis movimie…" at bounding box center [562, 350] width 246 height 107
copy div "Los movimientos que hago en mercado pago son de gastos cotidianos diarios... pa…"
click at [1250, 106] on icon "Cerrar" at bounding box center [1250, 102] width 13 height 13
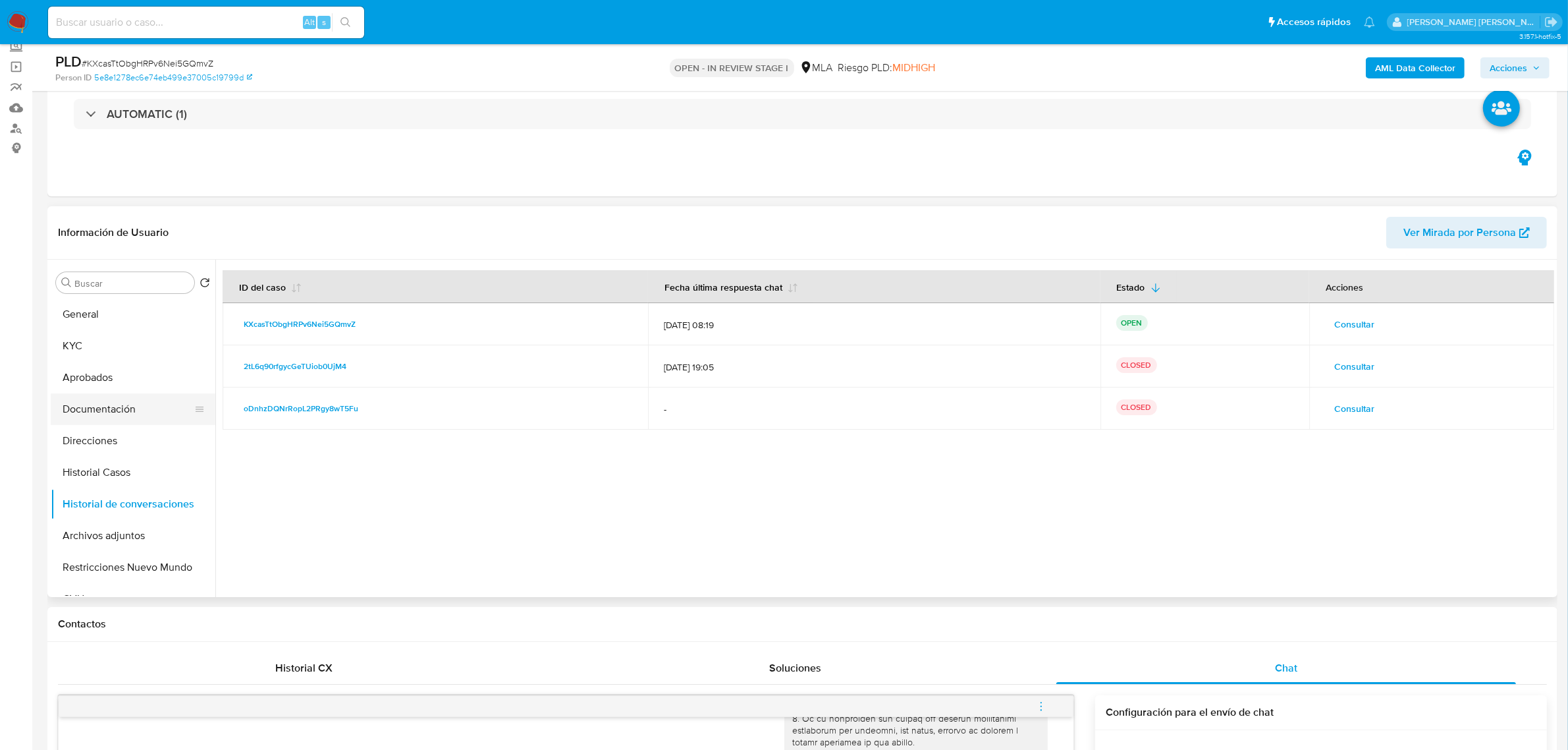
click at [111, 407] on button "Documentación" at bounding box center [128, 409] width 154 height 32
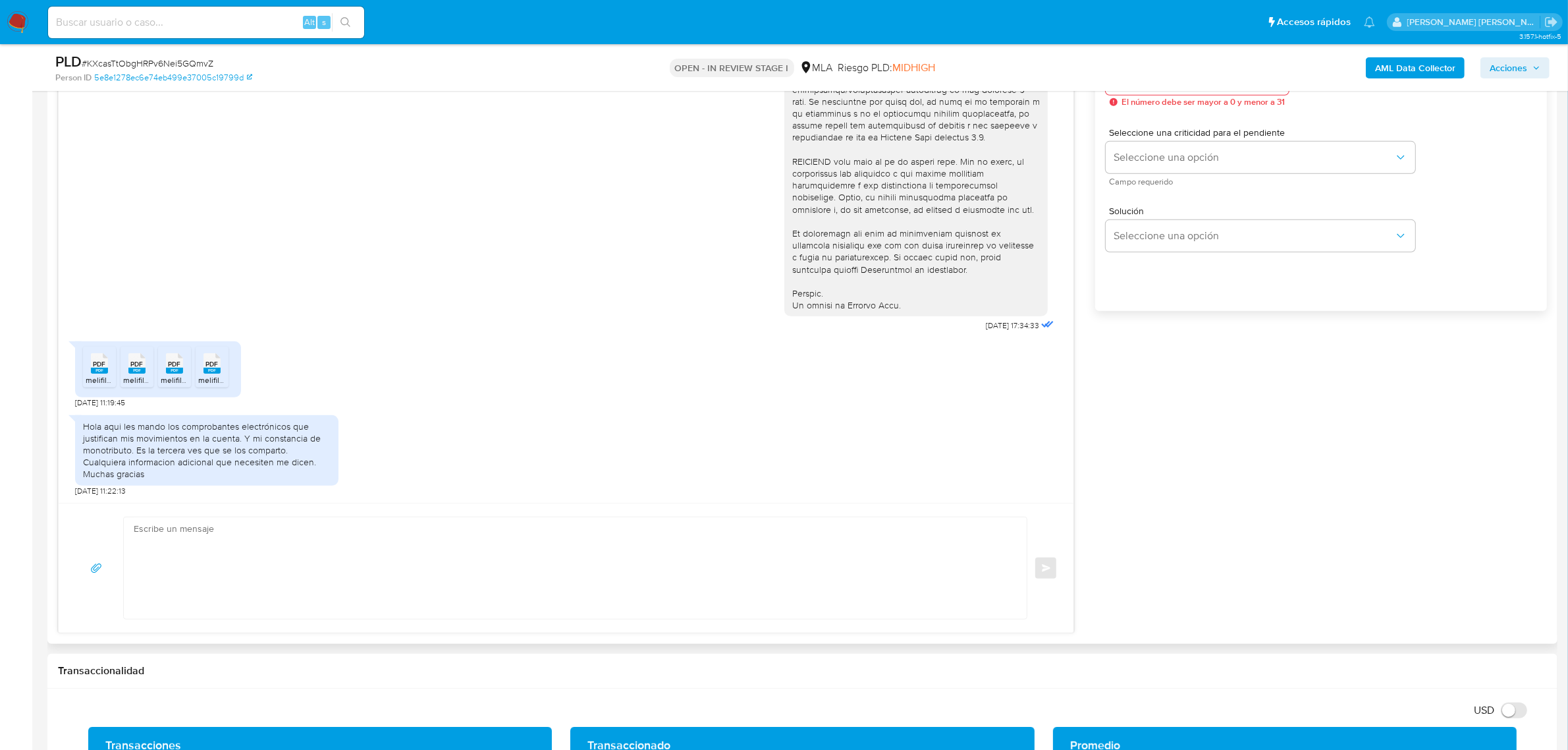
scroll to position [824, 0]
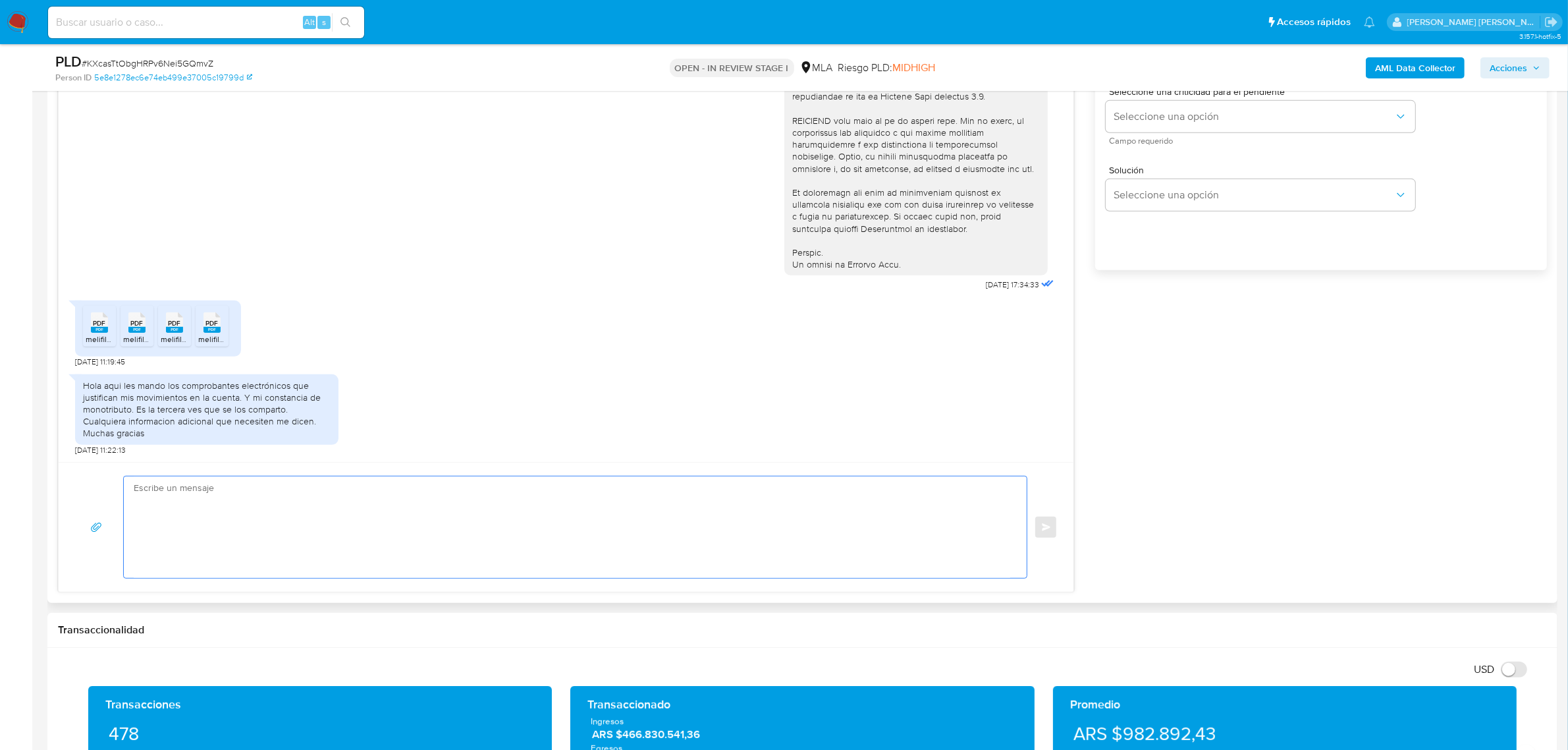
click at [289, 516] on textarea at bounding box center [571, 527] width 876 height 101
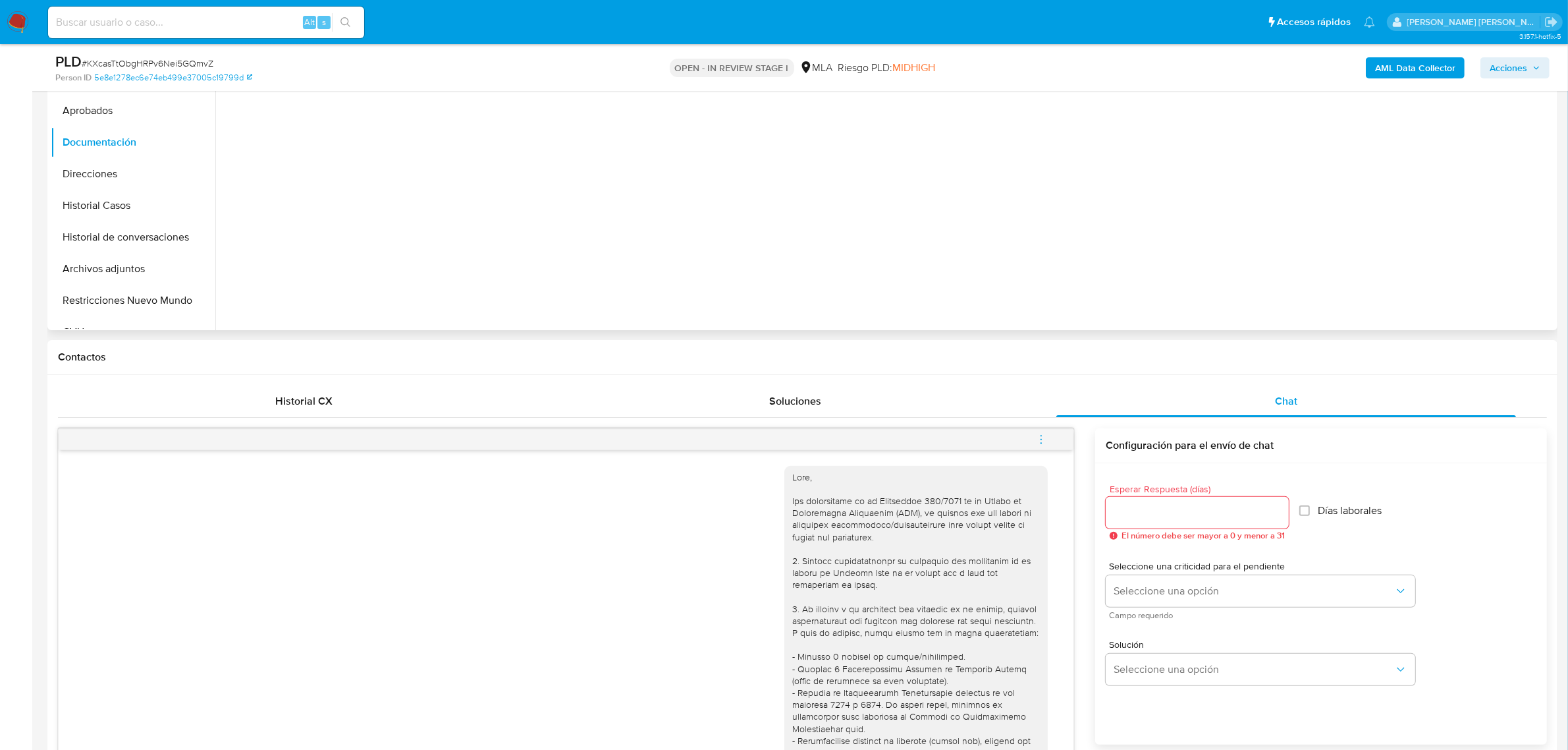
scroll to position [164, 0]
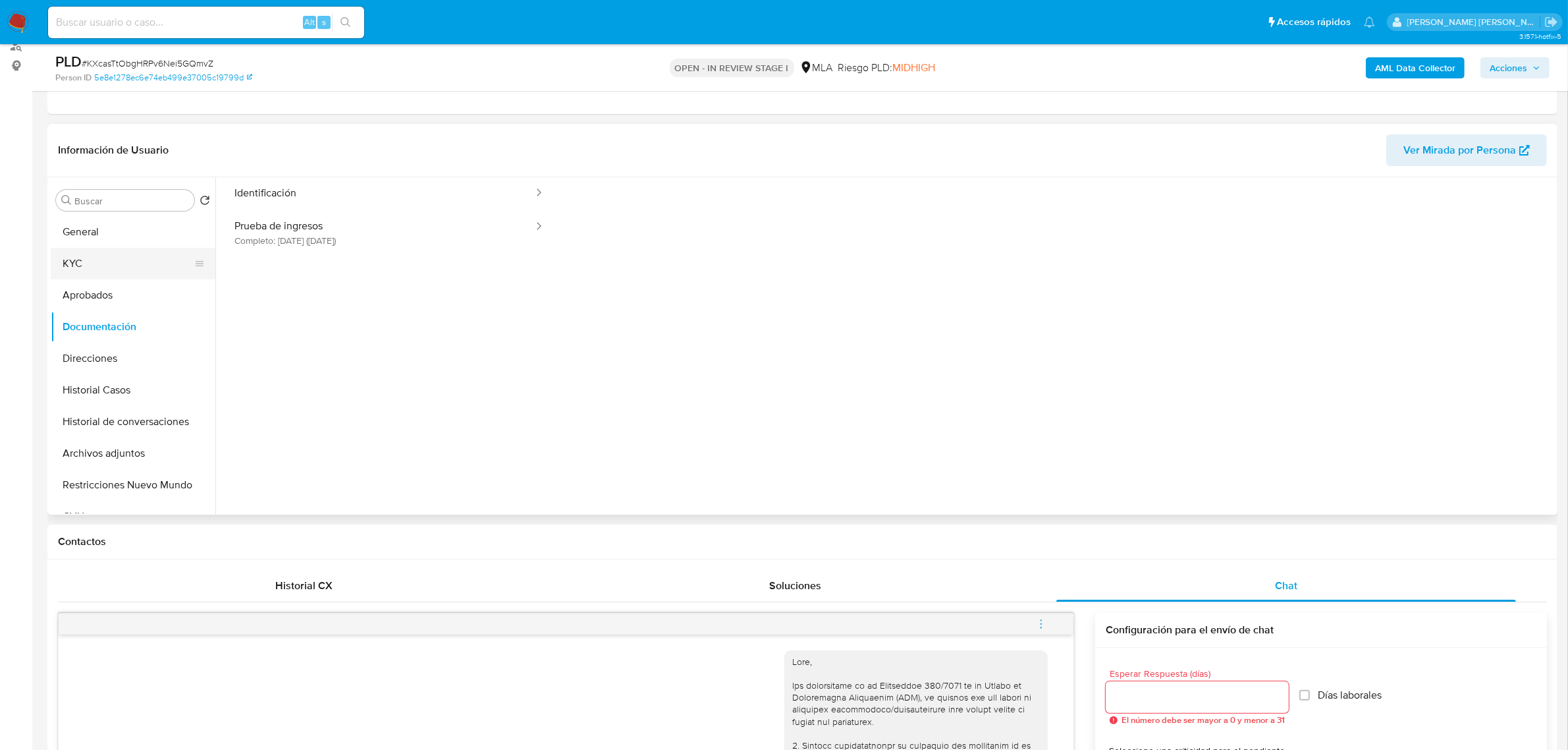
click at [89, 256] on button "KYC" at bounding box center [128, 263] width 154 height 32
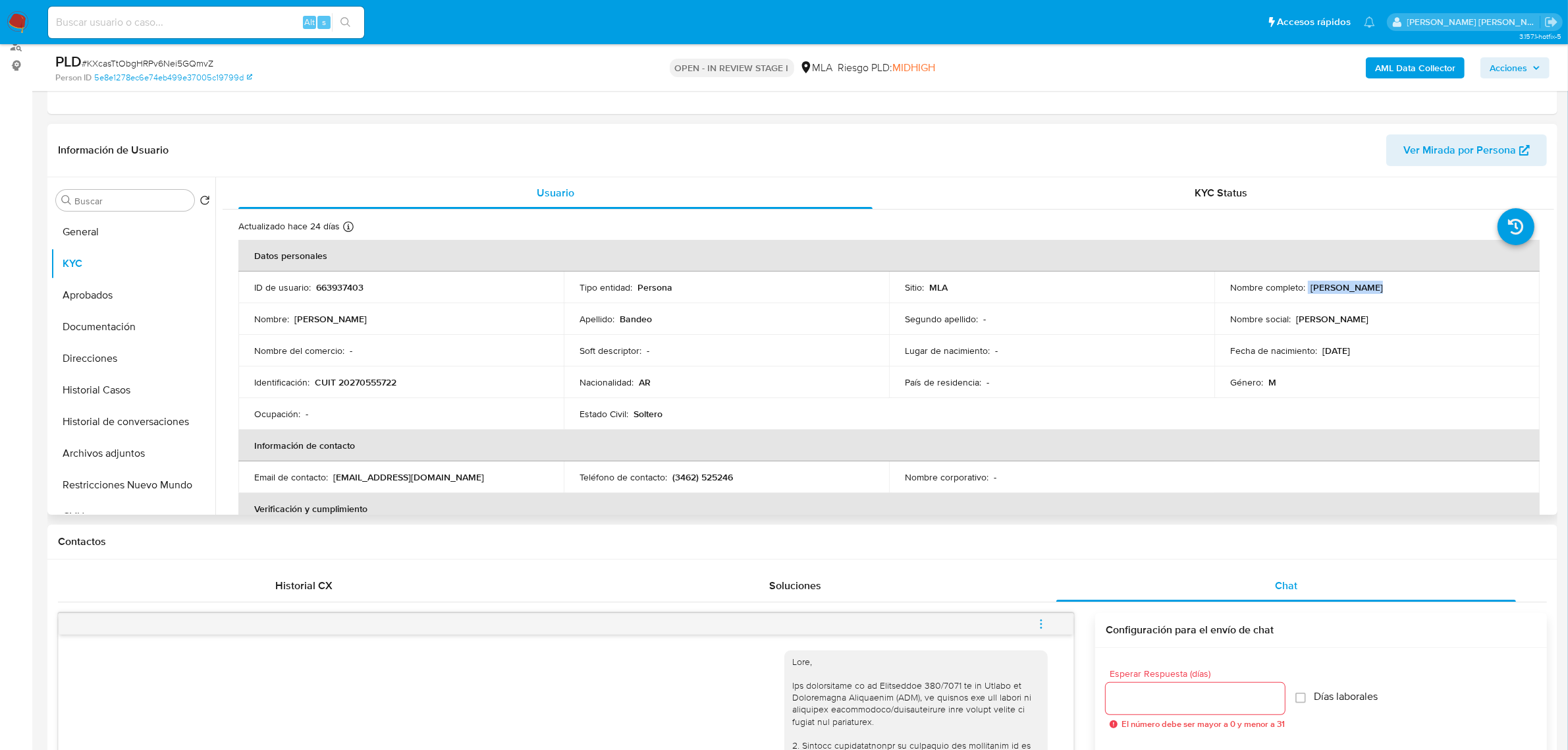
drag, startPoint x: 1303, startPoint y: 286, endPoint x: 1360, endPoint y: 290, distance: 57.1
click at [1360, 290] on div "Nombre completo : Ariel Eugenio Bandeo" at bounding box center [1377, 287] width 294 height 12
copy div "Ariel Eugenio"
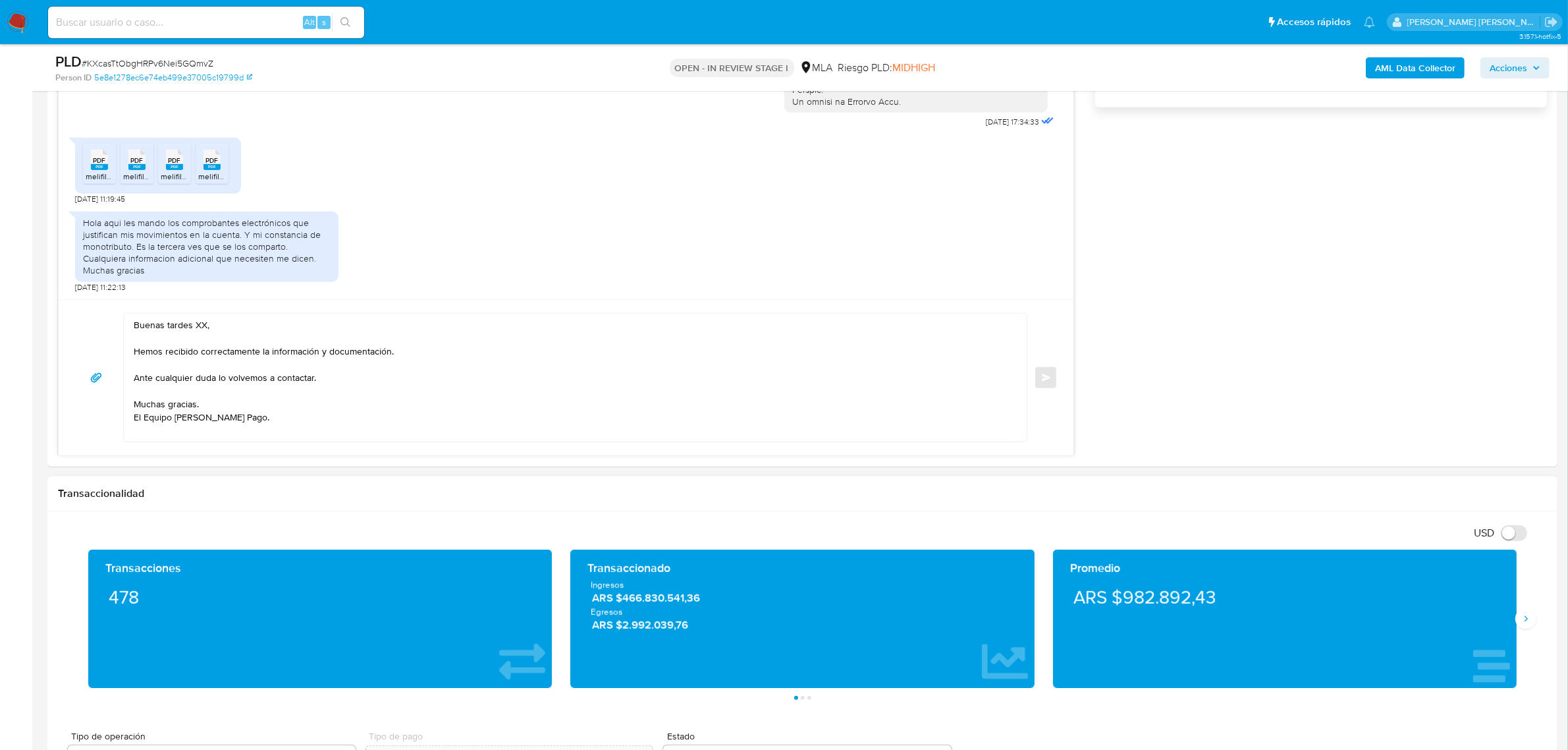
scroll to position [989, 0]
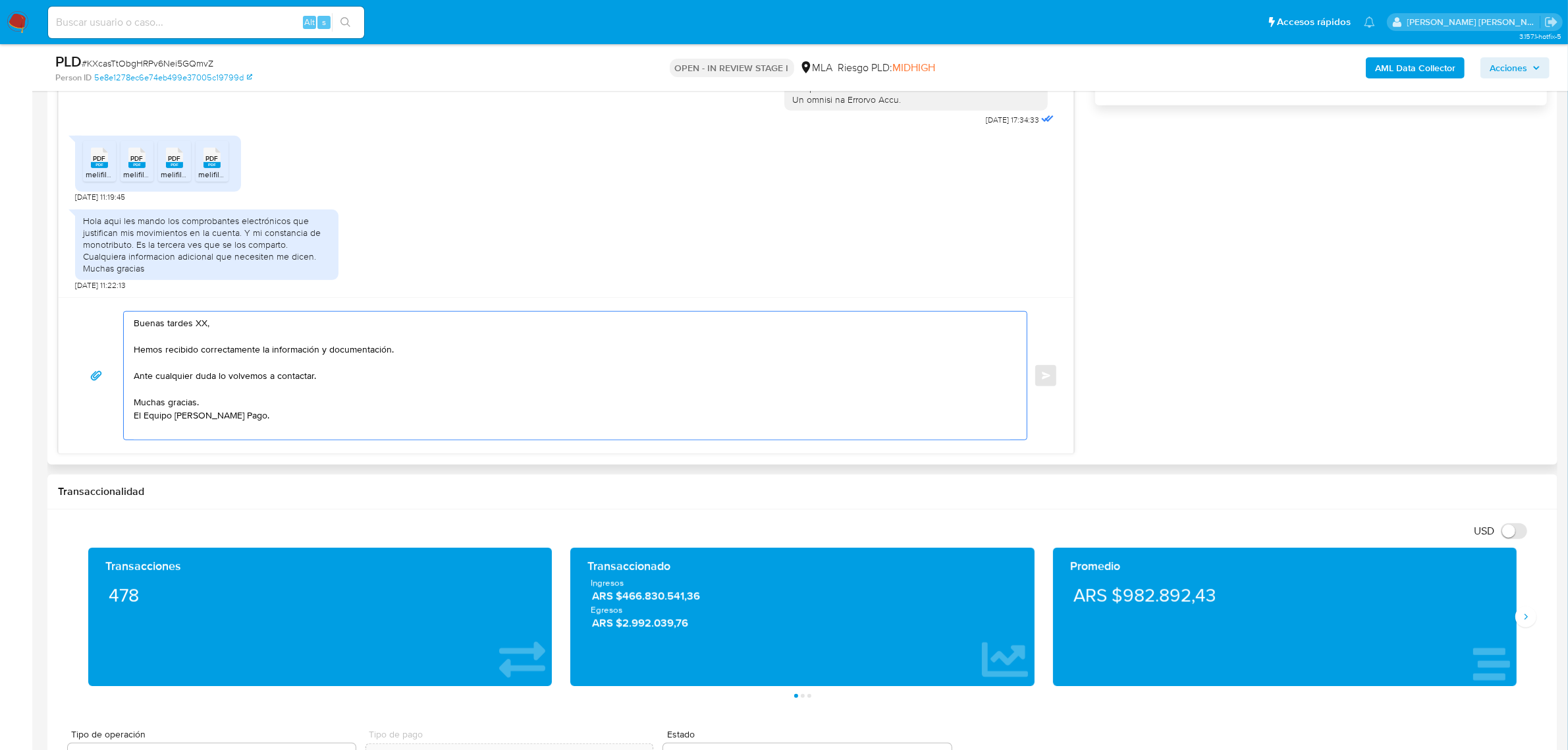
click at [202, 325] on textarea "Buenas tardes XX, Hemos recibido correctamente la información y documentación. …" at bounding box center [571, 376] width 876 height 128
click at [198, 325] on textarea "Buenas tardes XX, Hemos recibido correctamente la información y documentación. …" at bounding box center [571, 376] width 876 height 128
paste textarea "Ariel Eugenio"
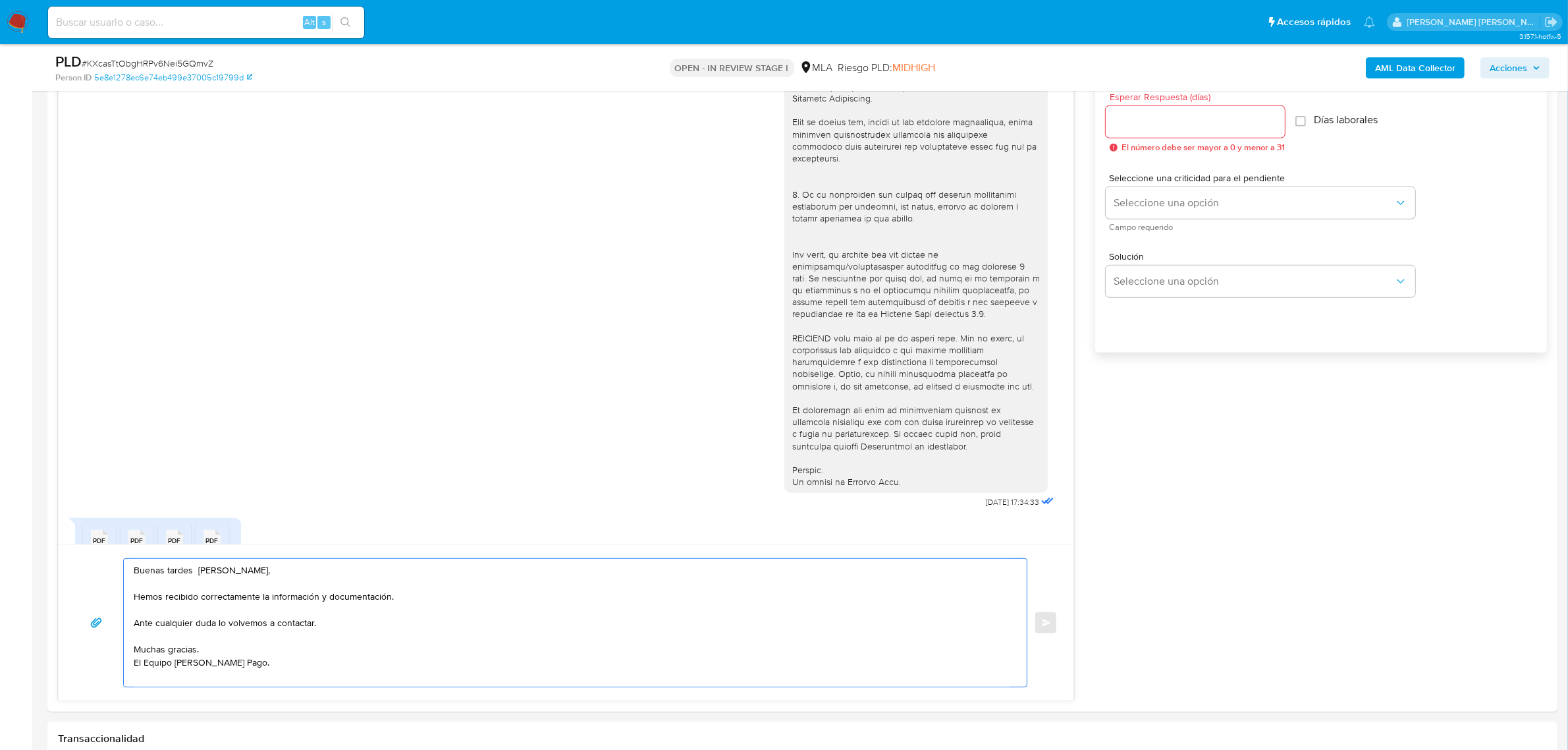
scroll to position [104, 0]
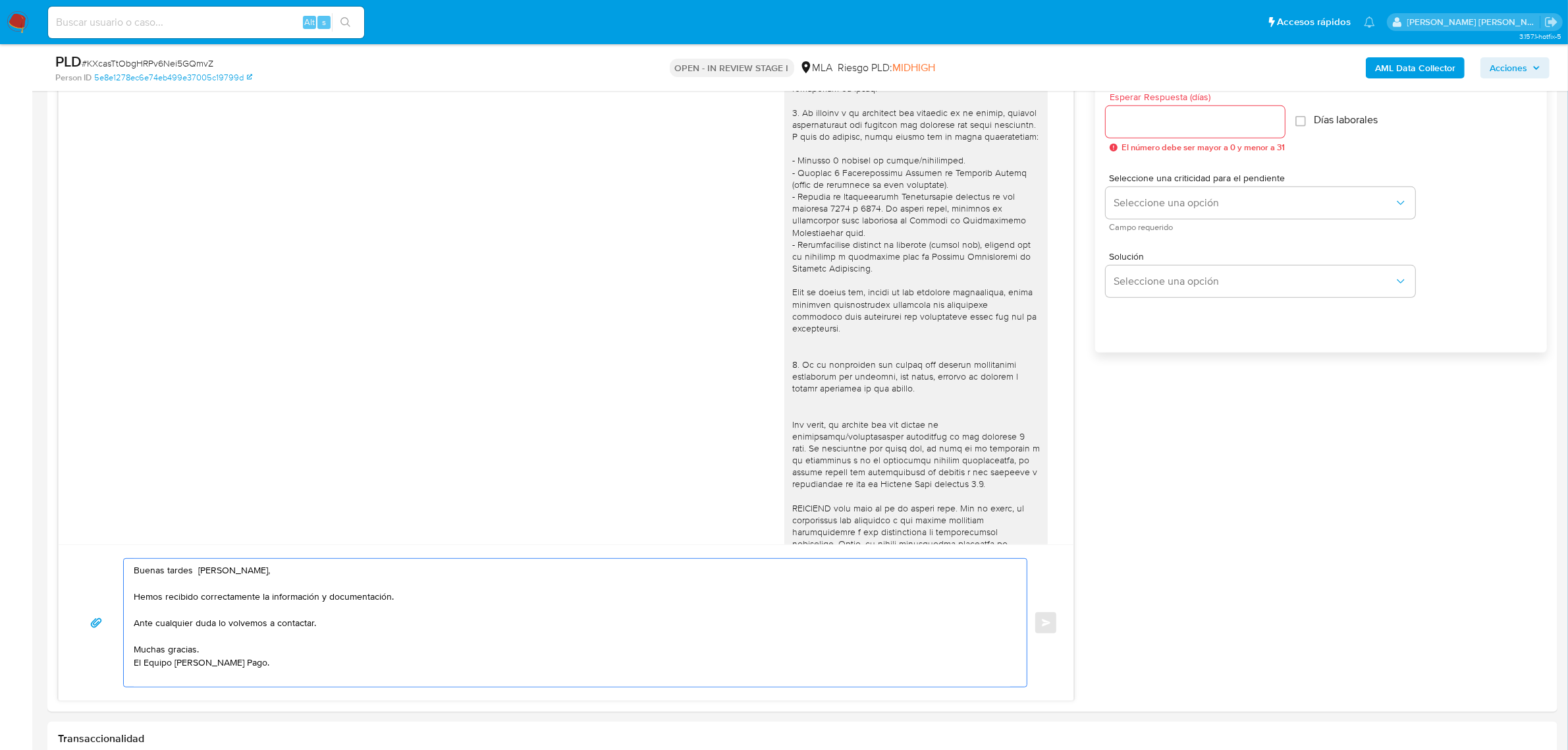
type textarea "Buenas tardes Ariel Eugenio, Hemos recibido correctamente la información y docu…"
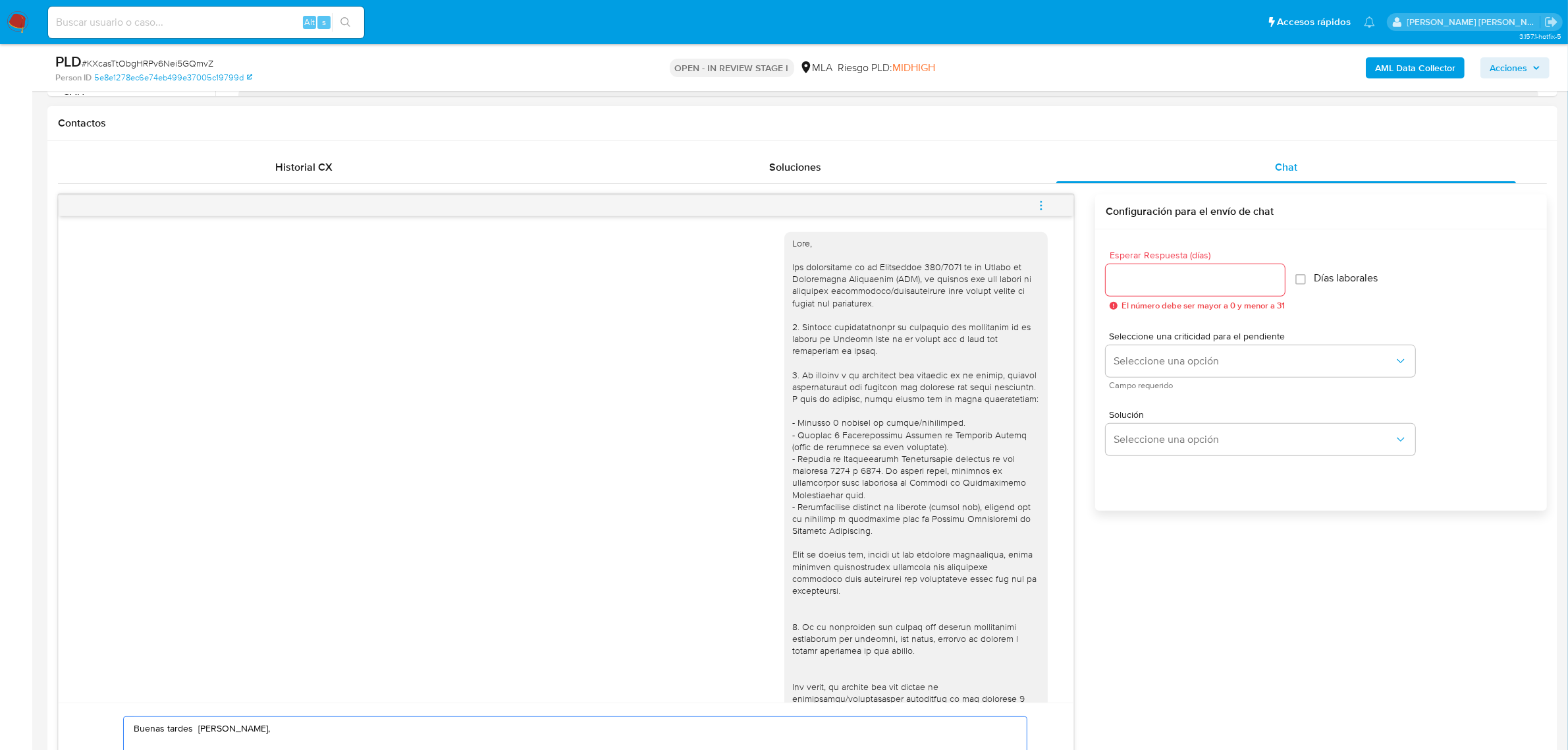
scroll to position [577, 0]
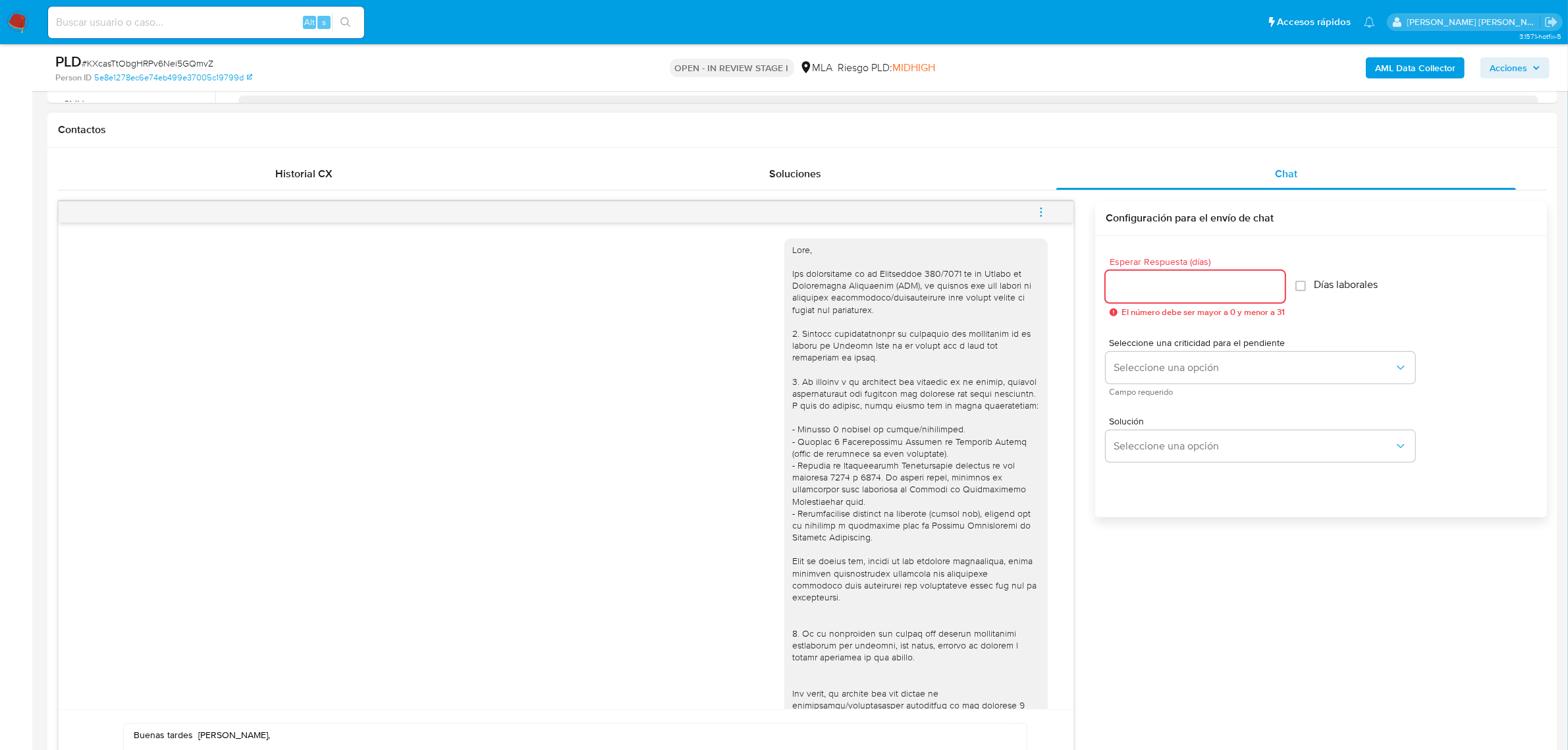
click at [1181, 280] on input "Esperar Respuesta (días)" at bounding box center [1195, 286] width 179 height 17
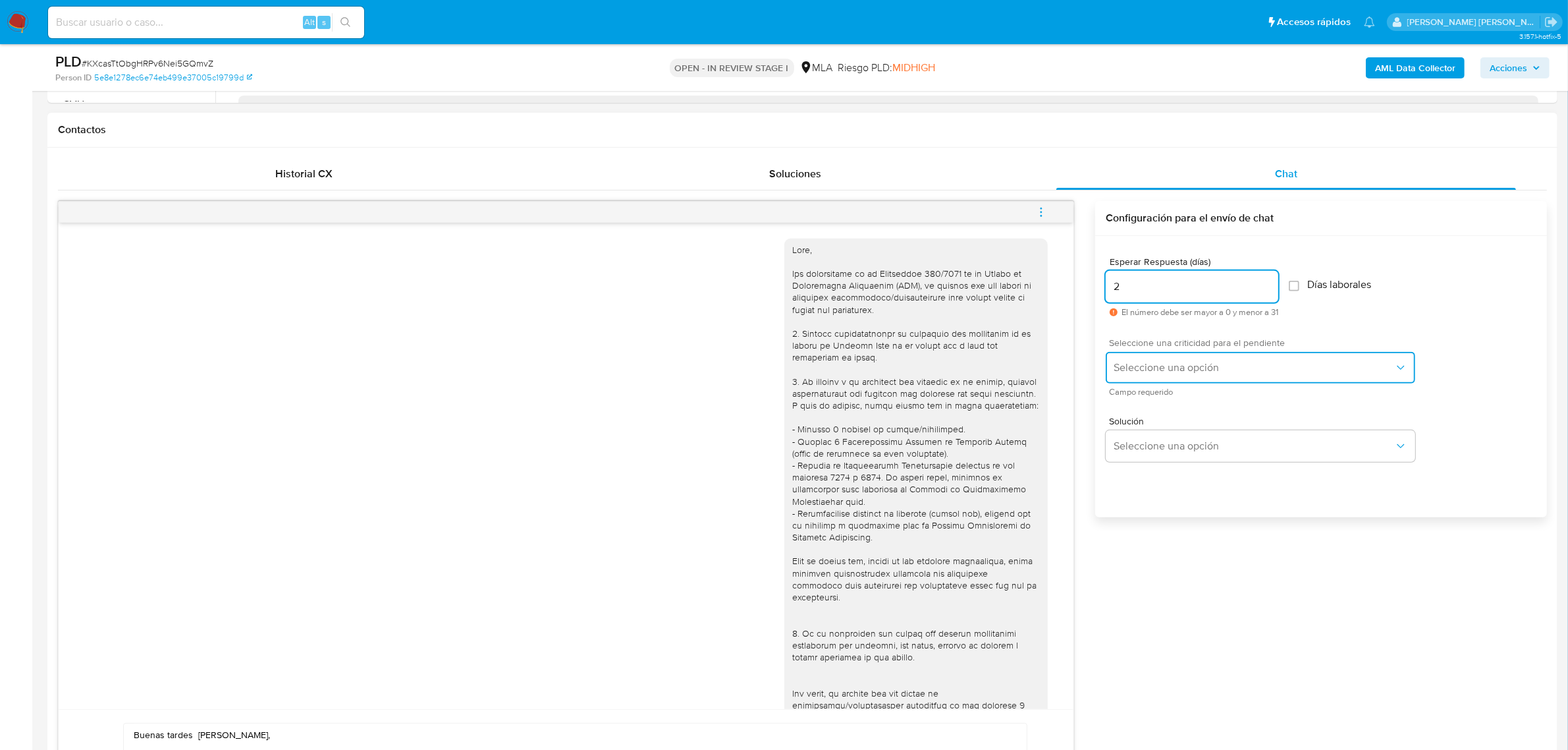
click at [1192, 371] on span "Seleccione una opción" at bounding box center [1254, 367] width 280 height 13
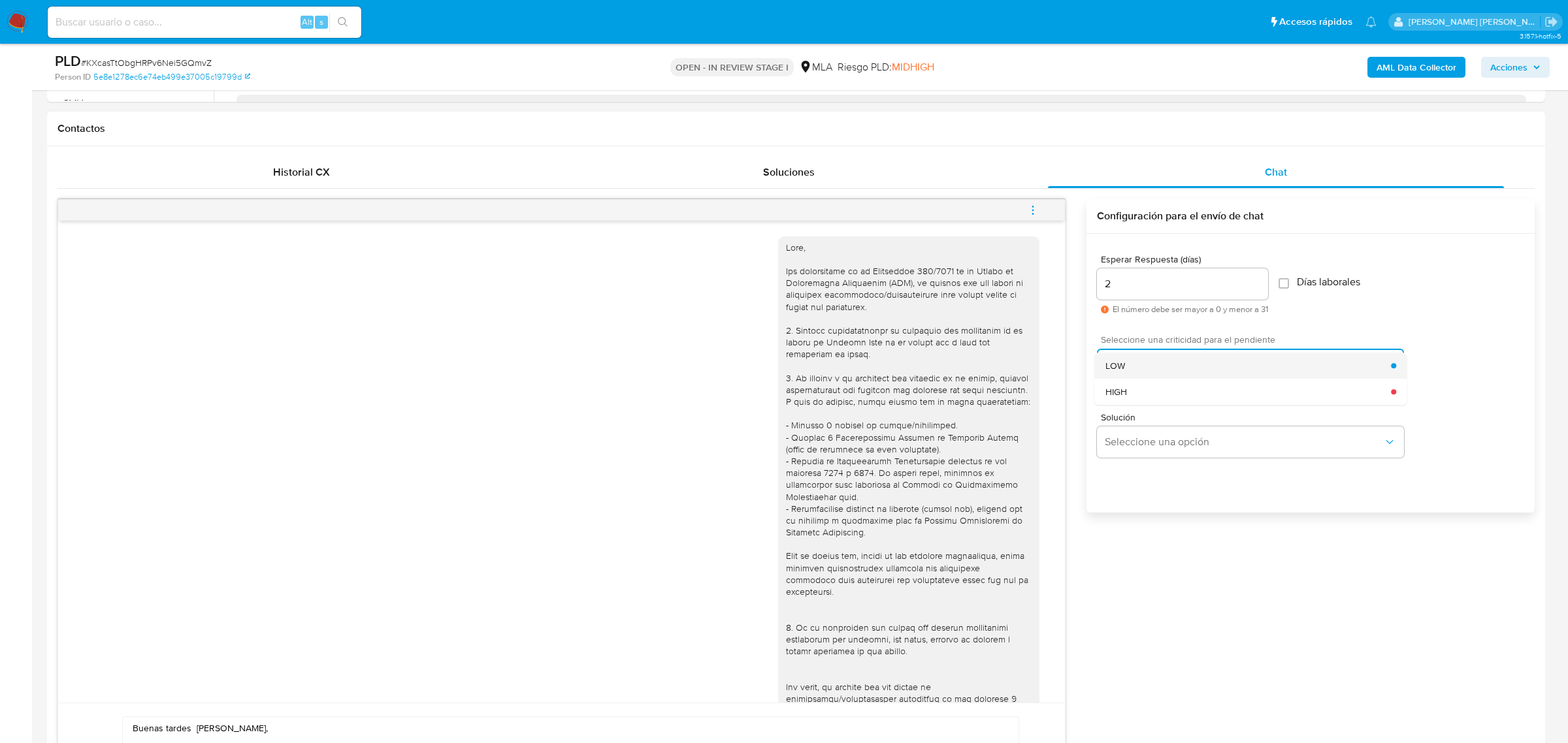
click at [1124, 367] on div "LOW" at bounding box center [1249, 366] width 286 height 26
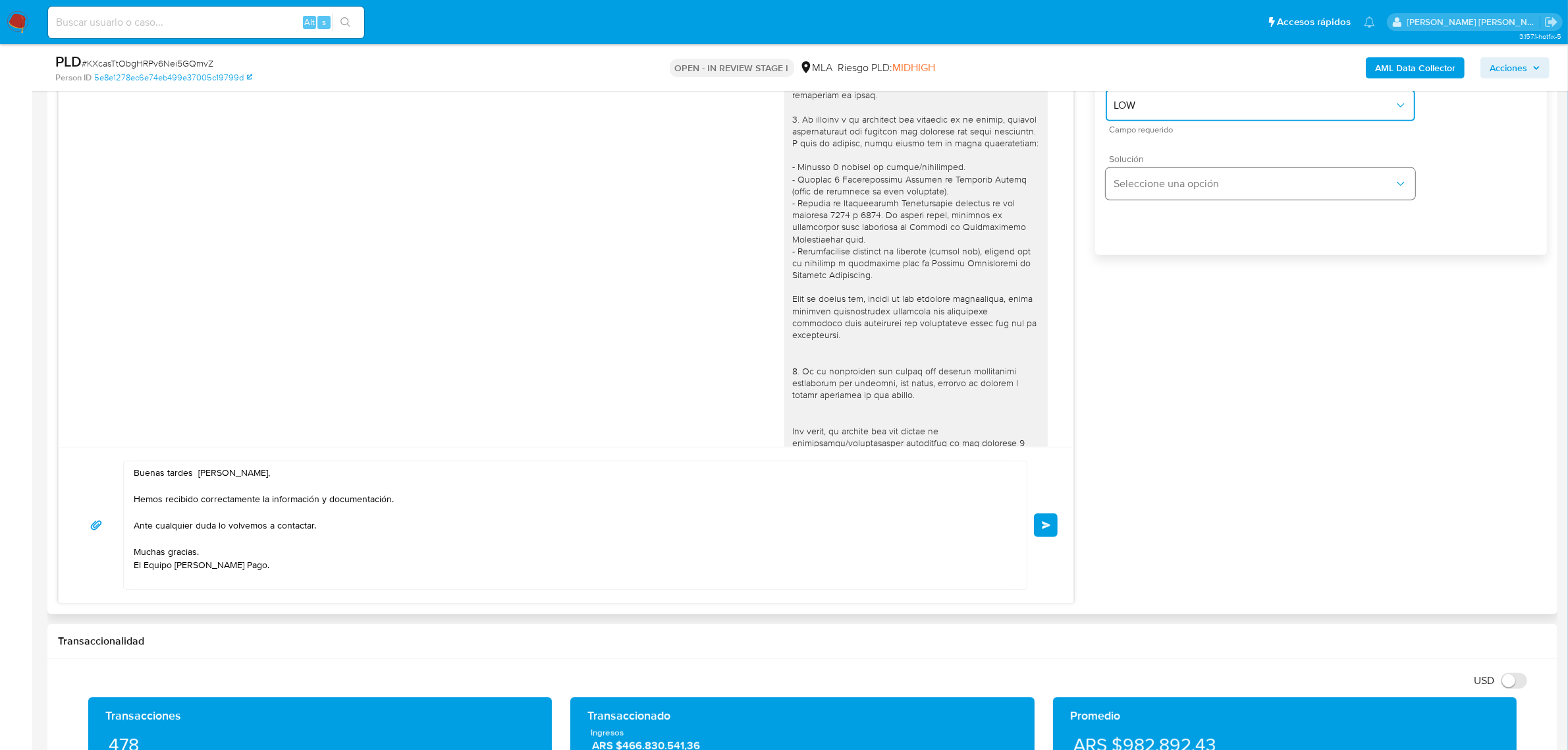
scroll to position [659, 0]
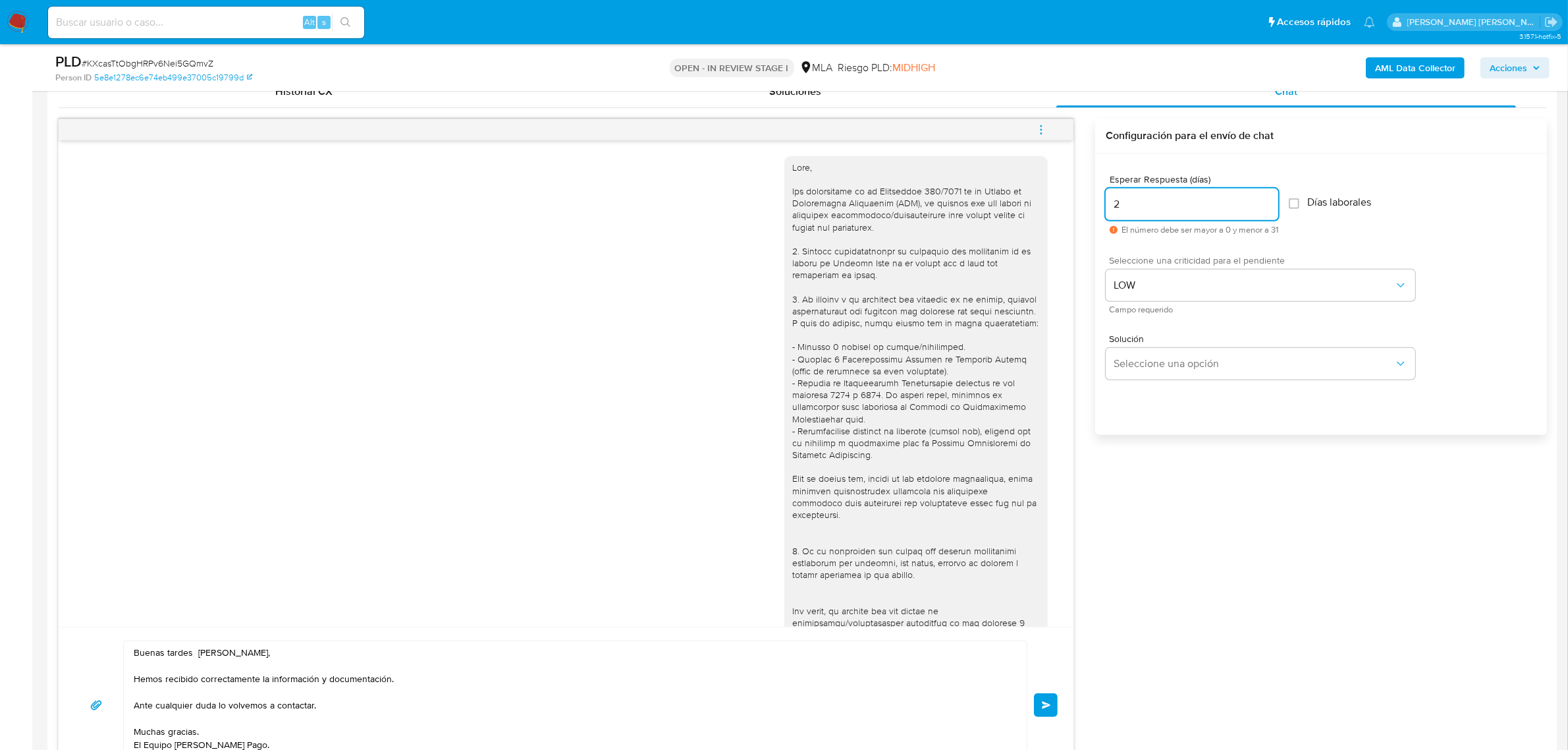
drag, startPoint x: 1122, startPoint y: 201, endPoint x: 1104, endPoint y: 201, distance: 18.0
click at [1104, 201] on div "Esperar Respuesta (días) 2 El número debe ser mayor a 0 y menor a 31 Días labor…" at bounding box center [1321, 311] width 452 height 316
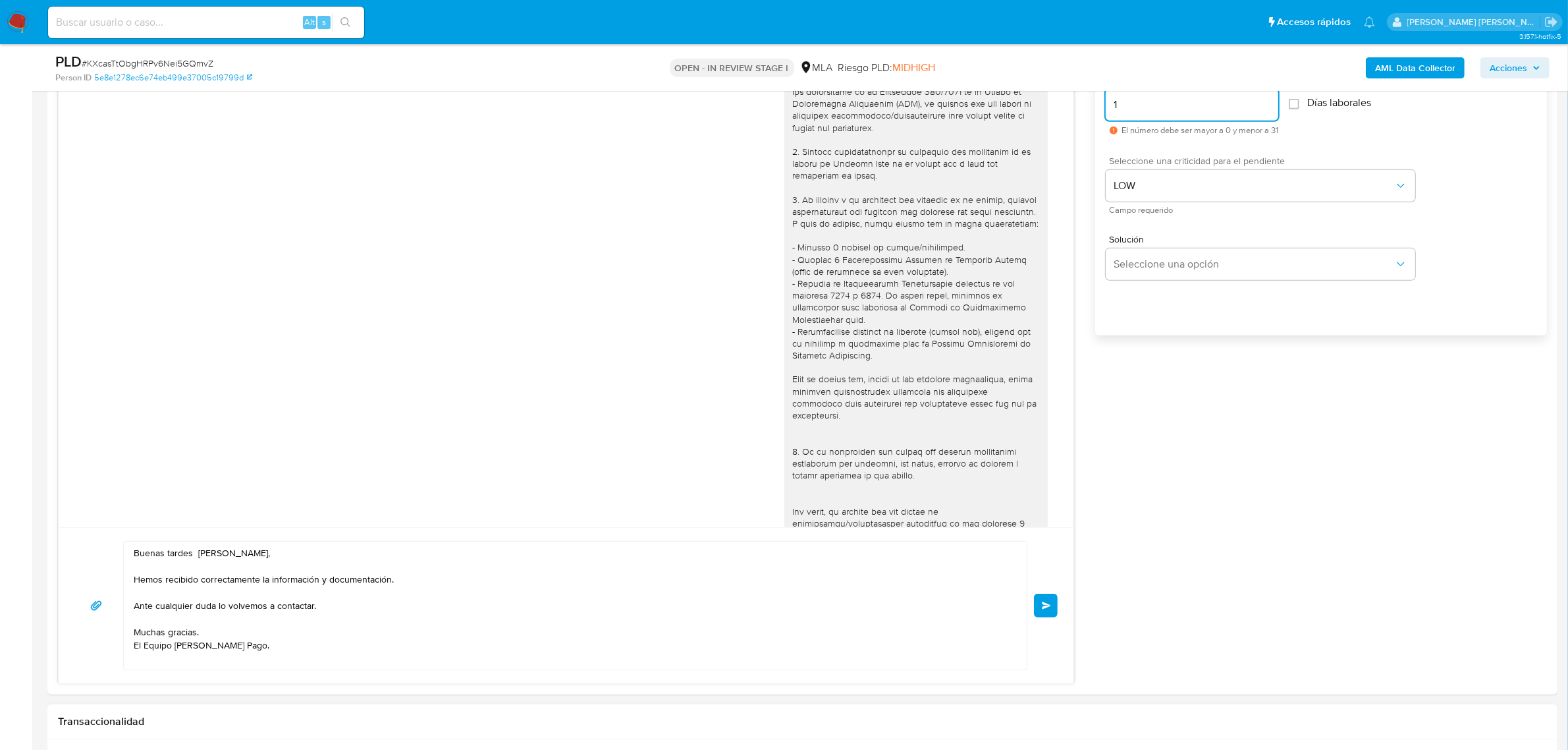
scroll to position [906, 0]
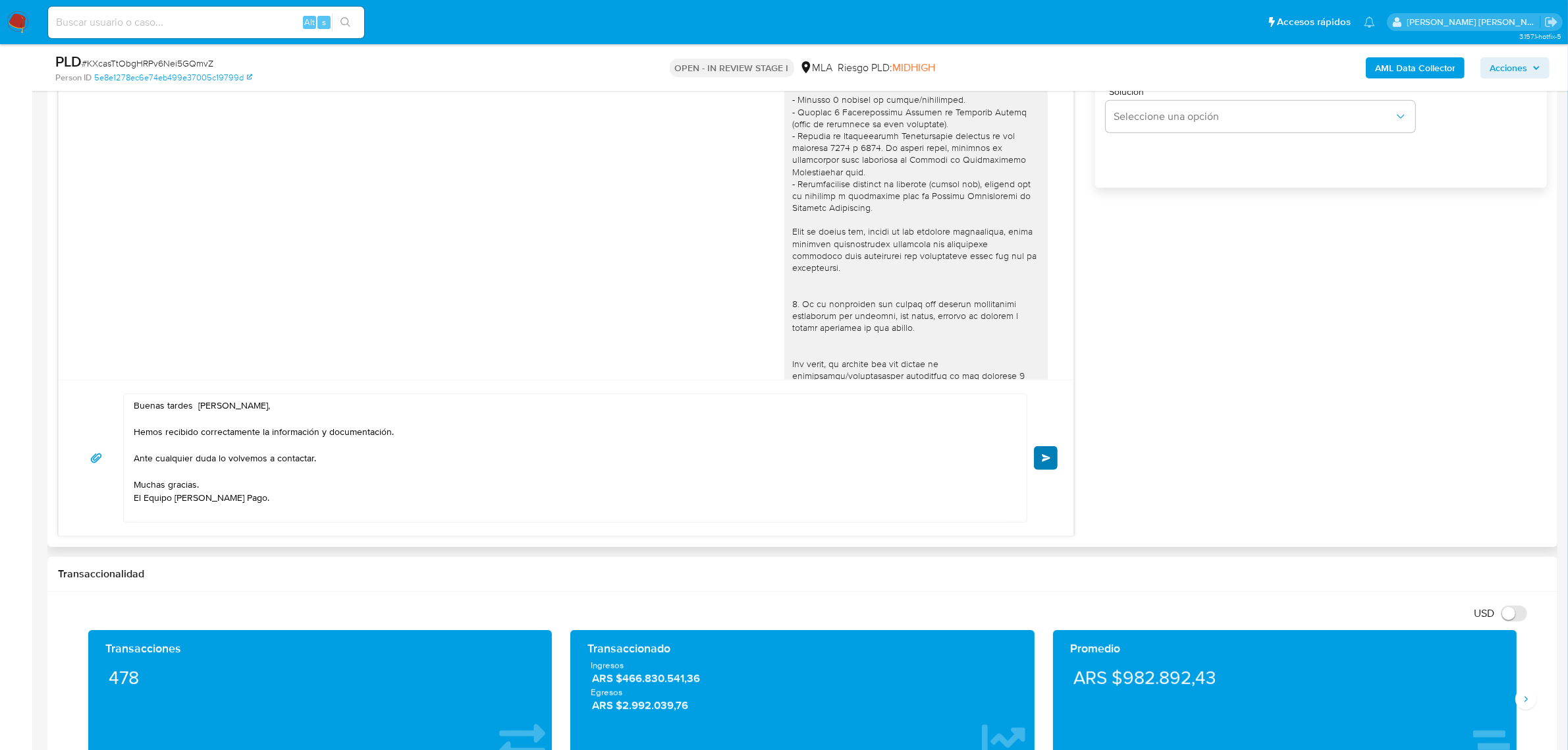
type input "1"
click at [1042, 450] on button "Enviar" at bounding box center [1046, 459] width 24 height 24
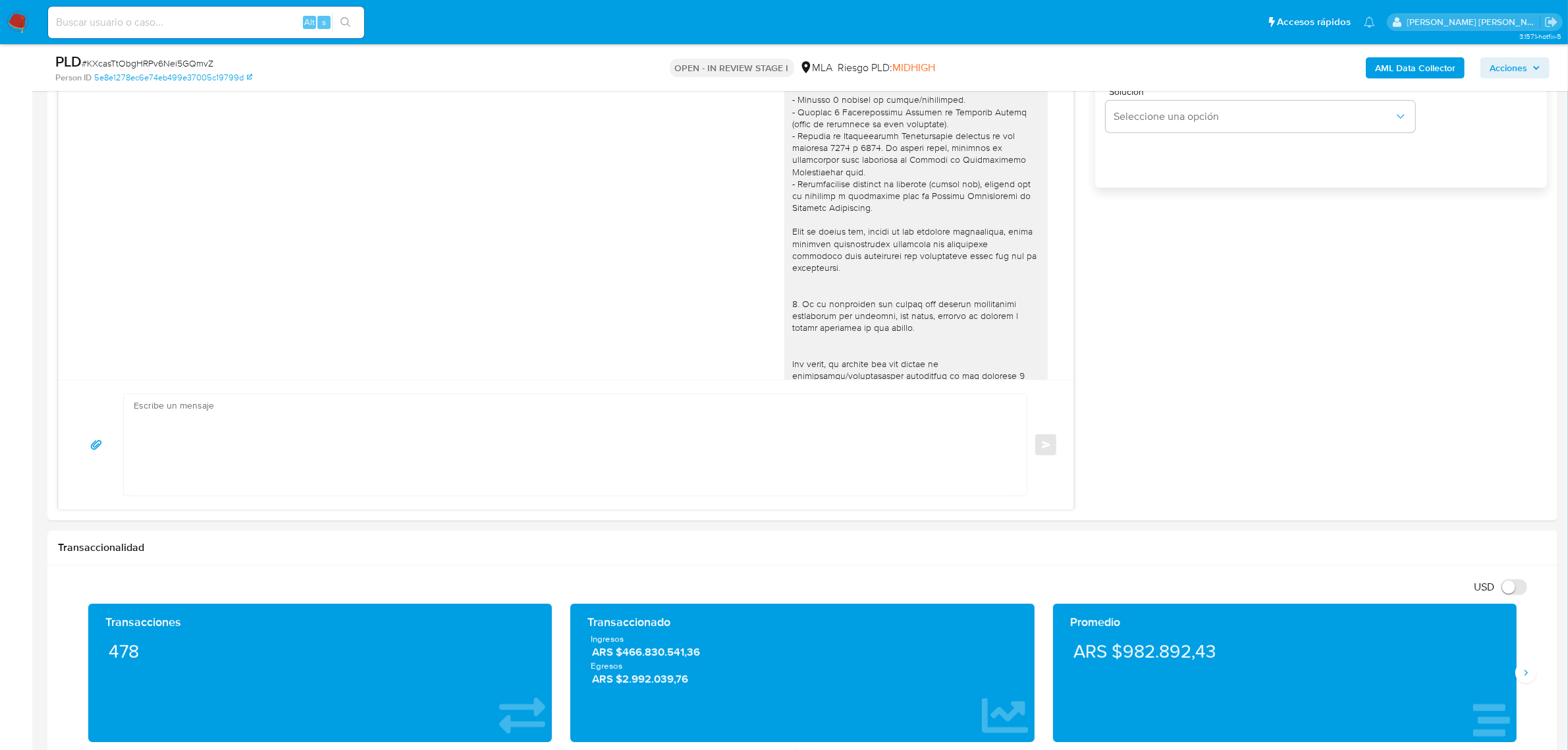
scroll to position [580, 0]
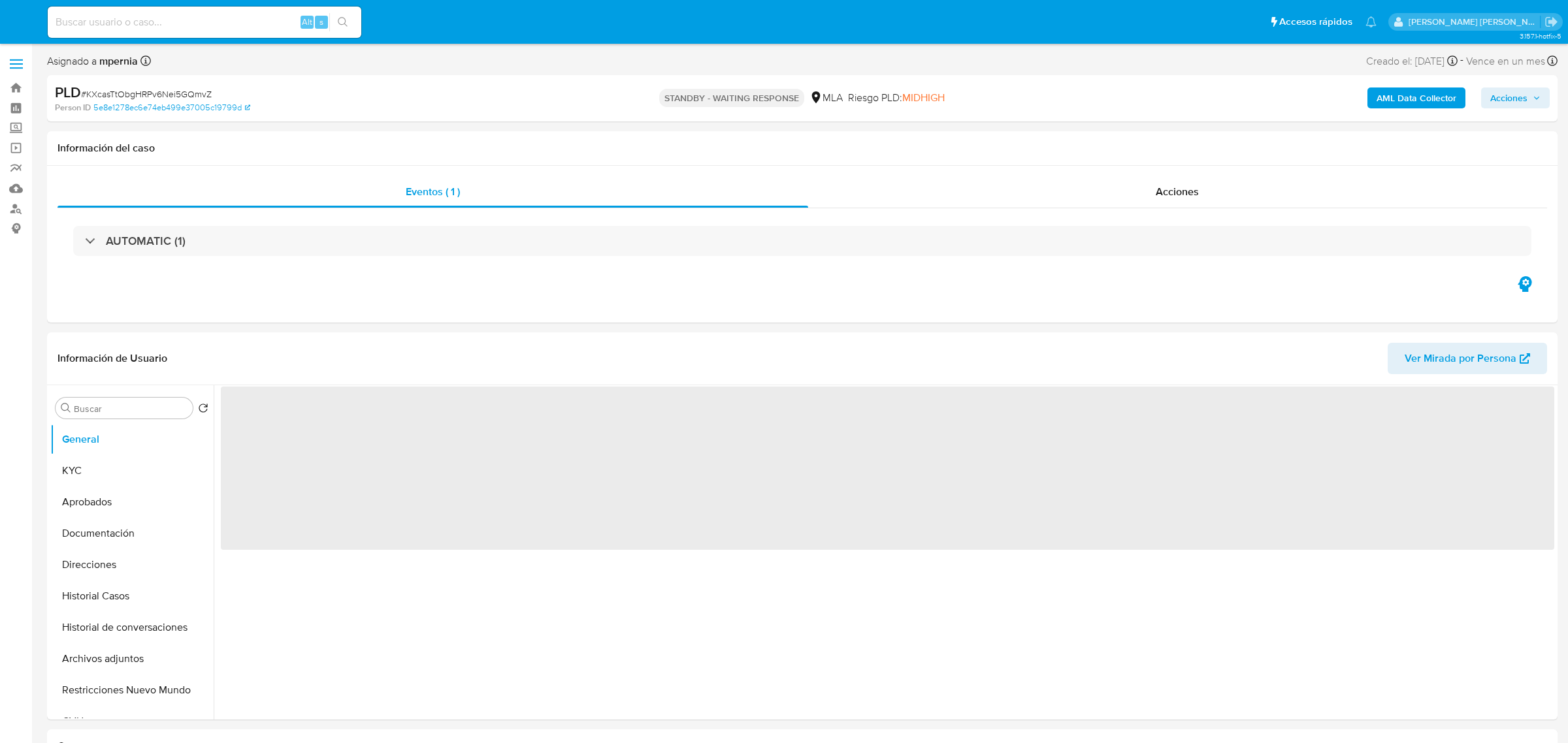
select select "10"
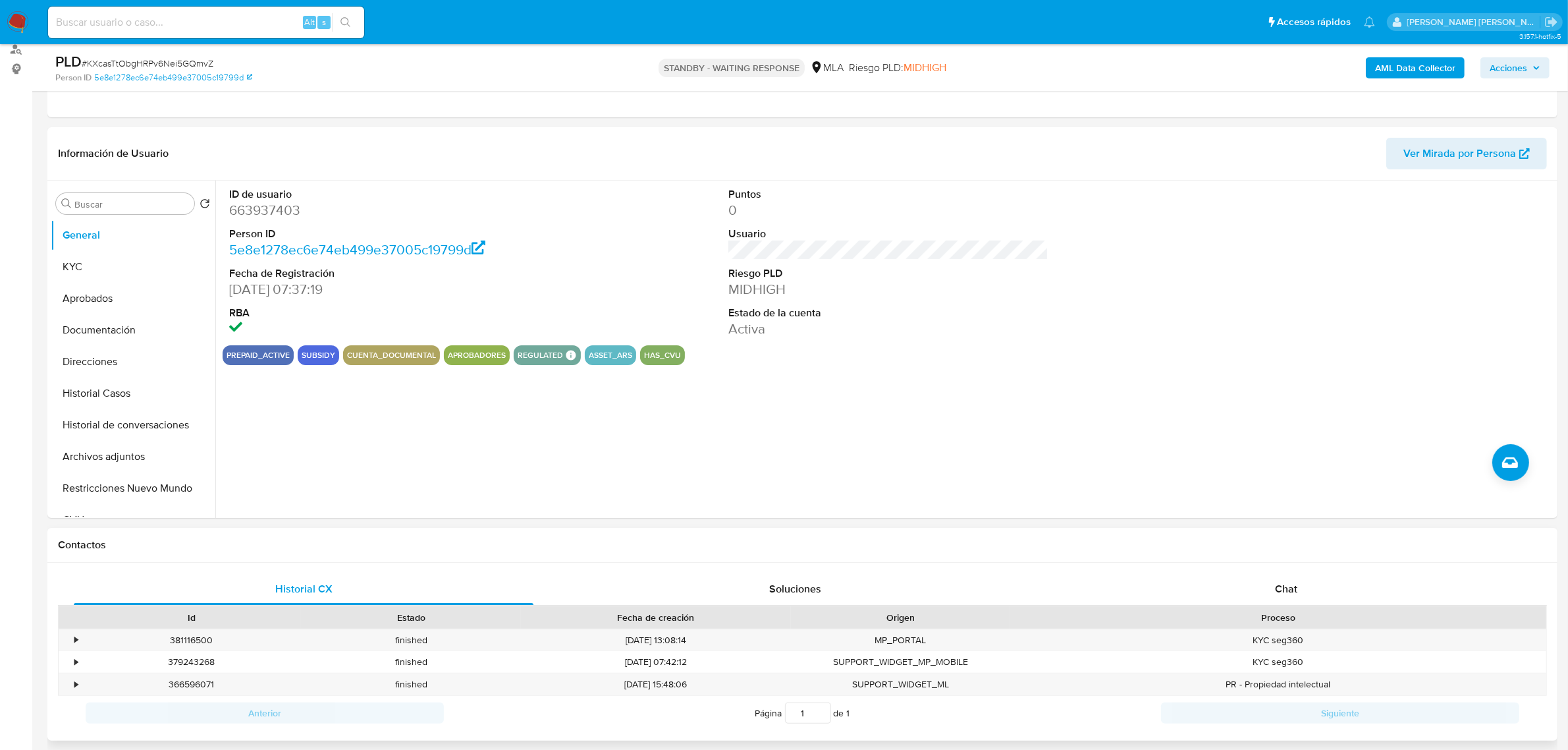
scroll to position [247, 0]
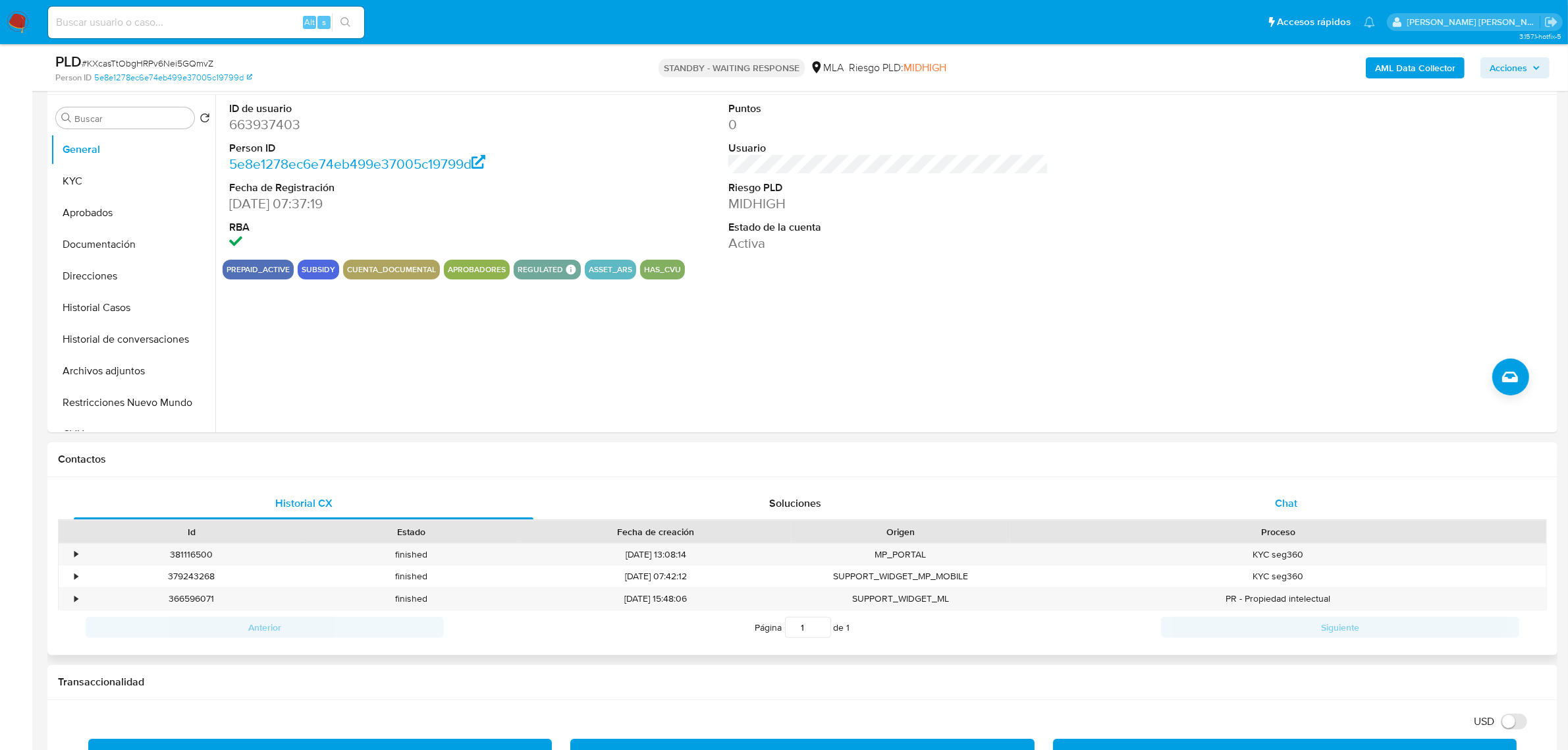
click at [1289, 499] on span "Chat" at bounding box center [1286, 504] width 22 height 15
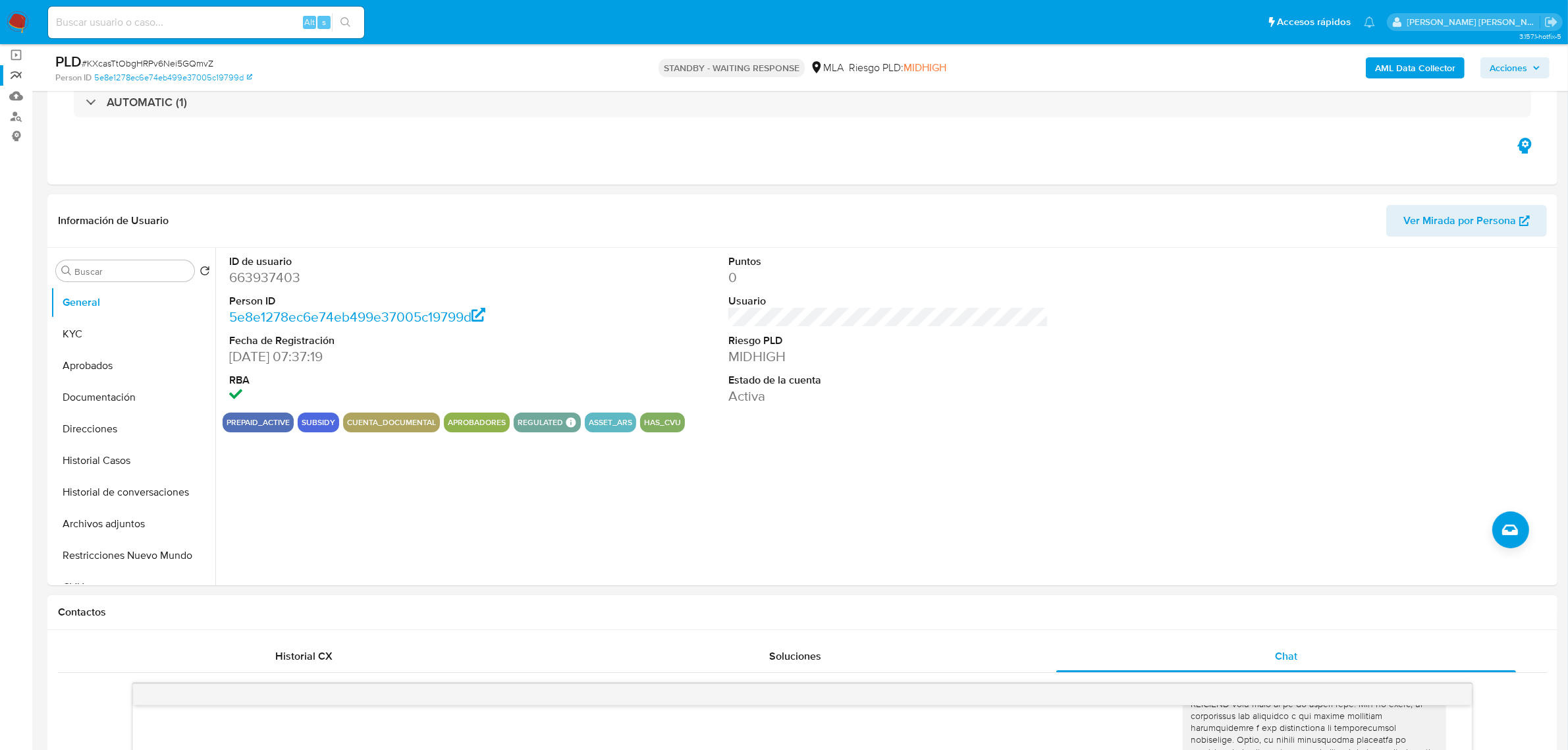
scroll to position [0, 0]
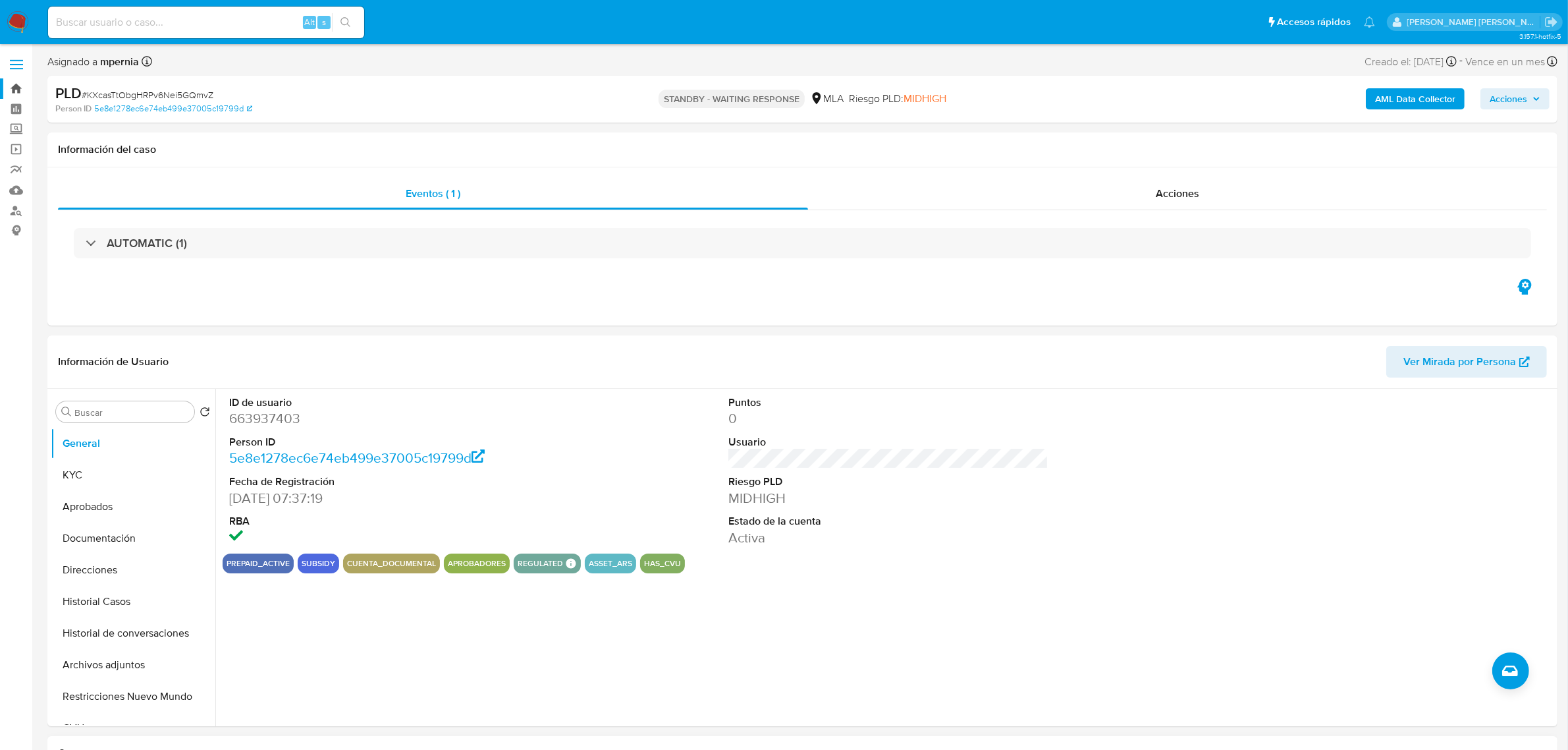
click at [16, 89] on link "Bandeja" at bounding box center [78, 89] width 157 height 20
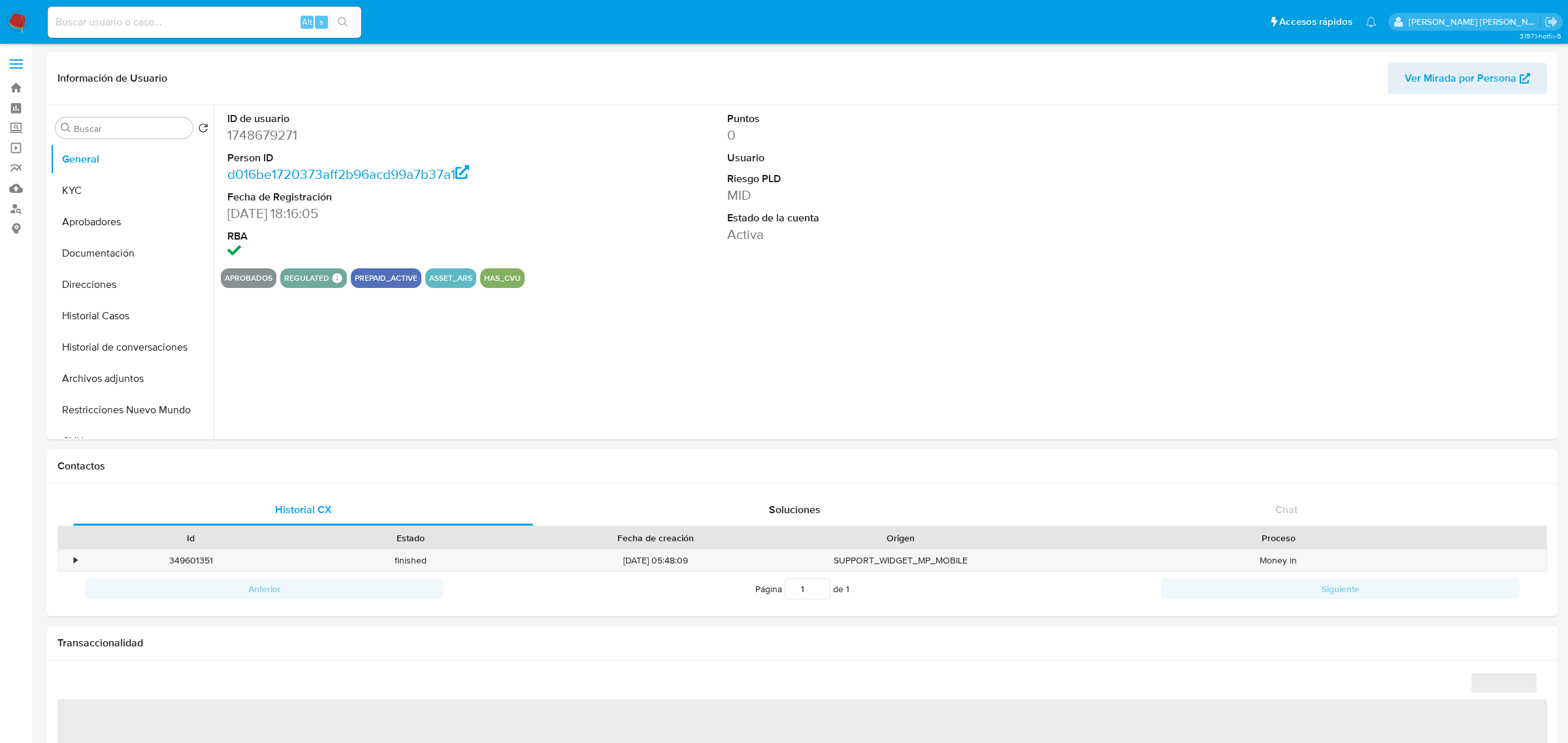
select select "10"
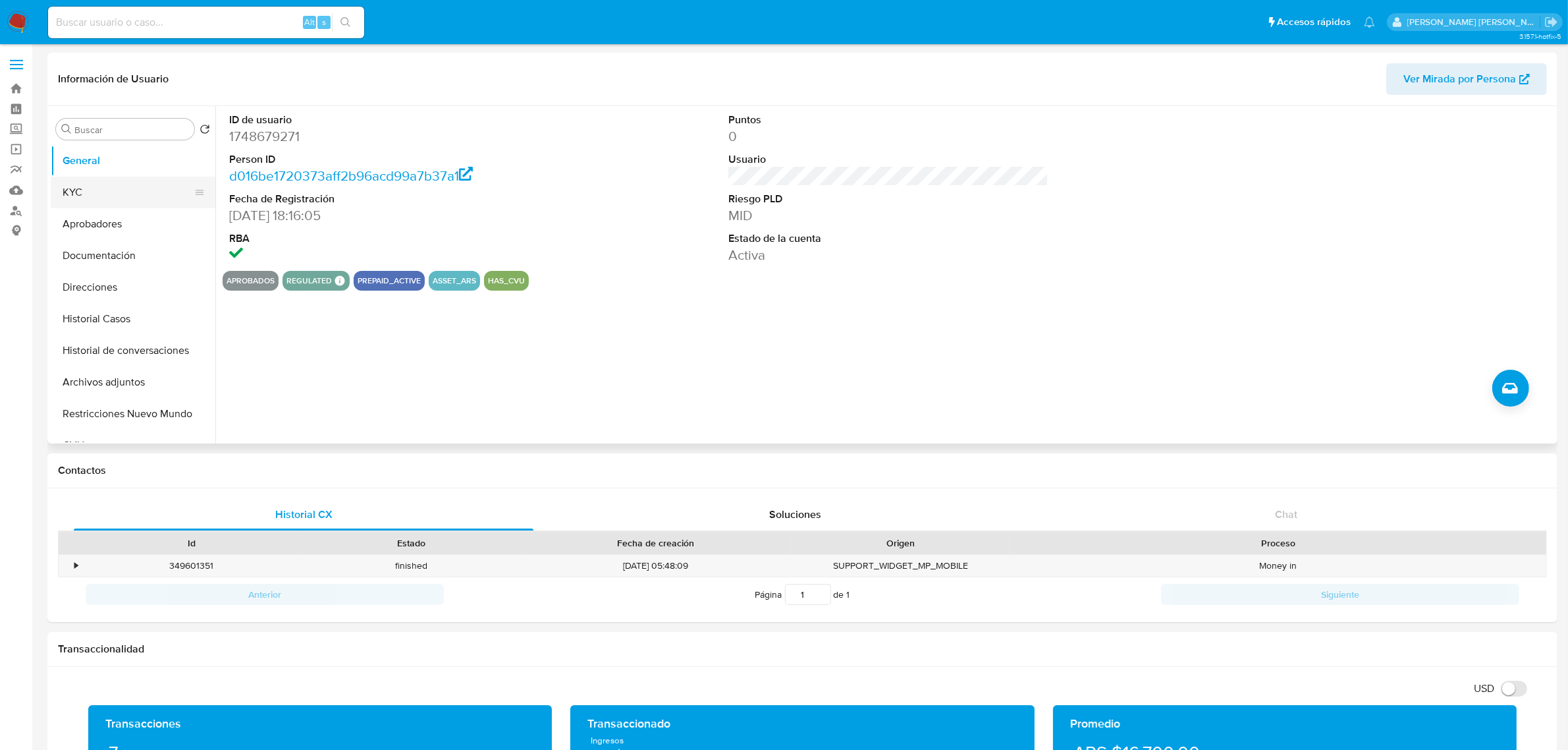
click at [122, 188] on button "KYC" at bounding box center [128, 192] width 154 height 32
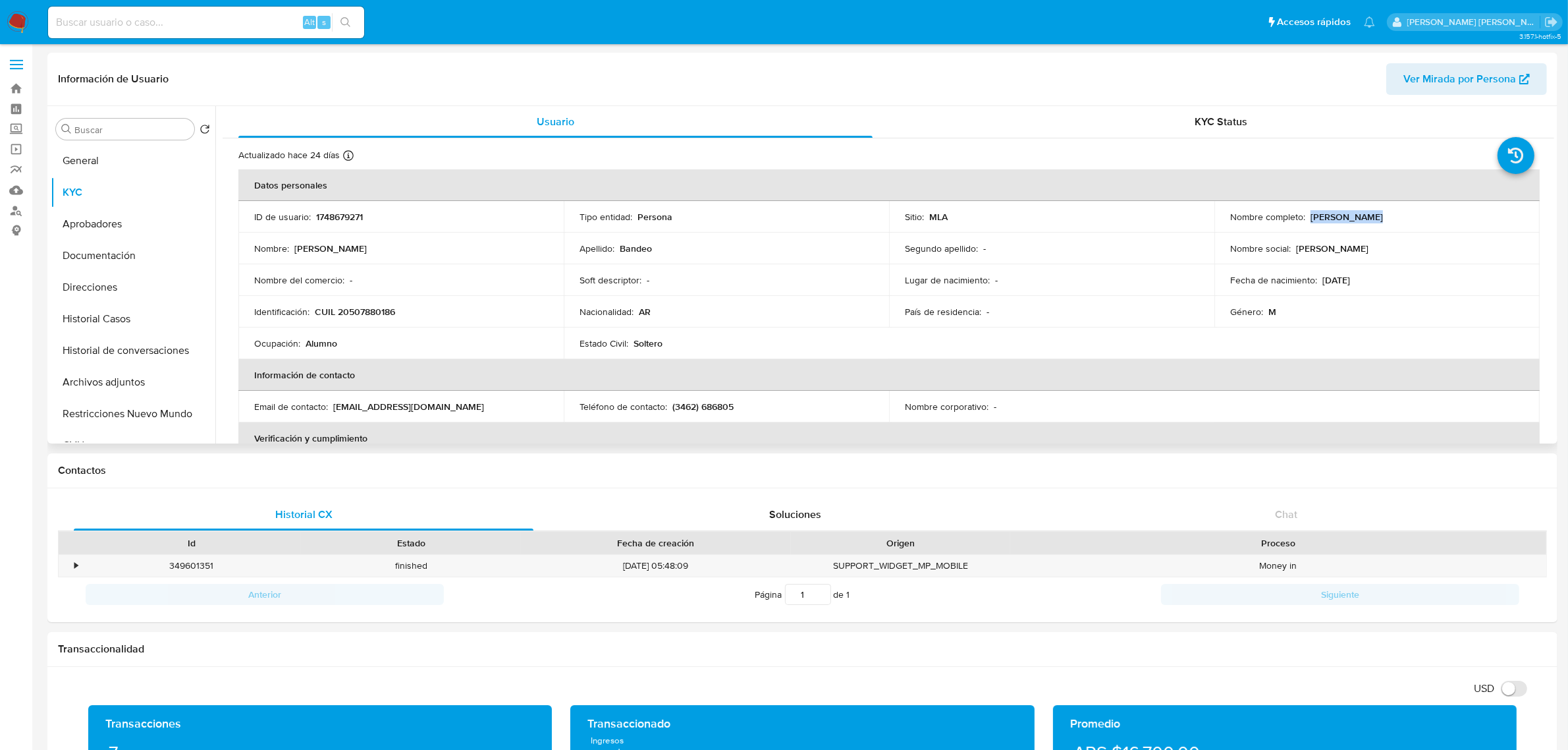
drag, startPoint x: 1308, startPoint y: 216, endPoint x: 1377, endPoint y: 218, distance: 69.0
click at [1377, 218] on div "Nombre completo : [PERSON_NAME]" at bounding box center [1377, 216] width 294 height 12
copy p "[PERSON_NAME]"
drag, startPoint x: 326, startPoint y: 309, endPoint x: 419, endPoint y: 318, distance: 93.4
click at [419, 318] on td "Identificación : CUIL 20507880186" at bounding box center [401, 311] width 325 height 32
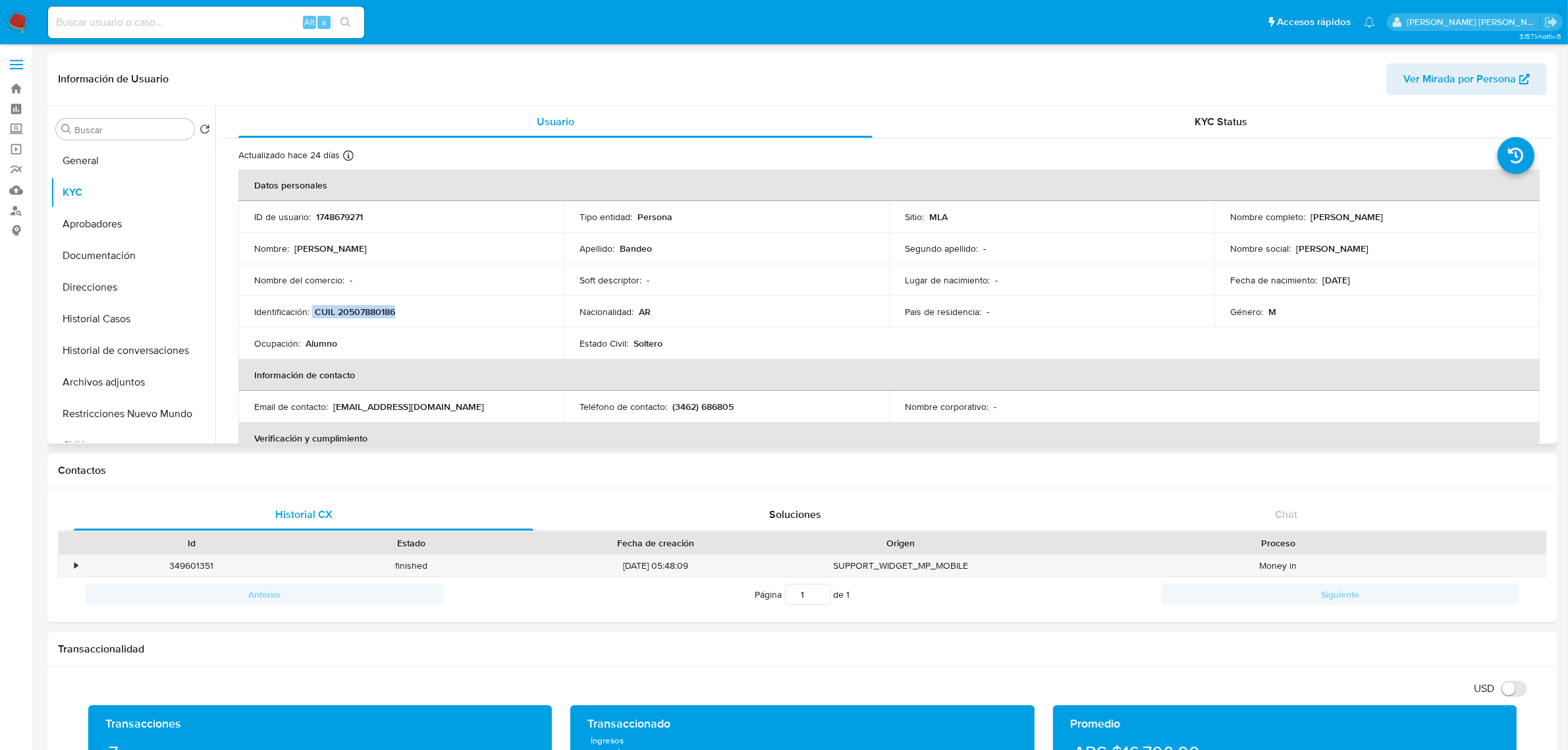
copy div "CUIL 20507880186"
click at [113, 255] on button "Documentación" at bounding box center [128, 256] width 154 height 32
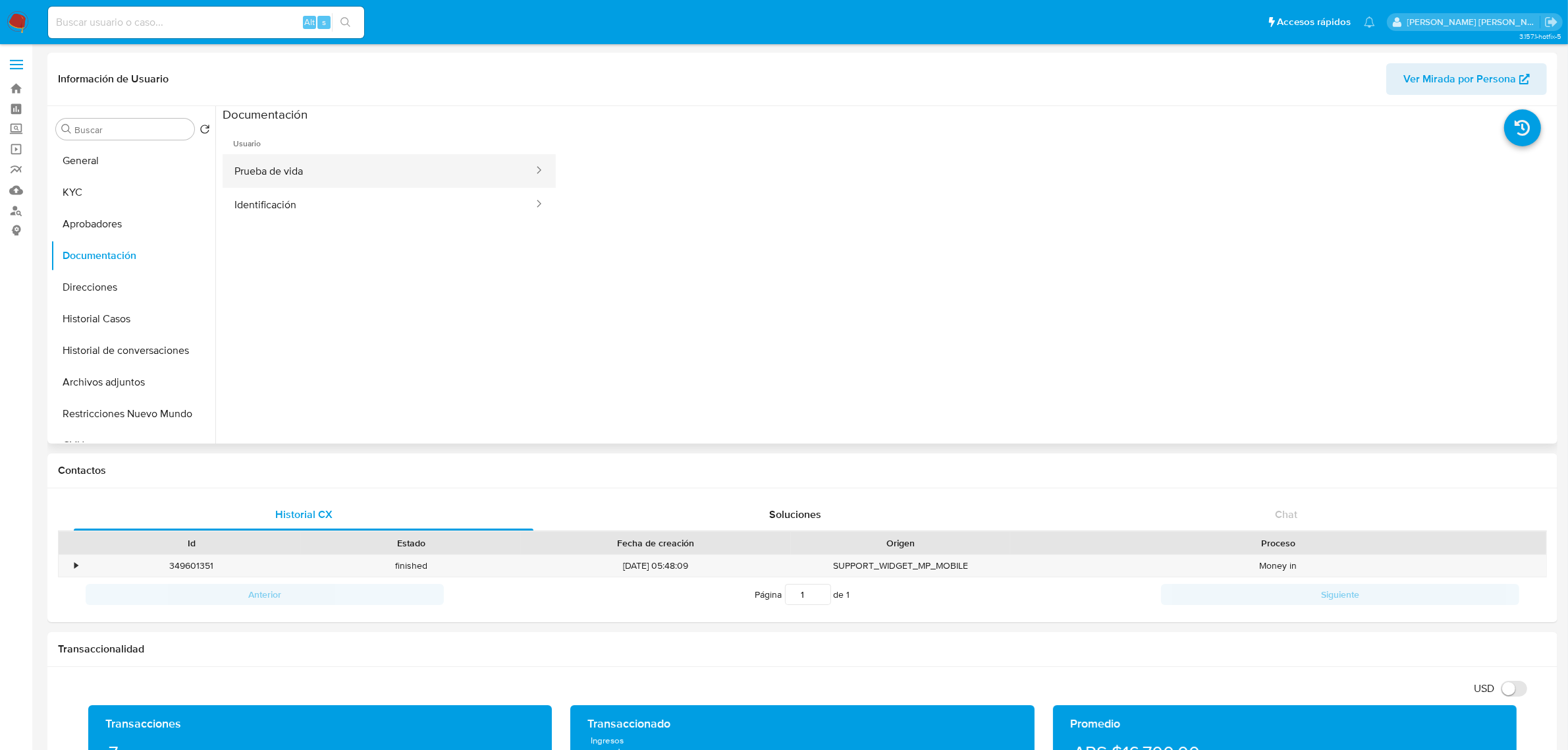
click at [300, 170] on button "Prueba de vida" at bounding box center [378, 170] width 313 height 33
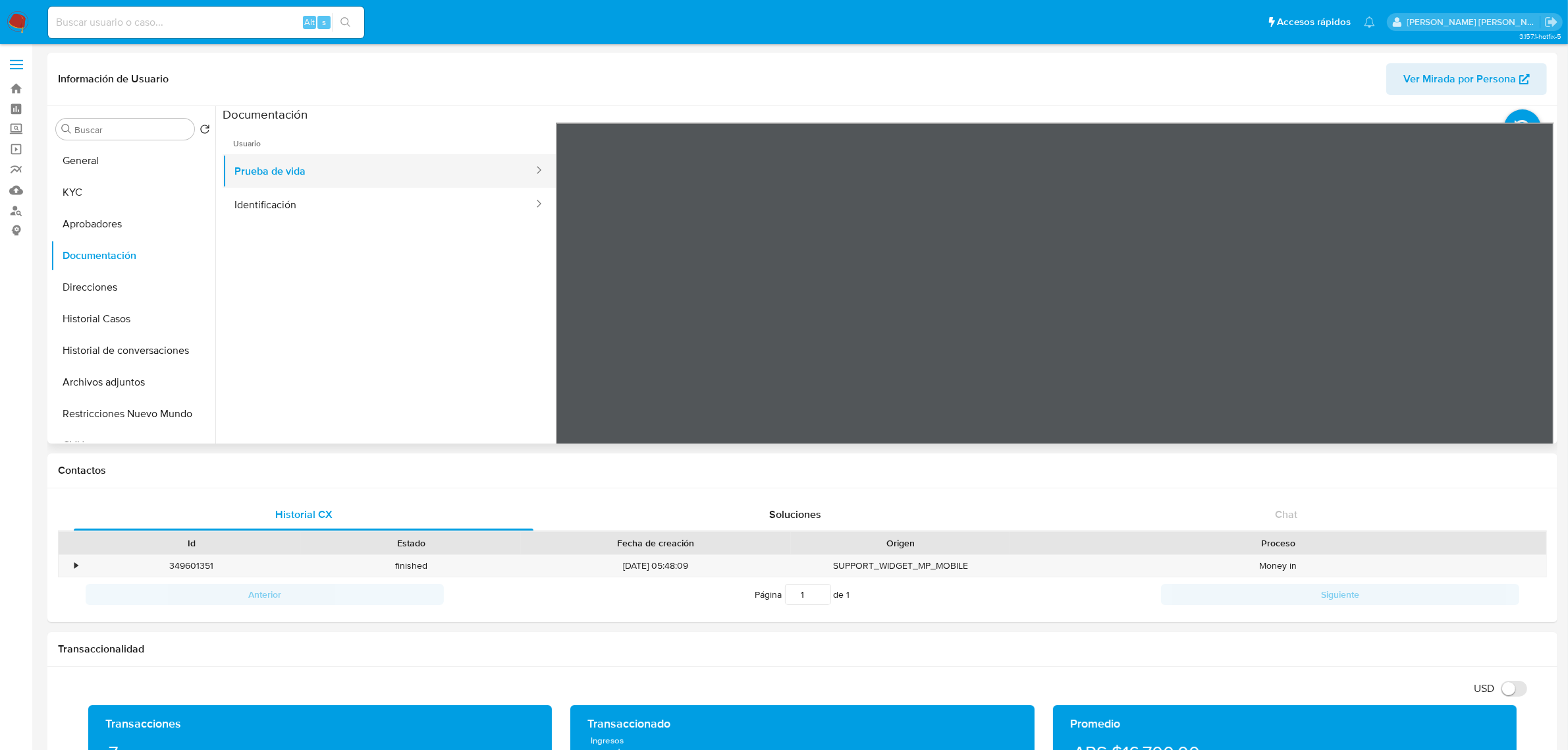
click at [304, 183] on button "Prueba de vida" at bounding box center [378, 170] width 313 height 33
click at [305, 206] on button "Identificación" at bounding box center [378, 204] width 313 height 33
click at [1531, 325] on icon at bounding box center [1537, 337] width 26 height 26
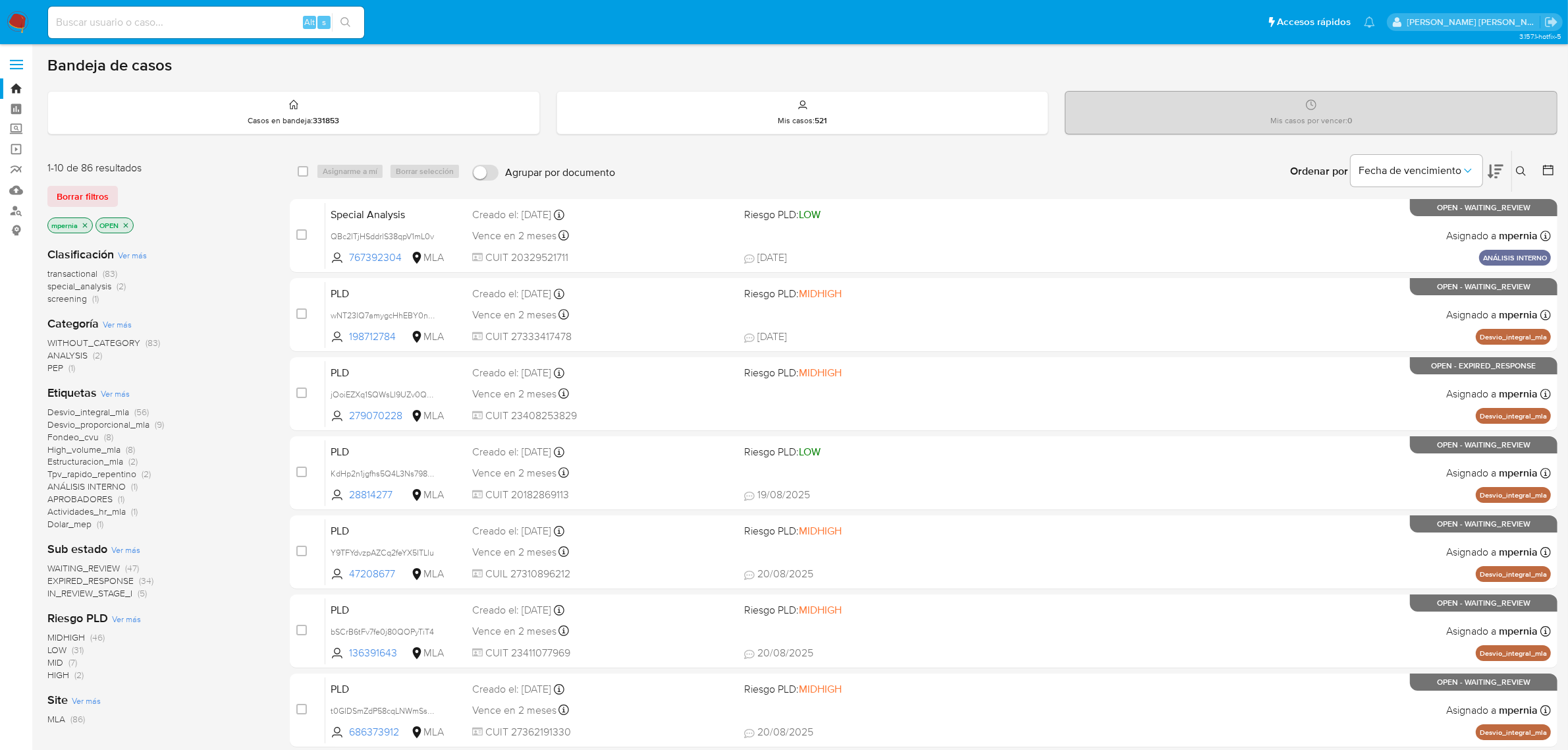
click at [80, 268] on span "transactional" at bounding box center [72, 273] width 50 height 13
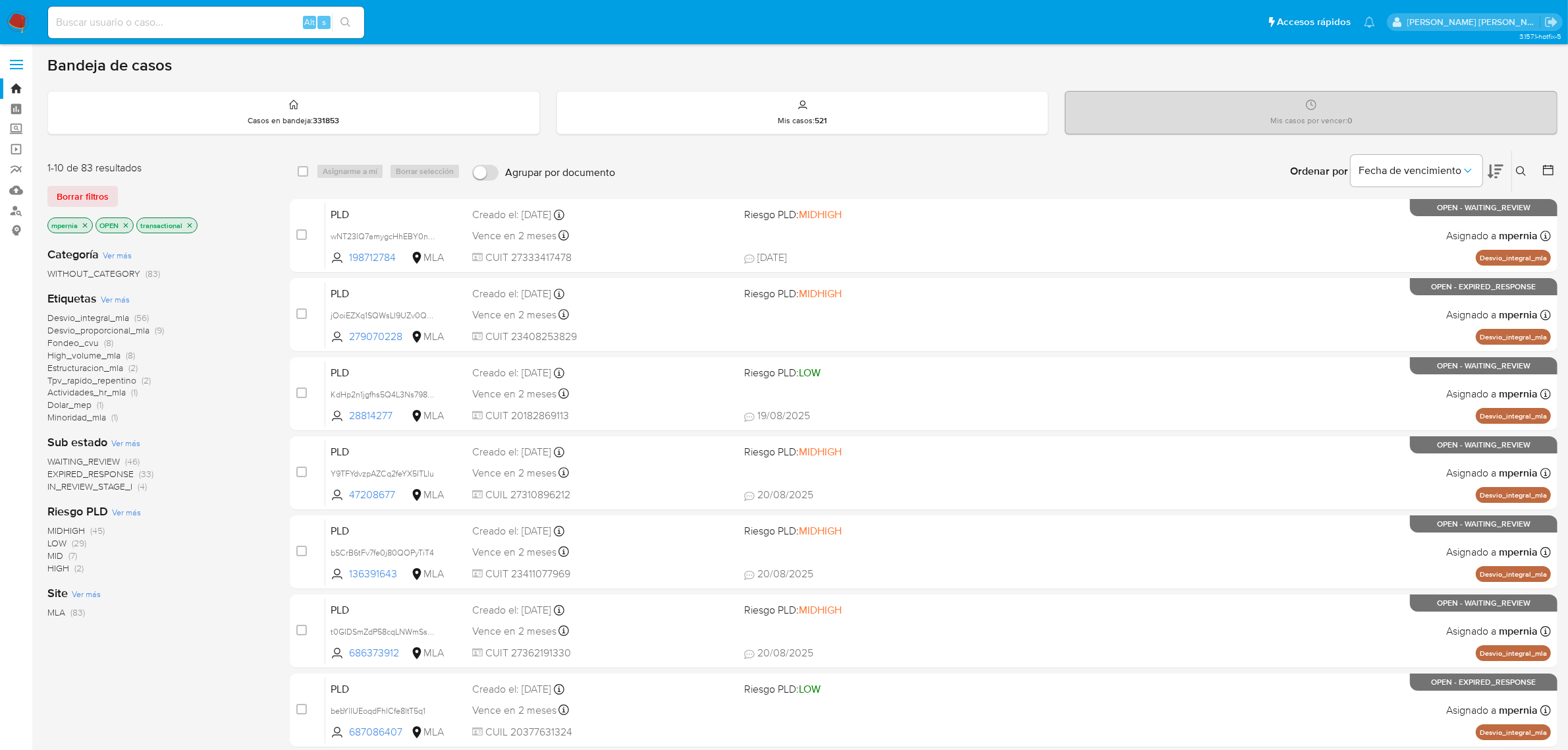
click at [86, 225] on icon "close-filter" at bounding box center [84, 225] width 8 height 8
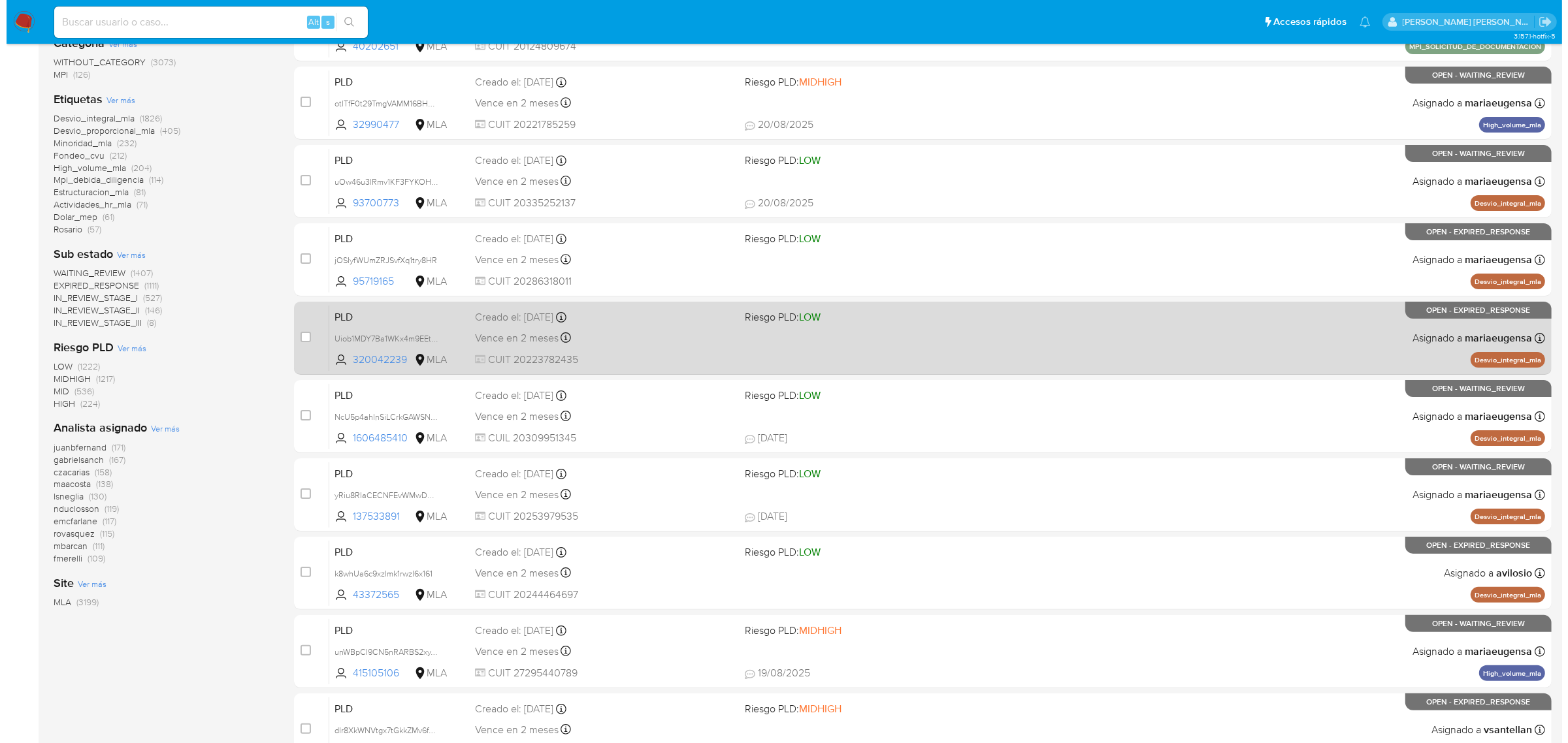
scroll to position [245, 0]
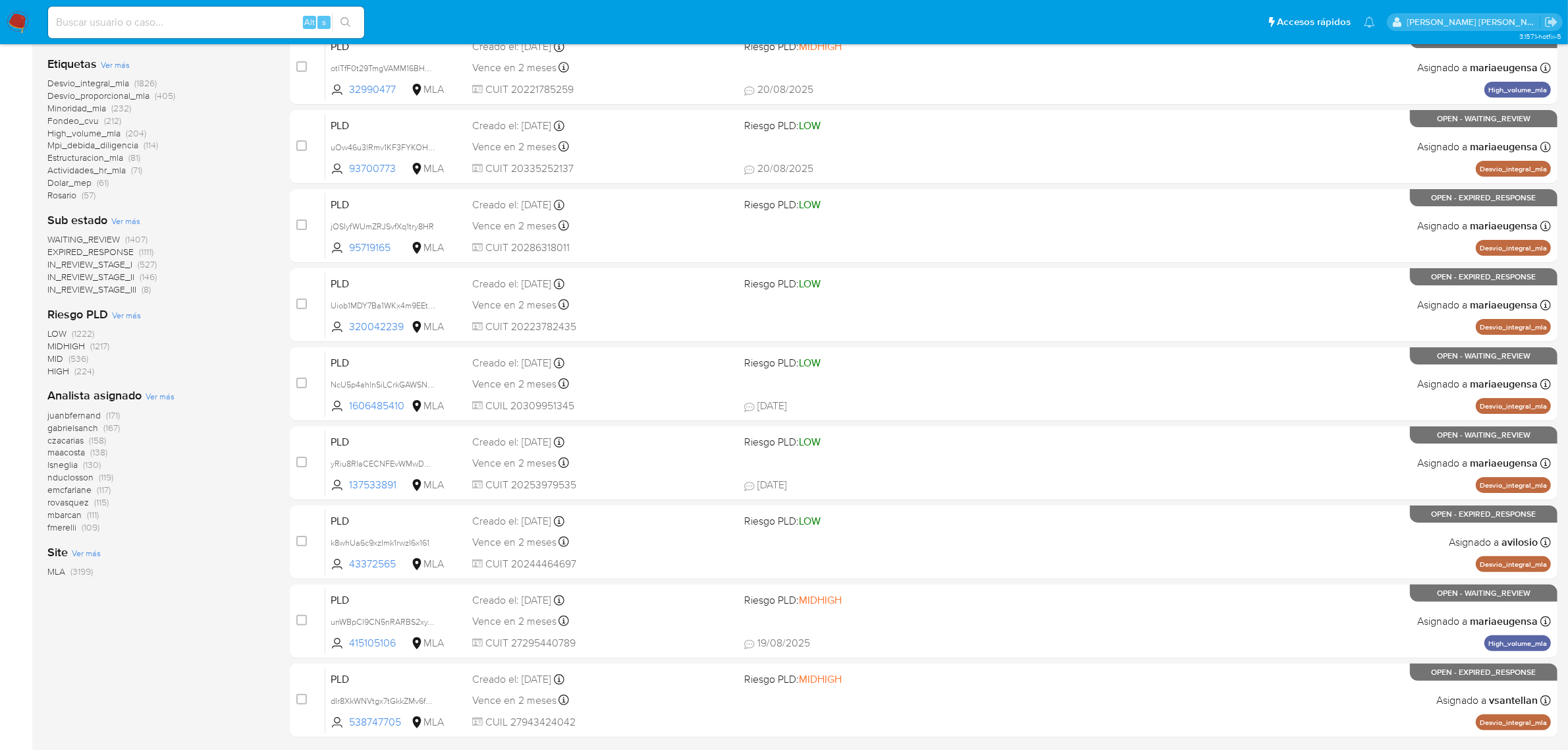
click at [157, 394] on span "Ver más" at bounding box center [160, 396] width 29 height 12
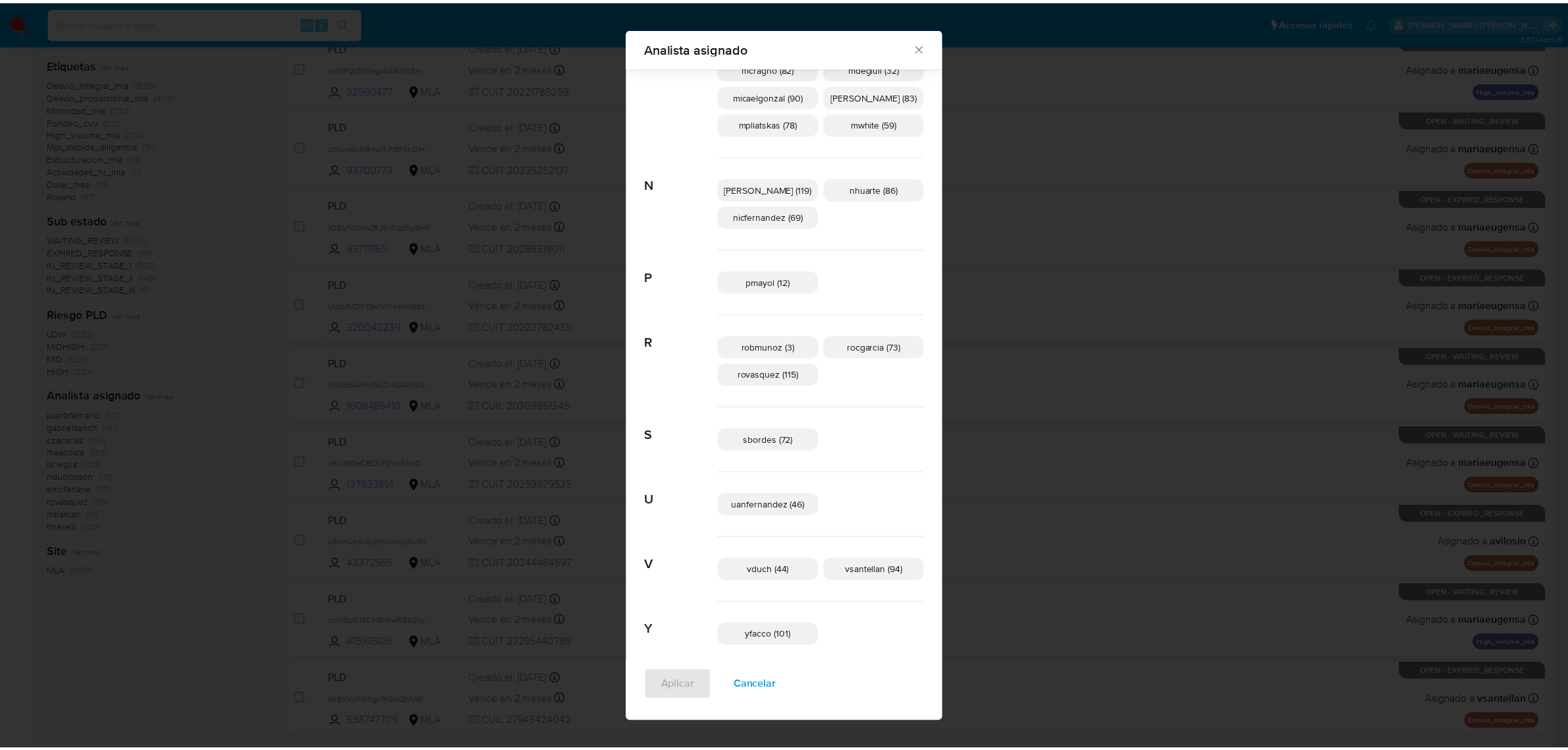
scroll to position [683, 0]
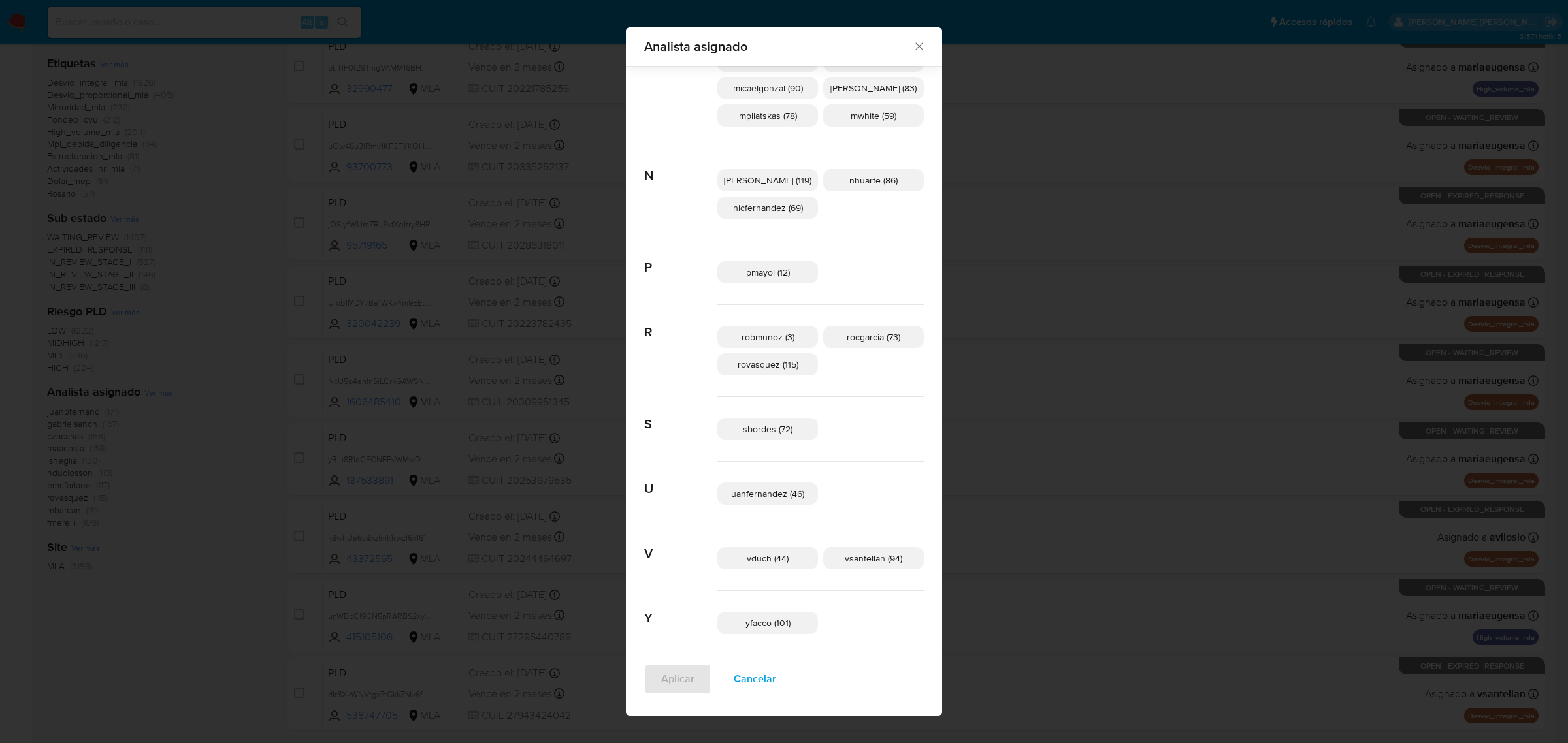
click at [915, 45] on icon "Cerrar" at bounding box center [918, 46] width 8 height 8
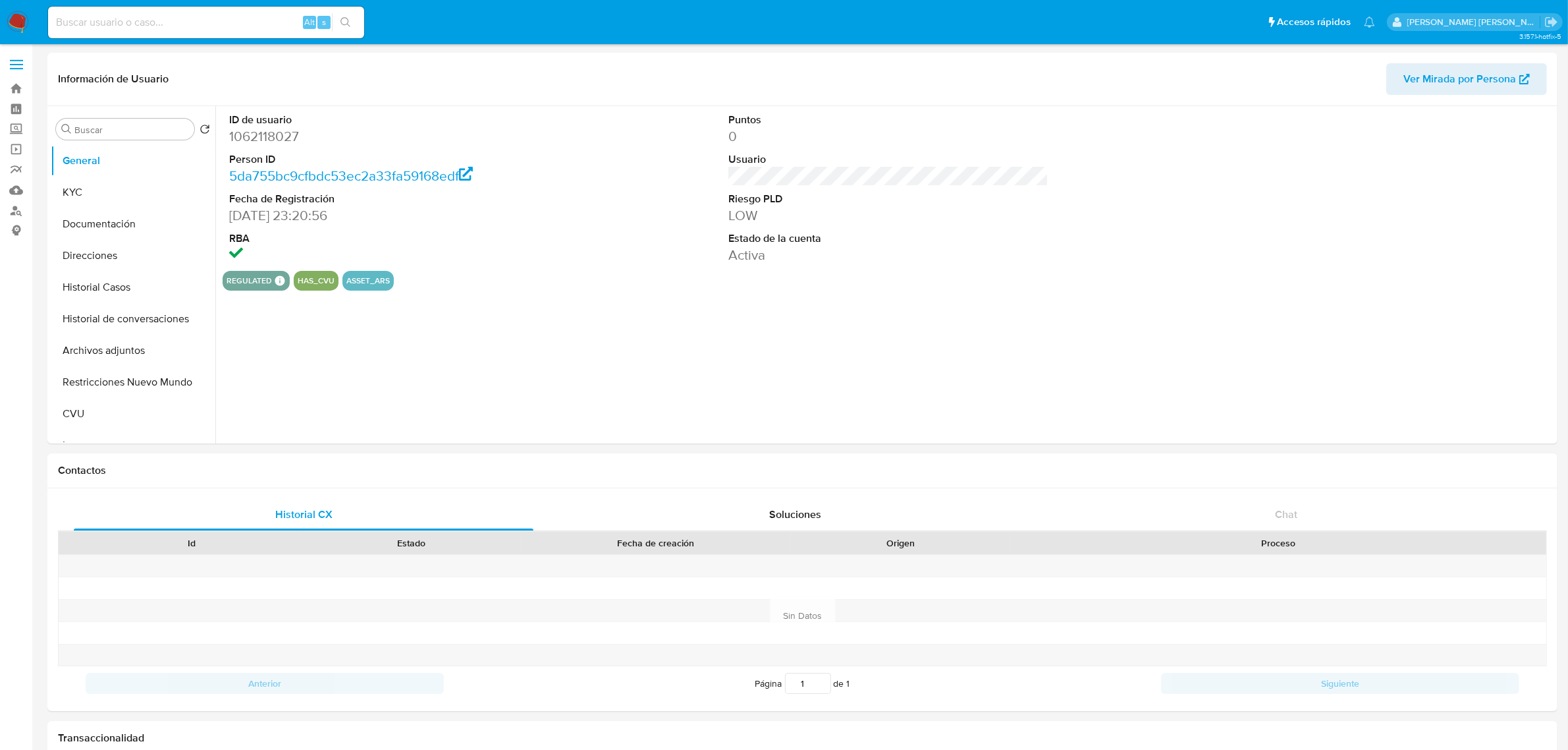
select select "10"
click at [110, 284] on button "Historial Casos" at bounding box center [128, 287] width 154 height 32
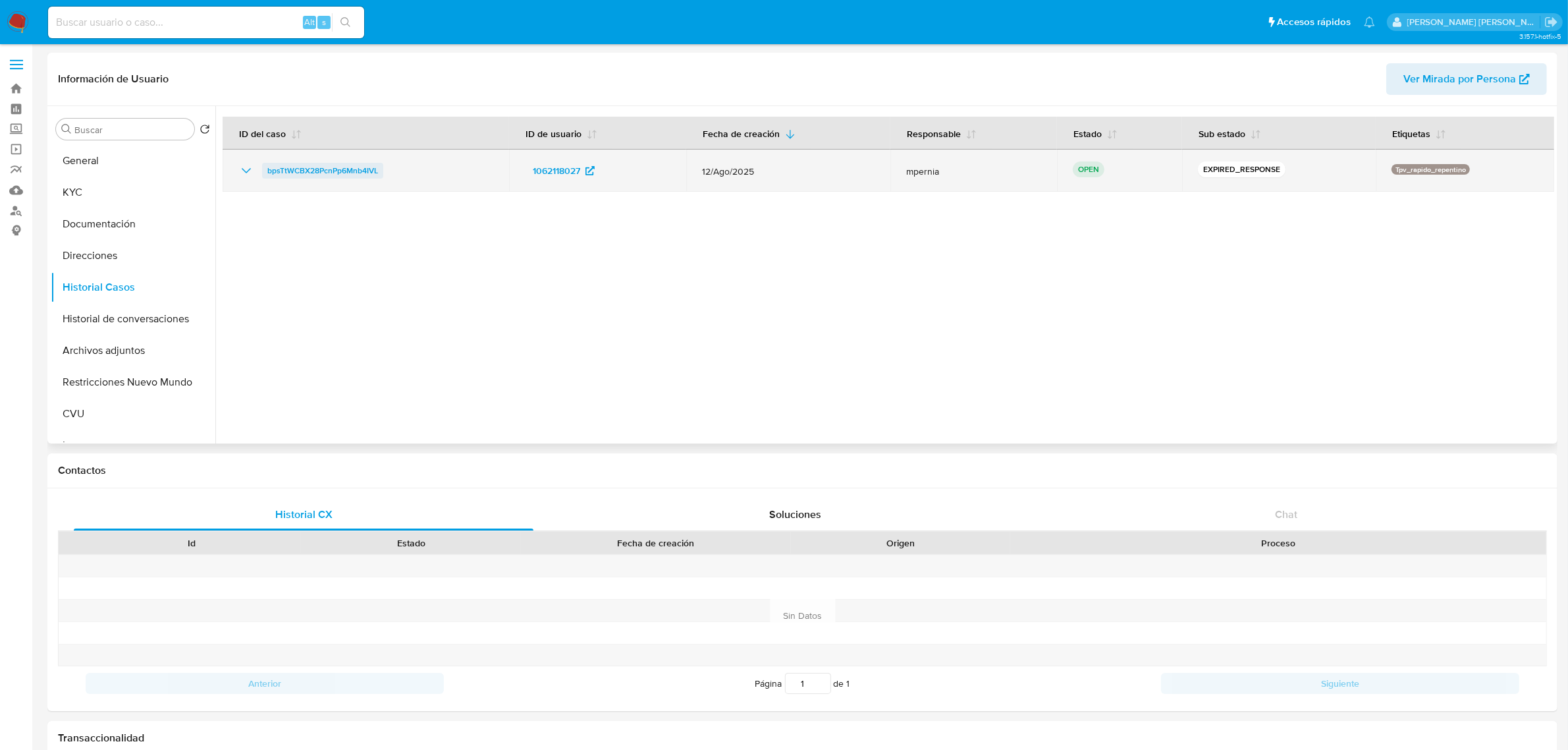
click at [309, 170] on span "bpsTtWCBX28PcnPp6Mnb4IVL" at bounding box center [323, 170] width 111 height 16
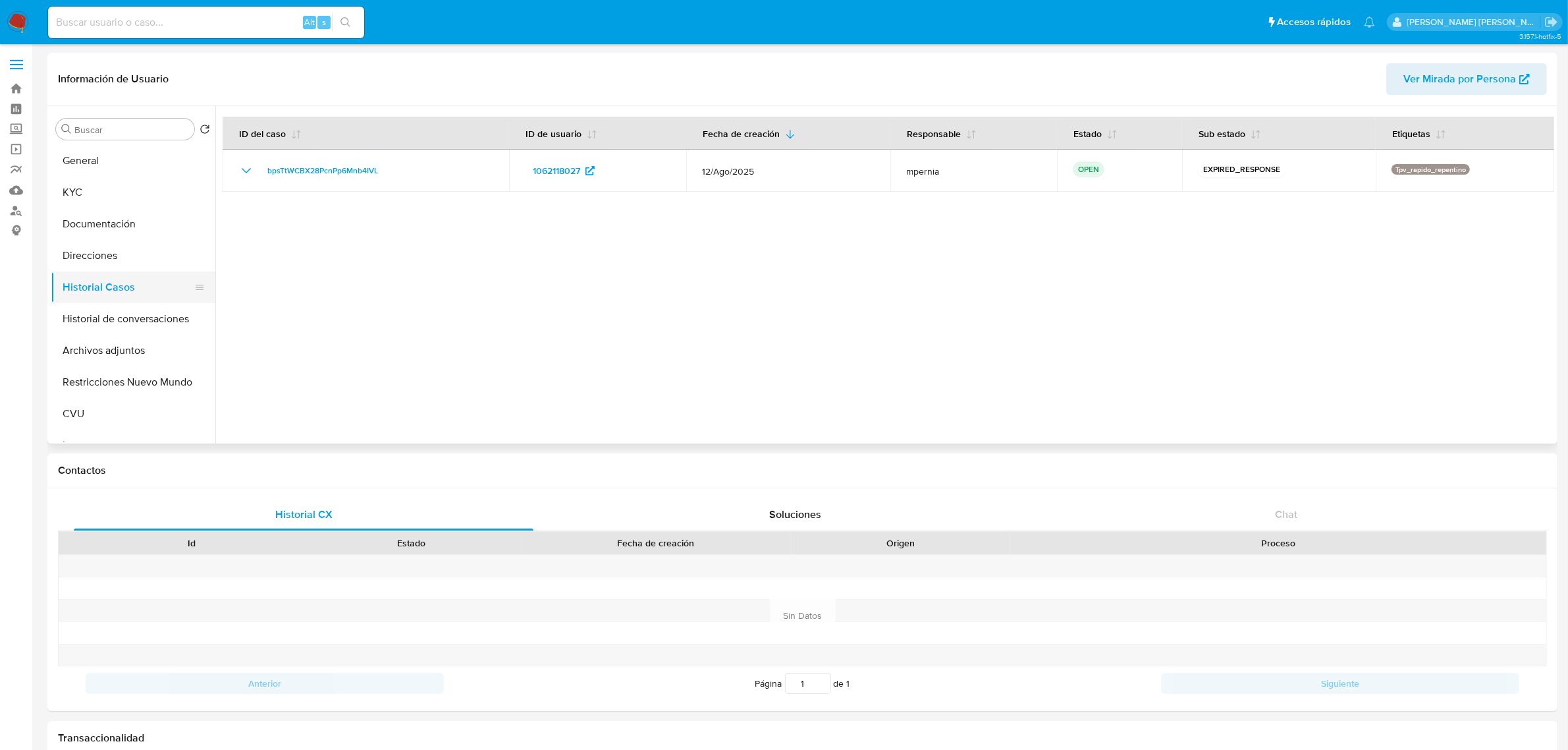
click at [122, 272] on button "Historial Casos" at bounding box center [128, 287] width 154 height 32
click at [118, 326] on button "Historial de conversaciones" at bounding box center [128, 319] width 154 height 32
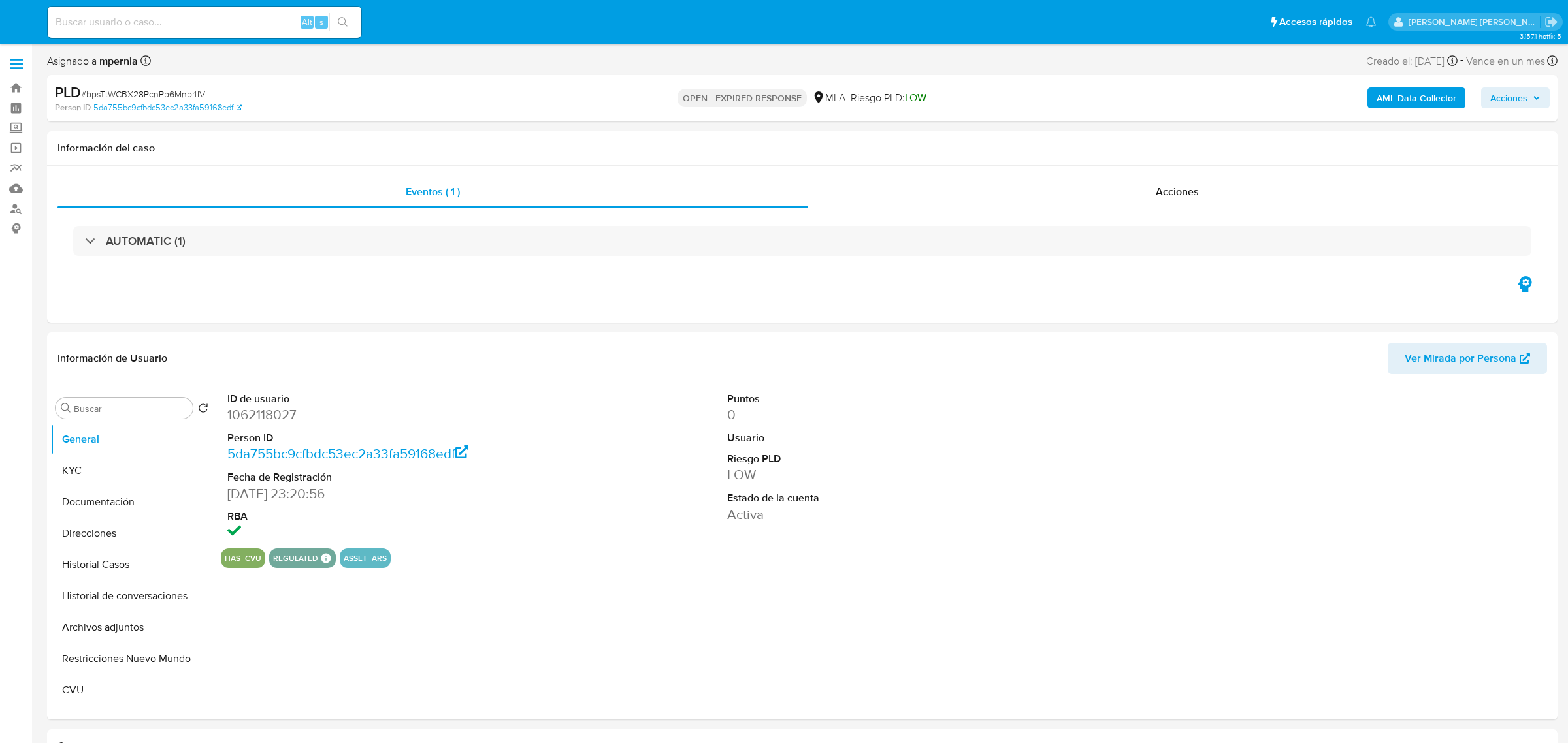
select select "10"
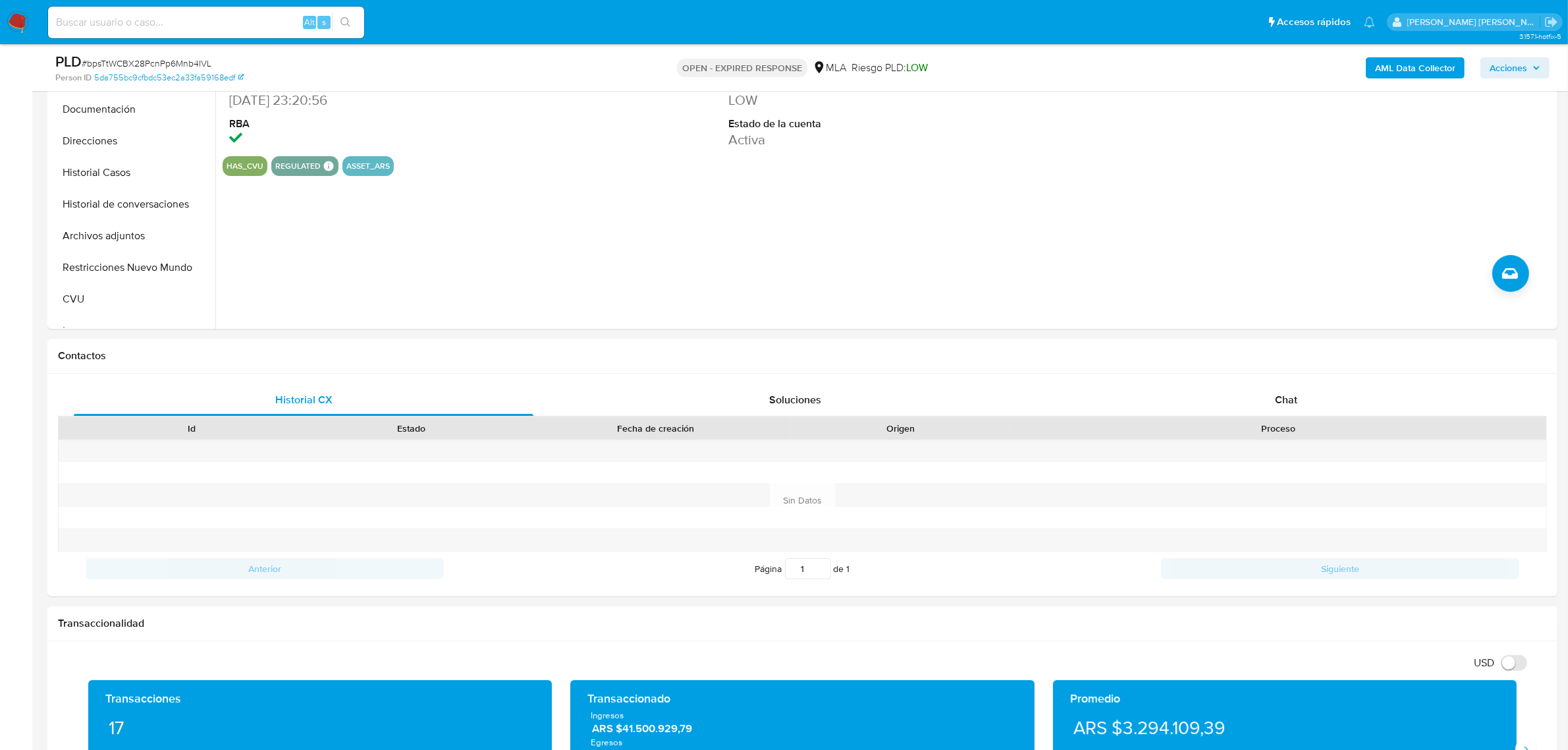
scroll to position [412, 0]
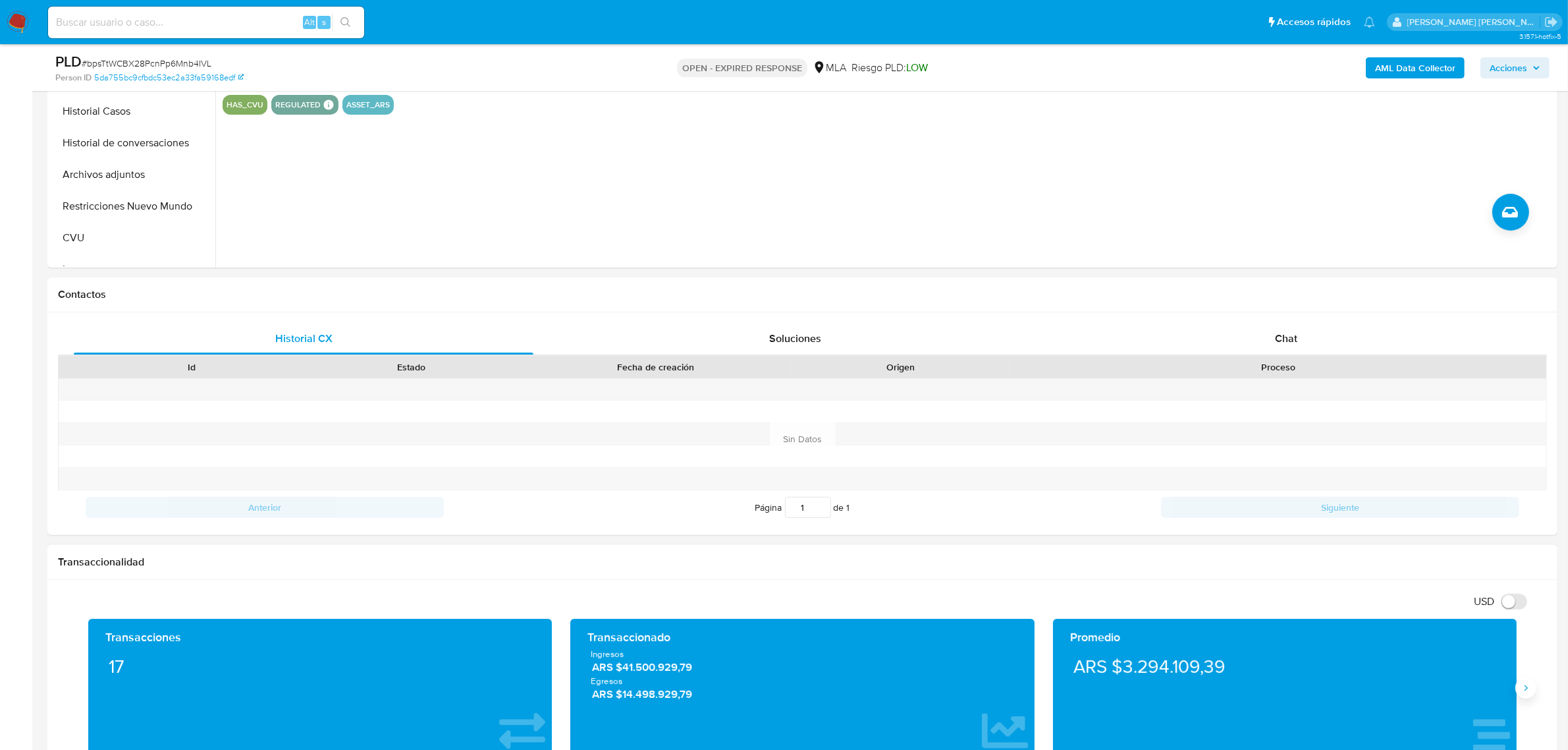
click at [1530, 699] on button "Siguiente" at bounding box center [1526, 688] width 21 height 21
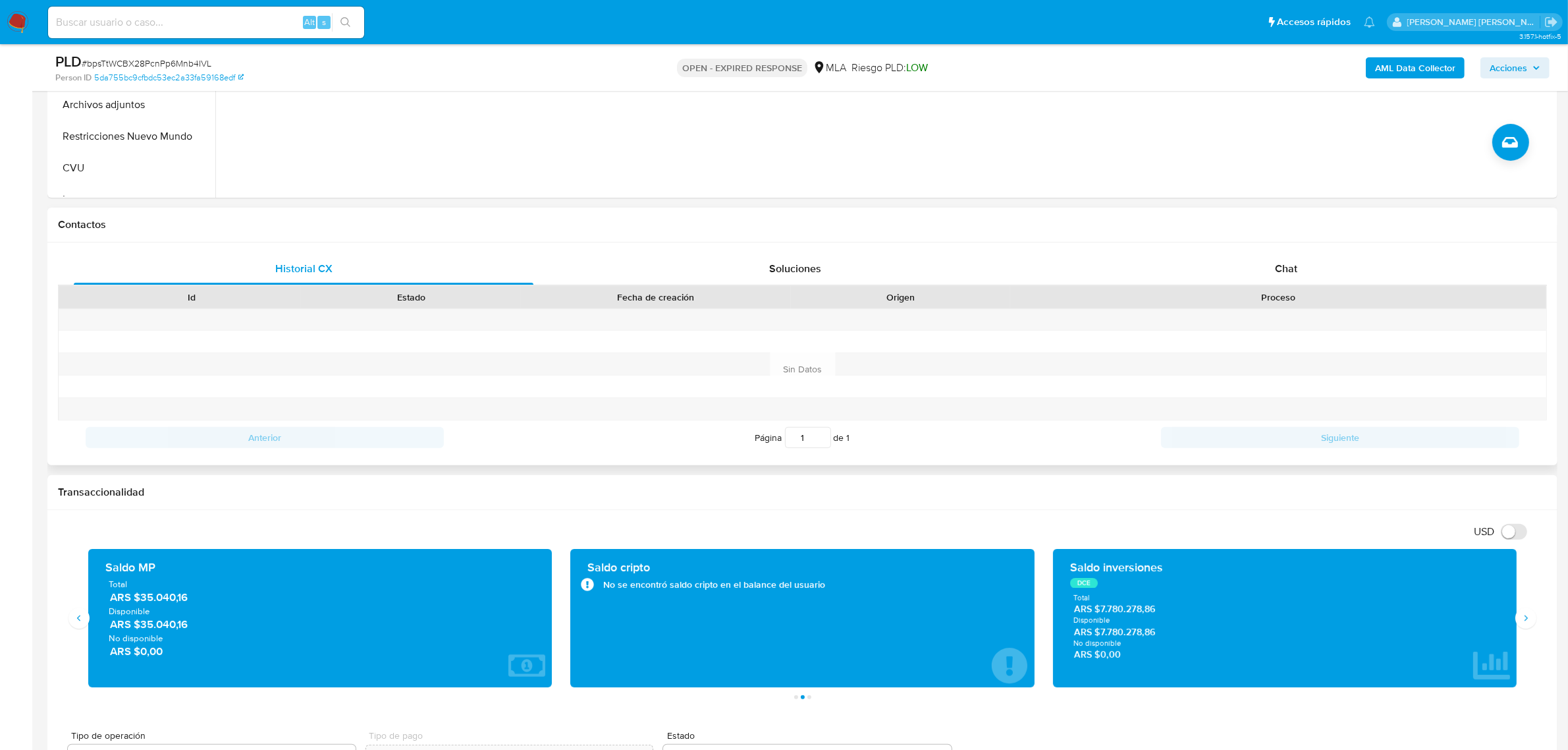
scroll to position [577, 0]
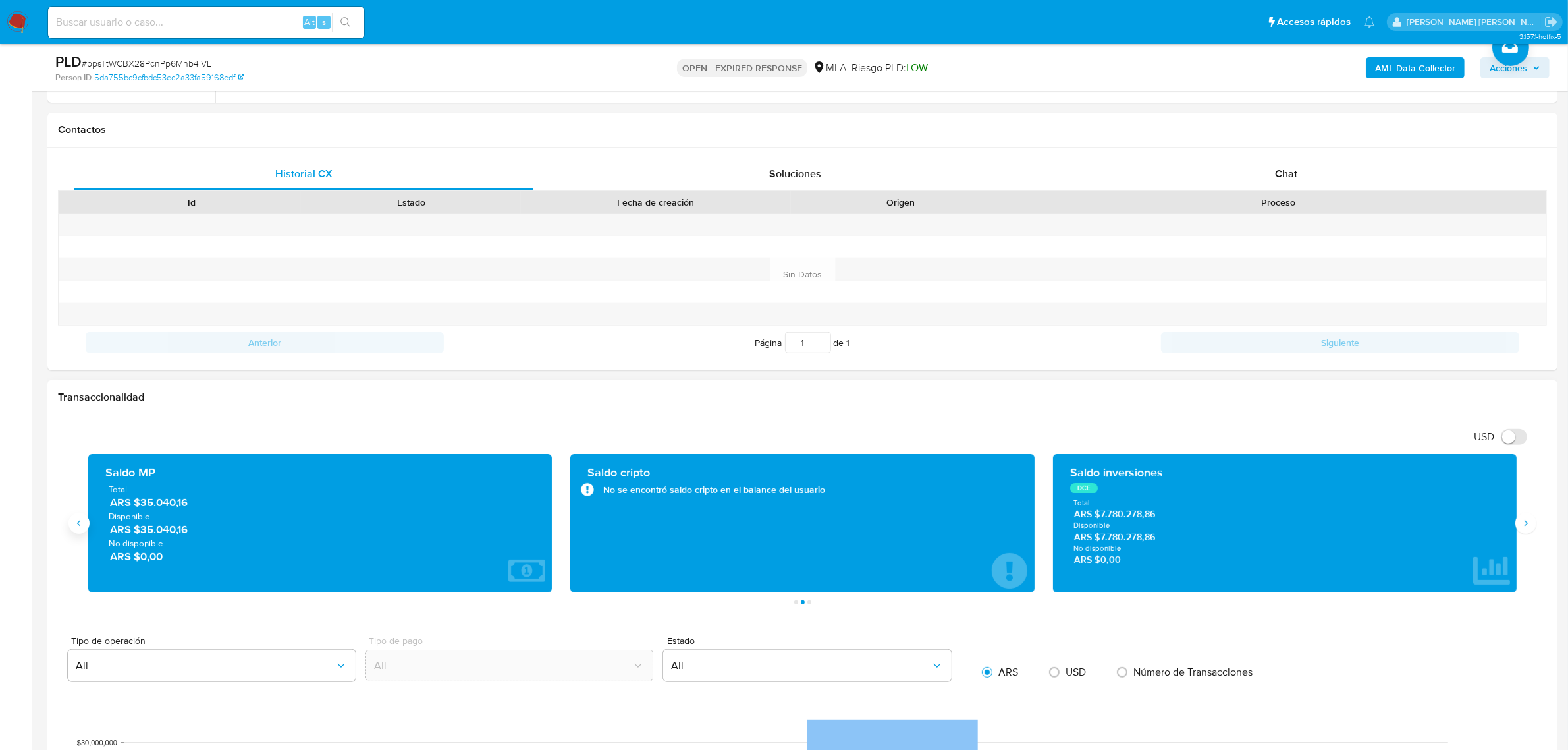
click at [77, 531] on button "Anterior" at bounding box center [78, 523] width 21 height 21
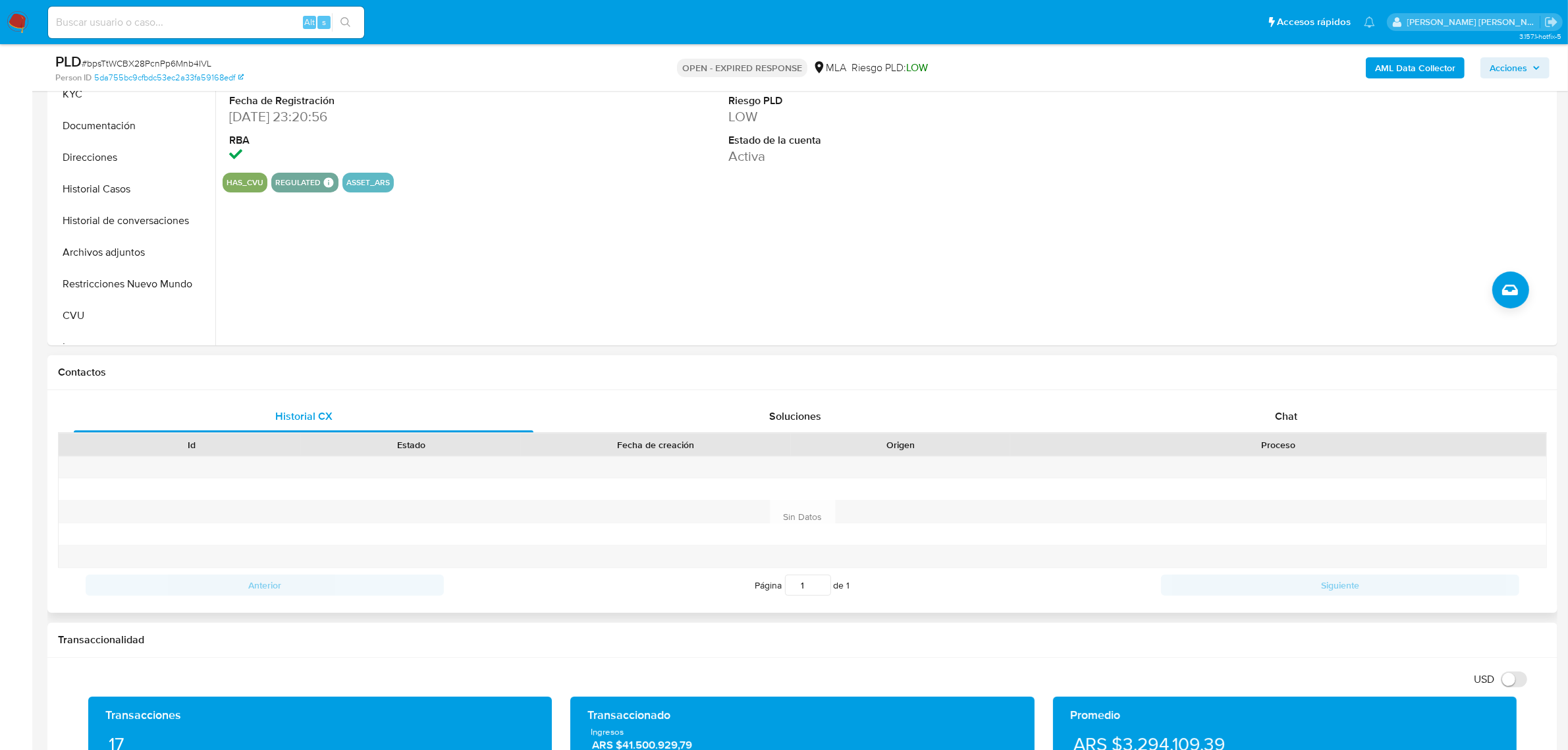
scroll to position [330, 0]
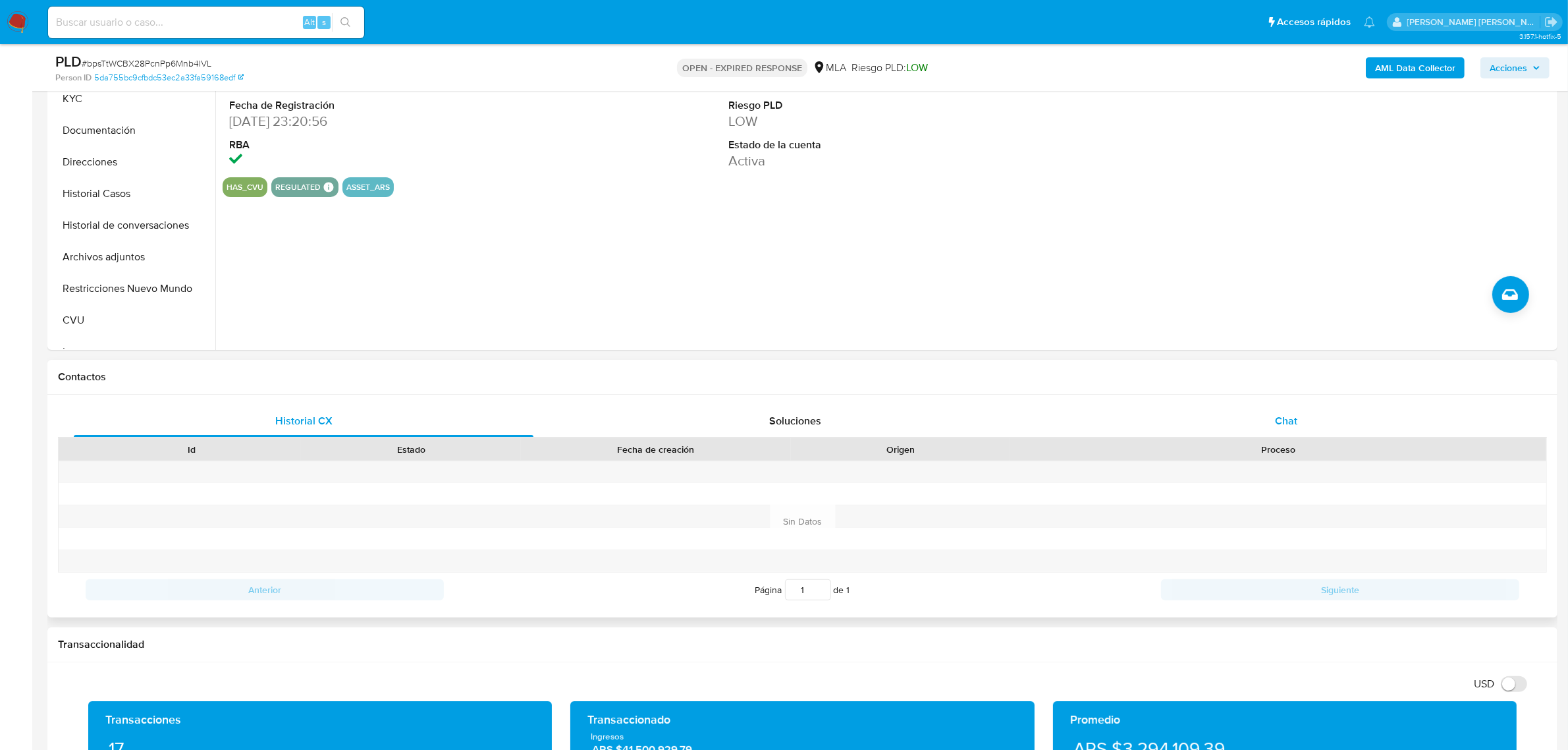
click at [1286, 430] on div "Chat" at bounding box center [1286, 421] width 460 height 32
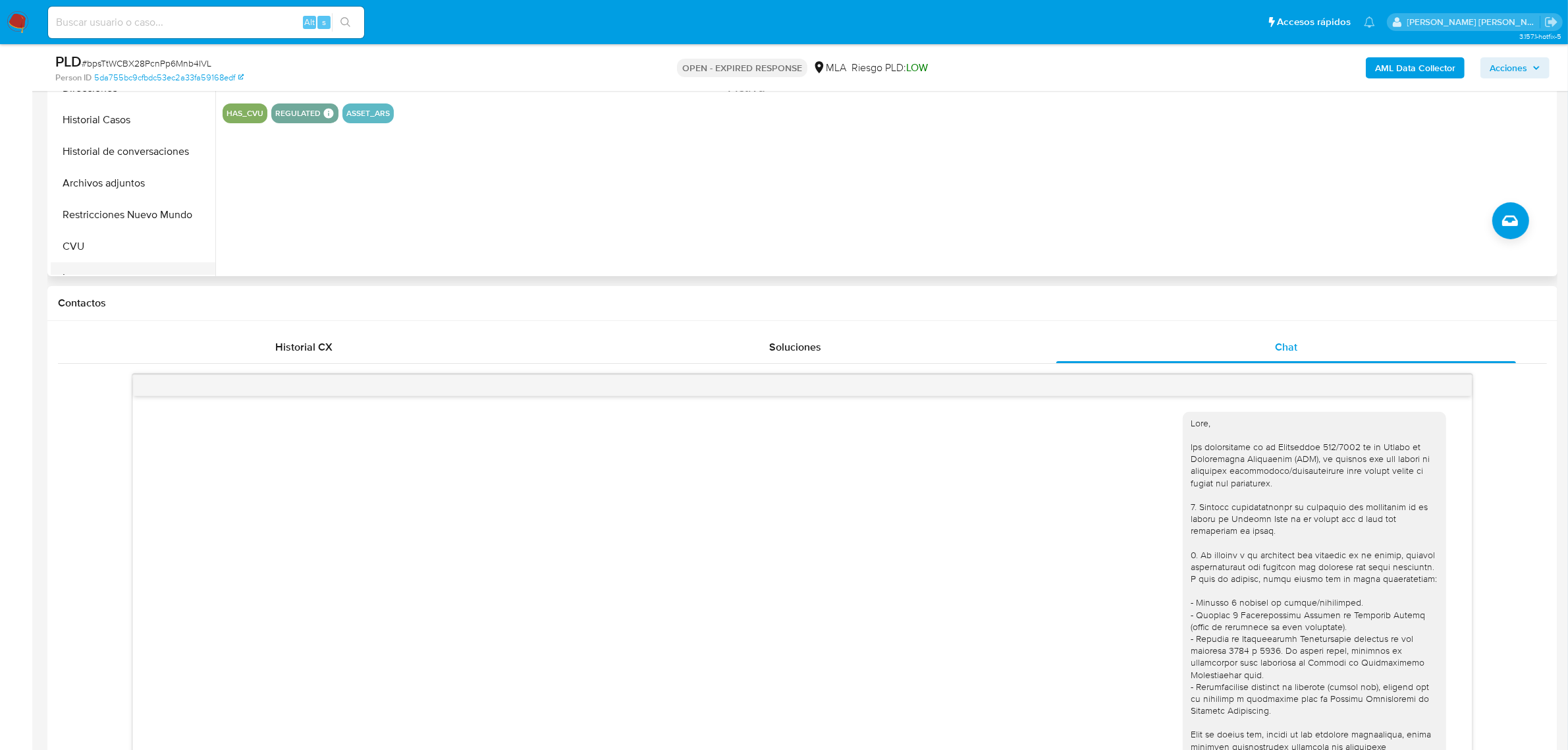
scroll to position [247, 0]
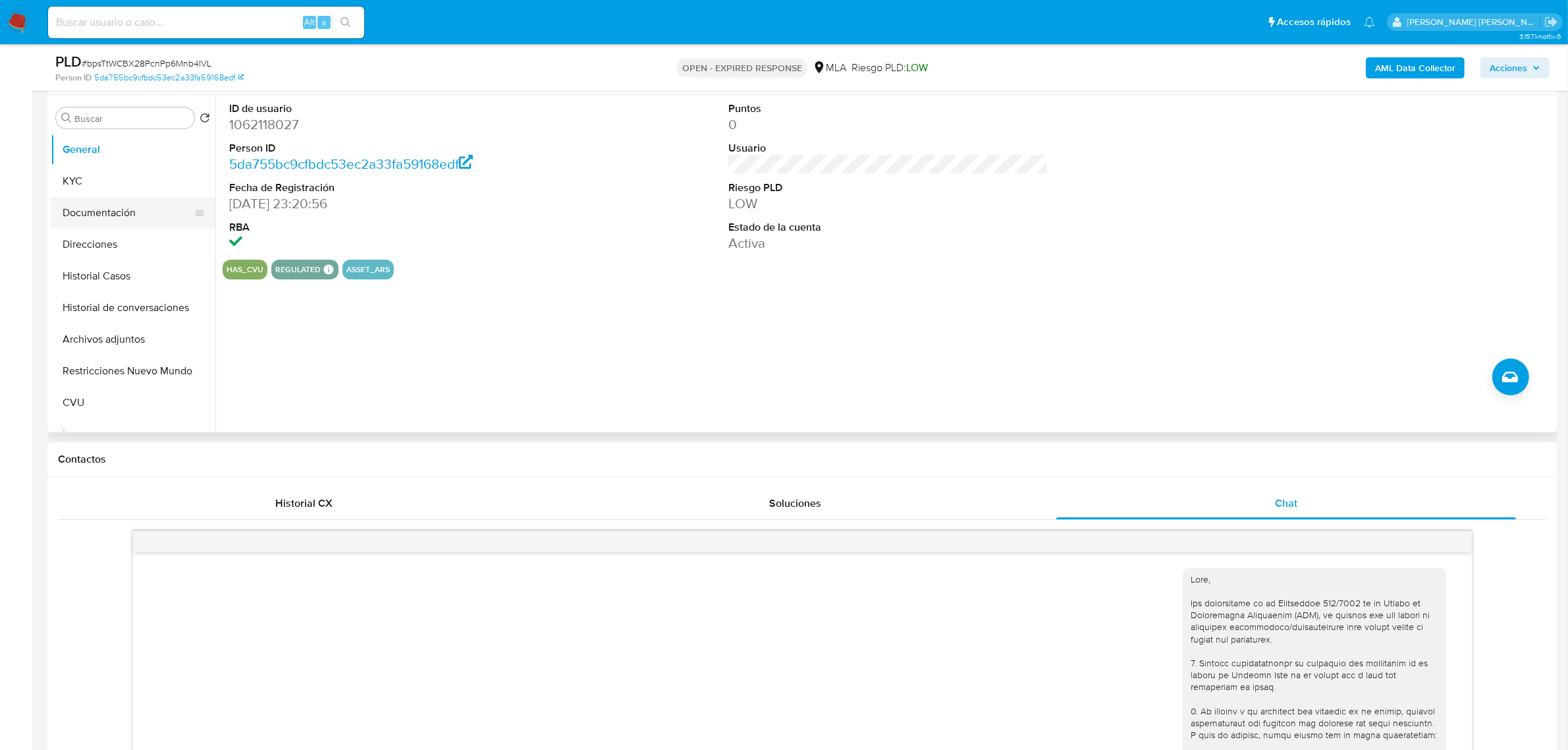
click at [83, 217] on button "Documentación" at bounding box center [128, 212] width 154 height 32
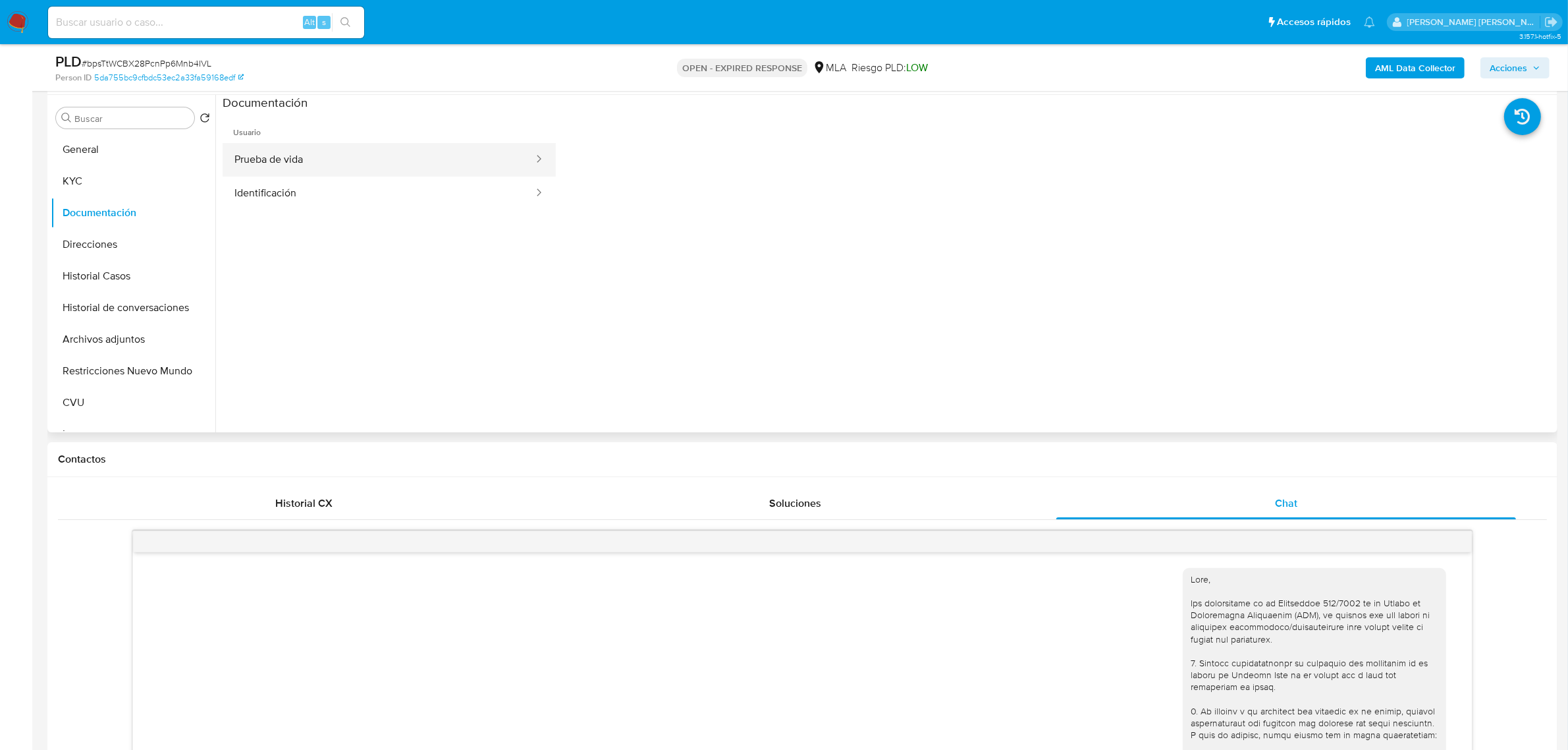
click at [261, 170] on button "Prueba de vida" at bounding box center [378, 159] width 313 height 33
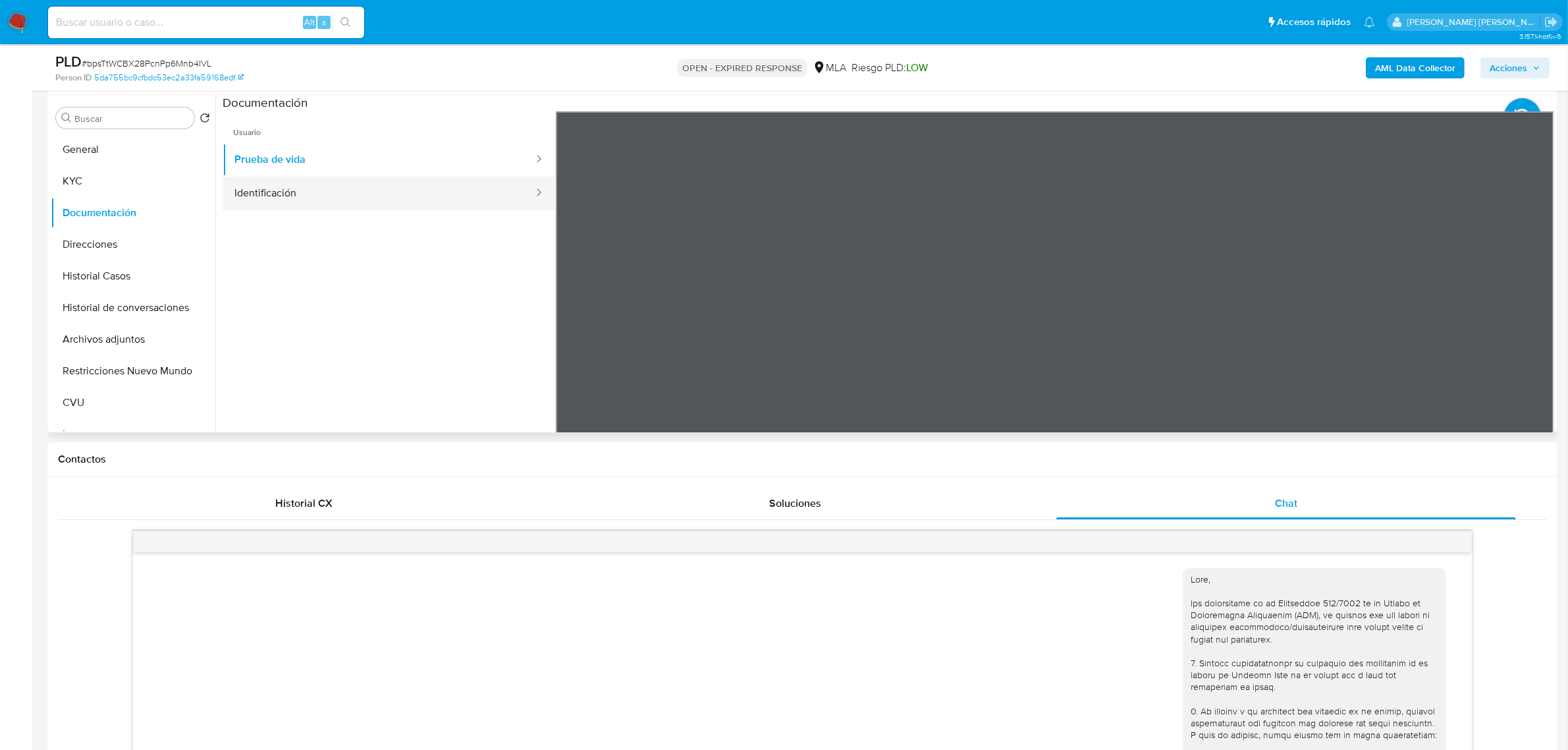
click at [367, 193] on button "Identificación" at bounding box center [378, 193] width 313 height 33
click at [95, 187] on button "KYC" at bounding box center [128, 181] width 154 height 32
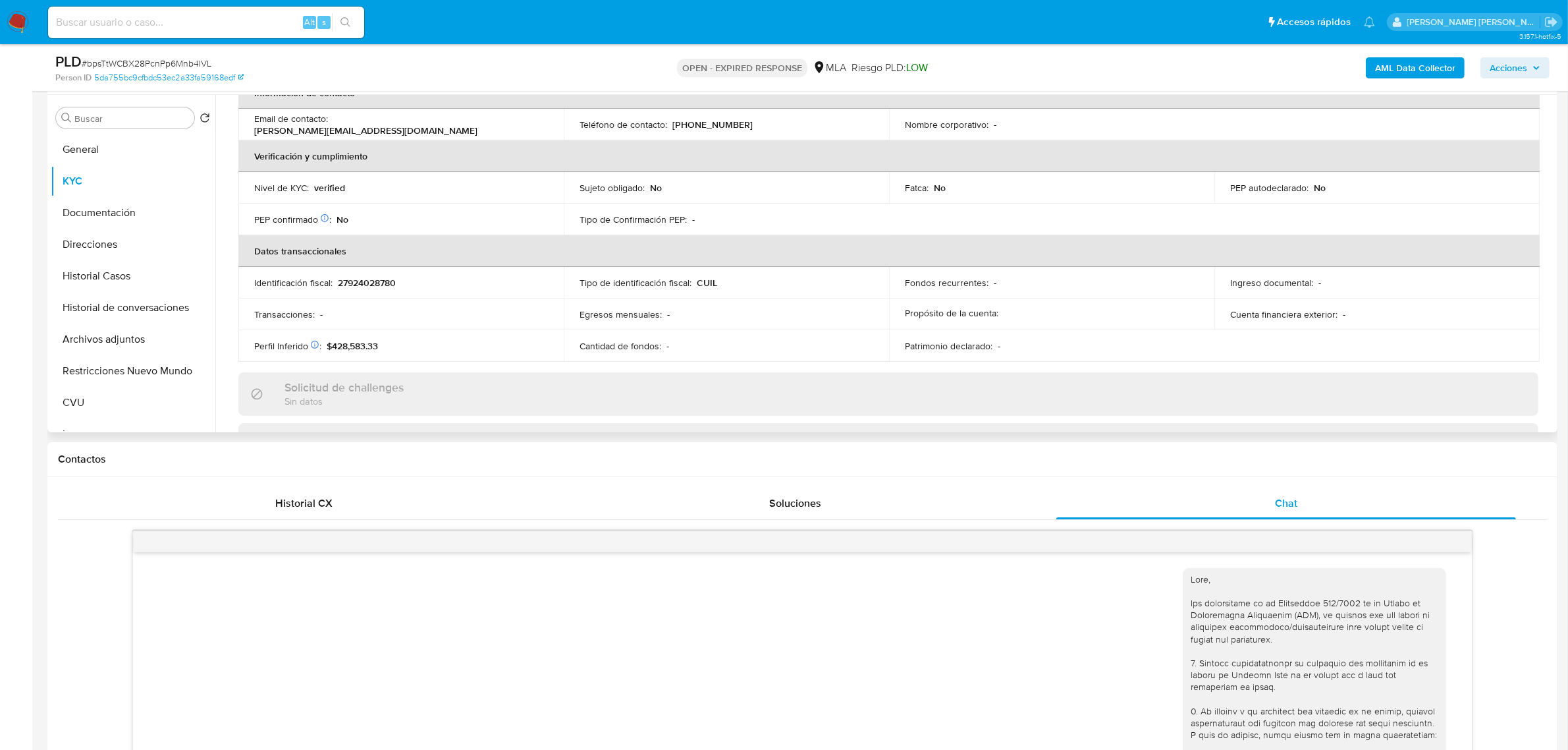
scroll to position [23, 0]
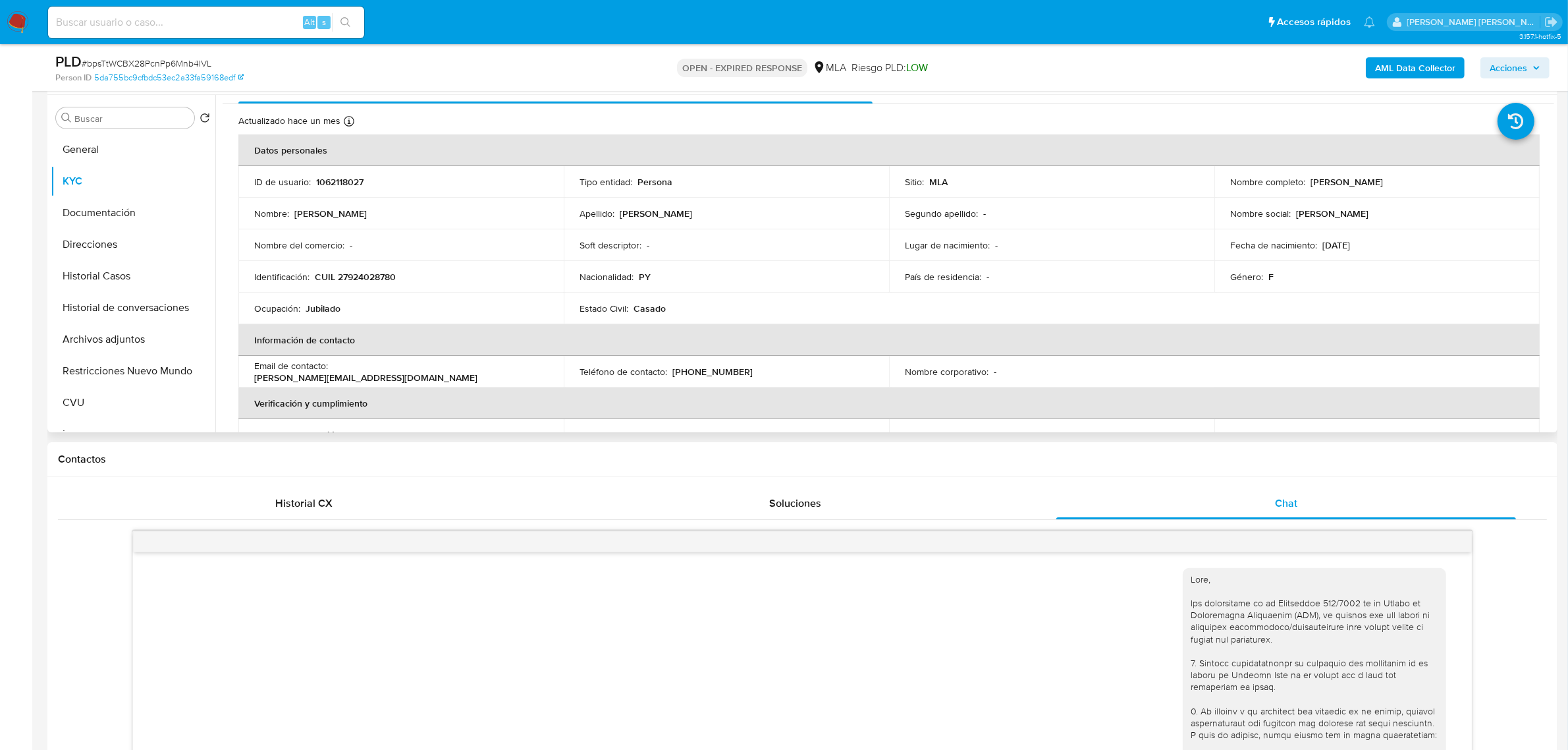
drag, startPoint x: 1307, startPoint y: 182, endPoint x: 1460, endPoint y: 175, distance: 153.2
click at [1460, 175] on td "Nombre completo : Mirta Estela Martinez Zarate" at bounding box center [1377, 182] width 325 height 32
click at [89, 321] on button "CVU" at bounding box center [128, 320] width 154 height 32
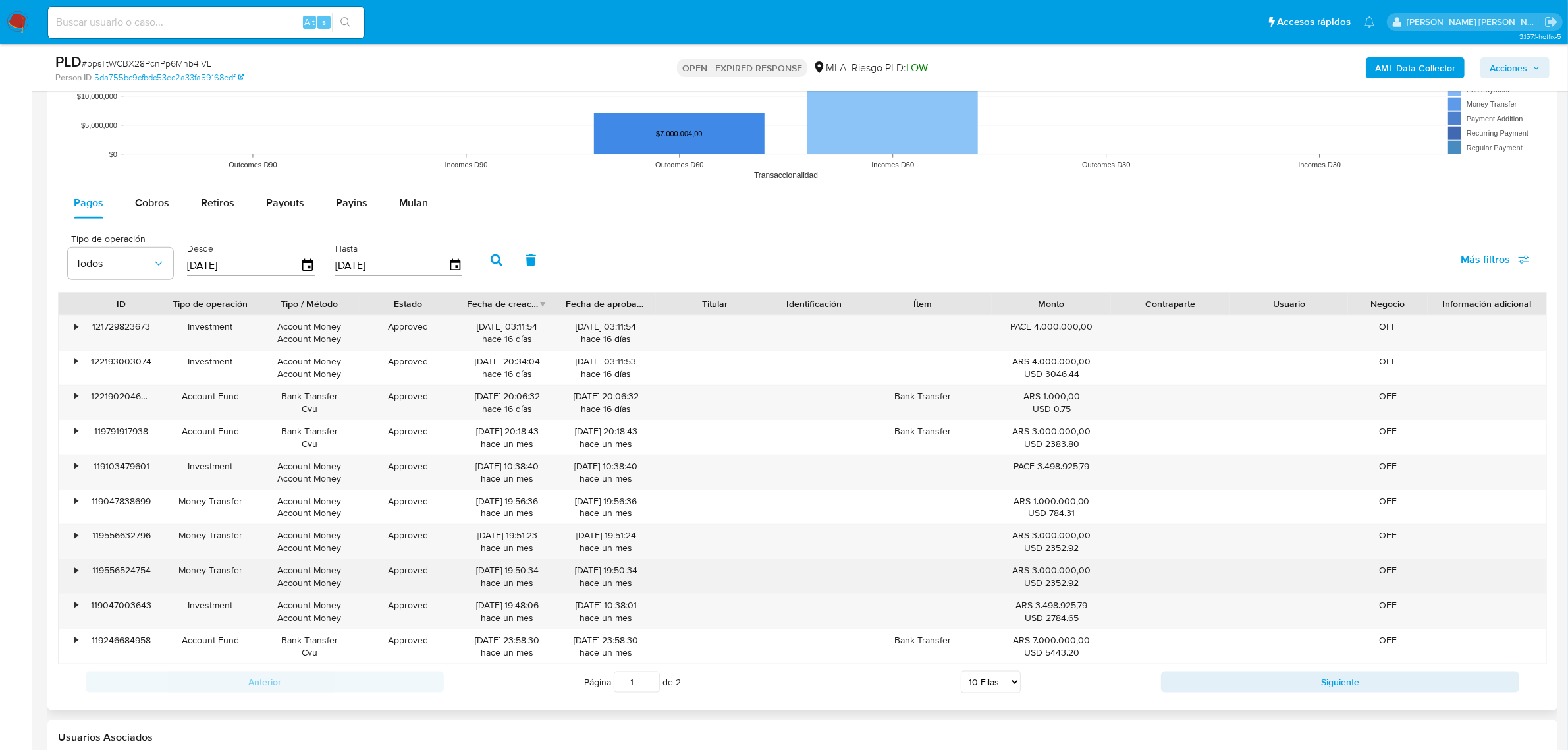
scroll to position [1730, 0]
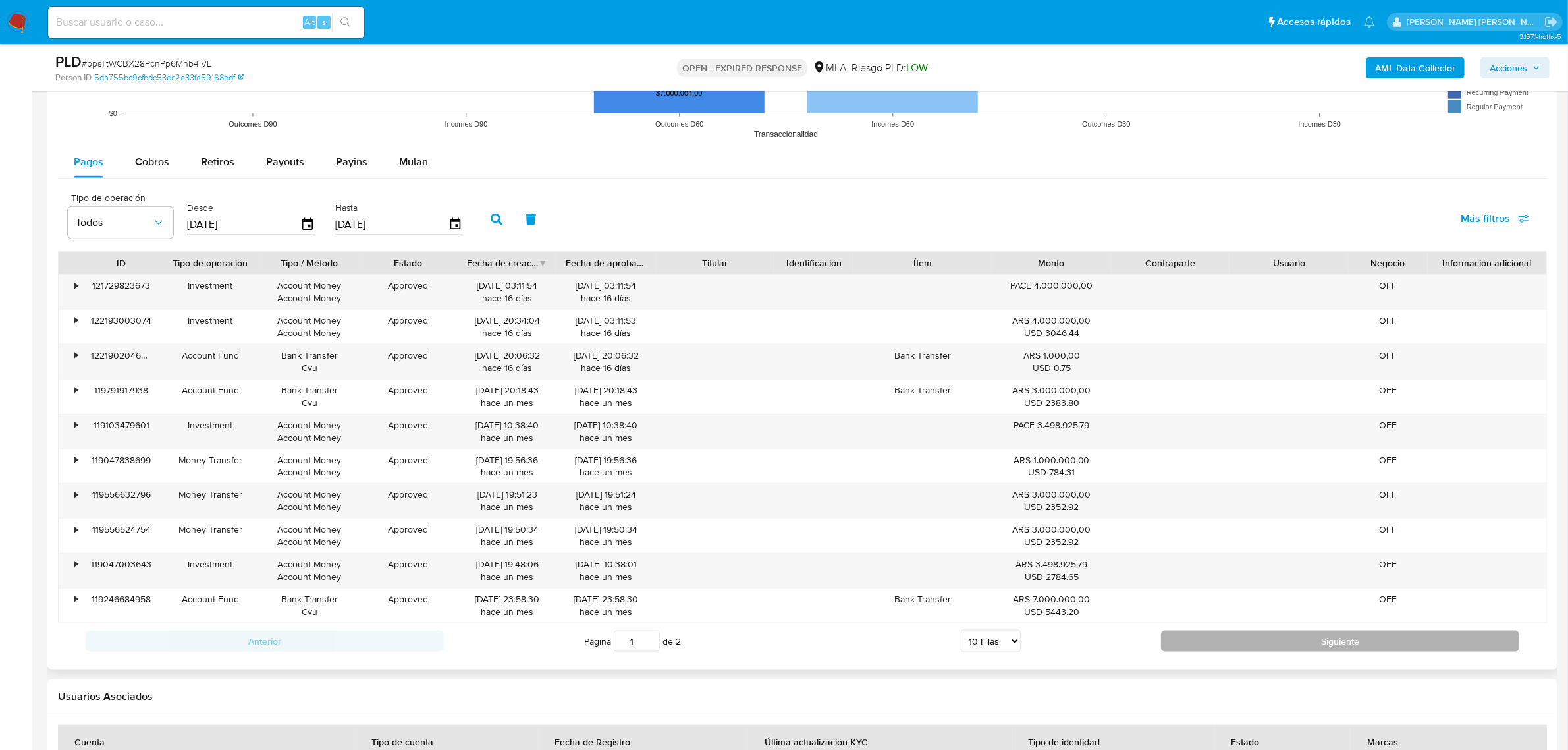
click at [1335, 643] on button "Siguiente" at bounding box center [1340, 641] width 359 height 21
type input "2"
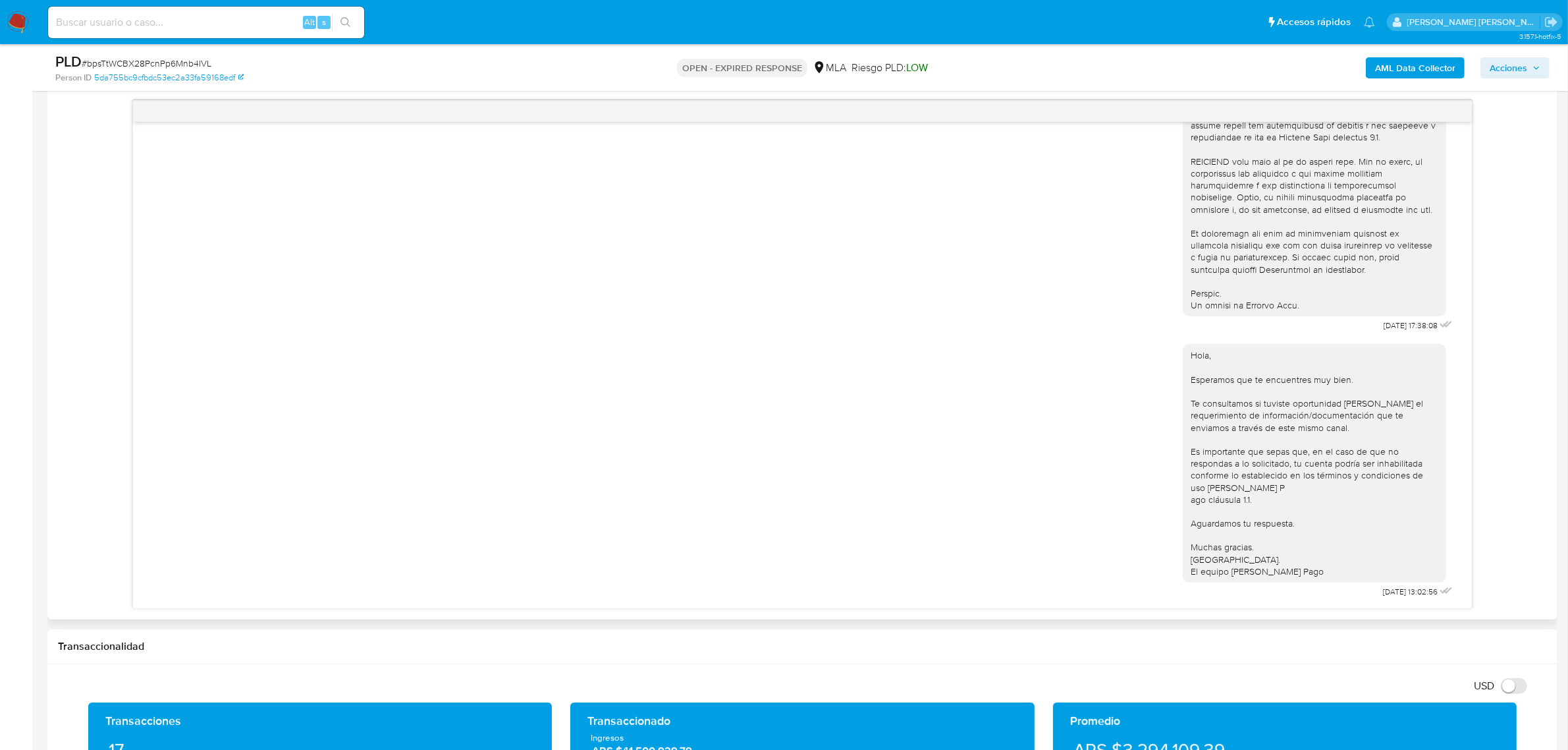
scroll to position [443, 0]
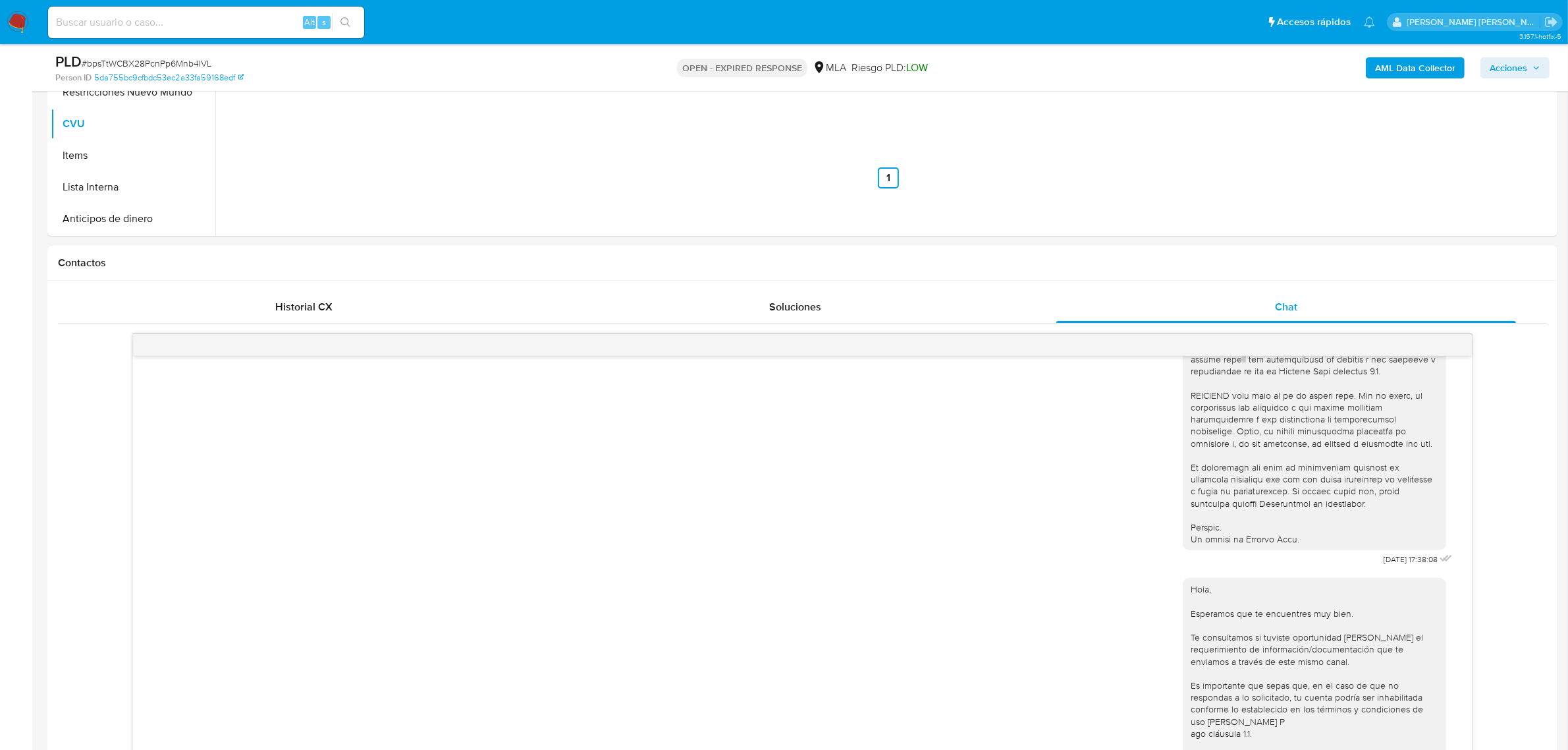
click at [179, 61] on span "# bpsTtWCBX28PcnPp6Mnb4IVL" at bounding box center [146, 63] width 129 height 13
copy span "bpsTtWCBX28PcnPp6Mnb4IVL"
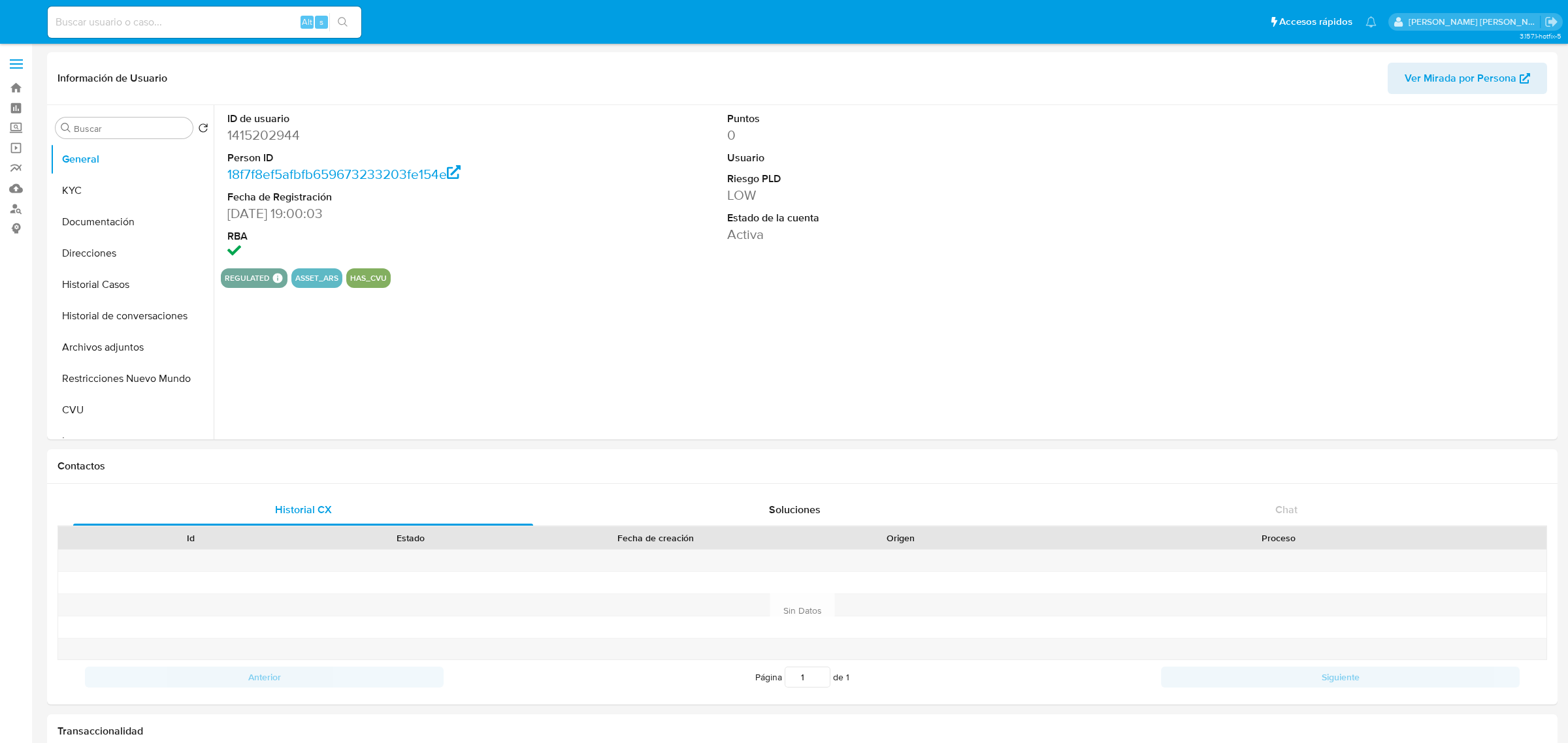
select select "10"
click at [90, 285] on button "Historial Casos" at bounding box center [127, 285] width 153 height 31
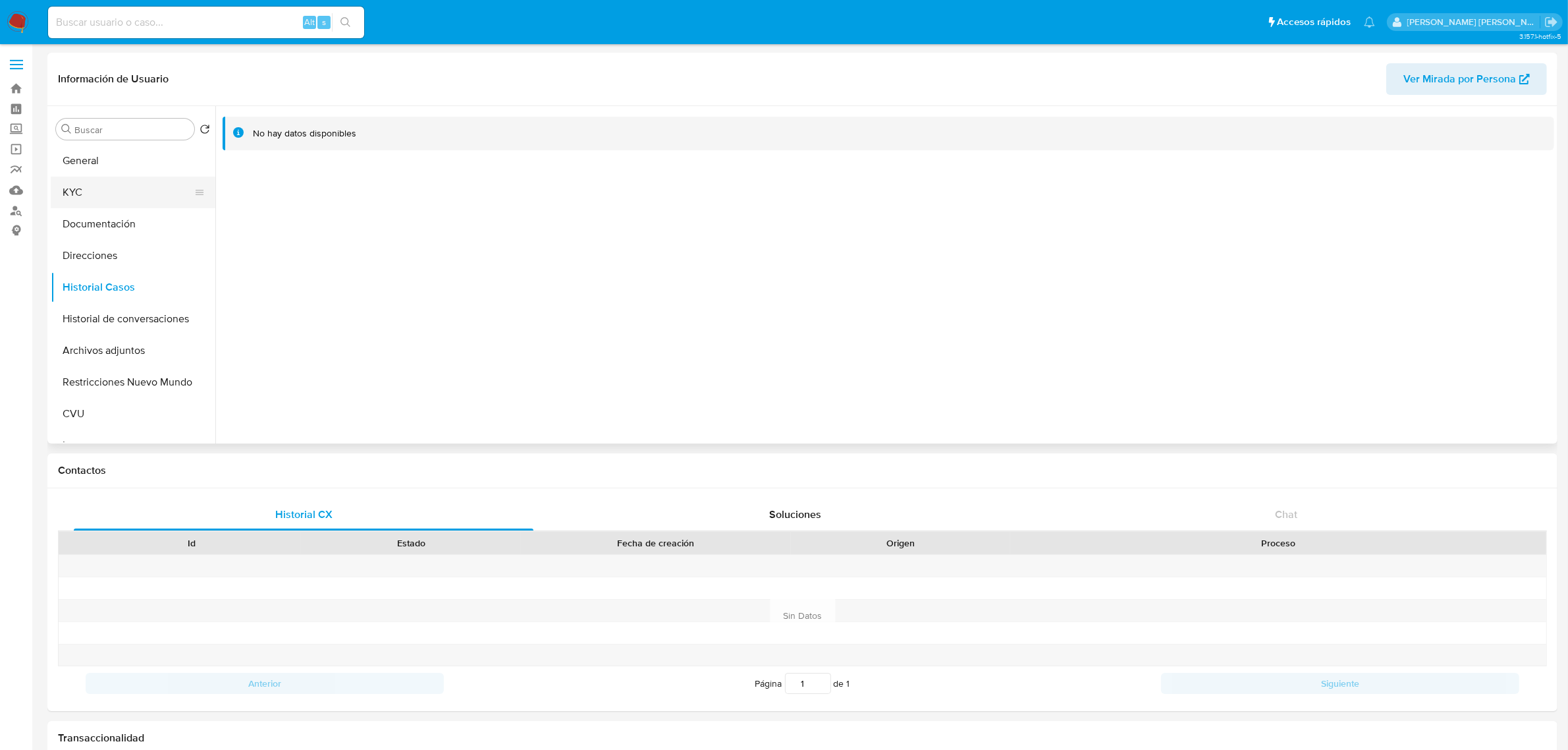
click at [97, 194] on button "KYC" at bounding box center [128, 192] width 154 height 32
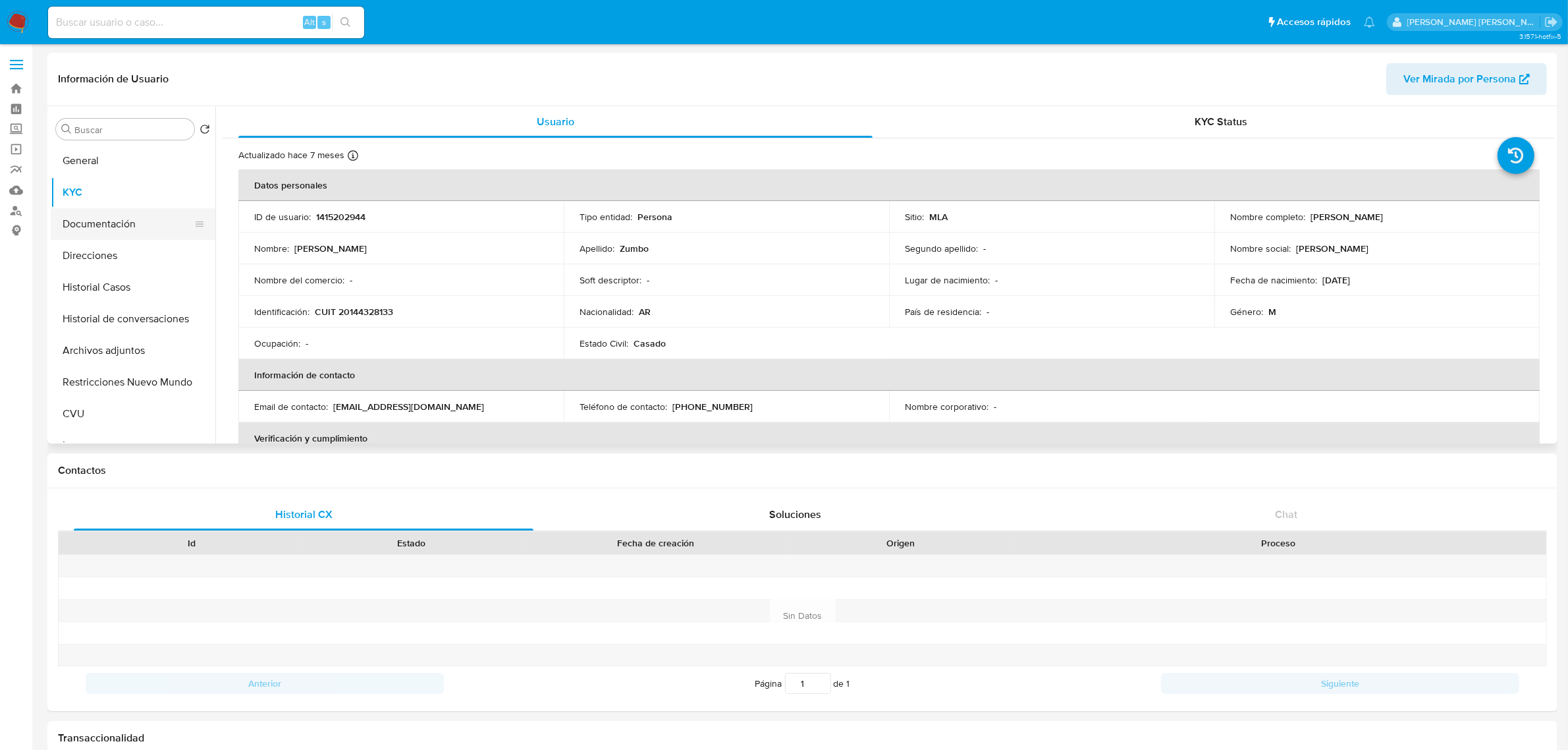
click at [113, 225] on button "Documentación" at bounding box center [128, 223] width 154 height 32
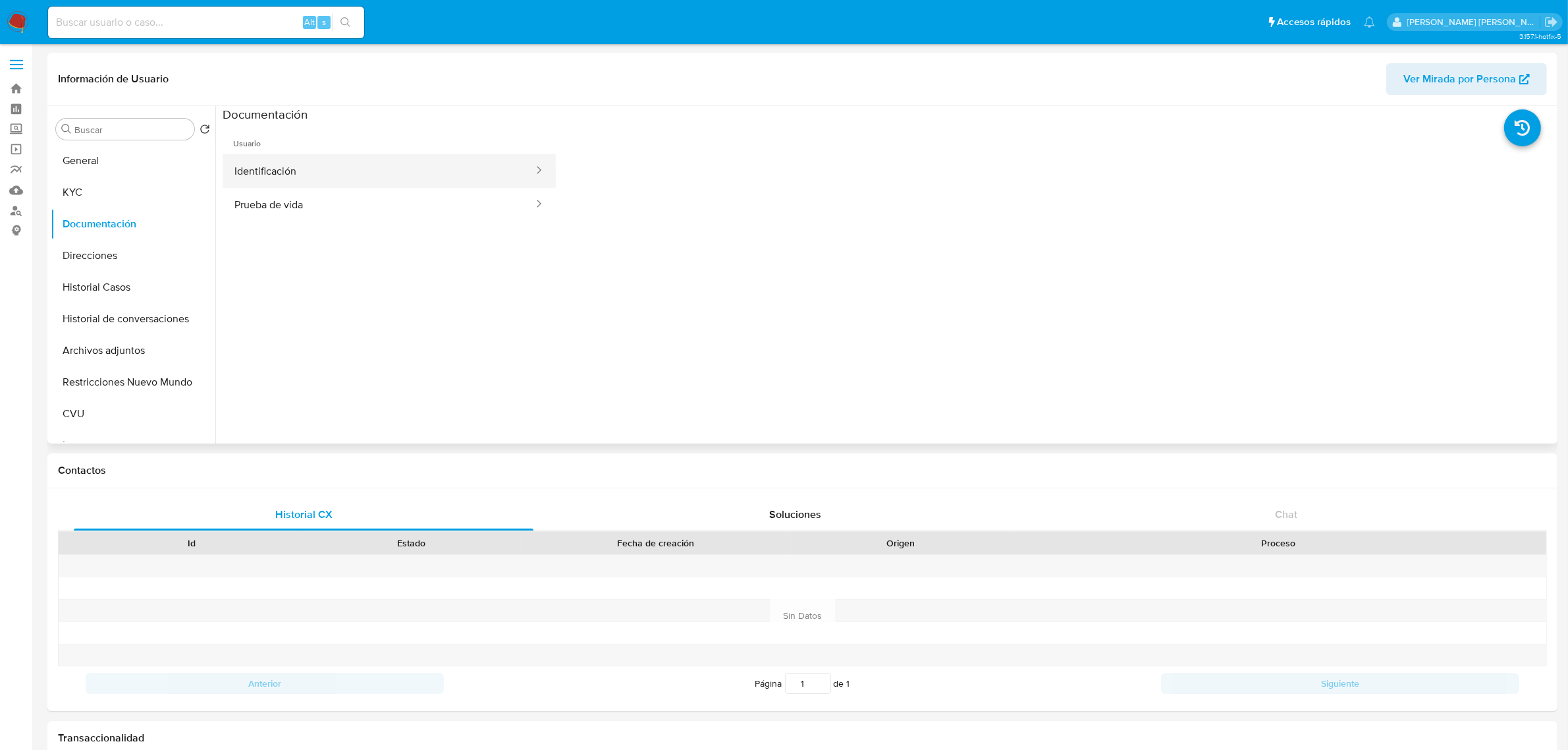
click at [281, 168] on button "Identificación" at bounding box center [378, 170] width 313 height 33
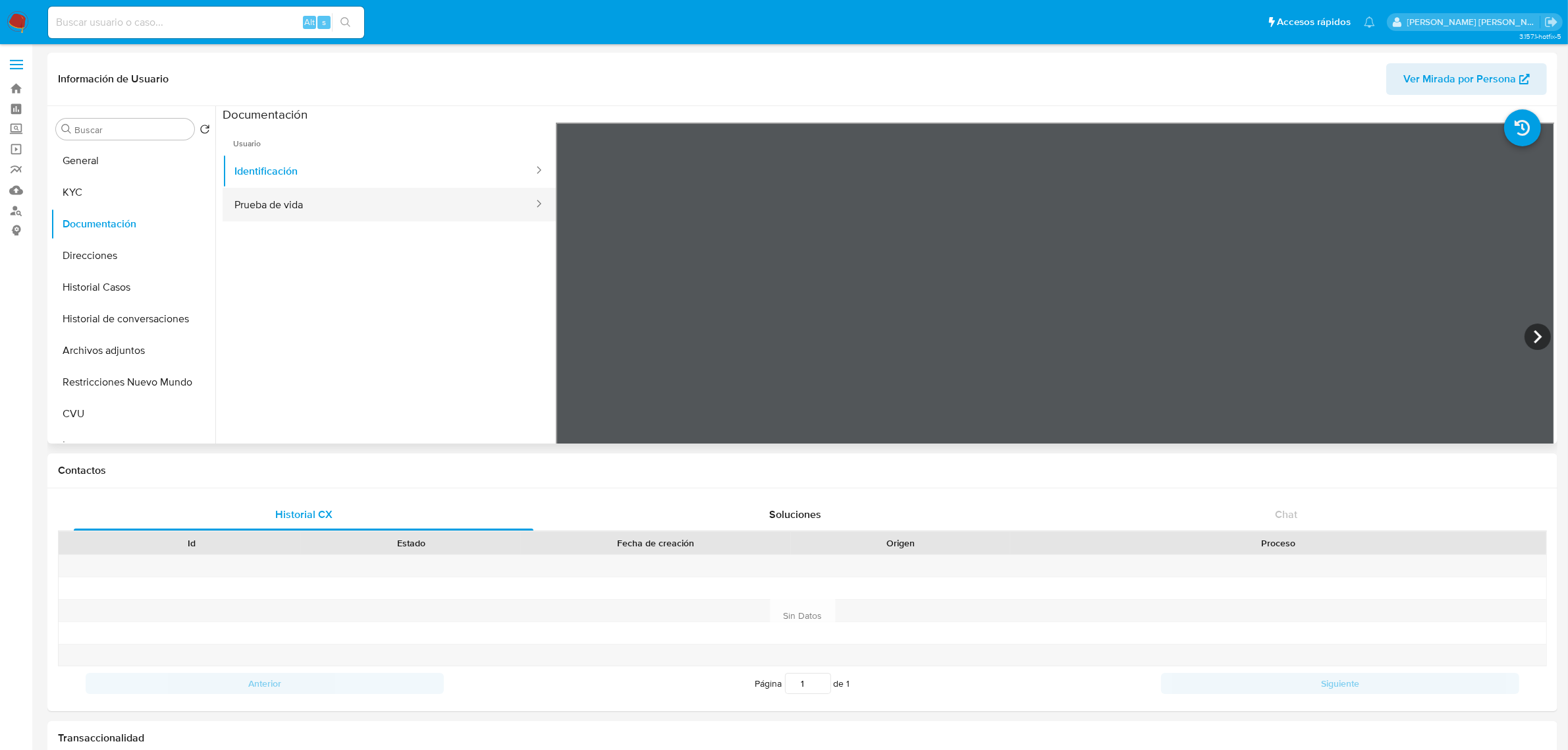
click at [382, 217] on button "Prueba de vida" at bounding box center [378, 204] width 313 height 33
click at [301, 157] on button "Identificación" at bounding box center [378, 170] width 313 height 33
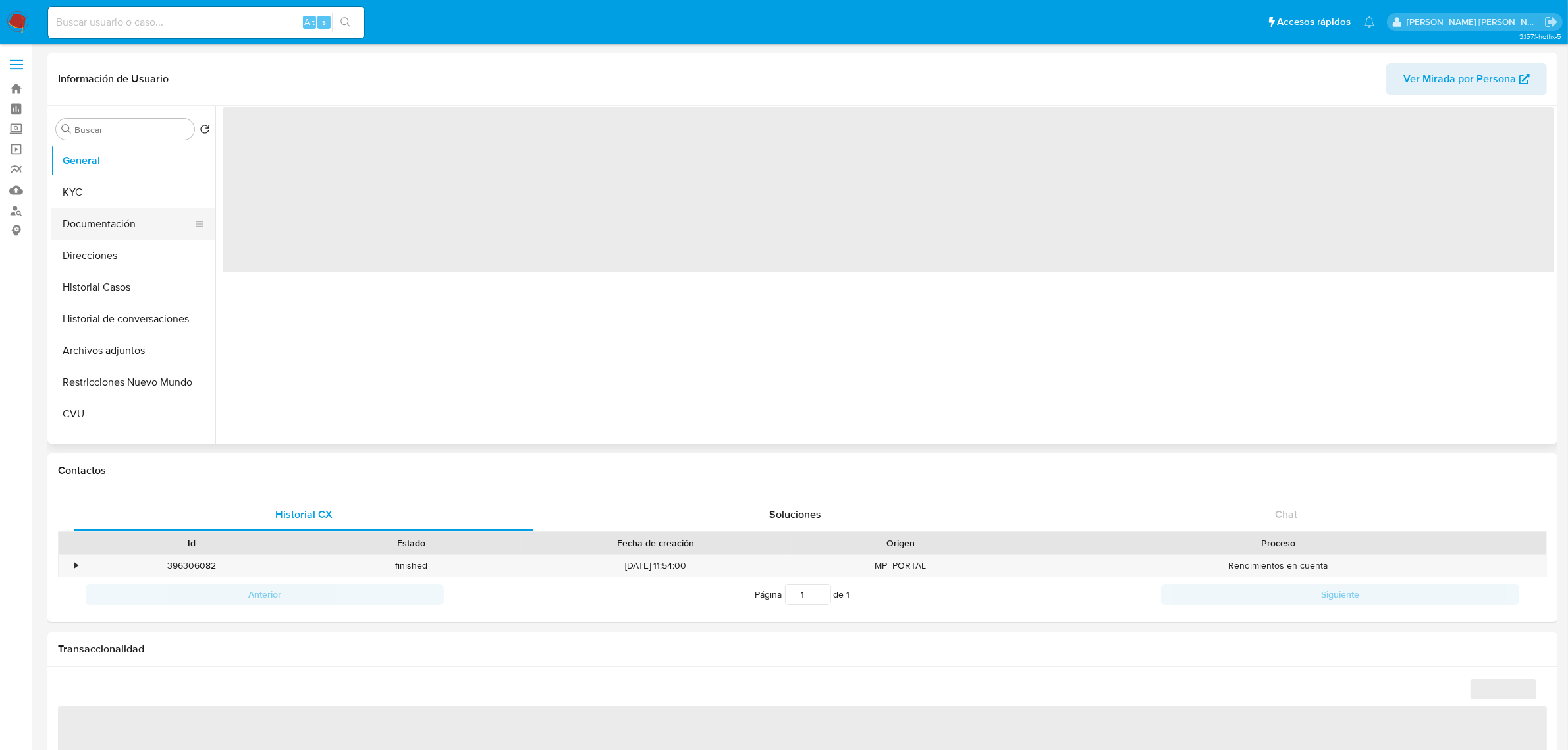
click at [83, 222] on button "Documentación" at bounding box center [128, 223] width 154 height 32
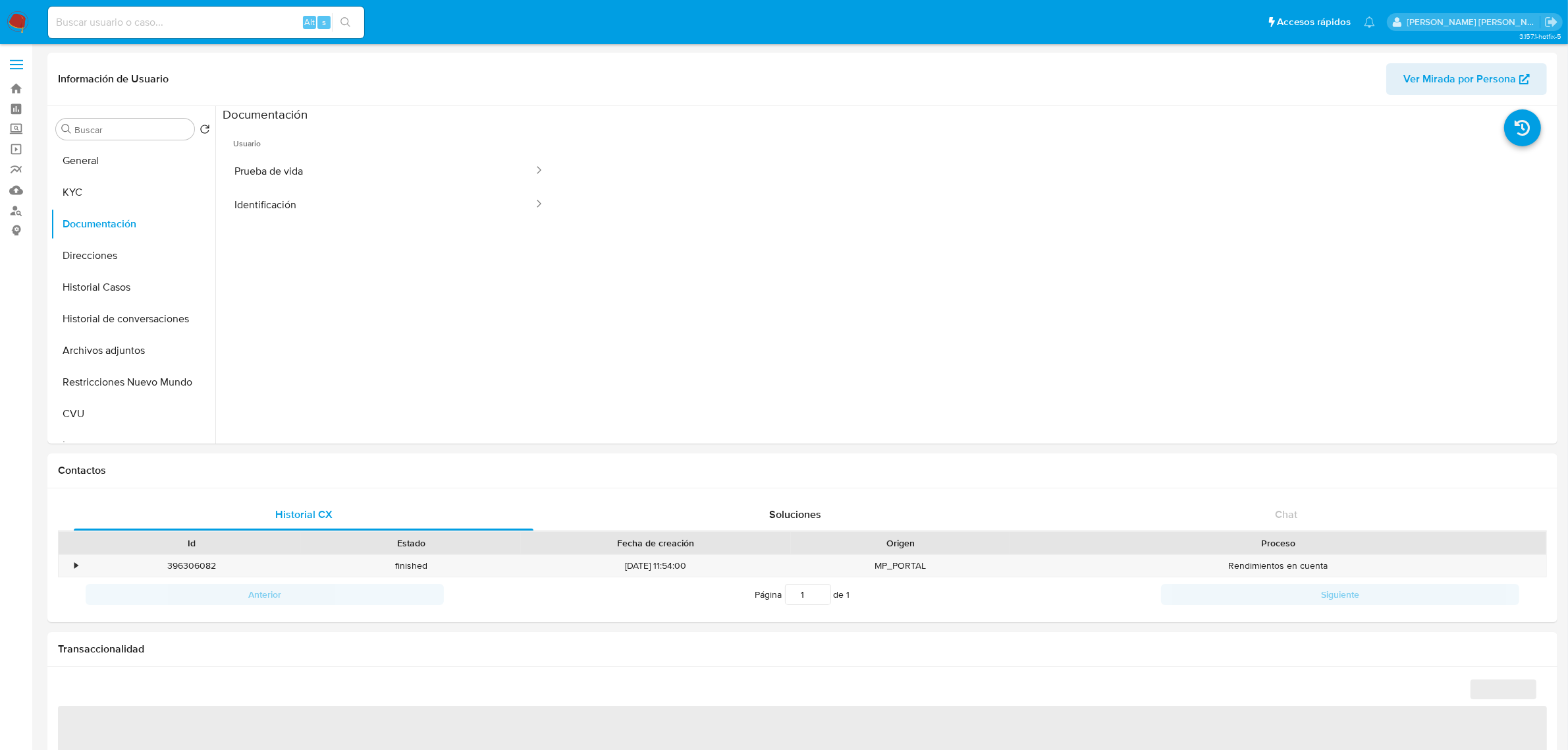
select select "10"
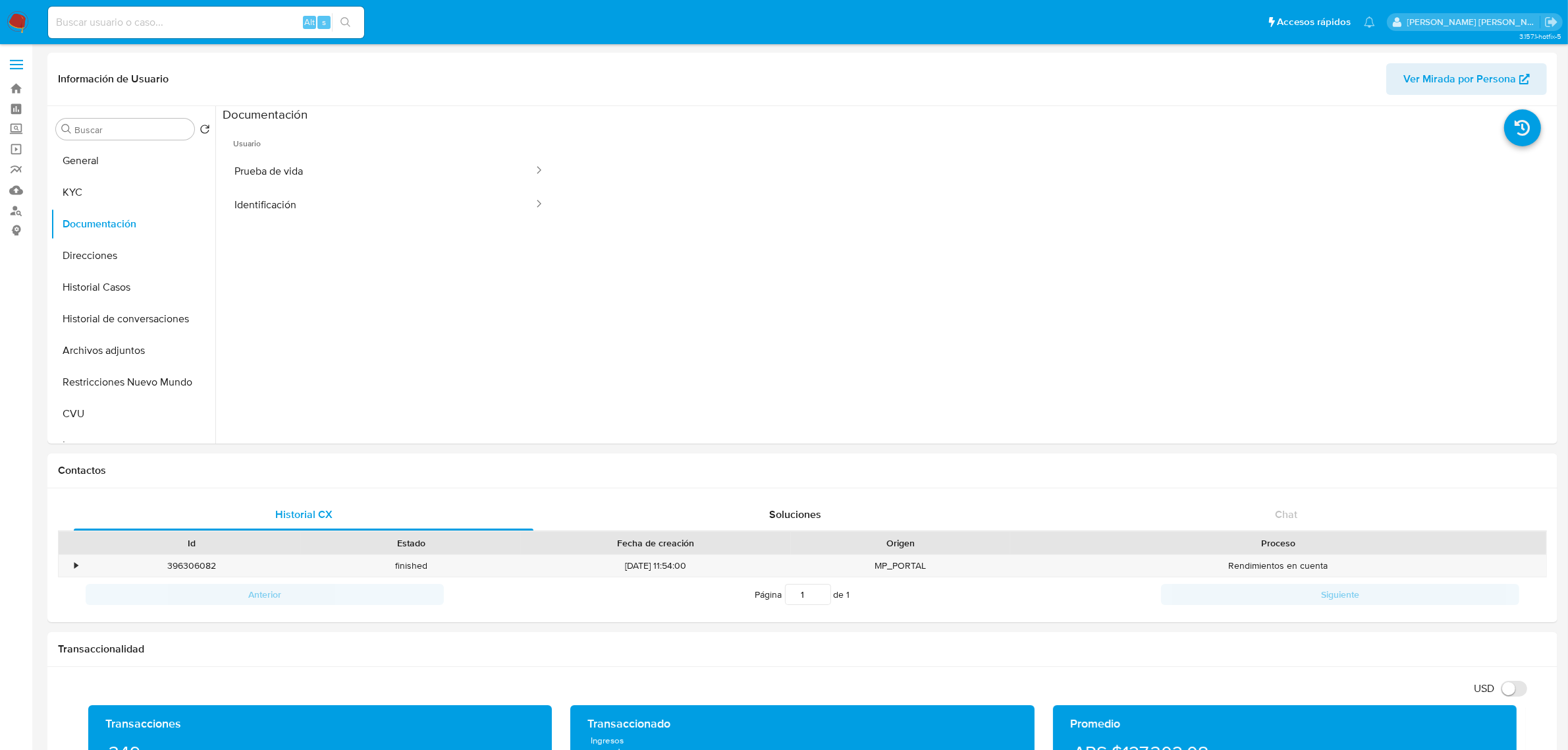
click at [272, 173] on button "Prueba de vida" at bounding box center [378, 170] width 313 height 33
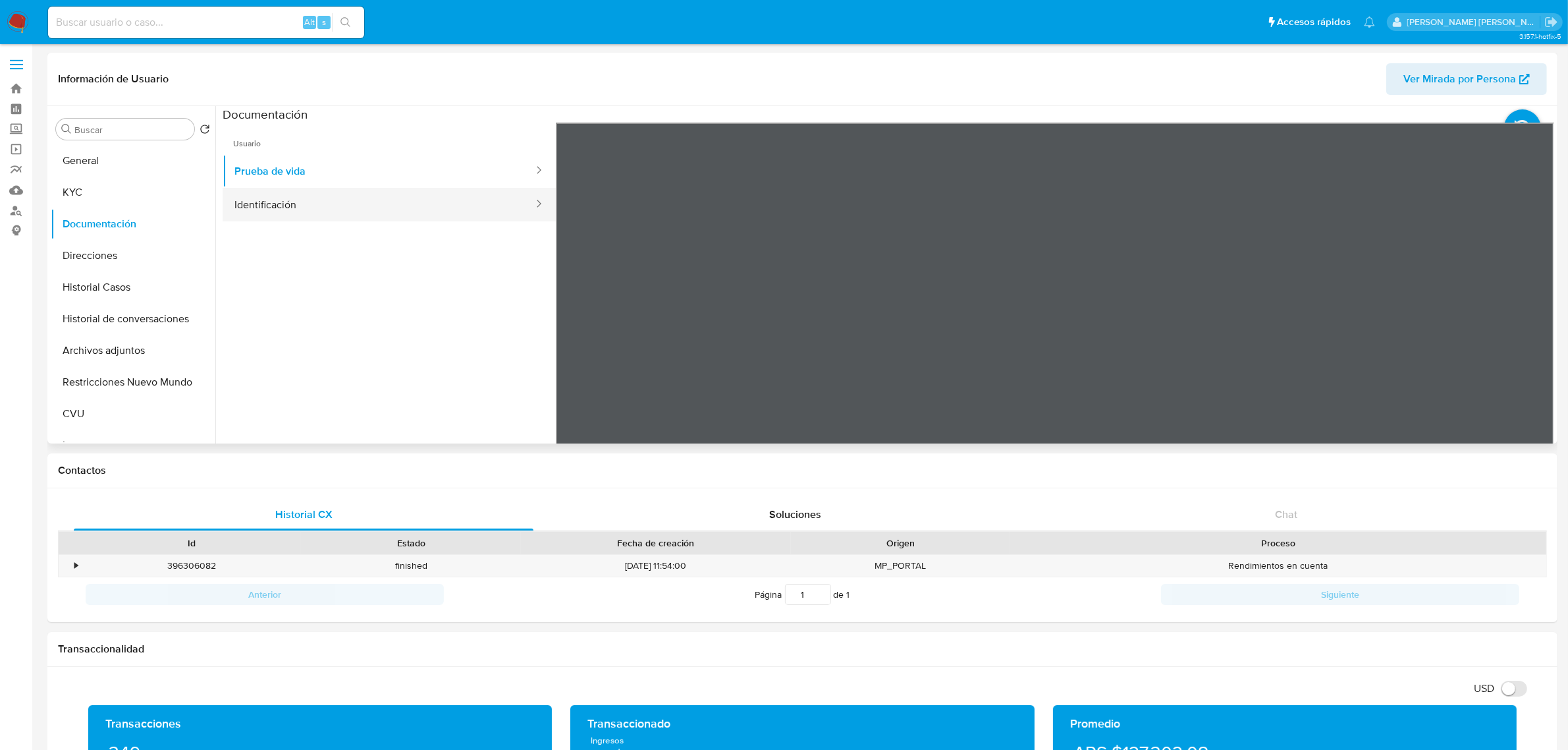
click at [432, 205] on button "Identificación" at bounding box center [378, 204] width 313 height 33
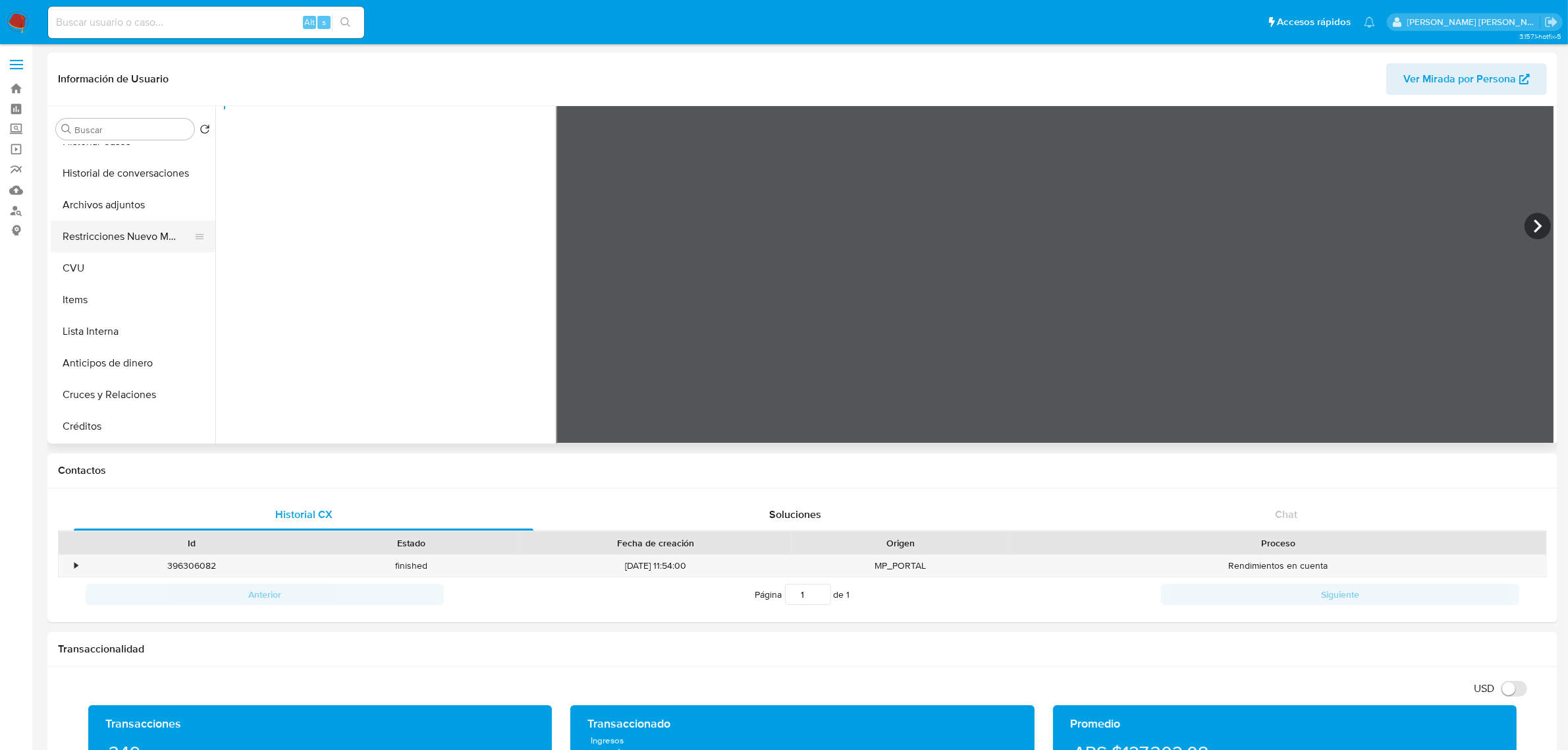
scroll to position [83, 0]
click at [118, 208] on button "Historial Casos" at bounding box center [128, 205] width 154 height 32
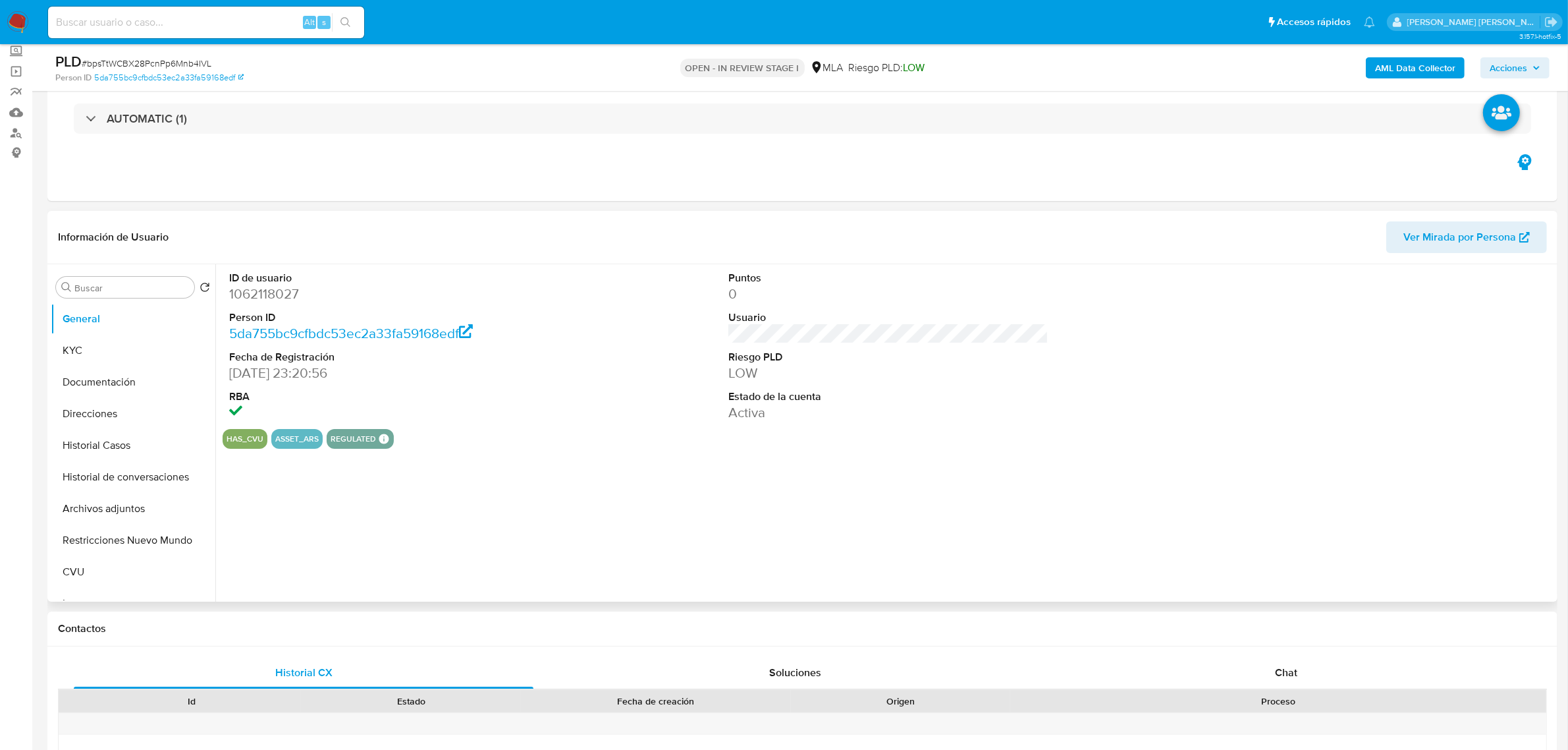
scroll to position [83, 0]
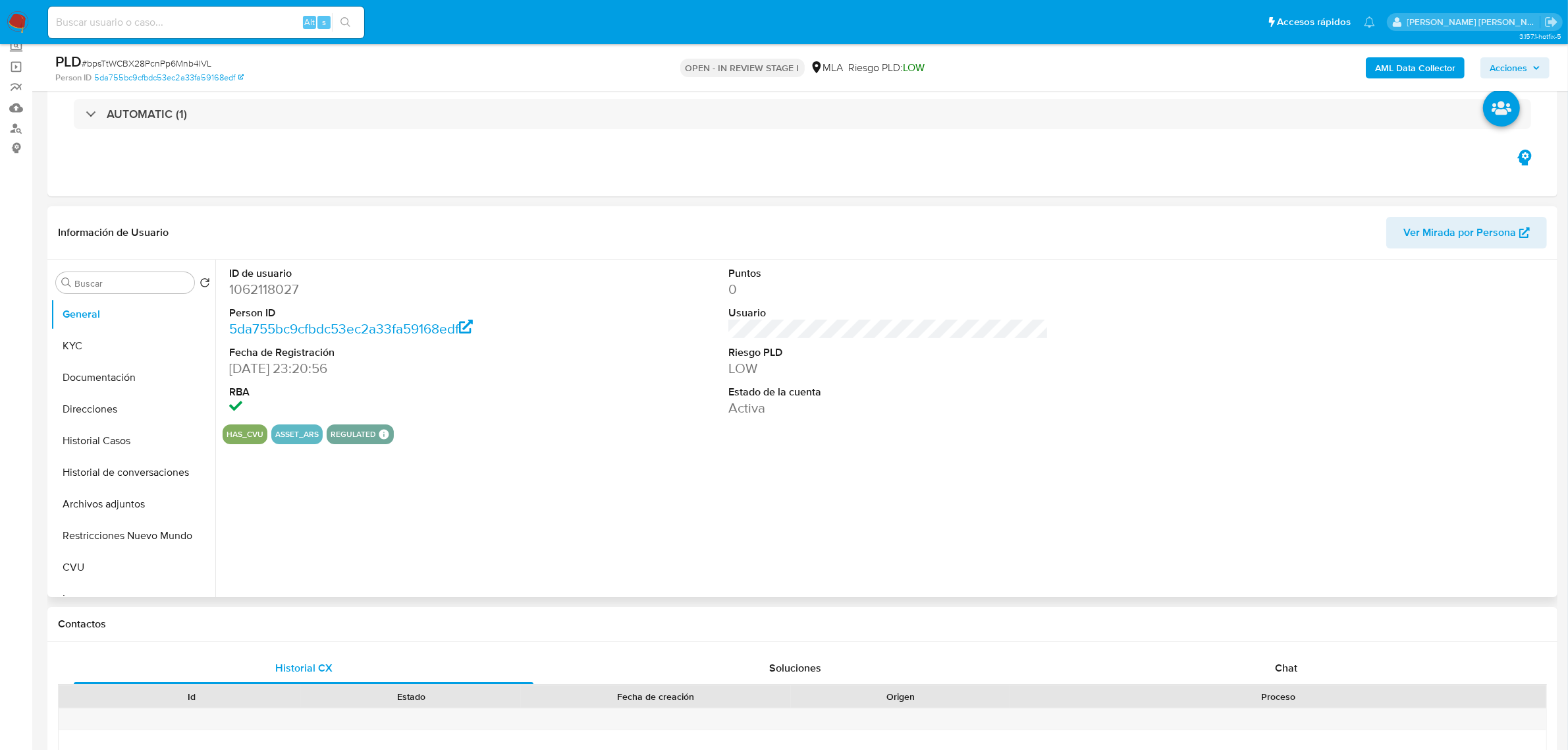
select select "10"
click at [95, 344] on button "KYC" at bounding box center [128, 345] width 154 height 32
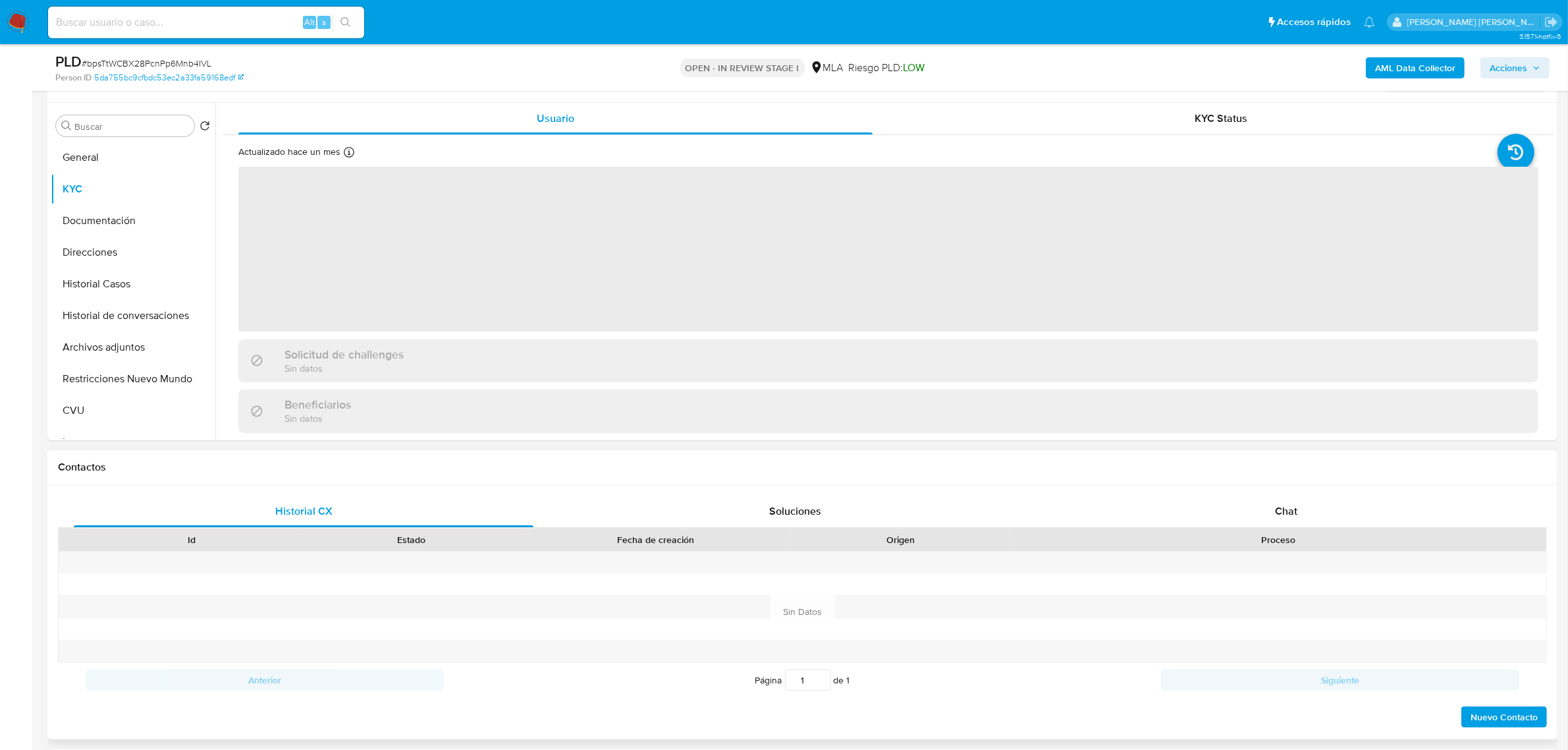
scroll to position [247, 0]
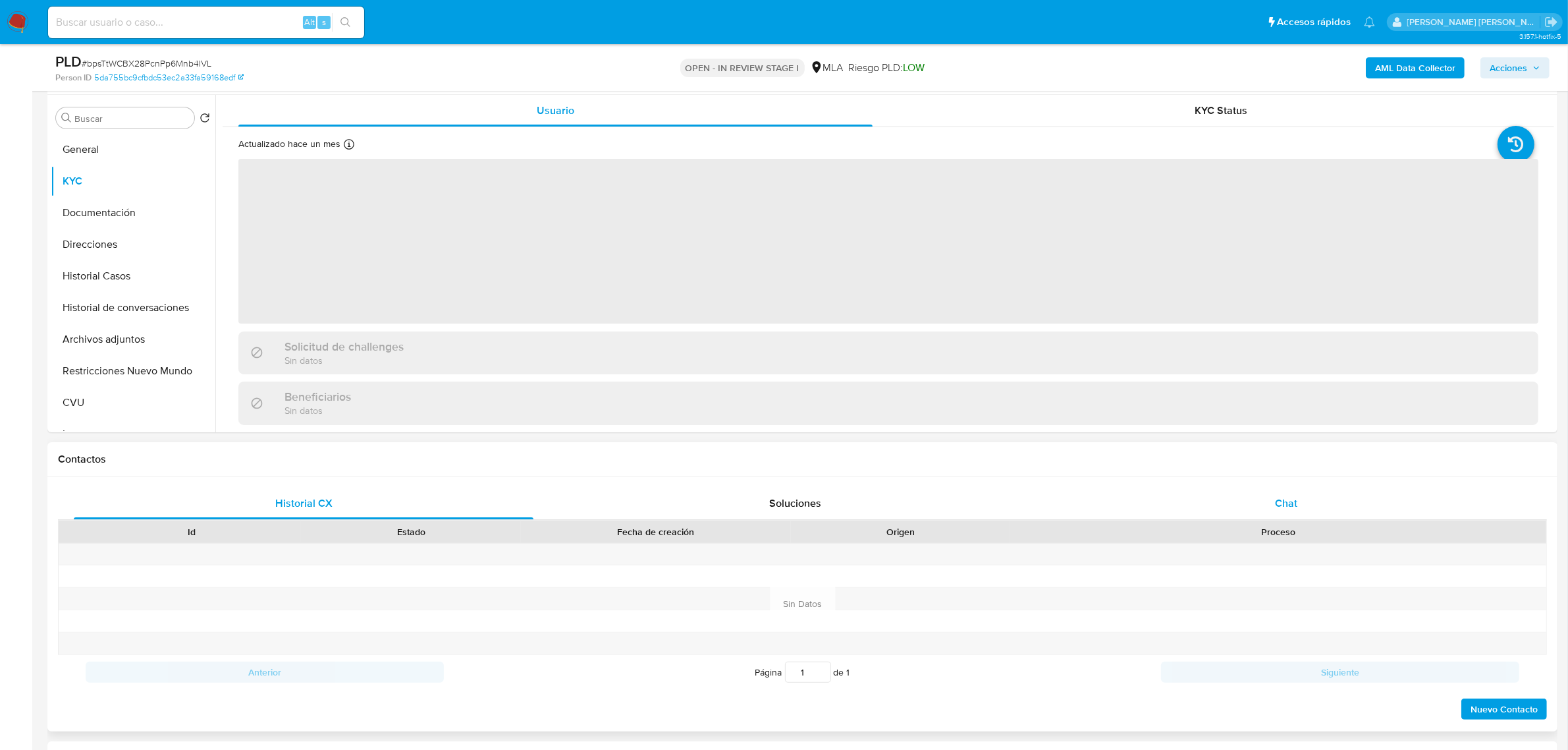
click at [1281, 505] on span "Chat" at bounding box center [1286, 504] width 22 height 15
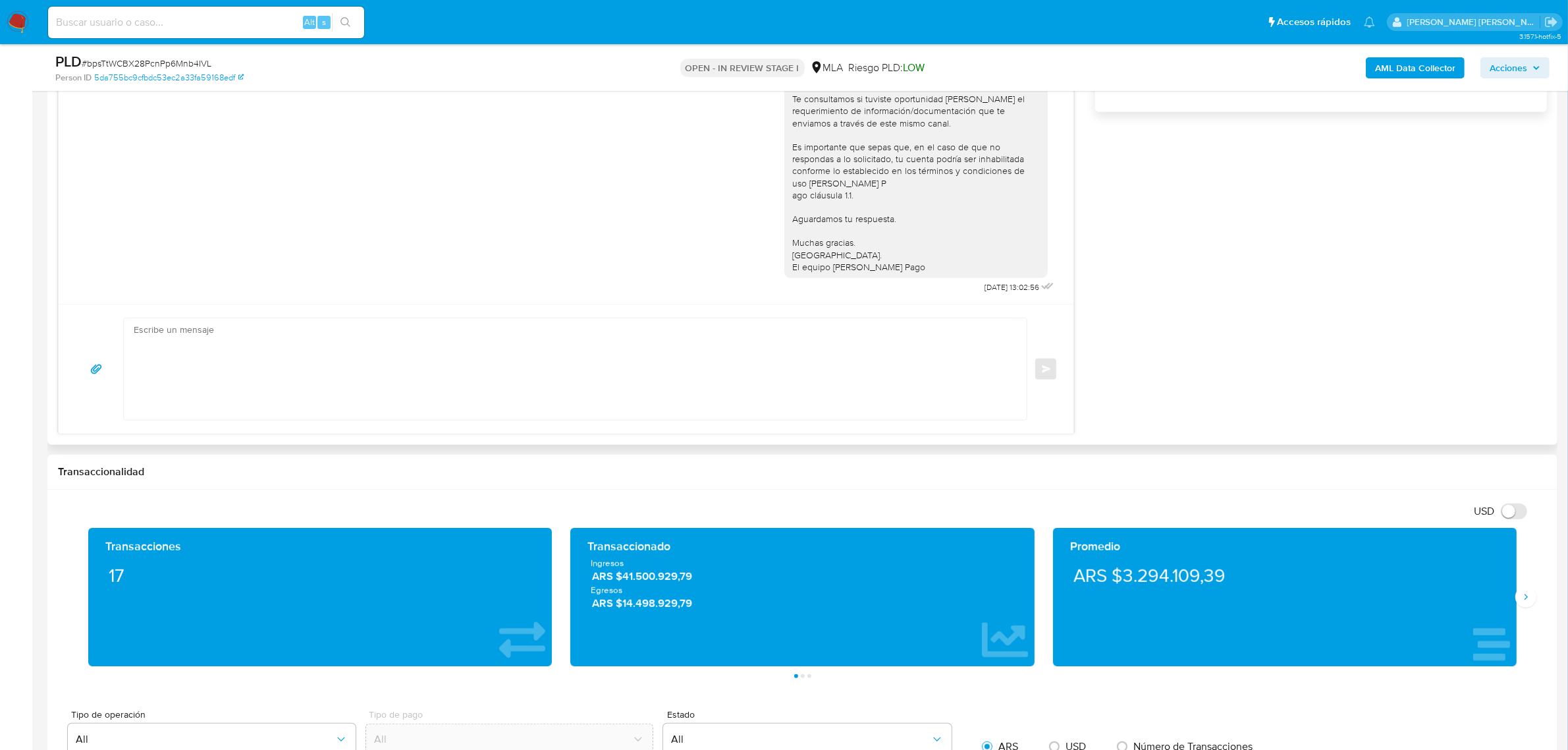
scroll to position [989, 0]
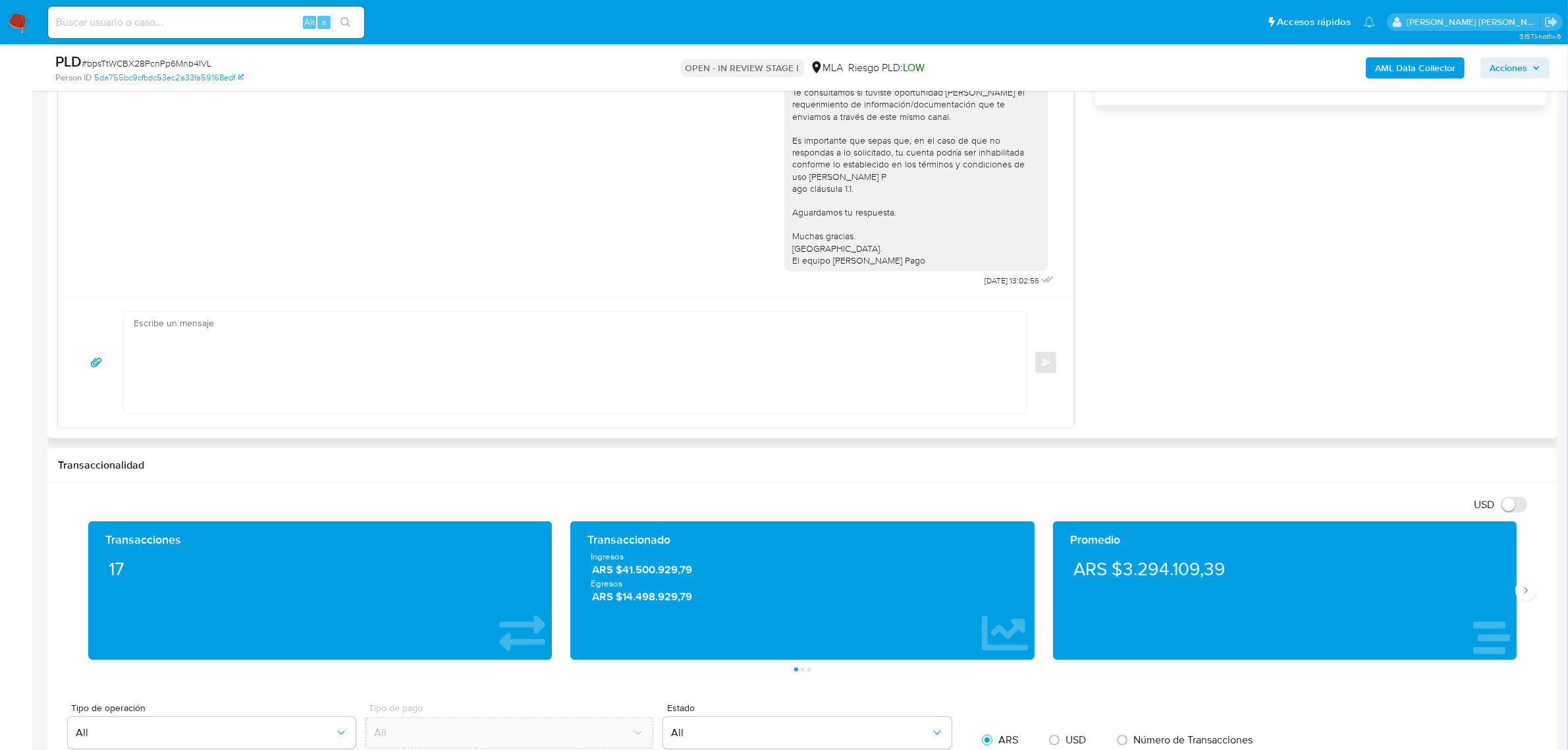
click at [235, 311] on div "Enviar" at bounding box center [566, 362] width 1015 height 130
click at [231, 326] on textarea at bounding box center [571, 362] width 876 height 101
paste textarea "Buenas tardes Jesica Alejandra, esperamos te encuentres bien. En función de las…"
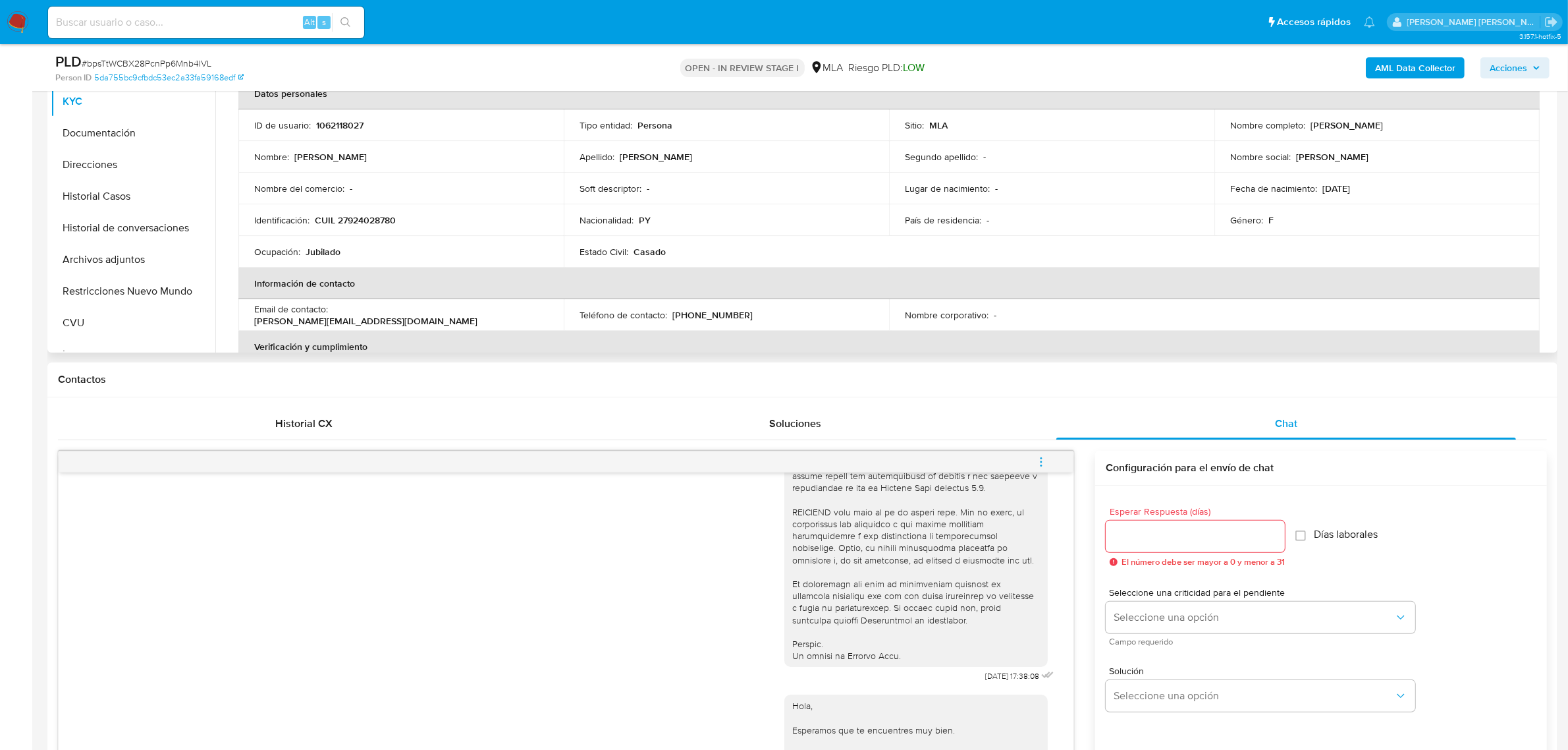
scroll to position [83, 0]
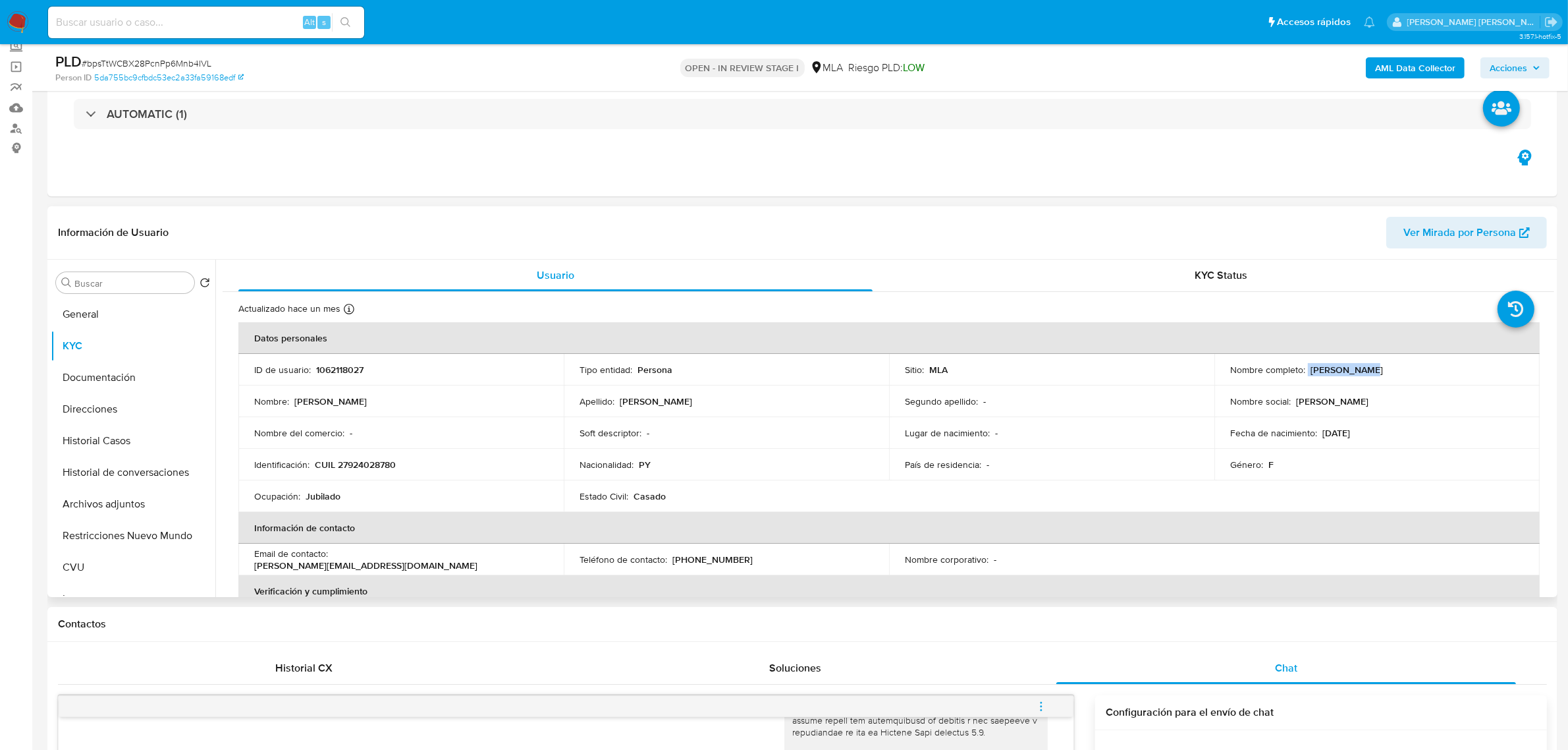
drag, startPoint x: 1305, startPoint y: 370, endPoint x: 1356, endPoint y: 369, distance: 51.0
click at [1356, 369] on div "Nombre completo : Mirta Estela Martinez Zarate" at bounding box center [1377, 370] width 294 height 12
copy div "Mirta Estela"
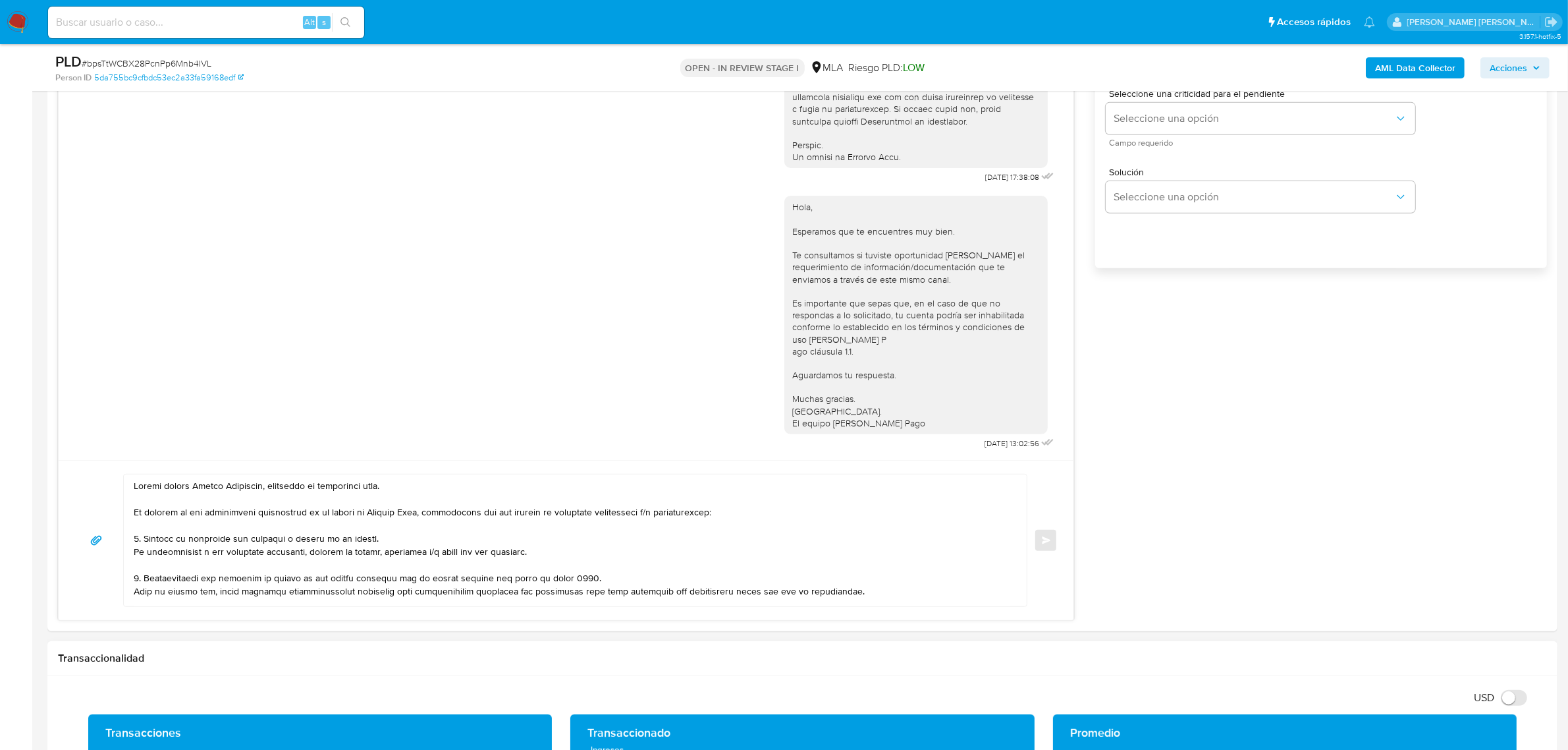
scroll to position [989, 0]
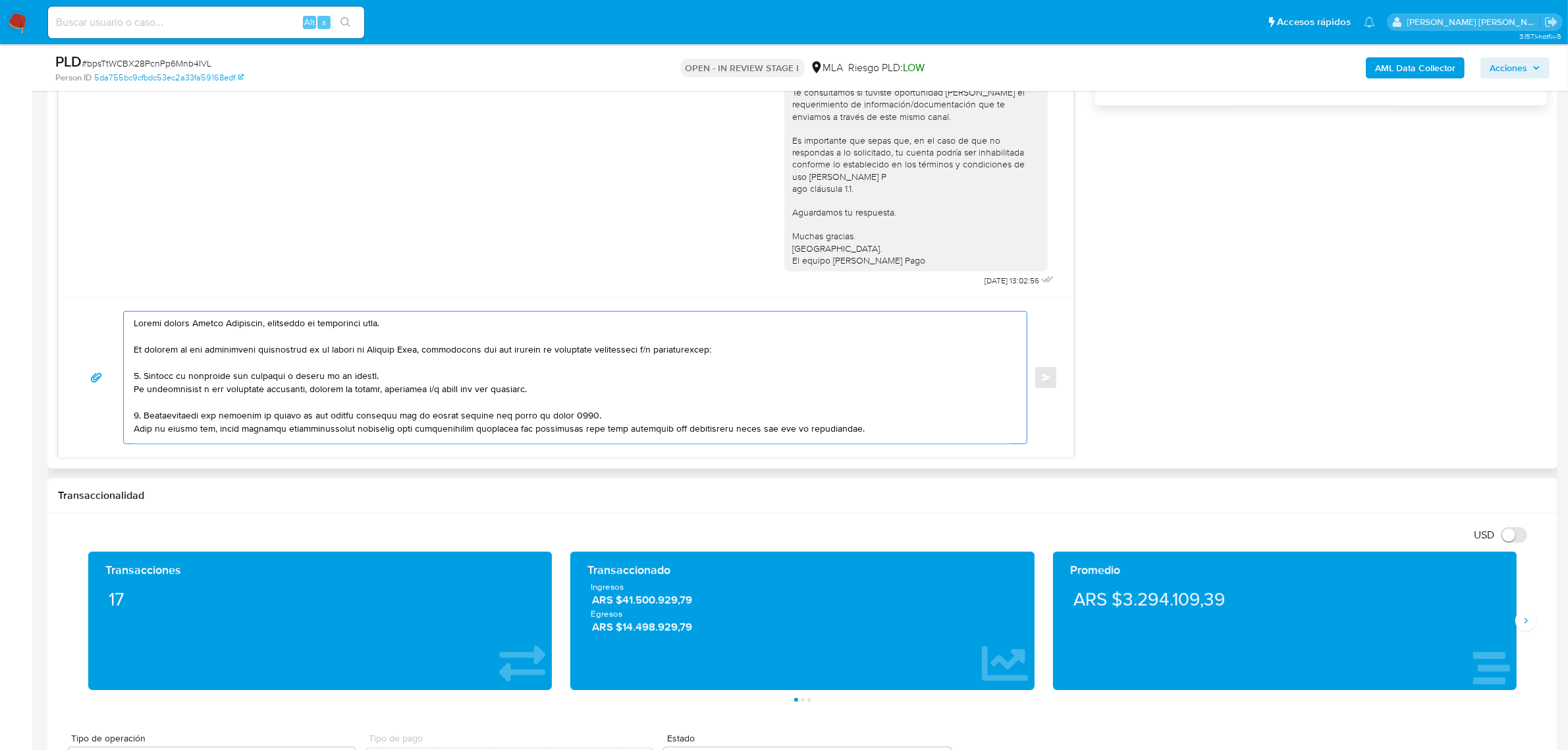
drag, startPoint x: 260, startPoint y: 325, endPoint x: 196, endPoint y: 324, distance: 64.0
click at [196, 324] on textarea at bounding box center [571, 378] width 876 height 132
paste textarea "Mirta Estel"
click at [201, 324] on textarea at bounding box center [571, 378] width 876 height 132
click at [368, 351] on textarea at bounding box center [571, 378] width 876 height 132
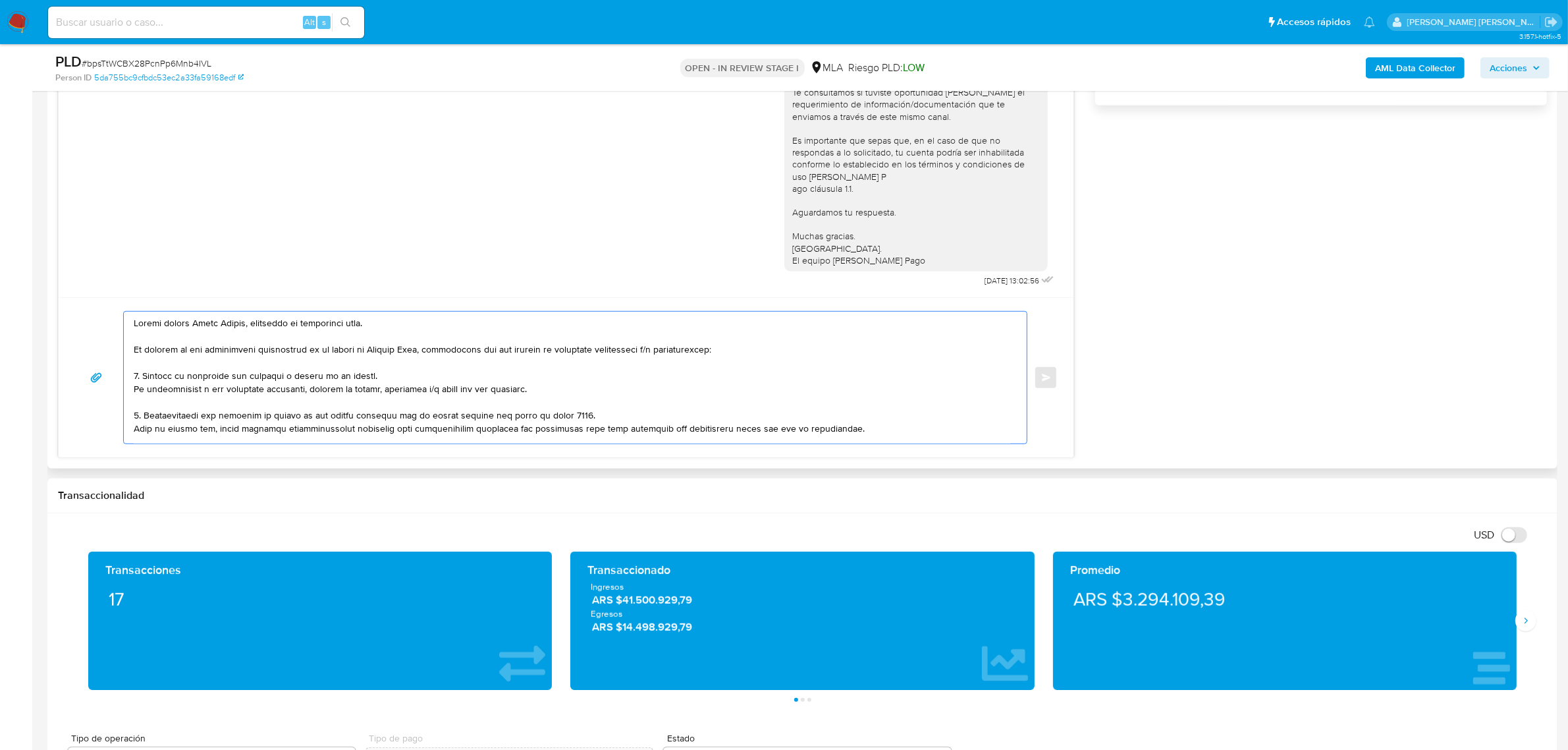
click at [428, 354] on textarea at bounding box center [571, 378] width 876 height 132
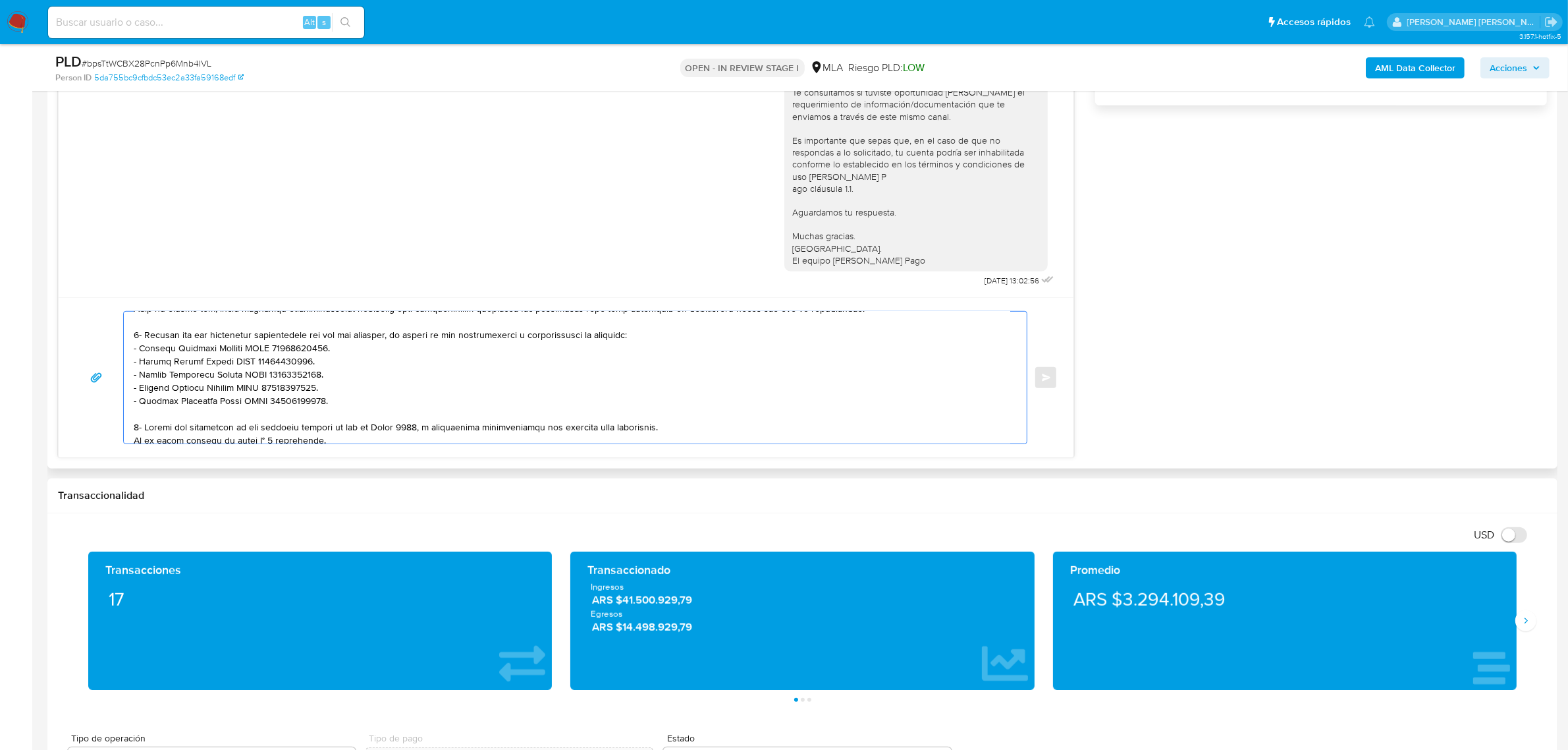
scroll to position [164, 0]
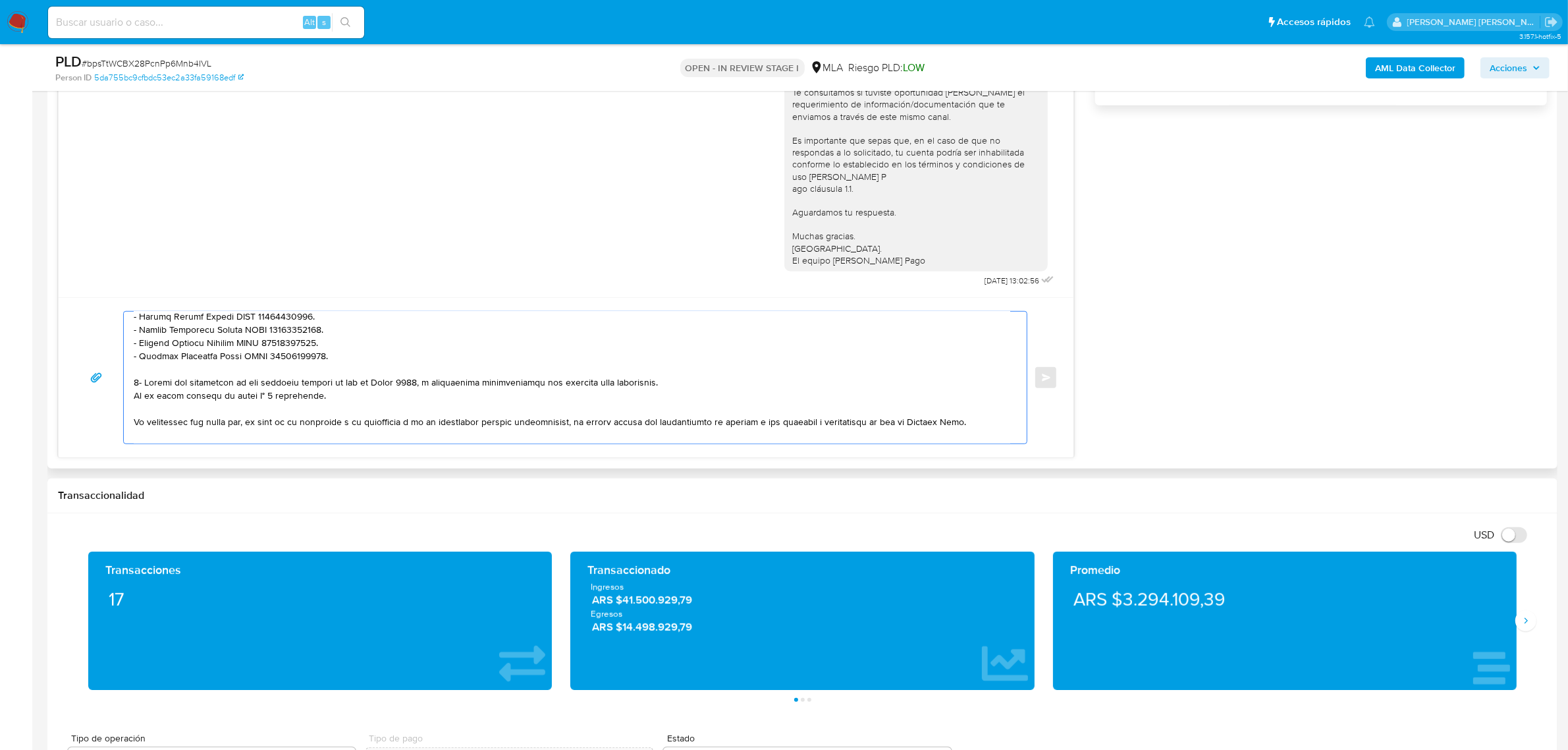
click at [175, 384] on textarea at bounding box center [571, 378] width 876 height 132
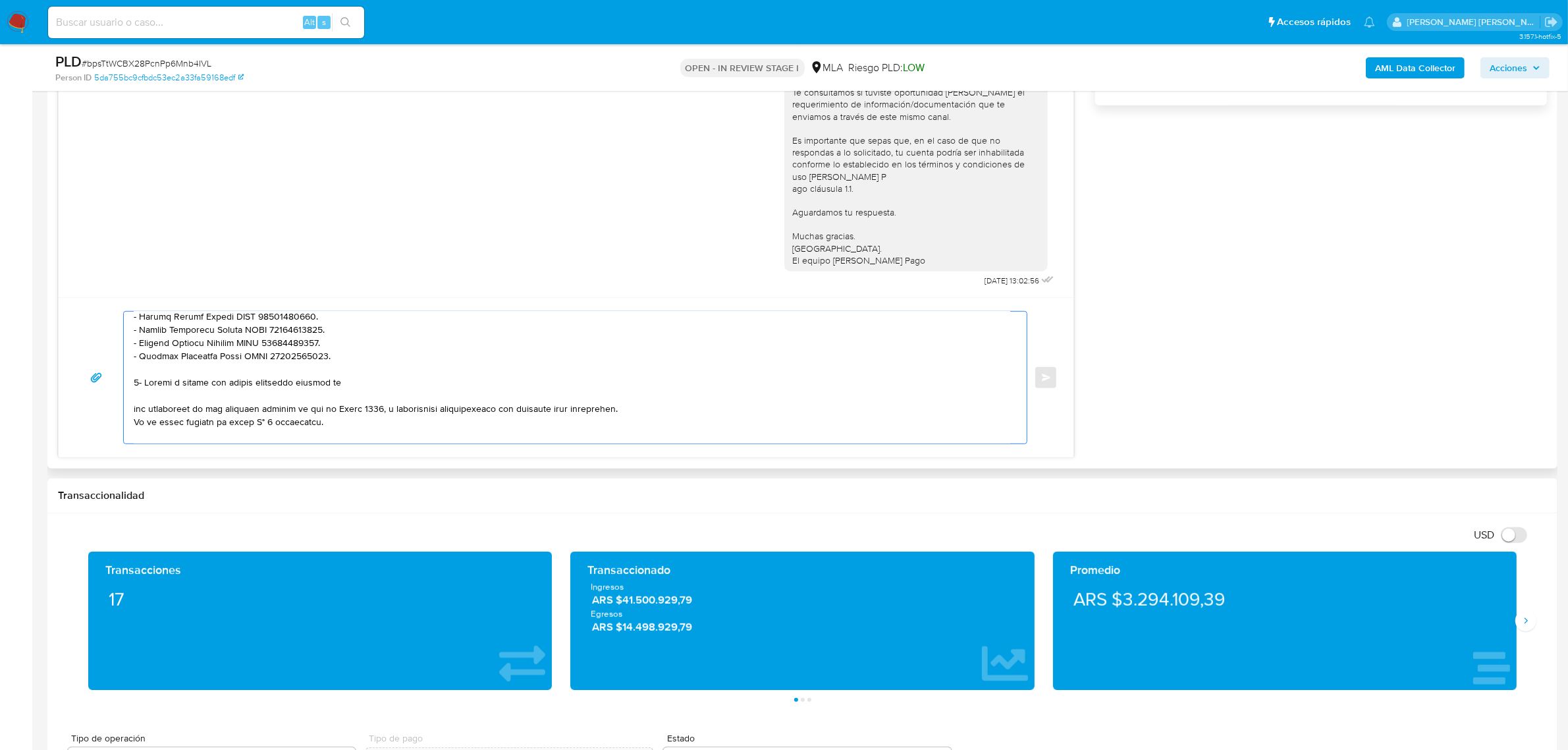
scroll to position [161, 0]
drag, startPoint x: 293, startPoint y: 411, endPoint x: 432, endPoint y: 411, distance: 139.0
click at [629, 415] on textarea at bounding box center [571, 378] width 876 height 132
drag, startPoint x: 264, startPoint y: 416, endPoint x: 336, endPoint y: 386, distance: 78.0
click at [336, 386] on textarea at bounding box center [571, 378] width 876 height 132
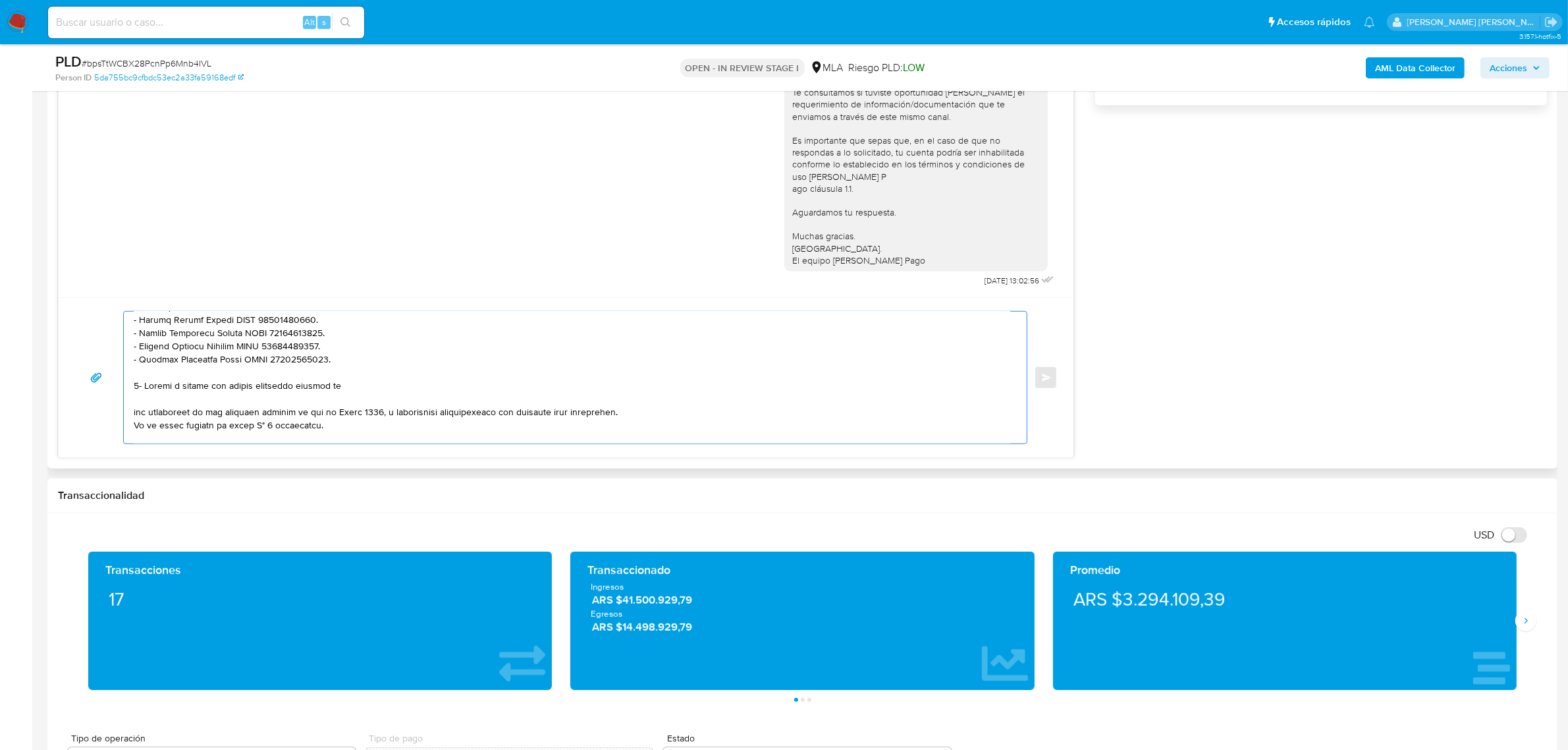
click at [286, 413] on textarea at bounding box center [571, 378] width 876 height 132
drag, startPoint x: 304, startPoint y: 415, endPoint x: 630, endPoint y: 412, distance: 326.0
click at [630, 412] on textarea at bounding box center [571, 378] width 876 height 132
drag, startPoint x: 186, startPoint y: 392, endPoint x: 145, endPoint y: 385, distance: 41.6
click at [145, 385] on textarea at bounding box center [571, 378] width 876 height 132
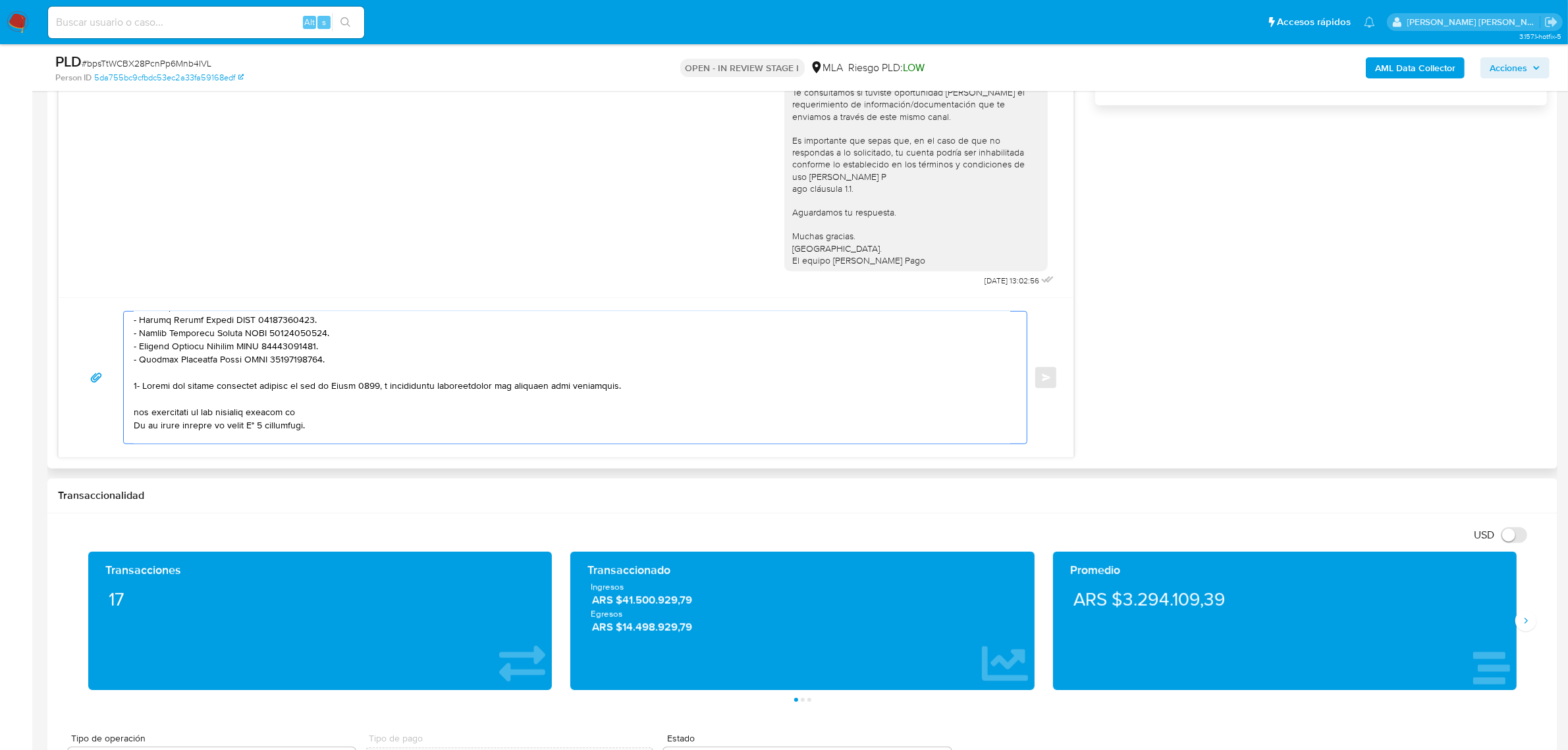
click at [379, 387] on textarea at bounding box center [571, 378] width 876 height 132
click at [260, 390] on textarea at bounding box center [571, 378] width 876 height 132
drag, startPoint x: 642, startPoint y: 389, endPoint x: 702, endPoint y: 386, distance: 60.1
click at [702, 386] on textarea at bounding box center [571, 378] width 876 height 132
click at [640, 395] on textarea at bounding box center [571, 378] width 876 height 132
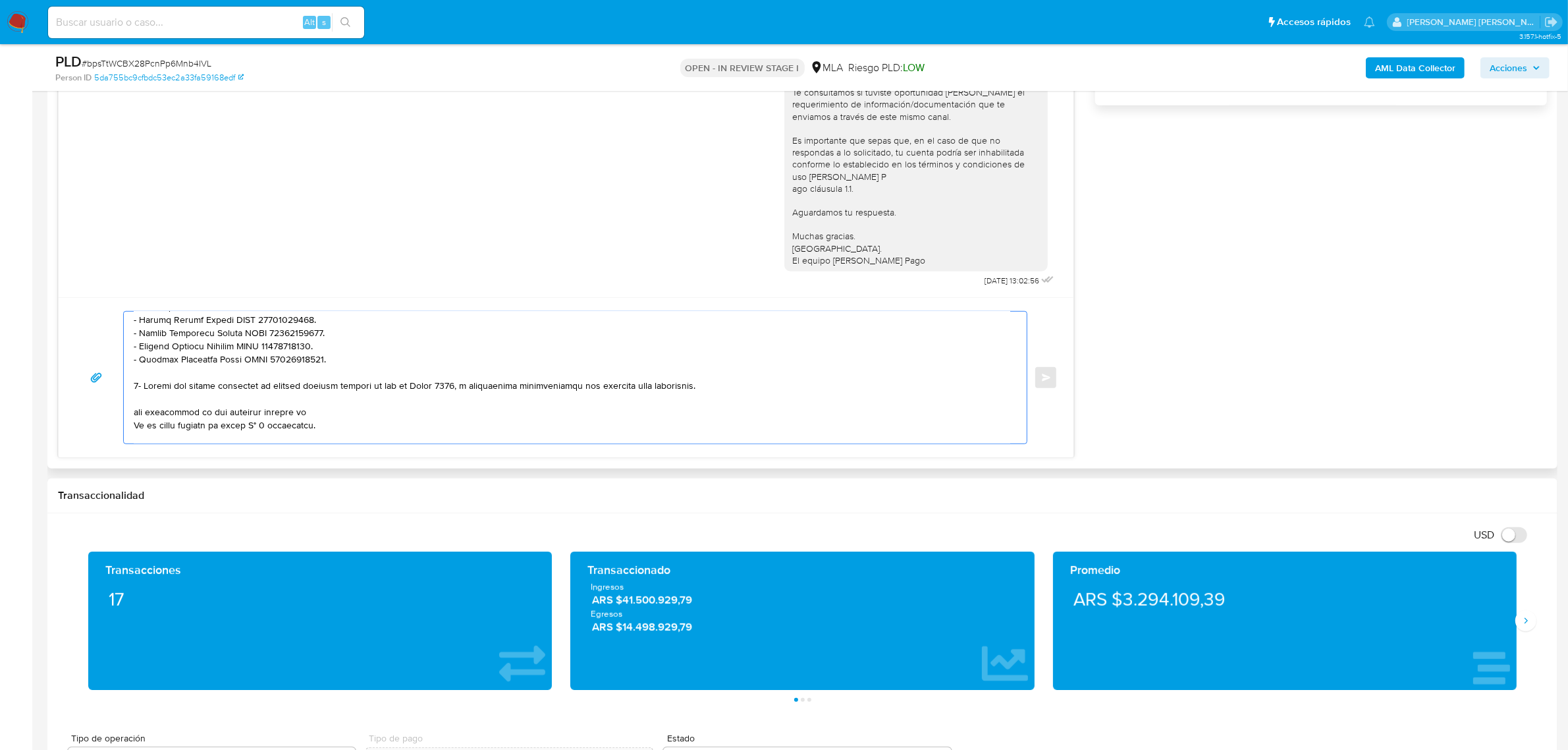
drag, startPoint x: 640, startPoint y: 386, endPoint x: 704, endPoint y: 388, distance: 64.0
click at [704, 388] on textarea at bounding box center [571, 378] width 876 height 132
click at [638, 388] on textarea at bounding box center [571, 378] width 876 height 132
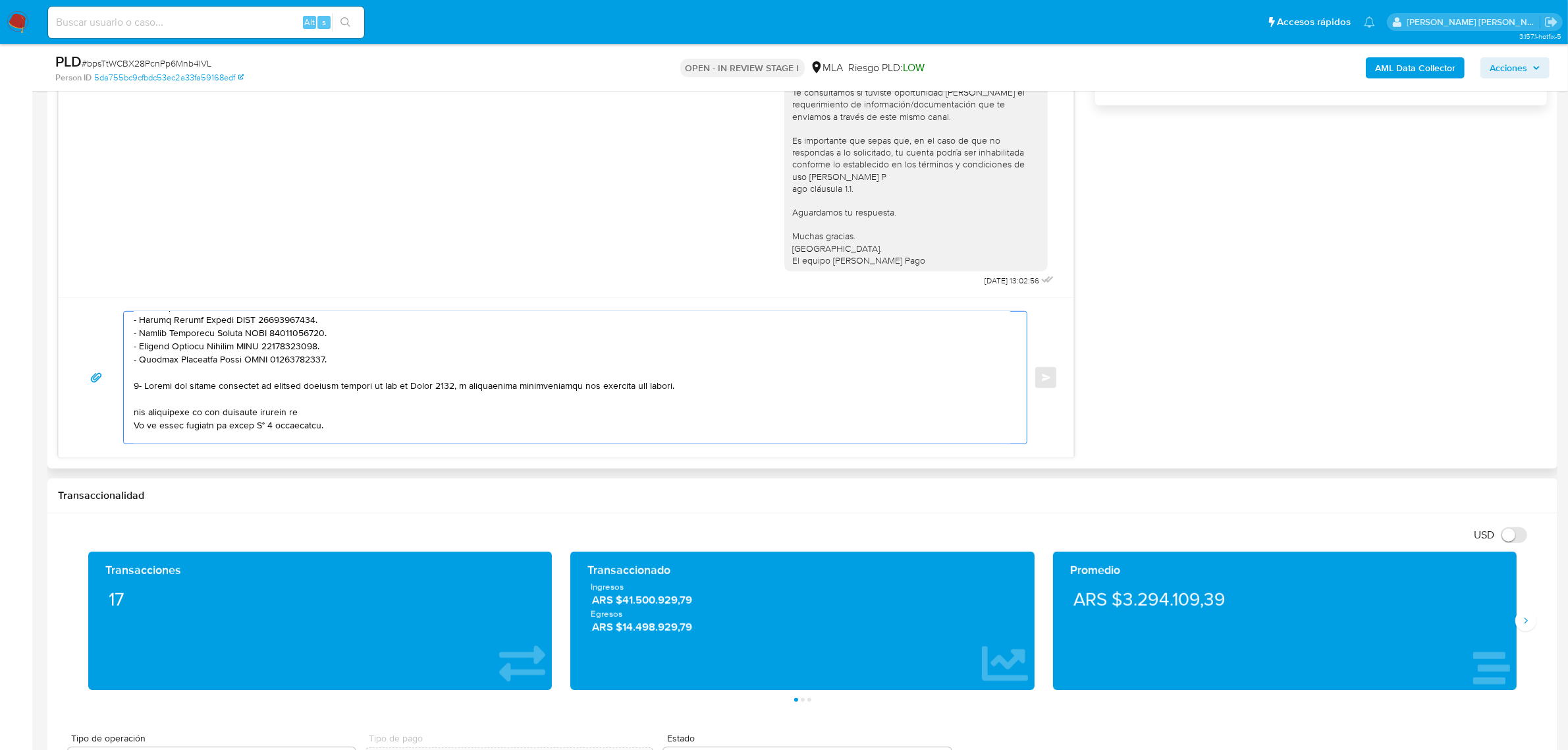
click at [638, 388] on textarea at bounding box center [571, 378] width 876 height 132
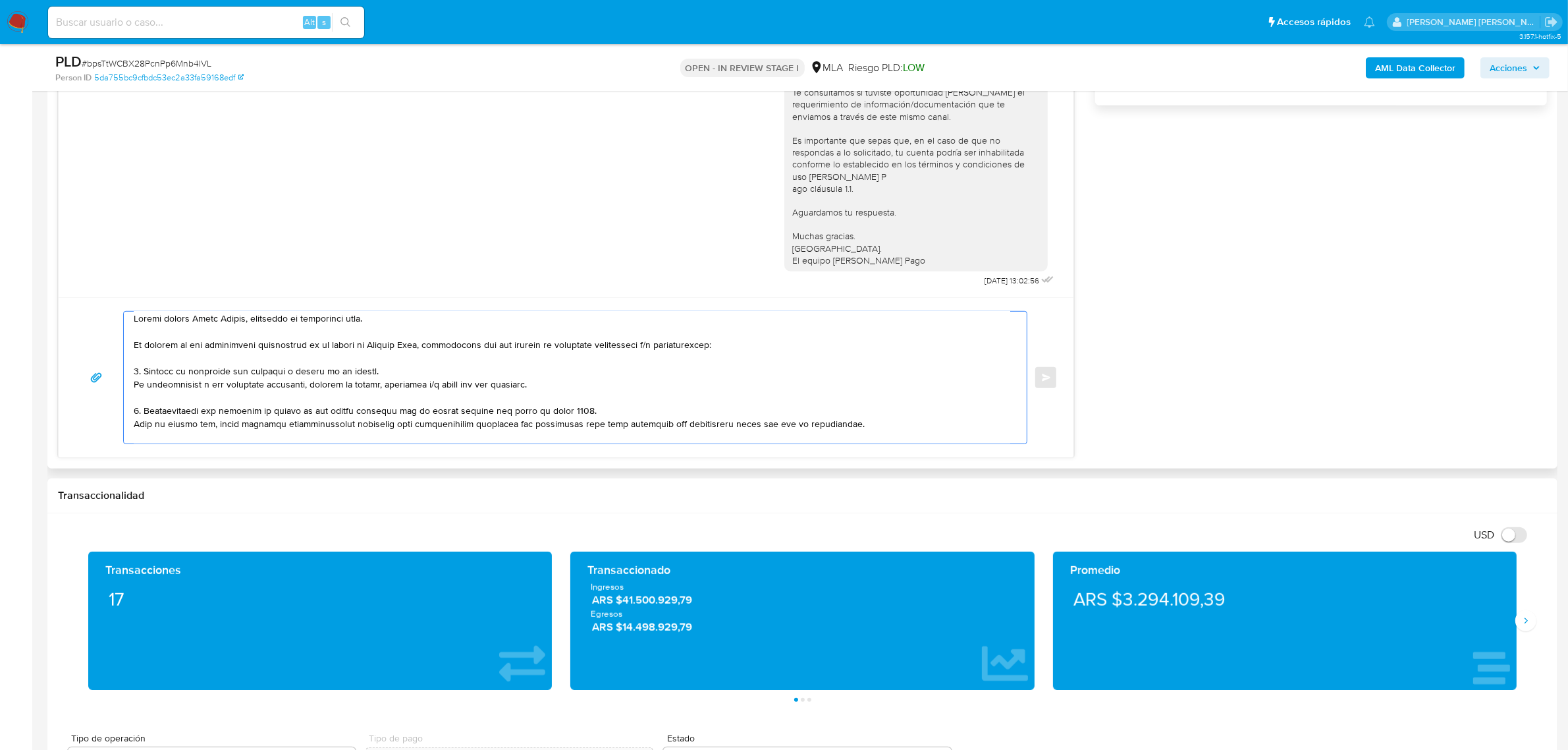
scroll to position [0, 0]
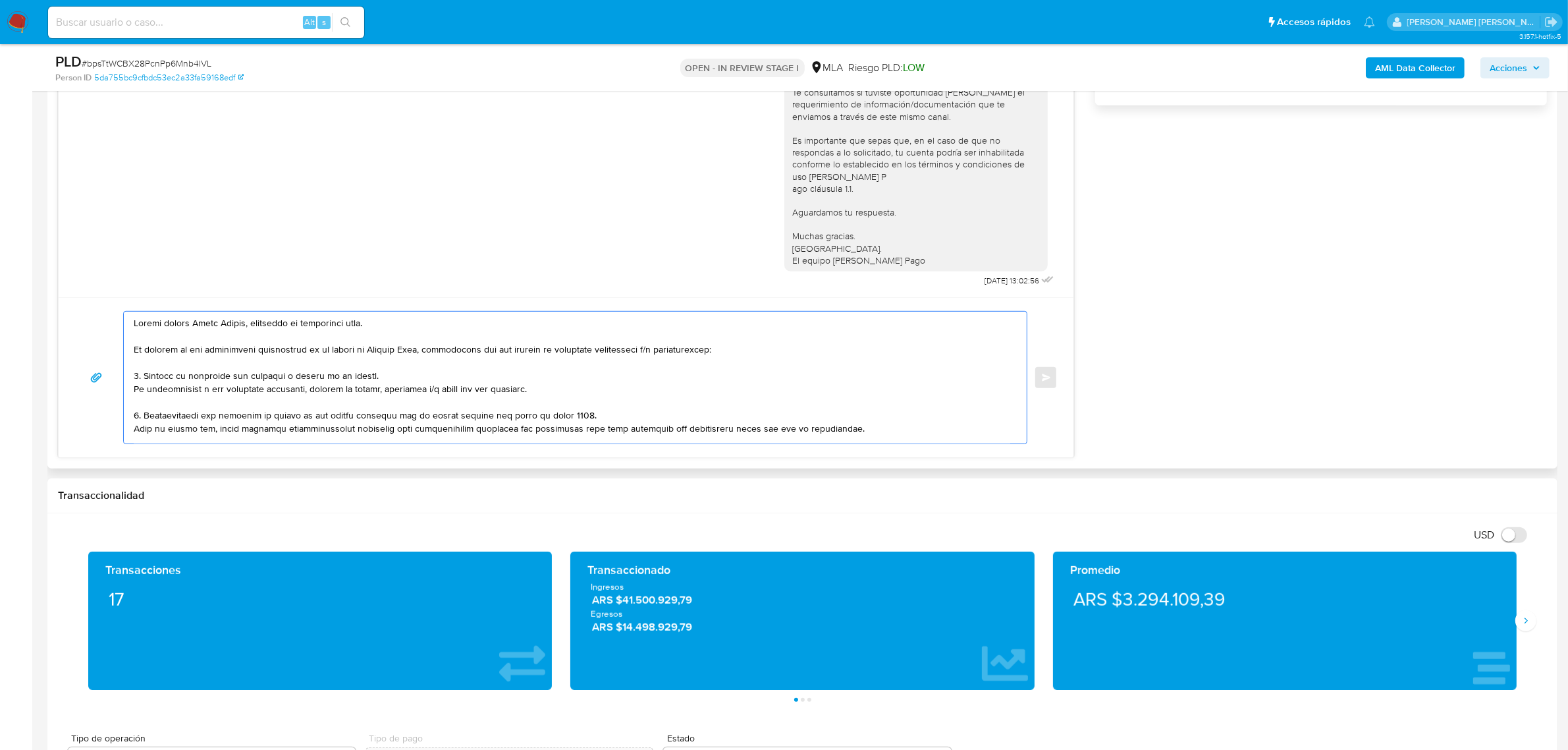
drag, startPoint x: 545, startPoint y: 396, endPoint x: 141, endPoint y: 376, distance: 404.5
click at [141, 376] on textarea at bounding box center [571, 378] width 876 height 132
paste textarea "4- Origen del dinero ingresado de cuentas propias durante el mes de Julio 2025,…"
click at [155, 376] on textarea at bounding box center [571, 378] width 876 height 132
click at [182, 387] on textarea at bounding box center [571, 378] width 876 height 132
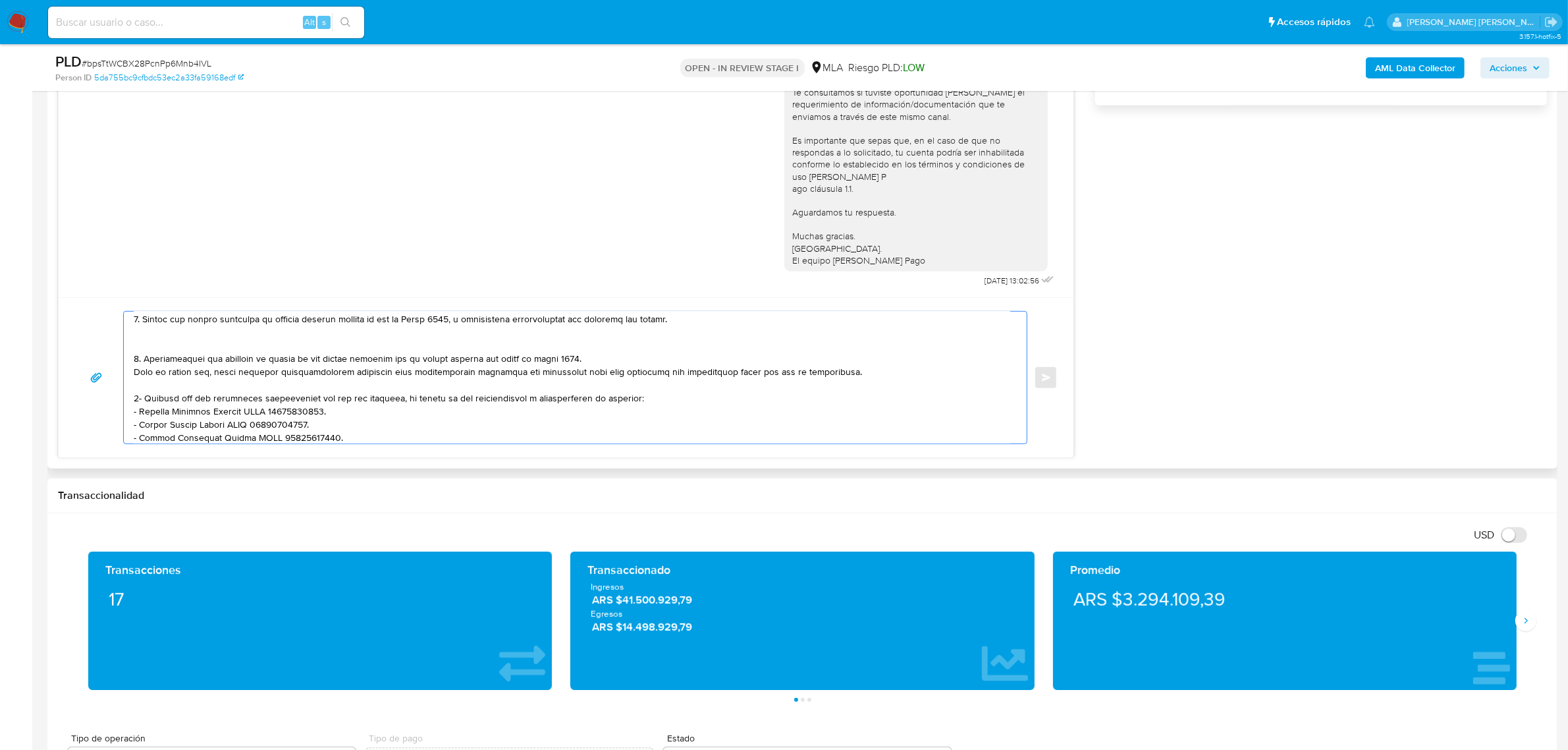
scroll to position [83, 0]
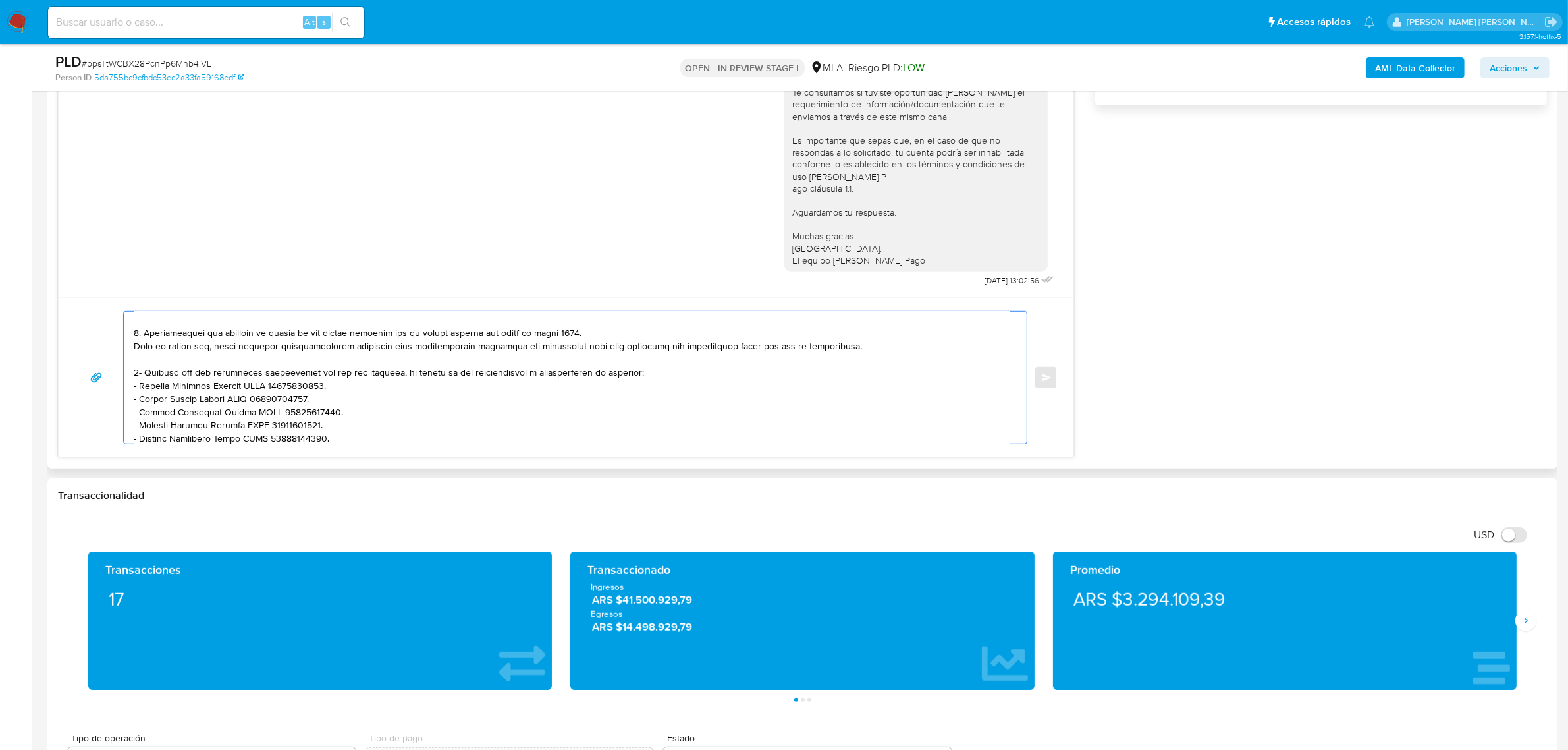
drag, startPoint x: 700, startPoint y: 347, endPoint x: 129, endPoint y: 332, distance: 571.2
click at [129, 332] on div at bounding box center [571, 378] width 897 height 132
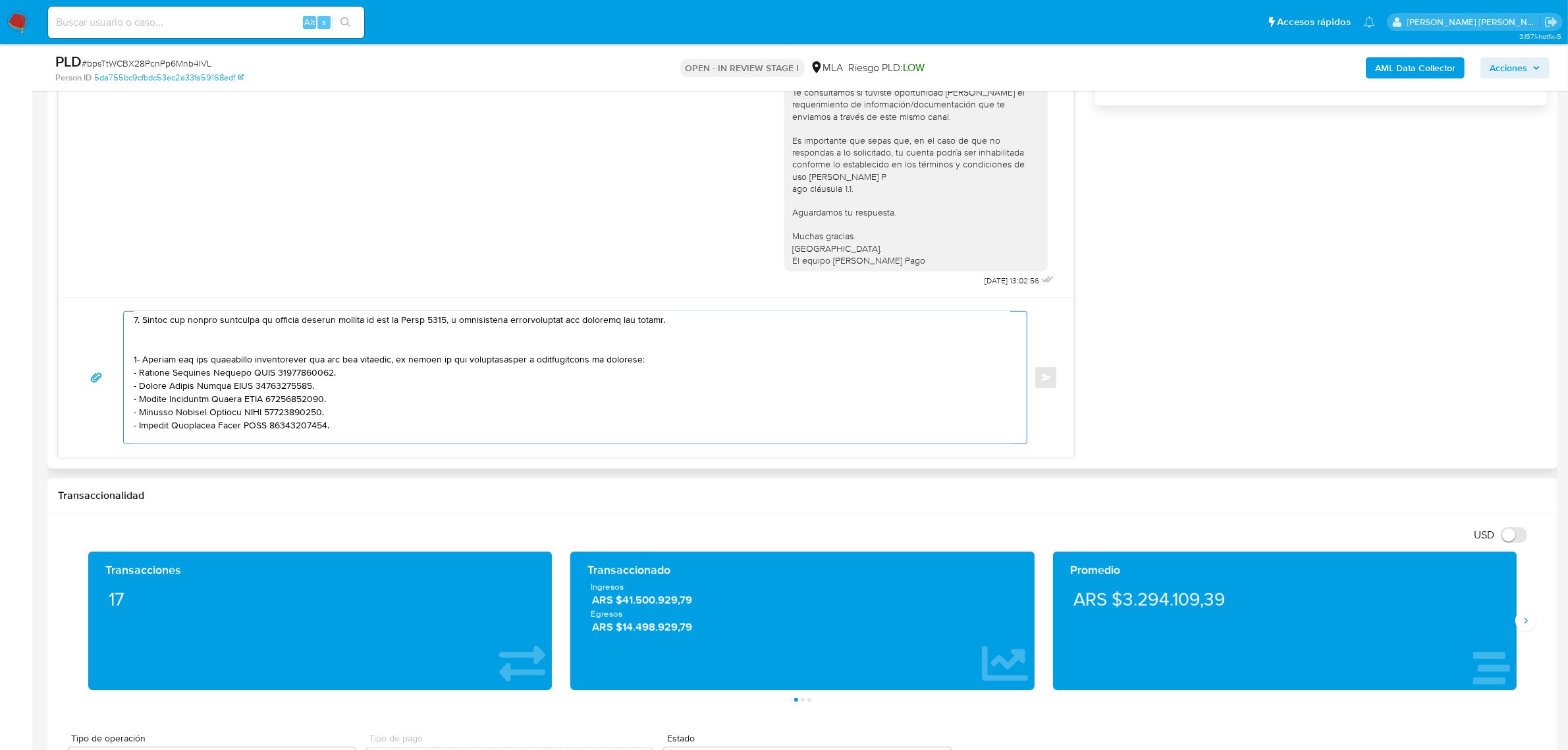
scroll to position [43, 0]
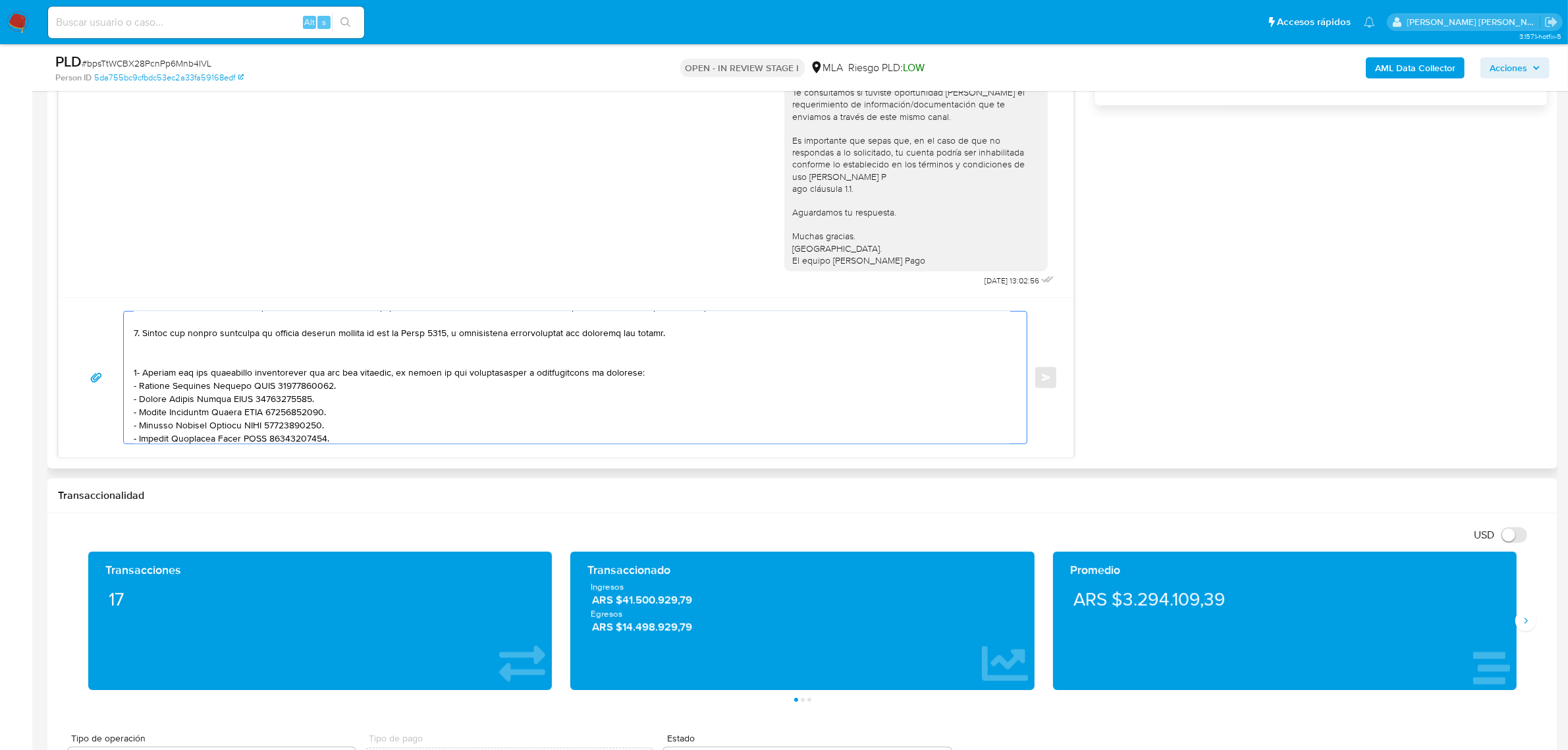
click at [141, 371] on textarea at bounding box center [571, 378] width 876 height 132
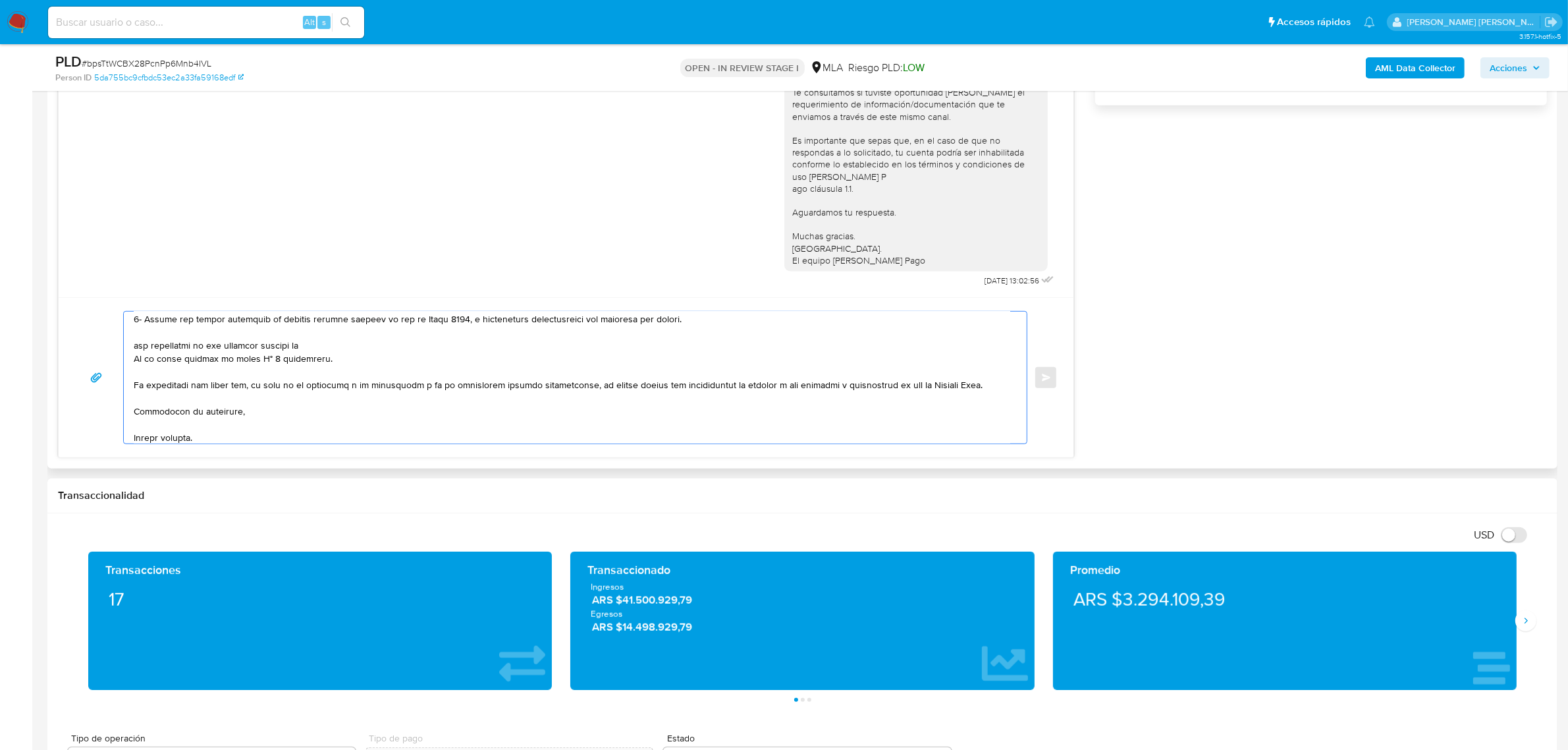
scroll to position [193, 0]
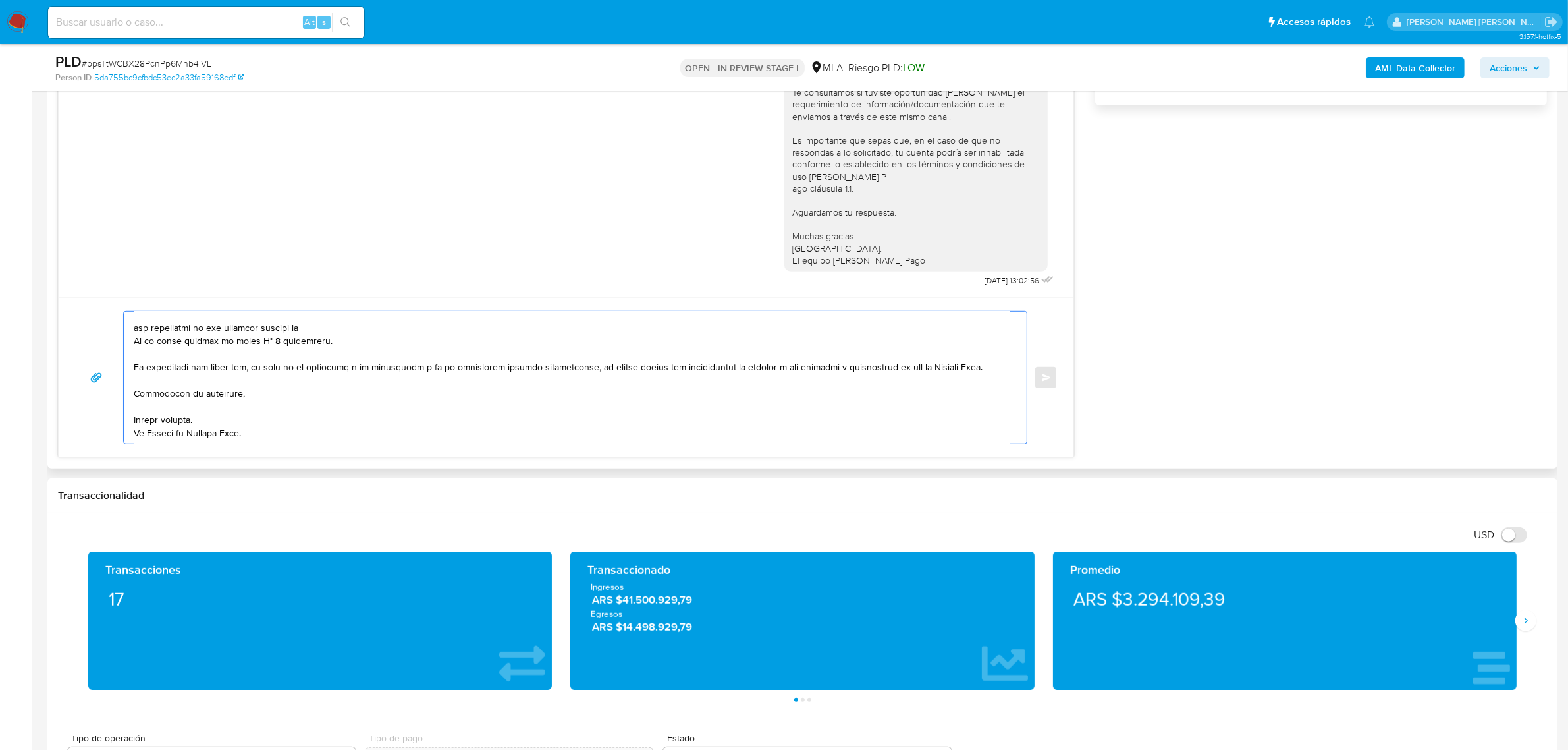
drag, startPoint x: 134, startPoint y: 384, endPoint x: 310, endPoint y: 342, distance: 180.9
click at [310, 342] on textarea at bounding box center [571, 378] width 876 height 132
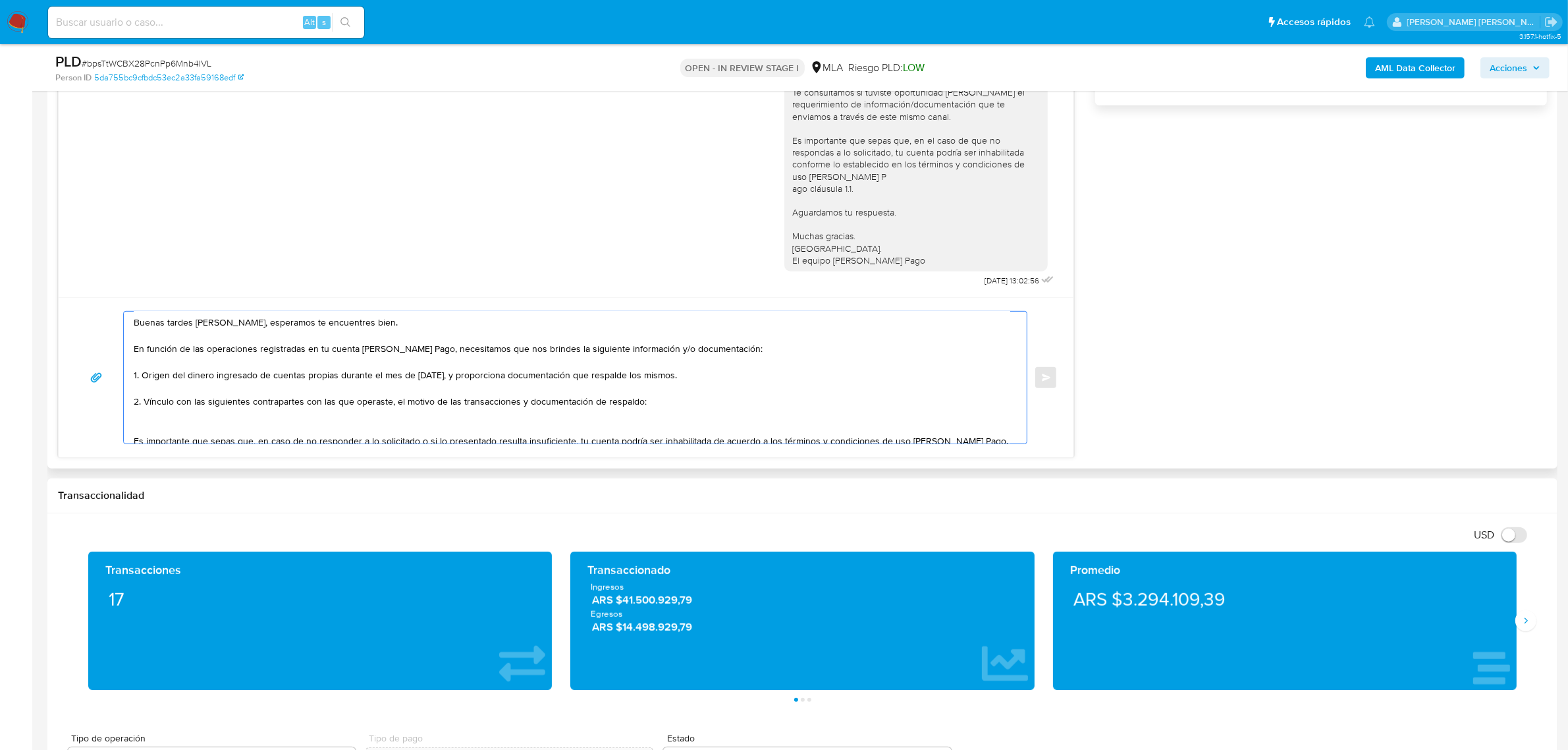
scroll to position [0, 0]
paste textarea "- Nahuel Zumbo CUIL 20378046743 (EMPLEADO DE 30-66186098-3 | INTERNACIONAL OPTI…"
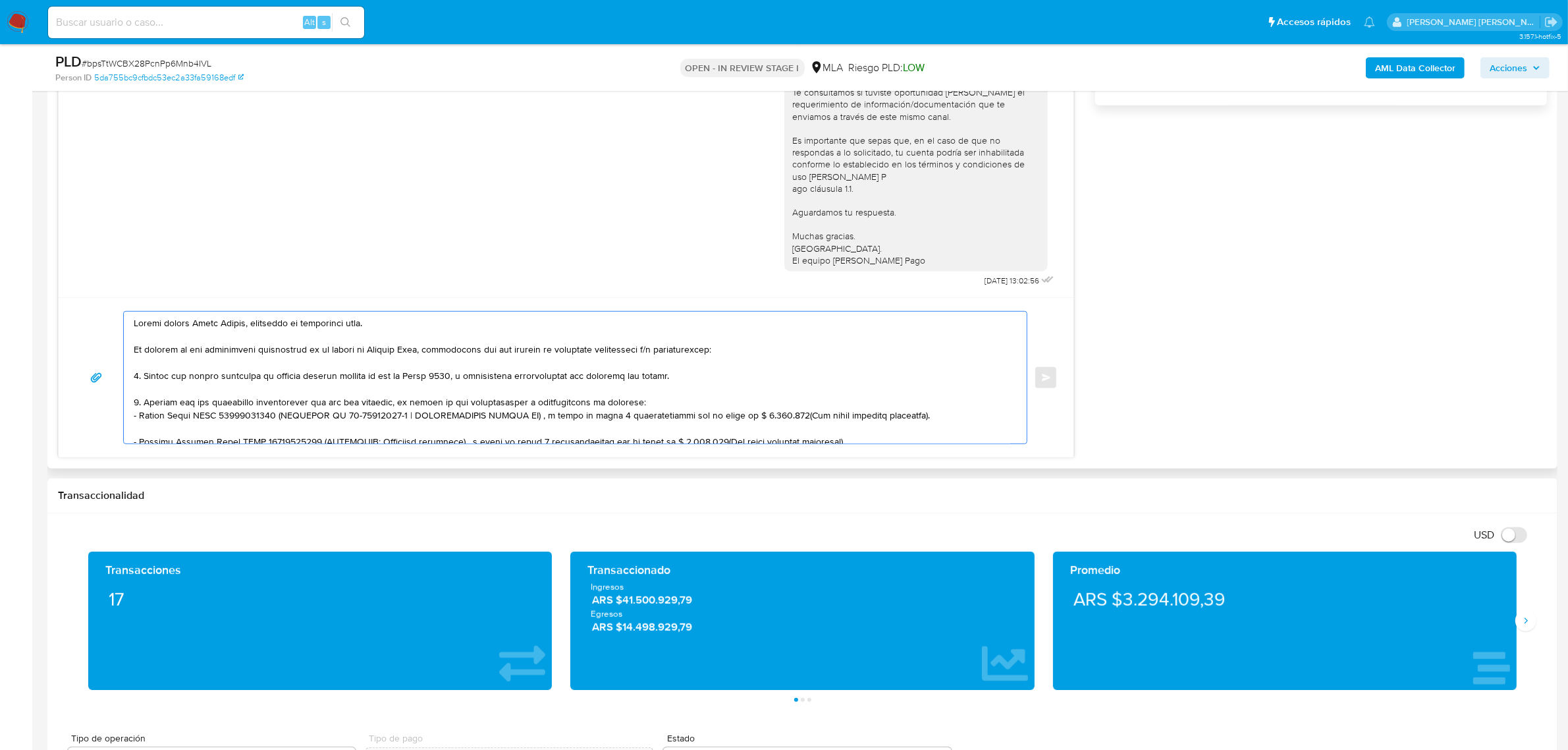
scroll to position [44, 0]
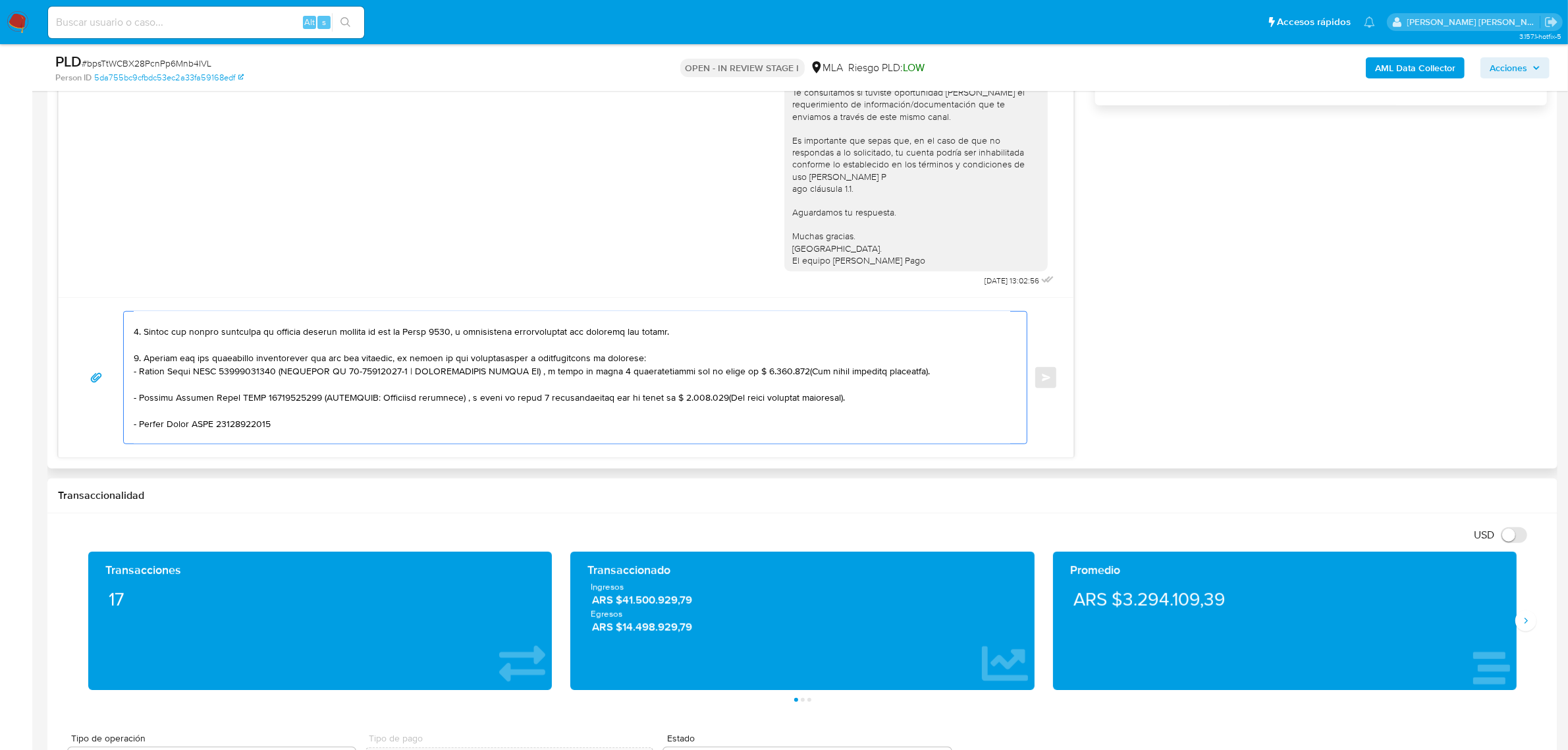
drag, startPoint x: 279, startPoint y: 373, endPoint x: 328, endPoint y: 386, distance: 50.7
click at [328, 386] on textarea at bounding box center [571, 378] width 876 height 132
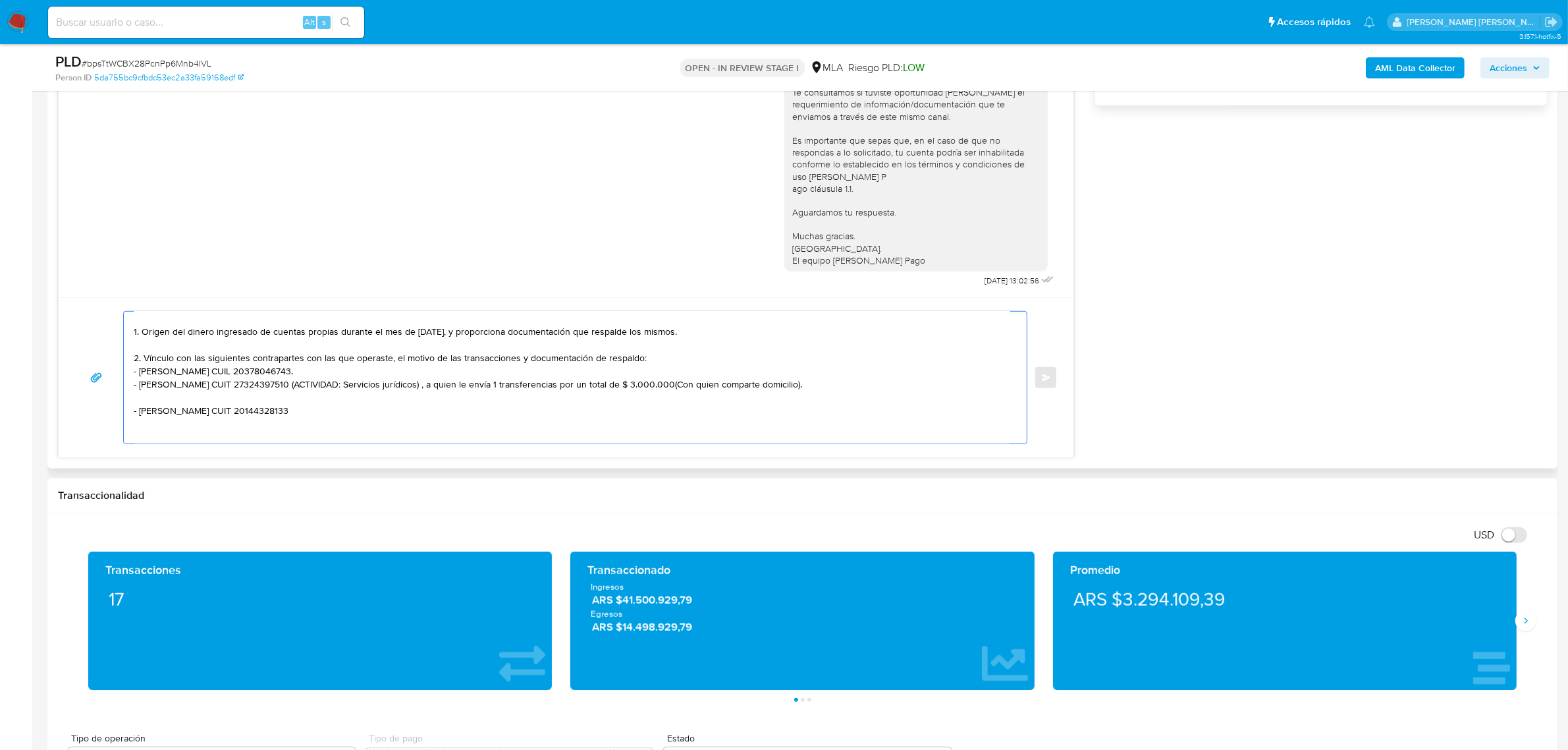
click at [314, 387] on textarea "Buenas tardes Mirta Estela, esperamos te encuentres bien. En función de las ope…" at bounding box center [571, 378] width 876 height 132
drag, startPoint x: 313, startPoint y: 387, endPoint x: 327, endPoint y: 400, distance: 19.1
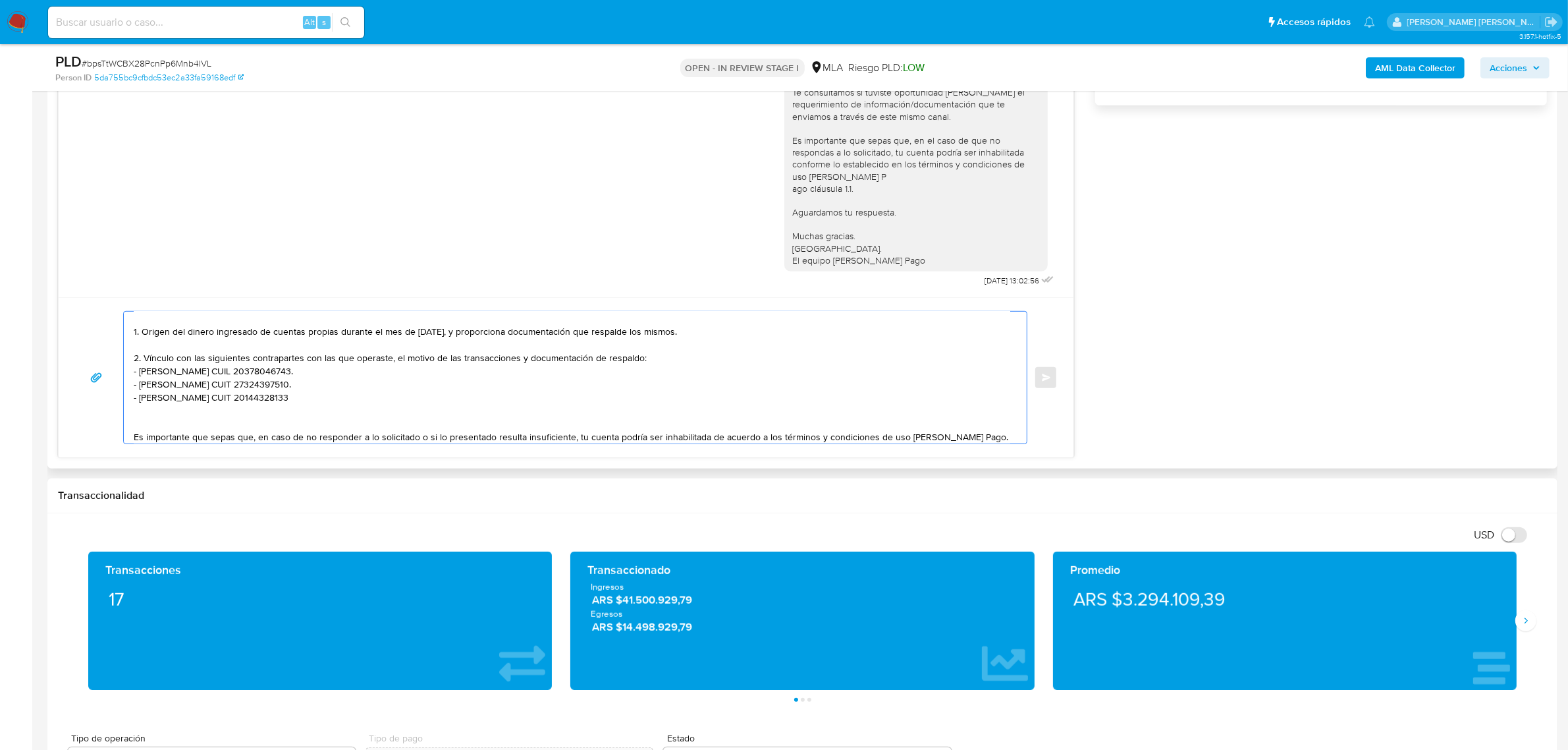
click at [290, 402] on textarea "Buenas tardes Mirta Estela, esperamos te encuentres bien. En función de las ope…" at bounding box center [571, 378] width 876 height 132
click at [217, 430] on textarea "Buenas tardes Mirta Estela, esperamos te encuentres bien. En función de las ope…" at bounding box center [571, 378] width 876 height 132
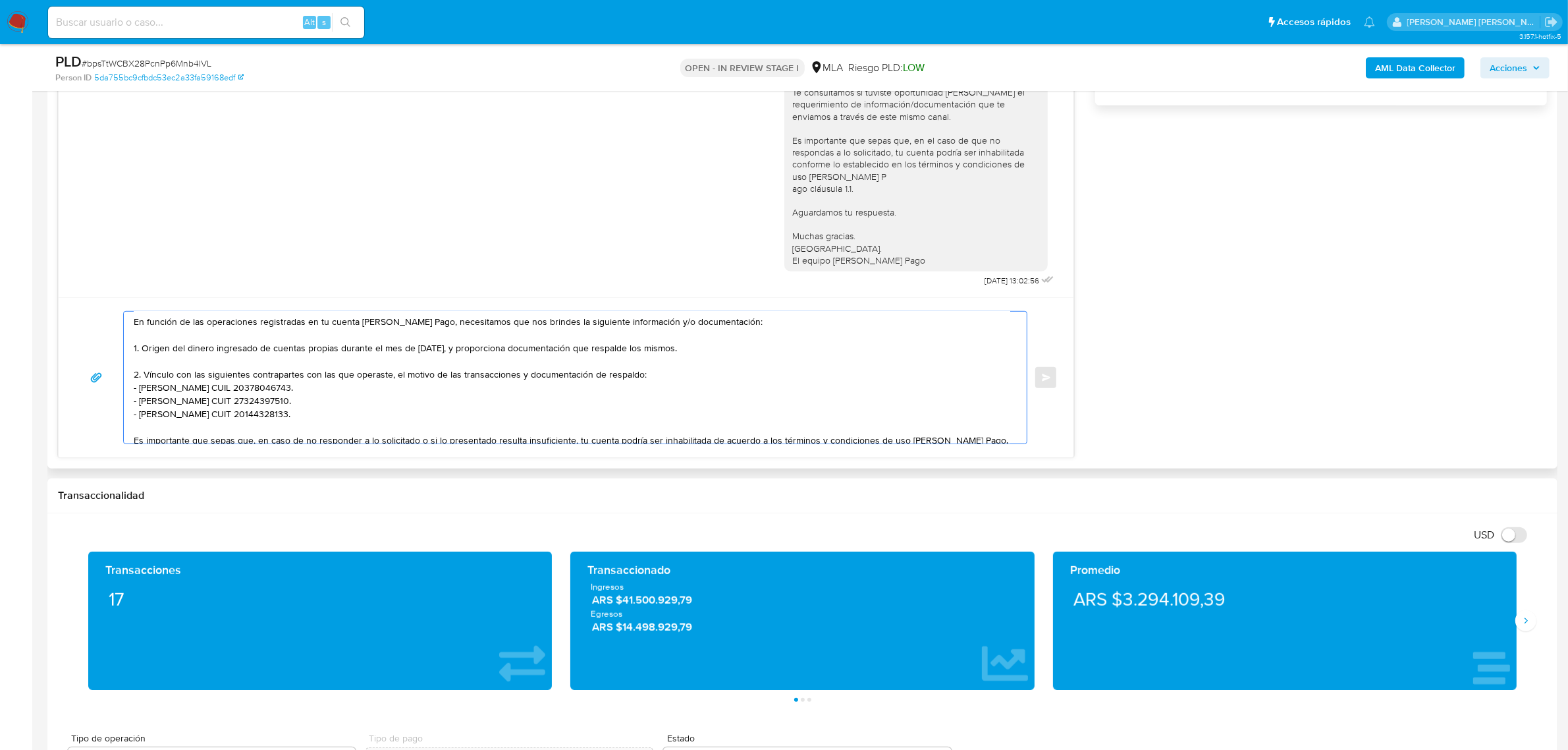
scroll to position [0, 0]
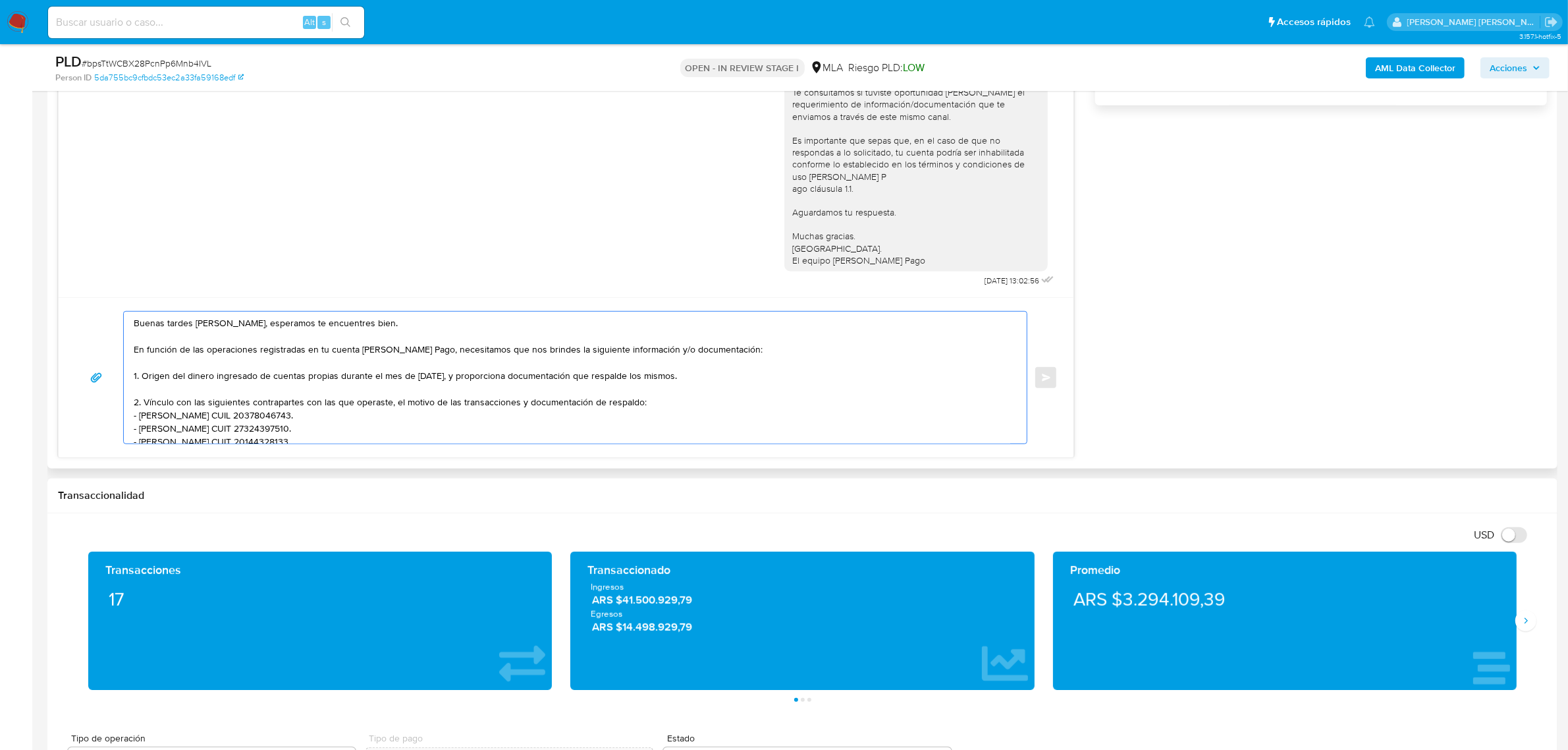
drag, startPoint x: 338, startPoint y: 378, endPoint x: 455, endPoint y: 380, distance: 117.0
click at [455, 380] on textarea "Buenas tardes Mirta Estela, esperamos te encuentres bien. En función de las ope…" at bounding box center [571, 378] width 876 height 132
click at [430, 354] on textarea "Buenas tardes Mirta Estela, esperamos te encuentres bien. En función de las ope…" at bounding box center [571, 378] width 876 height 132
click at [683, 354] on textarea "Buenas tardes Mirta Estela, esperamos te encuentres bien. En función de las ope…" at bounding box center [571, 378] width 876 height 132
drag, startPoint x: 721, startPoint y: 350, endPoint x: 852, endPoint y: 354, distance: 131.1
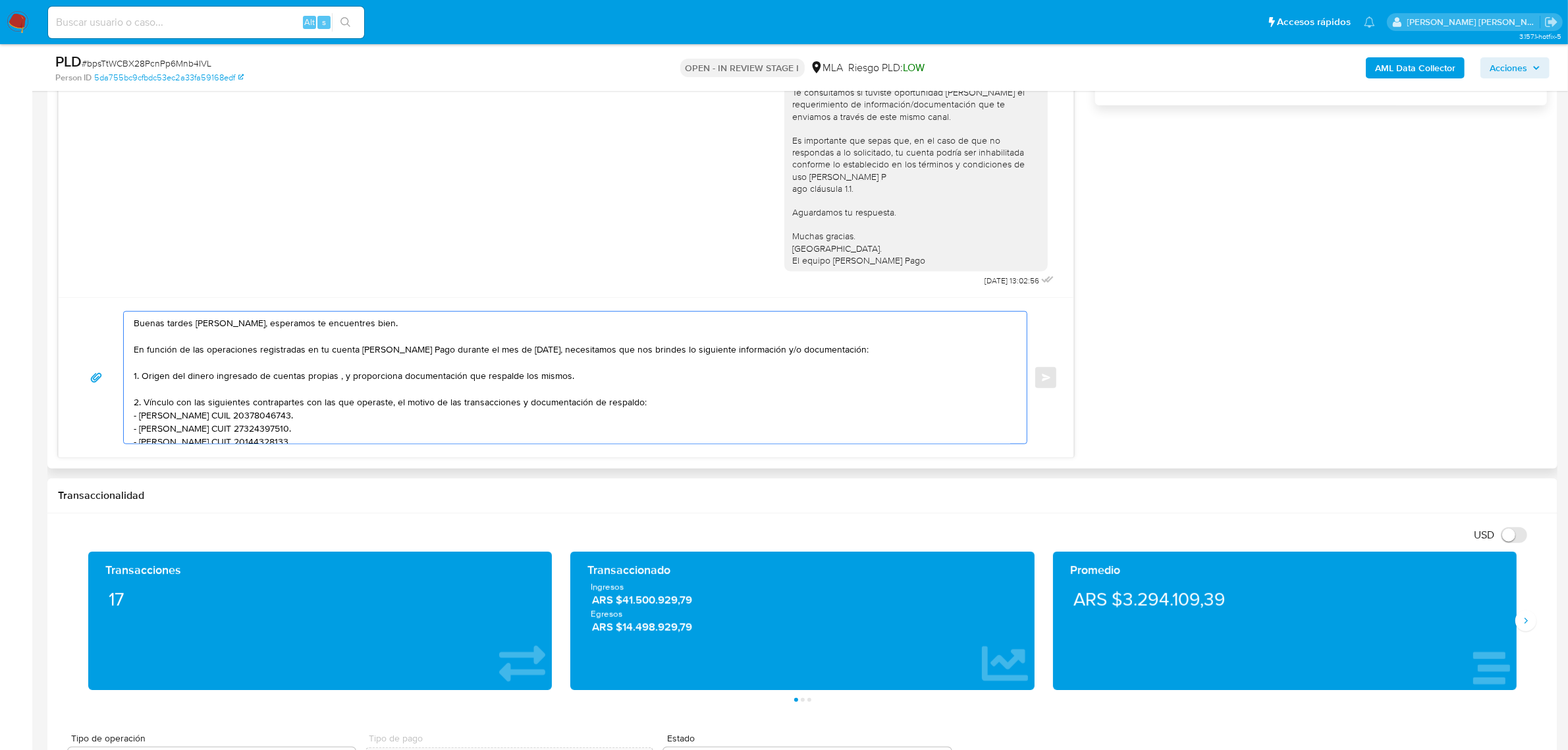
click at [852, 354] on textarea "Buenas tardes Mirta Estela, esperamos te encuentres bien. En función de las ope…" at bounding box center [571, 378] width 876 height 132
click at [338, 379] on textarea "Buenas tardes Mirta Estela, esperamos te encuentres bien. En función de las ope…" at bounding box center [571, 378] width 876 height 132
click at [362, 376] on textarea "Buenas tardes Mirta Estela, esperamos te encuentres bien. En función de las ope…" at bounding box center [571, 378] width 876 height 132
click at [388, 393] on textarea "Buenas tardes Mirta Estela, esperamos te encuentres bien. En función de las ope…" at bounding box center [571, 378] width 876 height 132
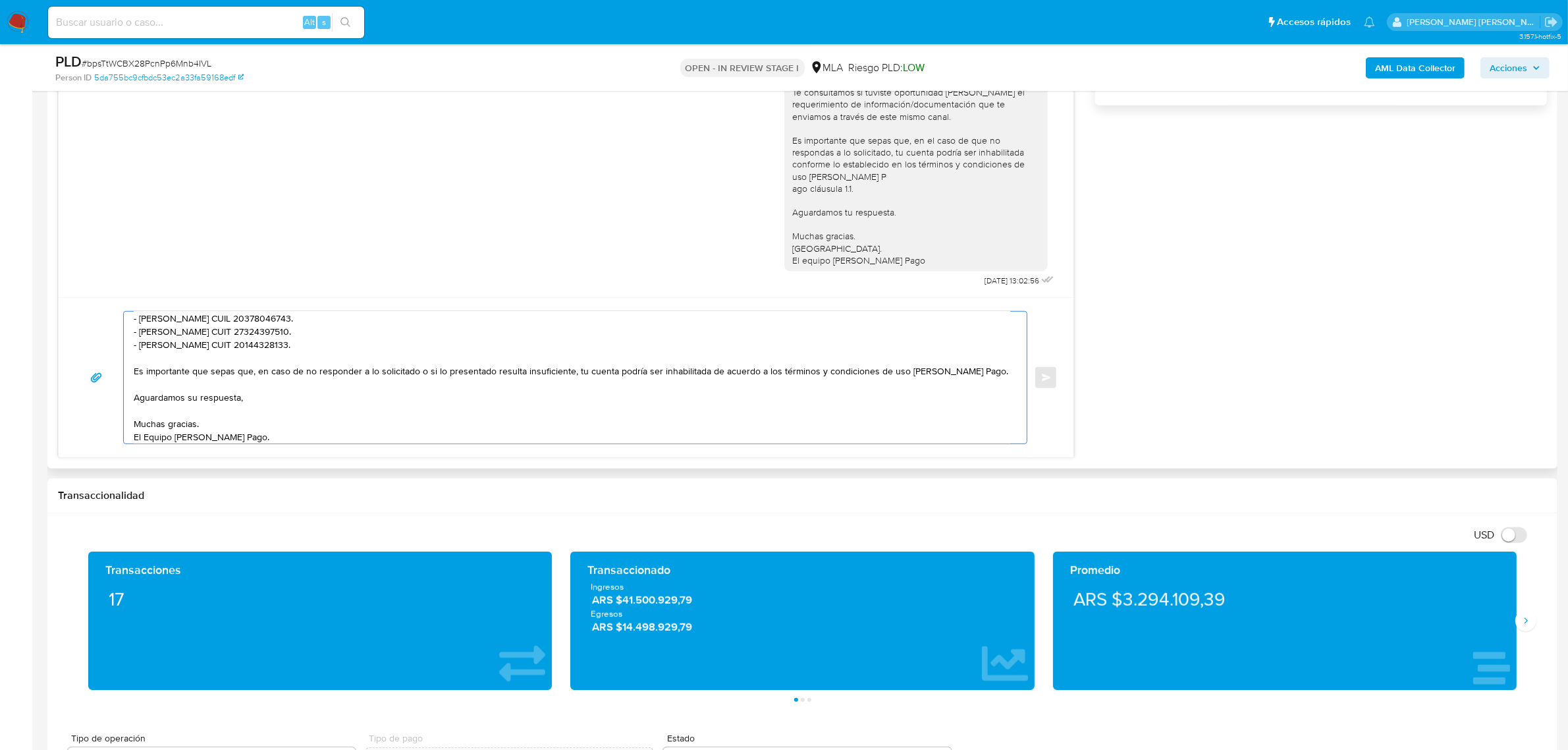
scroll to position [101, 0]
drag, startPoint x: 255, startPoint y: 439, endPoint x: 168, endPoint y: 333, distance: 137.1
click at [168, 333] on textarea "Buenas tardes Mirta Estela, esperamos te encuentres bien. En función de las ope…" at bounding box center [571, 378] width 876 height 132
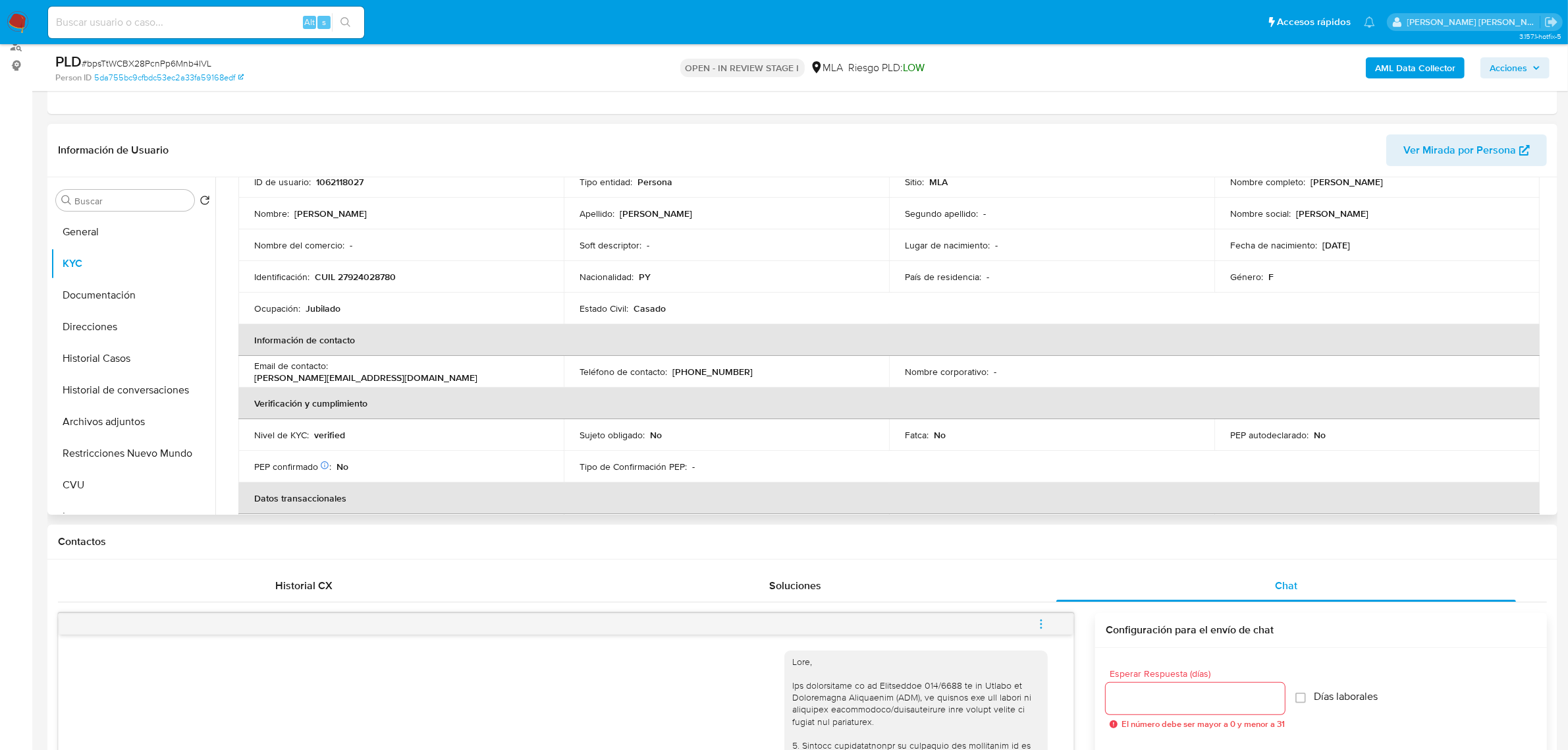
scroll to position [23, 0]
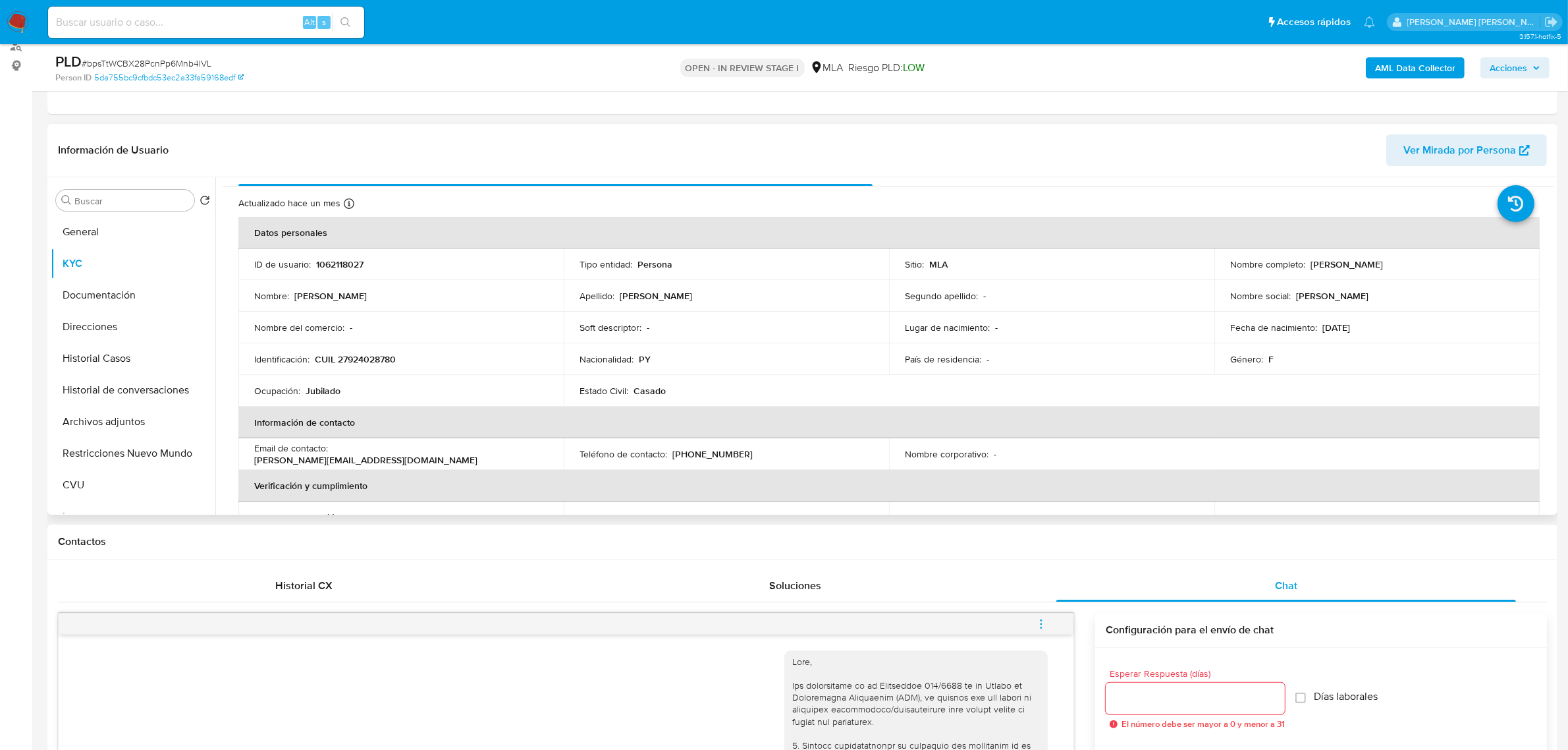
type textarea "Buenas tardes Mirta Estela, esperamos te encuentres bien. En función de las ope…"
drag, startPoint x: 331, startPoint y: 453, endPoint x: 472, endPoint y: 453, distance: 141.0
click at [472, 453] on div "Email de contacto : mirta.martinez2308@gmail.com" at bounding box center [401, 454] width 294 height 24
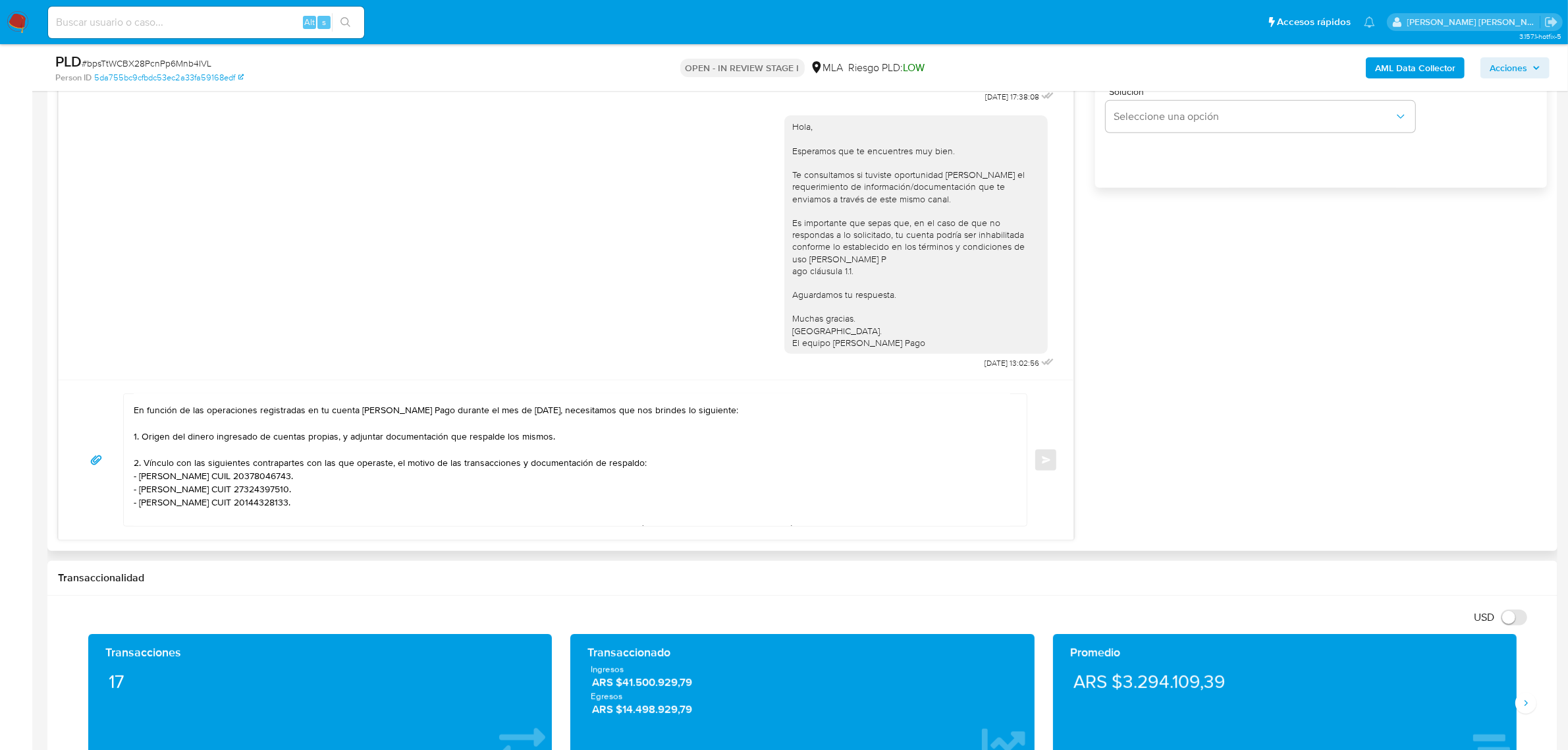
scroll to position [0, 0]
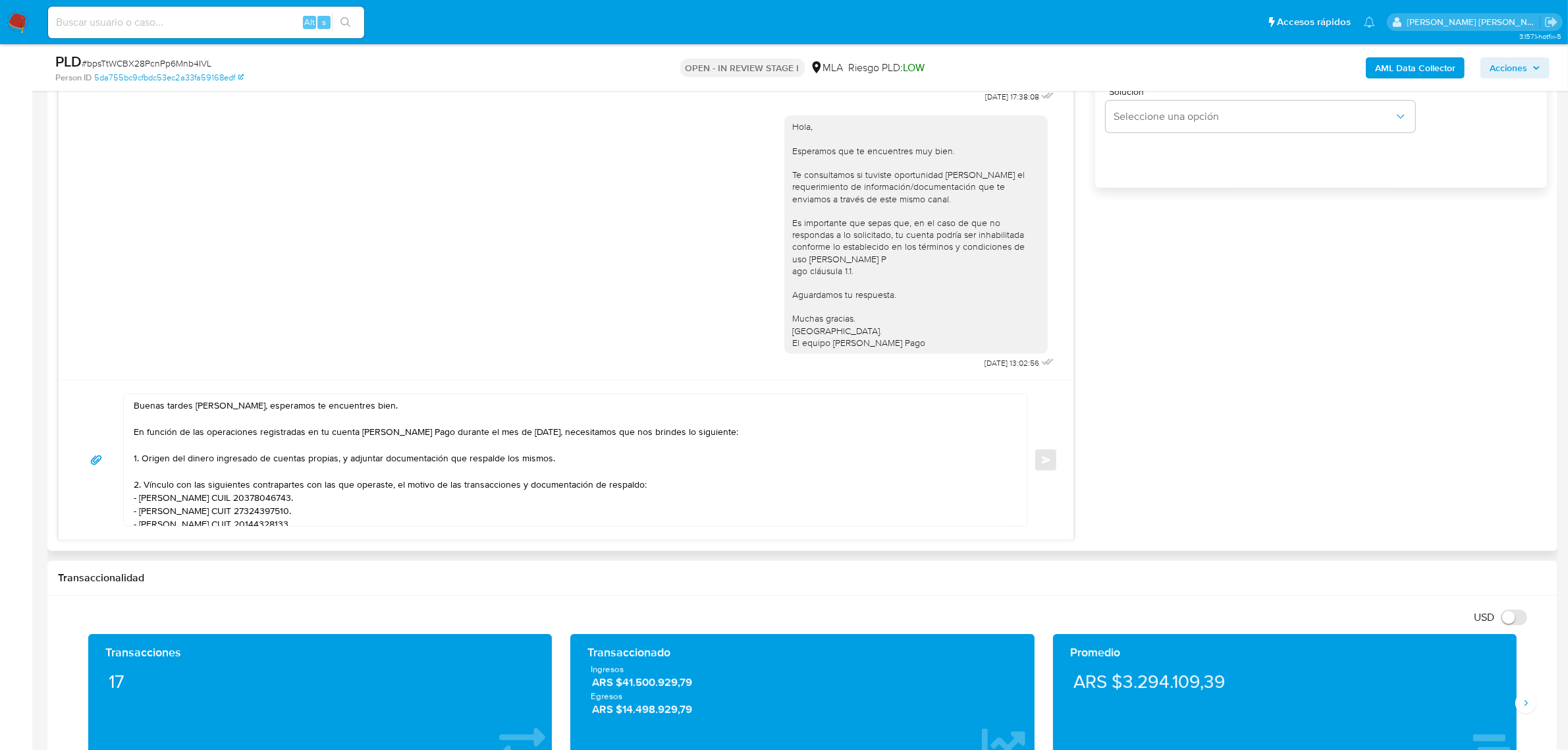
click at [137, 407] on div "Buenas tardes Mirta Estela, esperamos te encuentres bien. En función de las ope…" at bounding box center [571, 459] width 897 height 132
click at [136, 407] on textarea "Buenas tardes Mirta Estela, esperamos te encuentres bien. En función de las ope…" at bounding box center [571, 459] width 876 height 132
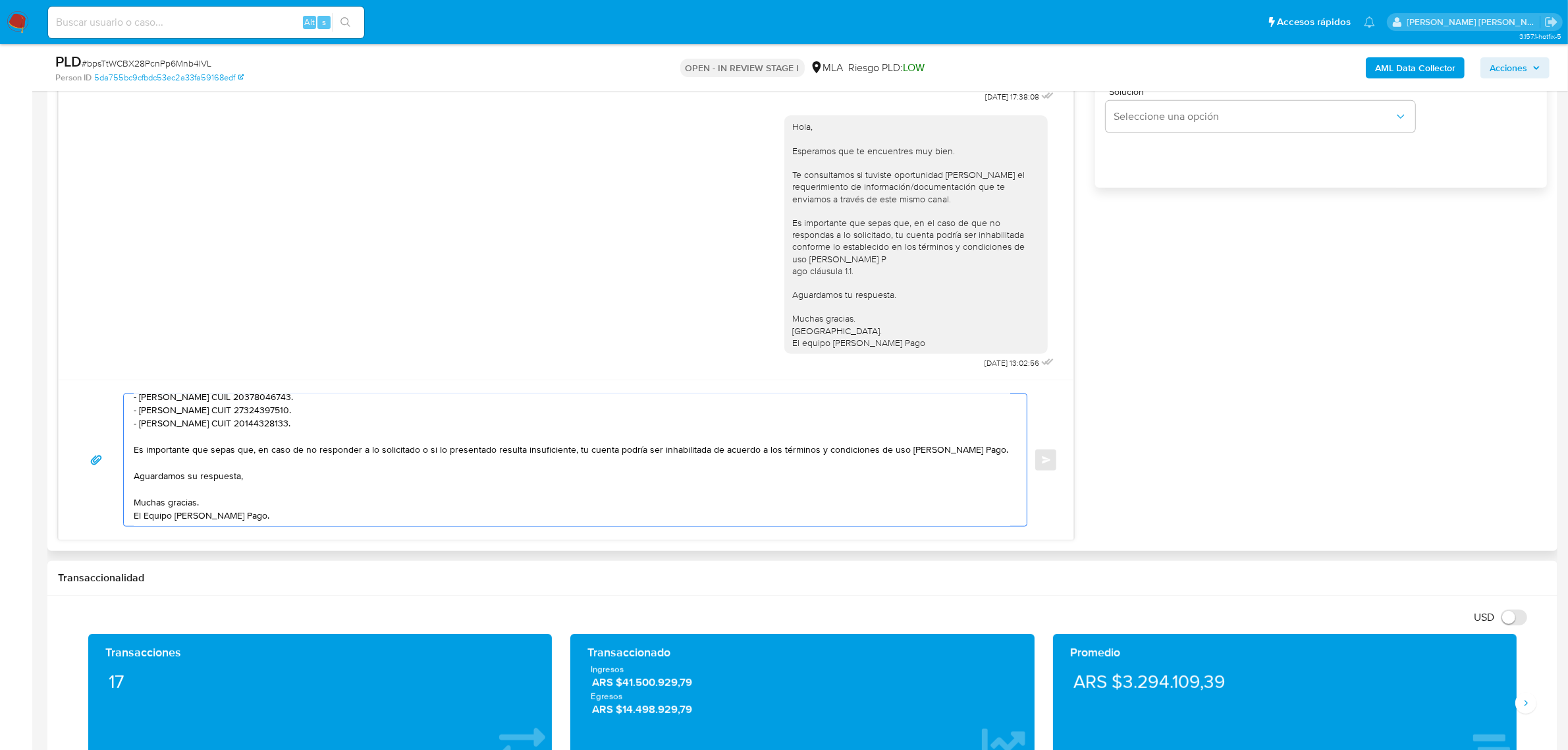
drag, startPoint x: 136, startPoint y: 407, endPoint x: 304, endPoint y: 534, distance: 210.6
click at [304, 534] on div "Buenas tardes Mirta Estela, esperamos te encuentres bien. En función de las ope…" at bounding box center [566, 459] width 1015 height 160
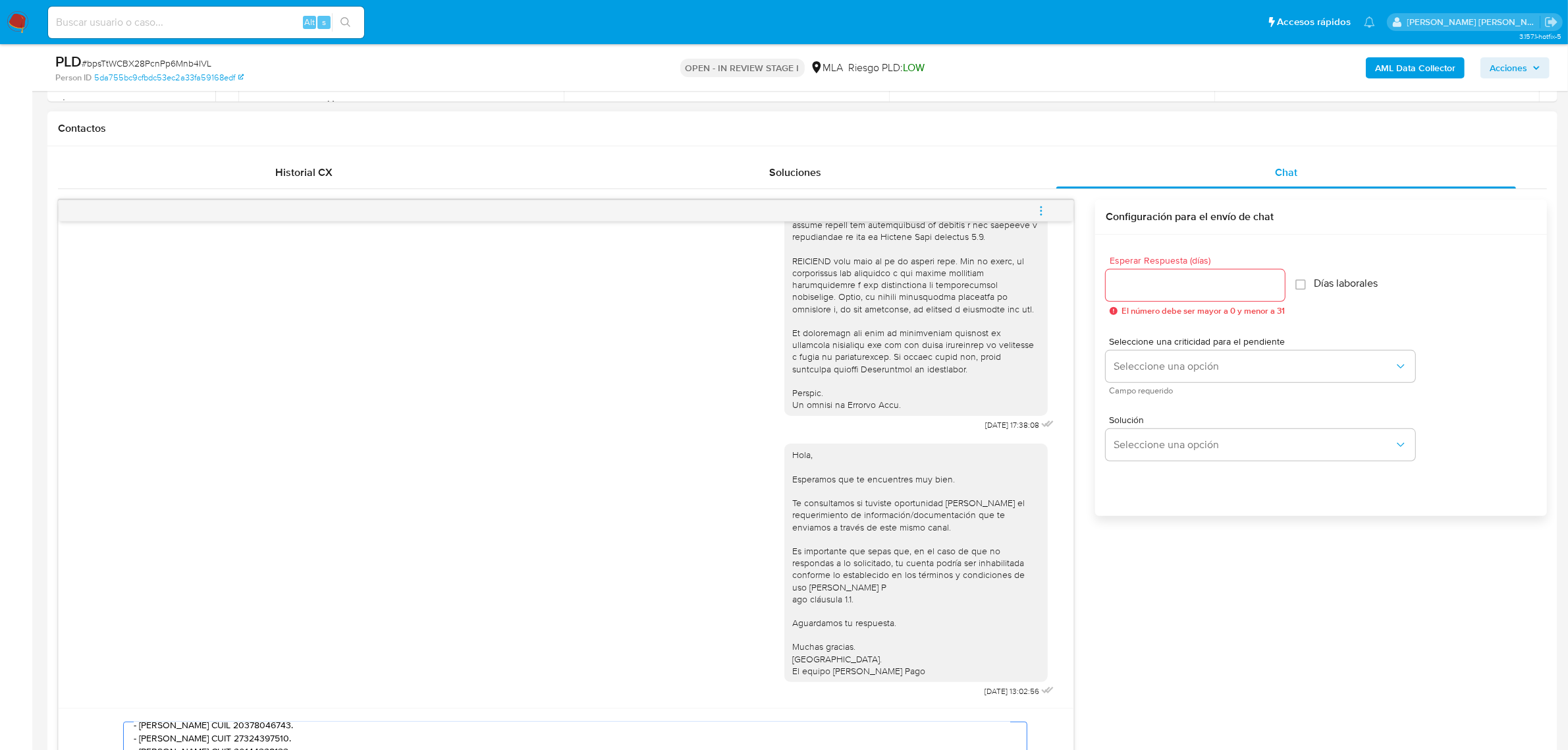
scroll to position [577, 0]
click at [1191, 295] on input "Esperar Respuesta (días)" at bounding box center [1195, 286] width 179 height 17
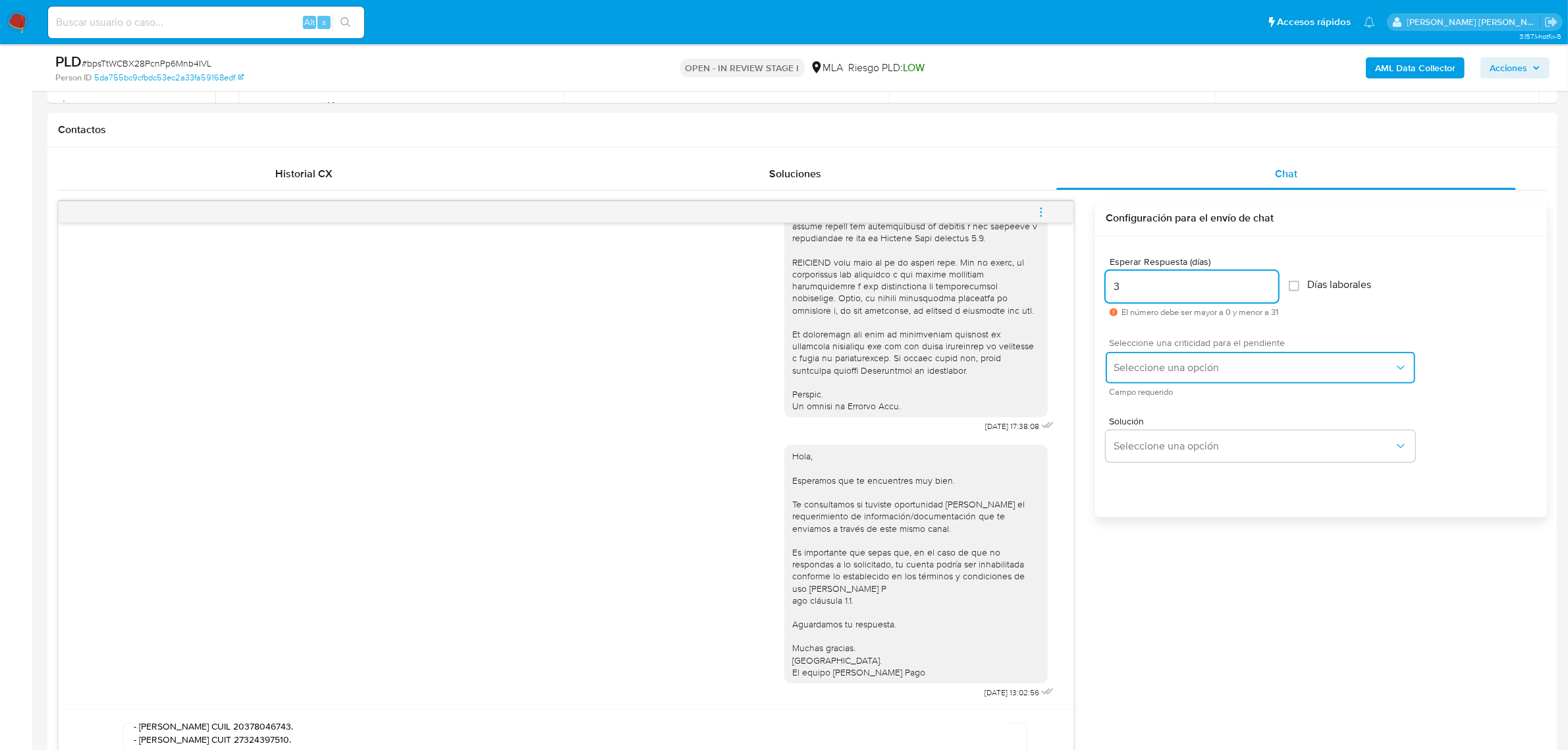
click at [1212, 361] on span "Seleccione una opción" at bounding box center [1254, 367] width 280 height 13
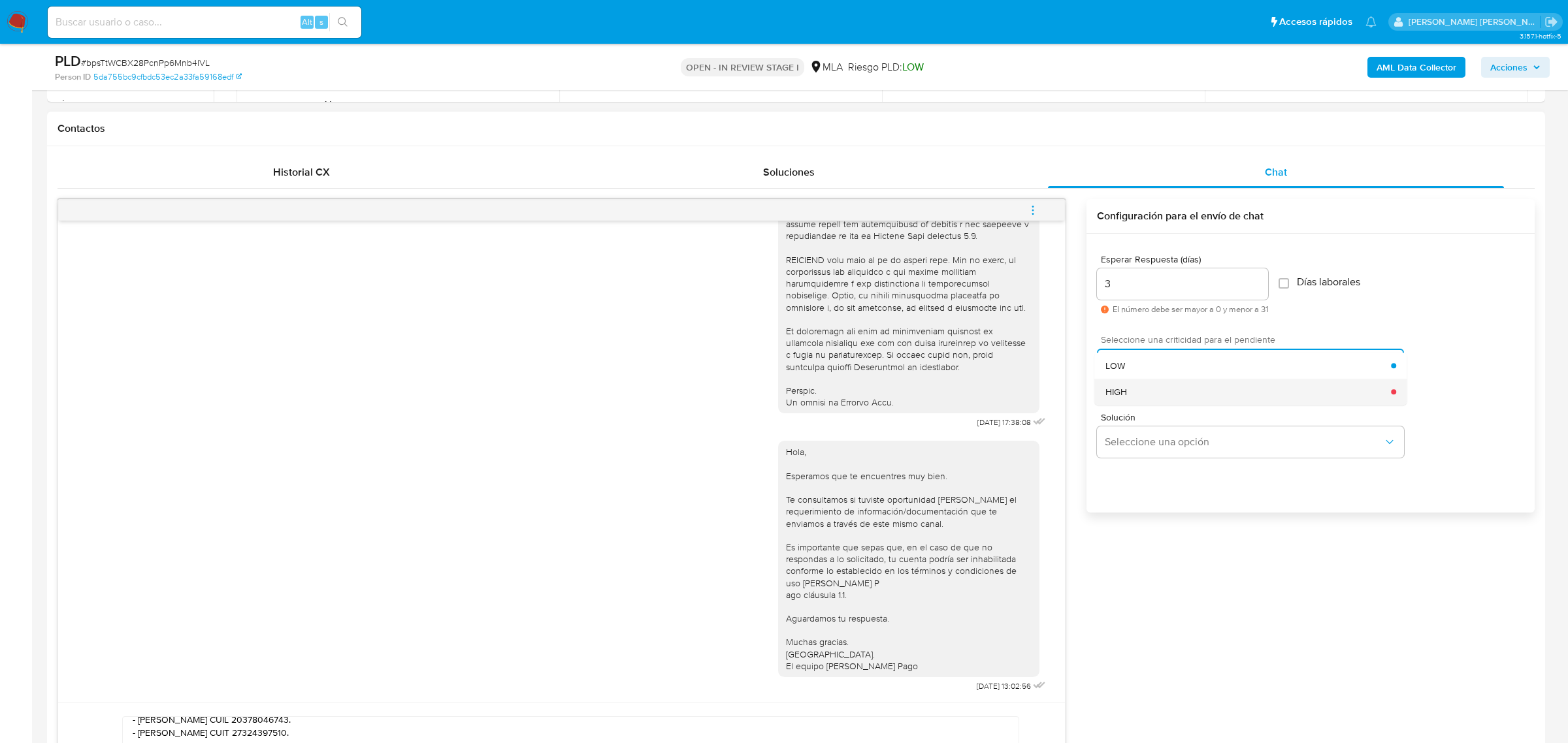
click at [1157, 390] on div "HIGH" at bounding box center [1249, 392] width 286 height 26
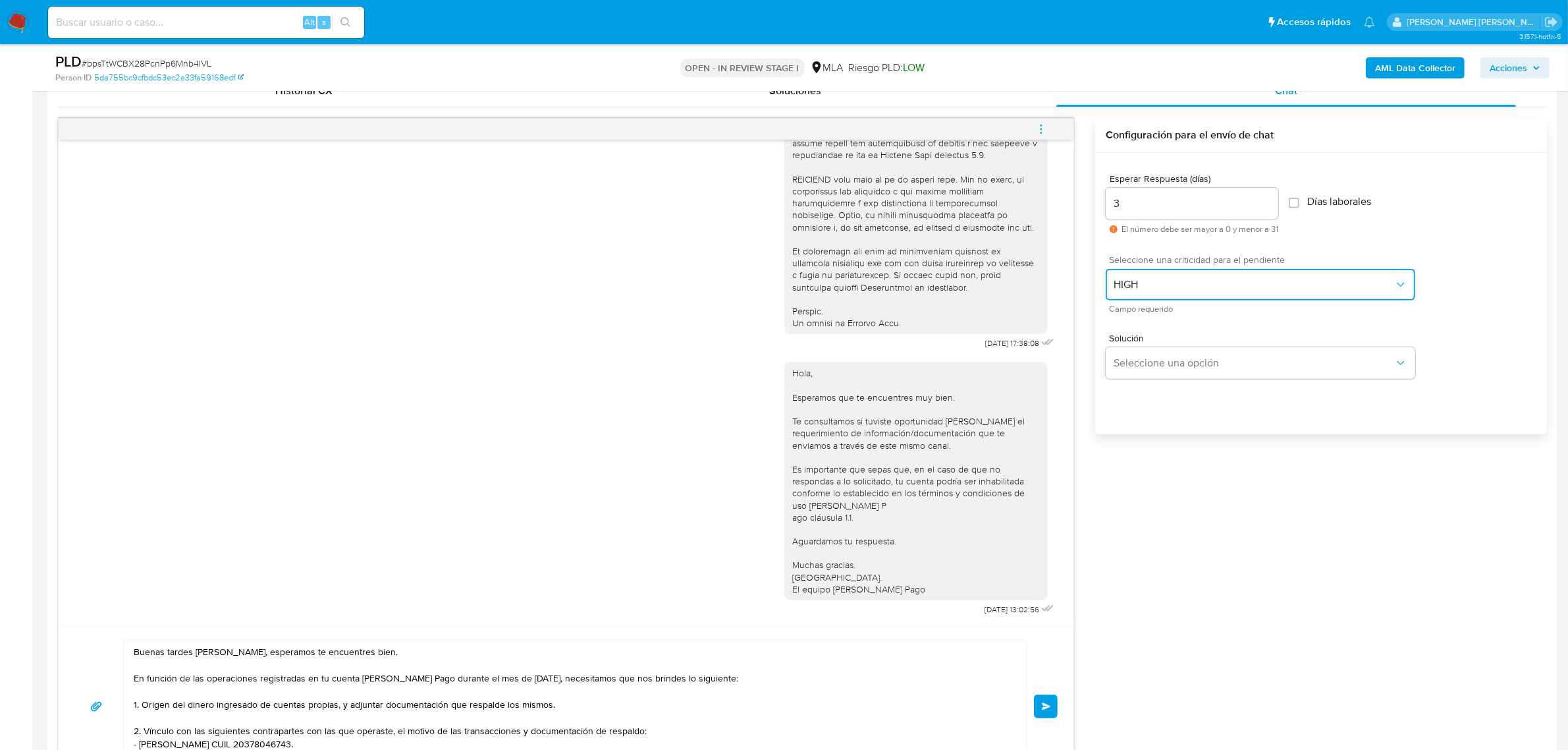
scroll to position [659, 0]
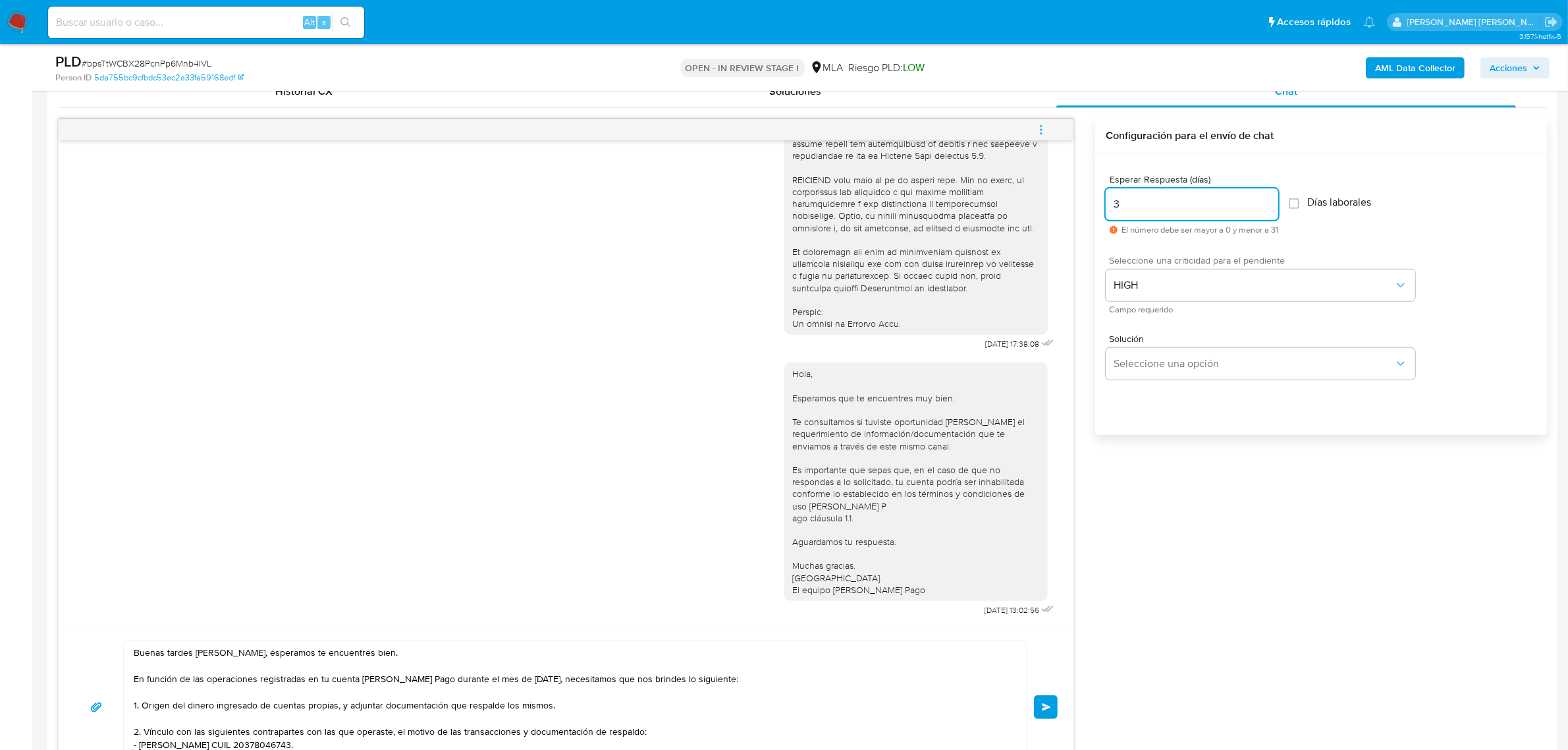
drag, startPoint x: 1130, startPoint y: 206, endPoint x: 1100, endPoint y: 209, distance: 30.1
click at [1100, 209] on div "Esperar Respuesta (días) 3 El número debe ser mayor a 0 y menor a 31 Días labor…" at bounding box center [1321, 311] width 452 height 316
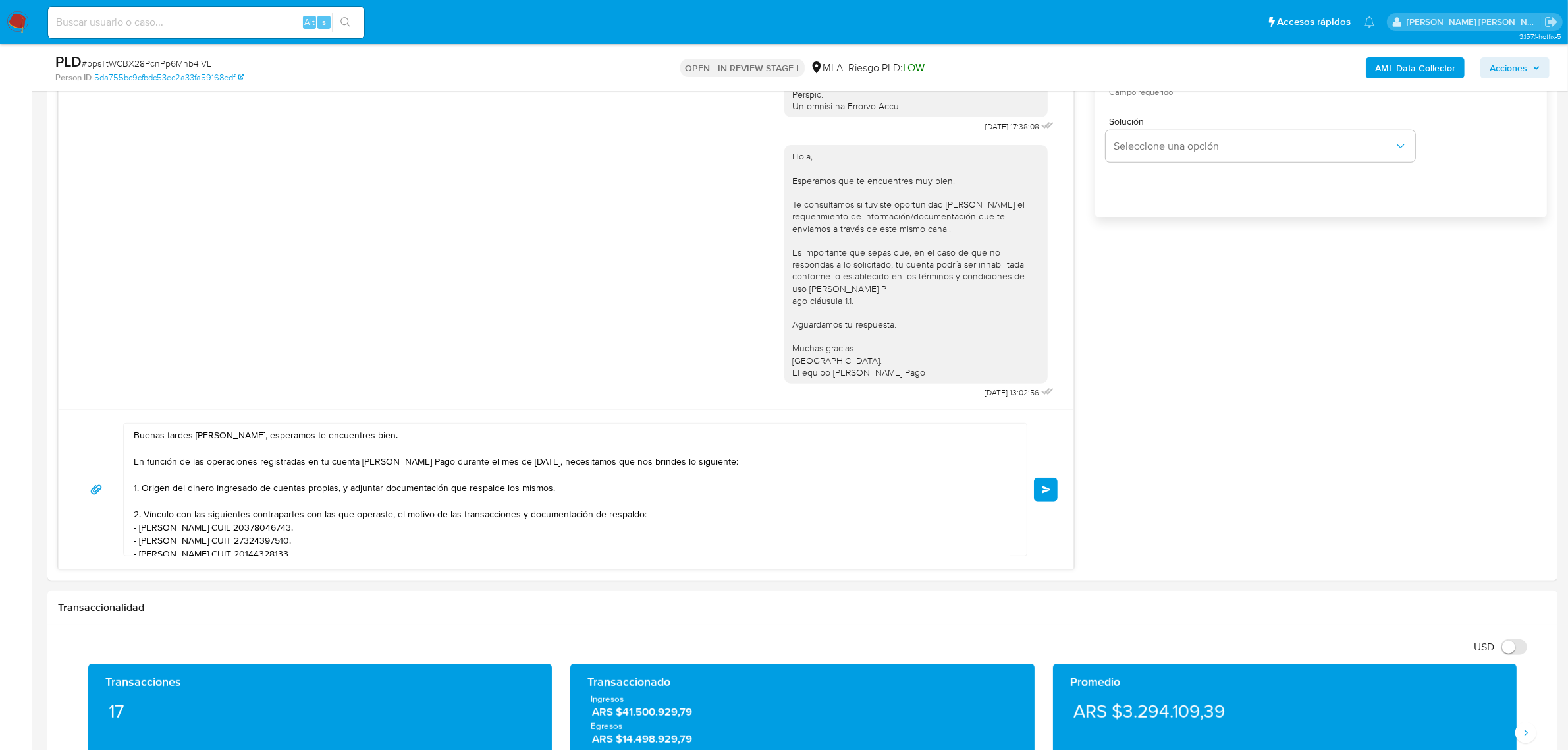
scroll to position [906, 0]
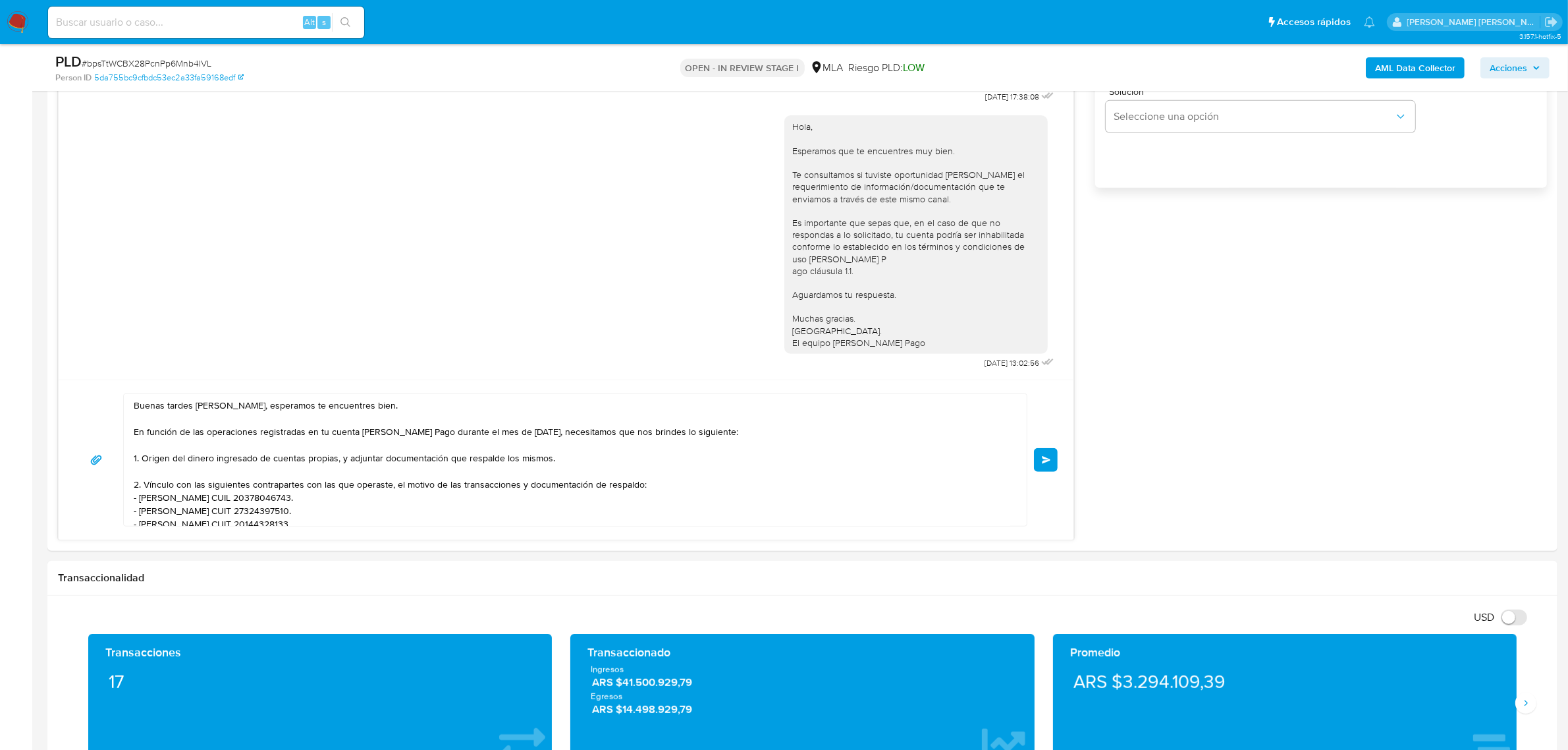
type input "2"
click at [442, 472] on textarea "Buenas tardes Mirta Estela, esperamos te encuentres bien. En función de las ope…" at bounding box center [571, 459] width 876 height 132
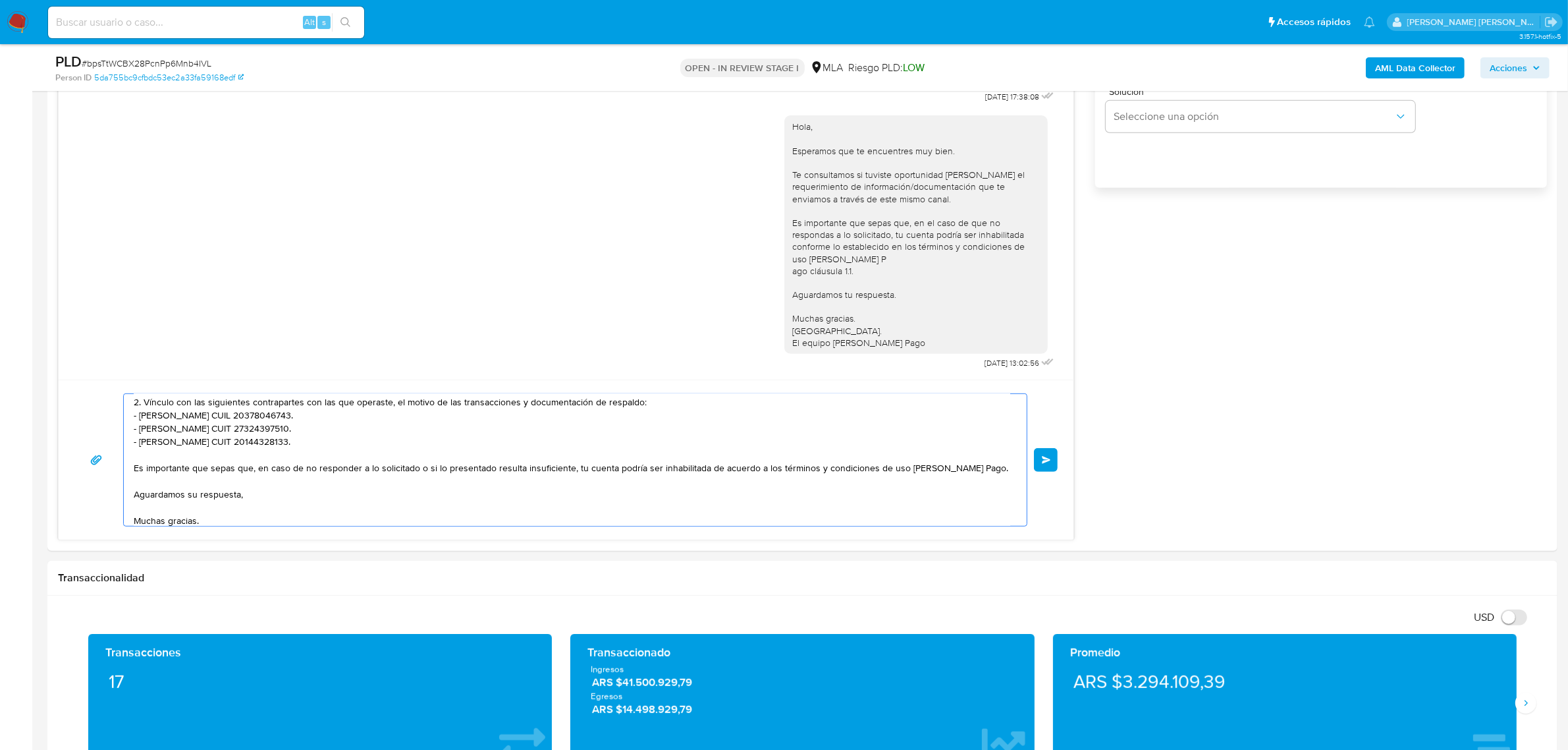
scroll to position [101, 0]
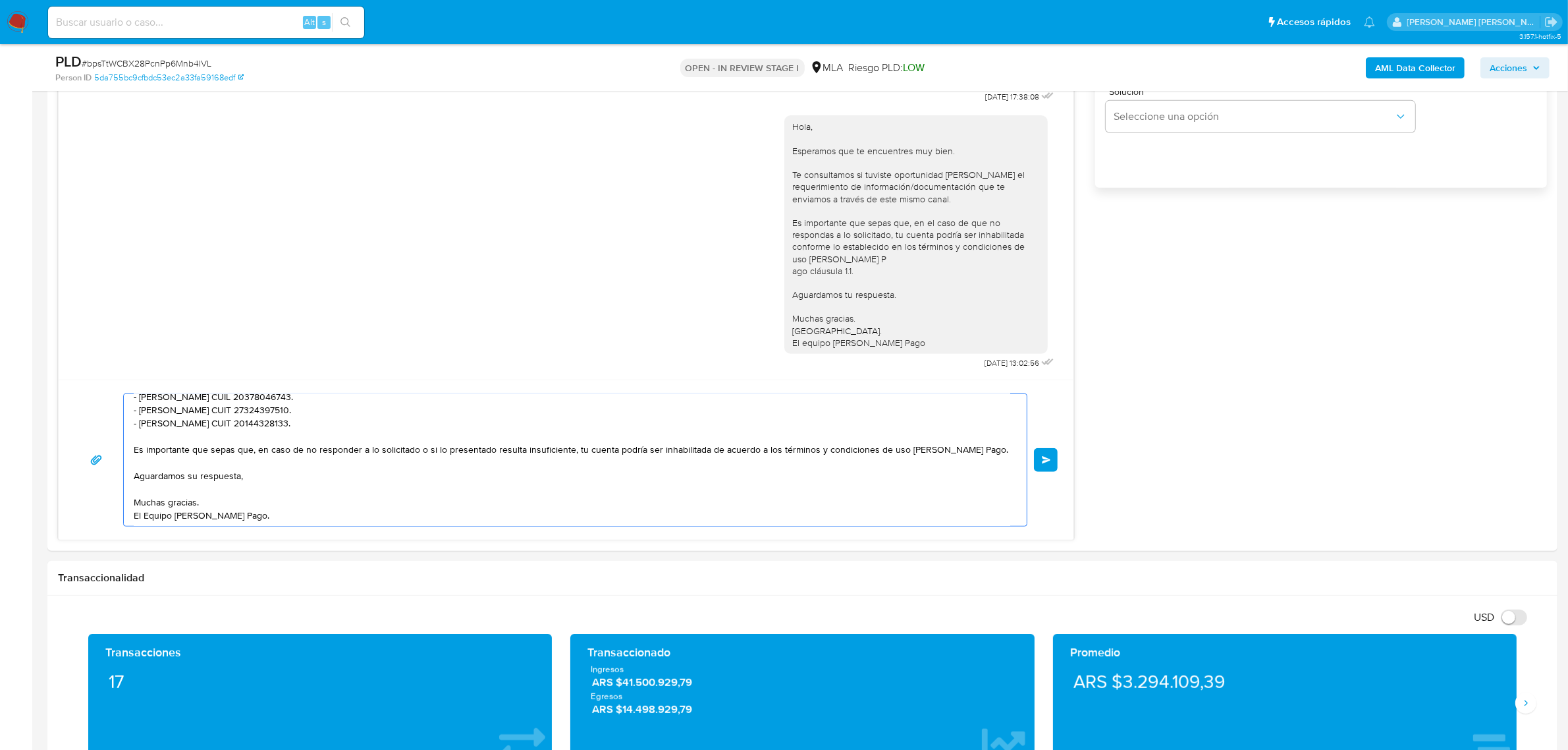
click at [1048, 464] on span "Enviar" at bounding box center [1046, 459] width 9 height 8
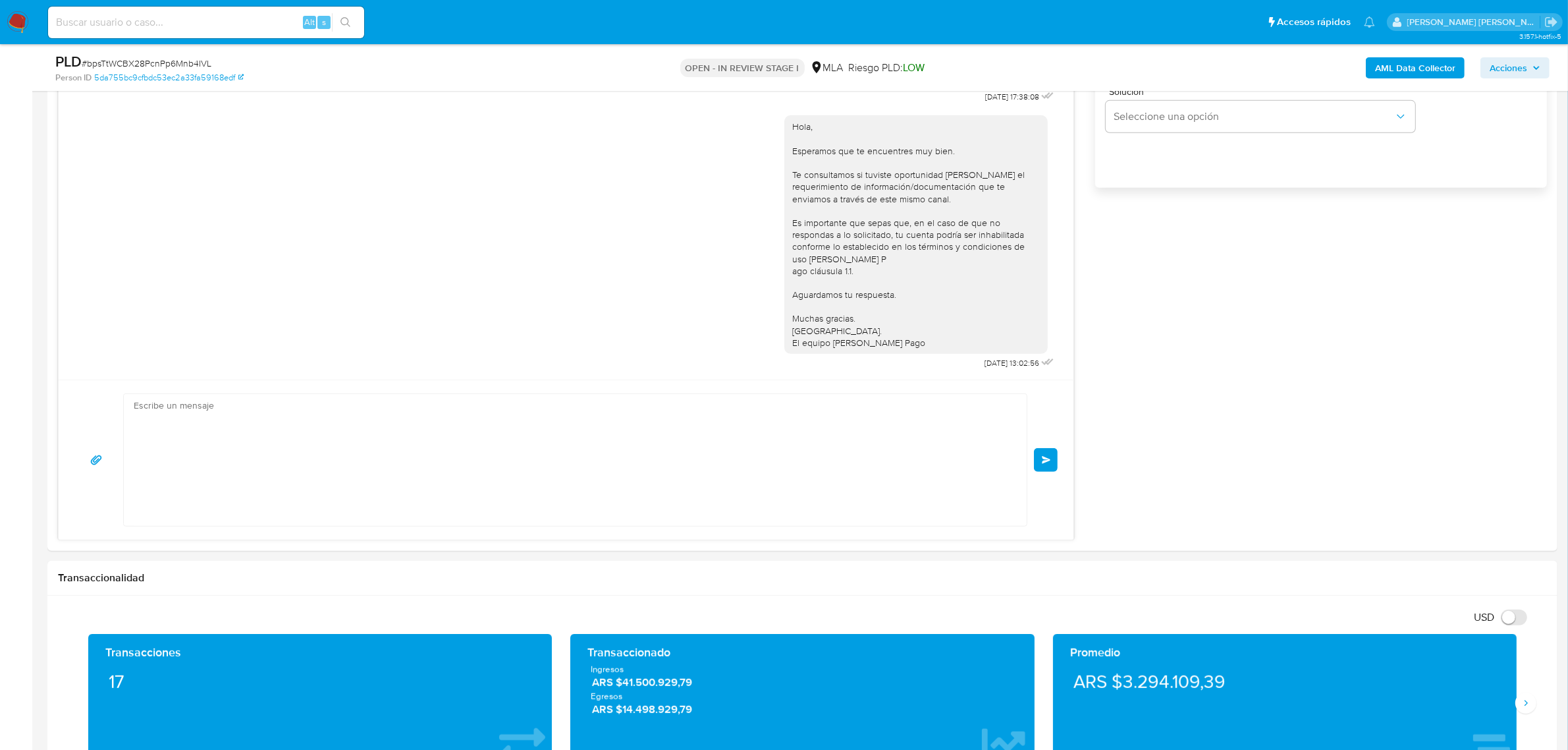
scroll to position [891, 0]
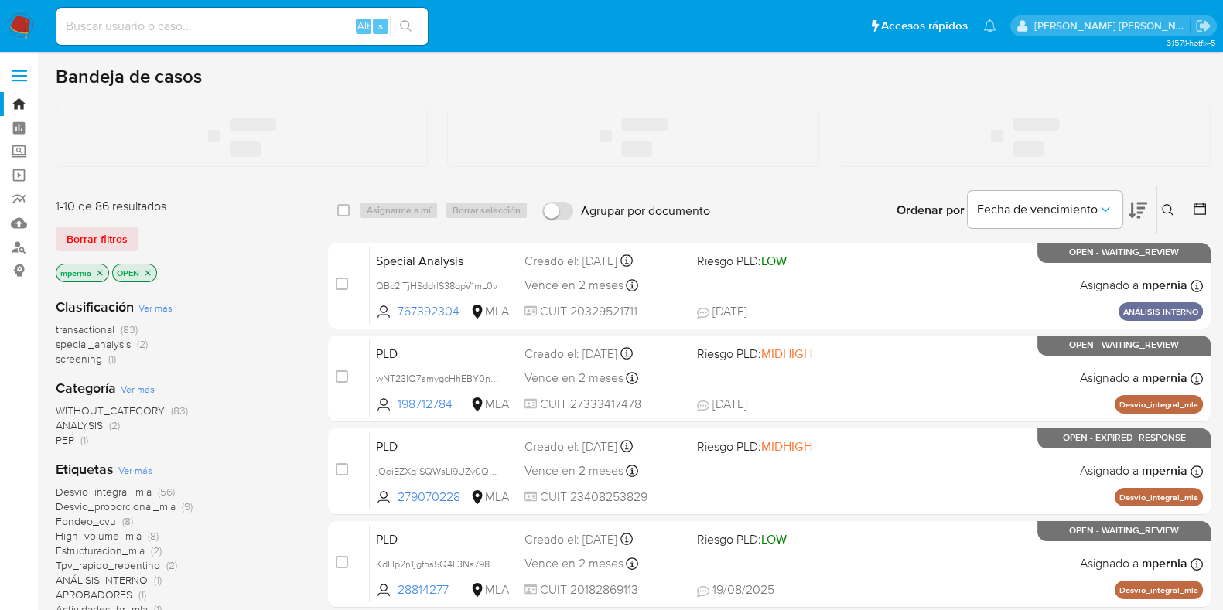
click at [267, 30] on input at bounding box center [241, 26] width 371 height 20
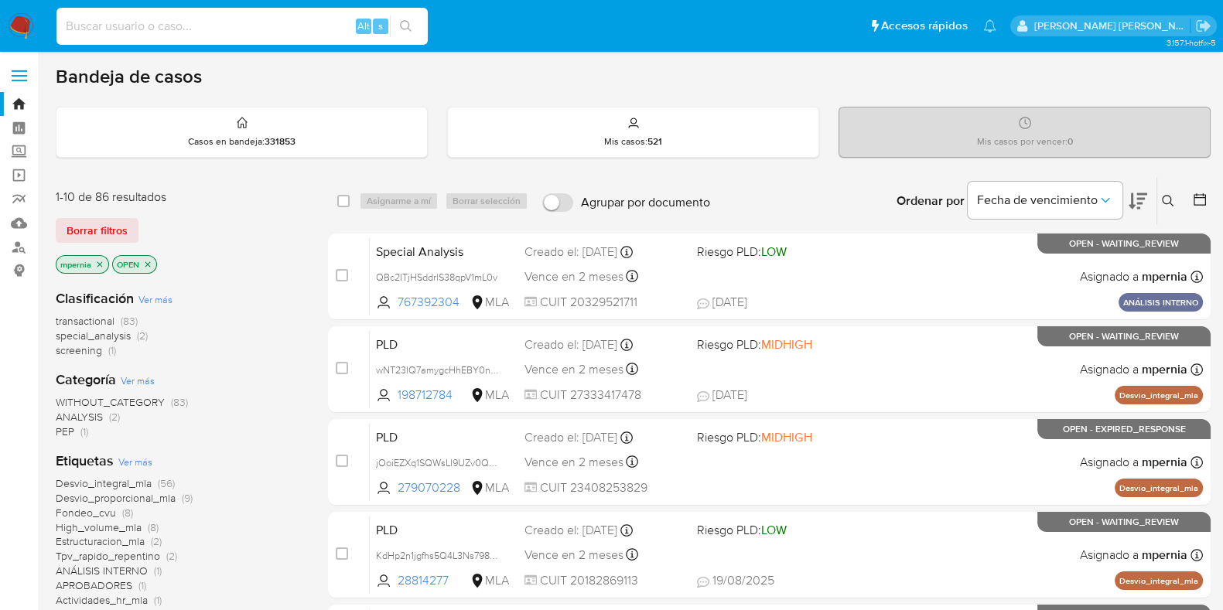
paste input "422828350"
type input "422828350"
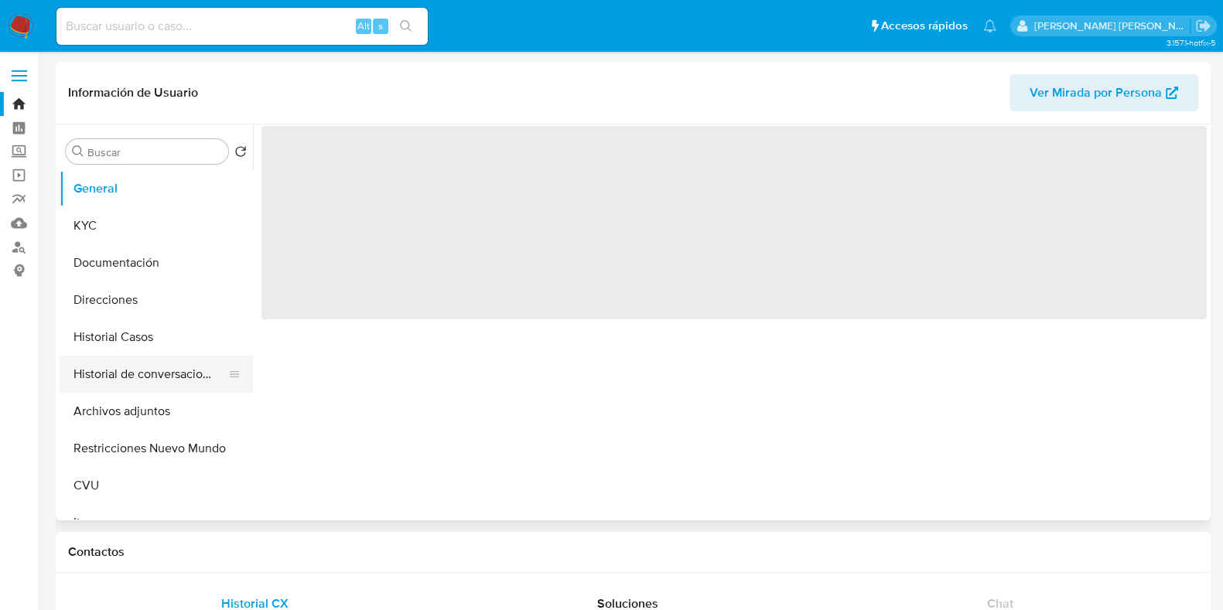
click at [156, 377] on button "Historial de conversaciones" at bounding box center [150, 374] width 181 height 37
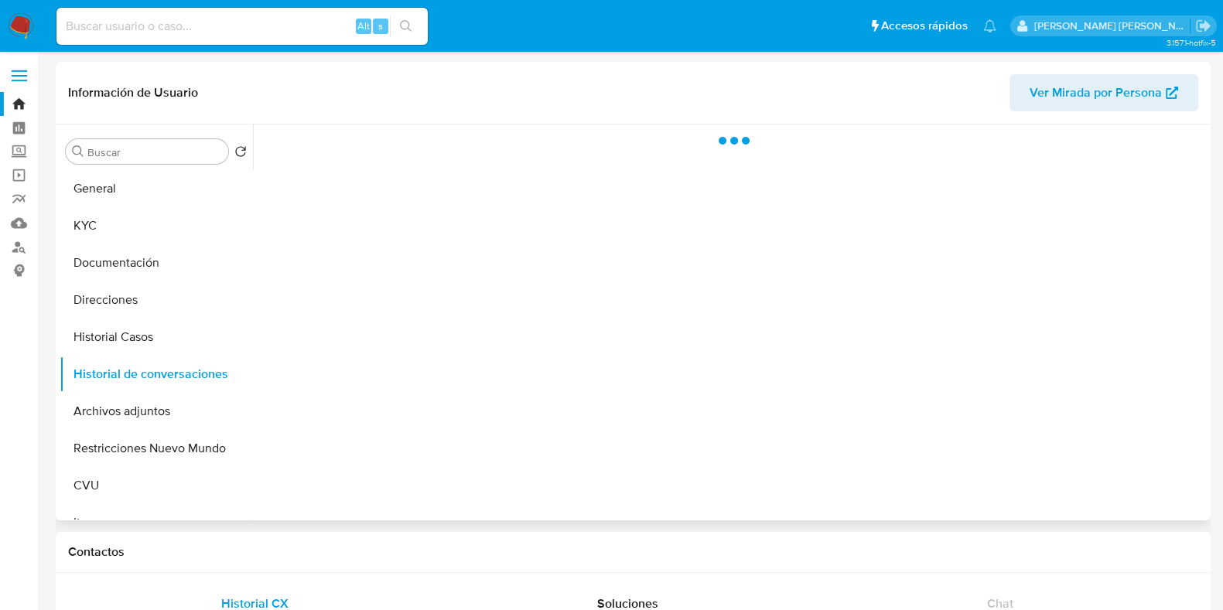
select select "10"
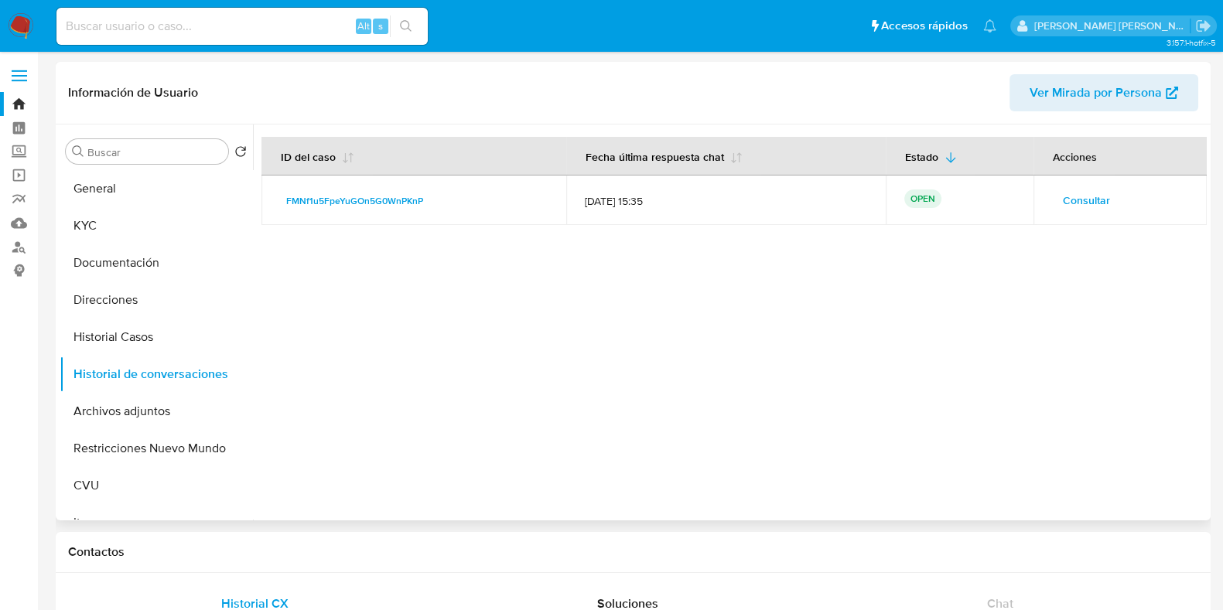
click at [1070, 197] on span "Consultar" at bounding box center [1086, 200] width 47 height 22
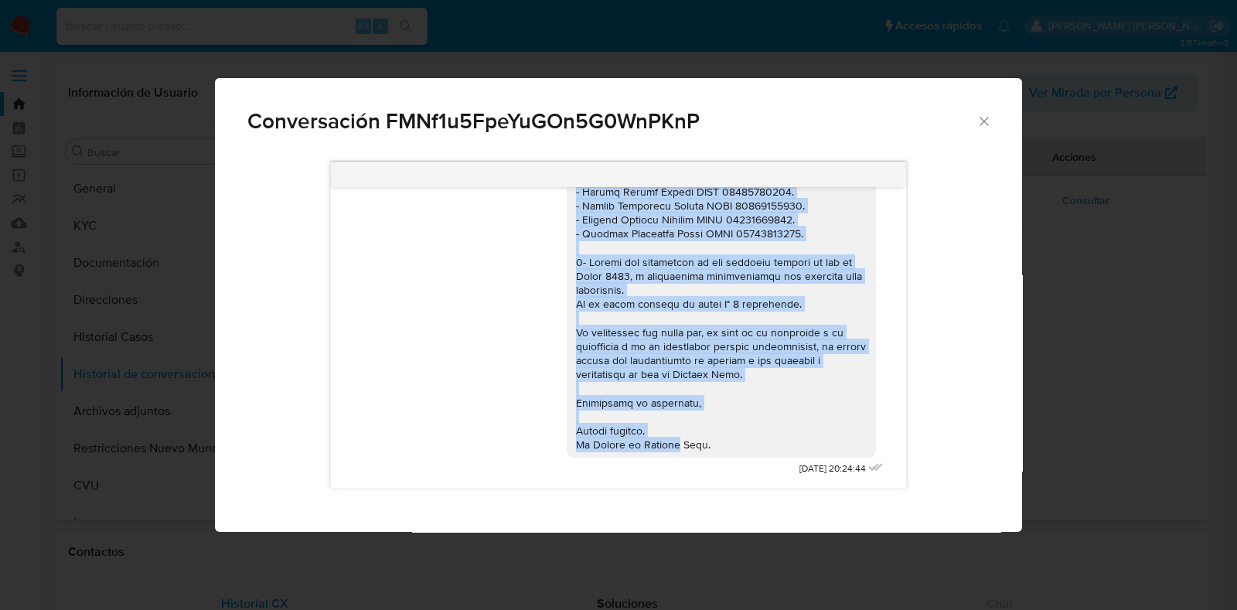
scroll to position [1258, 0]
drag, startPoint x: 561, startPoint y: 272, endPoint x: 703, endPoint y: 440, distance: 220.0
click at [703, 440] on div "Comunicación" at bounding box center [721, 170] width 291 height 563
copy div "Loremi dolors Ametco Adipiscin, elitseddo ei temporinci utla. Et dolorem al eni…"
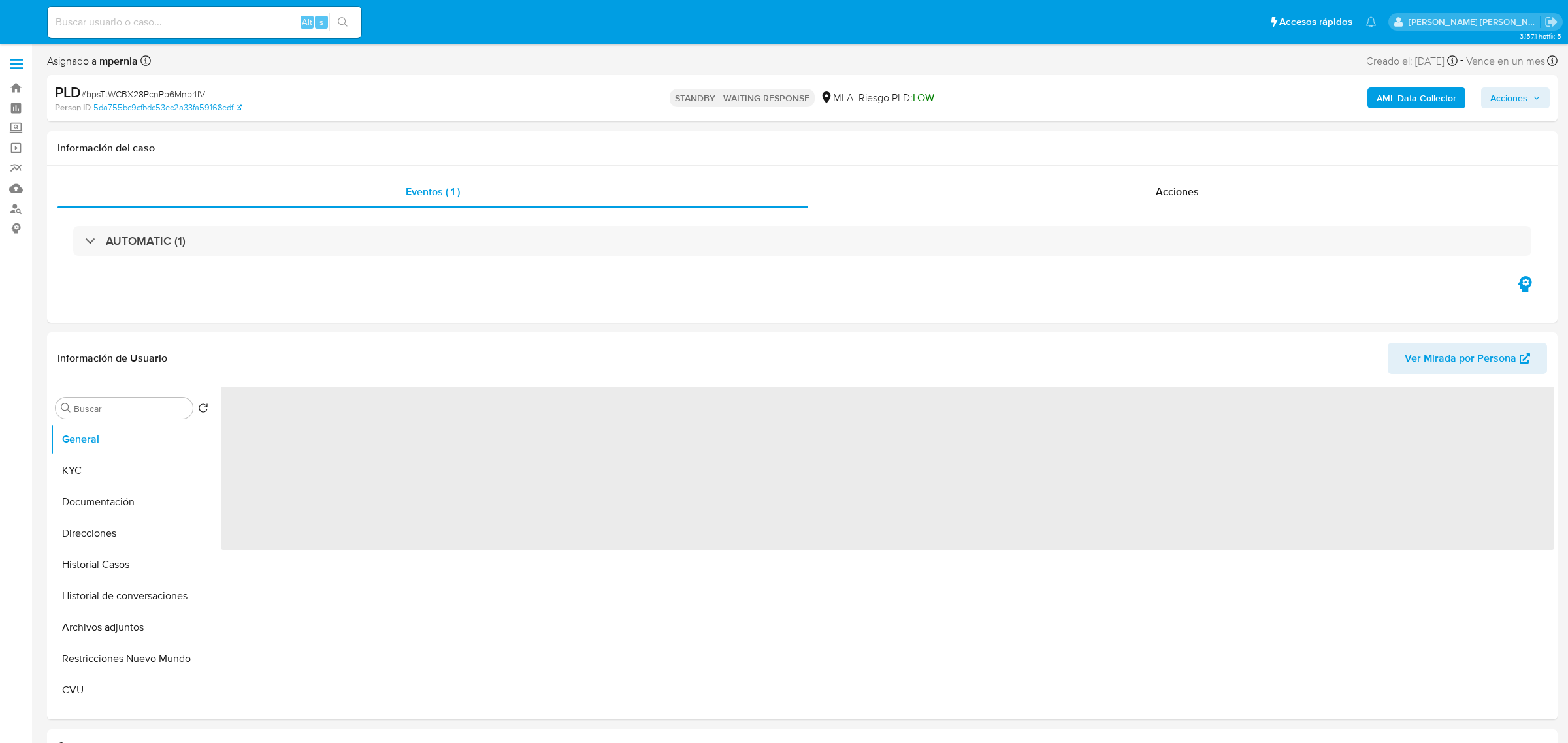
select select "10"
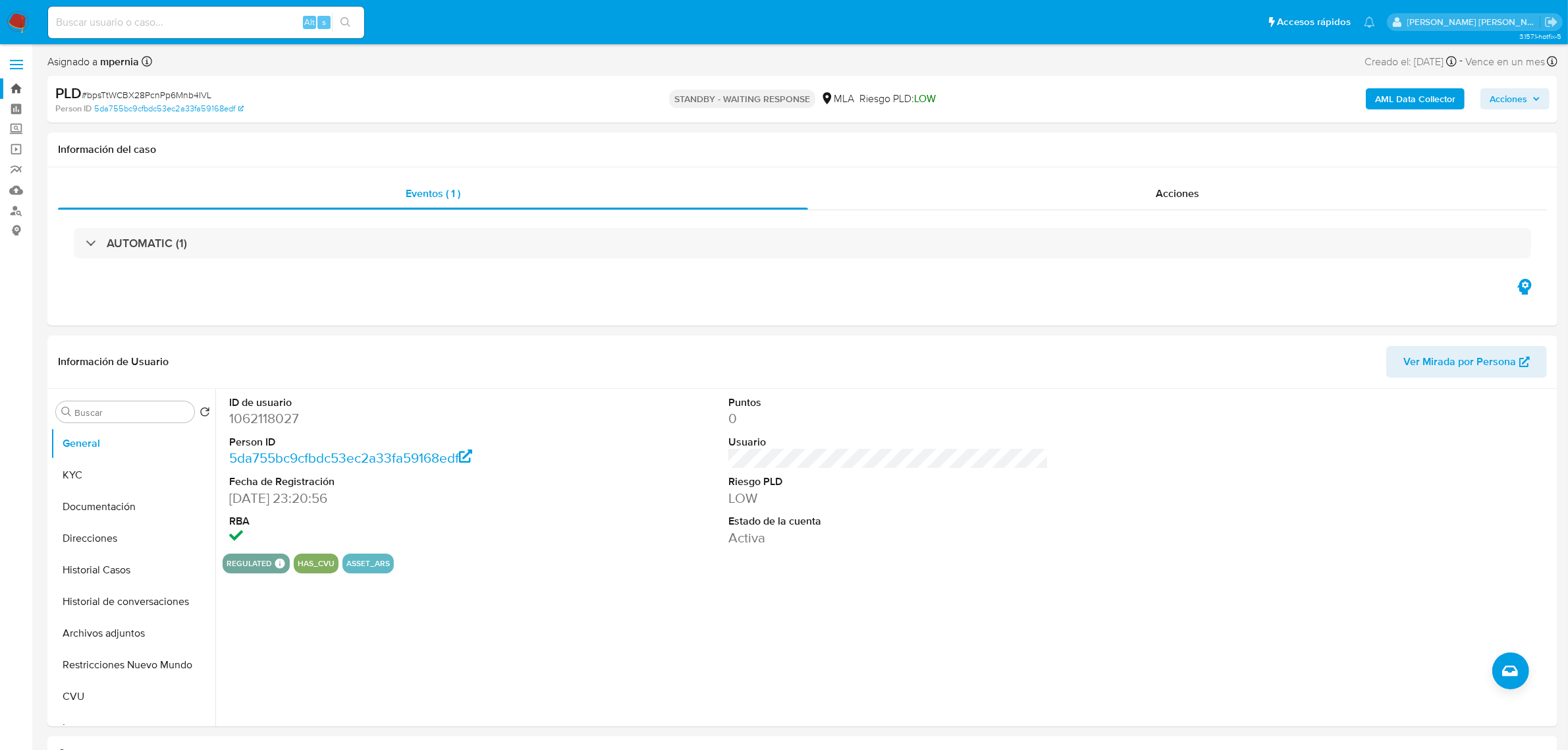
click at [14, 95] on link "Bandeja" at bounding box center [78, 89] width 157 height 20
